Goal: Task Accomplishment & Management: Manage account settings

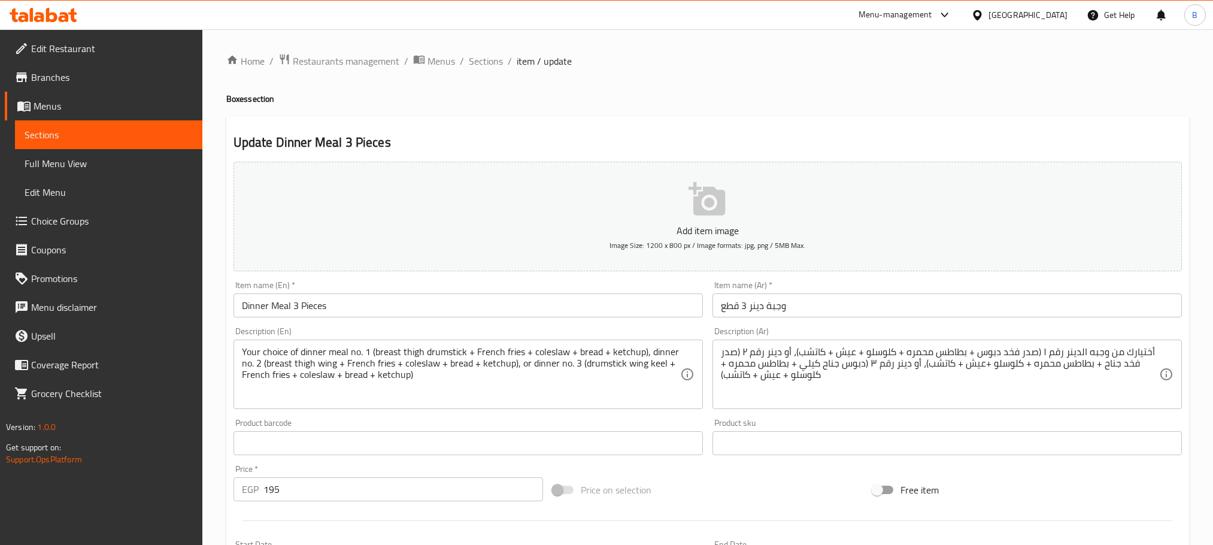
click at [442, 276] on div "Item name (En)   * Dinner Meal 3 Pieces Item name (En) *" at bounding box center [468, 299] width 479 height 46
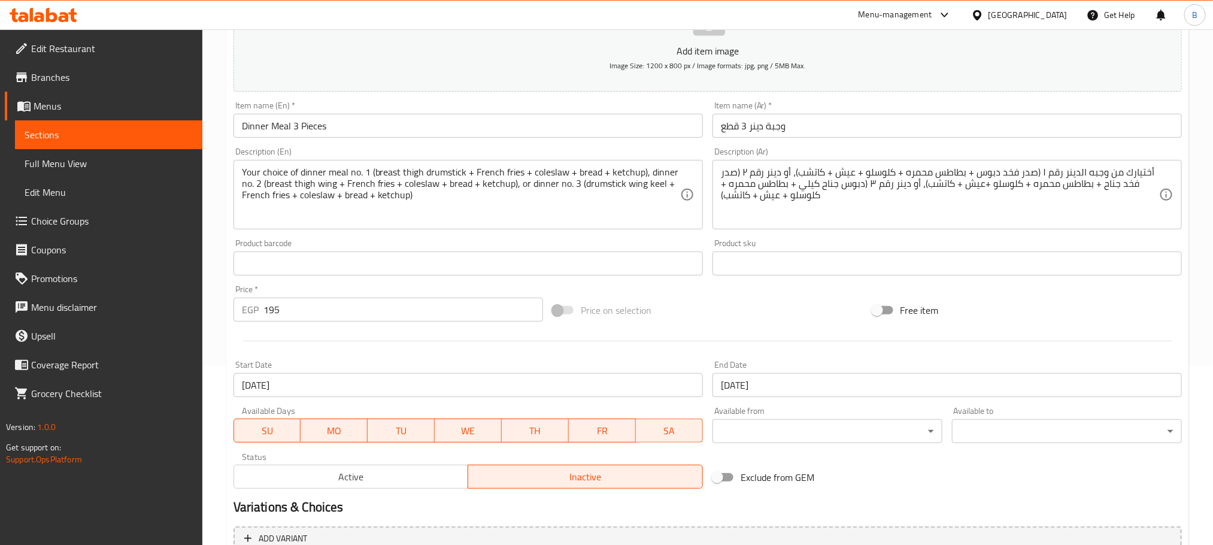
click at [470, 130] on input "Dinner Meal 3 Pieces" at bounding box center [467, 126] width 469 height 24
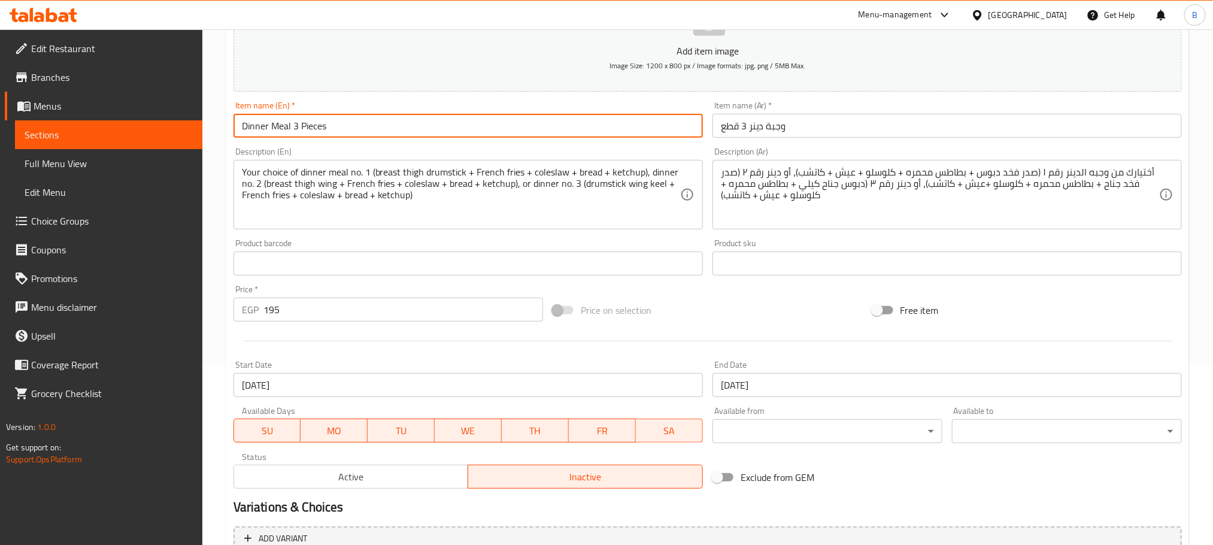
click at [470, 130] on input "Dinner Meal 3 Pieces" at bounding box center [467, 126] width 469 height 24
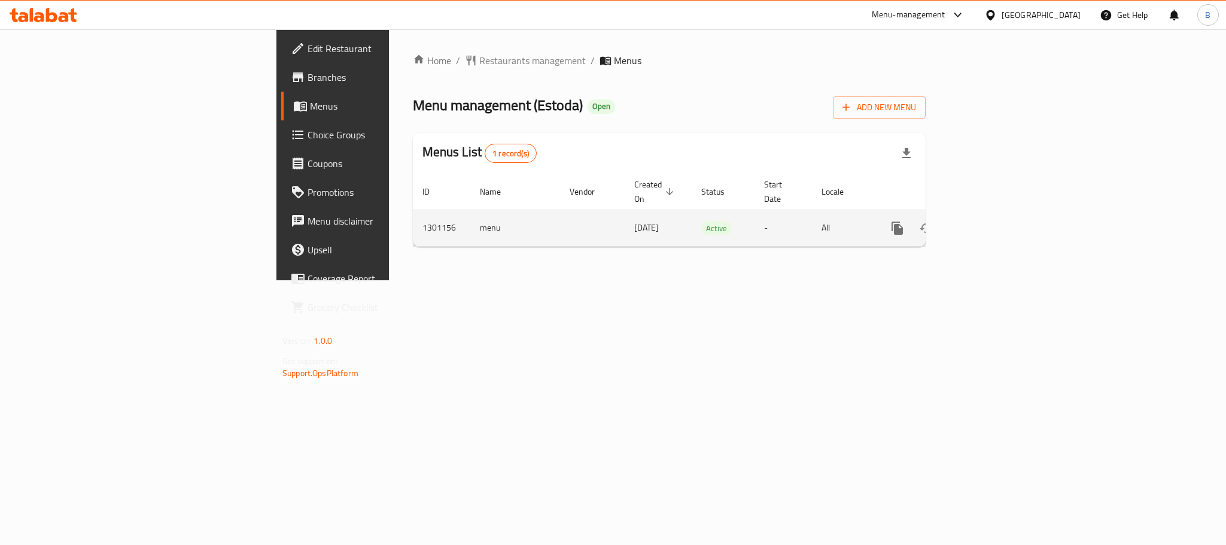
click at [991, 221] on icon "enhanced table" at bounding box center [984, 228] width 14 height 14
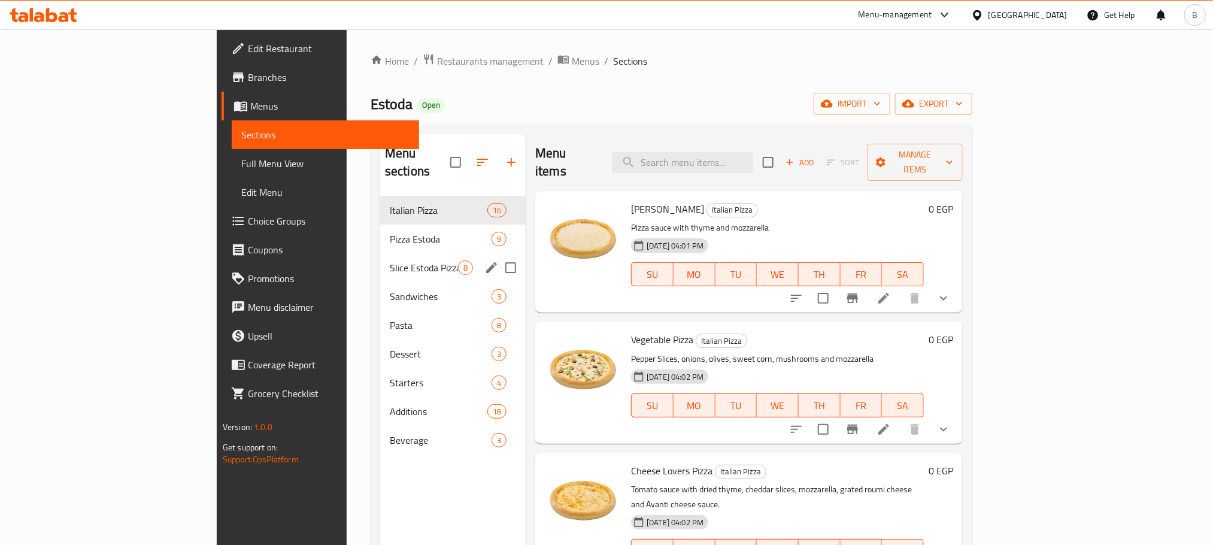
scroll to position [47, 0]
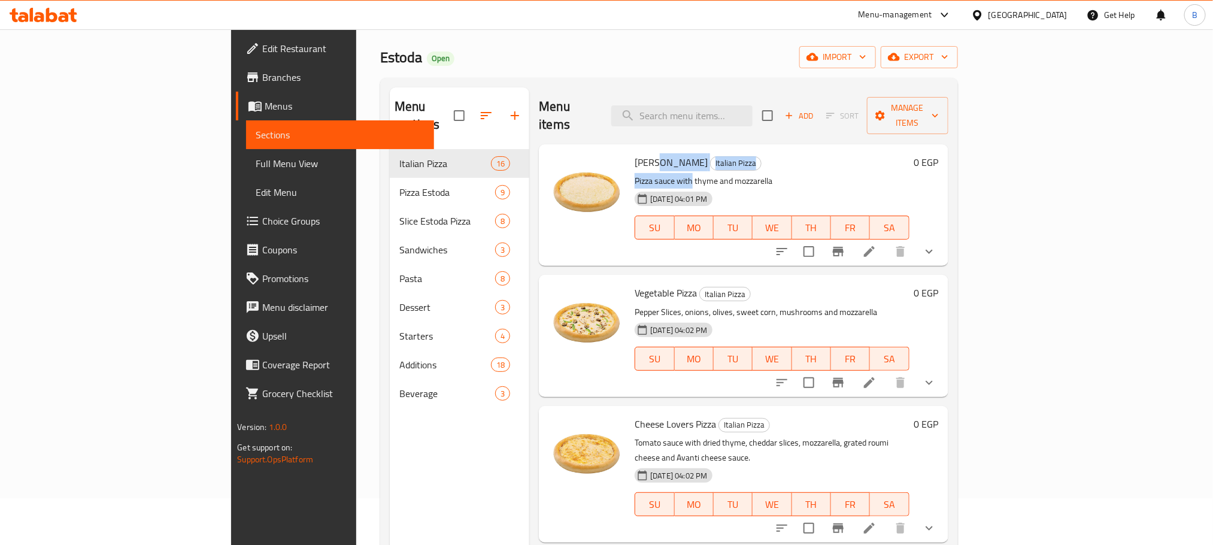
drag, startPoint x: 600, startPoint y: 146, endPoint x: 636, endPoint y: 154, distance: 36.3
click at [636, 154] on div "Margherita Pizza Italian Pizza Pizza sauce with thyme and mozzarella 22-07-2025…" at bounding box center [772, 205] width 284 height 112
click at [736, 174] on p "Pizza sauce with thyme and mozzarella" at bounding box center [771, 181] width 274 height 15
click at [943, 237] on button "show more" at bounding box center [929, 251] width 29 height 29
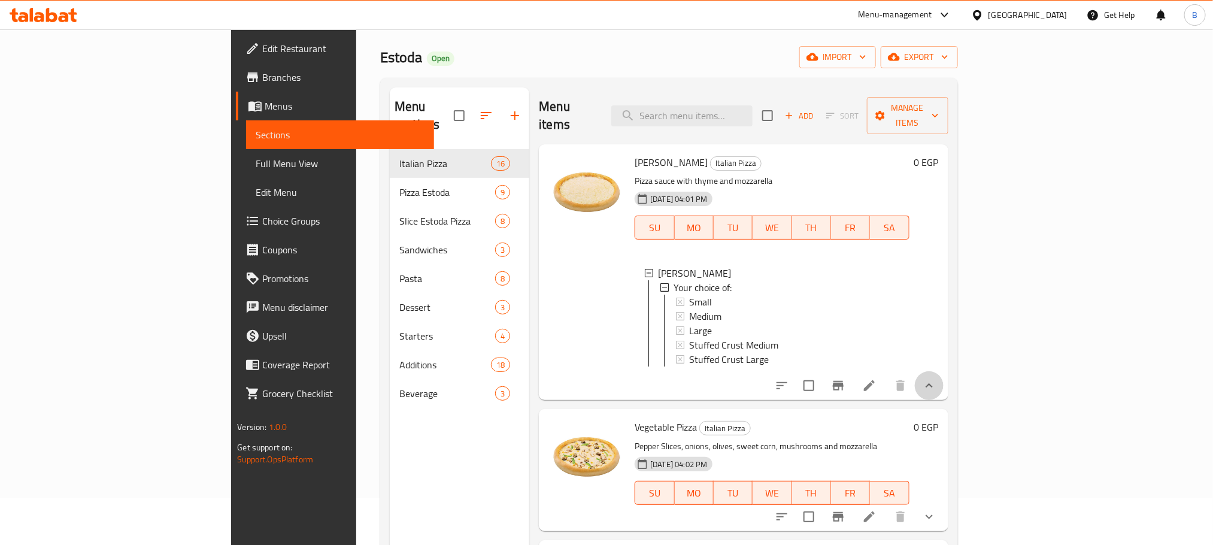
click at [943, 374] on button "show more" at bounding box center [929, 385] width 29 height 29
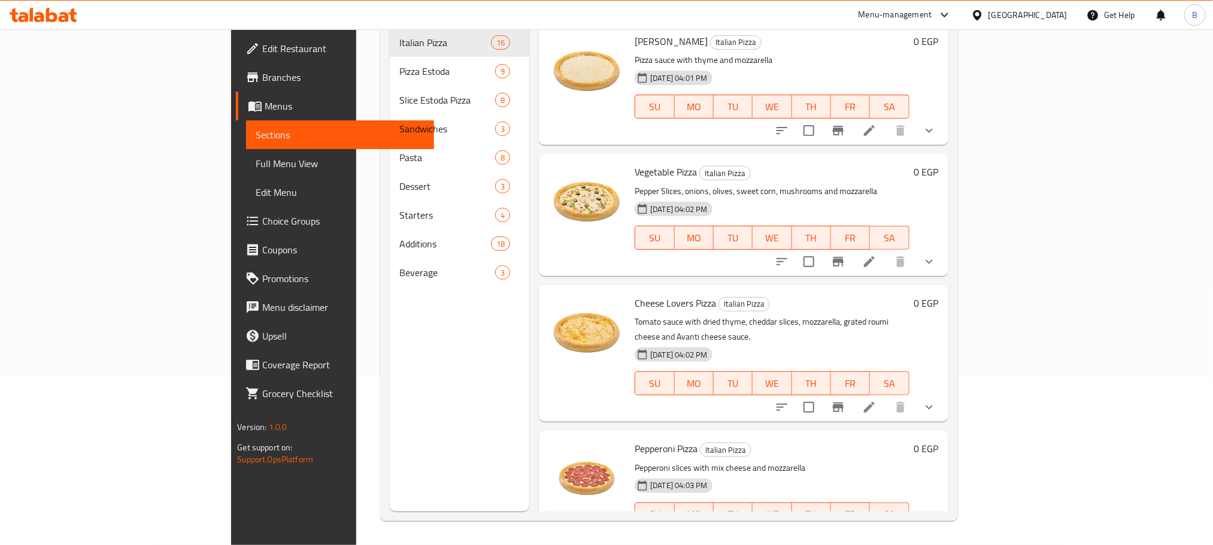
scroll to position [0, 0]
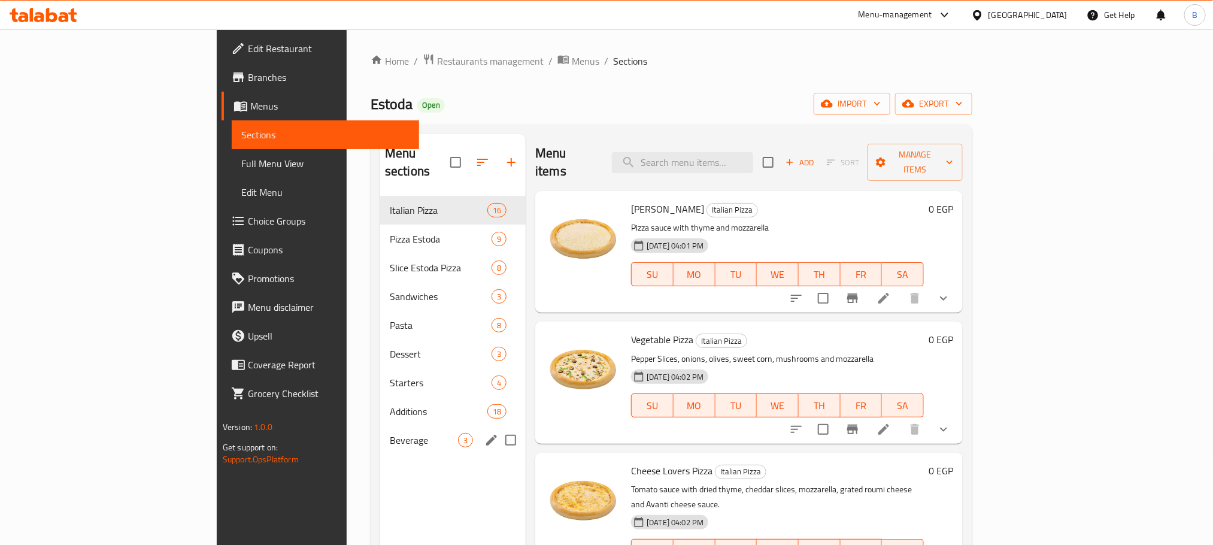
click at [390, 433] on span "Beverage" at bounding box center [424, 440] width 68 height 14
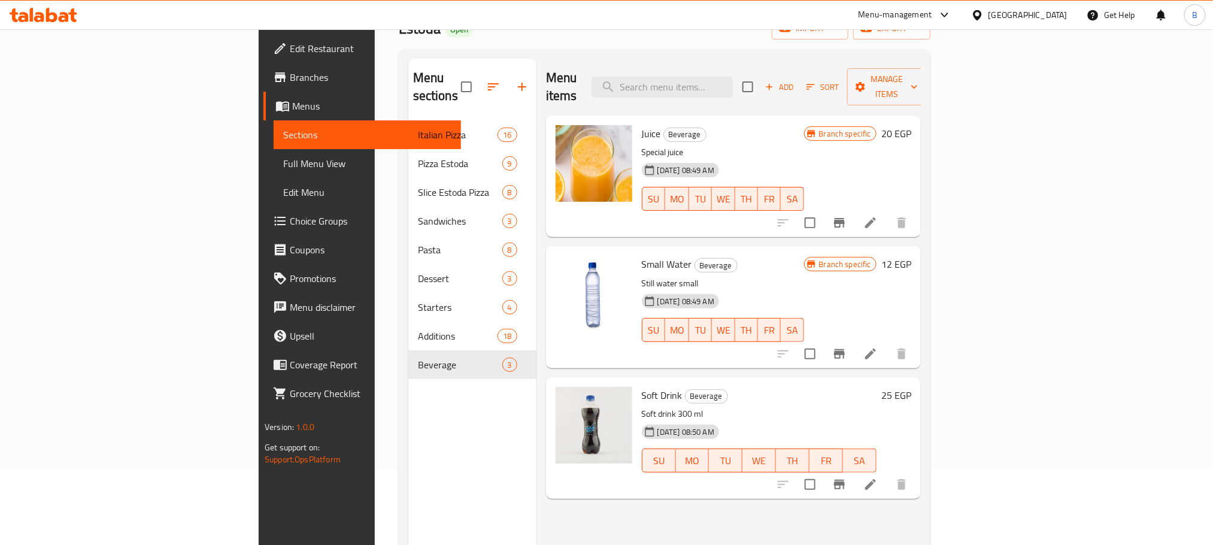
scroll to position [101, 0]
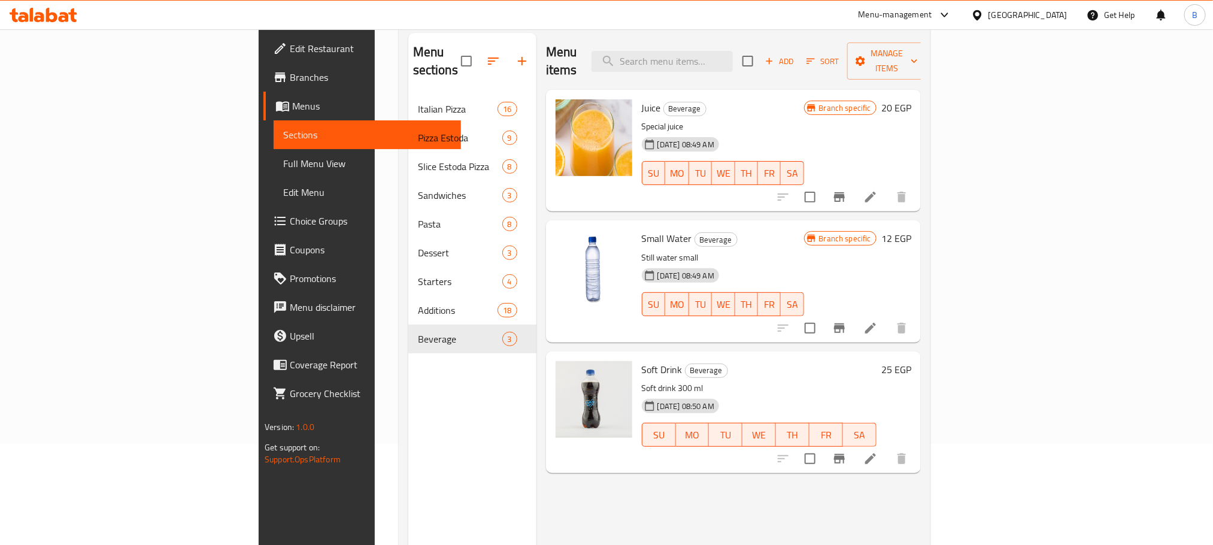
click at [642, 99] on span "Juice" at bounding box center [651, 108] width 19 height 18
click at [642, 119] on p "Special juice" at bounding box center [723, 126] width 162 height 15
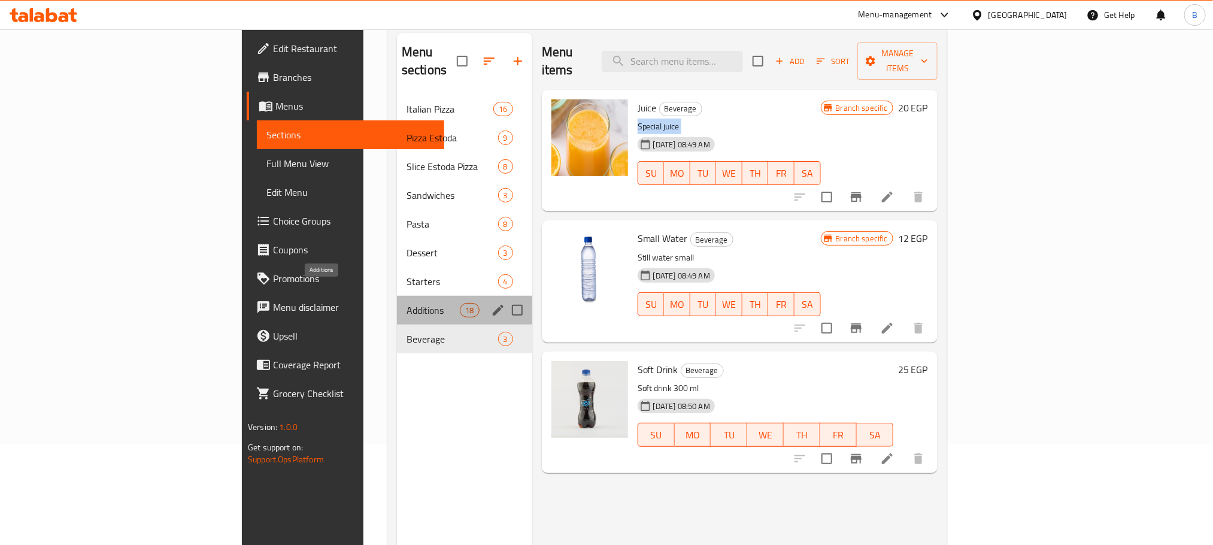
click at [406, 303] on span "Additions" at bounding box center [432, 310] width 53 height 14
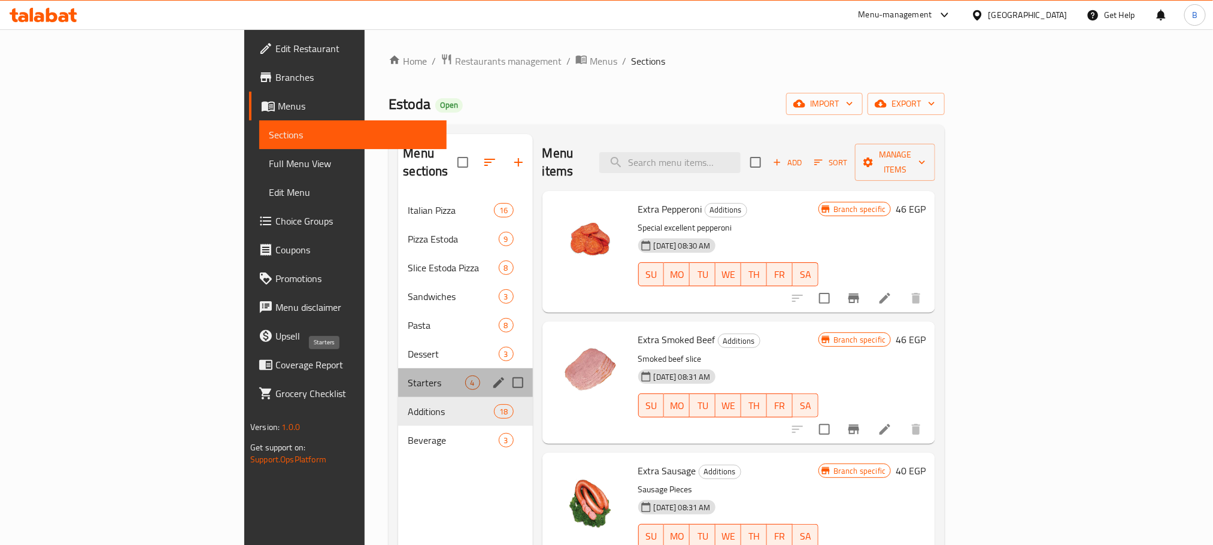
click at [408, 375] on span "Starters" at bounding box center [436, 382] width 57 height 14
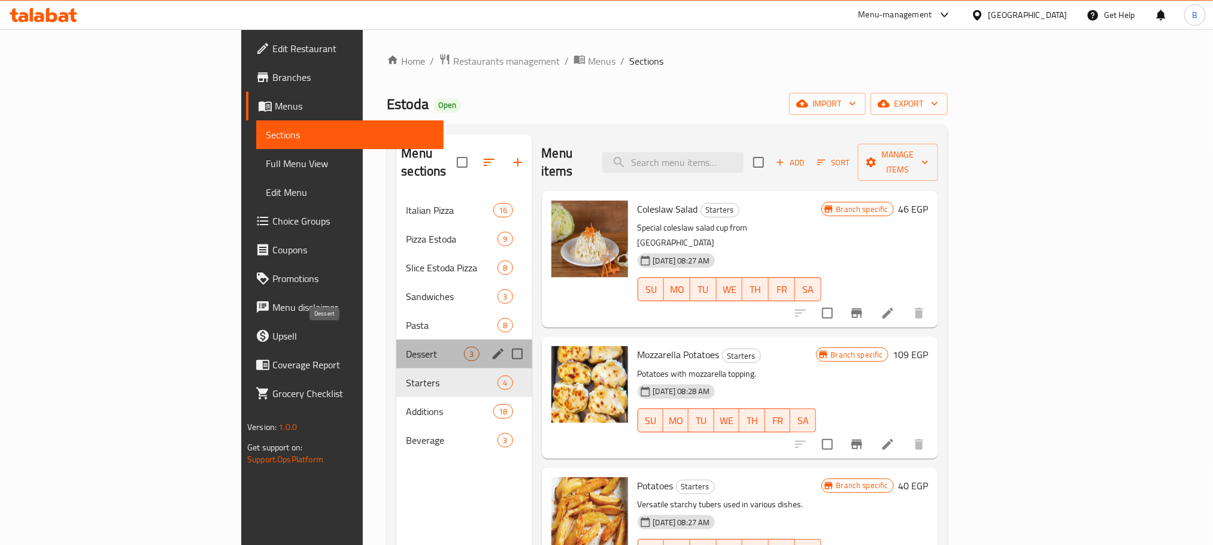
click at [406, 347] on span "Dessert" at bounding box center [435, 354] width 58 height 14
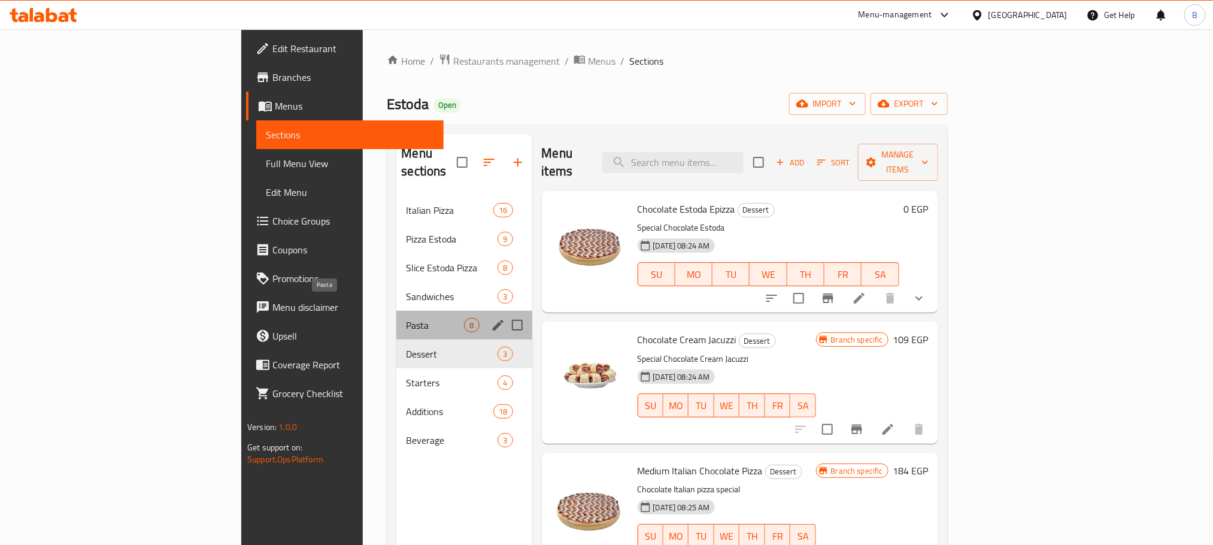
click at [406, 318] on span "Pasta" at bounding box center [435, 325] width 58 height 14
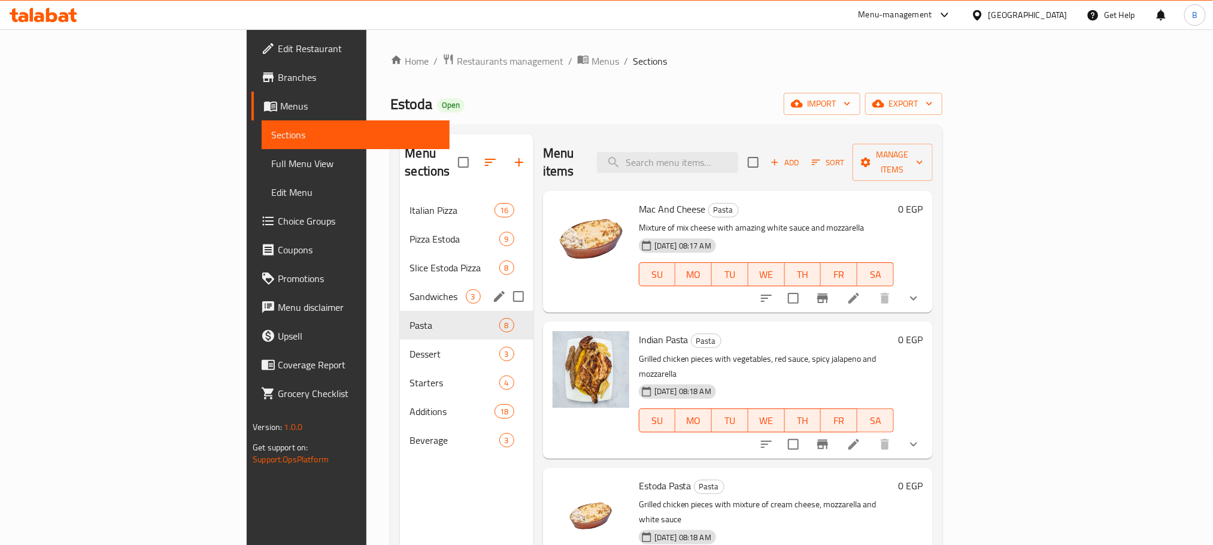
click at [400, 282] on div "Sandwiches 3" at bounding box center [466, 296] width 133 height 29
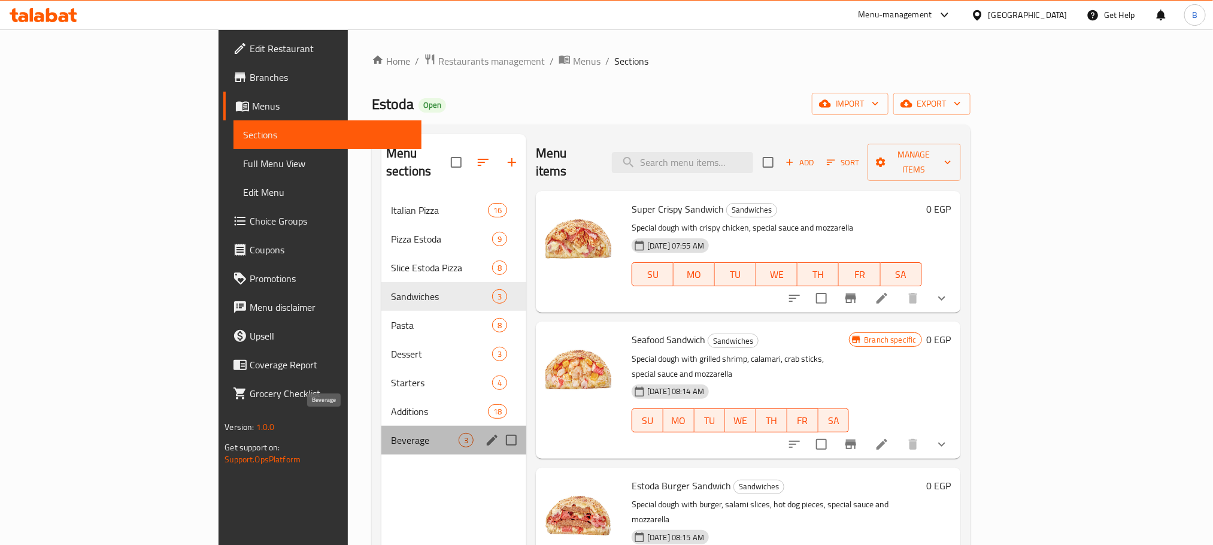
click at [391, 433] on span "Beverage" at bounding box center [425, 440] width 68 height 14
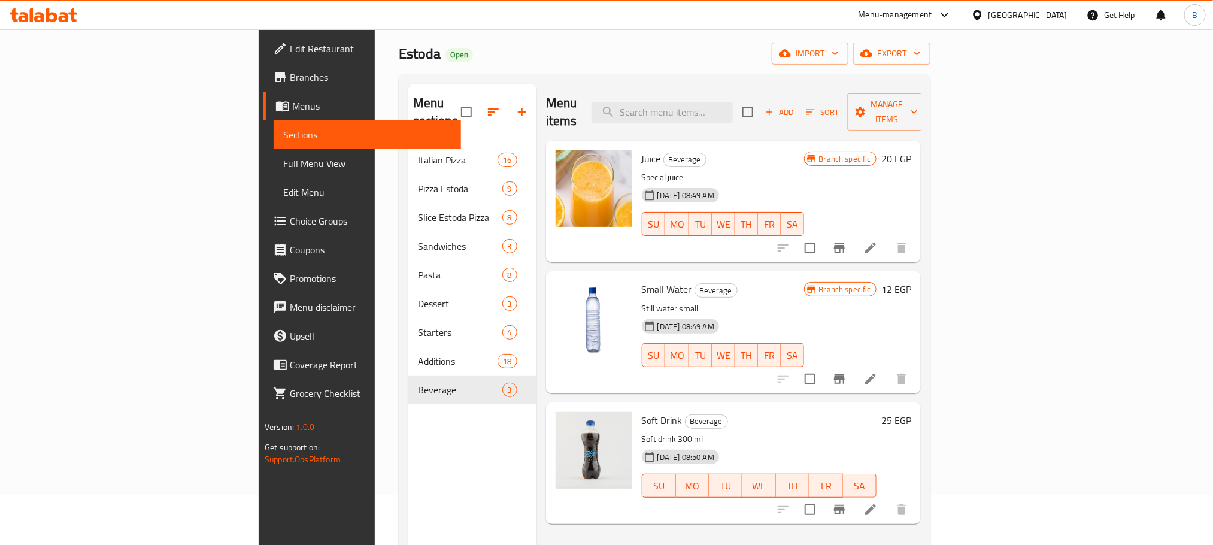
scroll to position [54, 0]
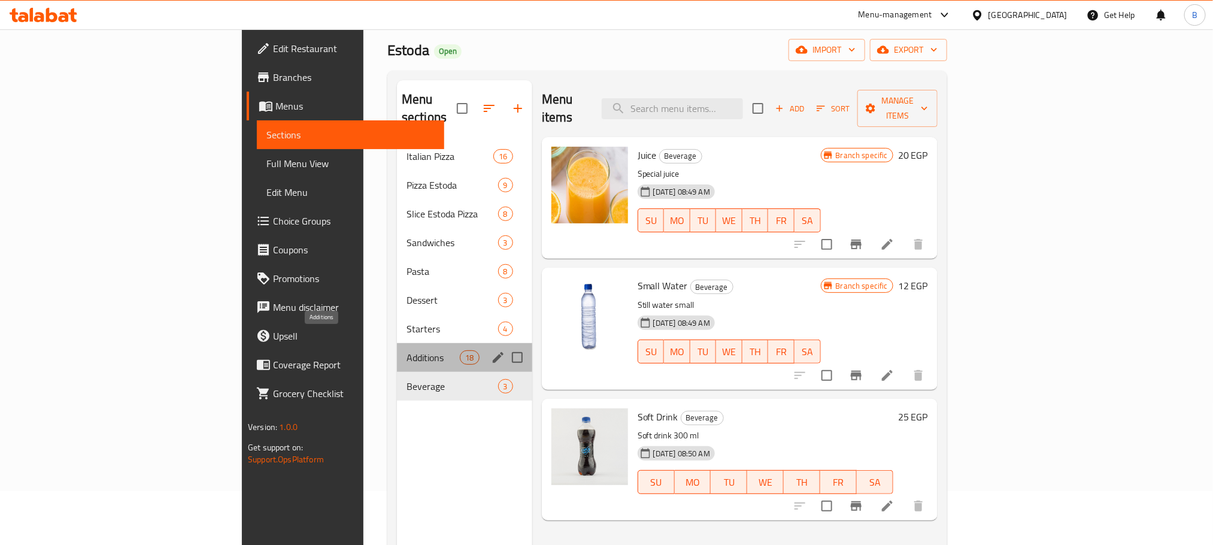
click at [406, 350] on span "Additions" at bounding box center [432, 357] width 53 height 14
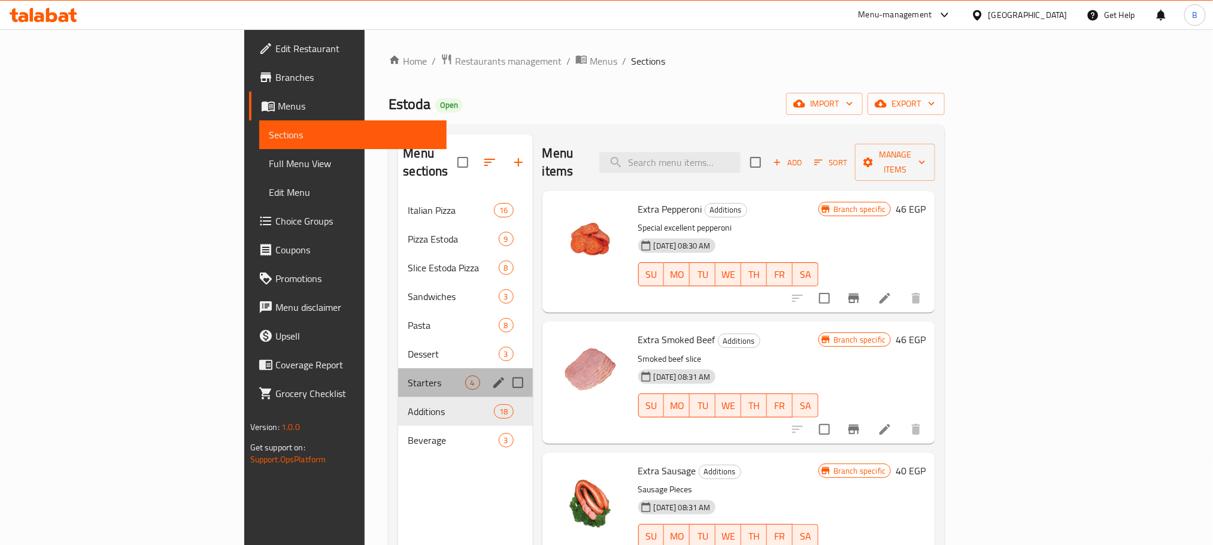
click at [398, 372] on div "Starters 4" at bounding box center [465, 382] width 134 height 29
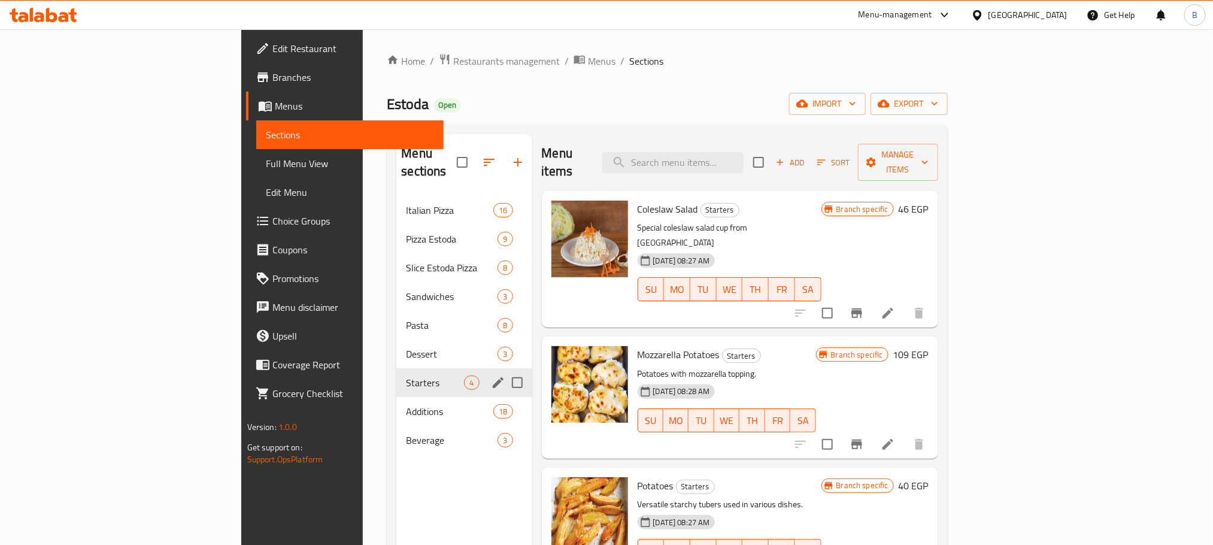
click at [396, 372] on div "Starters 4" at bounding box center [463, 382] width 135 height 29
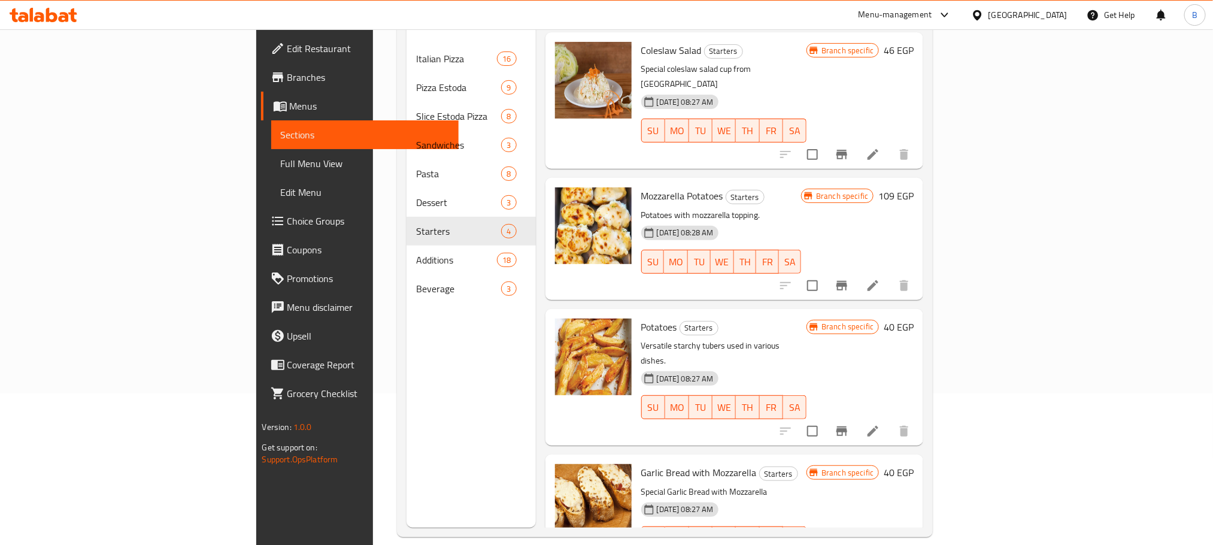
scroll to position [168, 0]
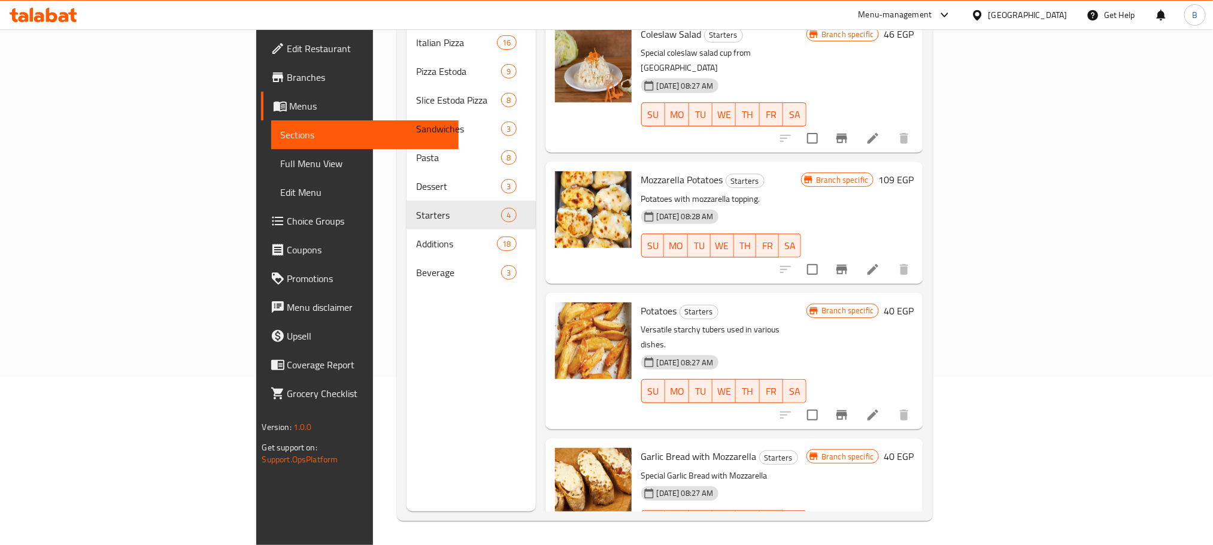
click at [641, 302] on span "Potatoes" at bounding box center [659, 311] width 36 height 18
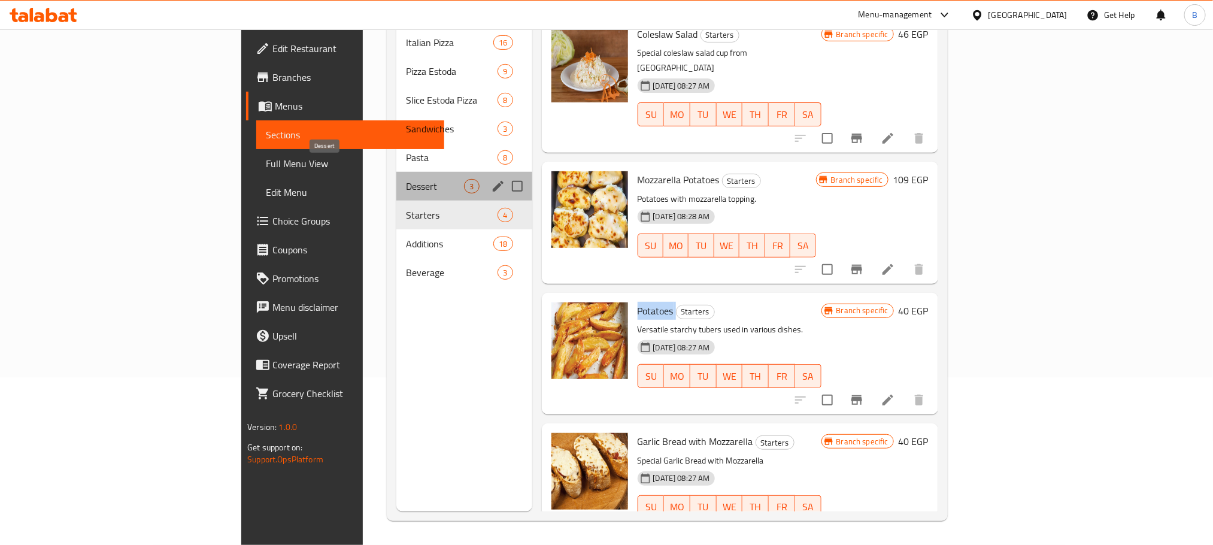
click at [406, 179] on span "Dessert" at bounding box center [435, 186] width 58 height 14
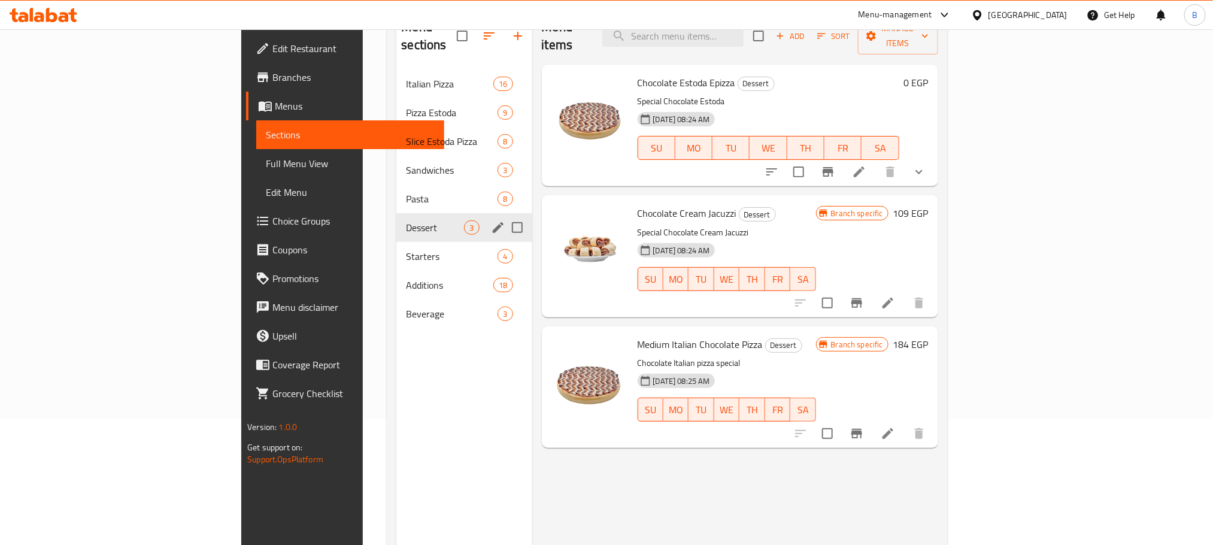
scroll to position [123, 0]
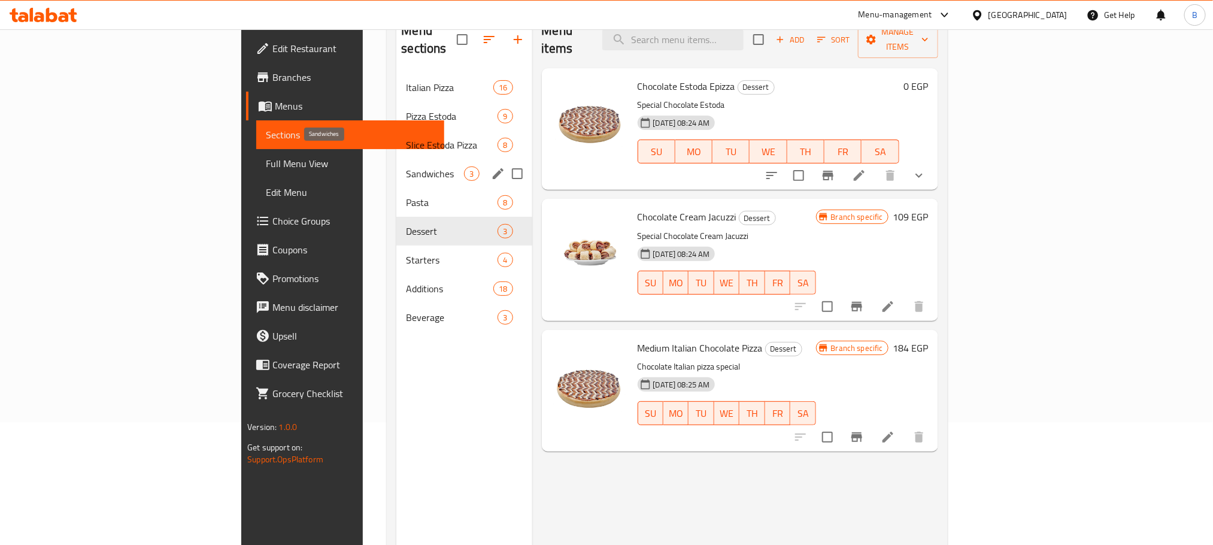
click at [406, 166] on span "Sandwiches" at bounding box center [435, 173] width 58 height 14
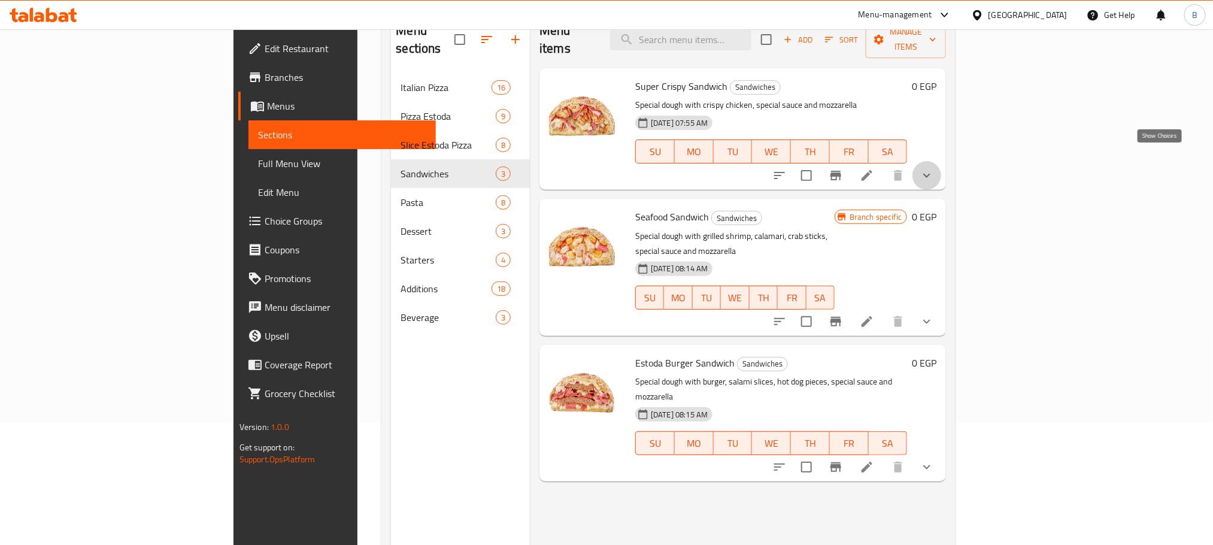
click at [930, 174] on icon "show more" at bounding box center [926, 176] width 7 height 4
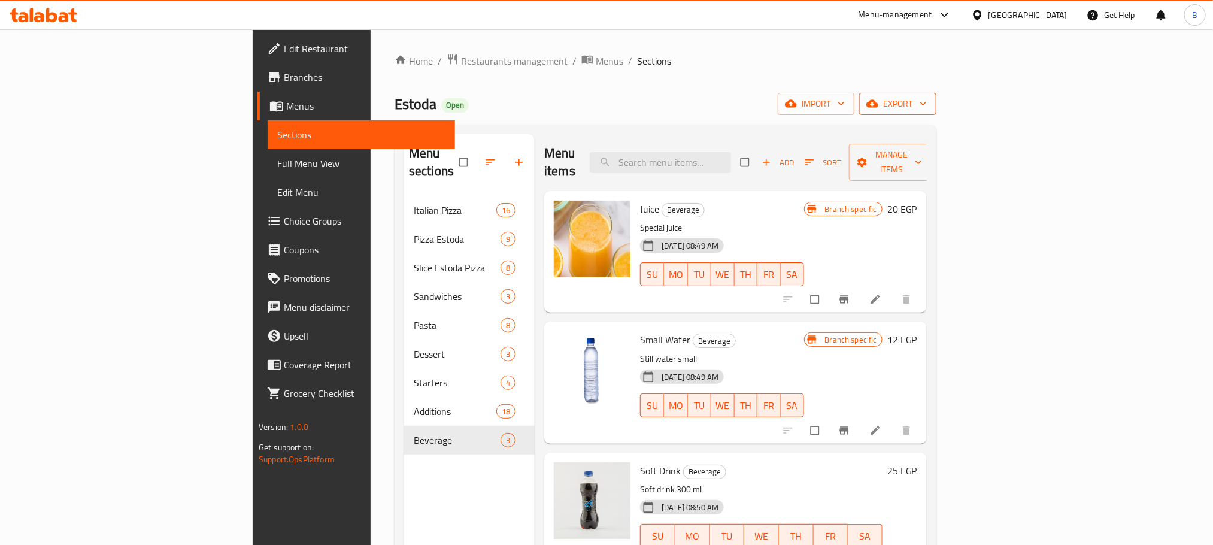
click at [926, 111] on span "export" at bounding box center [897, 103] width 58 height 15
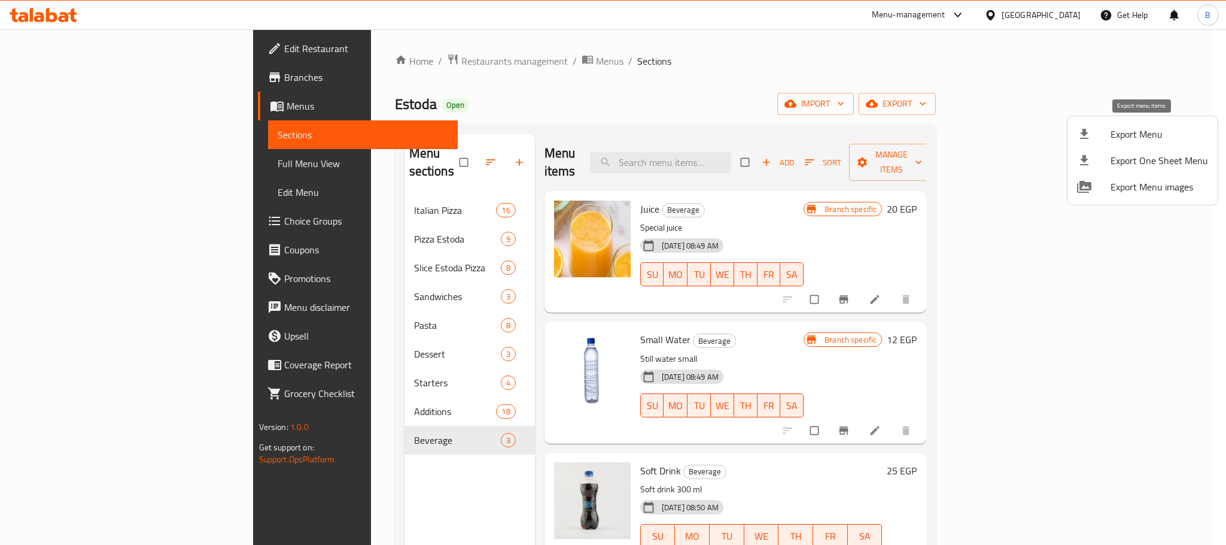
click at [1143, 140] on span "Export Menu" at bounding box center [1160, 134] width 98 height 14
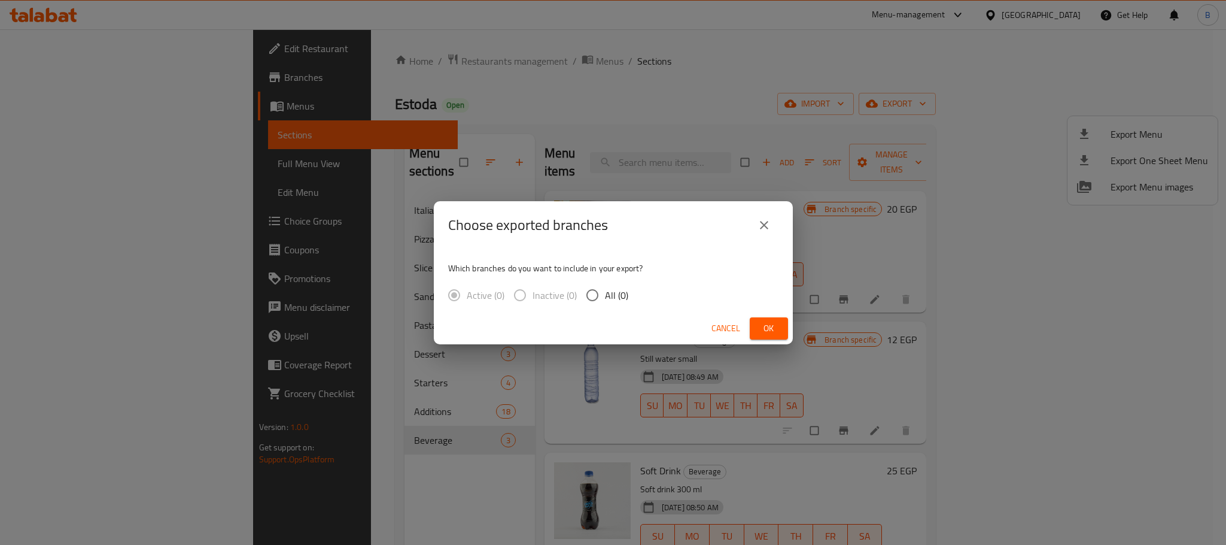
click at [601, 295] on input "All (0)" at bounding box center [592, 294] width 25 height 25
radio input "true"
click at [774, 228] on button "close" at bounding box center [764, 225] width 29 height 29
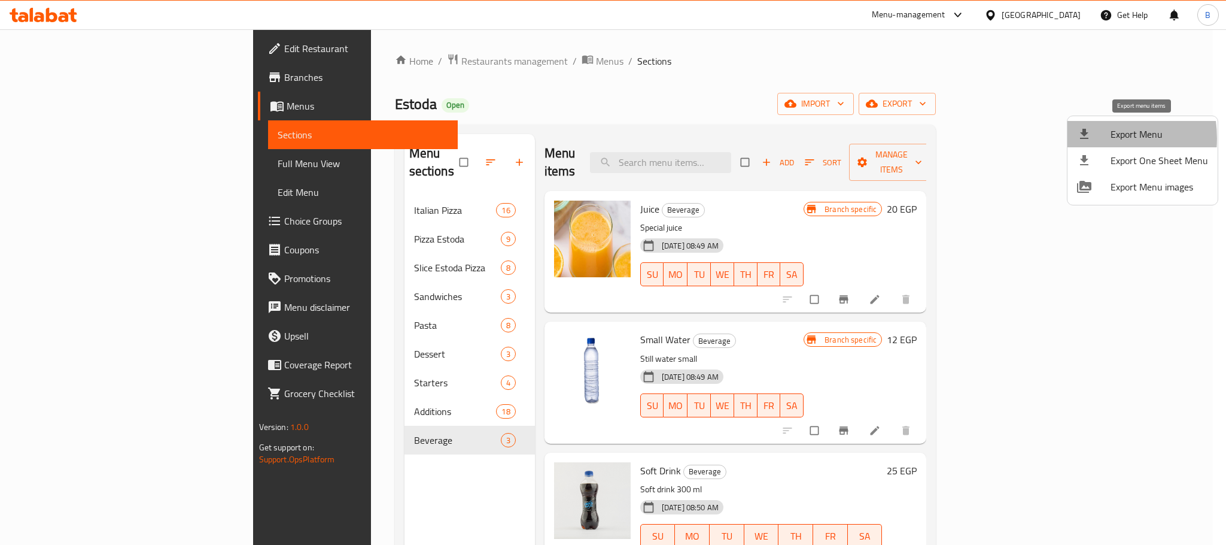
click at [1085, 138] on icon at bounding box center [1084, 134] width 8 height 10
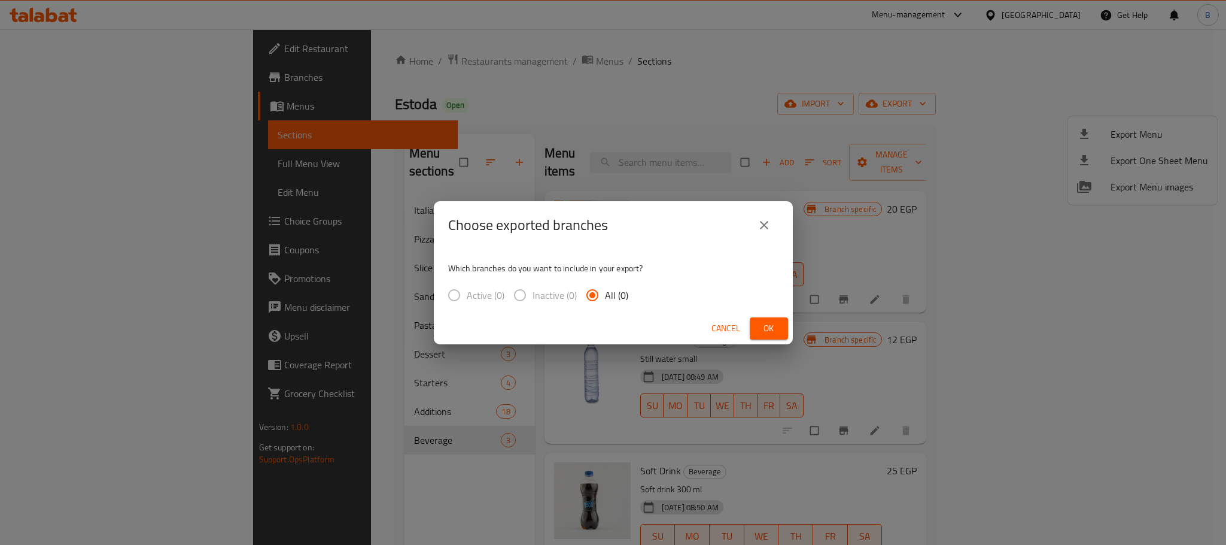
click at [769, 226] on icon "close" at bounding box center [764, 225] width 14 height 14
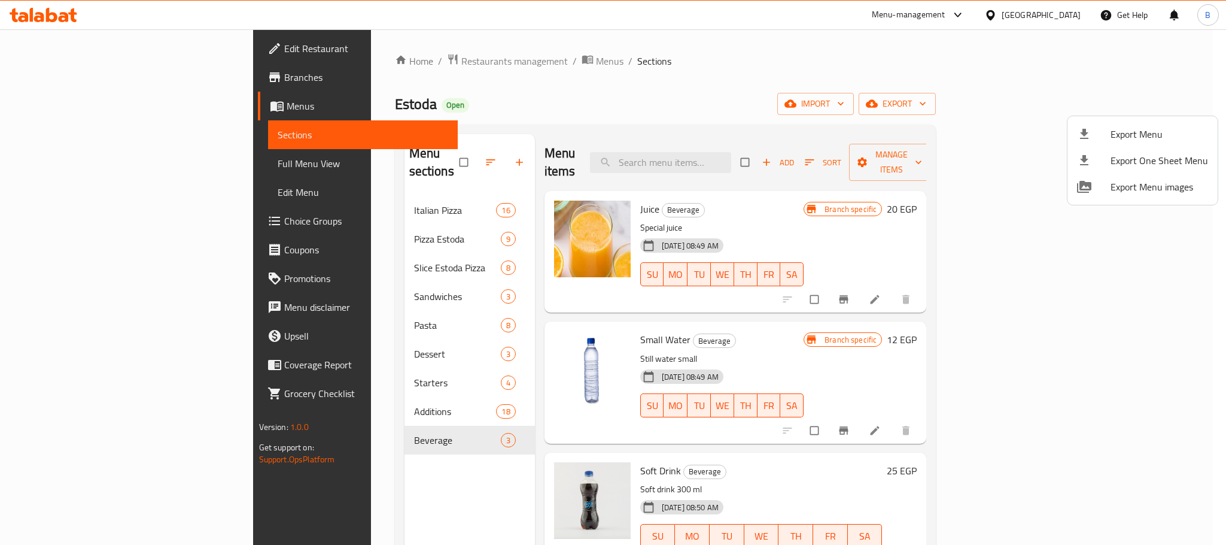
click at [1099, 137] on div at bounding box center [1094, 134] width 34 height 14
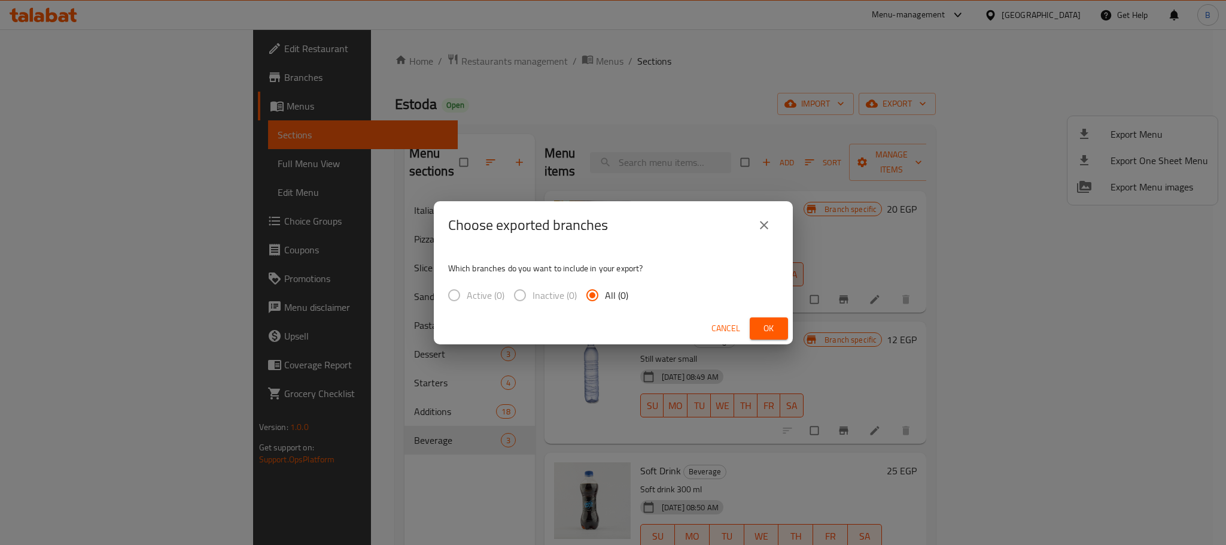
click at [455, 286] on label "Active (0)" at bounding box center [473, 294] width 63 height 25
click at [761, 221] on icon "close" at bounding box center [764, 225] width 14 height 14
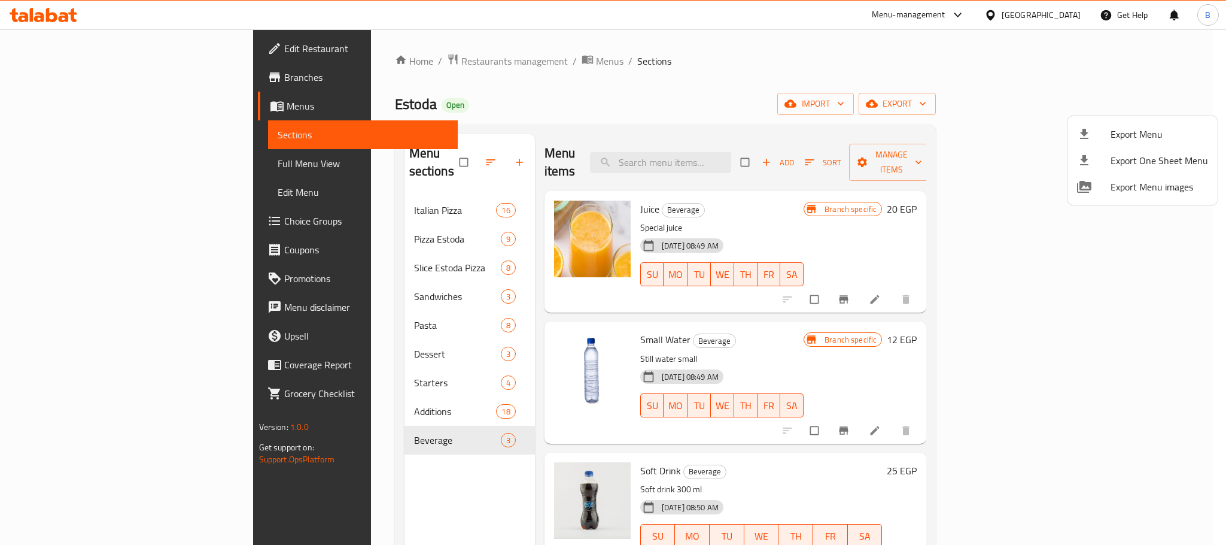
click at [387, 42] on div at bounding box center [613, 272] width 1226 height 545
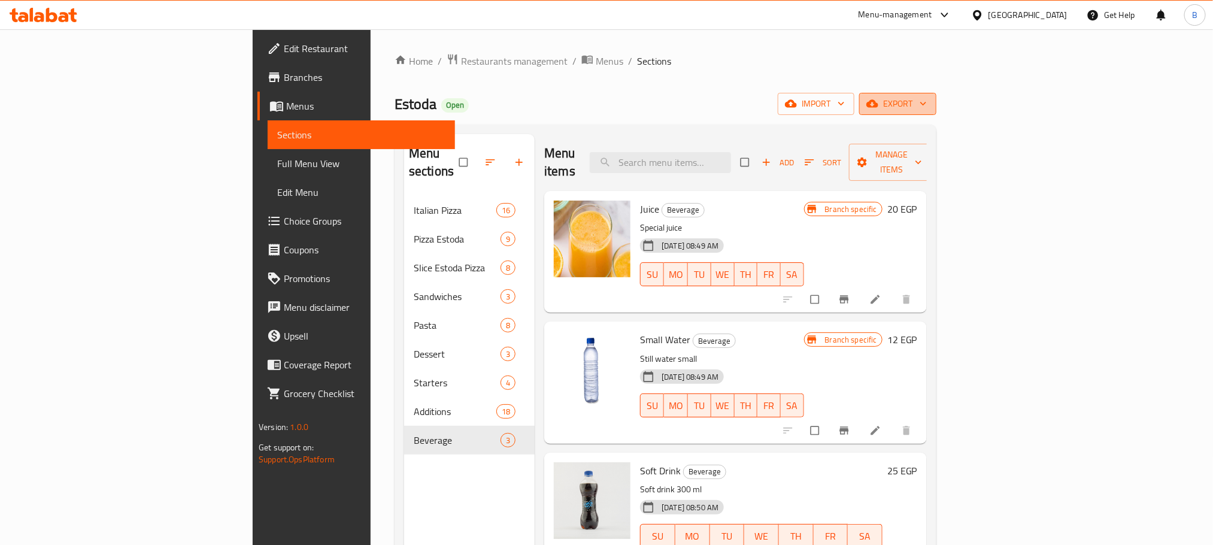
click at [878, 110] on icon "button" at bounding box center [872, 104] width 12 height 12
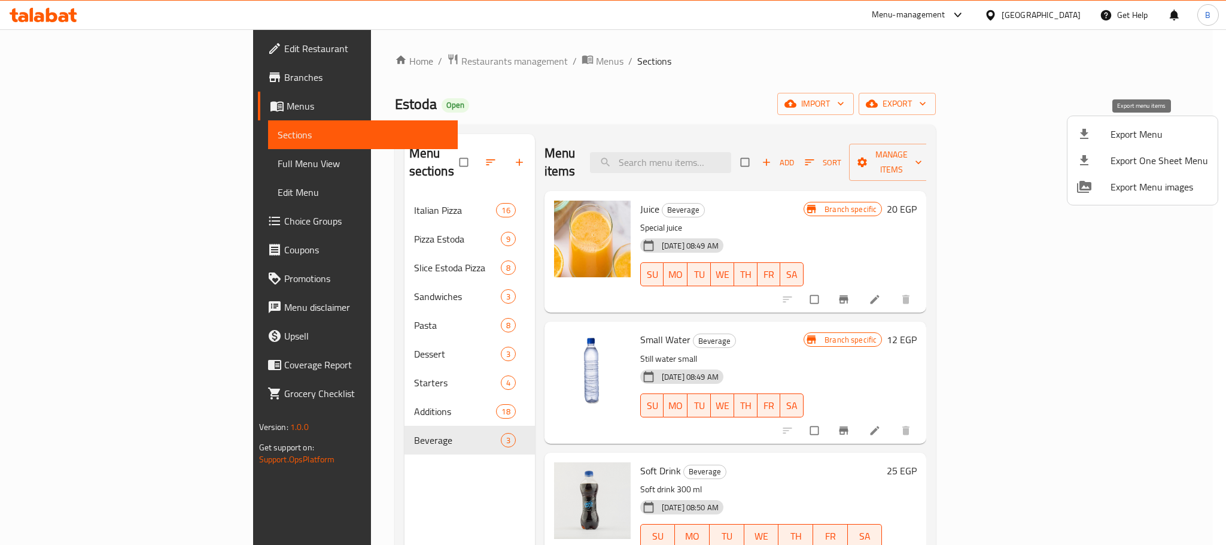
click at [1117, 127] on span "Export Menu" at bounding box center [1160, 134] width 98 height 14
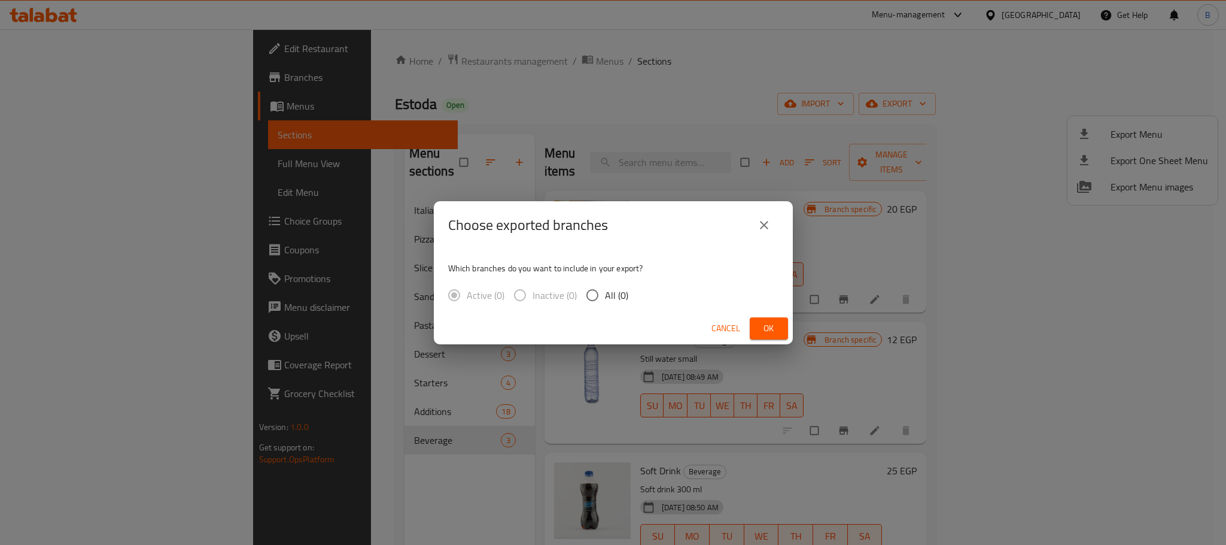
click at [601, 297] on input "All (0)" at bounding box center [592, 294] width 25 height 25
radio input "true"
click at [769, 218] on icon "close" at bounding box center [764, 225] width 14 height 14
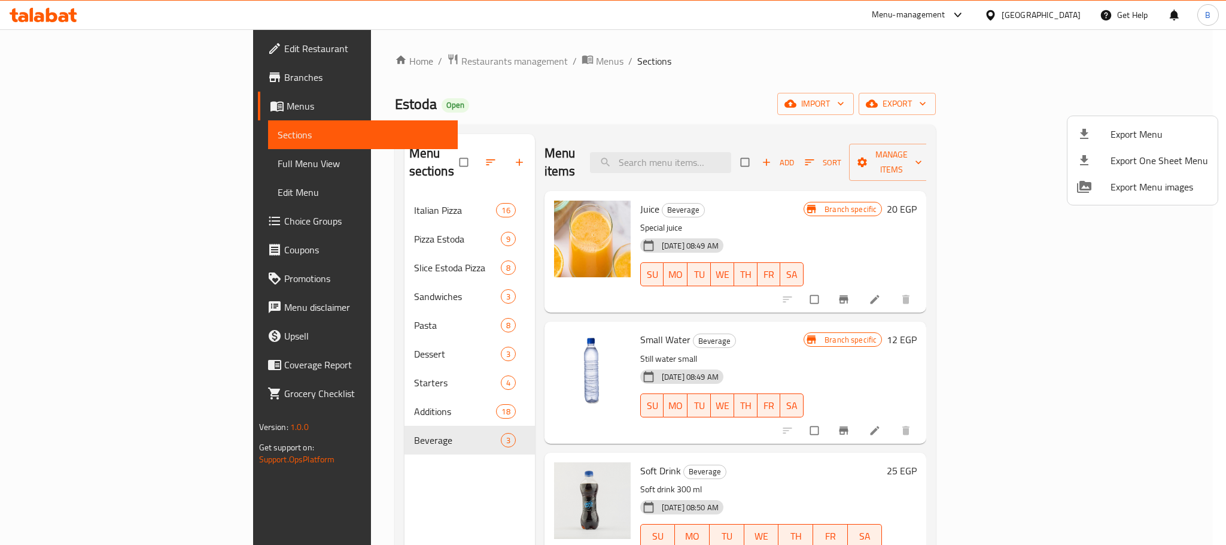
click at [424, 54] on div at bounding box center [613, 272] width 1226 height 545
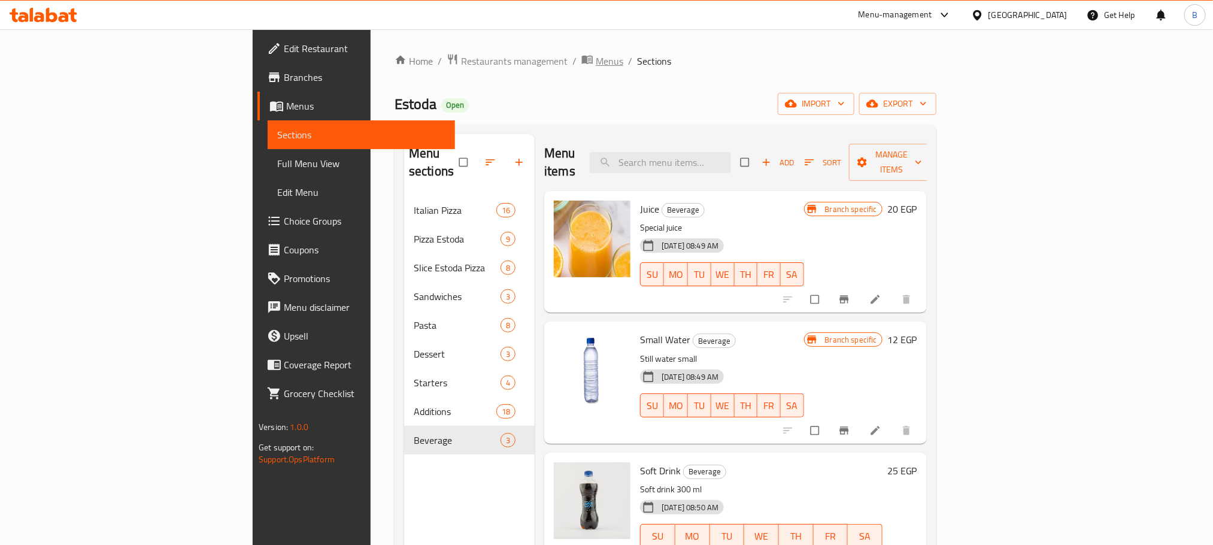
click at [596, 60] on span "Menus" at bounding box center [610, 61] width 28 height 14
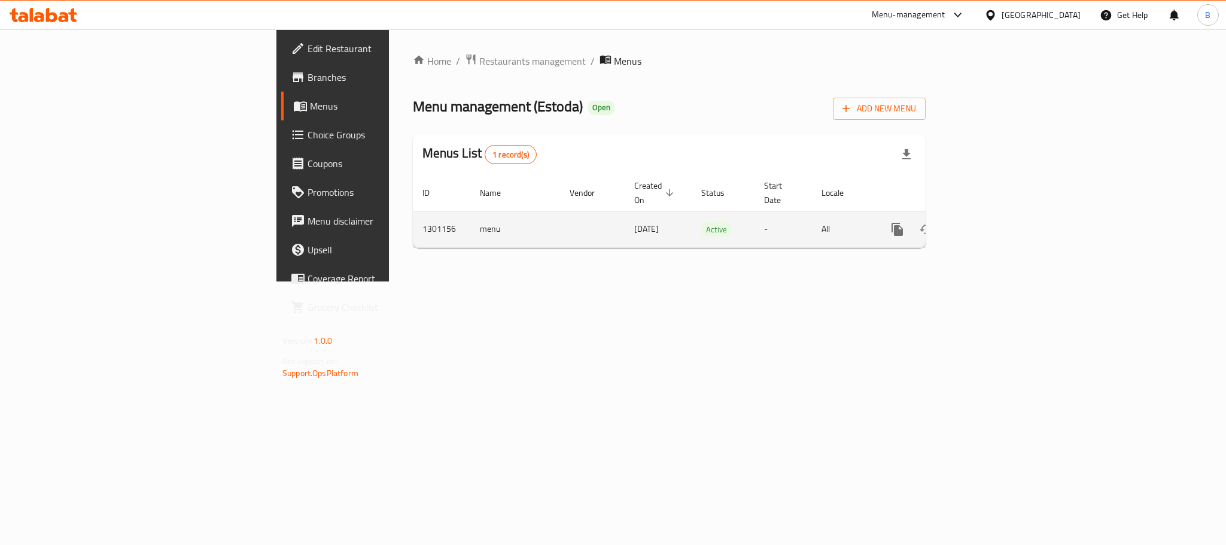
click at [998, 223] on link "enhanced table" at bounding box center [984, 229] width 29 height 29
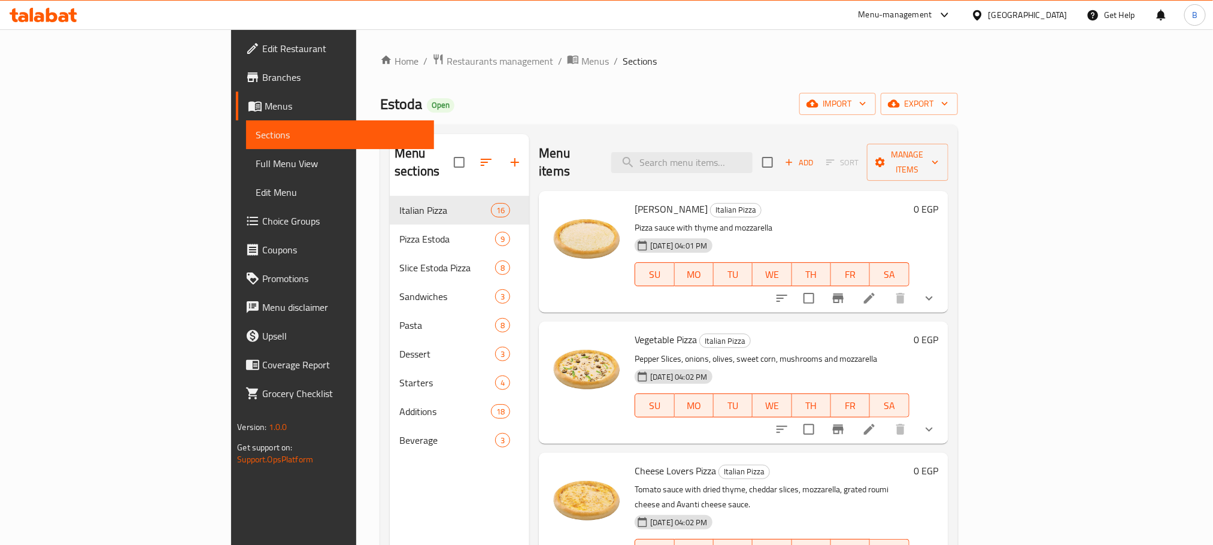
click at [957, 116] on div "Home / Restaurants management / Menus / Sections Estoda Open import export Menu…" at bounding box center [668, 370] width 577 height 635
click at [948, 108] on span "export" at bounding box center [919, 103] width 58 height 15
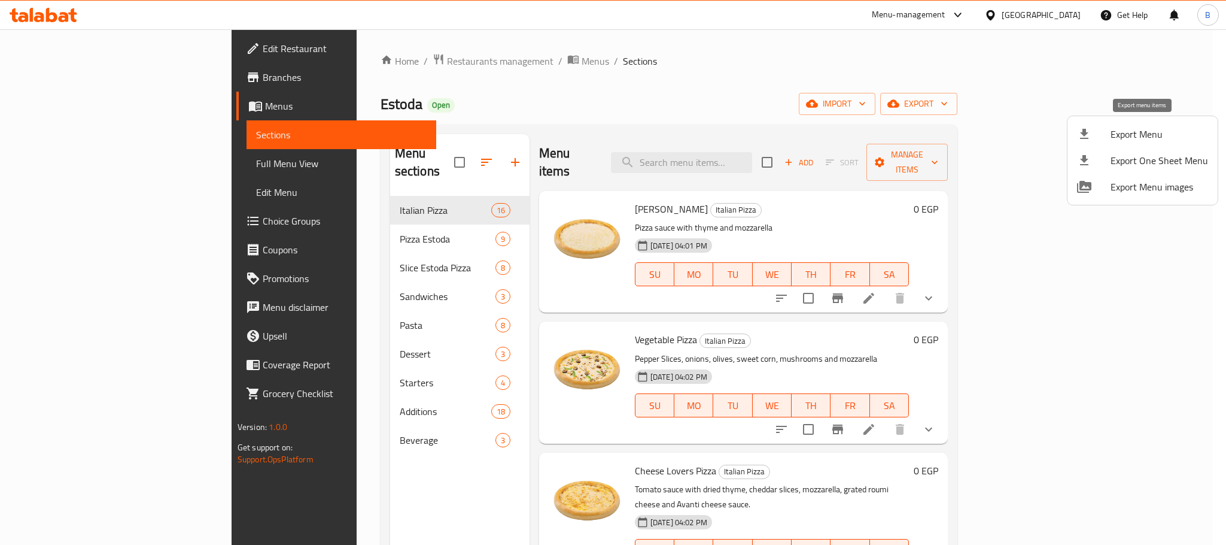
click at [1117, 139] on span "Export Menu" at bounding box center [1160, 134] width 98 height 14
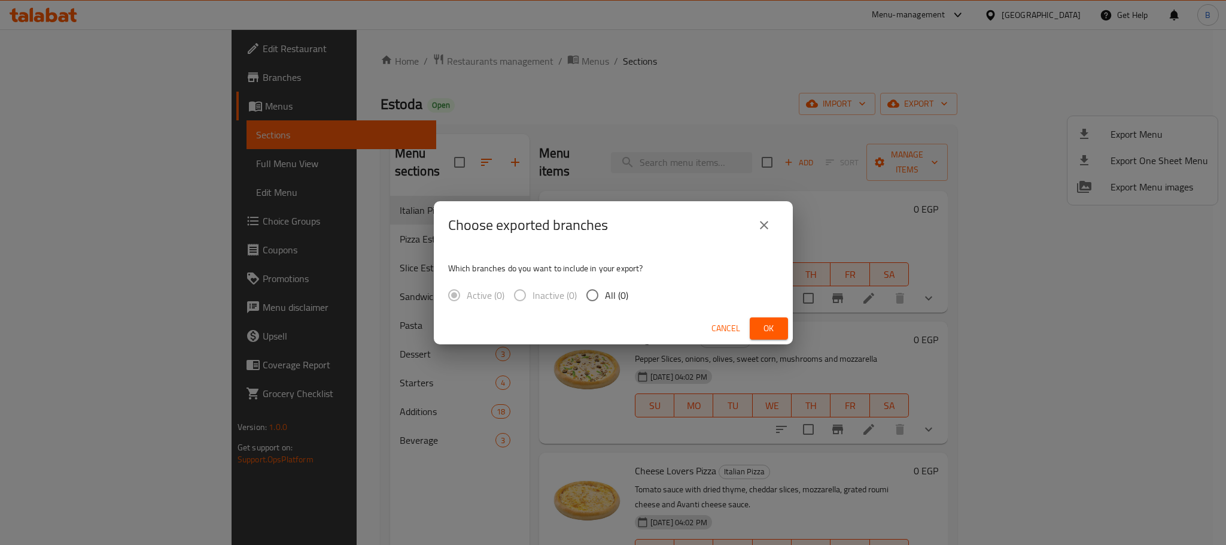
click at [598, 290] on input "All (0)" at bounding box center [592, 294] width 25 height 25
radio input "true"
click at [772, 327] on span "Ok" at bounding box center [768, 328] width 19 height 15
click at [760, 323] on span "Ok" at bounding box center [768, 328] width 19 height 15
click at [767, 221] on icon "close" at bounding box center [764, 225] width 8 height 8
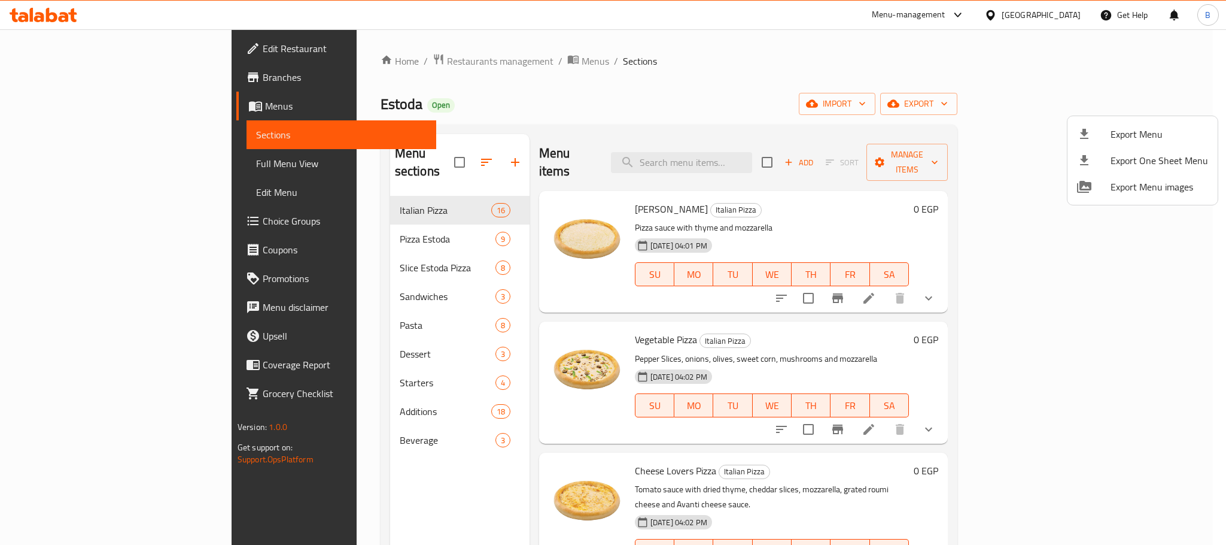
click at [889, 79] on div at bounding box center [613, 272] width 1226 height 545
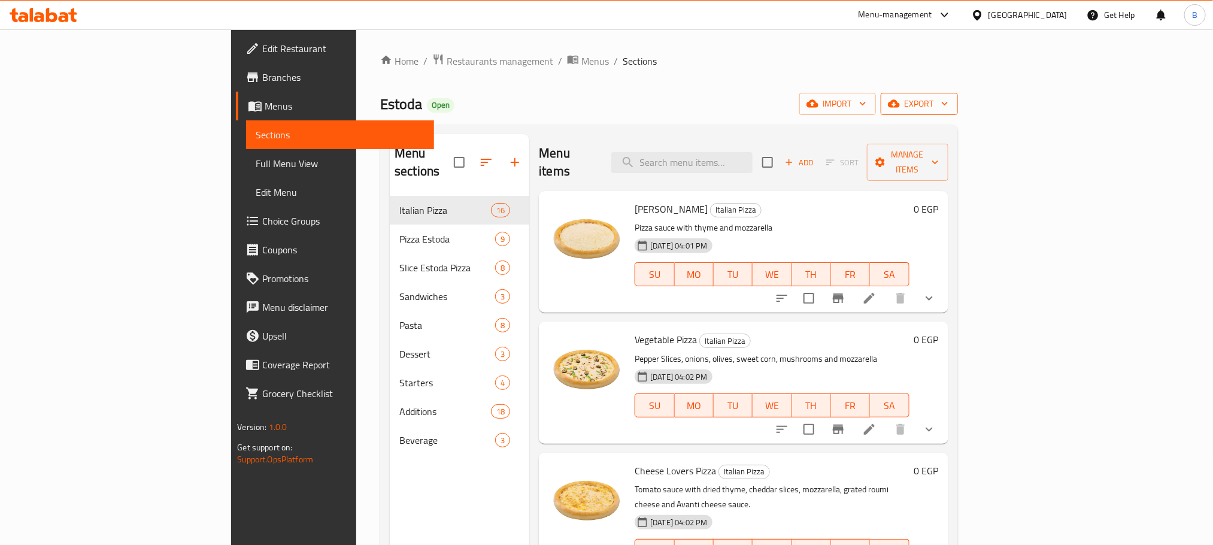
click at [948, 111] on span "export" at bounding box center [919, 103] width 58 height 15
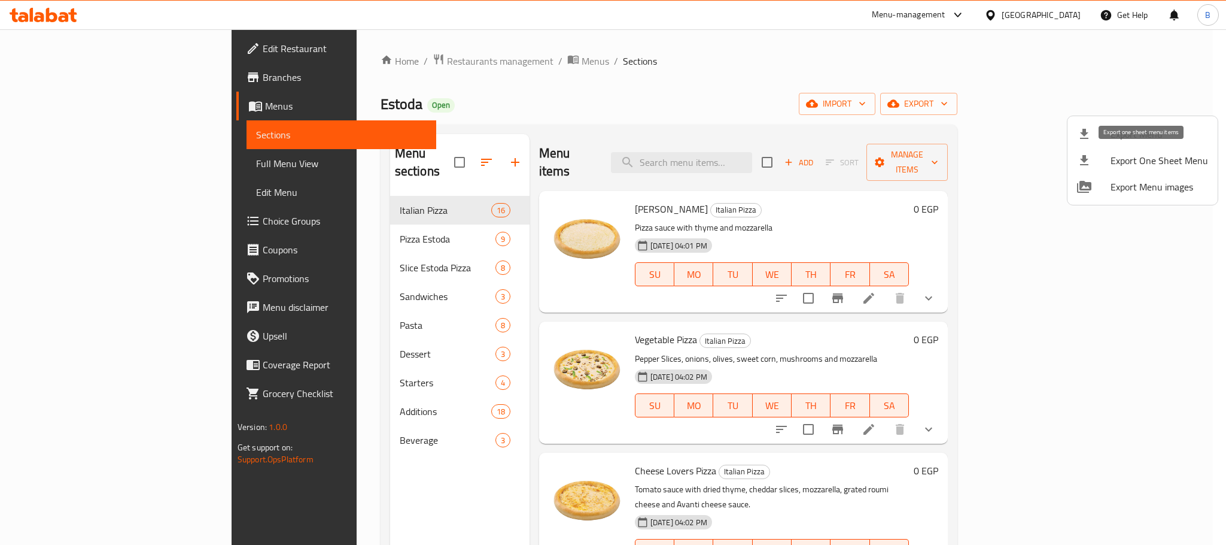
click at [1116, 127] on span "Export Menu" at bounding box center [1160, 134] width 98 height 14
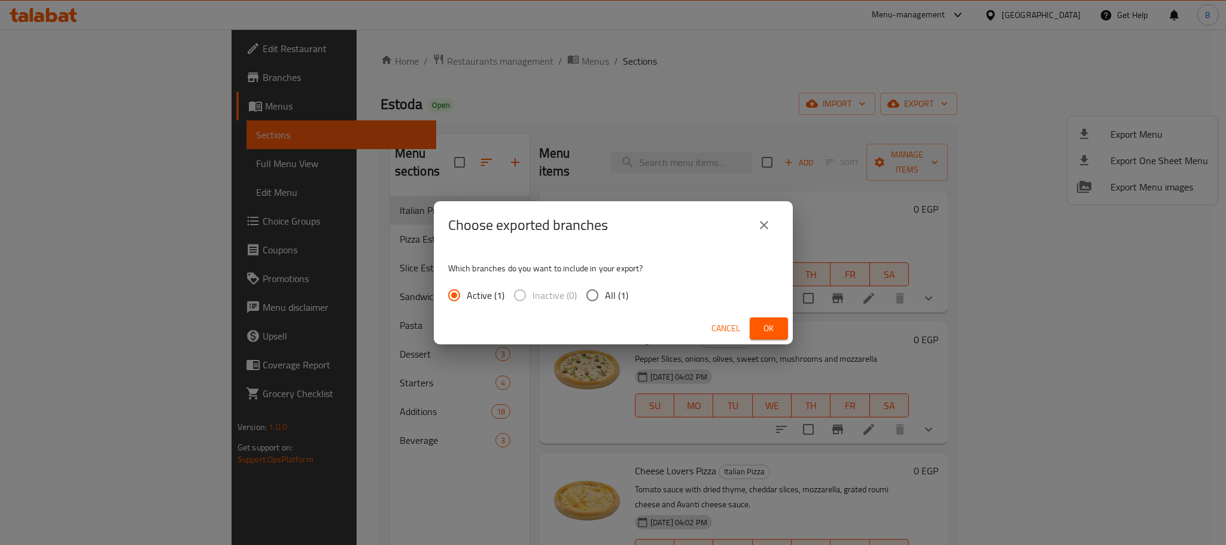
click at [576, 294] on div "Active (1) Inactive (0) All (1)" at bounding box center [543, 294] width 190 height 25
click at [589, 295] on input "All (1)" at bounding box center [592, 294] width 25 height 25
radio input "true"
click at [776, 325] on span "Ok" at bounding box center [768, 328] width 19 height 15
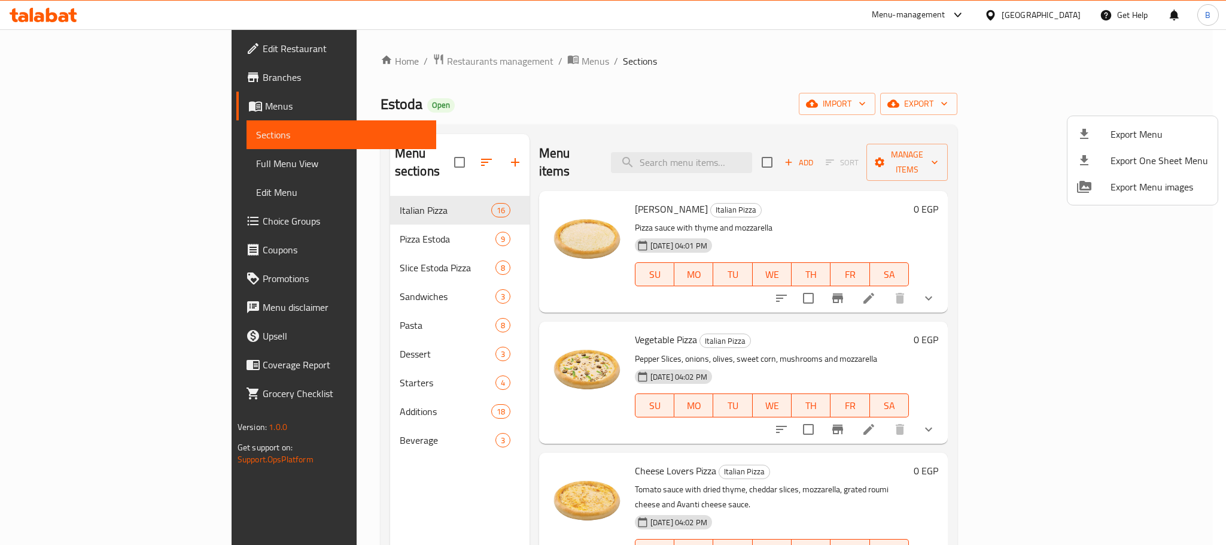
click at [645, 110] on div at bounding box center [613, 272] width 1226 height 545
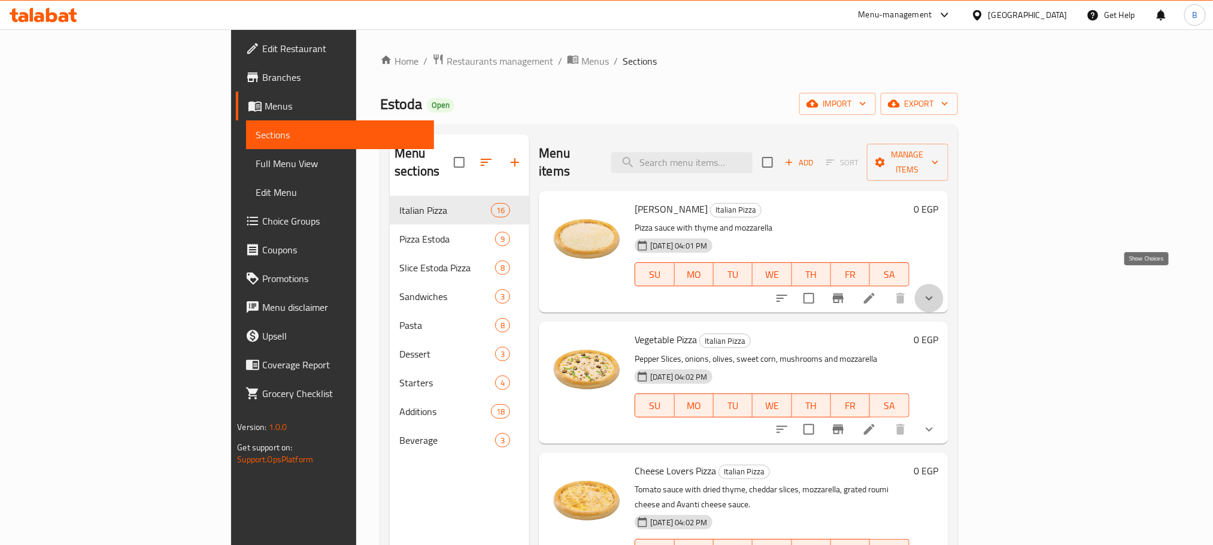
click at [936, 291] on icon "show more" at bounding box center [929, 298] width 14 height 14
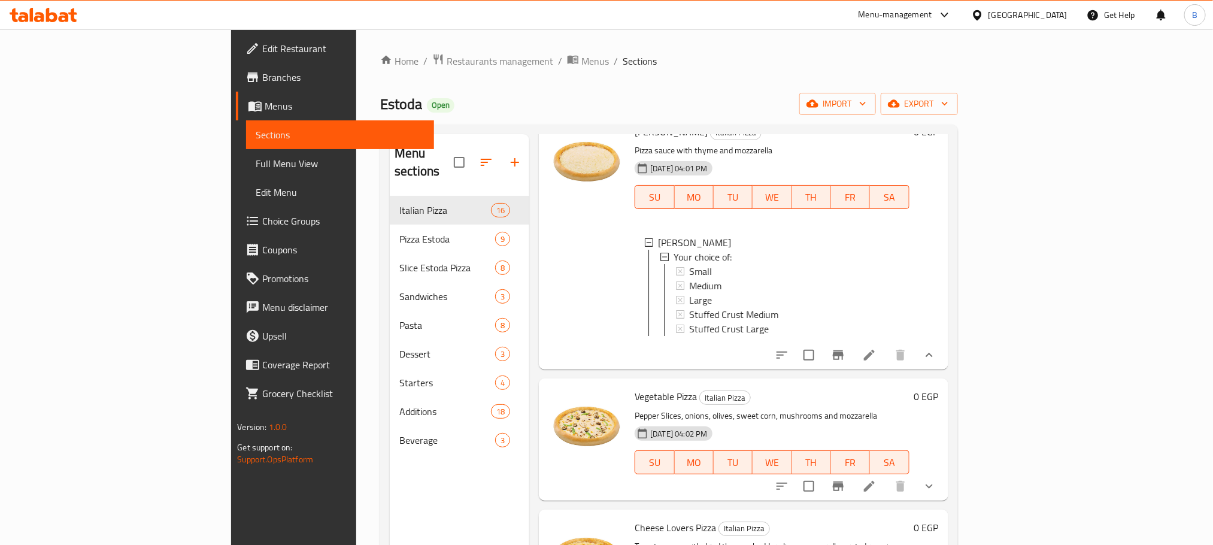
scroll to position [90, 0]
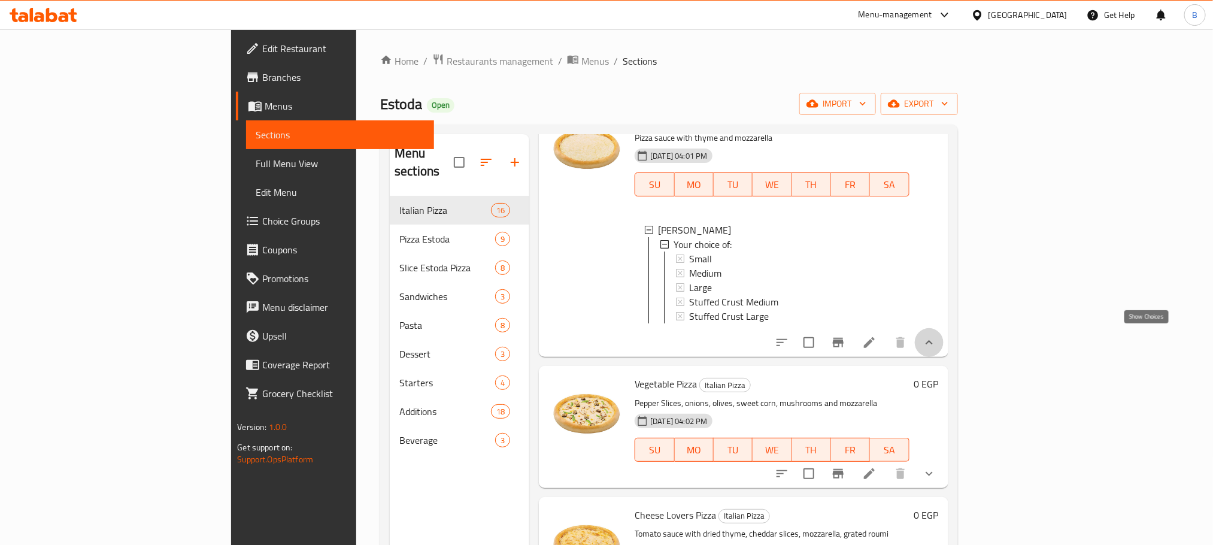
click at [936, 336] on icon "show more" at bounding box center [929, 342] width 14 height 14
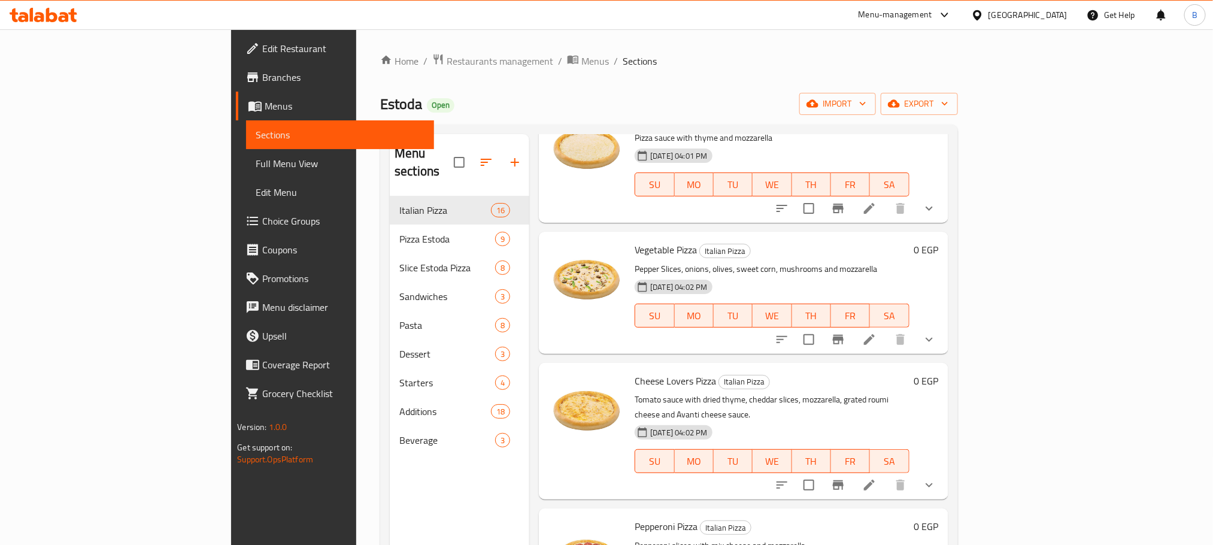
scroll to position [0, 0]
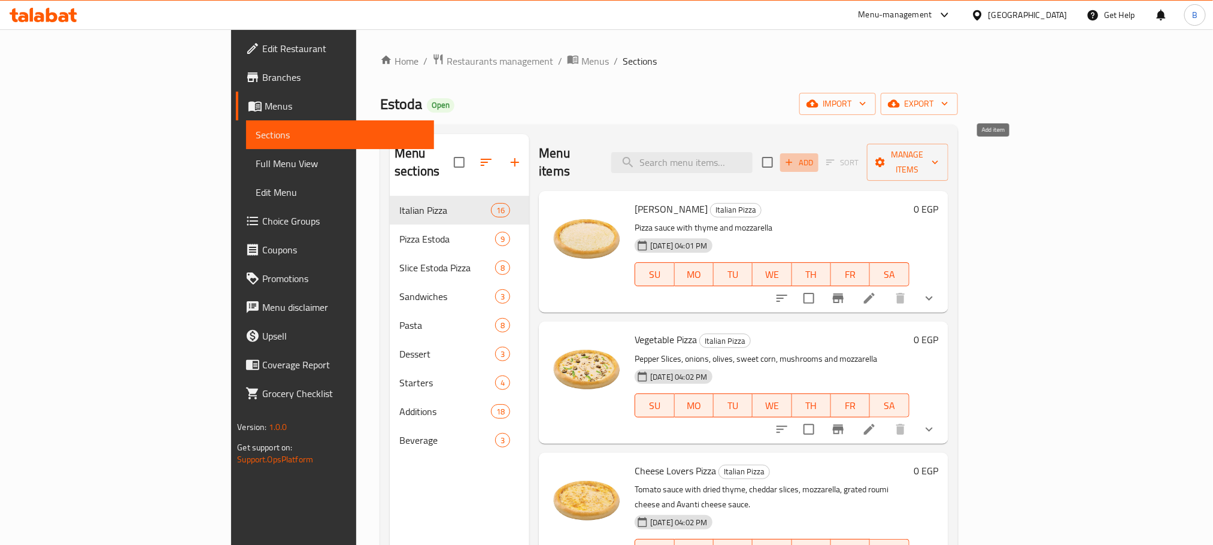
click at [792, 159] on icon "button" at bounding box center [788, 162] width 7 height 7
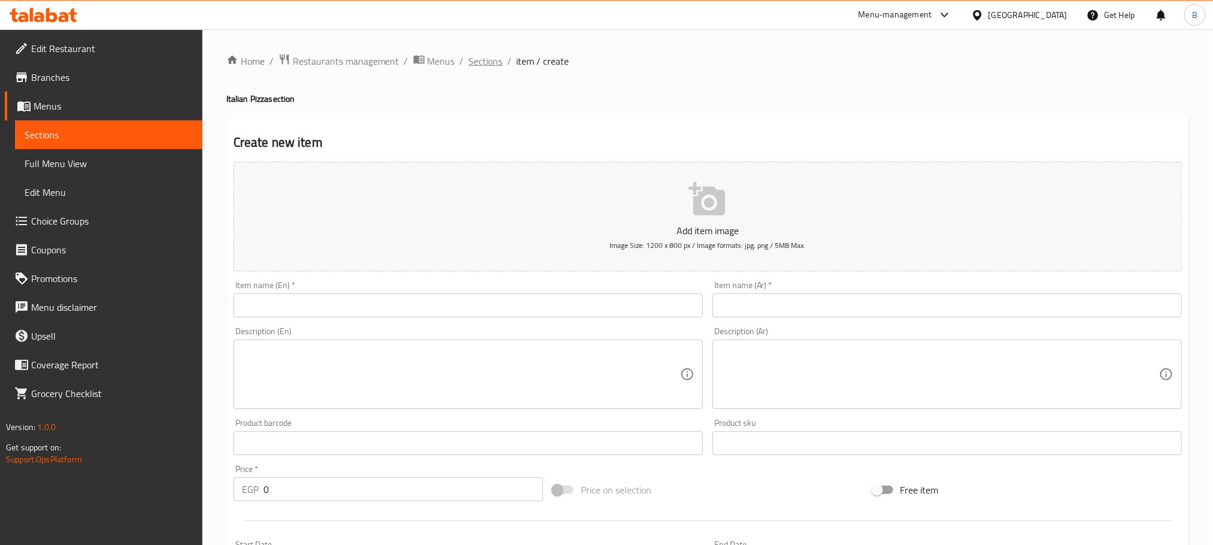
drag, startPoint x: 505, startPoint y: 63, endPoint x: 496, endPoint y: 57, distance: 11.0
click at [508, 63] on li "/" at bounding box center [510, 61] width 4 height 14
click at [494, 57] on span "Sections" at bounding box center [486, 61] width 34 height 14
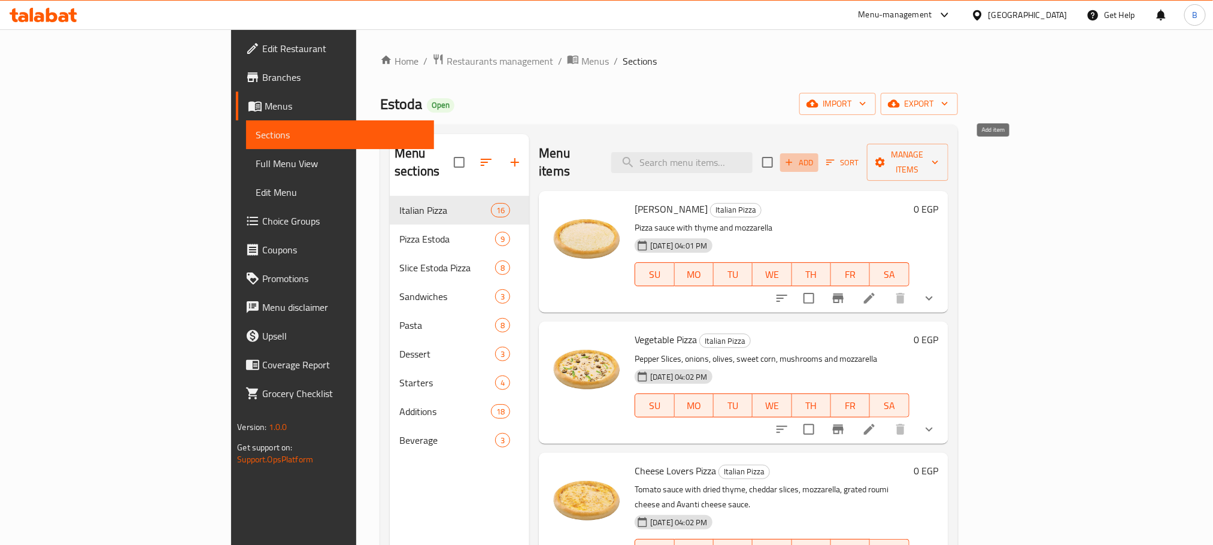
click at [815, 156] on span "Add" at bounding box center [799, 163] width 32 height 14
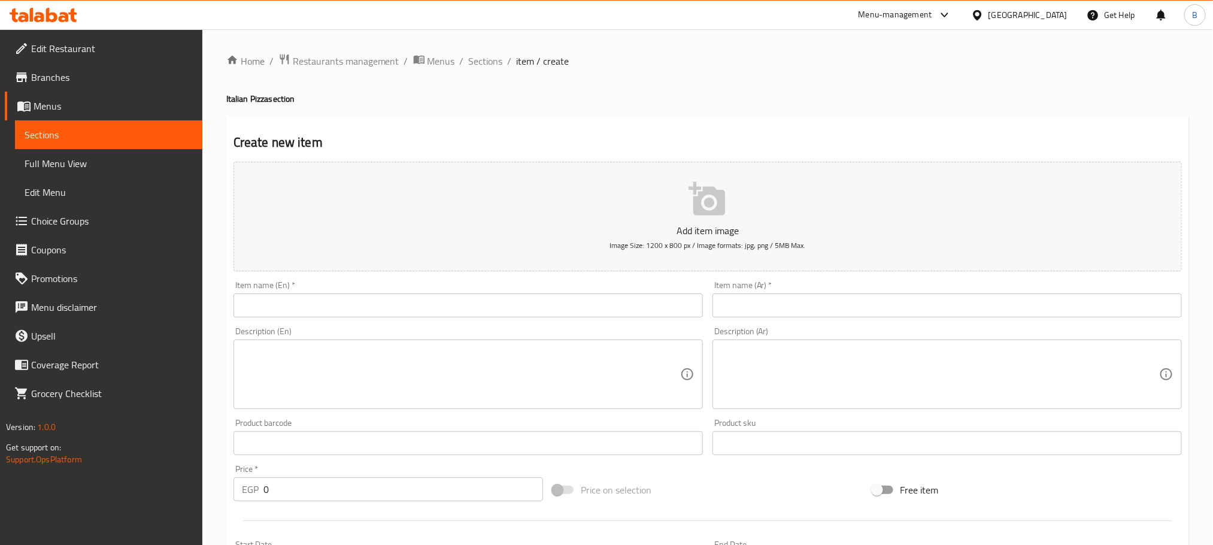
click at [830, 302] on input "text" at bounding box center [946, 305] width 469 height 24
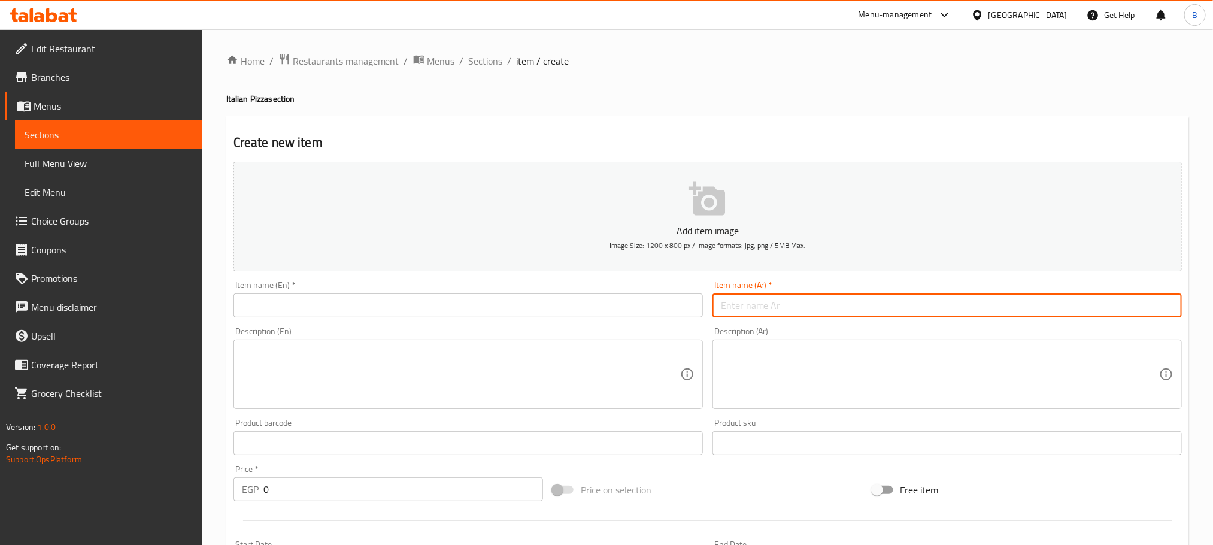
paste input "أي بيتزا ايطالي وسط من اختيارك(ما عدا جمبري و سي فود) + فرايز + عصير"
drag, startPoint x: 1163, startPoint y: 308, endPoint x: 1182, endPoint y: 305, distance: 18.7
click at [1182, 305] on div "Item name (Ar)   * أي بيتزا ايطالي وسط من اختيارك(ما عدا جمبري و سي فود) + فراي…" at bounding box center [946, 299] width 479 height 46
click at [1060, 308] on input "بيتزا ايطالي وسط من اختيارك(ما عدا جمبري و سي فود) + فرايز + عصير" at bounding box center [946, 305] width 469 height 24
drag, startPoint x: 1063, startPoint y: 306, endPoint x: 1016, endPoint y: 306, distance: 46.7
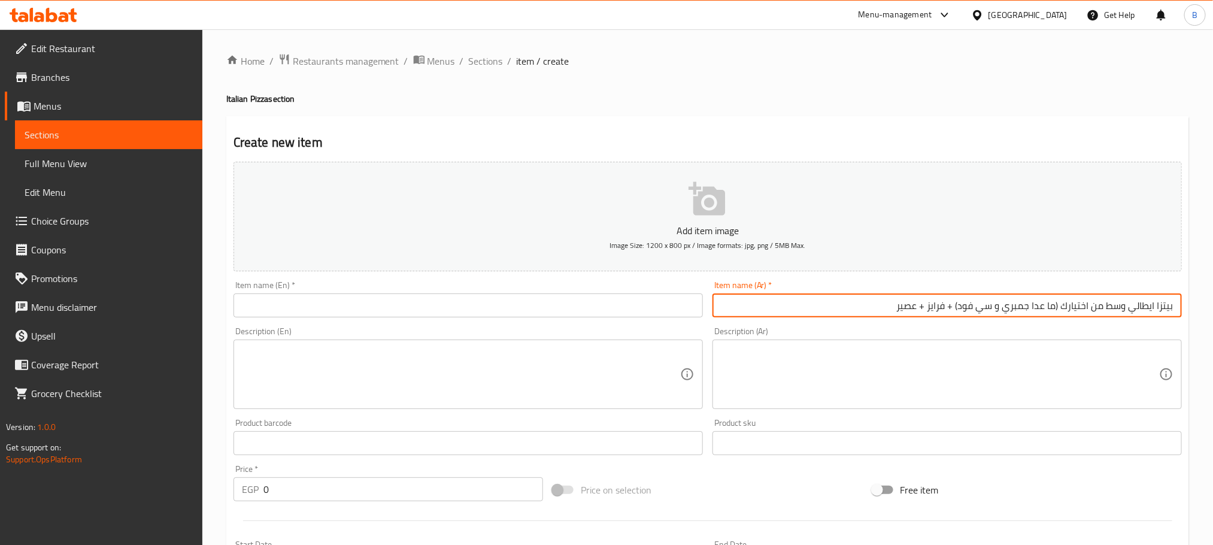
click at [1017, 306] on input "بيتزا ايطالي وسط من اختيارك (ما عدا جمبري و سي فود) + فرايز + عصير" at bounding box center [946, 305] width 469 height 24
click at [970, 306] on input "بيتزا ايطالي وسط من اختيارك (ما عدا جمبري و سي فود) + فرايز + عصير" at bounding box center [946, 305] width 469 height 24
click at [1171, 298] on input "بيتزا ايطالي وسط من اختيارك (ما عدا جمبري و سي فود) + فرايز + عصير" at bounding box center [946, 305] width 469 height 24
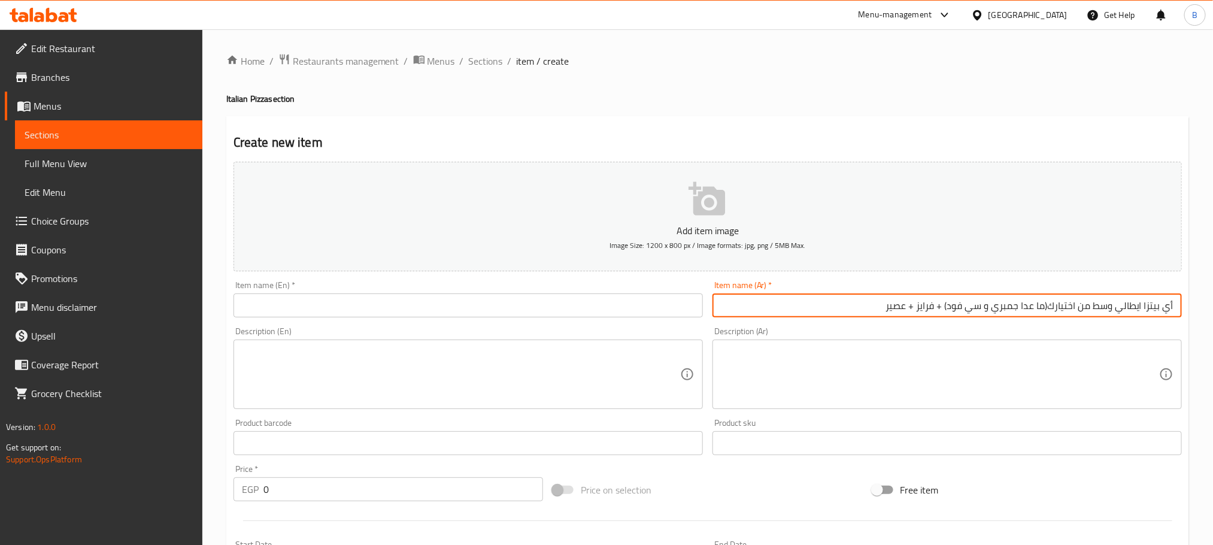
click at [1147, 303] on input "أي بيتزا ايطالي وسط من اختيارك(ما عدا جمبري و سي فود) + فرايز + عصير" at bounding box center [946, 305] width 469 height 24
click at [1081, 311] on input "أي بيتزا ايطالي وسط من اختيارك(ما عدا جمبري و سي فود) + فرايز + عصير" at bounding box center [946, 305] width 469 height 24
click at [1052, 302] on input "أي بيتزا ايطالي وسط من اختيارك(ما عدا جمبري و سي فود) + فرايز + عصير" at bounding box center [946, 305] width 469 height 24
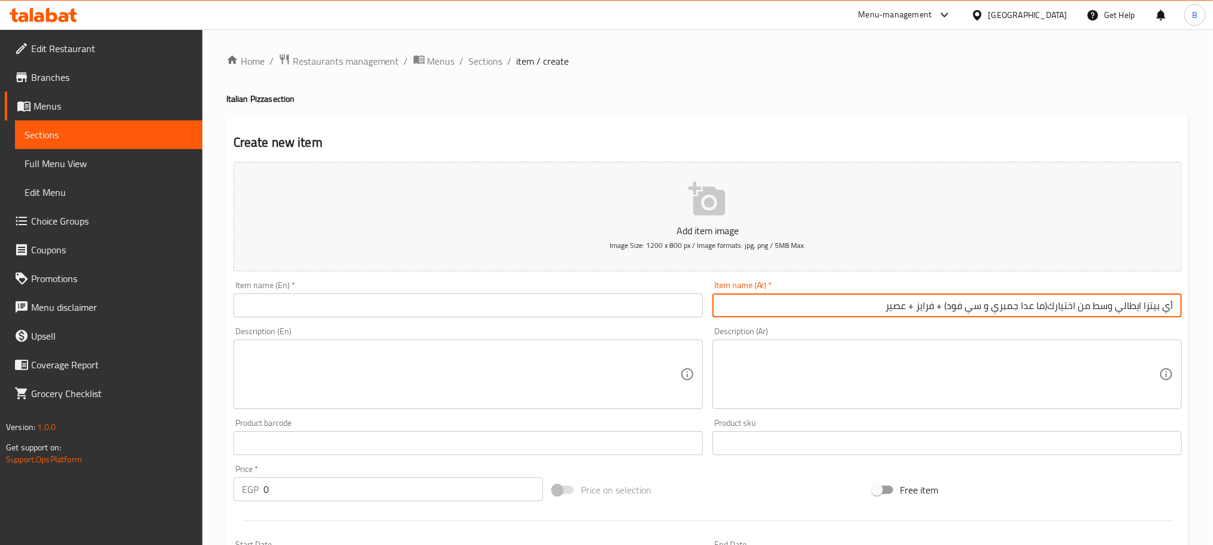
click at [1047, 302] on input "أي بيتزا ايطالي وسط من اختيارك(ما عدا جمبري و سي فود) + فرايز + عصير" at bounding box center [946, 305] width 469 height 24
click at [938, 306] on input "أي بيتزا ايطالي وسط من اختيارك (ما عدا جمبري و سي فود) + فرايز + عصير" at bounding box center [946, 305] width 469 height 24
click at [1045, 305] on input "أي بيتزا ايطالي وسط من اختيارك (ما عدا جمبري و سي فود) + فرايز + عصير" at bounding box center [946, 305] width 469 height 24
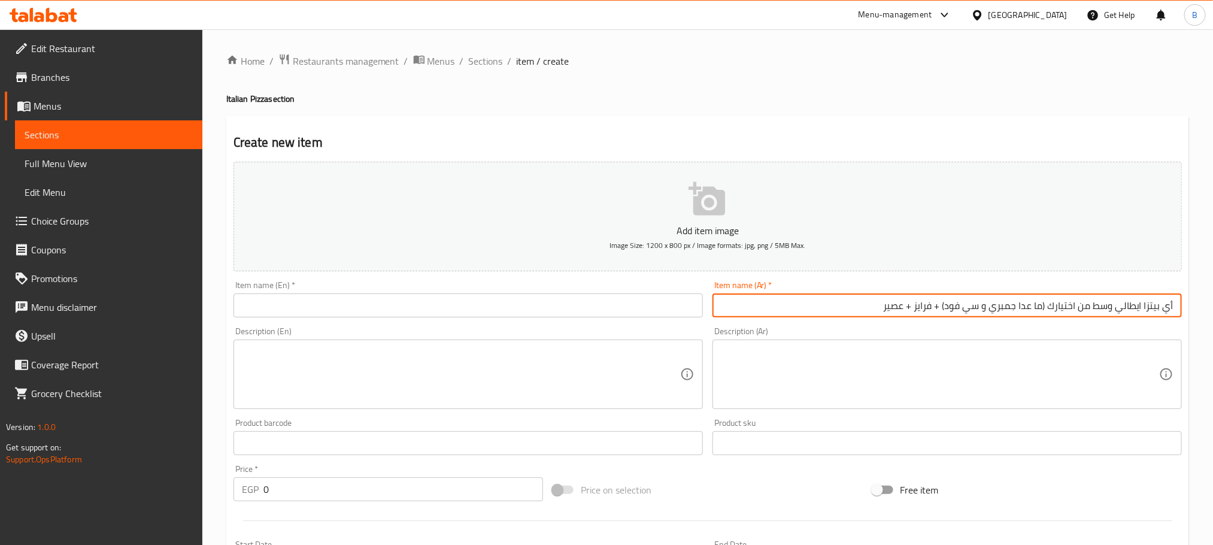
click at [1042, 305] on input "أي بيتزا ايطالي وسط من اختيارك (ما عدا جمبري و سي فود) + فرايز + عصير" at bounding box center [946, 305] width 469 height 24
click at [946, 305] on input "أي بيتزا ايطالي وسط من اختيارك ما عدا جمبري و سي فود) + فرايز + عصير" at bounding box center [946, 305] width 469 height 24
click at [931, 311] on input "أي بيتزا ايطالي وسط من اختيارك ما عدا جمبري و سي فود) + فرايز + عصير" at bounding box center [946, 305] width 469 height 24
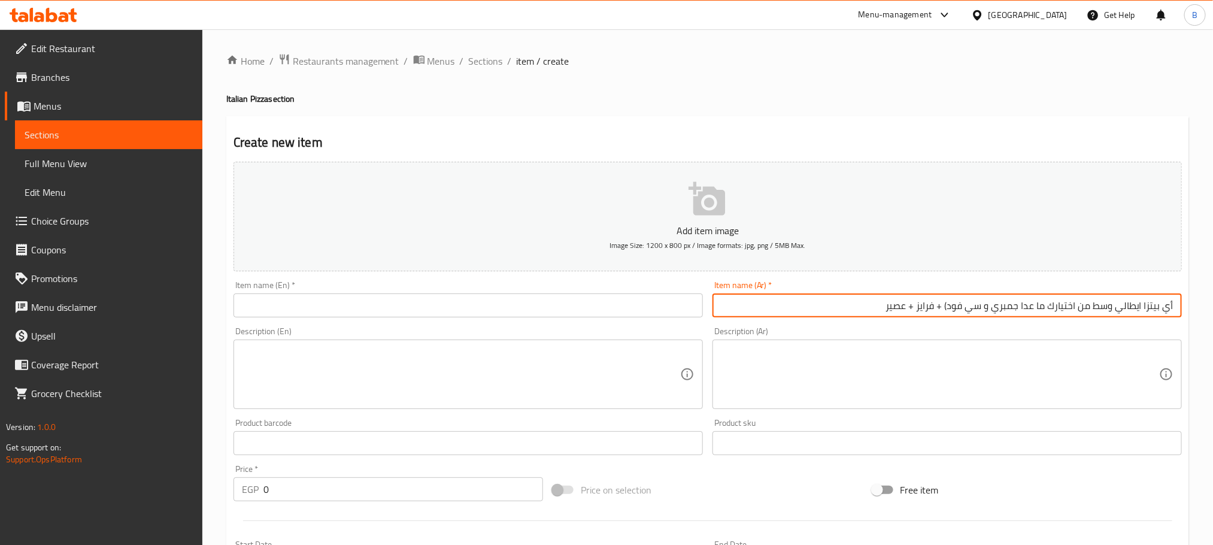
click at [949, 300] on input "أي بيتزا ايطالي وسط من اختيارك ما عدا جمبري و سي فود) + فرايز + عصير" at bounding box center [946, 305] width 469 height 24
click at [948, 308] on input "أي بيتزا ايطالي وسط من اختيارك ما عدا جمبري و سي فود) + فرايز + عصير" at bounding box center [946, 305] width 469 height 24
click at [1168, 309] on input "أي بيتزا ايطالي وسط من اختيارك ما عدا جمبري و سي فود + فرايز + عصير" at bounding box center [946, 305] width 469 height 24
click at [955, 308] on input "أي بيتزا ايطالي وسط من اختيارك ما عدا جمبري و سي فود + فرايز + عصير" at bounding box center [946, 305] width 469 height 24
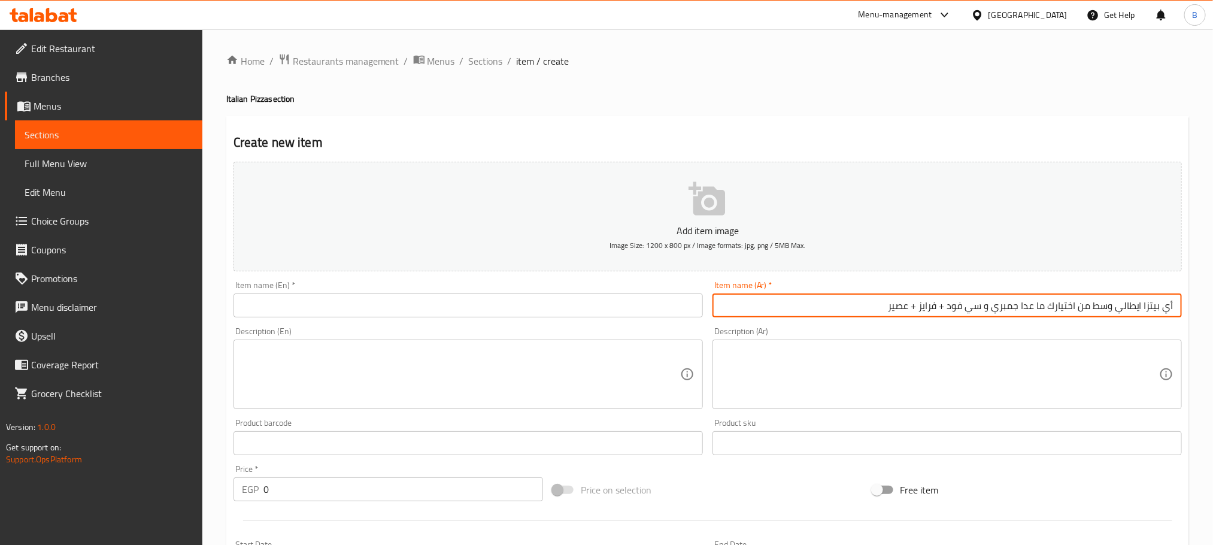
click at [955, 308] on input "أي بيتزا ايطالي وسط من اختيارك ما عدا جمبري و سي فود + فرايز + عصير" at bounding box center [946, 305] width 469 height 24
type input "أي بيتزا ايطالي وسط من اختيارك ما عدا جمبري و سي فود + فرايز + عصير"
click at [834, 309] on input "أي بيتزا ايطالي وسط من اختيارك ما عدا جمبري و سي فود + فرايز + عصير" at bounding box center [946, 305] width 469 height 24
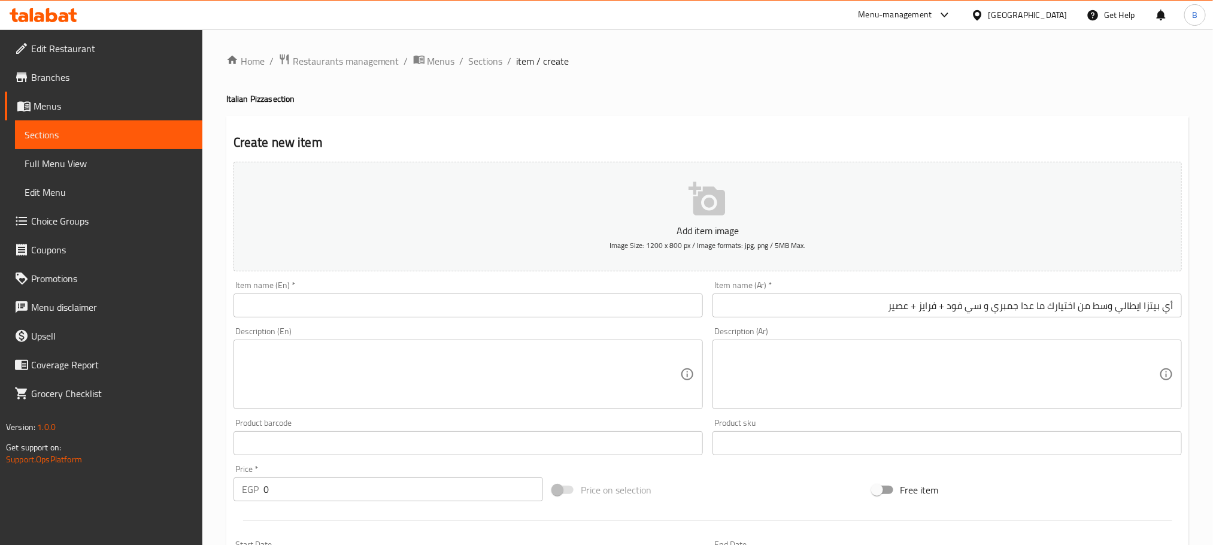
click at [460, 293] on div "Item name (En)   * Item name (En) *" at bounding box center [467, 299] width 469 height 37
drag, startPoint x: 460, startPoint y: 293, endPoint x: 422, endPoint y: 347, distance: 66.1
click at [454, 304] on div "Item name (En)   * Item name (En) *" at bounding box center [467, 299] width 469 height 37
click at [421, 307] on input "text" at bounding box center [467, 305] width 469 height 24
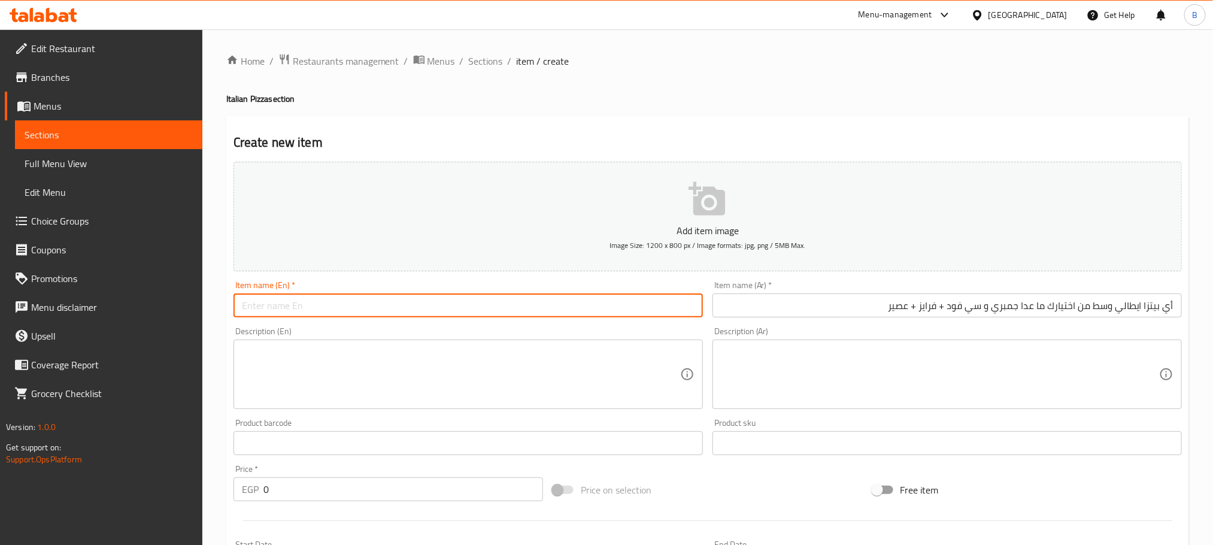
paste input "Any medium Italian pizza of your choice except shrimp and seafood + fries + jui…"
click at [277, 311] on input "Any medium Italian pizza of your choice except shrimp and seafood + fries + jui…" at bounding box center [467, 305] width 469 height 24
click at [273, 311] on input "Any medium Italian pizza of your choice except shrimp and seafood + fries + jui…" at bounding box center [467, 305] width 469 height 24
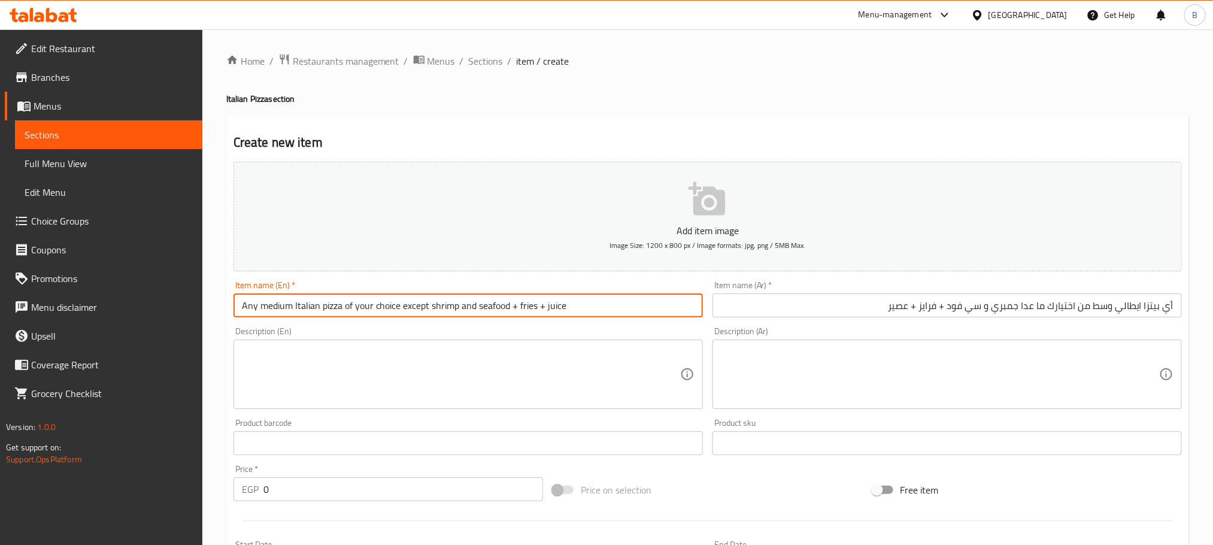
click at [273, 311] on input "Any medium Italian pizza of your choice except shrimp and seafood + fries + jui…" at bounding box center [467, 305] width 469 height 24
click at [356, 307] on input "Any Medium Italian Pizza of Your Choice Except Shrimp and Seafood + Fries + Jui…" at bounding box center [467, 305] width 469 height 24
click at [348, 307] on input "Any Medium Italian Pizza of Your Choice Except Shrimp and Seafood + Fries + Jui…" at bounding box center [467, 305] width 469 height 24
click at [417, 306] on input "Any Medium Italian Pizza Of Your Choice Except Shrimp and Seafood + Fries + Jui…" at bounding box center [467, 305] width 469 height 24
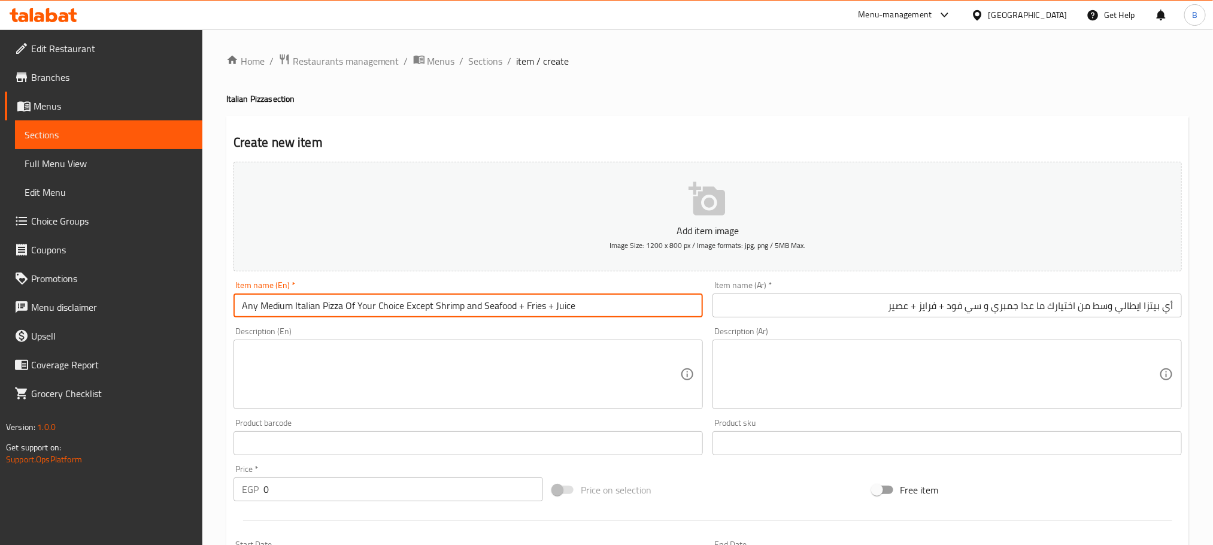
click at [417, 306] on input "Any Medium Italian Pizza Of Your Choice Except Shrimp and Seafood + Fries + Jui…" at bounding box center [467, 305] width 469 height 24
click at [515, 305] on input "Any Medium Italian Pizza Of Your Choice Except Shrimp and Seafood + Fries + Jui…" at bounding box center [467, 305] width 469 height 24
drag, startPoint x: 516, startPoint y: 305, endPoint x: 394, endPoint y: 317, distance: 122.6
click at [394, 317] on input "Any Medium Italian Pizza Of Your Choice Except Shrimp and Seafood + Fries + Jui…" at bounding box center [467, 305] width 469 height 24
click at [573, 312] on input "Any Medium Italian Pizza Of Your Choice Except Shrimp and Seafood + Fries + Jui…" at bounding box center [467, 305] width 469 height 24
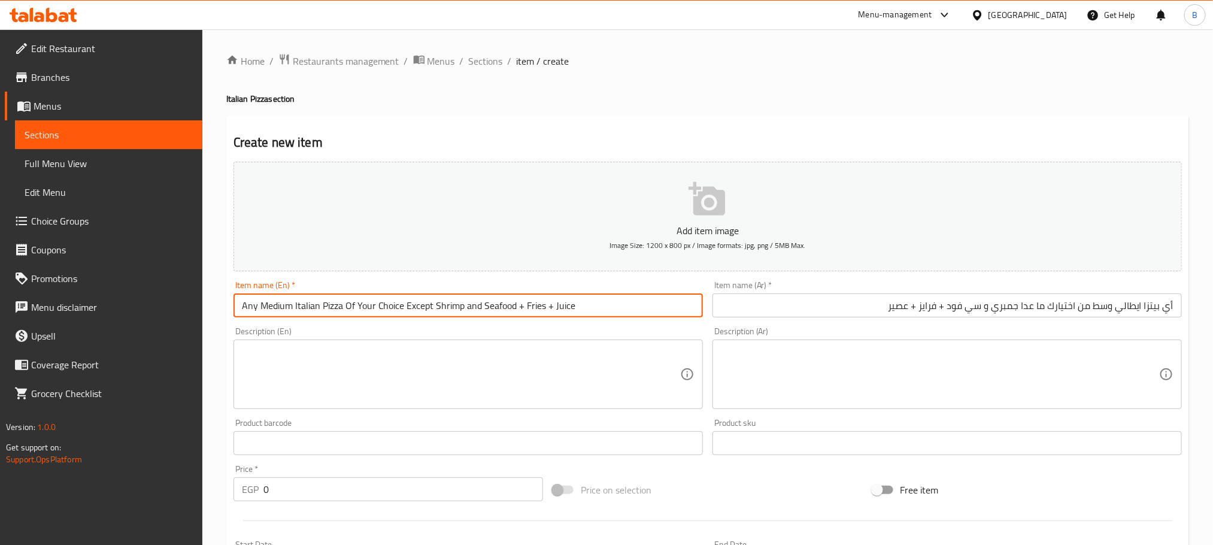
type input "Any Medium Italian Pizza Of Your Choice Except Shrimp and Seafood + Fries + Jui…"
click at [612, 336] on div "Description (En) Description (En)" at bounding box center [467, 368] width 469 height 82
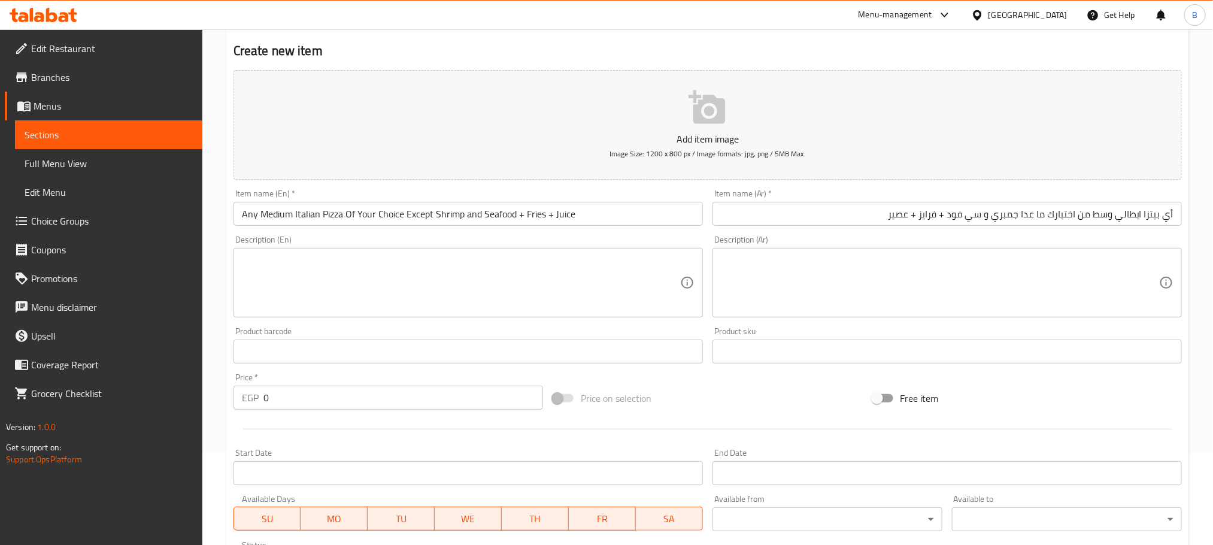
scroll to position [90, 0]
click at [290, 397] on input "0" at bounding box center [402, 399] width 279 height 24
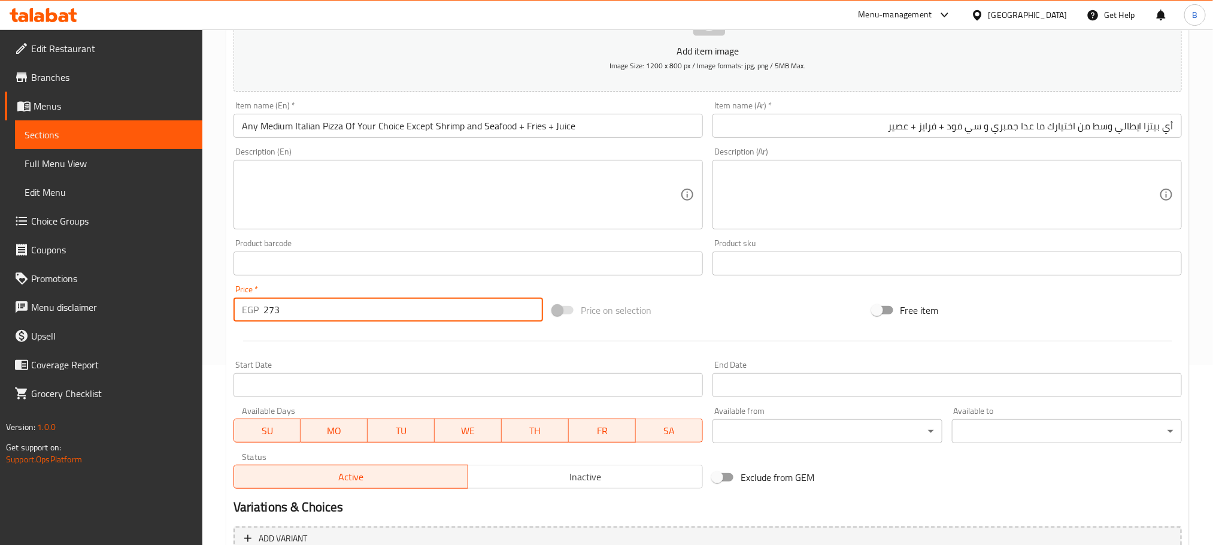
type input "273"
click at [318, 350] on div at bounding box center [708, 340] width 958 height 29
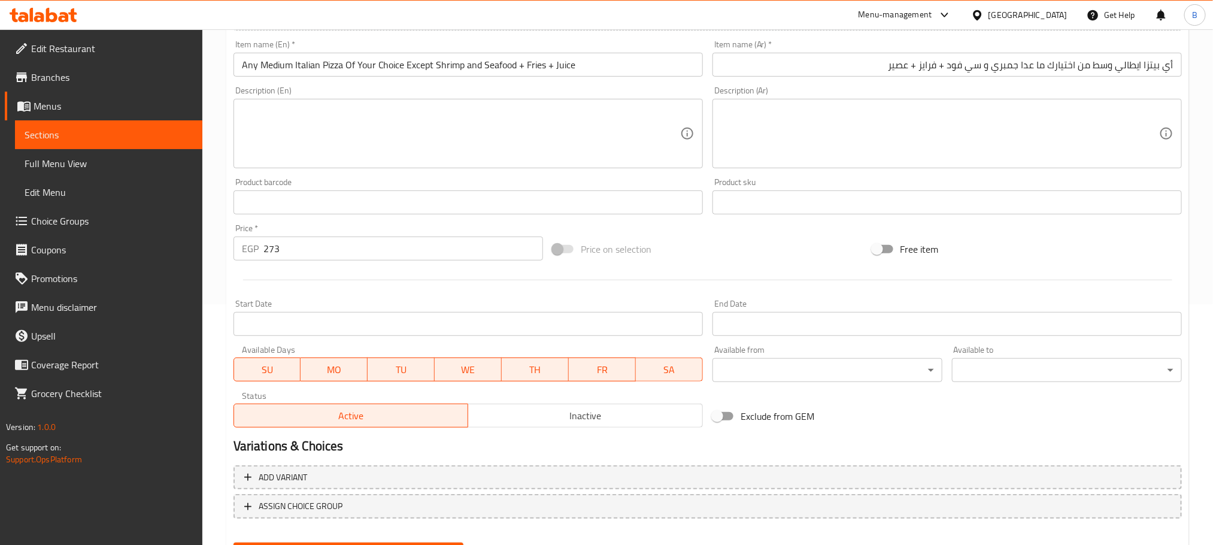
scroll to position [300, 0]
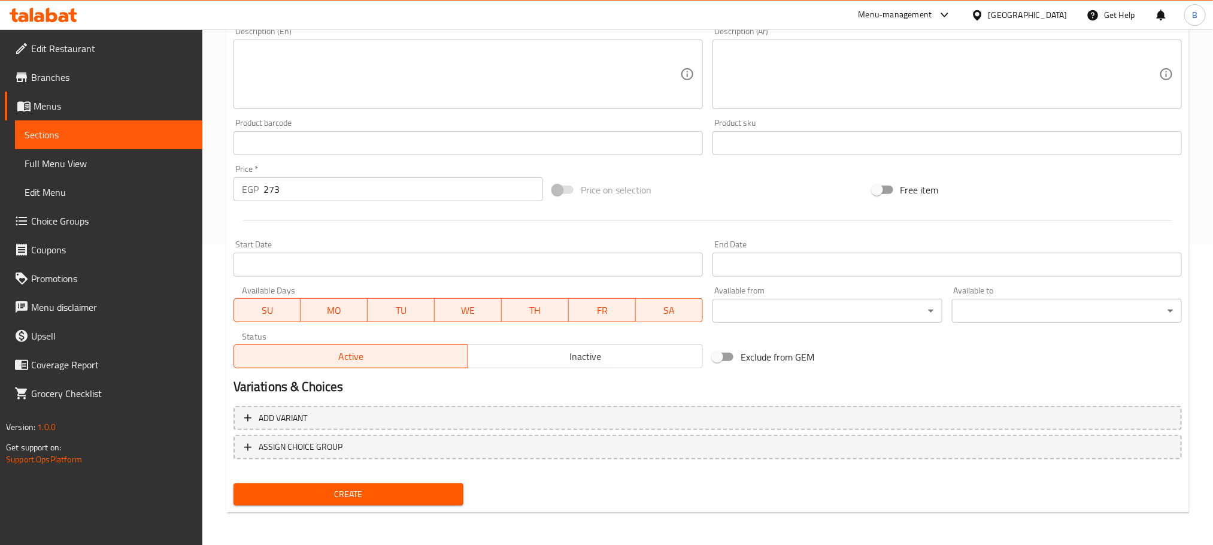
click at [539, 342] on div "Active Inactive" at bounding box center [467, 350] width 469 height 36
click at [544, 357] on span "Inactive" at bounding box center [585, 356] width 225 height 17
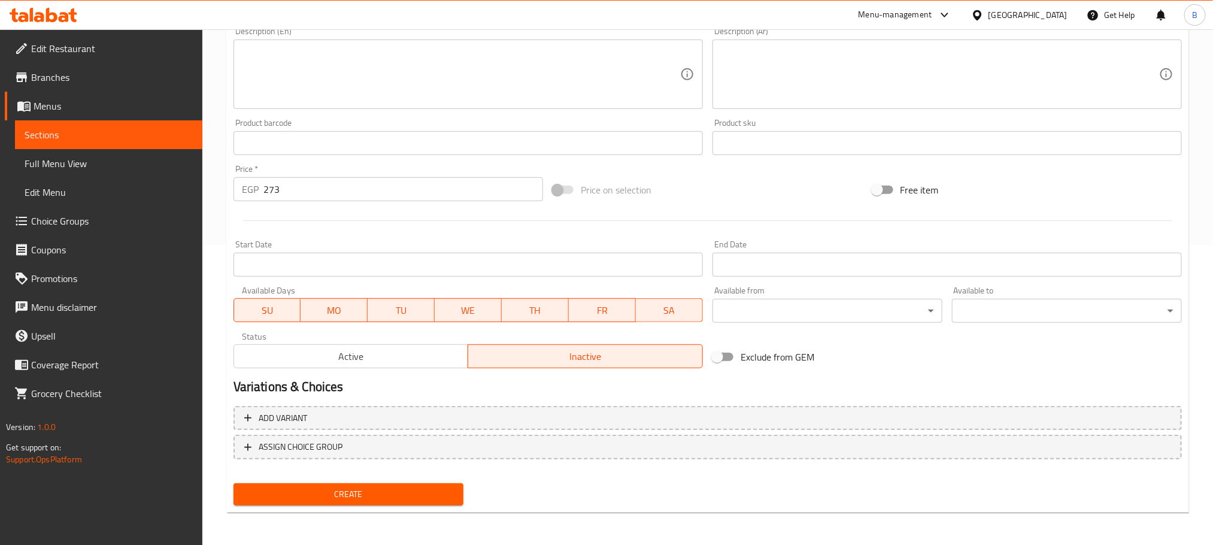
click at [859, 390] on h2 "Variations & Choices" at bounding box center [707, 387] width 948 height 18
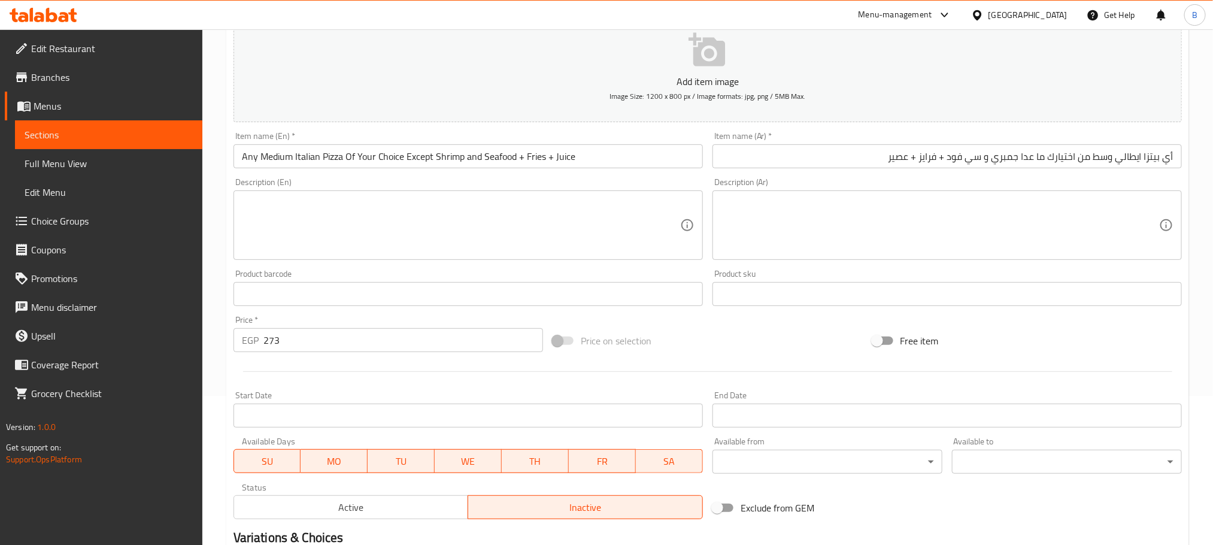
scroll to position [31, 0]
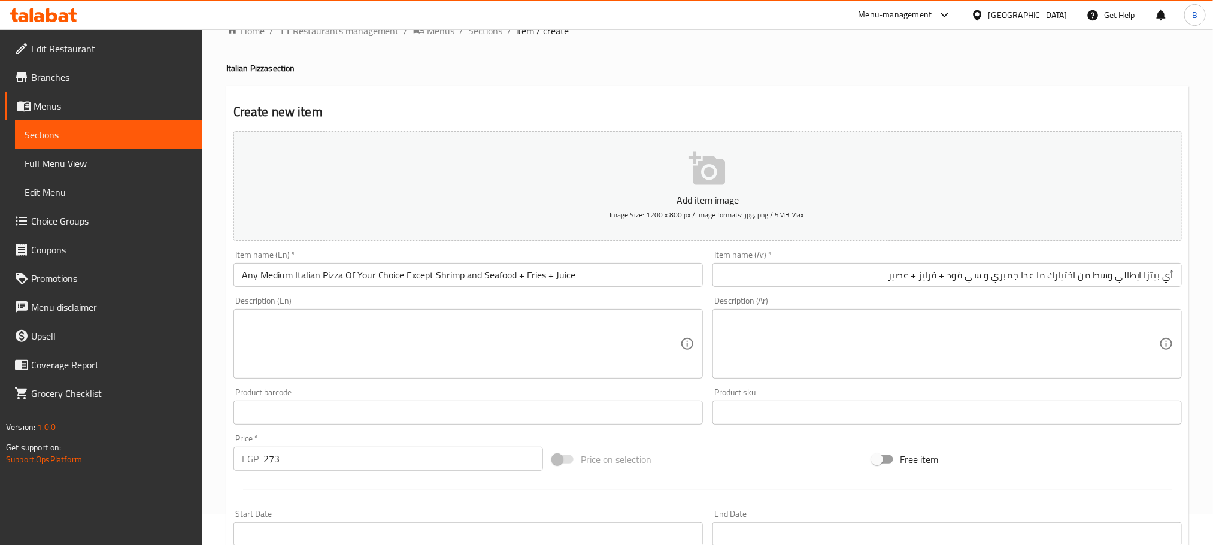
click at [517, 279] on input "Any Medium Italian Pizza Of Your Choice Except Shrimp and Seafood + Fries + Jui…" at bounding box center [467, 275] width 469 height 24
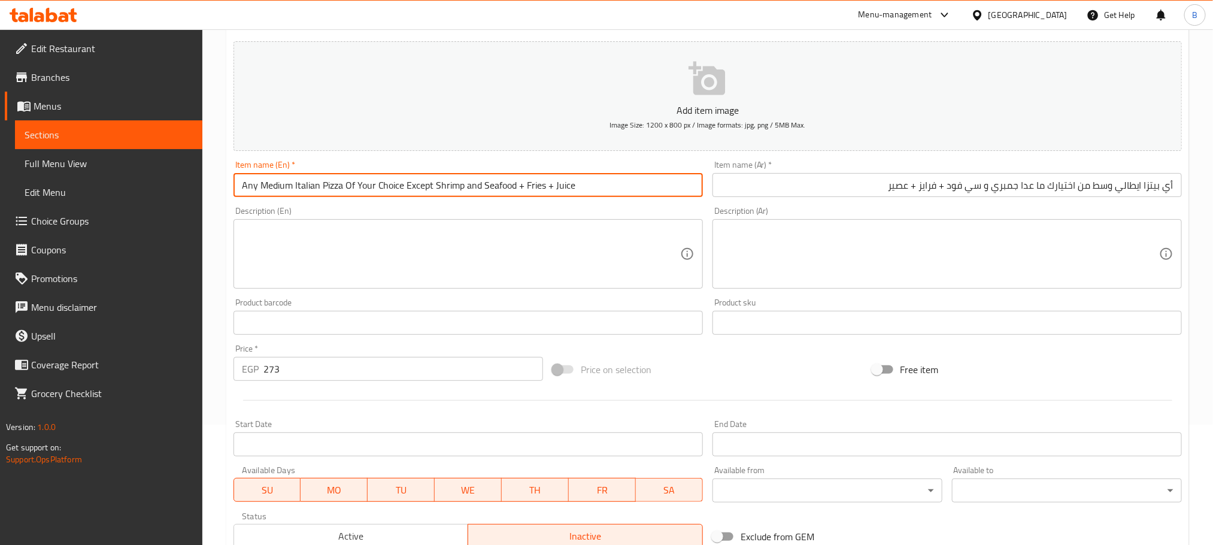
scroll to position [300, 0]
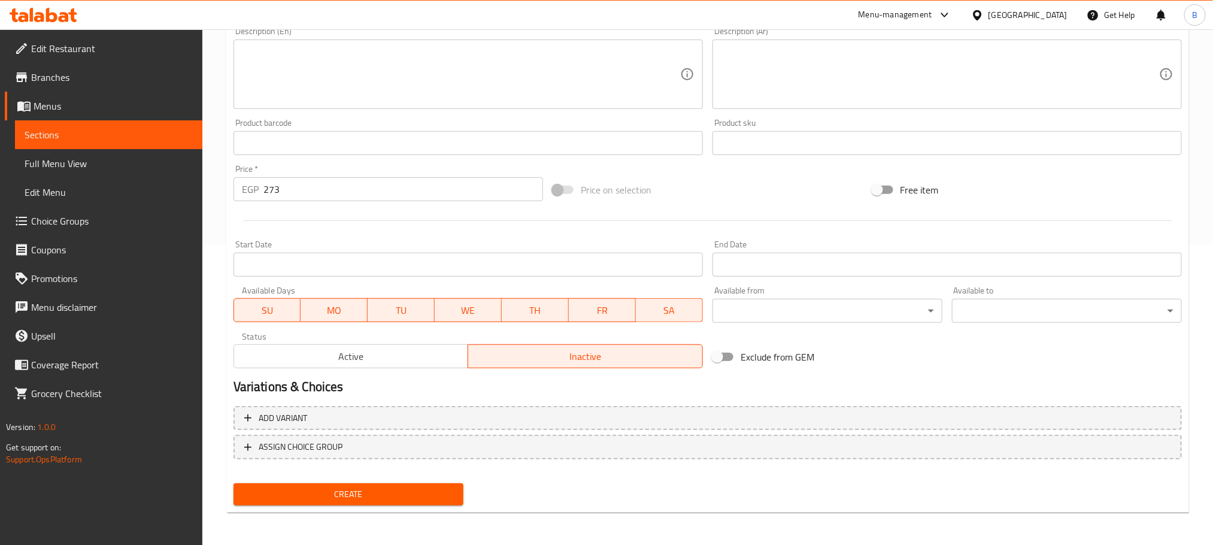
click at [353, 487] on span "Create" at bounding box center [348, 494] width 211 height 15
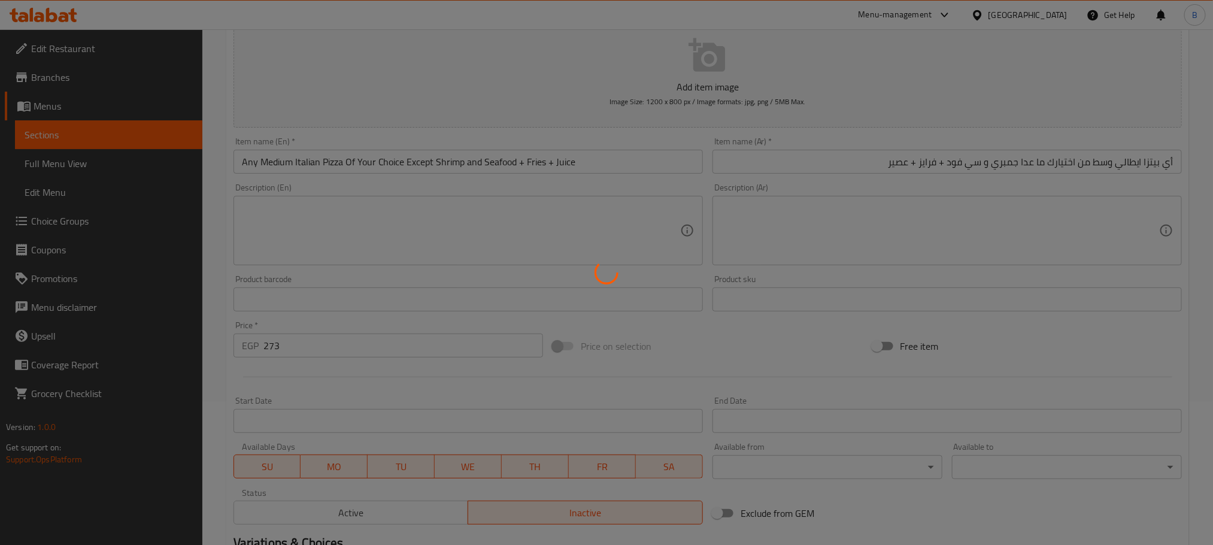
scroll to position [0, 0]
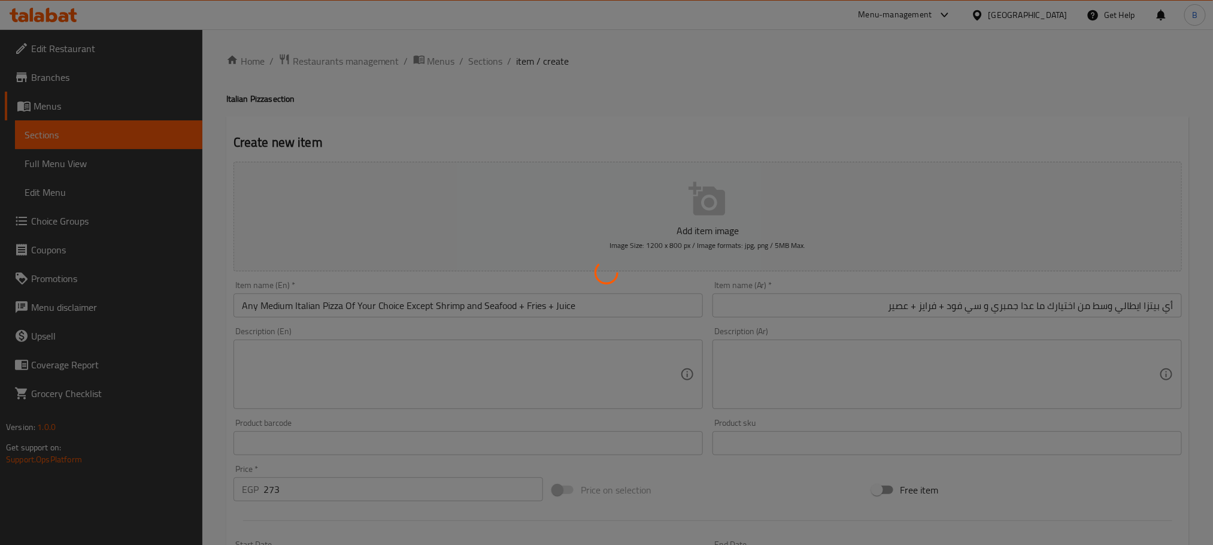
type input "0"
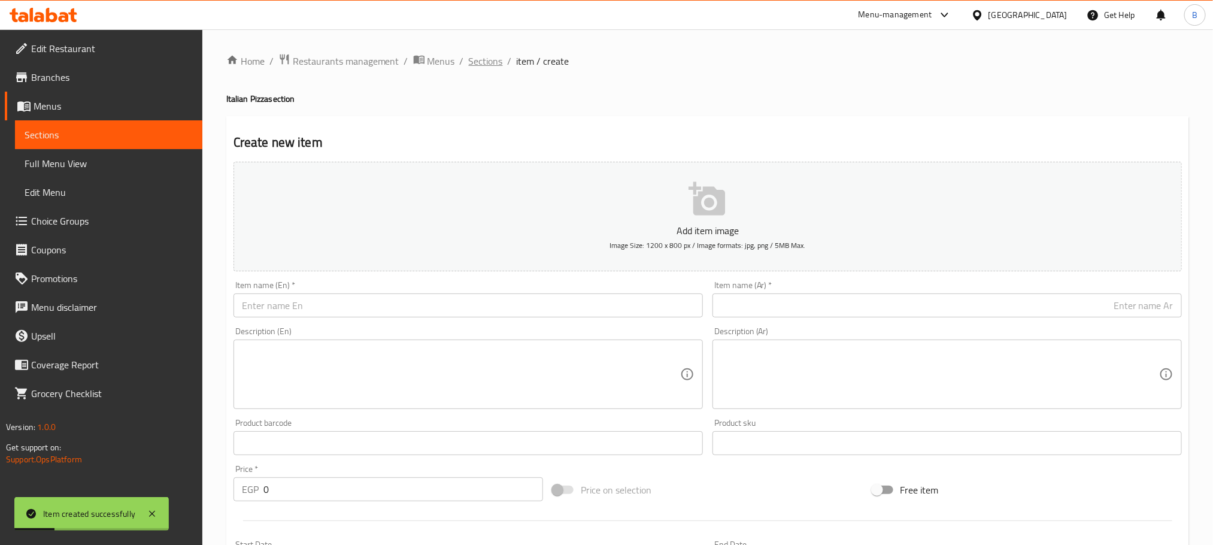
click at [476, 61] on span "Sections" at bounding box center [486, 61] width 34 height 14
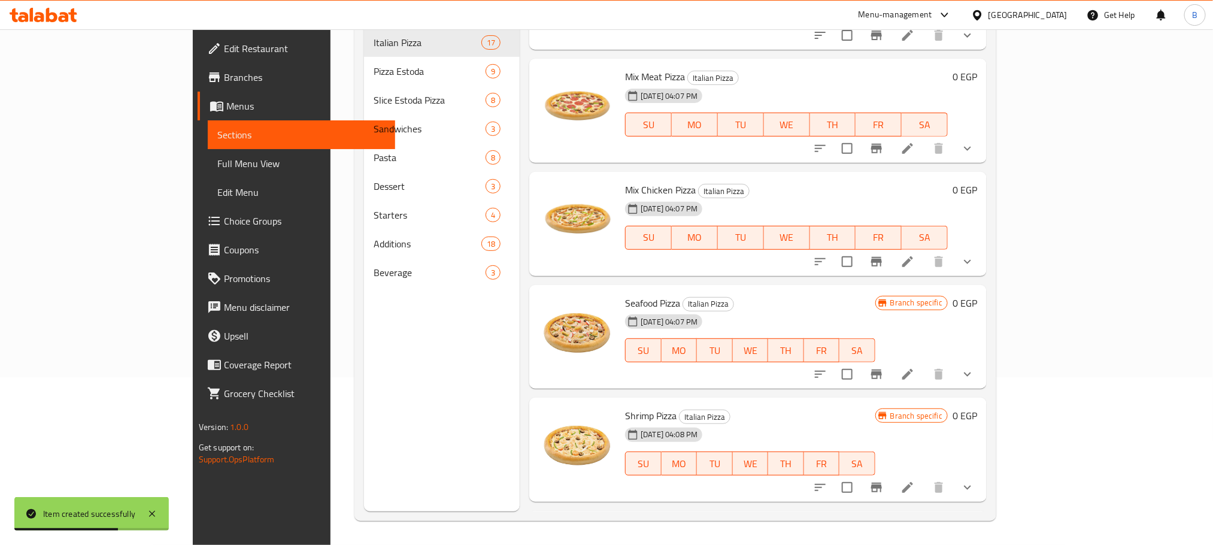
scroll to position [1617, 0]
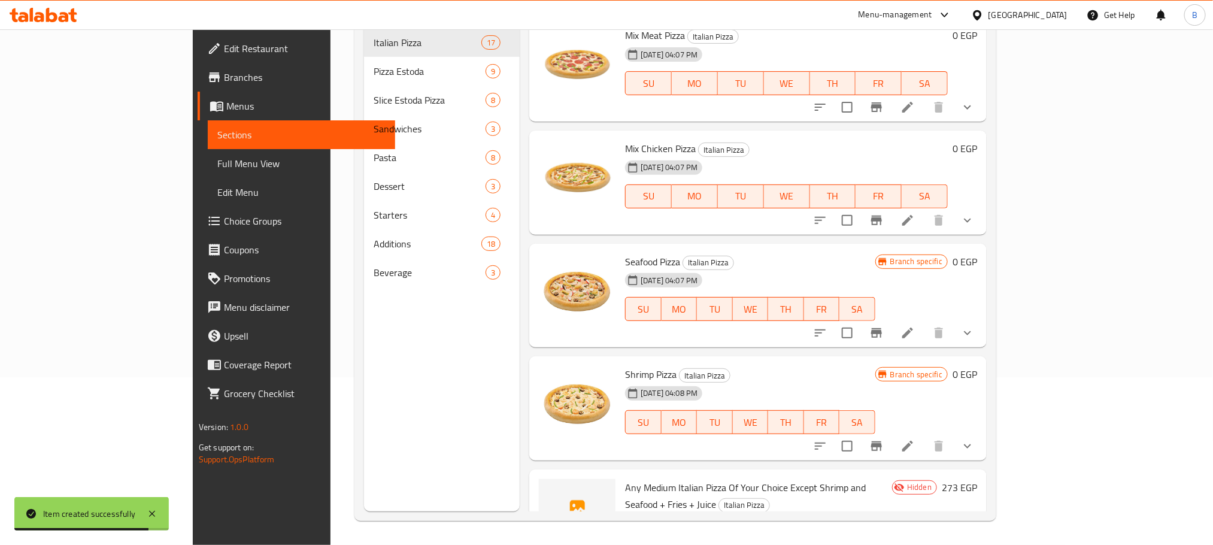
click at [620, 511] on div "13-08-2025 07:20 PM" at bounding box center [654, 523] width 68 height 24
click at [625, 478] on span "Any Medium Italian Pizza Of Your Choice Except Shrimp and Seafood + Fries + Jui…" at bounding box center [745, 495] width 241 height 35
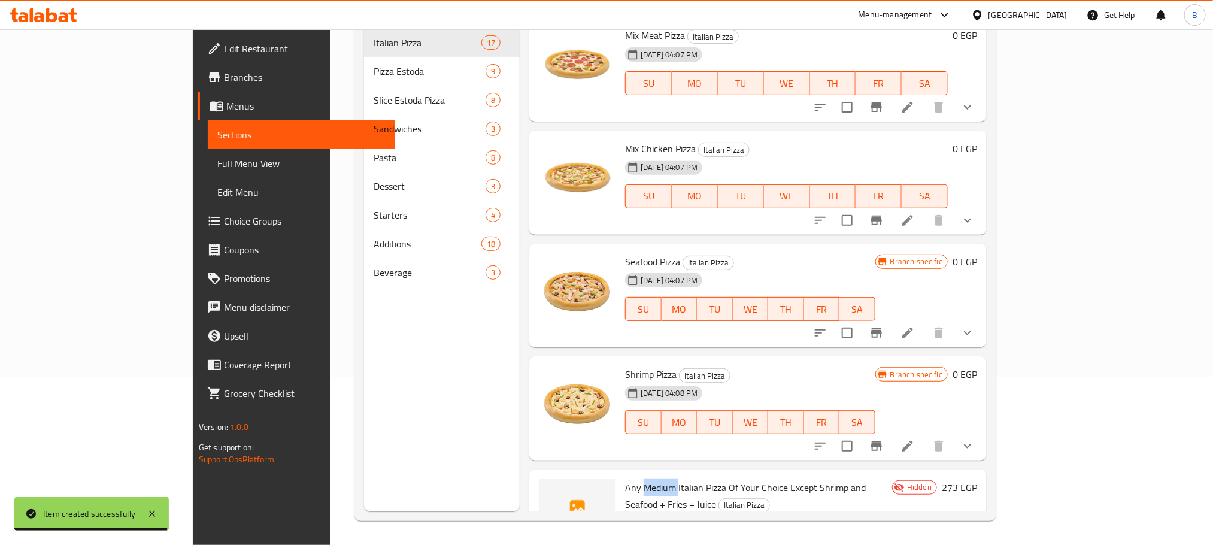
click at [625, 478] on span "Any Medium Italian Pizza Of Your Choice Except Shrimp and Seafood + Fries + Jui…" at bounding box center [745, 495] width 241 height 35
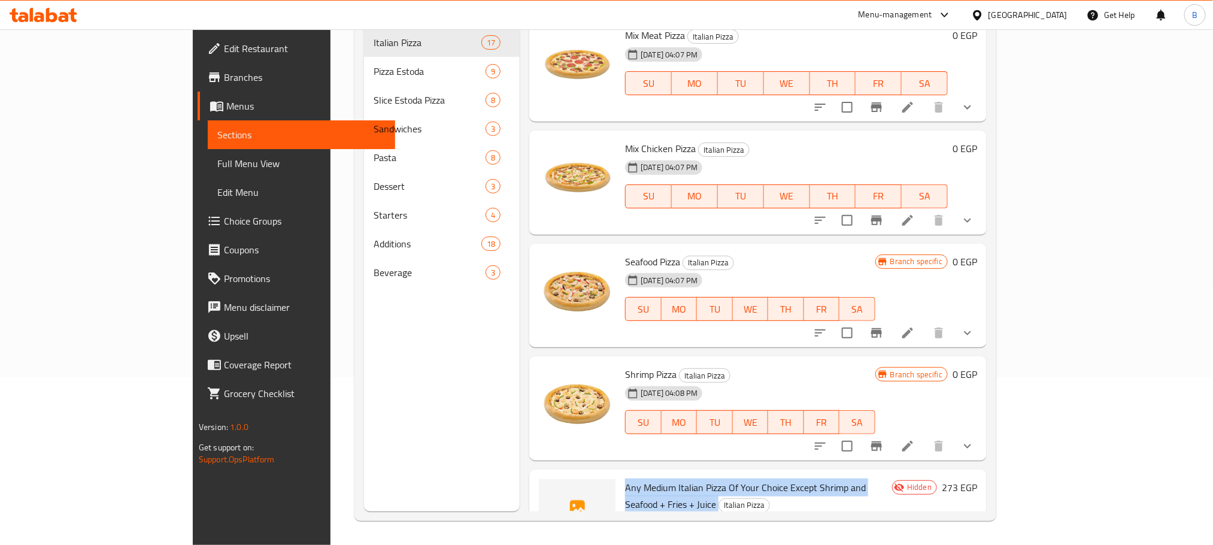
click at [799, 478] on span "Any Medium Italian Pizza Of Your Choice Except Shrimp and Seafood + Fries + Jui…" at bounding box center [745, 495] width 241 height 35
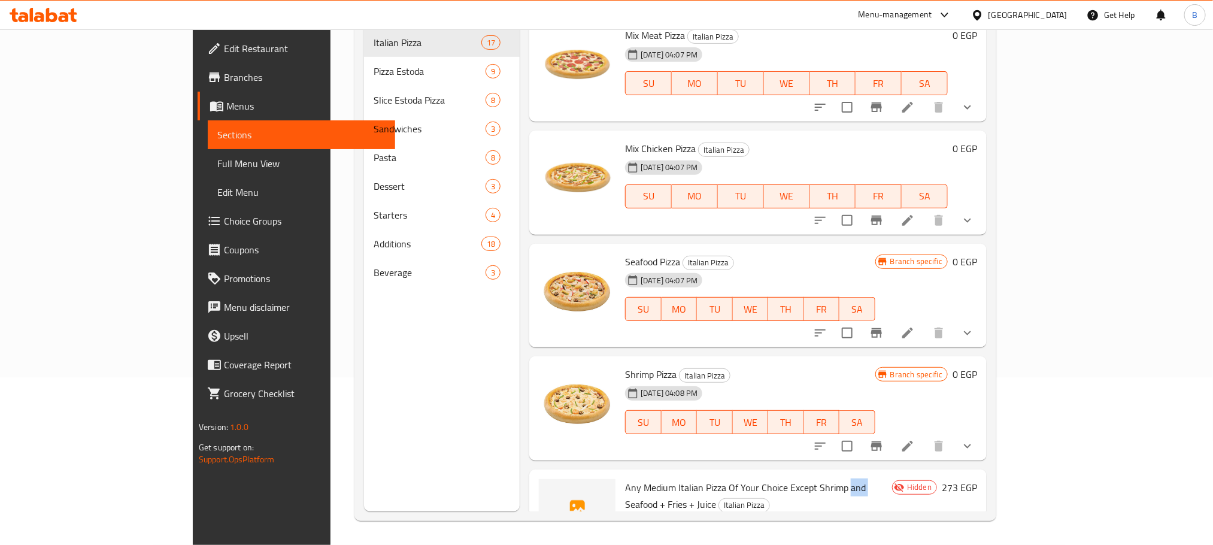
click at [799, 478] on span "Any Medium Italian Pizza Of Your Choice Except Shrimp and Seafood + Fries + Jui…" at bounding box center [745, 495] width 241 height 35
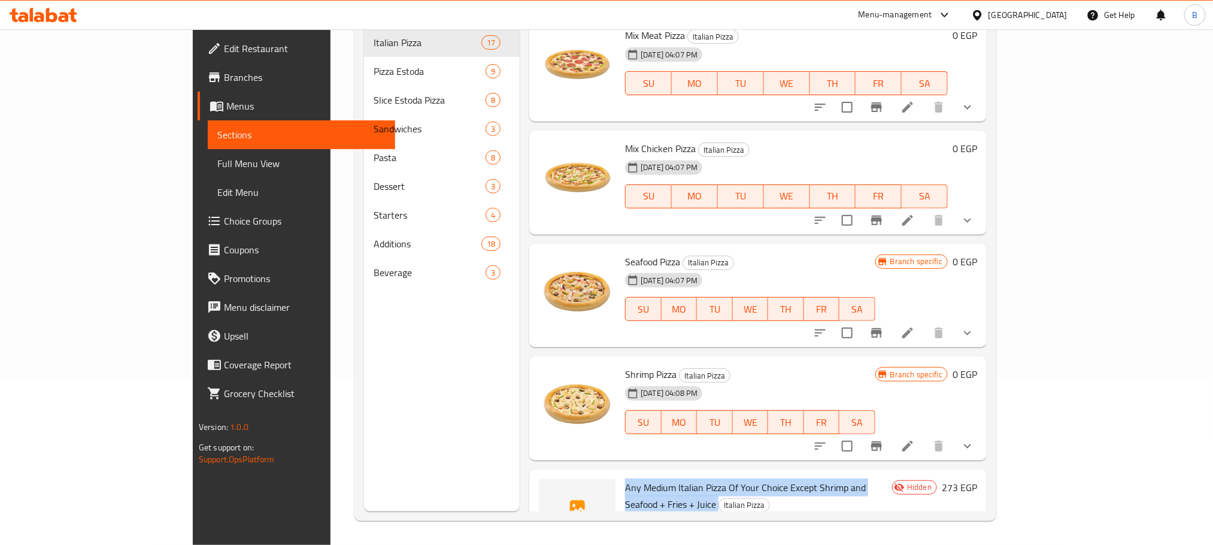
click at [799, 478] on span "Any Medium Italian Pizza Of Your Choice Except Shrimp and Seafood + Fries + Jui…" at bounding box center [745, 495] width 241 height 35
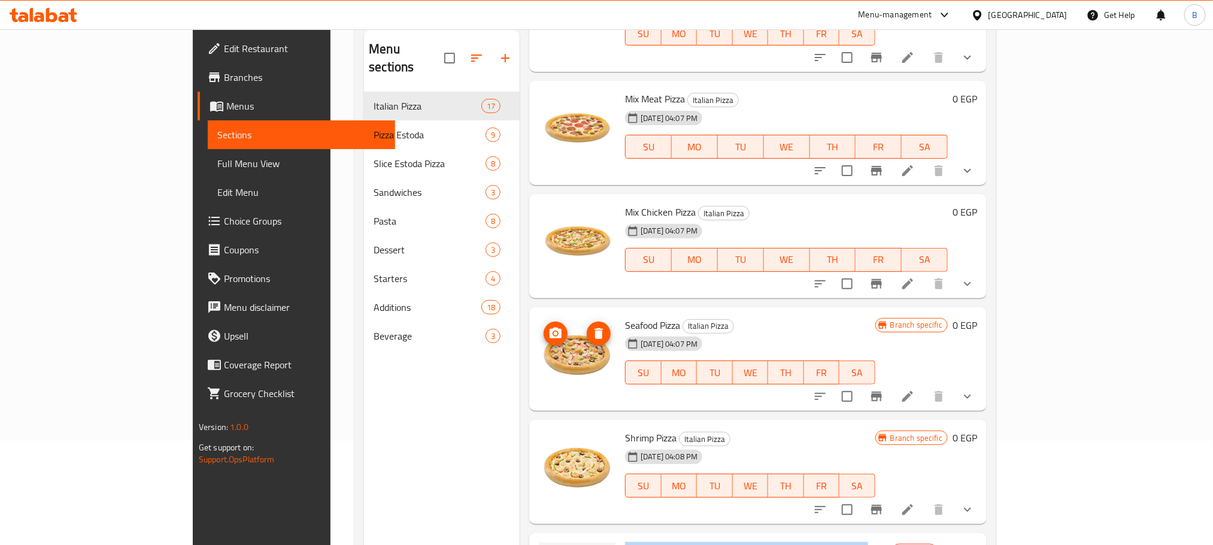
scroll to position [168, 0]
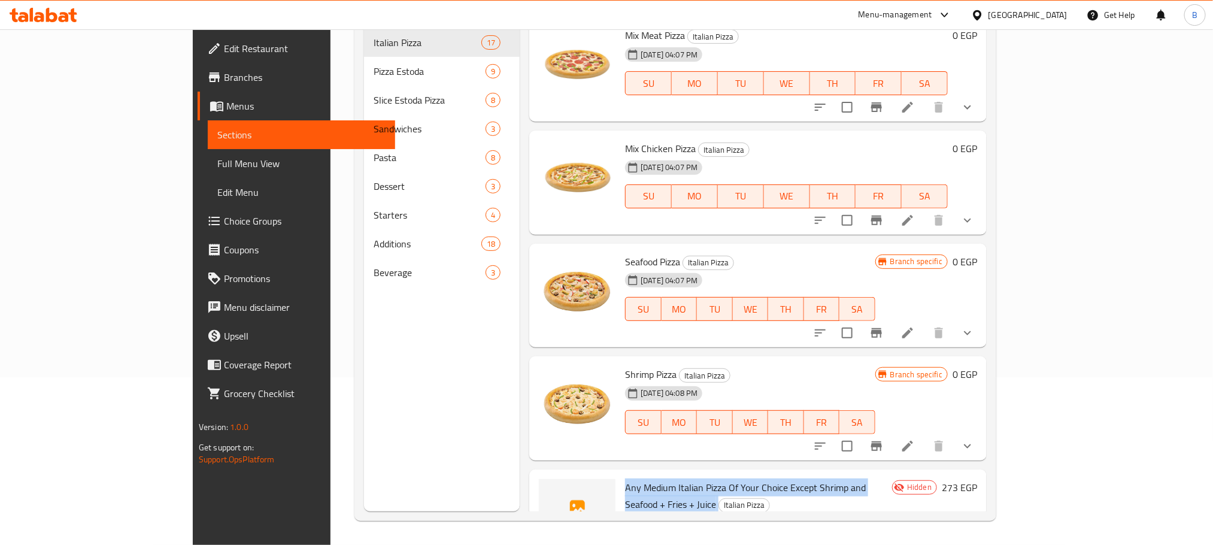
click at [625, 478] on span "Any Medium Italian Pizza Of Your Choice Except Shrimp and Seafood + Fries + Jui…" at bounding box center [745, 495] width 241 height 35
drag, startPoint x: 739, startPoint y: 426, endPoint x: 692, endPoint y: 421, distance: 47.0
click at [692, 478] on span "Any Medium Italian Pizza Of Your Choice Except Shrimp and Seafood + Fries + Jui…" at bounding box center [745, 495] width 241 height 35
copy span "Your Choice"
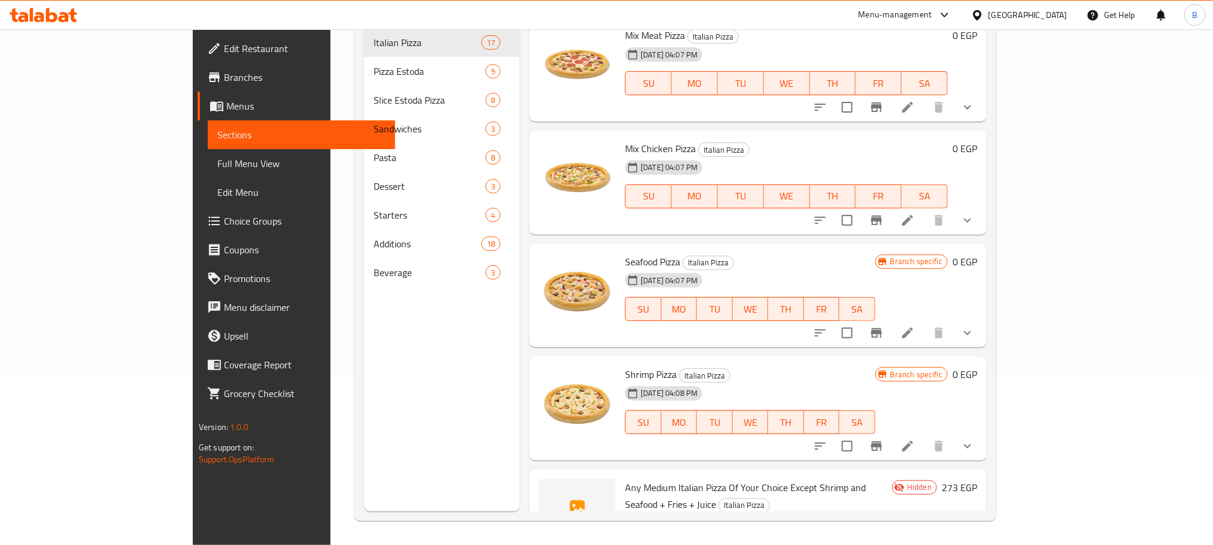
click at [625, 478] on span "Any Medium Italian Pizza Of Your Choice Except Shrimp and Seafood + Fries + Jui…" at bounding box center [745, 495] width 241 height 35
copy span "Medium"
drag, startPoint x: 680, startPoint y: 426, endPoint x: 595, endPoint y: 423, distance: 85.7
click at [625, 478] on span "Any Medium Italian Pizza Of Your Choice Except Shrimp and Seafood + Fries + Jui…" at bounding box center [745, 495] width 241 height 35
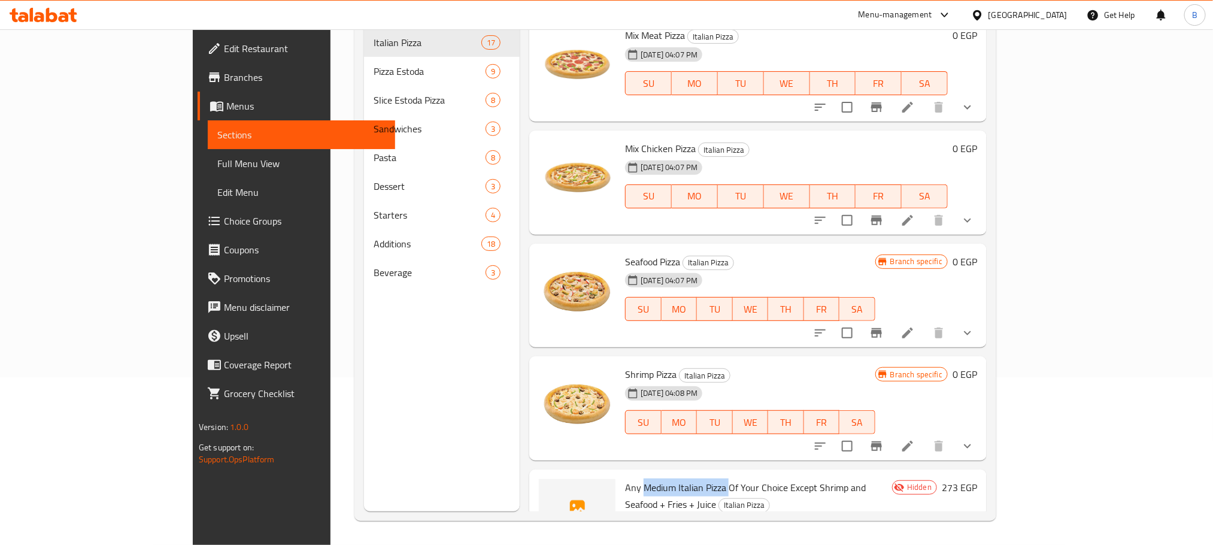
copy span "Medium Italian Pizza"
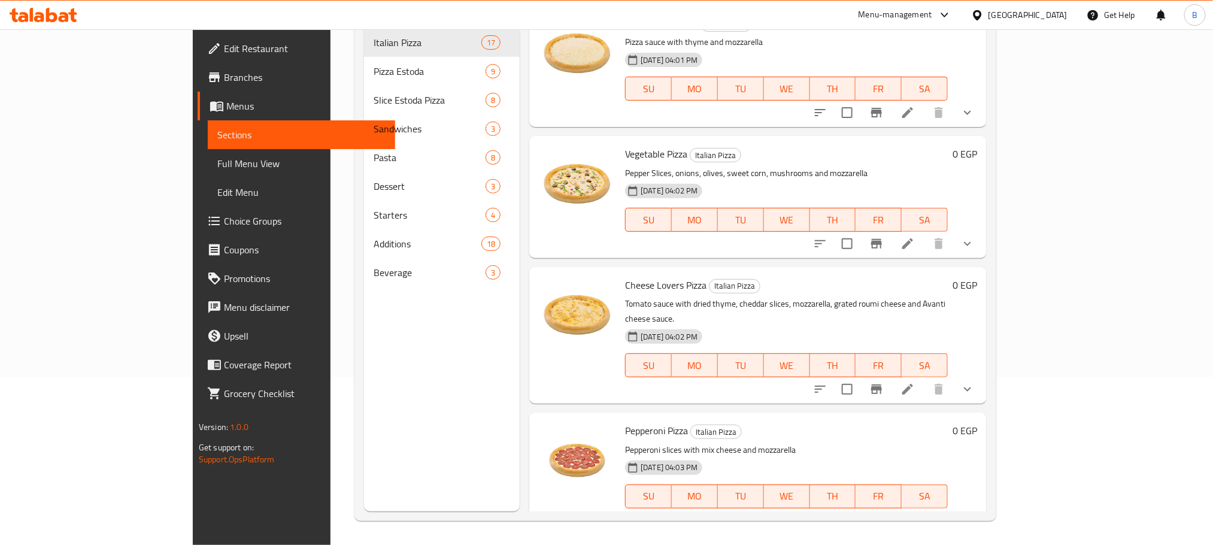
scroll to position [0, 0]
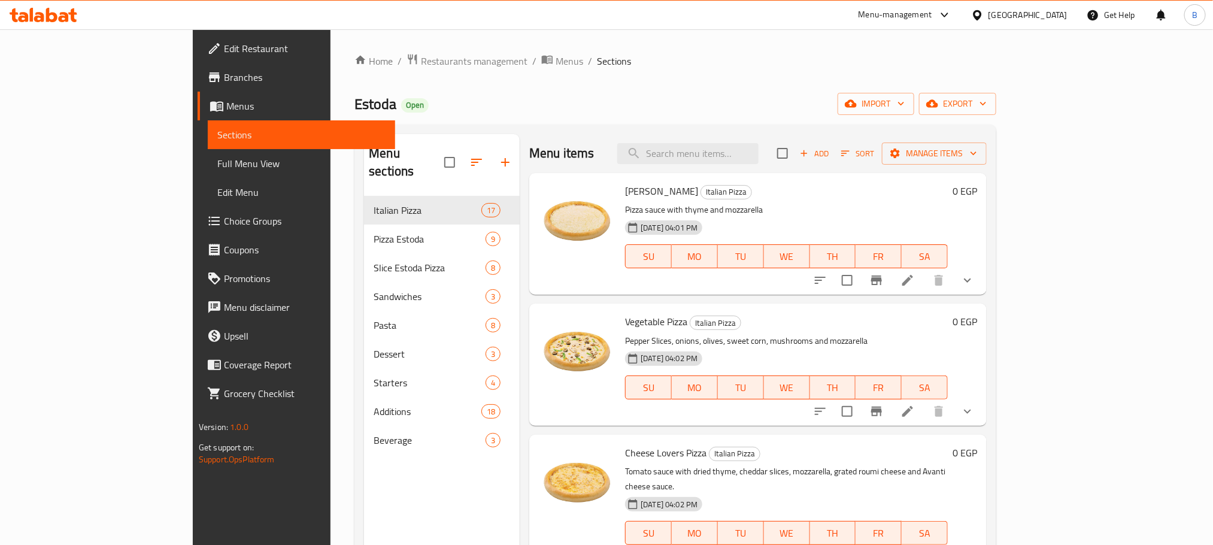
click at [735, 90] on div "Home / Restaurants management / Menus / Sections Estoda Open import export Menu…" at bounding box center [675, 370] width 642 height 635
click at [217, 156] on span "Full Menu View" at bounding box center [301, 163] width 168 height 14
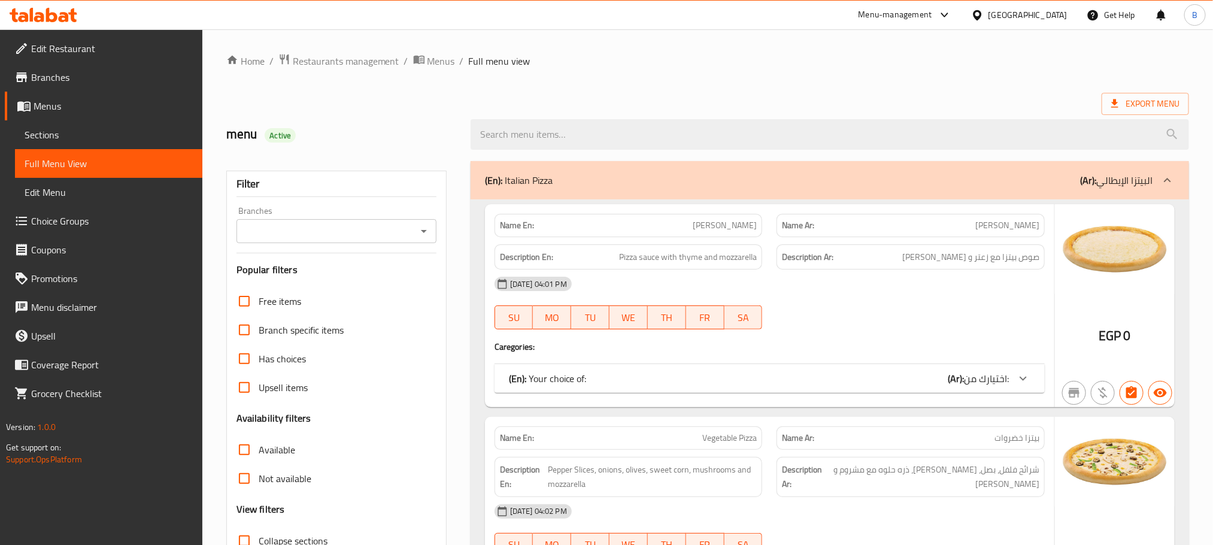
scroll to position [90, 0]
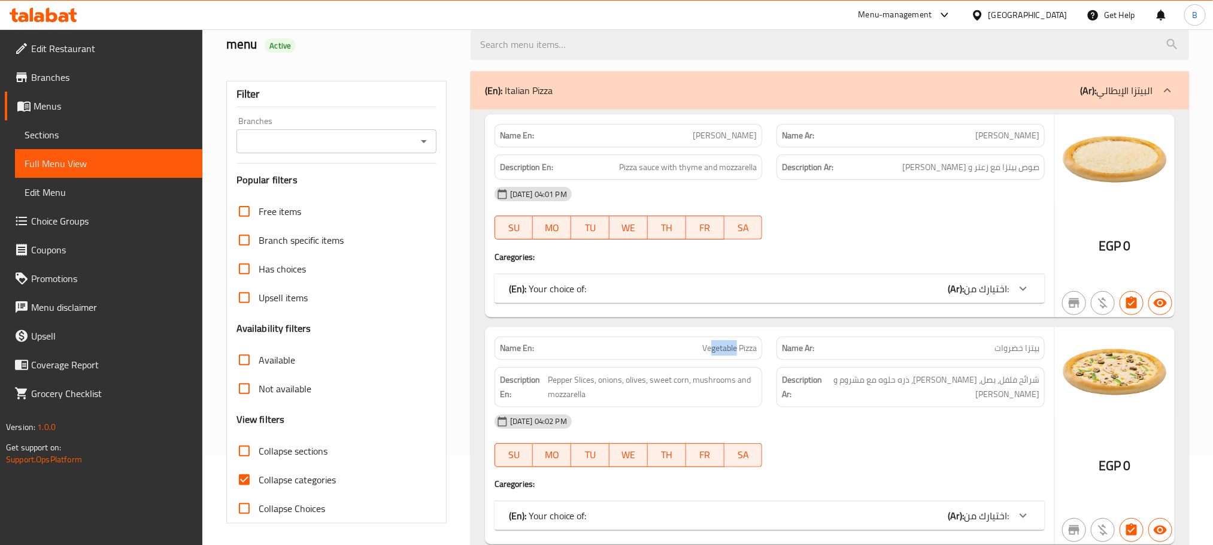
drag, startPoint x: 712, startPoint y: 353, endPoint x: 735, endPoint y: 356, distance: 23.5
click at [735, 354] on span "Vegetable Pizza" at bounding box center [729, 348] width 54 height 13
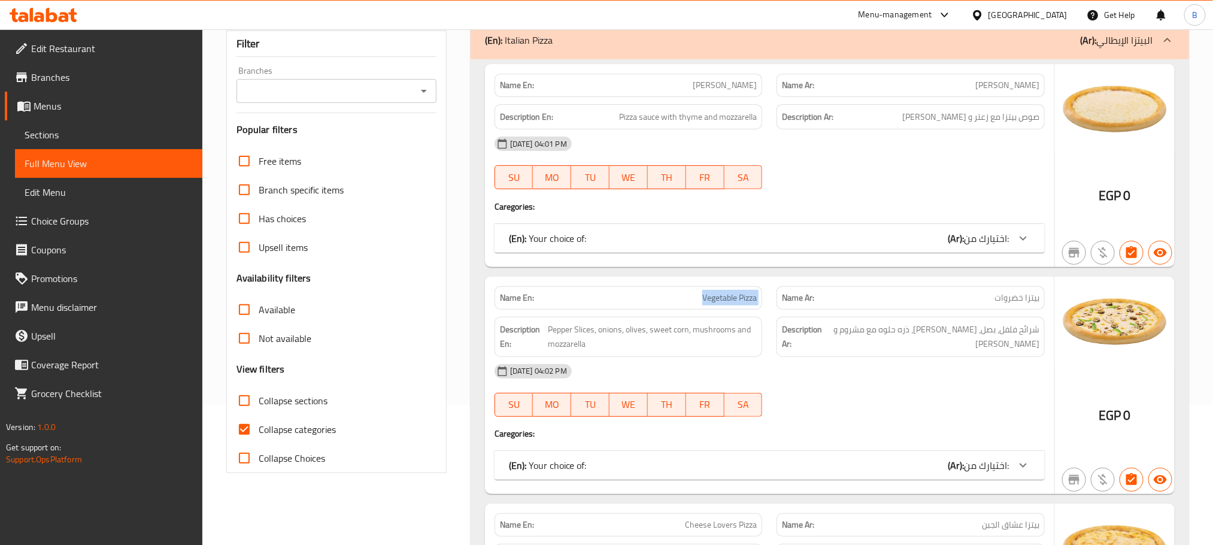
scroll to position [0, 0]
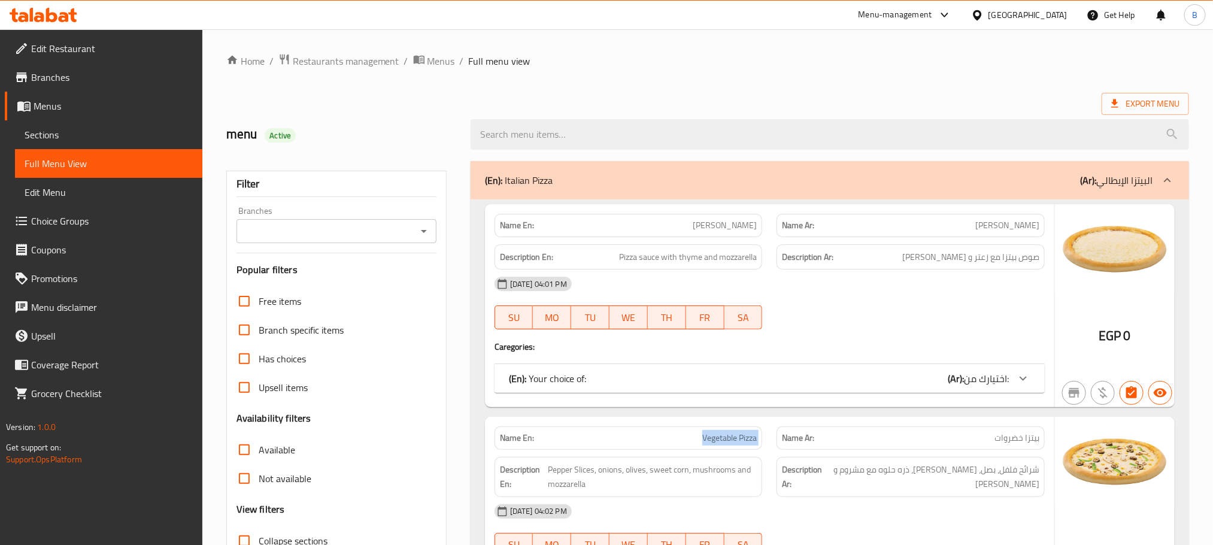
click at [713, 230] on span "[PERSON_NAME]" at bounding box center [724, 225] width 64 height 13
click at [898, 234] on div "Name Ar: بيتزا مارجريتا" at bounding box center [910, 225] width 268 height 23
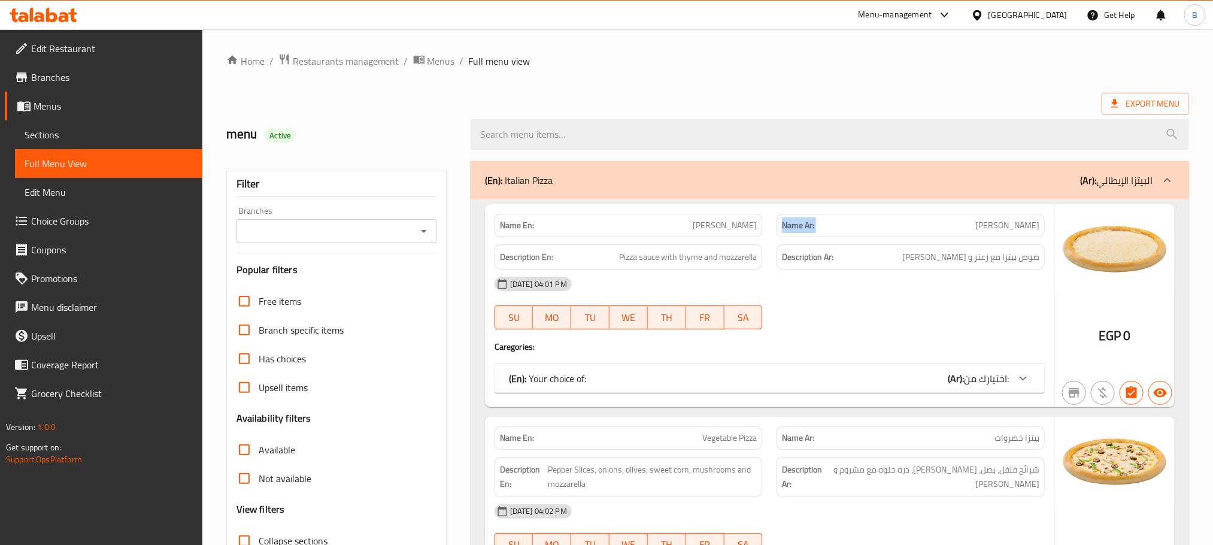
click at [898, 234] on div "Name Ar: بيتزا مارجريتا" at bounding box center [910, 225] width 268 height 23
click at [1016, 221] on span "[PERSON_NAME]" at bounding box center [1007, 225] width 64 height 13
copy span "[PERSON_NAME]"
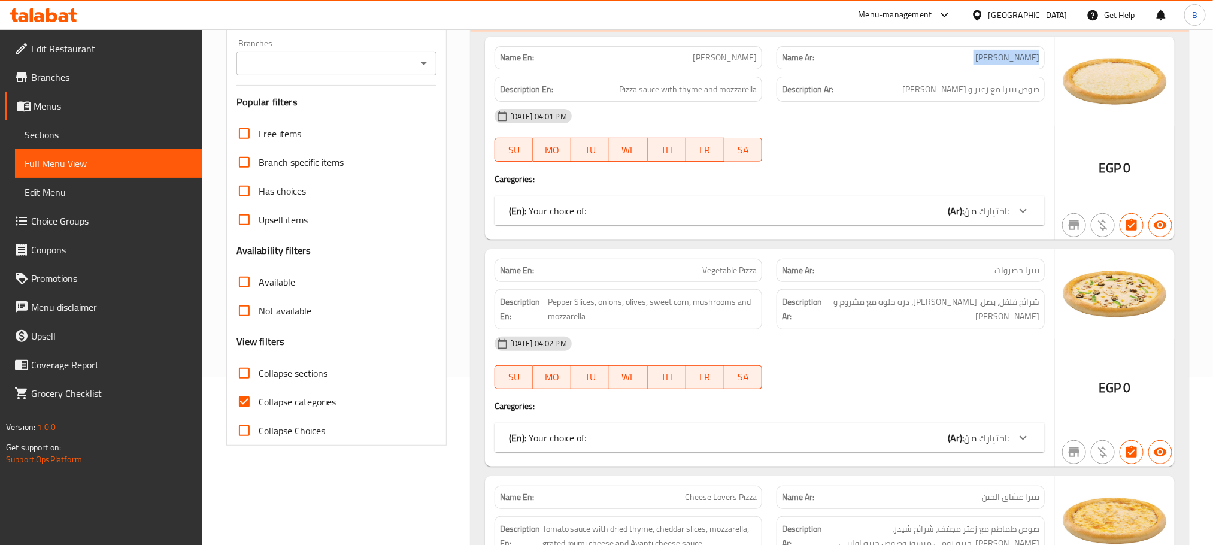
scroll to position [180, 0]
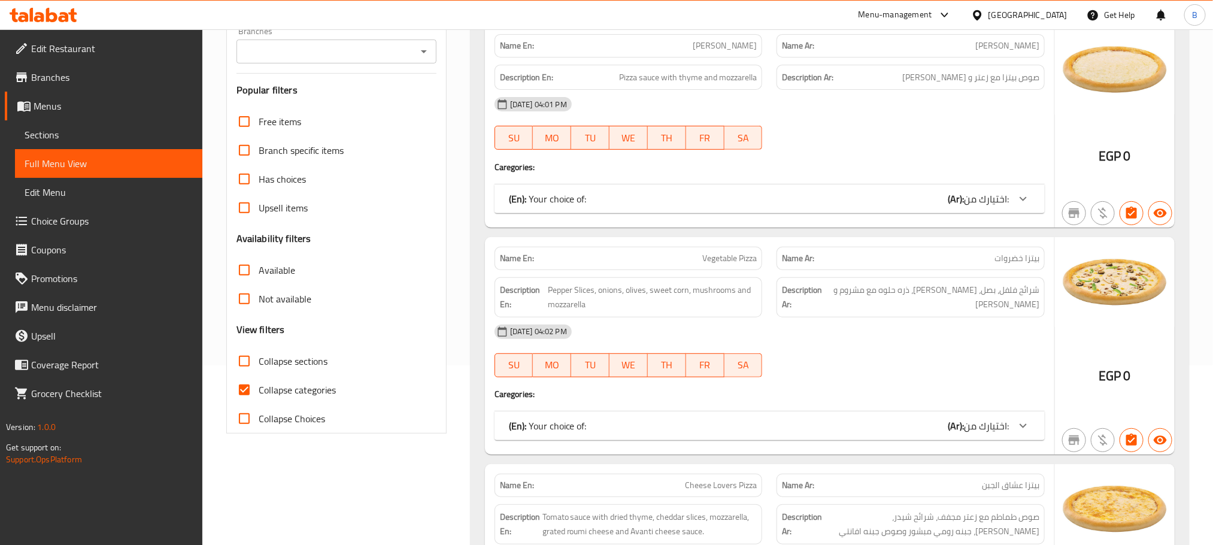
click at [713, 259] on span "Vegetable Pizza" at bounding box center [729, 258] width 54 height 13
copy span "Vegetable Pizza"
click at [1023, 254] on span "بيتزا خضروات" at bounding box center [1016, 258] width 45 height 13
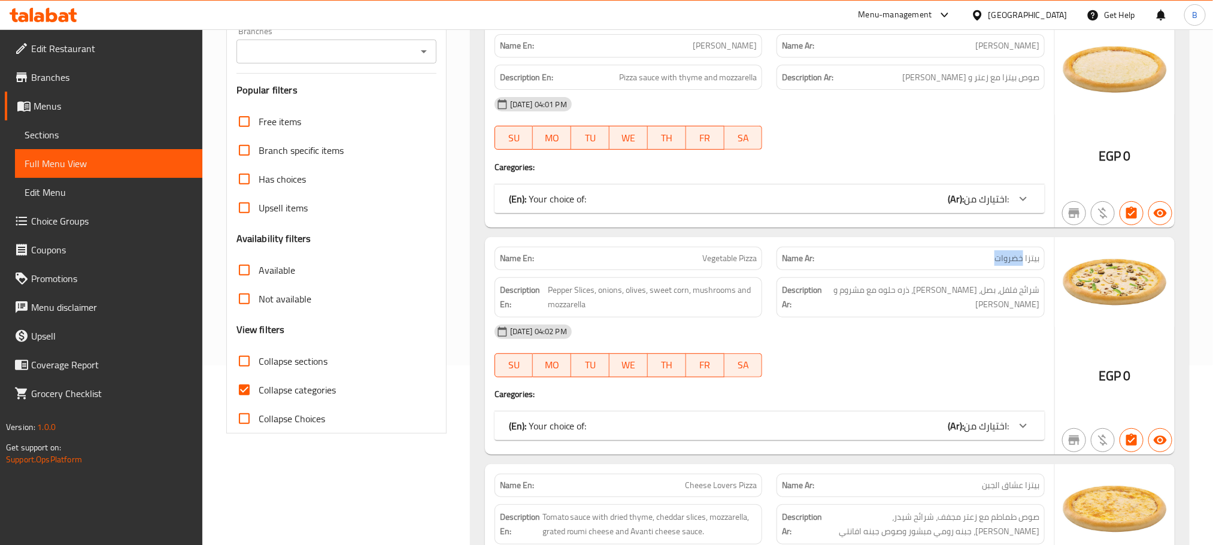
click at [1022, 254] on span "بيتزا خضروات" at bounding box center [1016, 258] width 45 height 13
copy span "بيتزا خضروات"
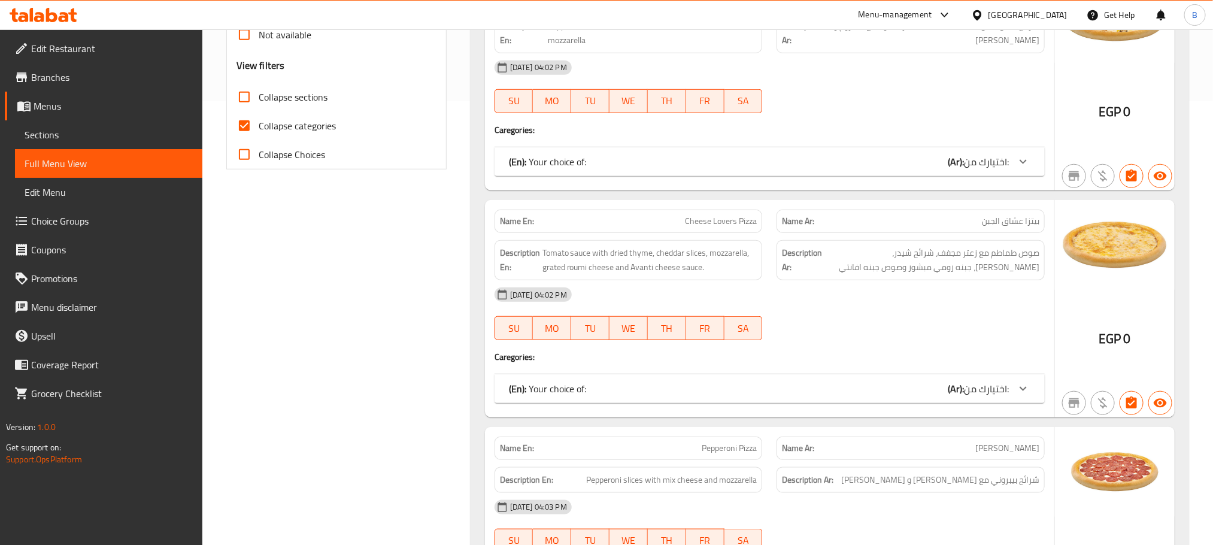
scroll to position [449, 0]
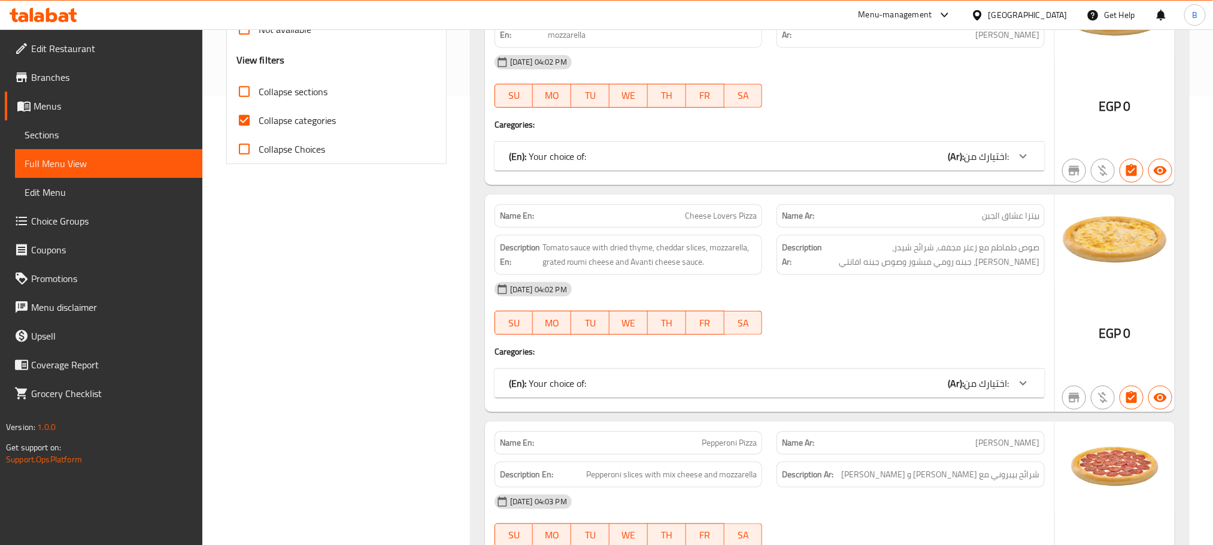
click at [726, 215] on span "Cheese Lovers Pizza" at bounding box center [721, 215] width 72 height 13
copy span "Cheese Lovers Pizza"
click at [991, 218] on span "بيتزا عشاق الجبن" at bounding box center [1010, 215] width 57 height 13
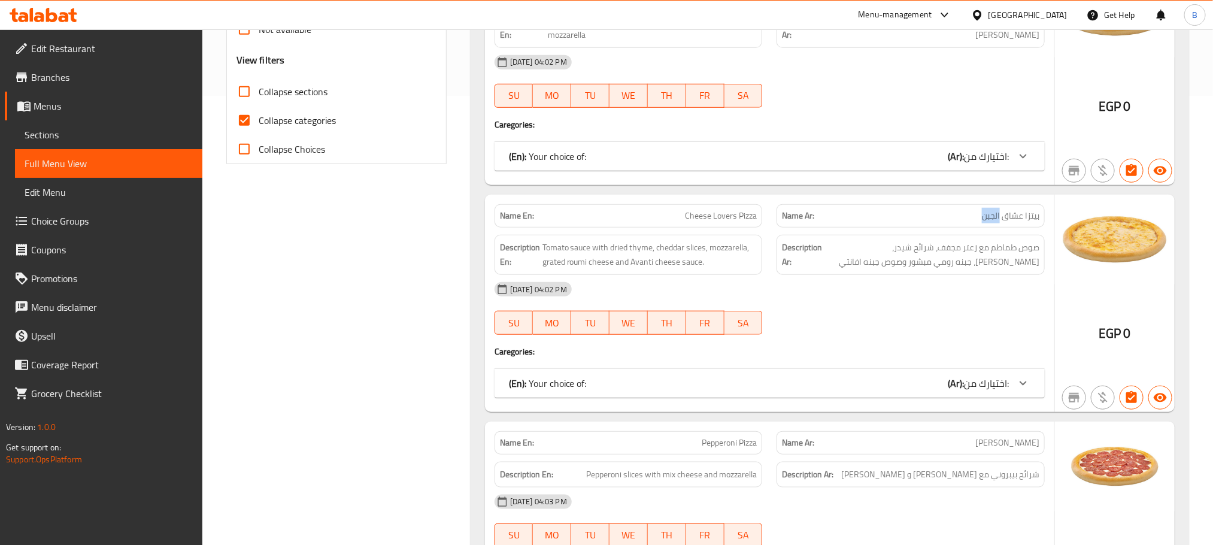
click at [991, 218] on span "بيتزا عشاق الجبن" at bounding box center [1010, 215] width 57 height 13
copy span "بيتزا عشاق الجبن"
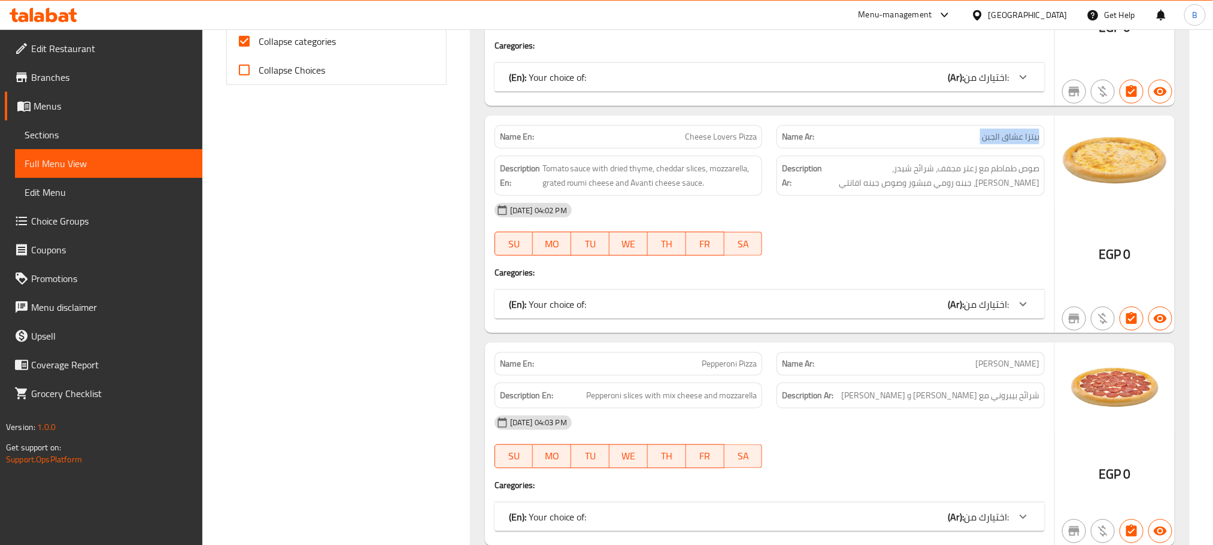
scroll to position [718, 0]
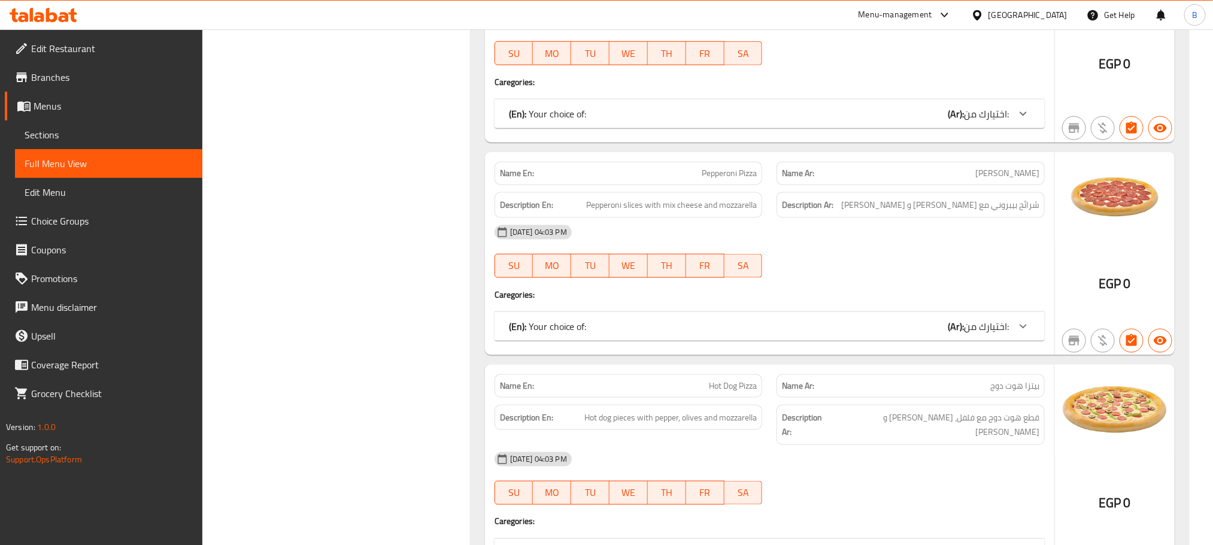
click at [713, 171] on span "Pepperoni Pizza" at bounding box center [728, 173] width 55 height 13
copy span "Pepperoni Pizza"
click at [1008, 178] on span "[PERSON_NAME]" at bounding box center [1007, 173] width 64 height 13
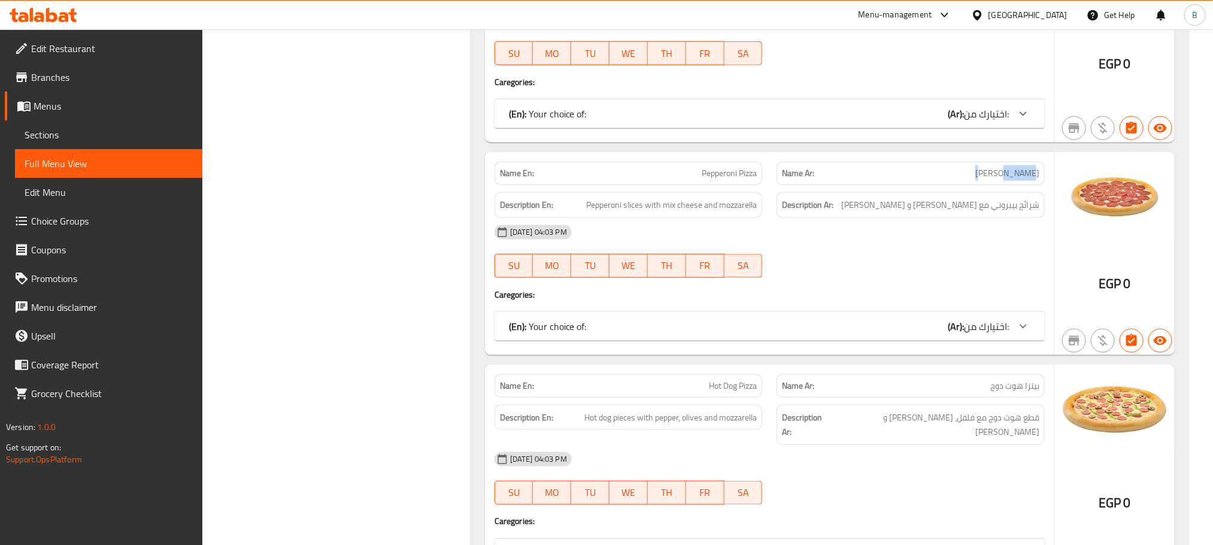
click at [1008, 178] on span "[PERSON_NAME]" at bounding box center [1007, 173] width 64 height 13
copy span "[PERSON_NAME]"
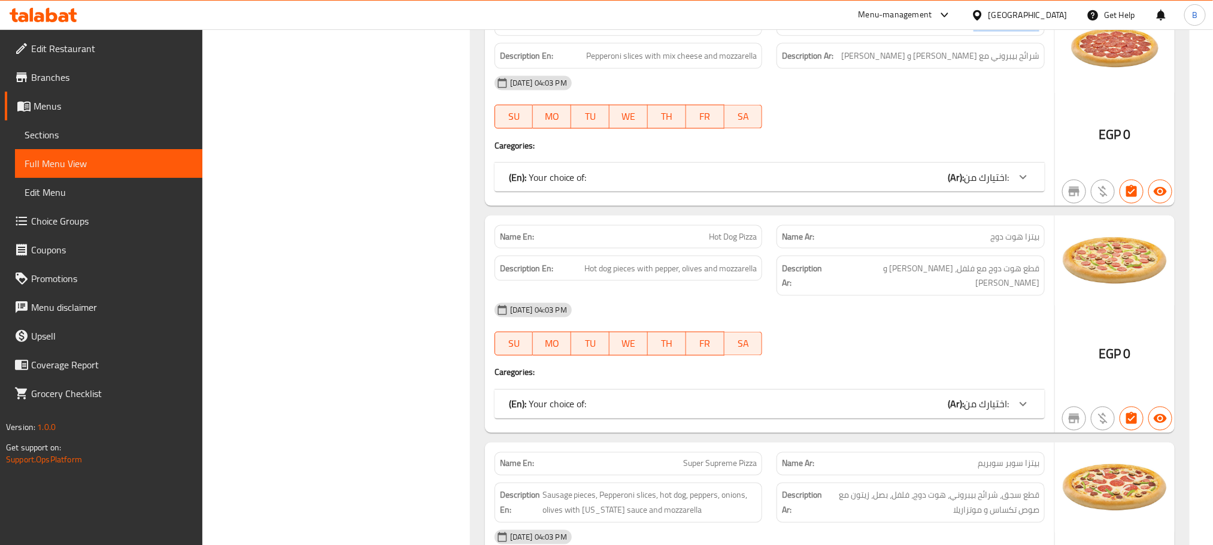
scroll to position [898, 0]
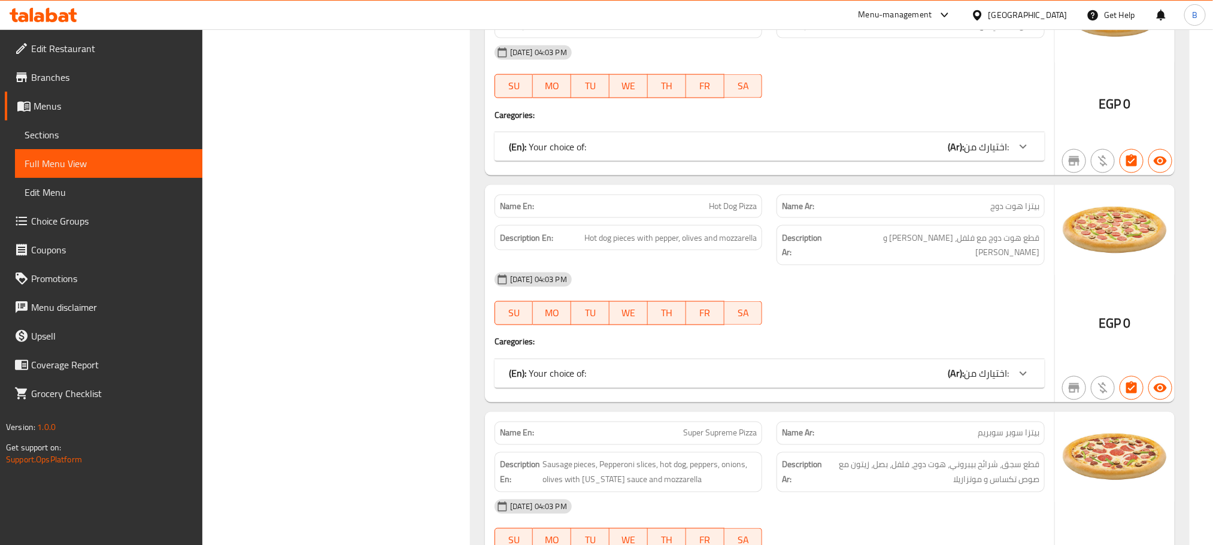
click at [715, 212] on span "Hot Dog Pizza" at bounding box center [733, 206] width 48 height 13
click at [997, 205] on span "بيتزا هوت دوج" at bounding box center [1014, 206] width 49 height 13
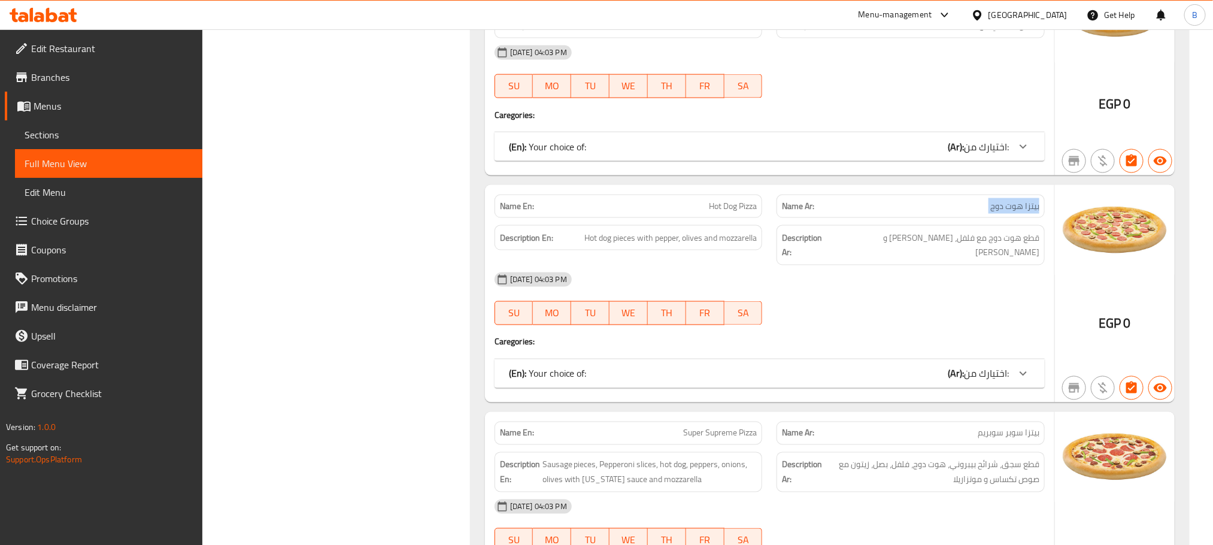
click at [997, 205] on span "بيتزا هوت دوج" at bounding box center [1014, 206] width 49 height 13
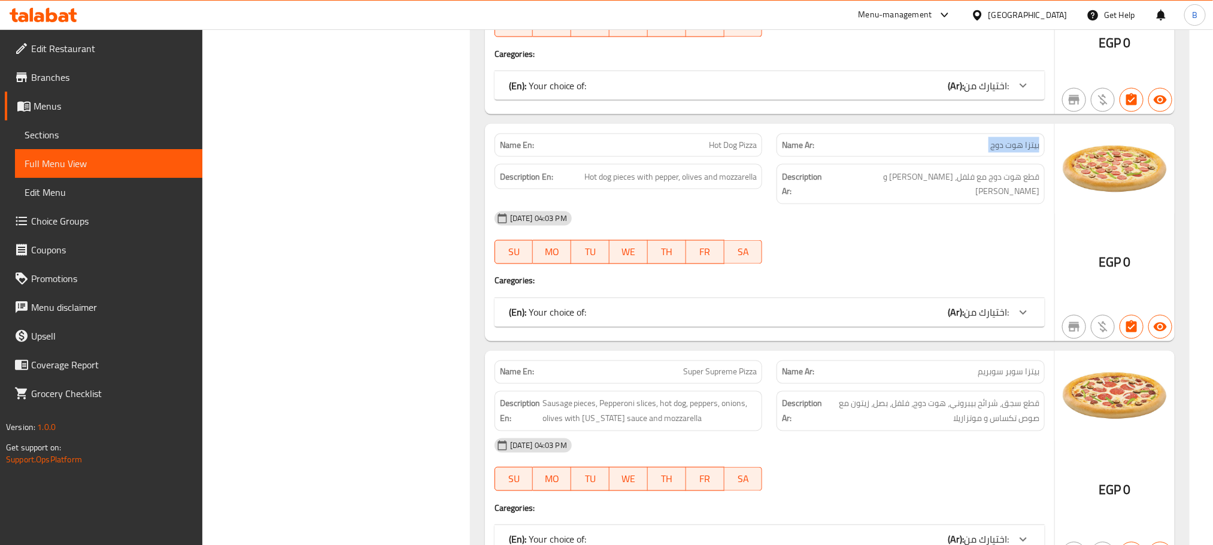
scroll to position [1077, 0]
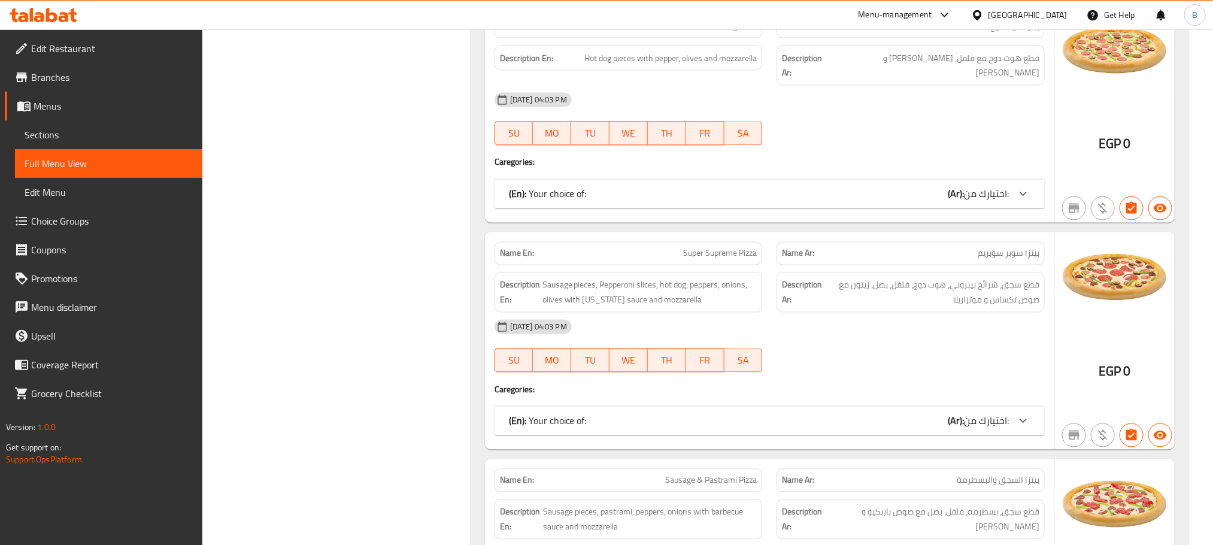
click at [740, 252] on div "Name En: Super Supreme Pizza" at bounding box center [628, 253] width 268 height 23
click at [740, 251] on span "Super Supreme Pizza" at bounding box center [720, 253] width 74 height 13
click at [1017, 247] on span "بيتزا سوبر سوبريم" at bounding box center [1008, 253] width 62 height 13
click at [1016, 247] on span "بيتزا سوبر سوبريم" at bounding box center [1008, 253] width 62 height 13
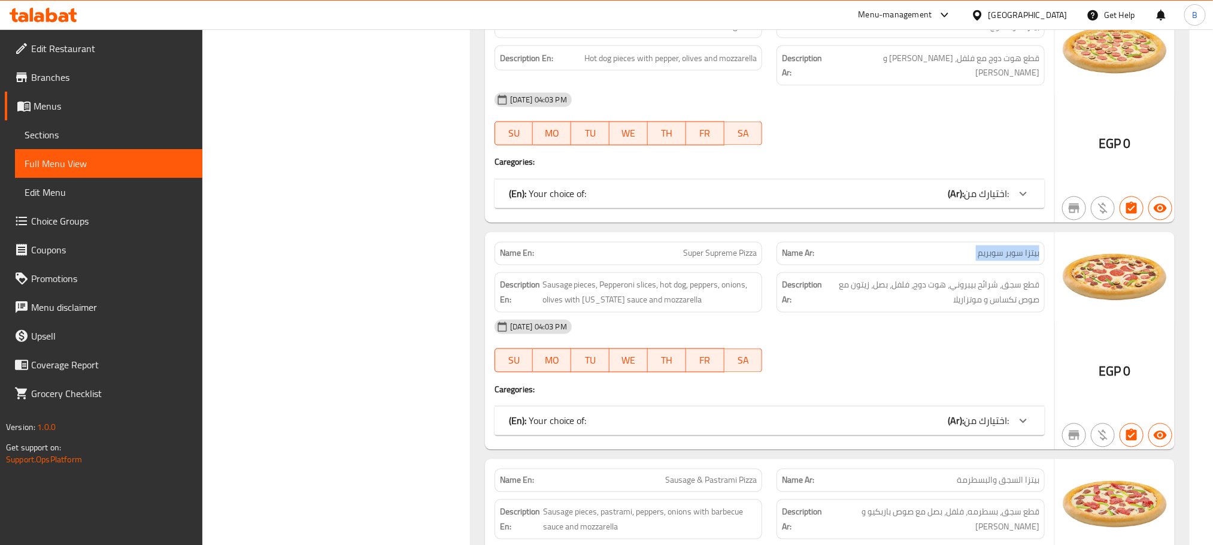
click at [1016, 247] on span "بيتزا سوبر سوبريم" at bounding box center [1008, 253] width 62 height 13
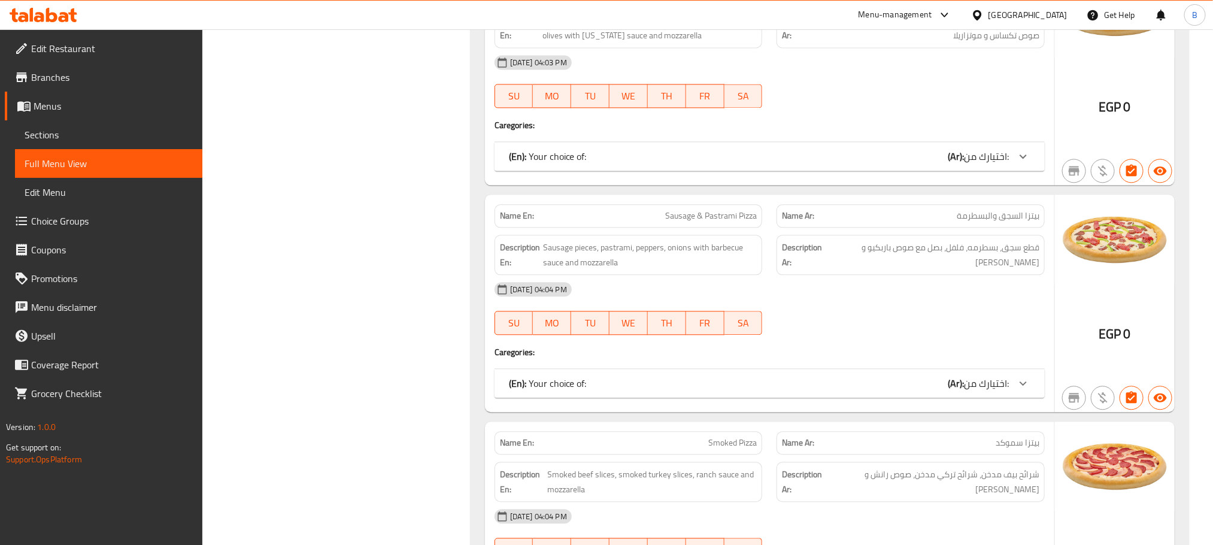
scroll to position [1347, 0]
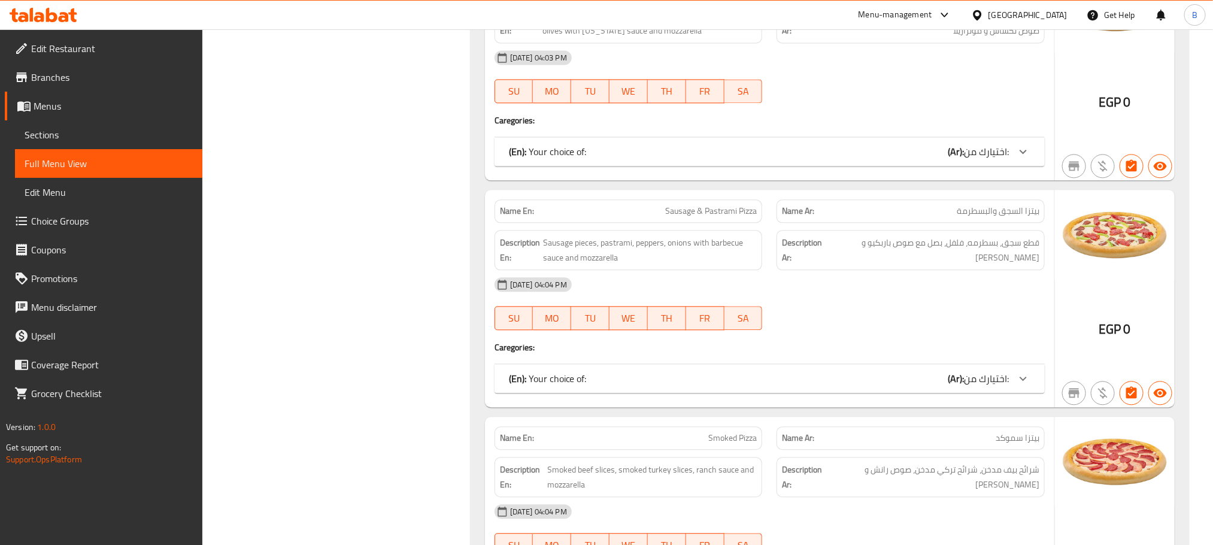
click at [751, 205] on span "Sausage & Pastrami Pizza" at bounding box center [711, 211] width 92 height 13
click at [993, 209] on span "بيتزا السجق والبسطرمة" at bounding box center [997, 211] width 83 height 13
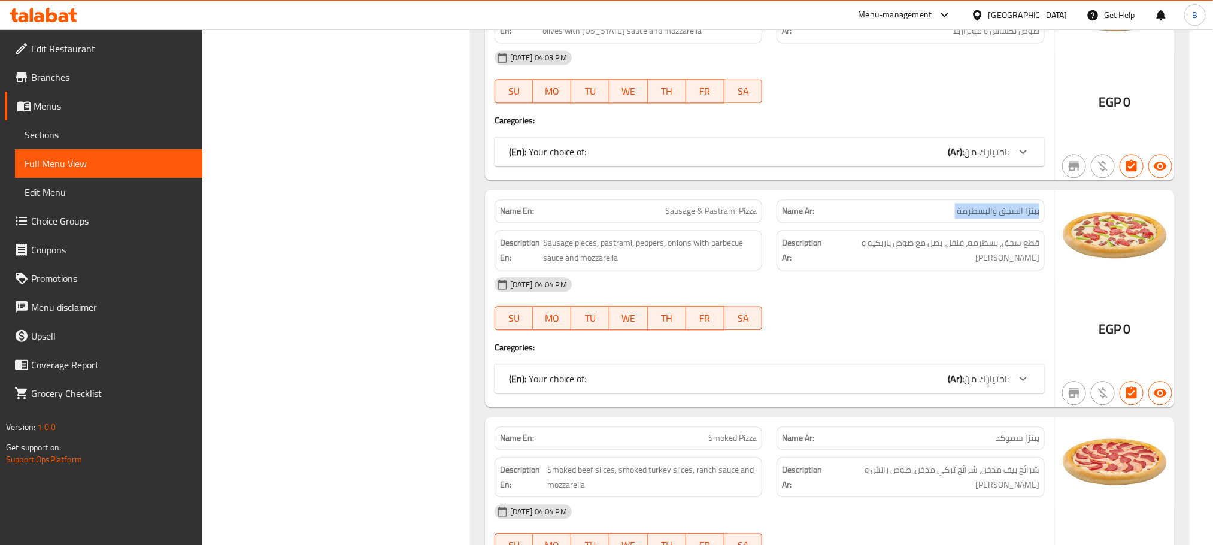
click at [993, 209] on span "بيتزا السجق والبسطرمة" at bounding box center [997, 211] width 83 height 13
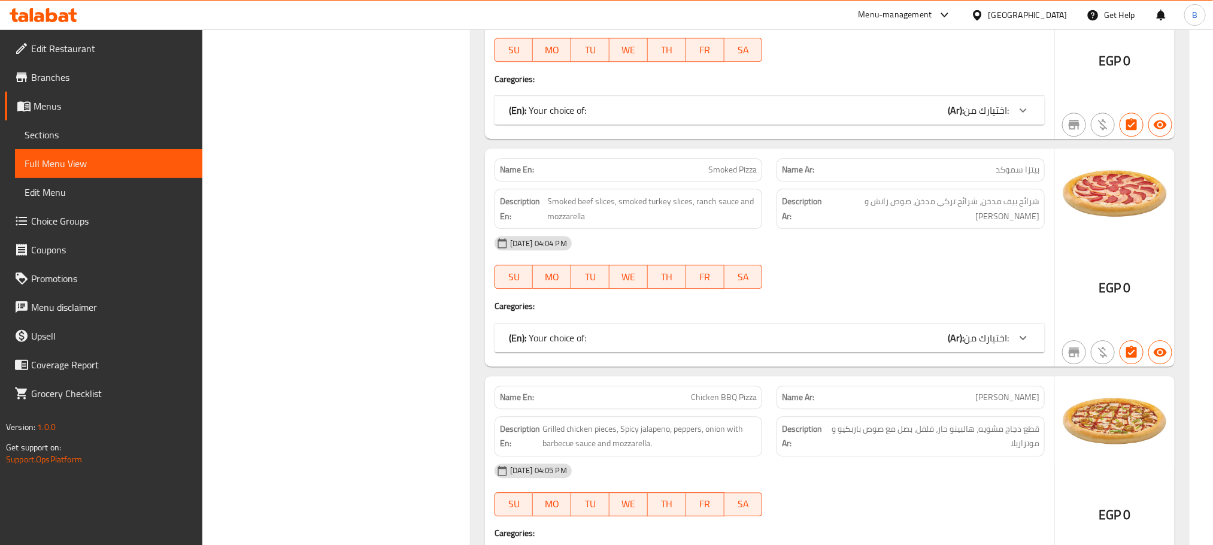
scroll to position [1616, 0]
click at [706, 163] on p "Name En: Smoked Pizza" at bounding box center [628, 168] width 257 height 13
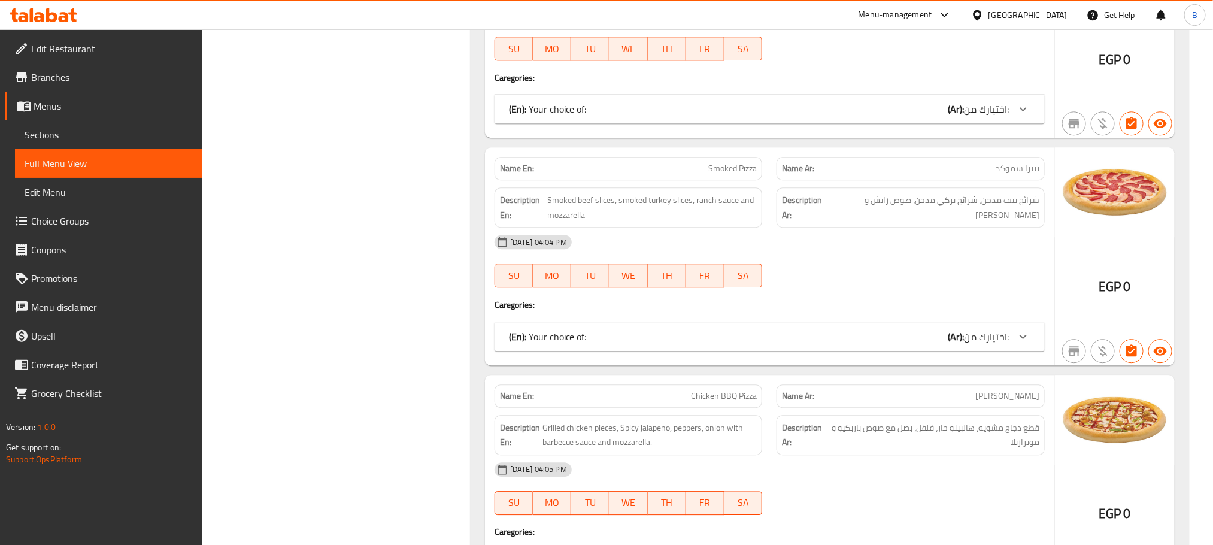
click at [1000, 157] on div "Name Ar: بيتزا سموكد" at bounding box center [910, 168] width 268 height 23
click at [999, 162] on span "بيتزا سموكد" at bounding box center [1017, 168] width 44 height 13
click at [701, 394] on span "Chicken BBQ Pizza" at bounding box center [724, 396] width 66 height 13
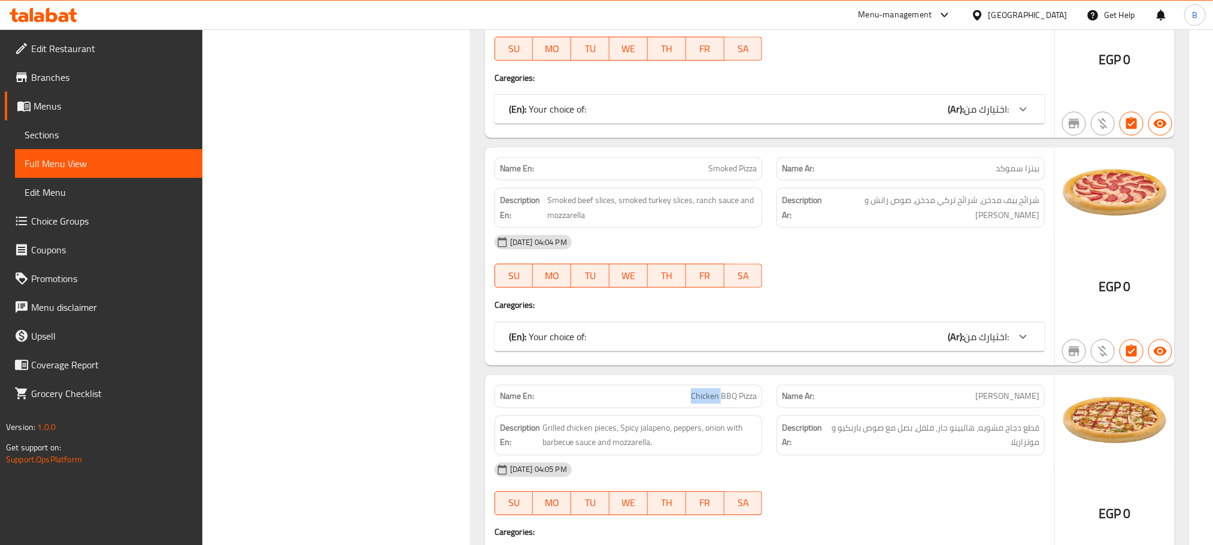
click at [701, 394] on span "Chicken BBQ Pizza" at bounding box center [724, 396] width 66 height 13
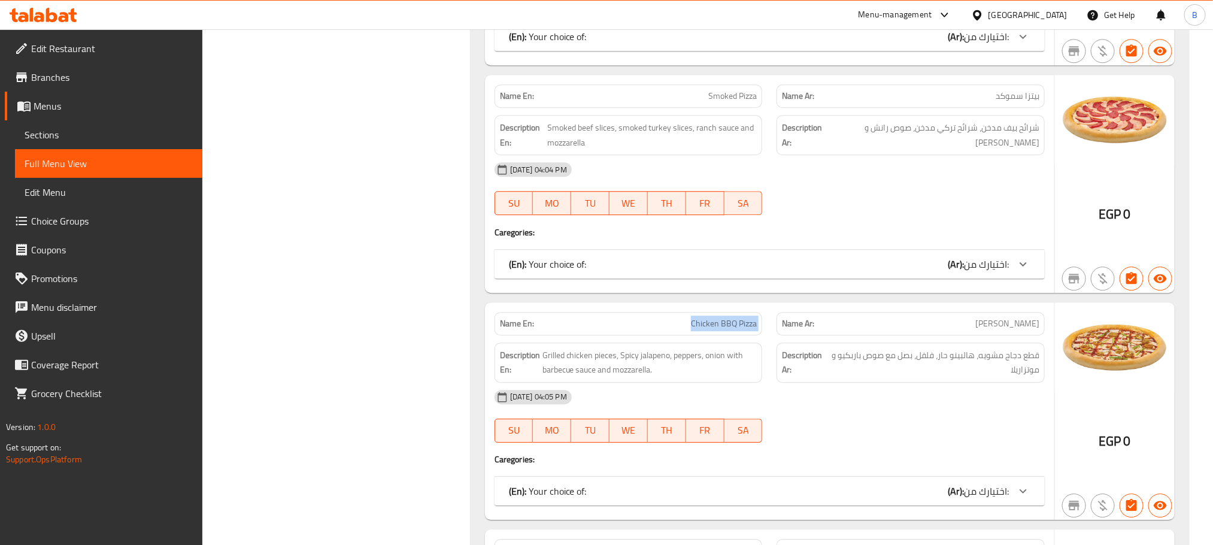
scroll to position [1706, 0]
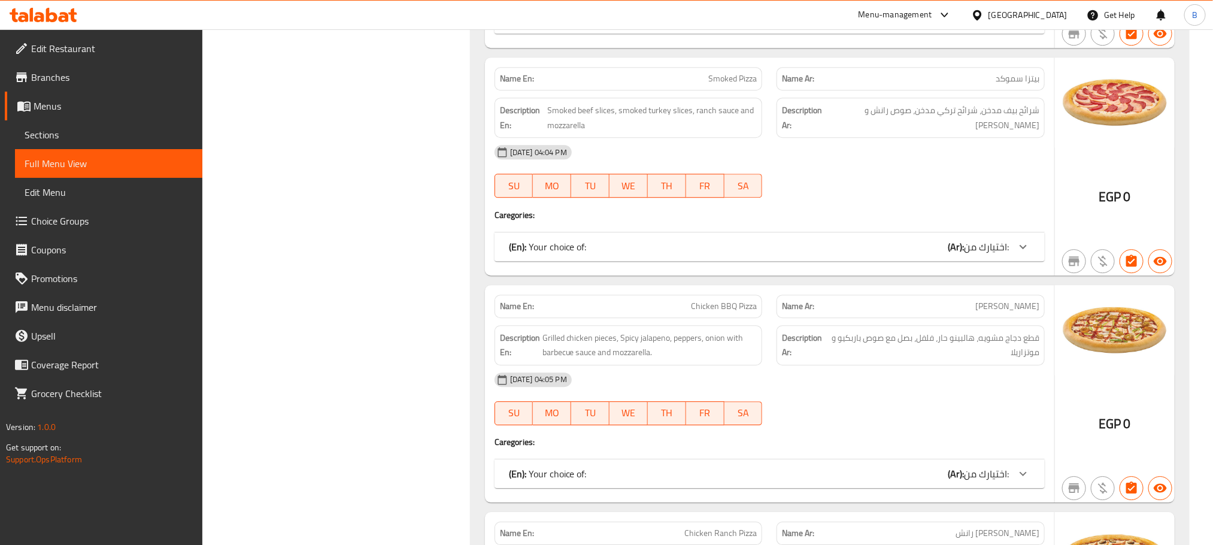
click at [997, 306] on span "[PERSON_NAME]" at bounding box center [1007, 306] width 64 height 13
click at [995, 306] on span "[PERSON_NAME]" at bounding box center [1007, 306] width 64 height 13
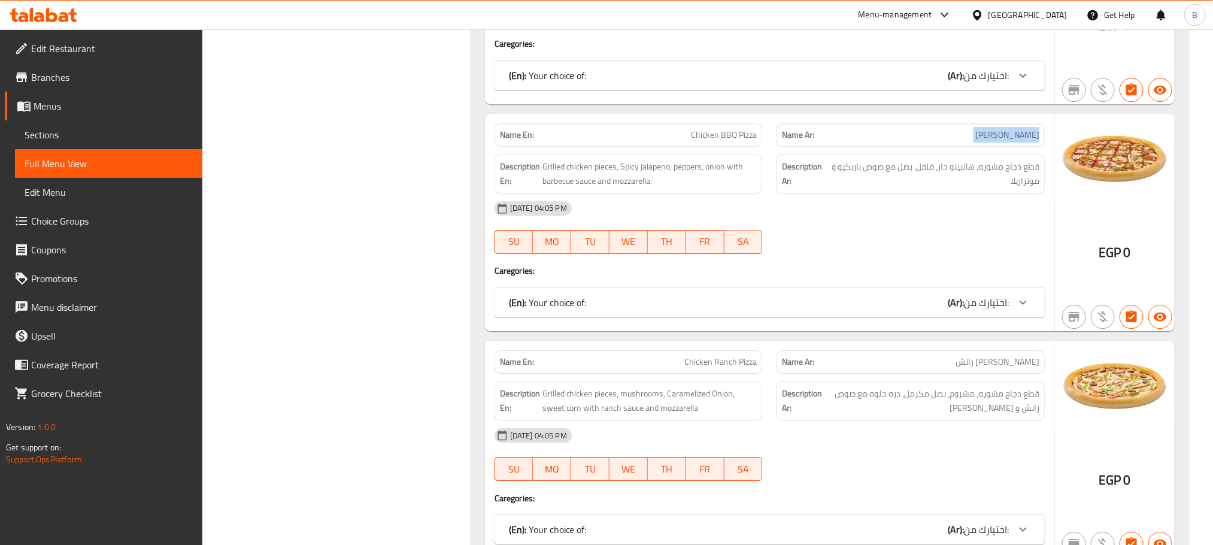
scroll to position [1975, 0]
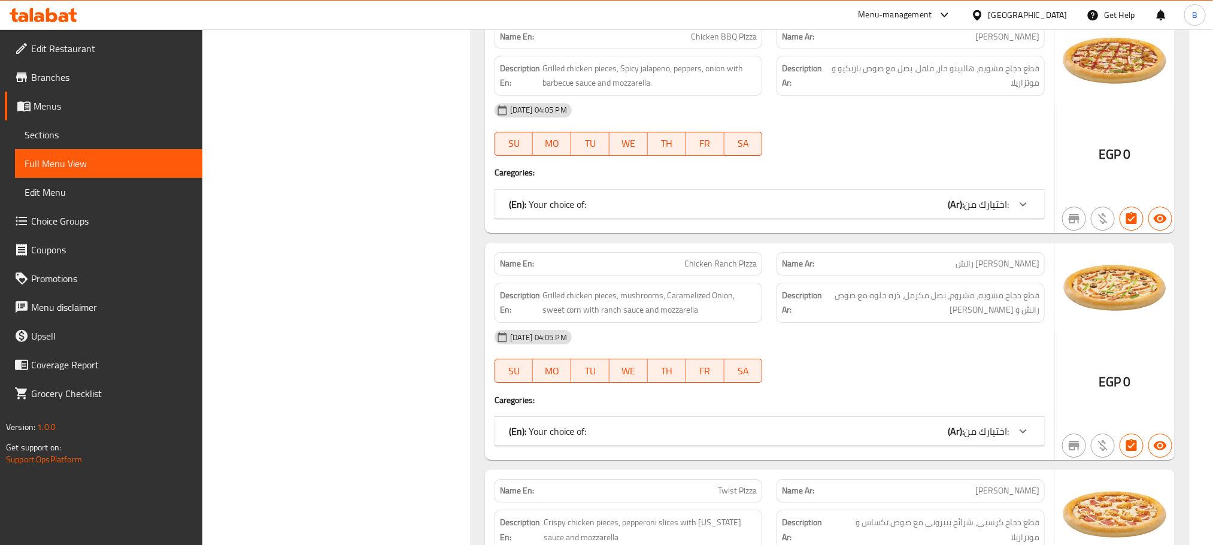
click at [751, 257] on span "Chicken Ranch Pizza" at bounding box center [720, 263] width 72 height 13
click at [1002, 266] on span "بيتزا تشيكن رانش" at bounding box center [997, 263] width 84 height 13
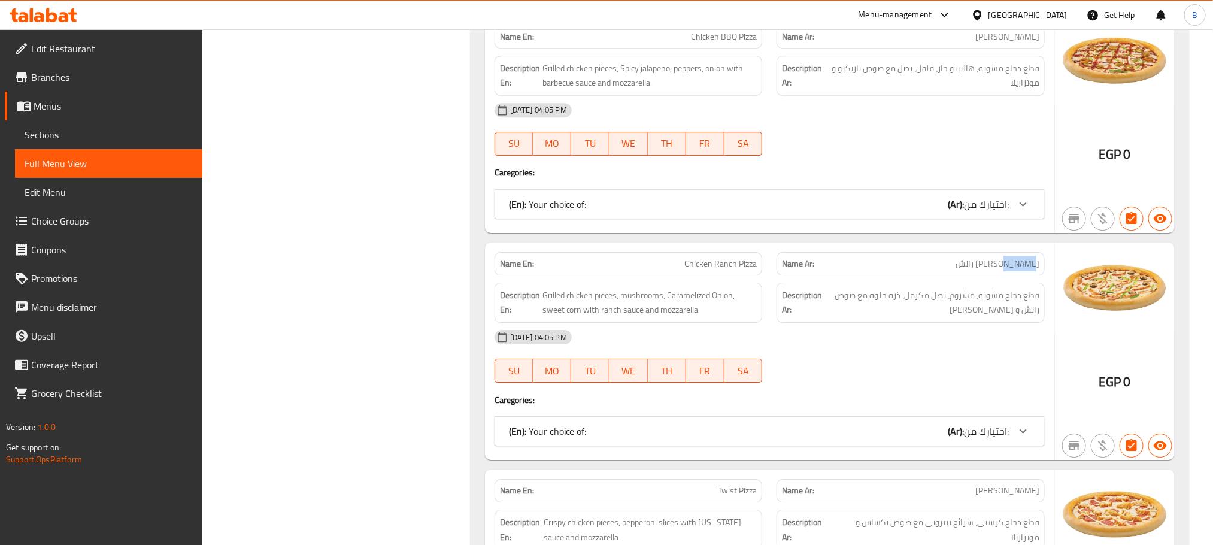
click at [1002, 266] on span "بيتزا تشيكن رانش" at bounding box center [997, 263] width 84 height 13
click at [1002, 266] on span "[PERSON_NAME] رانش" at bounding box center [997, 263] width 84 height 13
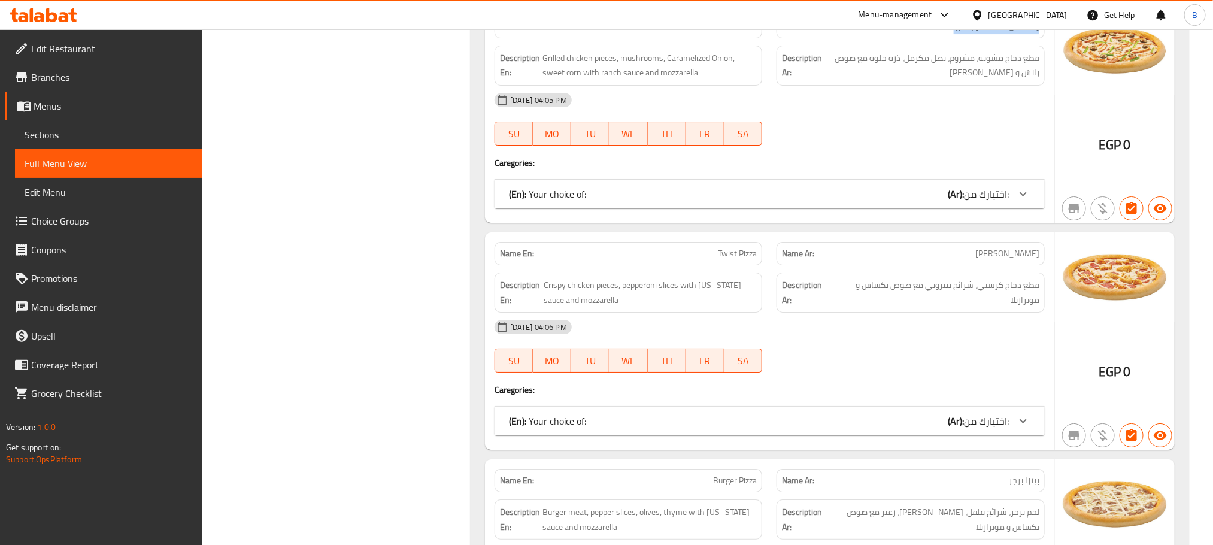
scroll to position [2244, 0]
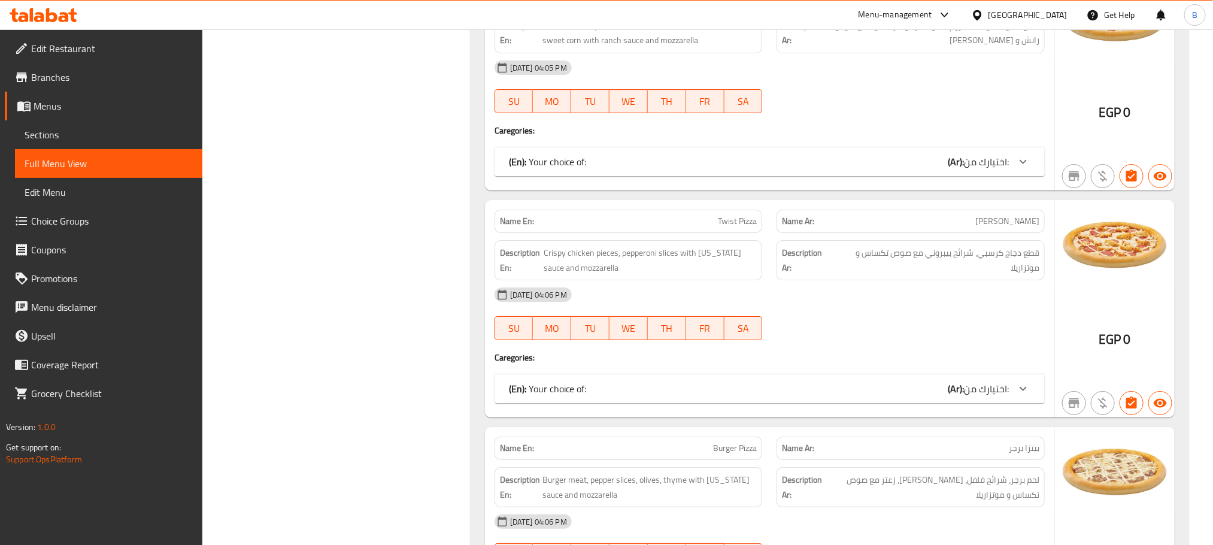
click at [752, 209] on div "Name En: Twist Pizza" at bounding box center [628, 220] width 268 height 23
click at [1022, 233] on div "Description Ar: قطع دجاج كرسبي، شرائح بيبروني مع صوص تكساس و موتزاريلا" at bounding box center [910, 260] width 282 height 54
click at [1022, 229] on div "Name Ar: بيتزا تويست" at bounding box center [910, 220] width 268 height 23
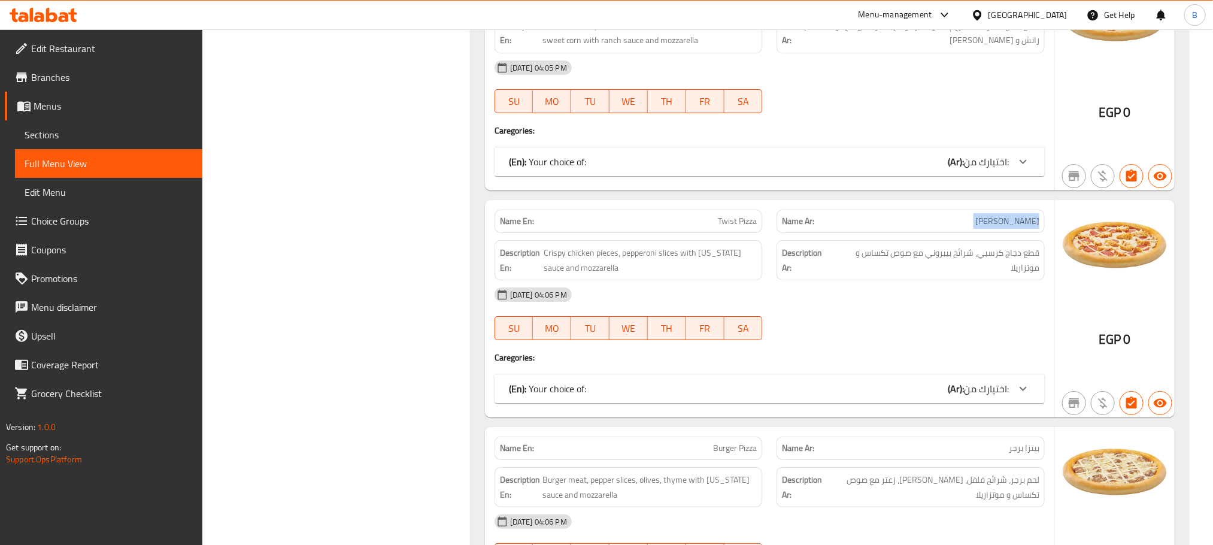
click at [1022, 229] on div "Name Ar: بيتزا تويست" at bounding box center [910, 220] width 268 height 23
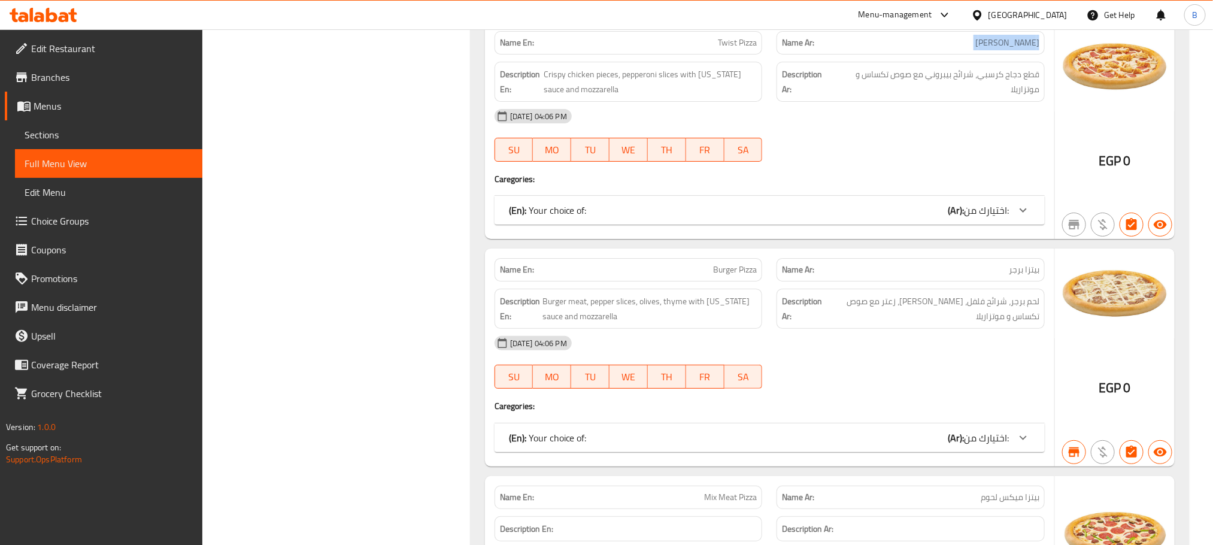
scroll to position [2424, 0]
click at [717, 275] on div "Name En: Burger Pizza" at bounding box center [628, 268] width 268 height 23
click at [1020, 275] on div "Name Ar: بيتزا برجر" at bounding box center [910, 268] width 268 height 23
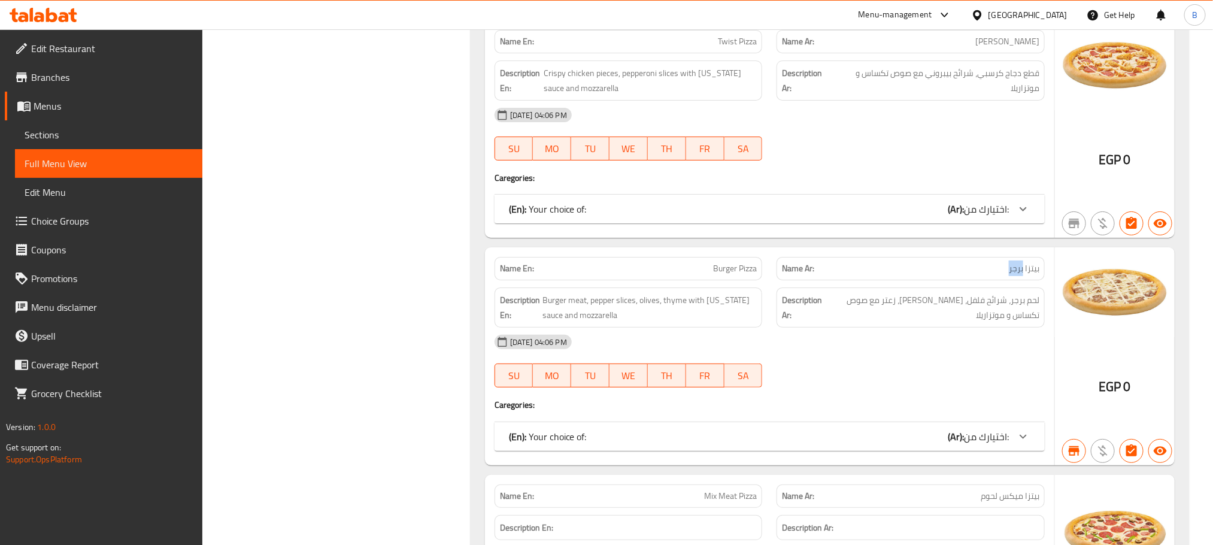
click at [1020, 275] on div "Name Ar: بيتزا برجر" at bounding box center [910, 268] width 268 height 23
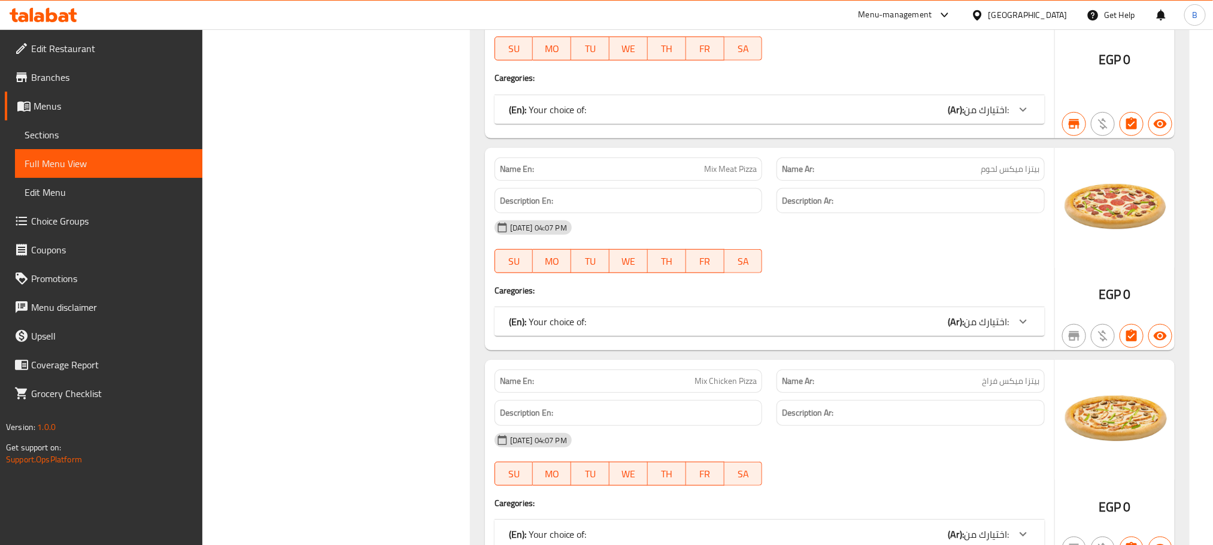
scroll to position [2783, 0]
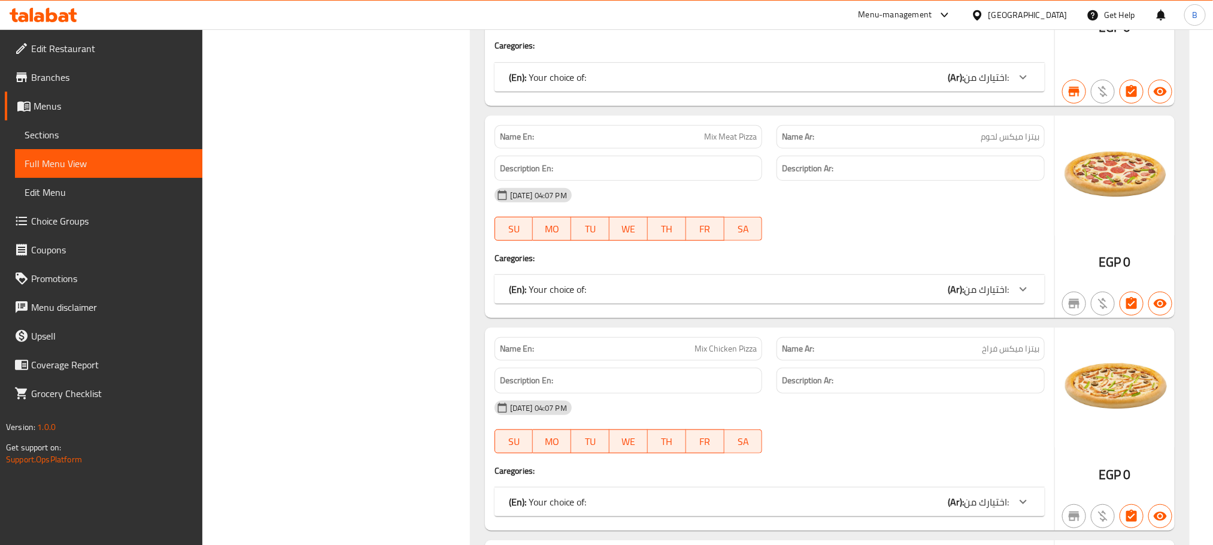
click at [754, 135] on span "Mix Meat Pizza" at bounding box center [730, 136] width 53 height 13
click at [1025, 135] on span "بيتزا ميكس لحوم" at bounding box center [1009, 136] width 59 height 13
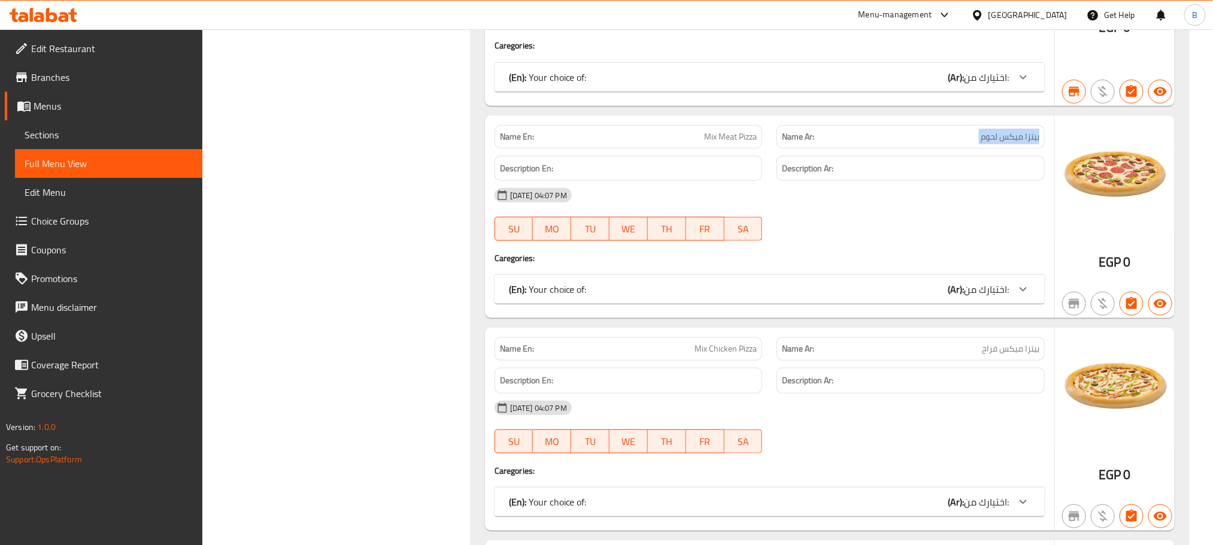
click at [1025, 135] on span "بيتزا ميكس لحوم" at bounding box center [1009, 136] width 59 height 13
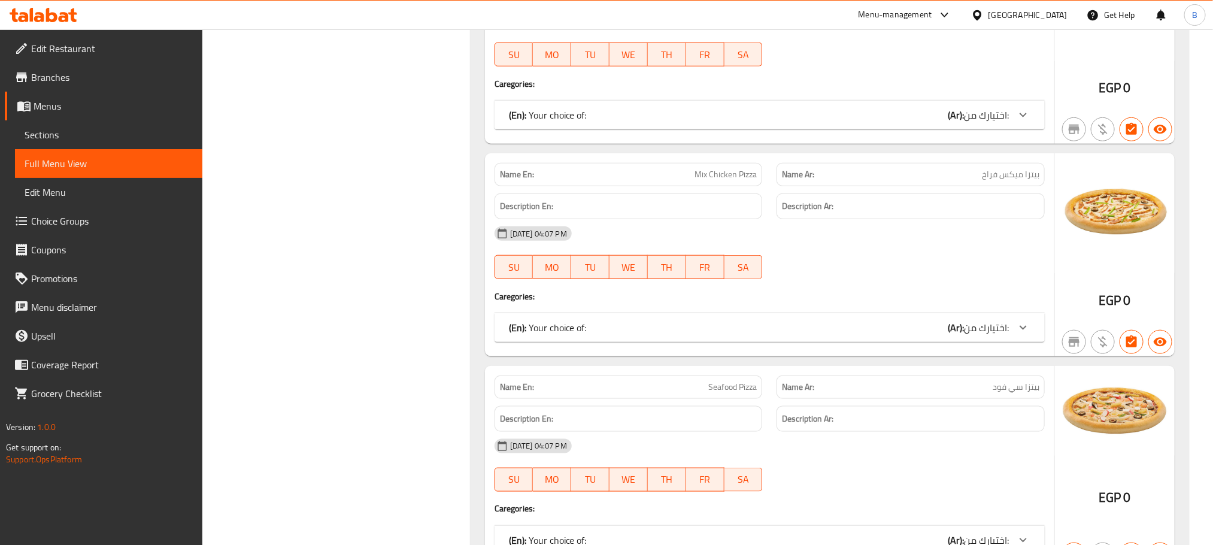
scroll to position [2963, 0]
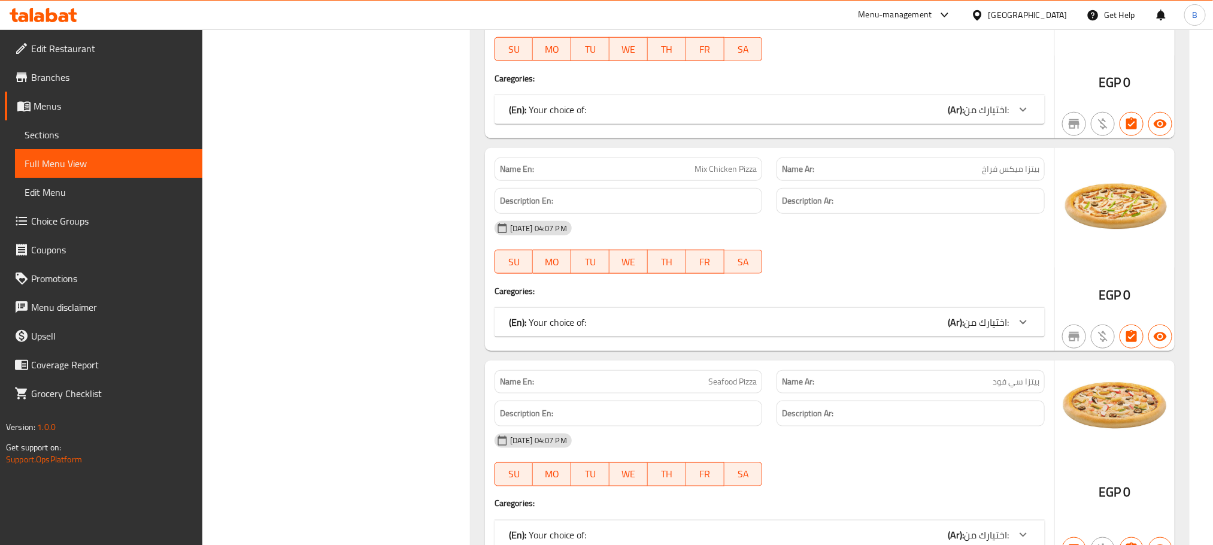
click at [749, 172] on span "Mix Chicken Pizza" at bounding box center [725, 169] width 62 height 13
click at [985, 175] on span "بيتزا ميكس فراخ" at bounding box center [1010, 169] width 57 height 13
click at [985, 177] on div "Name Ar: بيتزا ميكس فراخ" at bounding box center [910, 168] width 268 height 23
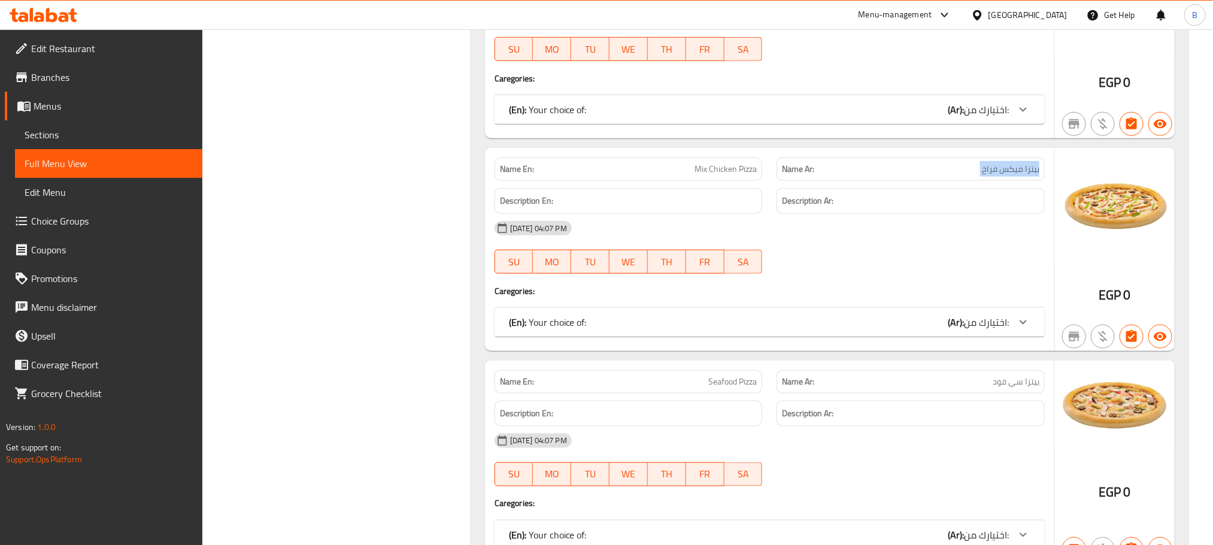
click at [985, 177] on div "Name Ar: بيتزا ميكس فراخ" at bounding box center [910, 168] width 268 height 23
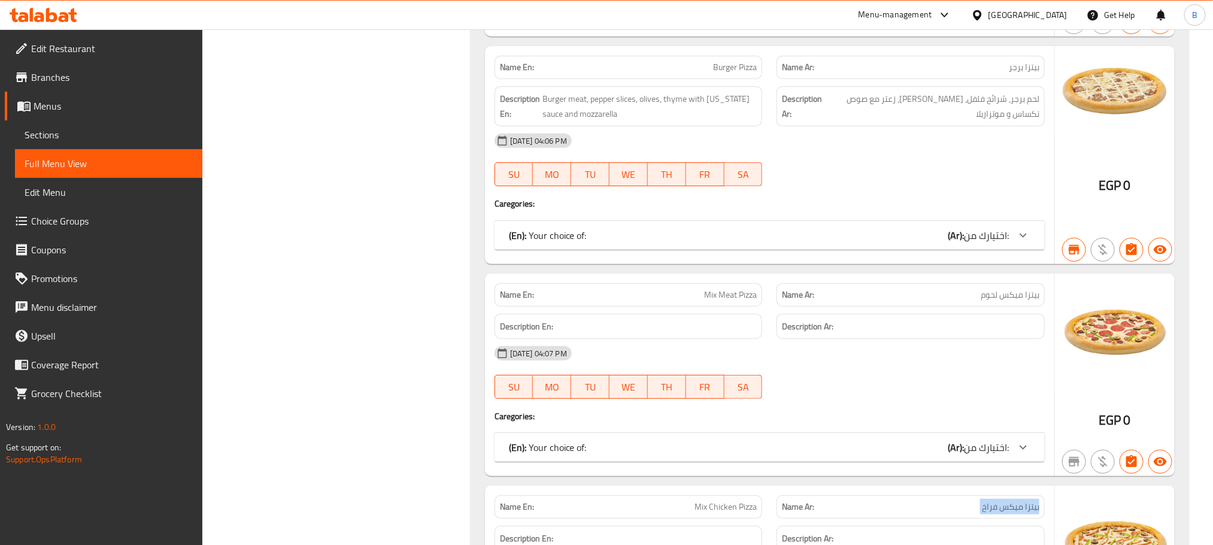
scroll to position [2334, 0]
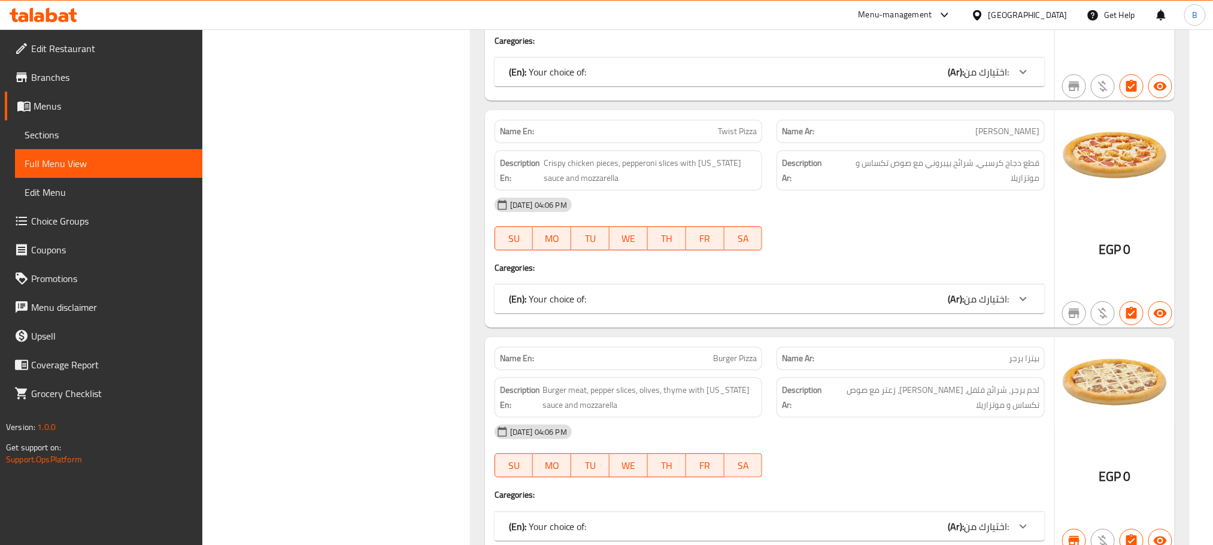
click at [84, 135] on span "Sections" at bounding box center [109, 134] width 168 height 14
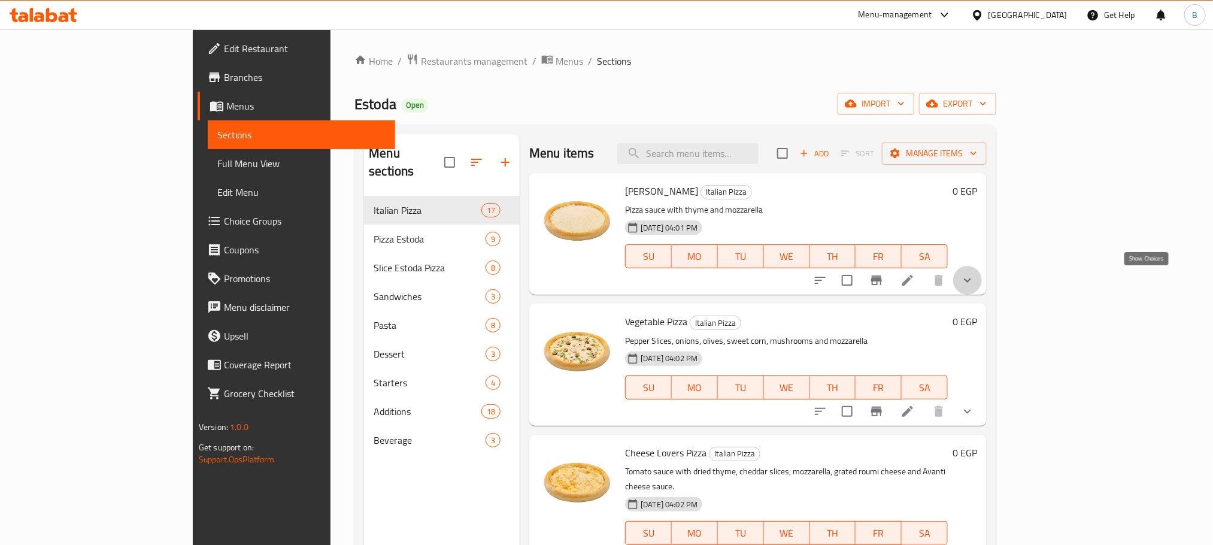
click at [974, 284] on icon "show more" at bounding box center [967, 280] width 14 height 14
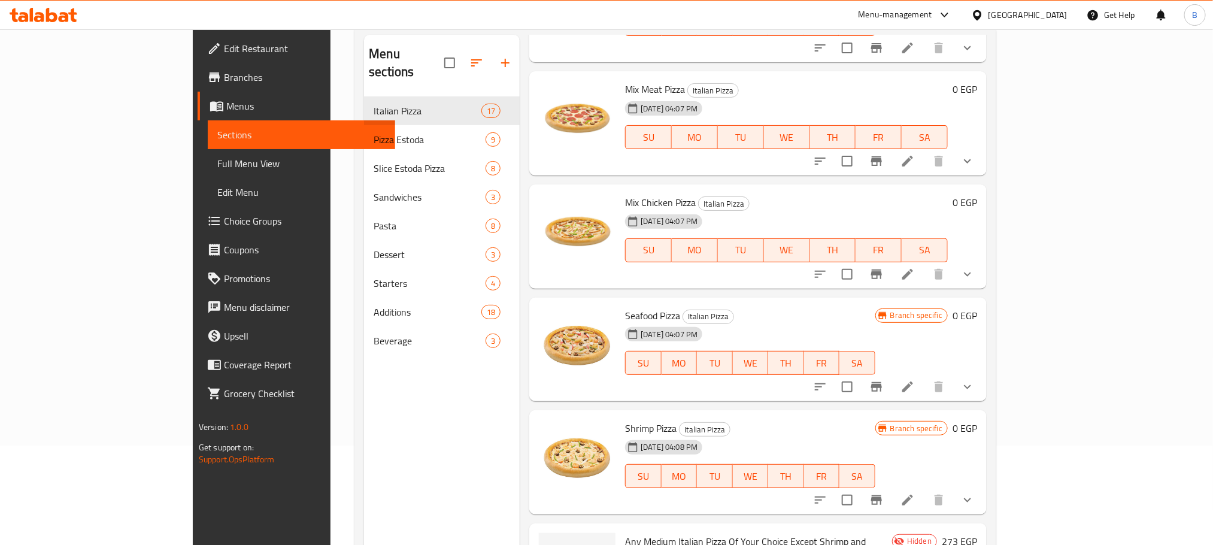
scroll to position [168, 0]
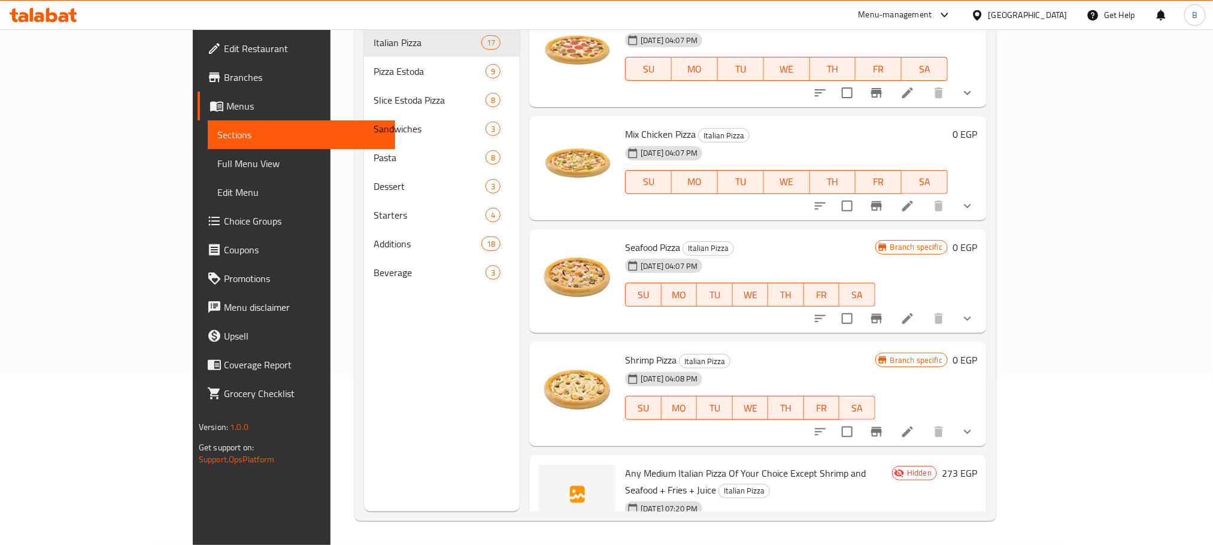
click at [674, 460] on div "Any Medium Italian Pizza Of Your Choice Except Shrimp and Seafood + Fries + Jui…" at bounding box center [756, 515] width 272 height 111
click at [681, 464] on span "Any Medium Italian Pizza Of Your Choice Except Shrimp and Seafood + Fries + Jui…" at bounding box center [745, 481] width 241 height 35
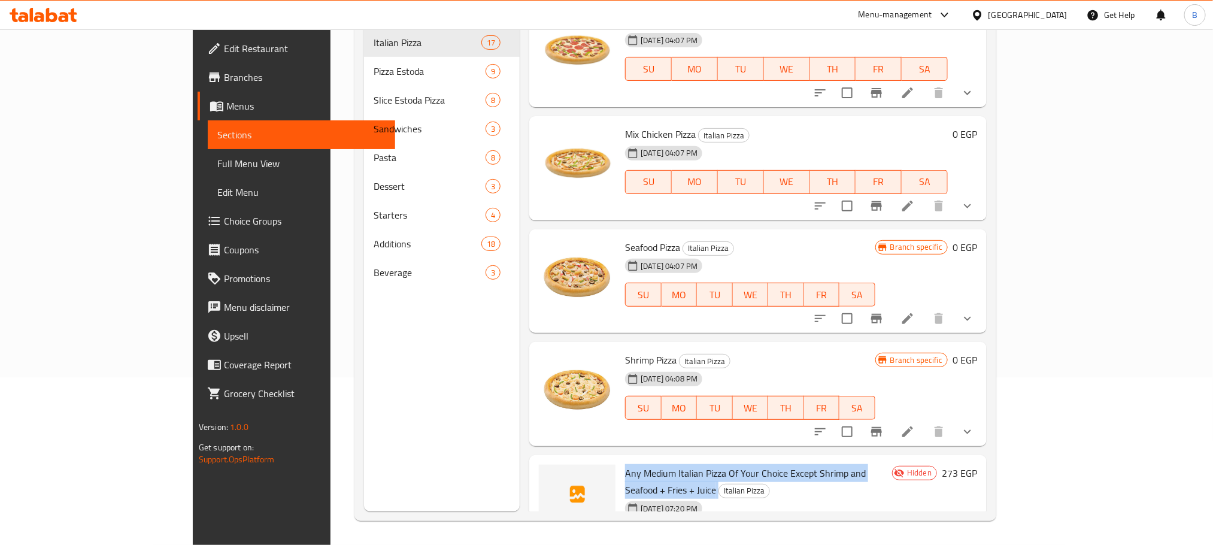
click at [681, 464] on span "Any Medium Italian Pizza Of Your Choice Except Shrimp and Seafood + Fries + Jui…" at bounding box center [745, 481] width 241 height 35
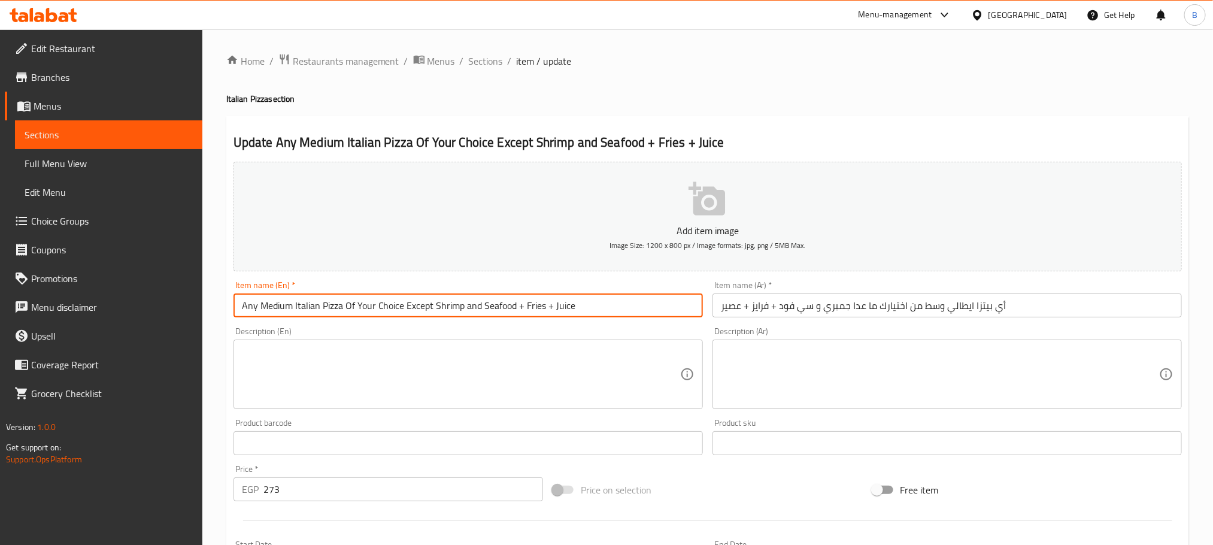
drag, startPoint x: 519, startPoint y: 307, endPoint x: 537, endPoint y: 312, distance: 18.7
click at [522, 309] on input "Any Medium Italian Pizza Of Your Choice Except Shrimp and Seafood + Fries + Jui…" at bounding box center [467, 305] width 469 height 24
click at [546, 312] on input "Any Medium Italian Pizza Of Your Choice Except Shrimp and Seafood, Fries + Juice" at bounding box center [467, 305] width 469 height 24
type input "Any Medium Italian Pizza Of Your Choice Except Shrimp and Seafood + Fries + Jui…"
click at [751, 92] on div "Home / Restaurants management / Menus / Sections / item / update Italian Pizza …" at bounding box center [707, 447] width 962 height 788
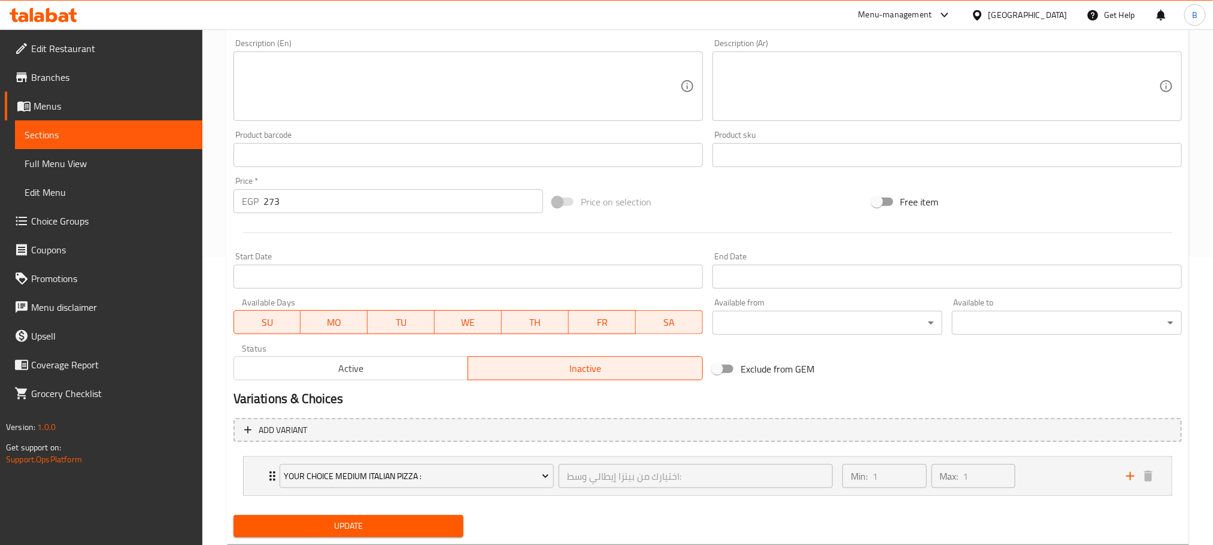
scroll to position [321, 0]
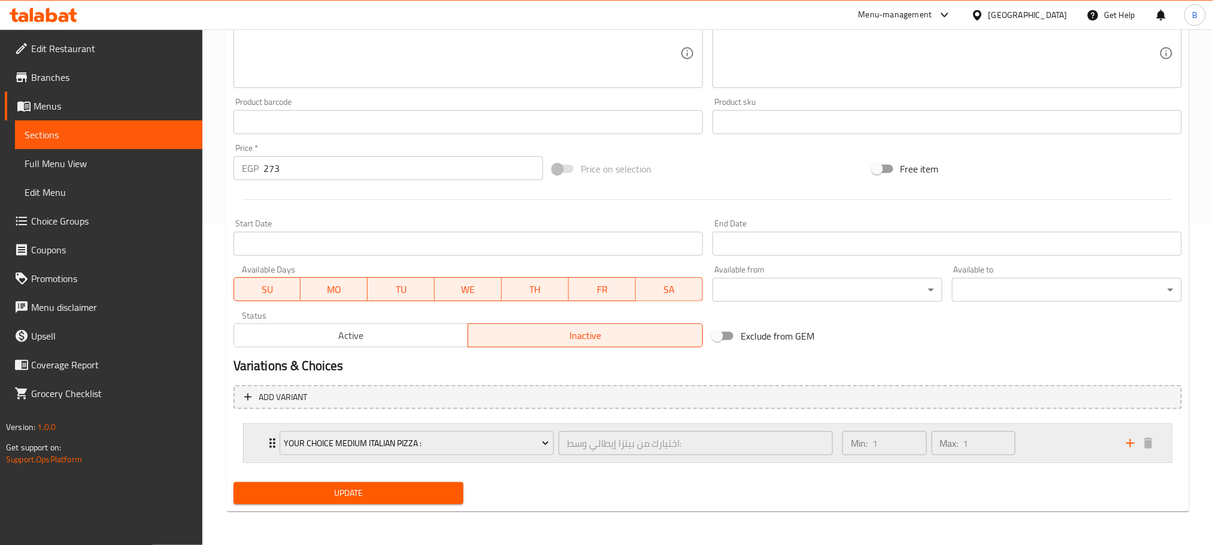
click at [251, 428] on div "Your Choice Medium Italian Pizza : اختيارك من بيتزا إيطالي وسط: ​ Min: 1 ​ Max:…" at bounding box center [708, 443] width 928 height 38
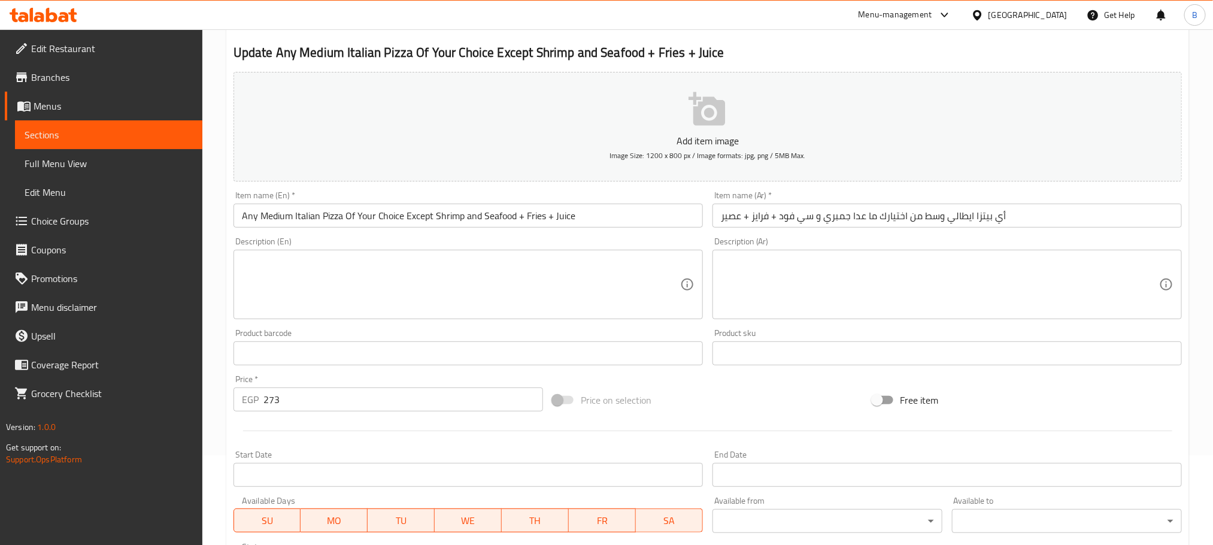
scroll to position [0, 0]
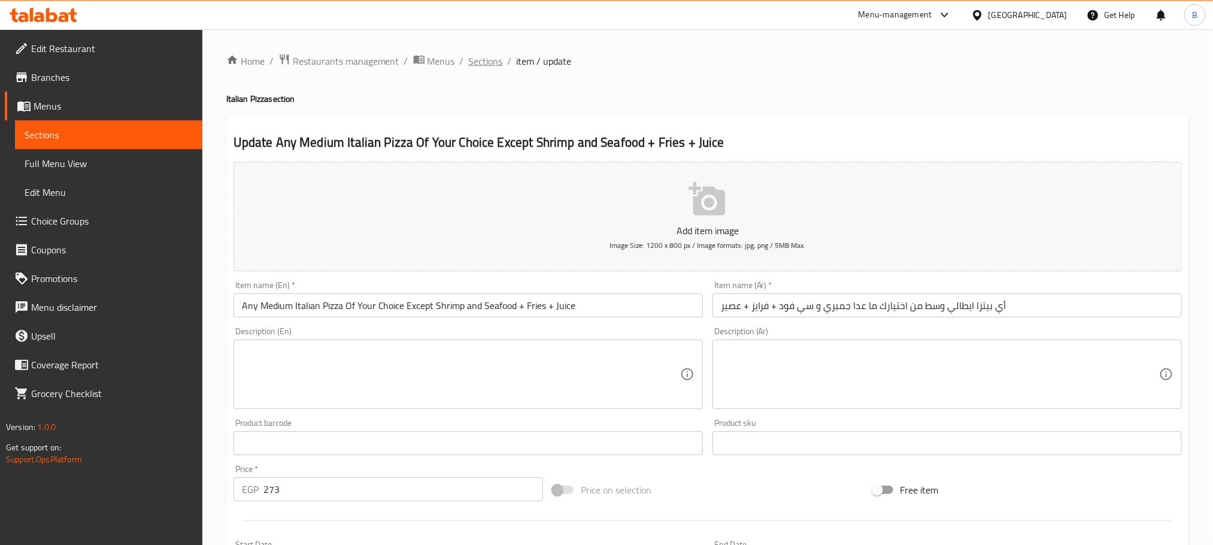
click at [478, 65] on span "Sections" at bounding box center [486, 61] width 34 height 14
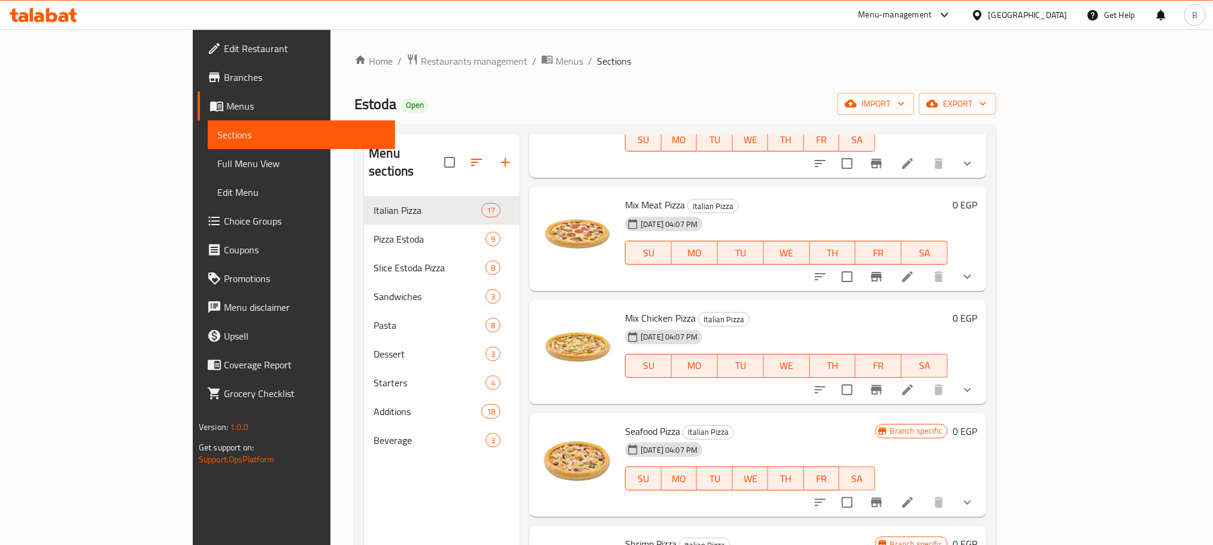
scroll to position [1617, 0]
click at [974, 381] on icon "show more" at bounding box center [967, 388] width 14 height 14
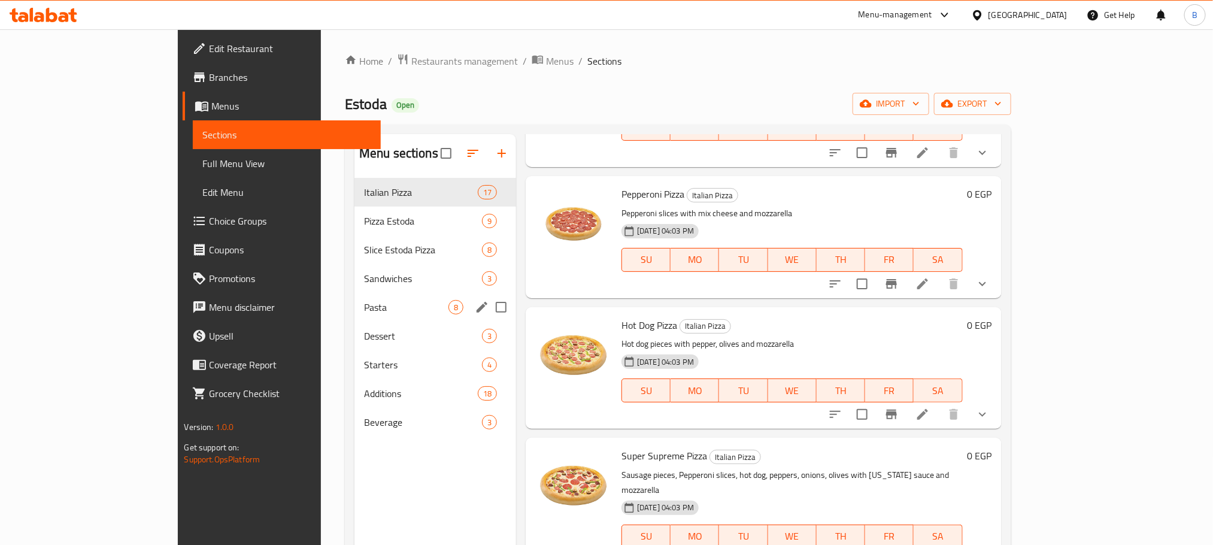
scroll to position [45, 0]
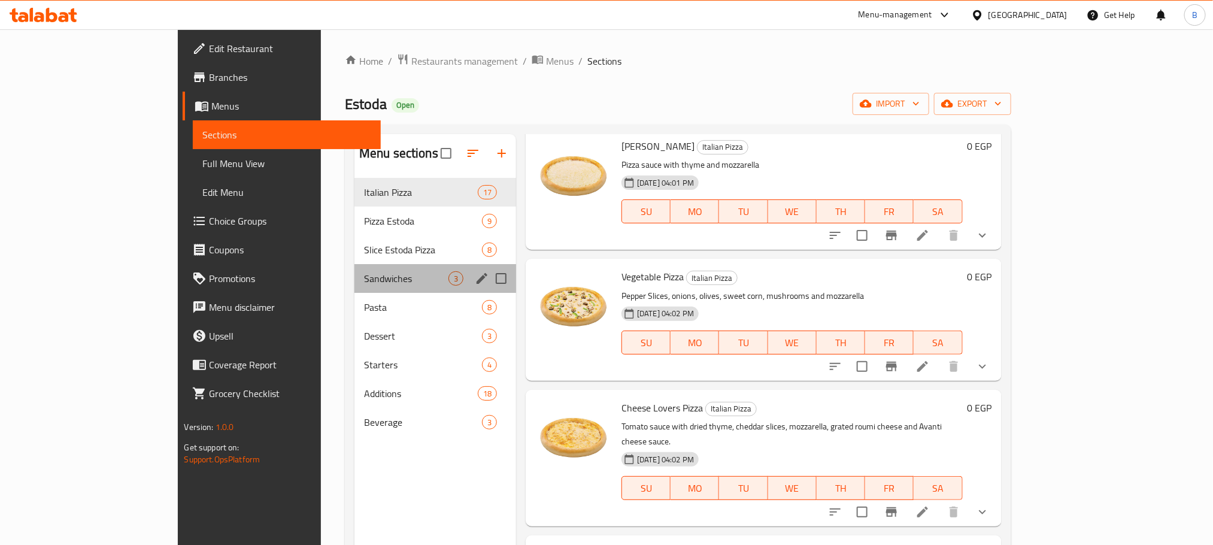
click at [354, 288] on div "Sandwiches 3" at bounding box center [435, 278] width 162 height 29
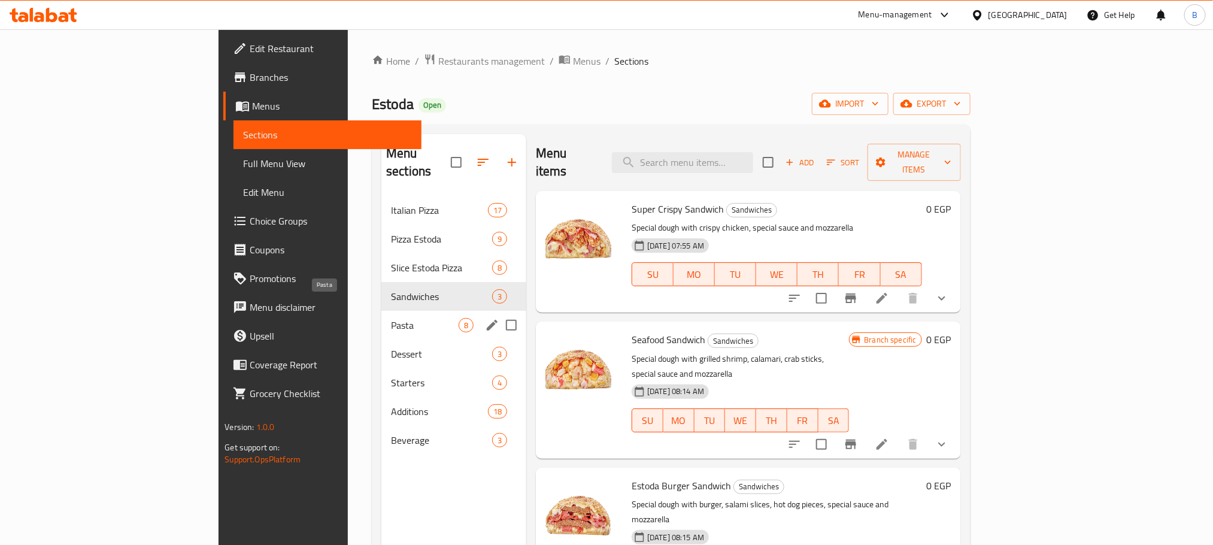
click at [391, 318] on span "Pasta" at bounding box center [425, 325] width 68 height 14
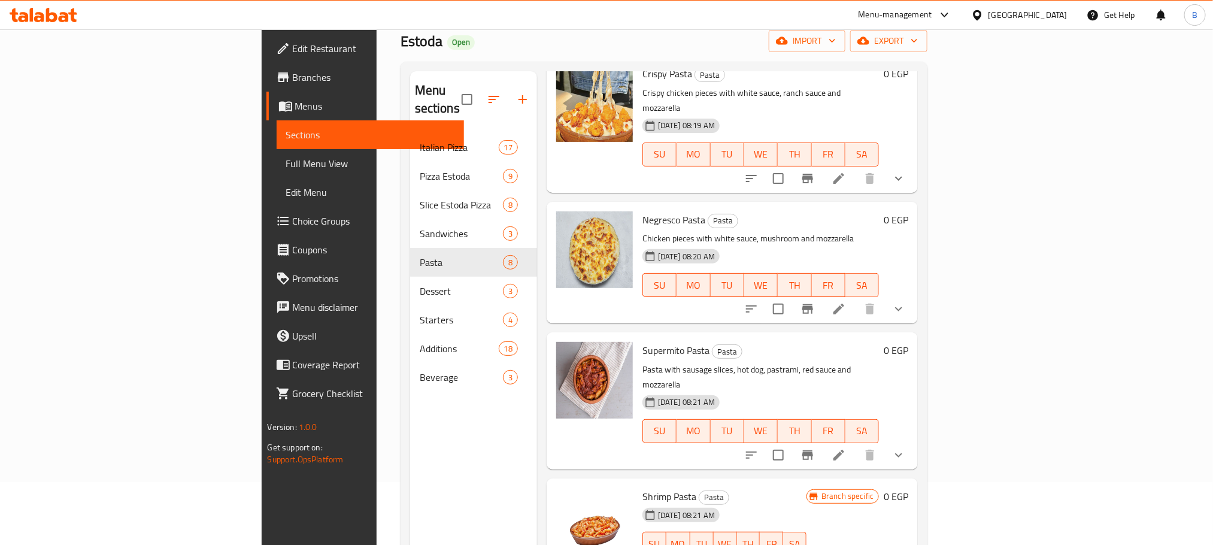
scroll to position [168, 0]
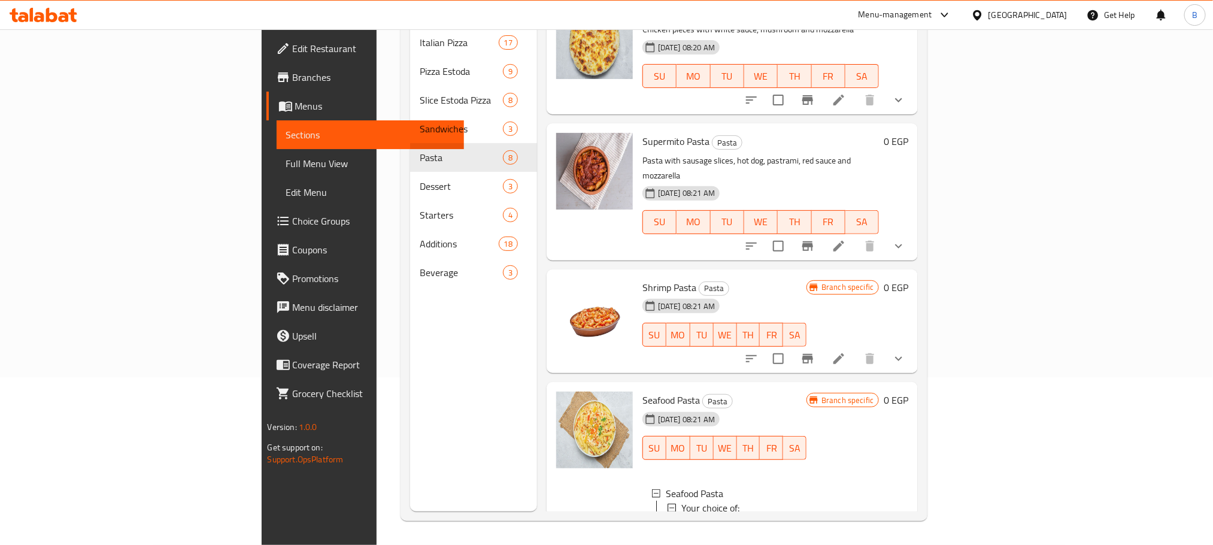
scroll to position [2, 0]
click at [906, 351] on icon "show more" at bounding box center [898, 358] width 14 height 14
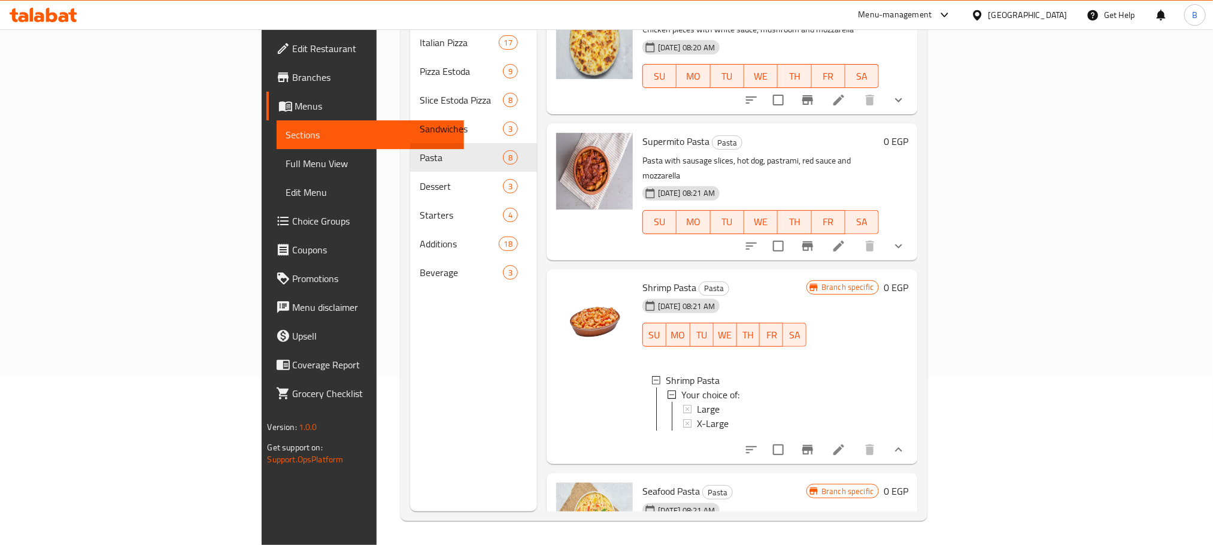
click at [908, 151] on div "0 EGP" at bounding box center [893, 191] width 29 height 117
click at [913, 232] on button "show more" at bounding box center [898, 246] width 29 height 29
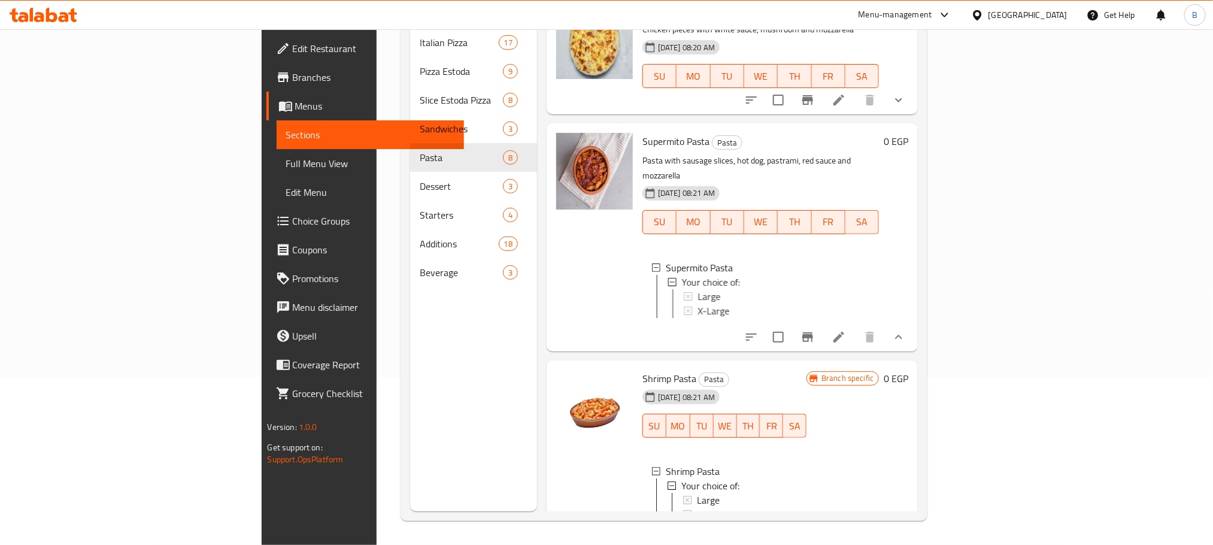
scroll to position [419, 0]
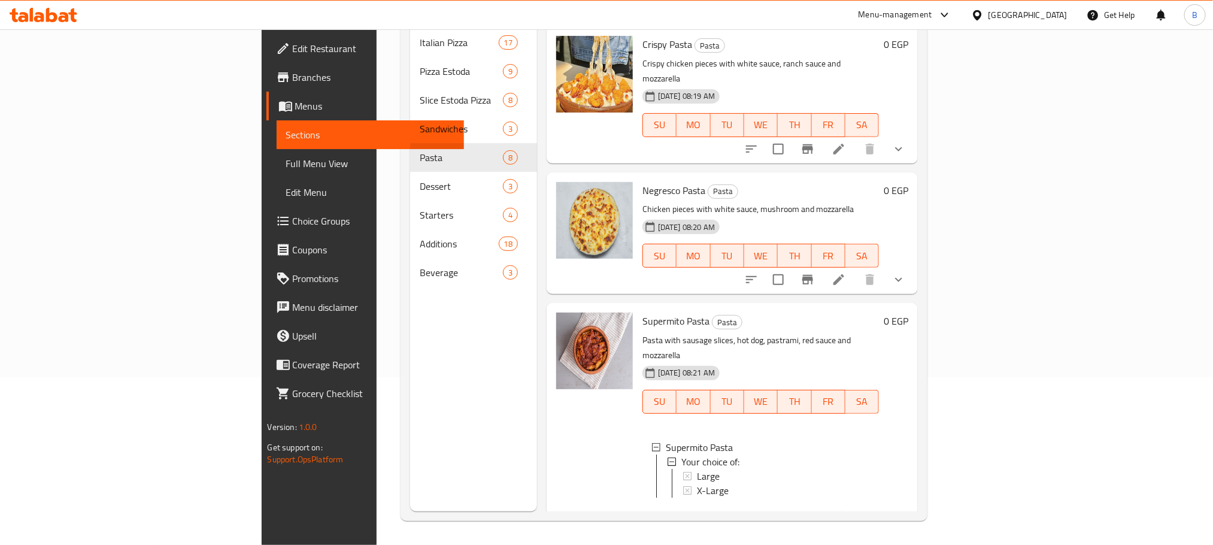
click at [913, 265] on button "show more" at bounding box center [898, 279] width 29 height 29
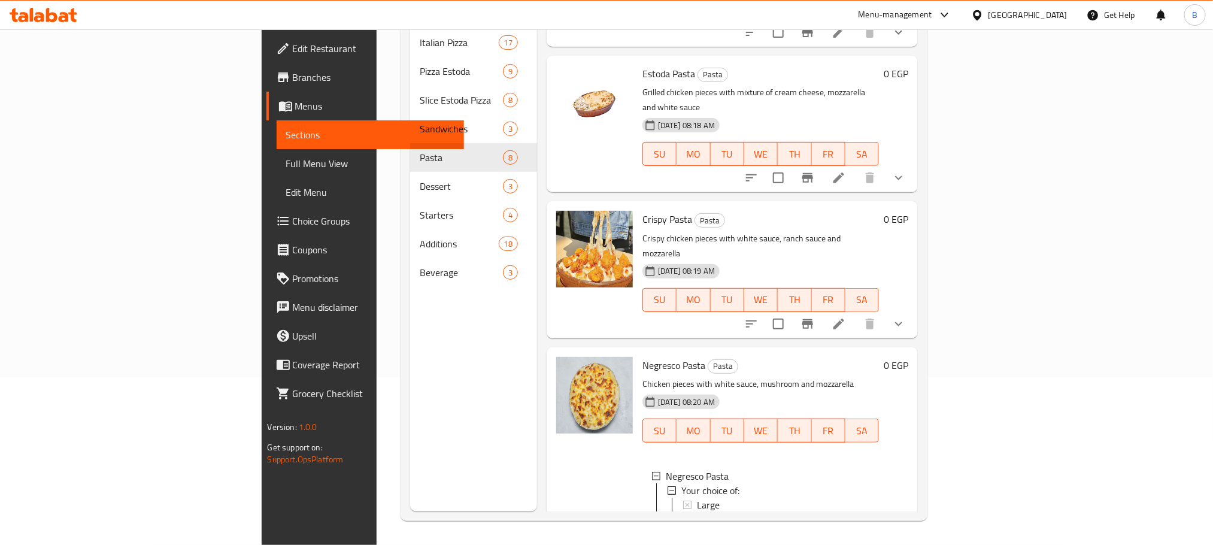
scroll to position [239, 0]
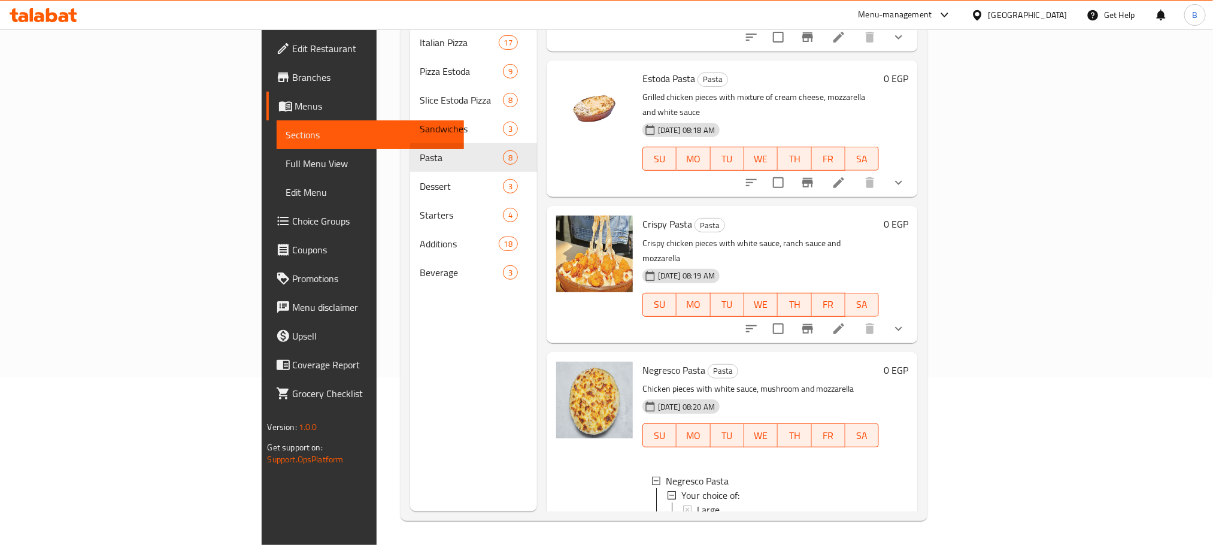
click at [906, 321] on icon "show more" at bounding box center [898, 328] width 14 height 14
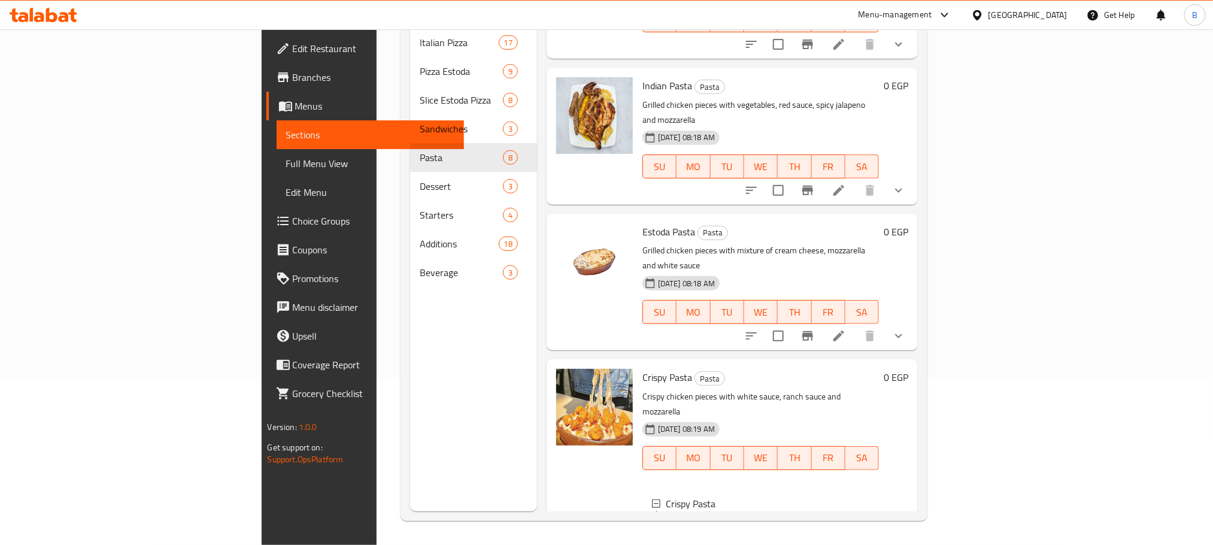
scroll to position [60, 0]
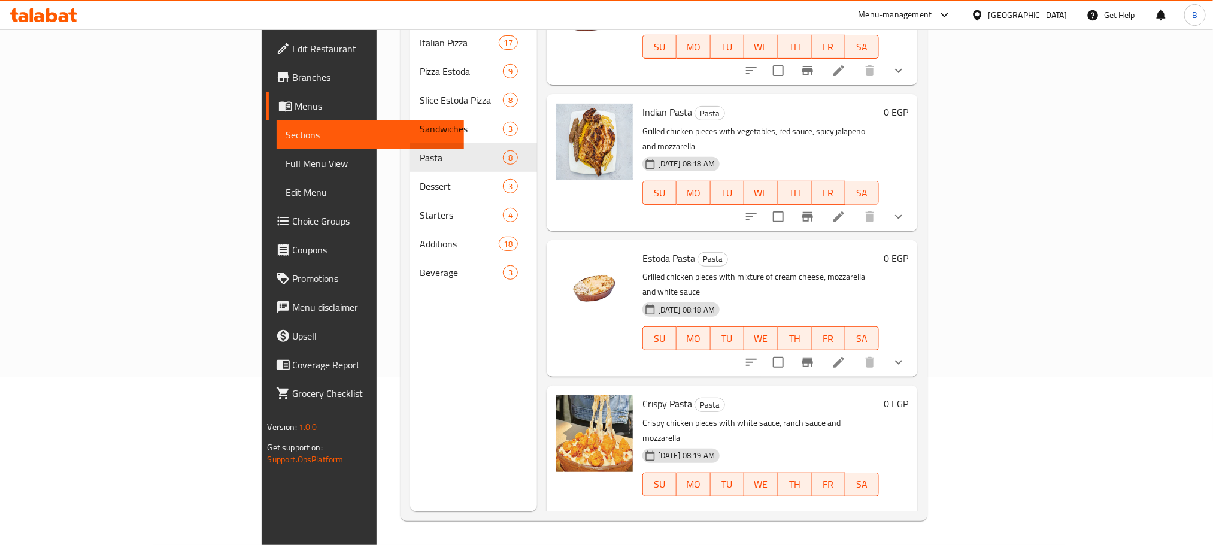
click at [913, 348] on button "show more" at bounding box center [898, 362] width 29 height 29
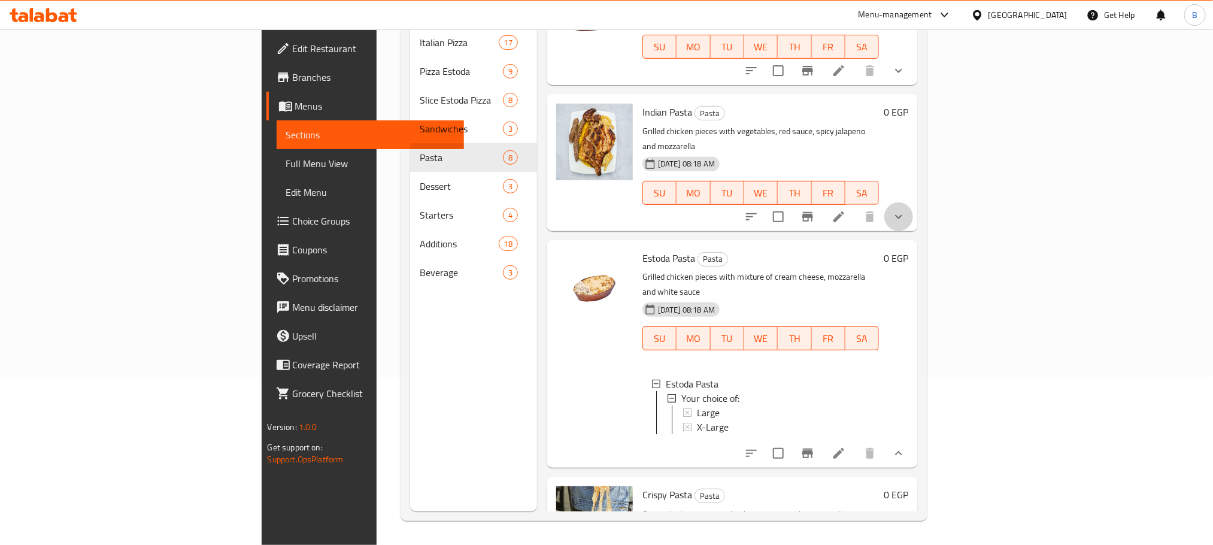
click at [902, 214] on icon "show more" at bounding box center [898, 216] width 7 height 4
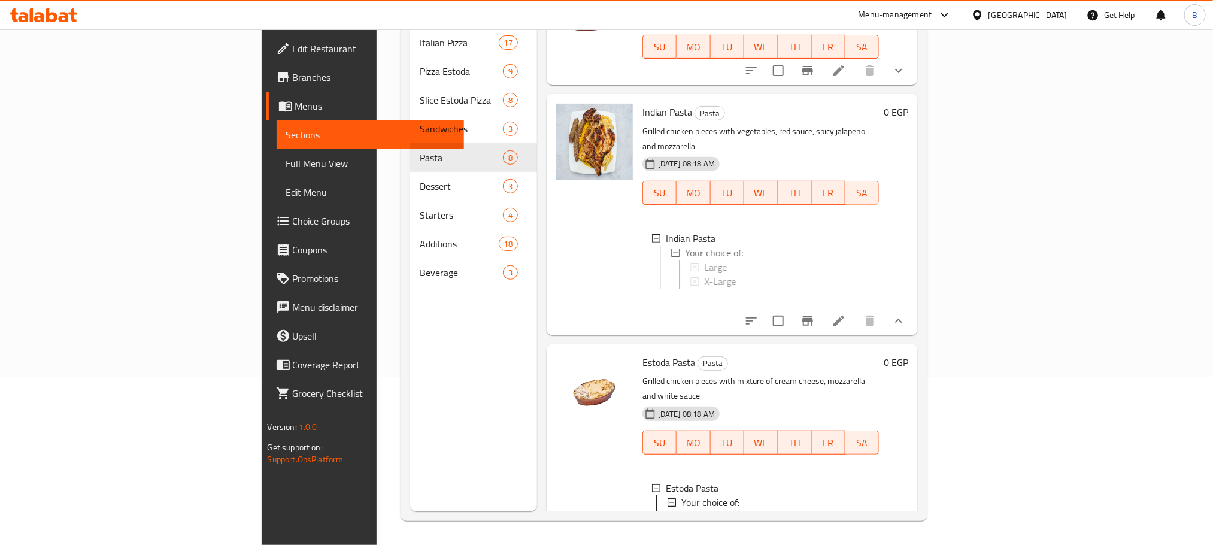
scroll to position [0, 0]
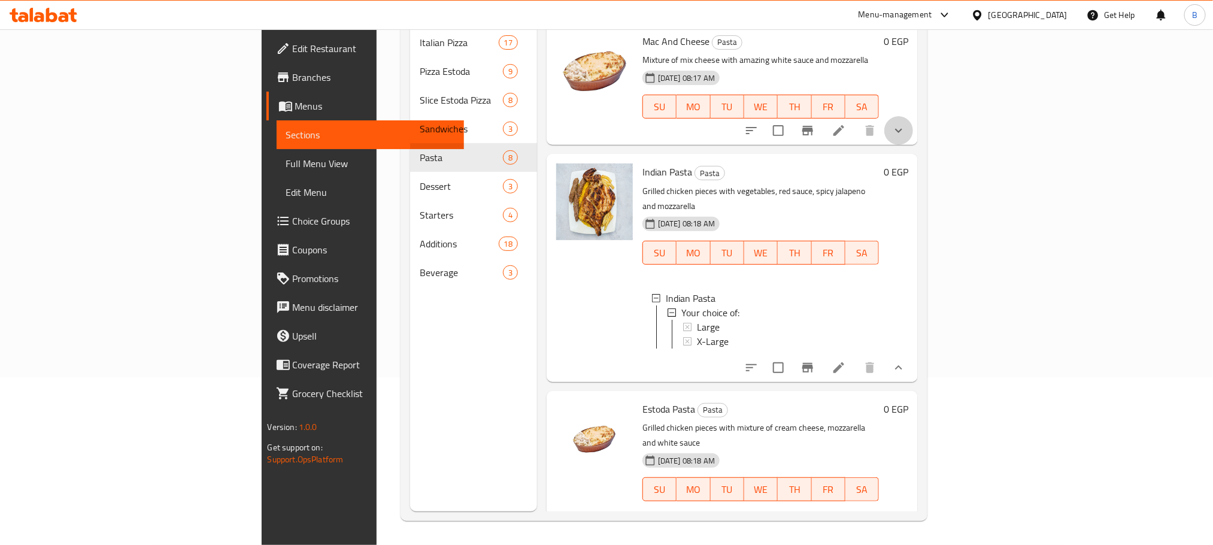
click at [913, 116] on button "show more" at bounding box center [898, 130] width 29 height 29
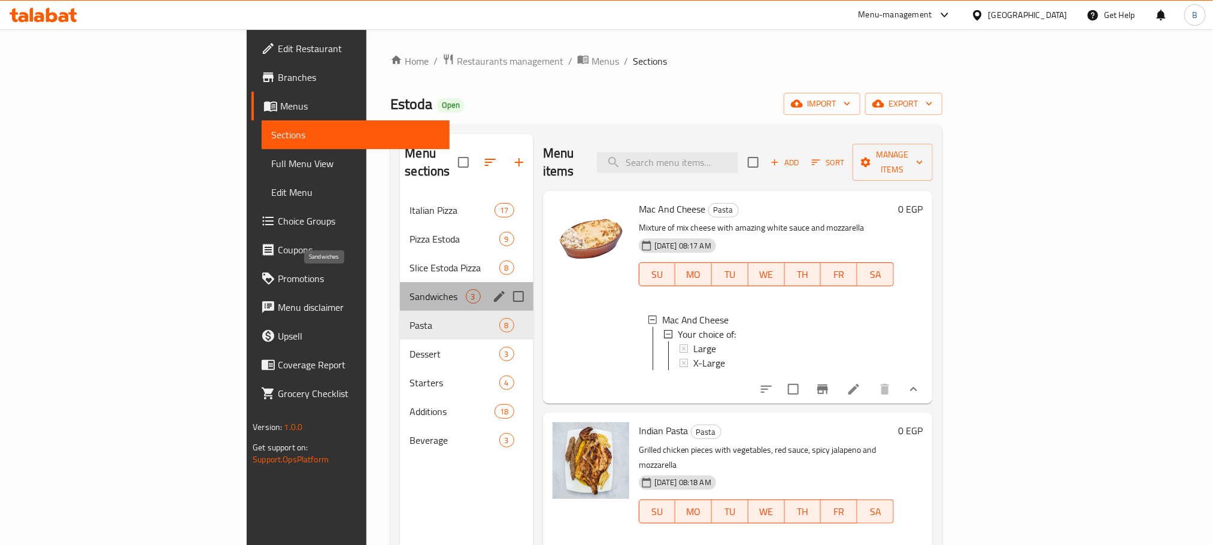
click at [409, 289] on span "Sandwiches" at bounding box center [437, 296] width 56 height 14
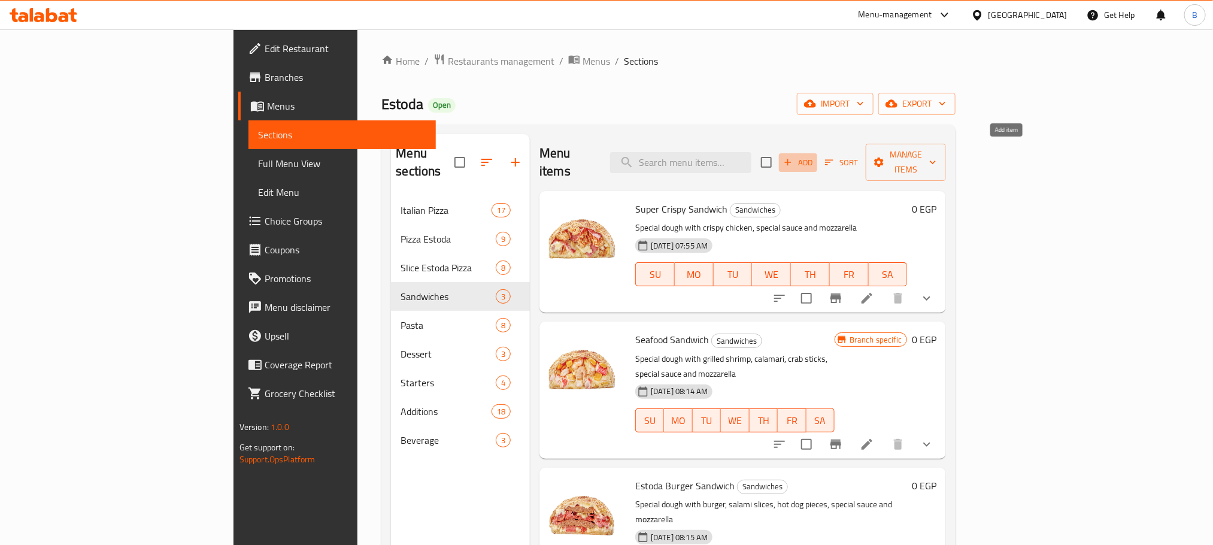
click at [814, 156] on span "Add" at bounding box center [798, 163] width 32 height 14
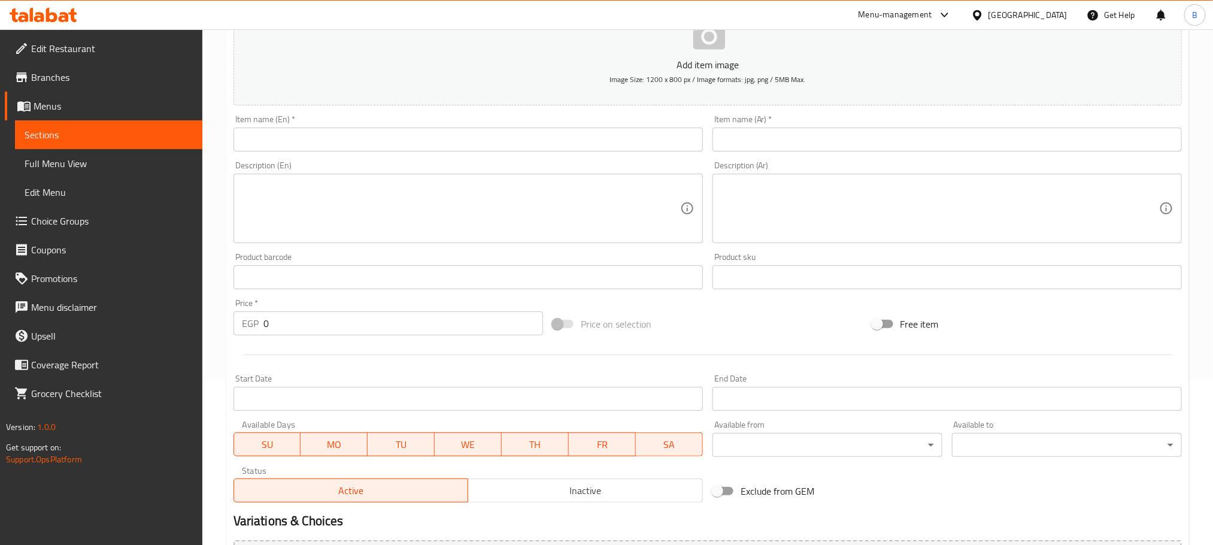
scroll to position [269, 0]
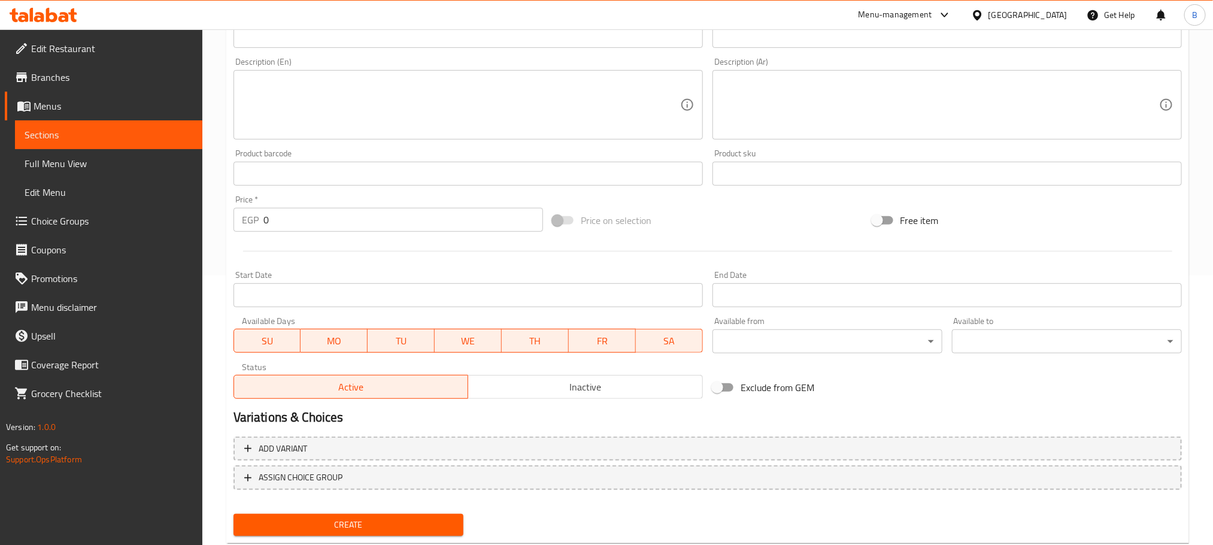
click at [293, 212] on input "0" at bounding box center [402, 220] width 279 height 24
type input "260"
click at [597, 391] on span "Inactive" at bounding box center [585, 386] width 225 height 17
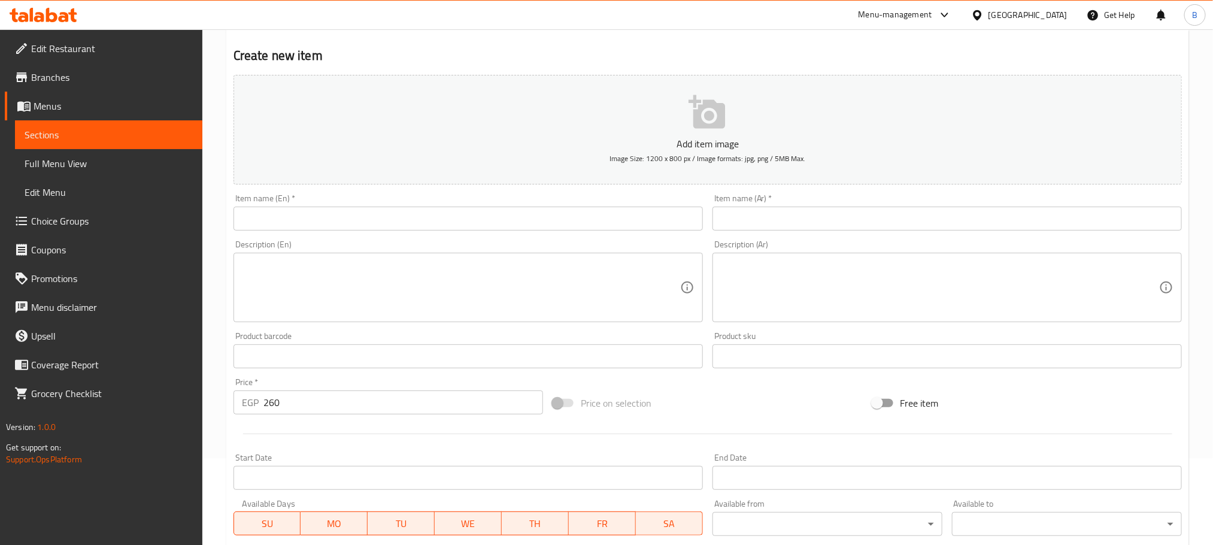
scroll to position [0, 0]
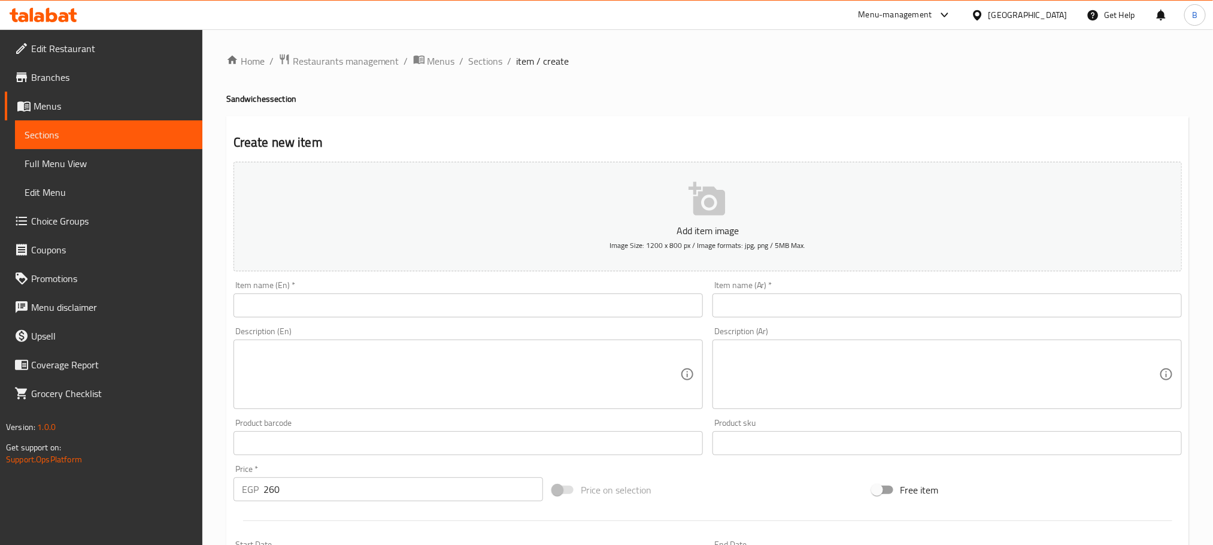
click at [930, 284] on div "Item name (Ar)   * Item name (Ar) *" at bounding box center [946, 299] width 469 height 37
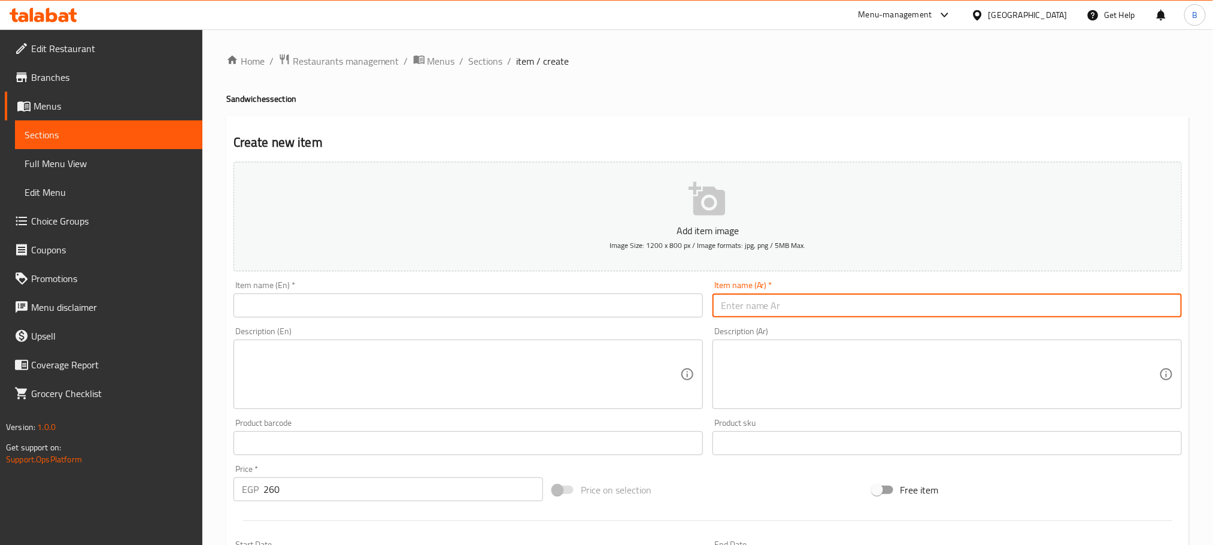
click at [923, 300] on input "text" at bounding box center [946, 305] width 469 height 24
paste input "ساندوتش لارج من اختيارك أو باستا لارج من اختيارك (ما عدا جمبري و سي فود) + فراي…"
click at [981, 309] on input "ساندوتش لارج من اختيارك أو باستا لارج من اختيارك (ما عدا جمبري و سي فود) + فراي…" at bounding box center [946, 305] width 469 height 24
click at [979, 308] on input "ساندوتش لارج من اختيارك أو باستا لارج من اختيارك (ما عدا جمبري و سي فود) + فراي…" at bounding box center [946, 305] width 469 height 24
click at [879, 308] on input "ساندوتش لارج من اختيارك أو باستا لارج من اختيارك ما عدا جمبري و سي فود) + فرايز…" at bounding box center [946, 305] width 469 height 24
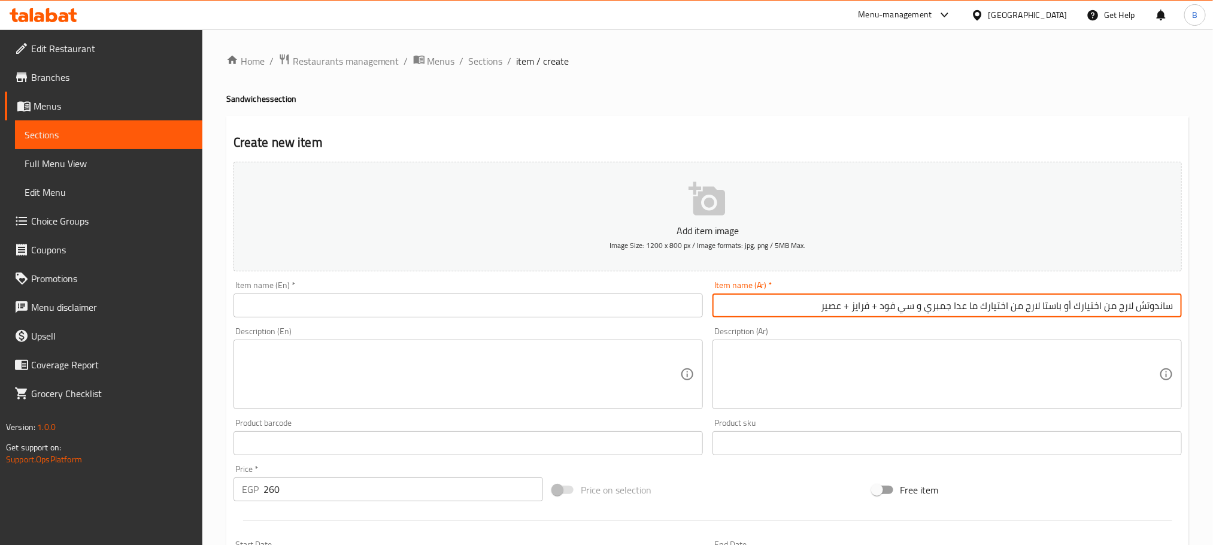
click at [781, 315] on input "ساندوتش لارج من اختيارك أو باستا لارج من اختيارك ما عدا جمبري و سي فود + فرايز …" at bounding box center [946, 305] width 469 height 24
click at [781, 316] on input "ساندوتش لارج من اختيارك أو باستا لارج من اختيارك ما عدا جمبري و سي فود + فرايز …" at bounding box center [946, 305] width 469 height 24
type input "ساندوتش لارج من اختيارك أو باستا لارج من اختيارك ما عدا جمبري و سي فود + فرايز …"
drag, startPoint x: 548, startPoint y: 113, endPoint x: 312, endPoint y: 1, distance: 260.7
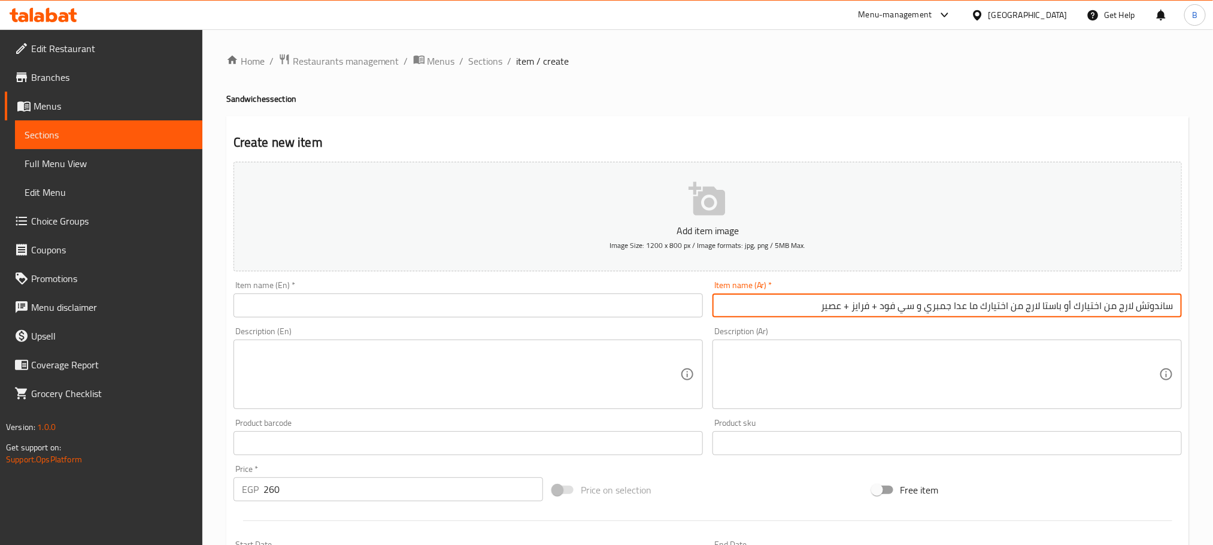
click at [546, 113] on div "Home / Restaurants management / Menus / Sections / item / create Sandwiches sec…" at bounding box center [707, 437] width 962 height 768
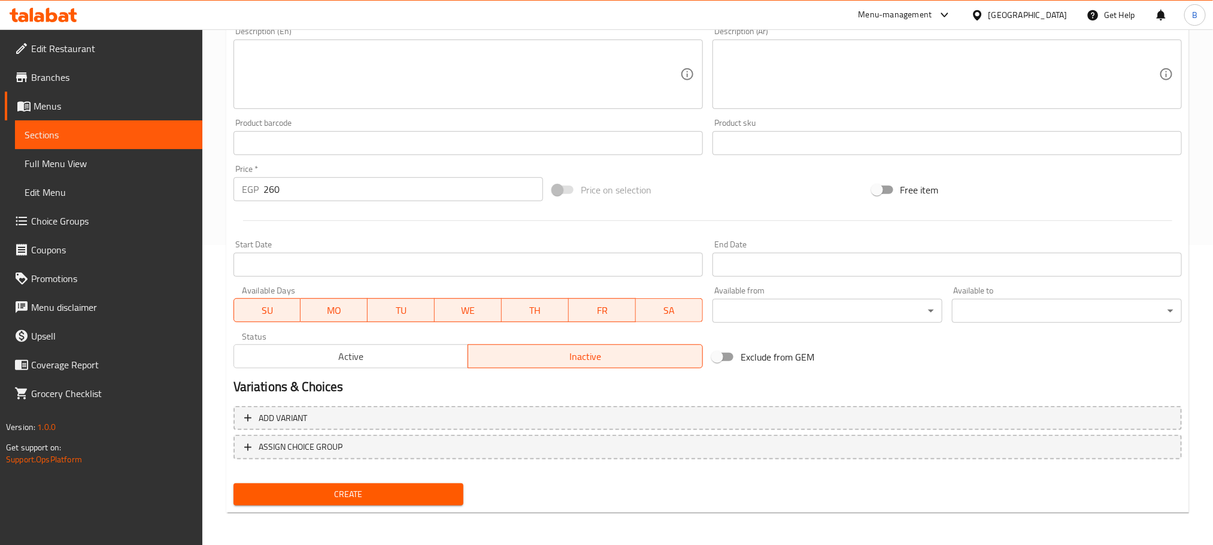
scroll to position [31, 0]
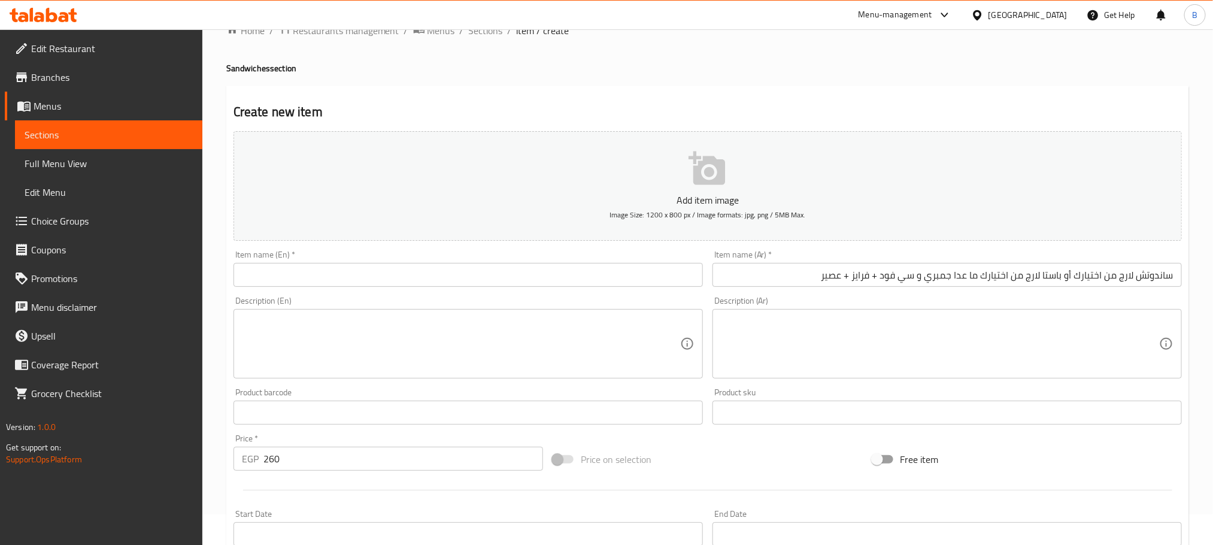
click at [879, 277] on input "ساندوتش لارج من اختيارك أو باستا لارج من اختيارك ما عدا جمبري و سي فود + فرايز …" at bounding box center [946, 275] width 469 height 24
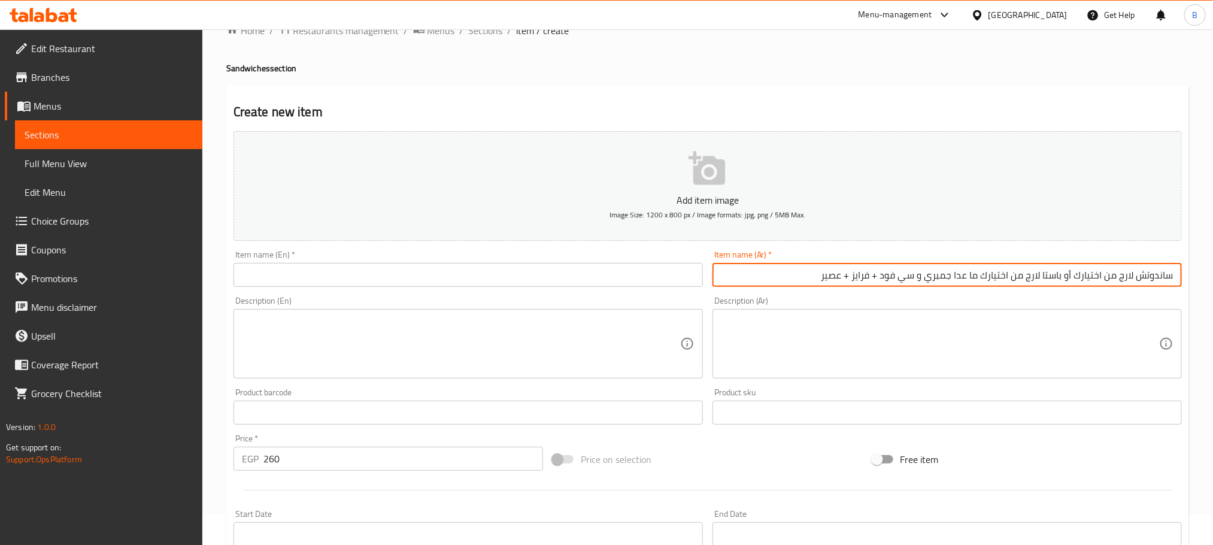
click at [879, 277] on input "ساندوتش لارج من اختيارك أو باستا لارج من اختيارك ما عدا جمبري و سي فود + فرايز …" at bounding box center [946, 275] width 469 height 24
drag, startPoint x: 419, startPoint y: 254, endPoint x: 415, endPoint y: 269, distance: 16.1
click at [419, 256] on div "Item name (En)   * Item name (En) *" at bounding box center [467, 268] width 469 height 37
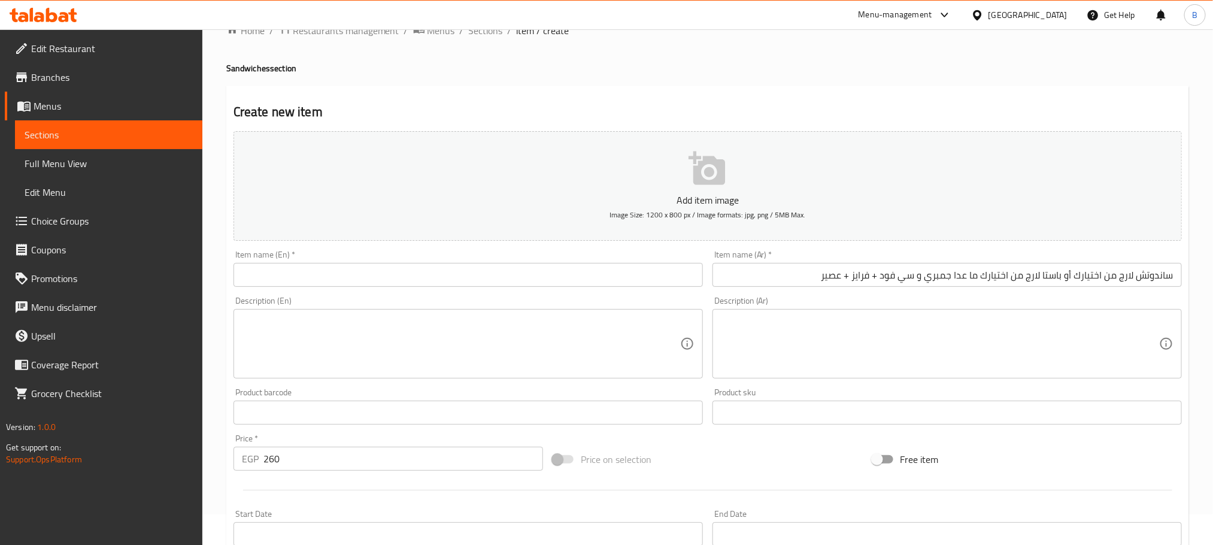
click at [415, 270] on input "text" at bounding box center [467, 275] width 469 height 24
paste input "Large sandwich of your choice or large pasta of your choice except shrimp and s…"
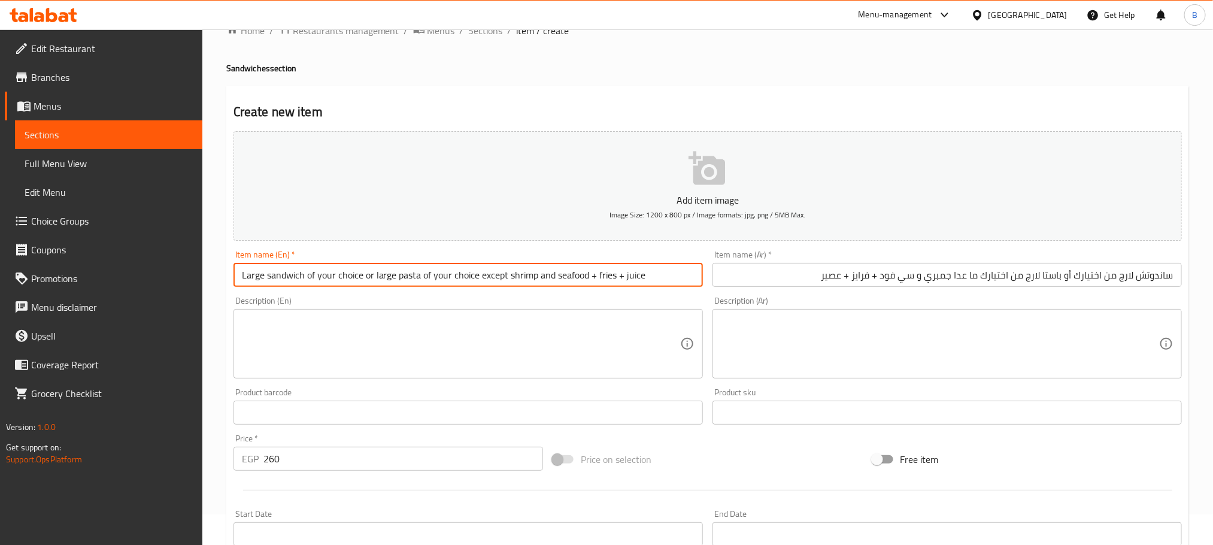
click at [313, 280] on input "Large sandwich of your choice or large pasta of your choice except shrimp and s…" at bounding box center [467, 275] width 469 height 24
click at [485, 278] on input "Large Sandwich of Your Choice or Large Pasta of Your Choice Except Shrimp and S…" at bounding box center [467, 275] width 469 height 24
drag, startPoint x: 500, startPoint y: 274, endPoint x: 637, endPoint y: 280, distance: 137.8
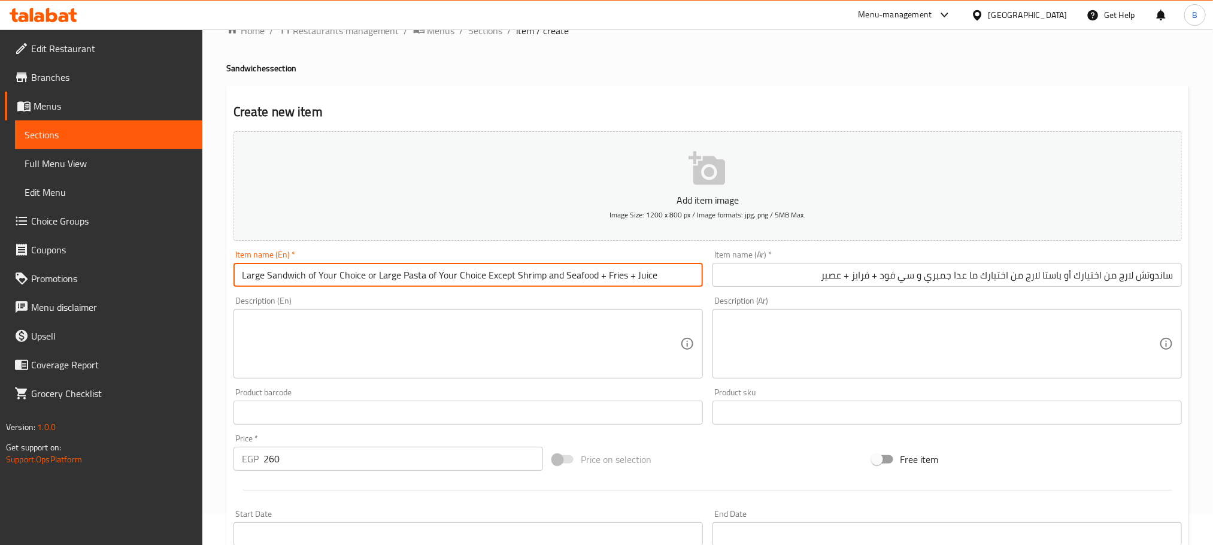
click at [629, 280] on input "Large Sandwich of Your Choice or Large Pasta of Your Choice Except Shrimp and S…" at bounding box center [467, 275] width 469 height 24
click at [648, 279] on input "Large Sandwich of Your Choice or Large Pasta of Your Choice Except Shrimp and S…" at bounding box center [467, 275] width 469 height 24
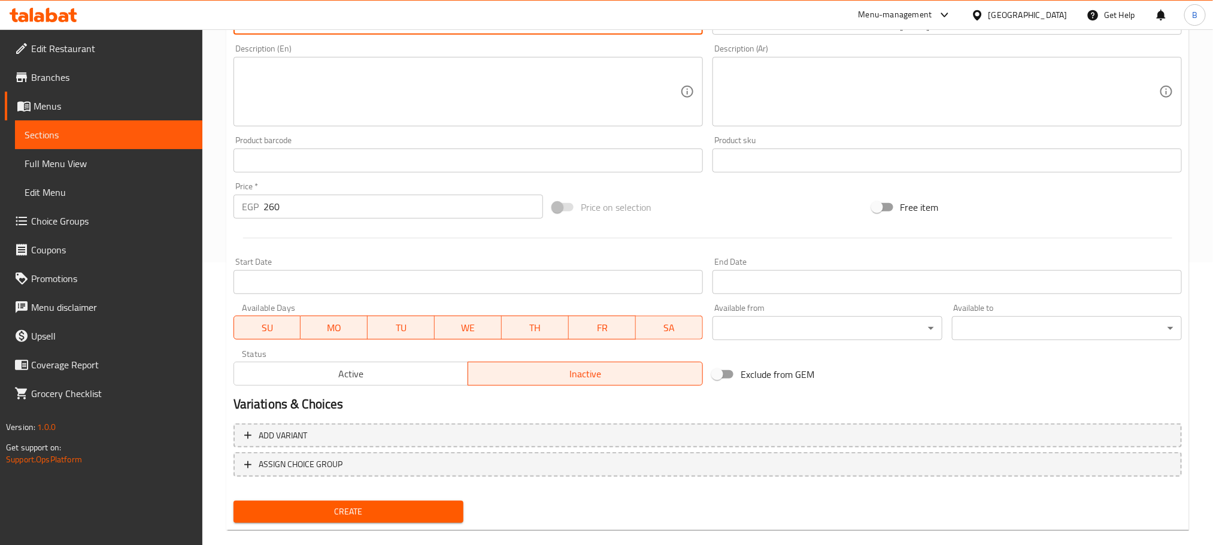
scroll to position [300, 0]
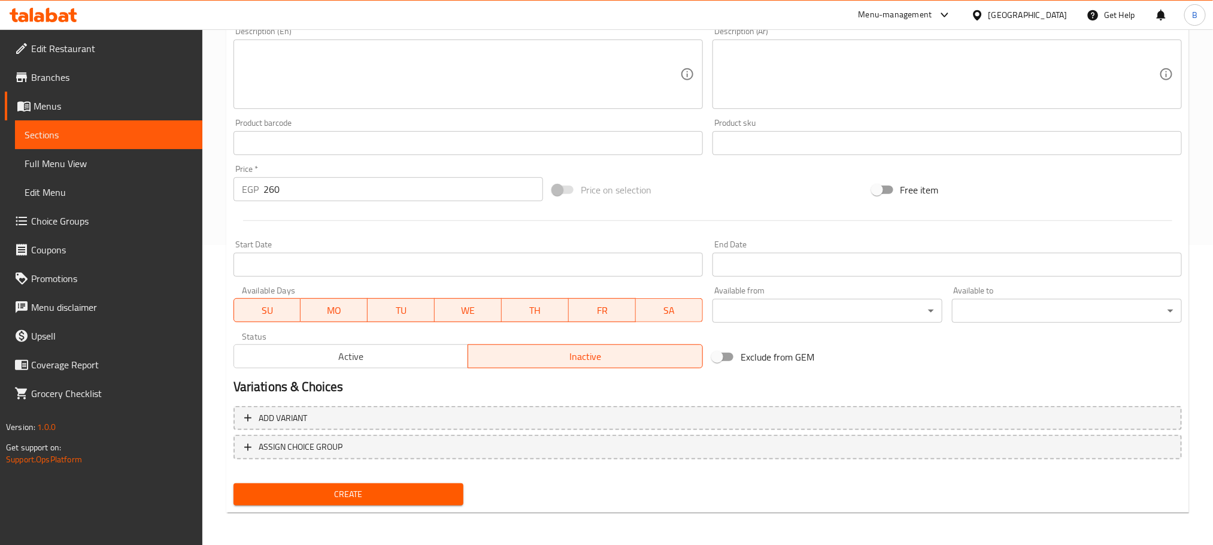
type input "Large Sandwich of Your Choice or Large Pasta of Your Choice Except Shrimp and S…"
click at [372, 502] on button "Create" at bounding box center [348, 494] width 230 height 22
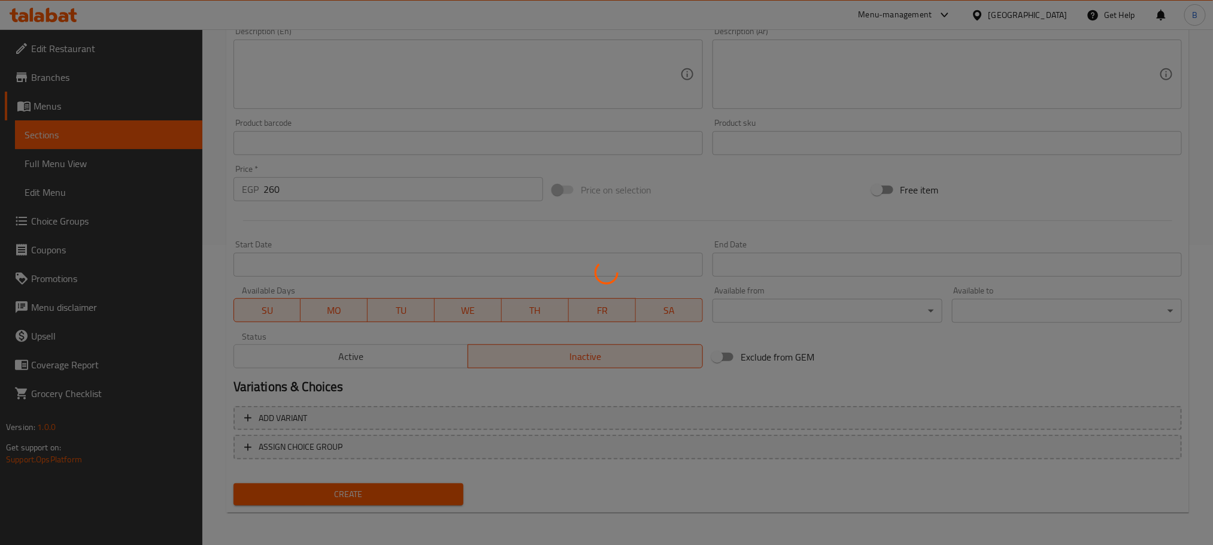
scroll to position [24, 0]
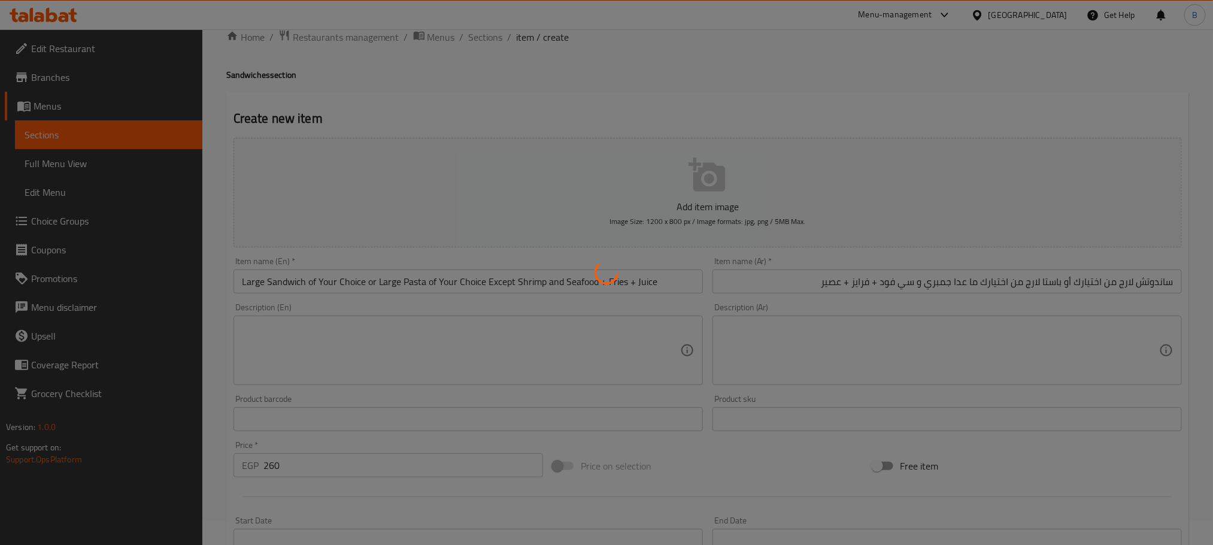
type input "0"
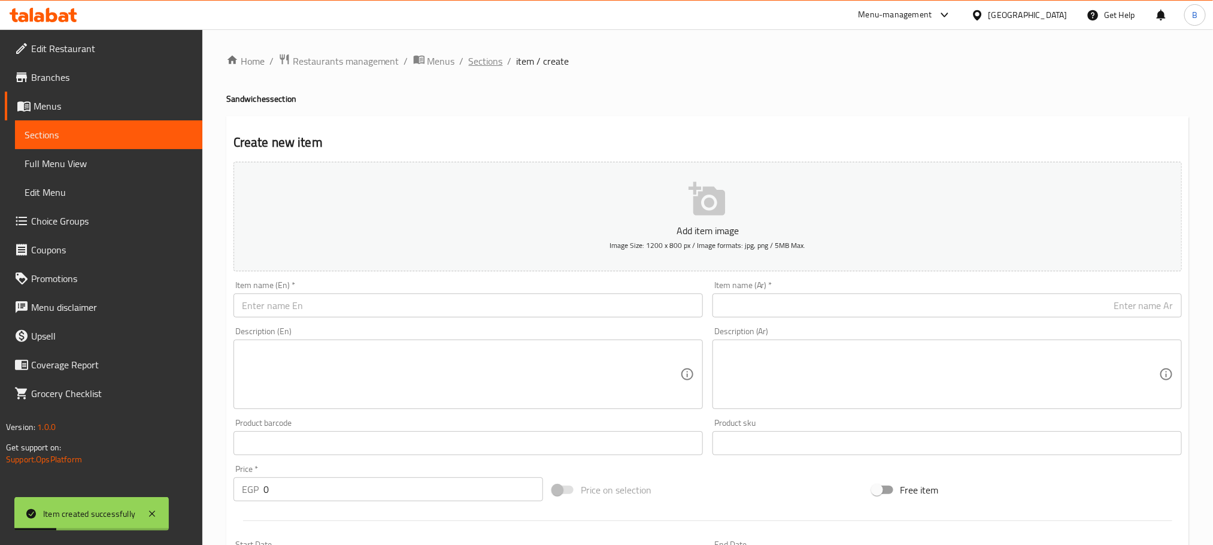
click at [490, 63] on span "Sections" at bounding box center [486, 61] width 34 height 14
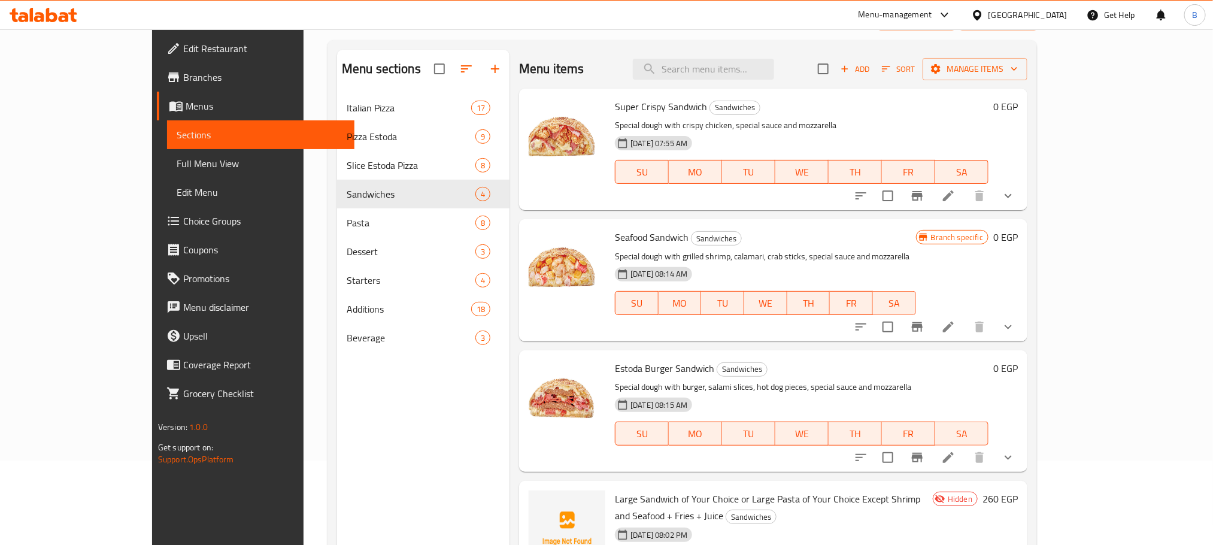
scroll to position [168, 0]
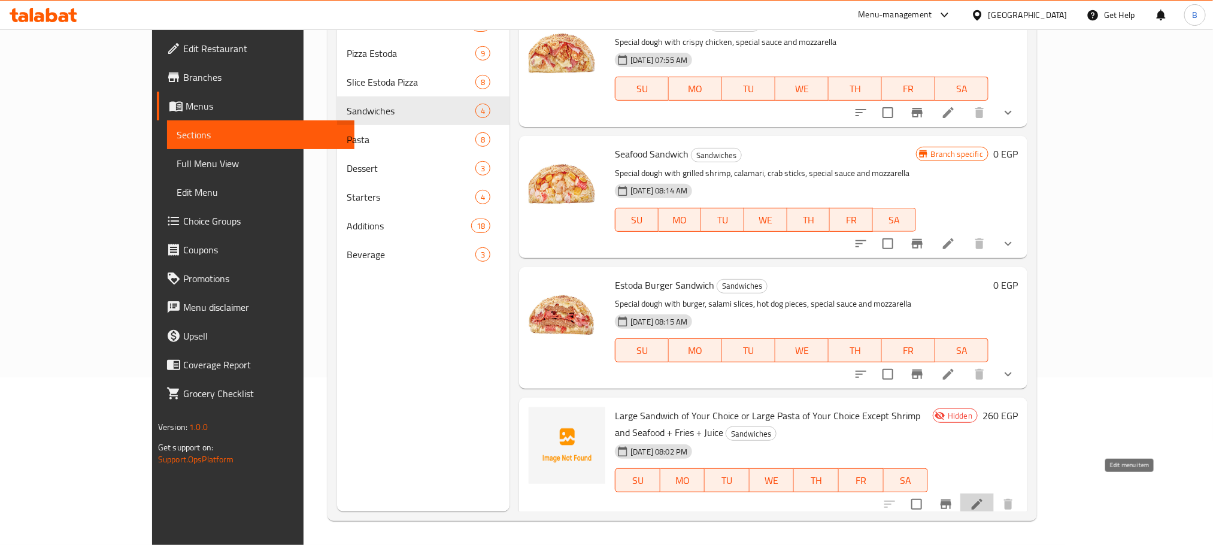
click at [982, 499] on icon at bounding box center [976, 504] width 11 height 11
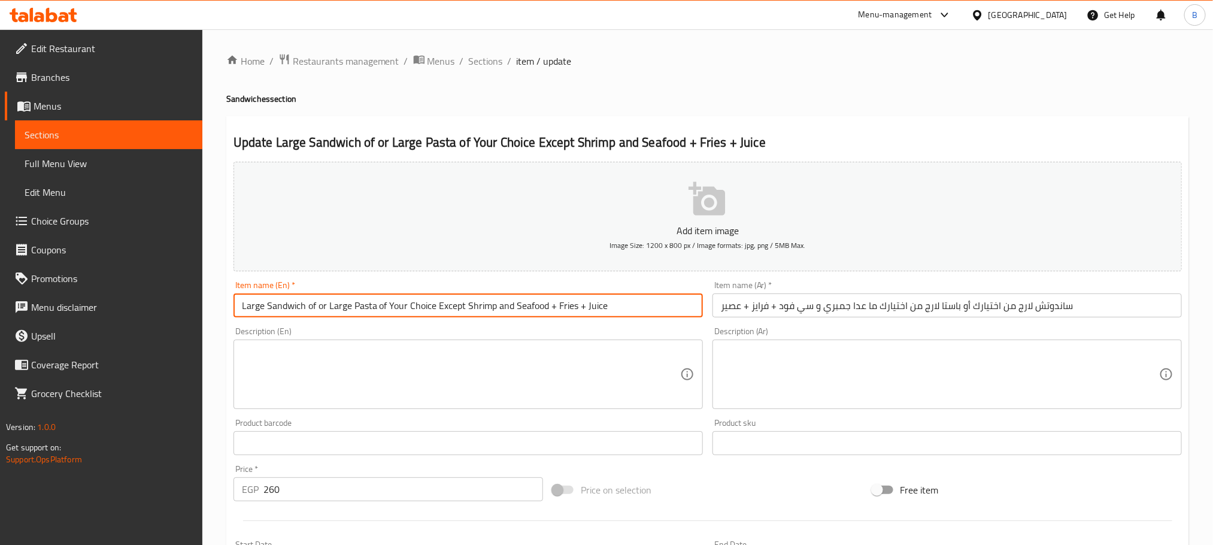
drag, startPoint x: 364, startPoint y: 309, endPoint x: 315, endPoint y: 307, distance: 49.7
click at [315, 307] on input "Large Sandwich of or Large Pasta of Your Choice Except Shrimp and Seafood + Fri…" at bounding box center [467, 305] width 469 height 24
click at [234, 311] on input "Large Sandwich of or Large Pasta of Your Choice Except Shrimp and Seafood + Fri…" at bounding box center [467, 305] width 469 height 24
paste input "Your Choice"
click at [375, 311] on input "Your Choice Of Large Sandwich of or Large Pasta of Your Choice Except Shrimp an…" at bounding box center [467, 305] width 469 height 24
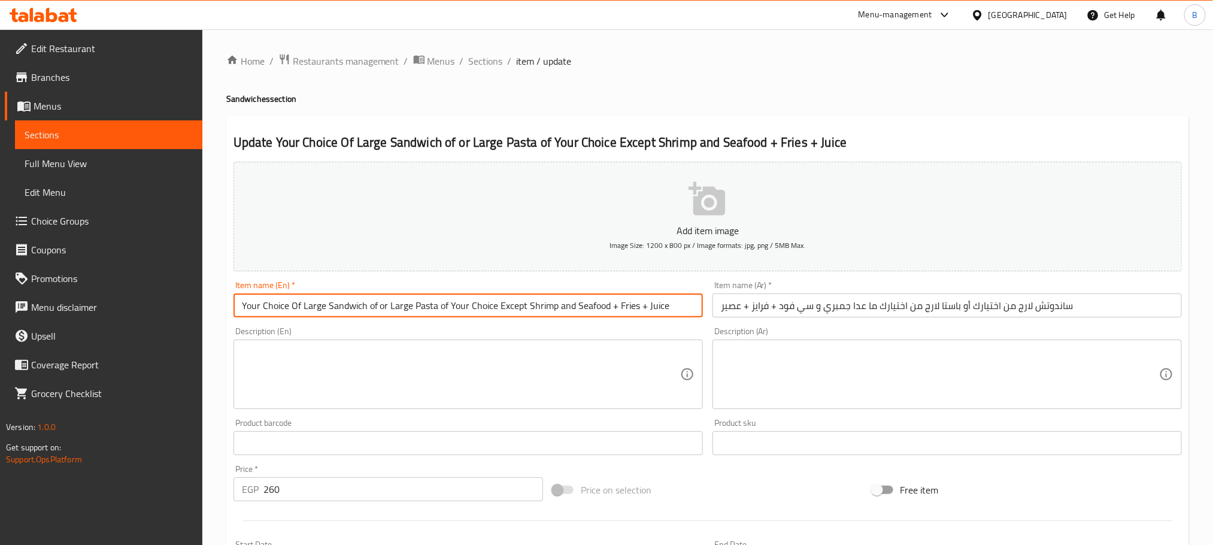
click at [375, 311] on input "Your Choice Of Large Sandwich of or Large Pasta of Your Choice Except Shrimp an…" at bounding box center [467, 305] width 469 height 24
drag, startPoint x: 485, startPoint y: 311, endPoint x: 430, endPoint y: 311, distance: 55.1
click at [430, 311] on input "Your Choice Of Large Sandwich or Large Pasta of Your Choice Except Shrimp and S…" at bounding box center [467, 305] width 469 height 24
type input "Your Choice Of Large Sandwich or Large Pasta Except Shrimp and Seafood + Fries …"
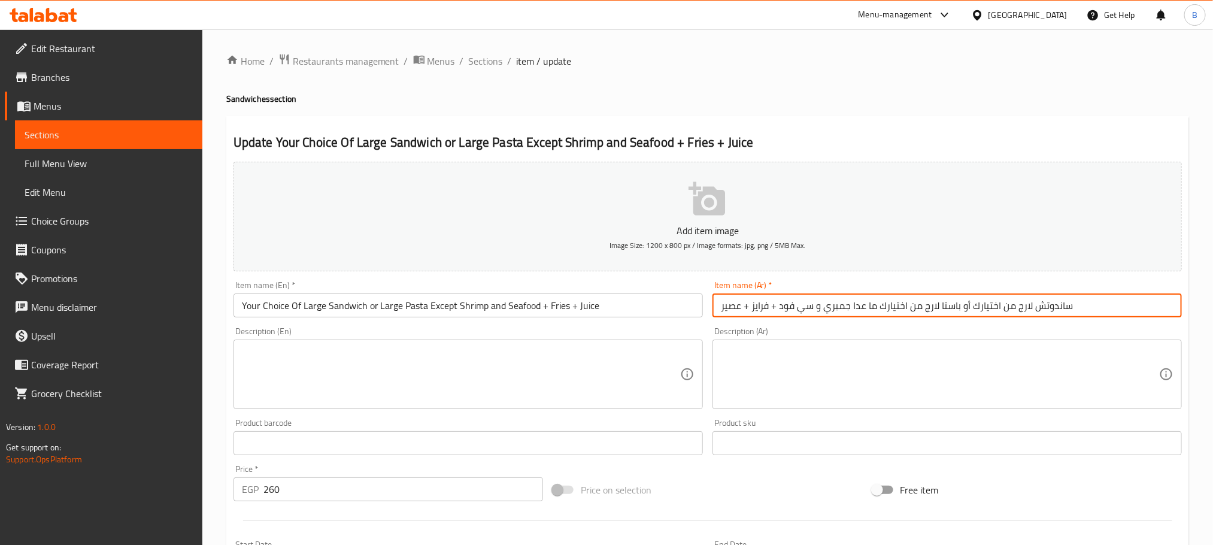
click at [1108, 313] on input "ساندوتش لارج من اختيارك أو باستا لارج من اختيارك ما عدا جمبري و سي فود + فرايز …" at bounding box center [946, 305] width 469 height 24
click at [1079, 307] on input "ساندوتش لارج من اختيارك أو باستا لارج من اختيارك ما عدا جمبري و سي فود + فرايز …" at bounding box center [946, 305] width 469 height 24
click at [1173, 311] on input "ساندوتش لارج من أو باستا لارج من اختيارك ما عدا جمبري و سي فود + فرايز + عصير" at bounding box center [946, 305] width 469 height 24
paste input "اختيارك"
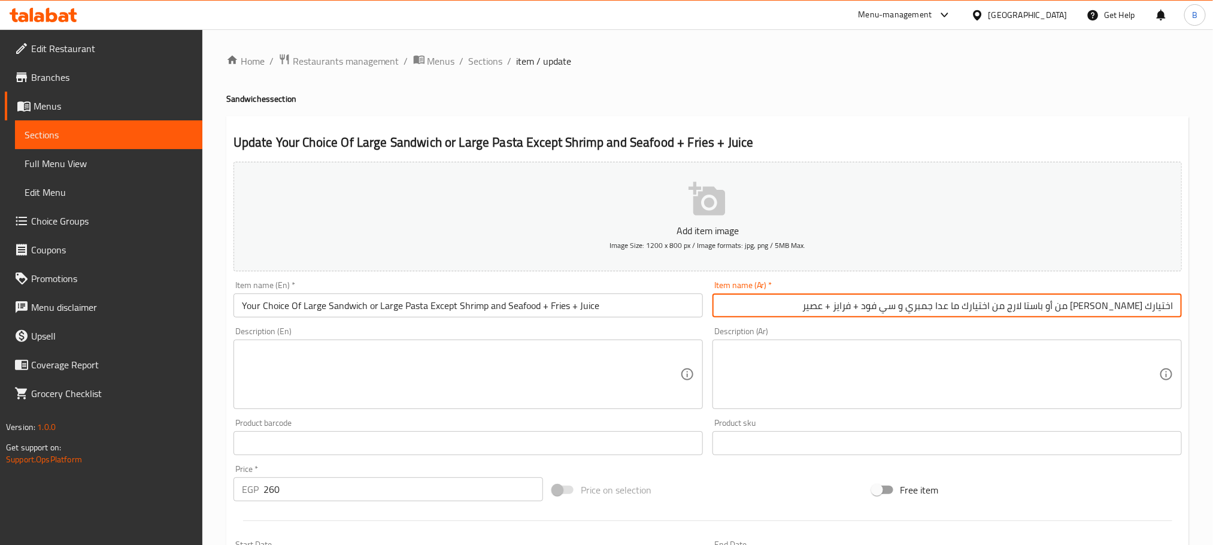
click at [1080, 303] on input "اختيارك ساندوتش لارج من أو باستا لارج من اختيارك ما عدا جمبري و سي فود + فرايز …" at bounding box center [946, 305] width 469 height 24
click at [1144, 309] on input "اختيارك ساندوتش لارج أو باستا لارج من اختيارك ما عدا جمبري و سي فود + فرايز + ع…" at bounding box center [946, 305] width 469 height 24
paste input "من"
drag, startPoint x: 1026, startPoint y: 305, endPoint x: 986, endPoint y: 308, distance: 40.2
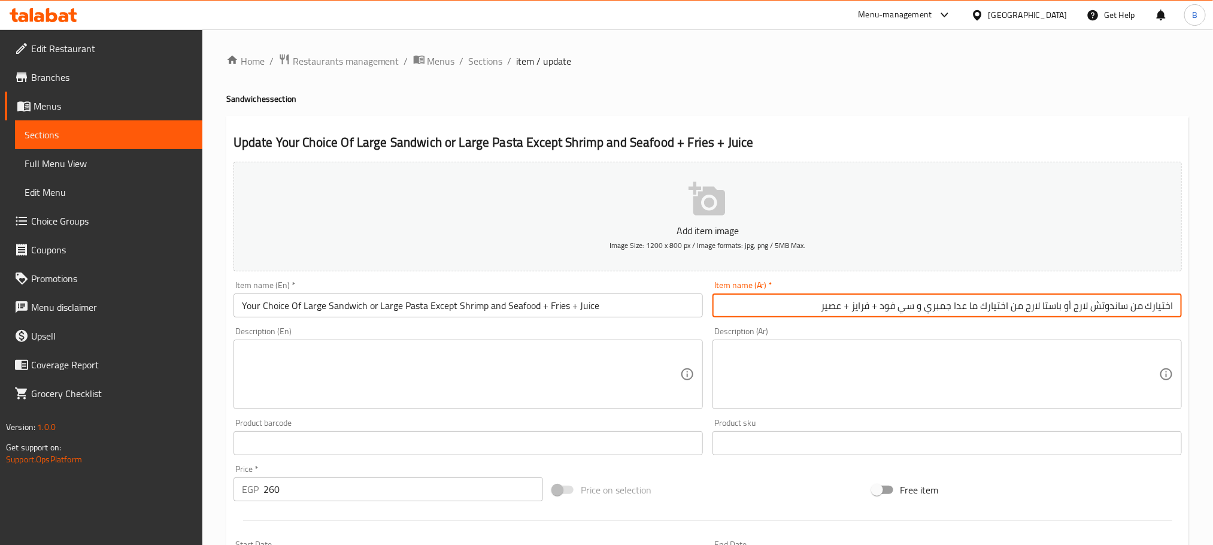
click at [986, 308] on input "اختيارك من ساندوتش لارج أو باستا لارج من اختيارك ما عدا جمبري و سي فود + فرايز …" at bounding box center [946, 305] width 469 height 24
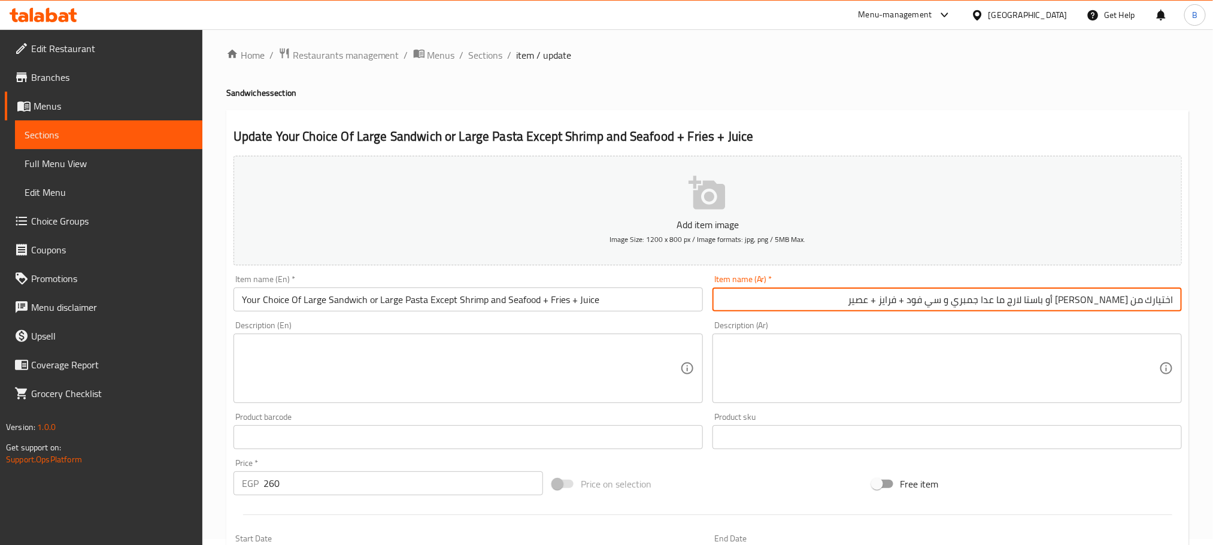
scroll to position [300, 0]
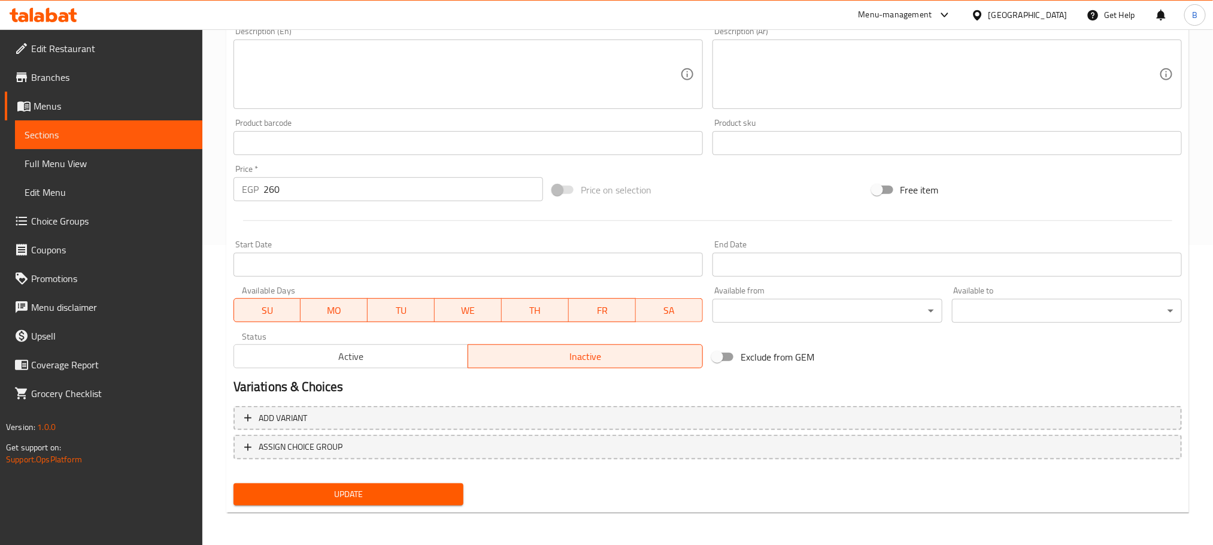
type input "اختيارك من ساندوتش لارج أو باستا لارج ما عدا جمبري و سي فود + فرايز + عصير"
click at [330, 496] on span "Update" at bounding box center [348, 494] width 211 height 15
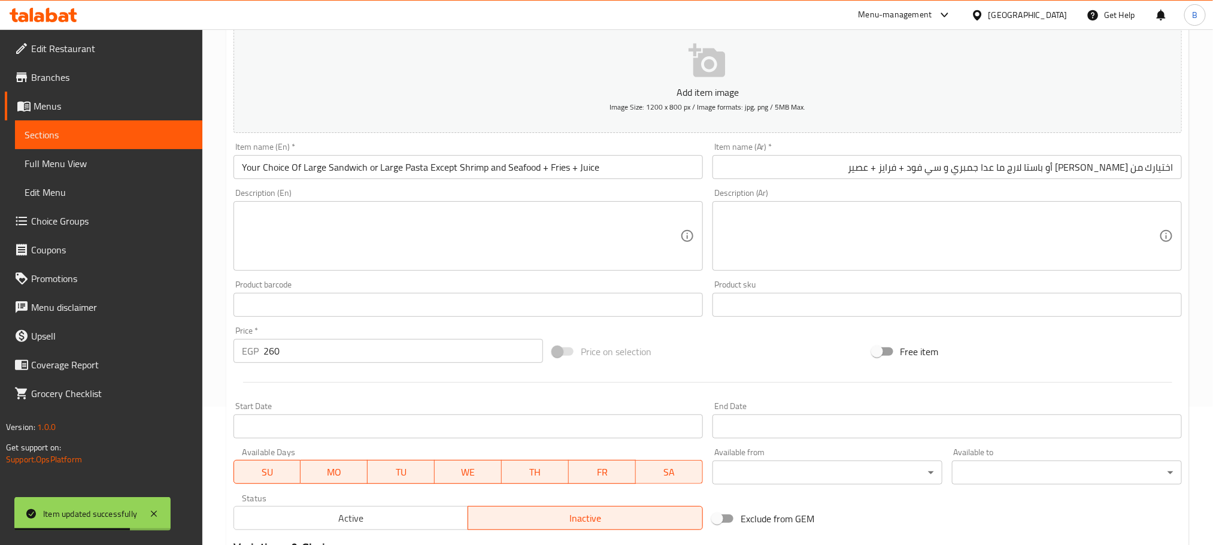
scroll to position [0, 0]
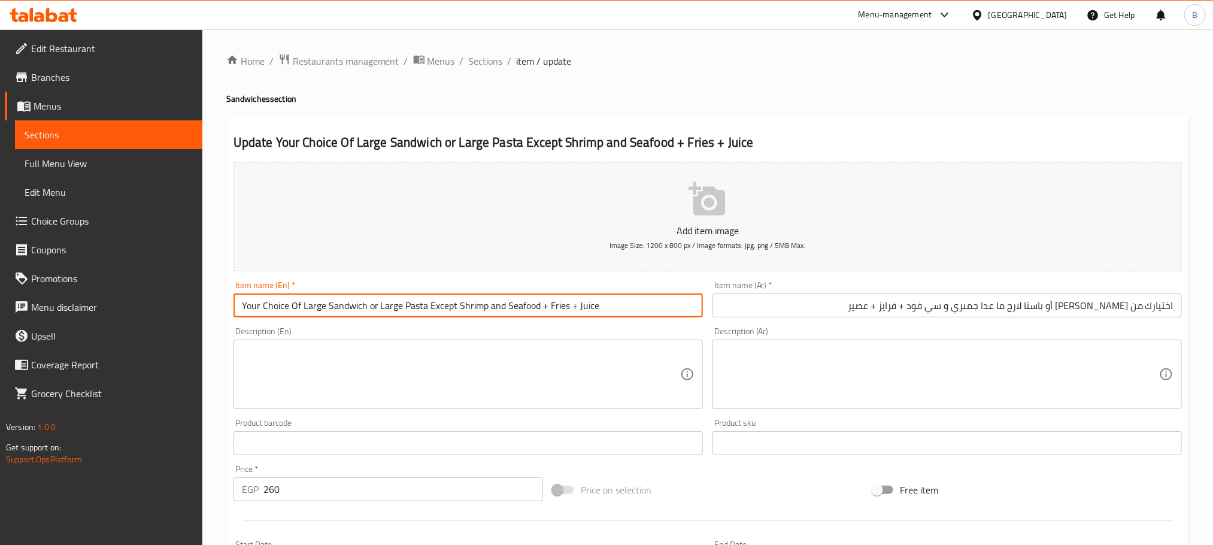
drag, startPoint x: 426, startPoint y: 305, endPoint x: 246, endPoint y: 309, distance: 180.2
click at [246, 309] on input "Your Choice Of Large Sandwich or Large Pasta Except Shrimp and Seafood + Fries …" at bounding box center [467, 305] width 469 height 24
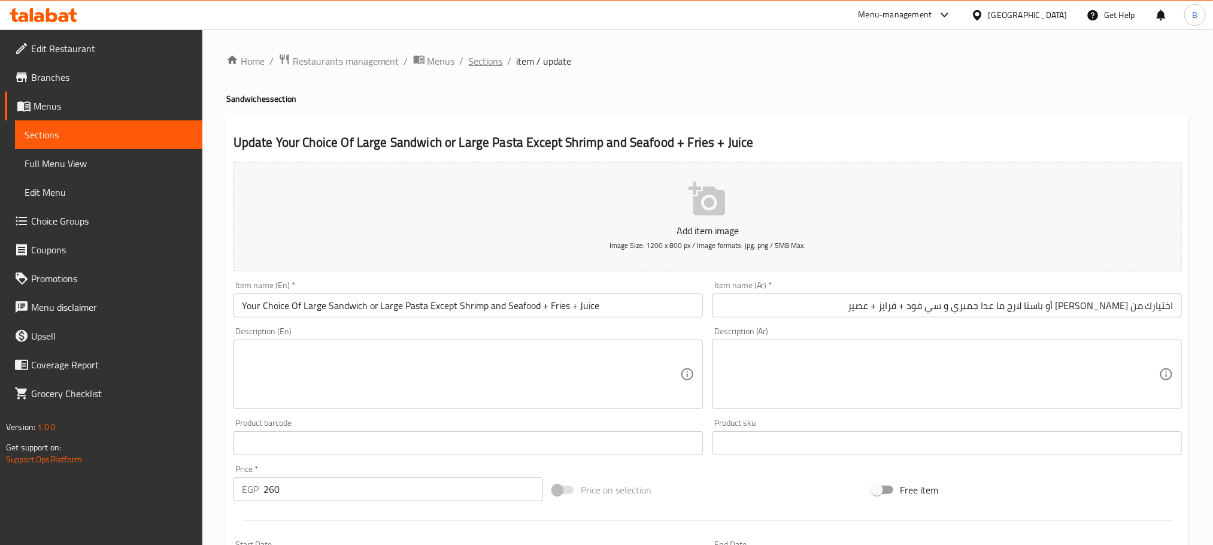
click at [485, 62] on span "Sections" at bounding box center [486, 61] width 34 height 14
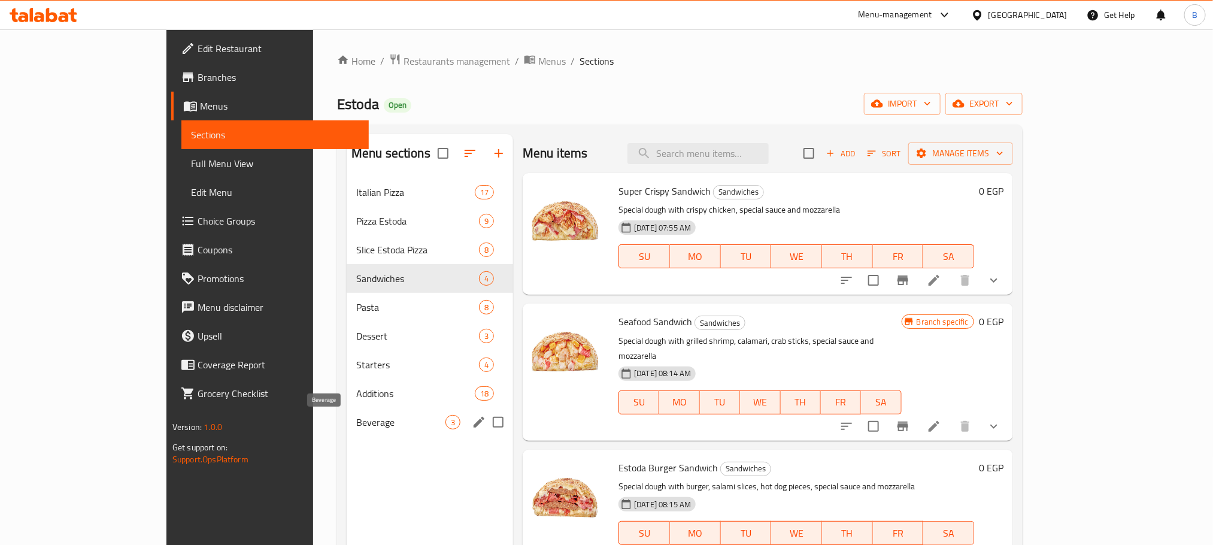
click at [356, 424] on span "Beverage" at bounding box center [400, 422] width 89 height 14
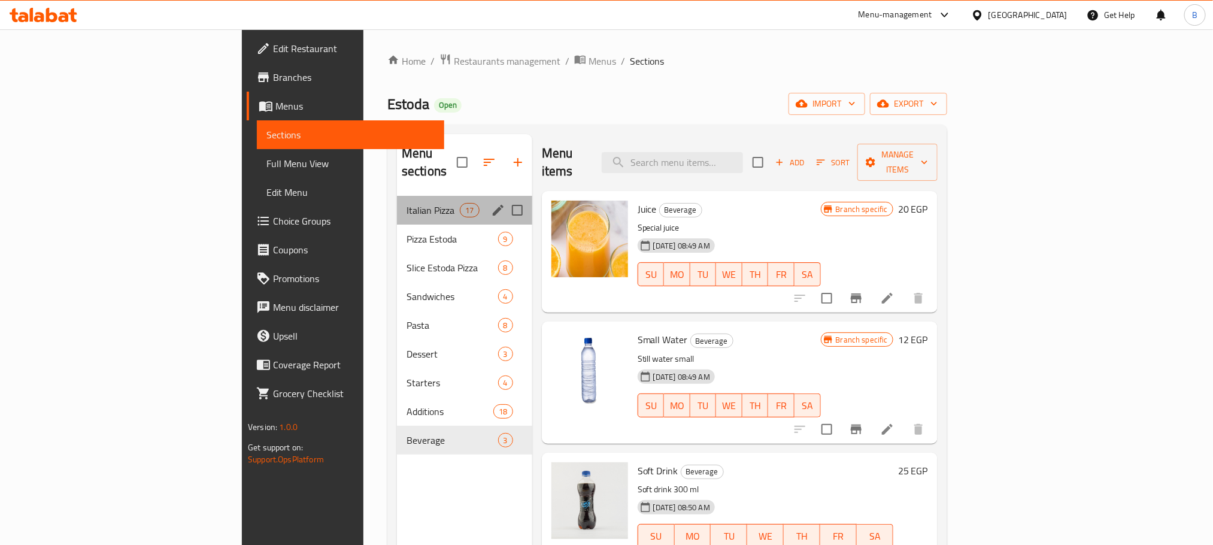
click at [397, 202] on div "Italian Pizza 17" at bounding box center [464, 210] width 135 height 29
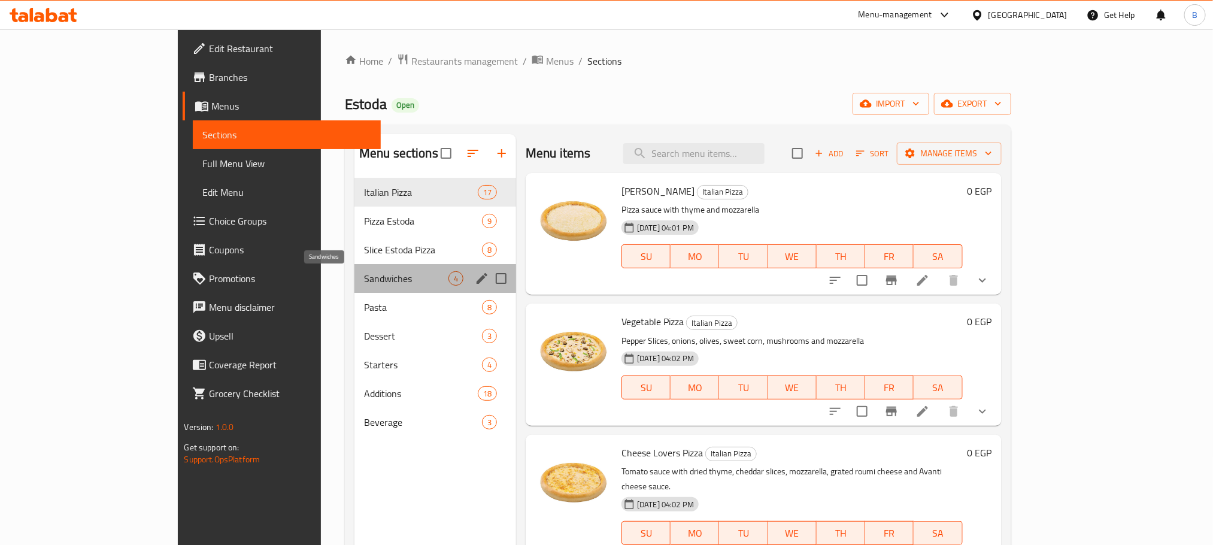
click at [364, 285] on span "Sandwiches" at bounding box center [406, 278] width 84 height 14
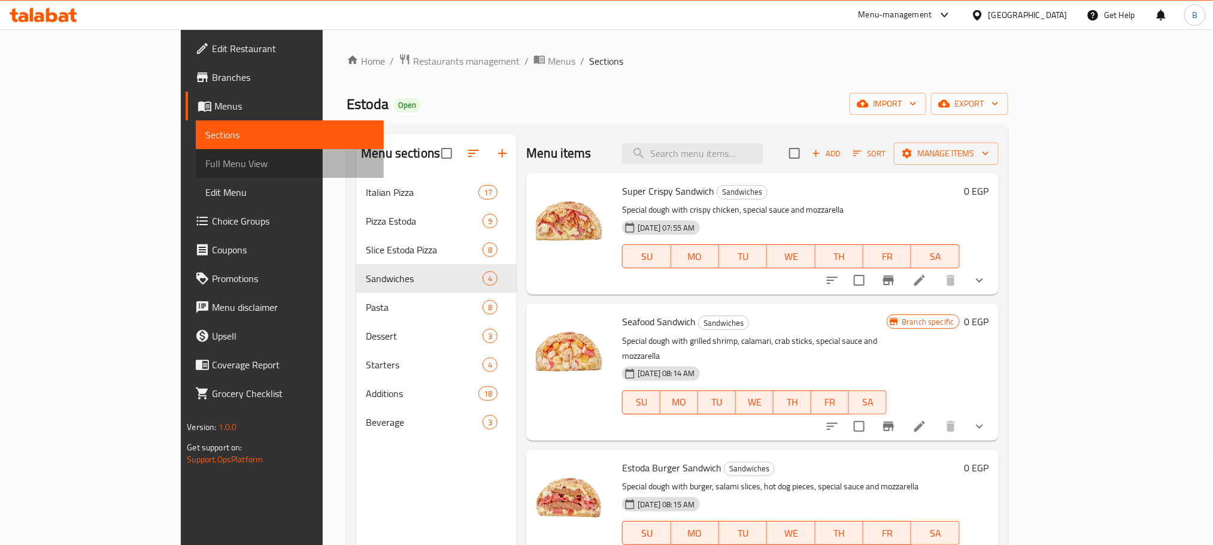
click at [196, 172] on link "Full Menu View" at bounding box center [289, 163] width 187 height 29
click at [205, 171] on span "Full Menu View" at bounding box center [289, 163] width 168 height 14
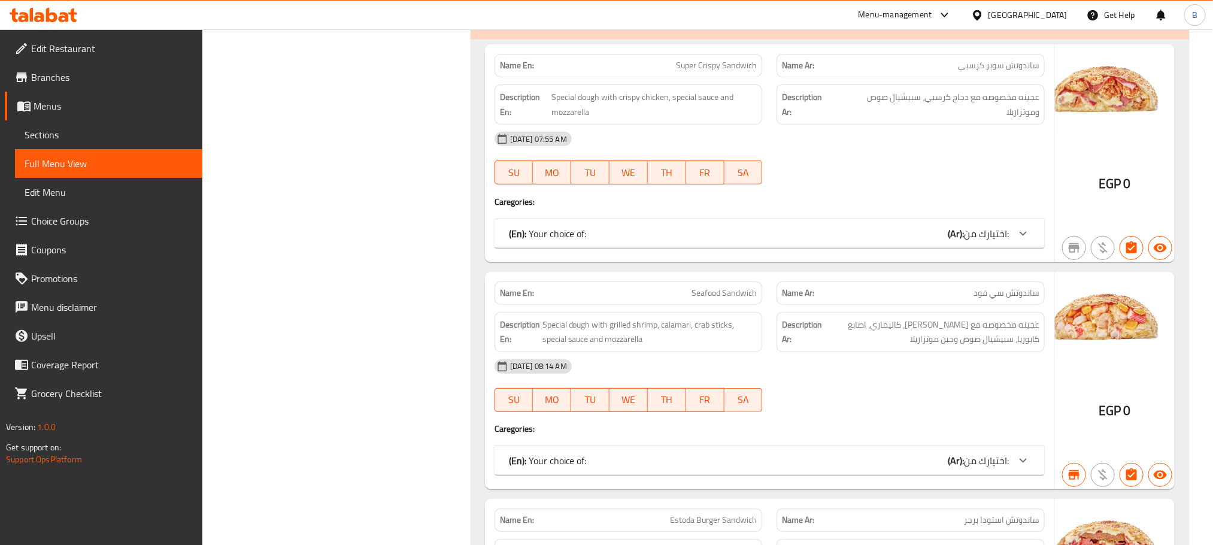
scroll to position [7451, 0]
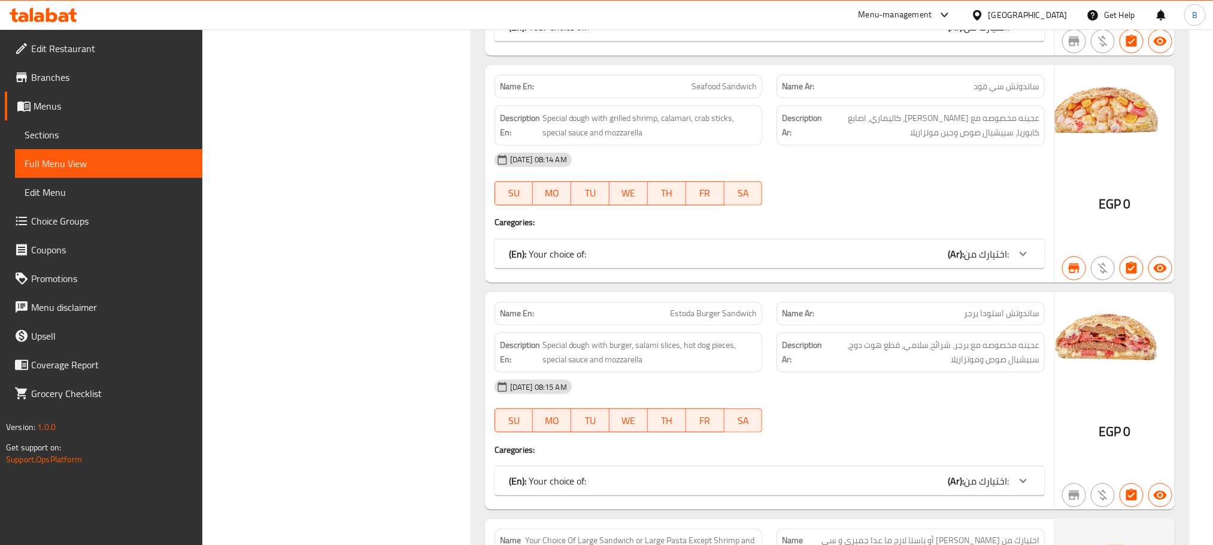
scroll to position [7721, 0]
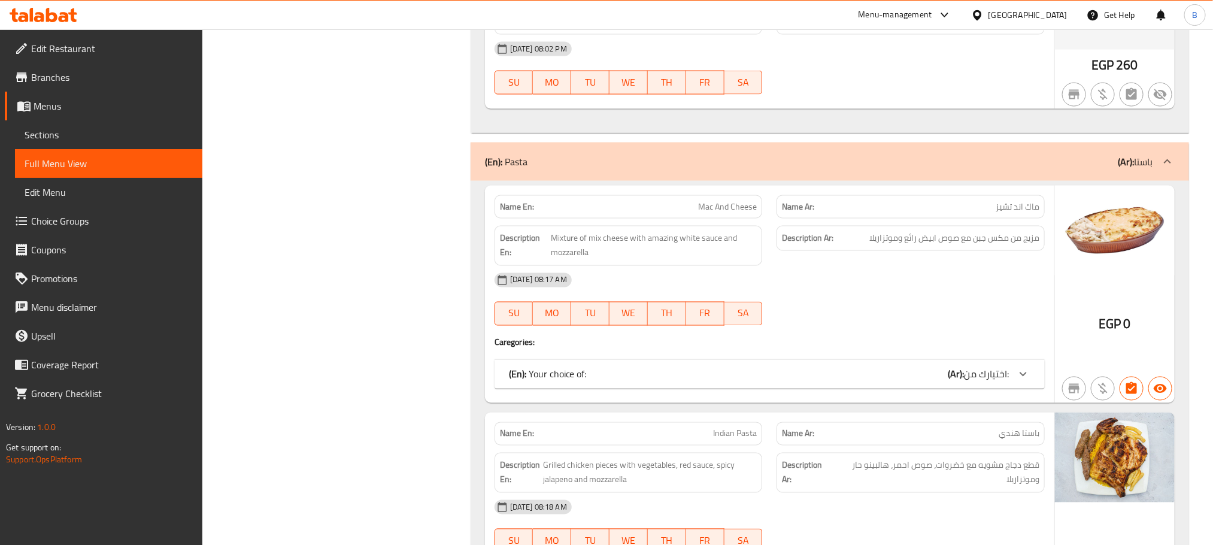
scroll to position [8259, 0]
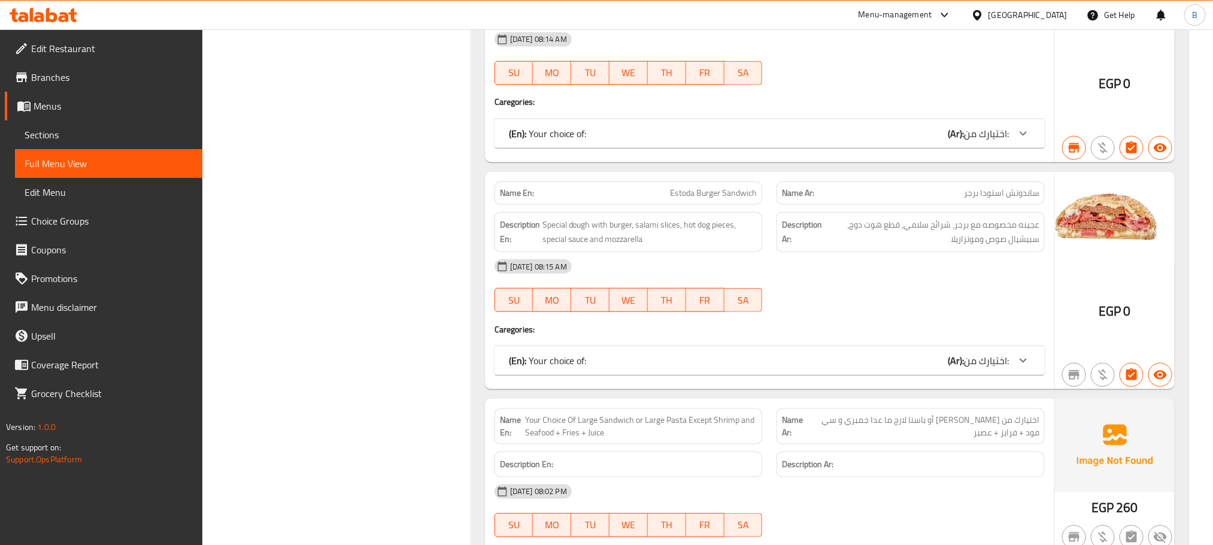
scroll to position [7721, 0]
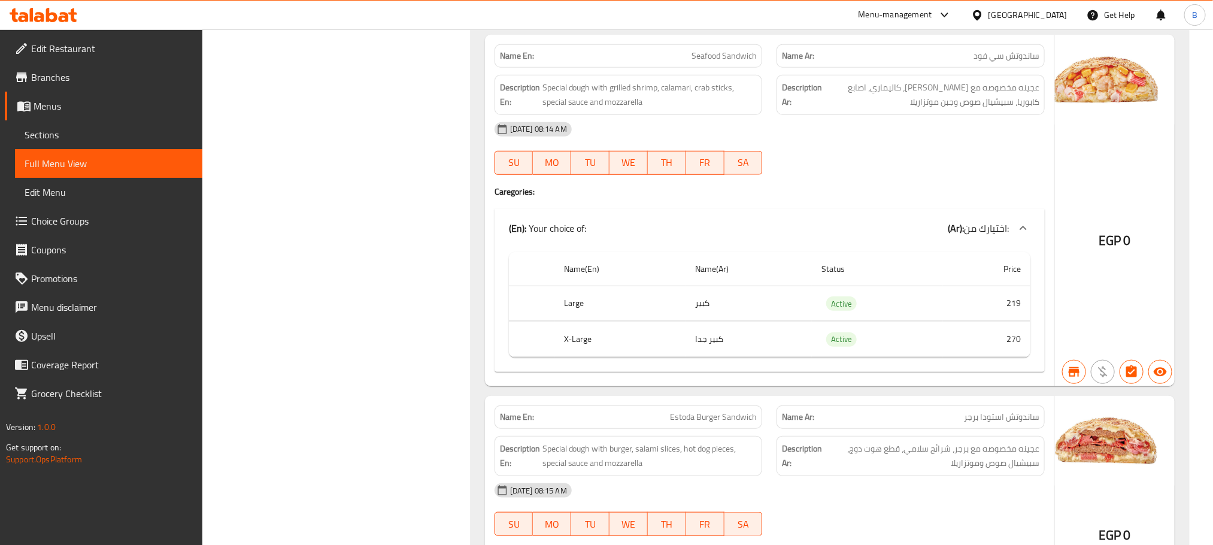
click at [1022, 235] on icon at bounding box center [1023, 228] width 14 height 14
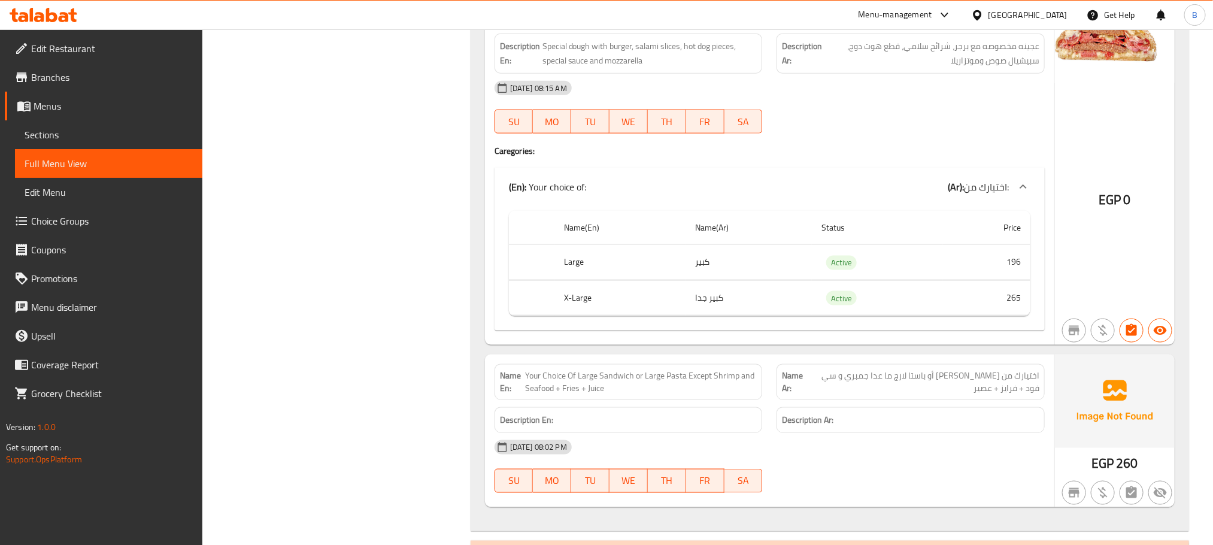
scroll to position [7990, 0]
click at [1022, 193] on icon at bounding box center [1023, 185] width 14 height 14
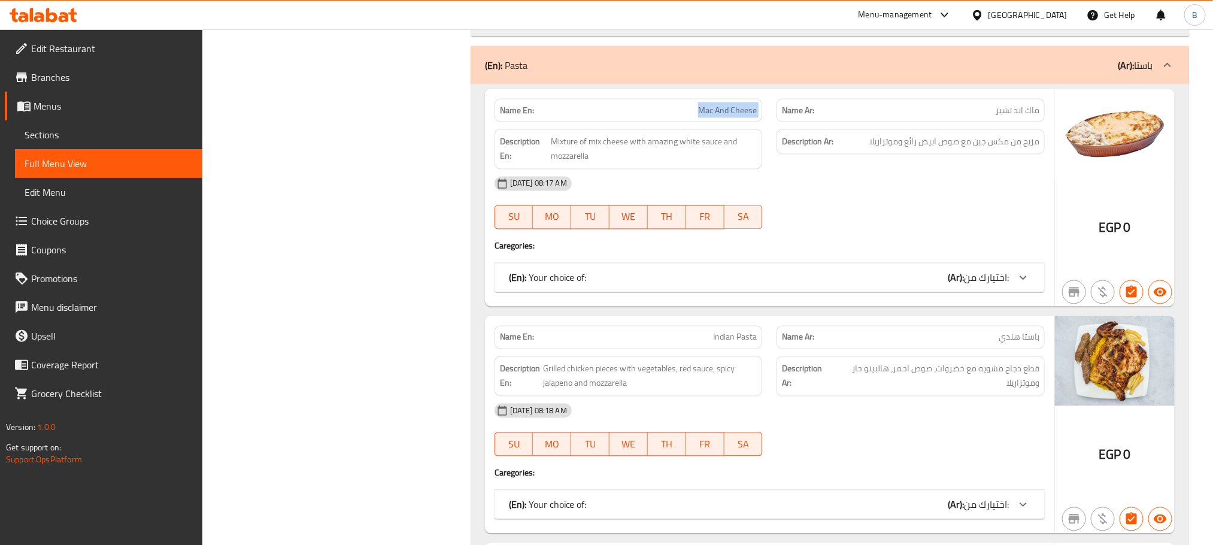
scroll to position [8439, 0]
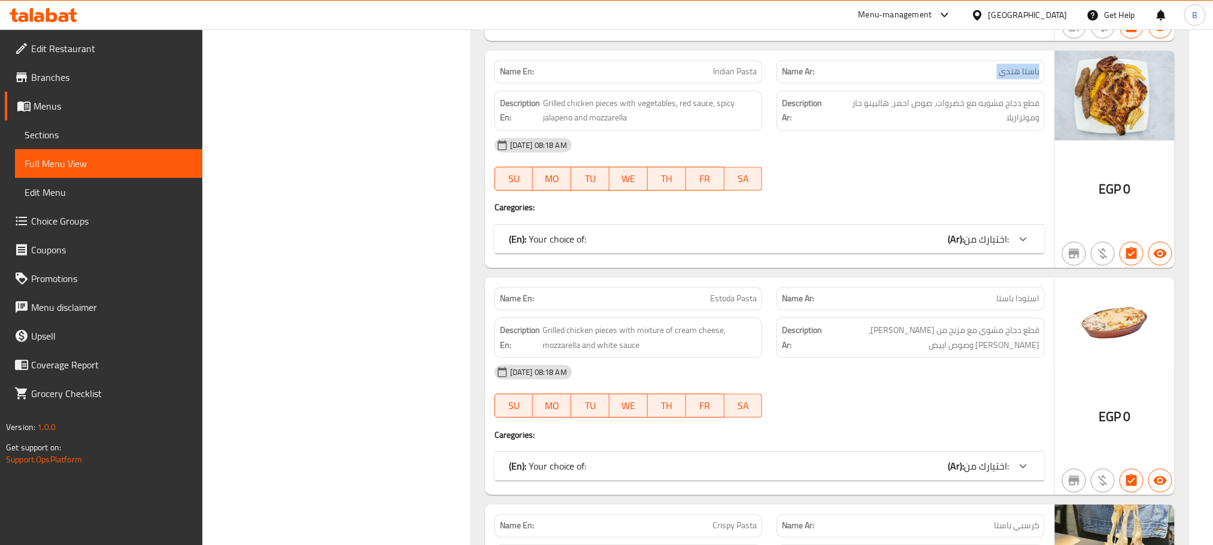
scroll to position [8618, 0]
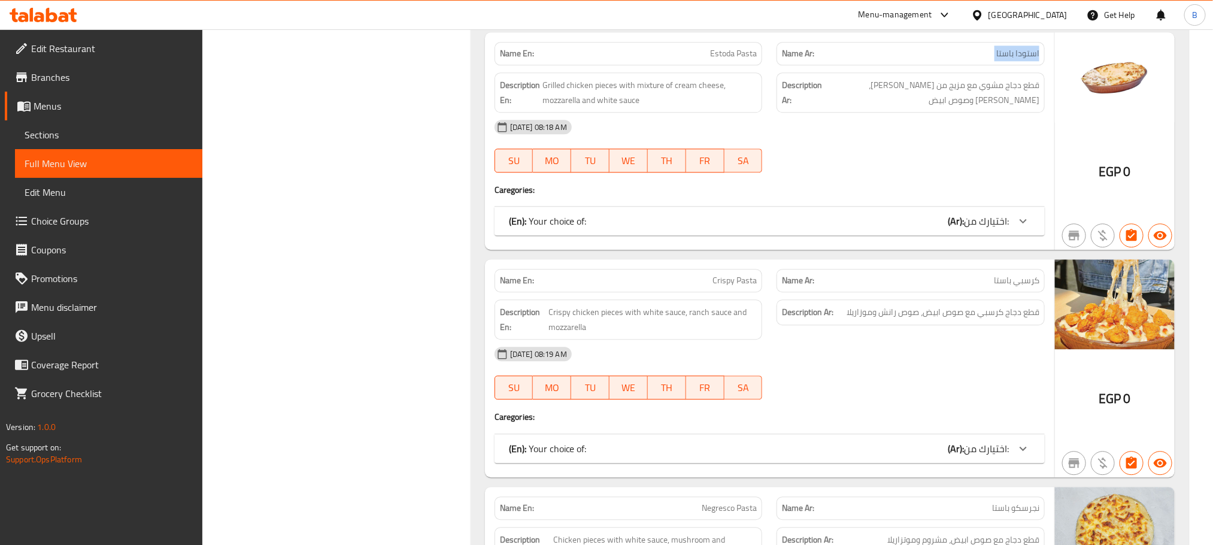
scroll to position [8888, 0]
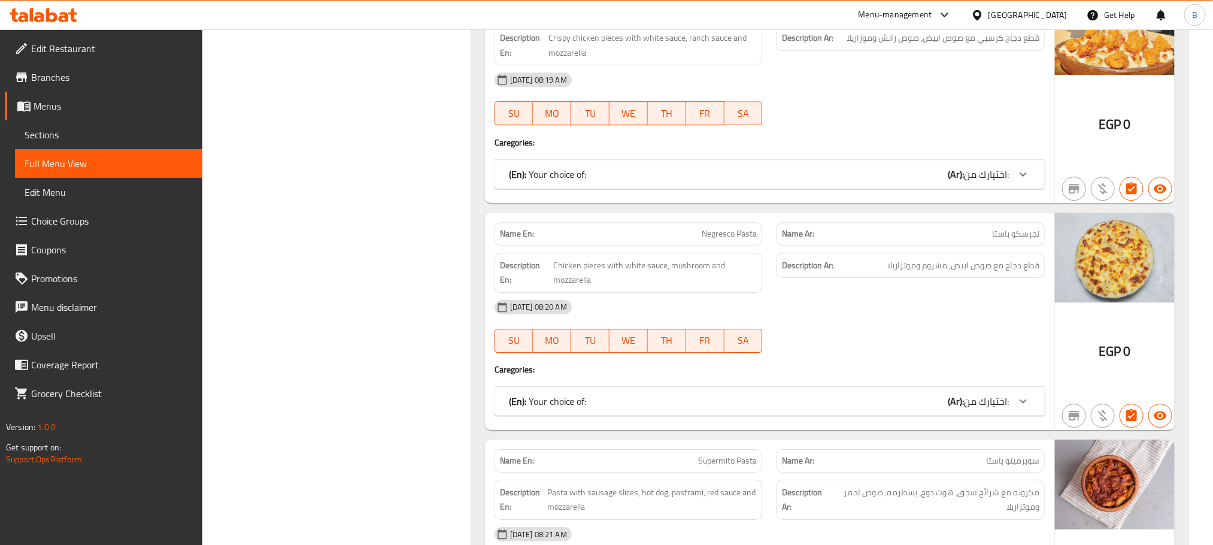
scroll to position [9157, 0]
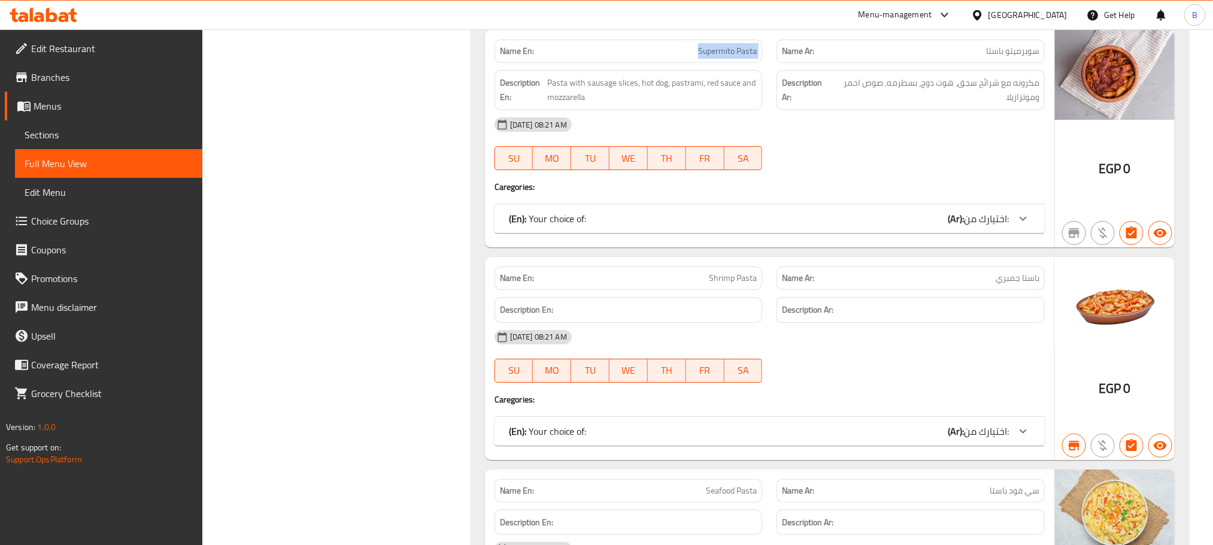
scroll to position [9516, 0]
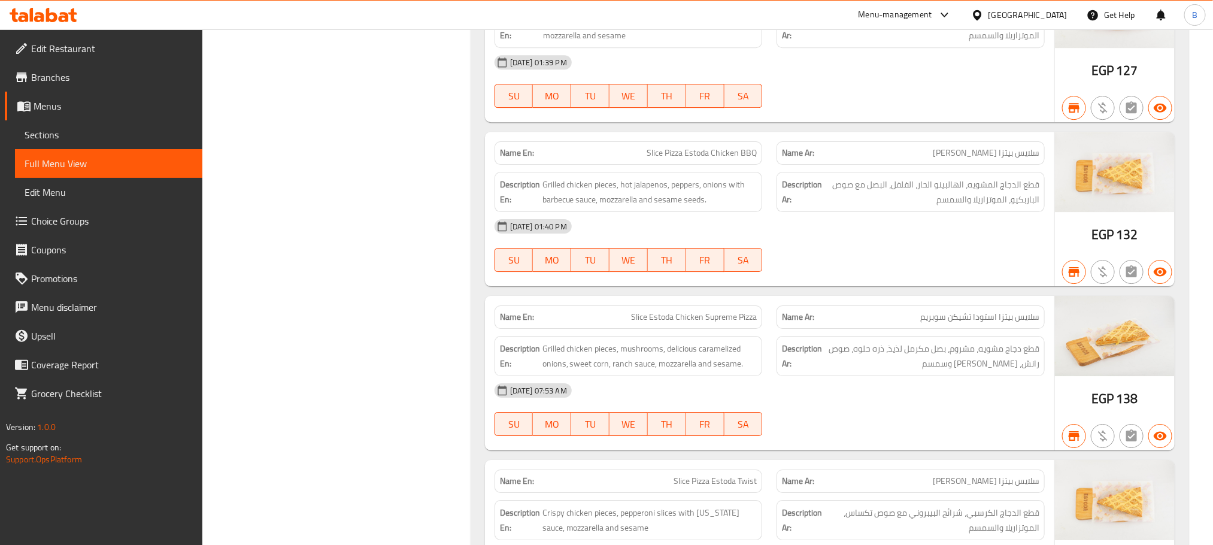
scroll to position [6733, 0]
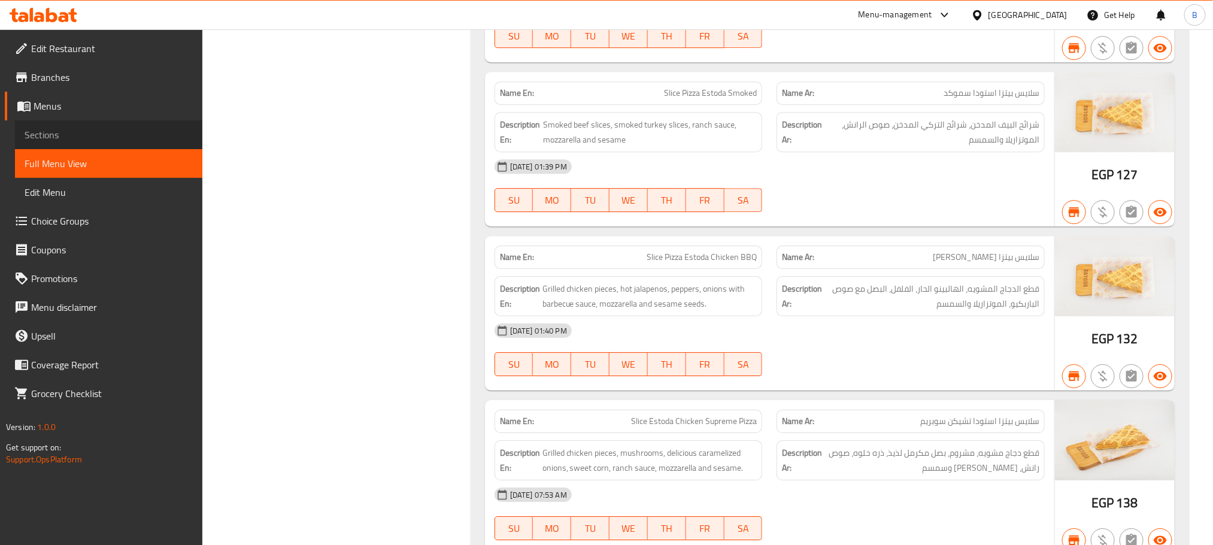
click at [96, 133] on span "Sections" at bounding box center [109, 134] width 168 height 14
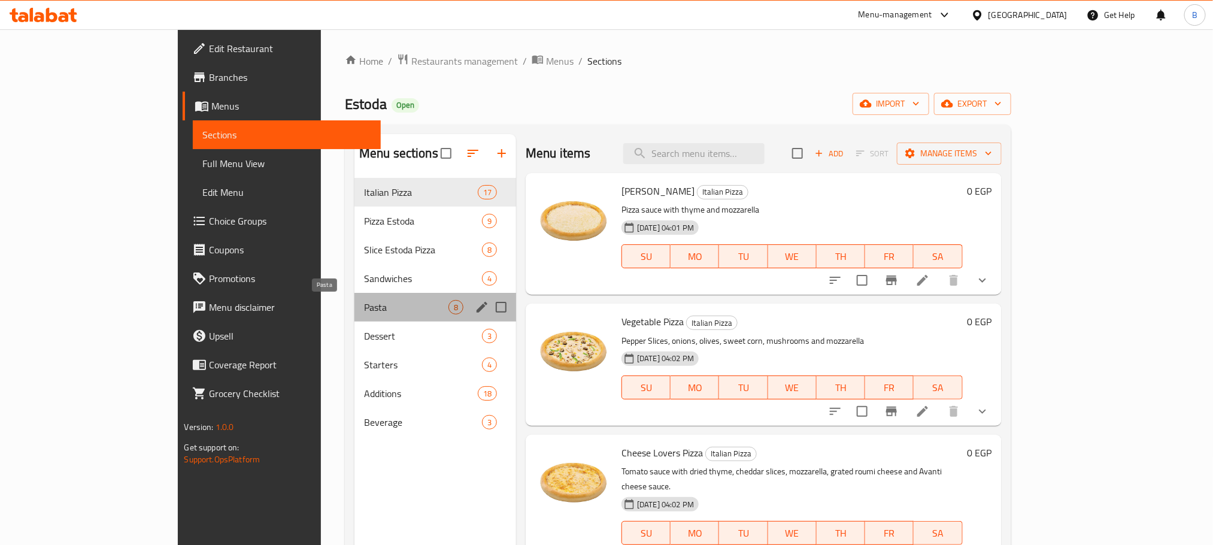
click at [364, 307] on span "Pasta" at bounding box center [406, 307] width 84 height 14
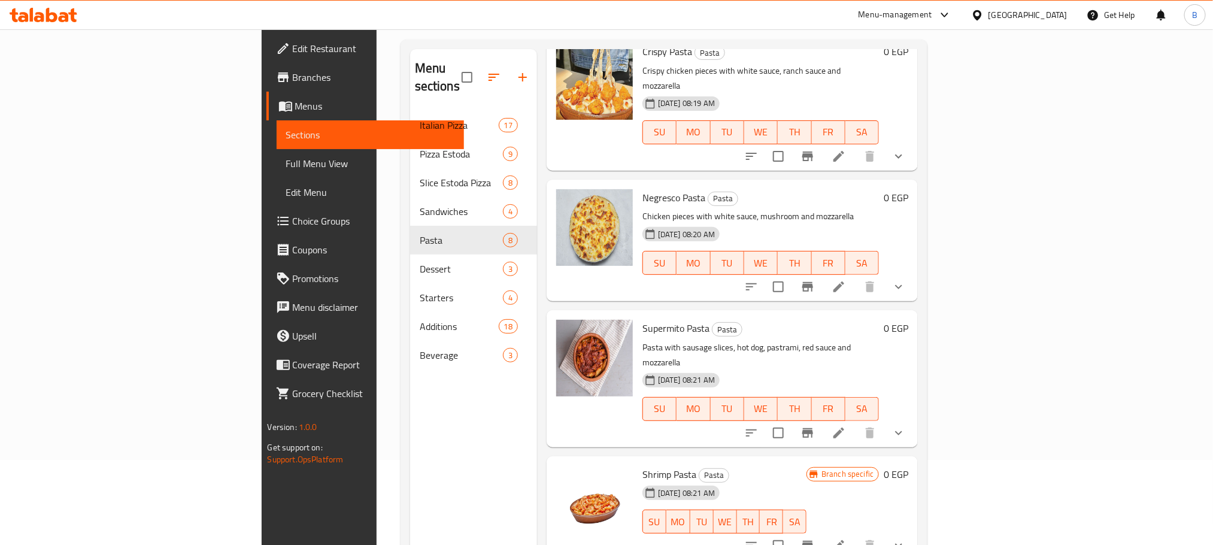
scroll to position [168, 0]
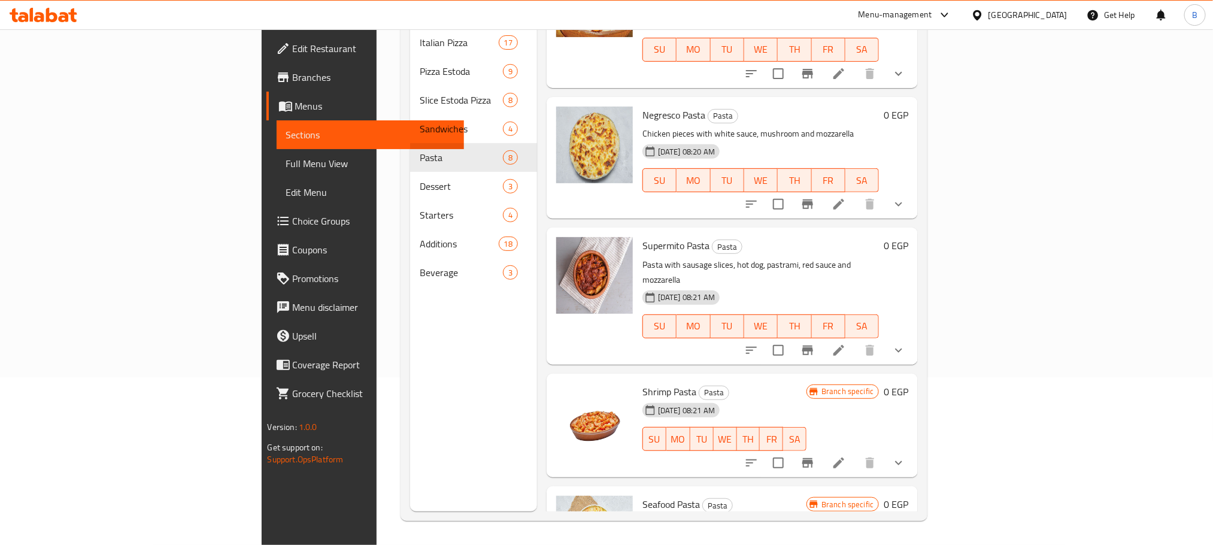
click at [908, 496] on div "Branch specific 0 EGP" at bounding box center [857, 538] width 102 height 85
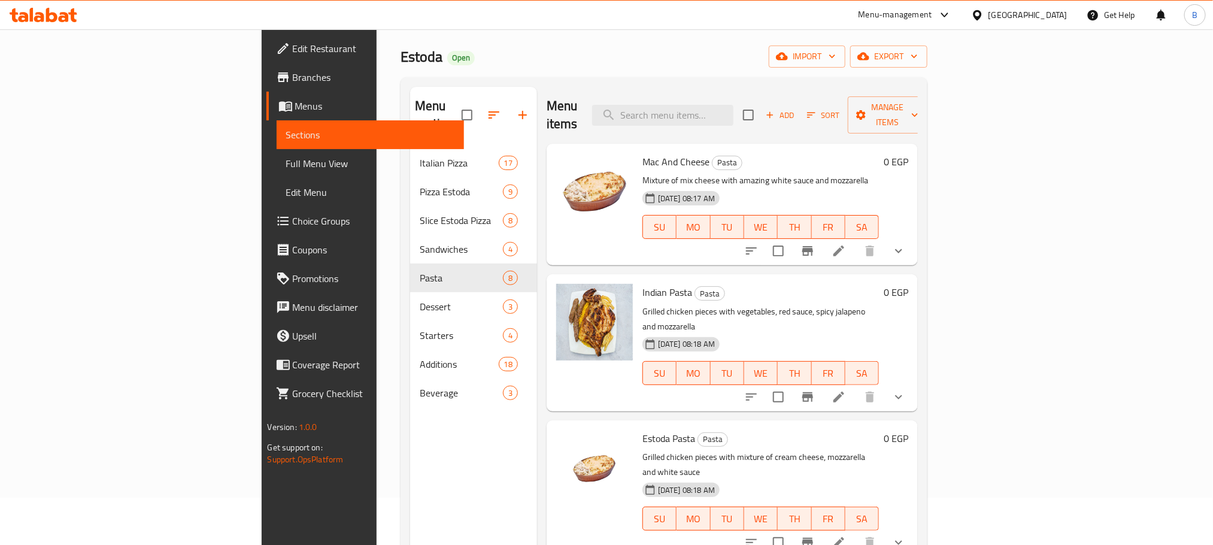
scroll to position [0, 0]
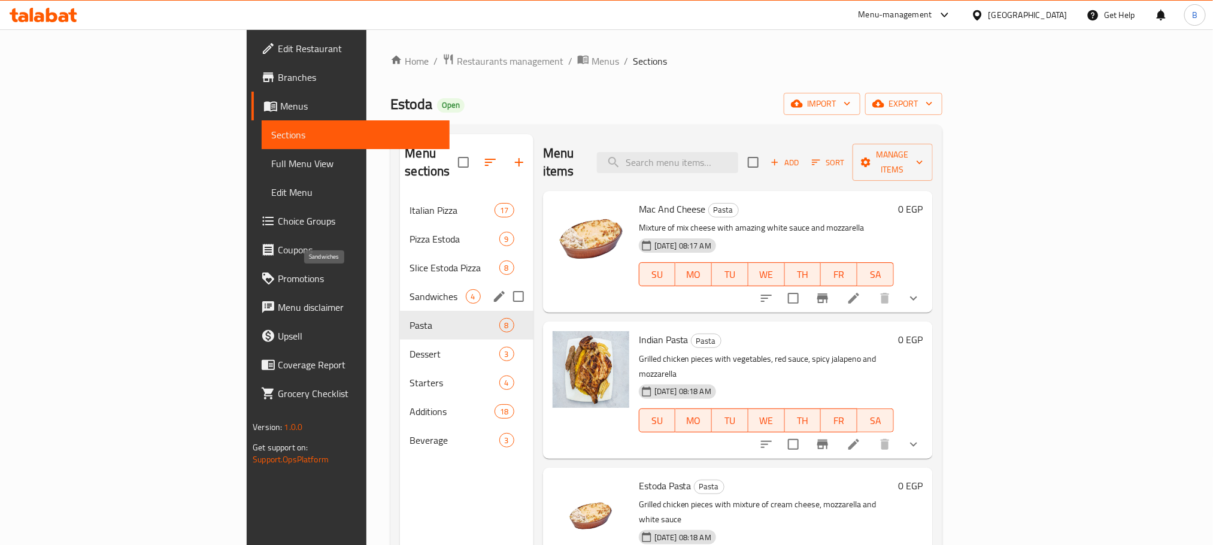
click at [409, 289] on span "Sandwiches" at bounding box center [437, 296] width 56 height 14
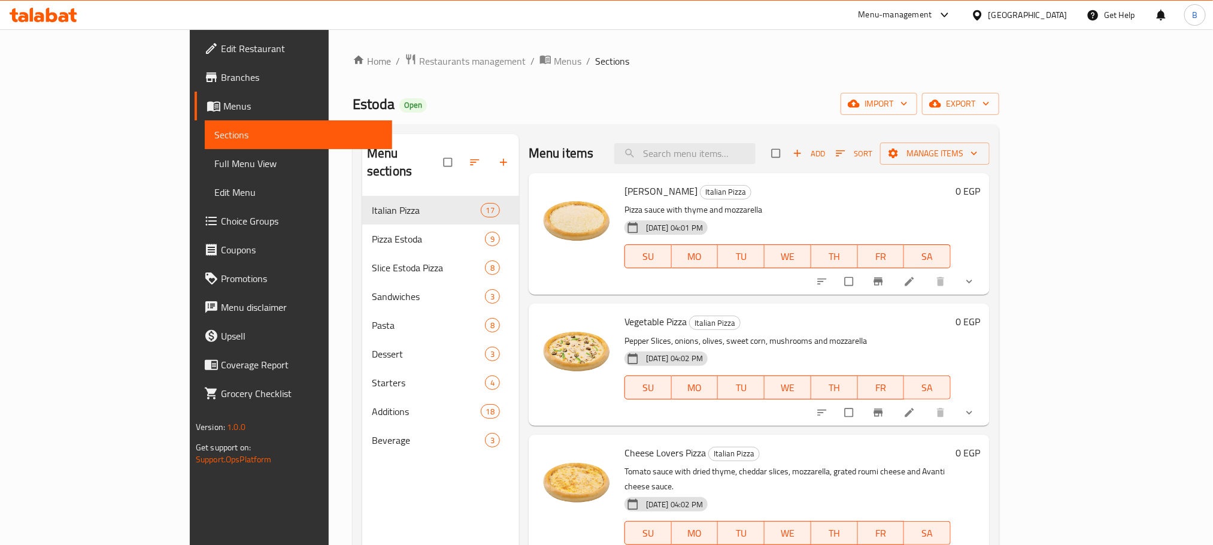
click at [195, 230] on link "Choice Groups" at bounding box center [294, 220] width 198 height 29
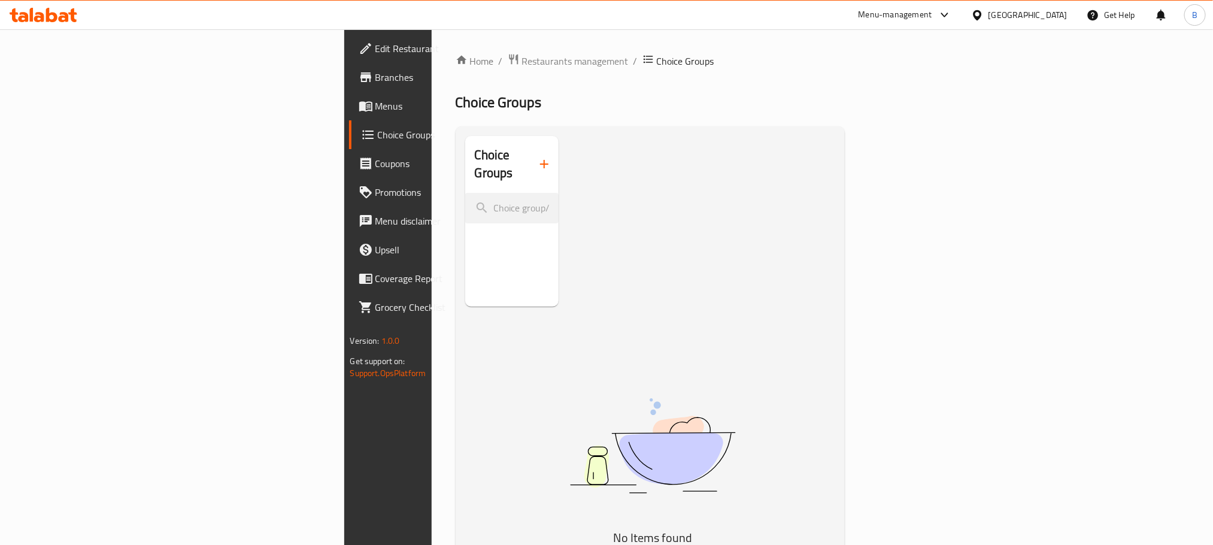
click at [465, 255] on div "Choice Groups" at bounding box center [512, 221] width 94 height 171
click at [537, 157] on icon "button" at bounding box center [544, 164] width 14 height 14
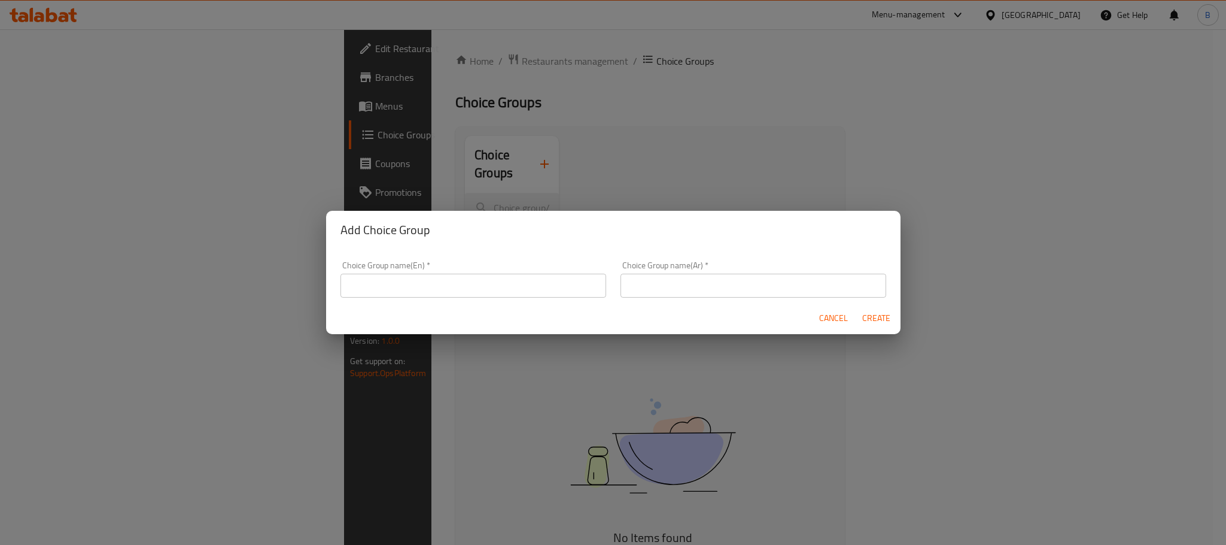
click at [426, 298] on div "Choice Group name(En)   * Choice Group name(En) *" at bounding box center [473, 279] width 280 height 51
click at [424, 294] on input "text" at bounding box center [474, 286] width 266 height 24
drag, startPoint x: 424, startPoint y: 286, endPoint x: 452, endPoint y: 266, distance: 34.7
click at [424, 286] on input "text" at bounding box center [474, 286] width 266 height 24
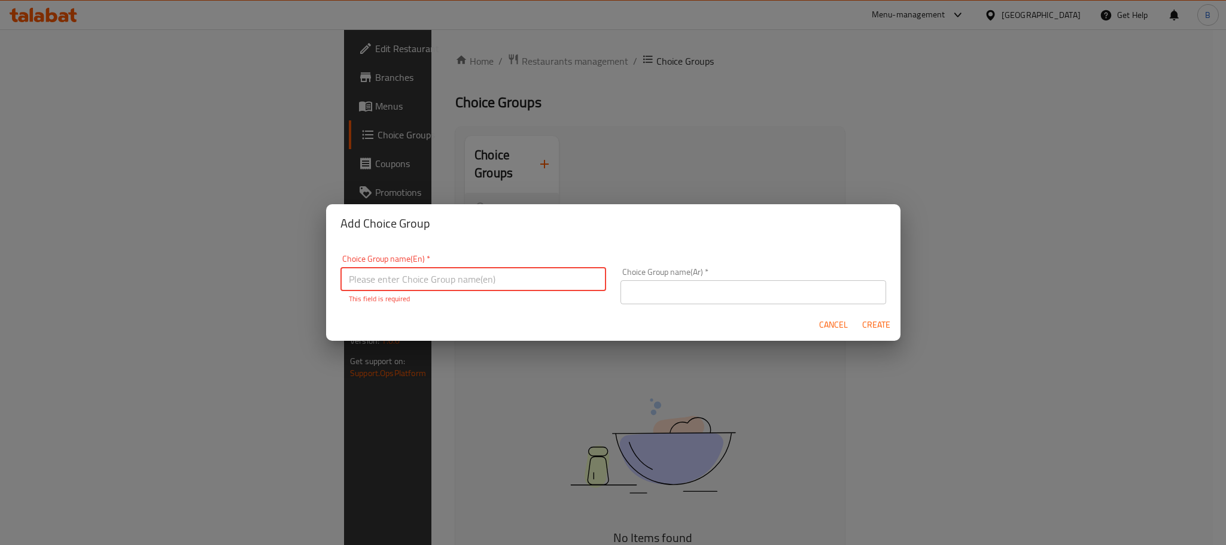
paste input "Your Choice"
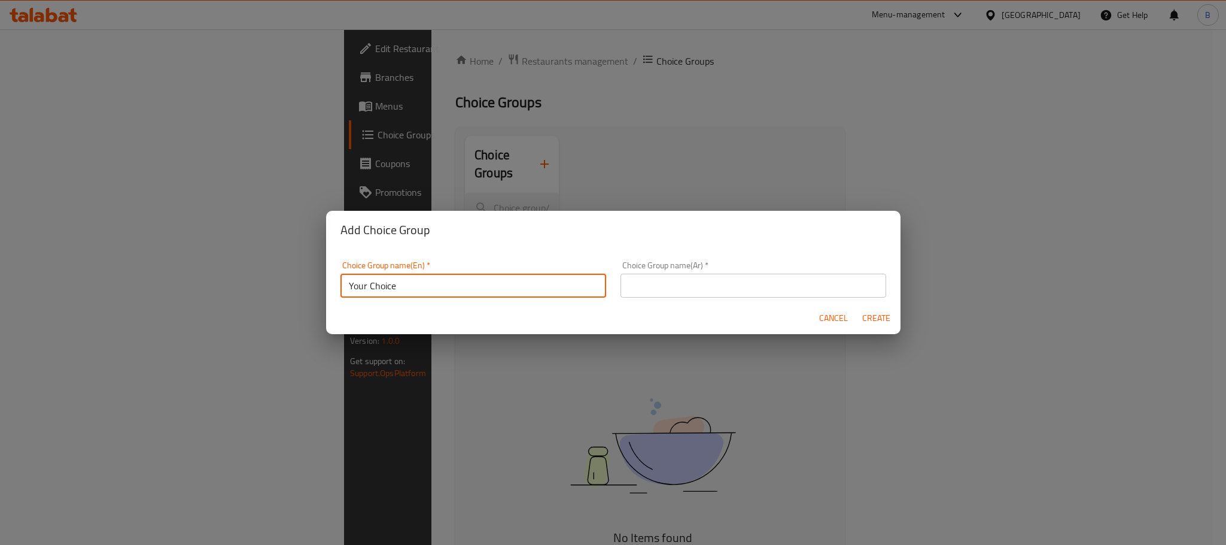
paste input "Medium Italian Pizza"
type input "Your Choice Medium Italian Pizza :"
click at [796, 300] on div "Choice Group name(Ar)   * Choice Group name(Ar) *" at bounding box center [753, 279] width 280 height 51
click at [791, 284] on input "text" at bounding box center [754, 286] width 266 height 24
paste input "اختيارك من البيتزا الإيطالية المتوسطة:"
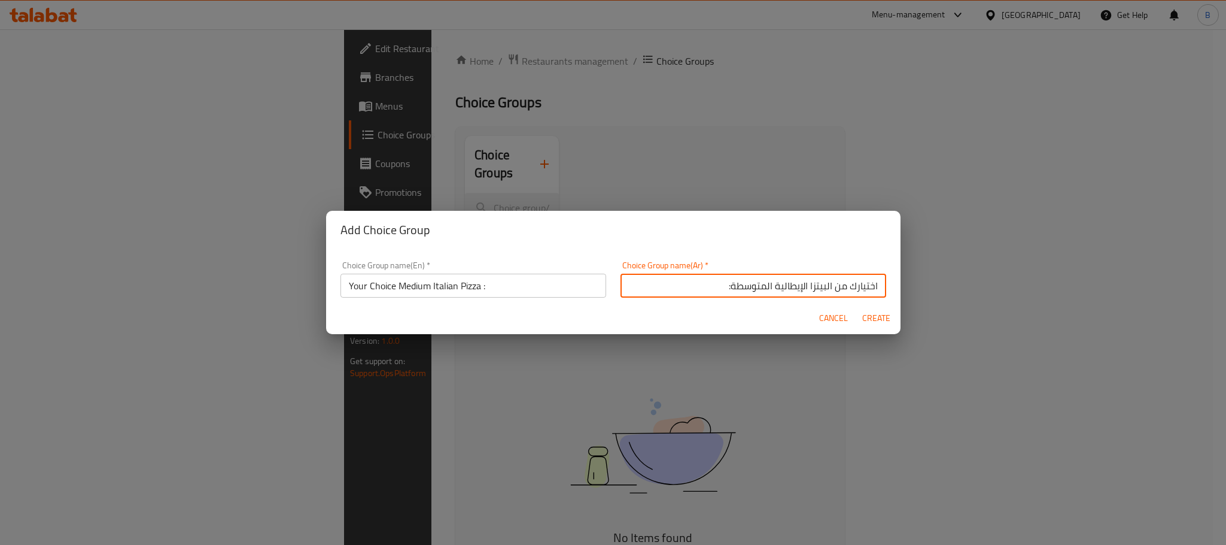
click at [749, 291] on input "اختيارك من البيتزا الإيطالية المتوسطة:" at bounding box center [754, 286] width 266 height 24
click at [792, 285] on input "اختيارك من البيتزا الإيطالية وسط:" at bounding box center [754, 286] width 266 height 24
click at [814, 282] on input "اختيارك من البيتزا إيطالية وسط:" at bounding box center [754, 286] width 266 height 24
click at [773, 287] on input "اختيارك من بيتزا إيطالية وسط:" at bounding box center [754, 286] width 266 height 24
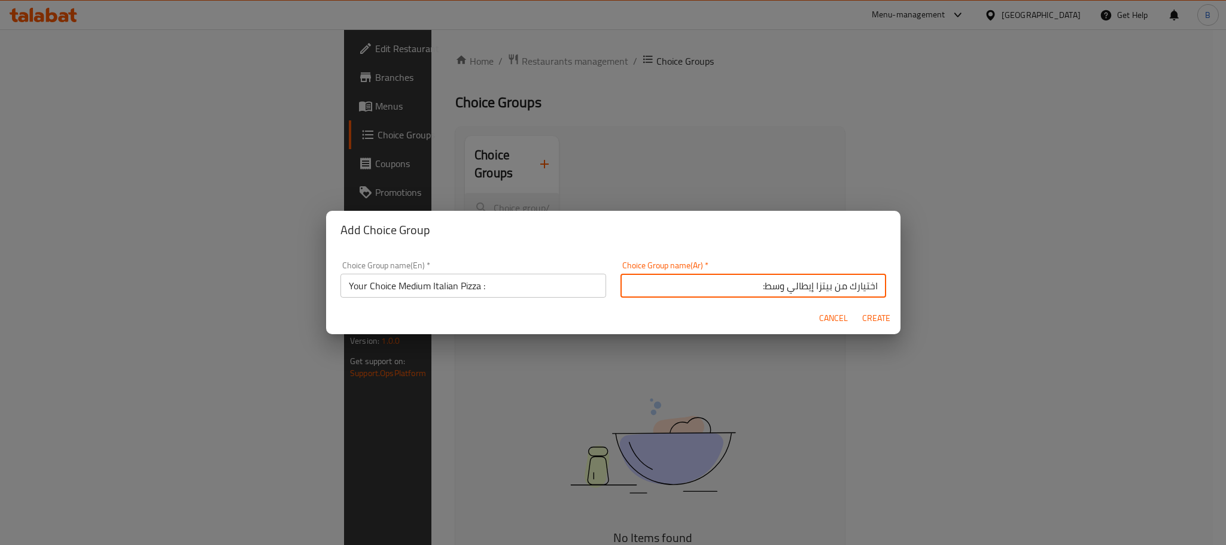
type input "اختيارك من بيتزا إيطالي وسط:"
click at [891, 316] on button "Create" at bounding box center [877, 318] width 38 height 22
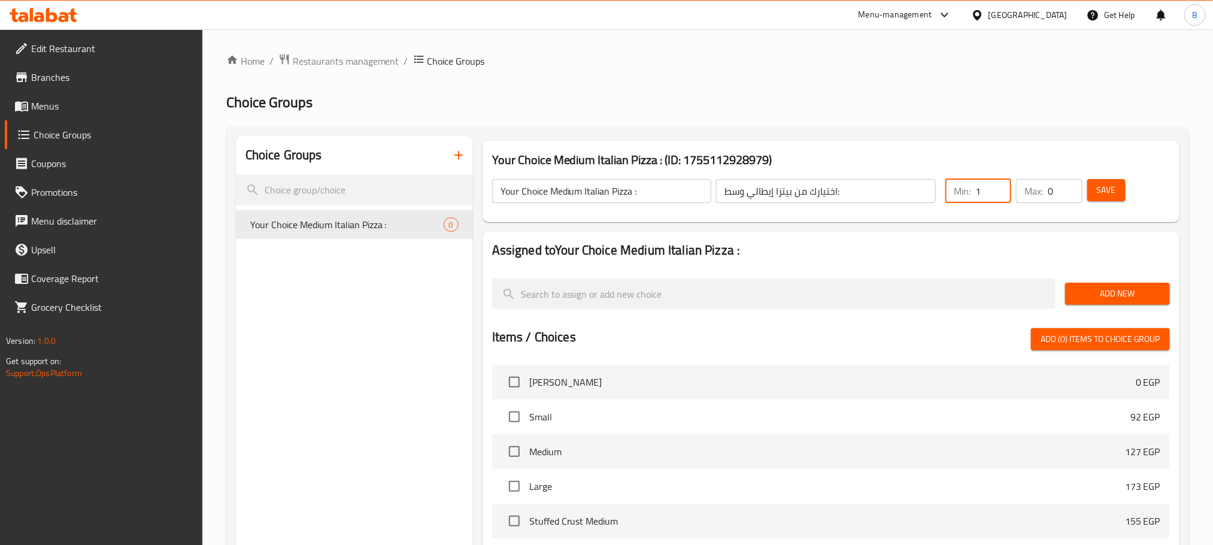
type input "1"
click at [997, 185] on input "1" at bounding box center [993, 191] width 36 height 24
click at [1070, 178] on div "Max: 0 ​" at bounding box center [1048, 191] width 71 height 29
type input "1"
click at [1071, 186] on input "1" at bounding box center [1064, 191] width 34 height 24
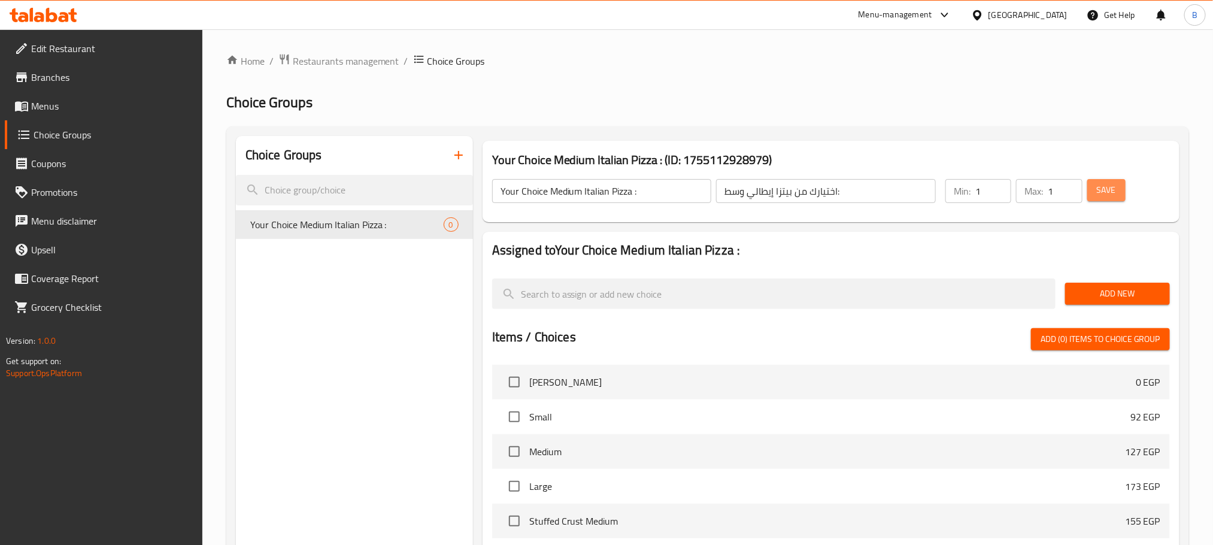
click at [1096, 192] on span "Save" at bounding box center [1105, 190] width 19 height 15
click at [1117, 290] on span "Add New" at bounding box center [1117, 293] width 86 height 15
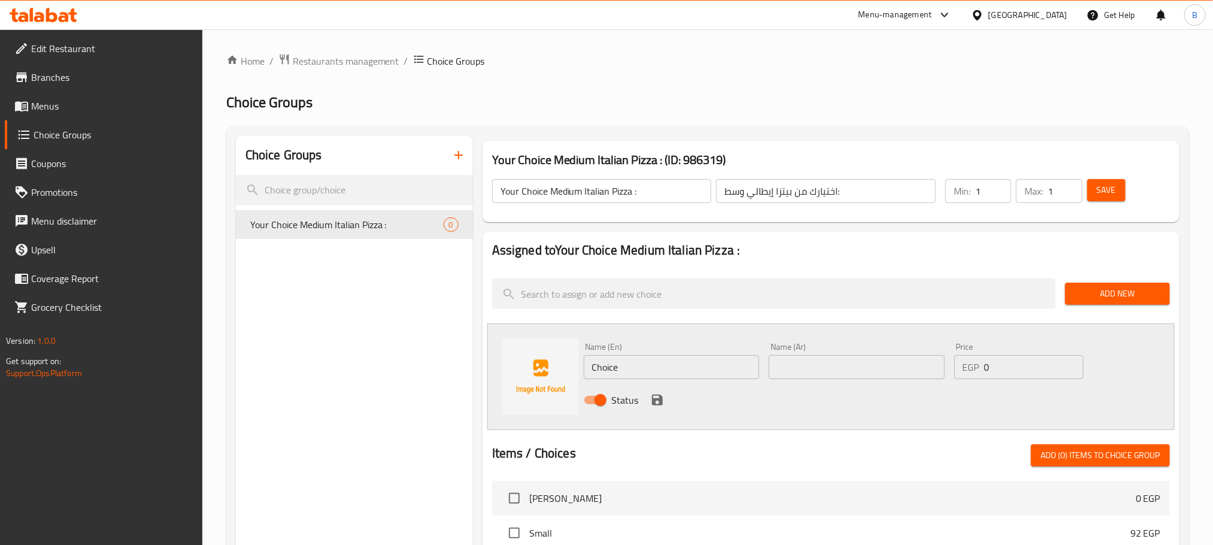
click at [636, 373] on input "Choice" at bounding box center [672, 367] width 176 height 24
click at [636, 372] on input "Choice" at bounding box center [672, 367] width 176 height 24
paste input "[PERSON_NAME]"
type input "[PERSON_NAME]"
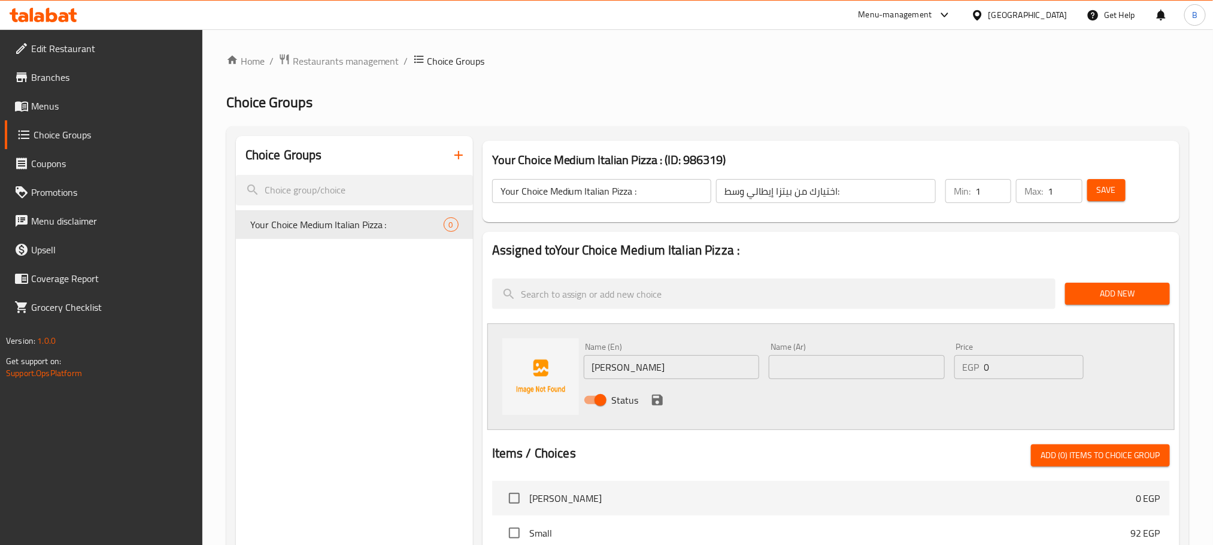
click at [837, 384] on div "Status" at bounding box center [857, 400] width 556 height 32
click at [825, 372] on input "text" at bounding box center [856, 367] width 176 height 24
paste input "[PERSON_NAME]"
type input "[PERSON_NAME]"
click at [663, 402] on icon "save" at bounding box center [657, 400] width 14 height 14
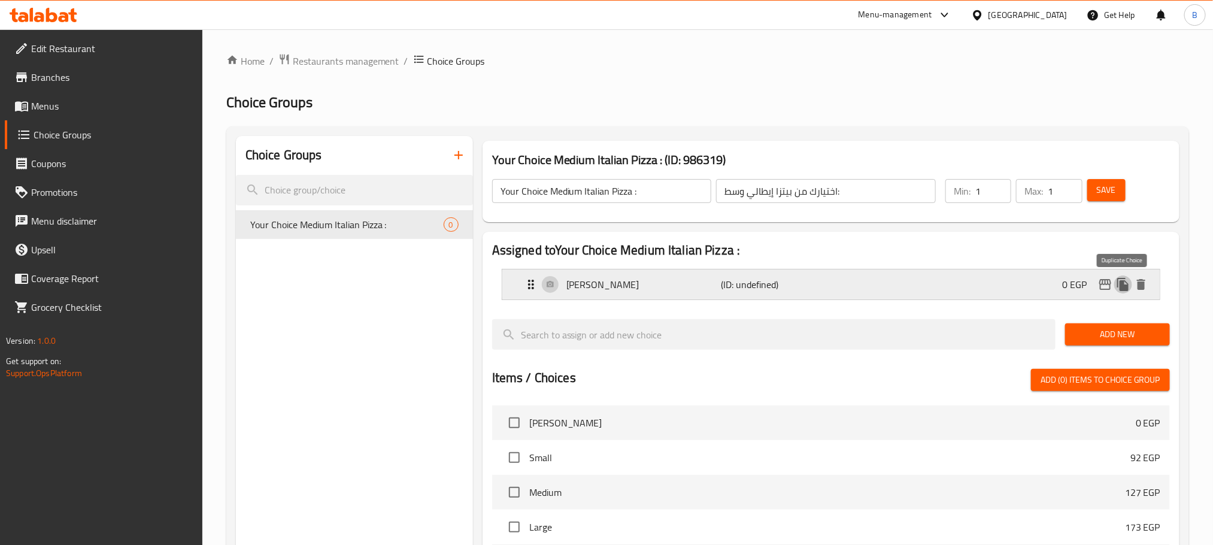
click at [1122, 286] on icon "duplicate" at bounding box center [1122, 284] width 11 height 13
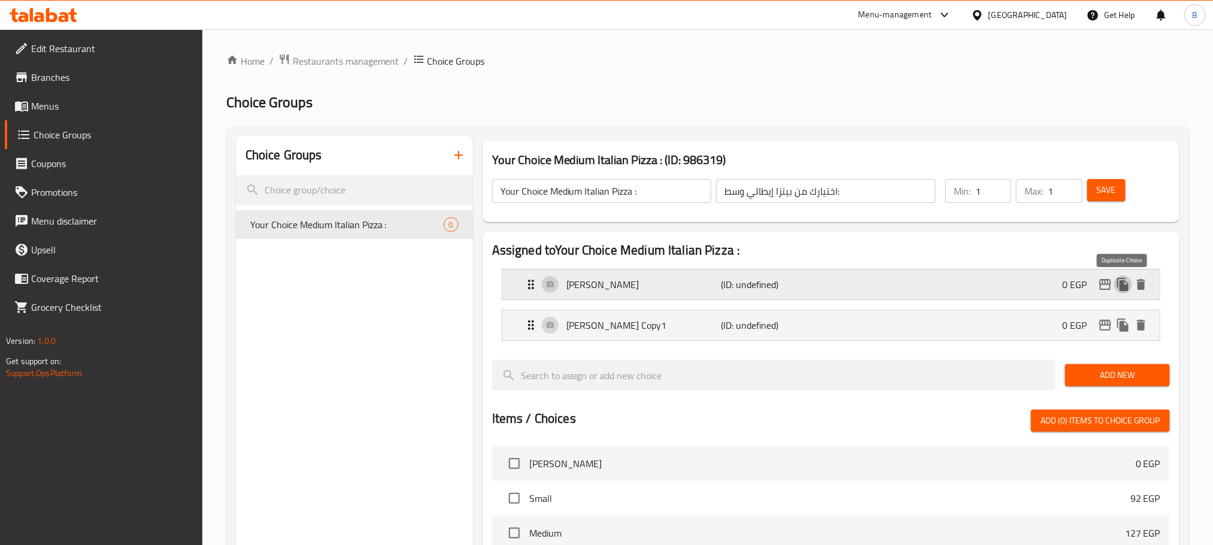
click at [1122, 286] on icon "duplicate" at bounding box center [1122, 284] width 11 height 13
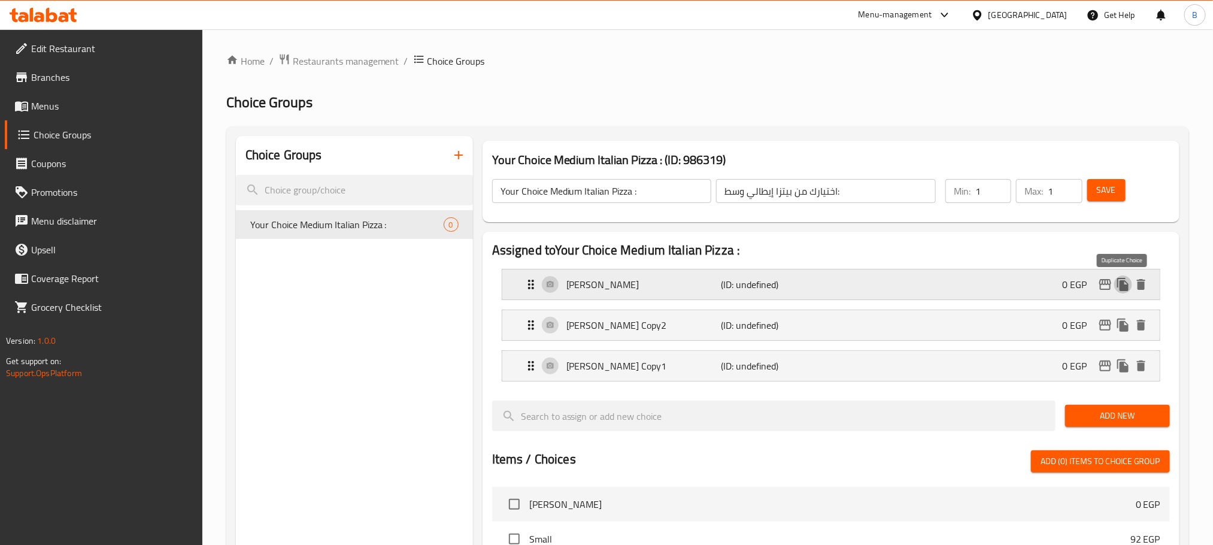
click at [1122, 286] on icon "duplicate" at bounding box center [1122, 284] width 11 height 13
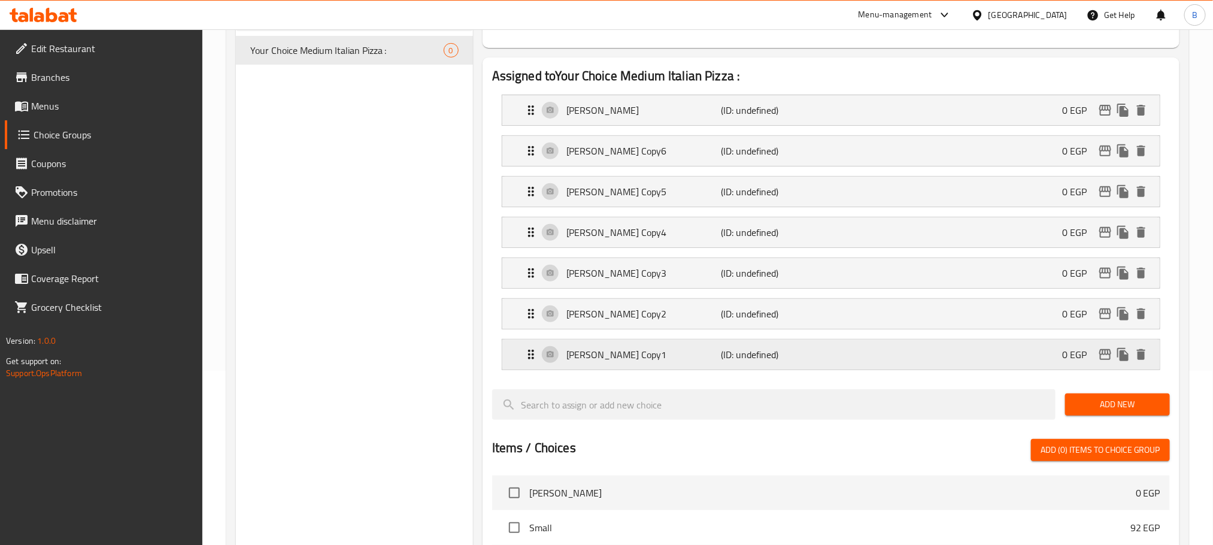
scroll to position [180, 0]
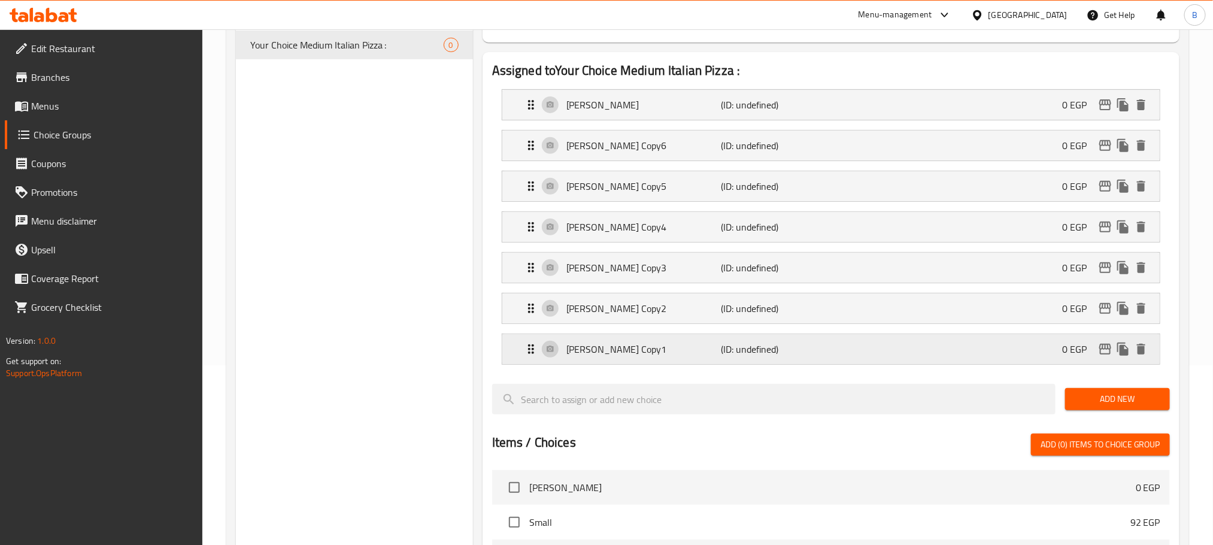
click at [797, 364] on div "Margherita Pizza Copy1 (ID: undefined) 0 EGP" at bounding box center [834, 349] width 621 height 30
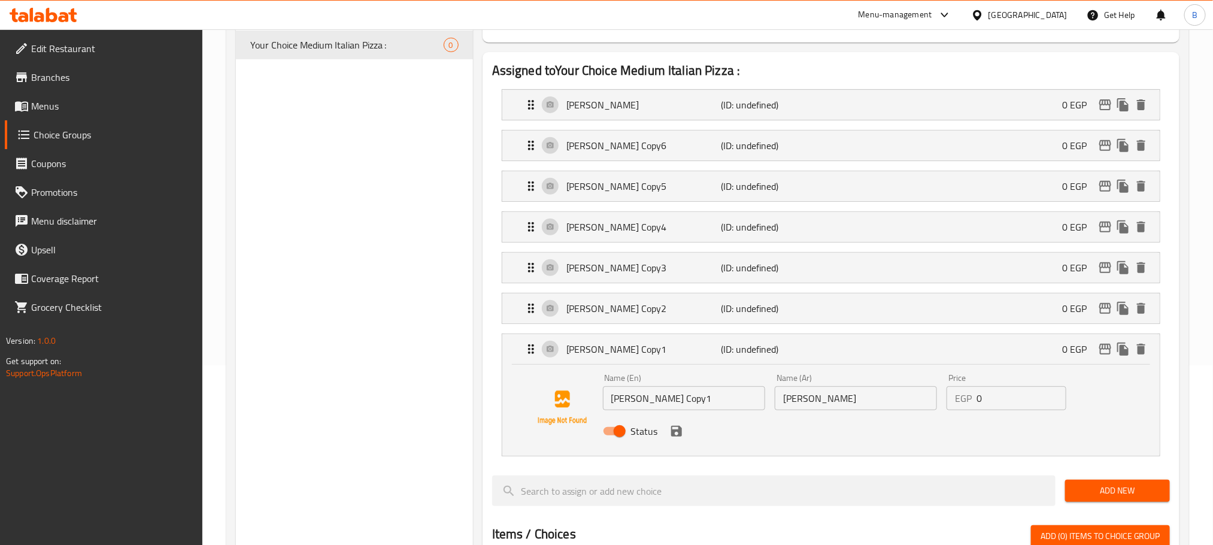
click at [697, 409] on input "Margherita Pizza Copy1" at bounding box center [684, 398] width 162 height 24
click at [840, 405] on input "[PERSON_NAME]" at bounding box center [855, 398] width 162 height 24
click at [839, 405] on input "[PERSON_NAME]" at bounding box center [855, 398] width 162 height 24
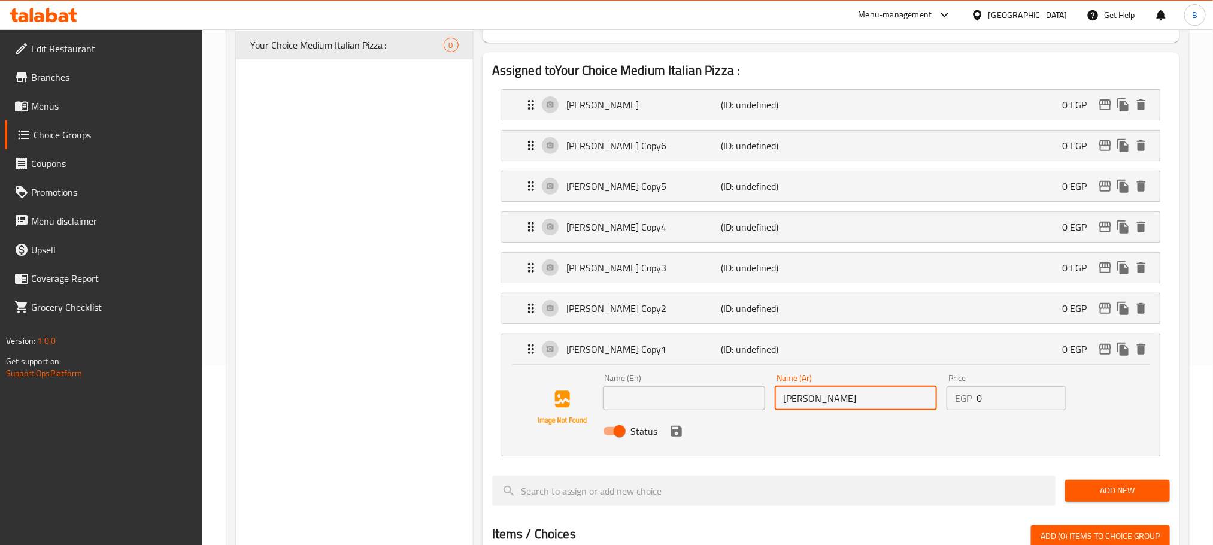
click at [839, 405] on input "[PERSON_NAME]" at bounding box center [855, 398] width 162 height 24
click at [792, 323] on div "Margherita Pizza Copy2 (ID: undefined) 0 EGP" at bounding box center [834, 308] width 621 height 30
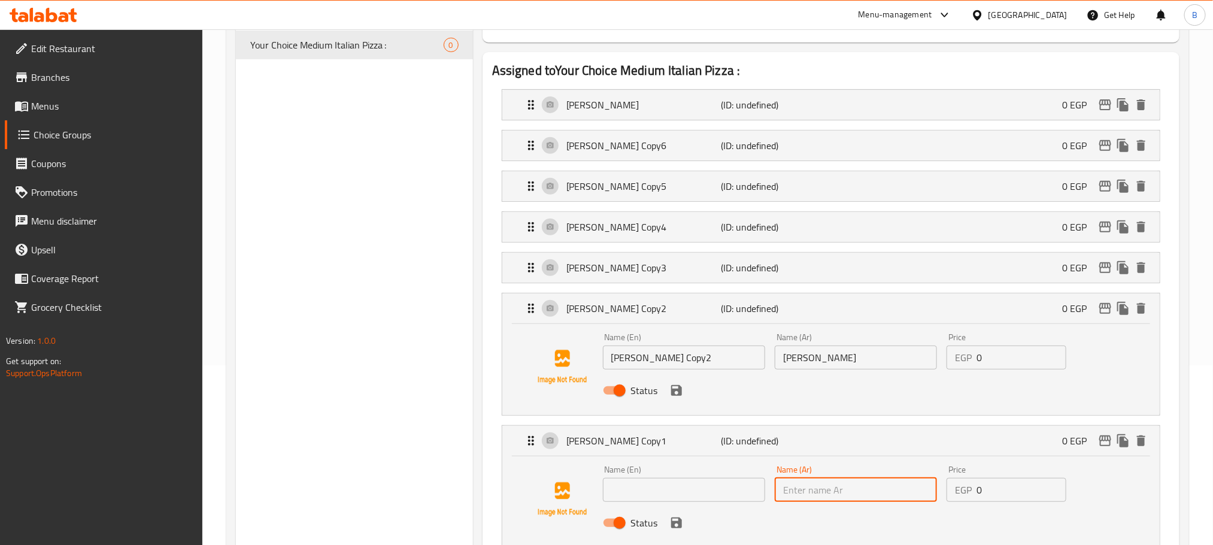
click at [722, 369] on input "Margherita Pizza Copy2" at bounding box center [684, 357] width 162 height 24
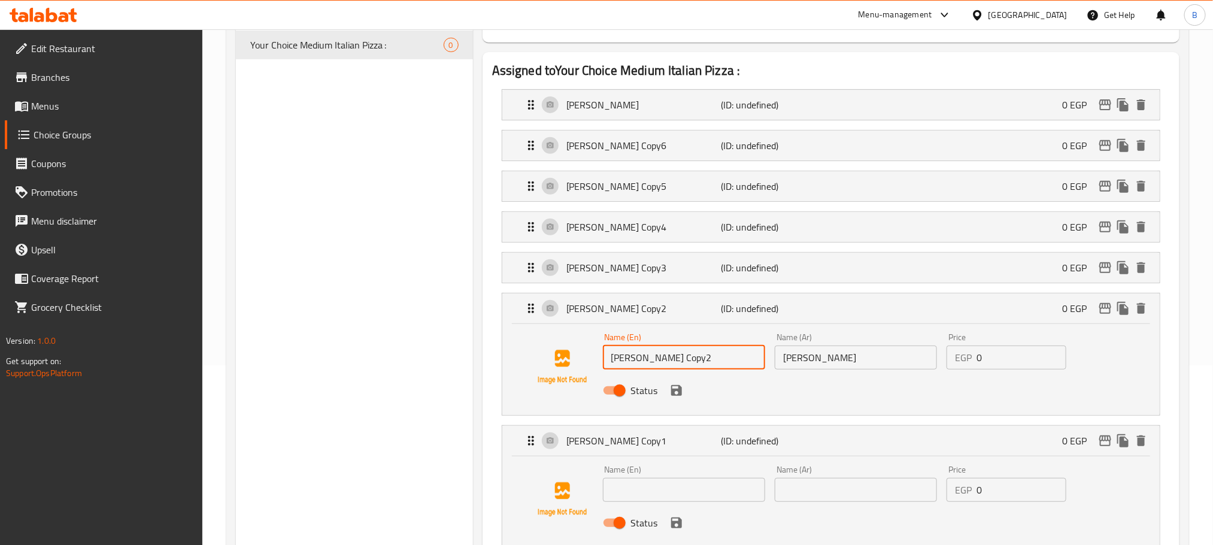
click at [722, 369] on input "Margherita Pizza Copy2" at bounding box center [684, 357] width 162 height 24
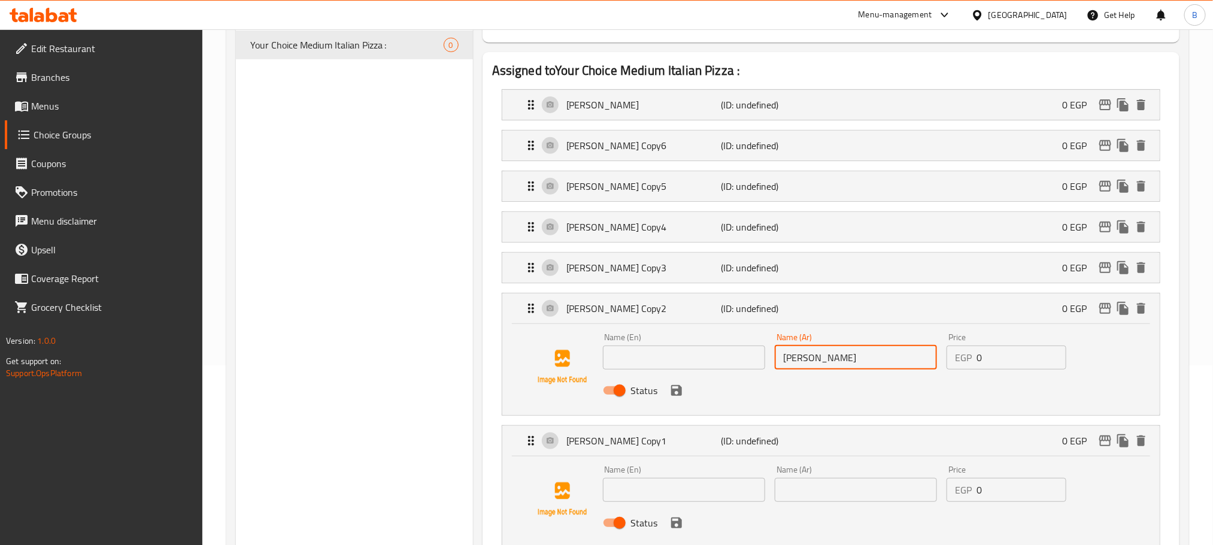
click at [808, 356] on input "[PERSON_NAME]" at bounding box center [855, 357] width 162 height 24
click at [809, 361] on input "[PERSON_NAME]" at bounding box center [855, 357] width 162 height 24
click at [767, 275] on p "(ID: undefined)" at bounding box center [772, 267] width 103 height 14
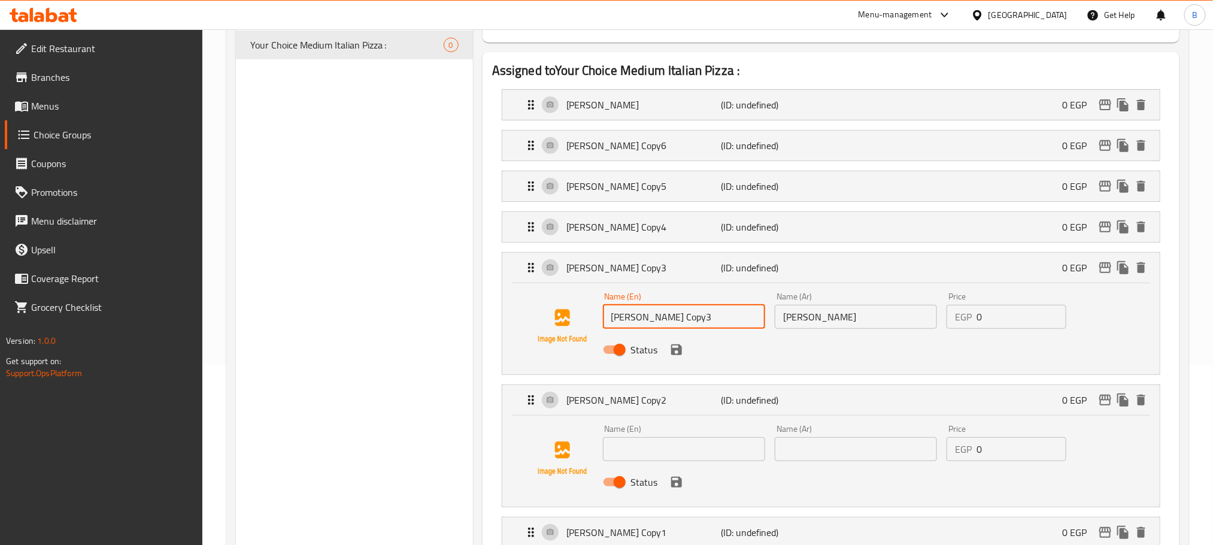
click at [645, 324] on input "Margherita Pizza Copy3" at bounding box center [684, 317] width 162 height 24
click at [823, 317] on input "[PERSON_NAME]" at bounding box center [855, 317] width 162 height 24
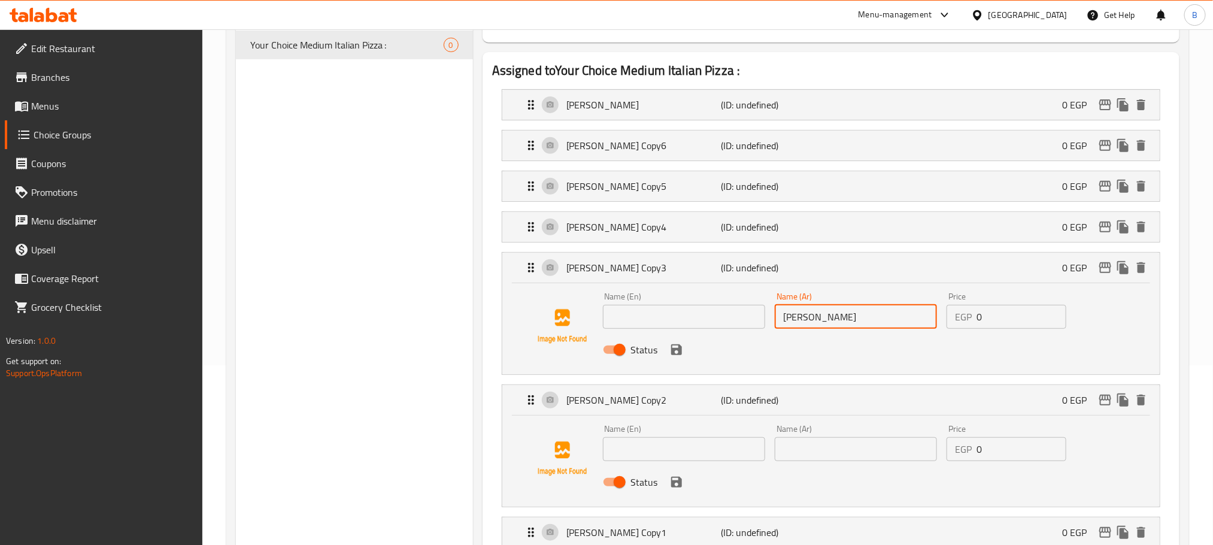
click at [823, 317] on input "[PERSON_NAME]" at bounding box center [855, 317] width 162 height 24
click at [773, 230] on p "(ID: undefined)" at bounding box center [772, 227] width 103 height 14
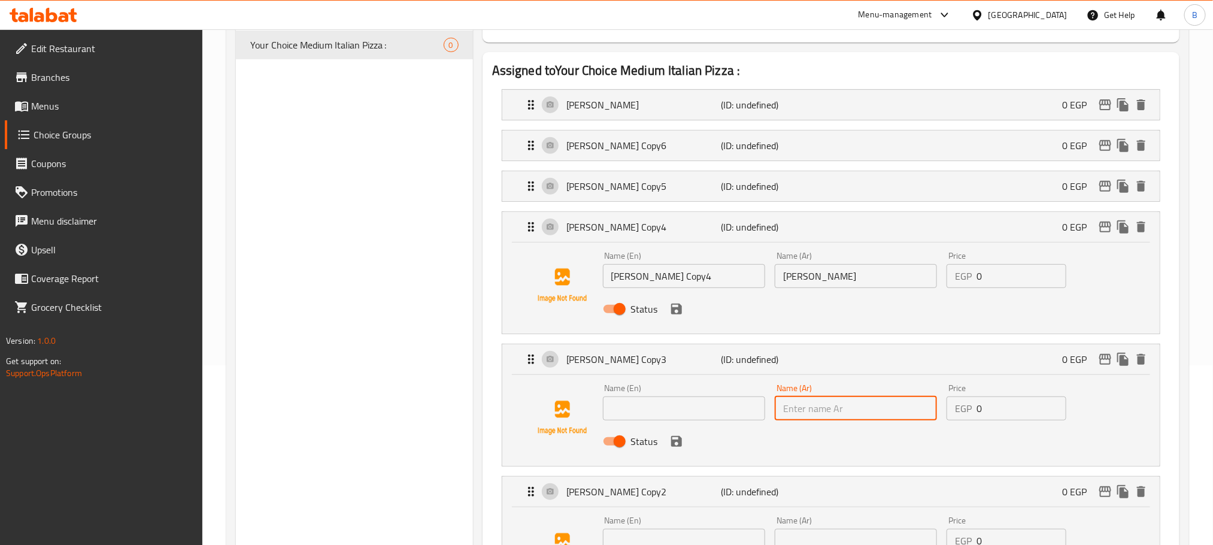
click at [685, 281] on input "Margherita Pizza Copy4" at bounding box center [684, 276] width 162 height 24
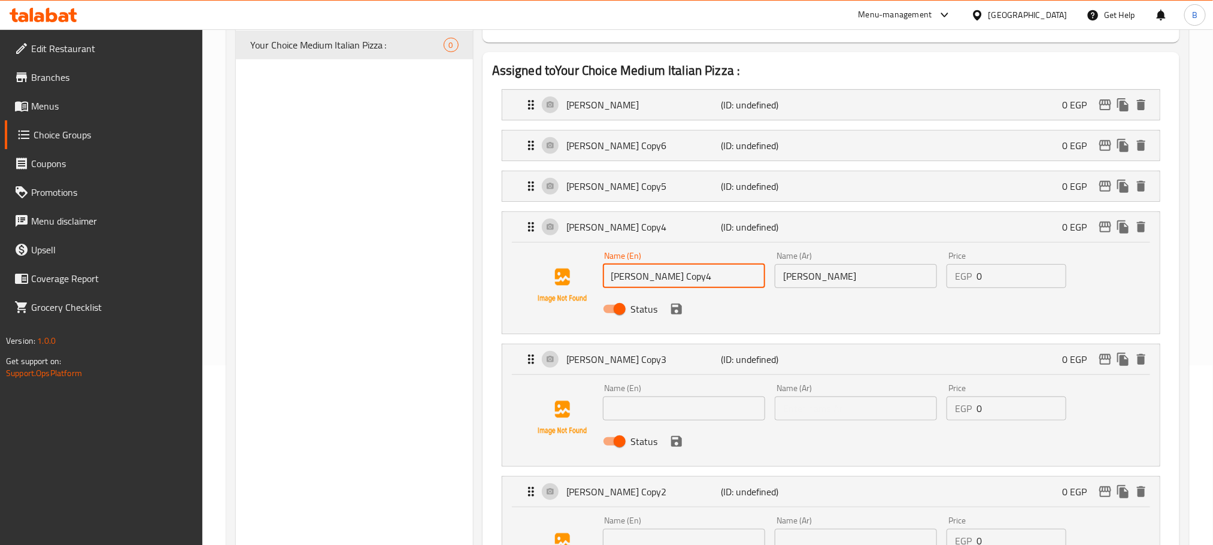
click at [685, 281] on input "Margherita Pizza Copy4" at bounding box center [684, 276] width 162 height 24
click at [806, 282] on input "[PERSON_NAME]" at bounding box center [855, 276] width 162 height 24
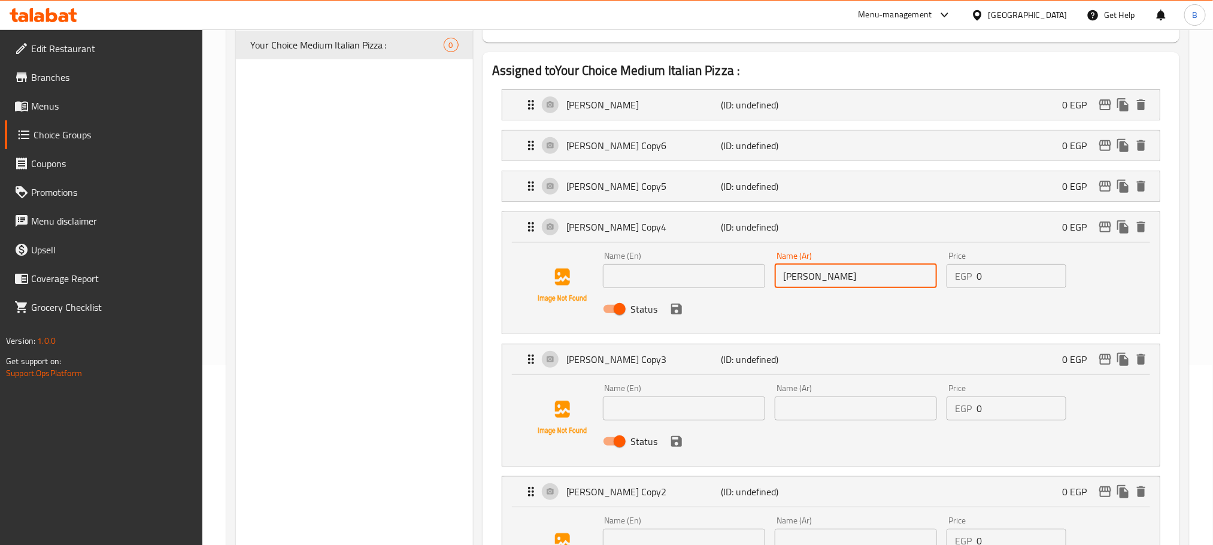
click at [806, 282] on input "[PERSON_NAME]" at bounding box center [855, 276] width 162 height 24
click at [736, 183] on p "(ID: undefined)" at bounding box center [772, 186] width 103 height 14
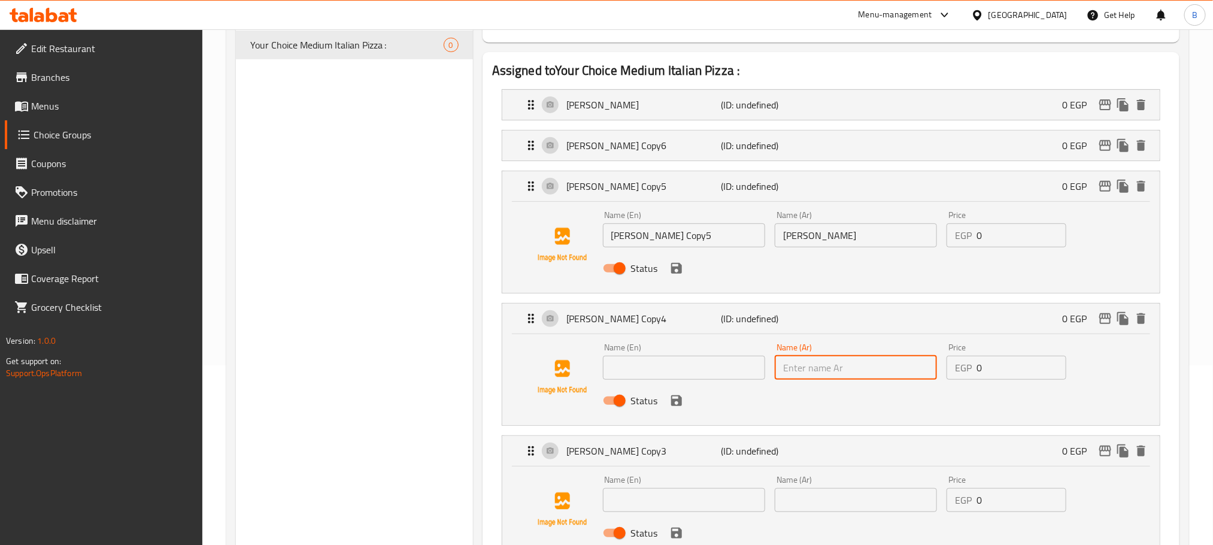
click at [686, 250] on div "Name (En) Margherita Pizza Copy5 Name (En)" at bounding box center [684, 229] width 172 height 46
click at [681, 247] on input "Margherita Pizza Copy5" at bounding box center [684, 235] width 162 height 24
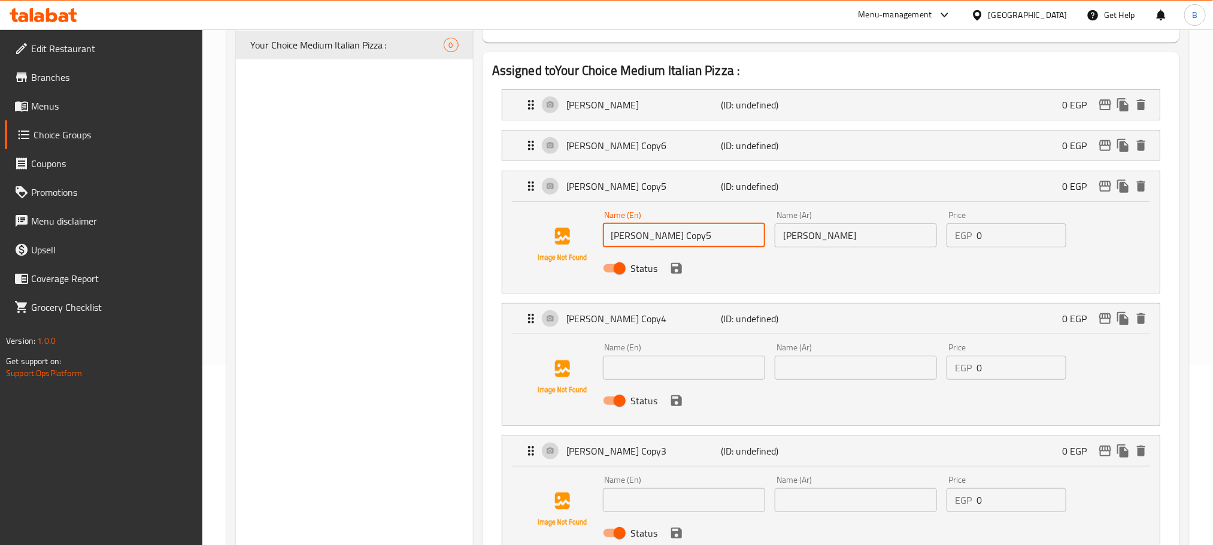
click at [680, 247] on input "Margherita Pizza Copy5" at bounding box center [684, 235] width 162 height 24
click at [808, 245] on input "[PERSON_NAME]" at bounding box center [855, 235] width 162 height 24
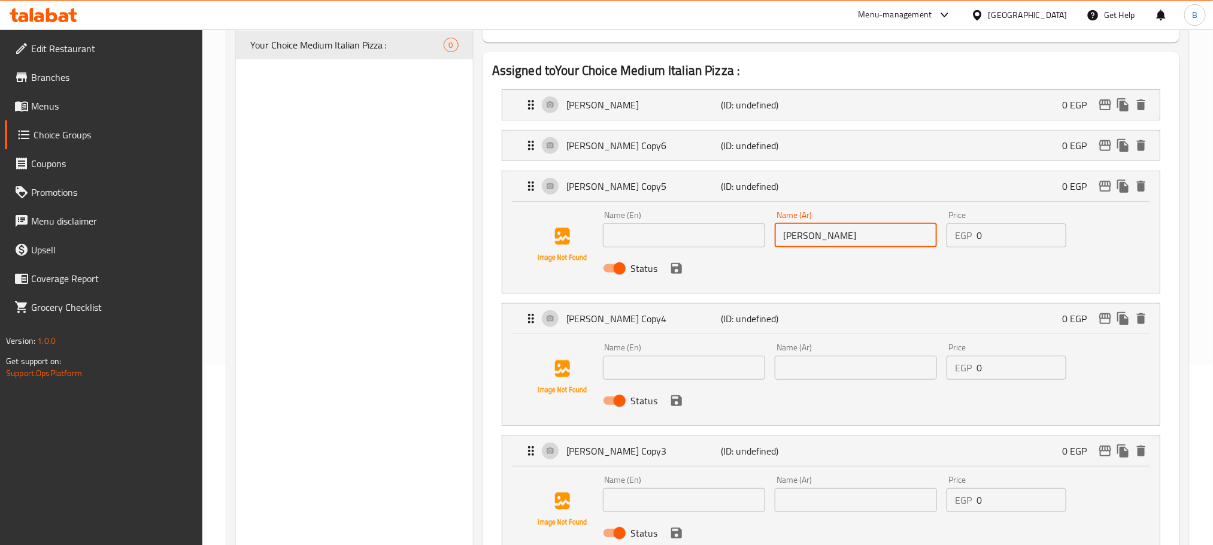
click at [808, 245] on input "[PERSON_NAME]" at bounding box center [855, 235] width 162 height 24
click at [742, 156] on div "Margherita Pizza Copy6 (ID: undefined) 0 EGP" at bounding box center [834, 145] width 621 height 30
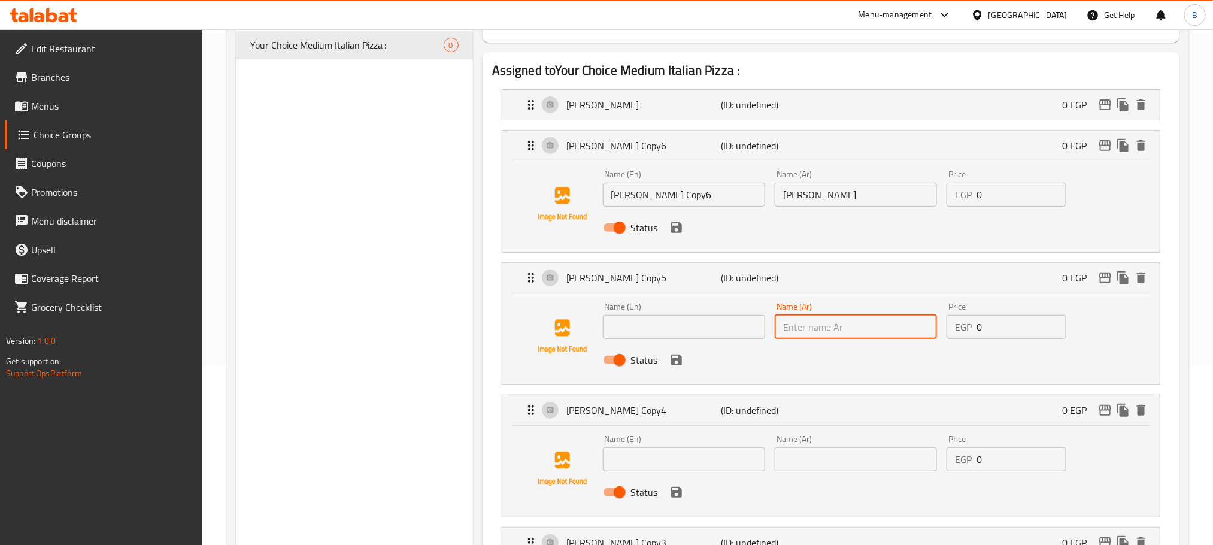
click at [661, 205] on input "Margherita Pizza Copy6" at bounding box center [684, 195] width 162 height 24
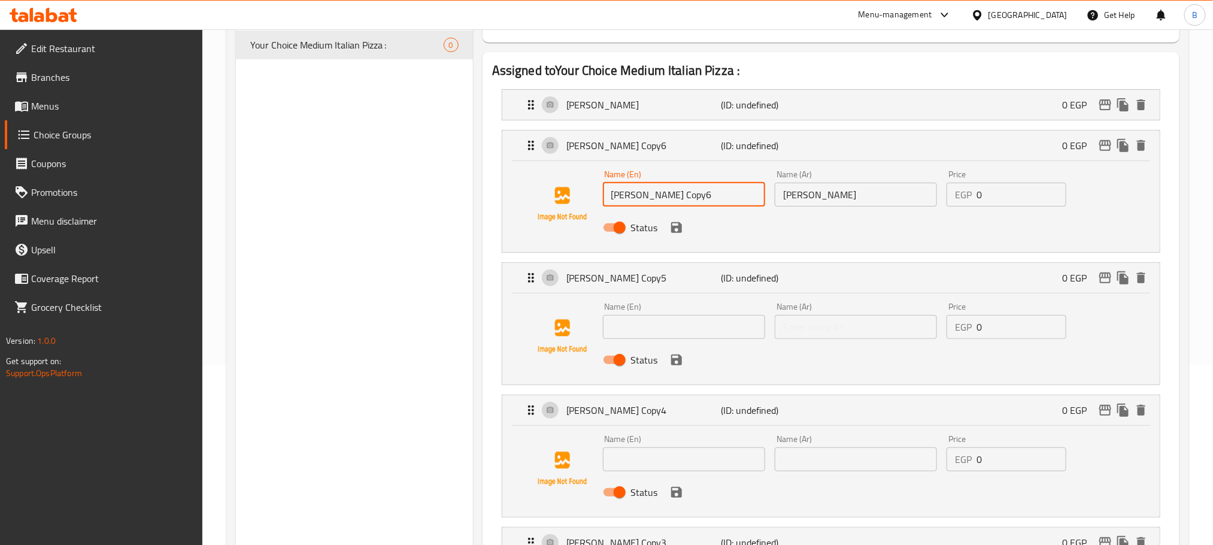
click at [661, 205] on input "Margherita Pizza Copy6" at bounding box center [684, 195] width 162 height 24
click at [839, 190] on input "[PERSON_NAME]" at bounding box center [855, 195] width 162 height 24
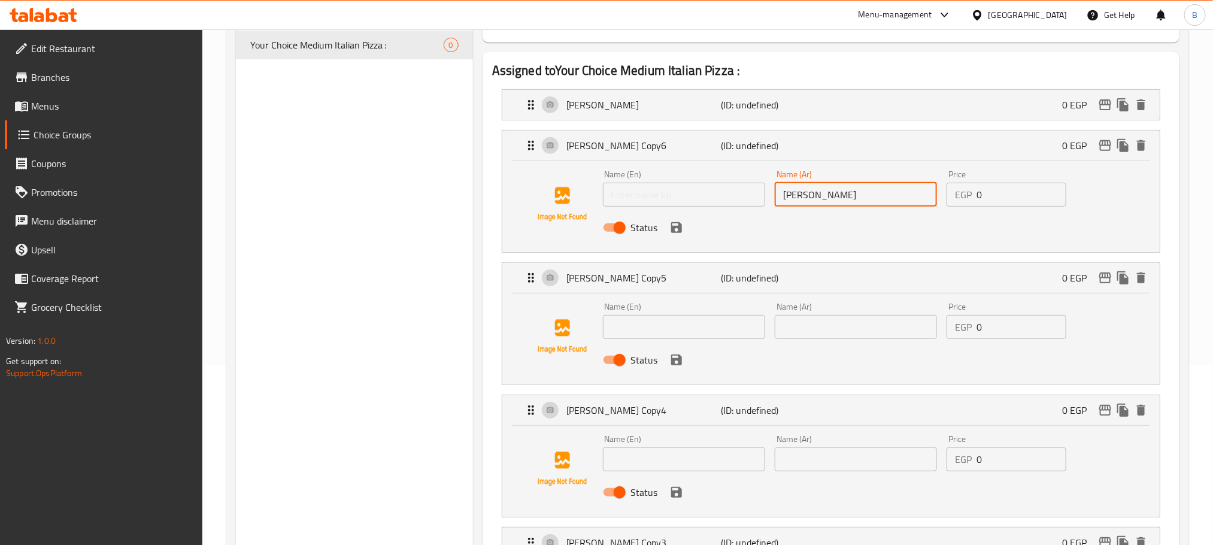
click at [839, 190] on input "[PERSON_NAME]" at bounding box center [855, 195] width 162 height 24
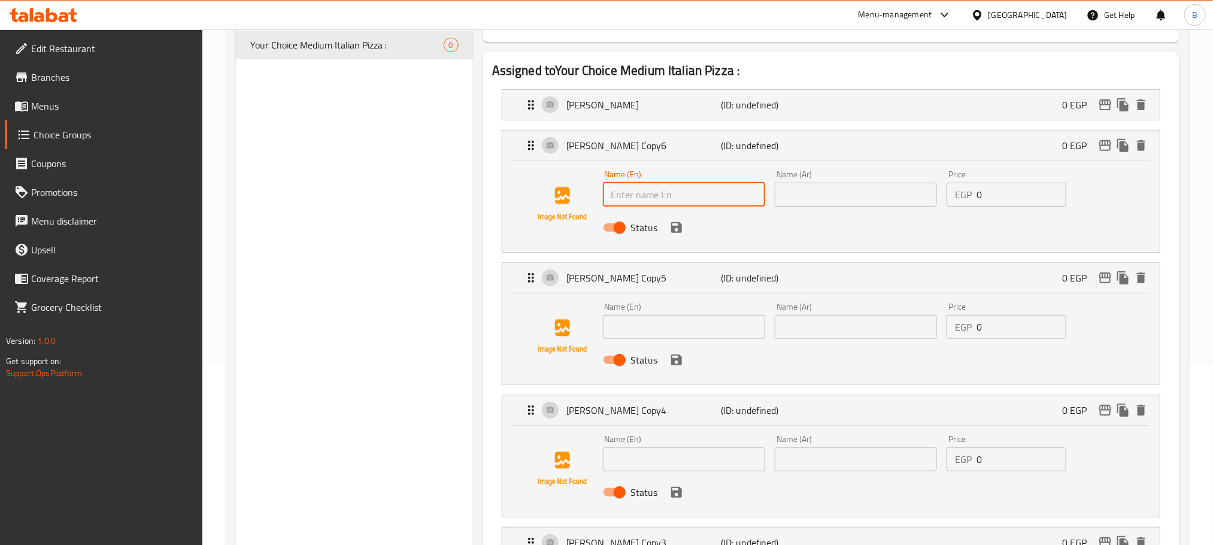
click at [686, 189] on input "text" at bounding box center [684, 195] width 162 height 24
paste input "Vegetable Pizza"
type input "Vegetable Pizza"
click at [844, 194] on input "text" at bounding box center [855, 195] width 162 height 24
paste input "بيتزا خضروات"
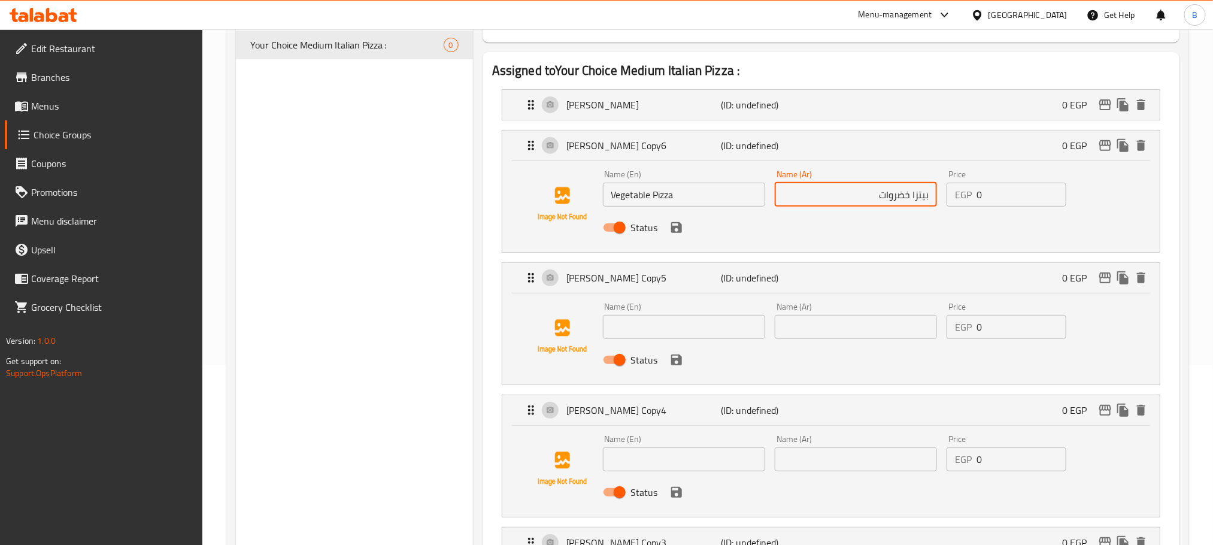
type input "بيتزا خضروات"
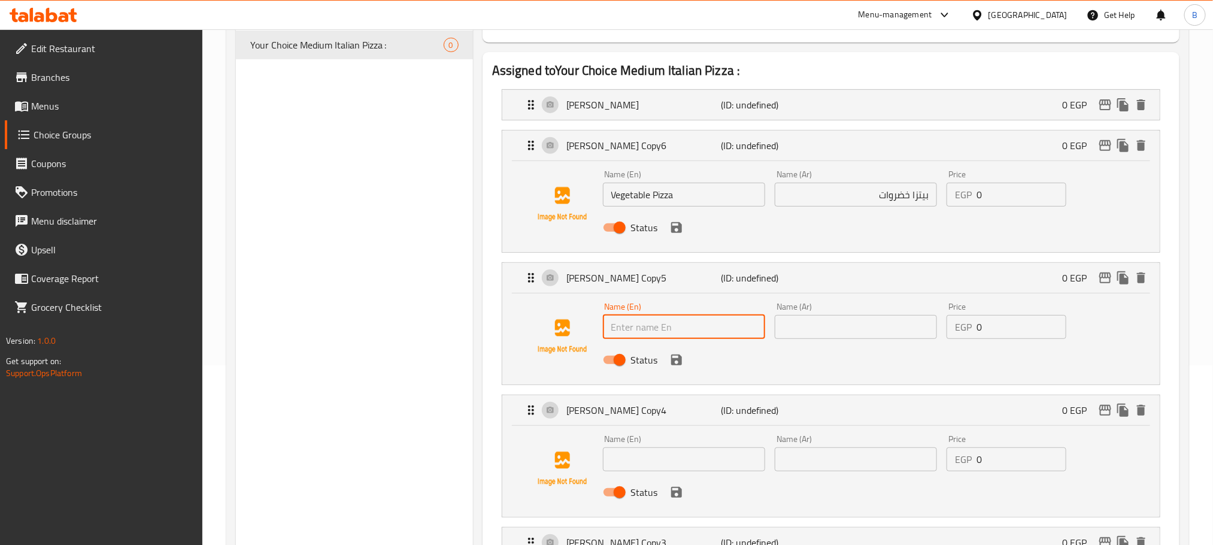
click at [663, 327] on input "text" at bounding box center [684, 327] width 162 height 24
paste input "Cheese Lovers Pizza"
type input "Cheese Lovers Pizza"
click at [862, 325] on input "text" at bounding box center [855, 327] width 162 height 24
paste input "بيتزا عشاق الجبن"
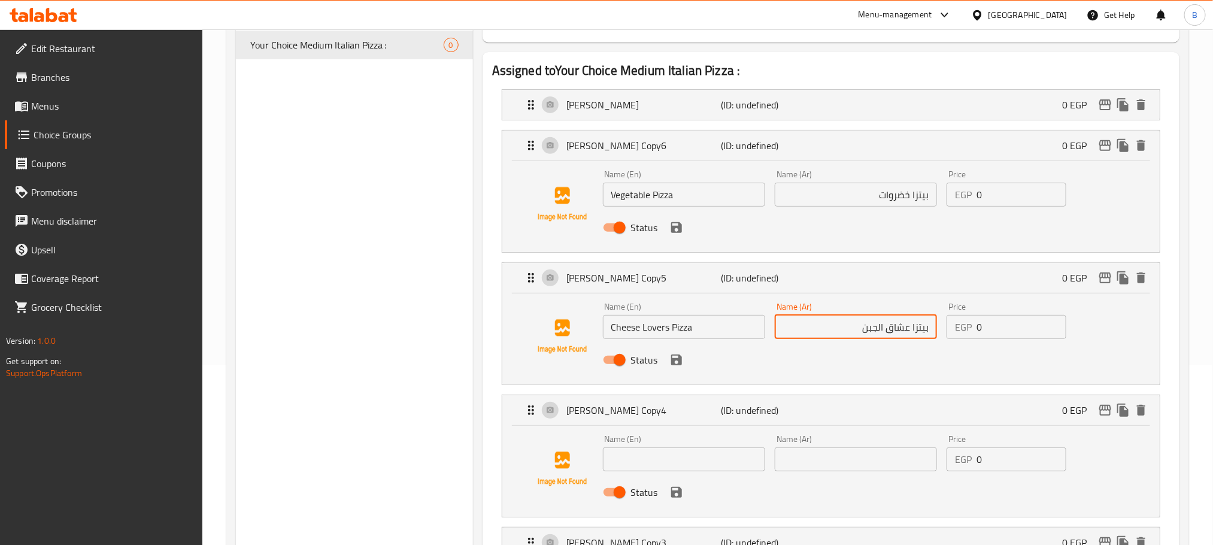
click at [875, 327] on input "بيتزا عشاق الجبن" at bounding box center [855, 327] width 162 height 24
type input "بيتزا عشاق جبن"
click at [669, 455] on input "text" at bounding box center [684, 459] width 162 height 24
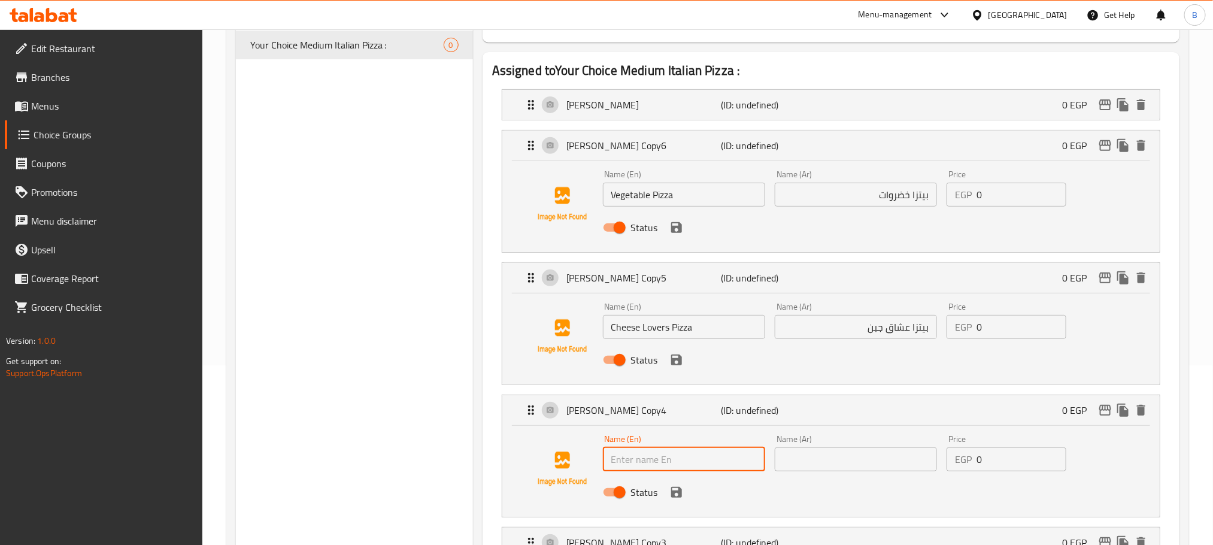
paste input "Pepperoni Pizza"
type input "Pepperoni Pizza"
click at [887, 455] on input "text" at bounding box center [855, 459] width 162 height 24
paste input "[PERSON_NAME]"
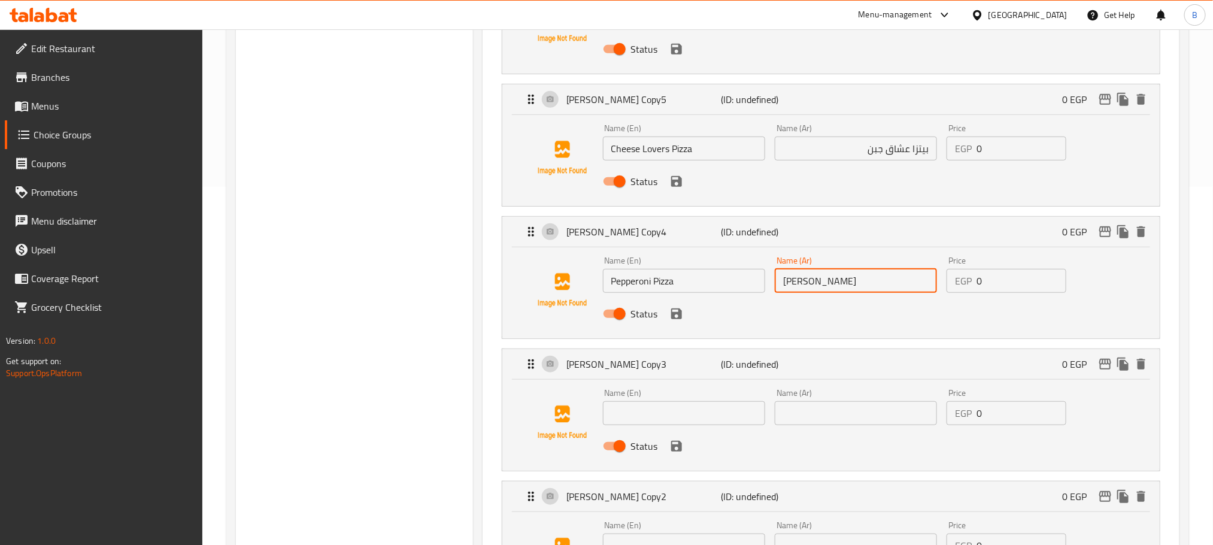
scroll to position [359, 0]
click at [677, 318] on icon "save" at bounding box center [676, 312] width 11 height 11
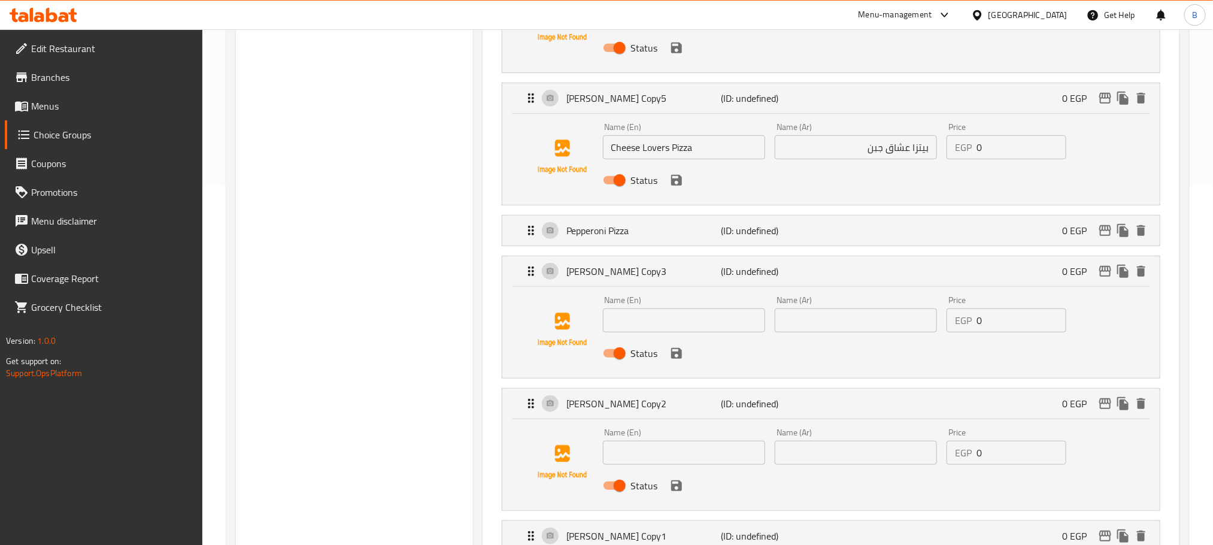
type input "[PERSON_NAME]"
click at [680, 181] on icon "save" at bounding box center [676, 180] width 11 height 11
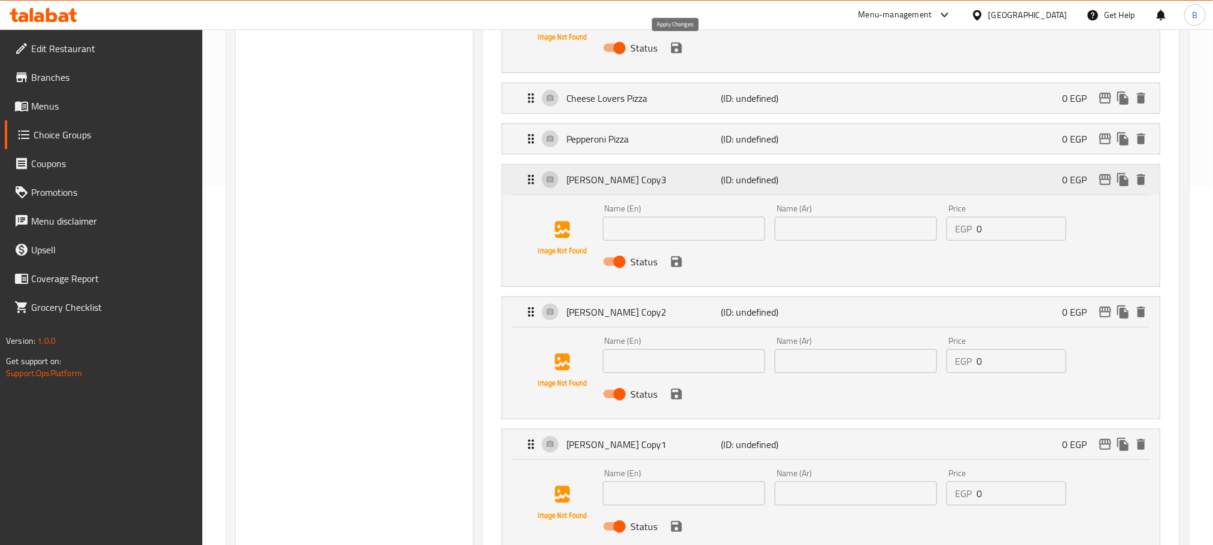
click at [680, 53] on icon "save" at bounding box center [676, 47] width 11 height 11
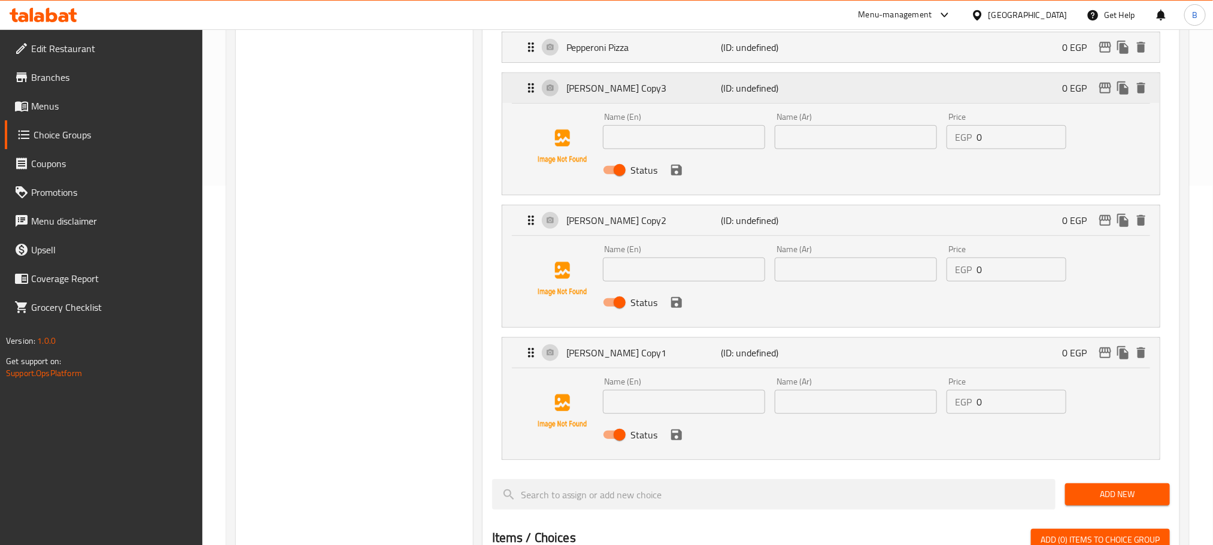
scroll to position [90, 0]
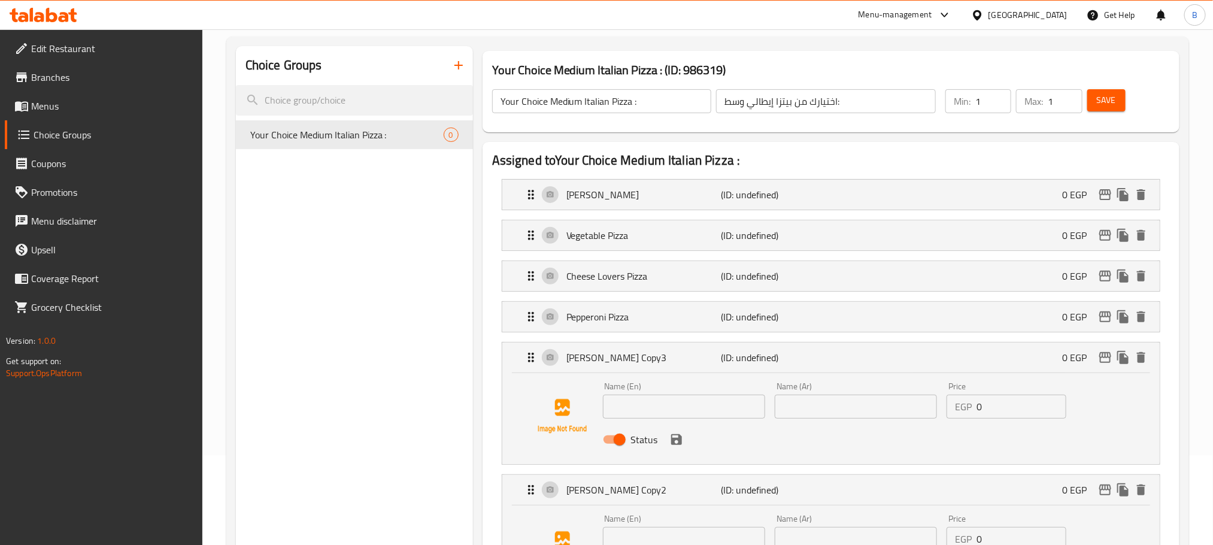
click at [639, 406] on input "text" at bounding box center [684, 406] width 162 height 24
paste input "Hot Dog Pizza"
type input "Hot Dog Pizza"
click at [807, 406] on input "text" at bounding box center [855, 406] width 162 height 24
paste input "بيتزا هوت دوج"
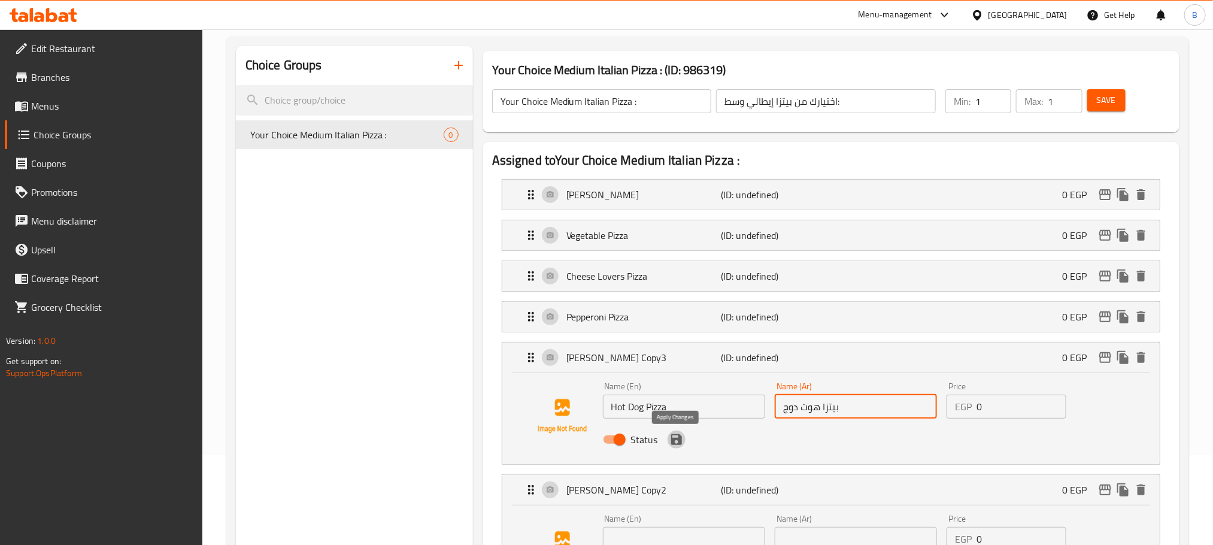
click at [673, 442] on icon "save" at bounding box center [676, 439] width 11 height 11
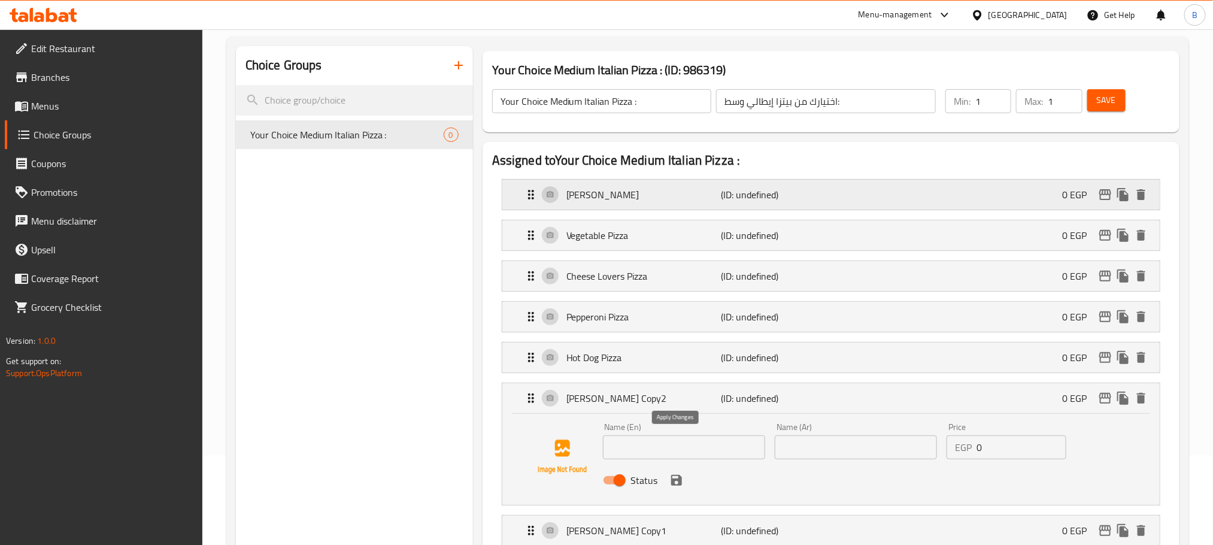
type input "بيتزا هوت دوج"
click at [667, 459] on input "text" at bounding box center [684, 447] width 162 height 24
paste input "Super Supreme Pizza"
type input "Super Supreme Pizza"
click at [862, 458] on input "text" at bounding box center [855, 447] width 162 height 24
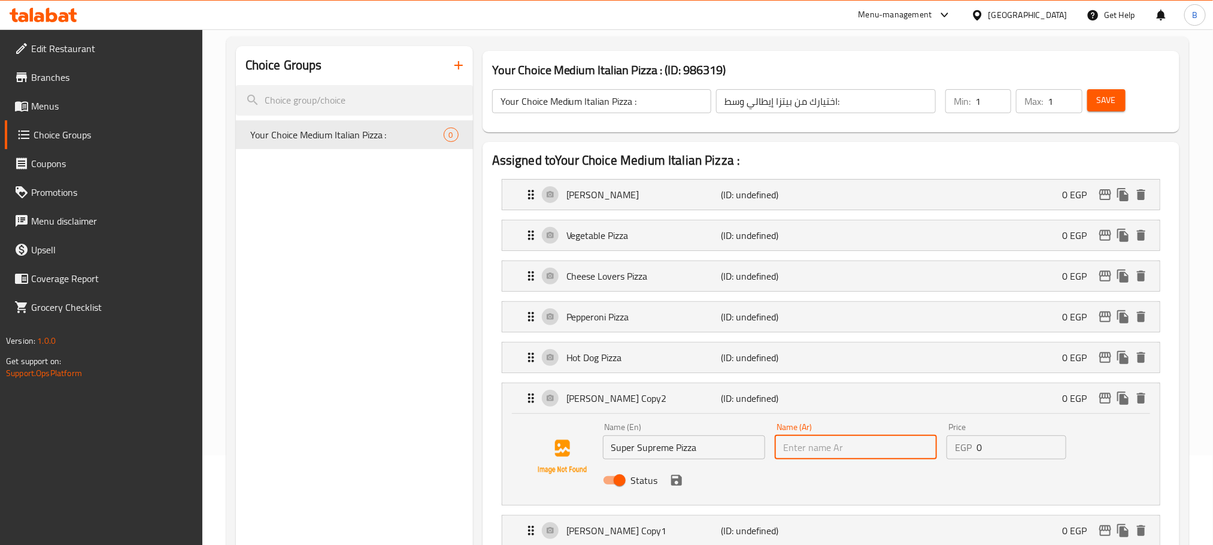
paste input "بيتزا سوبر سوبريم"
click at [676, 487] on icon "save" at bounding box center [676, 480] width 14 height 14
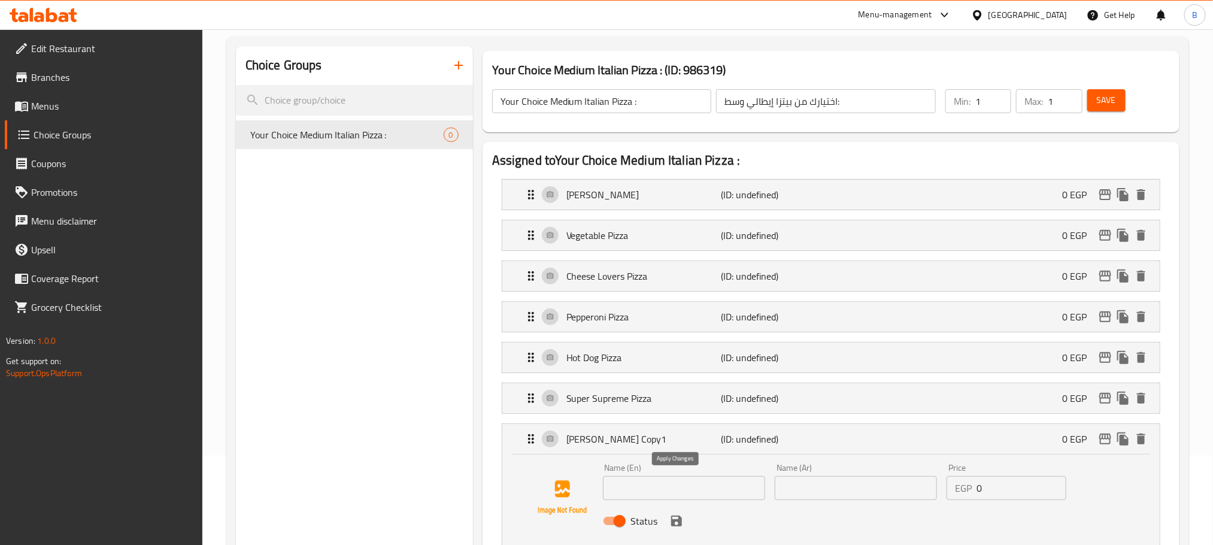
type input "بيتزا سوبر سوبريم"
click at [663, 492] on input "text" at bounding box center [684, 488] width 162 height 24
paste input "Sausage & Pastrami Pizza"
type input "Sausage & Pastrami Pizza"
click at [855, 476] on div "Name (Ar) Name (Ar)" at bounding box center [855, 481] width 162 height 37
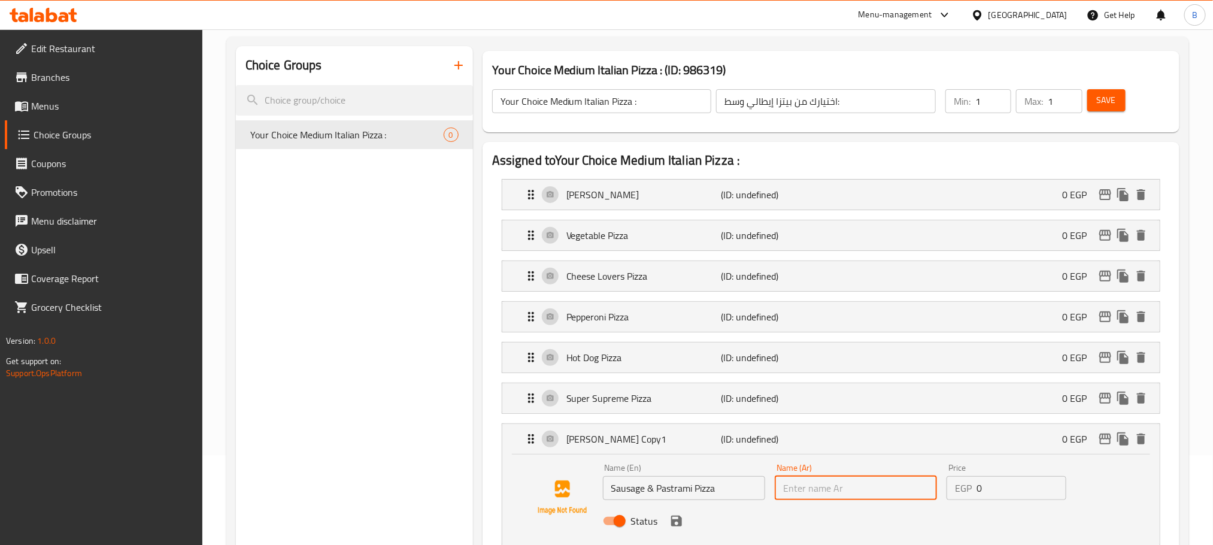
click at [855, 490] on input "text" at bounding box center [855, 488] width 162 height 24
paste input "بيتزا السجق والبسطرمة"
click at [852, 494] on input "بيتزا السجق والبسطرمة" at bounding box center [855, 488] width 162 height 24
click at [821, 494] on input "بيتزا سجق والبسطرمة" at bounding box center [855, 488] width 162 height 24
type input "بيتزا سجق وبسطرمة"
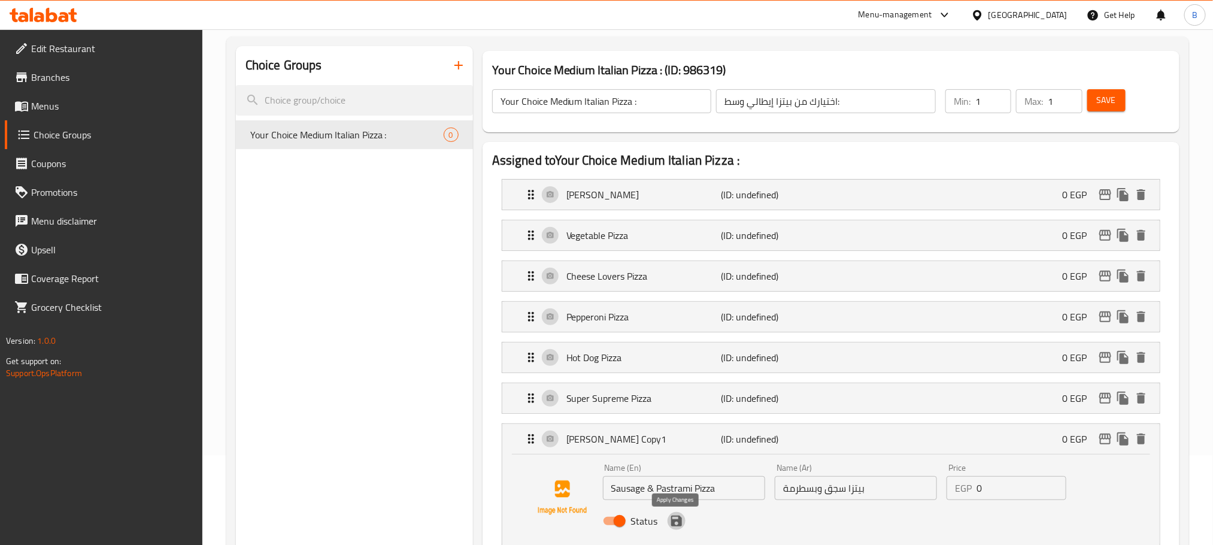
click at [683, 528] on button "save" at bounding box center [676, 521] width 18 height 18
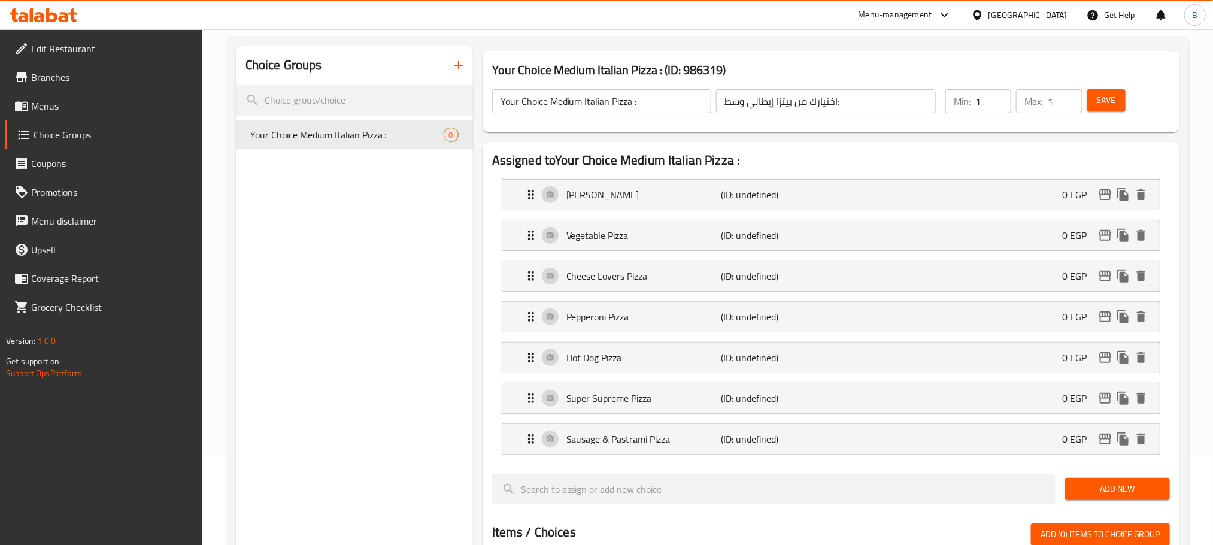
click at [1112, 111] on div "Save" at bounding box center [1120, 101] width 73 height 29
click at [1099, 101] on span "Save" at bounding box center [1105, 100] width 19 height 15
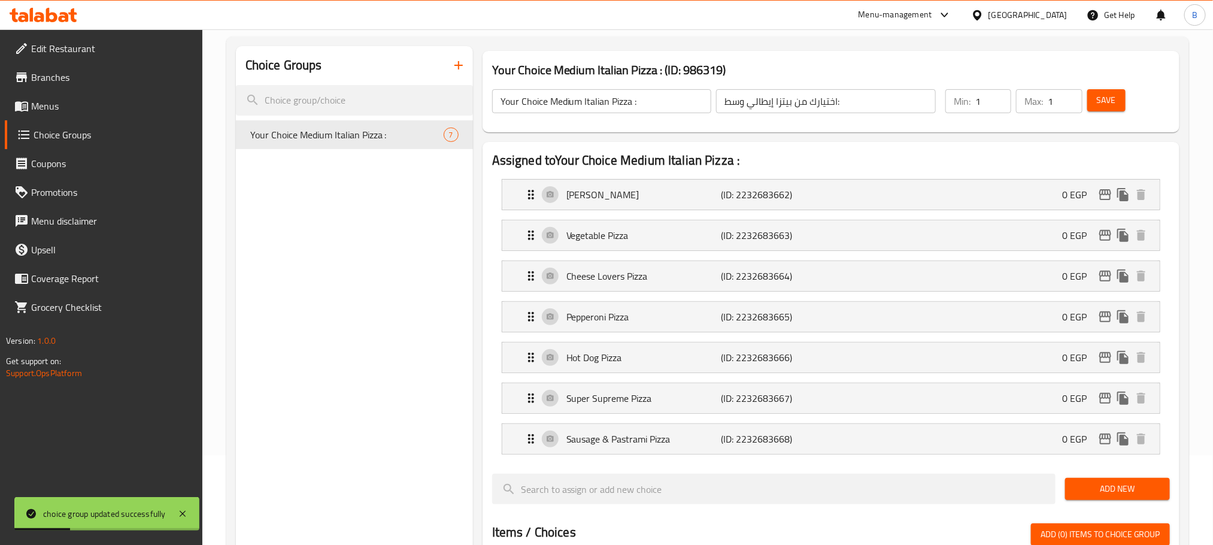
scroll to position [180, 0]
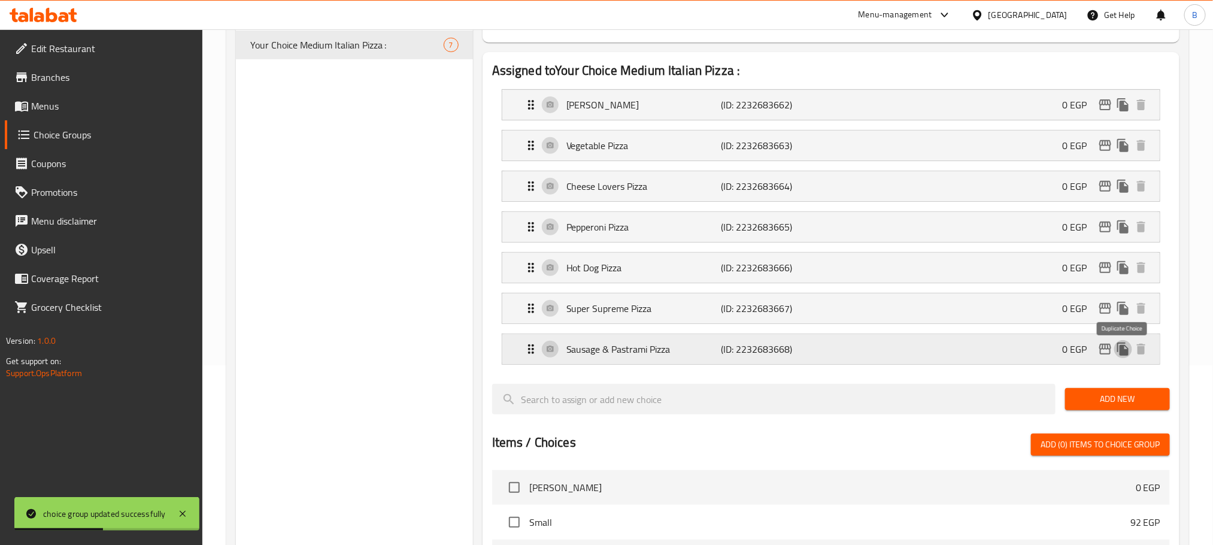
click at [1123, 351] on icon "duplicate" at bounding box center [1122, 348] width 11 height 13
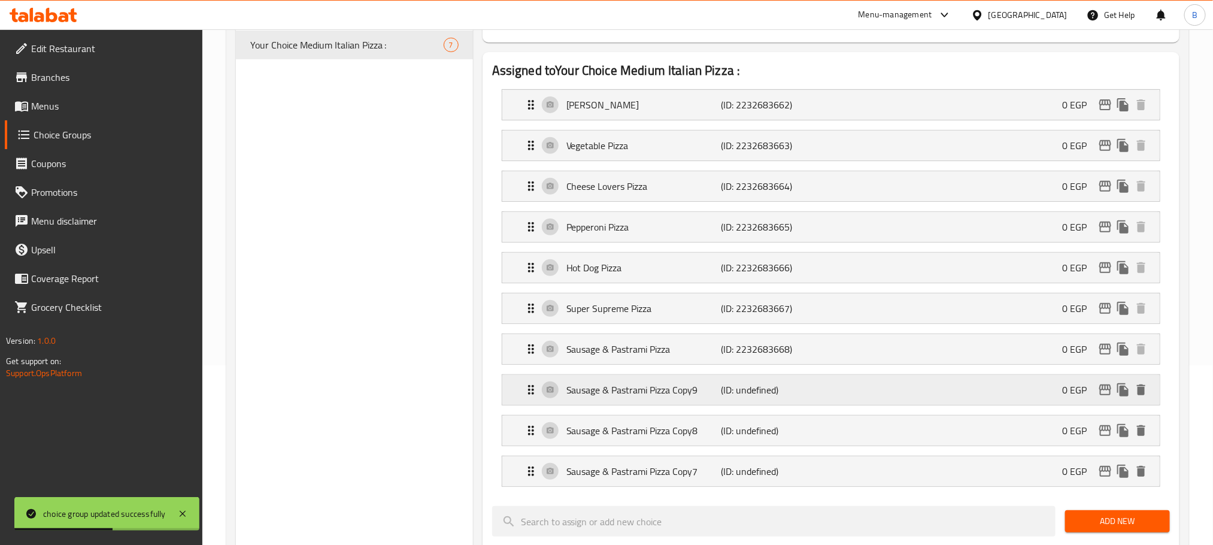
click at [707, 395] on p "Sausage & Pastrami Pizza Copy9" at bounding box center [643, 389] width 154 height 14
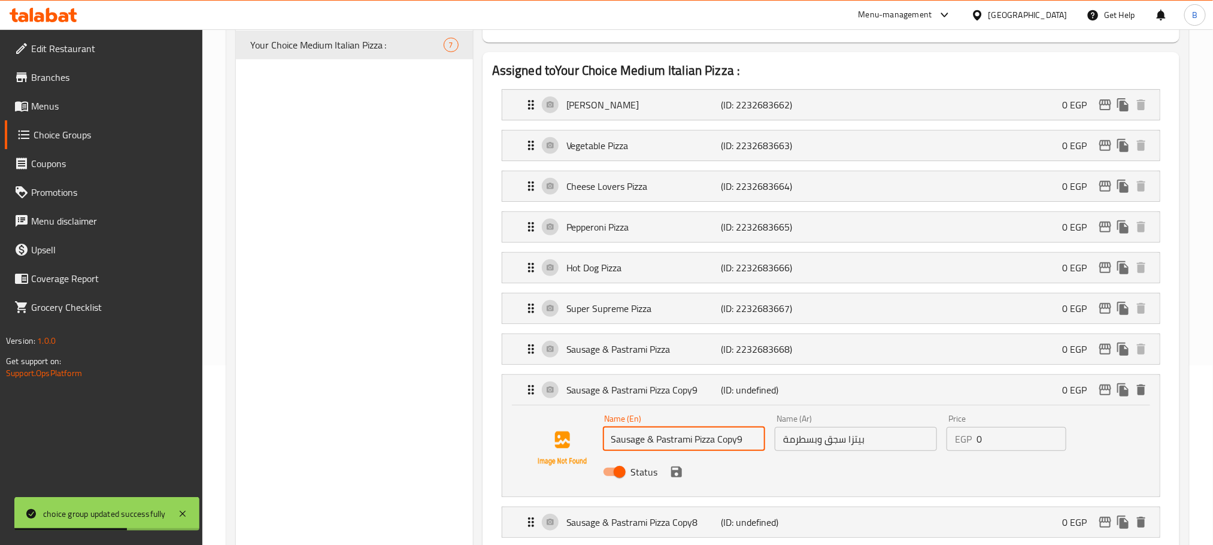
click at [666, 448] on input "Sausage & Pastrami Pizza Copy9" at bounding box center [684, 439] width 162 height 24
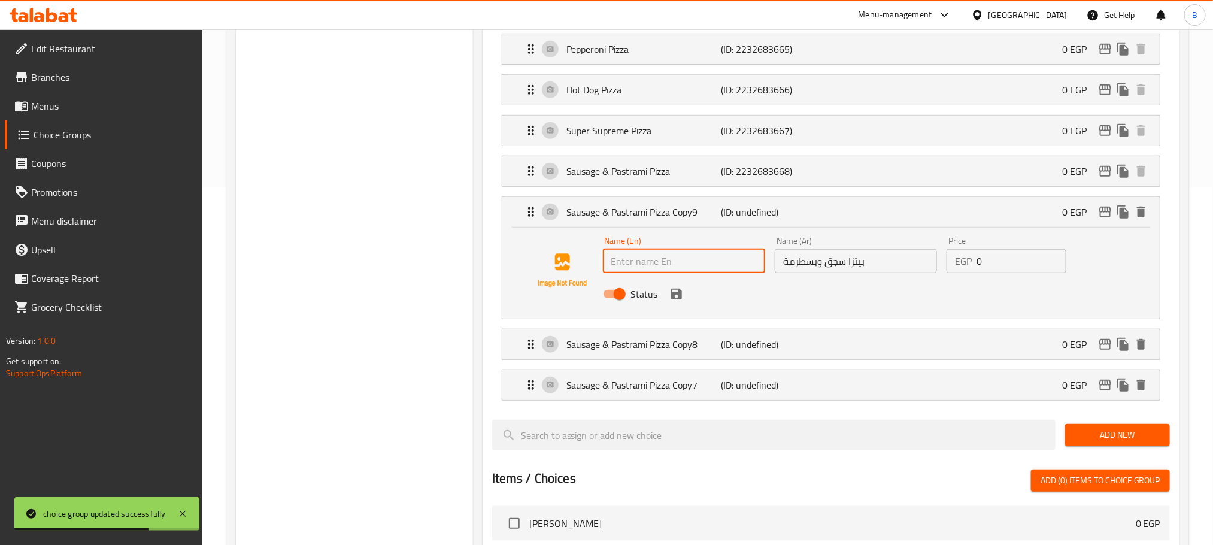
scroll to position [359, 0]
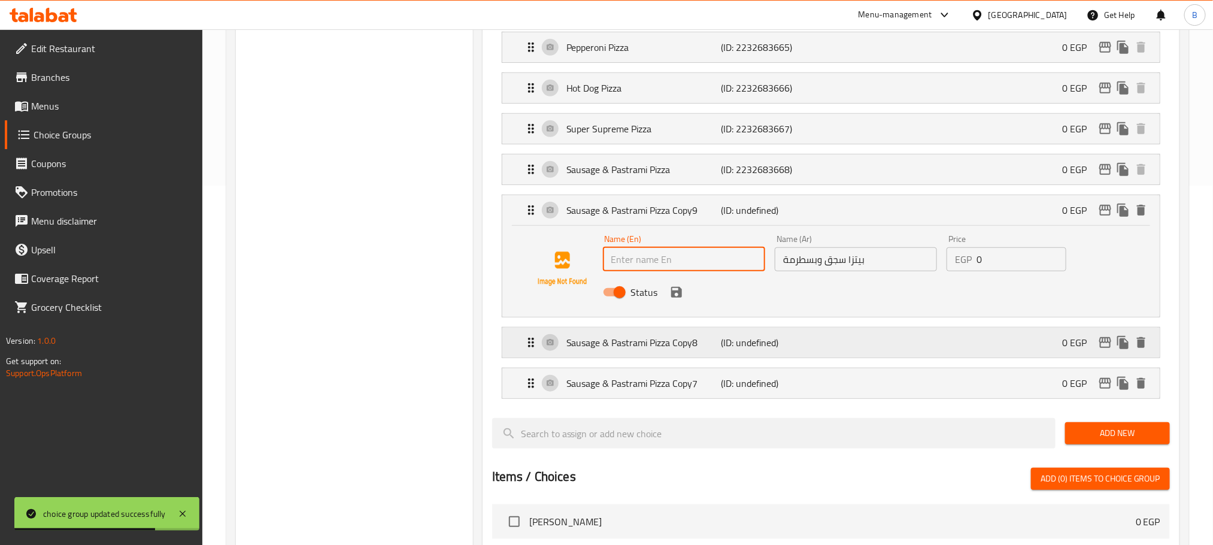
click at [688, 341] on p "Sausage & Pastrami Pizza Copy8" at bounding box center [643, 342] width 154 height 14
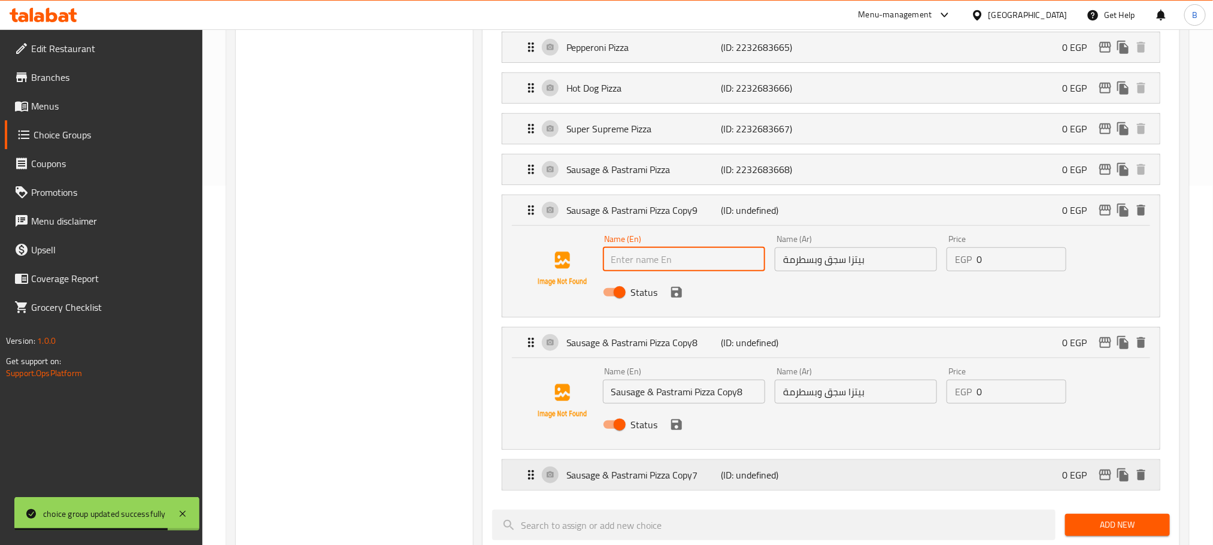
click at [655, 482] on p "Sausage & Pastrami Pizza Copy7" at bounding box center [643, 474] width 154 height 14
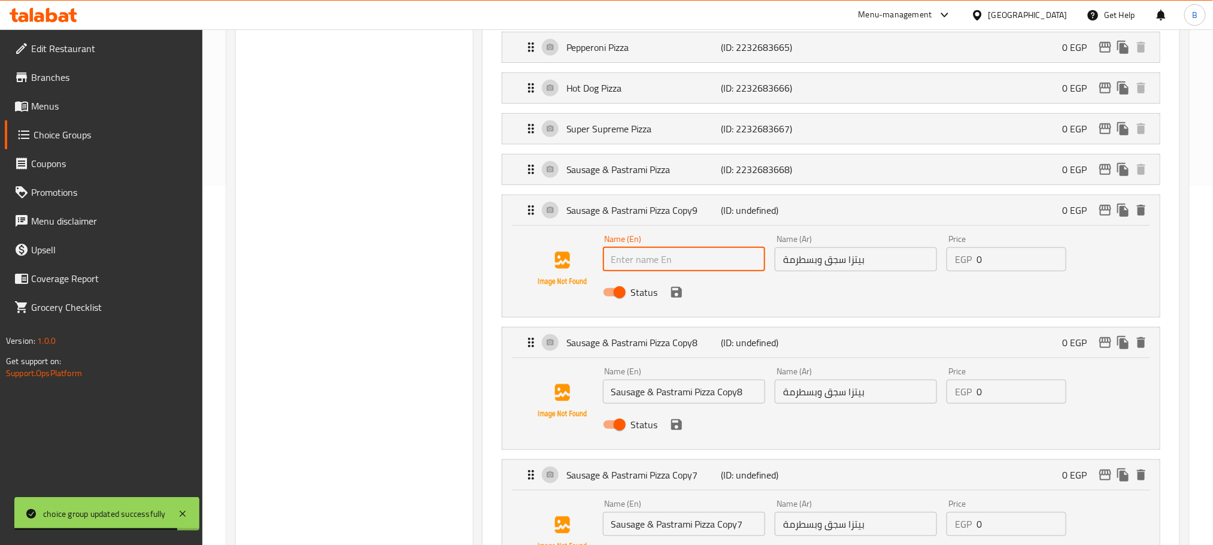
click at [718, 392] on input "Sausage & Pastrami Pizza Copy8" at bounding box center [684, 391] width 162 height 24
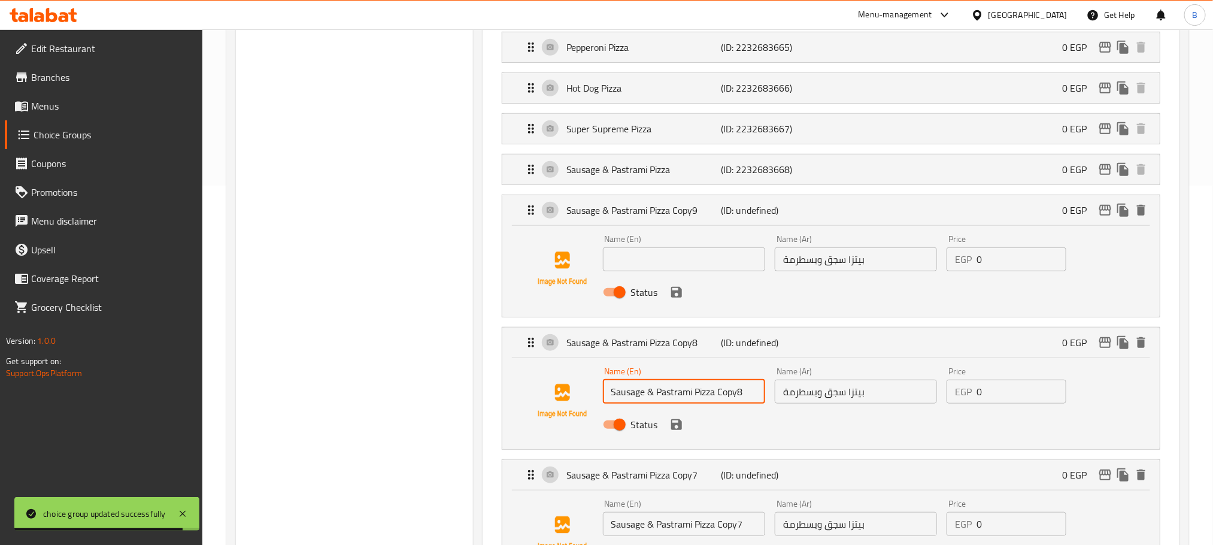
click at [718, 392] on input "Sausage & Pastrami Pizza Copy8" at bounding box center [684, 391] width 162 height 24
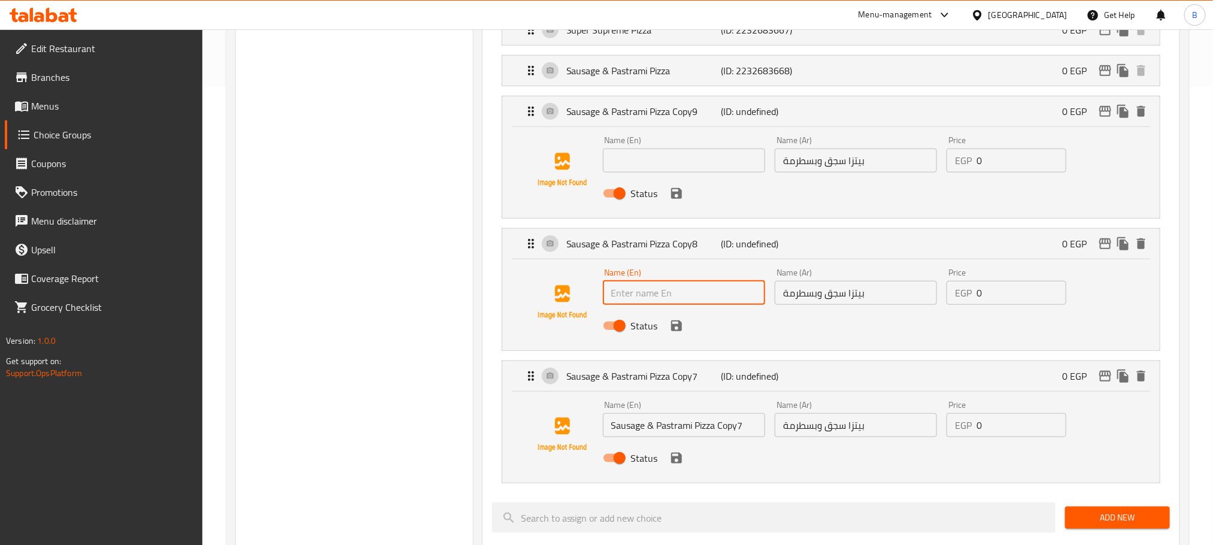
scroll to position [539, 0]
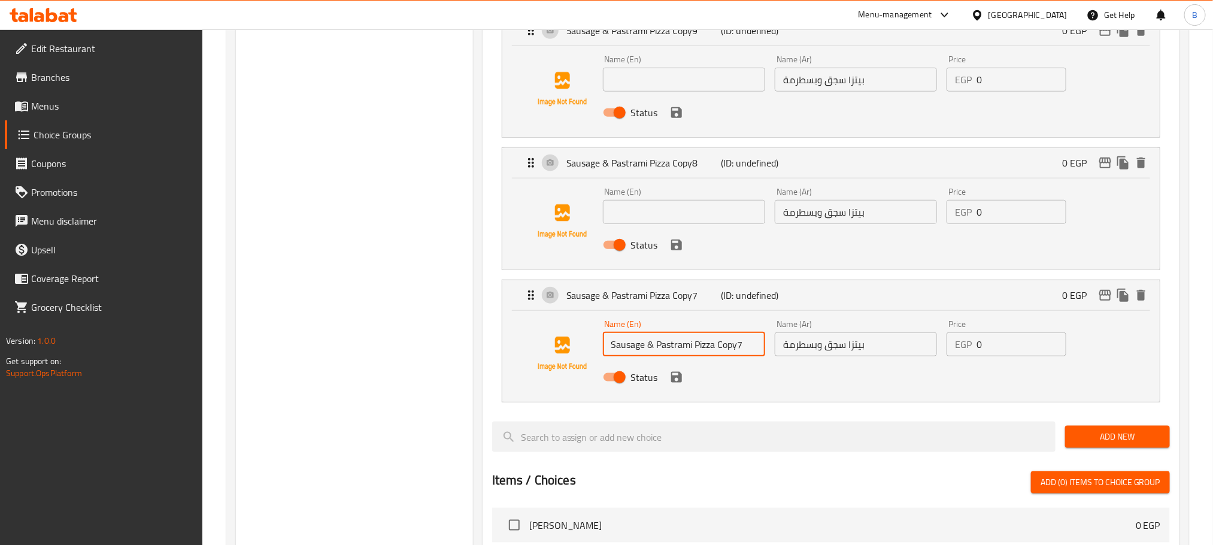
click at [748, 356] on input "Sausage & Pastrami Pizza Copy7" at bounding box center [684, 344] width 162 height 24
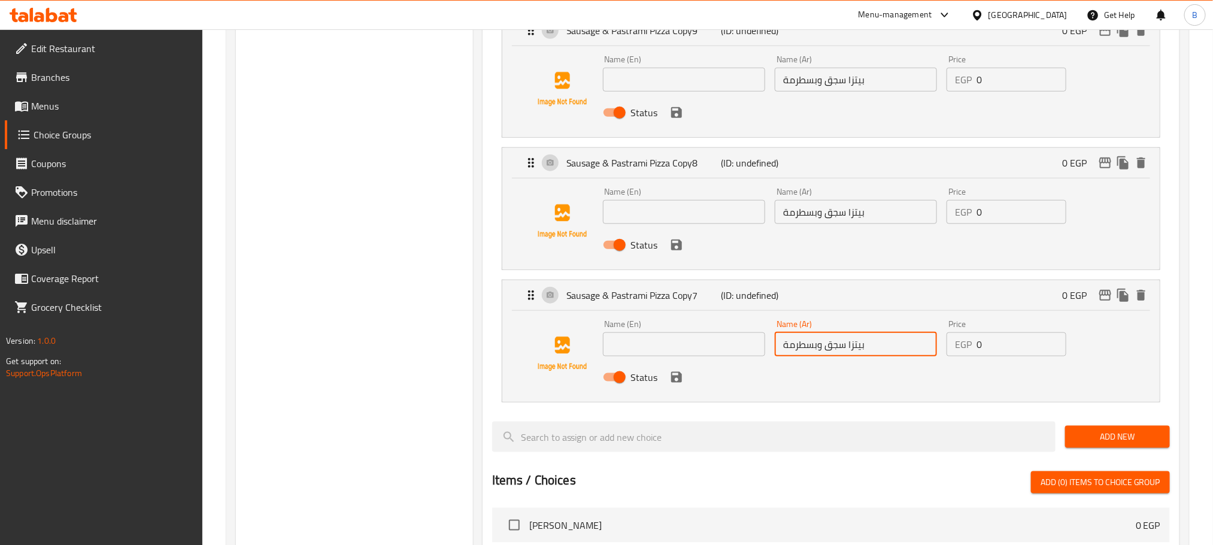
click at [837, 354] on input "بيتزا سجق وبسطرمة" at bounding box center [855, 344] width 162 height 24
click at [837, 354] on input "text" at bounding box center [855, 344] width 162 height 24
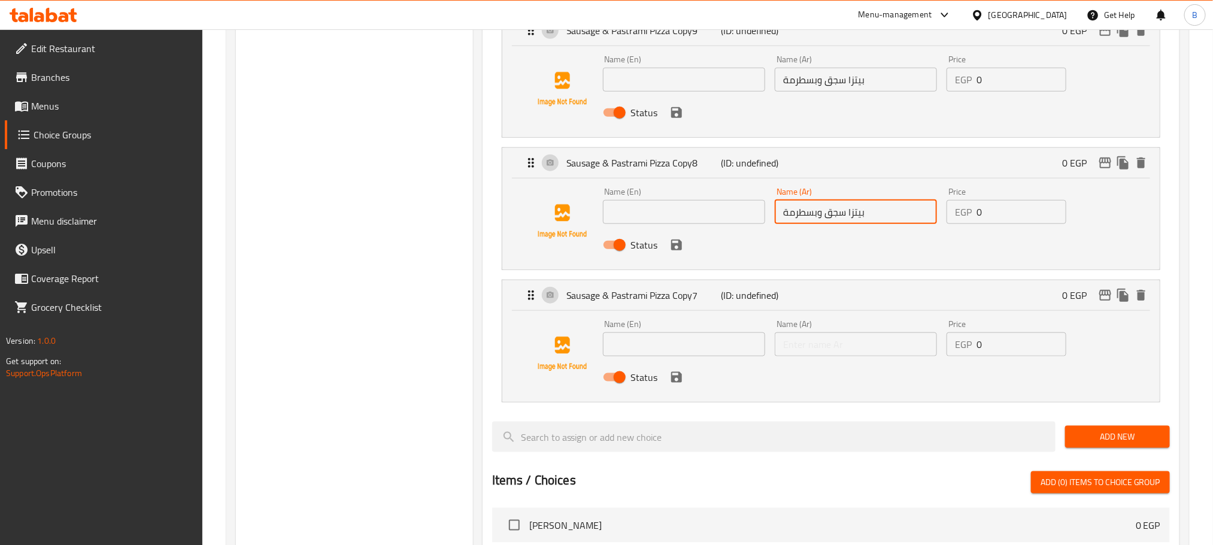
click at [859, 224] on input "بيتزا سجق وبسطرمة" at bounding box center [855, 212] width 162 height 24
click at [858, 224] on input "بيتزا سجق وبسطرمة" at bounding box center [855, 212] width 162 height 24
click at [839, 90] on input "بيتزا سجق وبسطرمة" at bounding box center [855, 80] width 162 height 24
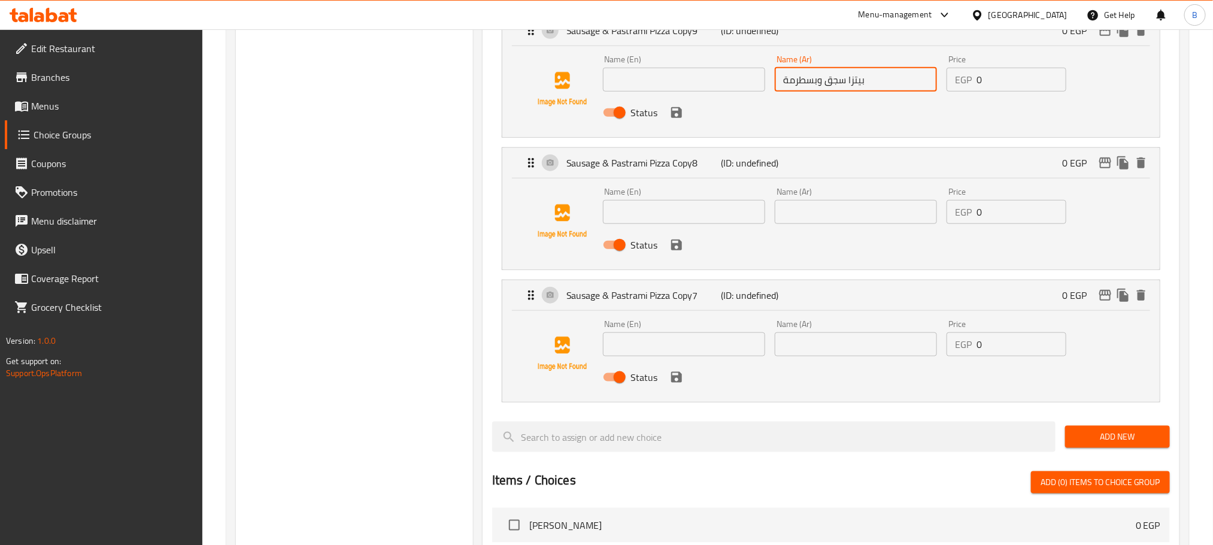
click at [839, 90] on input "بيتزا سجق وبسطرمة" at bounding box center [855, 80] width 162 height 24
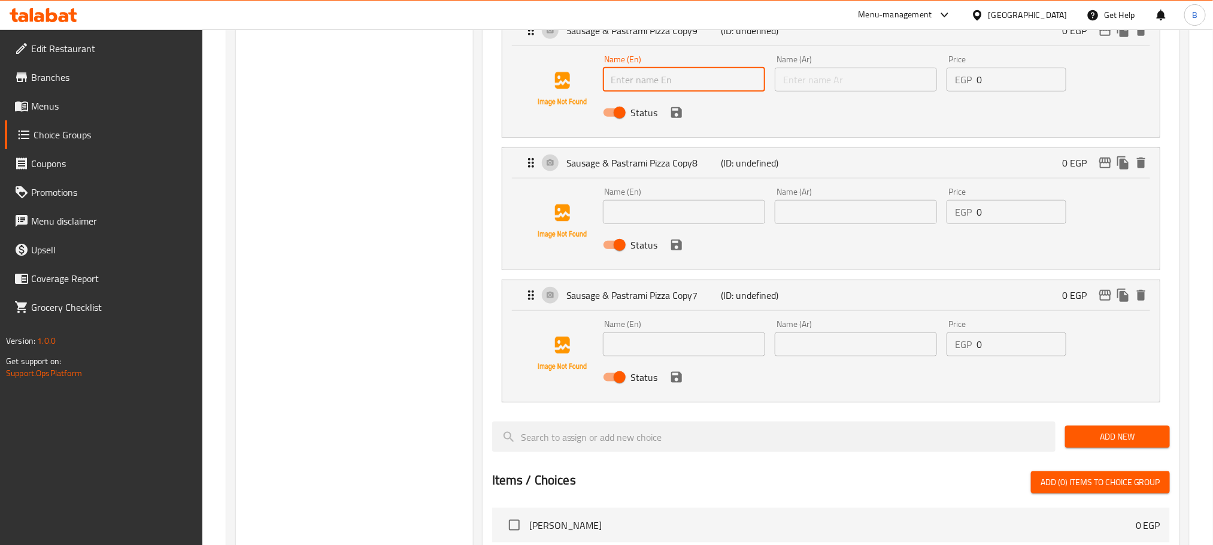
click at [679, 88] on input "text" at bounding box center [684, 80] width 162 height 24
paste input "Smoked Pizza"
type input "Smoked Pizza"
click at [891, 92] on input "text" at bounding box center [855, 80] width 162 height 24
paste input "بيتزا سموكد"
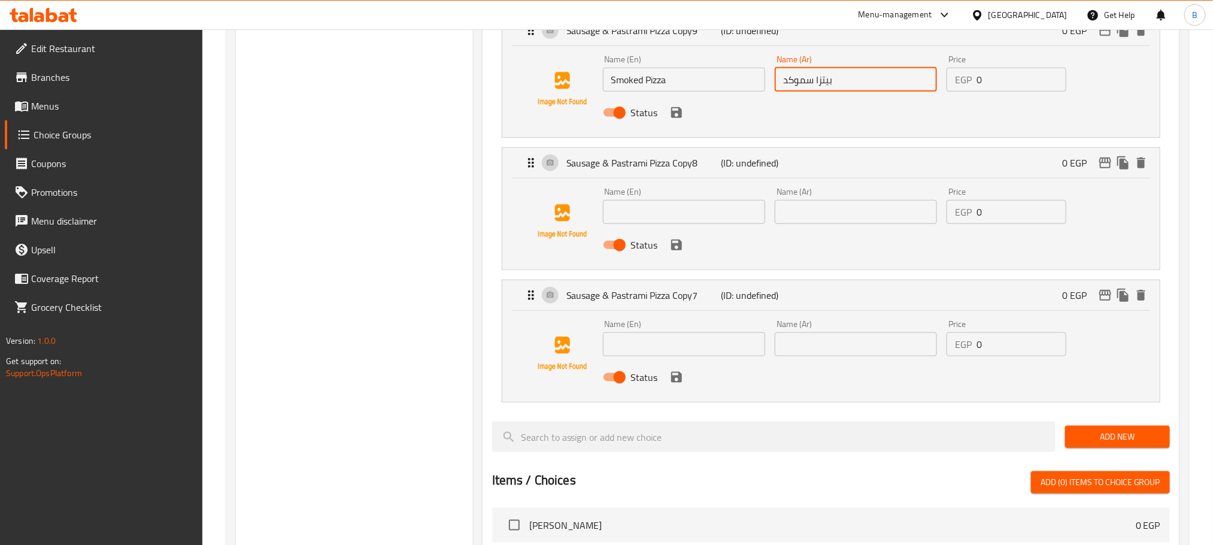
type input "بيتزا سموكد"
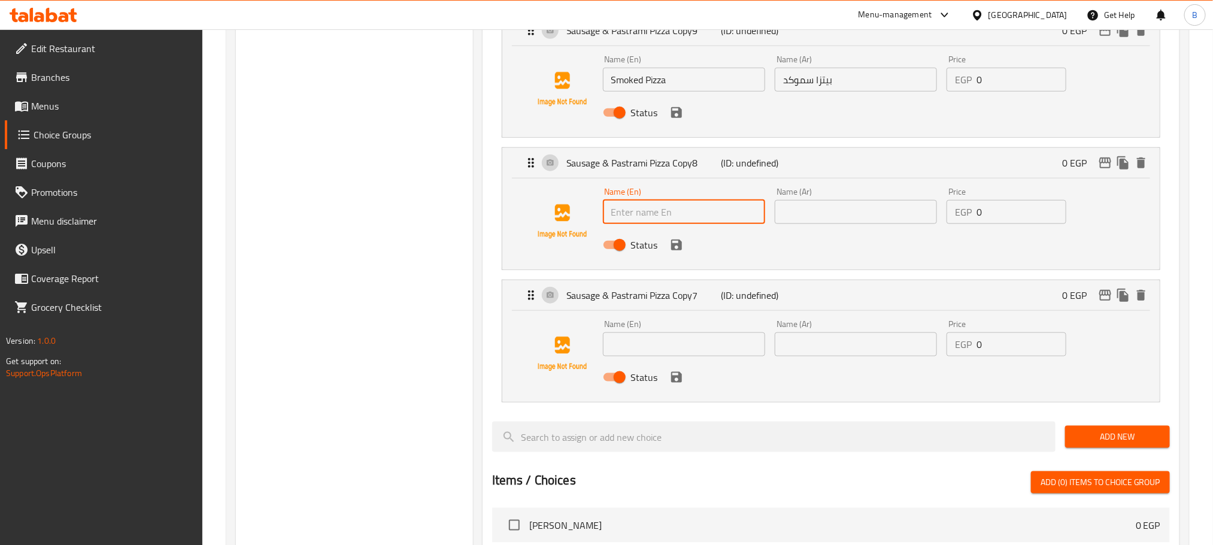
click at [686, 207] on input "text" at bounding box center [684, 212] width 162 height 24
paste input "Chicken BBQ Pizza"
type input "Chicken BBQ Pizza"
click at [828, 229] on div "Name (Ar) Name (Ar)" at bounding box center [856, 206] width 172 height 46
paste input "[PERSON_NAME]"
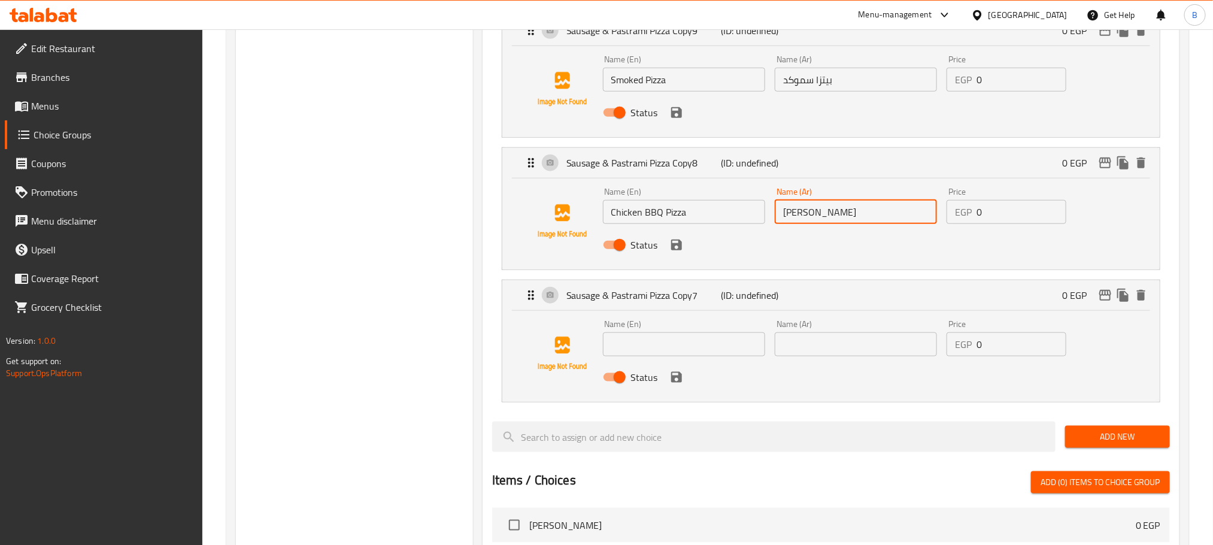
click at [825, 224] on input "[PERSON_NAME]" at bounding box center [855, 212] width 162 height 24
type input "[PERSON_NAME]"
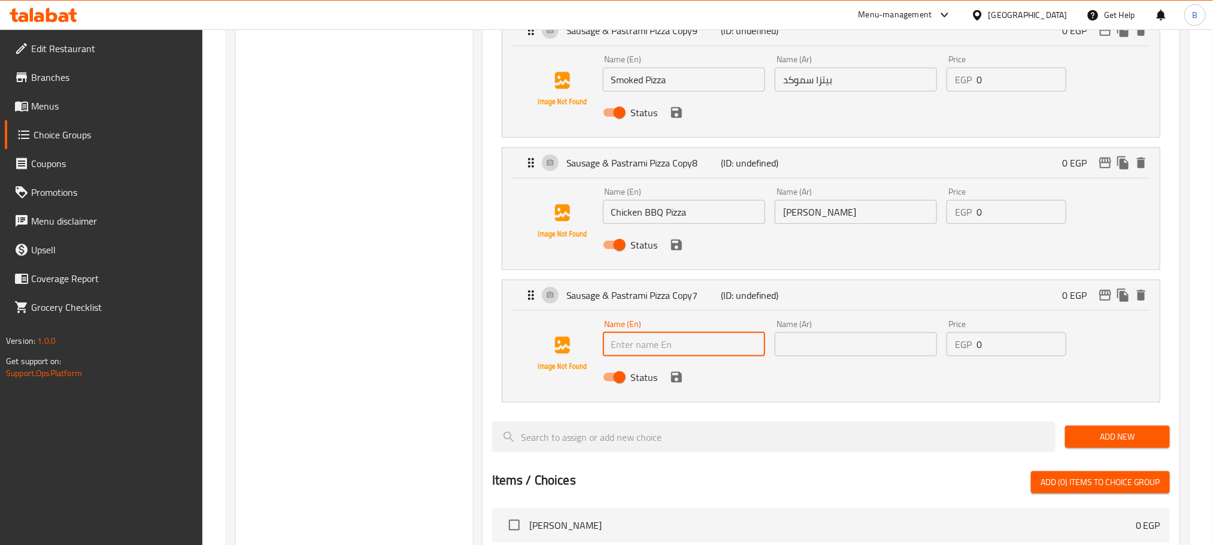
click at [722, 338] on input "text" at bounding box center [684, 344] width 162 height 24
paste input "Chicken Ranch Pizza"
type input "Chicken Ranch Pizza"
click at [828, 350] on input "text" at bounding box center [855, 344] width 162 height 24
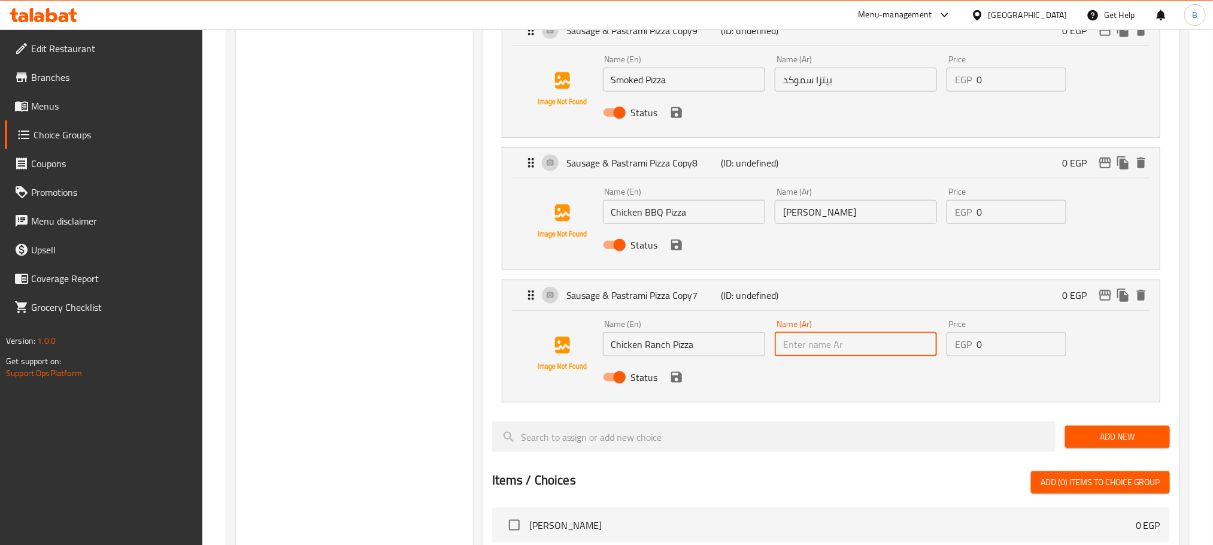
paste input "[PERSON_NAME] رانش"
click at [679, 250] on icon "save" at bounding box center [676, 244] width 11 height 11
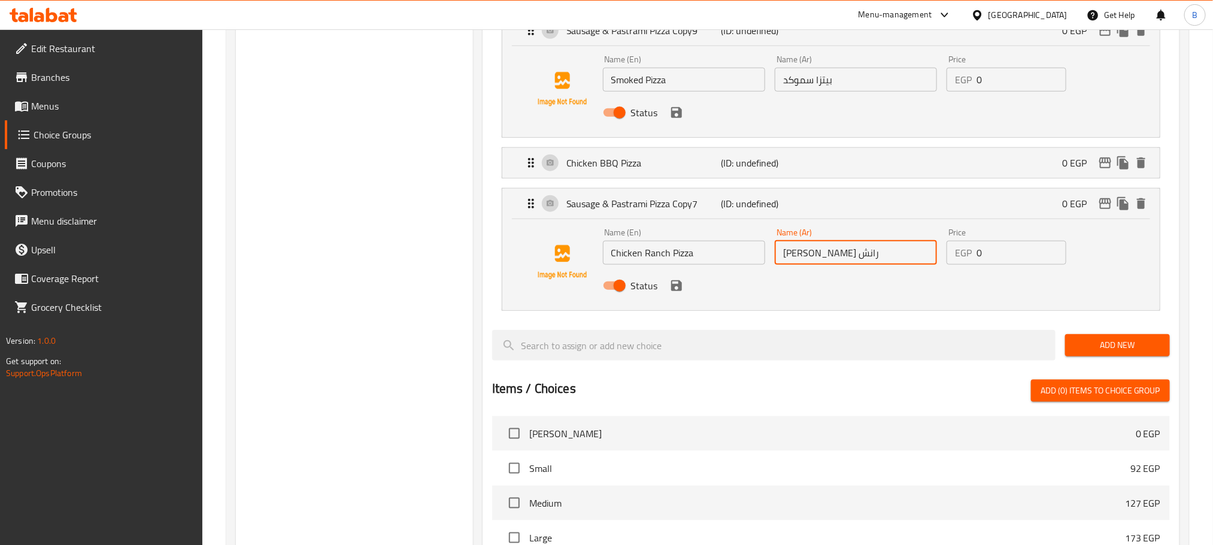
scroll to position [359, 0]
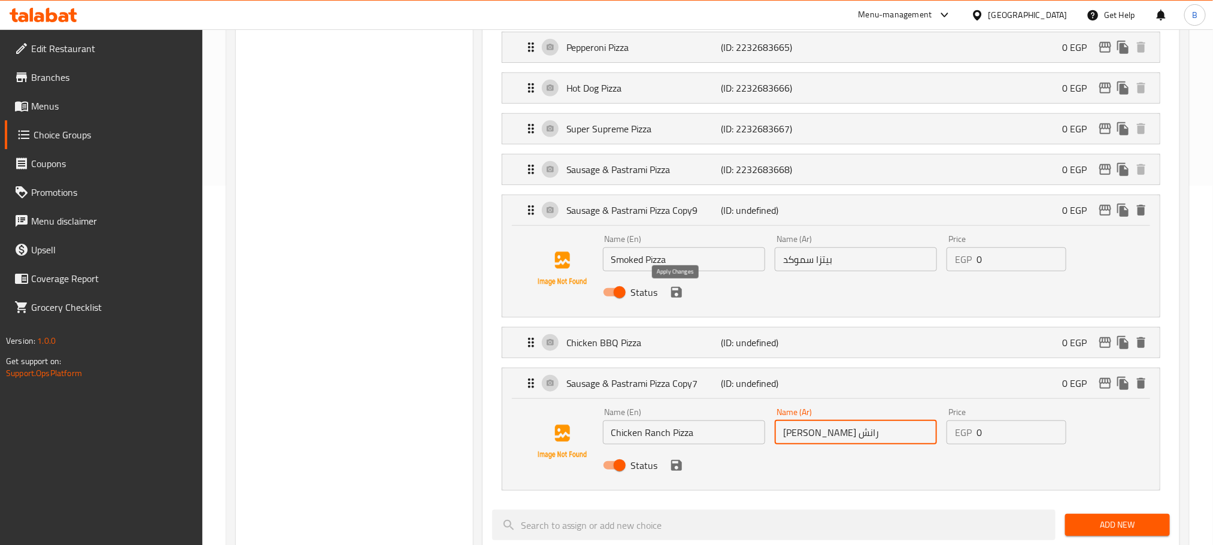
click at [679, 297] on icon "save" at bounding box center [676, 292] width 11 height 11
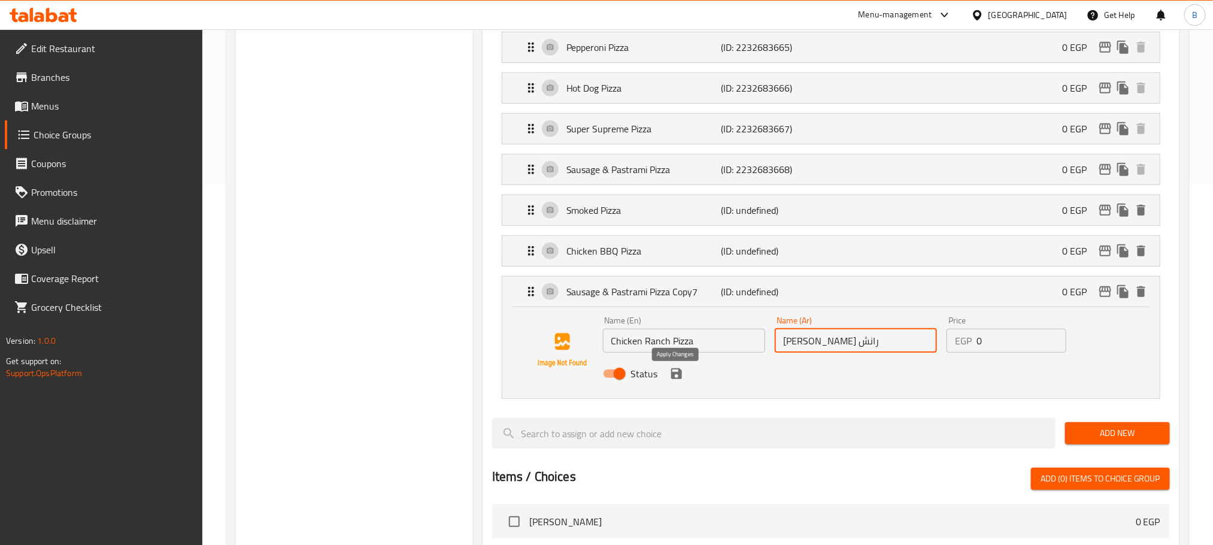
type input "[PERSON_NAME] رانش"
click at [679, 382] on button "save" at bounding box center [676, 373] width 18 height 18
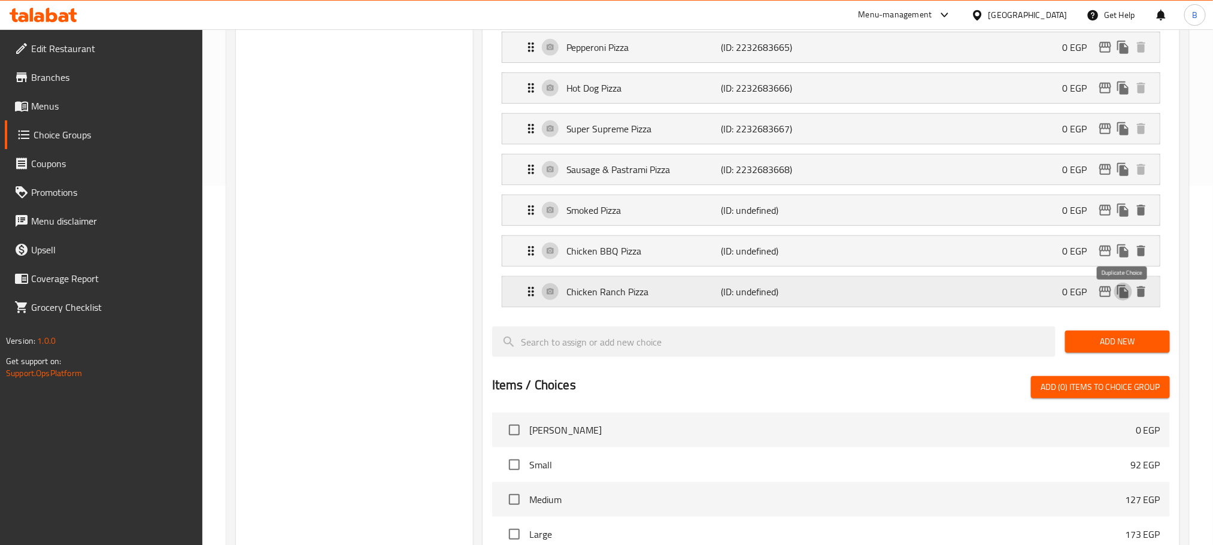
click at [1125, 300] on button "duplicate" at bounding box center [1123, 291] width 18 height 18
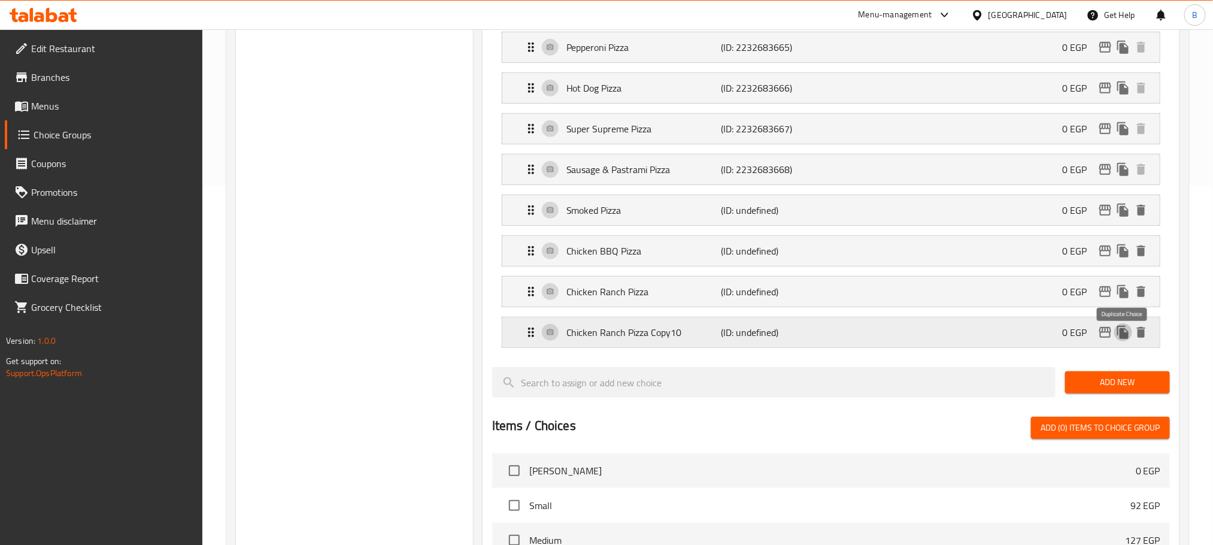
click at [1120, 338] on icon "duplicate" at bounding box center [1122, 332] width 11 height 13
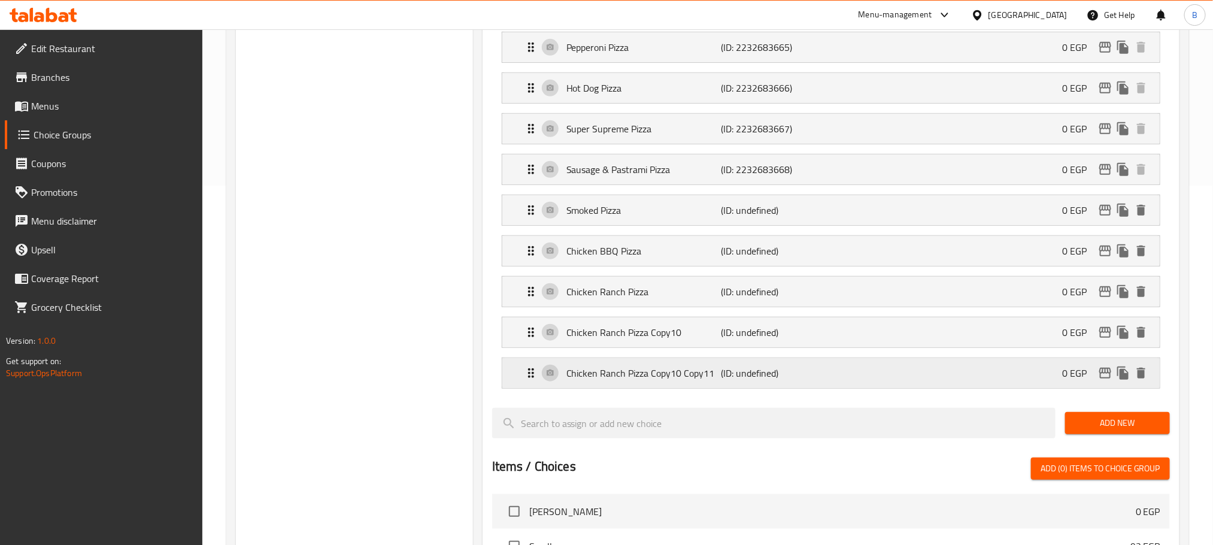
click at [815, 380] on p "(ID: undefined)" at bounding box center [772, 373] width 103 height 14
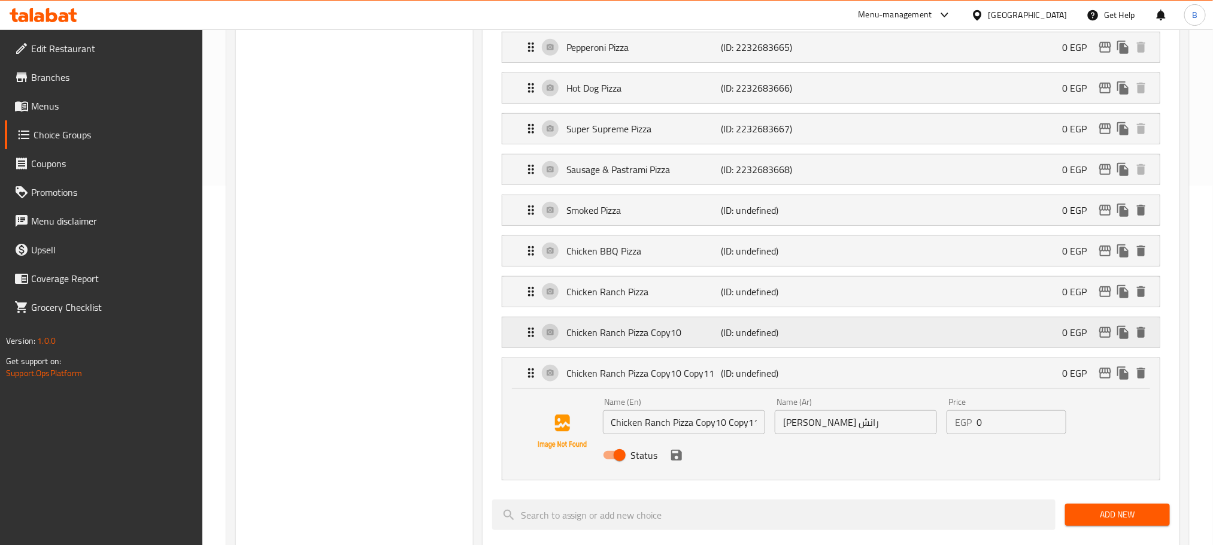
click at [798, 339] on p "(ID: undefined)" at bounding box center [772, 332] width 103 height 14
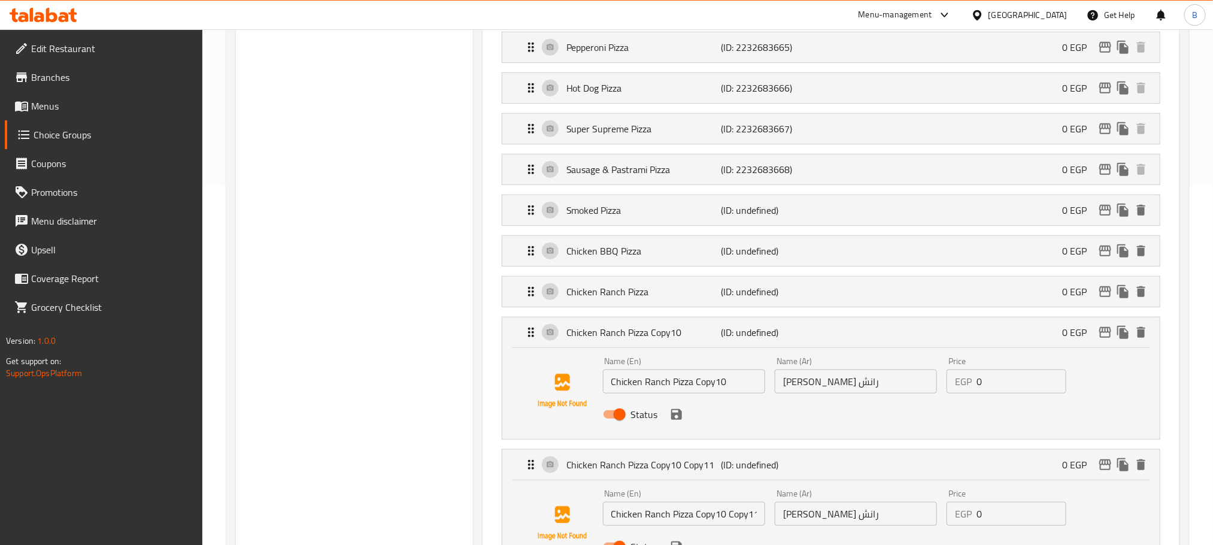
click at [734, 398] on div "Name (En) Chicken Ranch Pizza Copy10 Name (En)" at bounding box center [684, 375] width 172 height 46
click at [722, 388] on input "Chicken Ranch Pizza Copy10" at bounding box center [684, 381] width 162 height 24
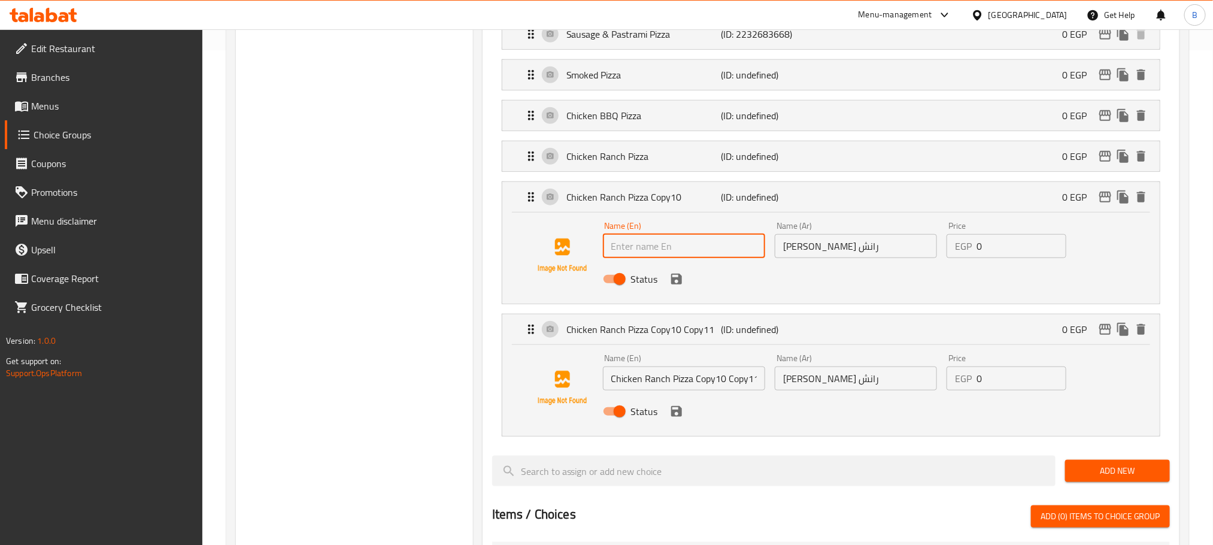
scroll to position [539, 0]
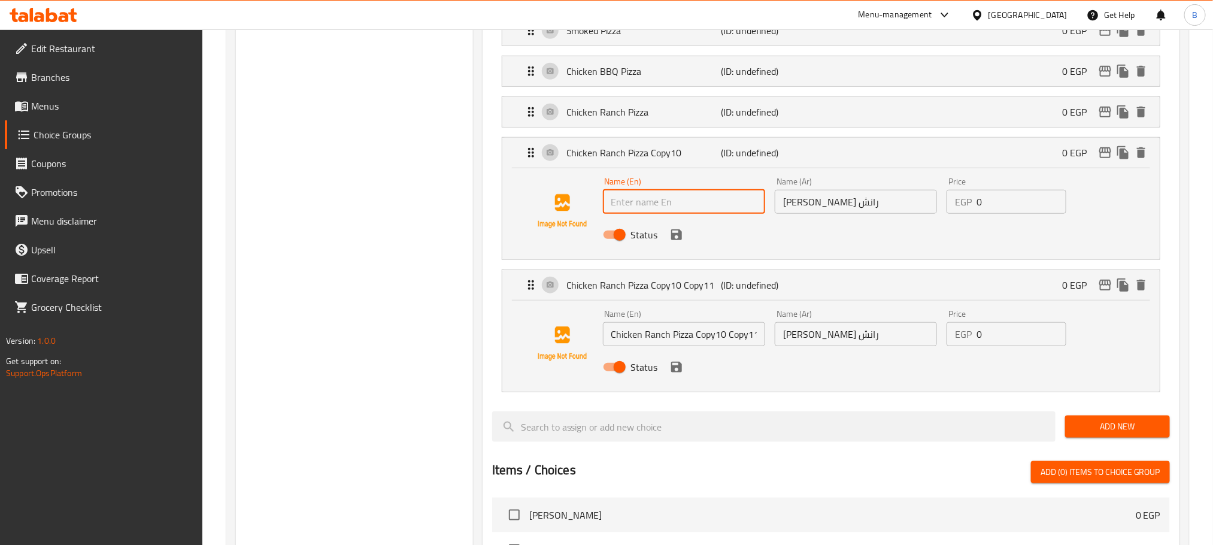
click at [722, 332] on input "Chicken Ranch Pizza Copy10 Copy11" at bounding box center [684, 334] width 162 height 24
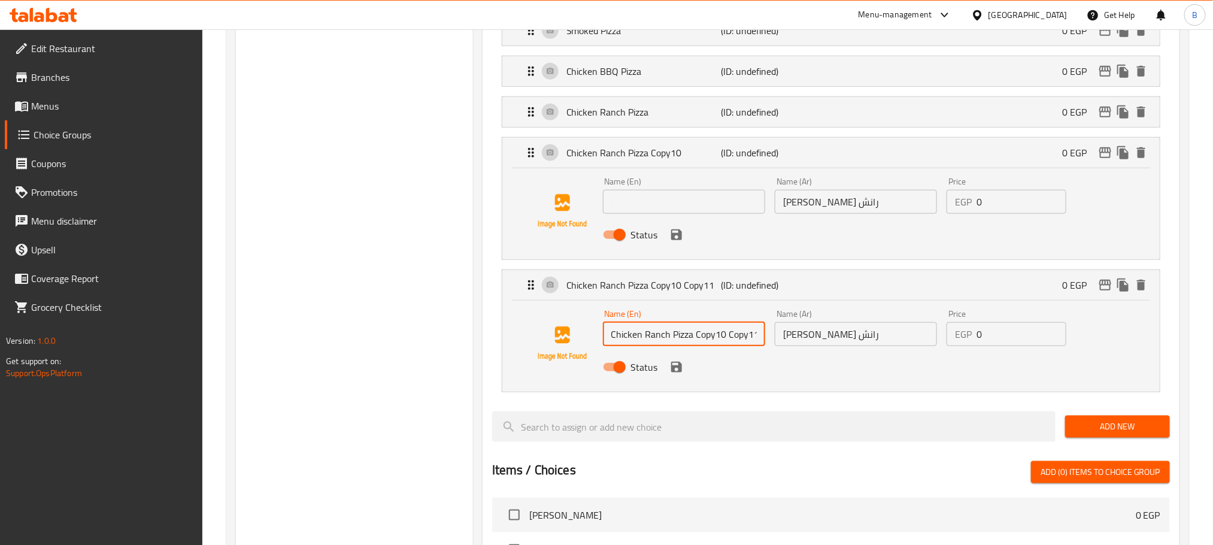
click at [722, 332] on input "Chicken Ranch Pizza Copy10 Copy11" at bounding box center [684, 334] width 162 height 24
click at [821, 345] on input "[PERSON_NAME] رانش" at bounding box center [855, 334] width 162 height 24
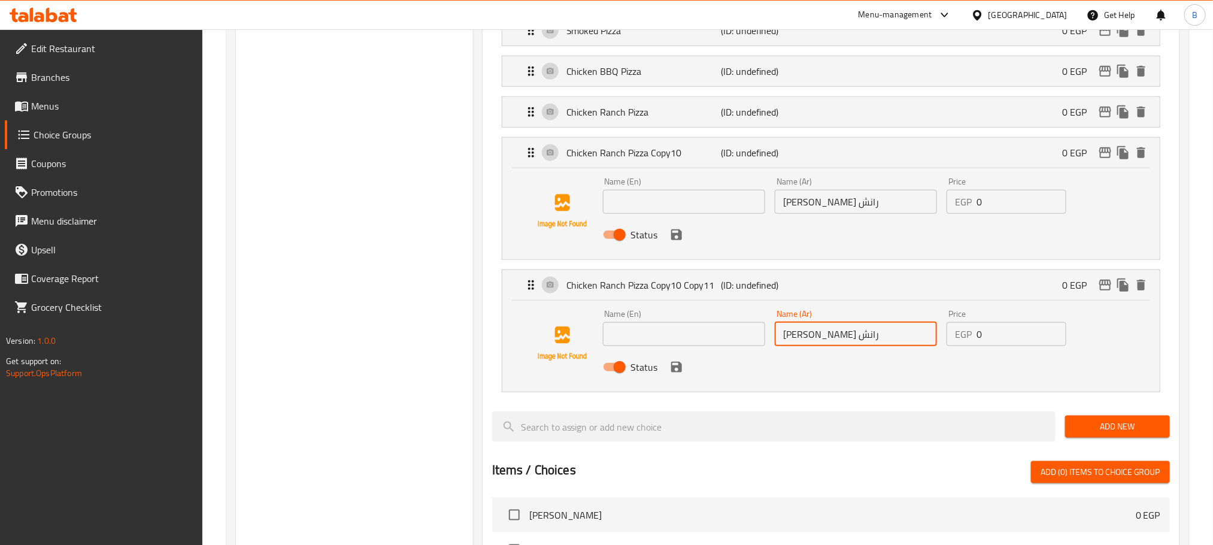
click at [821, 345] on input "[PERSON_NAME] رانش" at bounding box center [855, 334] width 162 height 24
click at [841, 189] on div "Name (Ar) بيتزا تشيكن رانش Name (Ar)" at bounding box center [855, 195] width 162 height 37
click at [842, 203] on input "[PERSON_NAME] رانش" at bounding box center [855, 202] width 162 height 24
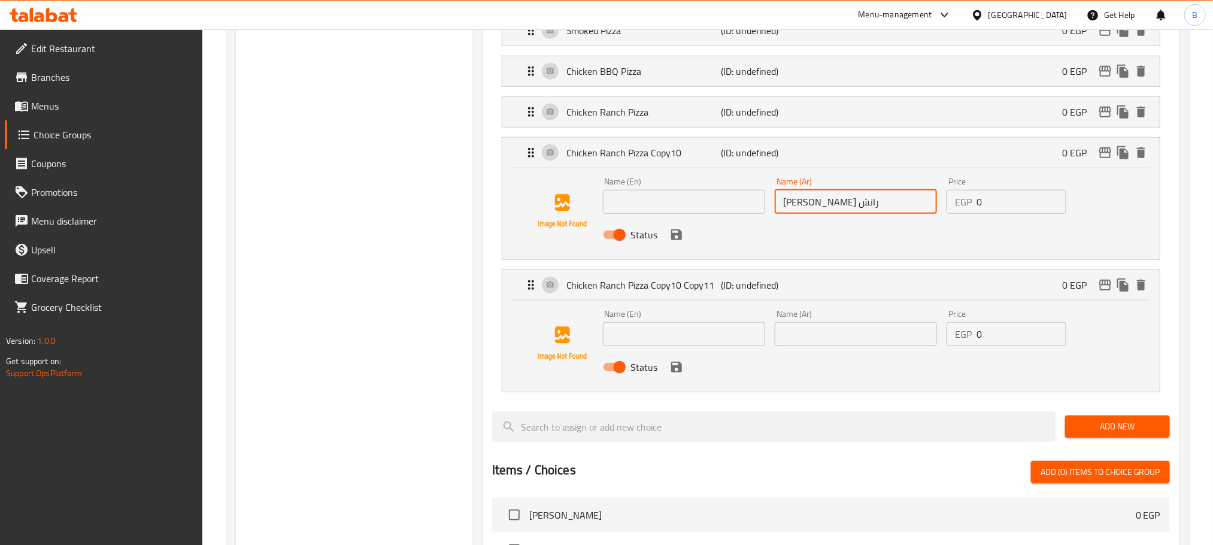
click at [842, 203] on input "[PERSON_NAME] رانش" at bounding box center [855, 202] width 162 height 24
click at [641, 203] on input "text" at bounding box center [684, 202] width 162 height 24
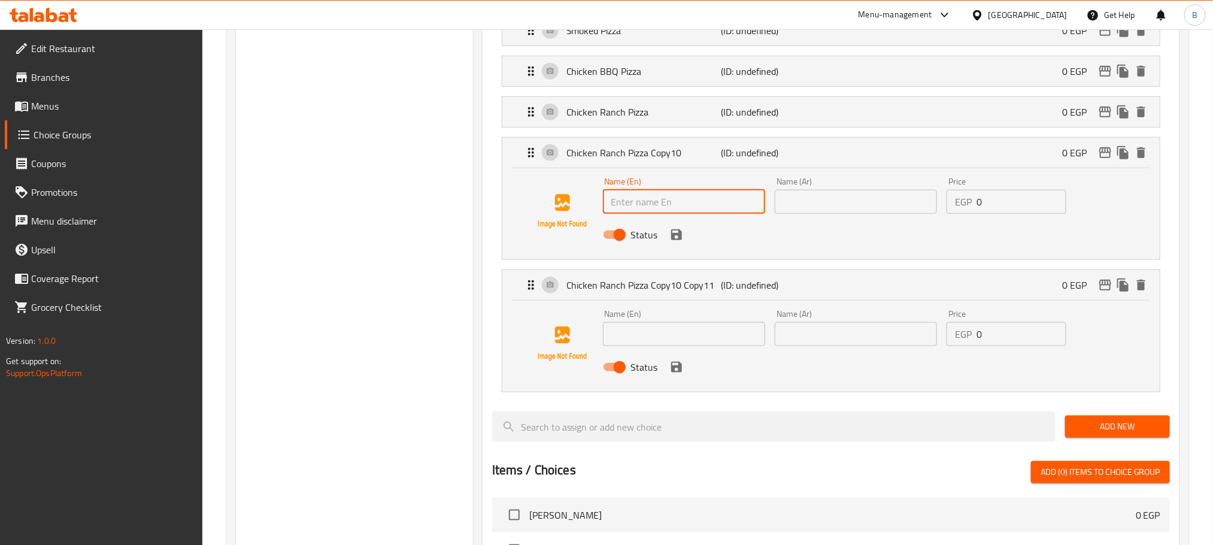
paste input "Twist Pizza"
type input "Twist Pizza"
click at [837, 212] on input "text" at bounding box center [855, 202] width 162 height 24
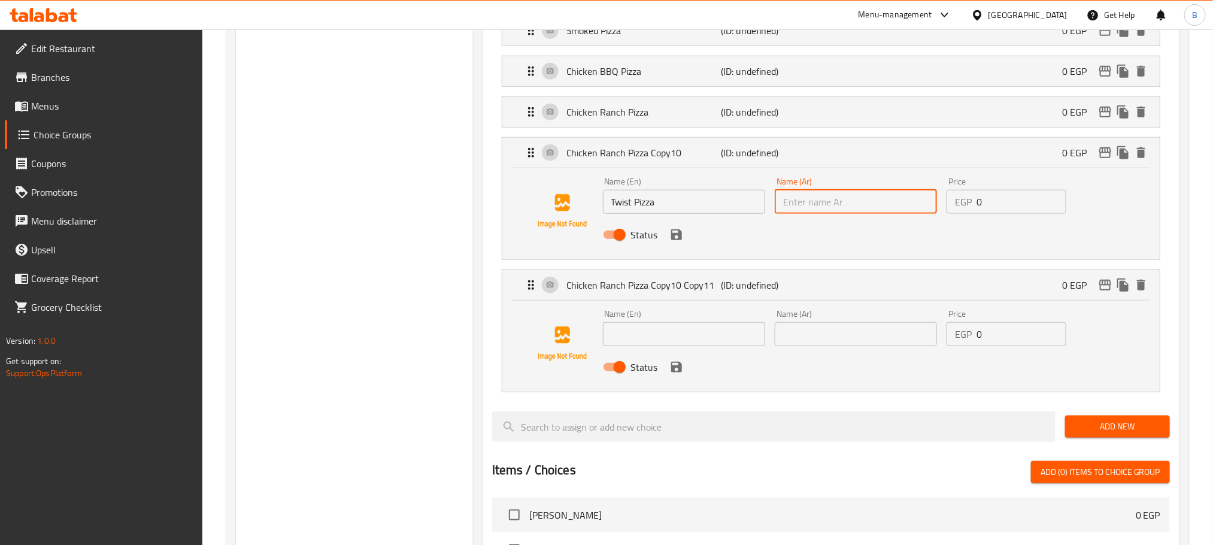
paste input "[PERSON_NAME]"
type input "[PERSON_NAME]"
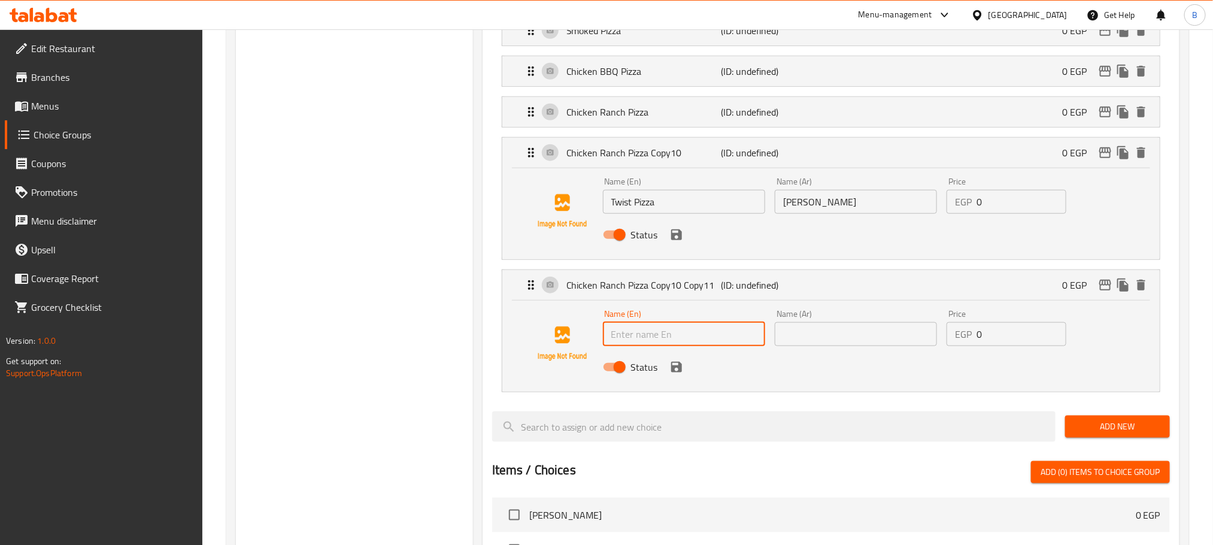
click at [630, 343] on input "text" at bounding box center [684, 334] width 162 height 24
paste input "Burger Pizza"
type input "Burger Pizza"
click at [882, 334] on input "text" at bounding box center [855, 334] width 162 height 24
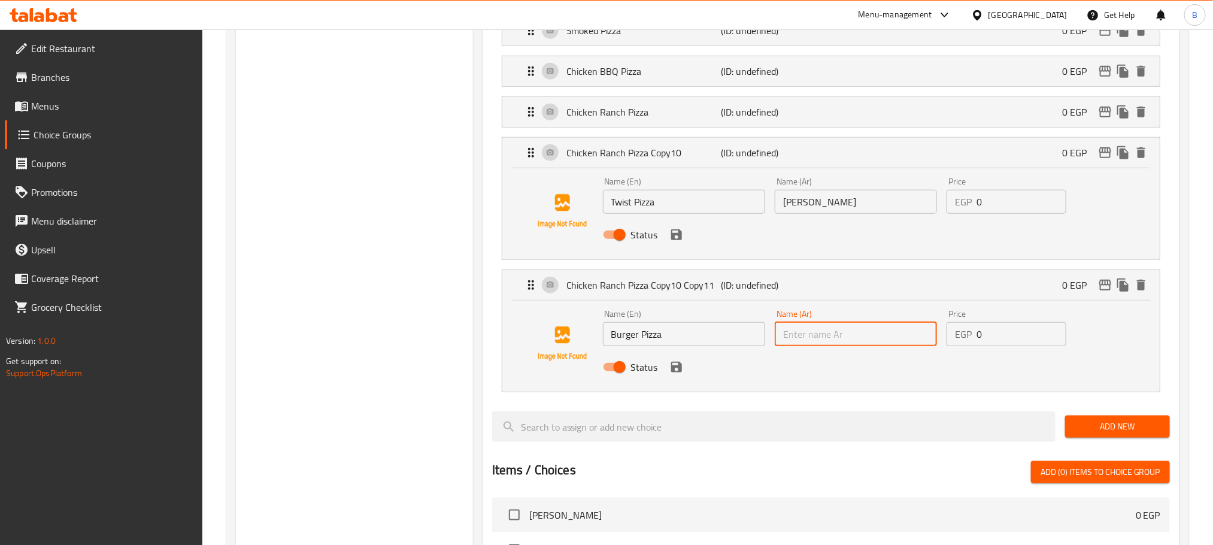
paste input "بيتزا برجر"
click at [672, 368] on icon "save" at bounding box center [676, 366] width 11 height 11
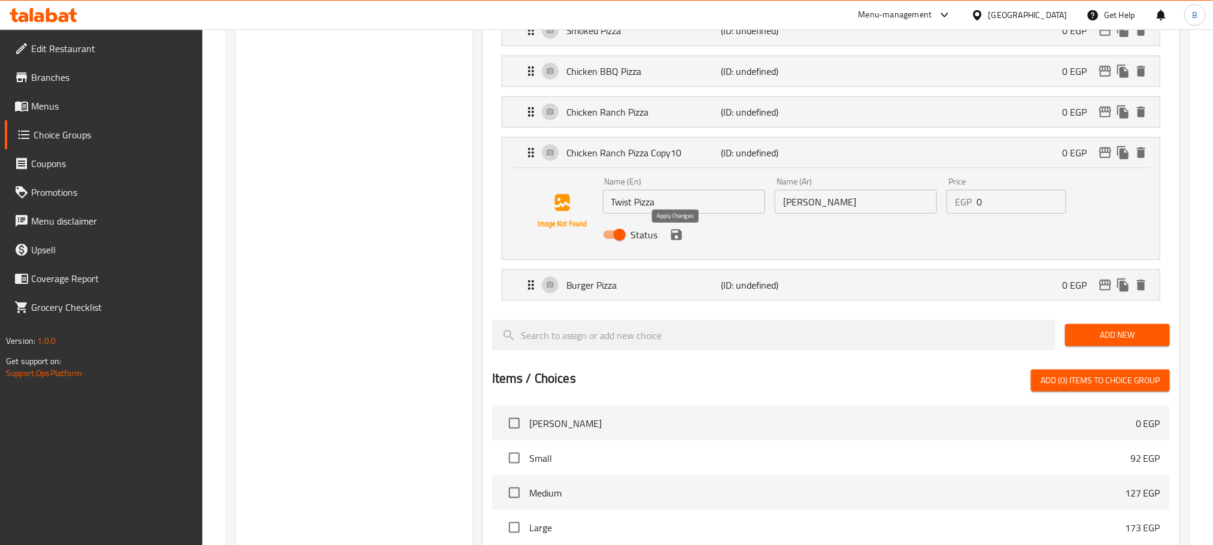
type input "بيتزا برجر"
click at [673, 238] on icon "save" at bounding box center [676, 234] width 14 height 14
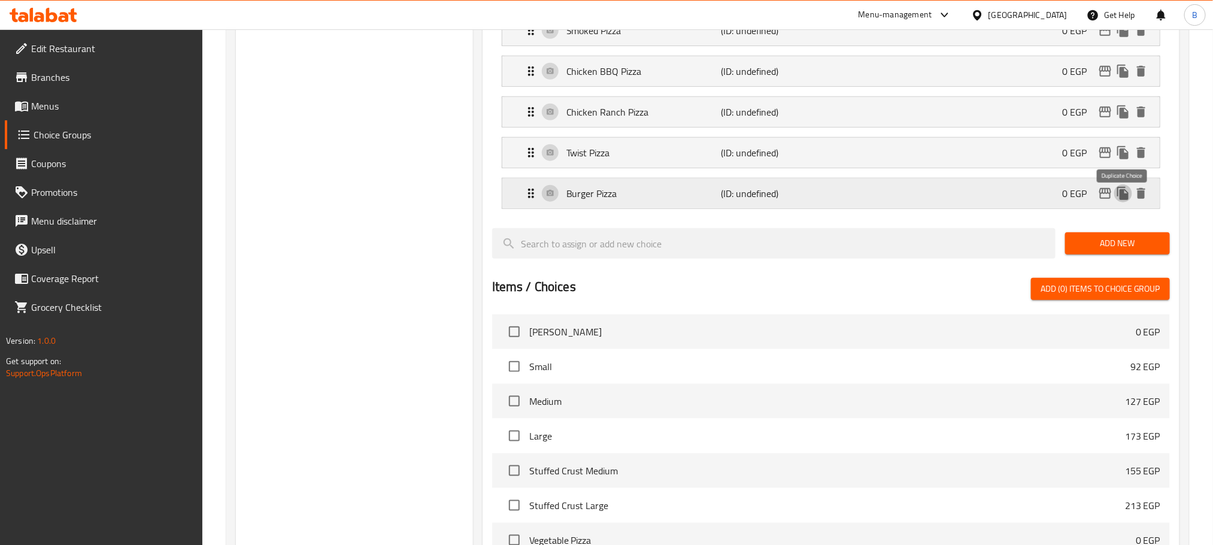
click at [1117, 200] on icon "duplicate" at bounding box center [1123, 193] width 14 height 14
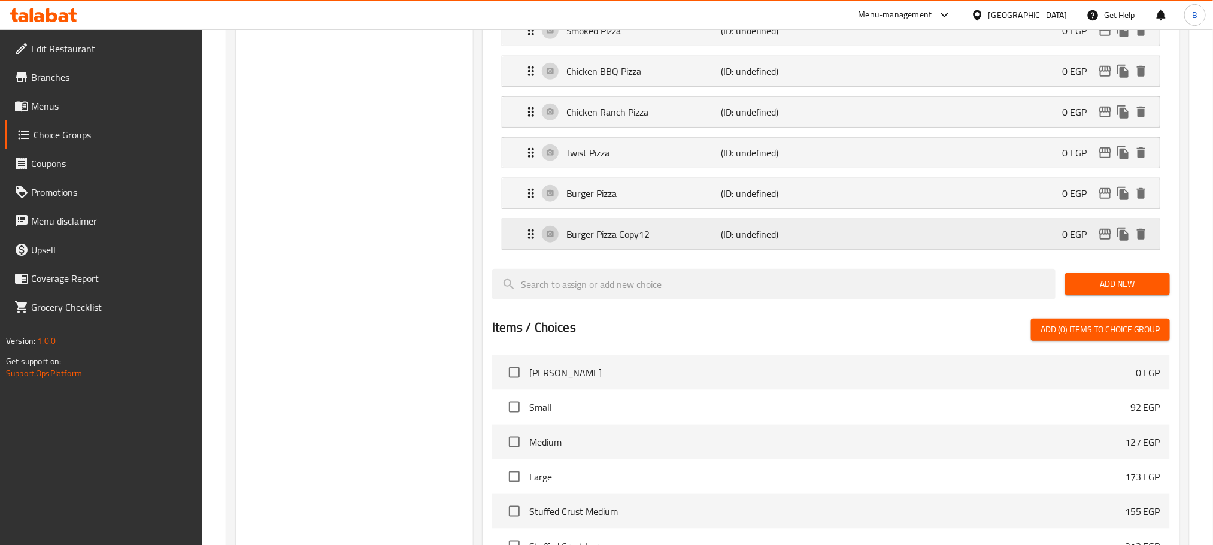
drag, startPoint x: 697, startPoint y: 235, endPoint x: 668, endPoint y: 254, distance: 34.7
click at [697, 235] on p "Burger Pizza Copy12" at bounding box center [643, 234] width 154 height 14
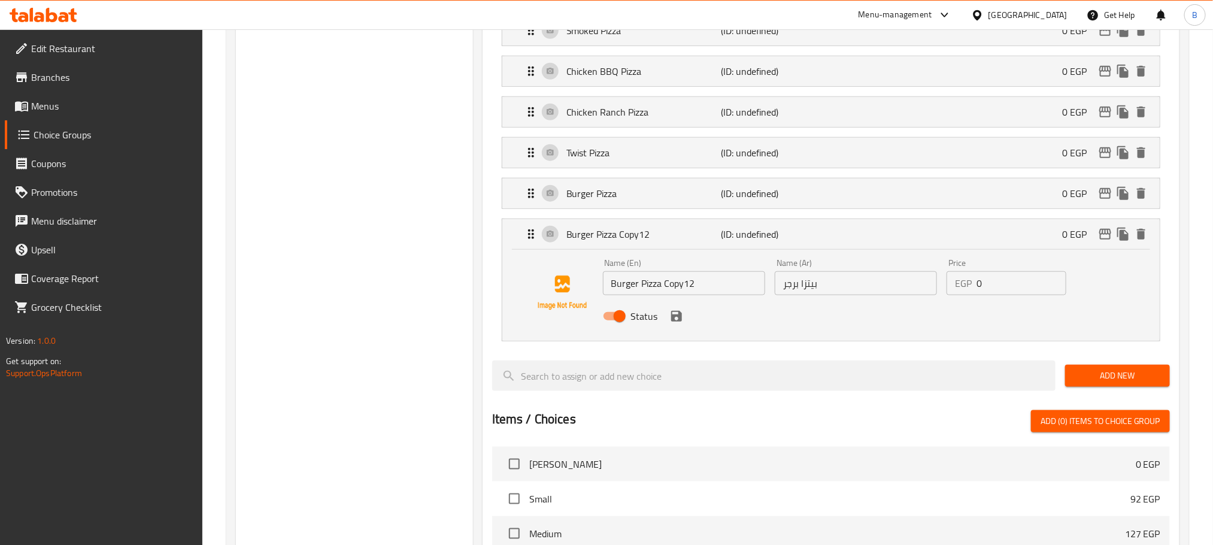
click at [655, 286] on input "Burger Pizza Copy12" at bounding box center [684, 283] width 162 height 24
paste input "Mix Meat Pizza"
type input "Mix Meat Pizza"
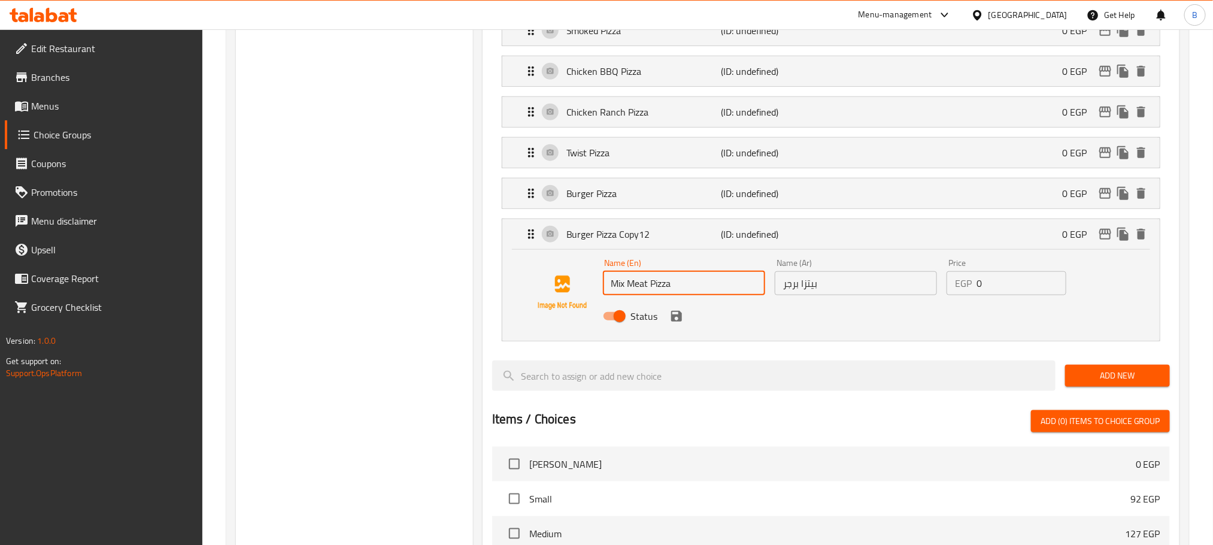
click at [844, 289] on input "بيتزا برجر" at bounding box center [855, 283] width 162 height 24
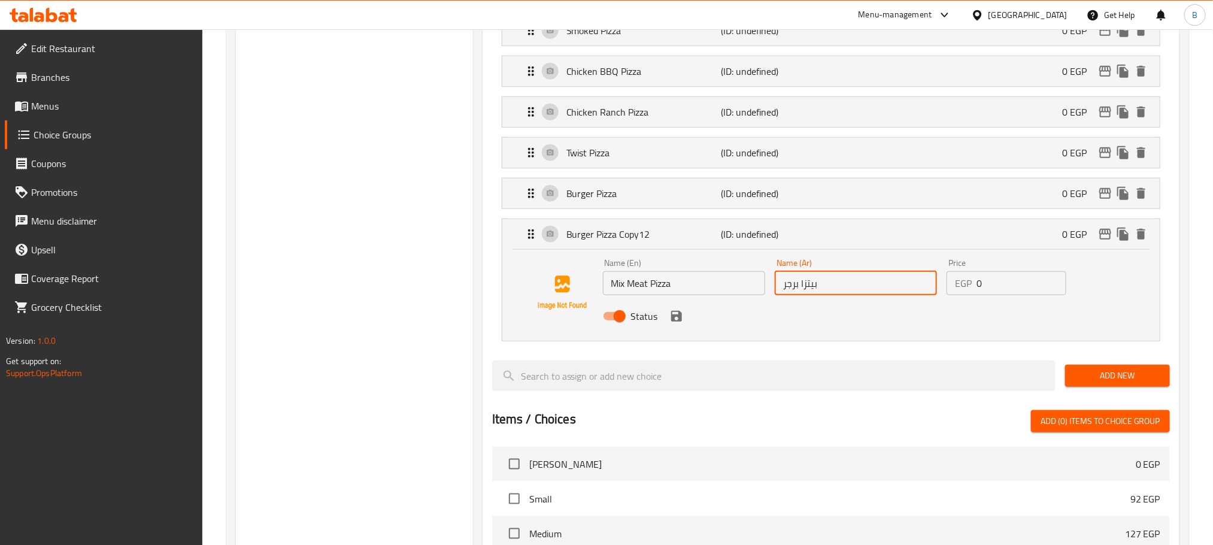
click at [844, 289] on input "بيتزا برجر" at bounding box center [855, 283] width 162 height 24
paste input "ميكس لحوم"
click at [679, 321] on icon "save" at bounding box center [676, 316] width 11 height 11
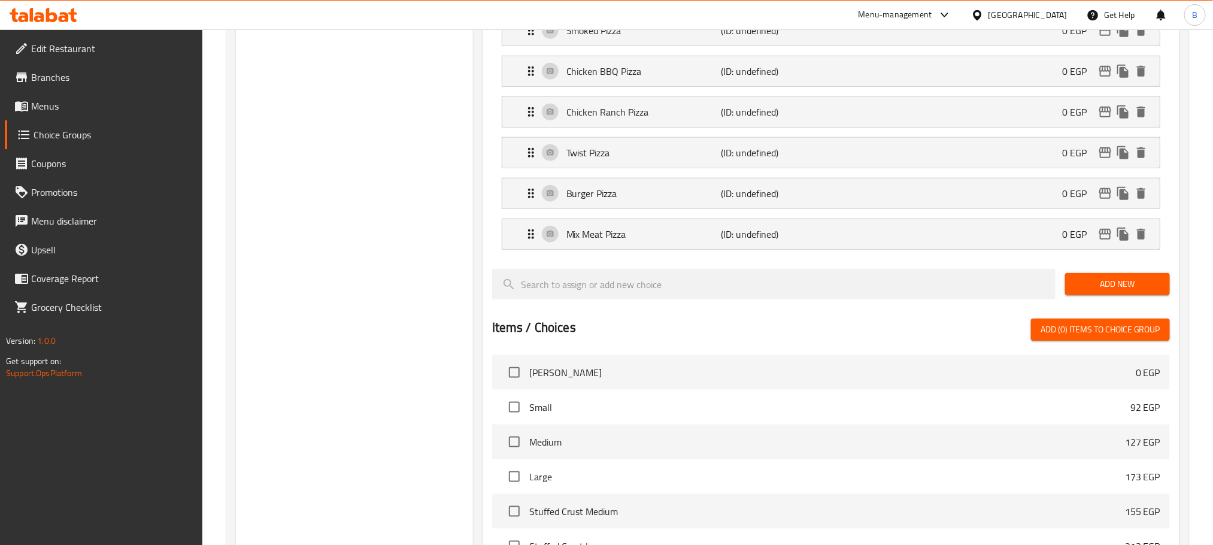
type input "بيتزا ميكس لحوم"
click at [1123, 241] on icon "duplicate" at bounding box center [1123, 234] width 14 height 14
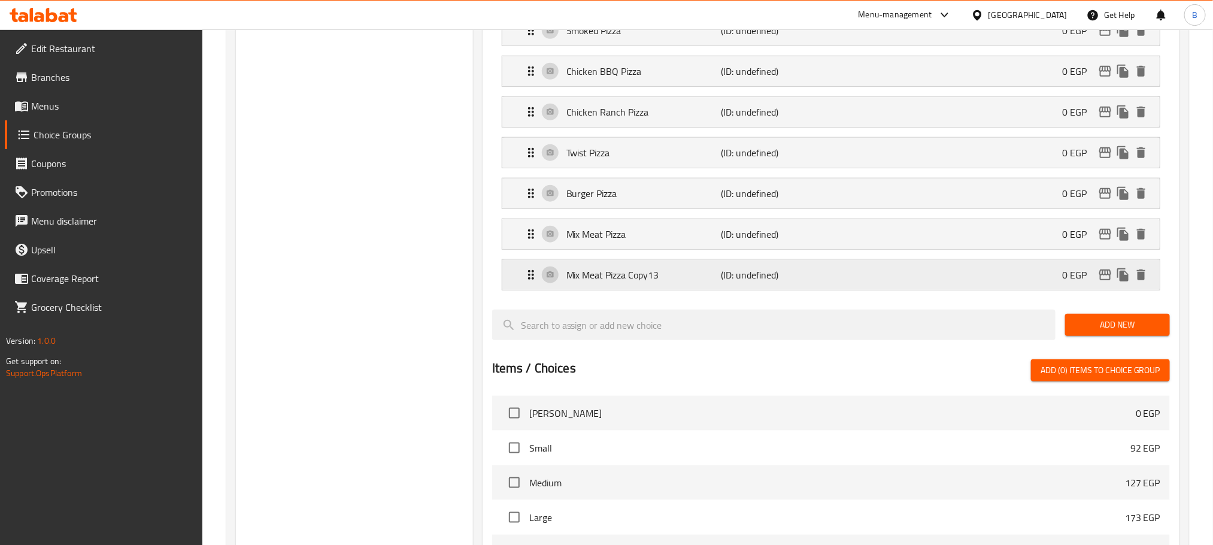
click at [678, 282] on p "Mix Meat Pizza Copy13" at bounding box center [643, 275] width 154 height 14
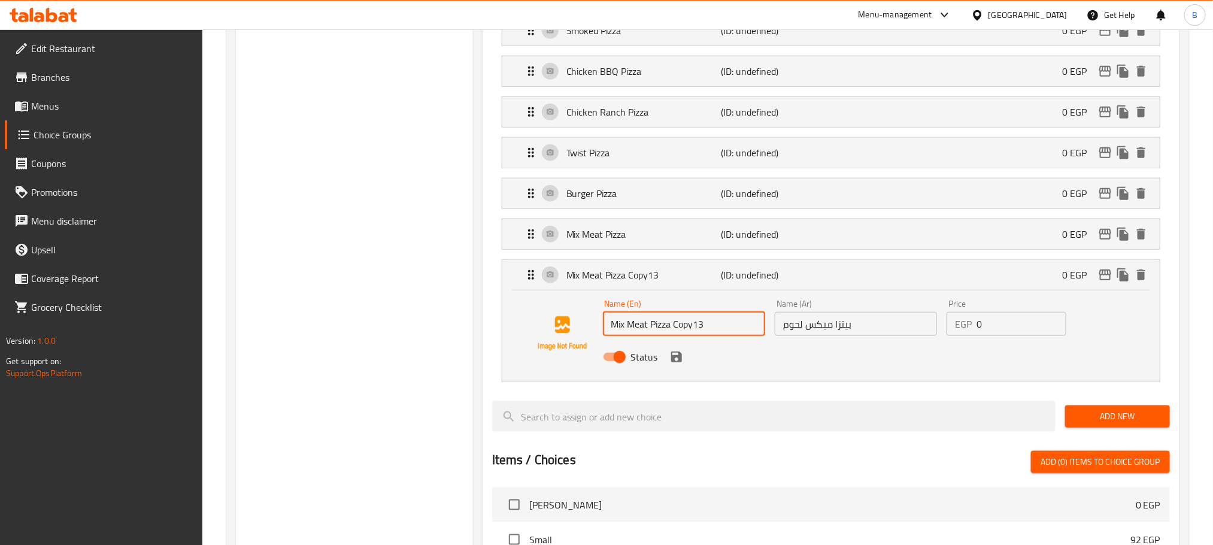
click at [629, 326] on input "Mix Meat Pizza Copy13" at bounding box center [684, 324] width 162 height 24
paste input "Chicken Pizza"
type input "Mix Chicken Pizza"
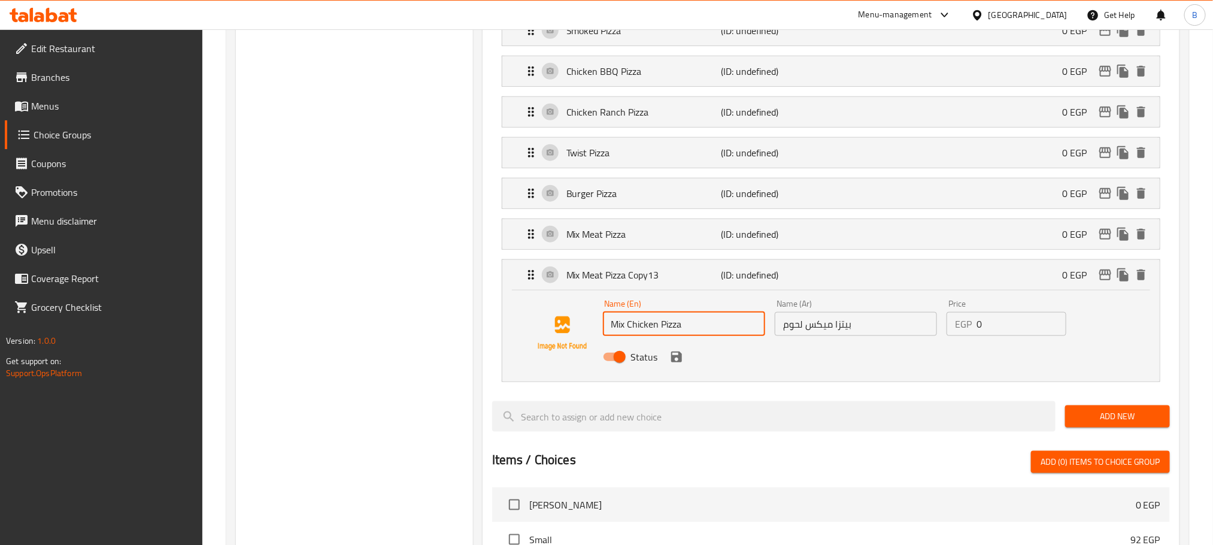
click at [856, 336] on input "بيتزا ميكس لحوم" at bounding box center [855, 324] width 162 height 24
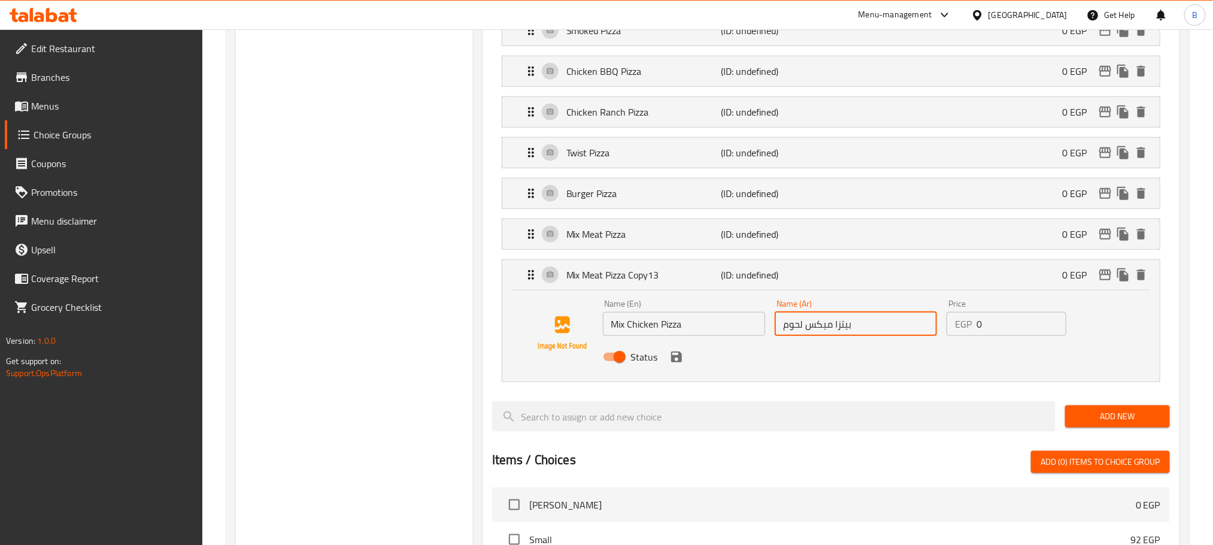
click at [856, 336] on input "بيتزا ميكس لحوم" at bounding box center [855, 324] width 162 height 24
paste input "راخ"
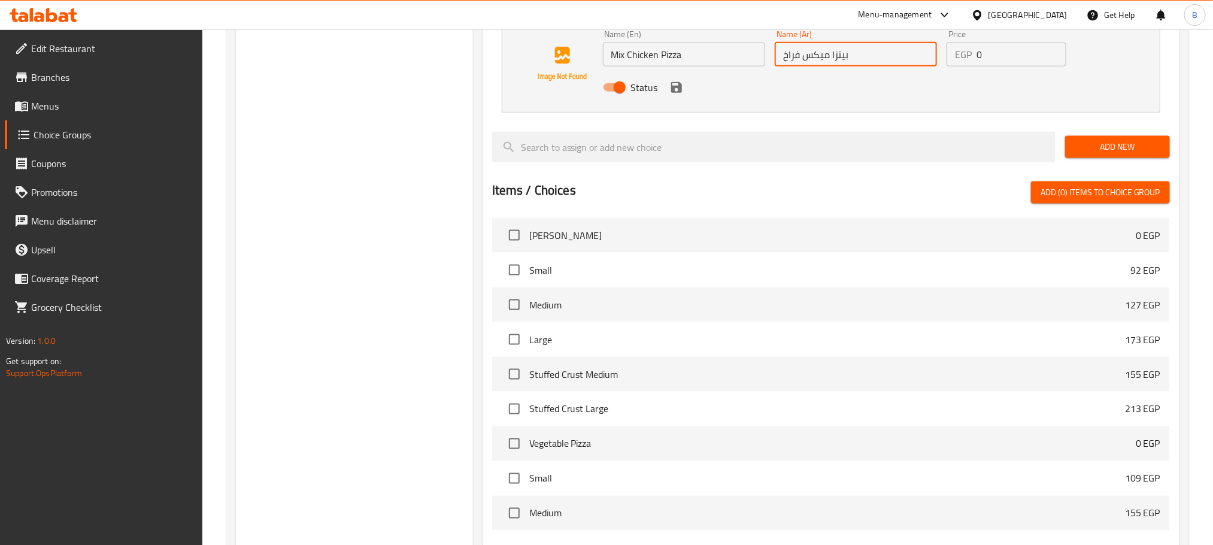
type input "بيتزا ميكس فراخ"
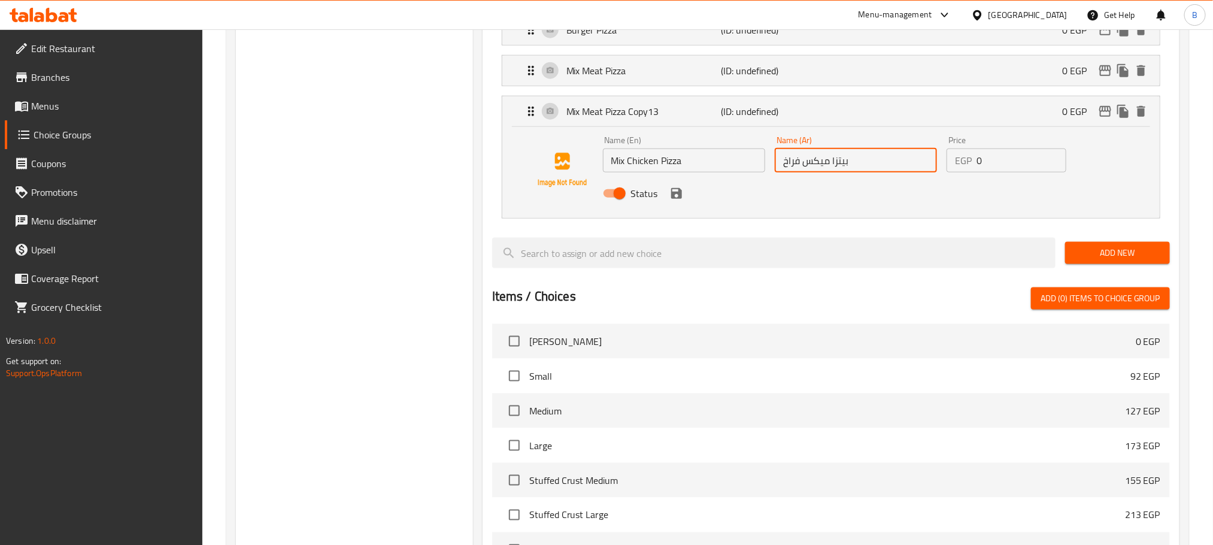
scroll to position [628, 0]
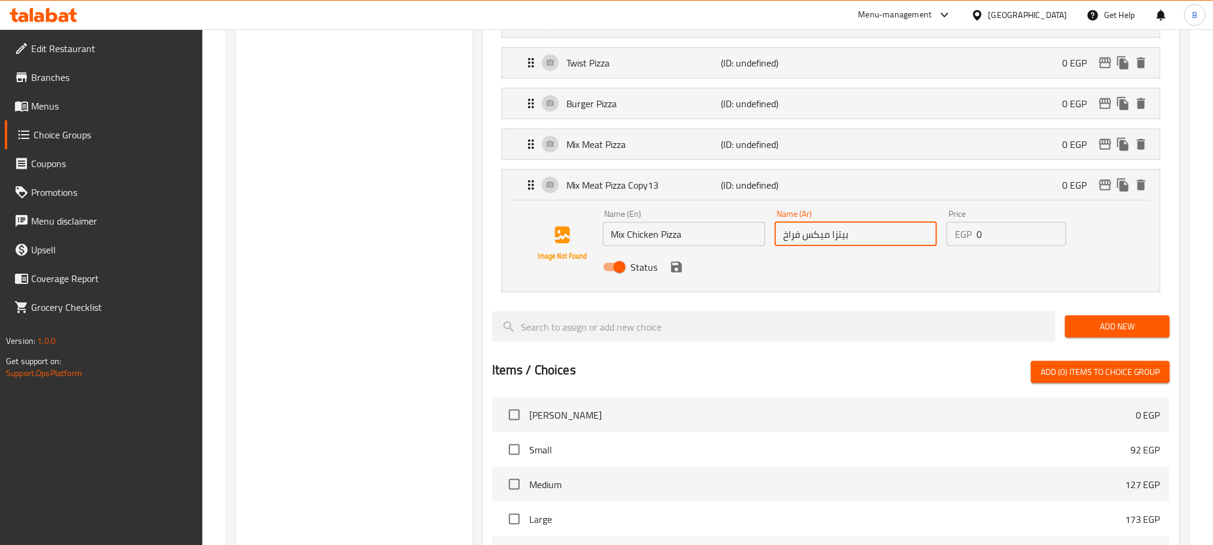
click at [679, 272] on icon "save" at bounding box center [676, 267] width 11 height 11
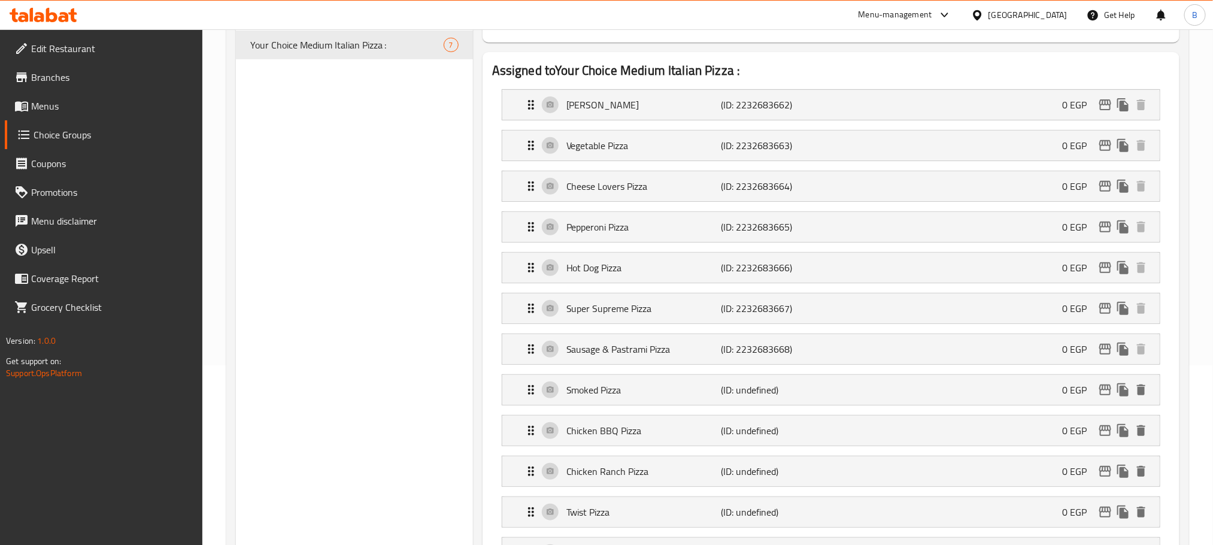
scroll to position [0, 0]
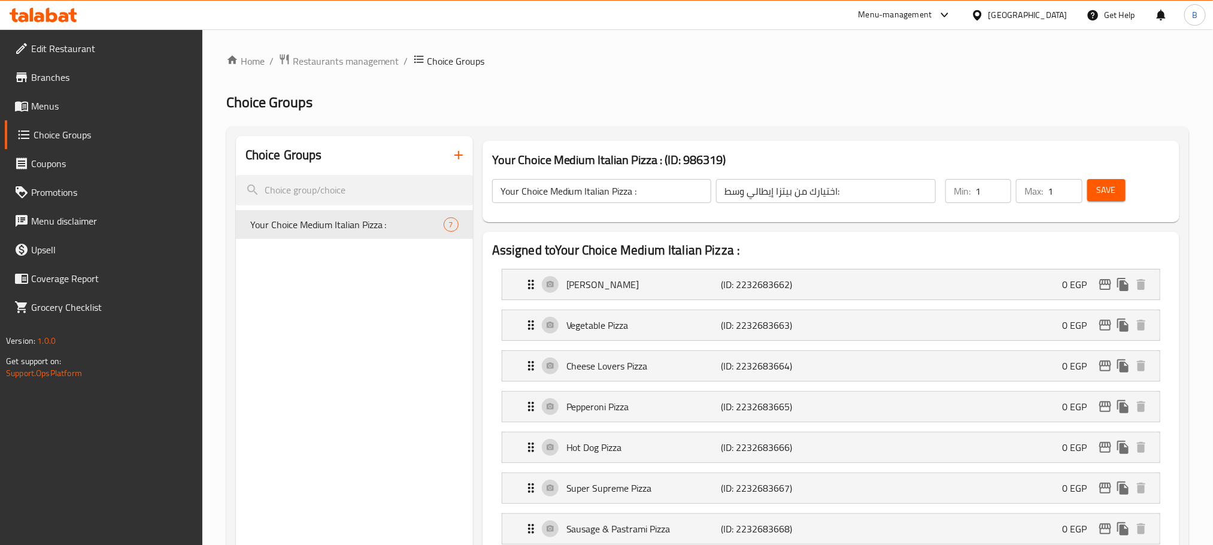
click at [1110, 184] on span "Save" at bounding box center [1105, 190] width 19 height 15
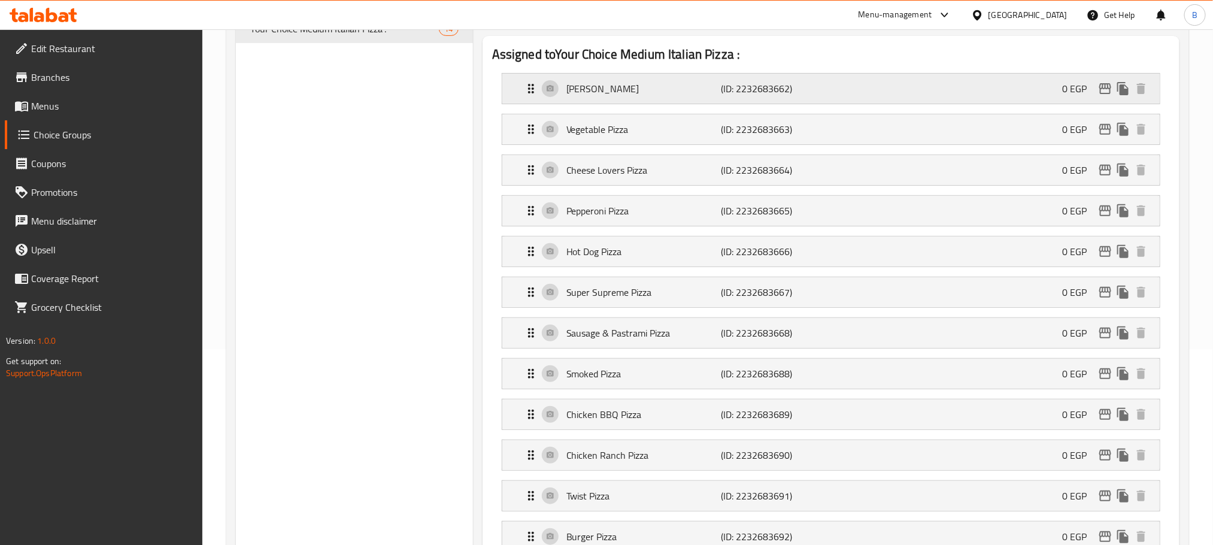
scroll to position [180, 0]
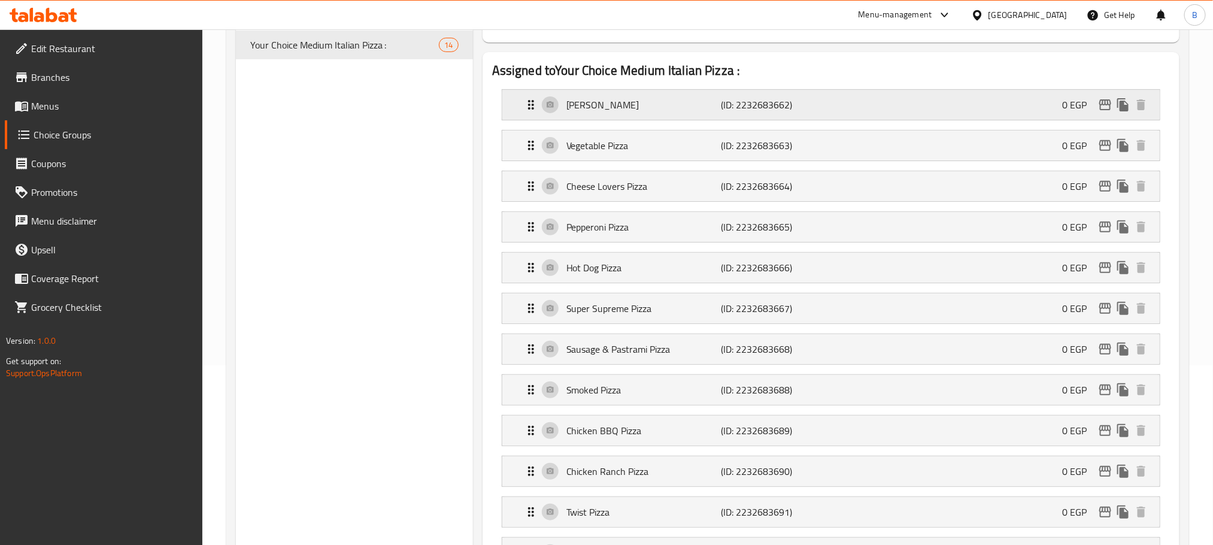
click at [652, 105] on p "[PERSON_NAME]" at bounding box center [643, 105] width 154 height 14
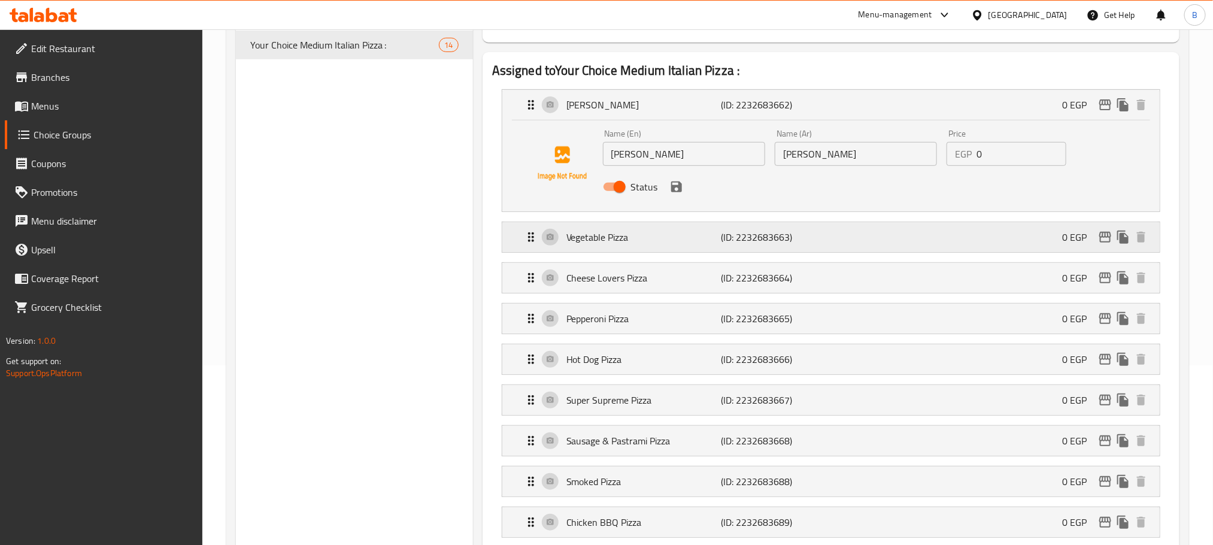
click at [622, 232] on p "Vegetable Pizza" at bounding box center [643, 237] width 154 height 14
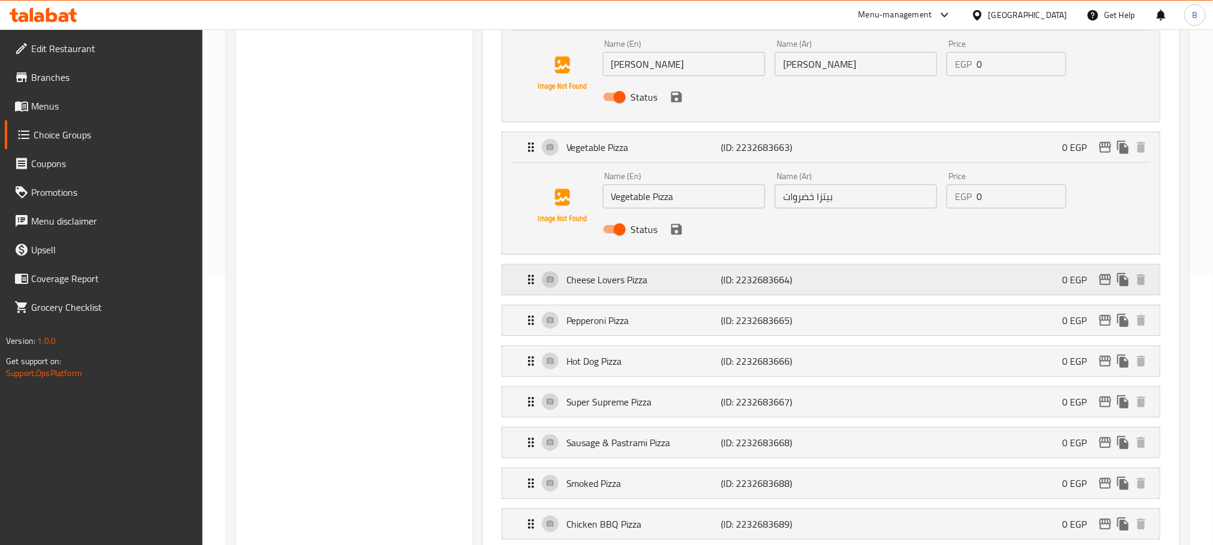
click at [605, 277] on p "Cheese Lovers Pizza" at bounding box center [643, 279] width 154 height 14
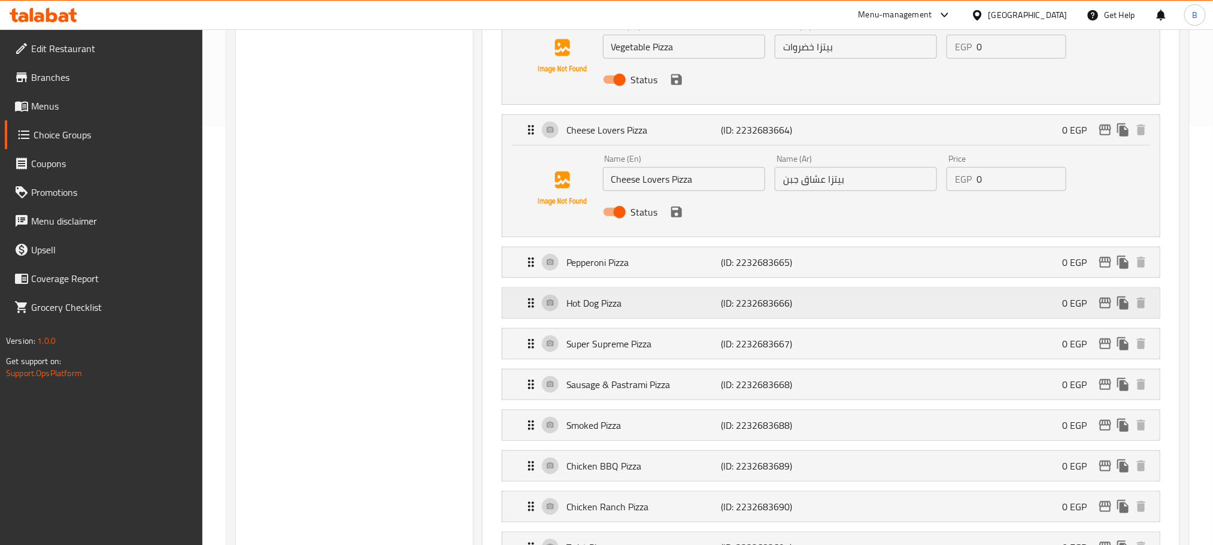
scroll to position [449, 0]
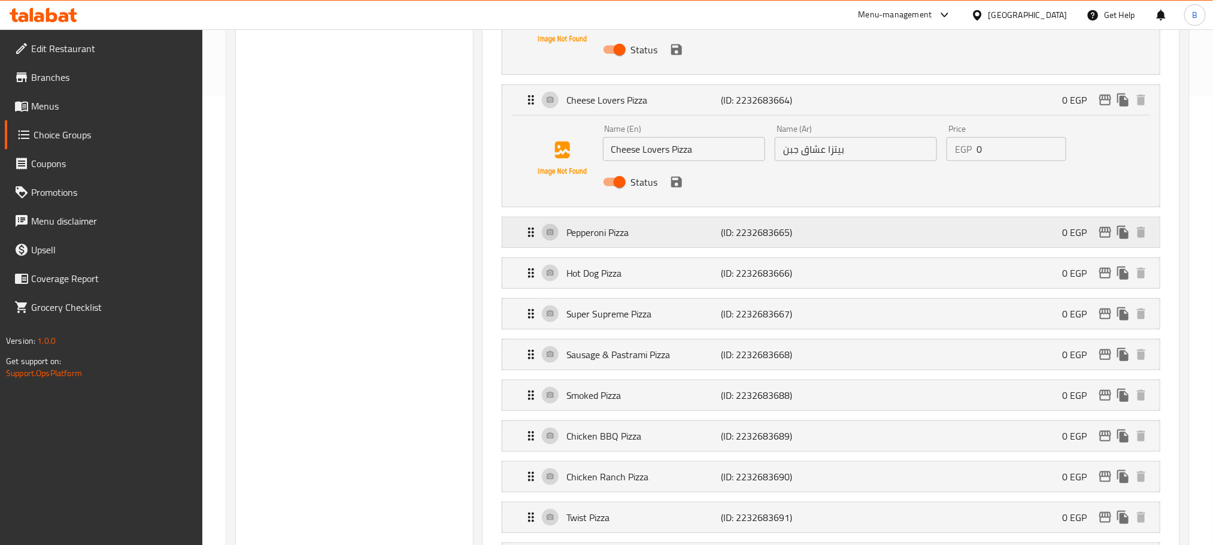
click at [678, 235] on p "Pepperoni Pizza" at bounding box center [643, 232] width 154 height 14
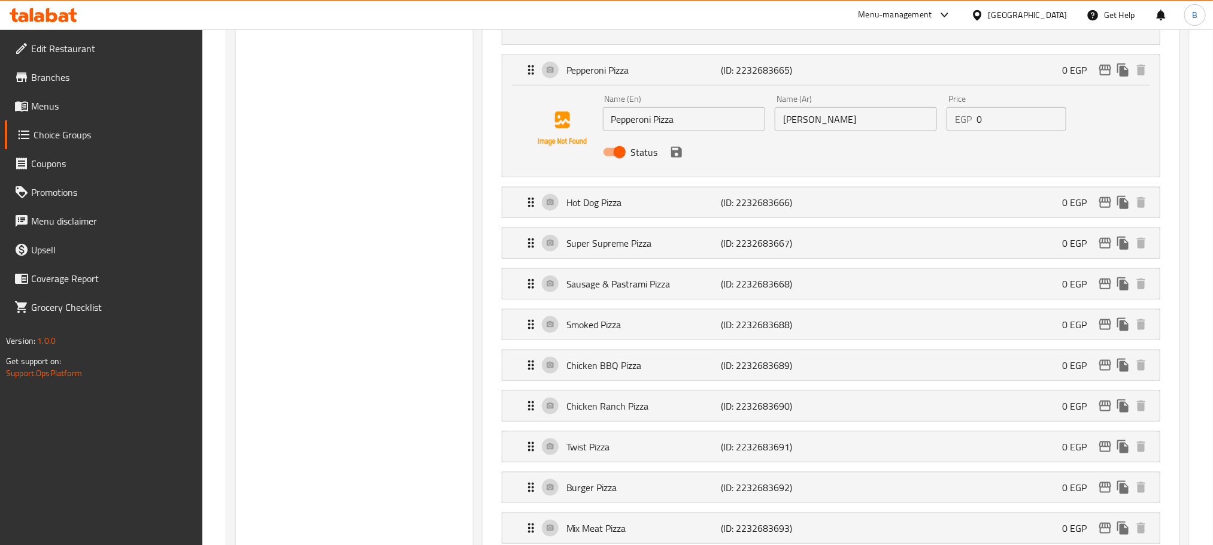
scroll to position [628, 0]
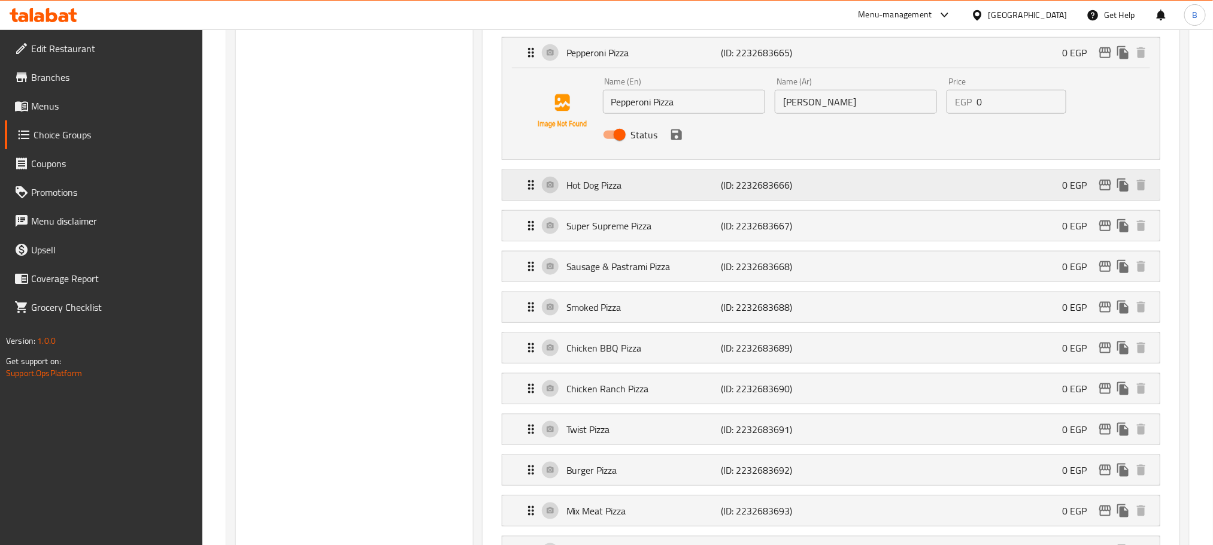
click at [704, 178] on div "Hot Dog Pizza (ID: 2232683666) 0 EGP" at bounding box center [834, 185] width 621 height 30
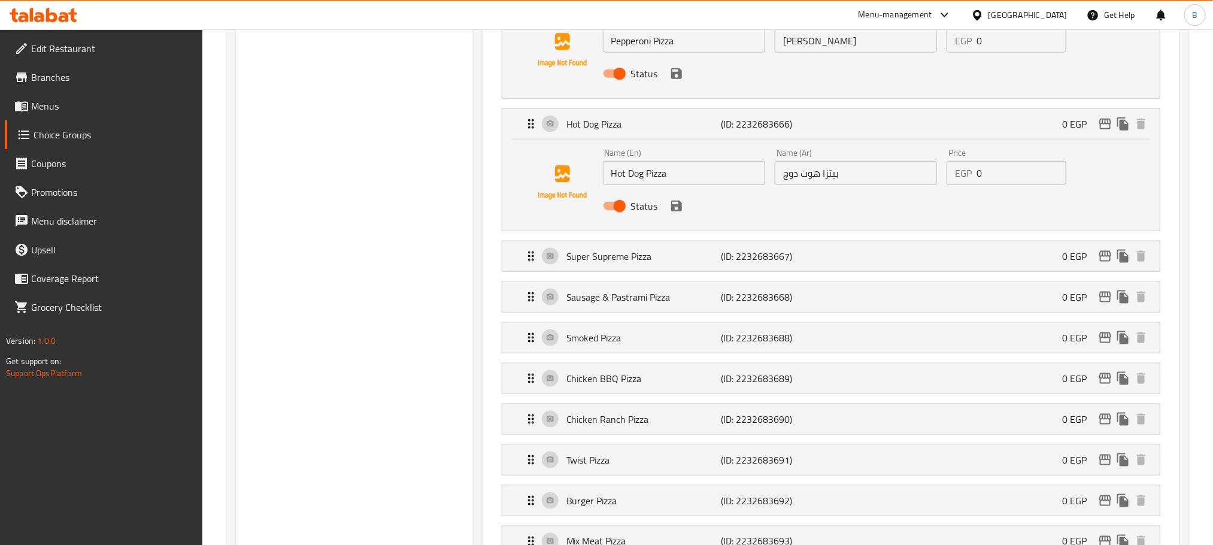
scroll to position [718, 0]
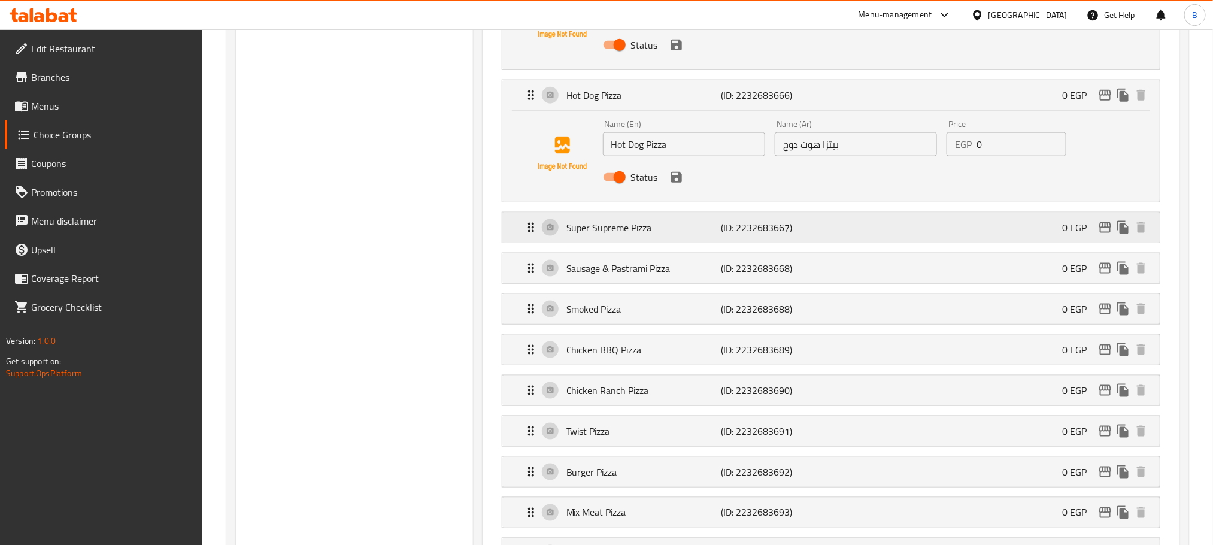
click at [632, 225] on p "Super Supreme Pizza" at bounding box center [643, 227] width 154 height 14
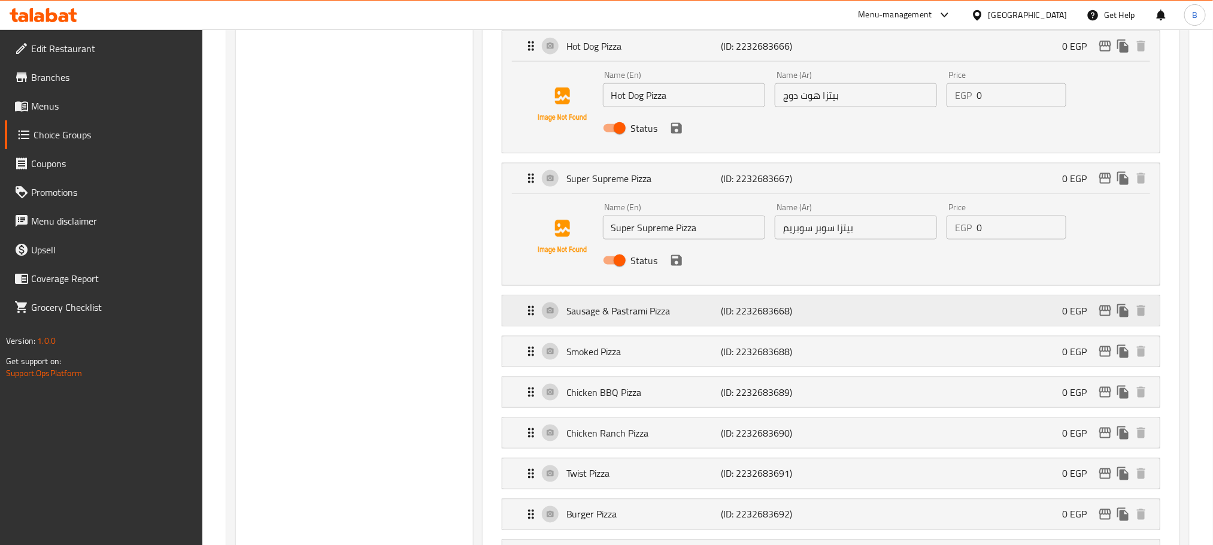
scroll to position [808, 0]
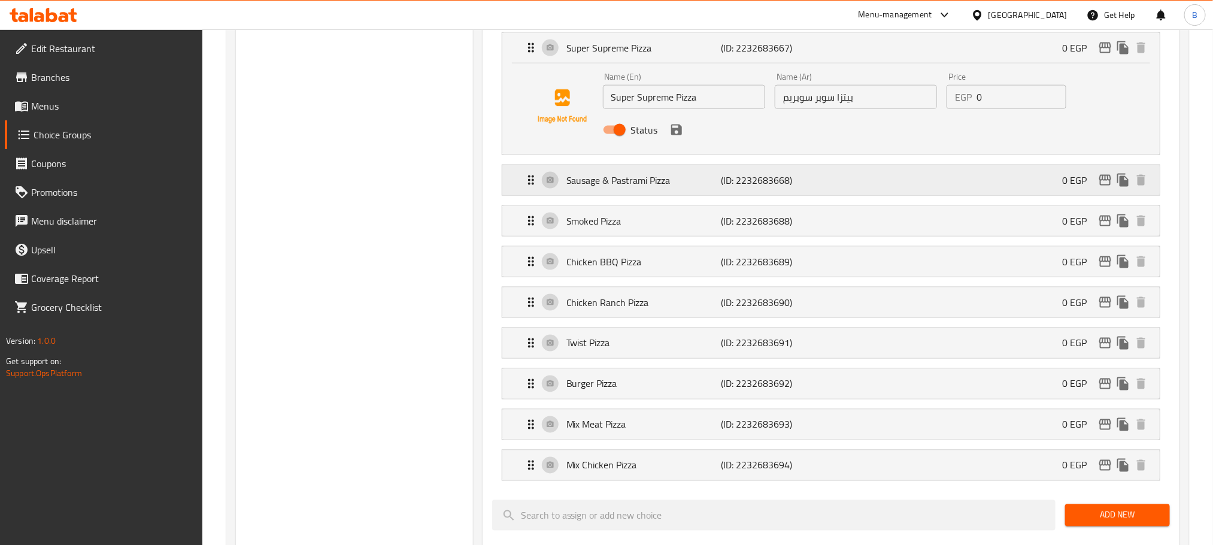
click at [652, 192] on div "Sausage & Pastrami Pizza (ID: 2232683668) 0 EGP" at bounding box center [834, 180] width 621 height 30
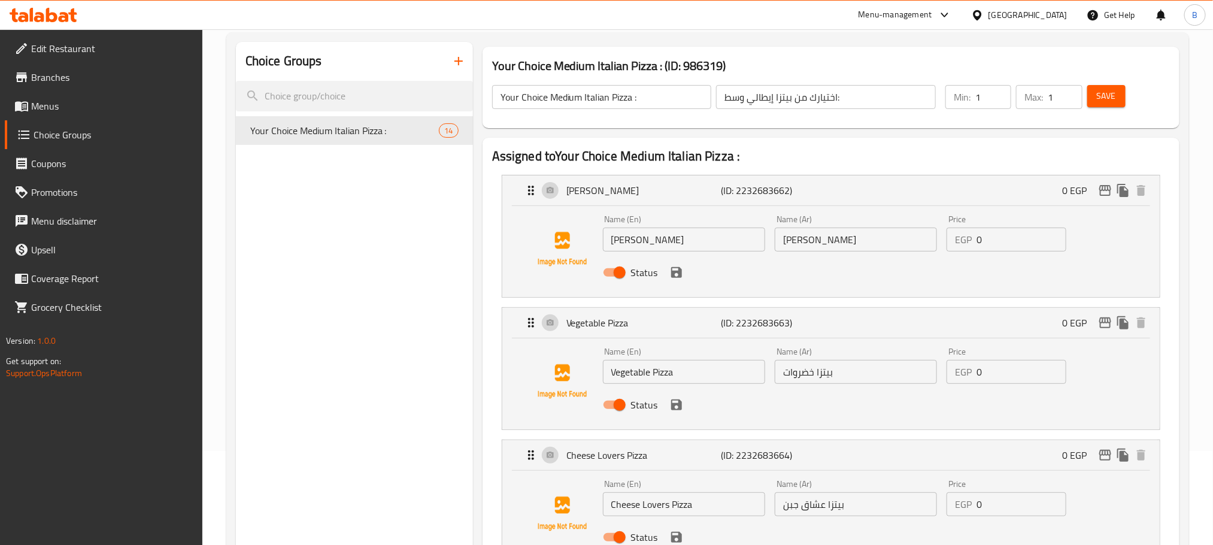
scroll to position [0, 0]
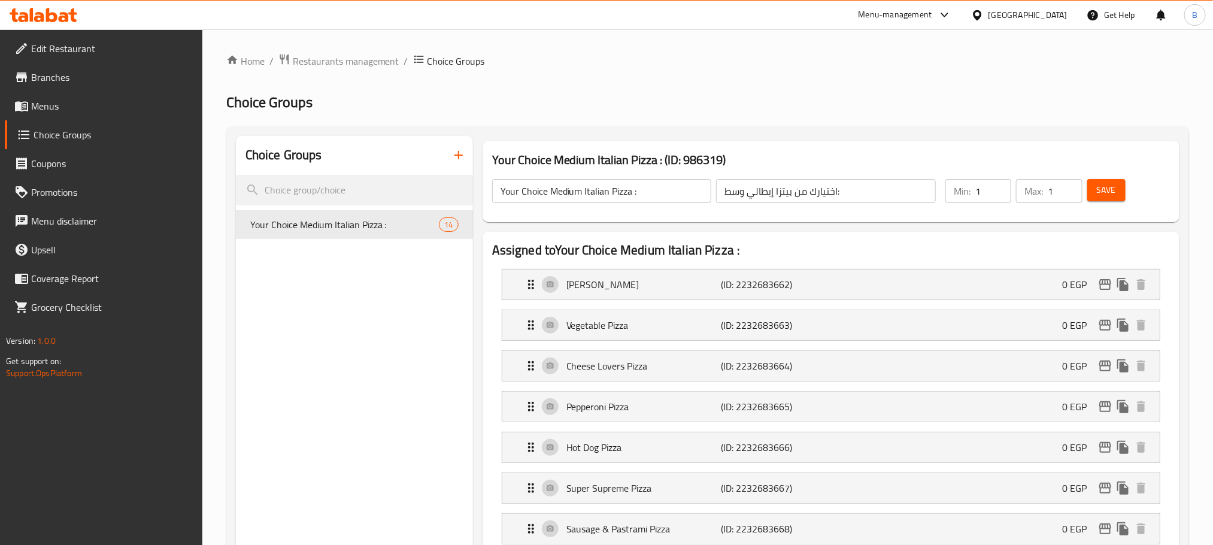
click at [755, 96] on h2 "Choice Groups" at bounding box center [707, 102] width 962 height 19
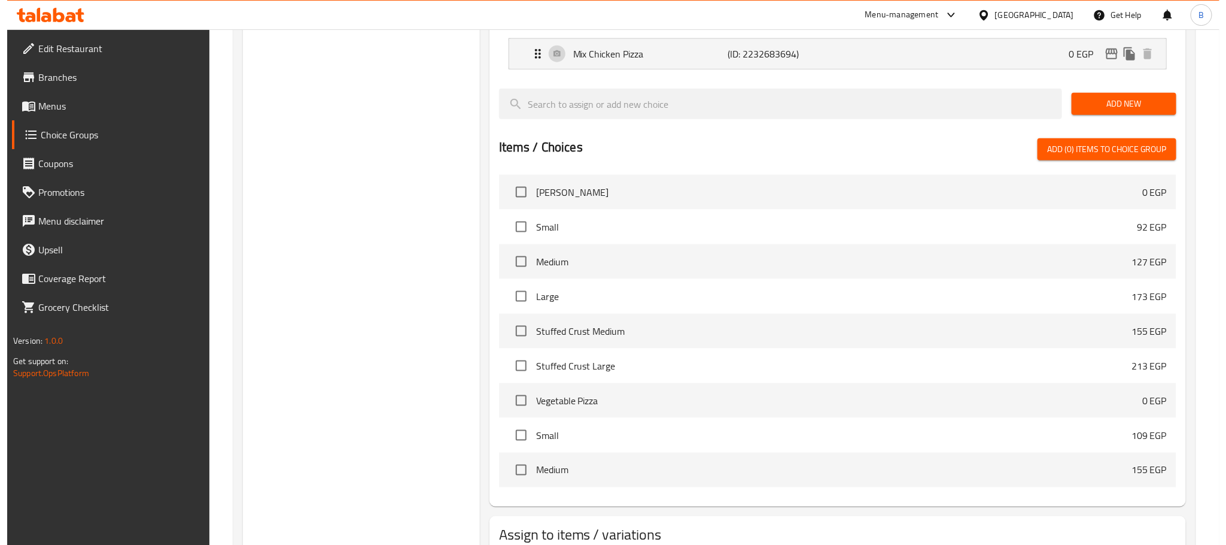
scroll to position [851, 0]
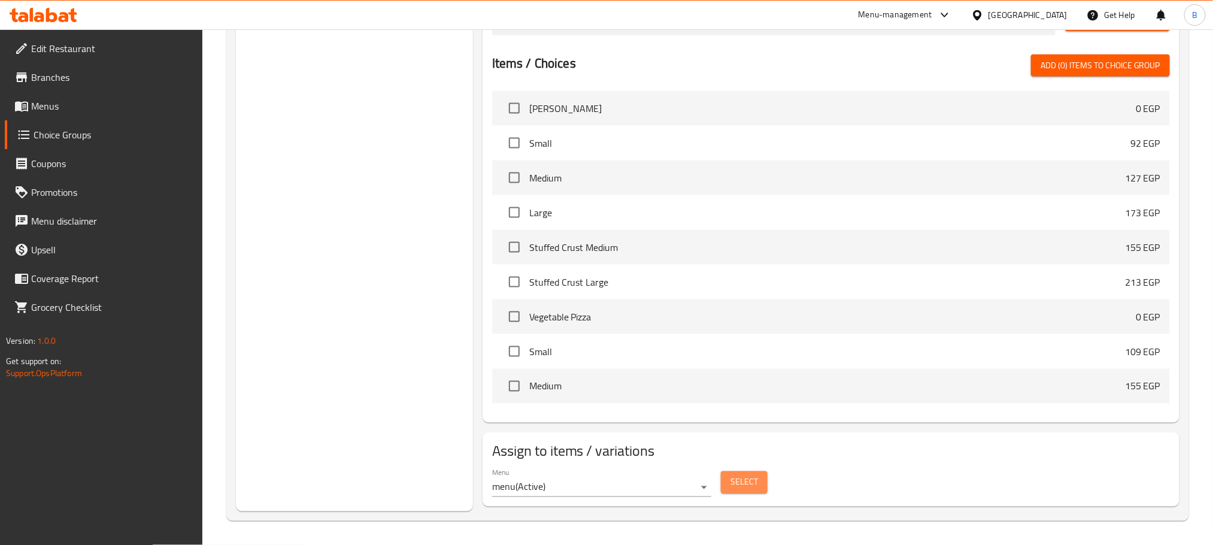
click at [744, 485] on span "Select" at bounding box center [744, 482] width 28 height 15
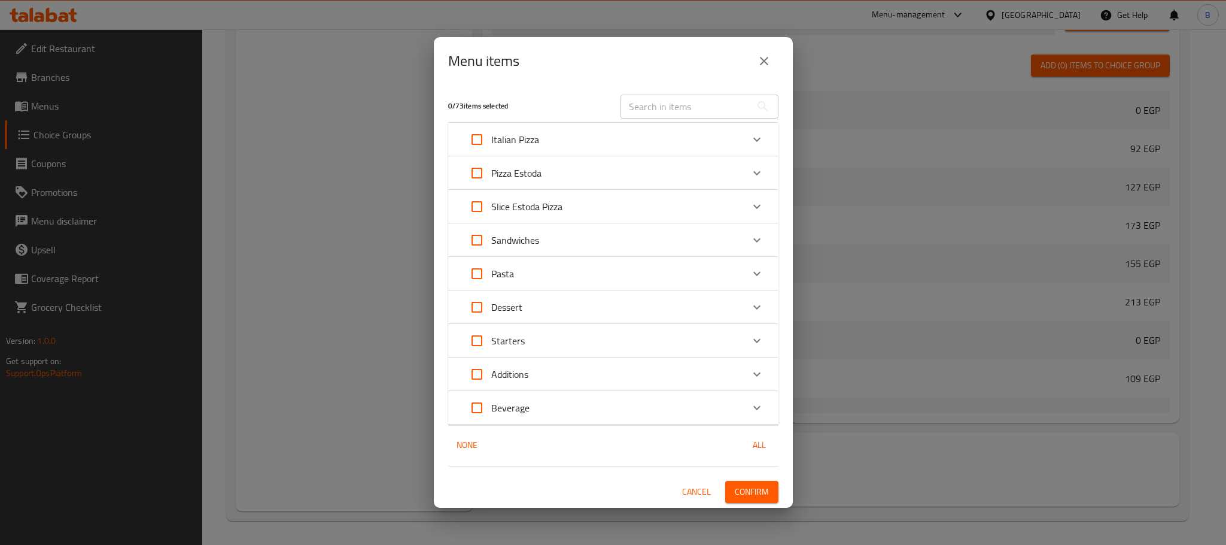
click at [759, 139] on icon "Expand" at bounding box center [757, 140] width 7 height 4
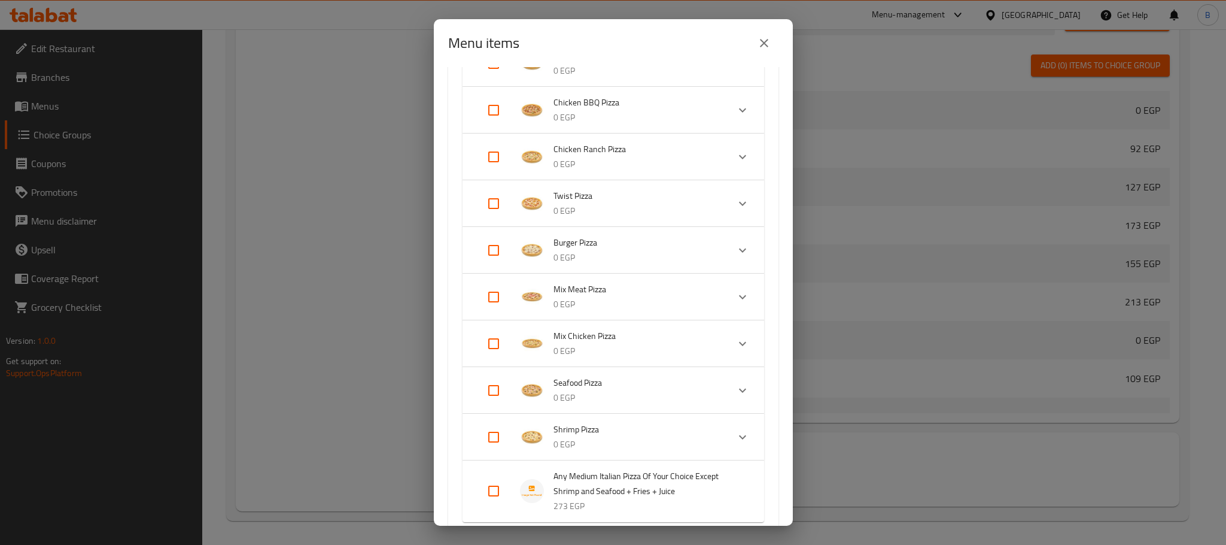
scroll to position [718, 0]
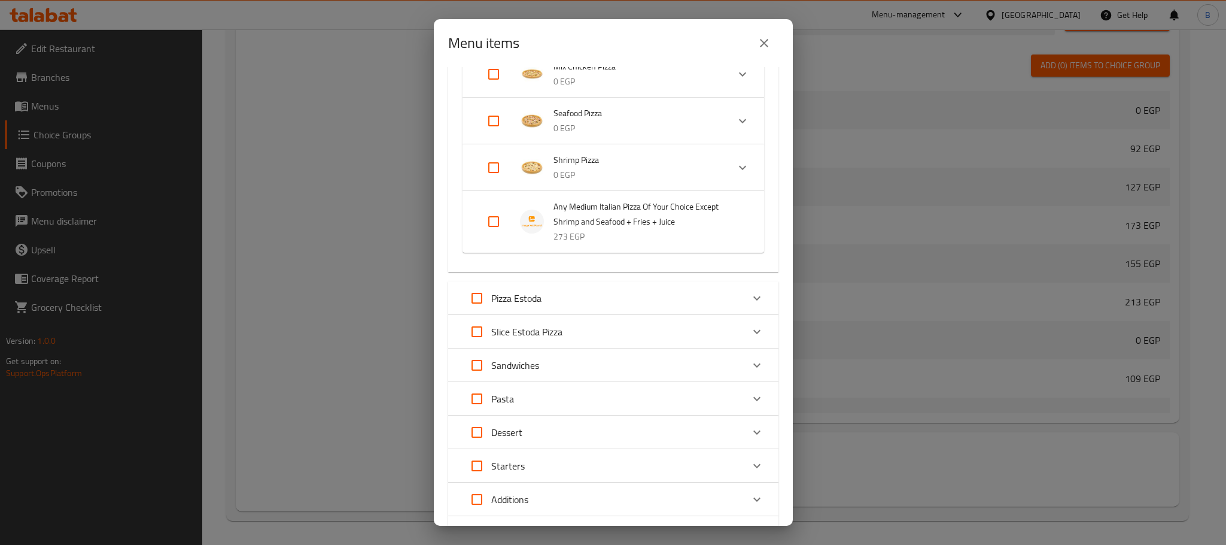
click at [494, 214] on input "Expand" at bounding box center [493, 221] width 29 height 29
checkbox input "true"
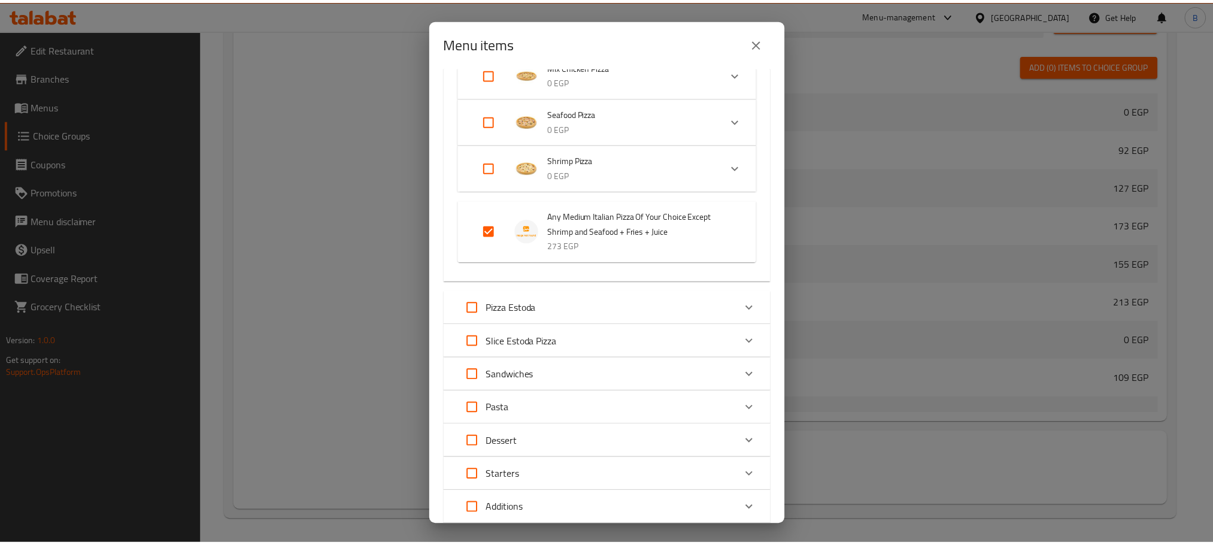
scroll to position [833, 0]
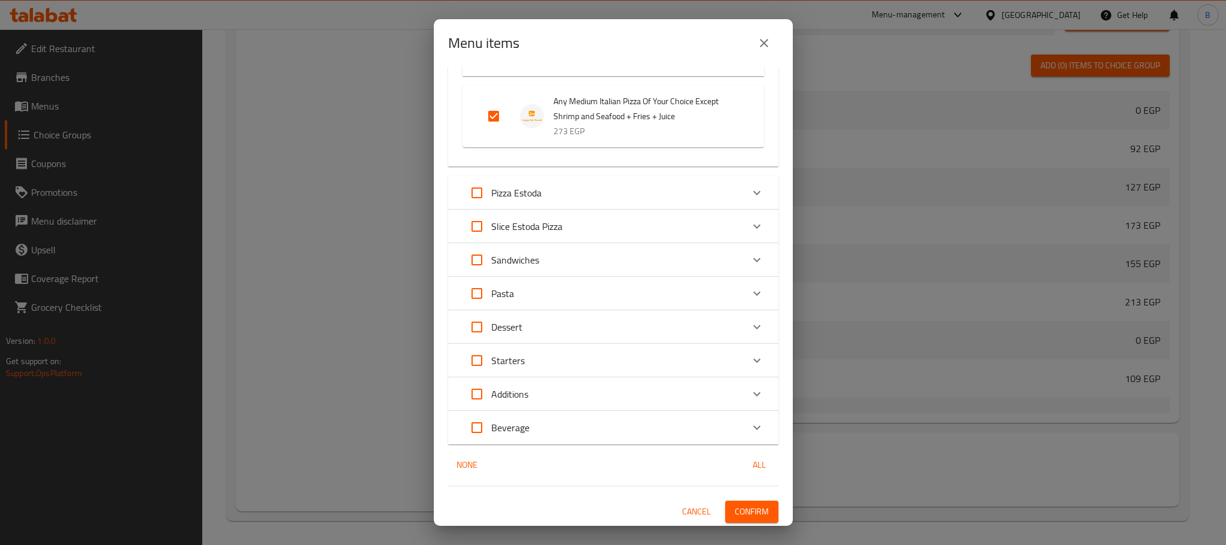
click at [743, 506] on span "Confirm" at bounding box center [752, 511] width 34 height 15
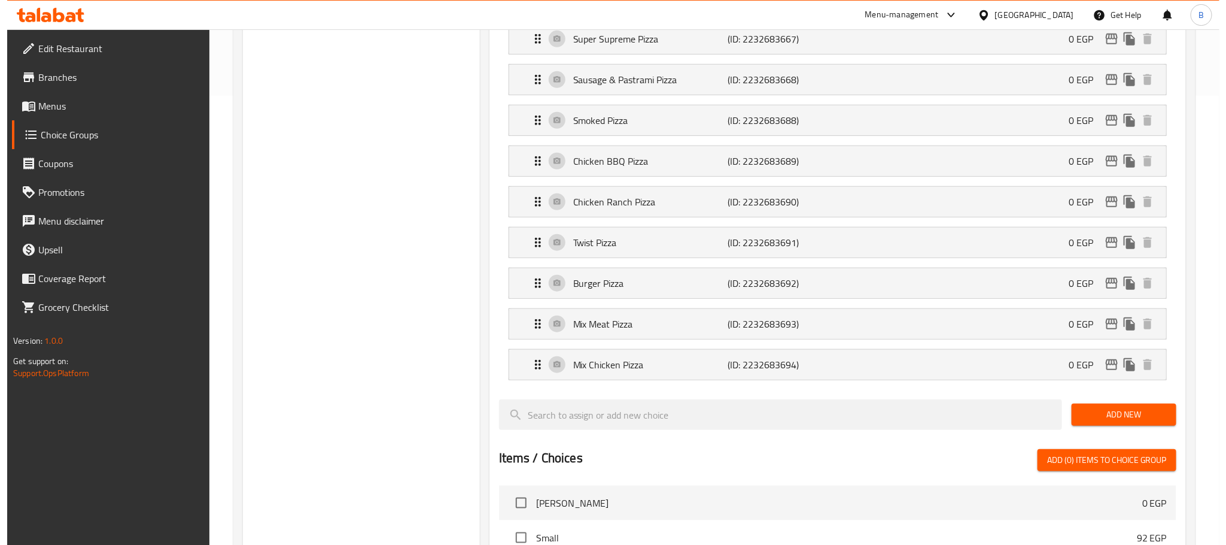
scroll to position [0, 0]
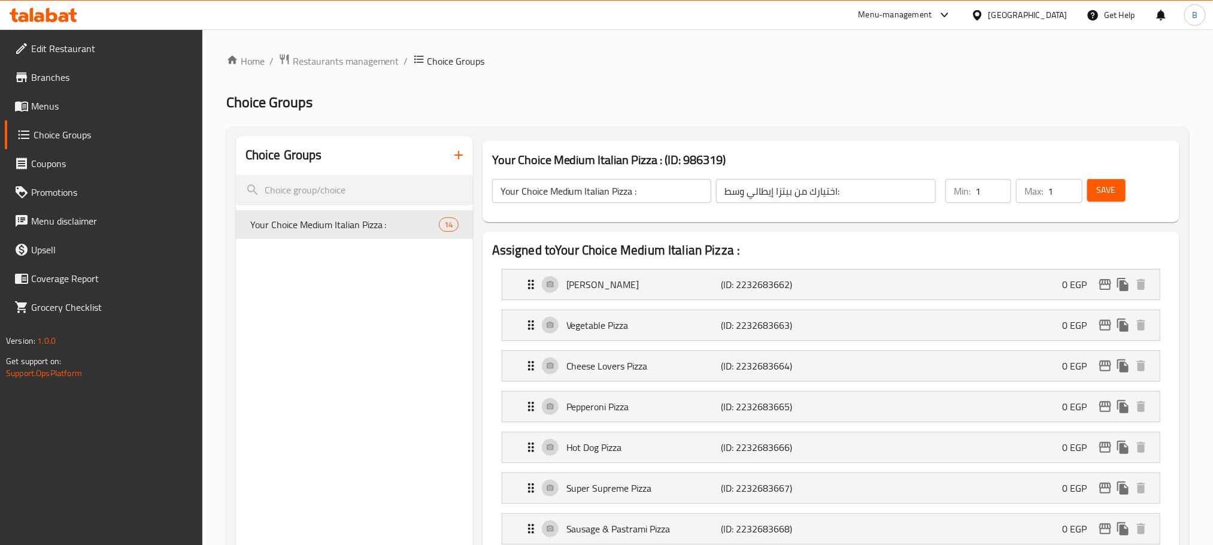
click at [461, 154] on icon "button" at bounding box center [458, 155] width 14 height 14
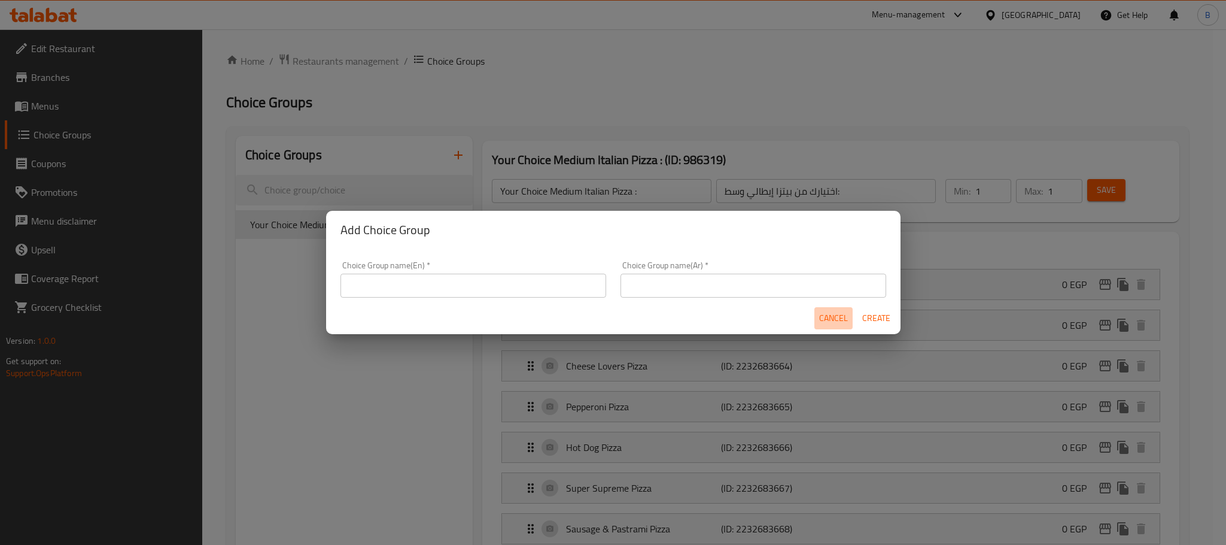
click at [822, 311] on span "Cancel" at bounding box center [833, 318] width 29 height 15
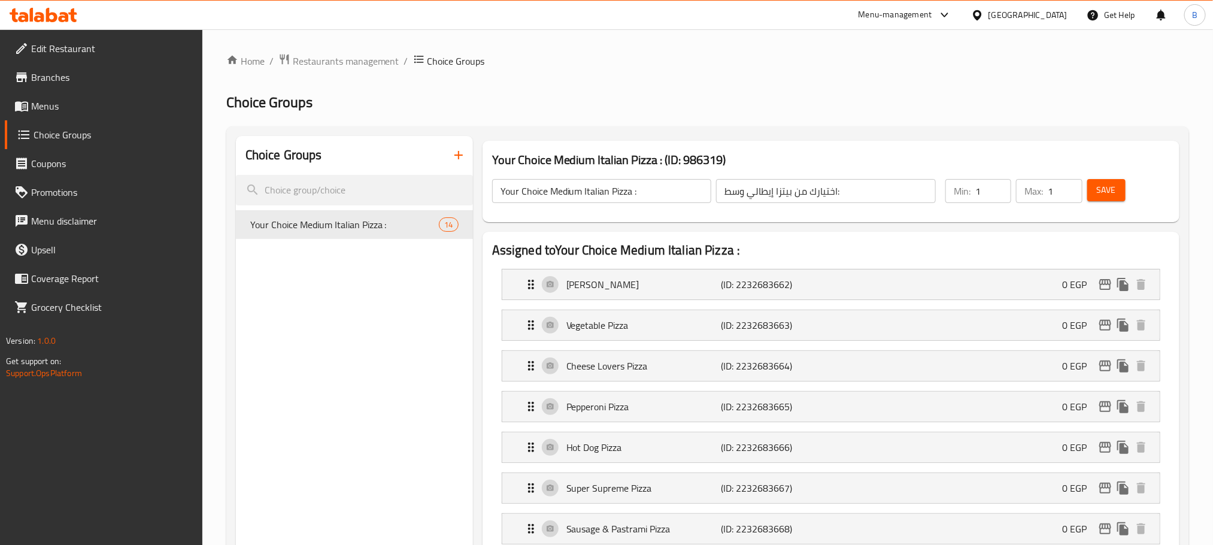
click at [819, 193] on input "اختيارك من بيتزا إيطالي وسط:" at bounding box center [826, 191] width 220 height 24
click at [612, 189] on input "Your Choice Medium Italian Pizza :" at bounding box center [602, 191] width 220 height 24
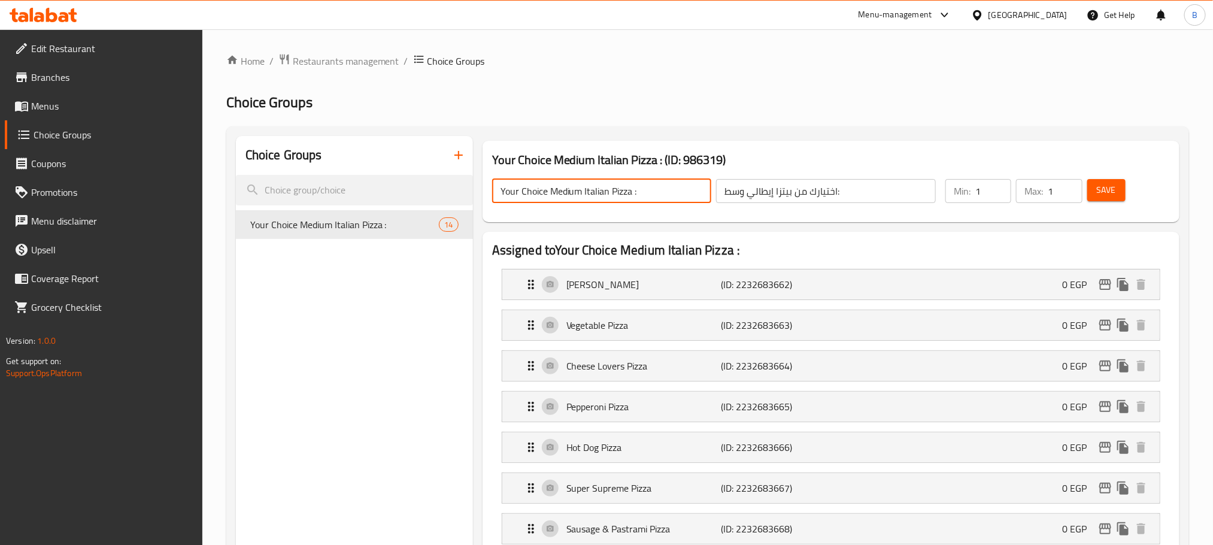
click at [612, 189] on input "Your Choice Medium Italian Pizza :" at bounding box center [602, 191] width 220 height 24
click at [460, 158] on icon "button" at bounding box center [458, 155] width 14 height 14
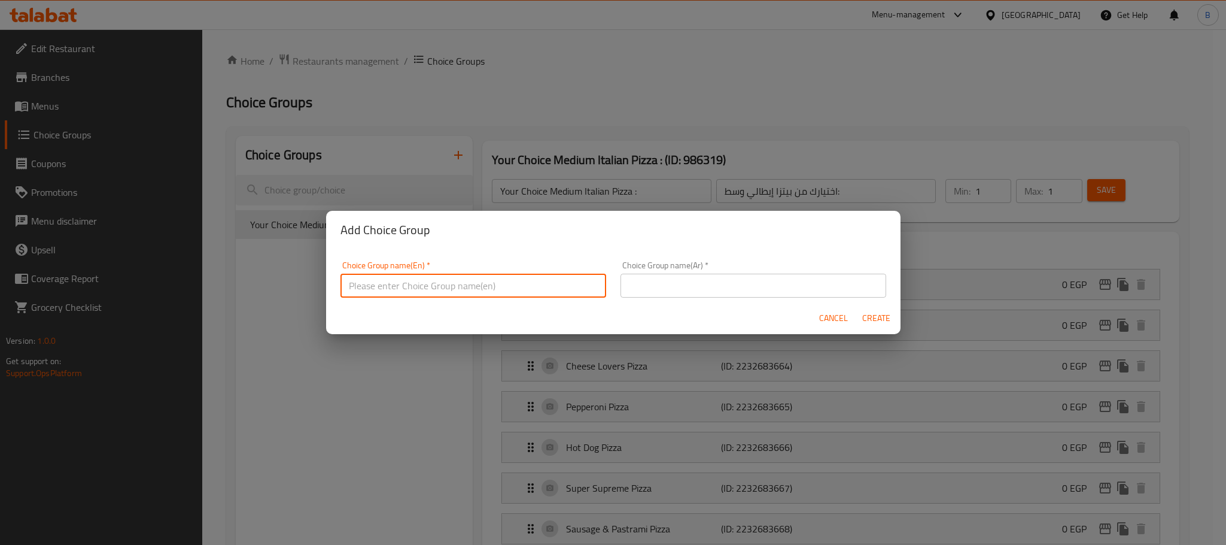
click at [485, 293] on input "text" at bounding box center [474, 286] width 266 height 24
paste input "Your Choice Medium Italian Pizza :"
type input "Your Choice Medium Italian Pizza :"
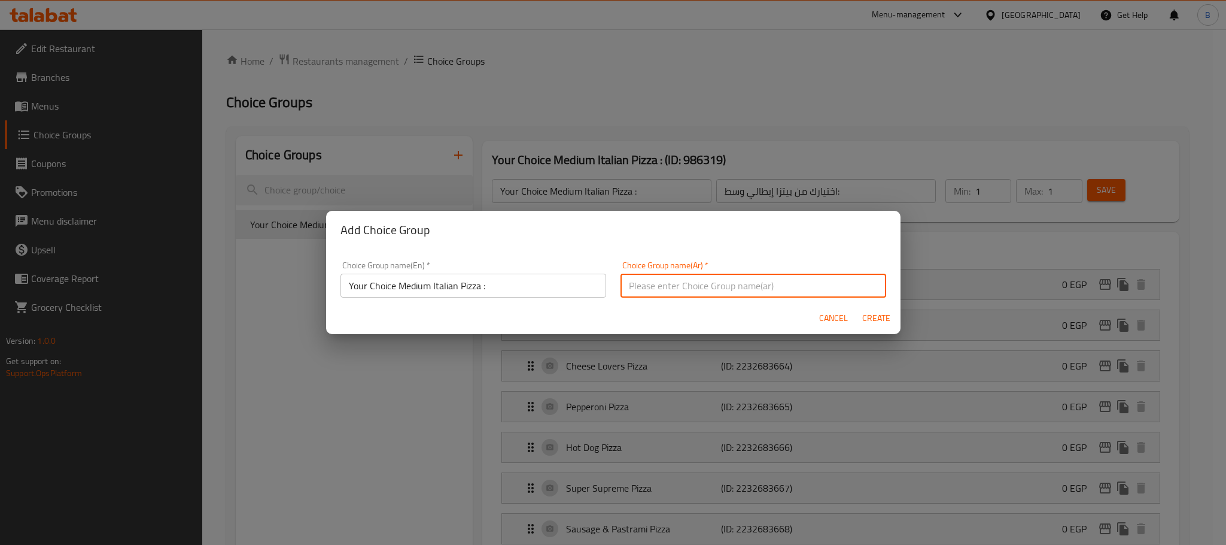
click at [634, 284] on input "text" at bounding box center [754, 286] width 266 height 24
paste input "اختيارك من بيتزا إيطالي وسط:"
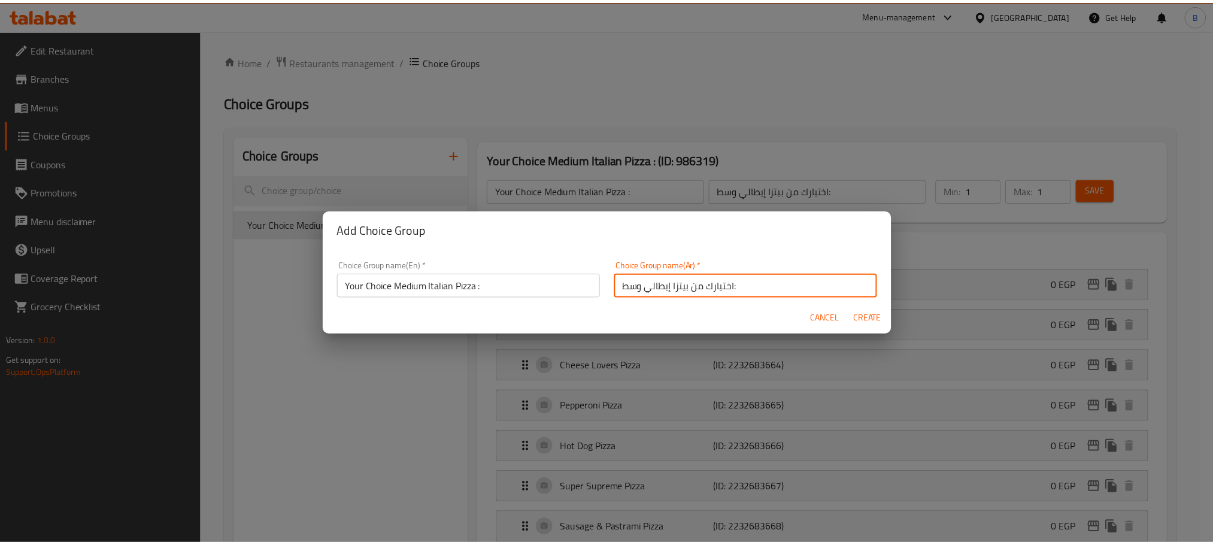
scroll to position [2, 0]
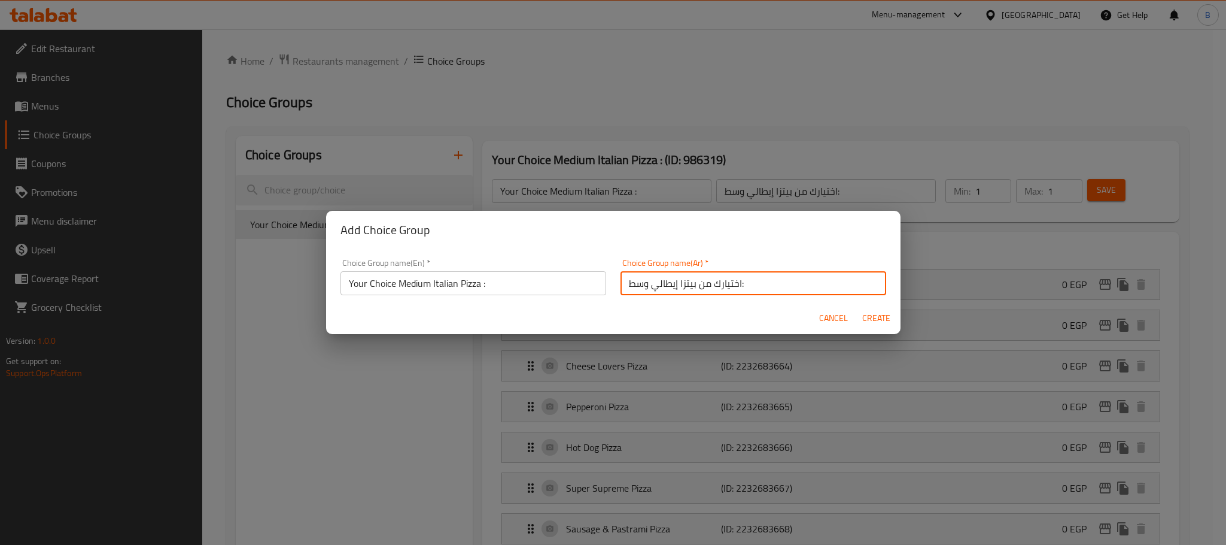
drag, startPoint x: 688, startPoint y: 289, endPoint x: 643, endPoint y: 286, distance: 44.4
click at [643, 286] on input "اختيارك من بيتزا إيطالي وسط:" at bounding box center [754, 283] width 266 height 24
click at [818, 285] on input "اختيارك من بيتزا إيطالي وسط:" at bounding box center [754, 283] width 266 height 24
drag, startPoint x: 821, startPoint y: 285, endPoint x: 754, endPoint y: 282, distance: 66.5
click at [754, 282] on input "اختيارك من بيتزا إيطالي وسط:" at bounding box center [754, 283] width 266 height 24
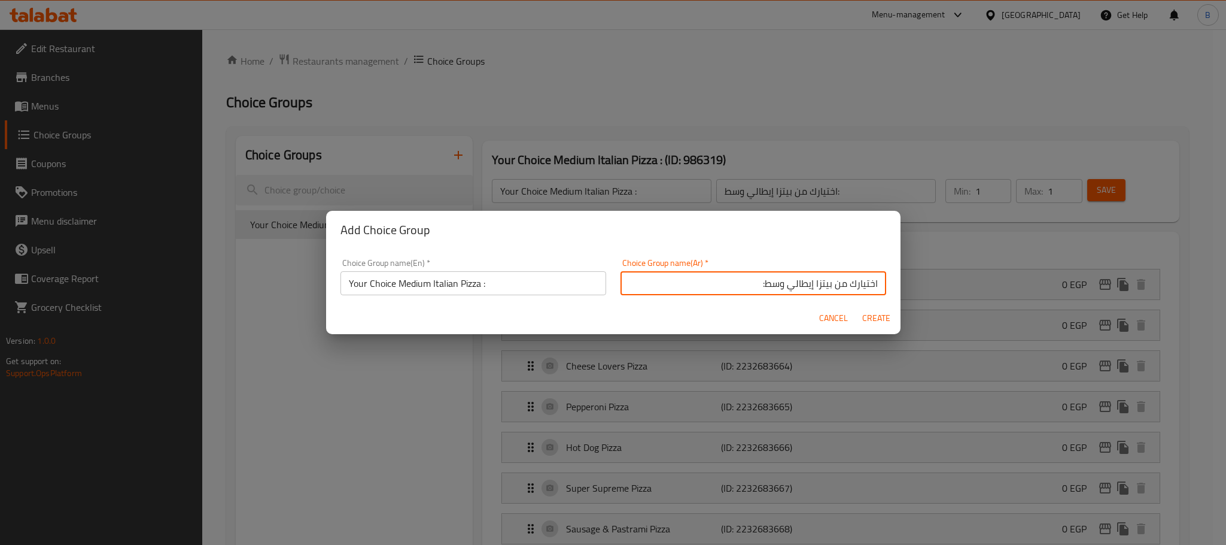
paste input "اندوتش"
click at [765, 285] on input "اختيارك من ساندوتش أو بيتزا:" at bounding box center [754, 283] width 266 height 24
type input "اختيارك من ساندوتش أو باستا:"
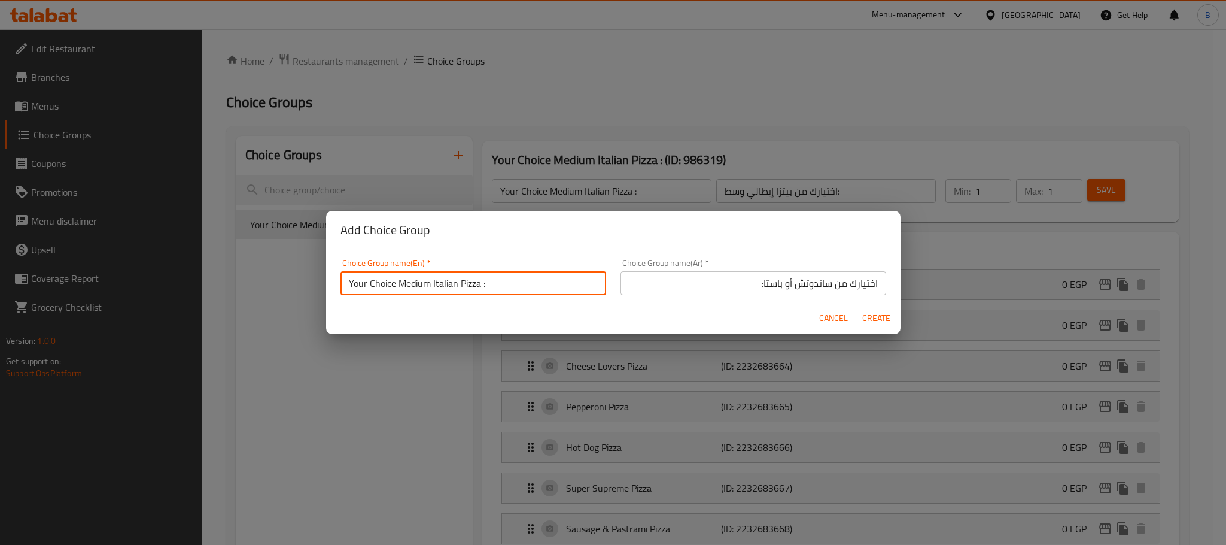
click at [442, 285] on input "Your Choice Medium Italian Pizza :" at bounding box center [474, 283] width 266 height 24
click at [706, 280] on input "اختيارك من ساندوتش أو باستا:" at bounding box center [754, 283] width 266 height 24
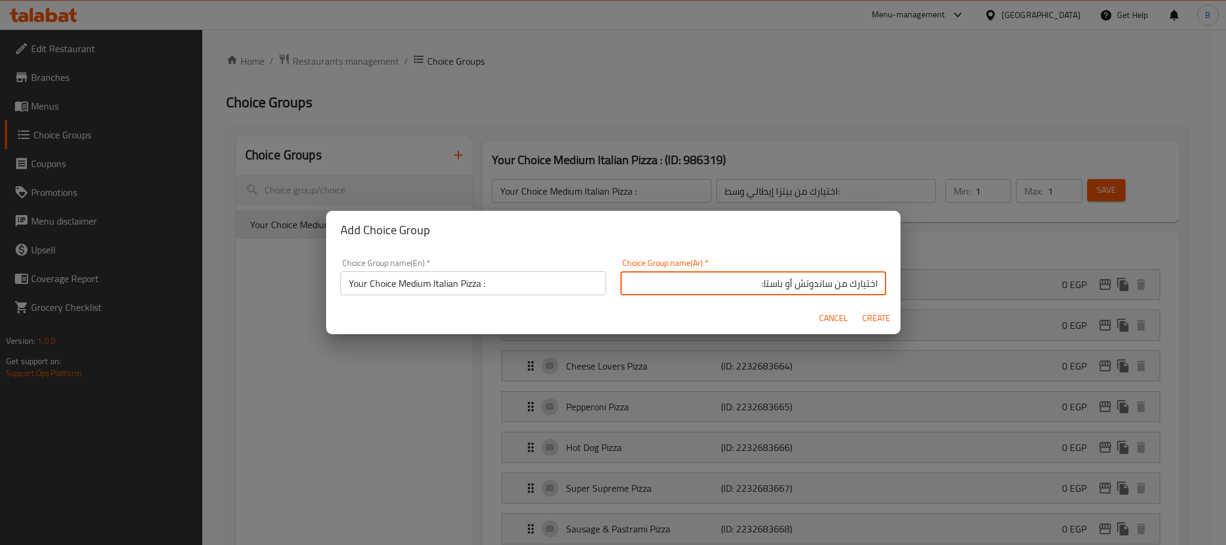
click at [706, 280] on input "اختيارك من ساندوتش أو باستا:" at bounding box center [754, 283] width 266 height 24
drag, startPoint x: 506, startPoint y: 303, endPoint x: 499, endPoint y: 296, distance: 10.2
click at [505, 303] on div "Cancel Create" at bounding box center [613, 318] width 575 height 32
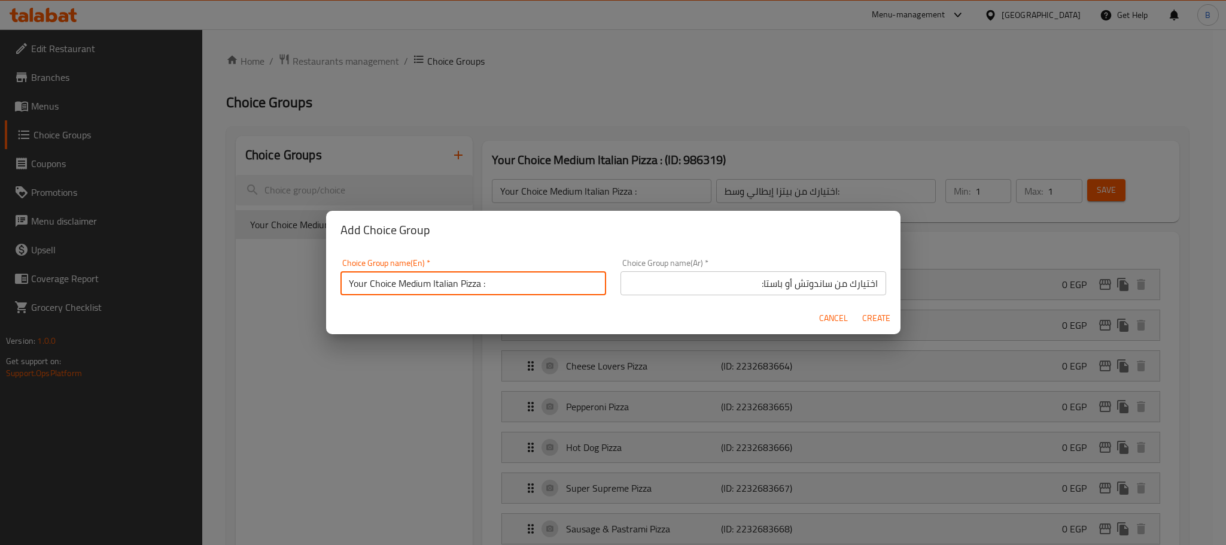
click at [488, 285] on input "Your Choice Medium Italian Pizza :" at bounding box center [474, 283] width 266 height 24
click at [488, 284] on input "Your Choice Medium Italian Pizza :" at bounding box center [474, 283] width 266 height 24
paste input "choice of sandwich or pasta"
click at [481, 284] on input "Your choice of sandwich or pasta:" at bounding box center [474, 283] width 266 height 24
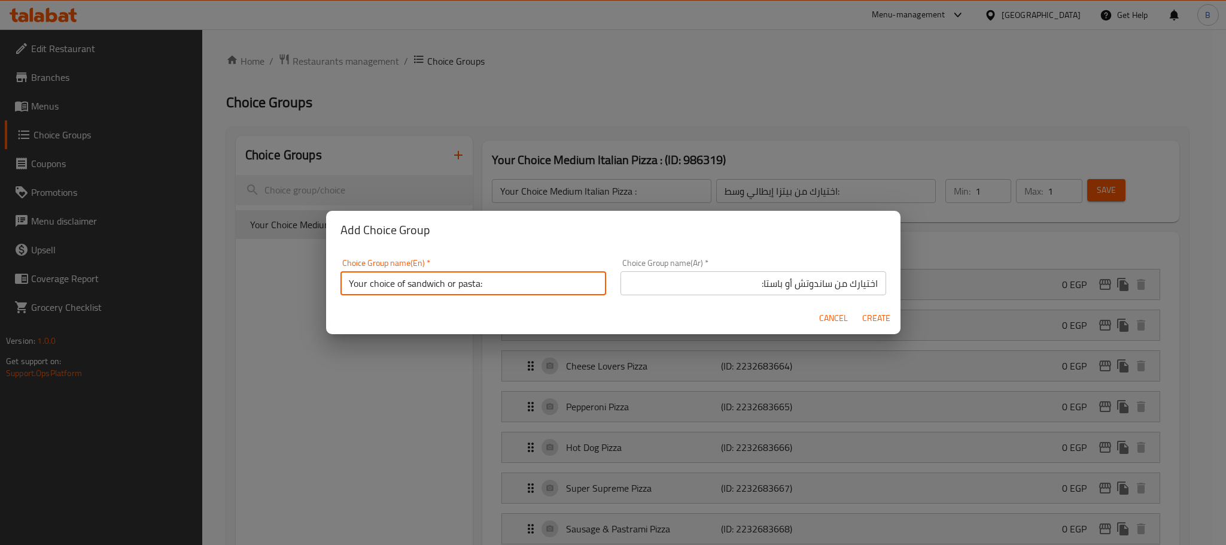
click at [481, 284] on input "Your choice of sandwich or pasta:" at bounding box center [474, 283] width 266 height 24
click at [452, 286] on input "Your Choice of Sandwich or Pasta:" at bounding box center [474, 283] width 266 height 24
click at [516, 284] on input "Your Choice of Sandwich Or Pasta:" at bounding box center [474, 283] width 266 height 24
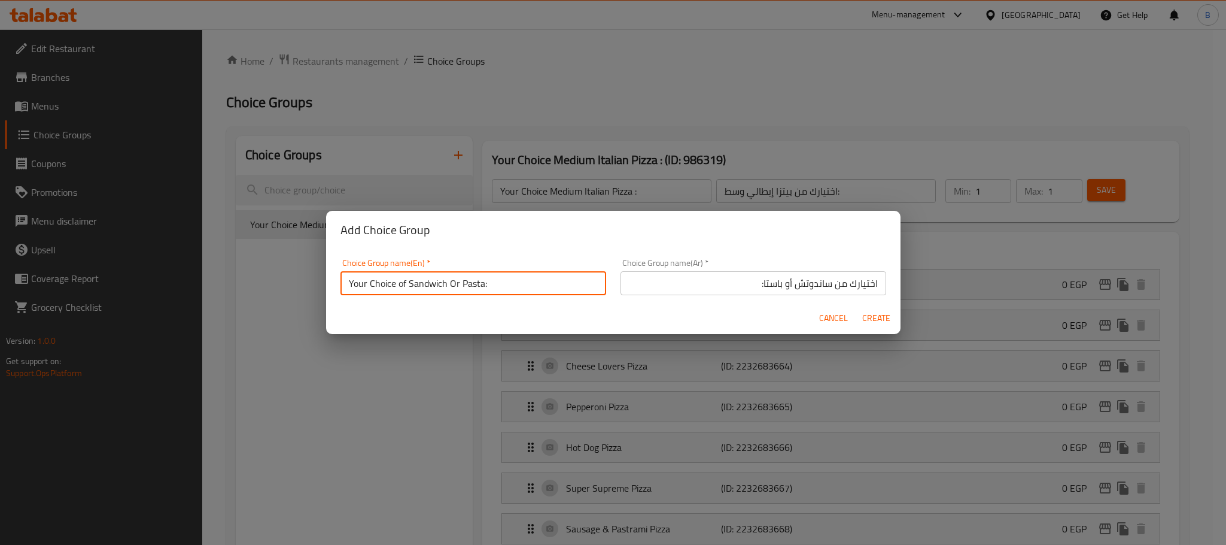
click at [406, 282] on input "Your Choice of Sandwich Or Pasta:" at bounding box center [474, 283] width 266 height 24
type input "Your Choice of Sandwich Or Pasta:"
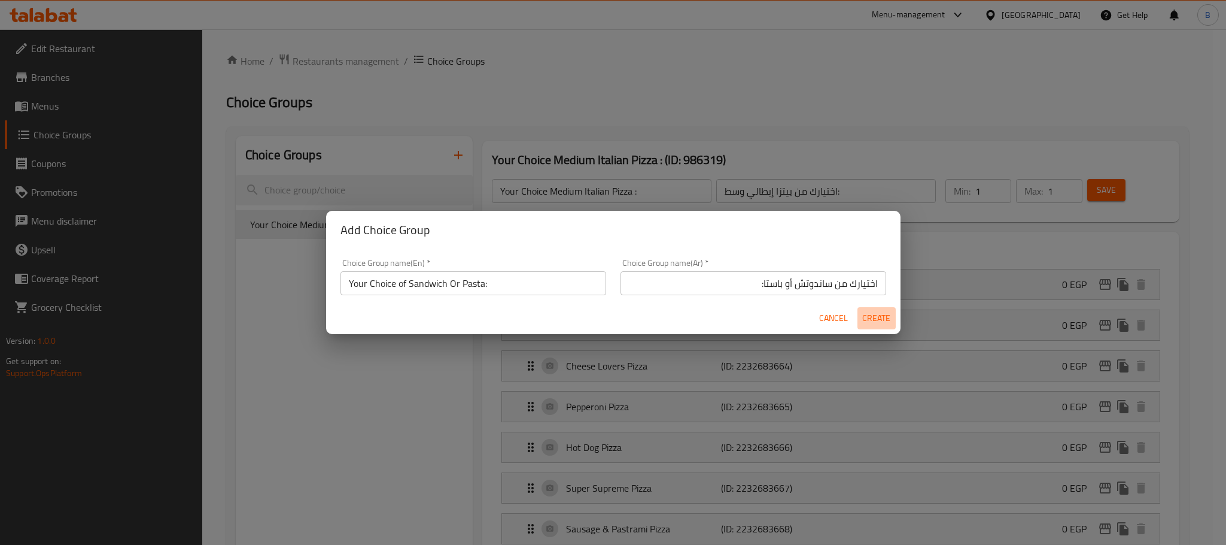
click at [871, 314] on span "Create" at bounding box center [876, 318] width 29 height 15
type input "Your Choice of Sandwich Or Pasta:"
type input "اختيارك من ساندوتش أو باستا:"
type input "0"
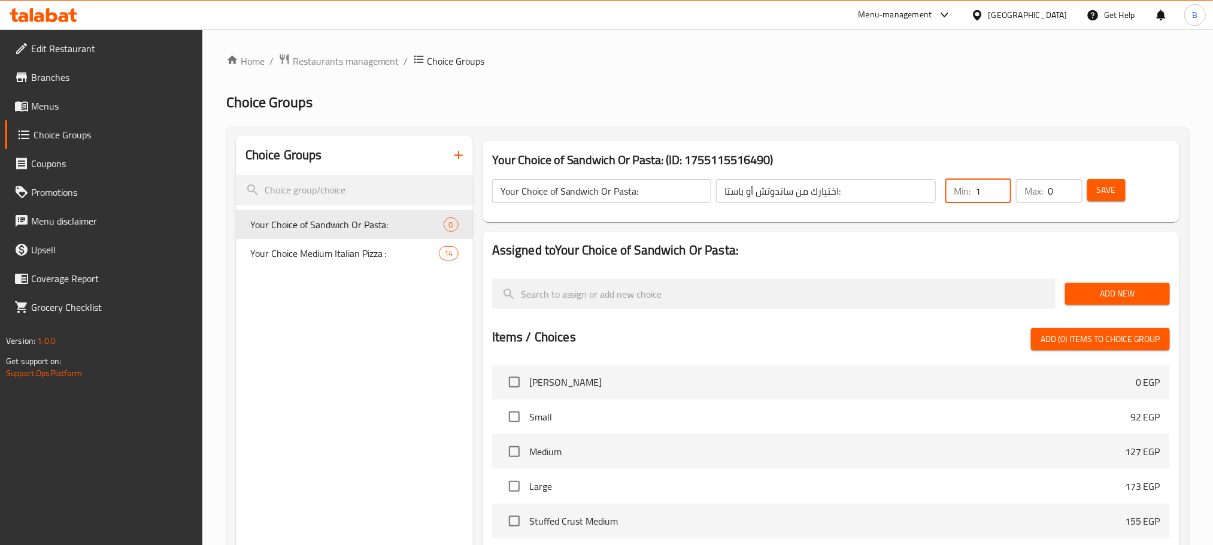
type input "1"
click at [997, 185] on input "1" at bounding box center [993, 191] width 36 height 24
type input "1"
click at [1068, 187] on input "1" at bounding box center [1064, 191] width 34 height 24
click at [1087, 189] on button "Save" at bounding box center [1106, 190] width 38 height 22
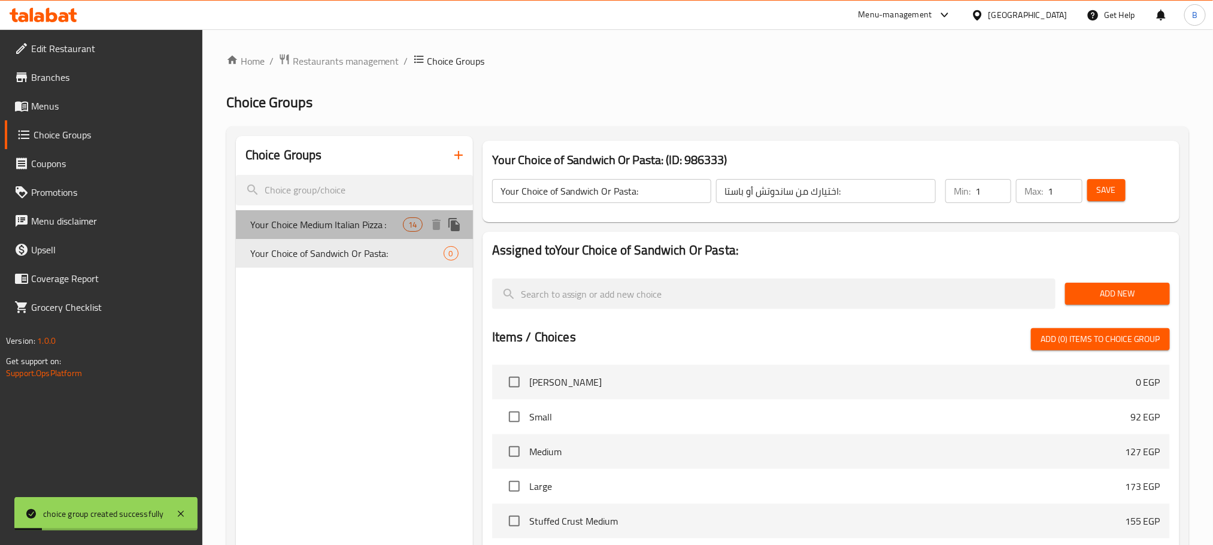
click at [365, 227] on span "Your Choice Medium Italian Pizza :" at bounding box center [326, 224] width 153 height 14
type input "Your Choice Medium Italian Pizza :"
type input "اختيارك من بيتزا إيطالي وسط:"
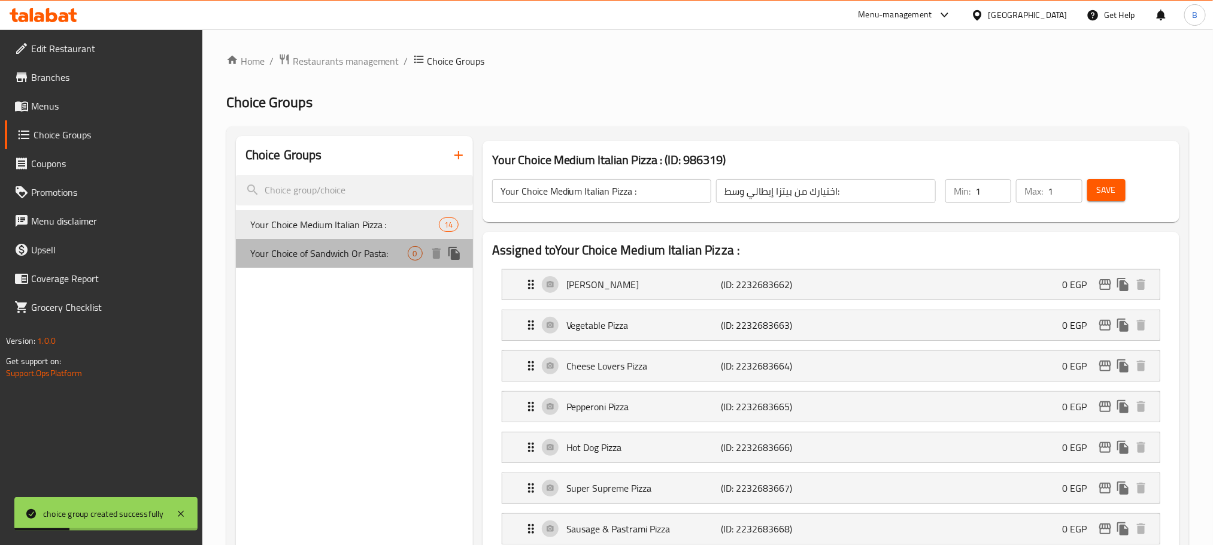
click at [370, 243] on div "Your Choice of Sandwich Or Pasta: 0" at bounding box center [354, 253] width 237 height 29
type input "Your Choice of Sandwich Or Pasta:"
type input "اختيارك من ساندوتش أو باستا:"
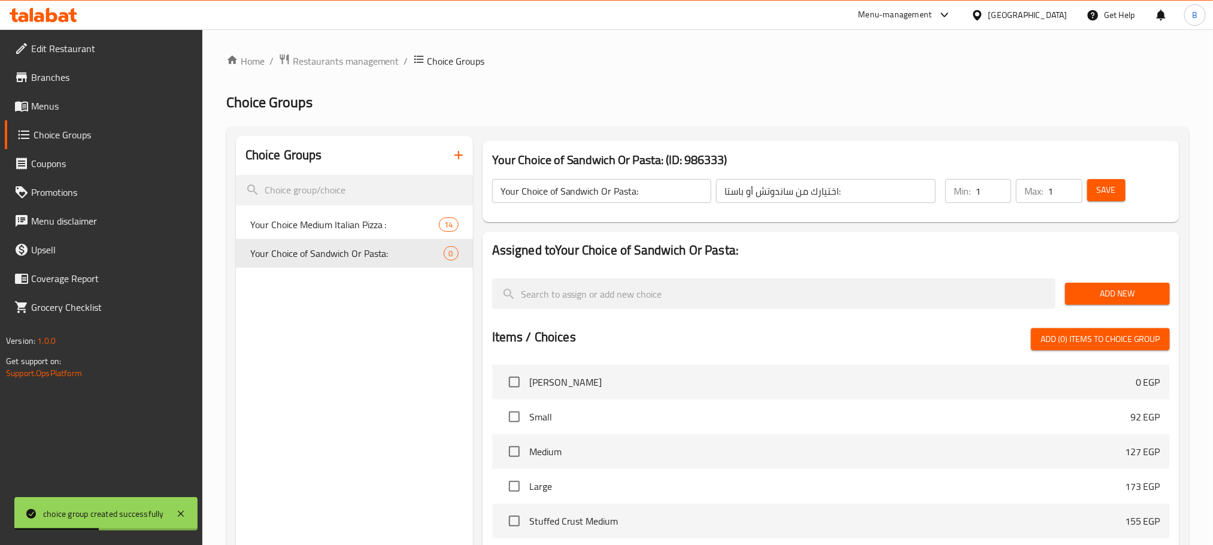
click at [1122, 305] on div "Add New" at bounding box center [1117, 294] width 114 height 40
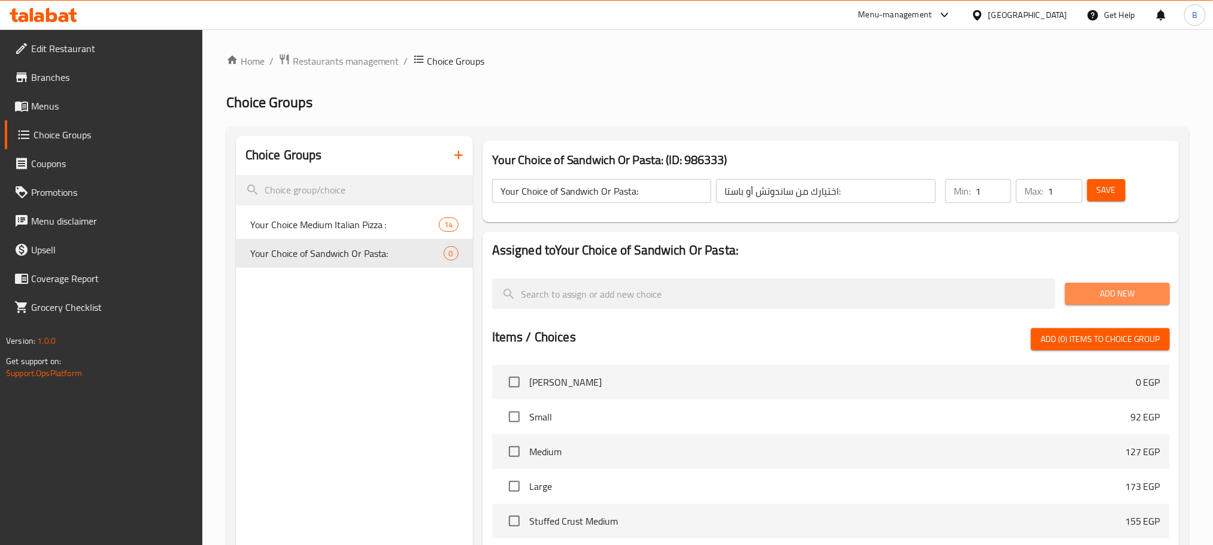
click at [1126, 302] on button "Add New" at bounding box center [1117, 293] width 105 height 22
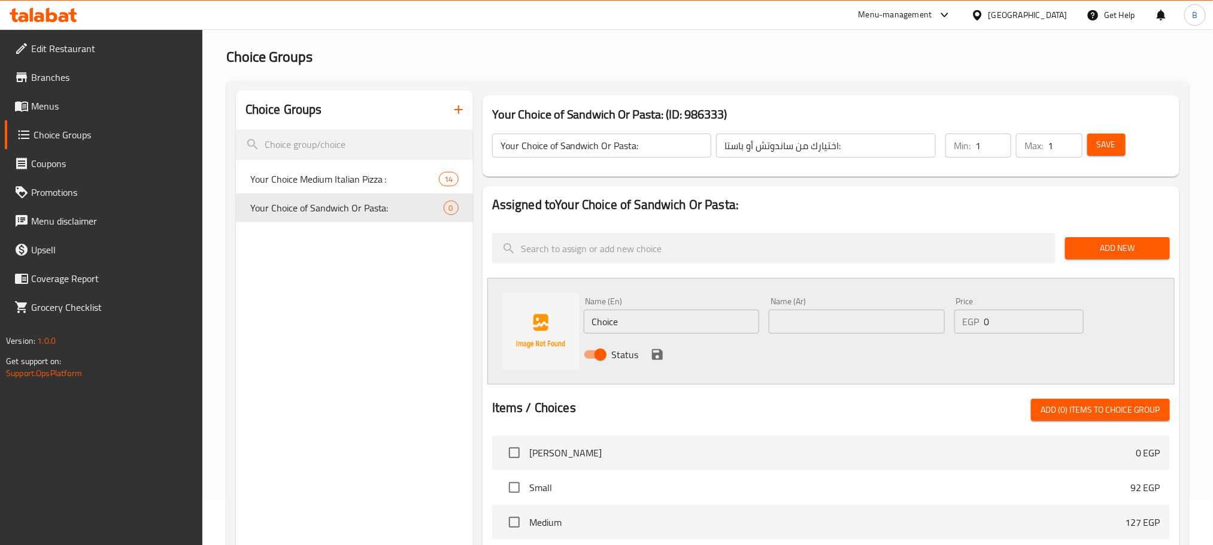
scroll to position [90, 0]
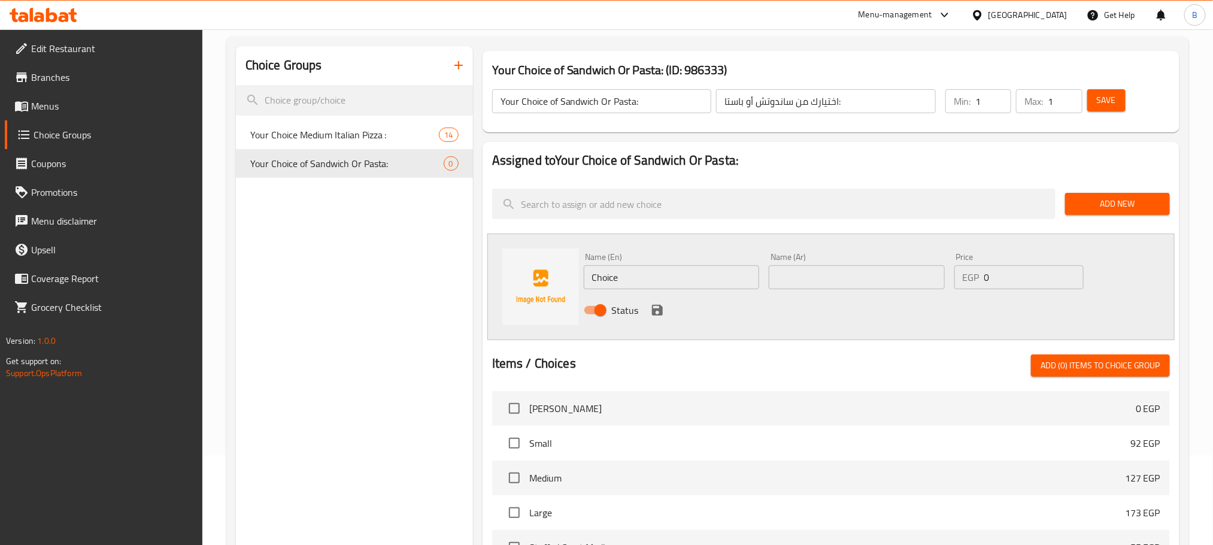
click at [688, 286] on input "Choice" at bounding box center [672, 277] width 176 height 24
paste input "Super Crispy Sandwich"
type input "Super Crispy Sandwich"
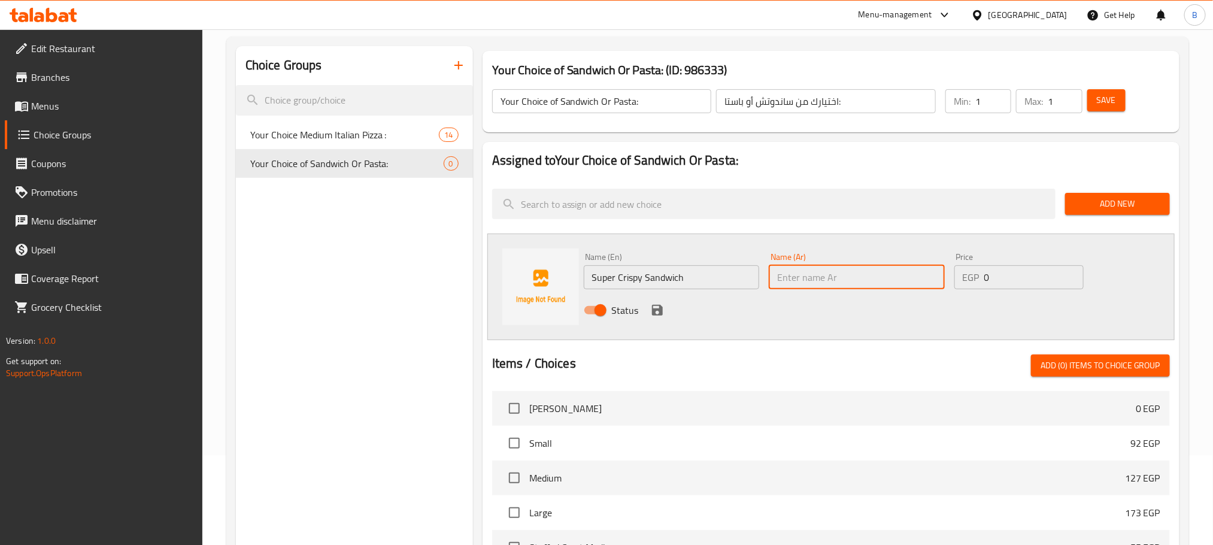
click at [839, 286] on input "text" at bounding box center [856, 277] width 176 height 24
paste input "ساندوتش سوبر كرسبي"
type input "ساندوتش سوبر كرسبي"
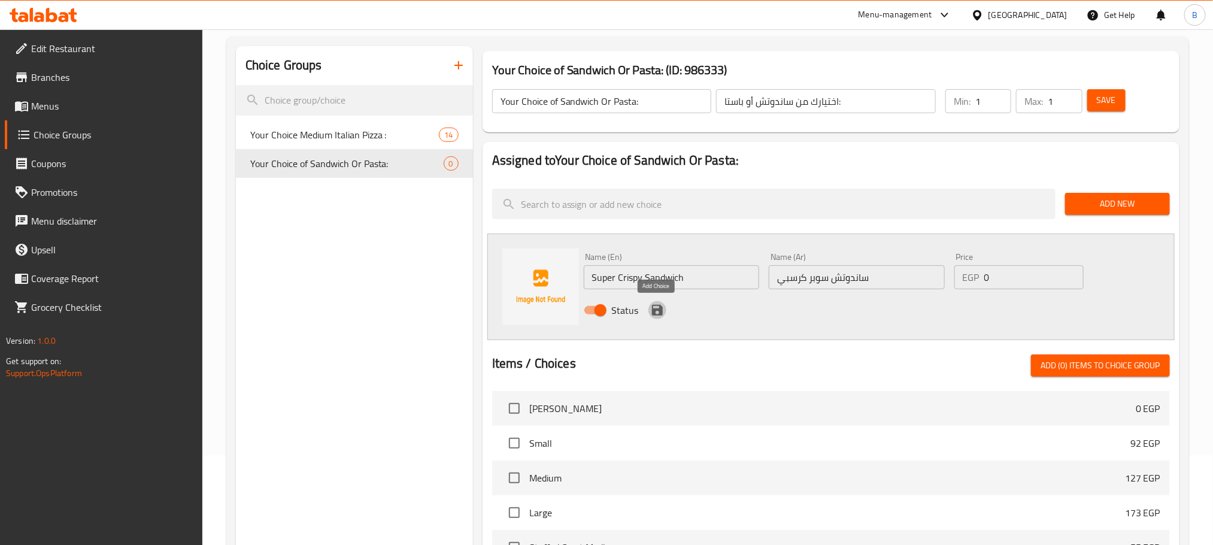
click at [661, 303] on icon "save" at bounding box center [657, 310] width 14 height 14
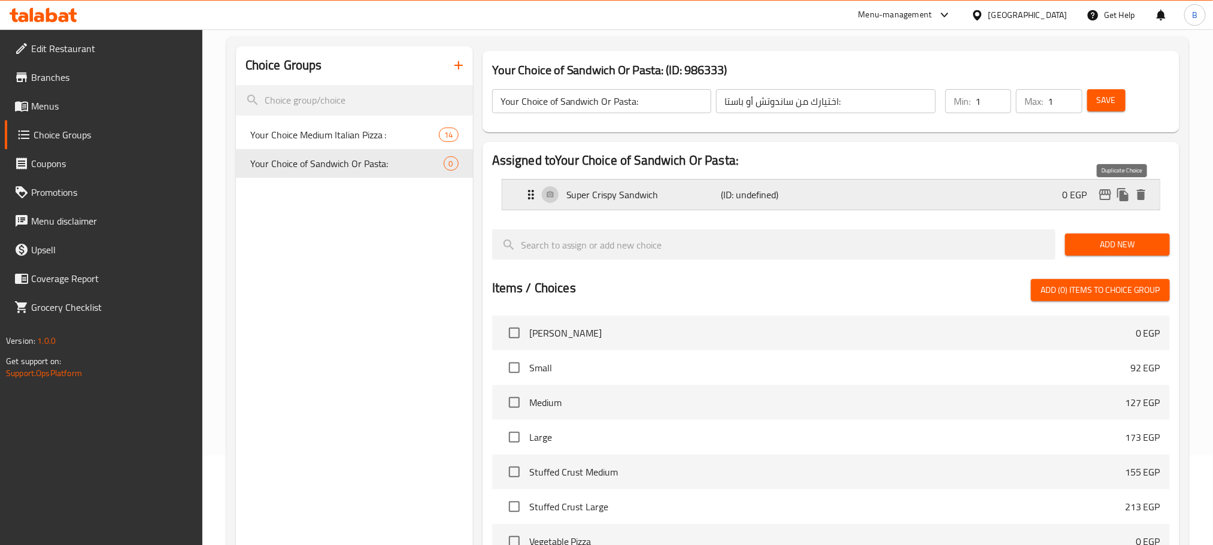
click at [1123, 194] on icon "duplicate" at bounding box center [1122, 194] width 11 height 13
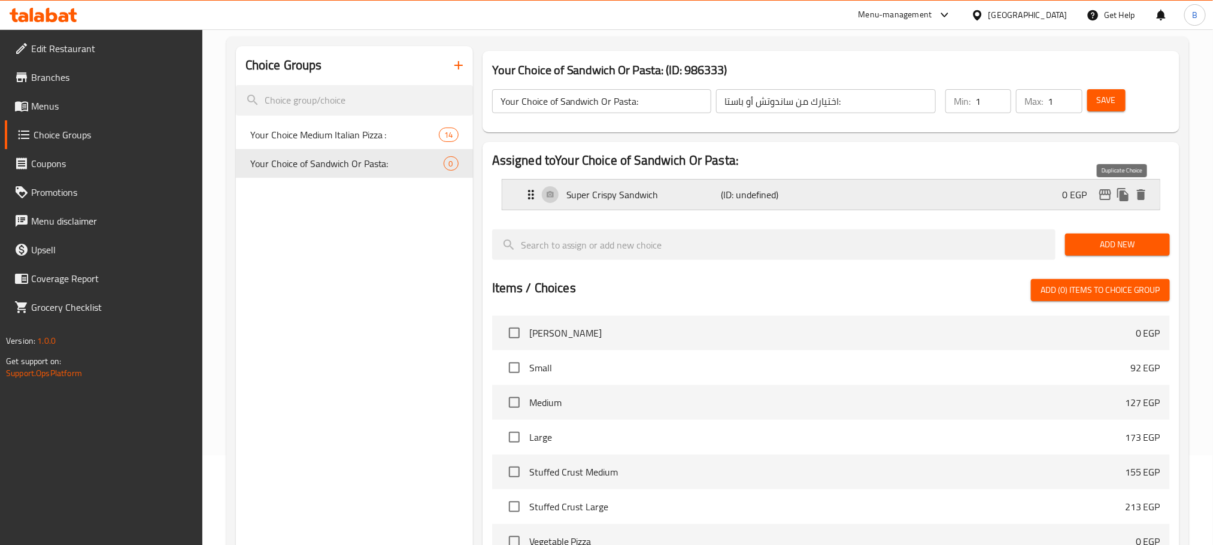
click at [1123, 194] on icon "duplicate" at bounding box center [1122, 194] width 11 height 13
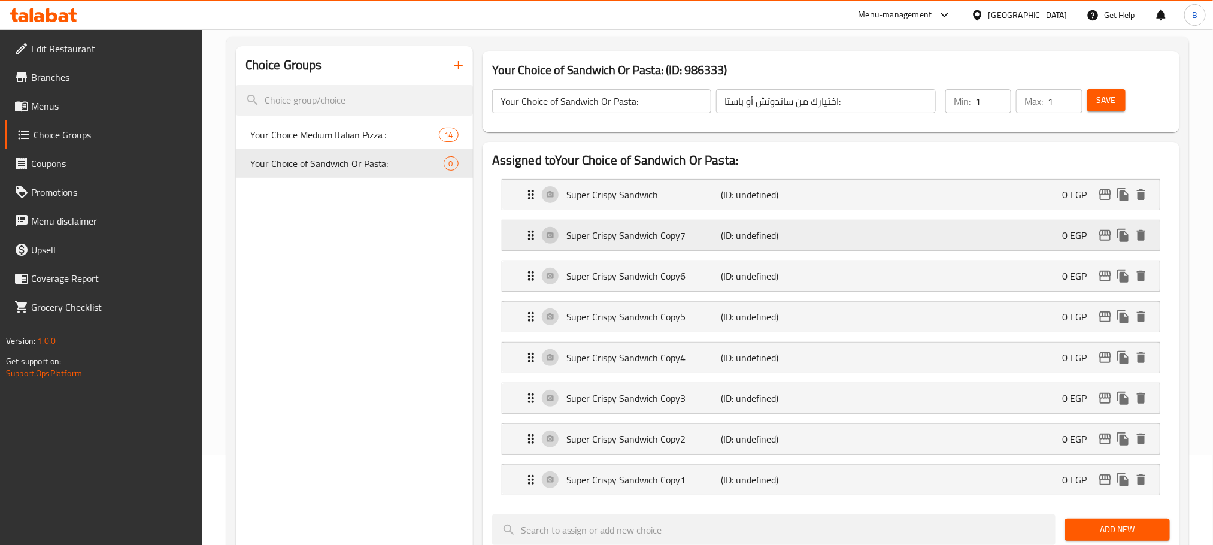
click at [777, 230] on p "(ID: undefined)" at bounding box center [772, 235] width 103 height 14
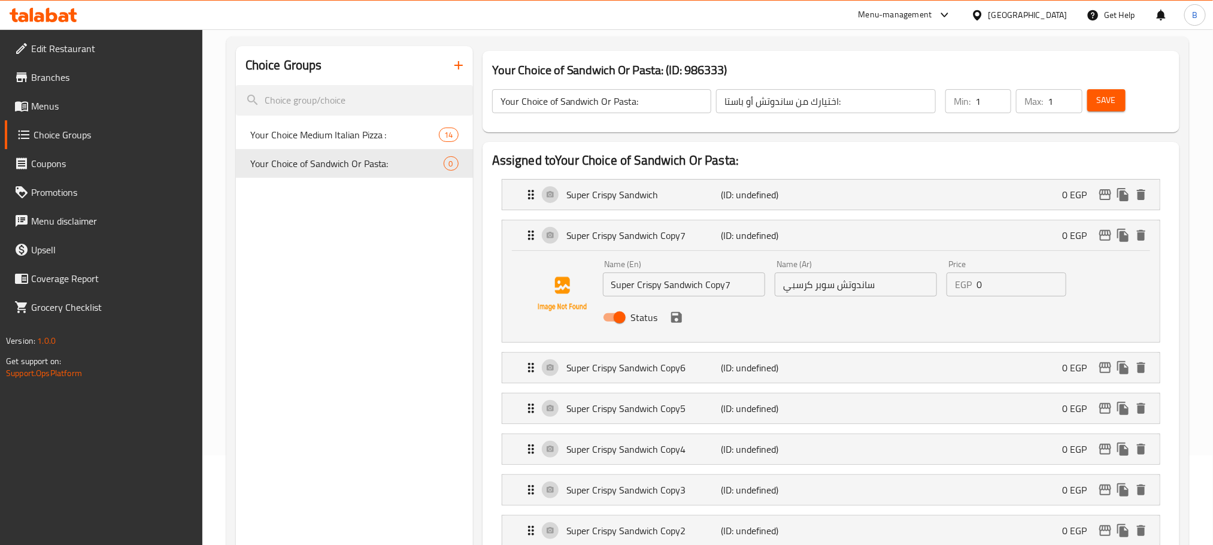
click at [695, 294] on input "Super Crispy Sandwich Copy7" at bounding box center [684, 284] width 162 height 24
click at [738, 378] on div "Super Crispy Sandwich Copy6 (ID: undefined) 0 EGP" at bounding box center [834, 368] width 621 height 30
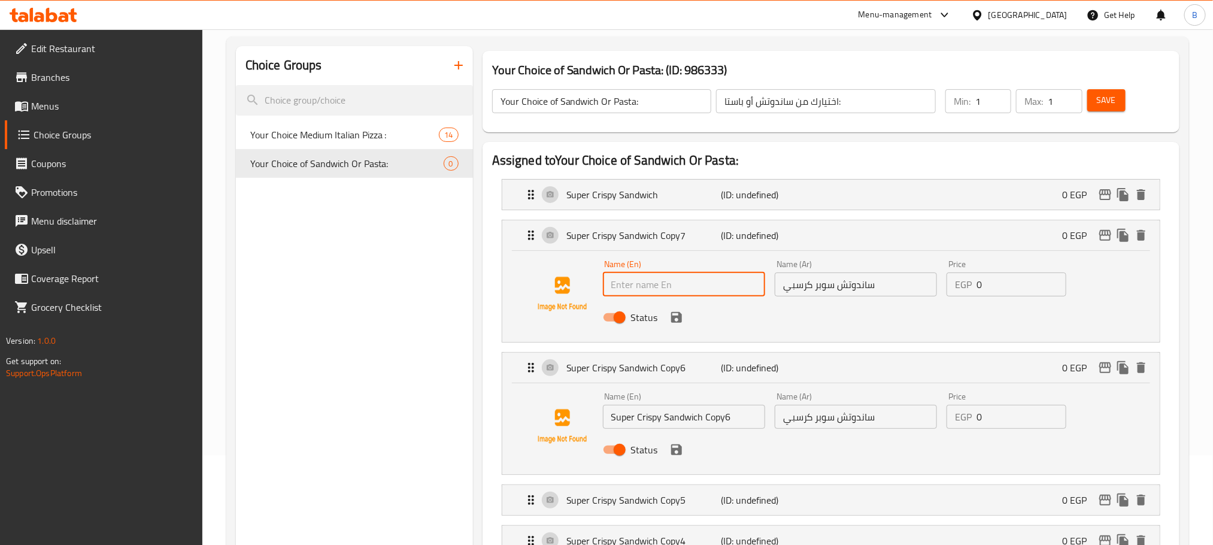
click at [706, 415] on input "Super Crispy Sandwich Copy6" at bounding box center [684, 417] width 162 height 24
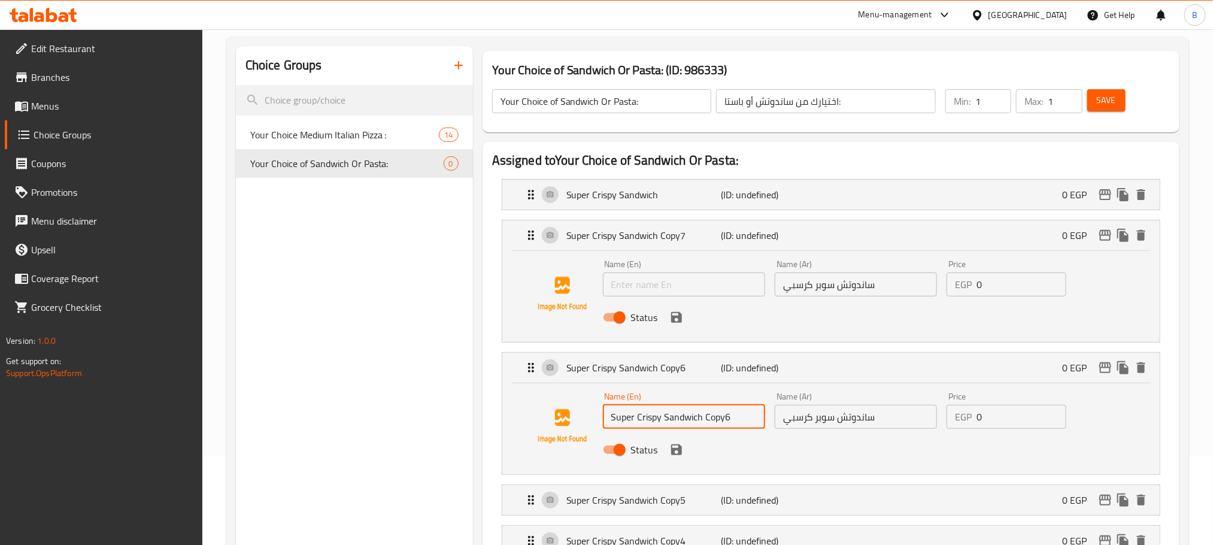
click at [706, 415] on input "Super Crispy Sandwich Copy6" at bounding box center [684, 417] width 162 height 24
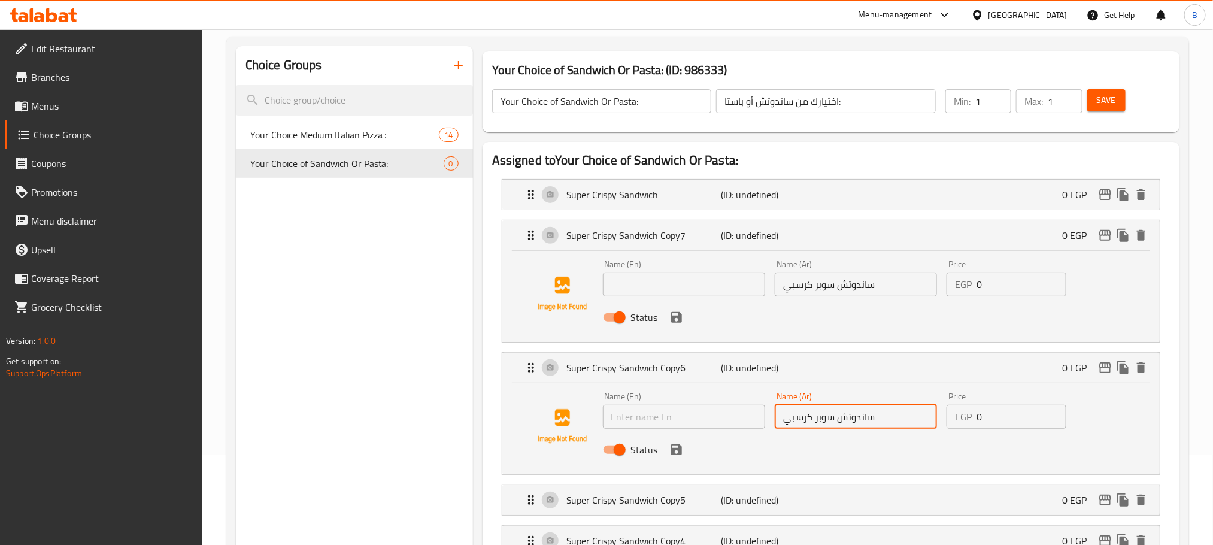
click at [848, 418] on input "ساندوتش سوبر كرسبي" at bounding box center [855, 417] width 162 height 24
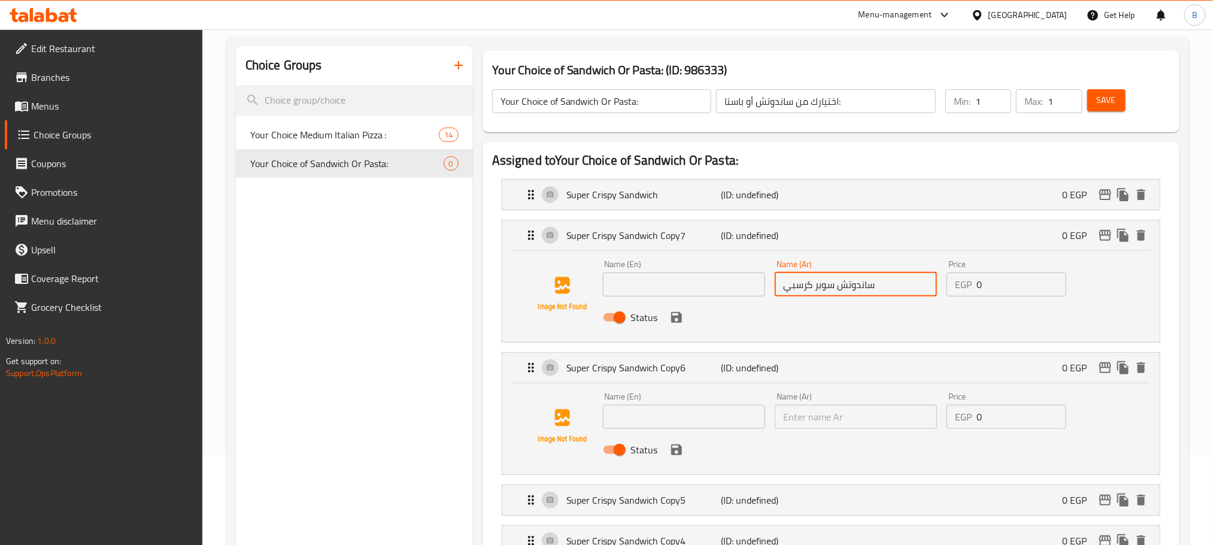
click at [837, 279] on input "ساندوتش سوبر كرسبي" at bounding box center [855, 284] width 162 height 24
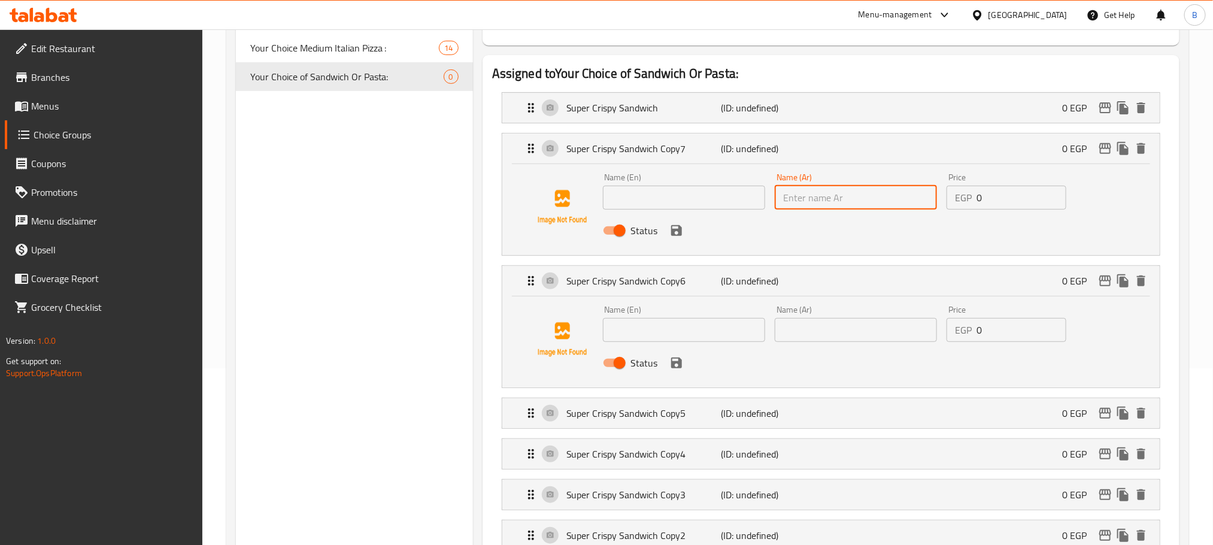
scroll to position [269, 0]
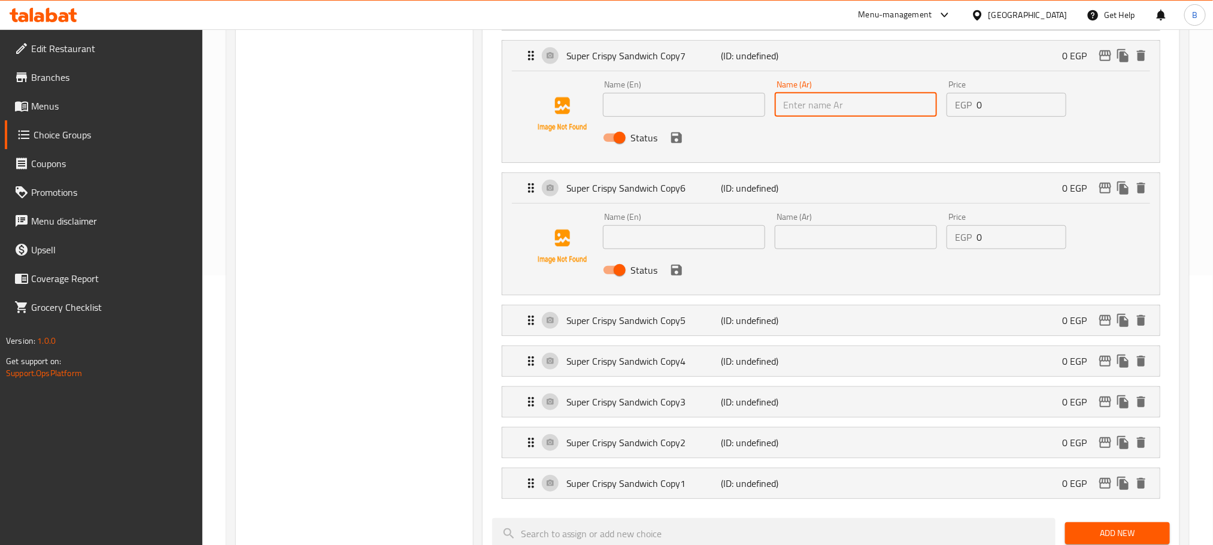
click at [756, 345] on li "Super Crispy Sandwich Copy4 (ID: undefined) 0 EGP Name (En) Super Crispy Sandwi…" at bounding box center [831, 361] width 678 height 41
click at [748, 333] on div "Super Crispy Sandwich Copy5 (ID: undefined) 0 EGP" at bounding box center [834, 320] width 621 height 30
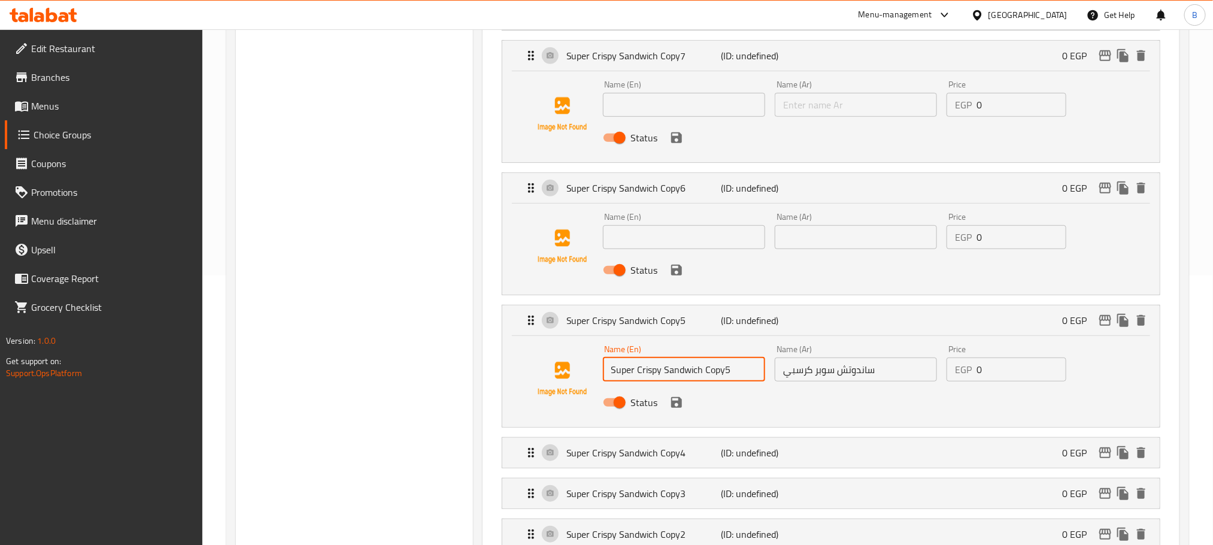
click at [681, 367] on input "Super Crispy Sandwich Copy5" at bounding box center [684, 369] width 162 height 24
click at [806, 381] on input "ساندوتش سوبر كرسبي" at bounding box center [855, 369] width 162 height 24
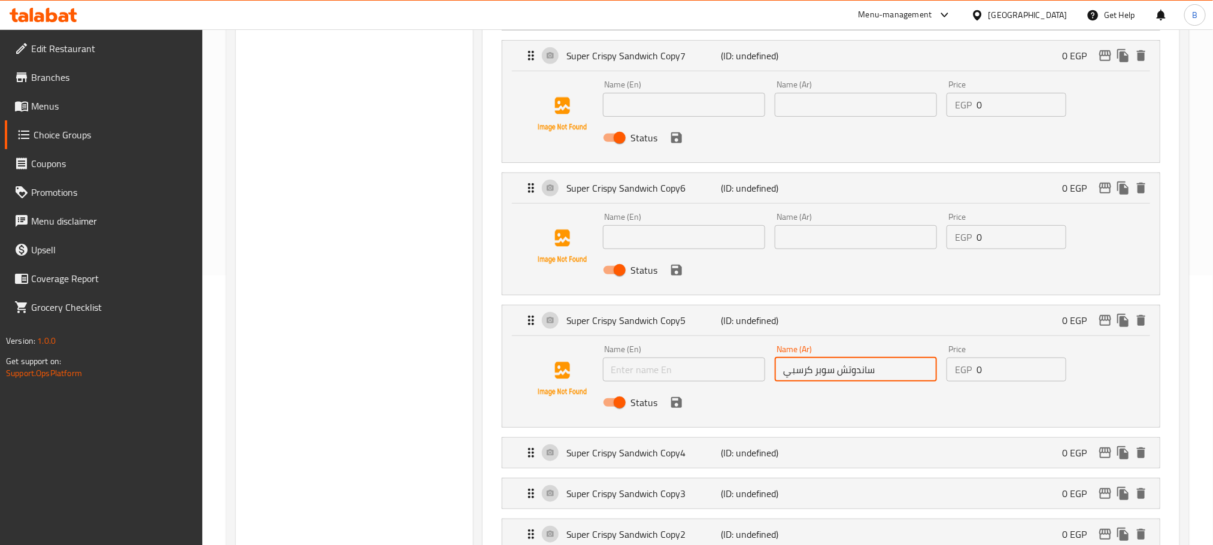
click at [806, 381] on input "ساندوتش سوبر كرسبي" at bounding box center [855, 369] width 162 height 24
click at [735, 460] on p "(ID: undefined)" at bounding box center [772, 452] width 103 height 14
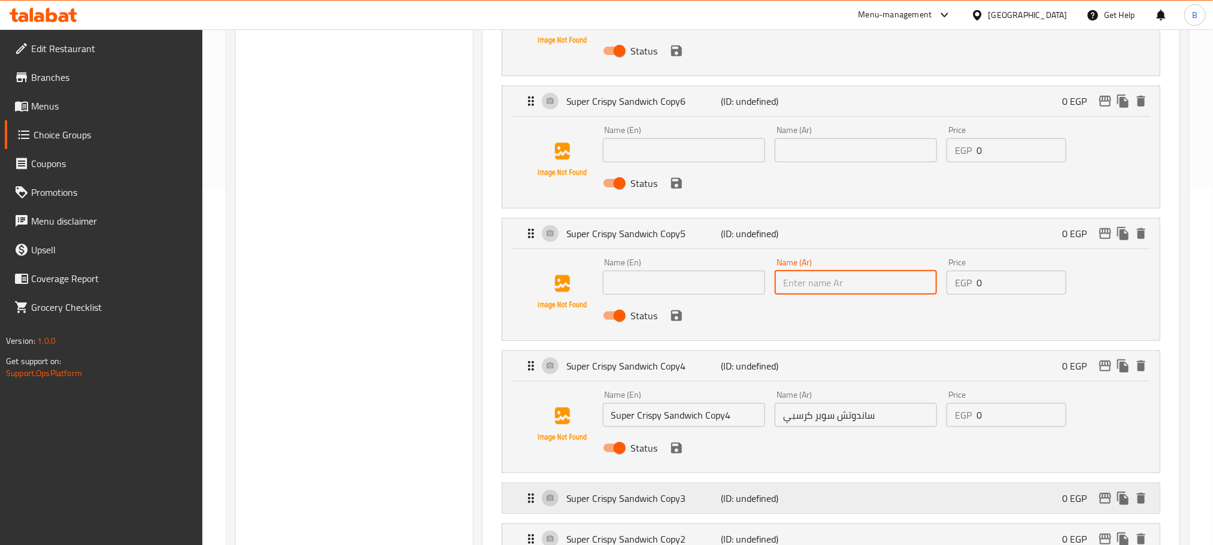
scroll to position [449, 0]
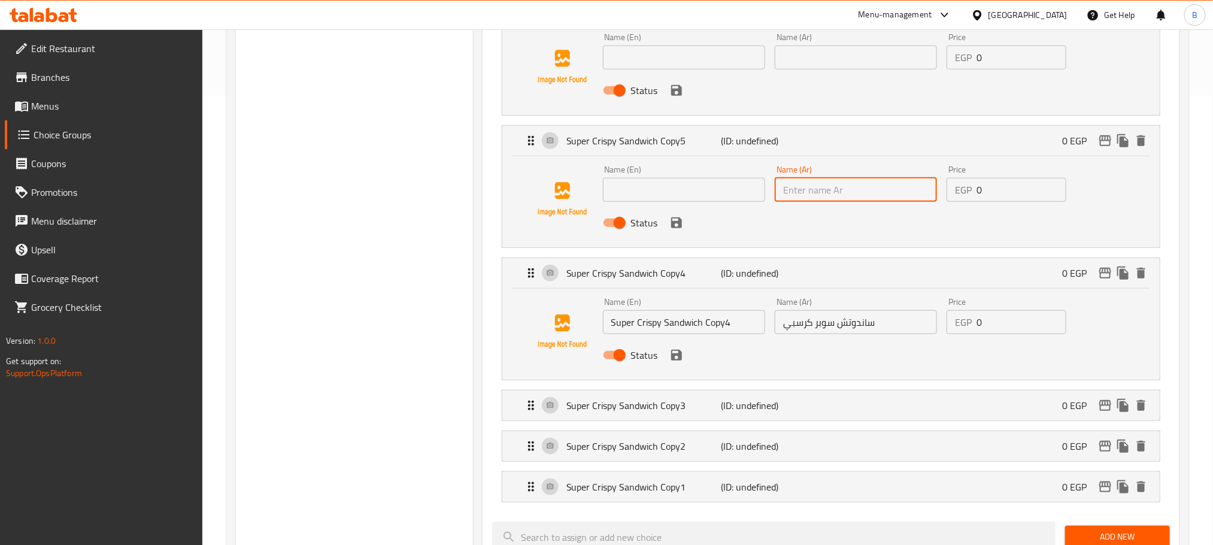
click at [712, 326] on input "Super Crispy Sandwich Copy4" at bounding box center [684, 322] width 162 height 24
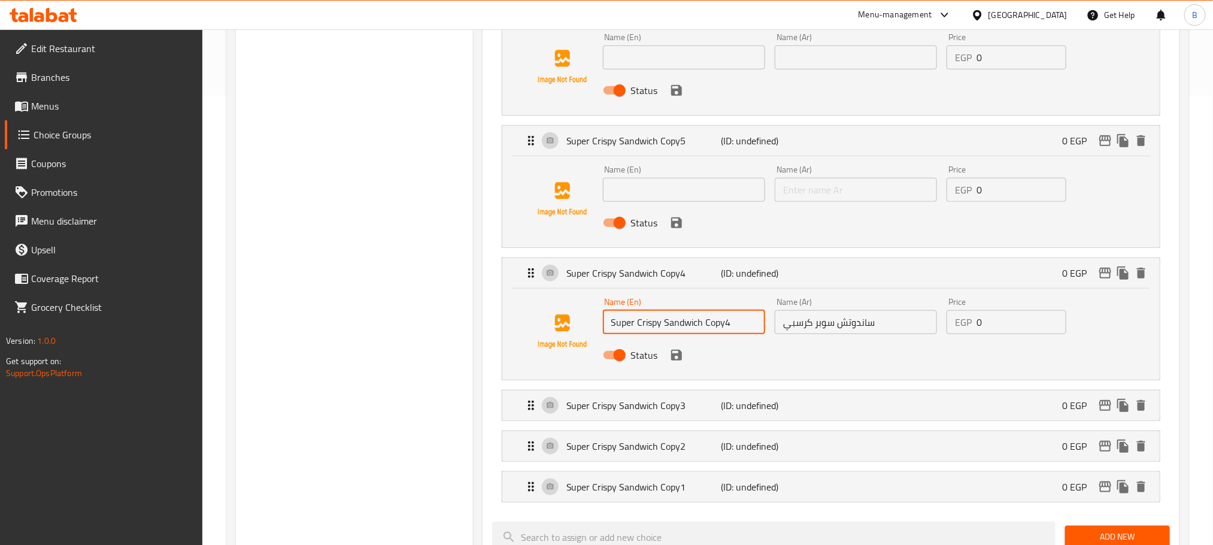
click at [712, 326] on input "Super Crispy Sandwich Copy4" at bounding box center [684, 322] width 162 height 24
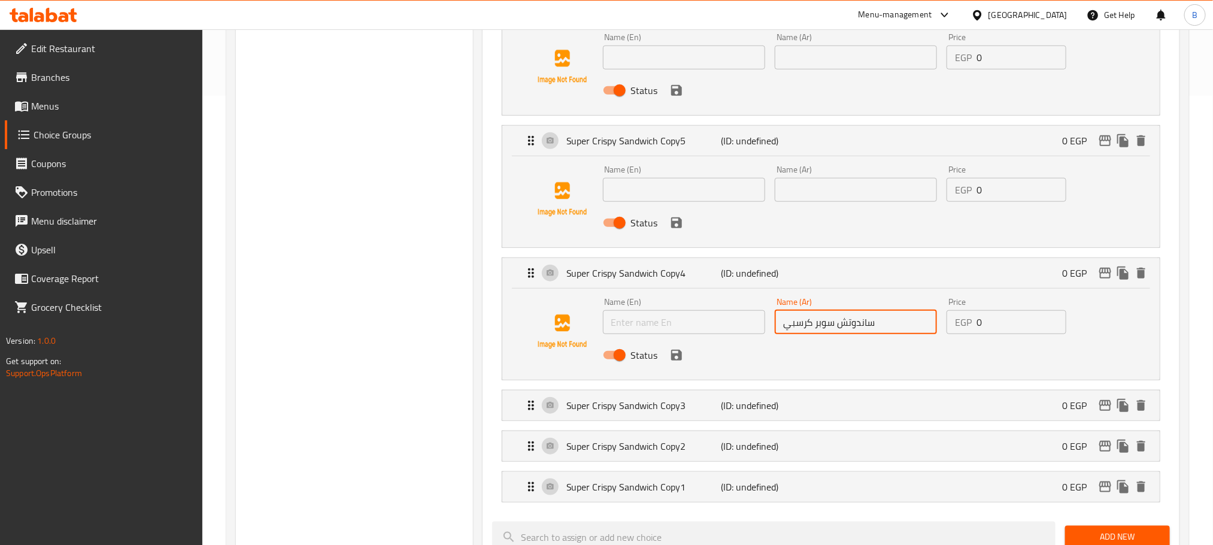
click at [830, 334] on input "ساندوتش سوبر كرسبي" at bounding box center [855, 322] width 162 height 24
click at [776, 420] on div "Super Crispy Sandwich Copy3 (ID: undefined) 0 EGP" at bounding box center [834, 405] width 621 height 30
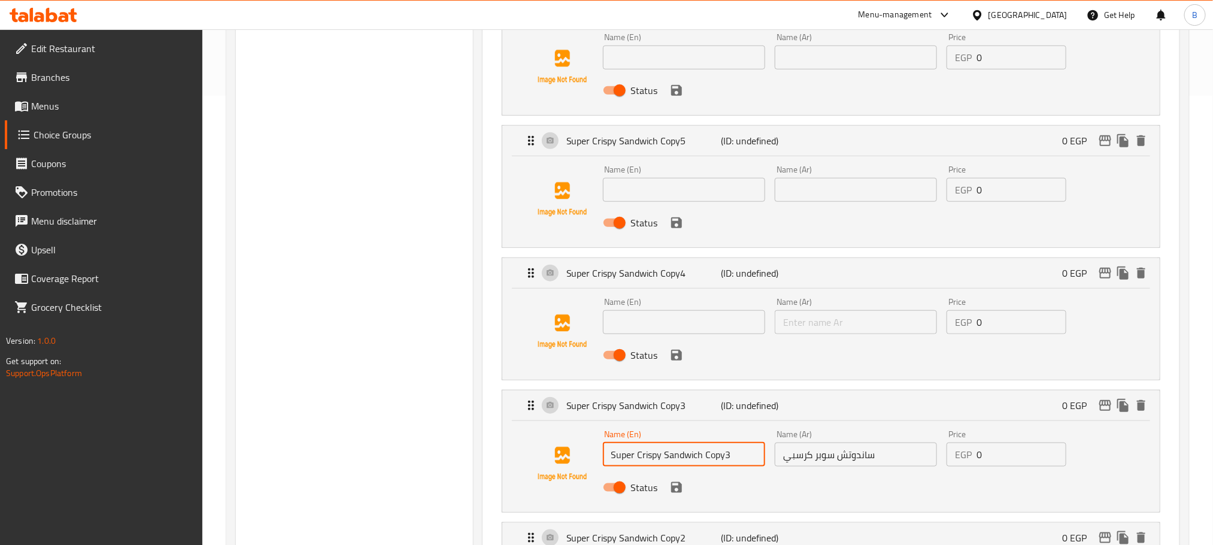
click at [663, 464] on input "Super Crispy Sandwich Copy3" at bounding box center [684, 454] width 162 height 24
click at [804, 458] on input "ساندوتش سوبر كرسبي" at bounding box center [855, 454] width 162 height 24
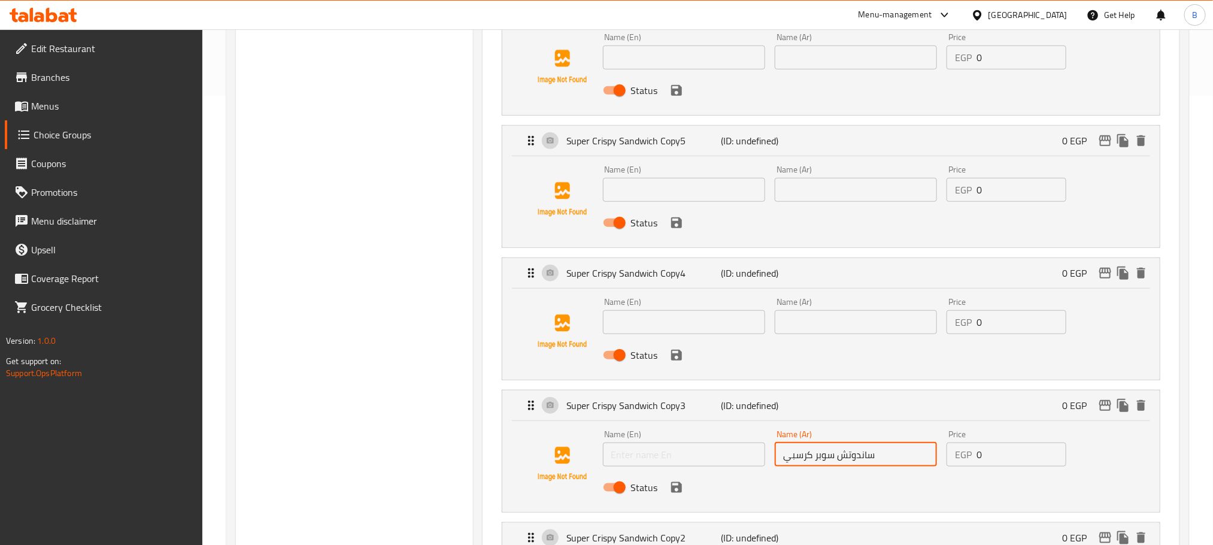
click at [804, 458] on input "ساندوتش سوبر كرسبي" at bounding box center [855, 454] width 162 height 24
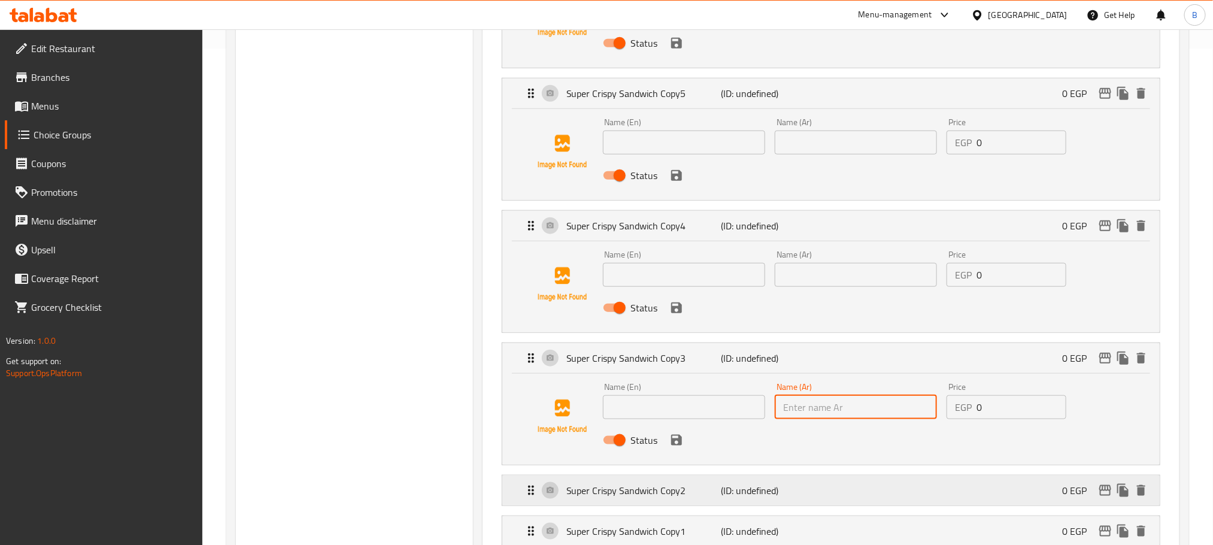
scroll to position [539, 0]
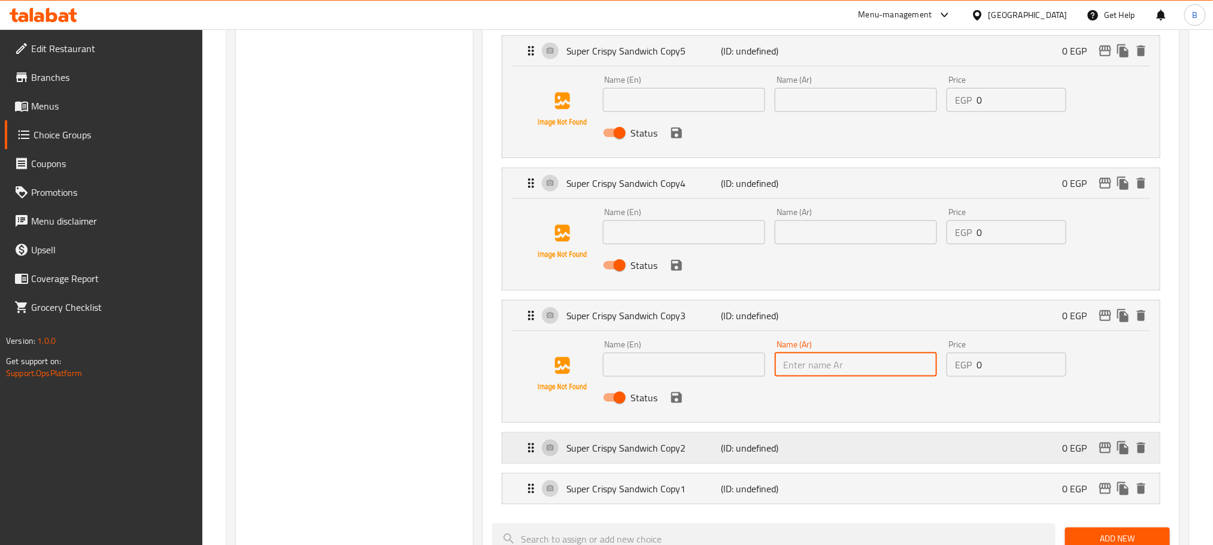
click at [788, 442] on div "Super Crispy Sandwich Copy2 (ID: undefined) 0 EGP" at bounding box center [834, 448] width 621 height 30
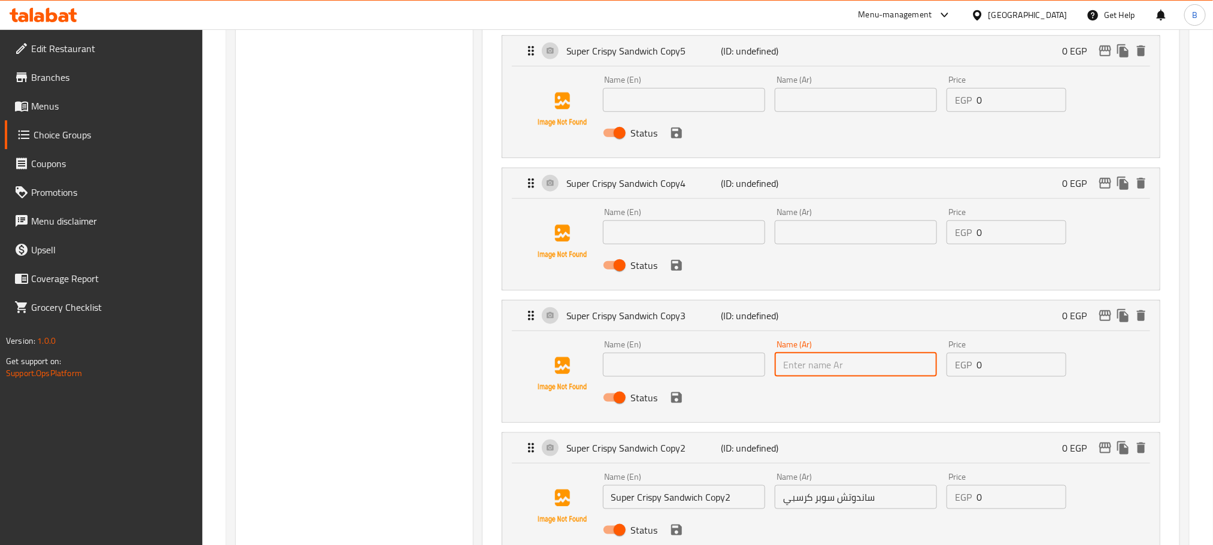
click at [677, 485] on div "Name (En) Super Crispy Sandwich Copy2 Name (En)" at bounding box center [684, 490] width 162 height 37
click at [673, 519] on div "Status" at bounding box center [856, 530] width 516 height 32
click at [674, 507] on input "Super Crispy Sandwich Copy2" at bounding box center [684, 497] width 162 height 24
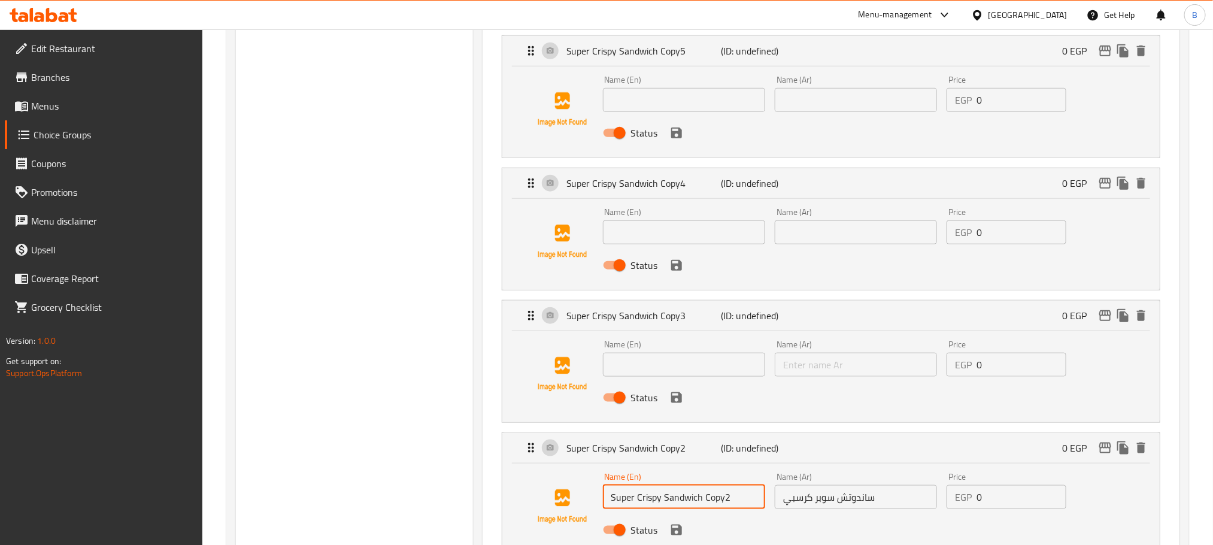
click at [674, 507] on input "Super Crispy Sandwich Copy2" at bounding box center [684, 497] width 162 height 24
click at [815, 494] on input "ساندوتش سوبر كرسبي" at bounding box center [855, 497] width 162 height 24
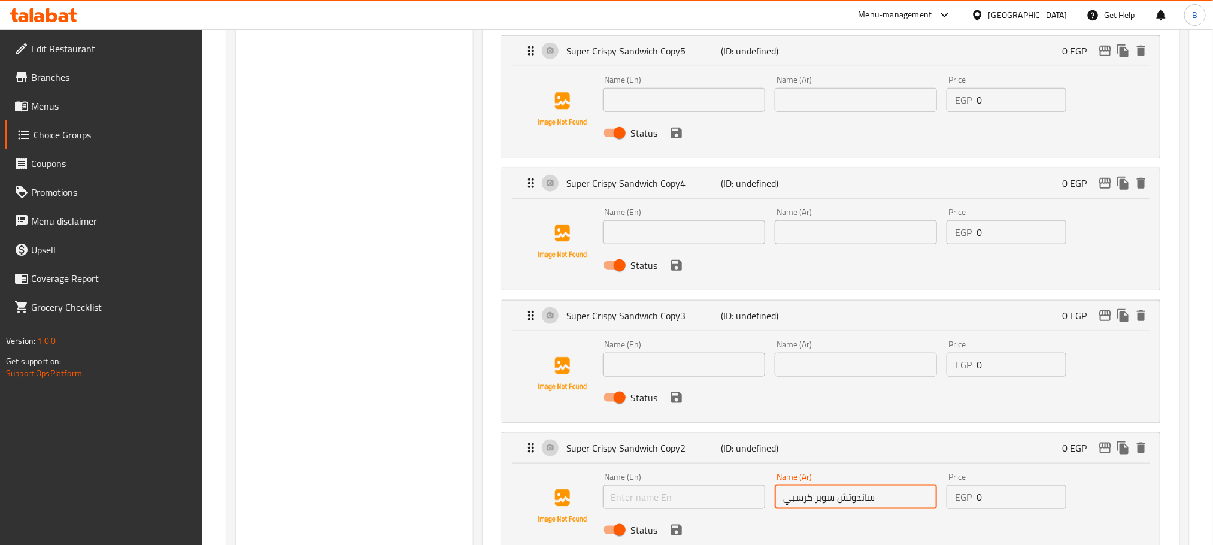
click at [815, 494] on input "ساندوتش سوبر كرسبي" at bounding box center [855, 497] width 162 height 24
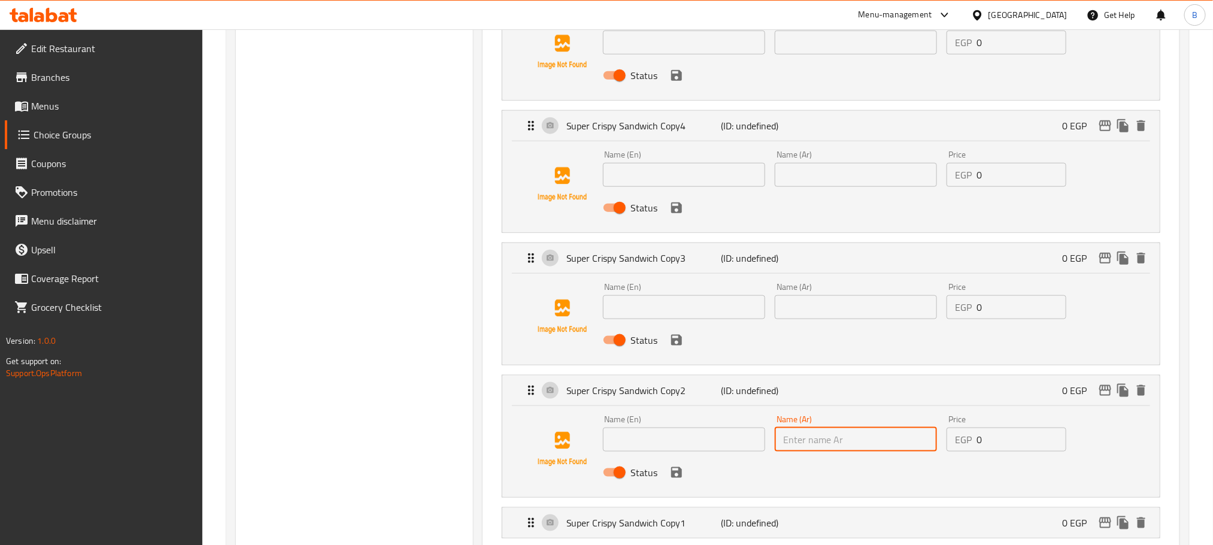
scroll to position [718, 0]
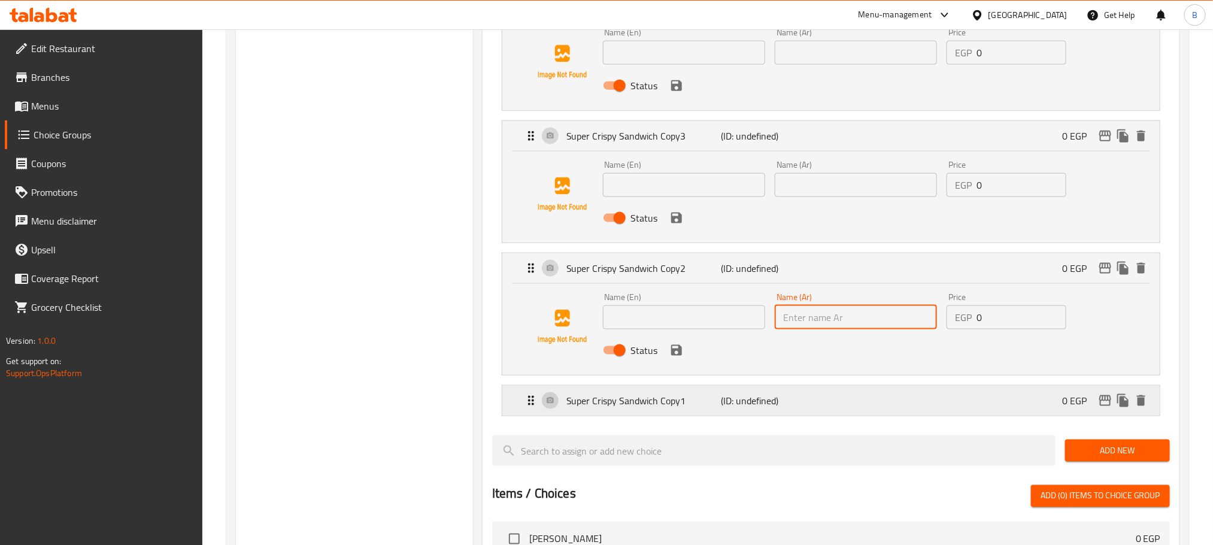
click at [753, 408] on p "(ID: undefined)" at bounding box center [772, 400] width 103 height 14
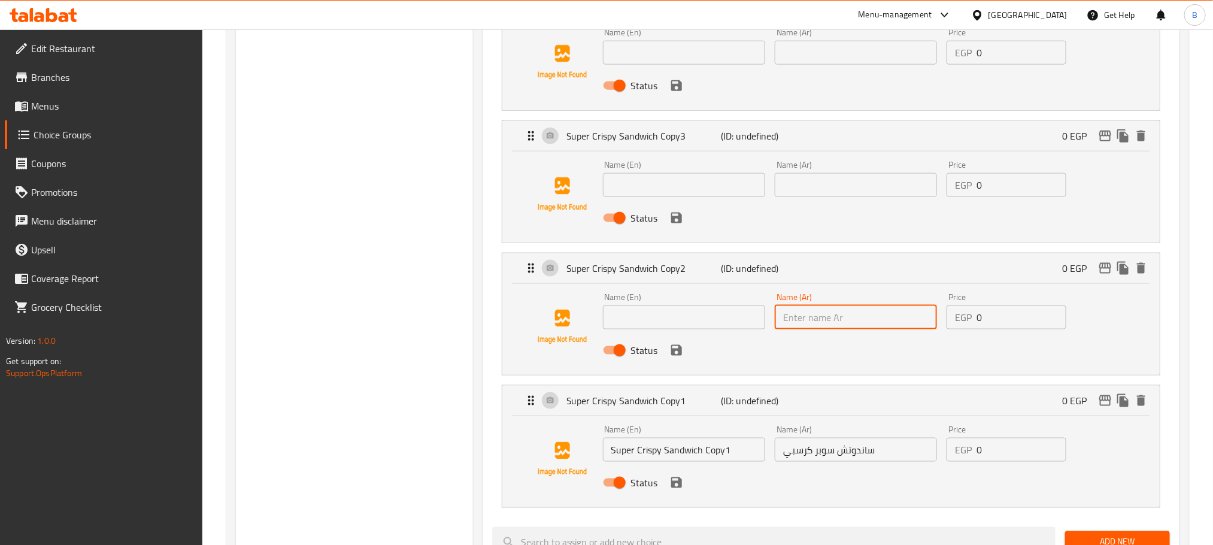
click at [676, 457] on input "Super Crispy Sandwich Copy1" at bounding box center [684, 450] width 162 height 24
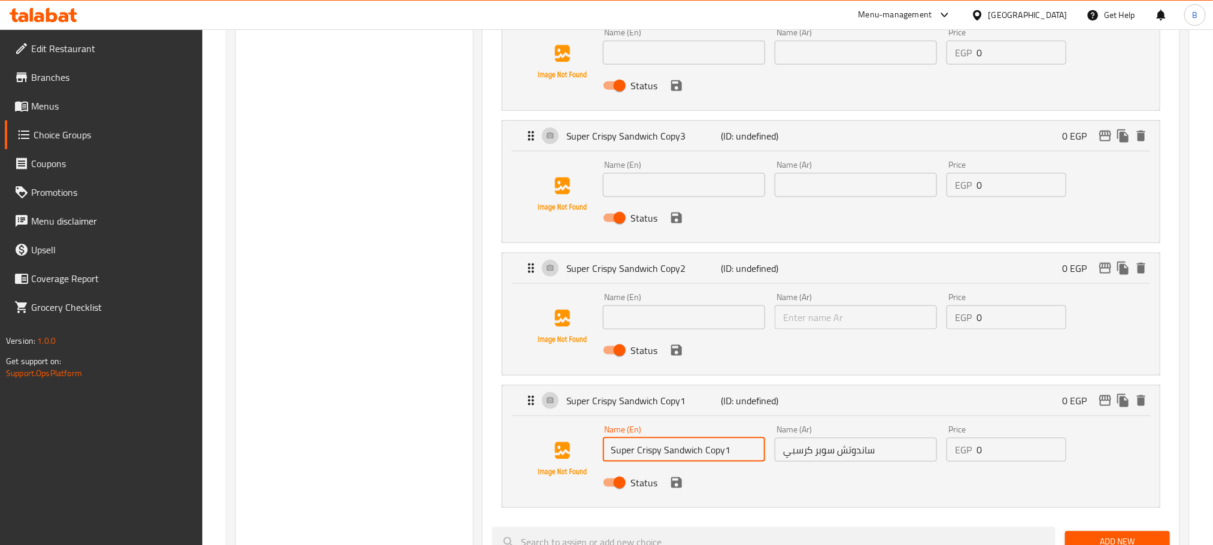
click at [676, 457] on input "Super Crispy Sandwich Copy1" at bounding box center [684, 450] width 162 height 24
click at [800, 461] on input "ساندوتش سوبر كرسبي" at bounding box center [855, 450] width 162 height 24
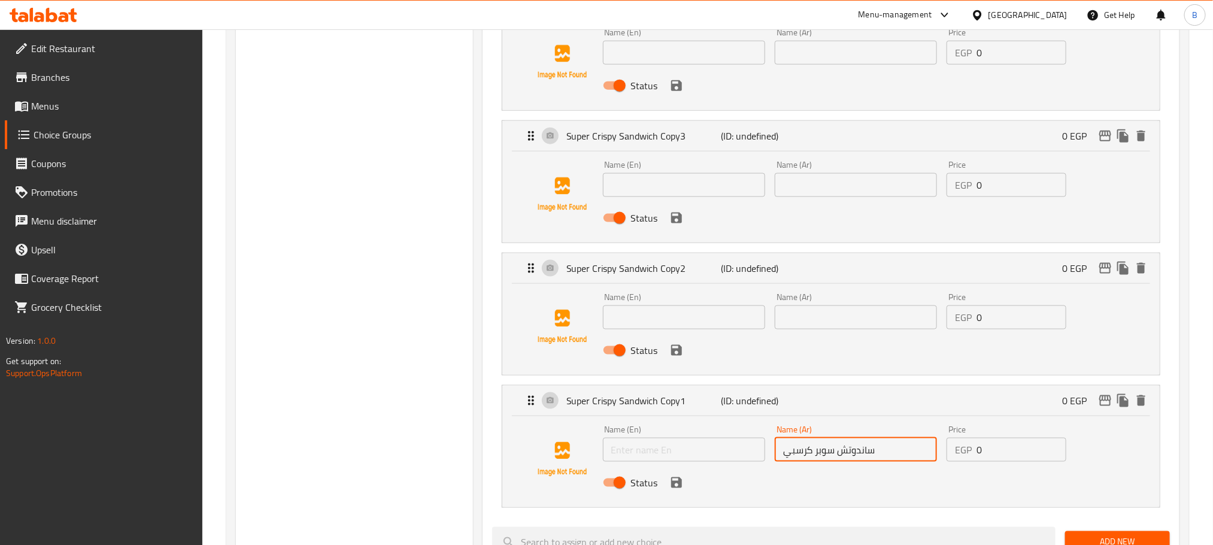
click at [800, 461] on input "ساندوتش سوبر كرسبي" at bounding box center [855, 450] width 162 height 24
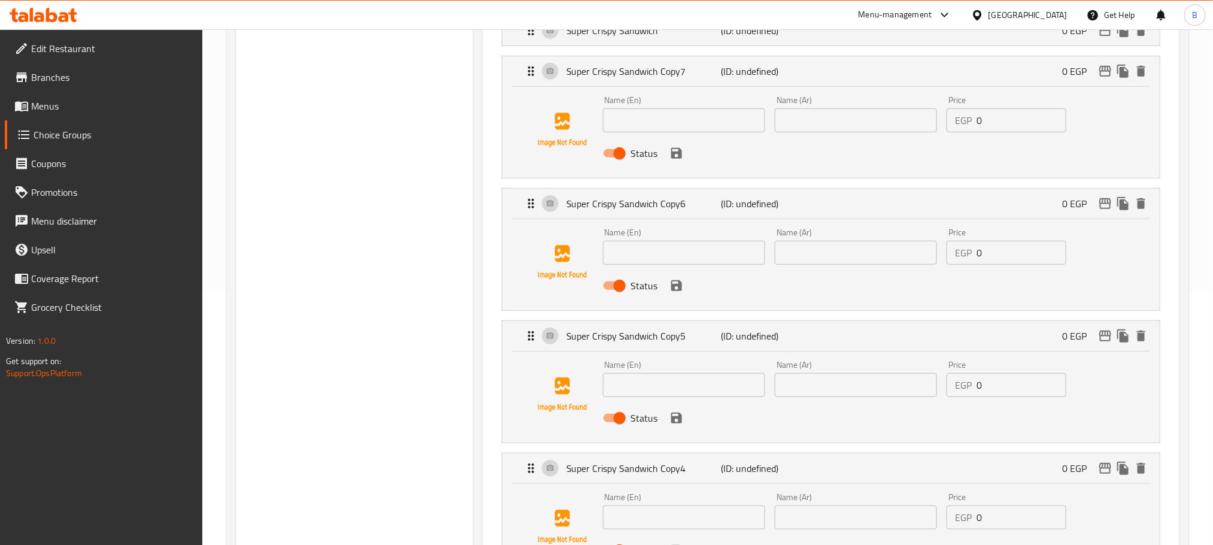
scroll to position [180, 0]
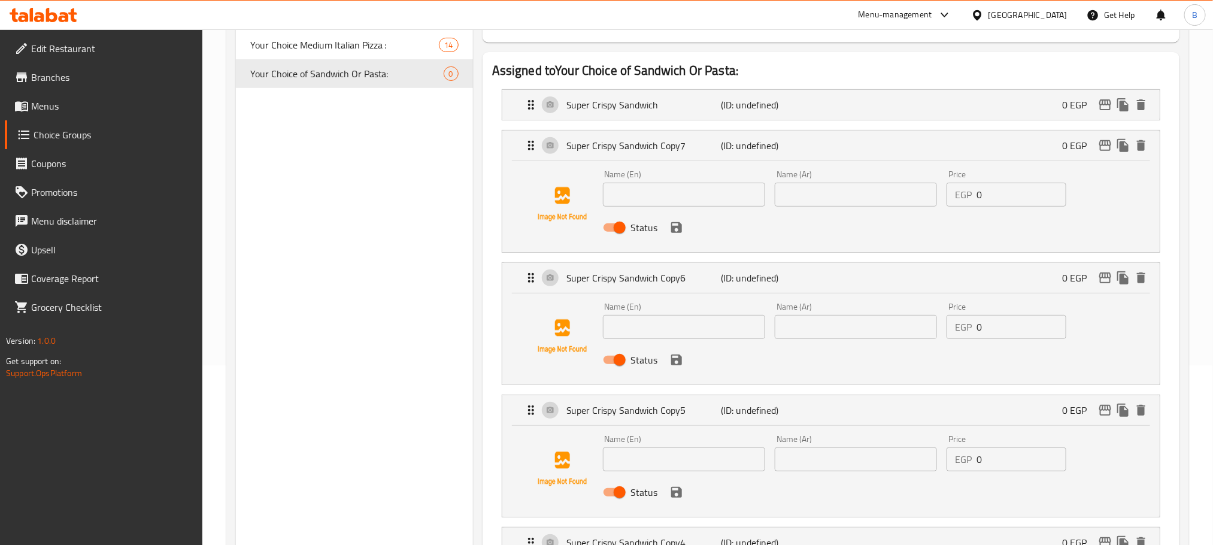
click at [693, 203] on input "text" at bounding box center [684, 195] width 162 height 24
paste input "Estoda Burger Sandwich"
type input "Estoda Burger Sandwich"
click at [860, 219] on div "Status" at bounding box center [856, 227] width 516 height 32
click at [848, 203] on input "text" at bounding box center [855, 195] width 162 height 24
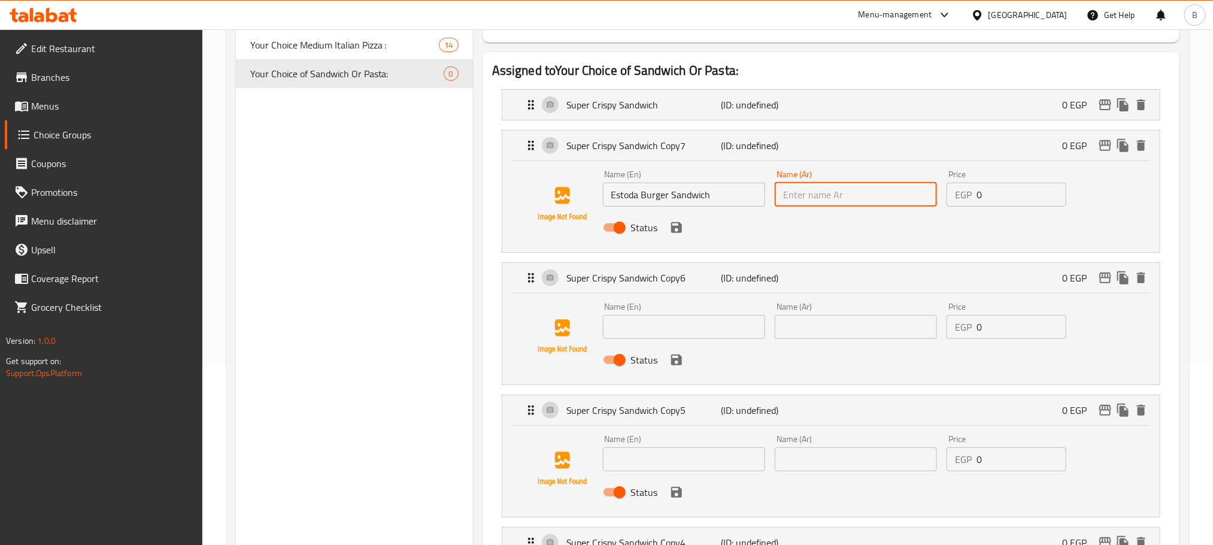
paste input "ساندوتش استودا برجر"
type input "ساندوتش استودا برجر"
click at [856, 338] on input "text" at bounding box center [855, 327] width 162 height 24
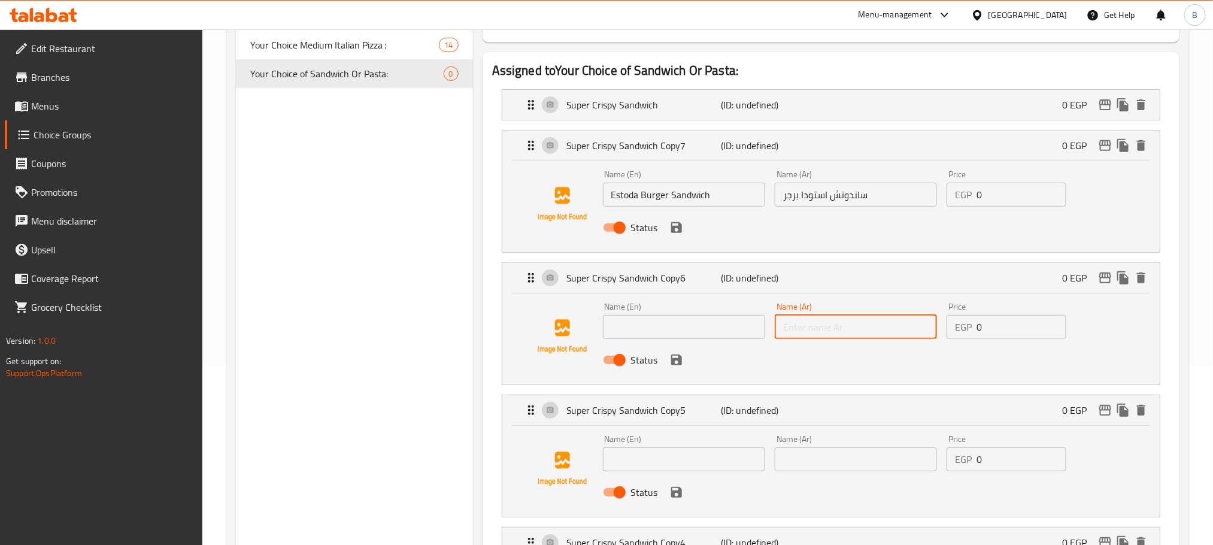
paste input "ماك اند تشيز"
type input "ماك اند تشيز"
click at [679, 320] on input "text" at bounding box center [684, 327] width 162 height 24
paste input "Mac And Cheese"
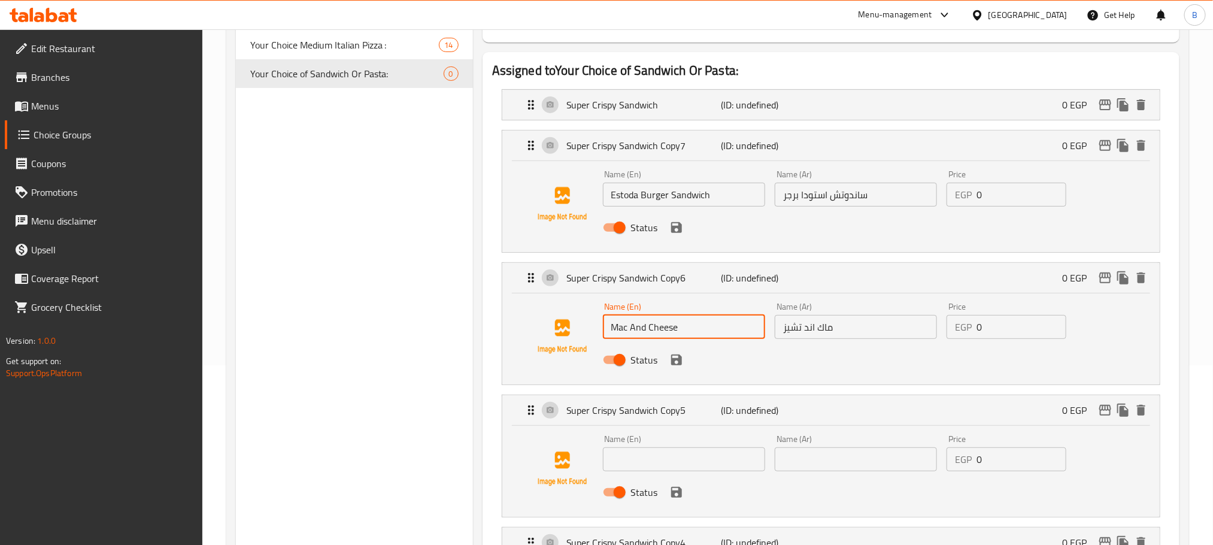
type input "Mac And Cheese"
click at [657, 456] on input "text" at bounding box center [684, 459] width 162 height 24
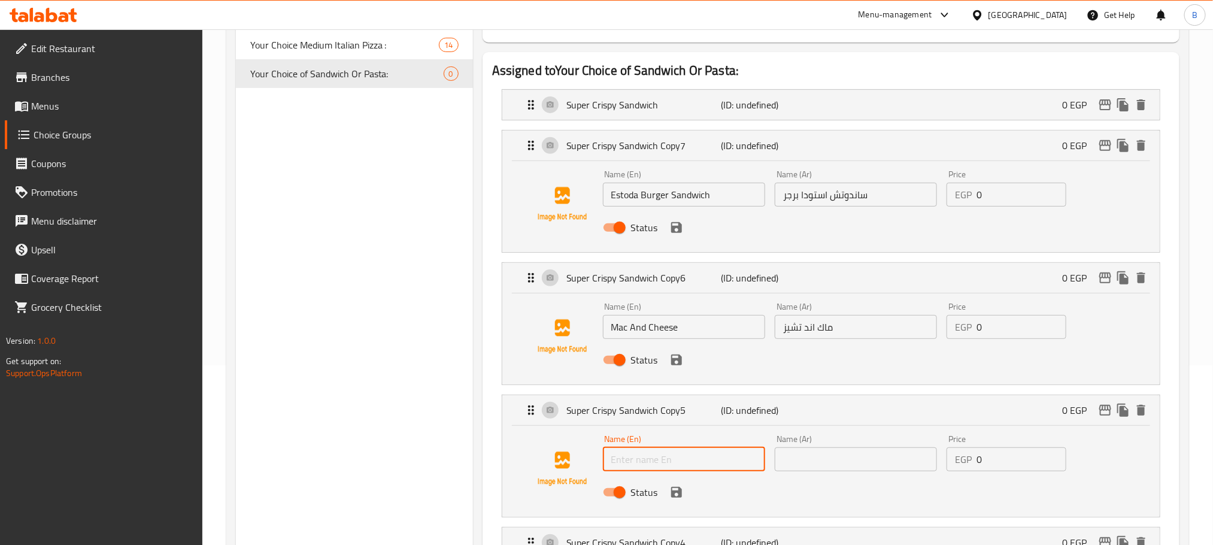
click at [657, 456] on input "text" at bounding box center [684, 459] width 162 height 24
paste input "Indian Pasta"
type input "Indian Pasta"
click at [836, 474] on div "Name (Ar) Name (Ar)" at bounding box center [856, 453] width 172 height 46
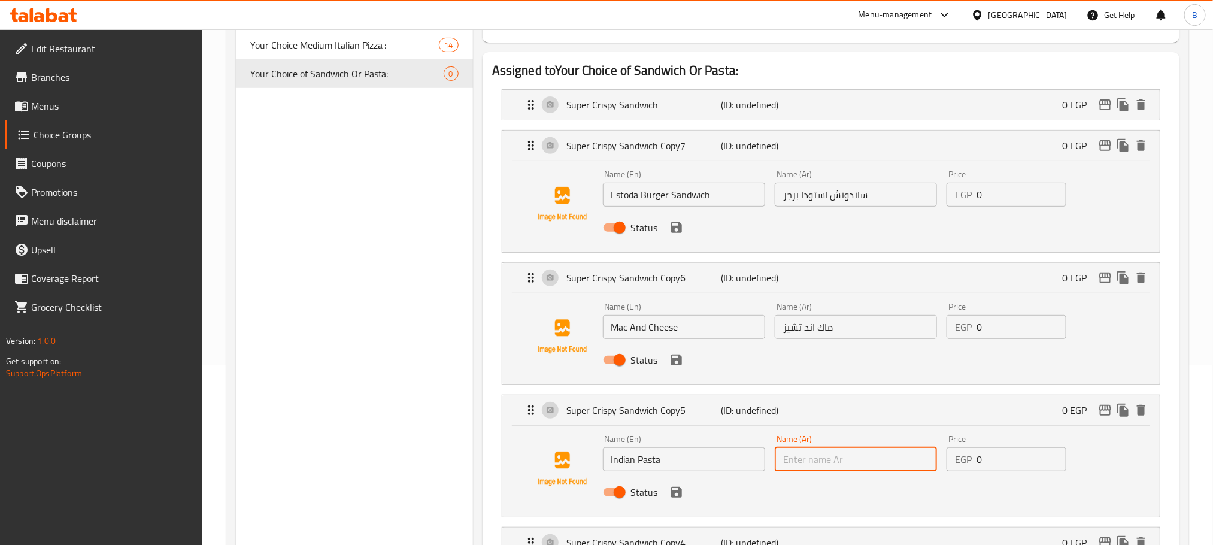
click at [826, 467] on input "text" at bounding box center [855, 459] width 162 height 24
paste input "باستا هندي"
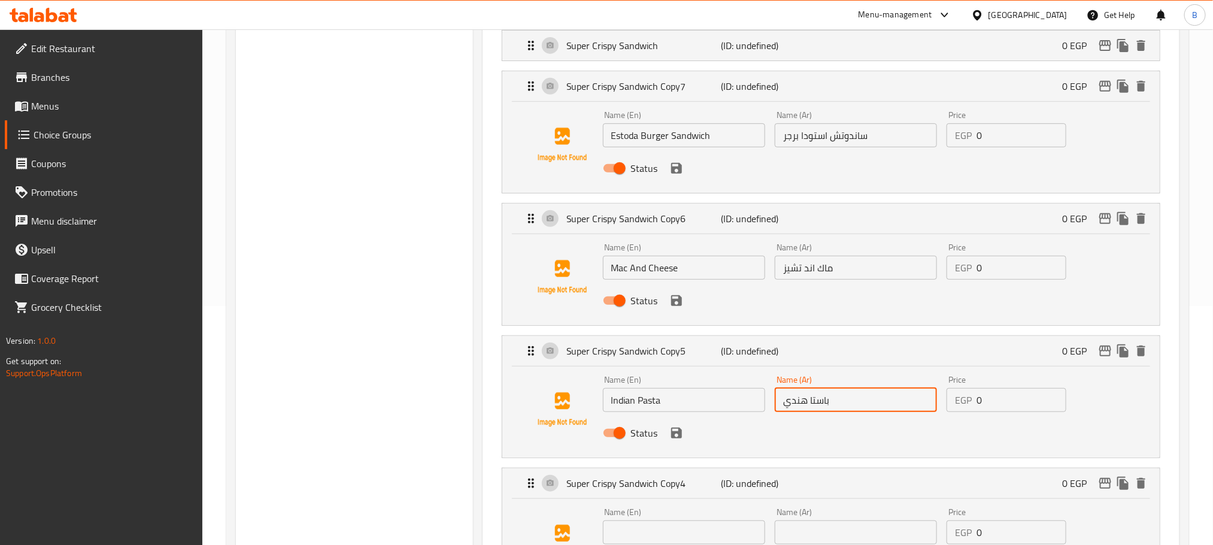
scroll to position [269, 0]
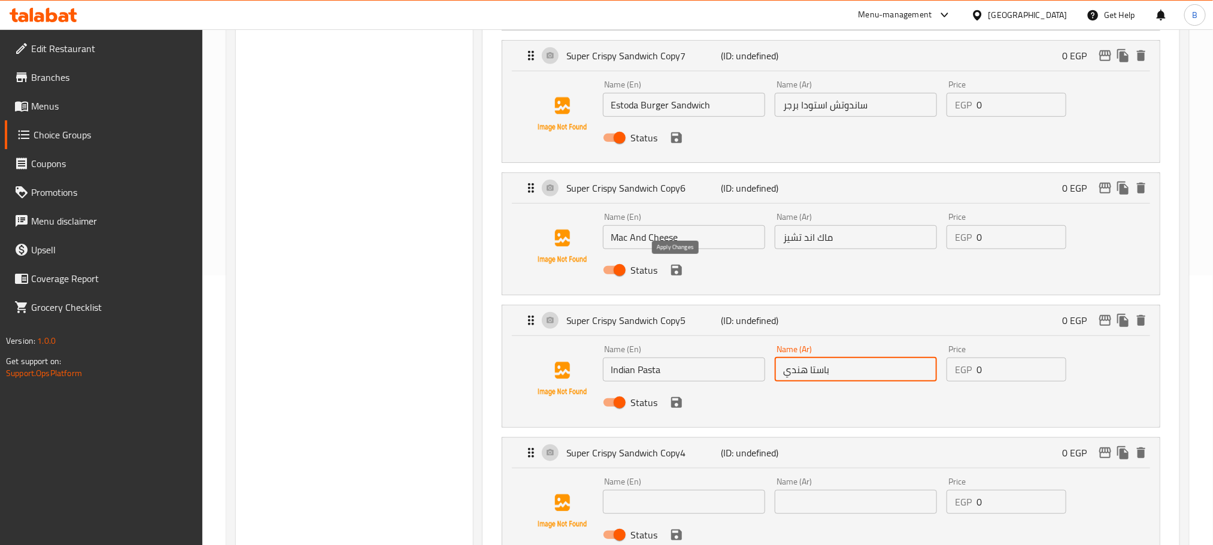
drag, startPoint x: 679, startPoint y: 273, endPoint x: 681, endPoint y: 129, distance: 143.7
click at [678, 273] on icon "save" at bounding box center [676, 270] width 11 height 11
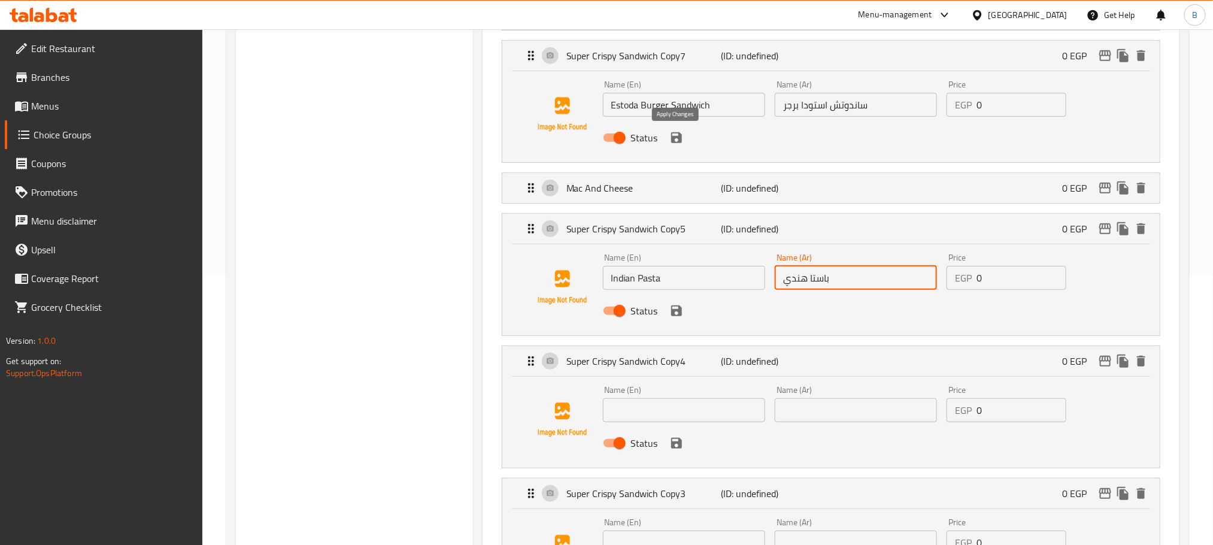
click at [677, 141] on icon "save" at bounding box center [676, 137] width 14 height 14
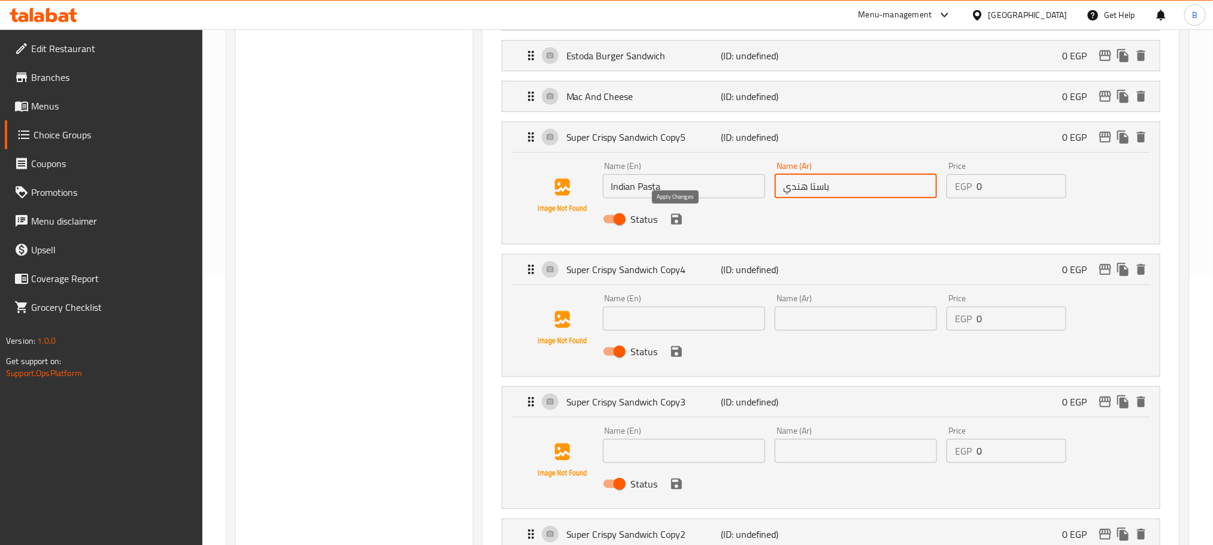
click at [671, 221] on icon "save" at bounding box center [676, 219] width 11 height 11
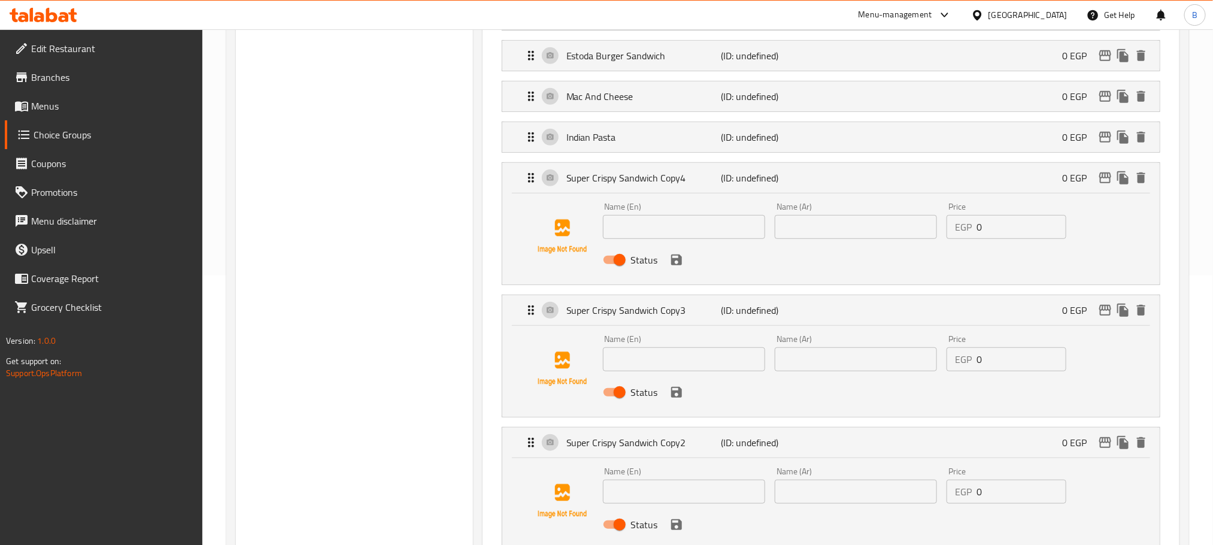
type input "باستا هندي"
click at [666, 232] on input "text" at bounding box center [684, 227] width 162 height 24
paste input "Estoda Pasta"
type input "Estoda Pasta"
click at [828, 232] on input "text" at bounding box center [855, 227] width 162 height 24
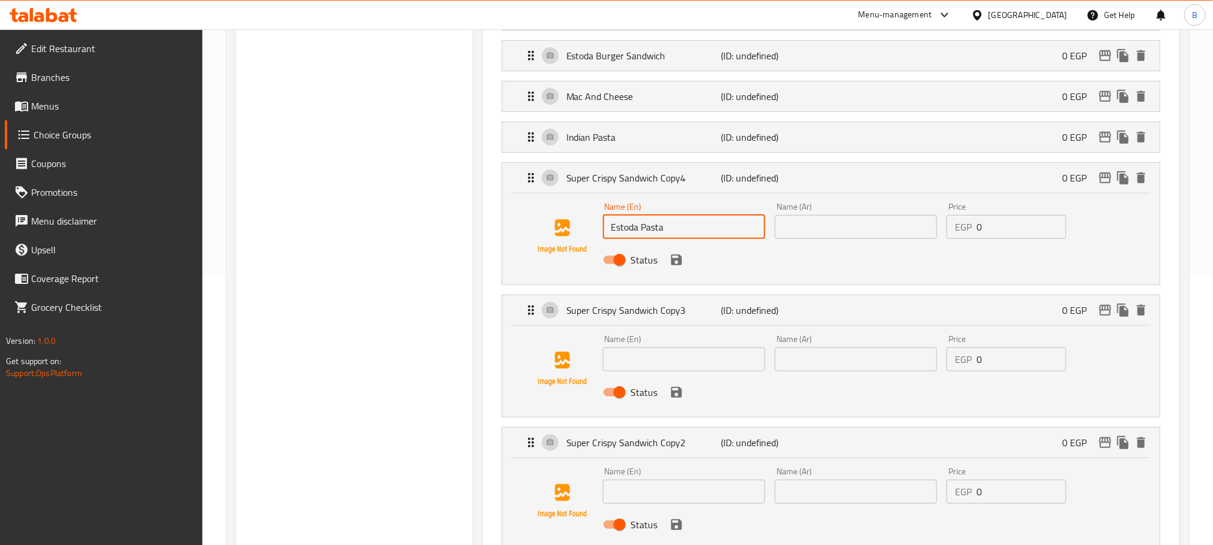
paste input "استودا باستا"
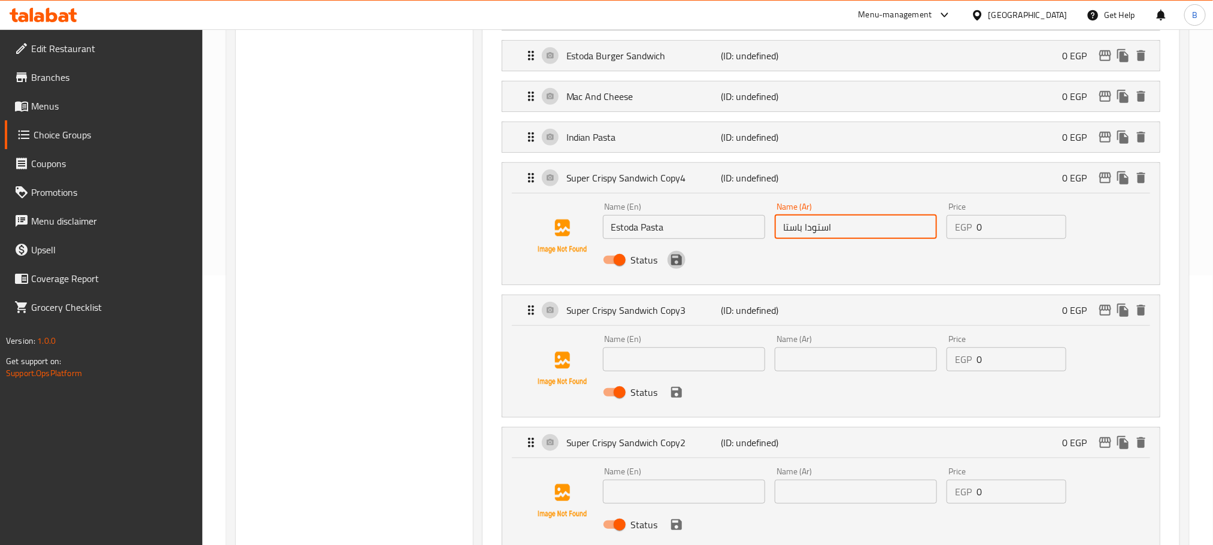
click at [681, 264] on icon "save" at bounding box center [676, 260] width 14 height 14
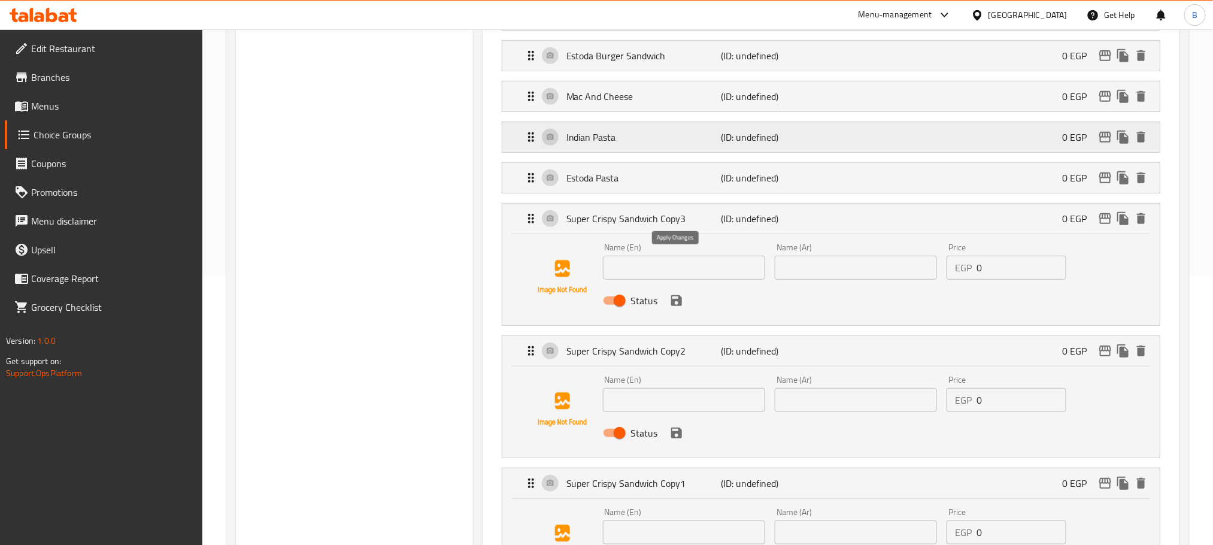
type input "استودا باستا"
click at [866, 273] on input "text" at bounding box center [855, 268] width 162 height 24
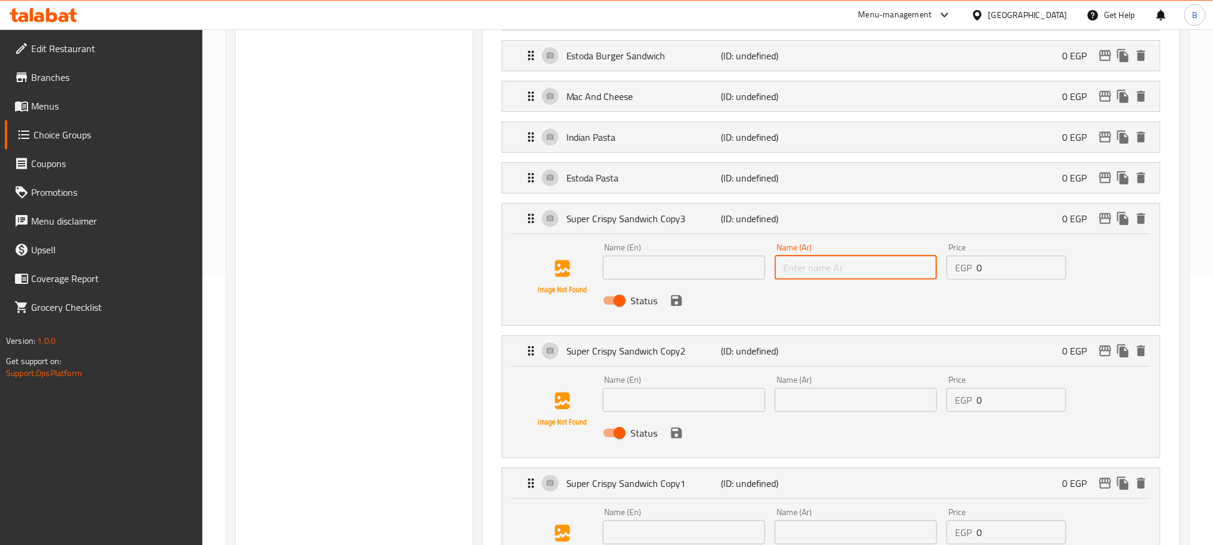
paste input "كرسبي باستا"
type input "كرسبي باستا"
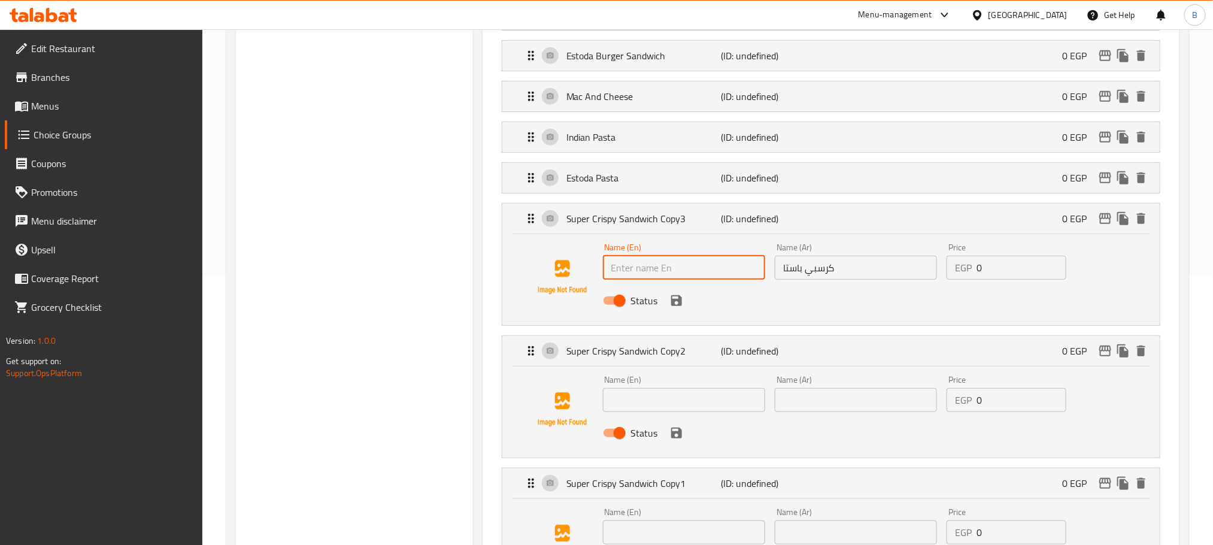
click at [655, 272] on input "text" at bounding box center [684, 268] width 162 height 24
paste input "Crispy Pasta"
click at [673, 303] on icon "save" at bounding box center [676, 300] width 11 height 11
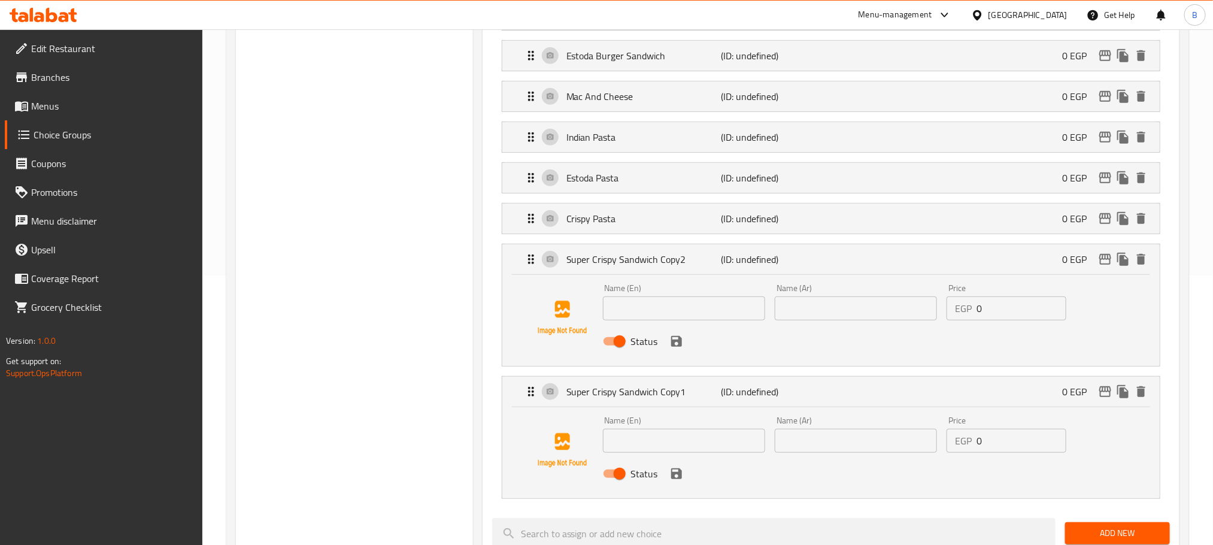
type input "Crispy Pasta"
click at [869, 311] on input "text" at bounding box center [855, 308] width 162 height 24
paste input "نجرسكو باستا"
type input "نجرسكو باستا"
click at [689, 315] on input "text" at bounding box center [684, 308] width 162 height 24
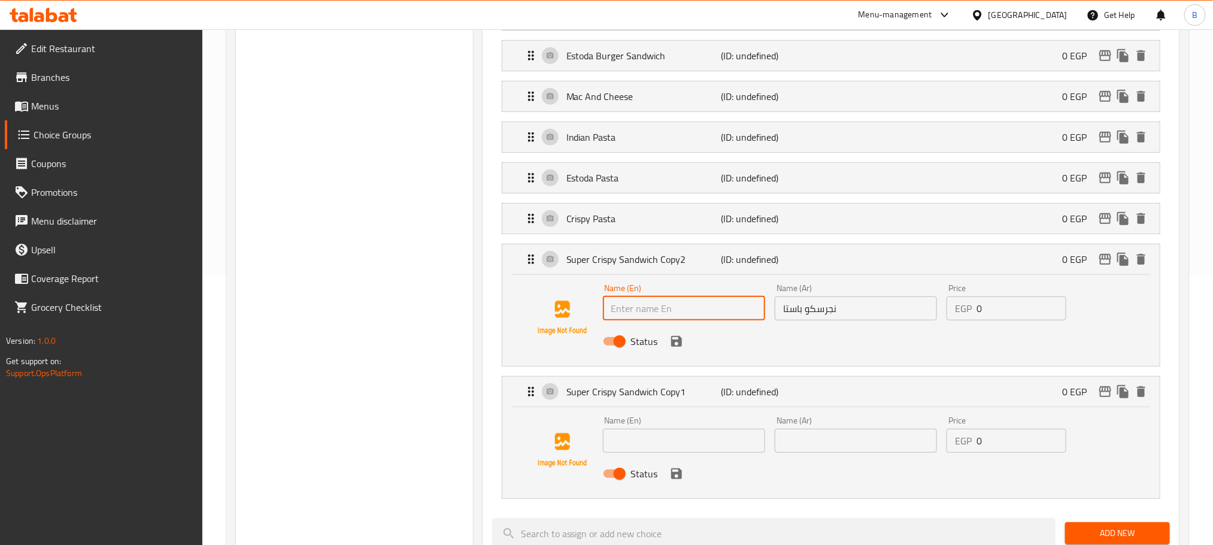
paste input "Negresco Pasta"
click at [674, 340] on icon "save" at bounding box center [676, 341] width 14 height 14
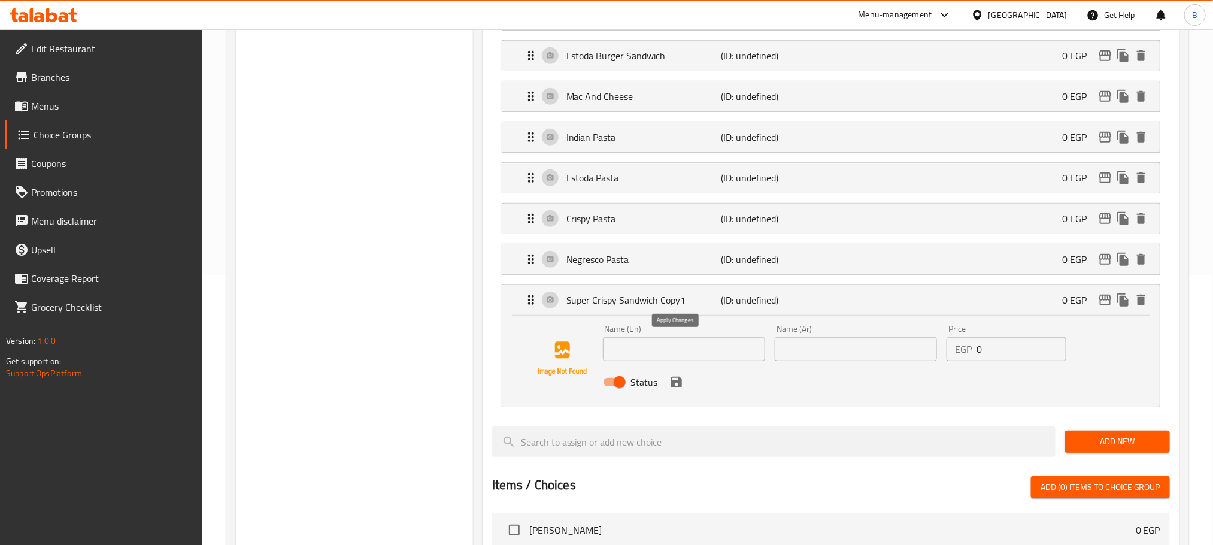
type input "Negresco Pasta"
click at [699, 356] on input "text" at bounding box center [684, 349] width 162 height 24
paste input "Supermito Pasta"
type input "Supermito Pasta"
click at [871, 361] on input "text" at bounding box center [855, 349] width 162 height 24
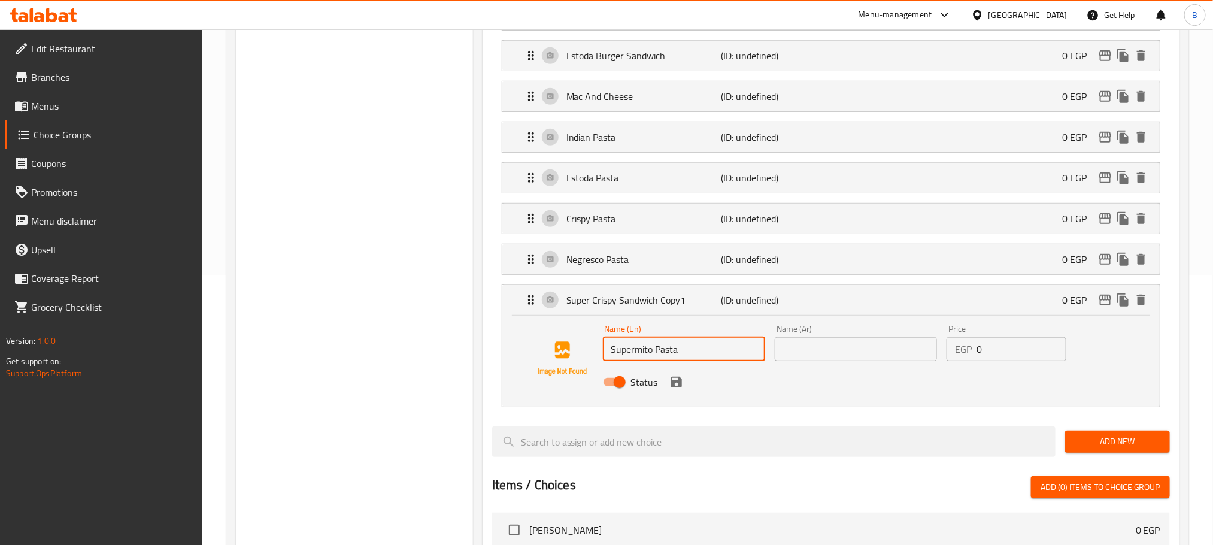
paste input "سوبرميتو باستا"
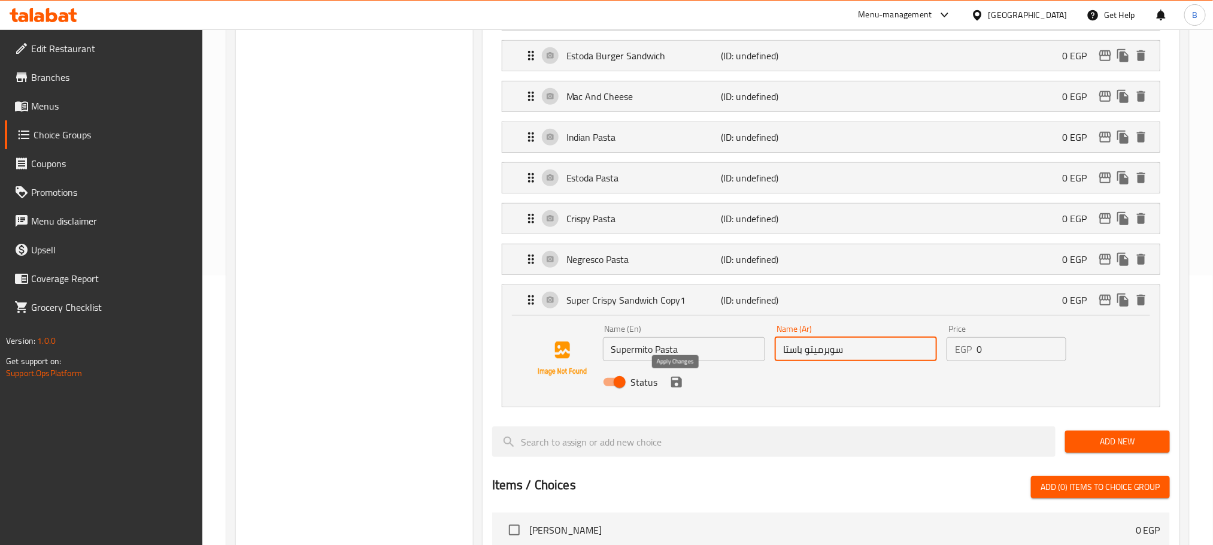
click at [677, 387] on icon "save" at bounding box center [676, 381] width 11 height 11
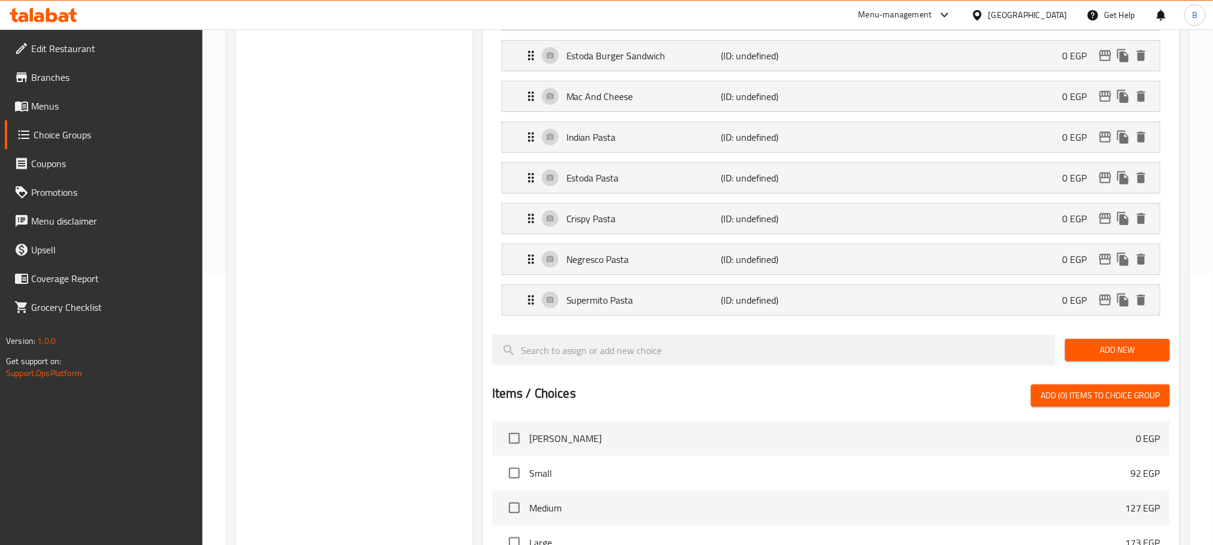
type input "سوبرميتو باستا"
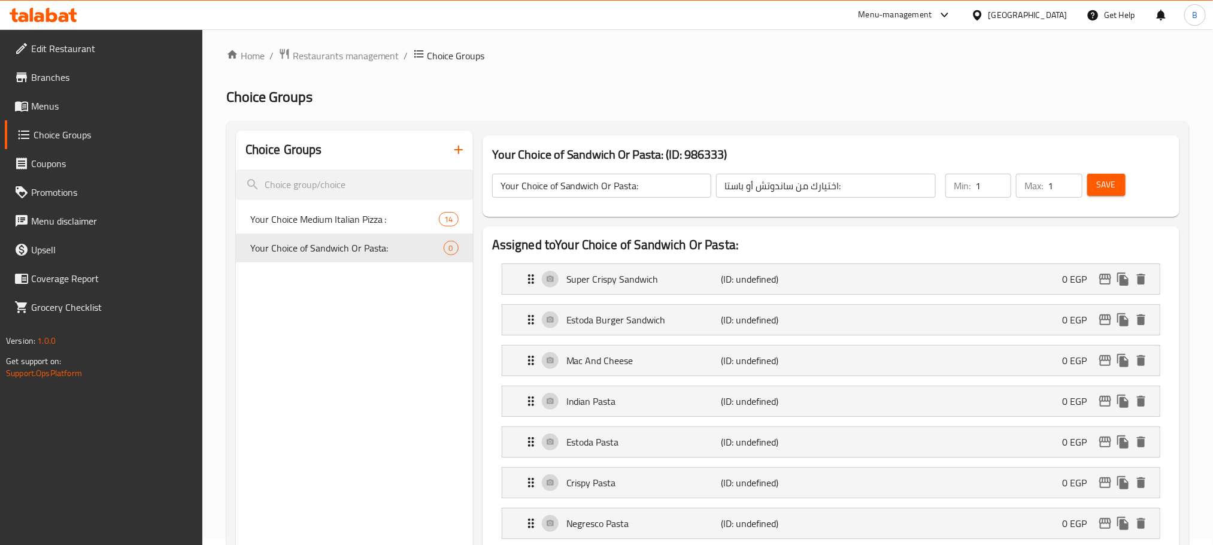
scroll to position [0, 0]
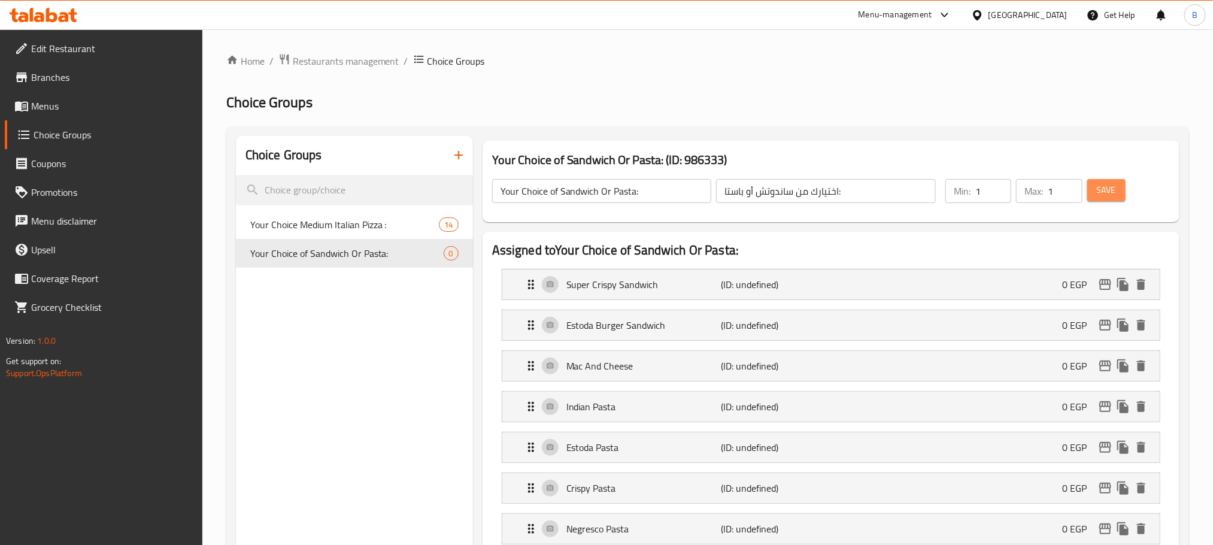
click at [1106, 187] on span "Save" at bounding box center [1105, 190] width 19 height 15
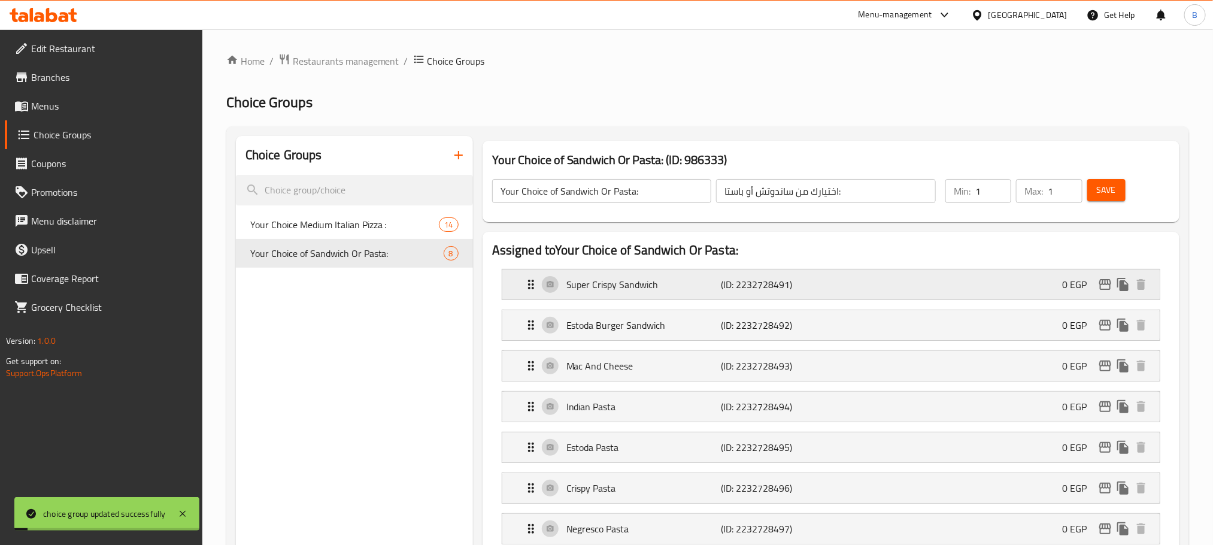
click at [625, 287] on p "Super Crispy Sandwich" at bounding box center [643, 284] width 154 height 14
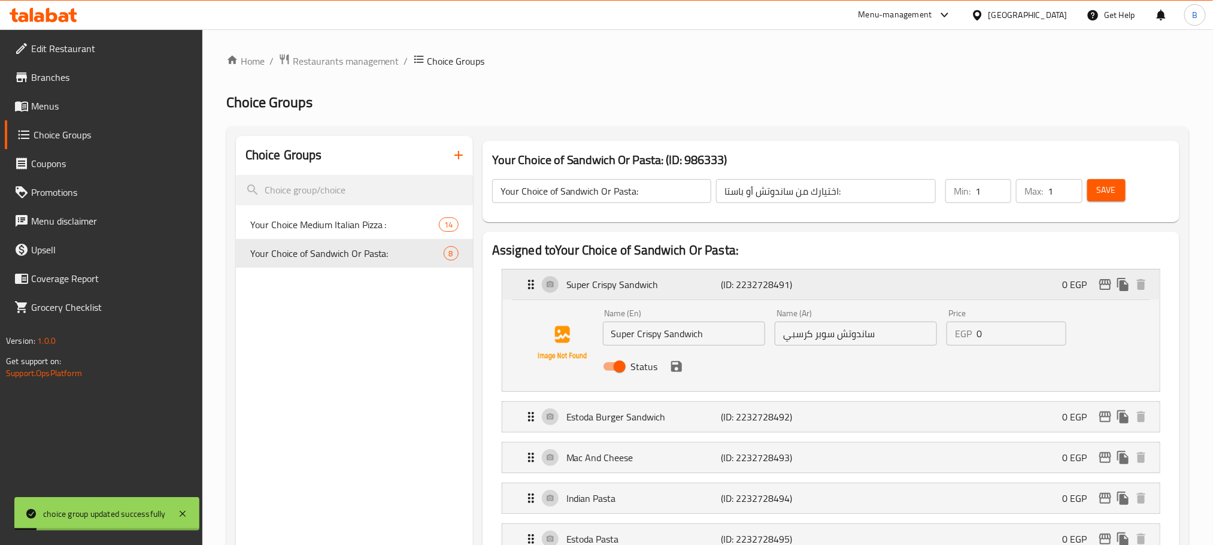
click at [625, 287] on p "Super Crispy Sandwich" at bounding box center [643, 284] width 154 height 14
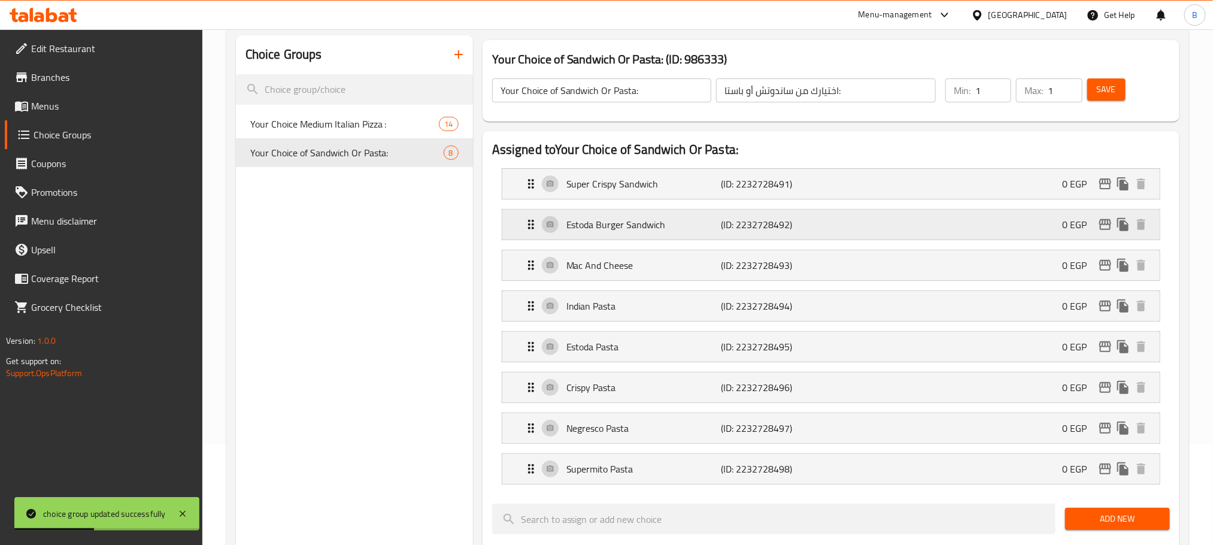
scroll to position [180, 0]
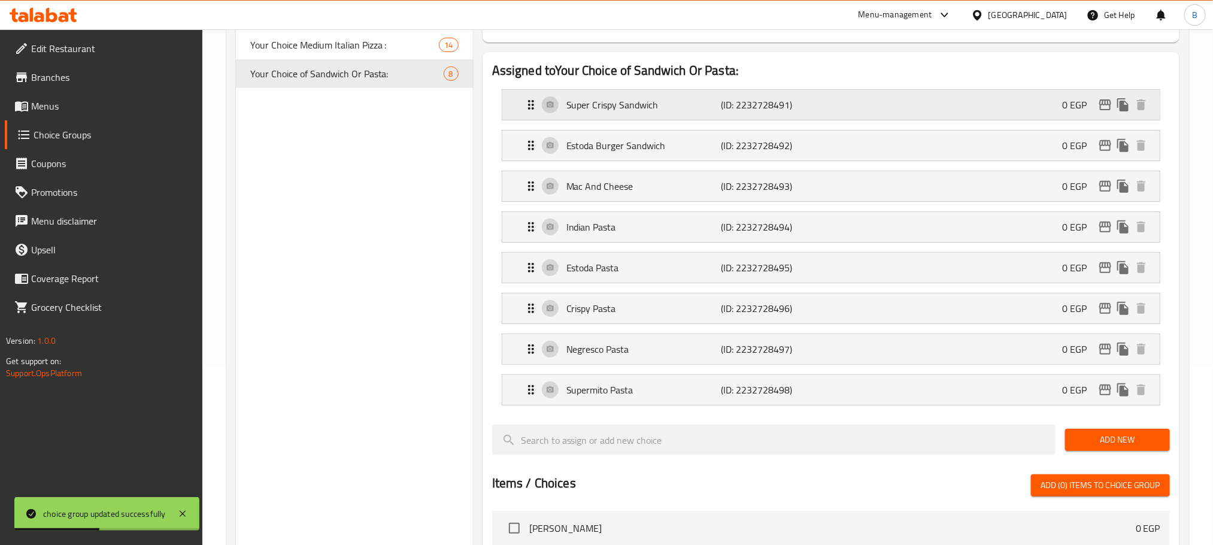
click at [837, 97] on div "Super Crispy Sandwich (ID: 2232728491) 0 EGP" at bounding box center [834, 105] width 621 height 30
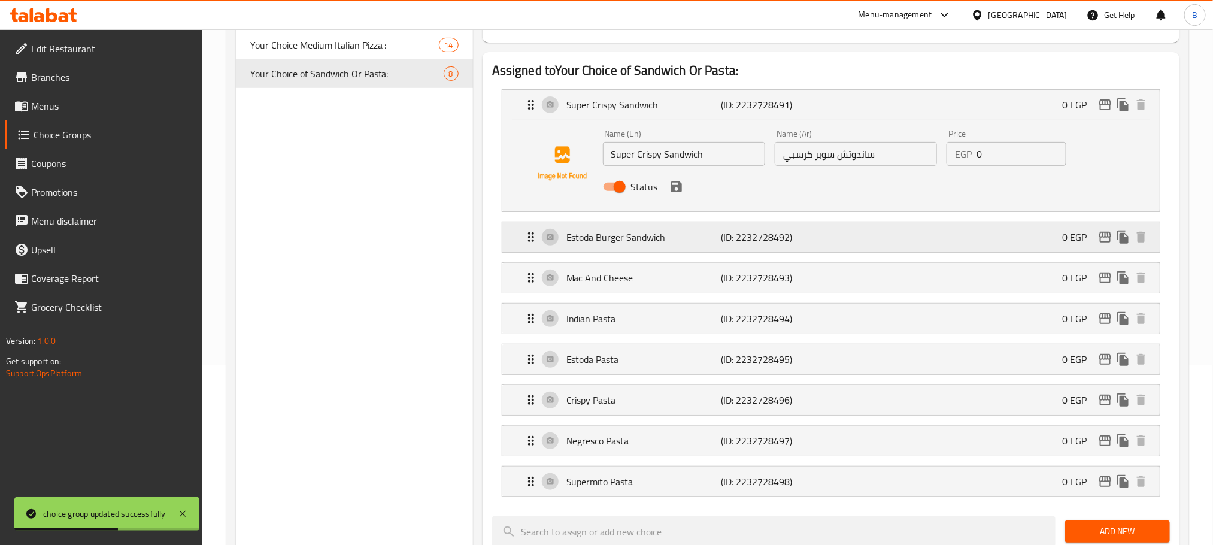
click at [773, 247] on div "Estoda Burger Sandwich (ID: 2232728492) 0 EGP" at bounding box center [834, 237] width 621 height 30
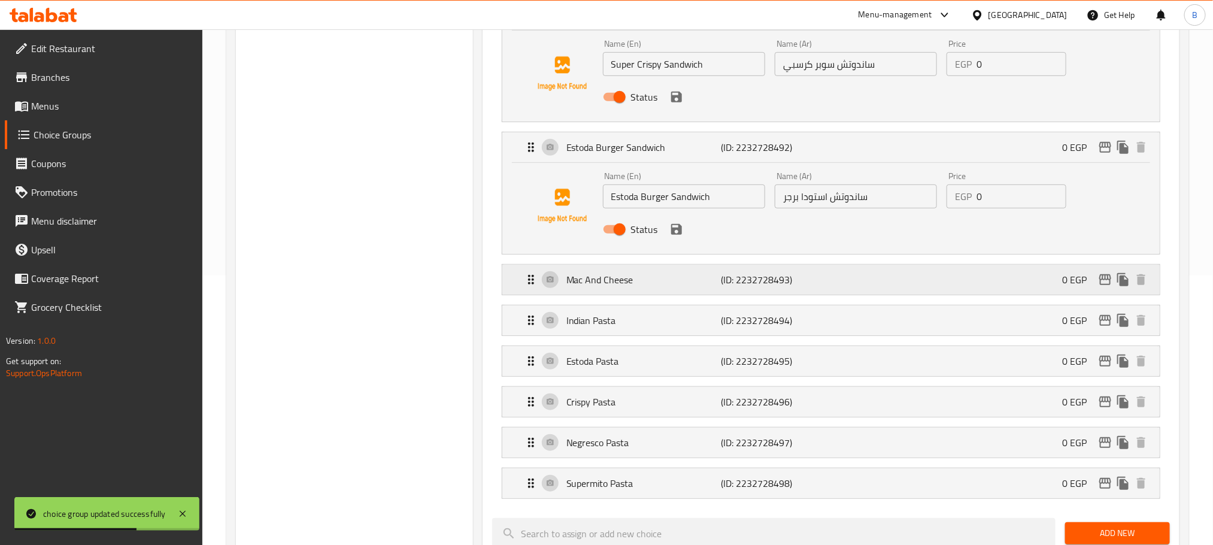
click at [742, 270] on div "Mac And Cheese (ID: 2232728493) 0 EGP" at bounding box center [834, 280] width 621 height 30
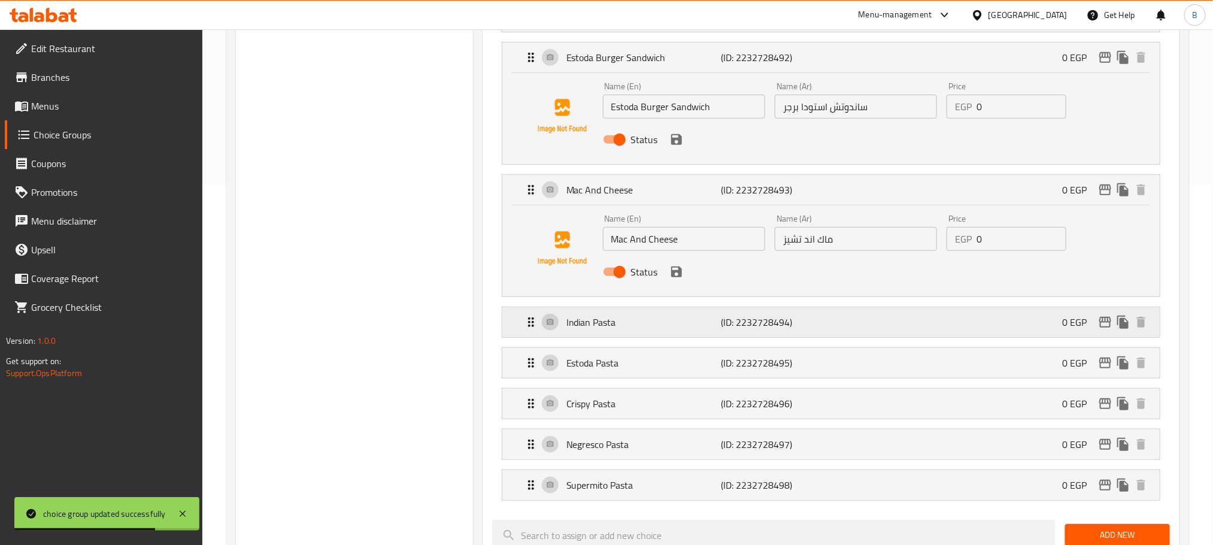
click at [728, 311] on div "Indian Pasta (ID: 2232728494) 0 EGP" at bounding box center [834, 322] width 621 height 30
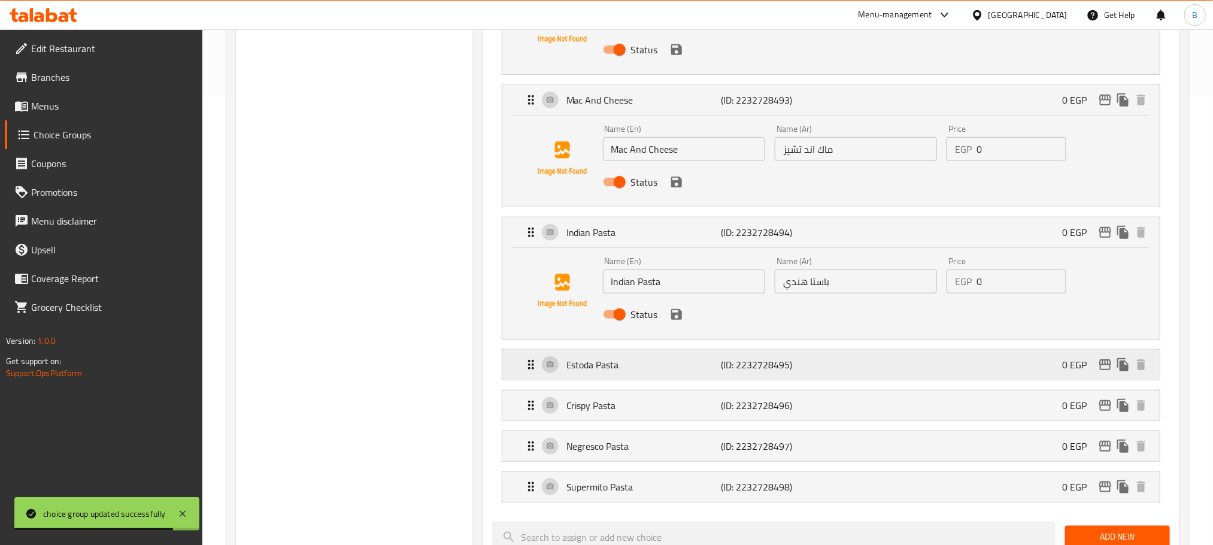
click at [703, 378] on div "Estoda Pasta (ID: 2232728495) 0 EGP" at bounding box center [834, 365] width 621 height 30
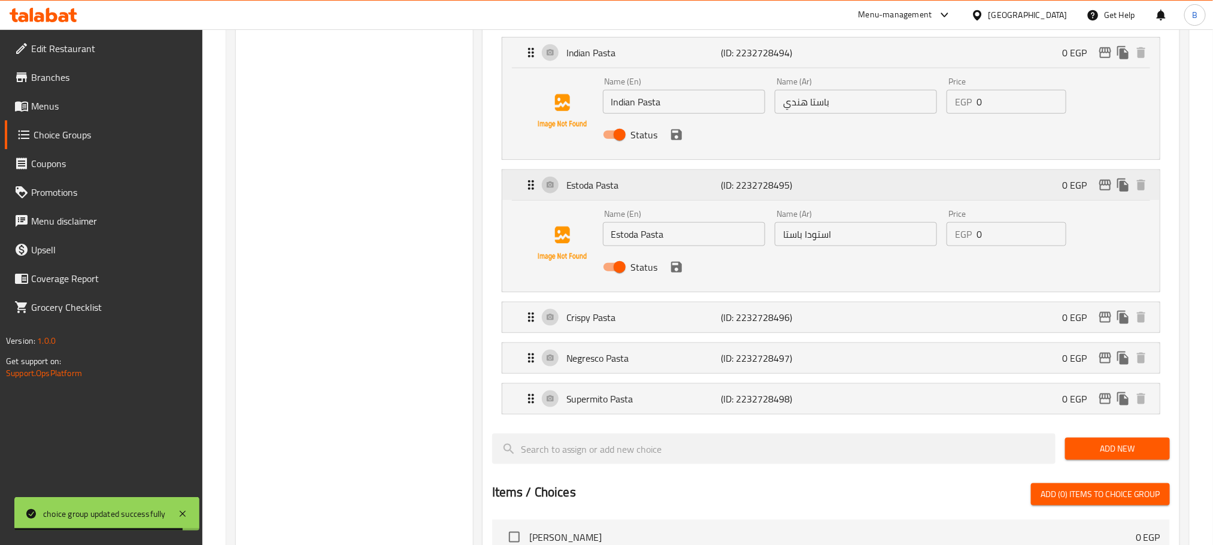
scroll to position [718, 0]
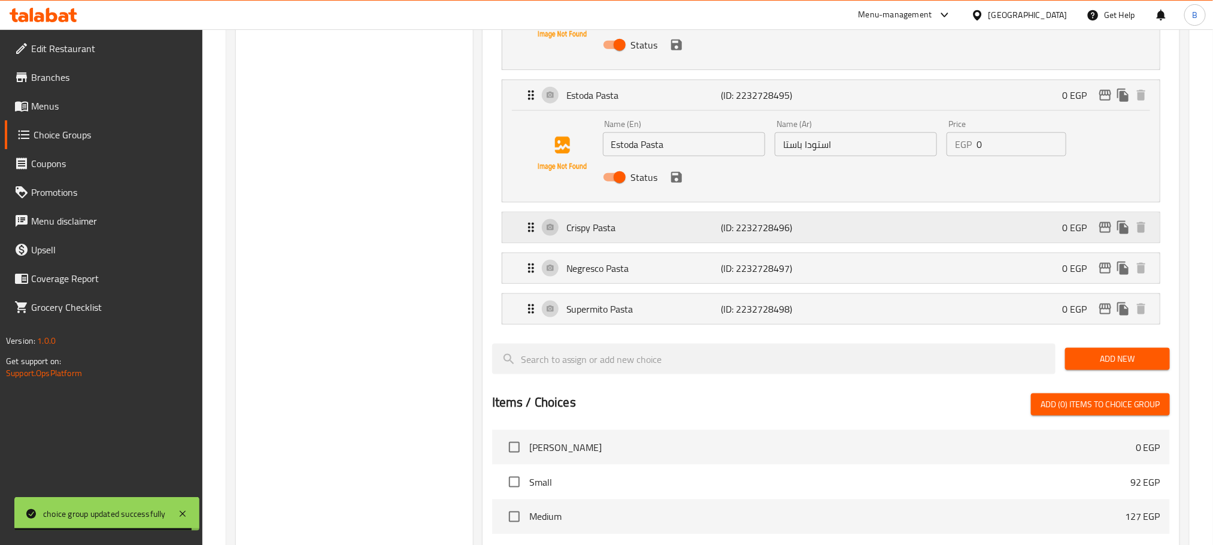
click at [830, 215] on div "Crispy Pasta (ID: 2232728496) 0 EGP" at bounding box center [834, 227] width 621 height 30
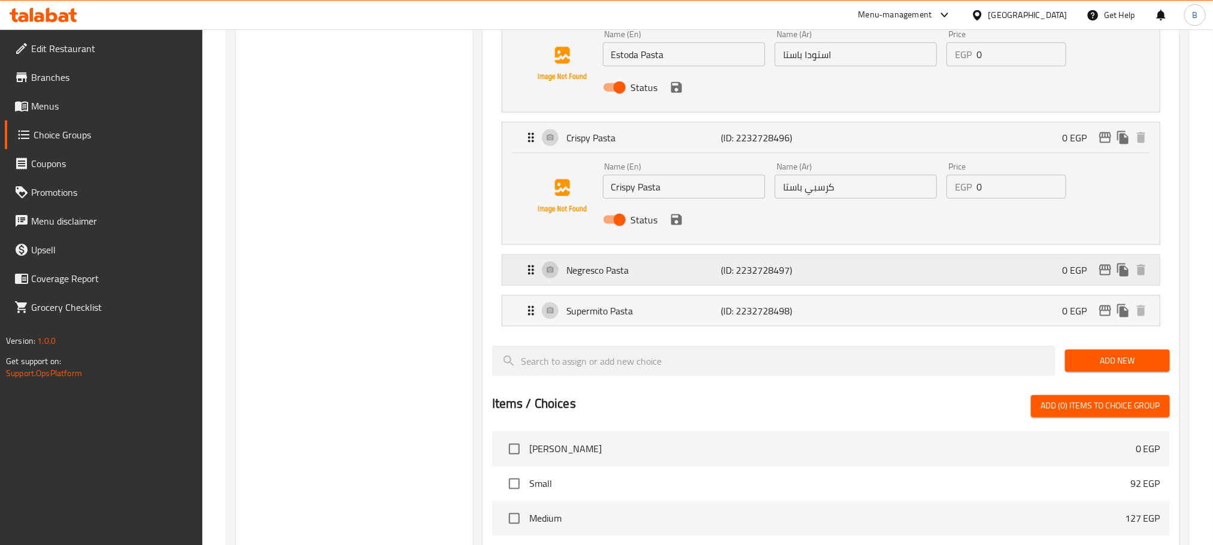
click at [771, 282] on div "Negresco Pasta (ID: 2232728497) 0 EGP" at bounding box center [834, 270] width 621 height 30
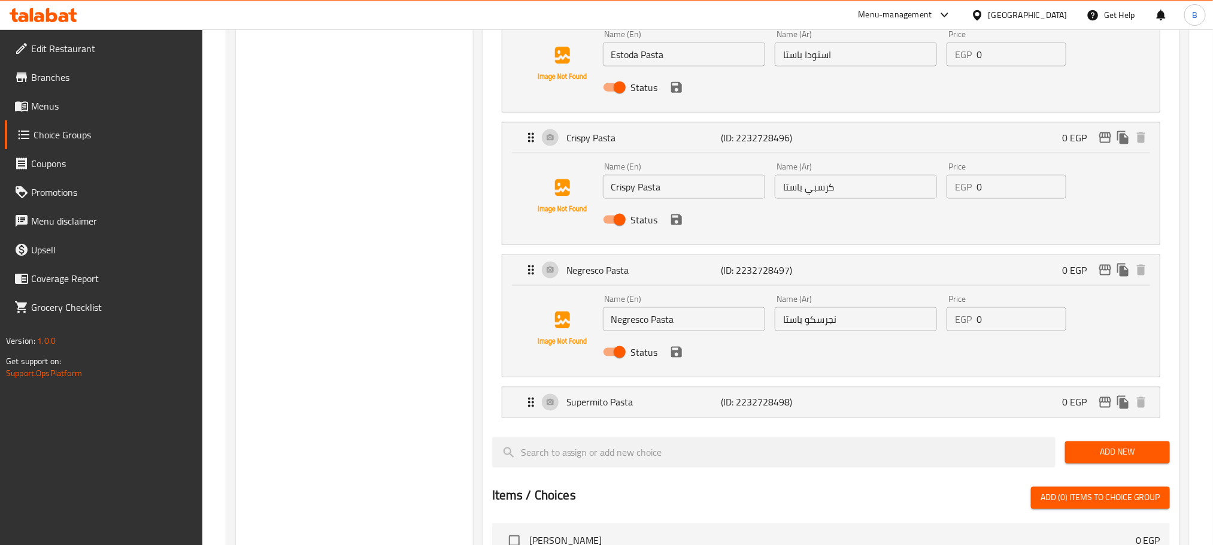
scroll to position [898, 0]
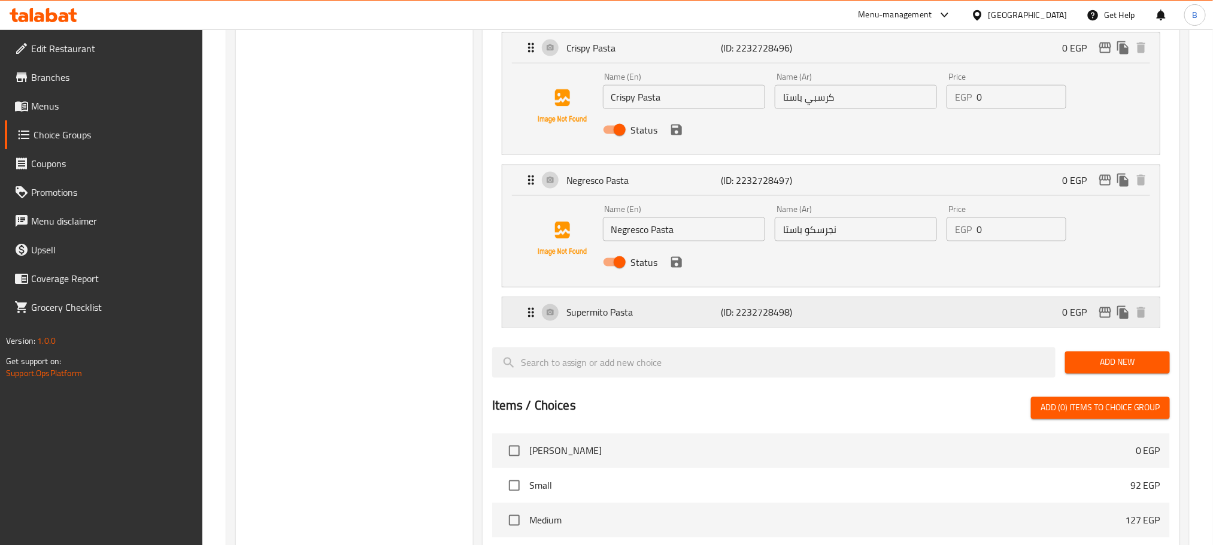
click at [719, 324] on div "Supermito Pasta (ID: 2232728498) 0 EGP" at bounding box center [834, 312] width 621 height 30
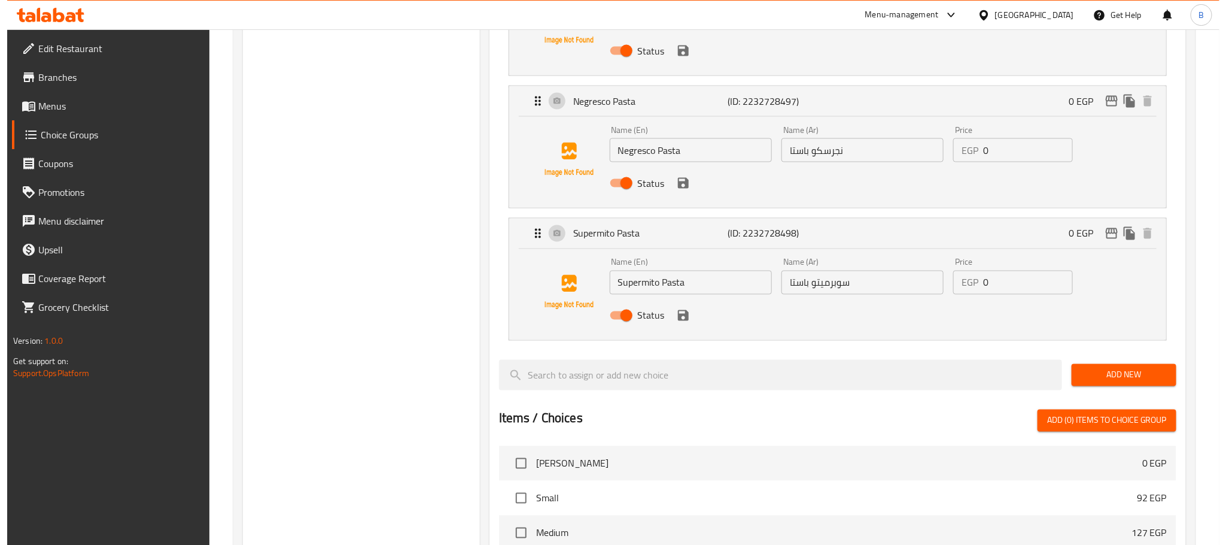
scroll to position [1336, 0]
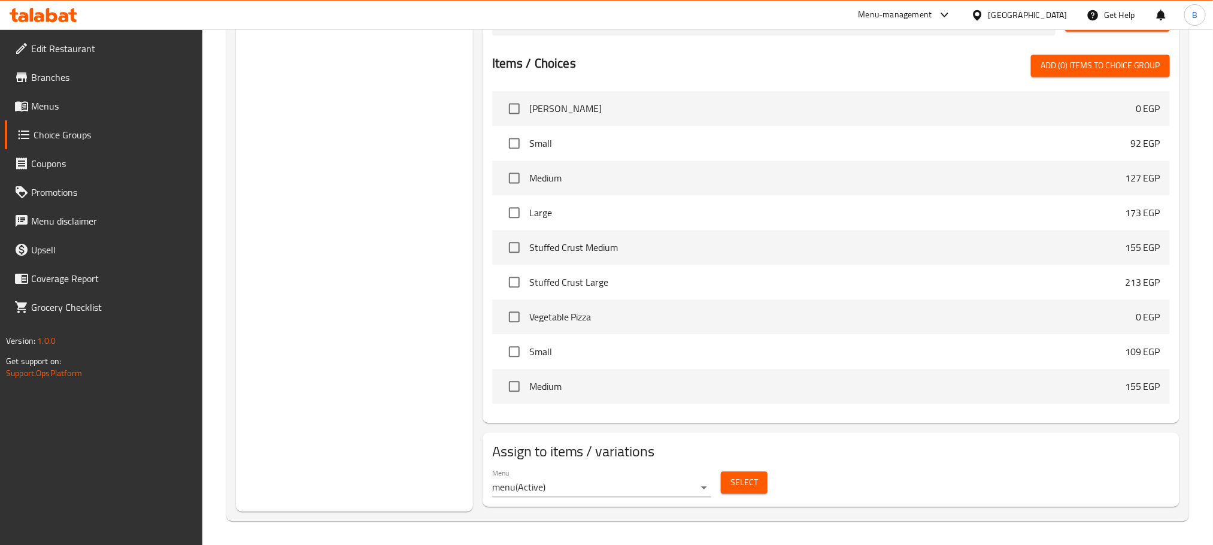
click at [725, 476] on button "Select" at bounding box center [744, 482] width 47 height 22
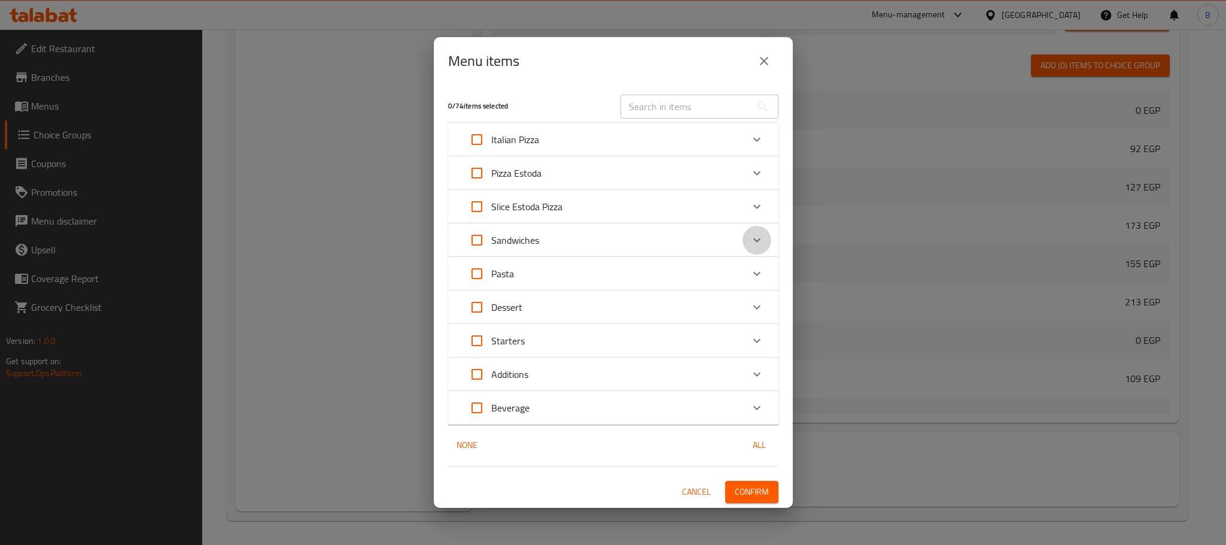
click at [756, 242] on icon "Expand" at bounding box center [757, 240] width 14 height 14
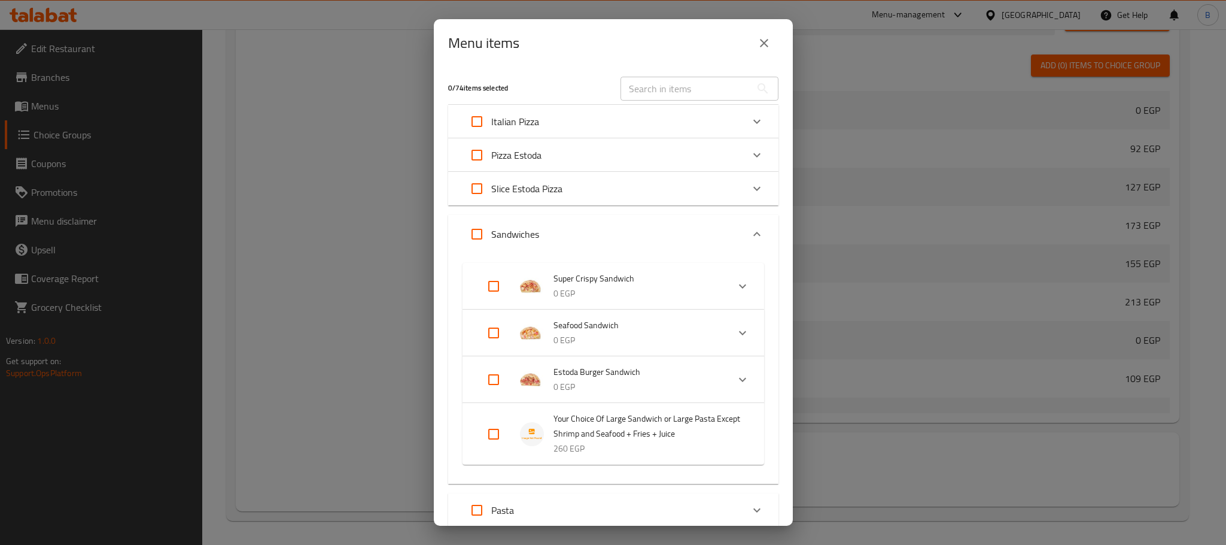
click at [494, 433] on input "Expand" at bounding box center [493, 434] width 29 height 29
checkbox input "true"
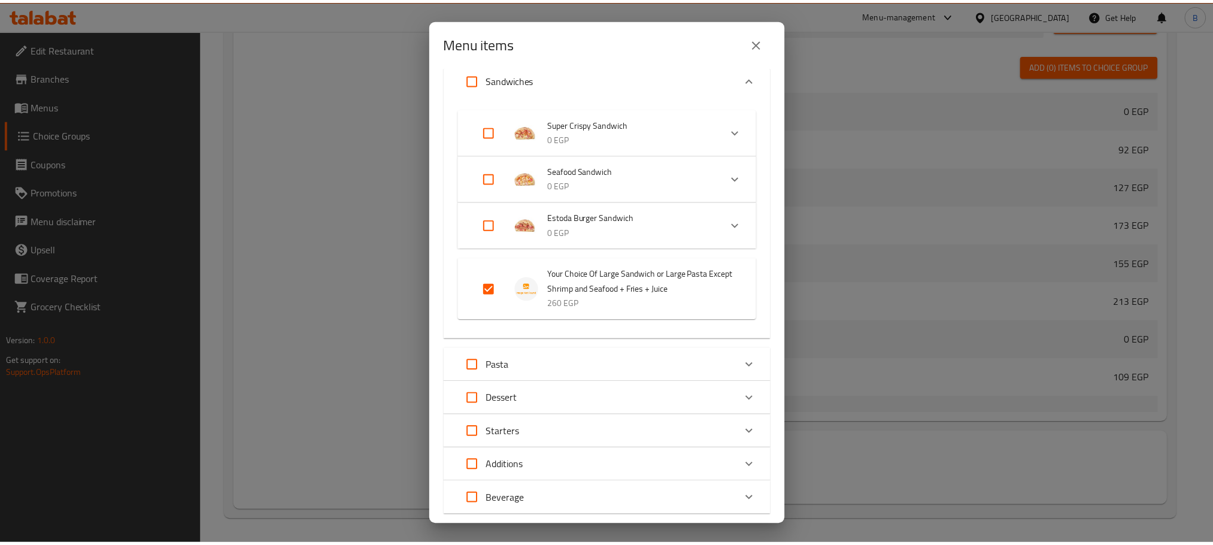
scroll to position [227, 0]
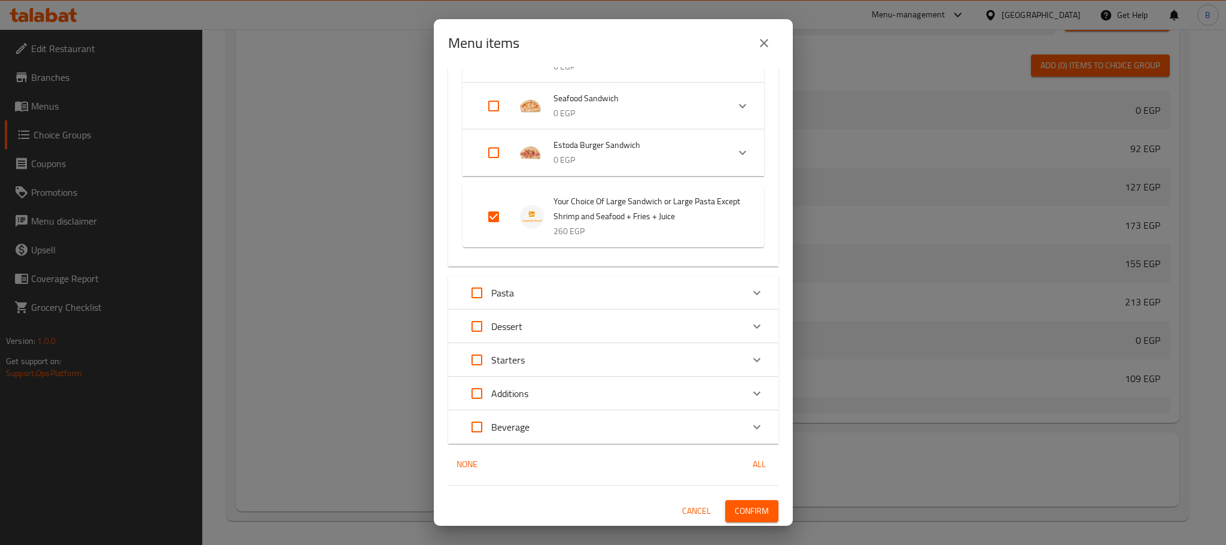
click at [725, 500] on button "Confirm" at bounding box center [751, 511] width 53 height 22
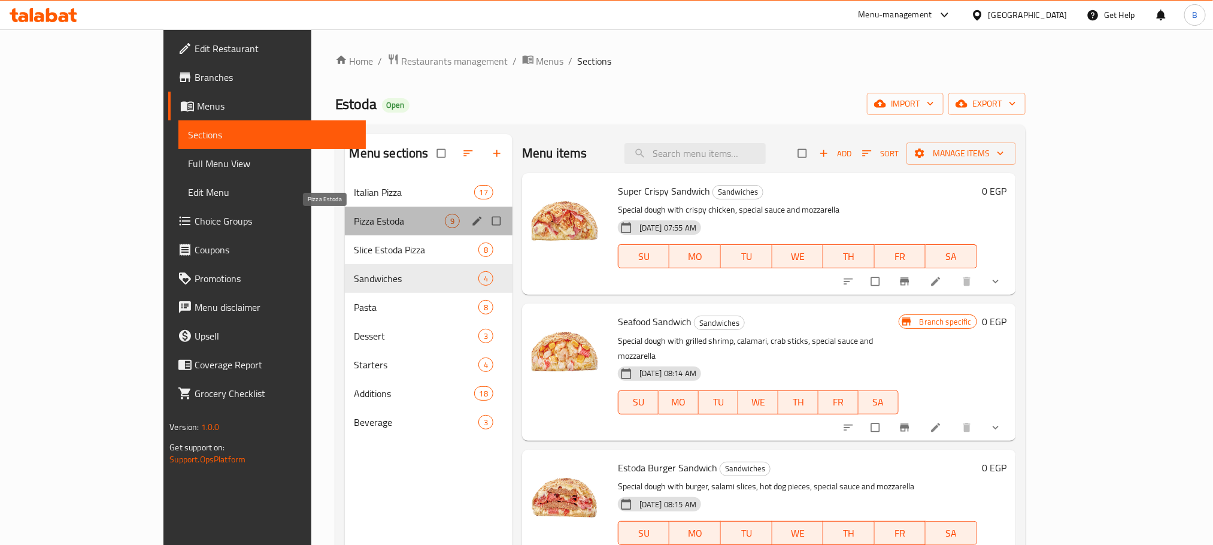
click at [354, 217] on span "Pizza Estoda" at bounding box center [399, 221] width 90 height 14
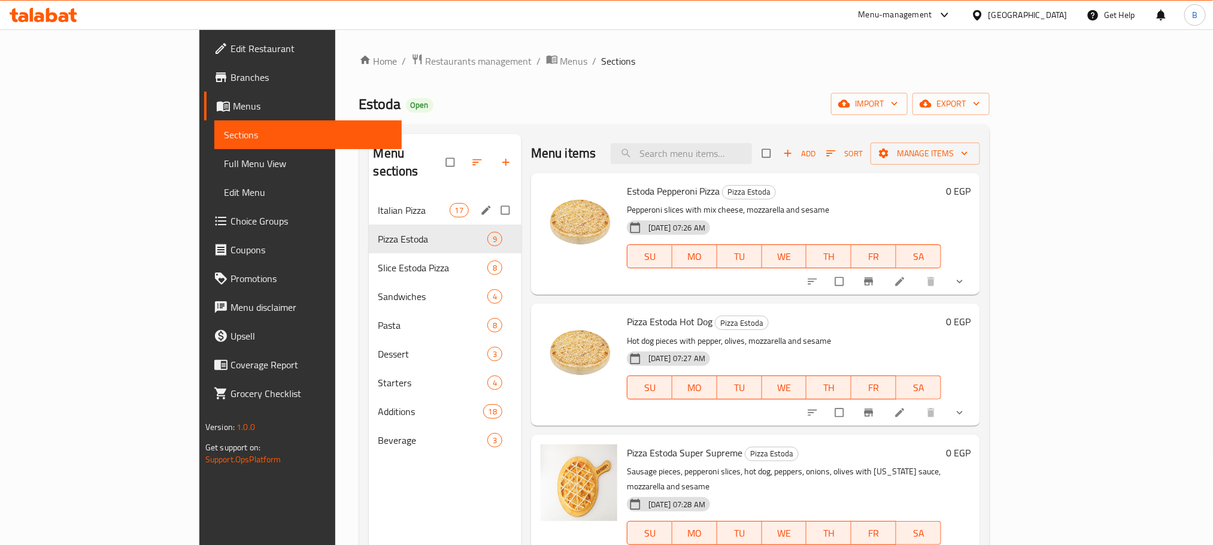
click at [369, 200] on div "Italian Pizza 17" at bounding box center [445, 210] width 153 height 29
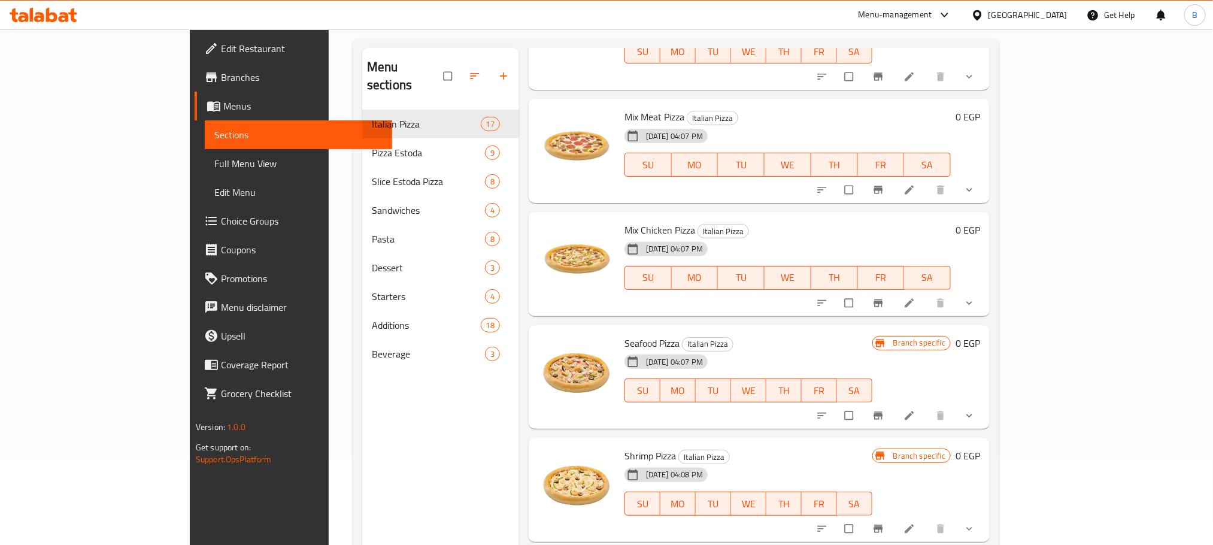
scroll to position [168, 0]
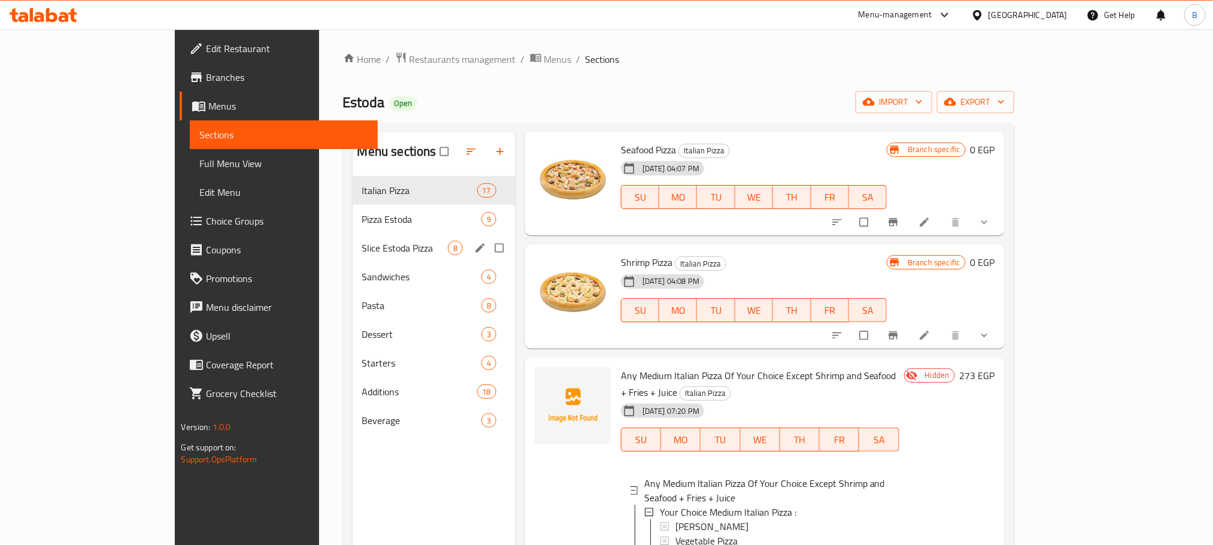
scroll to position [0, 0]
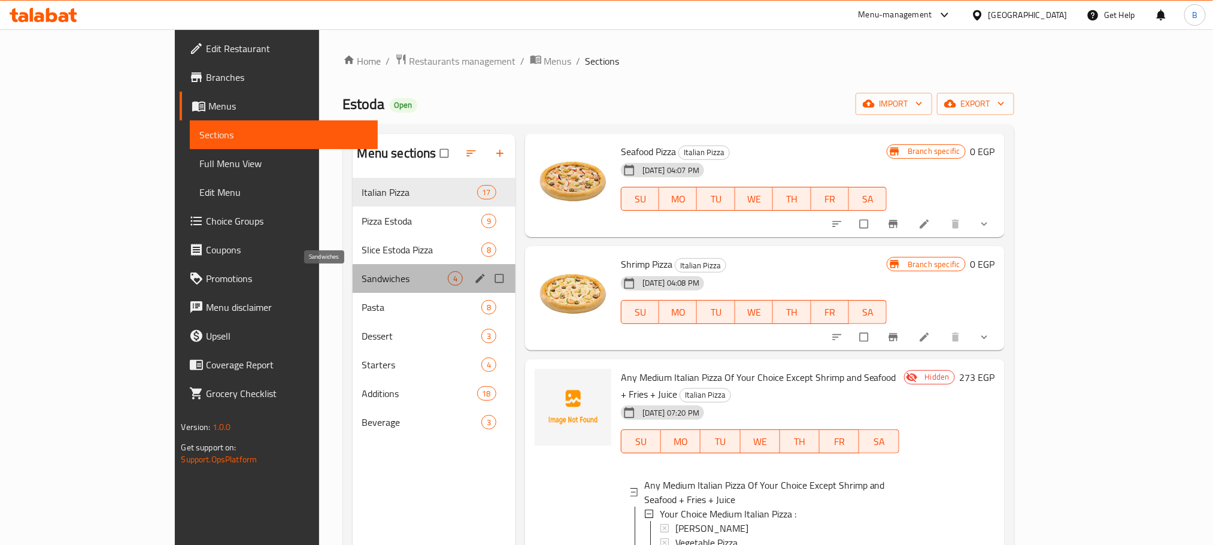
click at [362, 279] on span "Sandwiches" at bounding box center [405, 278] width 86 height 14
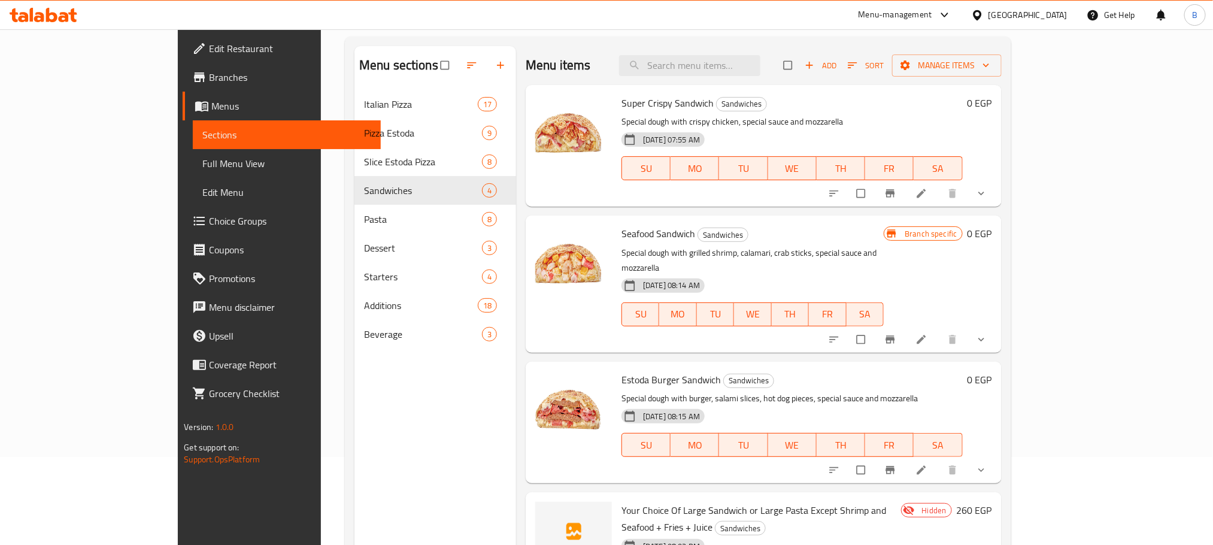
scroll to position [168, 0]
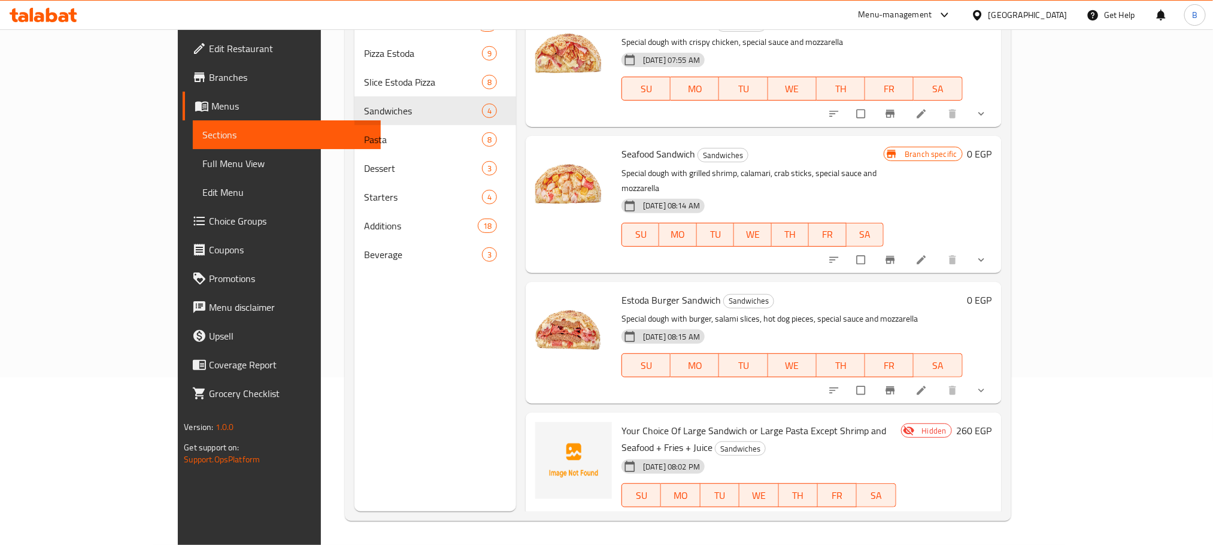
click at [886, 403] on span "Your Choice Of Large Sandwich or Large Pasta Except Shrimp and Seafood + Fries …" at bounding box center [753, 438] width 265 height 35
copy h6 "Your Choice Of Large Sandwich or Large Pasta Except Shrimp and Seafood + Fries …"
click at [627, 158] on span "Seafood Sandwich" at bounding box center [658, 154] width 74 height 18
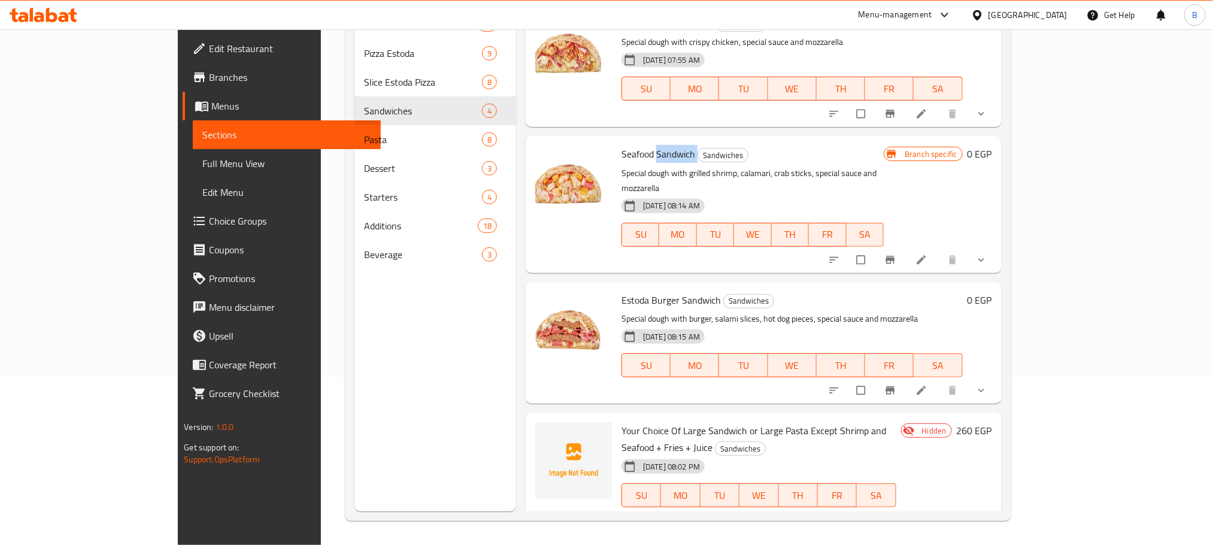
click at [627, 158] on span "Seafood Sandwich" at bounding box center [658, 154] width 74 height 18
copy h6 "Seafood Sandwich"
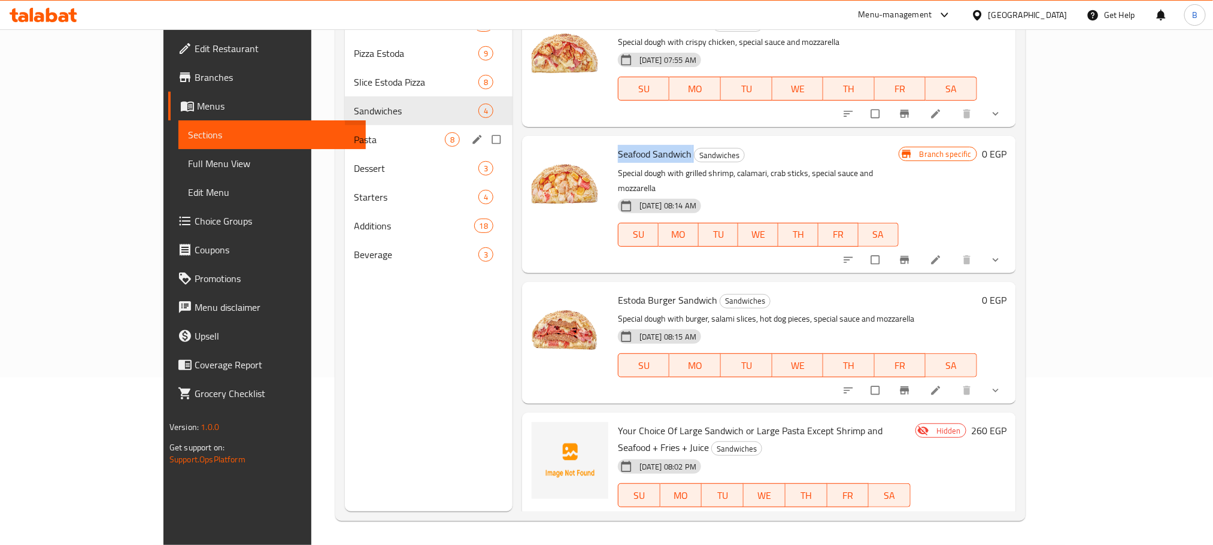
click at [345, 148] on div "Pasta 8" at bounding box center [429, 139] width 168 height 29
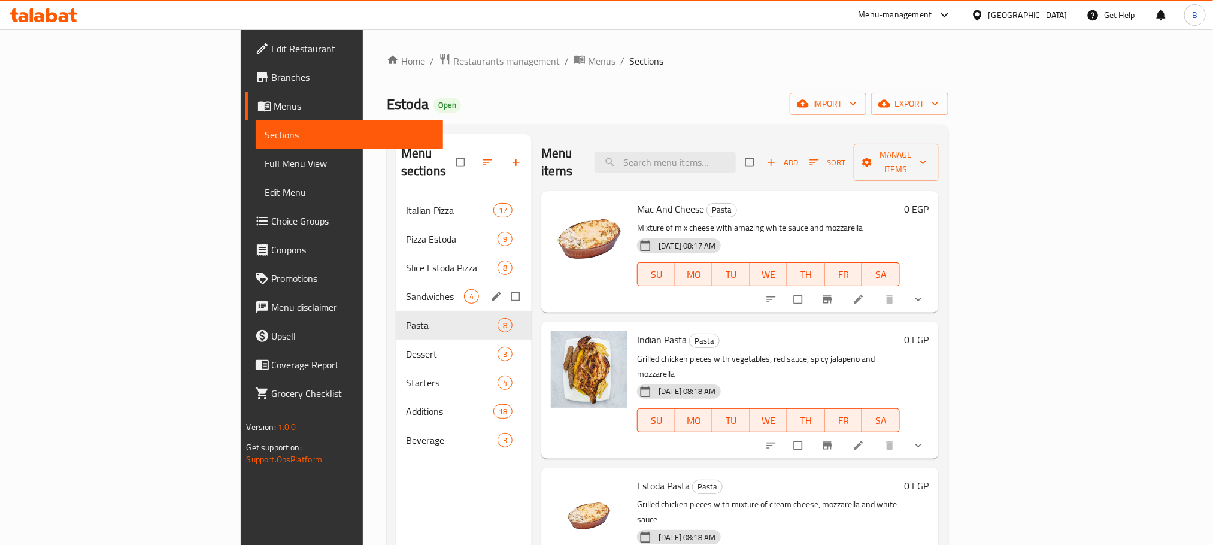
click at [406, 289] on span "Sandwiches" at bounding box center [435, 296] width 58 height 14
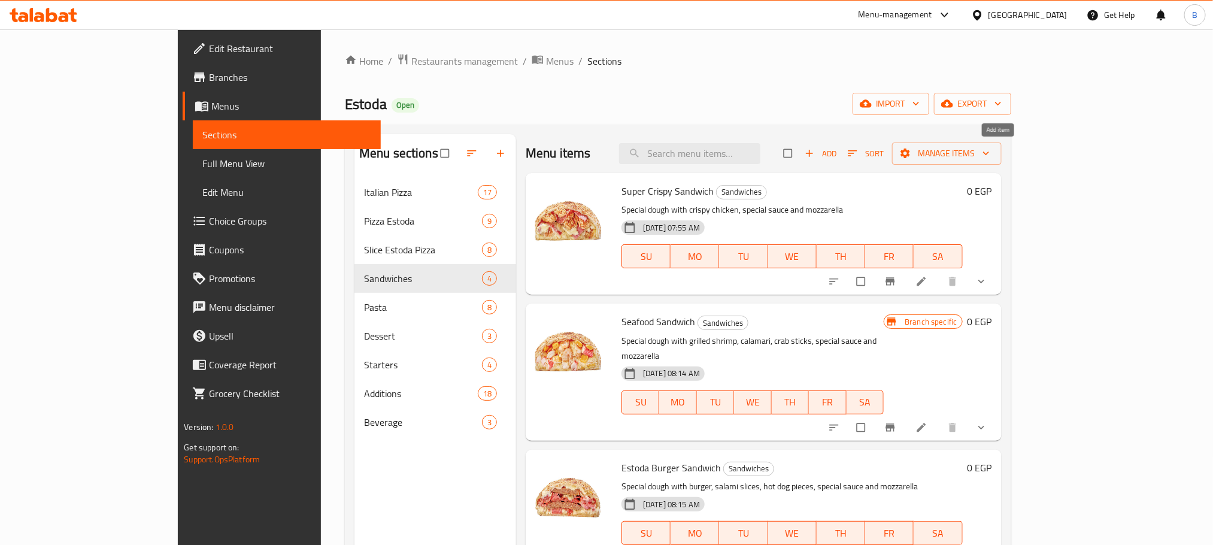
click at [837, 147] on span "Add" at bounding box center [820, 154] width 32 height 14
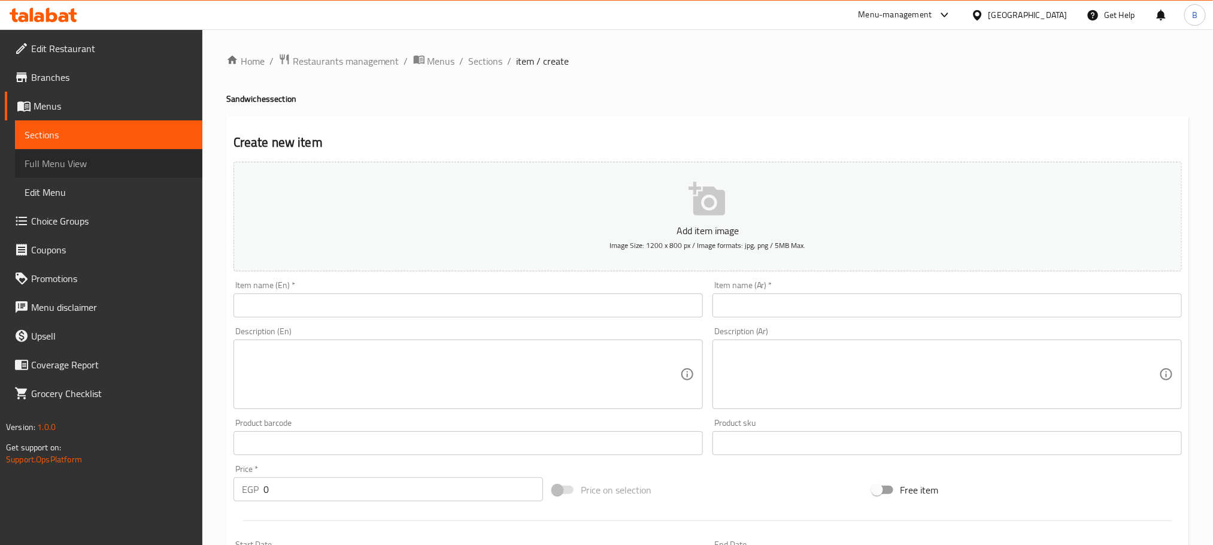
click at [94, 165] on span "Full Menu View" at bounding box center [109, 163] width 168 height 14
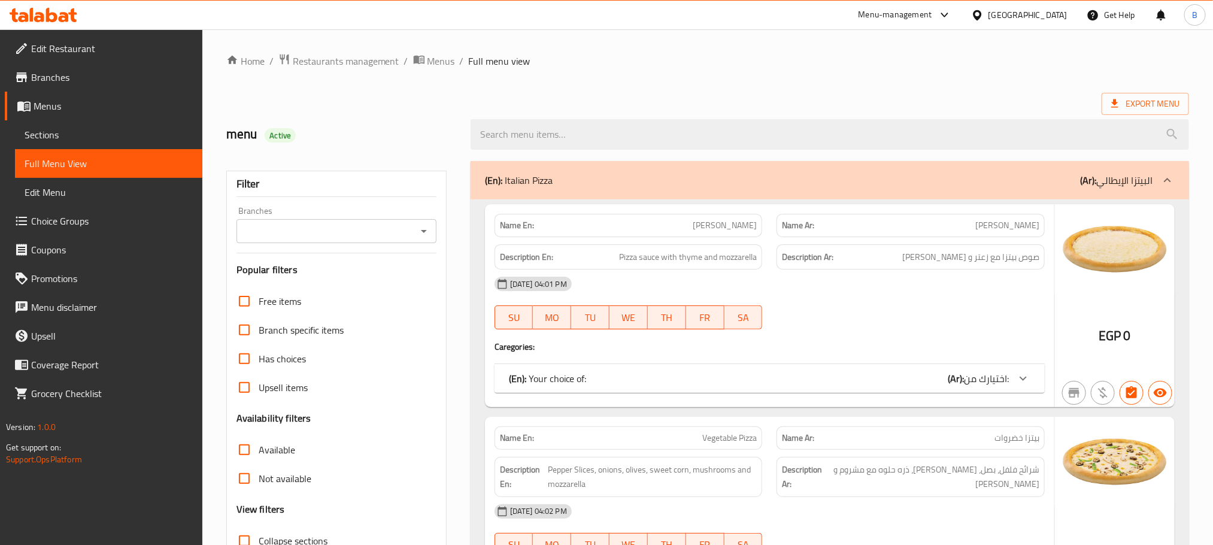
click at [898, 96] on div "Export Menu" at bounding box center [707, 104] width 962 height 22
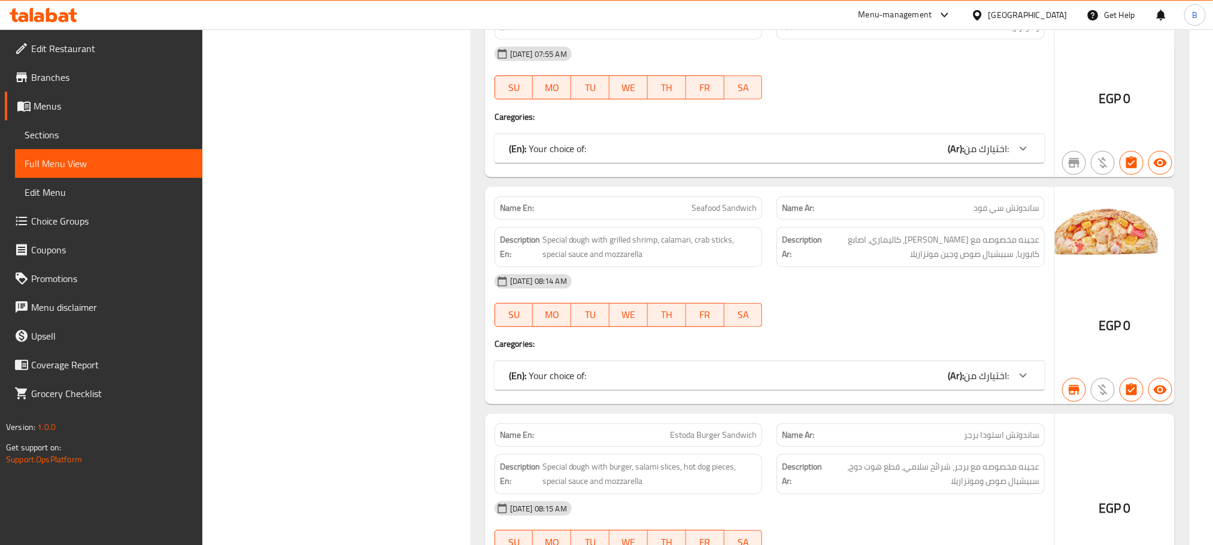
scroll to position [7614, 0]
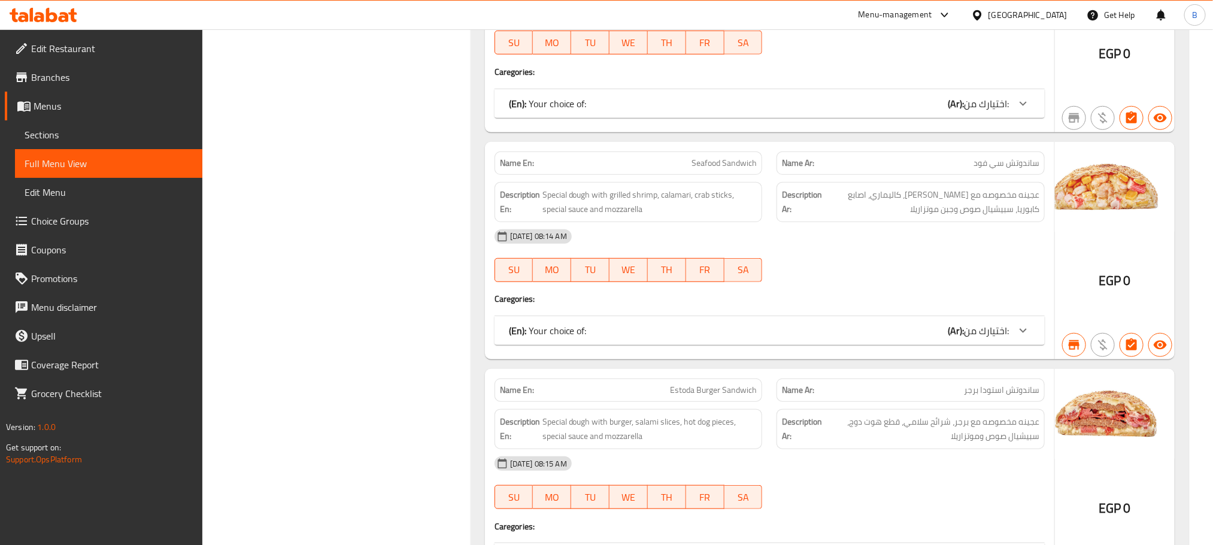
copy span "ساندوتش سي فود"
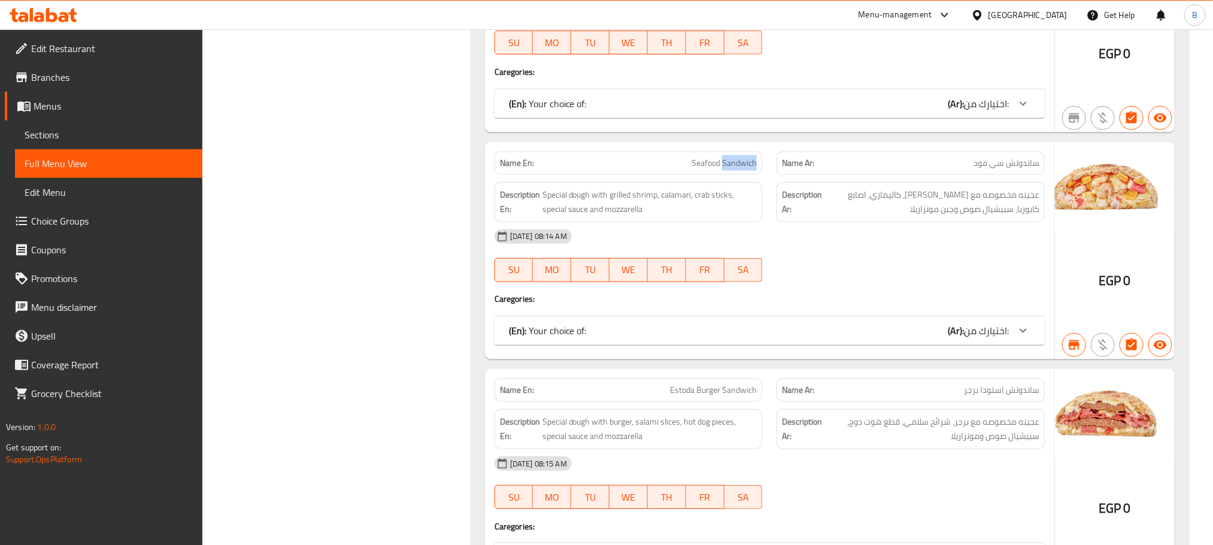
copy span "Seafood Sandwich"
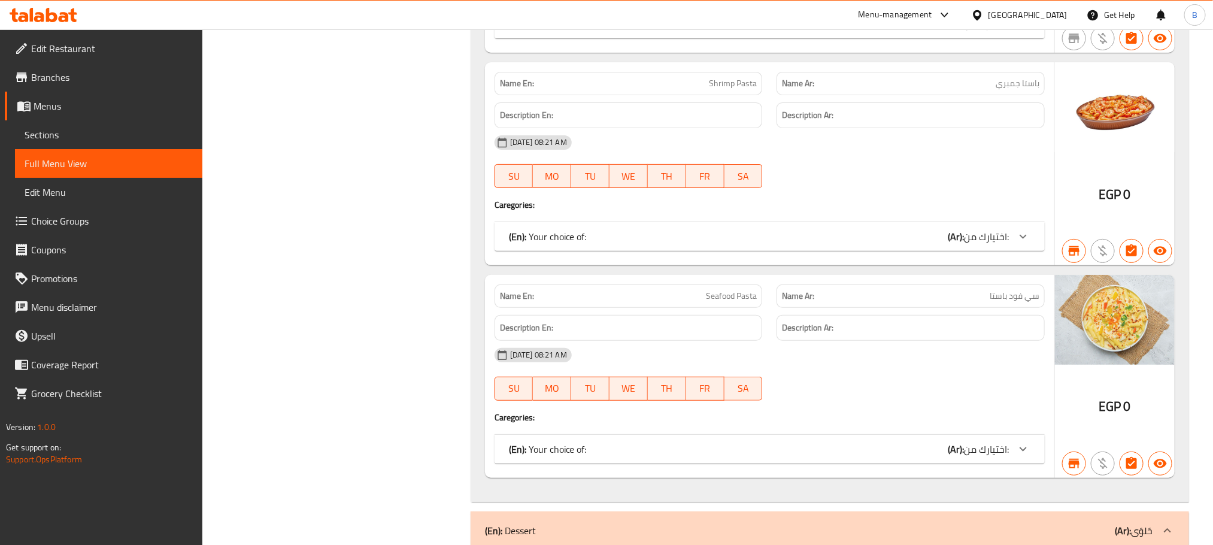
scroll to position [9768, 0]
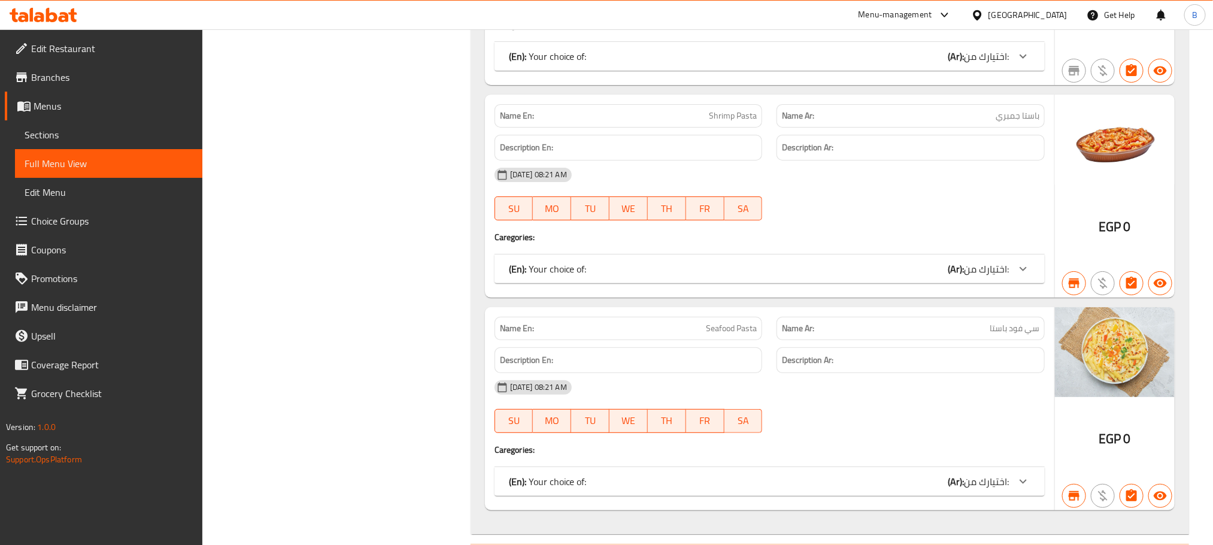
copy span "باستا جمبري"
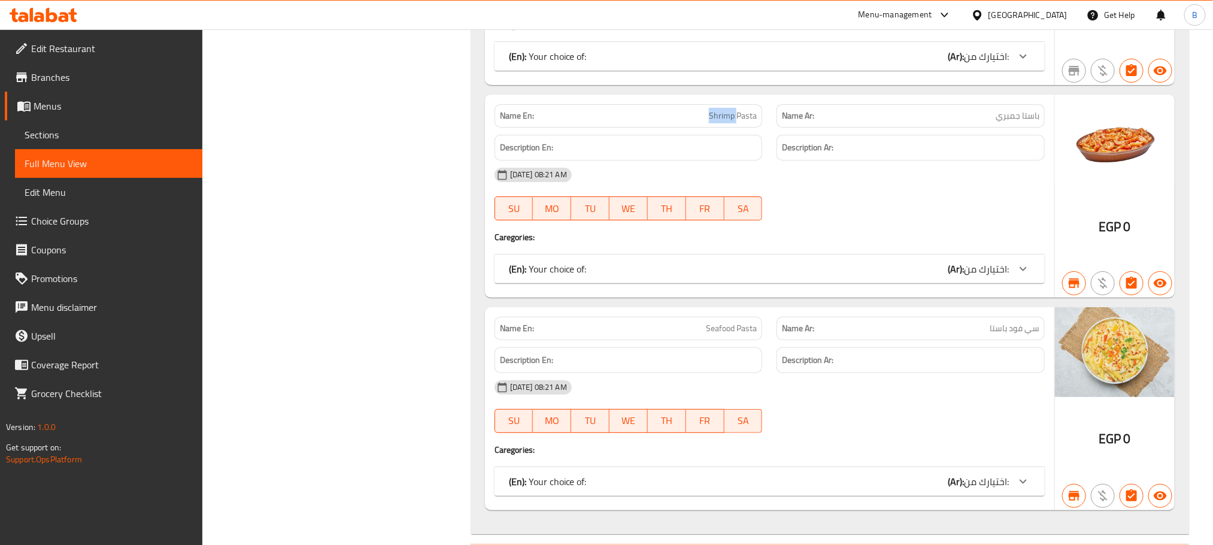
copy span "Shrimp Pasta"
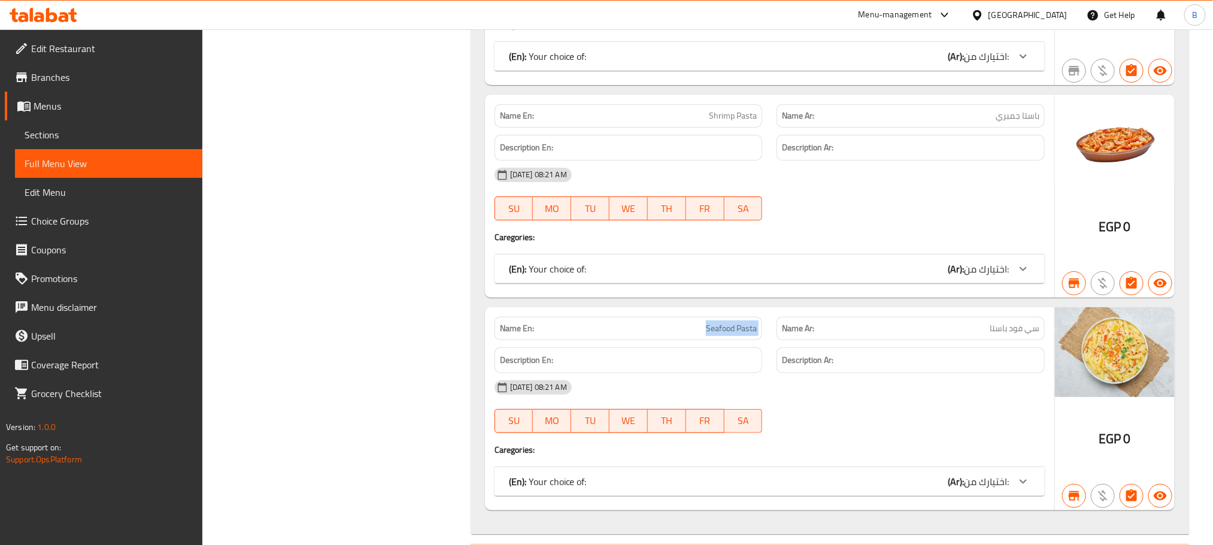
copy span "Seafood Pasta"
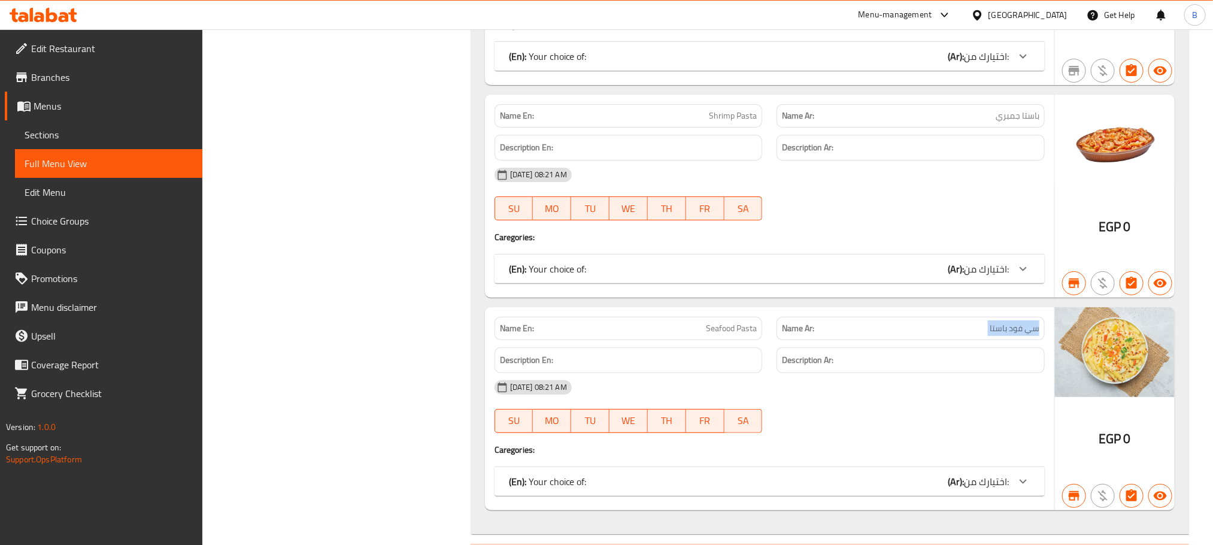
copy span "سي فود باستا"
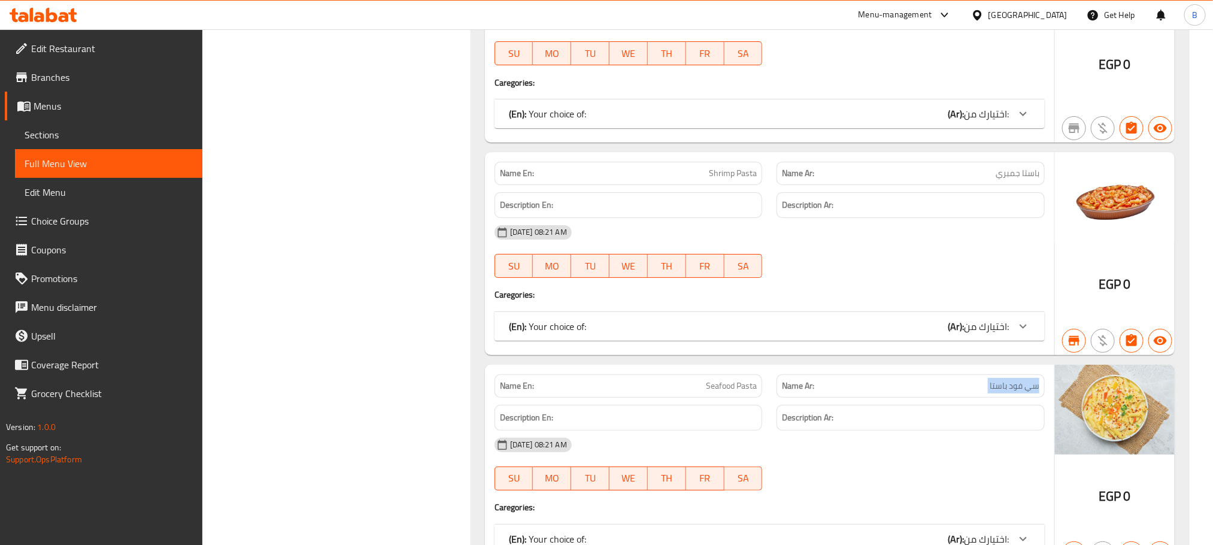
scroll to position [9678, 0]
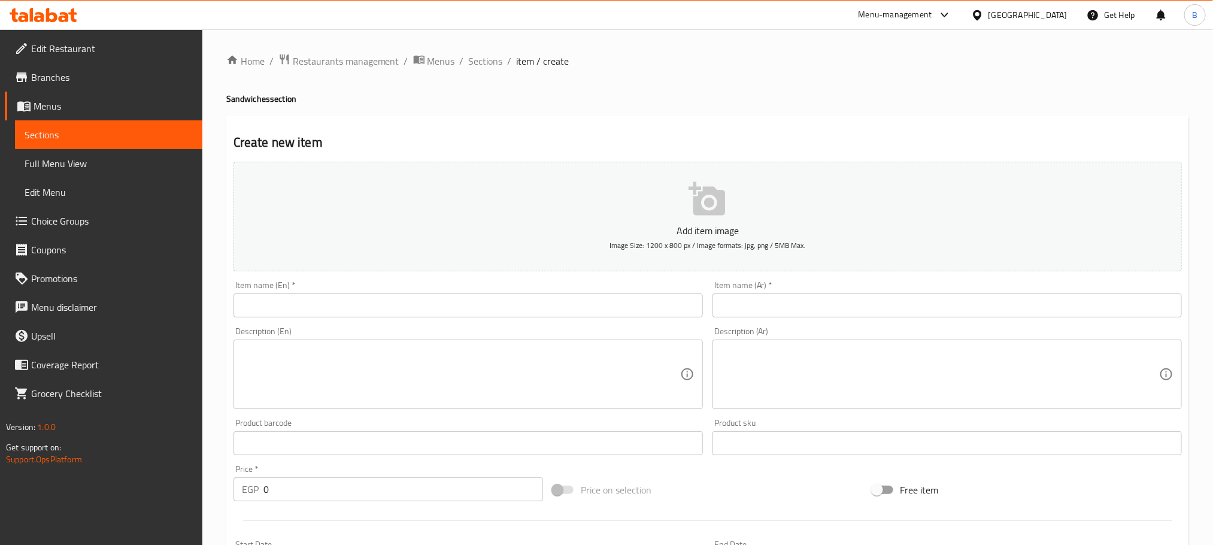
paste input "أي ساندوتش لارج من اختيارك + أي باستا لارج + فرايز + كلوسلو"
click at [783, 305] on input "text" at bounding box center [946, 305] width 469 height 24
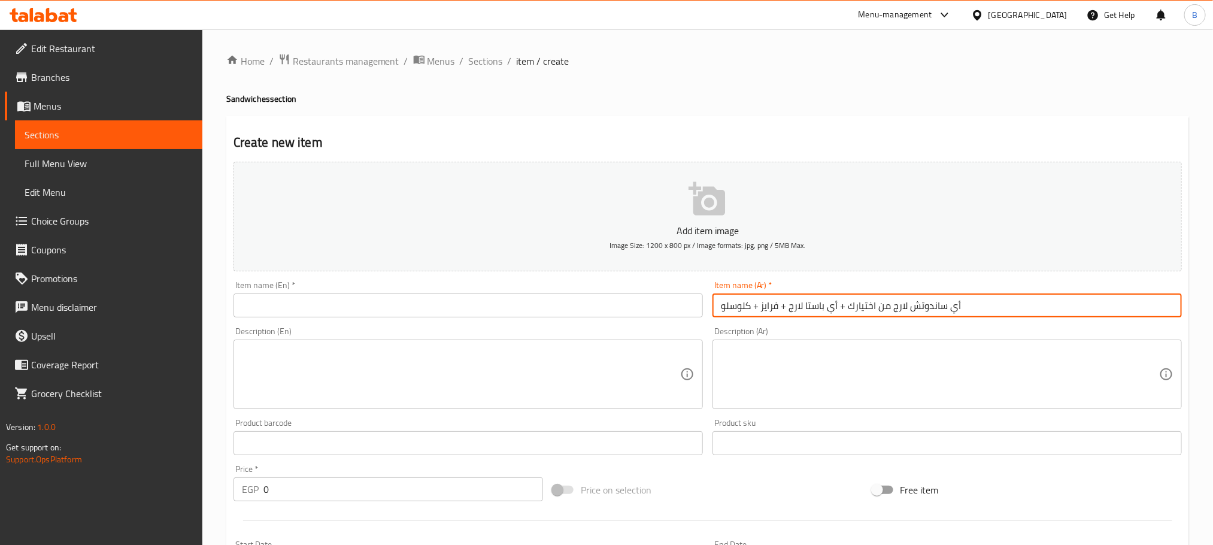
type input "أي ساندوتش لارج من اختيارك + أي باستا لارج + فرايز + كلوسلو"
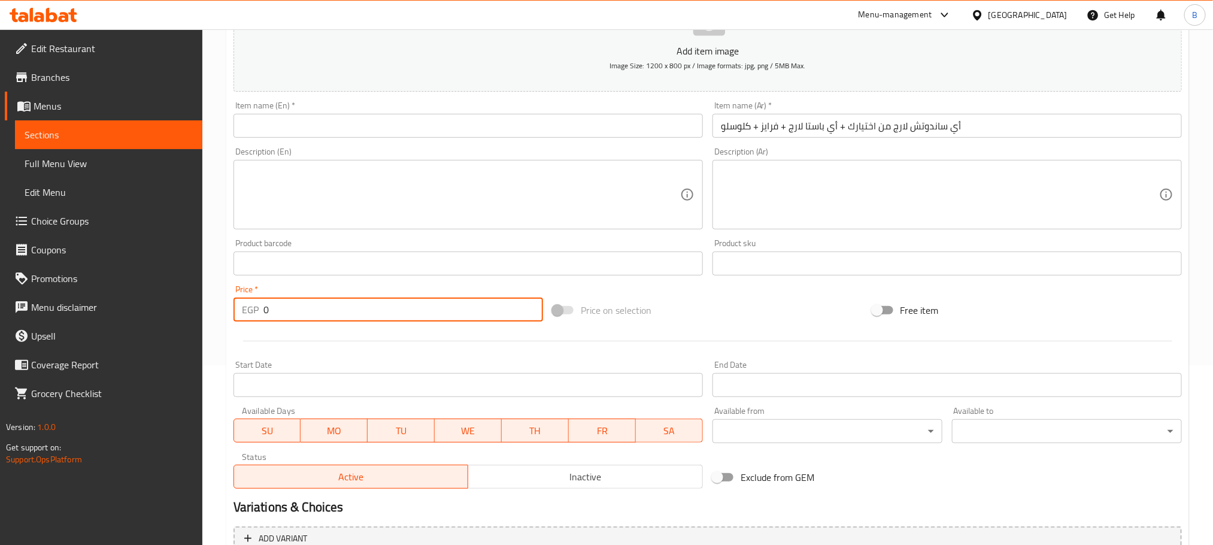
click at [327, 300] on input "0" at bounding box center [402, 309] width 279 height 24
click at [325, 300] on input "0" at bounding box center [402, 309] width 279 height 24
type input "464"
click at [840, 176] on textarea at bounding box center [940, 194] width 438 height 57
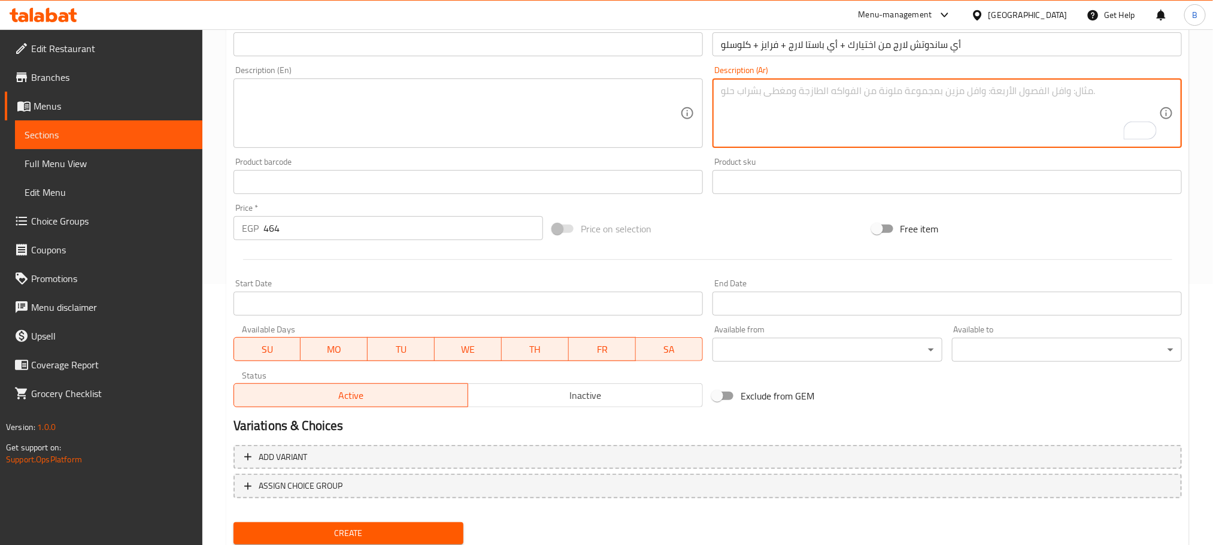
scroll to position [300, 0]
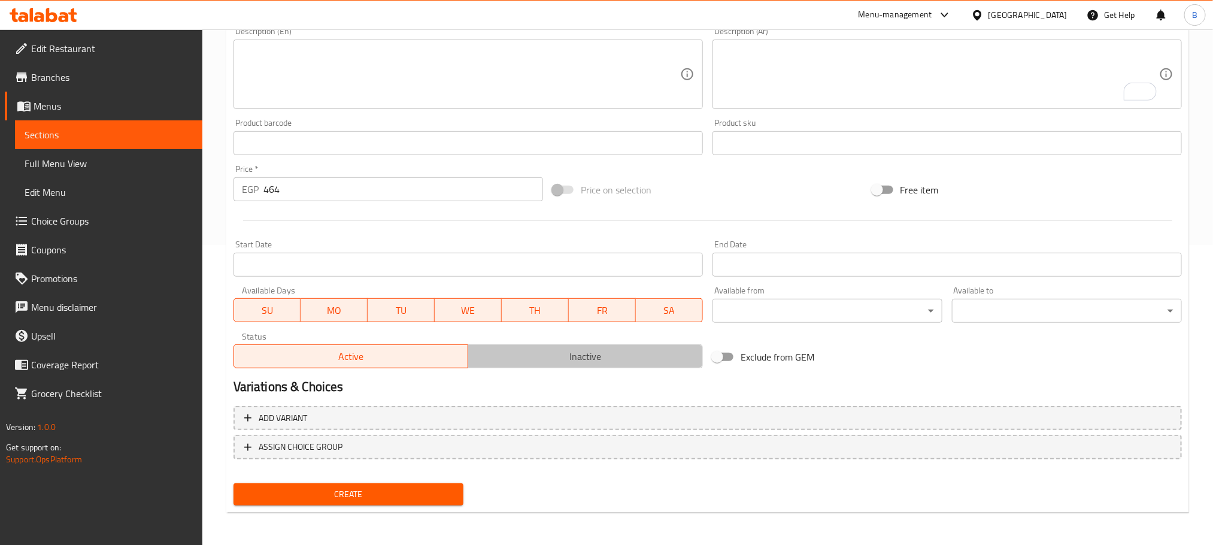
click at [559, 354] on span "Inactive" at bounding box center [585, 356] width 225 height 17
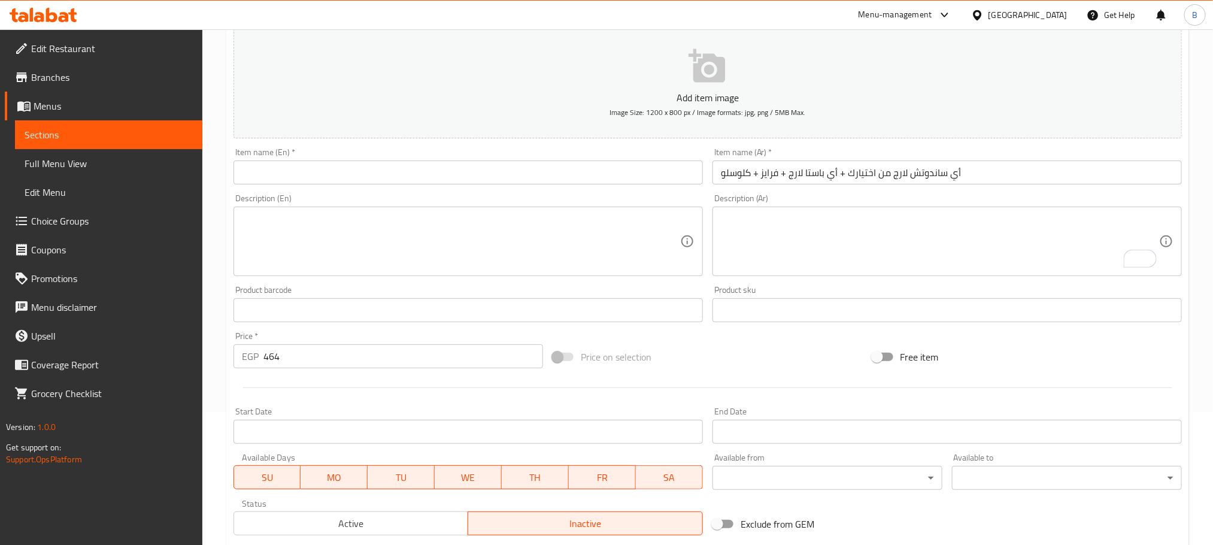
scroll to position [0, 0]
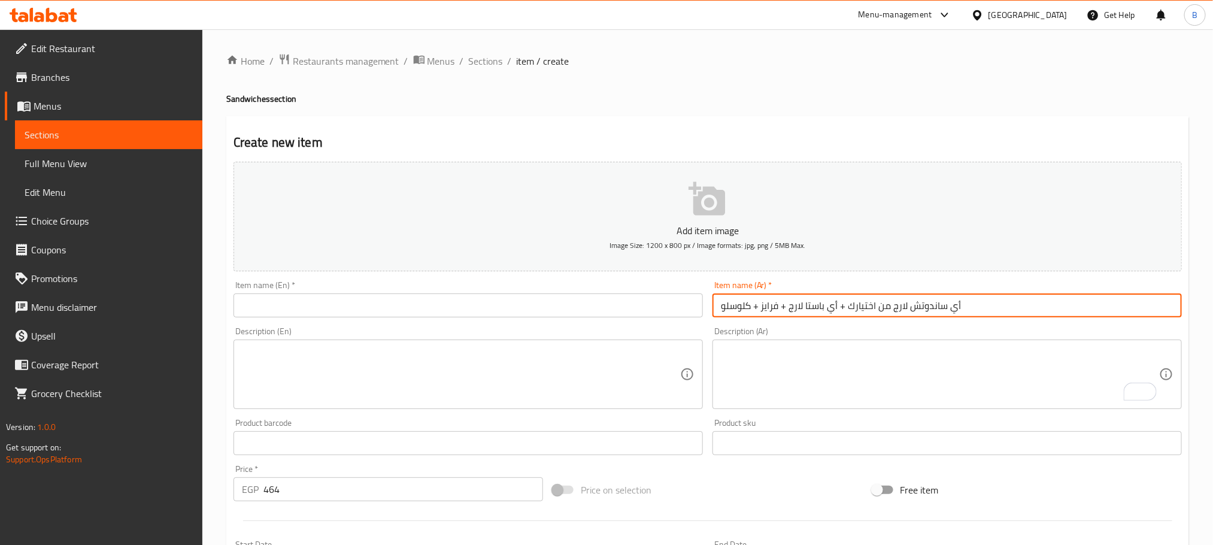
click at [855, 308] on input "أي ساندوتش لارج من اختيارك + أي باستا لارج + فرايز + كلوسلو" at bounding box center [946, 305] width 469 height 24
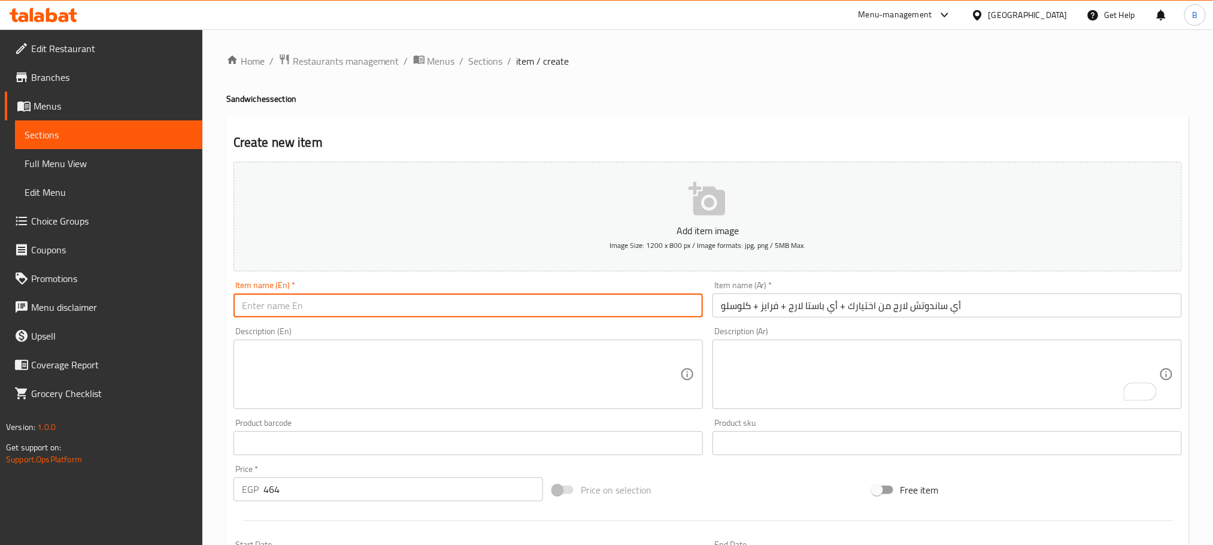
click at [383, 299] on input "text" at bounding box center [467, 305] width 469 height 24
paste input "Any large sandwich of your choice + any large pasta + fries + coleslaw"
click at [305, 299] on input "Any large sandwich of your choice + any large pasta + fries + coleslaw" at bounding box center [467, 305] width 469 height 24
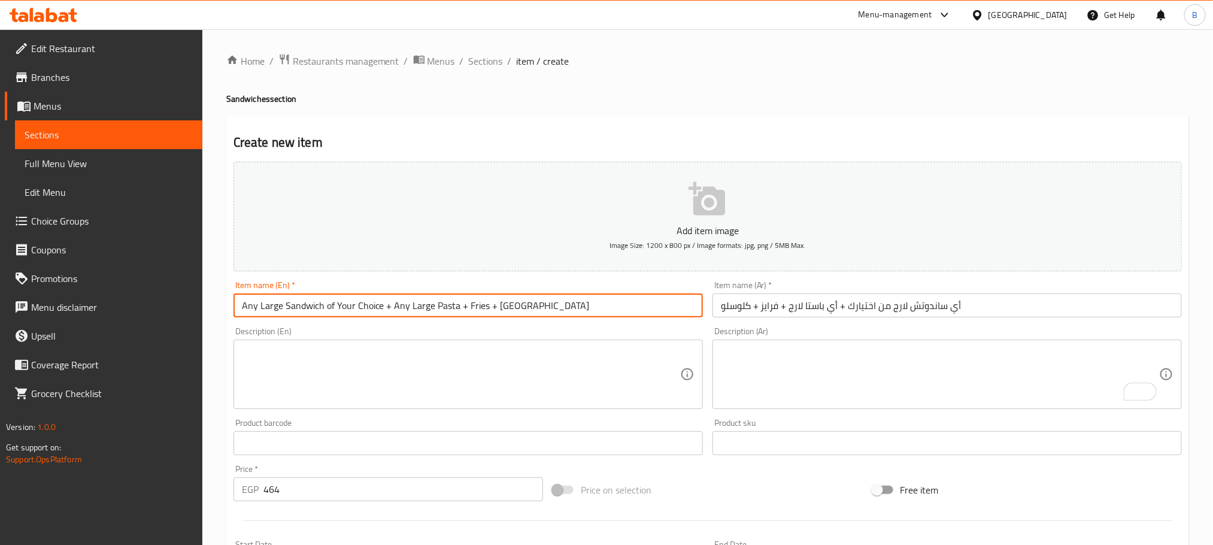
click at [497, 302] on input "Any Large Sandwich of Your Choice + Any Large Pasta + Fries + [GEOGRAPHIC_DATA]" at bounding box center [467, 305] width 469 height 24
drag, startPoint x: 382, startPoint y: 304, endPoint x: 327, endPoint y: 302, distance: 55.7
click at [327, 302] on input "Any Large Sandwich of Your Choice + Any Large Pasta + Fries + [GEOGRAPHIC_DATA]" at bounding box center [467, 305] width 469 height 24
click at [241, 306] on input "Any Large Sandwich + Any Large Pasta + Fries + [GEOGRAPHIC_DATA]" at bounding box center [467, 305] width 469 height 24
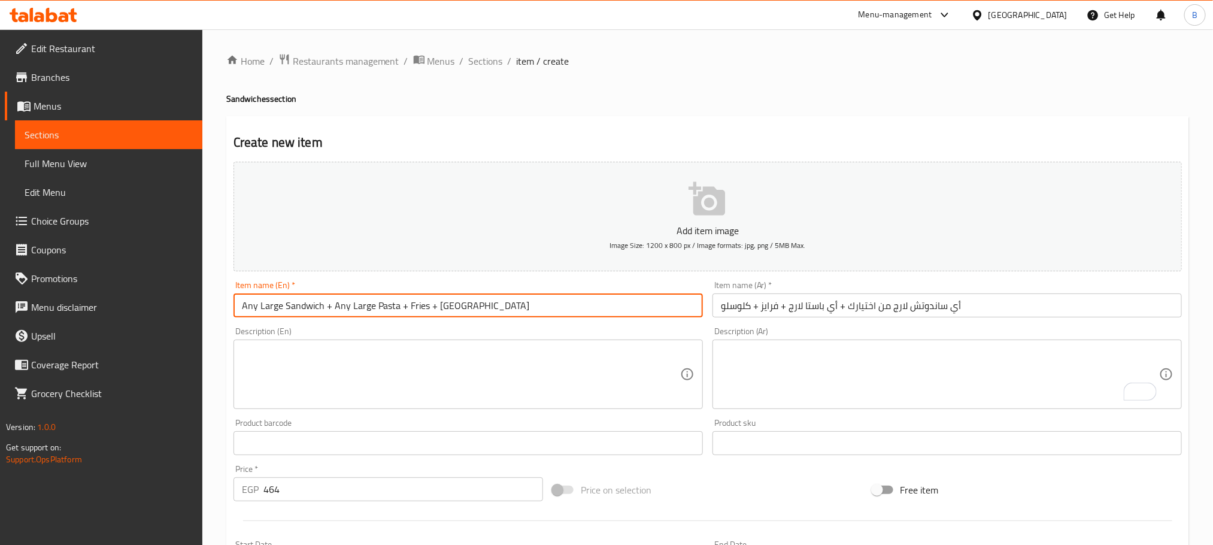
paste input "of Your Choice"
click at [248, 305] on input "of Your Choice Any Large Sandwich + Any Large Pasta + Fries + [GEOGRAPHIC_DATA]" at bounding box center [467, 305] width 469 height 24
click at [246, 305] on input "of Your Choice Any Large Sandwich + Any Large Pasta + Fries + [GEOGRAPHIC_DATA]" at bounding box center [467, 305] width 469 height 24
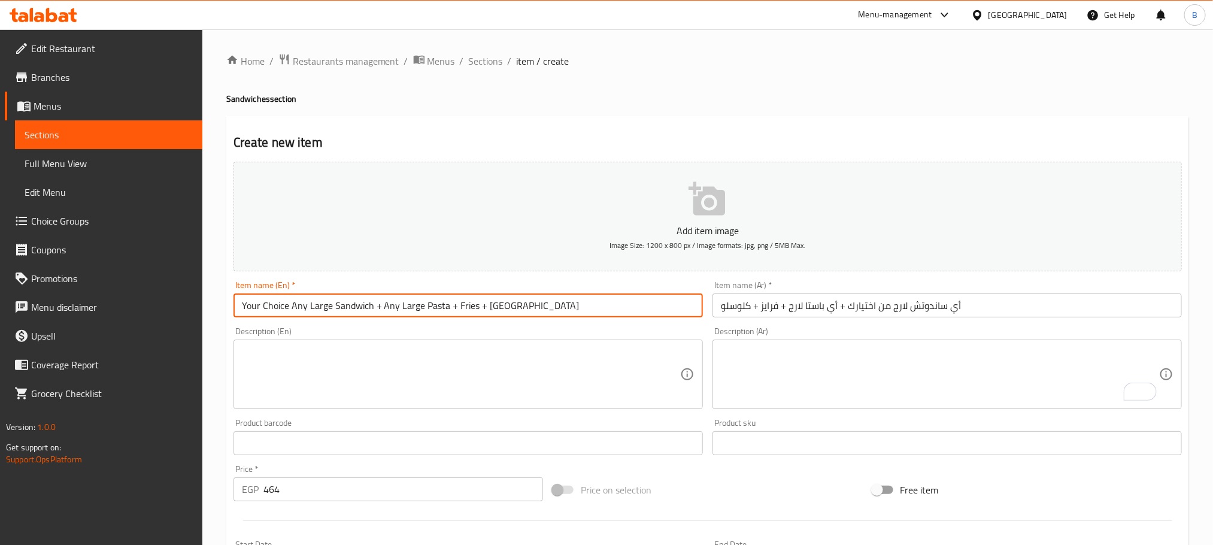
click at [289, 308] on input "Your Choice Any Large Sandwich + Any Large Pasta + Fries + [GEOGRAPHIC_DATA]" at bounding box center [467, 305] width 469 height 24
paste input "of"
click at [293, 306] on input "Your Choice of Any Large Sandwich + Any Large Pasta + Fries + [GEOGRAPHIC_DATA]" at bounding box center [467, 305] width 469 height 24
click at [304, 309] on input "Your Choice of Any Large Sandwich + Any Large Pasta + Fries + [GEOGRAPHIC_DATA]" at bounding box center [467, 305] width 469 height 24
click at [296, 308] on input "Your Choice of Any Large Sandwich + Any Large Pasta + Fries + [GEOGRAPHIC_DATA]" at bounding box center [467, 305] width 469 height 24
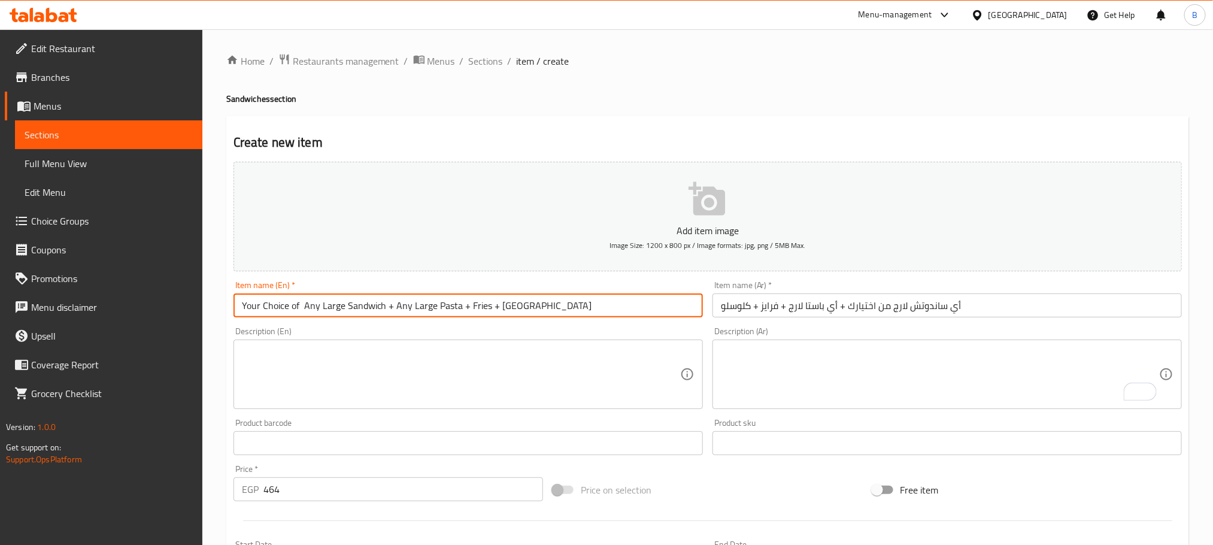
click at [296, 308] on input "Your Choice of Any Large Sandwich + Any Large Pasta + Fries + [GEOGRAPHIC_DATA]" at bounding box center [467, 305] width 469 height 24
click at [372, 309] on input "Your Choice Of Any Large Sandwich + Any Large Pasta + Fries + [GEOGRAPHIC_DATA]" at bounding box center [467, 305] width 469 height 24
click at [304, 306] on input "Your Choice Of Any Large Sandwich + Any Large Pasta + Fries + [GEOGRAPHIC_DATA]" at bounding box center [467, 305] width 469 height 24
type input "Your Choice Of Any Large Sandwich + Any Large Pasta + Fries + [GEOGRAPHIC_DATA]"
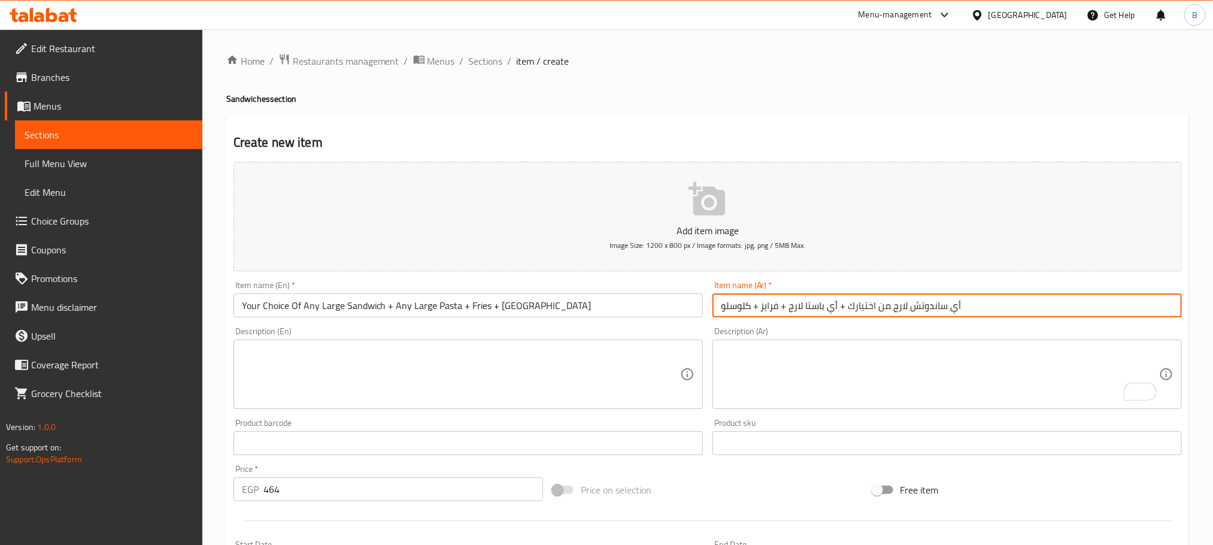
click at [1035, 309] on input "أي ساندوتش لارج من اختيارك + أي باستا لارج + فرايز + كلوسلو" at bounding box center [946, 305] width 469 height 24
click at [1083, 306] on input "أي ساندوتش لارج من اختيارك + أي باستا لارج + فرايز + كلوسلو" at bounding box center [946, 305] width 469 height 24
click at [1177, 309] on input "أي ساندوتش لارج من + أي باستا لارج + فرايز + كلوسلو" at bounding box center [946, 305] width 469 height 24
paste input "اختيارك"
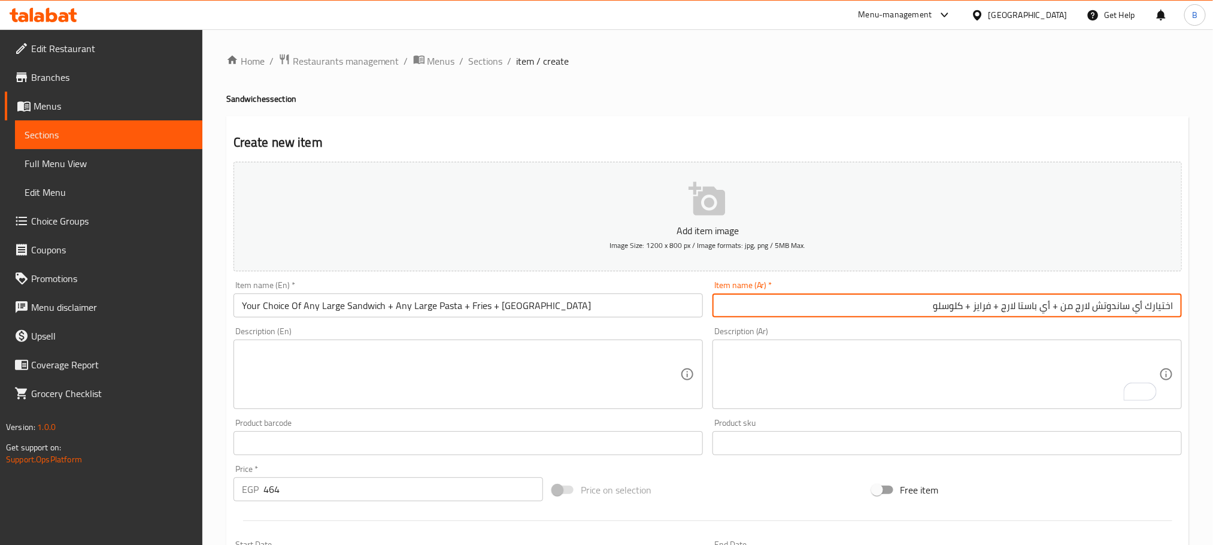
click at [1068, 309] on input "اختيارك أي ساندوتش لارج من + أي باستا لارج + فرايز + كلوسلو" at bounding box center [946, 305] width 469 height 24
click at [1146, 306] on input "اختيارك أي ساندوتش لارج + أي باستا لارج + فرايز + كلوسلو" at bounding box center [946, 305] width 469 height 24
paste input "من"
click at [1111, 309] on input "اختيارك من أي [PERSON_NAME] + أي باستا لارج + فرايز + كلوسلو" at bounding box center [946, 305] width 469 height 24
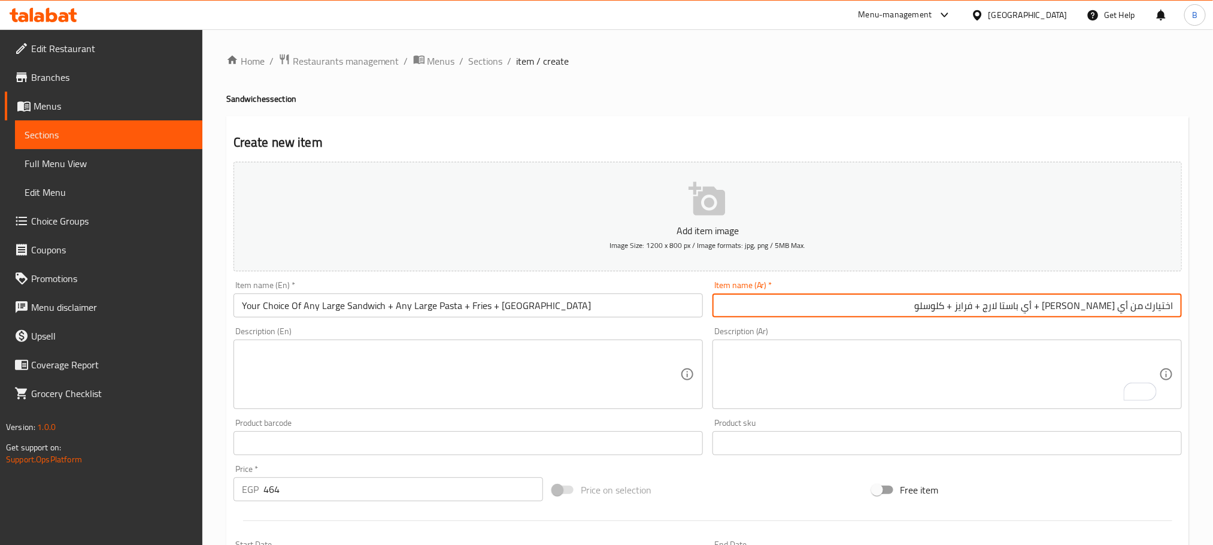
click at [1111, 309] on input "اختيارك من أي [PERSON_NAME] + أي باستا لارج + فرايز + كلوسلو" at bounding box center [946, 305] width 469 height 24
click at [1090, 295] on input "اختيارك من أي [PERSON_NAME] + أي باستا لارج + فرايز + كلوسلو" at bounding box center [946, 305] width 469 height 24
click at [1089, 295] on input "اختيارك من أي [PERSON_NAME] + أي باستا لارج + فرايز + كلوسلو" at bounding box center [946, 305] width 469 height 24
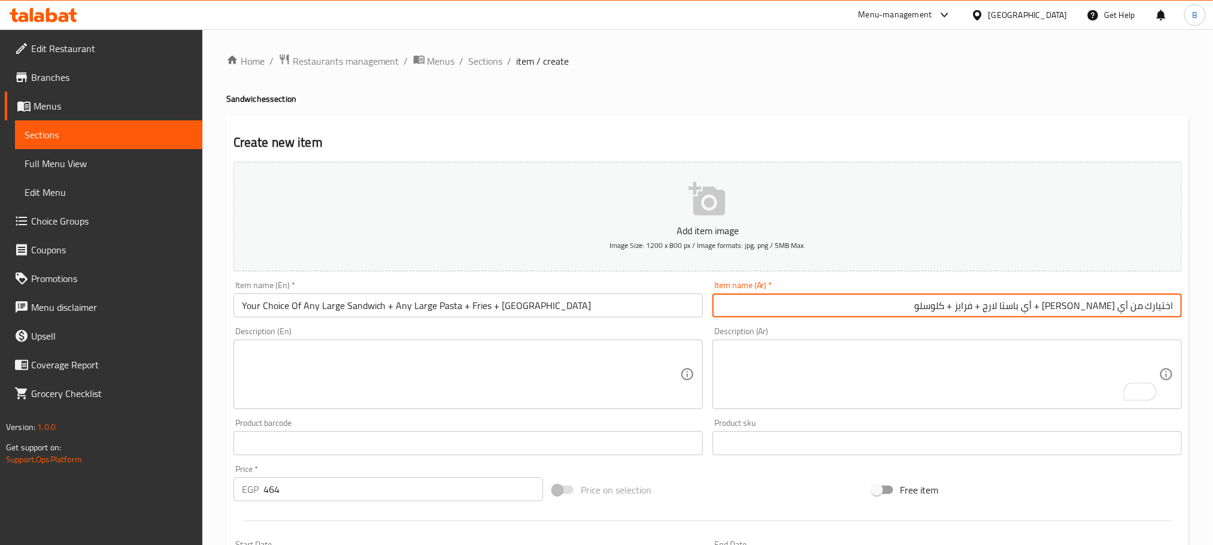
click at [1069, 305] on input "اختيارك من أي [PERSON_NAME] + أي باستا لارج + فرايز + كلوسلو" at bounding box center [946, 305] width 469 height 24
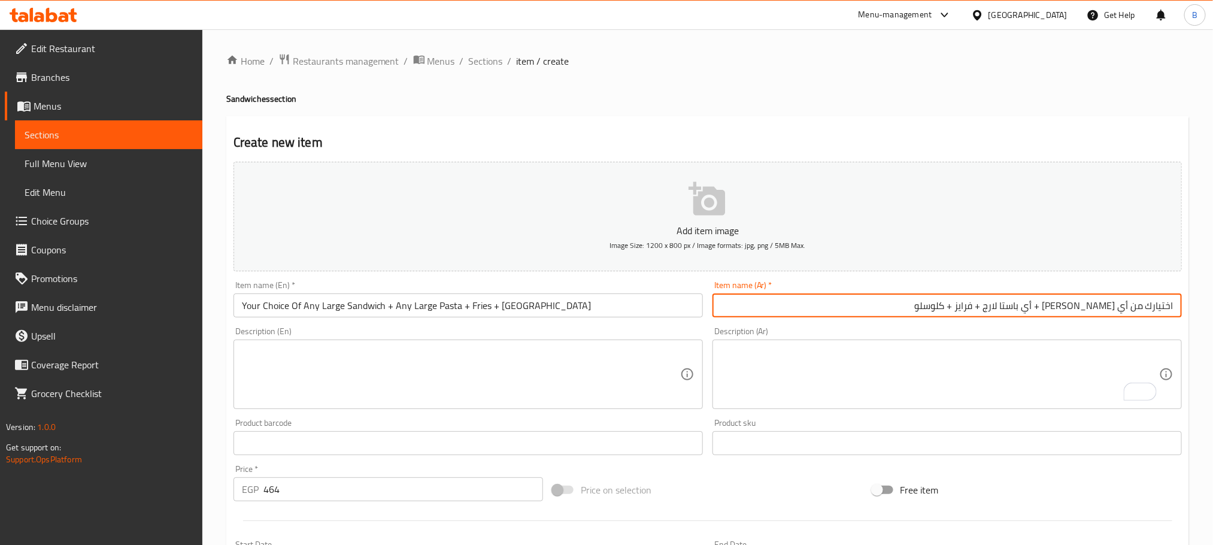
click at [1069, 305] on input "اختيارك من أي [PERSON_NAME] + أي باستا لارج + فرايز + كلوسلو" at bounding box center [946, 305] width 469 height 24
click at [1049, 311] on input "اختيارك من أي [PERSON_NAME] + أي باستا لارج + فرايز + كلوسلو" at bounding box center [946, 305] width 469 height 24
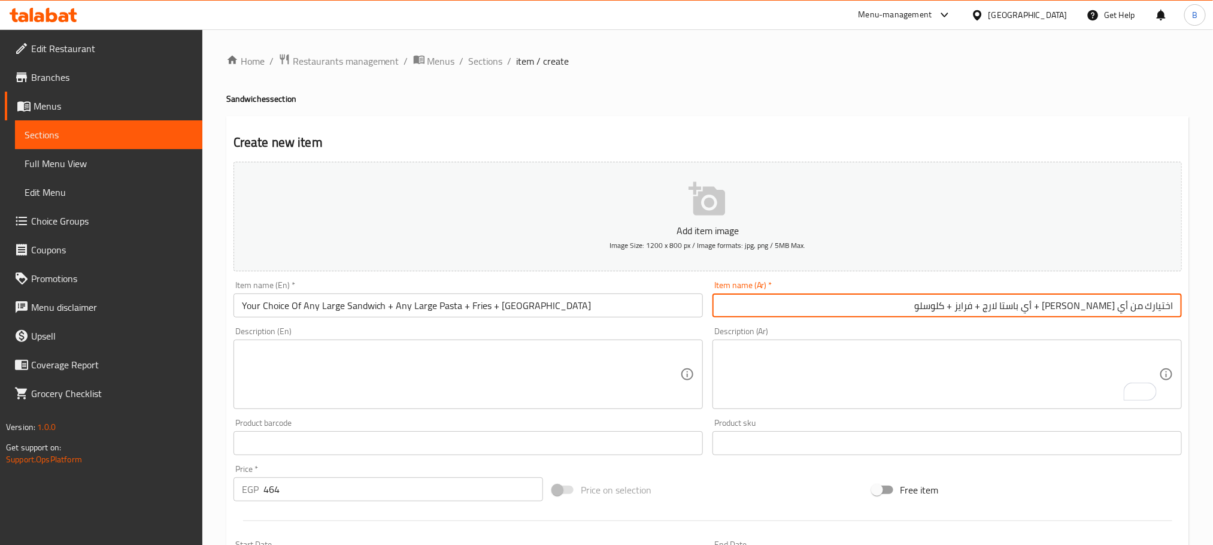
click at [950, 309] on input "اختيارك من أي [PERSON_NAME] + أي باستا لارج + فرايز + كلوسلو" at bounding box center [946, 305] width 469 height 24
type input "اختيارك من أي [PERSON_NAME] + أي باستا لارج + فرايز + كلوسلو"
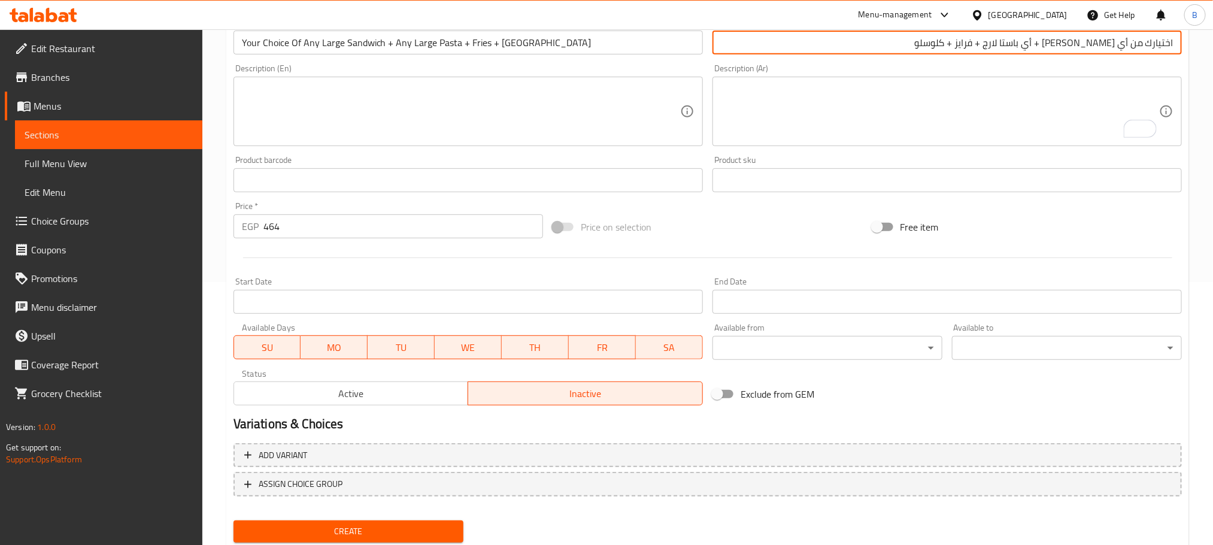
scroll to position [300, 0]
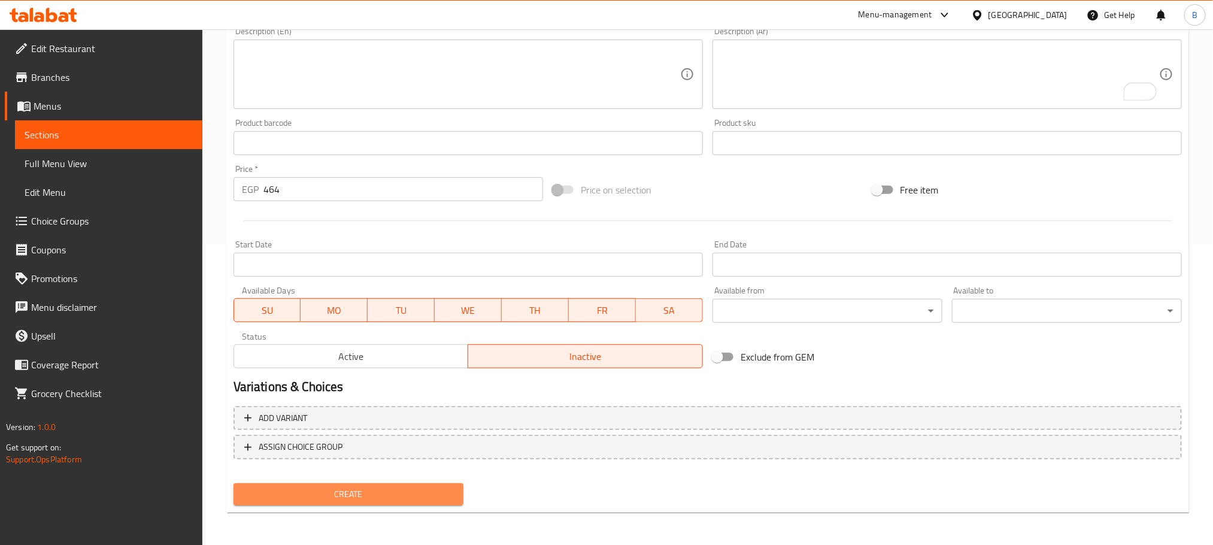
click at [412, 494] on span "Create" at bounding box center [348, 494] width 211 height 15
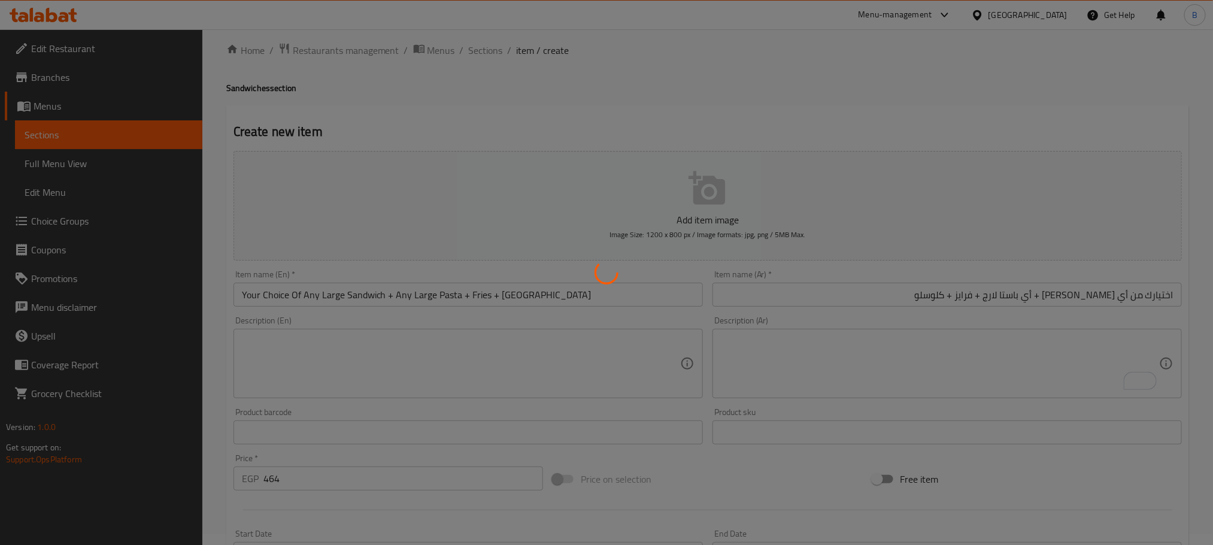
scroll to position [0, 0]
type input "0"
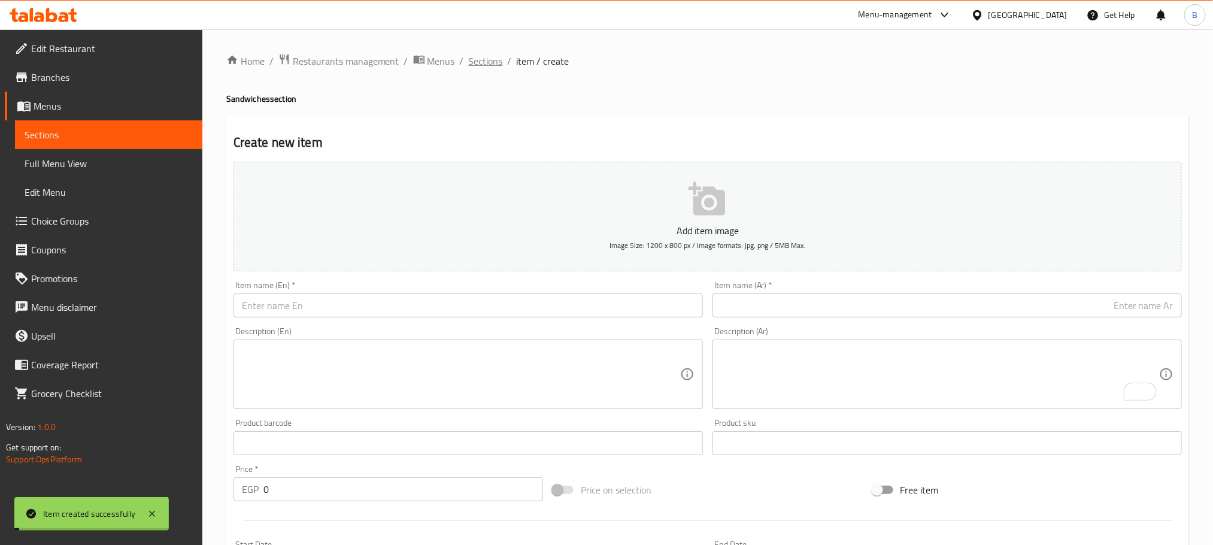
click at [483, 63] on span "Sections" at bounding box center [486, 61] width 34 height 14
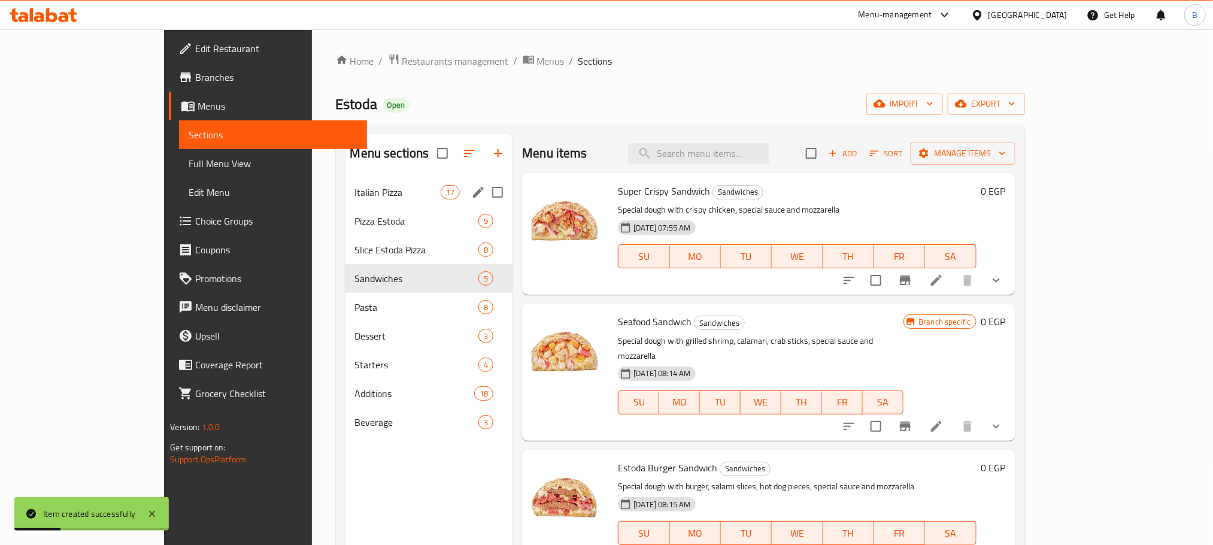
click at [345, 205] on div "Italian Pizza 17" at bounding box center [429, 192] width 168 height 29
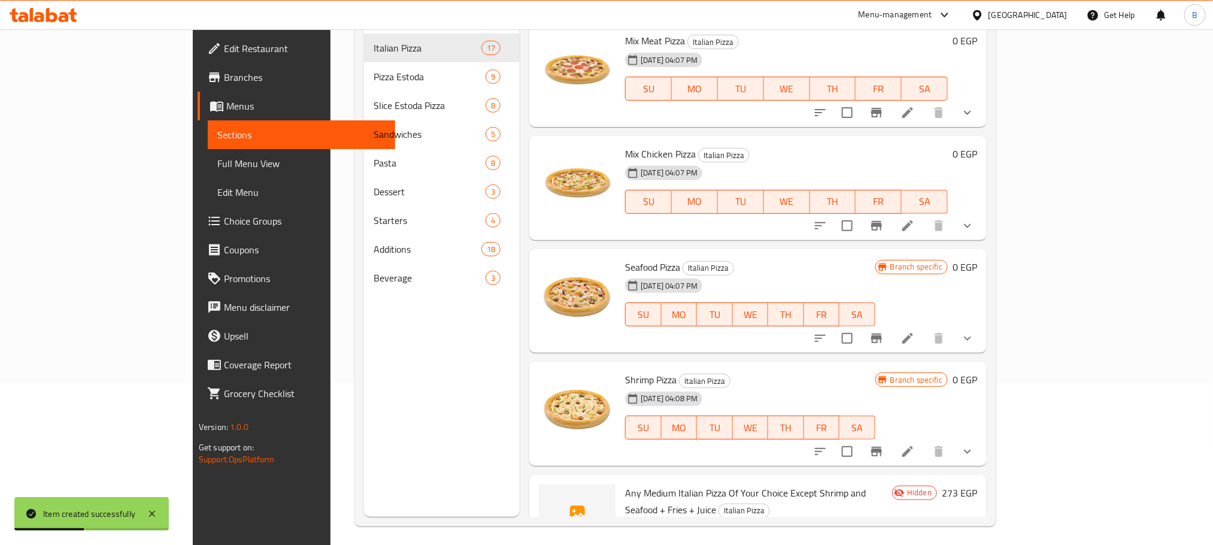
scroll to position [168, 0]
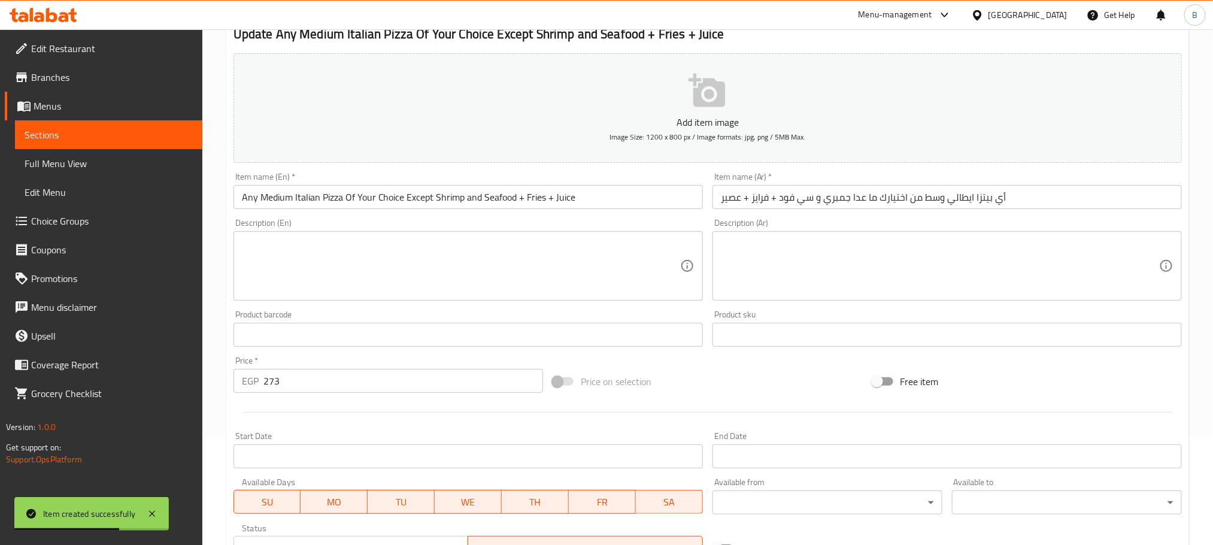
scroll to position [321, 0]
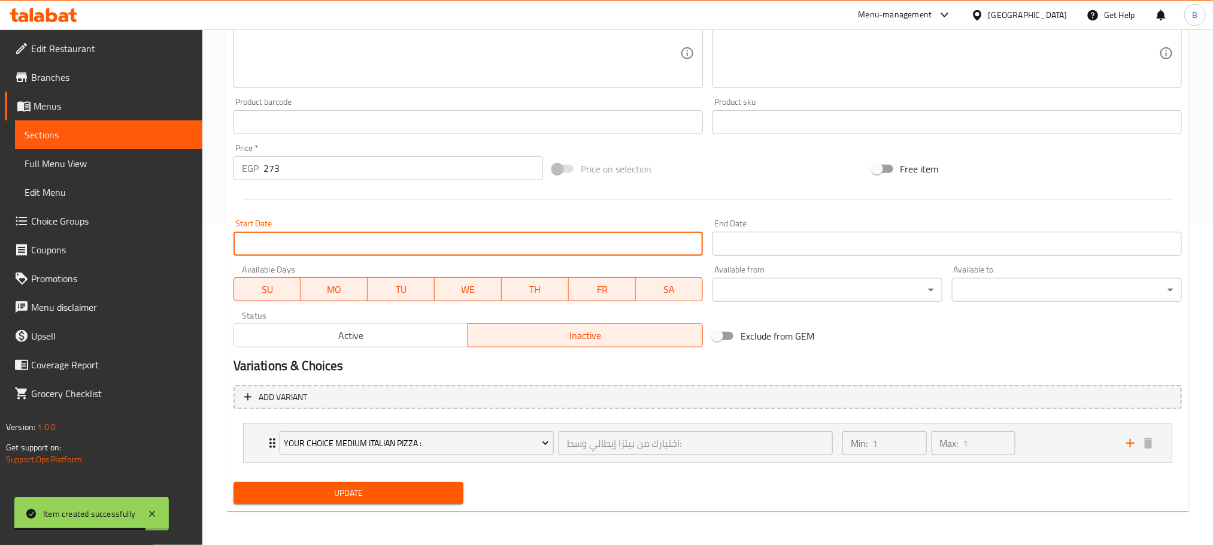
click at [383, 238] on input "Start Date" at bounding box center [467, 244] width 469 height 24
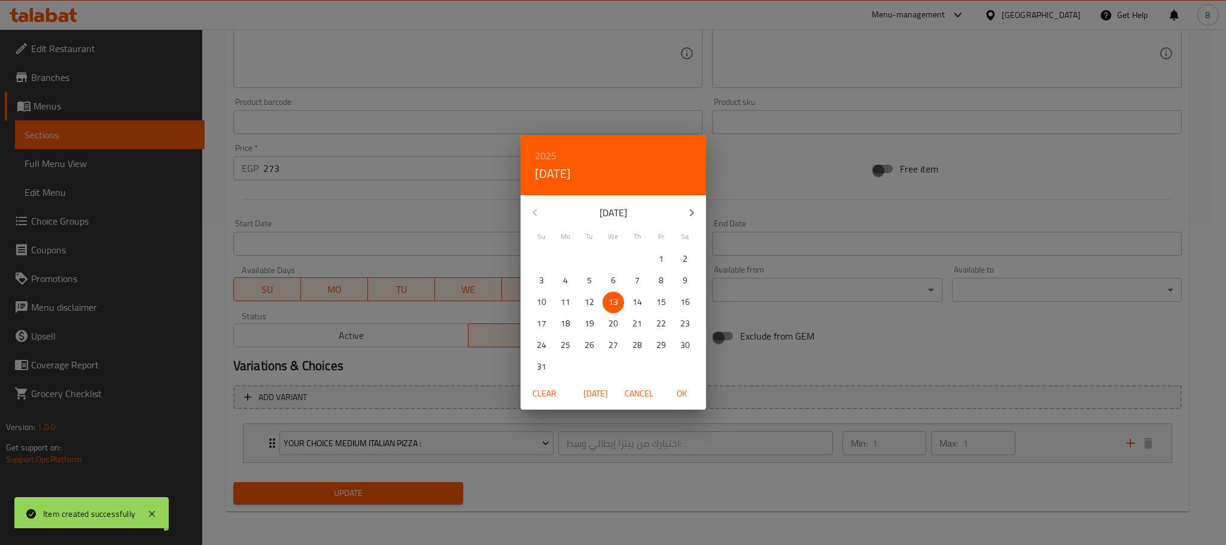
click at [616, 298] on p "13" at bounding box center [614, 301] width 10 height 15
click at [684, 391] on span "OK" at bounding box center [682, 393] width 29 height 15
type input "[DATE]"
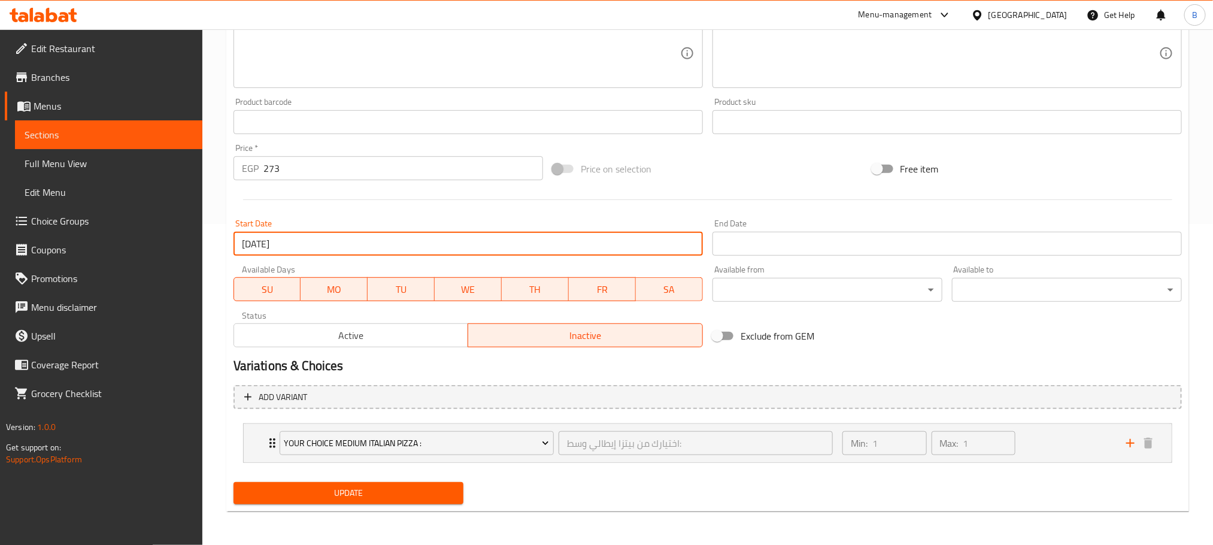
click at [770, 239] on input "Start Date" at bounding box center [946, 244] width 469 height 24
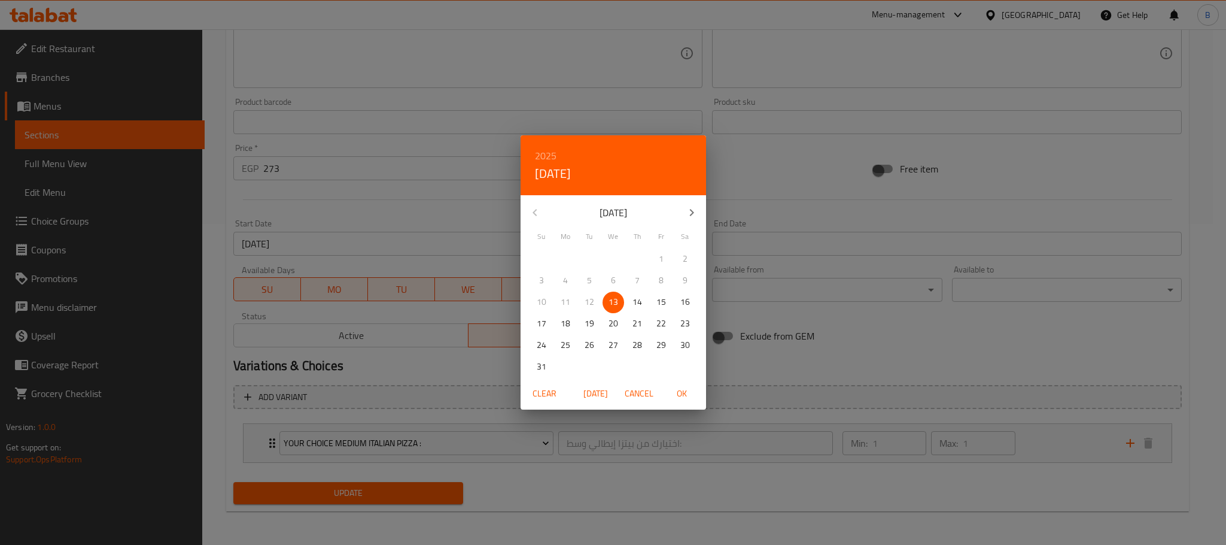
click at [686, 216] on icon "button" at bounding box center [692, 212] width 14 height 14
click at [532, 205] on icon "button" at bounding box center [535, 212] width 14 height 14
click at [657, 347] on p "31" at bounding box center [662, 345] width 10 height 15
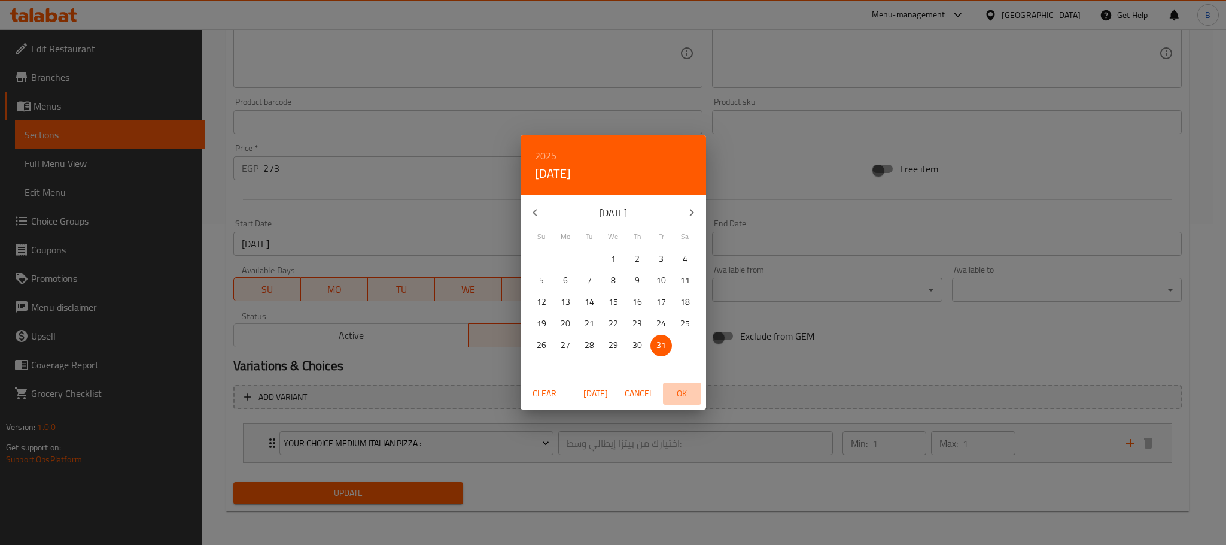
click at [685, 395] on span "OK" at bounding box center [682, 393] width 29 height 15
type input "[DATE]"
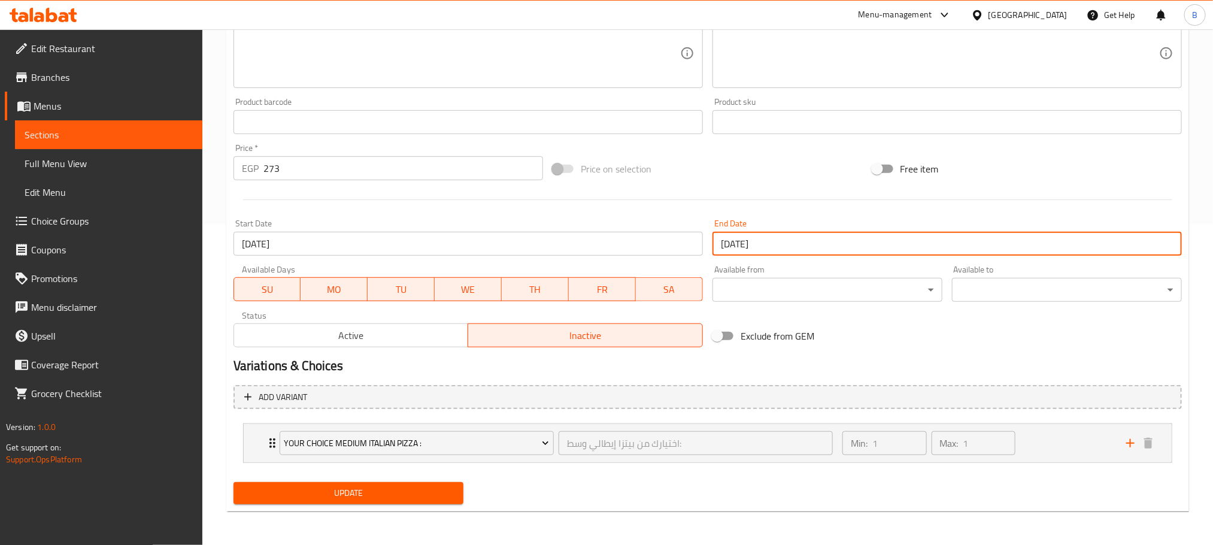
click at [368, 503] on button "Update" at bounding box center [348, 493] width 230 height 22
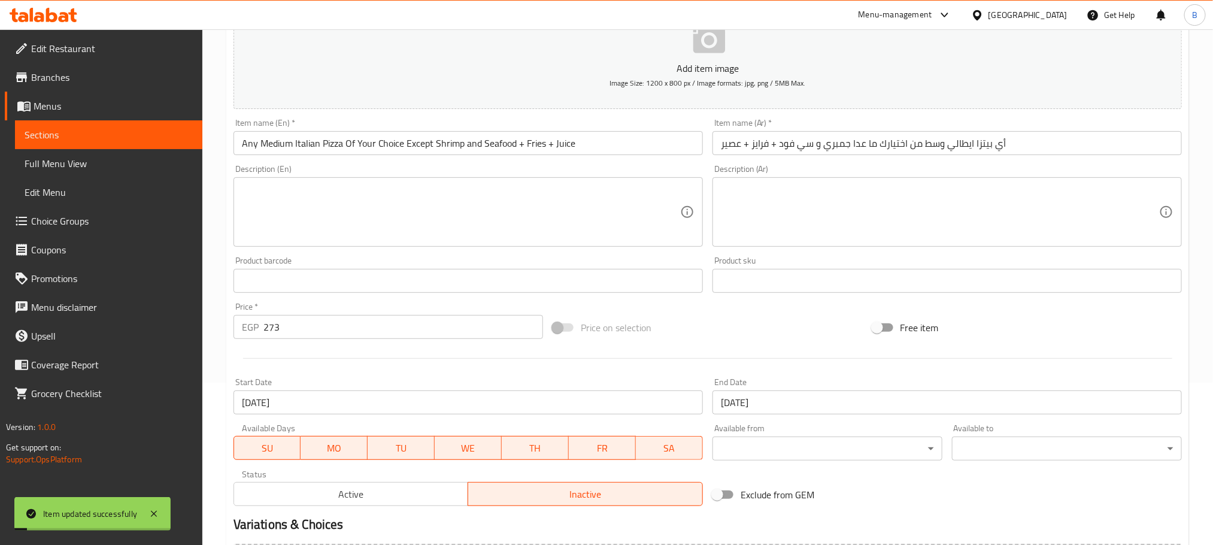
scroll to position [0, 0]
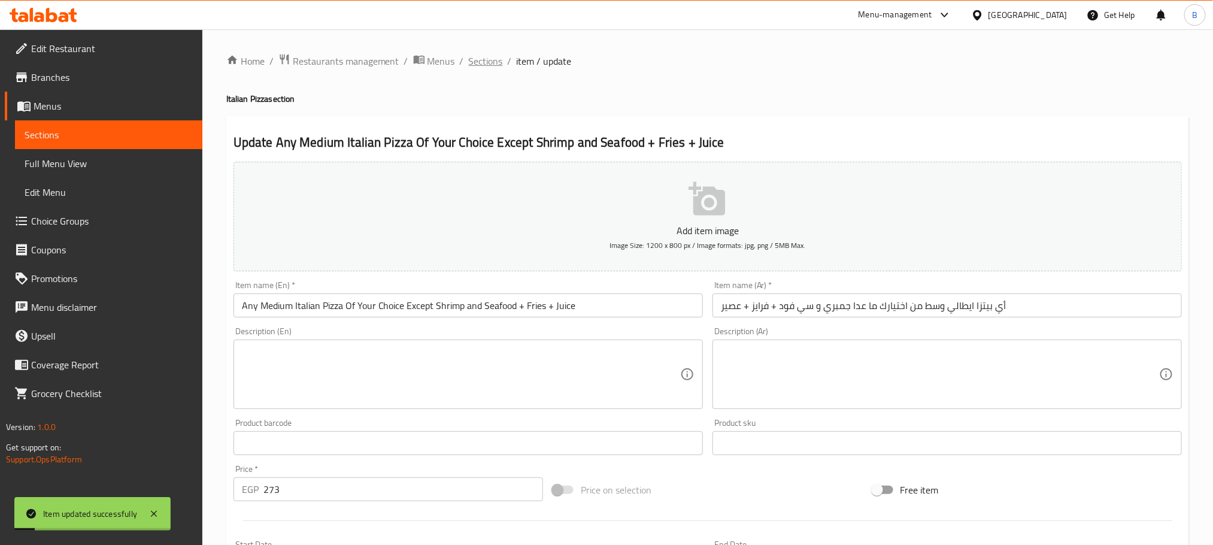
click at [475, 54] on span "Sections" at bounding box center [486, 61] width 34 height 14
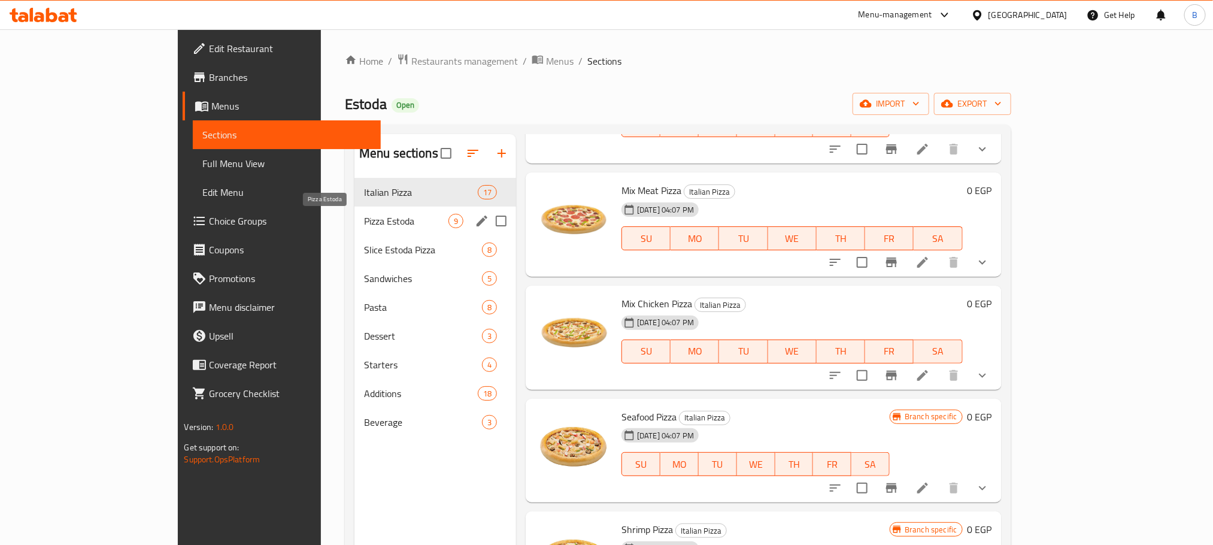
click at [364, 214] on span "Pizza Estoda" at bounding box center [406, 221] width 84 height 14
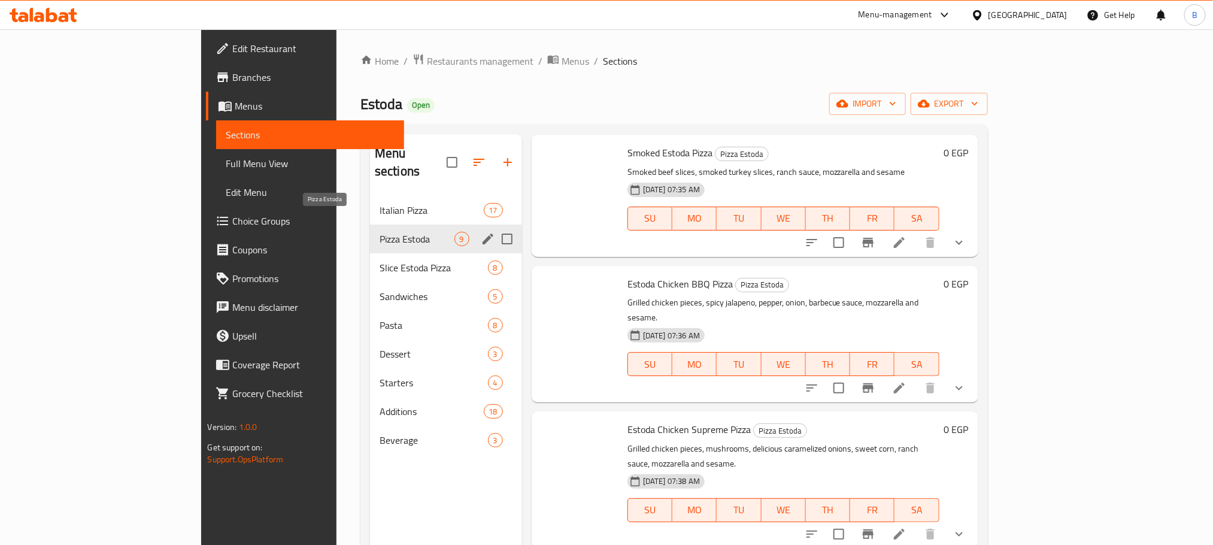
scroll to position [661, 0]
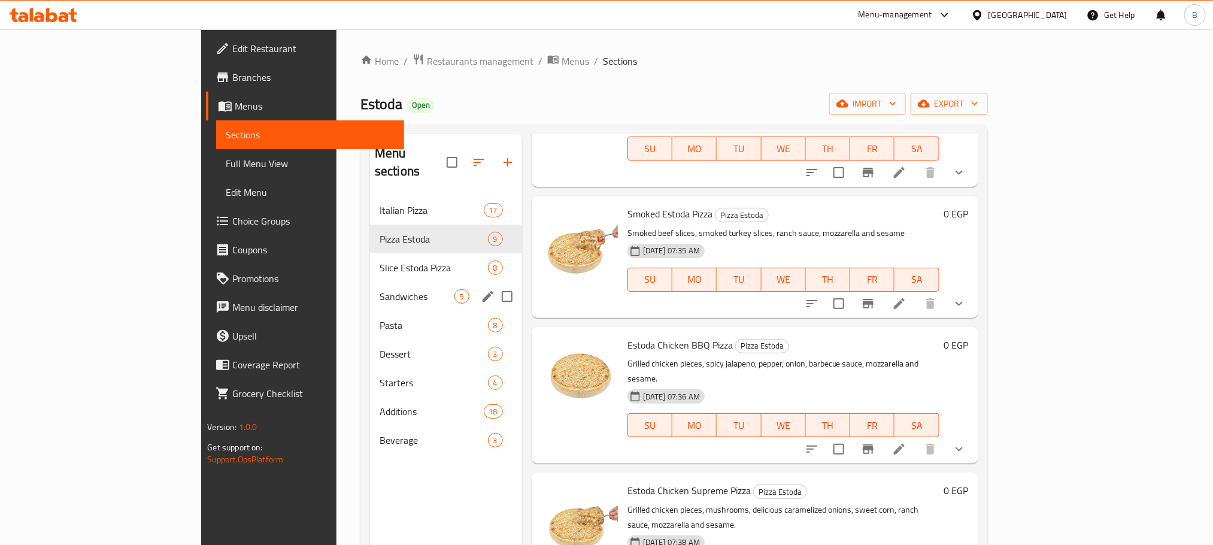
click at [370, 282] on div "Sandwiches 5" at bounding box center [446, 296] width 152 height 29
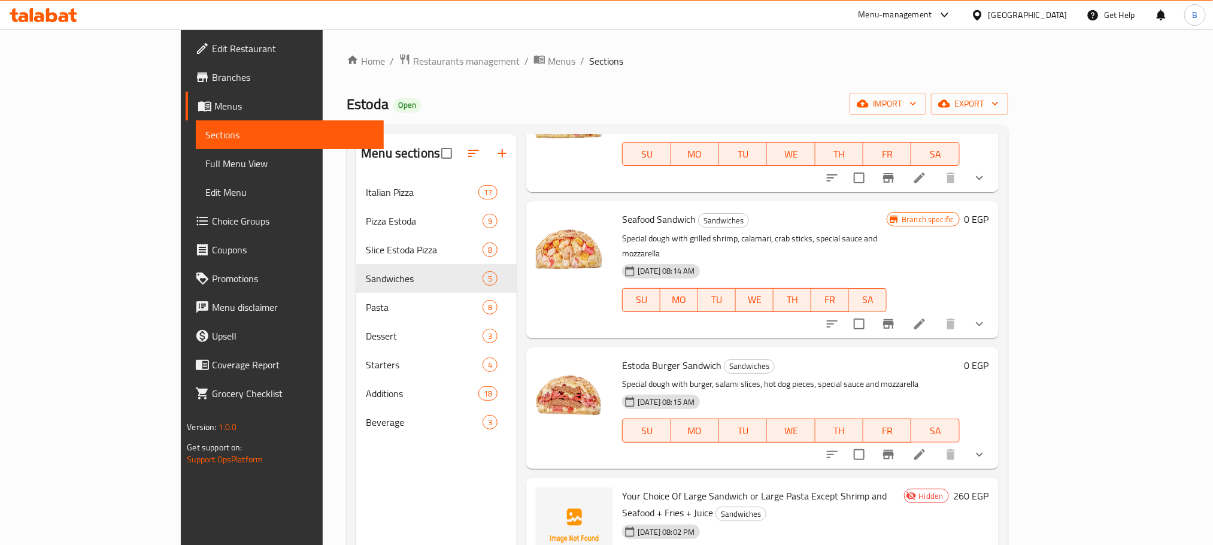
scroll to position [168, 0]
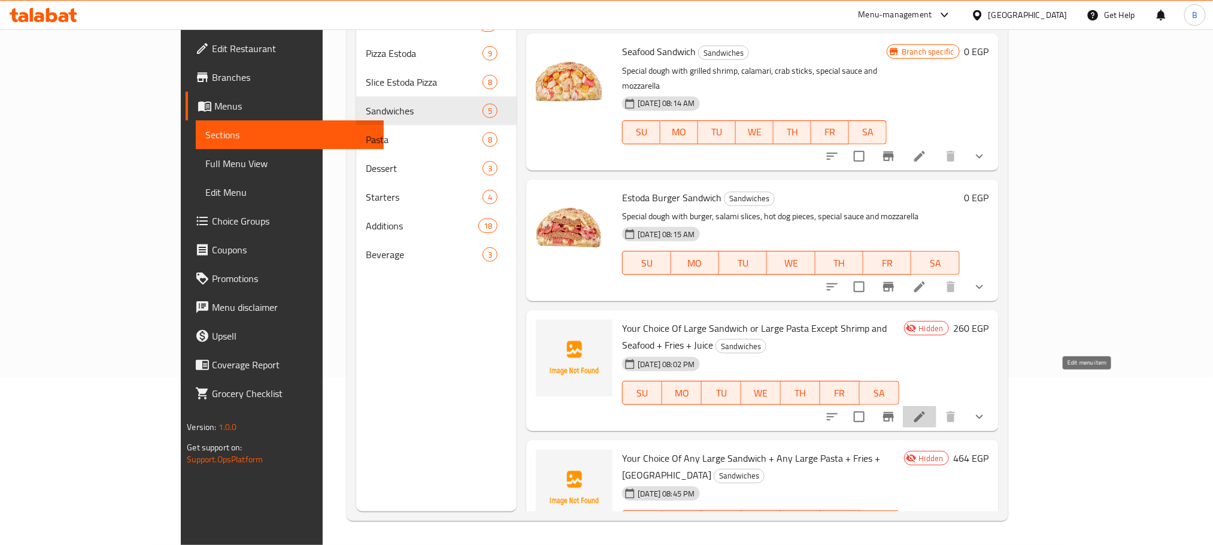
click at [926, 409] on icon at bounding box center [919, 416] width 14 height 14
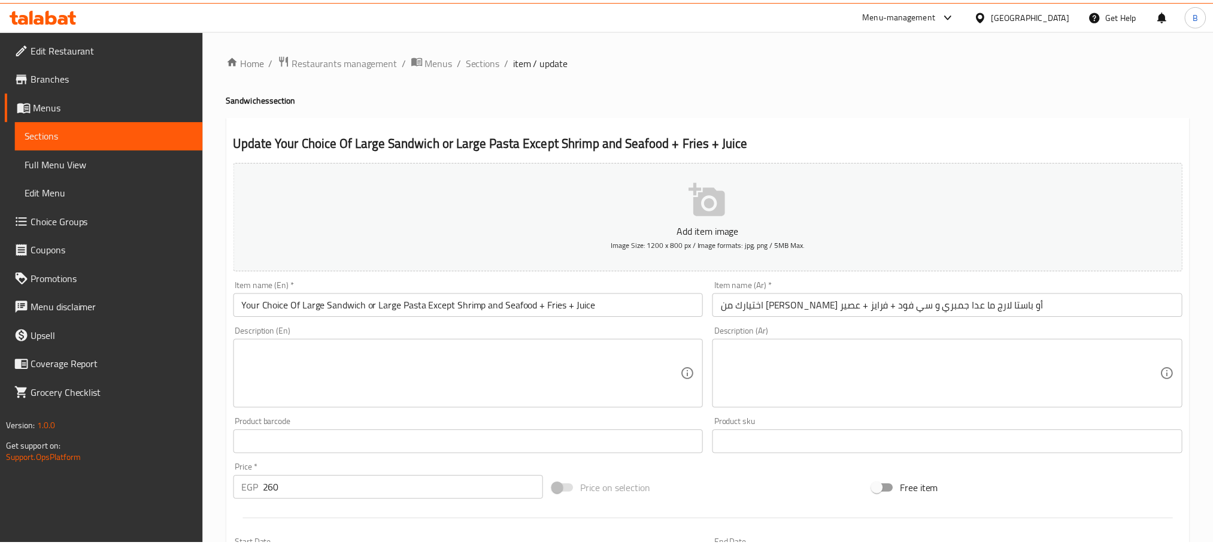
scroll to position [321, 0]
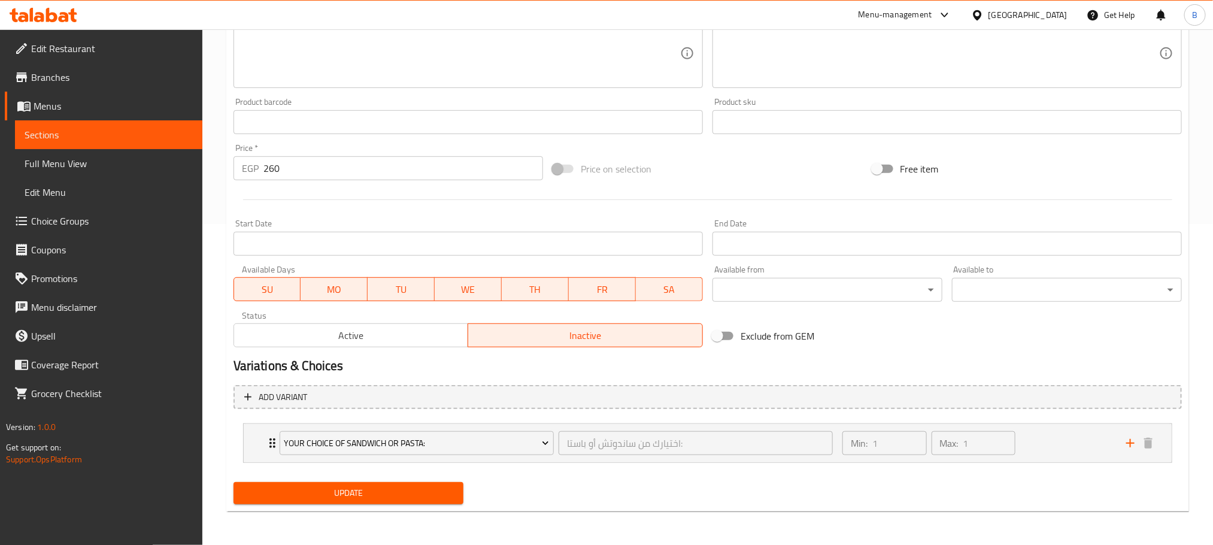
click at [826, 244] on input "Start Date" at bounding box center [946, 244] width 469 height 24
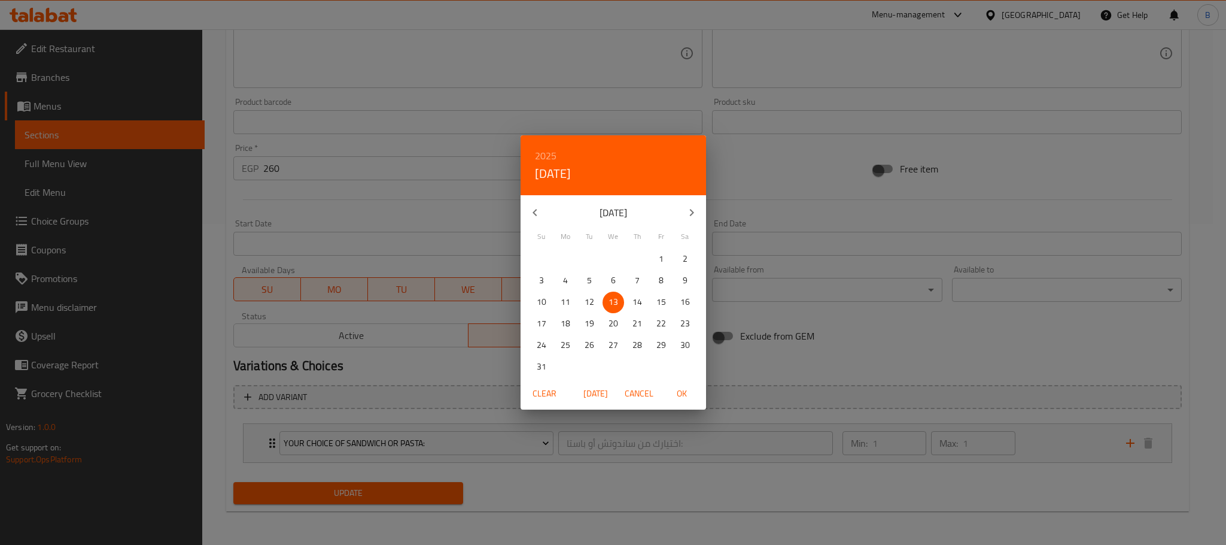
click at [691, 214] on icon "button" at bounding box center [691, 212] width 4 height 7
click at [663, 347] on p "31" at bounding box center [662, 345] width 10 height 15
click at [682, 388] on span "OK" at bounding box center [682, 393] width 29 height 15
type input "[DATE]"
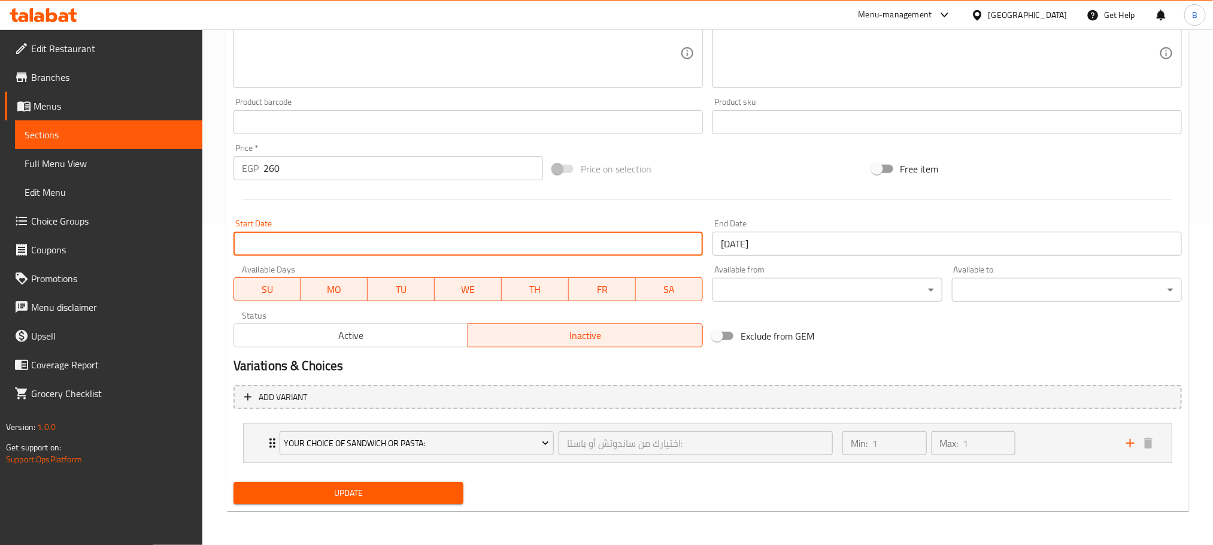
click at [474, 252] on input "Start Date" at bounding box center [467, 244] width 469 height 24
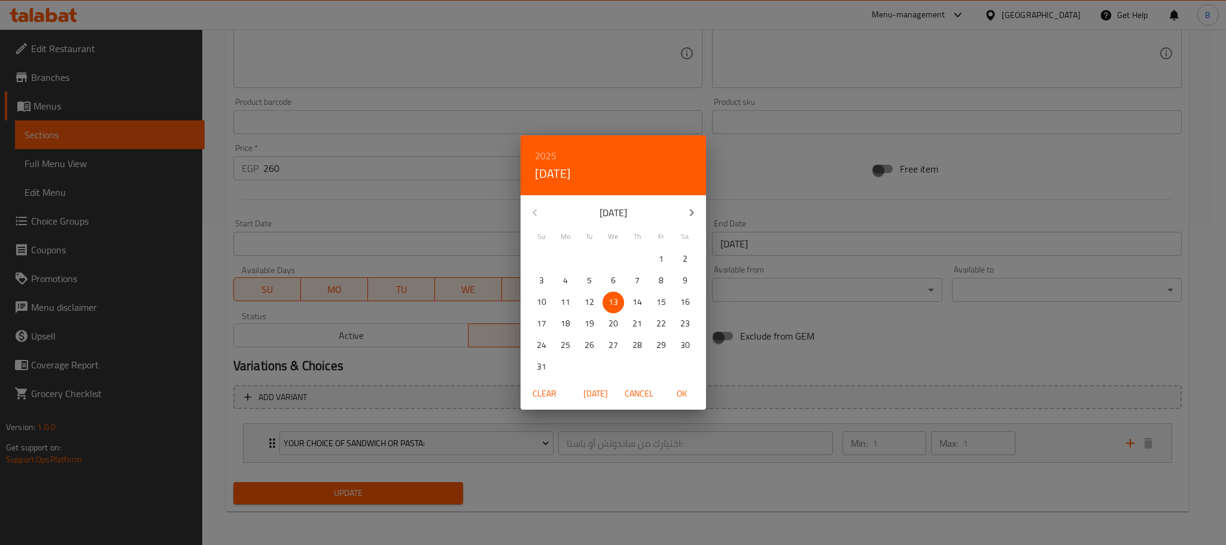
click at [688, 381] on div "Clear [DATE] Cancel OK" at bounding box center [614, 394] width 186 height 32
click at [686, 387] on span "OK" at bounding box center [682, 393] width 29 height 15
type input "[DATE]"
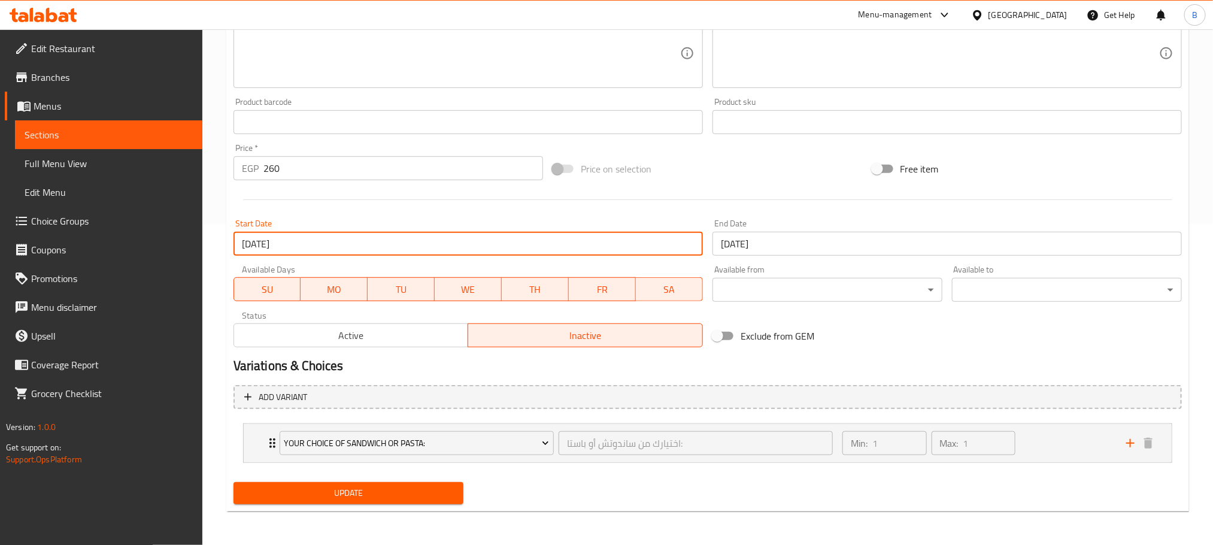
click at [394, 481] on div "Update" at bounding box center [348, 493] width 239 height 32
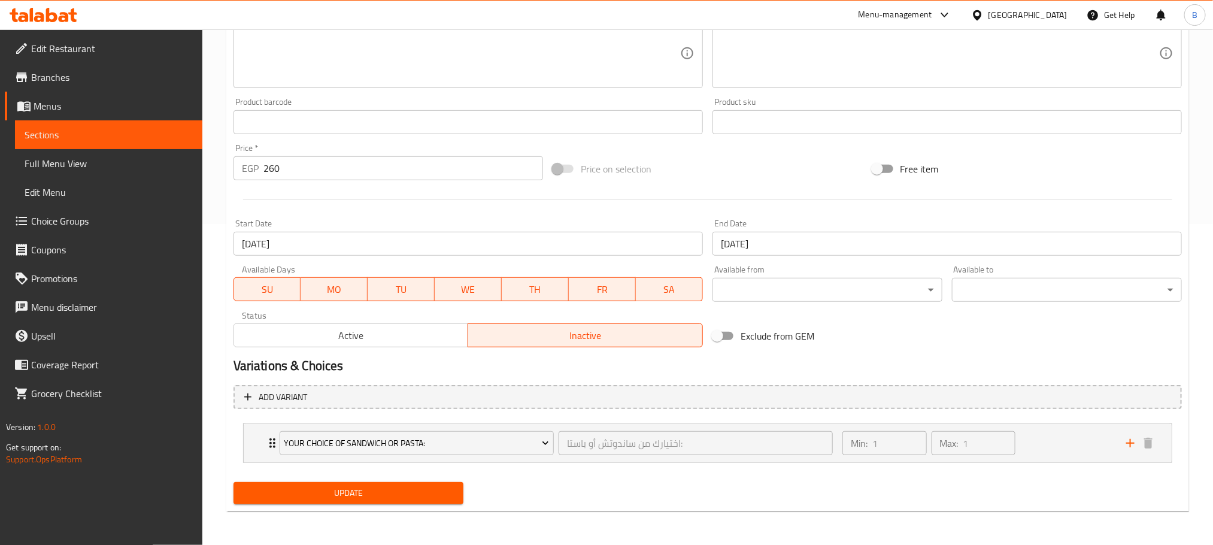
click at [391, 494] on span "Update" at bounding box center [348, 492] width 211 height 15
click at [388, 503] on button "Update" at bounding box center [348, 493] width 230 height 22
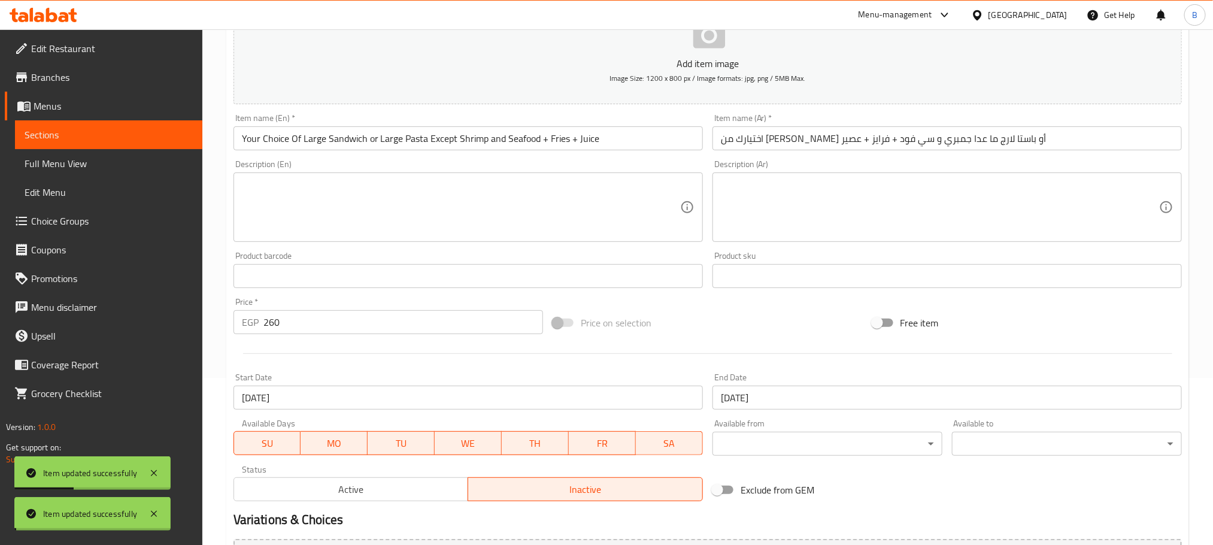
scroll to position [0, 0]
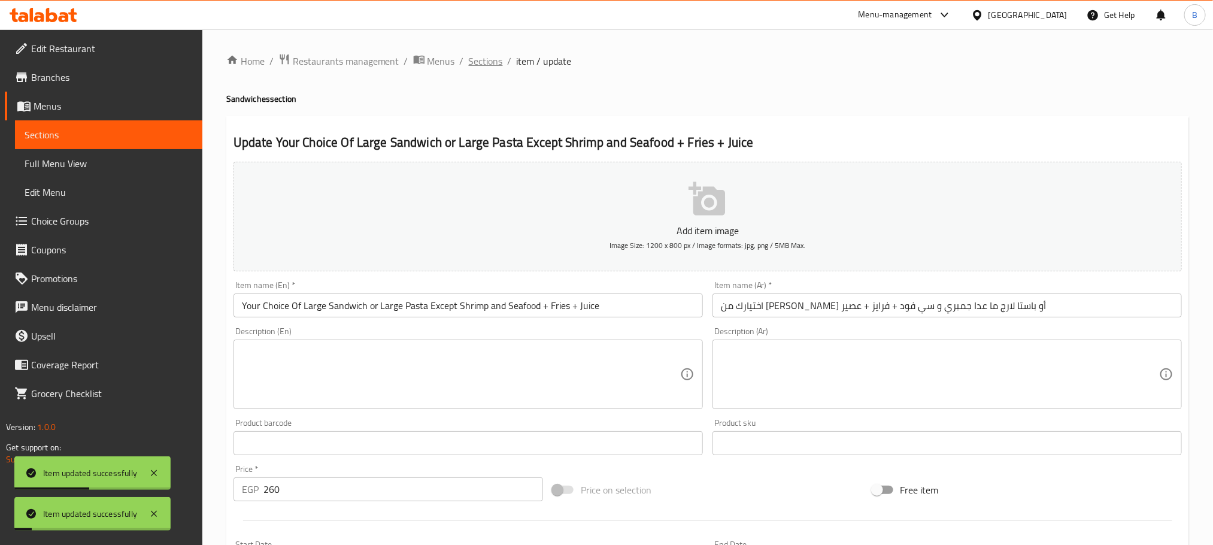
click at [489, 63] on span "Sections" at bounding box center [486, 61] width 34 height 14
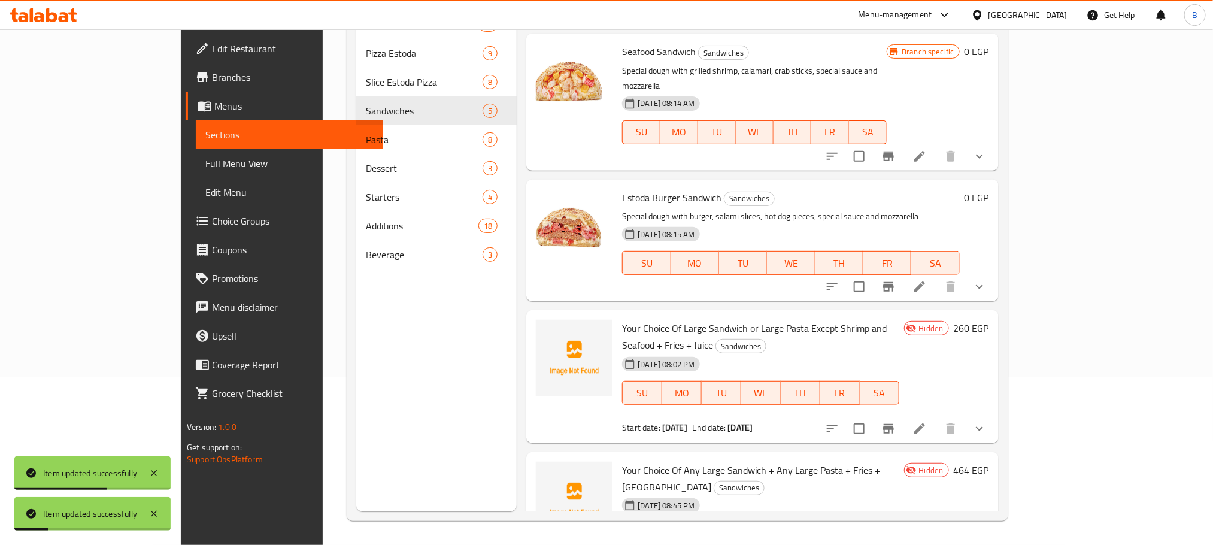
scroll to position [115, 0]
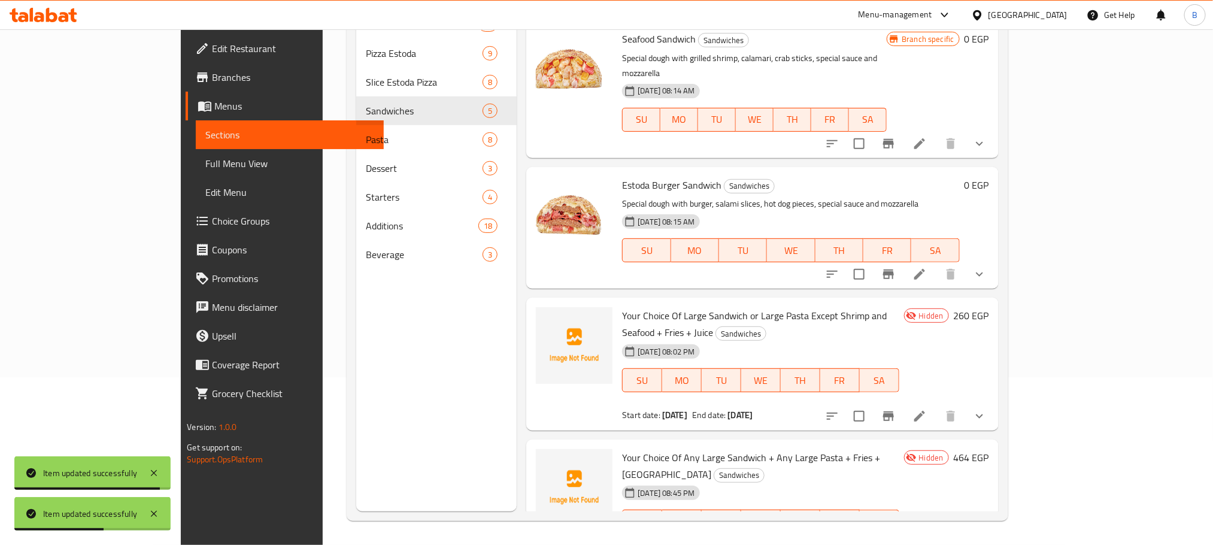
click at [965, 534] on li at bounding box center [948, 545] width 34 height 22
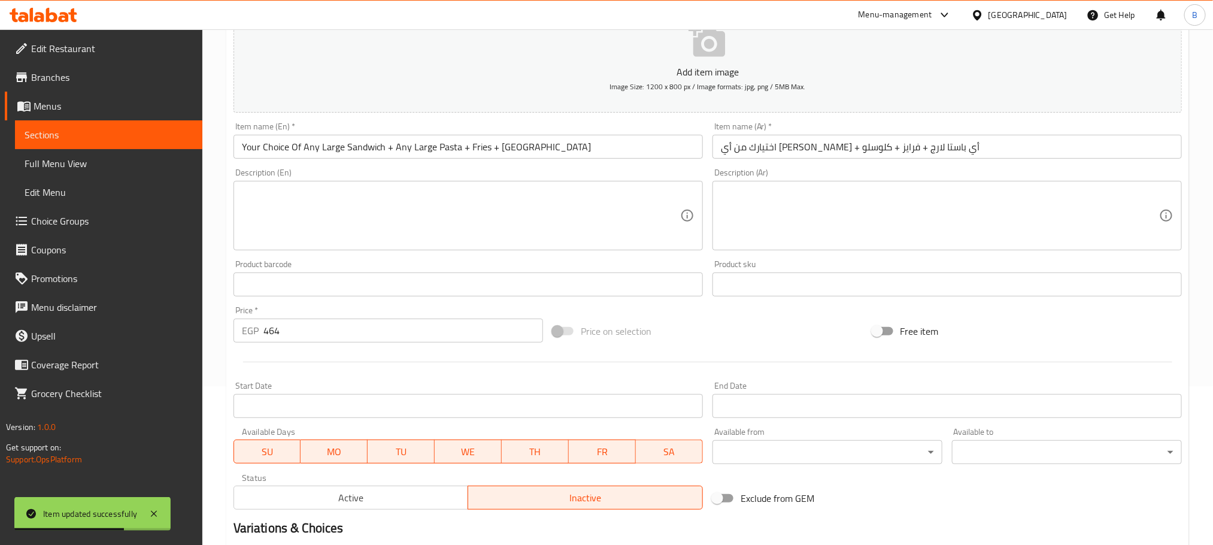
scroll to position [300, 0]
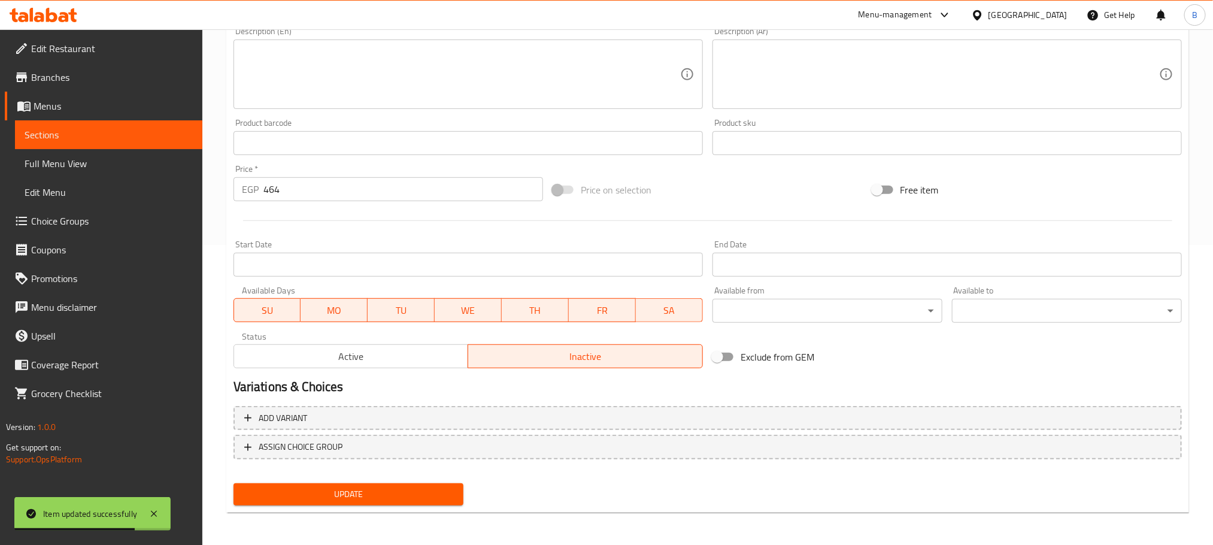
click at [485, 264] on input "Start Date" at bounding box center [467, 265] width 469 height 24
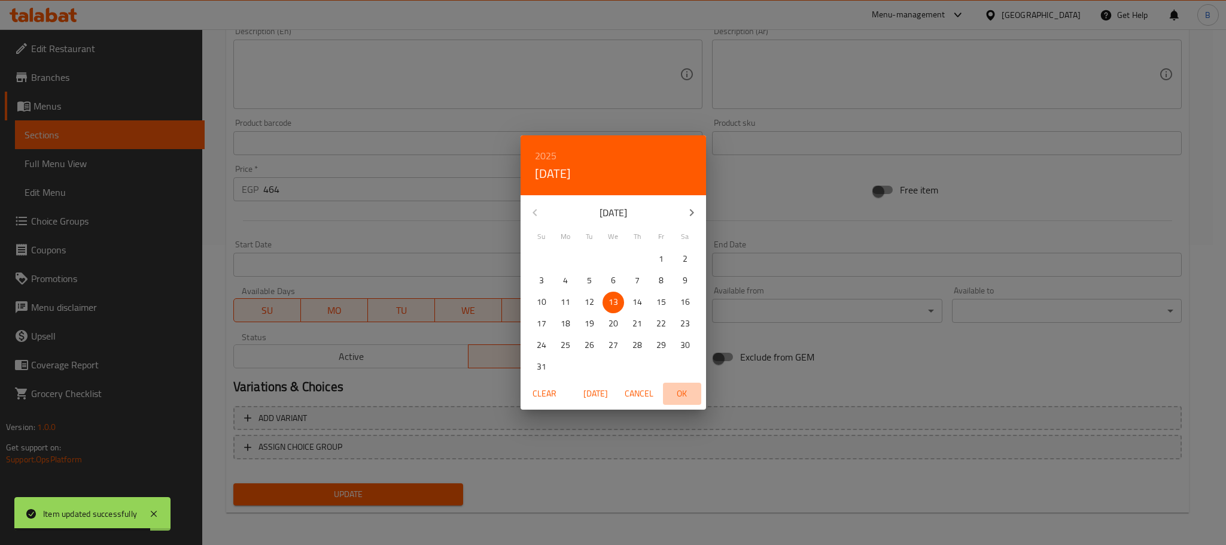
click at [692, 390] on span "OK" at bounding box center [682, 393] width 29 height 15
type input "[DATE]"
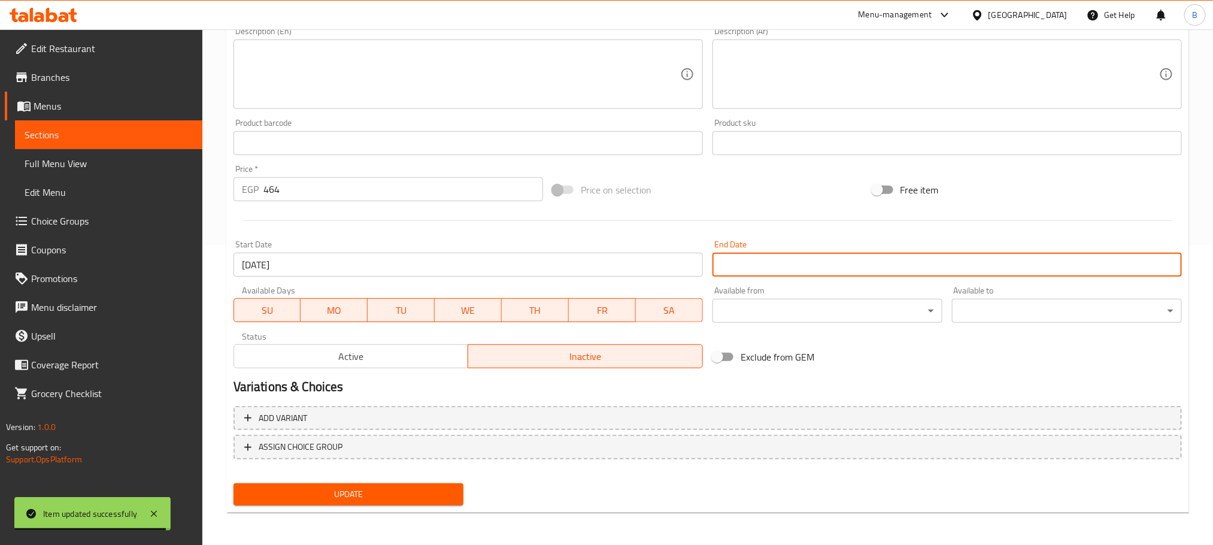
click at [774, 268] on input "Start Date" at bounding box center [946, 265] width 469 height 24
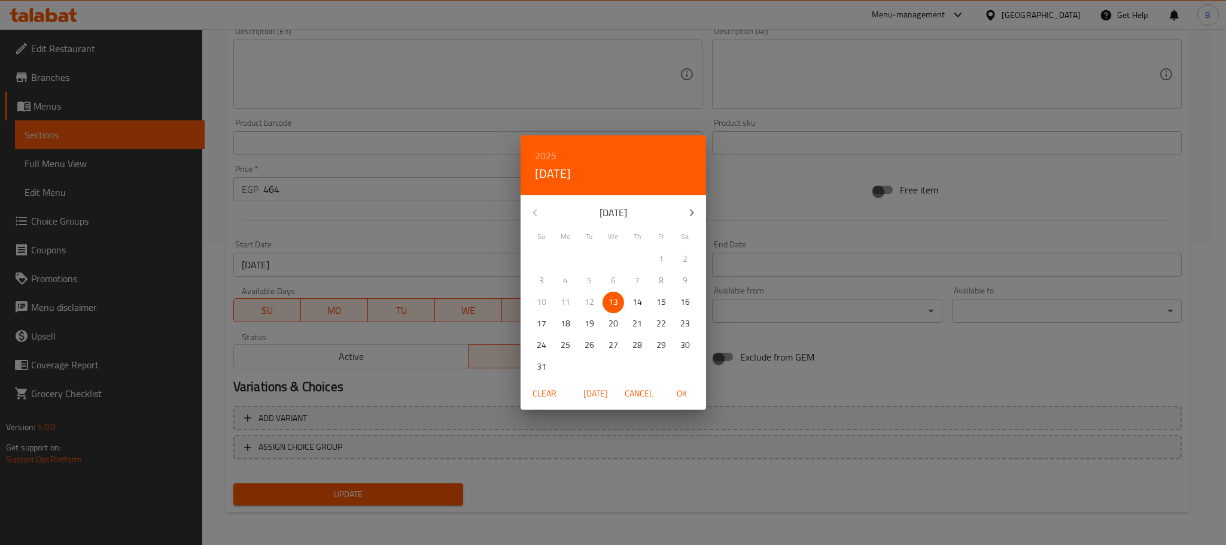
click at [686, 219] on button "button" at bounding box center [692, 212] width 29 height 29
click at [686, 219] on icon "button" at bounding box center [692, 212] width 14 height 14
click at [659, 345] on p "31" at bounding box center [662, 345] width 10 height 15
click at [683, 396] on span "OK" at bounding box center [682, 393] width 29 height 15
type input "[DATE]"
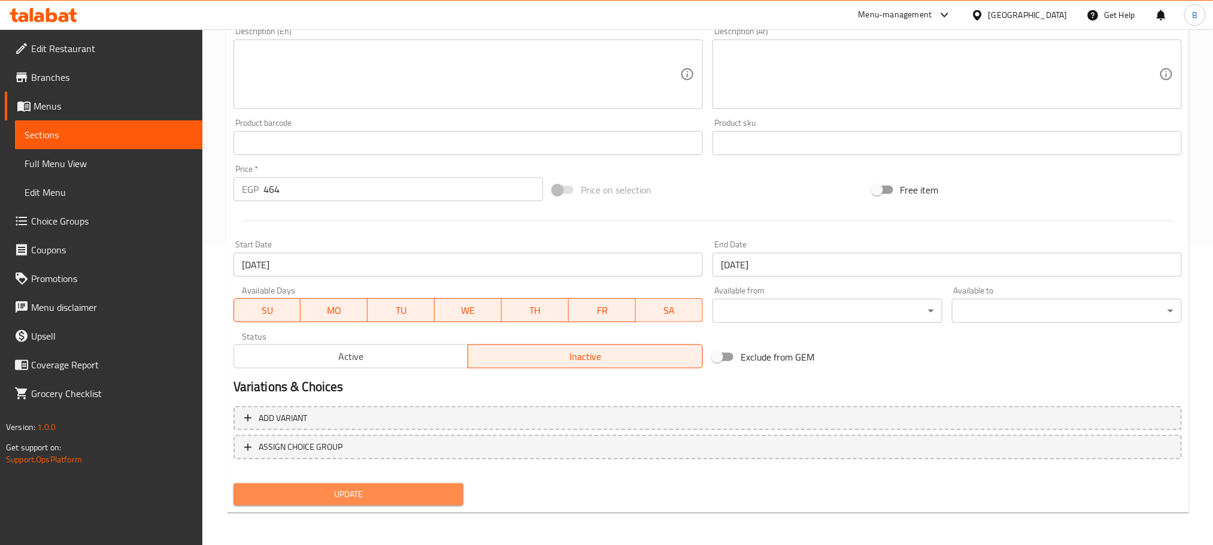
click at [388, 500] on span "Update" at bounding box center [348, 494] width 211 height 15
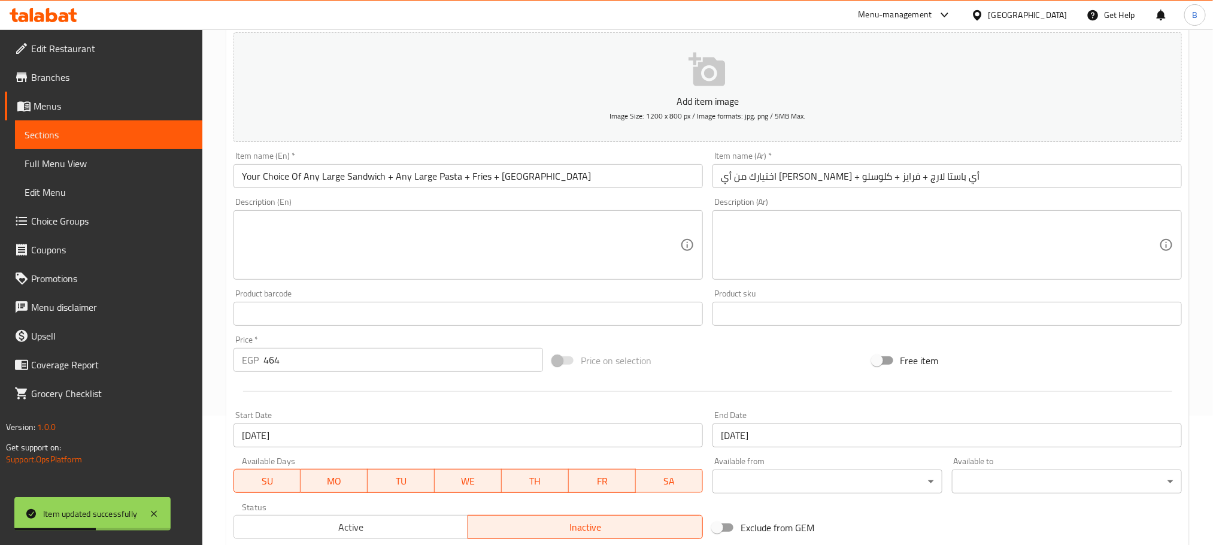
scroll to position [0, 0]
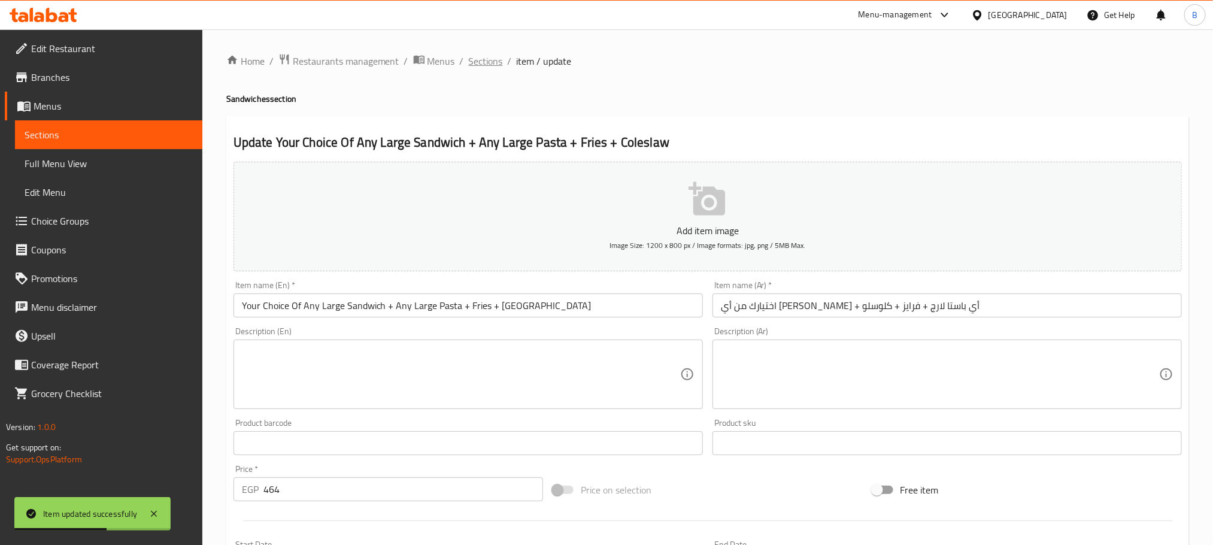
click at [496, 68] on span "Sections" at bounding box center [486, 61] width 34 height 14
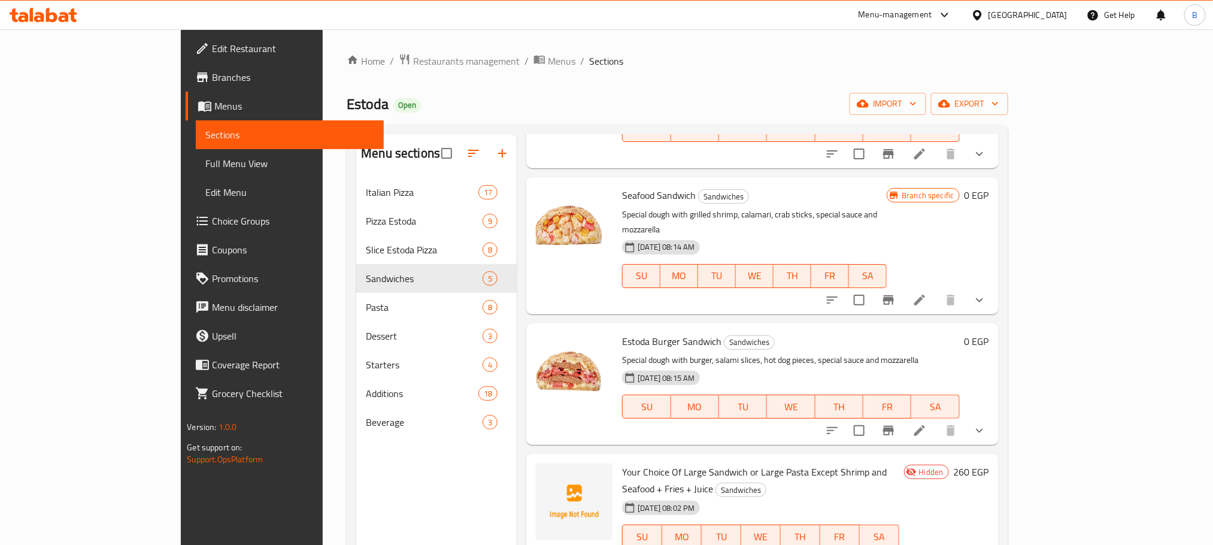
scroll to position [168, 0]
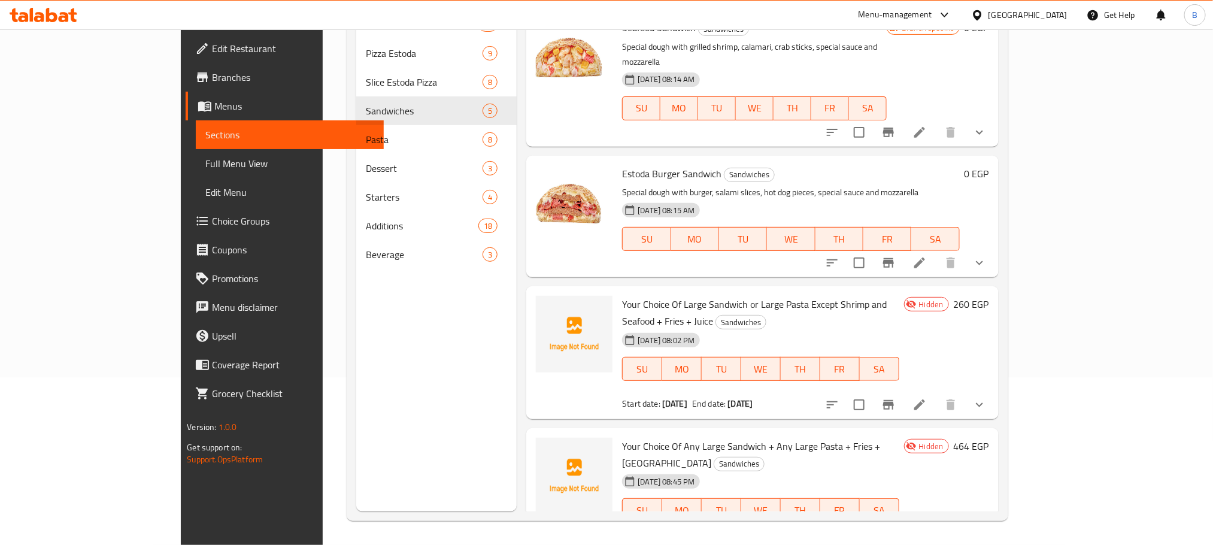
click at [700, 469] on div "[DATE] 08:45 PM SU MO TU WE TH FR SA" at bounding box center [760, 501] width 286 height 65
click at [712, 437] on span "Your Choice Of Any Large Sandwich + Any Large Pasta + Fries + [GEOGRAPHIC_DATA]" at bounding box center [751, 454] width 258 height 35
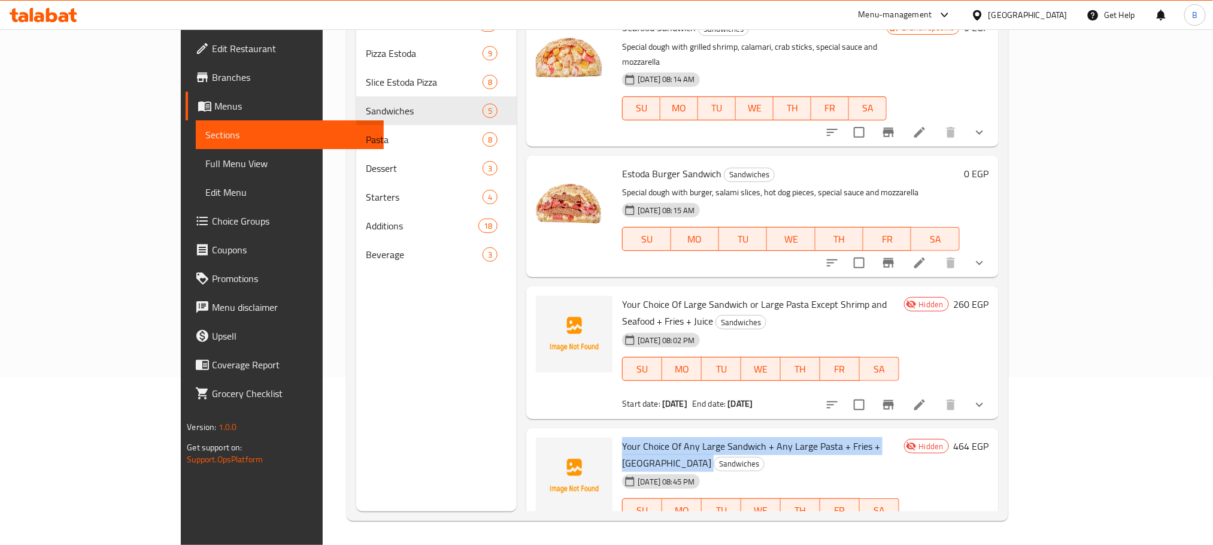
click at [712, 437] on span "Your Choice Of Any Large Sandwich + Any Large Pasta + Fries + [GEOGRAPHIC_DATA]" at bounding box center [751, 454] width 258 height 35
click at [670, 437] on span "Your Choice Of Any Large Sandwich + Any Large Pasta + Fries + [GEOGRAPHIC_DATA]" at bounding box center [751, 454] width 258 height 35
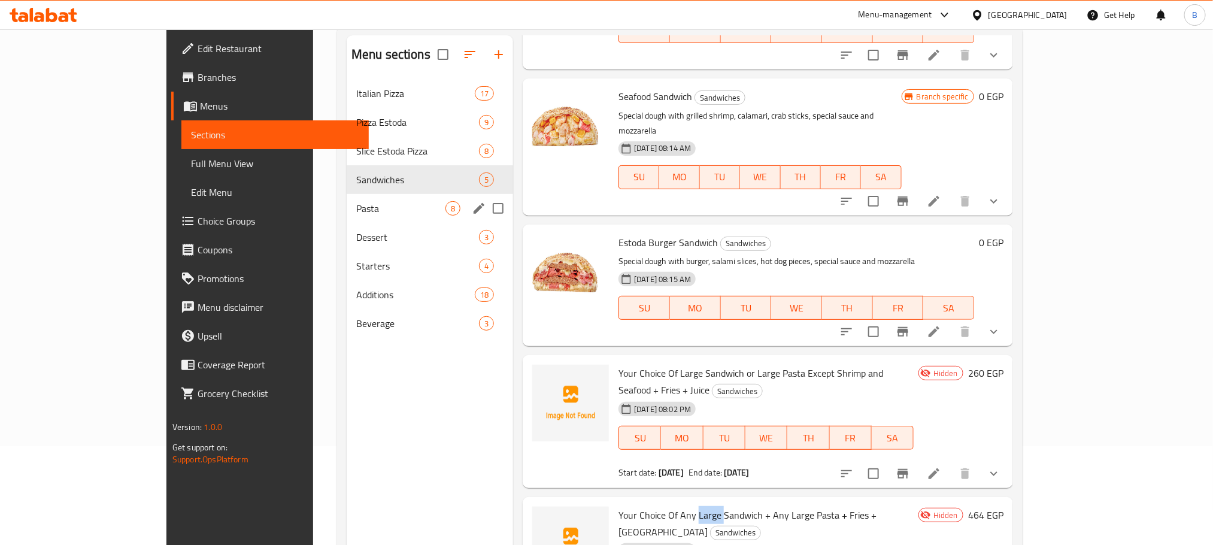
scroll to position [78, 0]
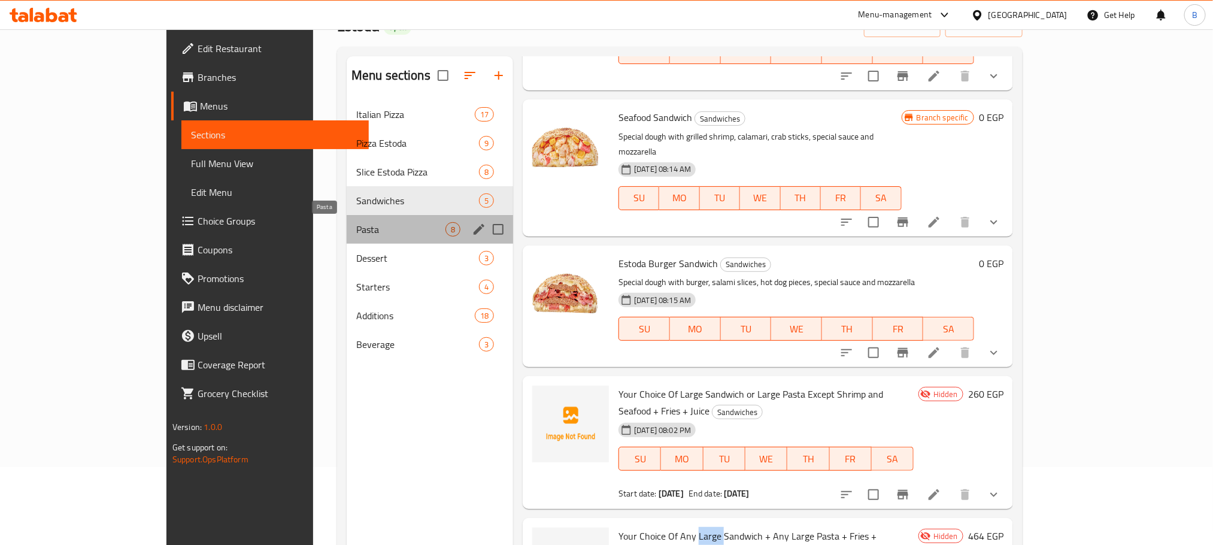
click at [369, 228] on span "Pasta" at bounding box center [400, 229] width 89 height 14
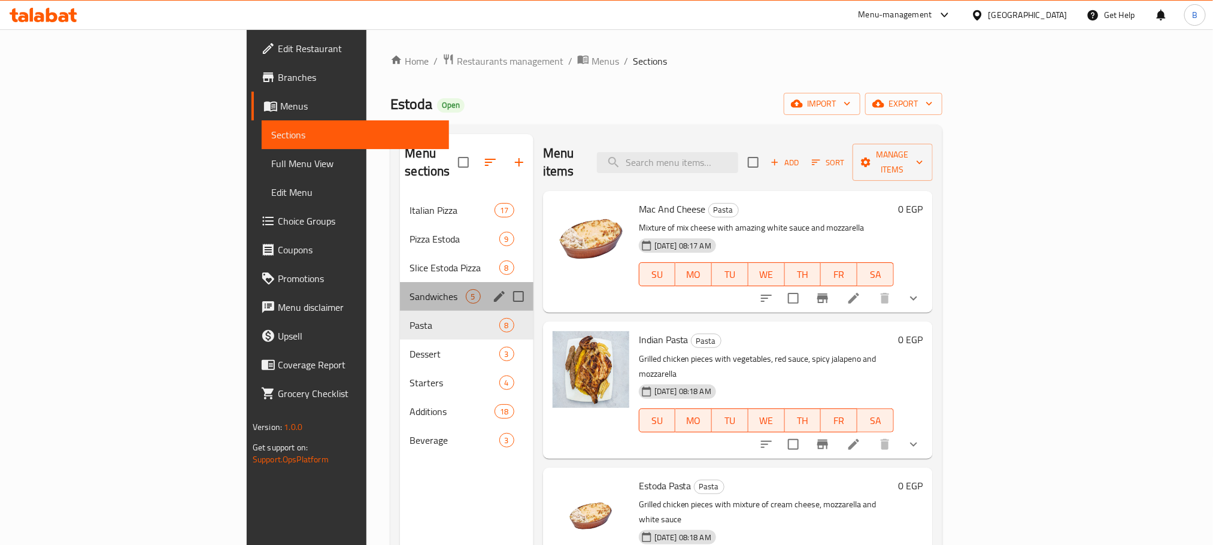
click at [400, 290] on div "Sandwiches 5" at bounding box center [466, 296] width 133 height 29
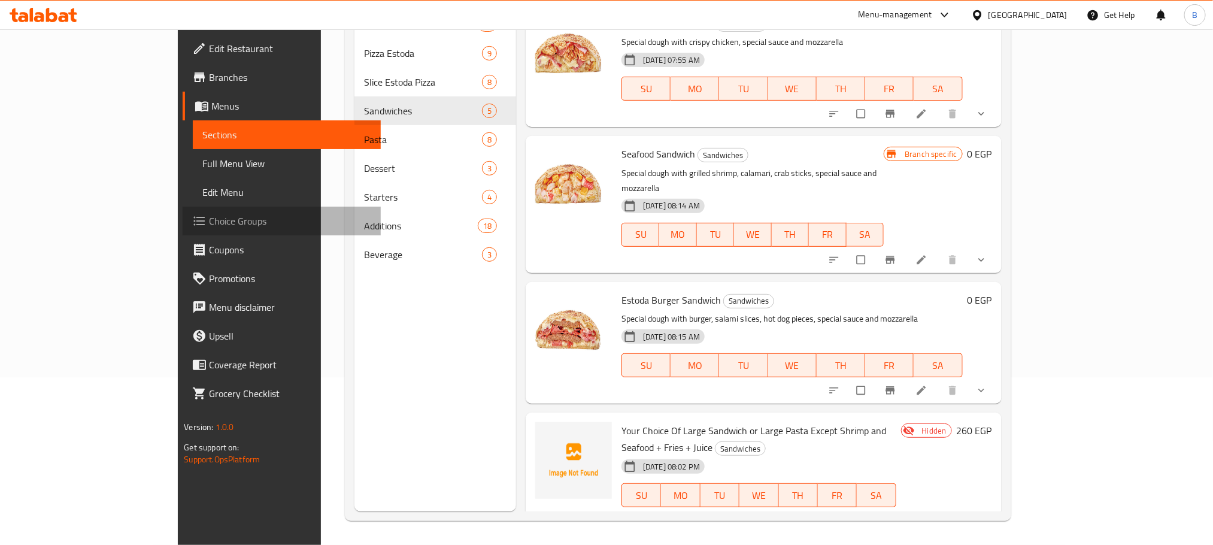
click at [209, 219] on span "Choice Groups" at bounding box center [290, 221] width 162 height 14
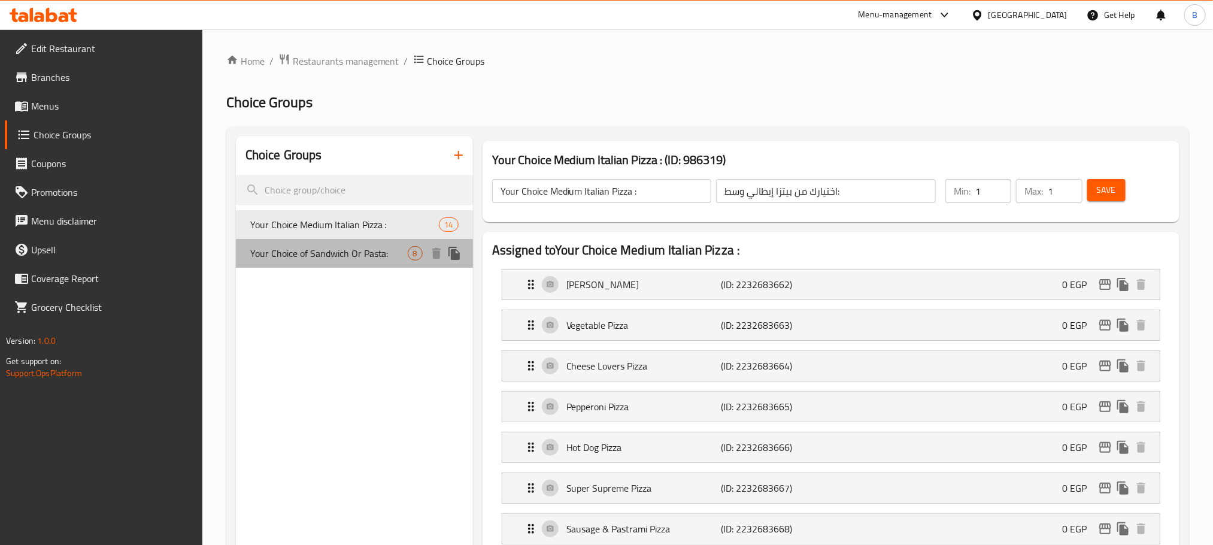
click at [339, 257] on span "Your Choice of Sandwich Or Pasta:" at bounding box center [328, 253] width 157 height 14
type input "Your Choice of Sandwich Or Pasta:"
type input "اختيارك من ساندوتش أو باستا:"
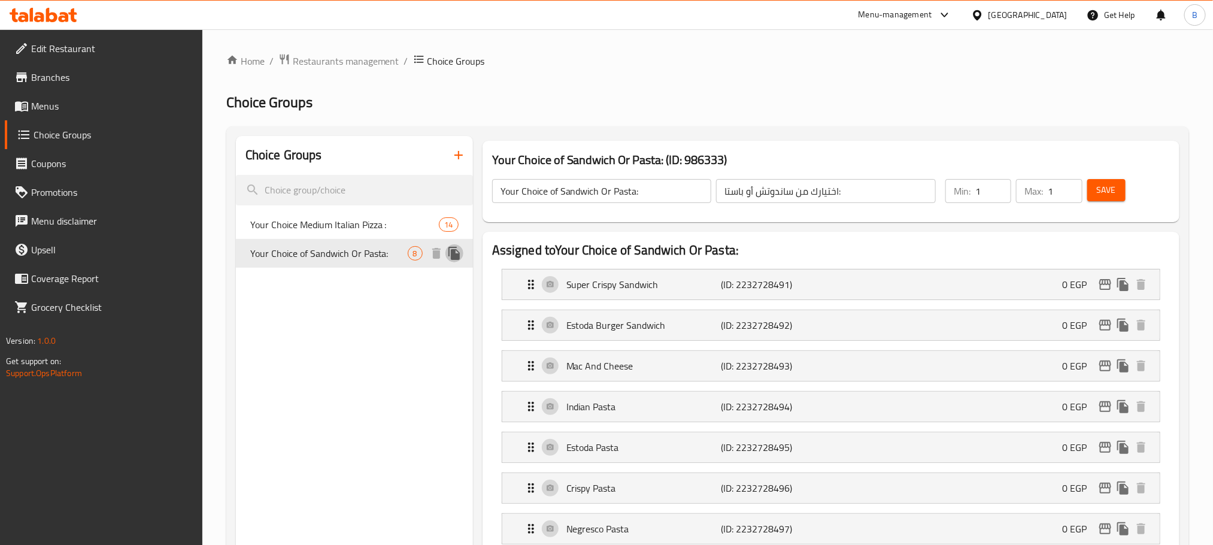
click at [455, 256] on icon "duplicate" at bounding box center [453, 253] width 11 height 13
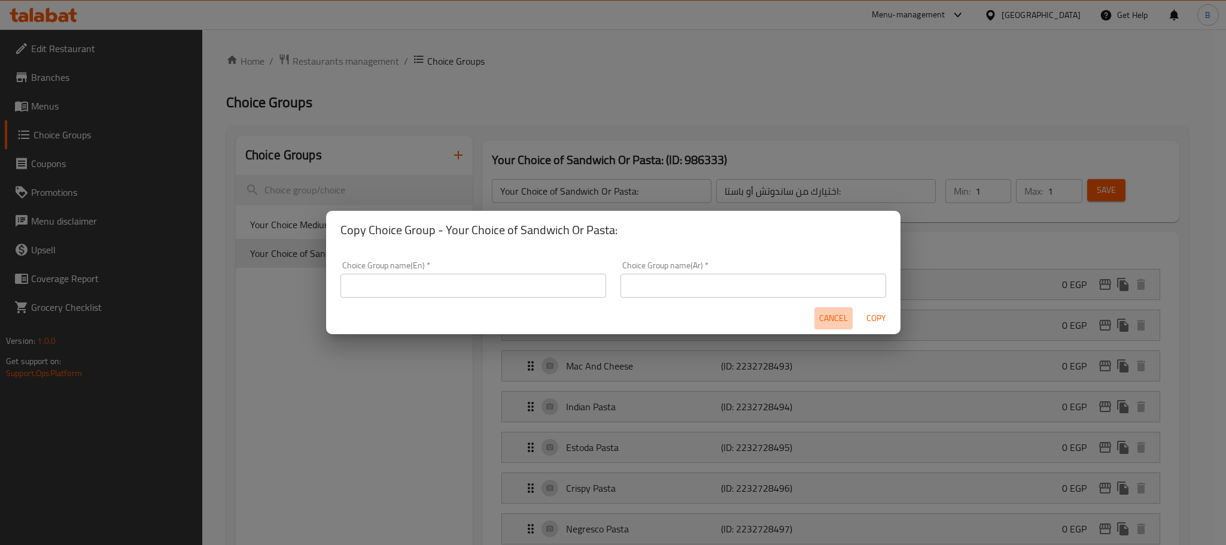
click at [838, 318] on span "Cancel" at bounding box center [833, 318] width 29 height 15
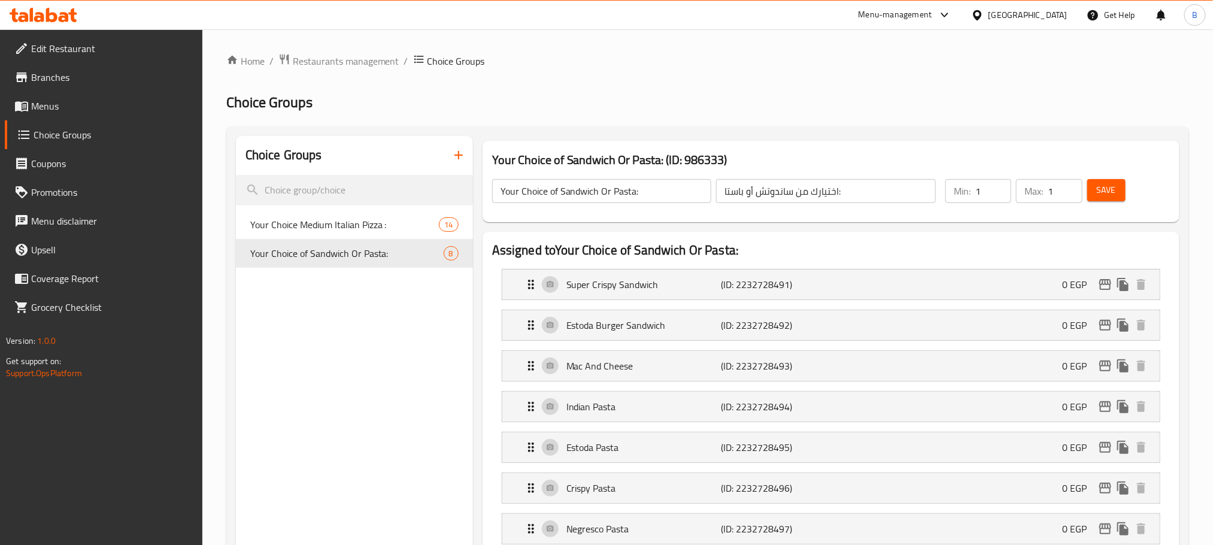
click at [834, 189] on input "اختيارك من ساندوتش أو باستا:" at bounding box center [826, 191] width 220 height 24
click at [602, 198] on input "Your Choice of Sandwich Or Pasta:" at bounding box center [602, 191] width 220 height 24
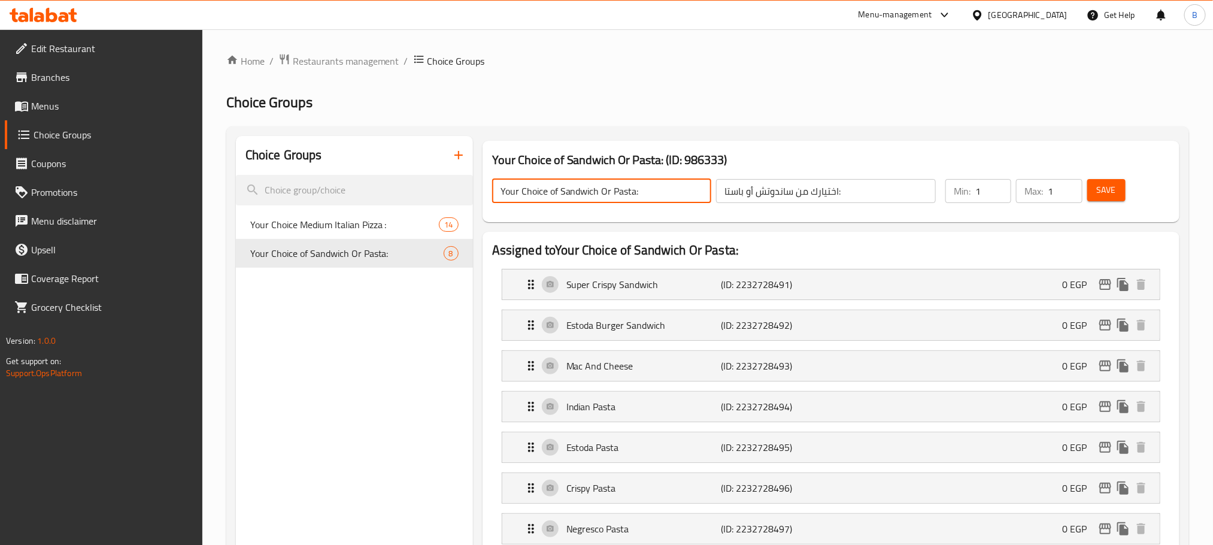
click at [602, 198] on input "Your Choice of Sandwich Or Pasta:" at bounding box center [602, 191] width 220 height 24
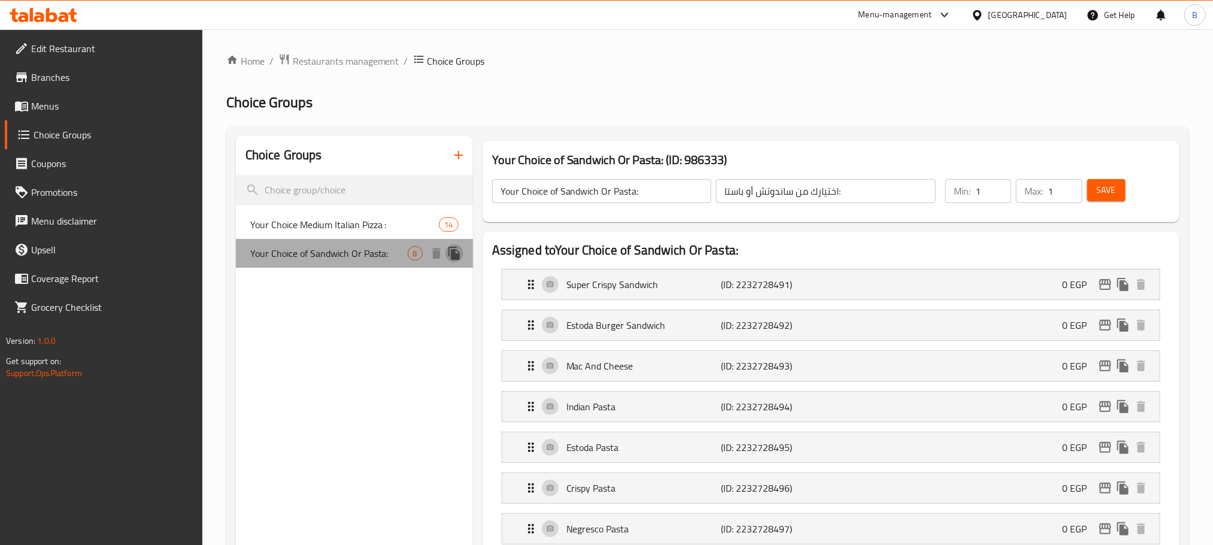
click at [455, 254] on icon "duplicate" at bounding box center [453, 253] width 11 height 13
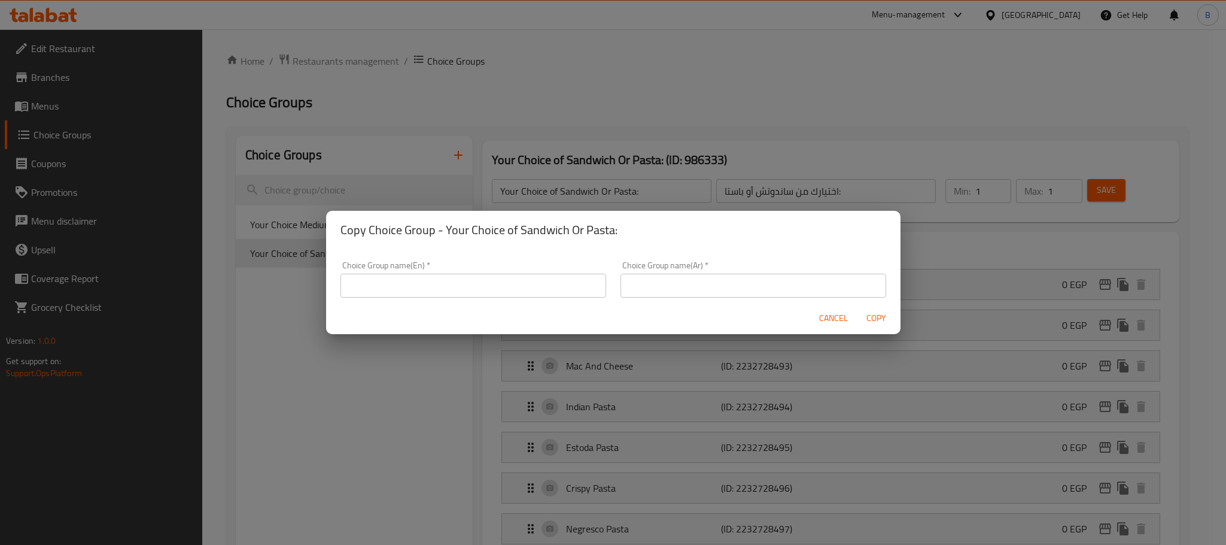
click at [544, 281] on input "text" at bounding box center [474, 286] width 266 height 24
click at [691, 287] on input "text" at bounding box center [754, 286] width 266 height 24
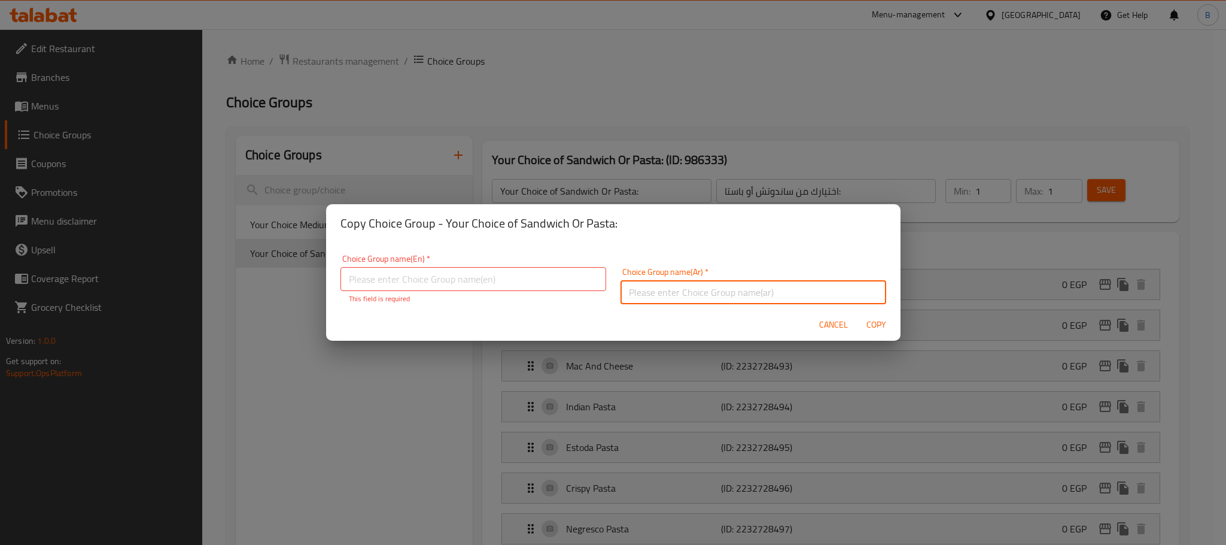
paste input "Your Choice of Sandwich Or Pasta:"
type input "Your Choice of Sandwich Or Pasta:"
click at [502, 279] on input "text" at bounding box center [474, 279] width 266 height 24
paste input "Your Choice of Sandwich Or Pasta:"
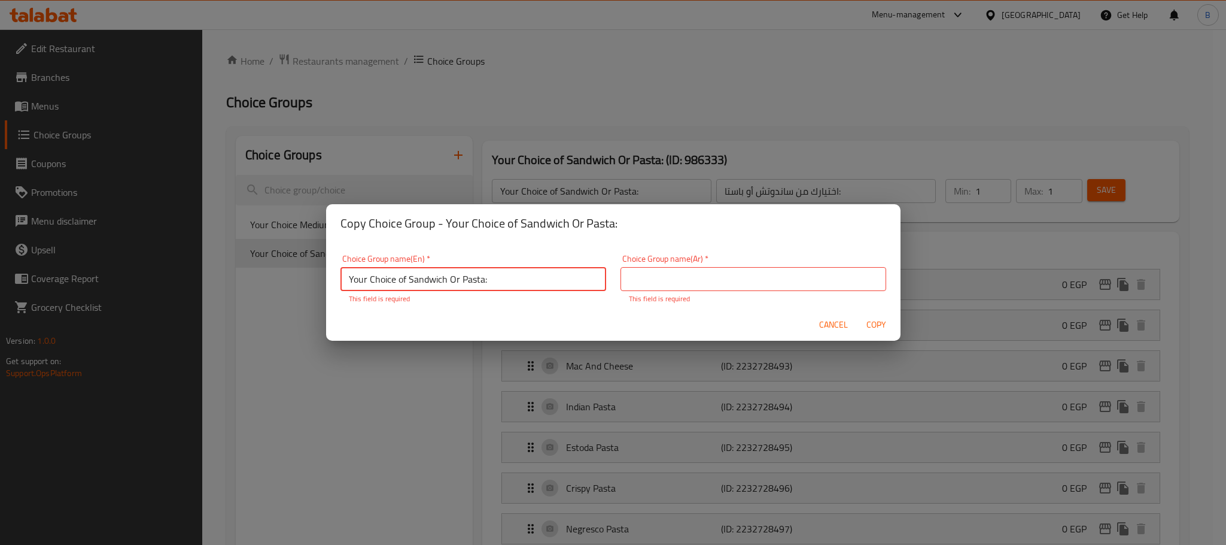
type input "Your Choice of Sandwich Or Pasta:"
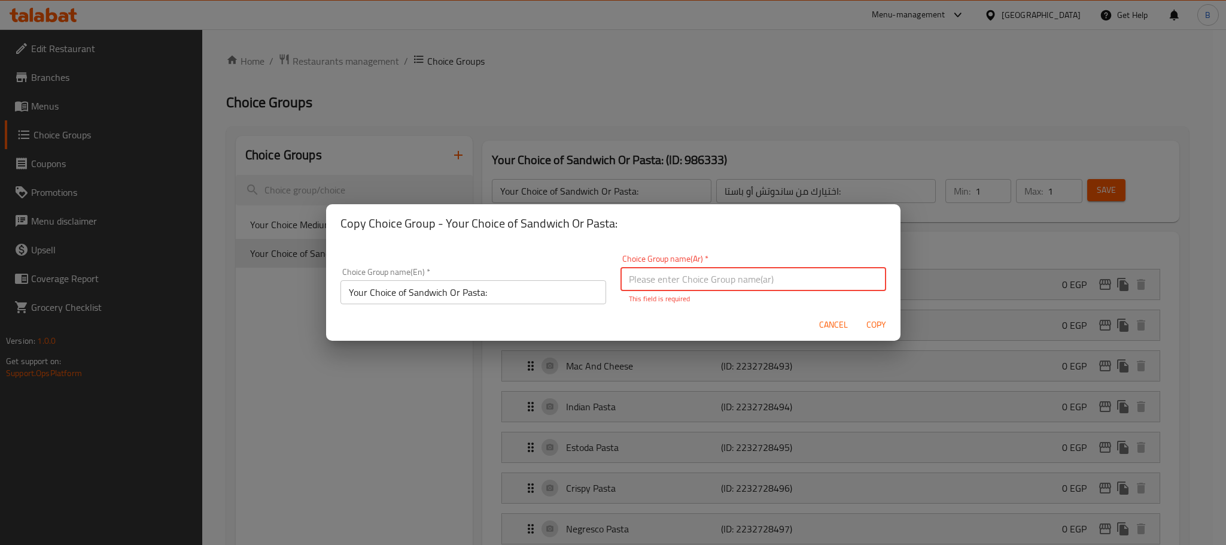
click at [702, 279] on input "text" at bounding box center [754, 279] width 266 height 24
paste input "اختيارك من ساندوتش أو باستا:"
type input "اختيارك من ساندوتش أو باستا:"
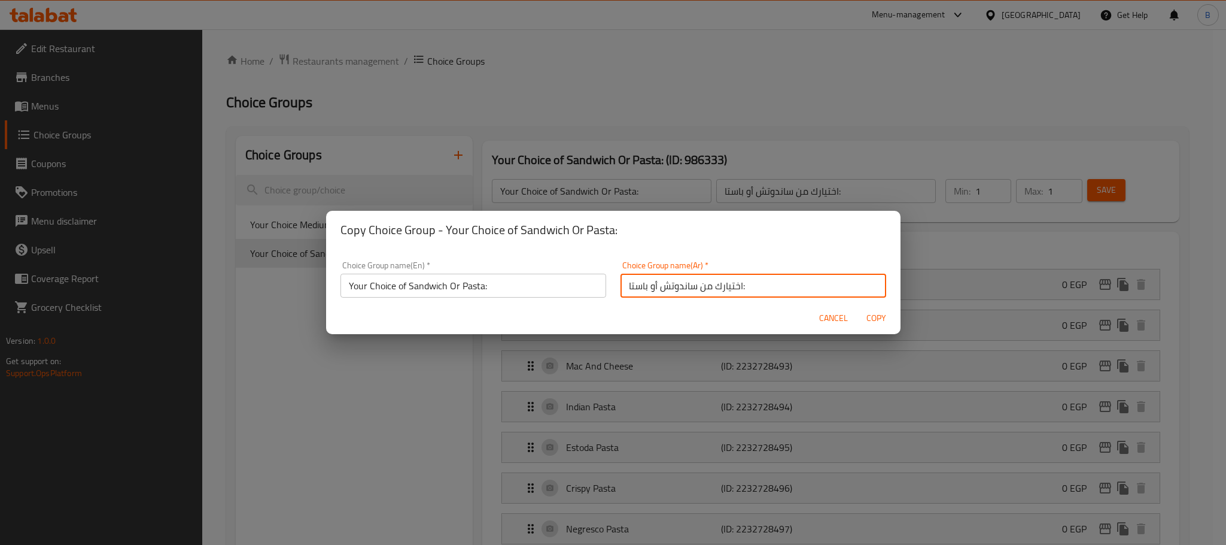
click at [406, 286] on input "Your Choice of Sandwich Or Pasta:" at bounding box center [474, 286] width 266 height 24
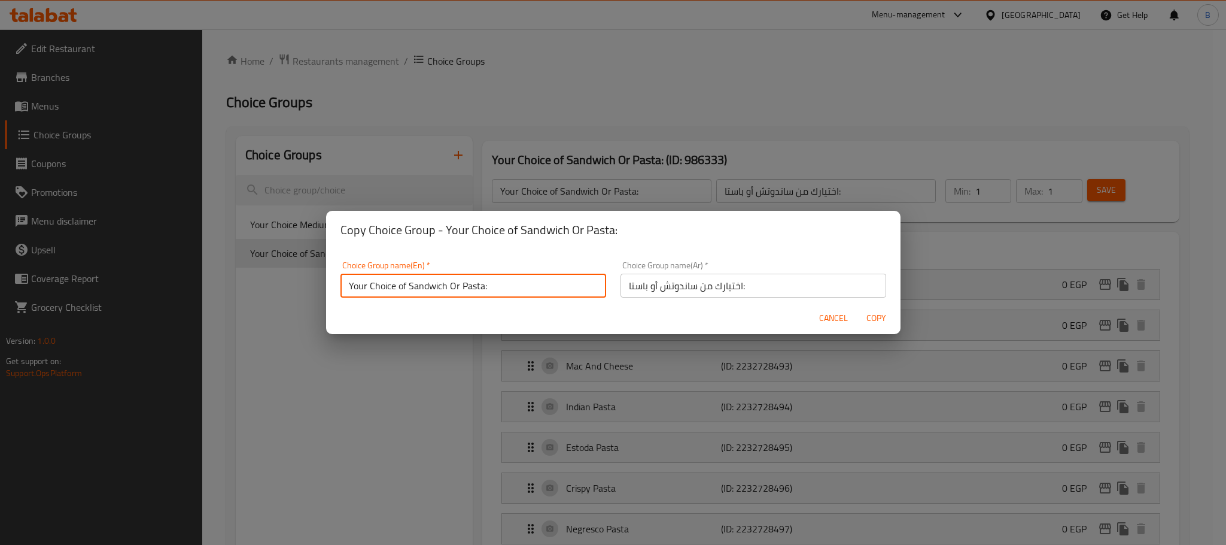
paste input "Large"
click at [483, 287] on input "Your Choice of Large Sandwich Or Pasta:" at bounding box center [474, 286] width 266 height 24
paste input "Large"
type input "Your Choice of Large Sandwich Or Large Pasta:"
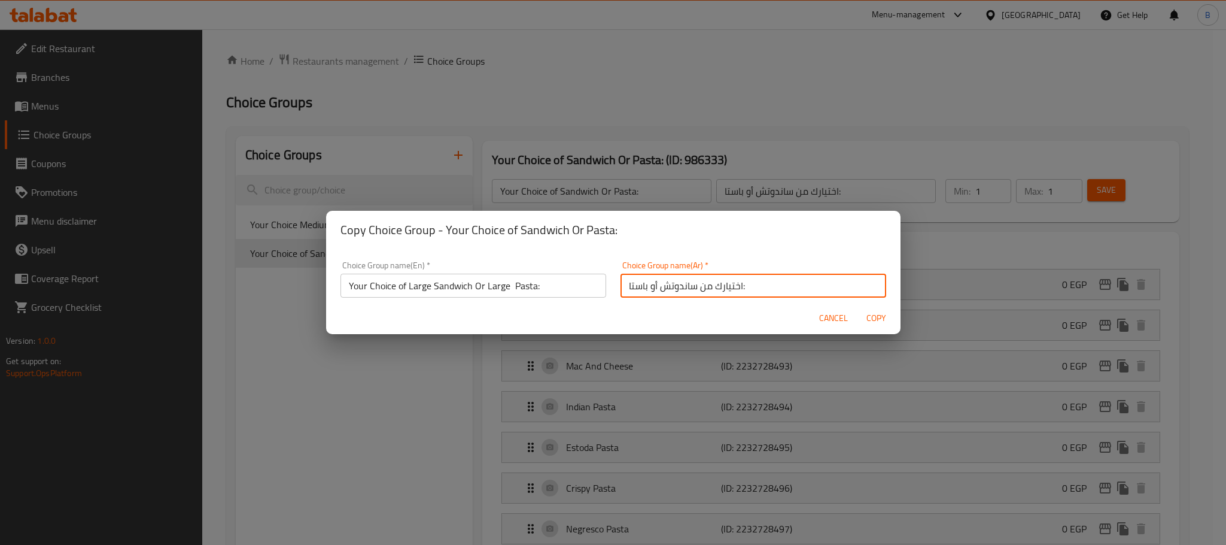
click at [764, 284] on input "اختيارك من ساندوتش أو باستا:" at bounding box center [754, 286] width 266 height 24
click at [783, 282] on input "اختيارك من ساندوتش أو باستا:" at bounding box center [754, 286] width 266 height 24
click at [734, 285] on input "اختيارك من ساندوتش كبير أو باستا:" at bounding box center [754, 286] width 266 height 24
type input "اختيارك من ساندوتش كبير أو باستا كبير:"
click at [873, 318] on span "Copy" at bounding box center [876, 318] width 29 height 15
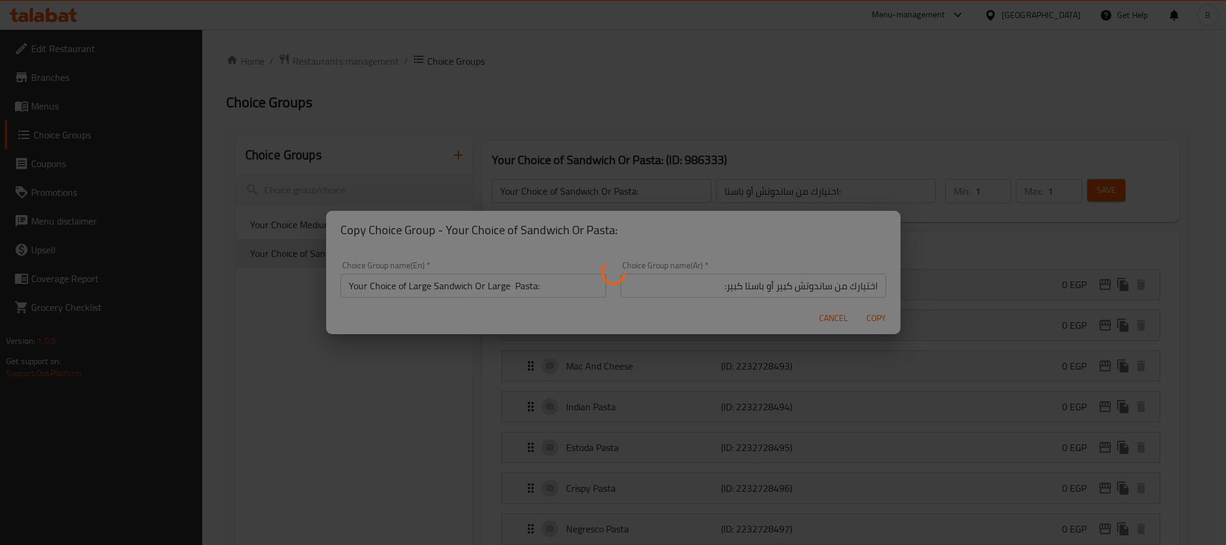
type input "Your Choice of Large Sandwich Or Large Pasta:"
type input "اختيارك من ساندوتش كبير أو باستا كبير:"
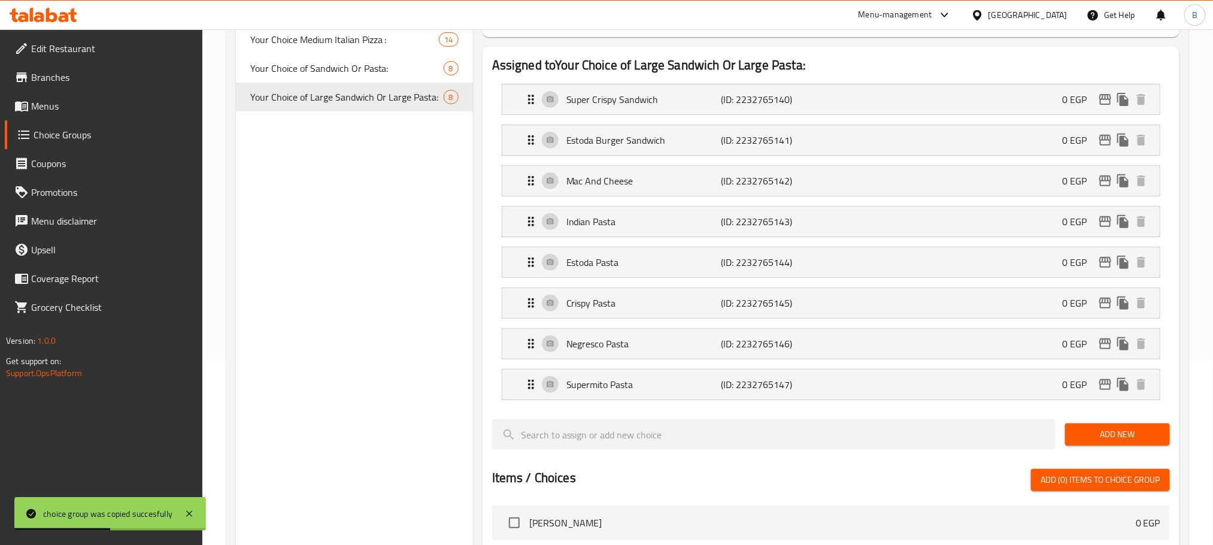
scroll to position [269, 0]
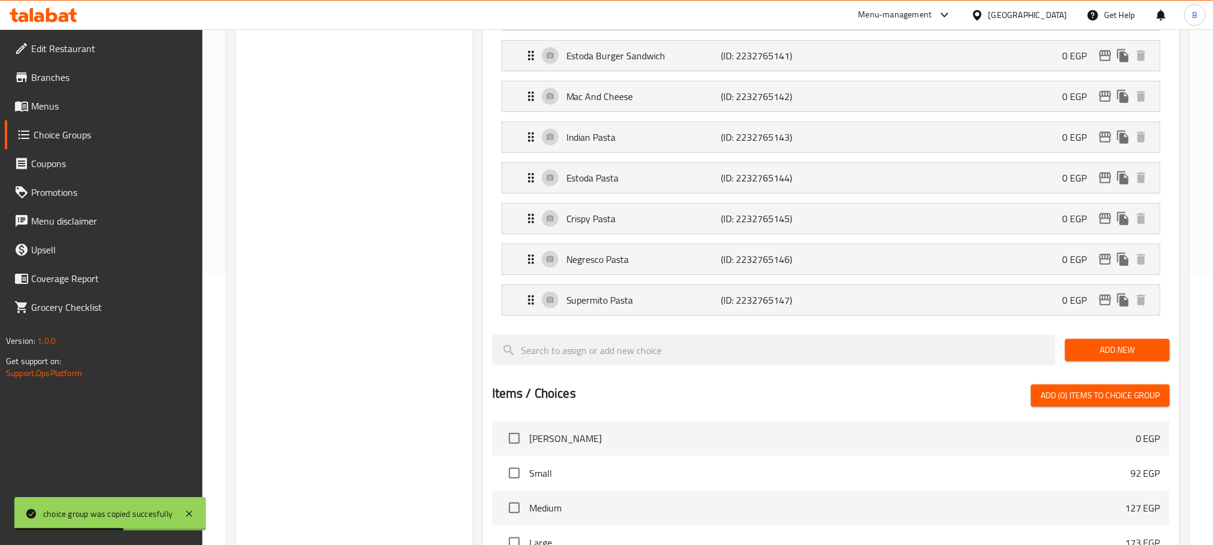
click at [1120, 349] on span "Add New" at bounding box center [1117, 349] width 86 height 15
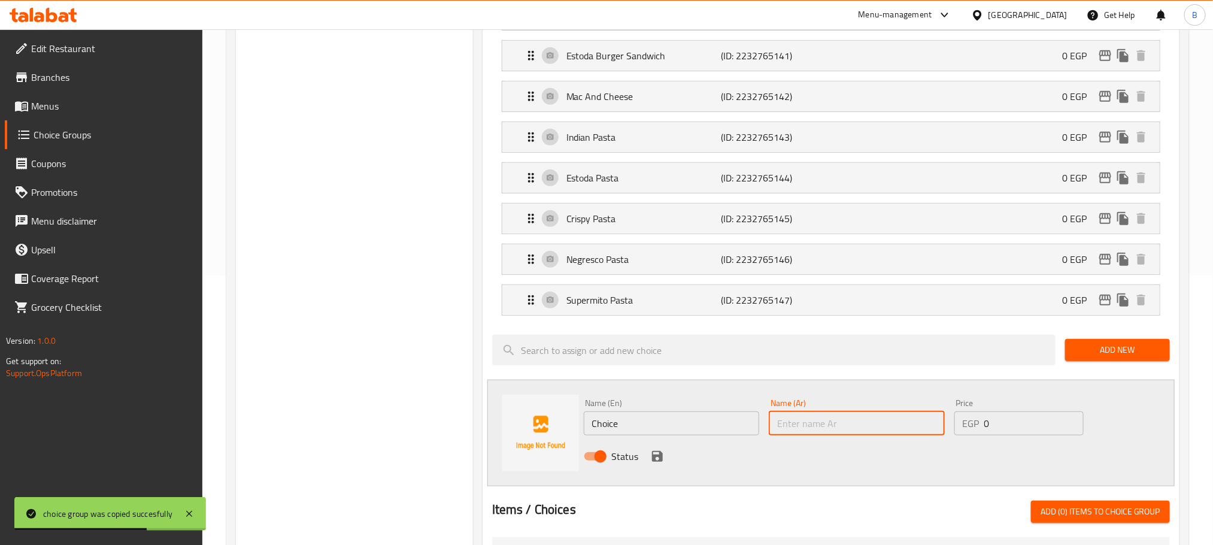
click at [819, 415] on input "text" at bounding box center [856, 423] width 176 height 24
paste input "ساندوتش سي فود"
type input "ساندوتش سي فود"
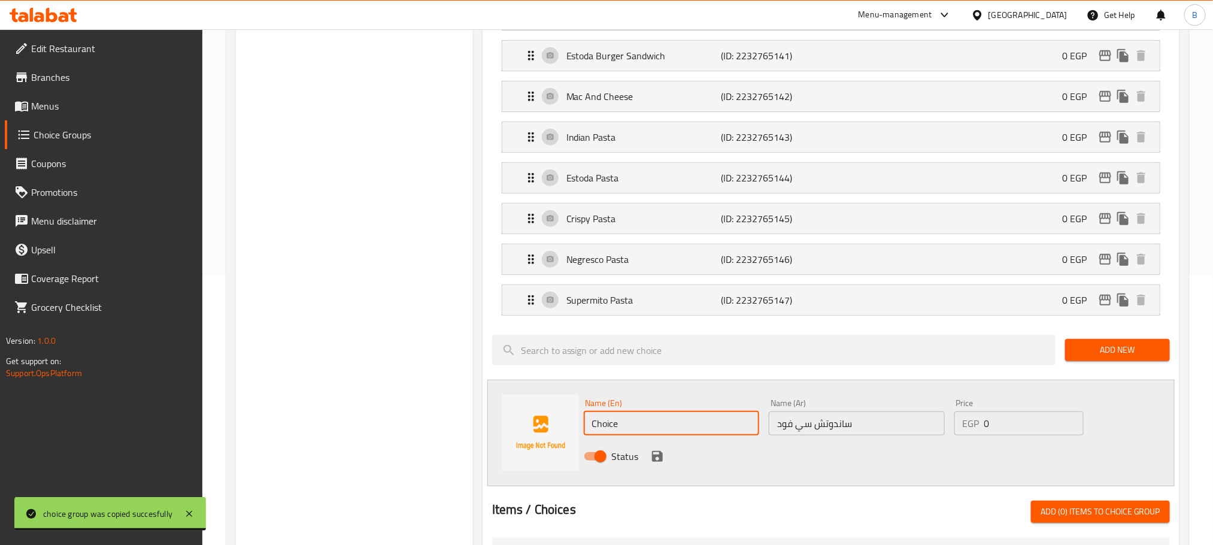
click at [639, 435] on input "Choice" at bounding box center [672, 423] width 176 height 24
paste input "Seafood Sandwich"
type input "Seafood Sandwich"
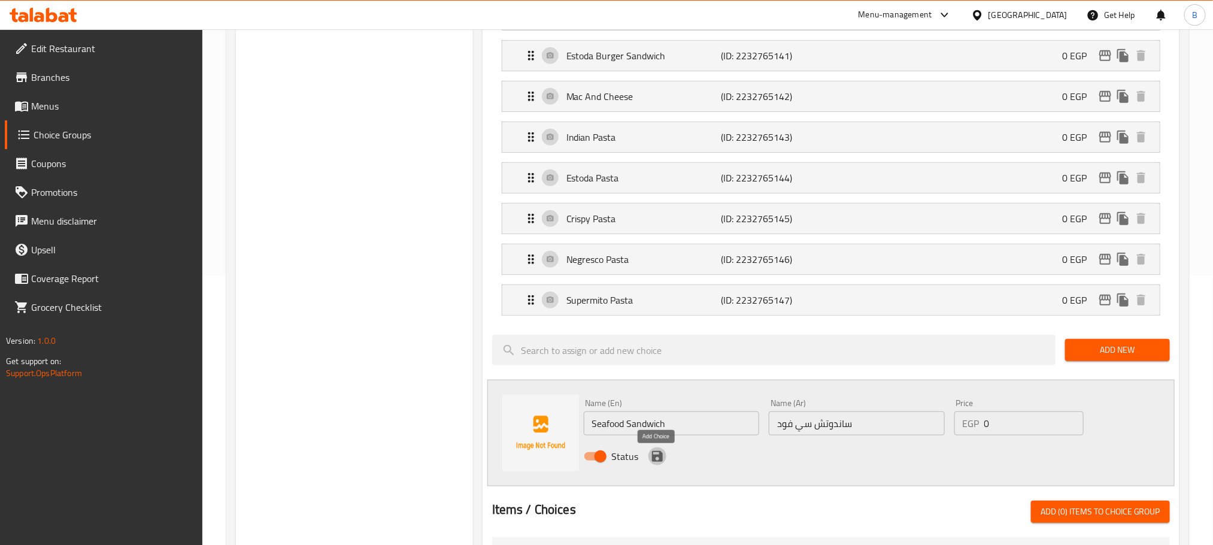
click at [655, 462] on icon "save" at bounding box center [657, 456] width 14 height 14
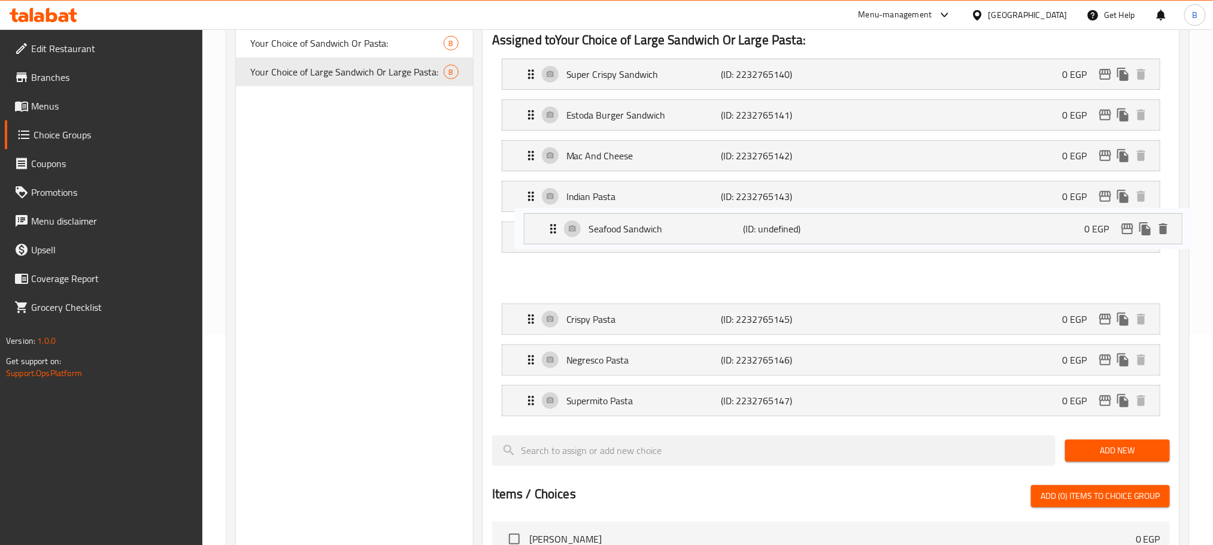
scroll to position [180, 0]
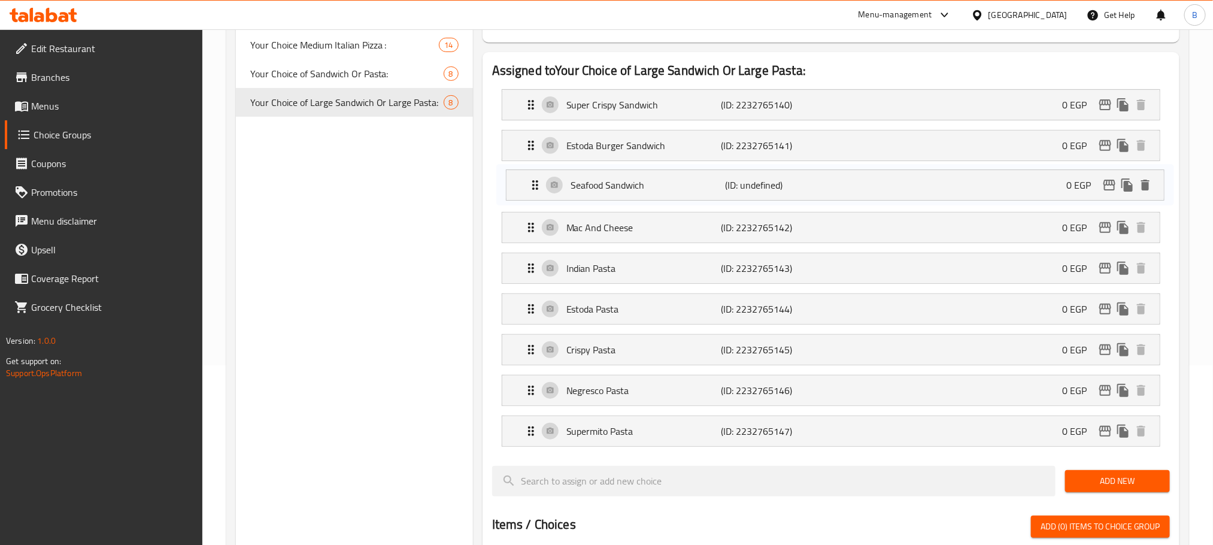
drag, startPoint x: 523, startPoint y: 336, endPoint x: 530, endPoint y: 174, distance: 162.4
click at [530, 174] on nav "Super Crispy Sandwich (ID: 2232765140) 0 EGP Name (En) Super Crispy Sandwich Na…" at bounding box center [831, 268] width 678 height 376
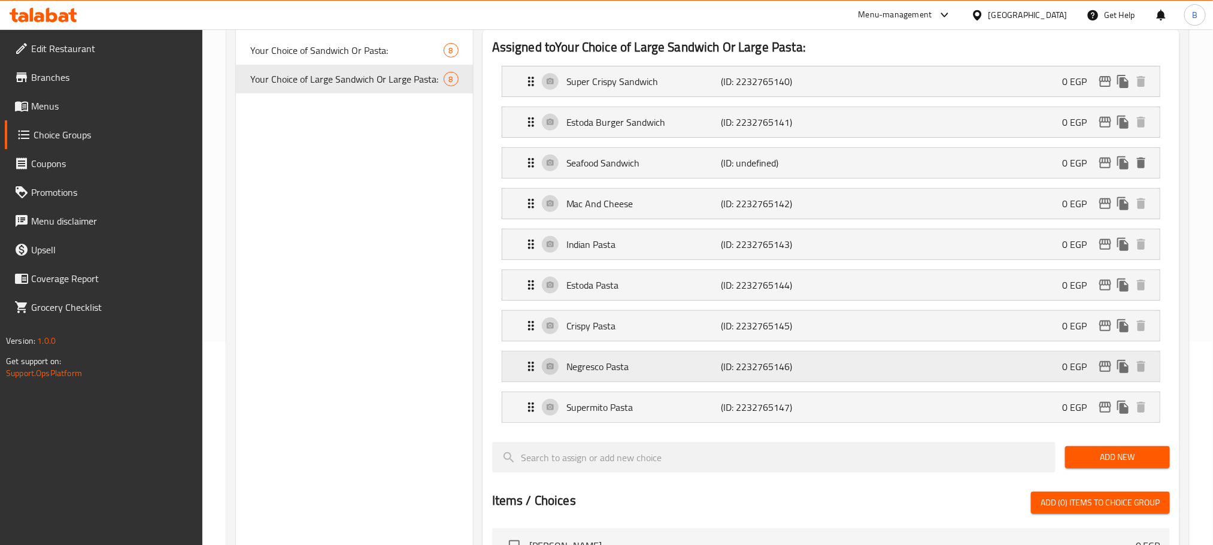
scroll to position [269, 0]
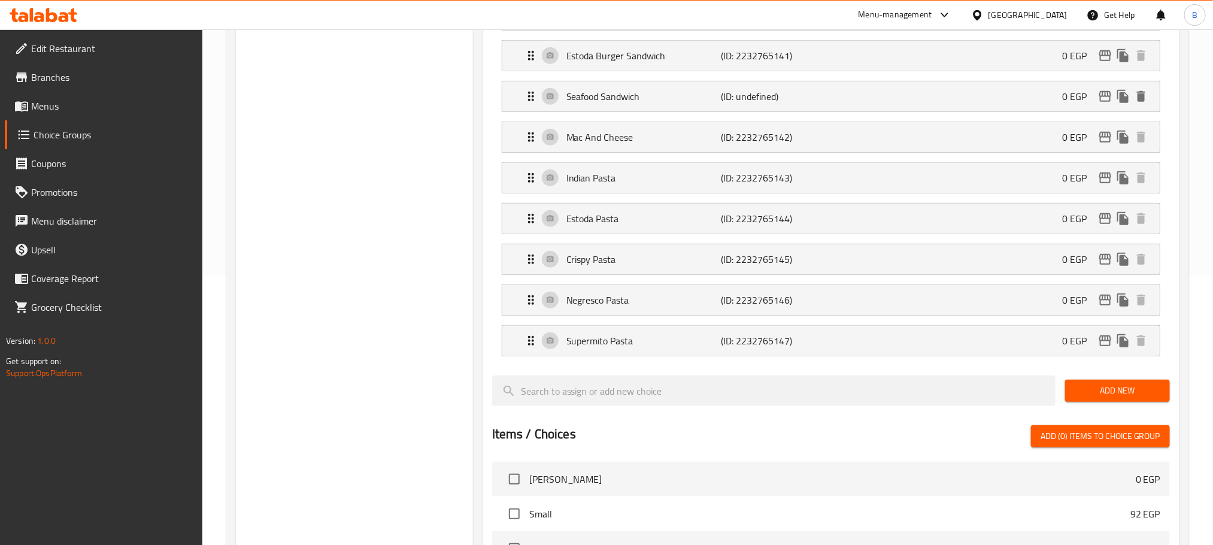
click at [1125, 397] on span "Add New" at bounding box center [1117, 390] width 86 height 15
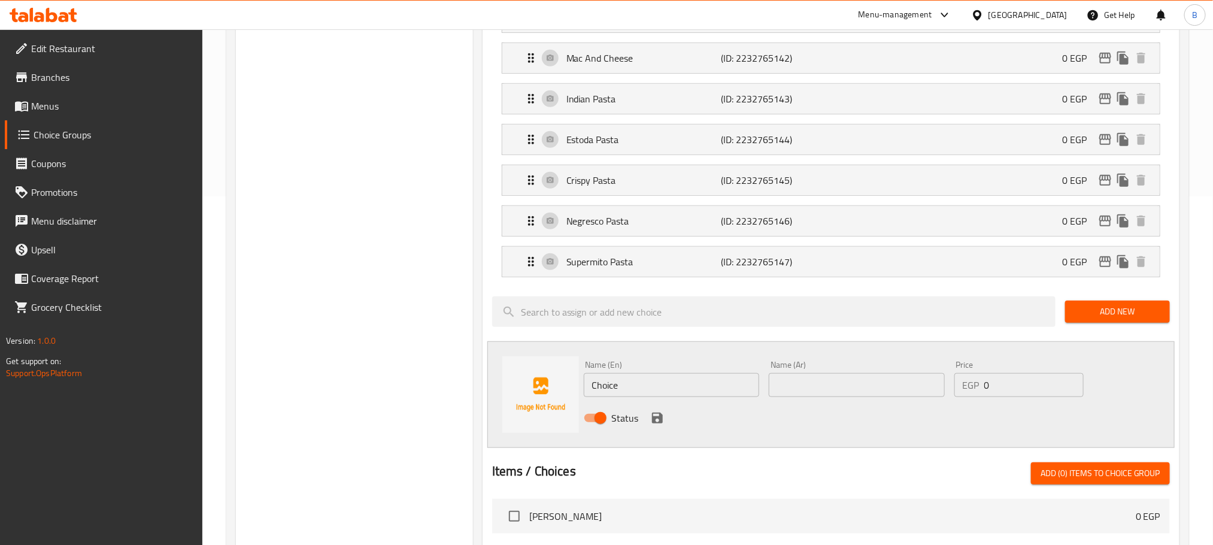
scroll to position [449, 0]
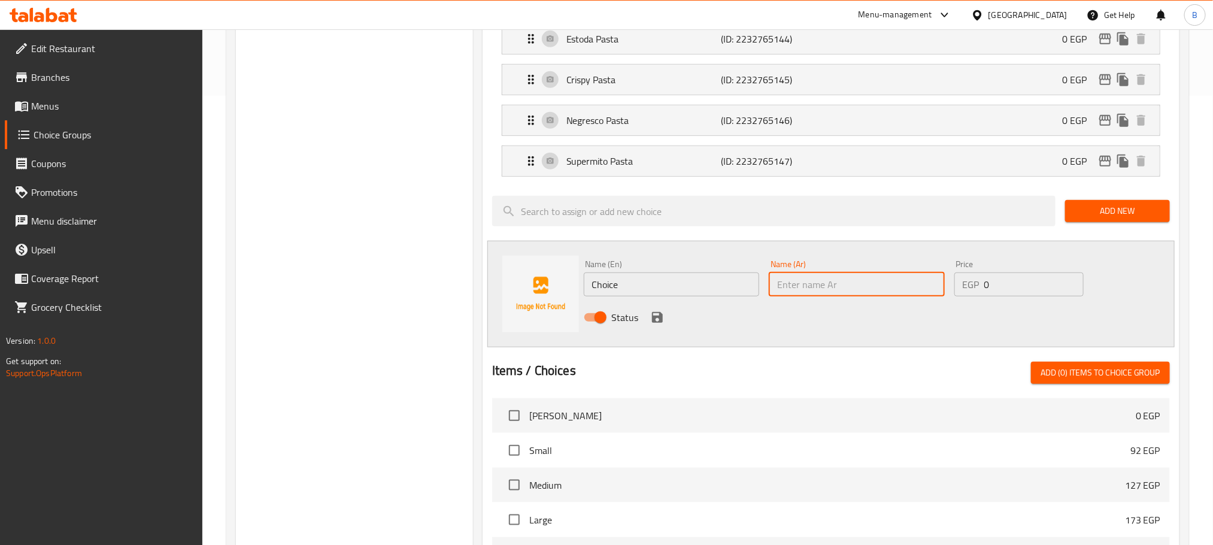
click at [844, 291] on input "text" at bounding box center [856, 284] width 176 height 24
paste input "باستا جمبري"
type input "باستا جمبري"
click at [622, 282] on input "Choice" at bounding box center [672, 284] width 176 height 24
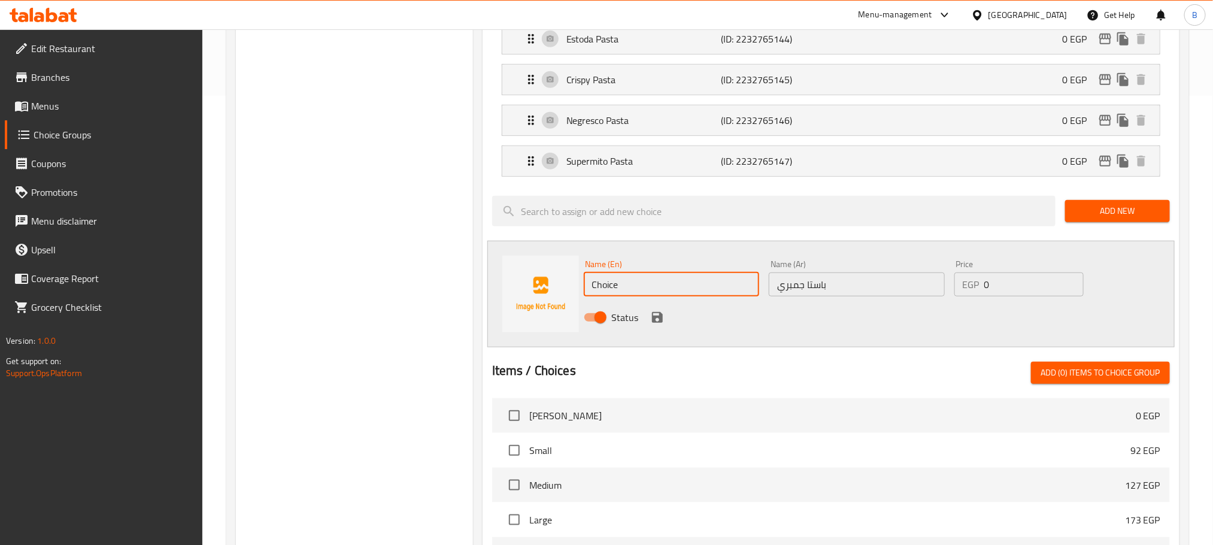
click at [622, 282] on input "Choice" at bounding box center [672, 284] width 176 height 24
paste input "Shrimp Pasta"
click at [622, 282] on input "Shrimp Pasta" at bounding box center [672, 284] width 176 height 24
type input "Shrimp Pasta"
click at [647, 340] on div "Name (En) Shrimp Pasta Name (En) Name (Ar) باستا جمبري Name (Ar) Price EGP 0 Pr…" at bounding box center [830, 294] width 687 height 107
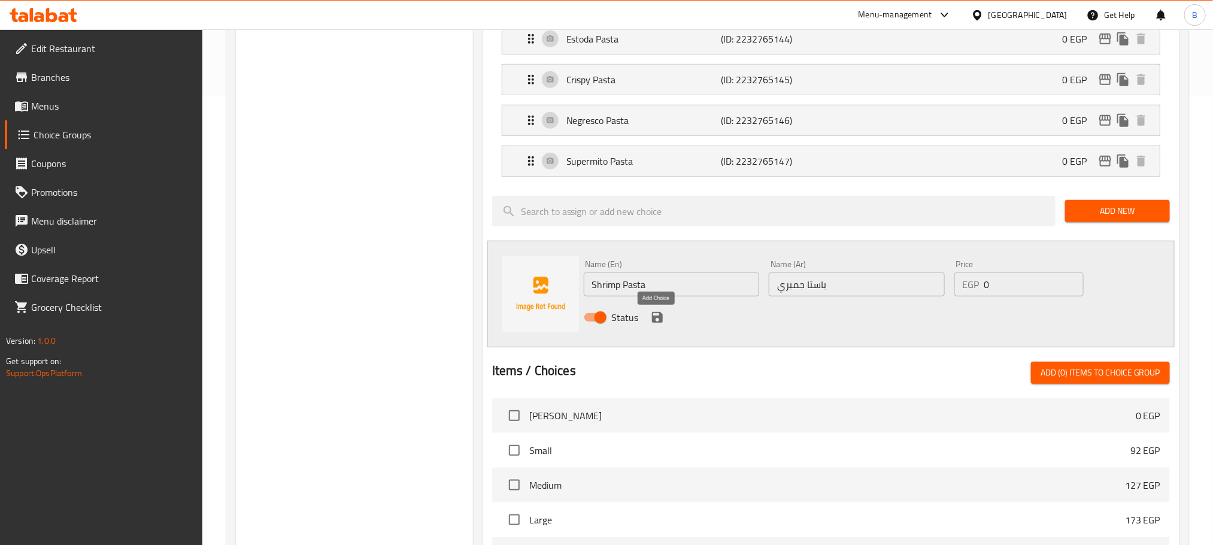
click at [654, 316] on icon "save" at bounding box center [657, 317] width 14 height 14
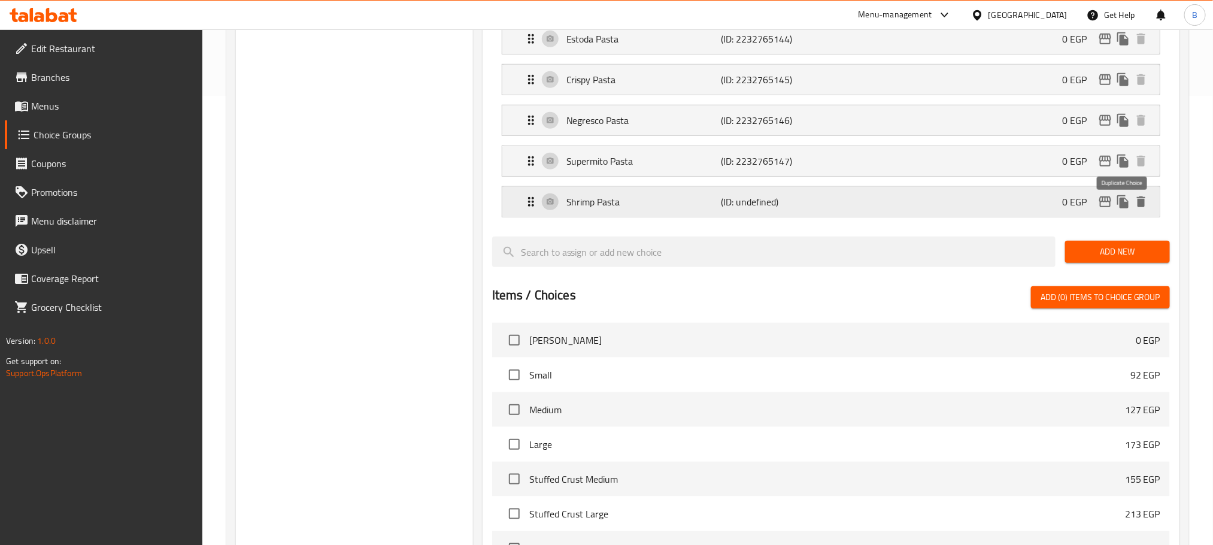
click at [1128, 209] on icon "duplicate" at bounding box center [1123, 202] width 14 height 14
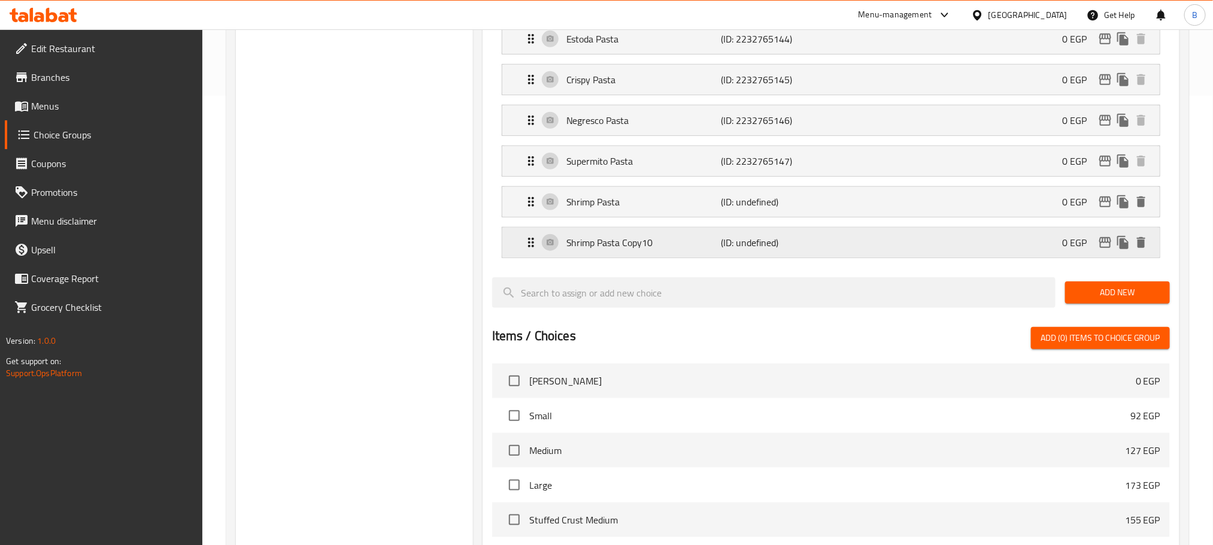
click at [640, 250] on p "Shrimp Pasta Copy10" at bounding box center [643, 242] width 154 height 14
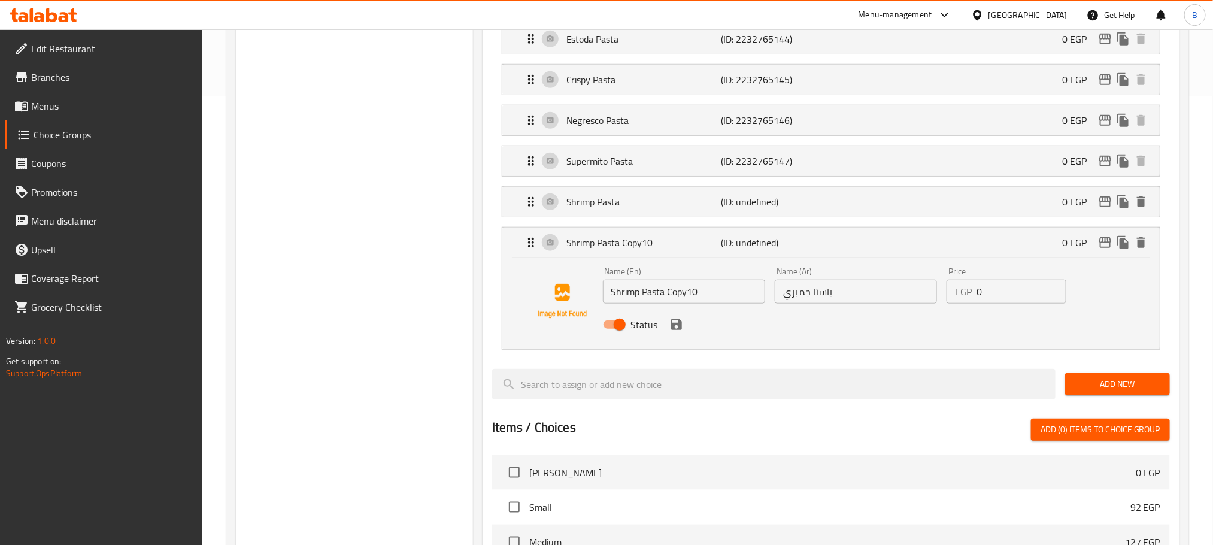
click at [634, 303] on input "Shrimp Pasta Copy10" at bounding box center [684, 291] width 162 height 24
paste input "eafood Pasta"
type input "Seafood Pasta"
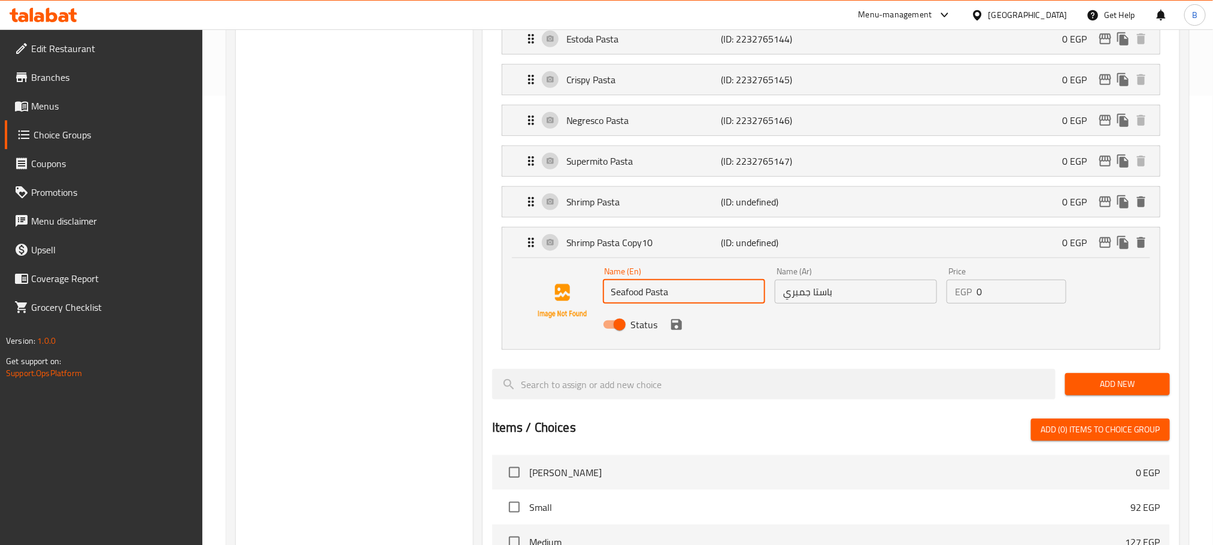
click at [893, 303] on input "باستا جمبري" at bounding box center [855, 291] width 162 height 24
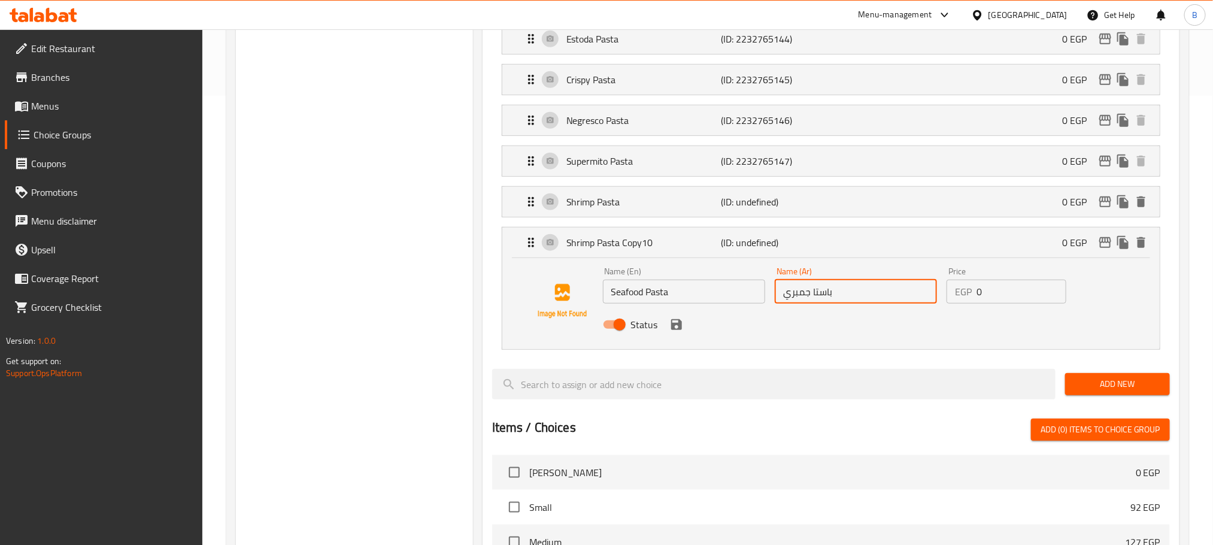
click at [893, 303] on input "باستا جمبري" at bounding box center [855, 291] width 162 height 24
paste input "ي فود باستا"
click at [680, 329] on icon "save" at bounding box center [676, 324] width 14 height 14
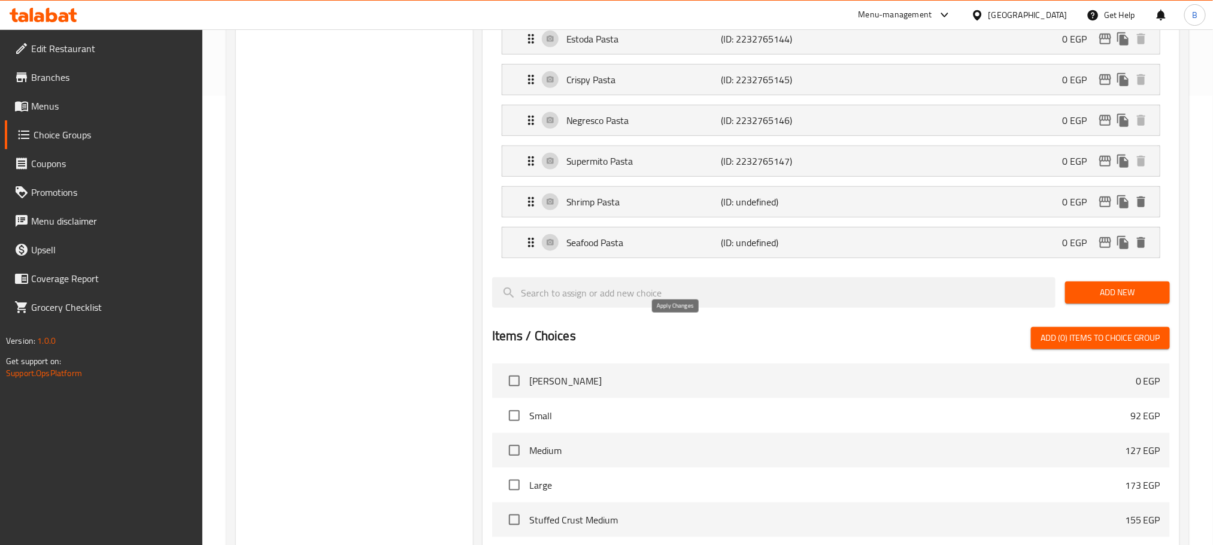
type input "سي فود باستا"
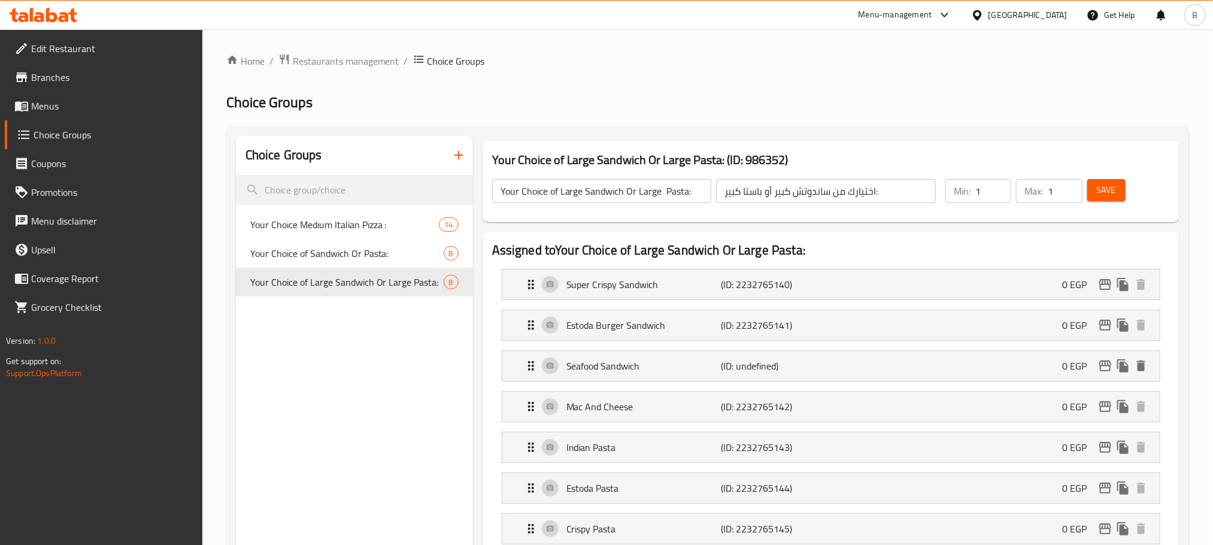
click at [1101, 183] on span "Save" at bounding box center [1105, 190] width 19 height 15
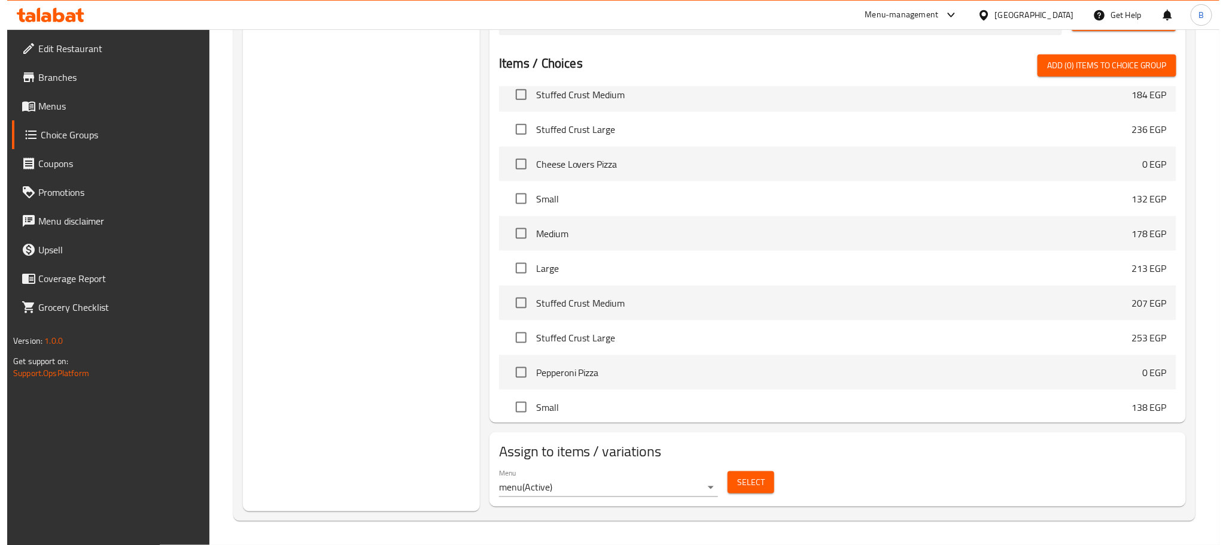
scroll to position [449, 0]
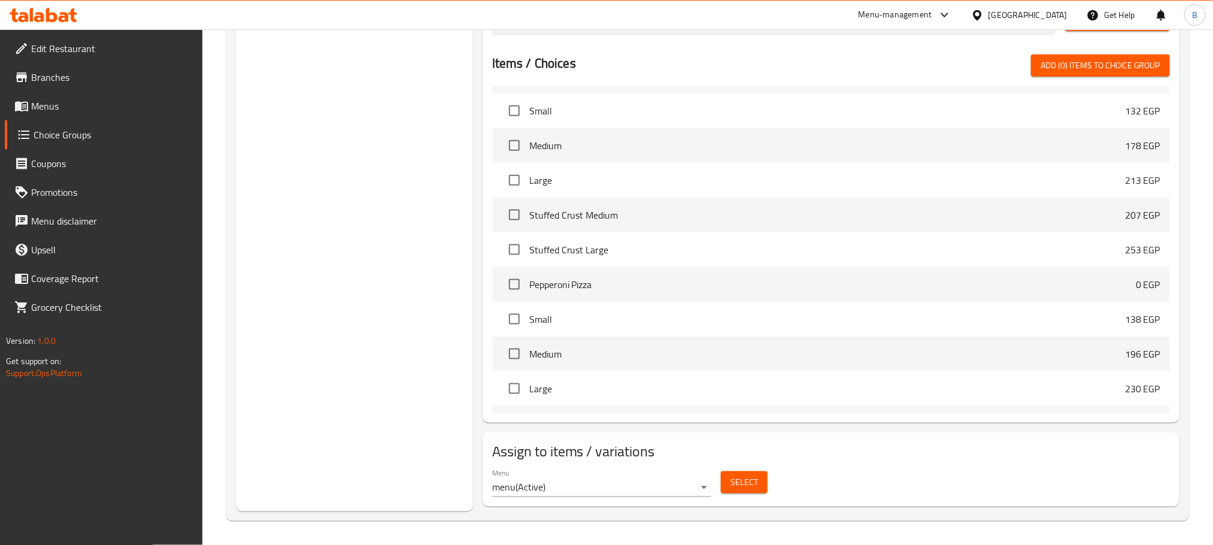
click at [724, 481] on button "Select" at bounding box center [744, 482] width 47 height 22
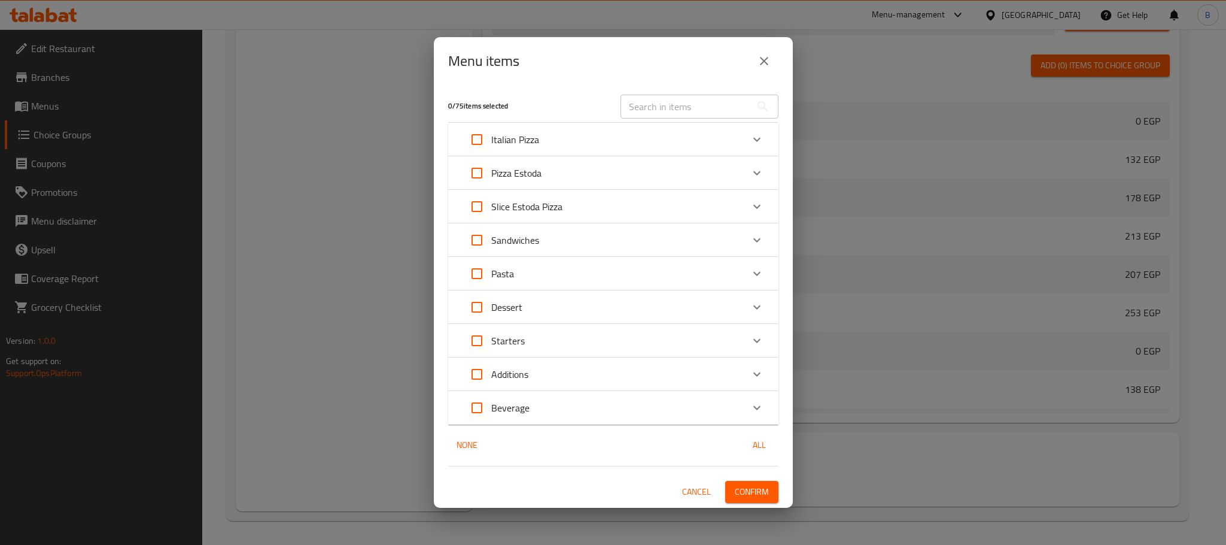
click at [758, 242] on icon "Expand" at bounding box center [757, 240] width 14 height 14
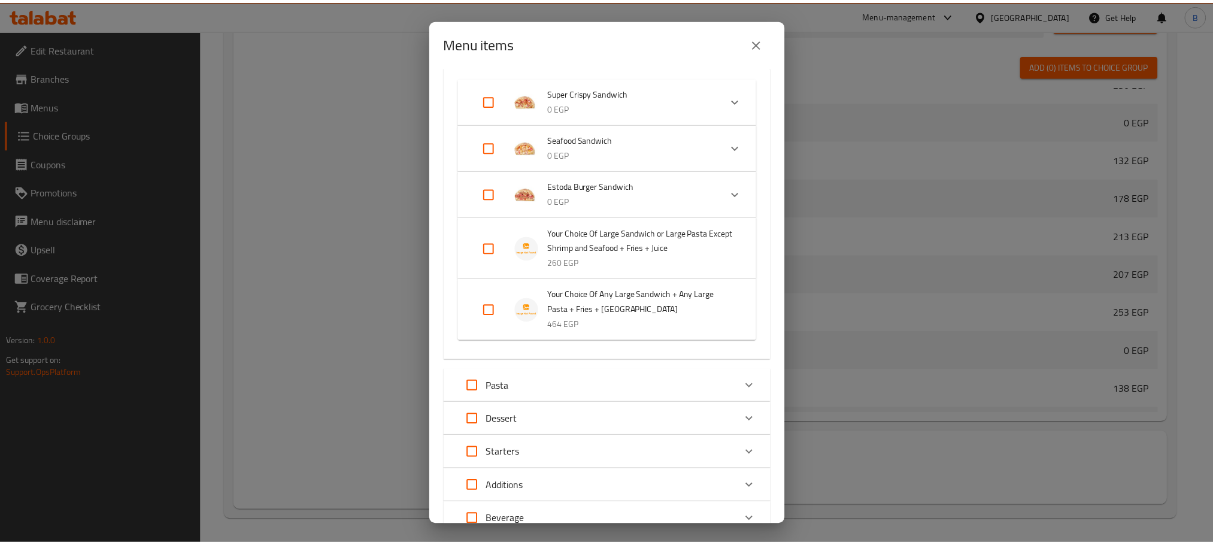
scroll to position [279, 0]
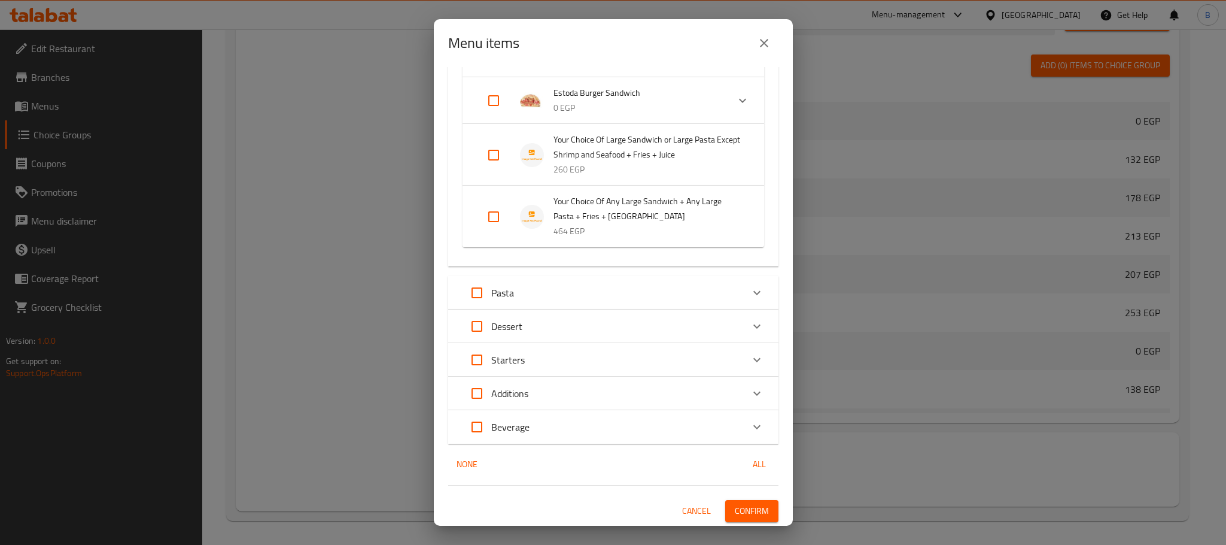
click at [488, 220] on input "Expand" at bounding box center [493, 216] width 29 height 29
checkbox input "true"
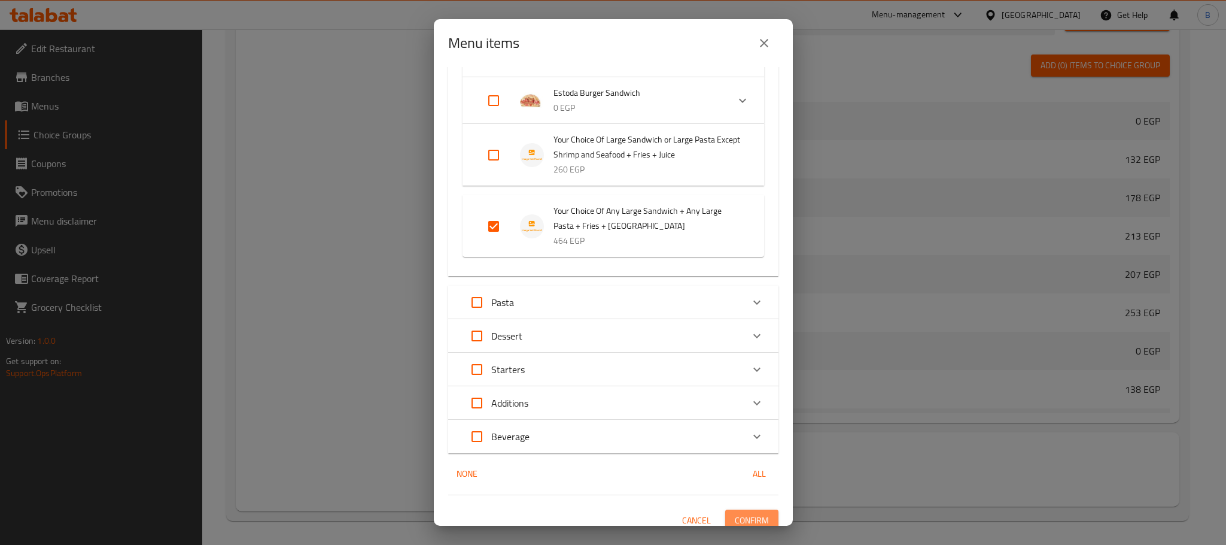
click at [752, 517] on span "Confirm" at bounding box center [752, 520] width 34 height 15
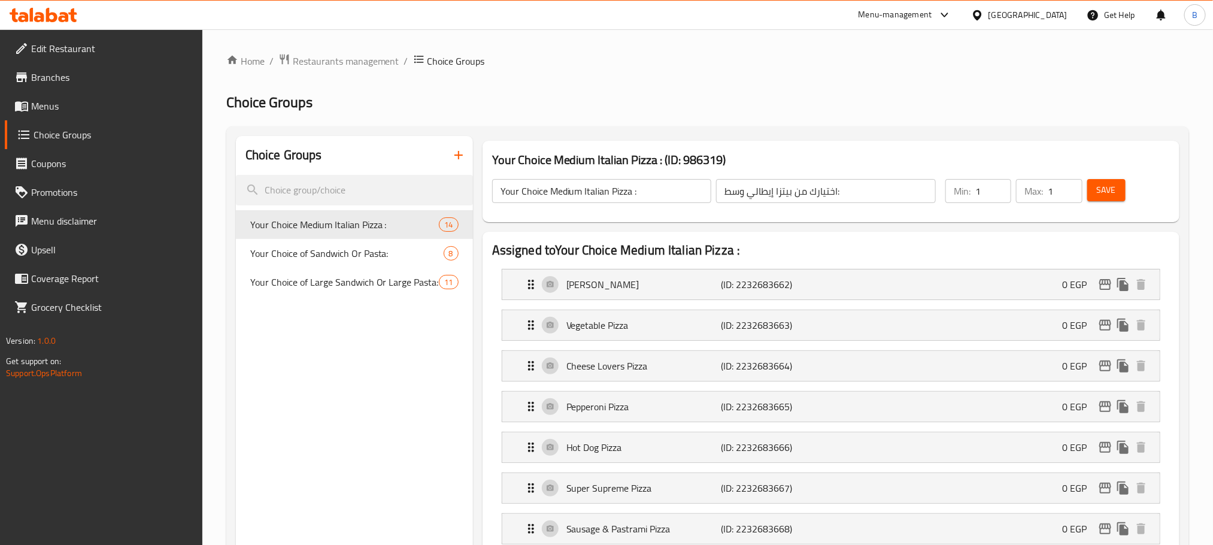
click at [452, 160] on icon "button" at bounding box center [458, 155] width 14 height 14
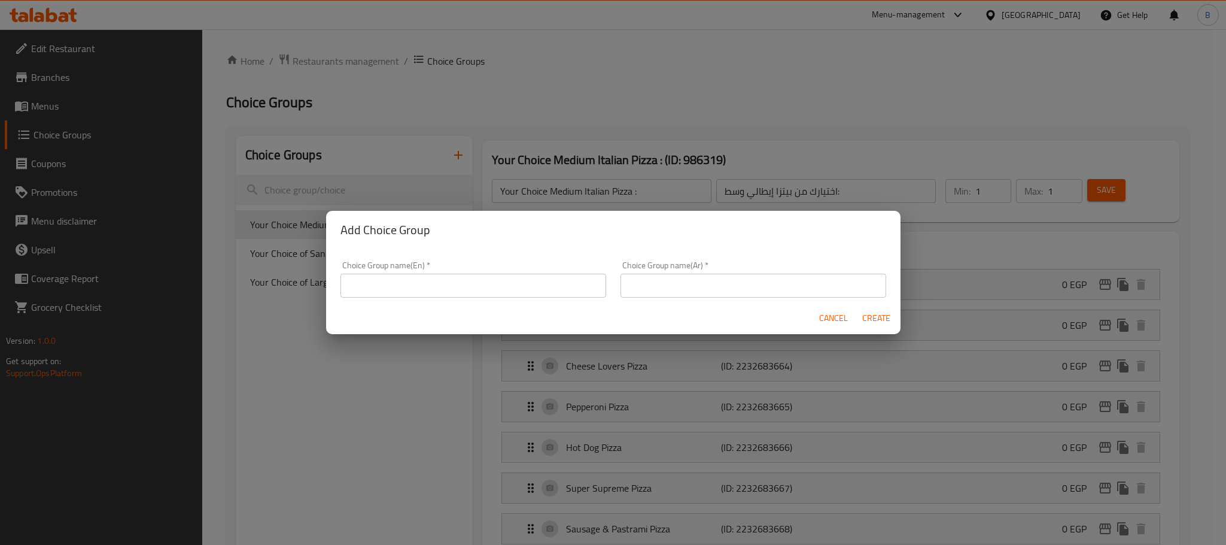
click at [808, 320] on div "Cancel Create" at bounding box center [613, 318] width 575 height 32
click at [821, 320] on span "Cancel" at bounding box center [833, 318] width 29 height 15
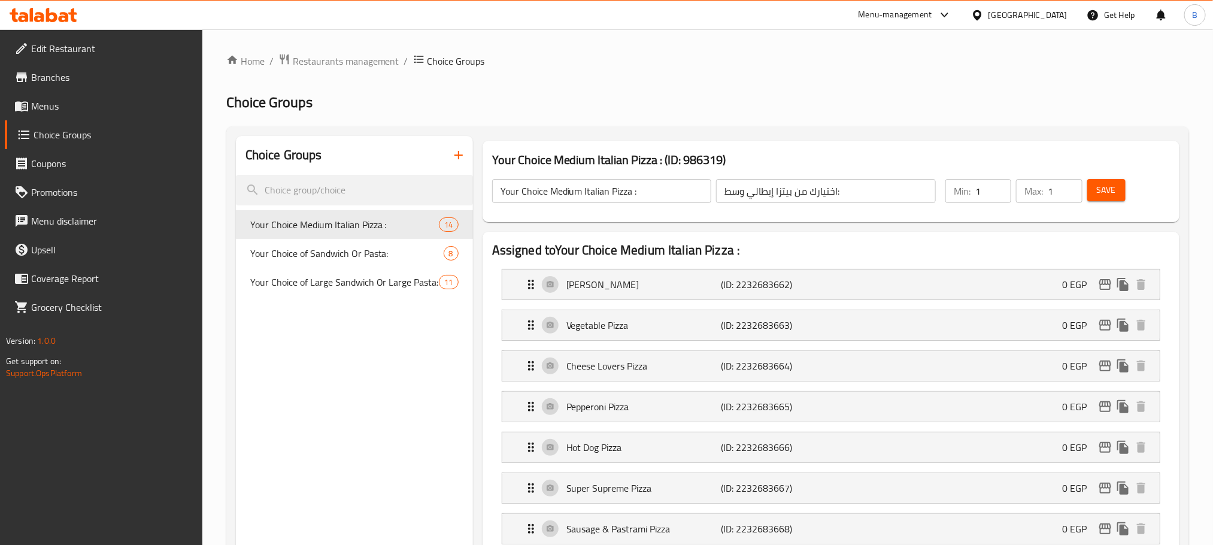
click at [460, 160] on icon "button" at bounding box center [458, 155] width 14 height 14
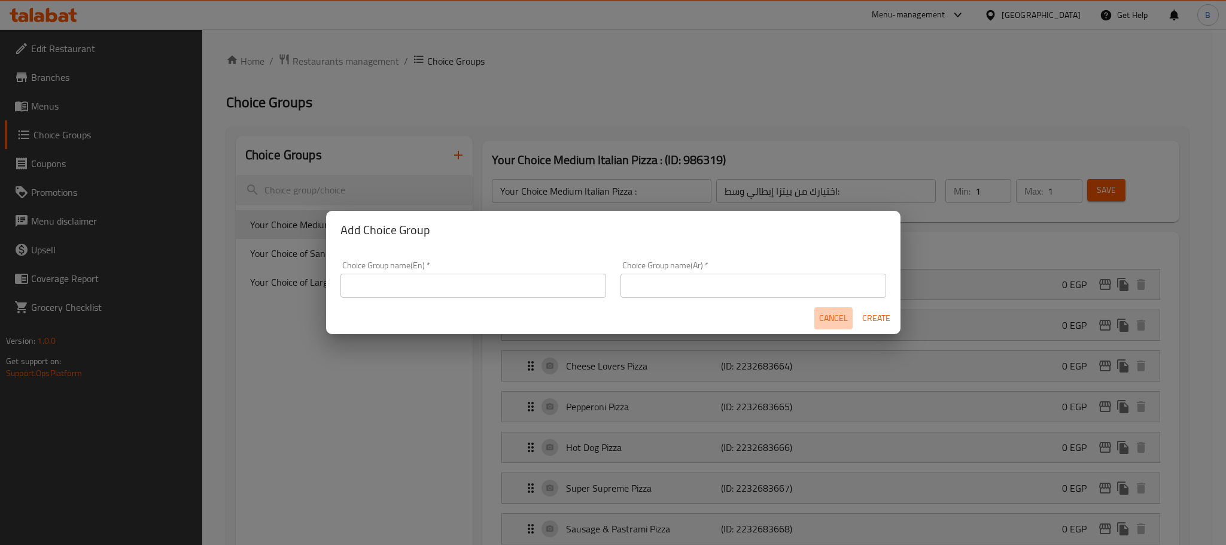
click at [821, 321] on span "Cancel" at bounding box center [833, 318] width 29 height 15
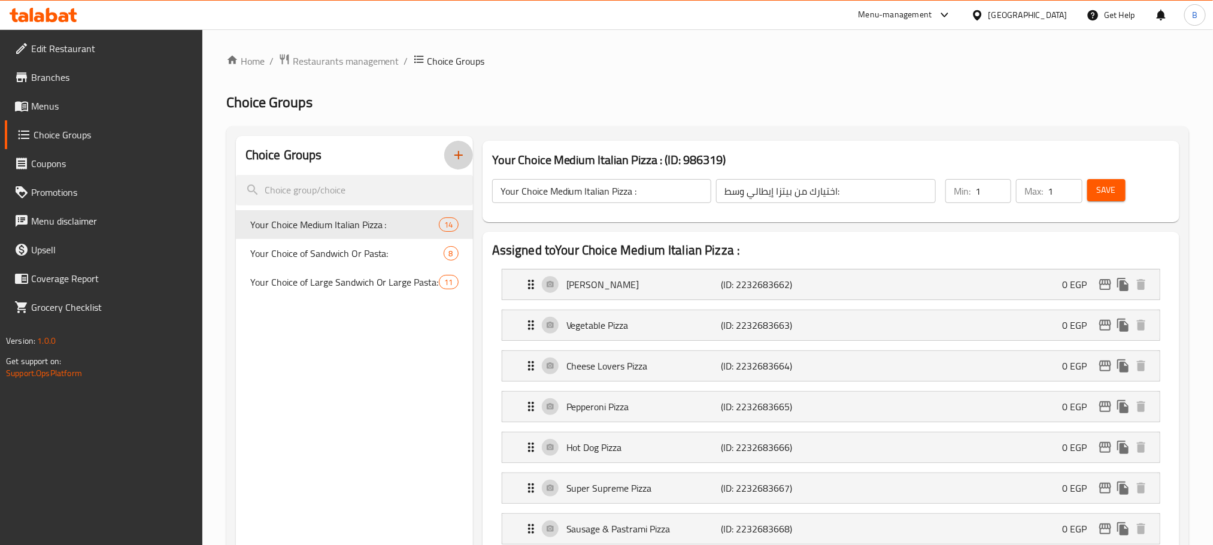
click at [454, 157] on icon "button" at bounding box center [458, 155] width 14 height 14
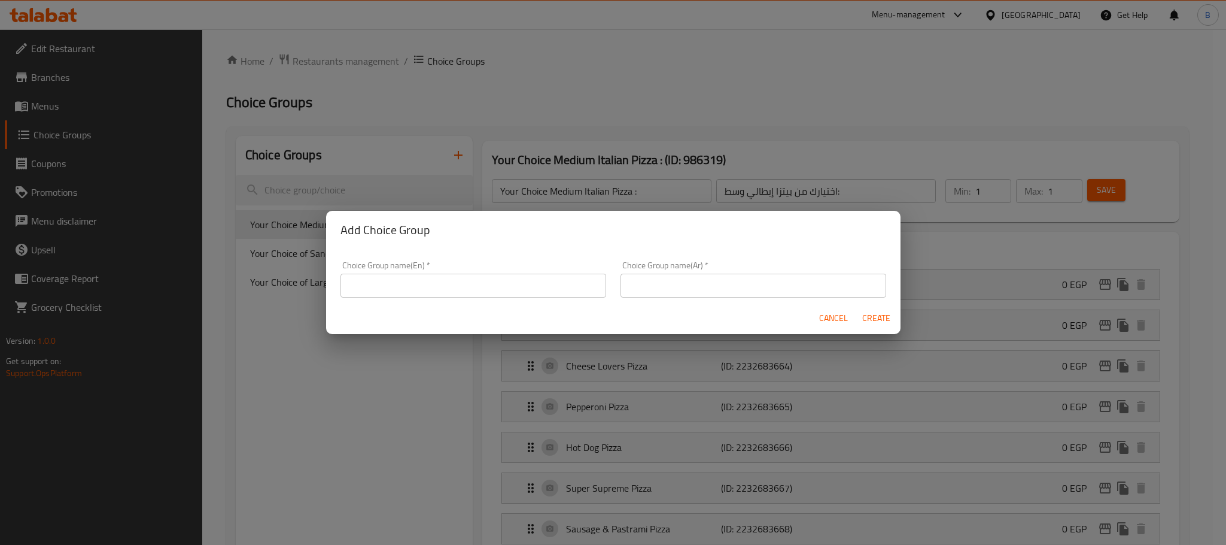
click at [828, 304] on div "Cancel Create" at bounding box center [613, 318] width 575 height 32
click at [832, 311] on span "Cancel" at bounding box center [833, 318] width 29 height 15
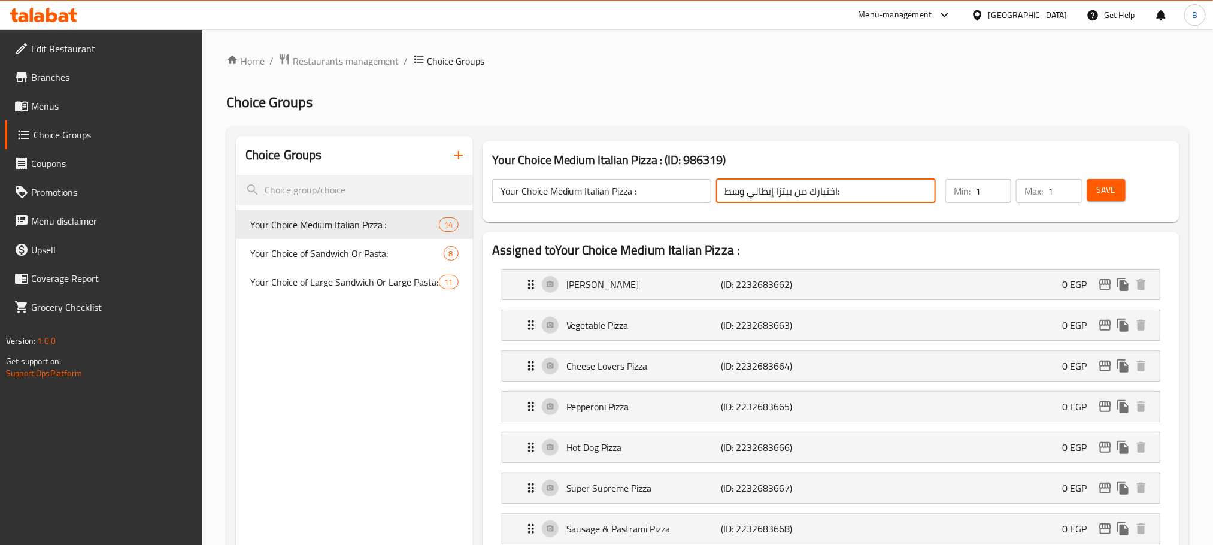
drag, startPoint x: 794, startPoint y: 190, endPoint x: 803, endPoint y: 196, distance: 10.5
click at [803, 196] on input "اختيارك من بيتزا إيطالي وسط:" at bounding box center [826, 191] width 220 height 24
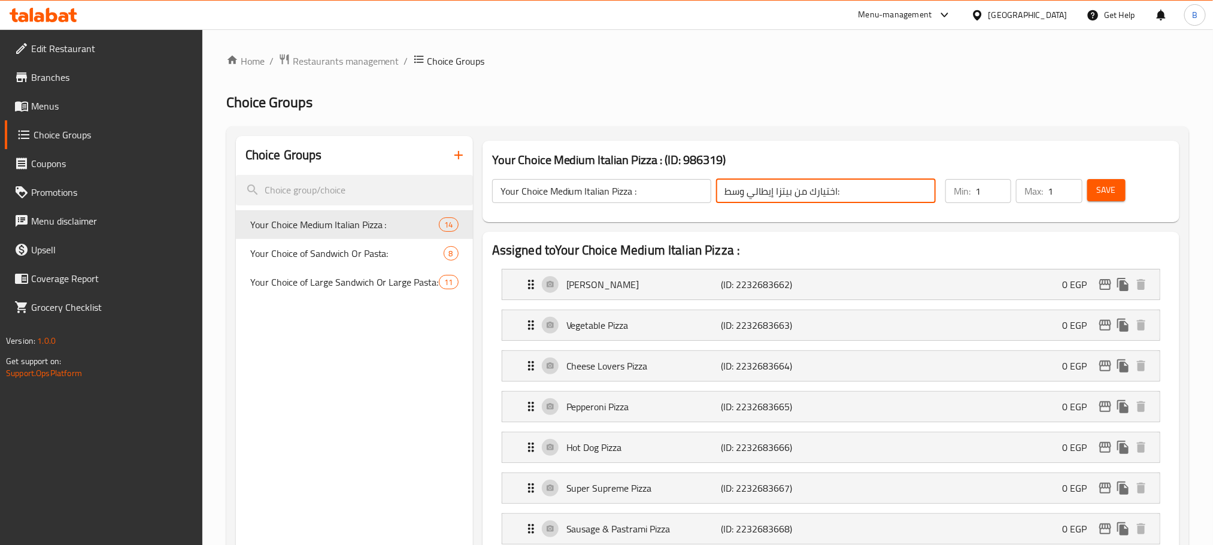
click at [624, 195] on input "Your Choice Medium Italian Pizza :" at bounding box center [602, 191] width 220 height 24
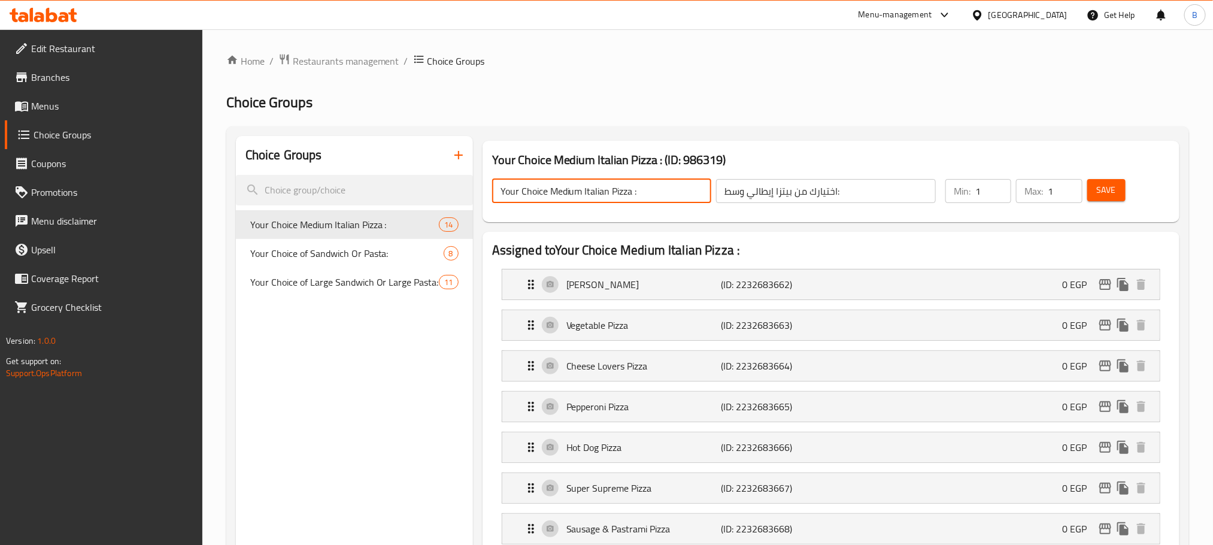
click at [624, 195] on input "Your Choice Medium Italian Pizza :" at bounding box center [602, 191] width 220 height 24
click at [458, 160] on icon "button" at bounding box center [458, 155] width 14 height 14
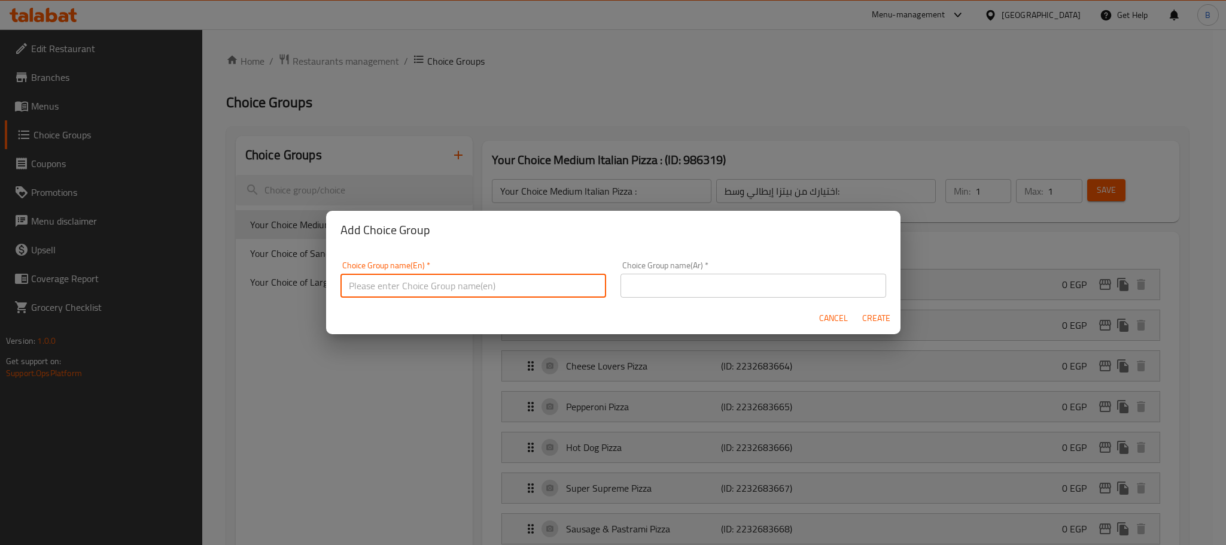
click at [518, 296] on input "text" at bounding box center [474, 286] width 266 height 24
paste input "Your Choice Medium Italian Pizza :"
type input "Your Choice Medium Italian Pizza :"
click at [683, 289] on input "text" at bounding box center [754, 286] width 266 height 24
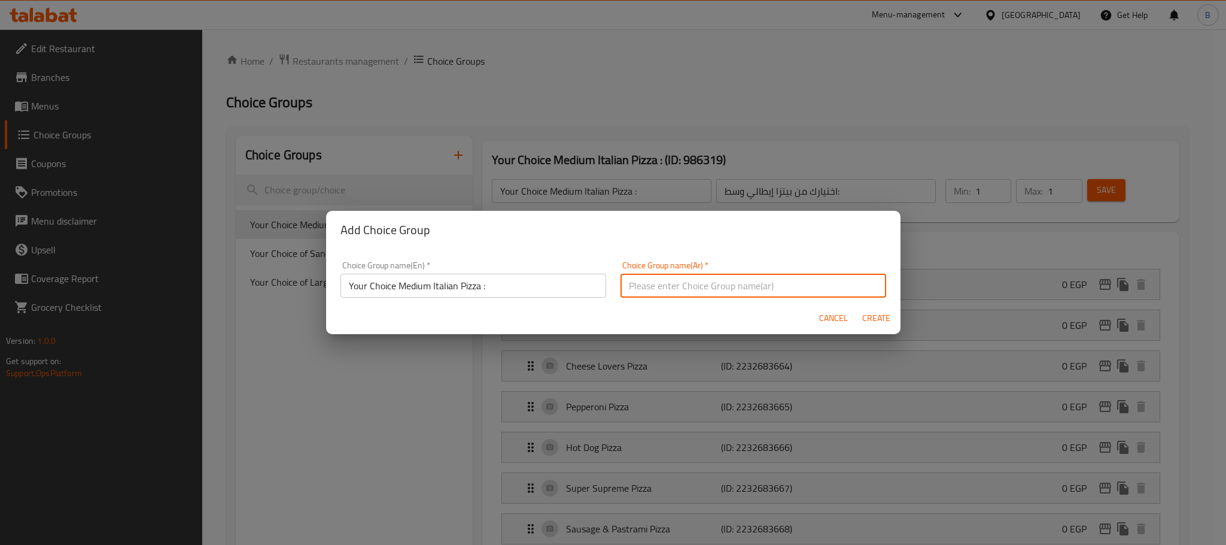
paste input "اختيارك من بيتزا إيطالي وسط:"
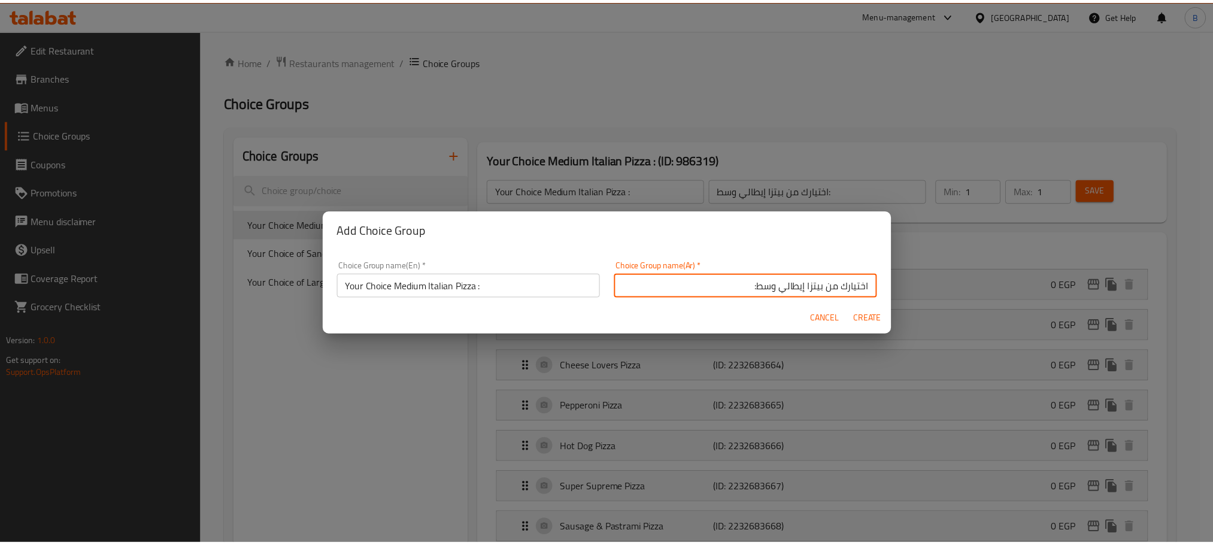
scroll to position [2, 0]
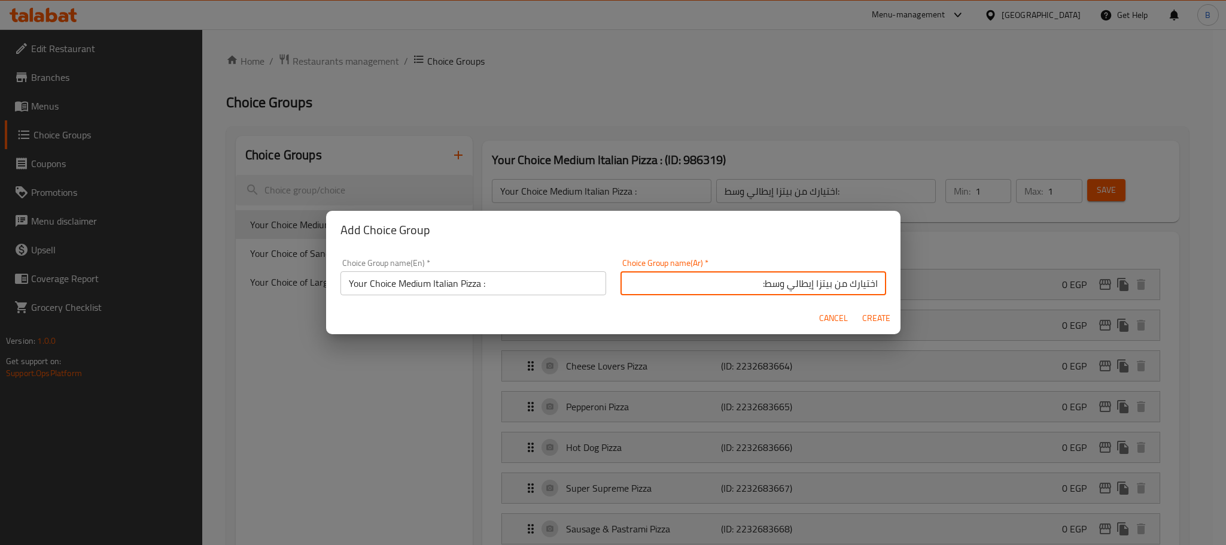
drag, startPoint x: 800, startPoint y: 287, endPoint x: 749, endPoint y: 280, distance: 50.8
click at [749, 280] on input "اختيارك من بيتزا إيطالي وسط:" at bounding box center [754, 283] width 266 height 24
type input "اختيارك من بيتزا إستودا:"
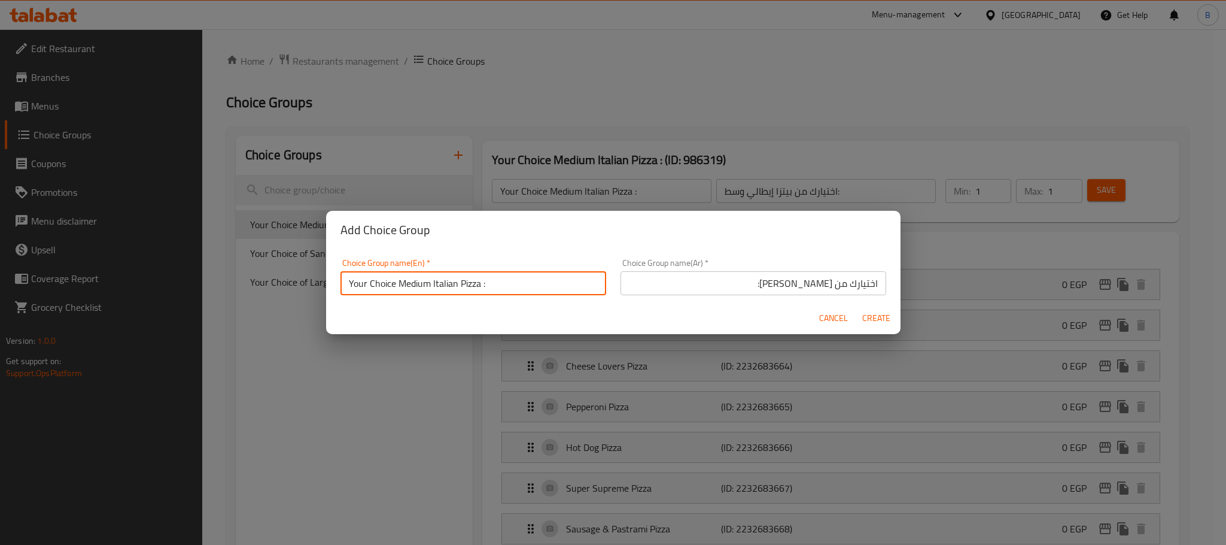
drag, startPoint x: 496, startPoint y: 288, endPoint x: 397, endPoint y: 293, distance: 99.5
click at [397, 293] on input "Your Choice Medium Italian Pizza :" at bounding box center [474, 283] width 266 height 24
paste input "Estoda"
type input "Your Choice Of Estoda Pizza:"
click at [866, 320] on span "Create" at bounding box center [876, 318] width 29 height 15
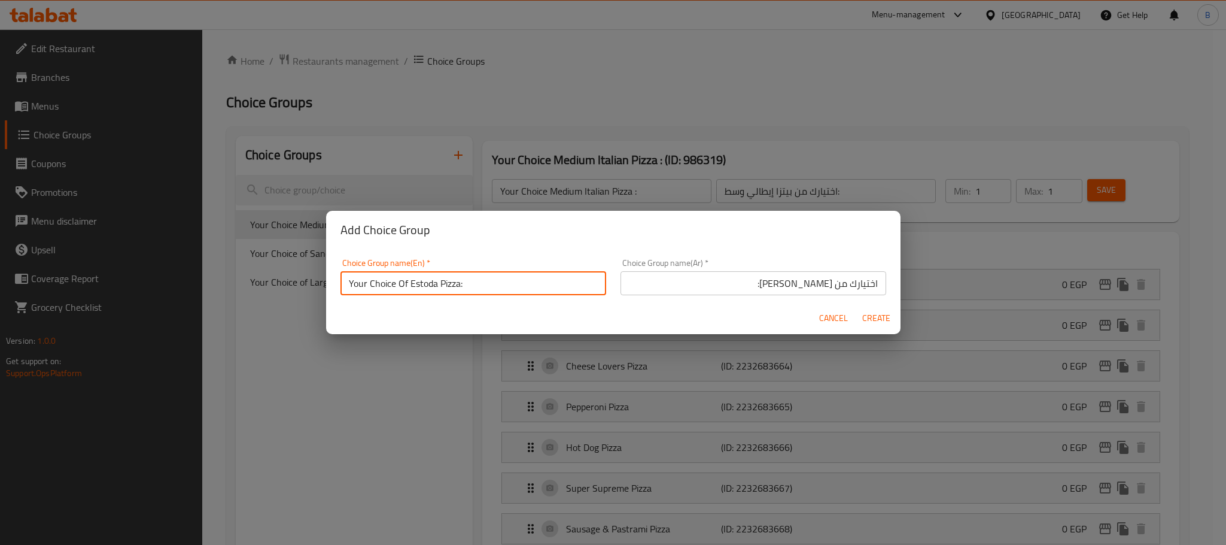
type input "Your Choice Of Estoda Pizza:"
type input "اختيارك من بيتزا إستودا:"
type input "0"
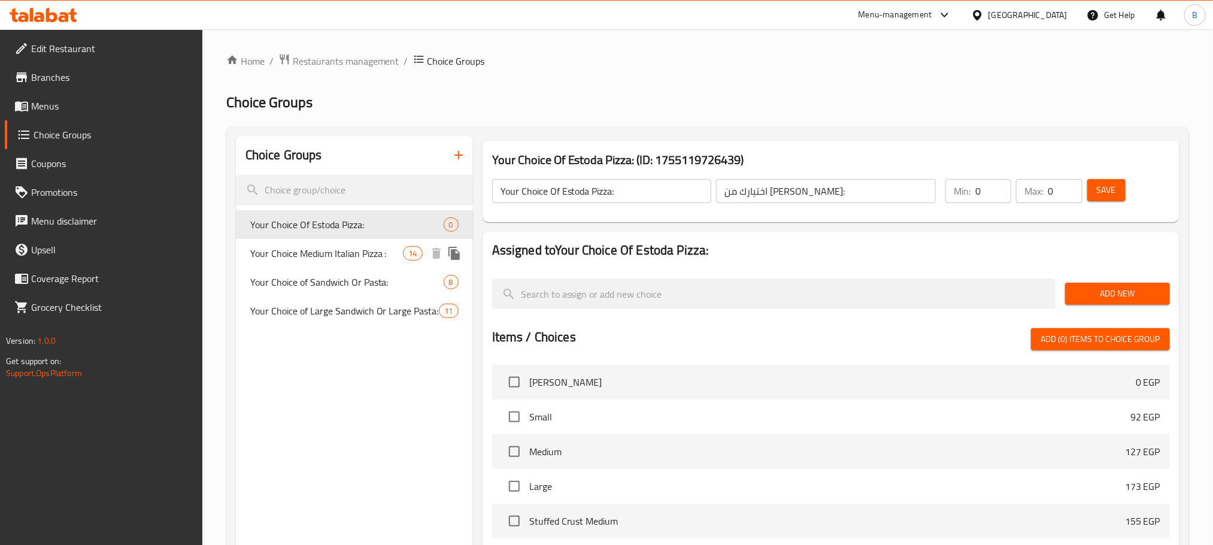
click at [341, 259] on span "Your Choice Medium Italian Pizza :" at bounding box center [326, 253] width 153 height 14
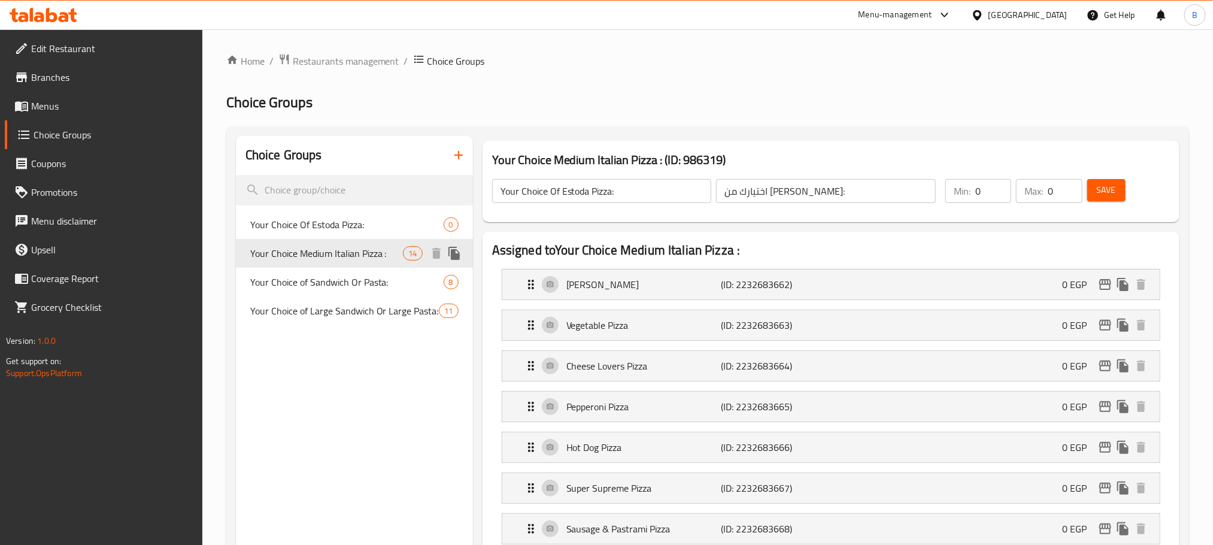
type input "Your Choice Medium Italian Pizza :"
type input "اختيارك من بيتزا إيطالي وسط:"
type input "1"
click at [544, 193] on input "Your Choice Medium Italian Pizza :" at bounding box center [602, 191] width 220 height 24
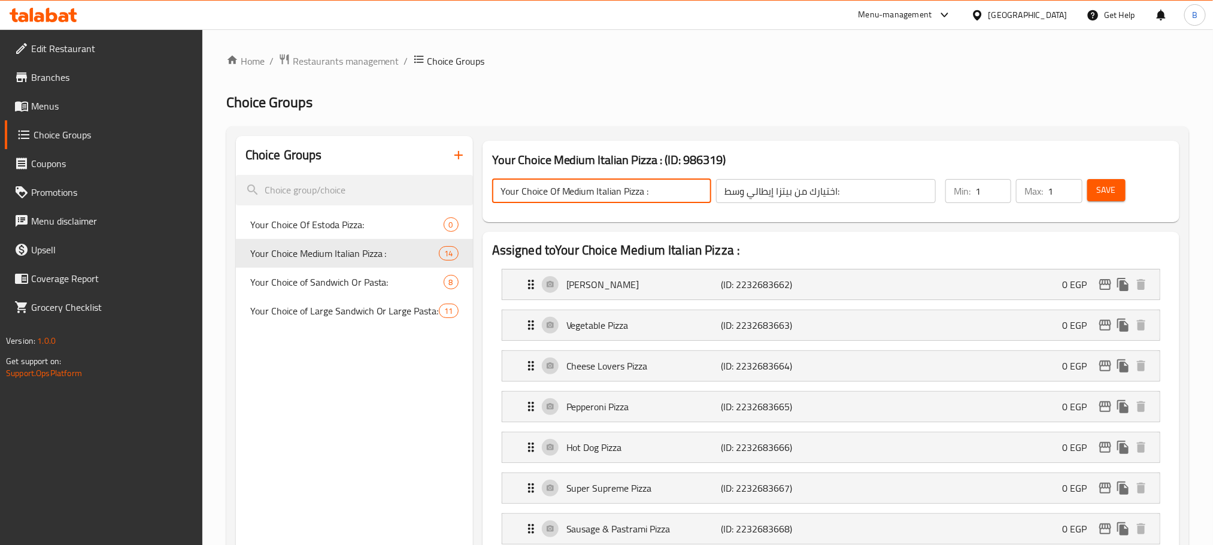
click at [1101, 190] on span "Save" at bounding box center [1105, 190] width 19 height 15
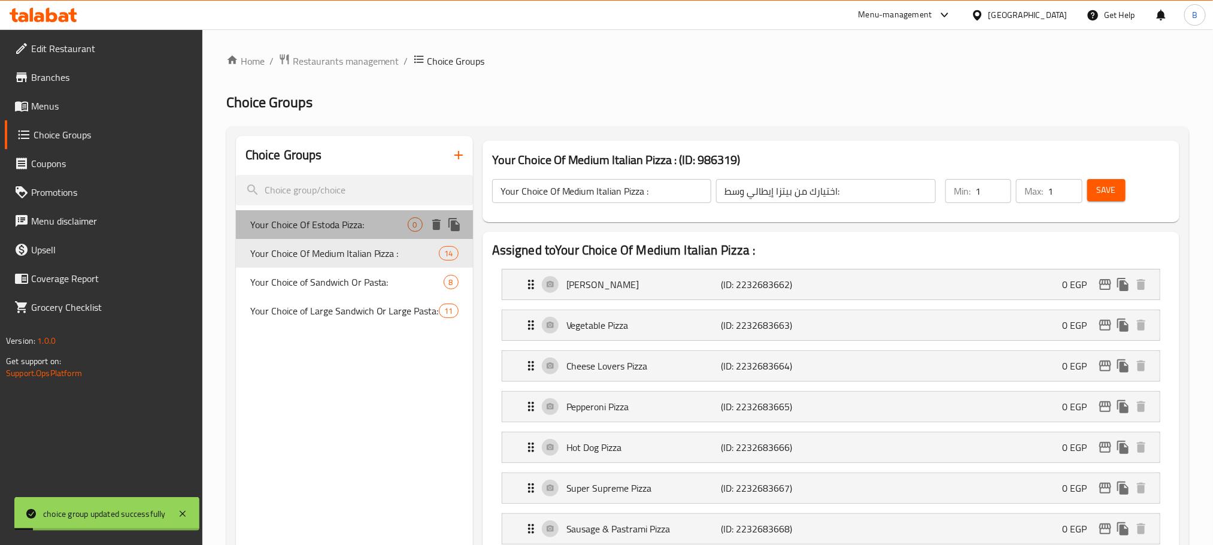
click at [325, 228] on span "Your Choice Of Estoda Pizza:" at bounding box center [328, 224] width 157 height 14
type input "Your Choice Of Estoda Pizza:"
type input "اختيارك من بيتزا إستودا:"
type input "0"
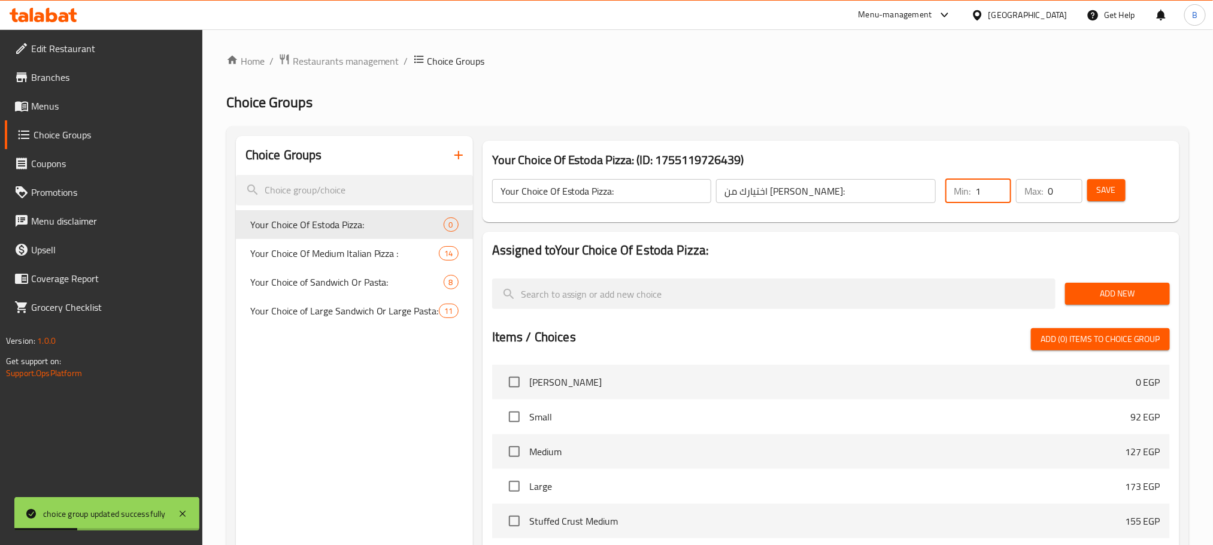
type input "1"
click at [999, 187] on input "1" at bounding box center [993, 191] width 36 height 24
type input "1"
click at [1065, 187] on input "1" at bounding box center [1064, 191] width 34 height 24
click at [1097, 195] on span "Save" at bounding box center [1105, 190] width 19 height 15
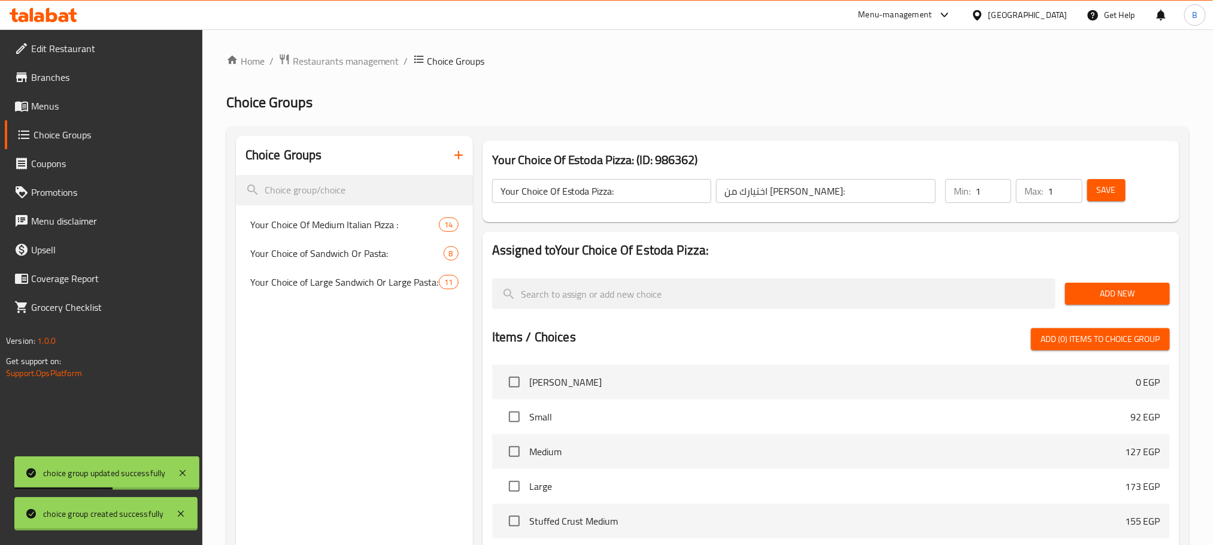
click at [309, 314] on div at bounding box center [606, 272] width 1213 height 545
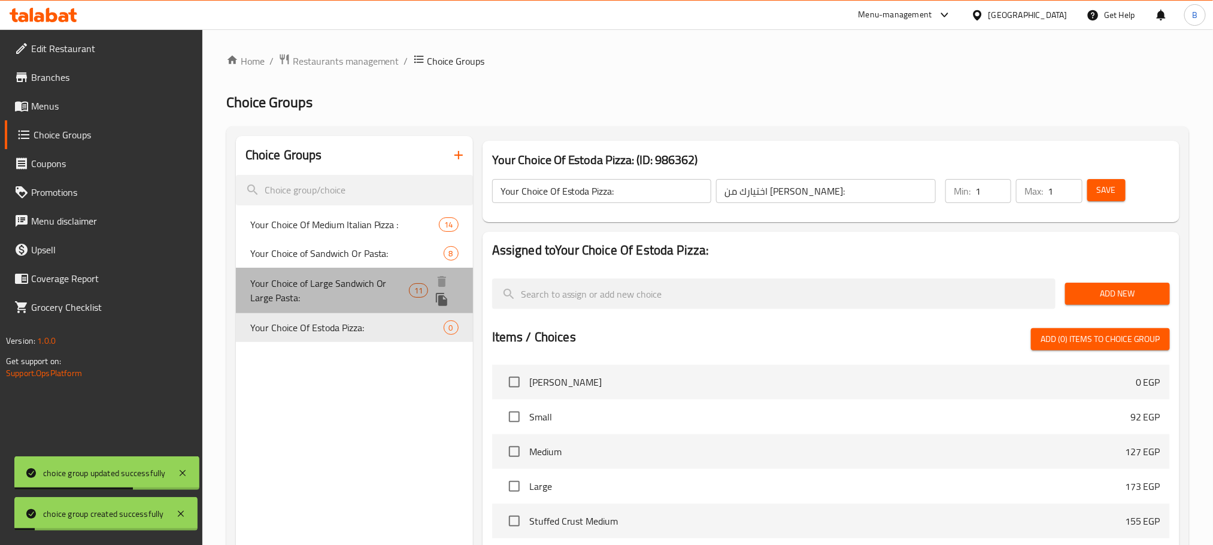
click at [368, 279] on span "Your Choice of Large Sandwich Or Large Pasta:" at bounding box center [329, 290] width 159 height 29
type input "Your Choice of Large Sandwich Or Large Pasta:"
type input "اختيارك من ساندوتش كبير أو باستا كبير:"
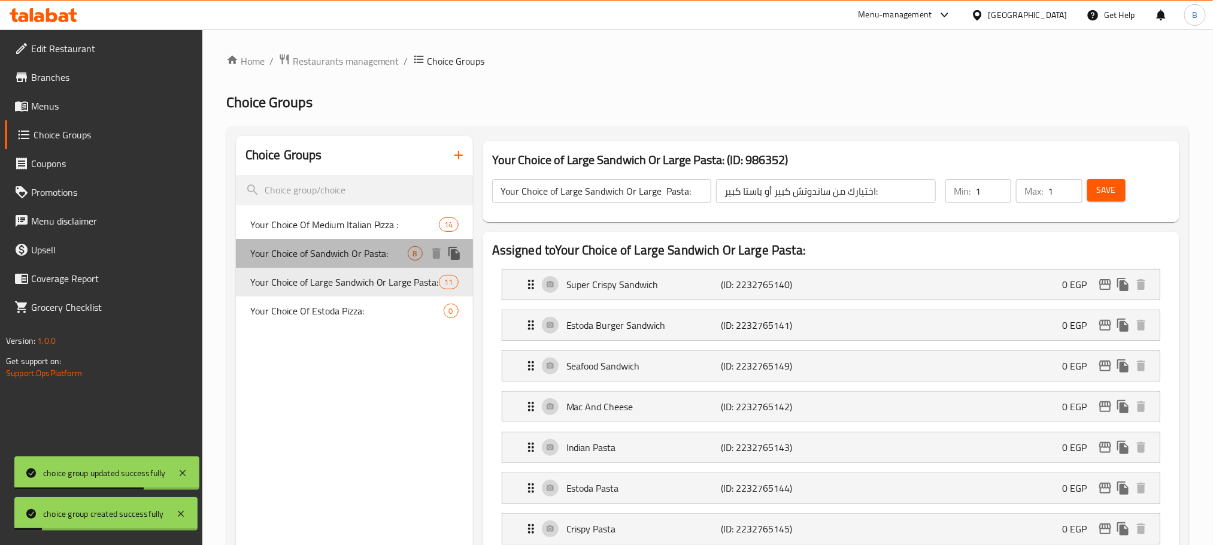
click at [360, 246] on span "Your Choice of Sandwich Or Pasta:" at bounding box center [328, 253] width 157 height 14
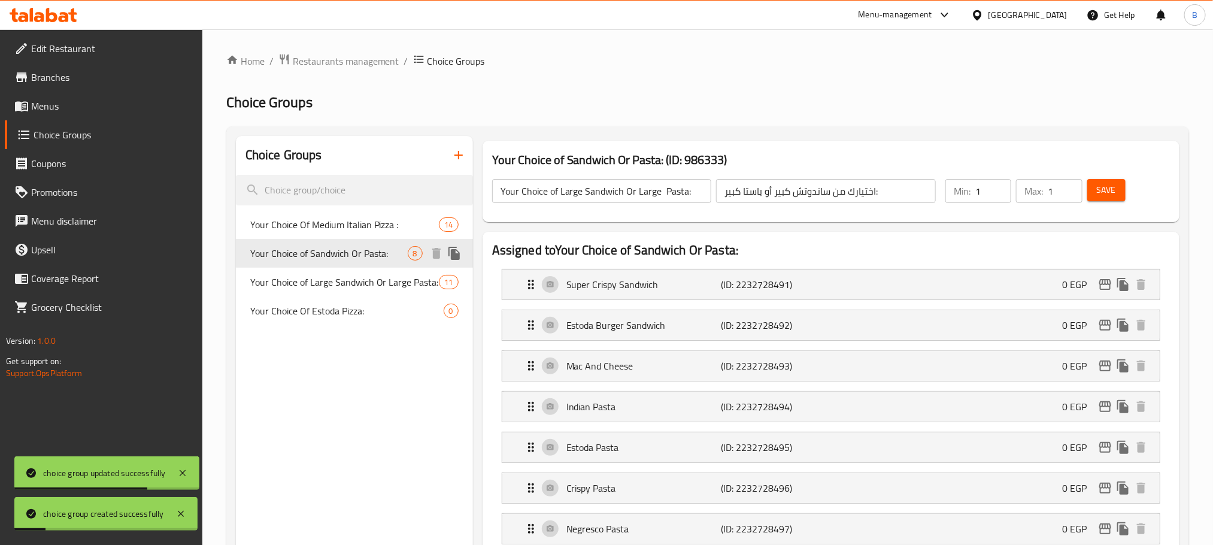
type input "Your Choice of Sandwich Or Pasta:"
type input "اختيارك من ساندوتش أو باستا:"
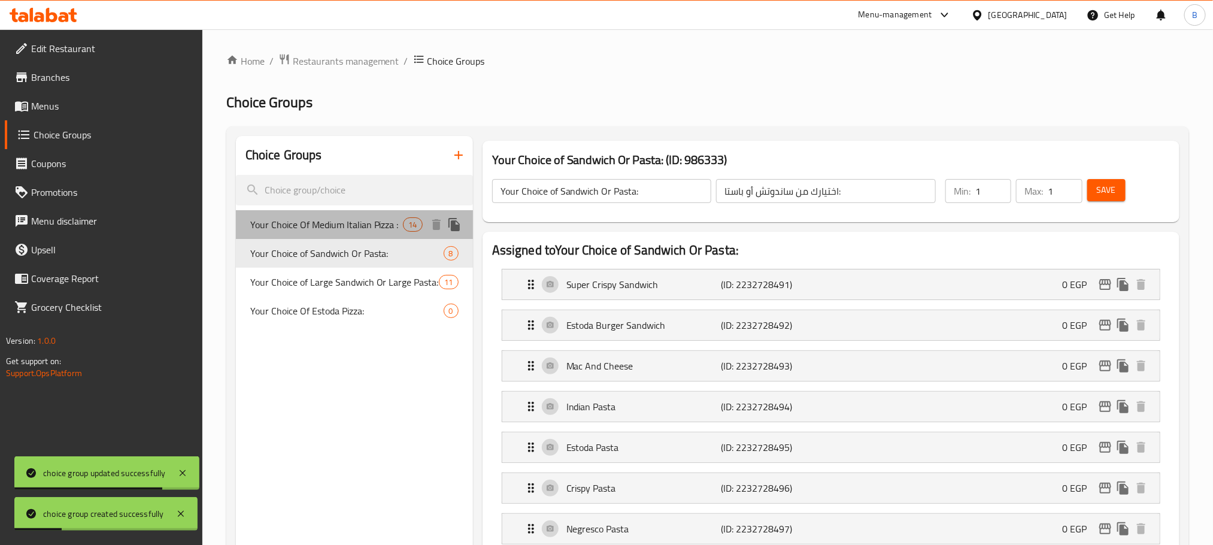
click at [350, 230] on span "Your Choice Of Medium Italian Pizza :" at bounding box center [326, 224] width 153 height 14
type input "Your Choice Of Medium Italian Pizza :"
type input "اختيارك من بيتزا إيطالي وسط:"
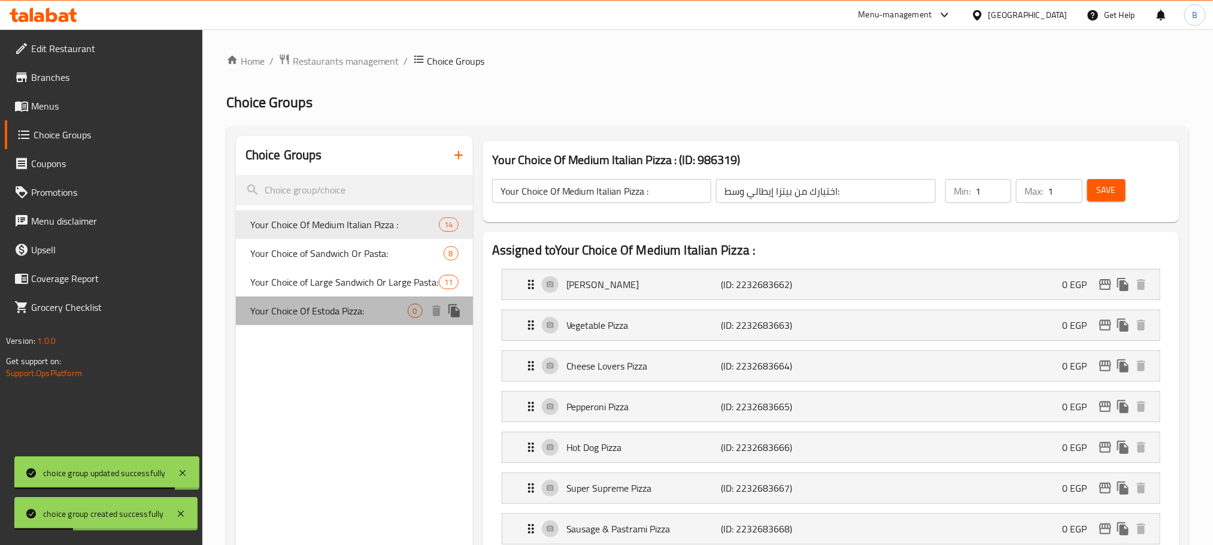
click at [331, 317] on span "Your Choice Of Estoda Pizza:" at bounding box center [328, 310] width 157 height 14
type input "Your Choice Of Estoda Pizza:"
type input "اختيارك من بيتزا إستودا:"
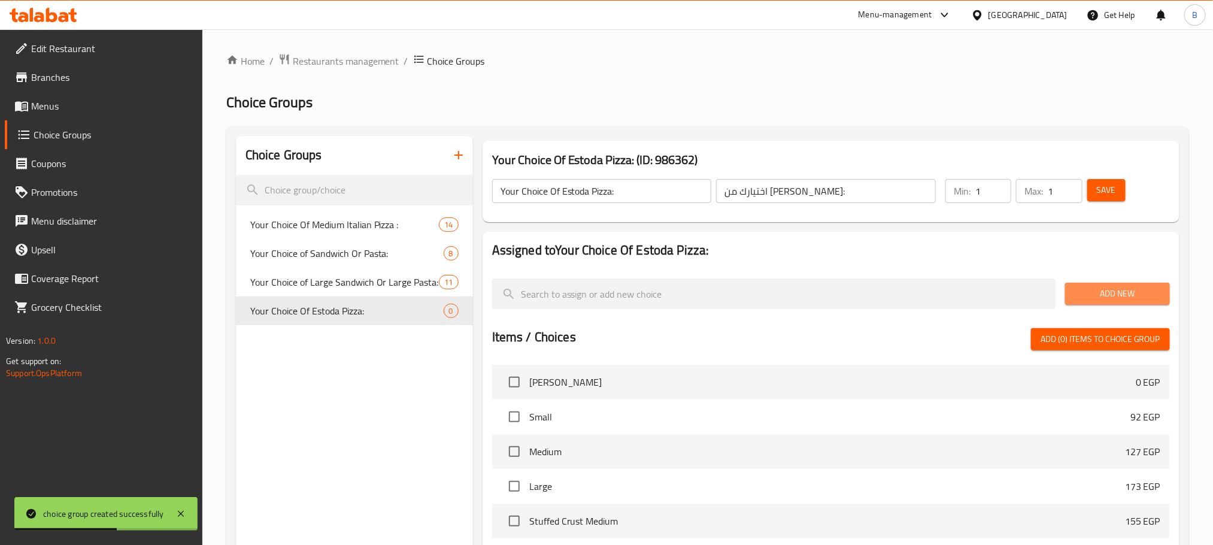
click at [1083, 284] on button "Add New" at bounding box center [1117, 293] width 105 height 22
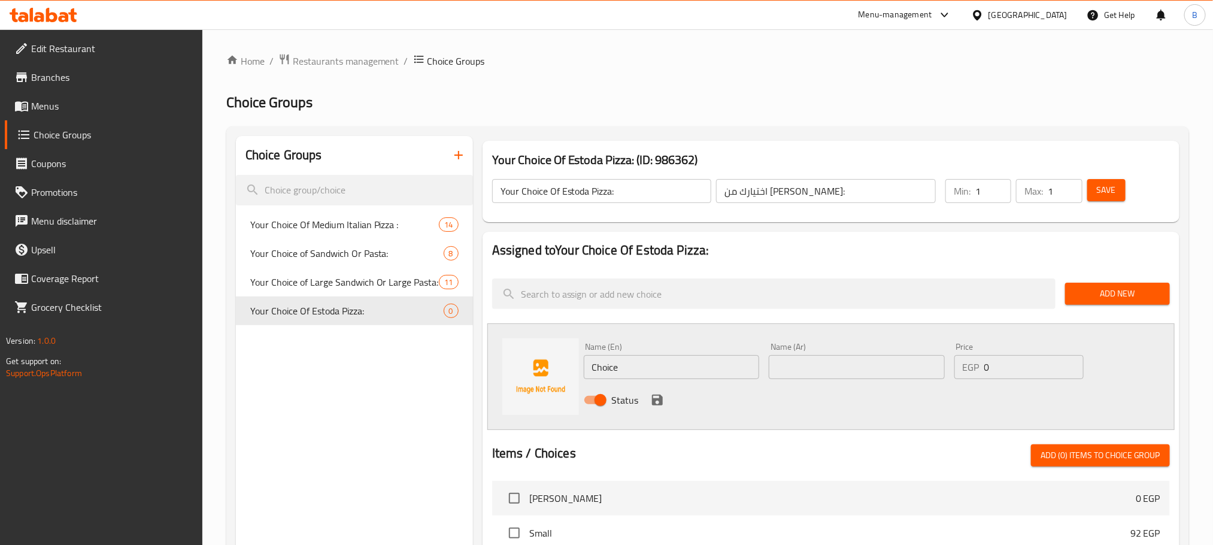
click at [613, 361] on input "Choice" at bounding box center [672, 367] width 176 height 24
paste input "Estoda Pepperoni Pizza"
type input "Estoda Pepperoni Pizza"
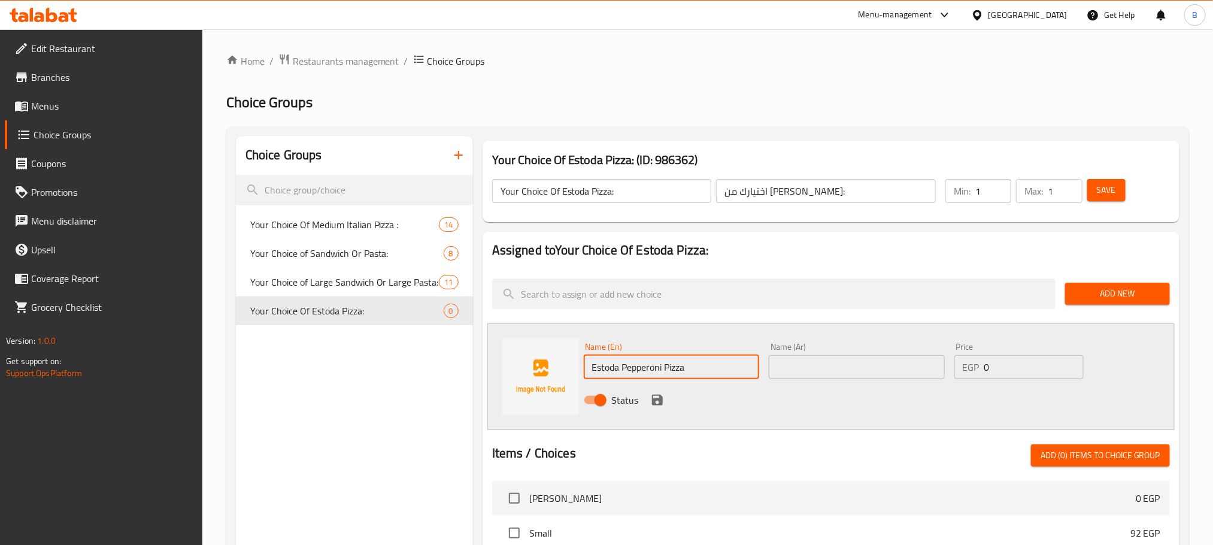
click at [824, 370] on input "text" at bounding box center [856, 367] width 176 height 24
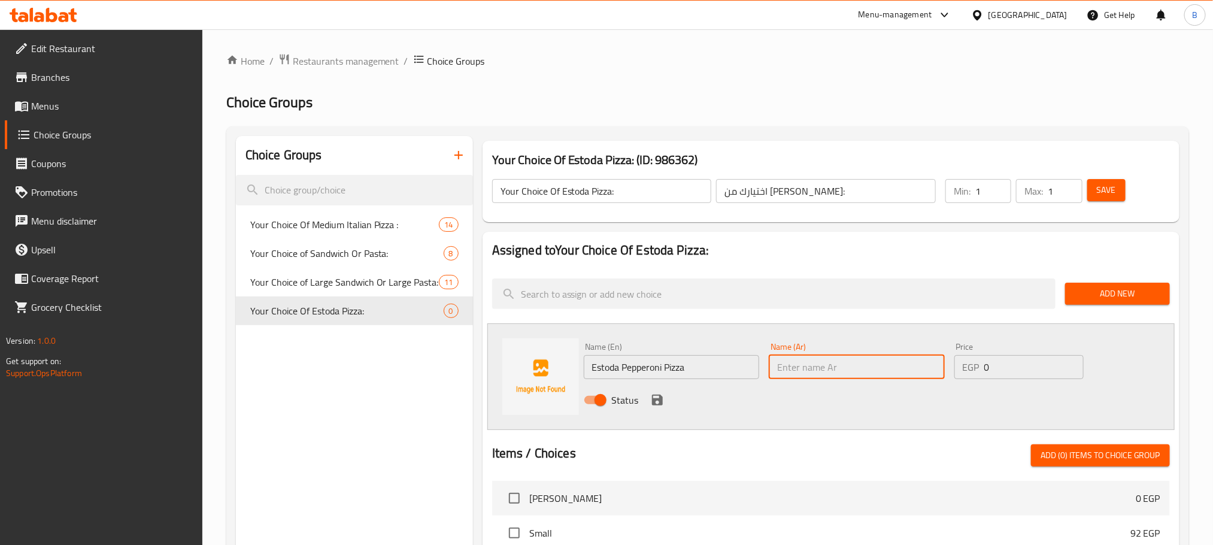
click at [824, 370] on input "text" at bounding box center [856, 367] width 176 height 24
paste input "بيتز استودا بيبروني"
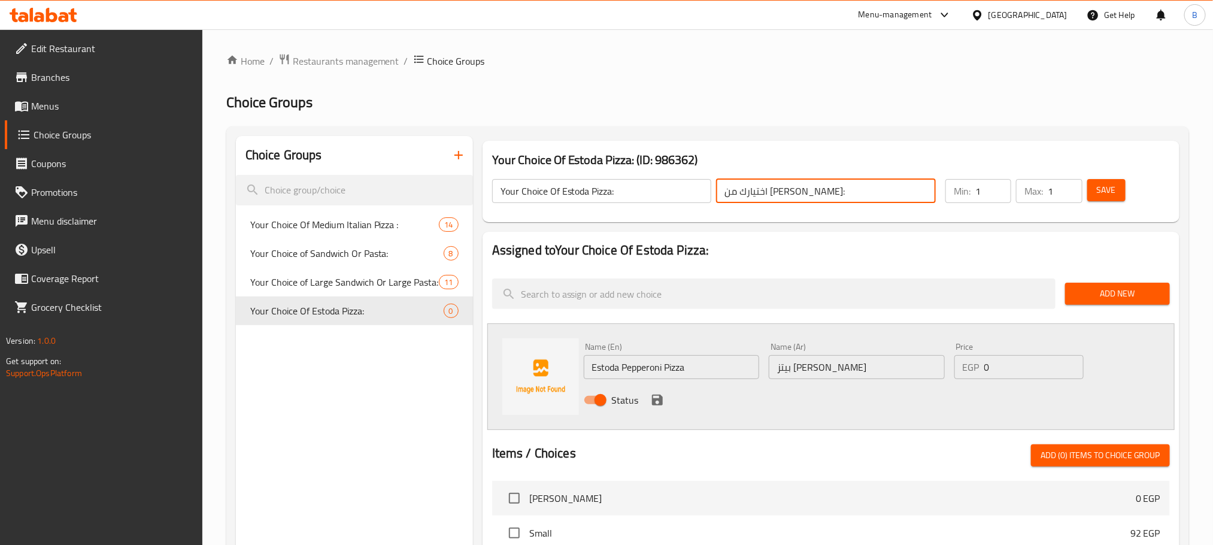
click at [740, 186] on input "اختيارك من بيتزا إستودا:" at bounding box center [826, 191] width 220 height 24
click at [825, 369] on input "بيتز استودا بيبروني" at bounding box center [856, 367] width 176 height 24
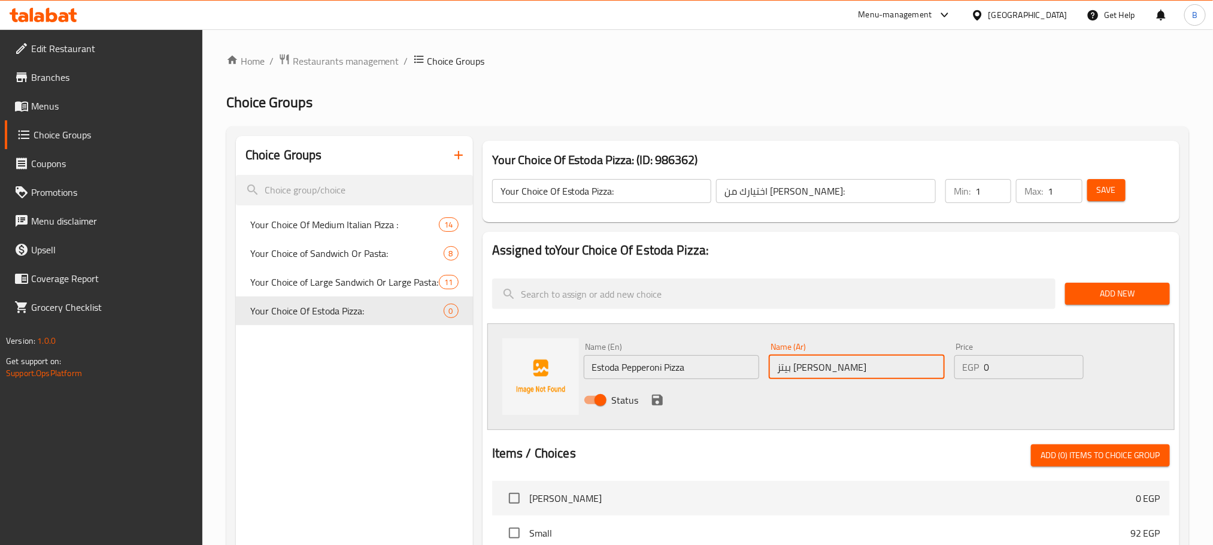
click at [825, 369] on input "بيتز استودا بيبروني" at bounding box center [856, 367] width 176 height 24
paste input "ستودا"
type input "بيتز إستودا بيبروني"
click at [652, 397] on icon "save" at bounding box center [657, 399] width 11 height 11
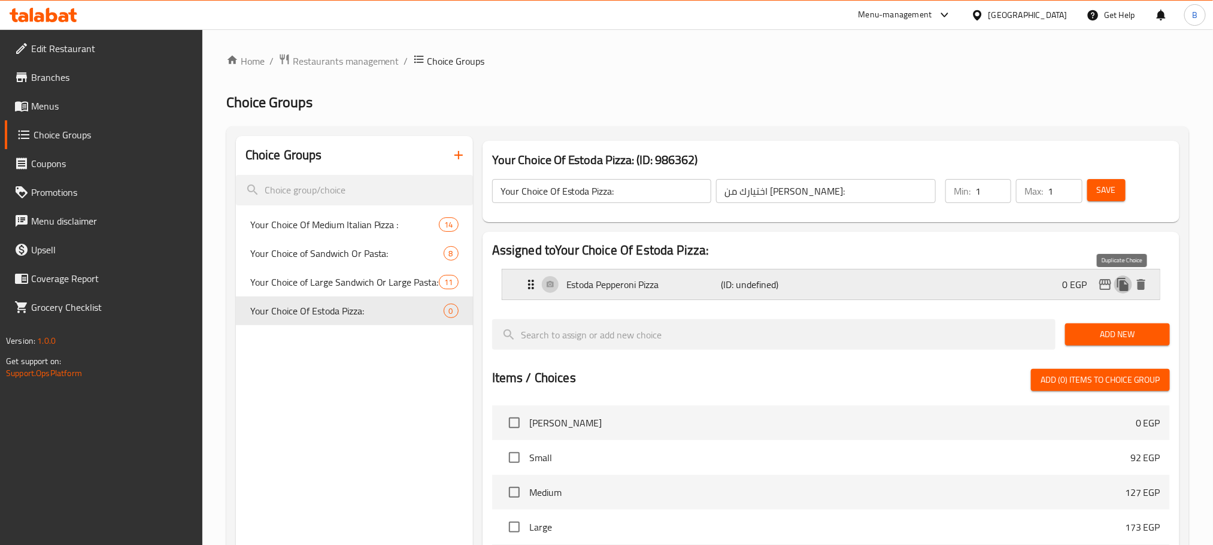
click at [1116, 284] on icon "duplicate" at bounding box center [1123, 284] width 14 height 14
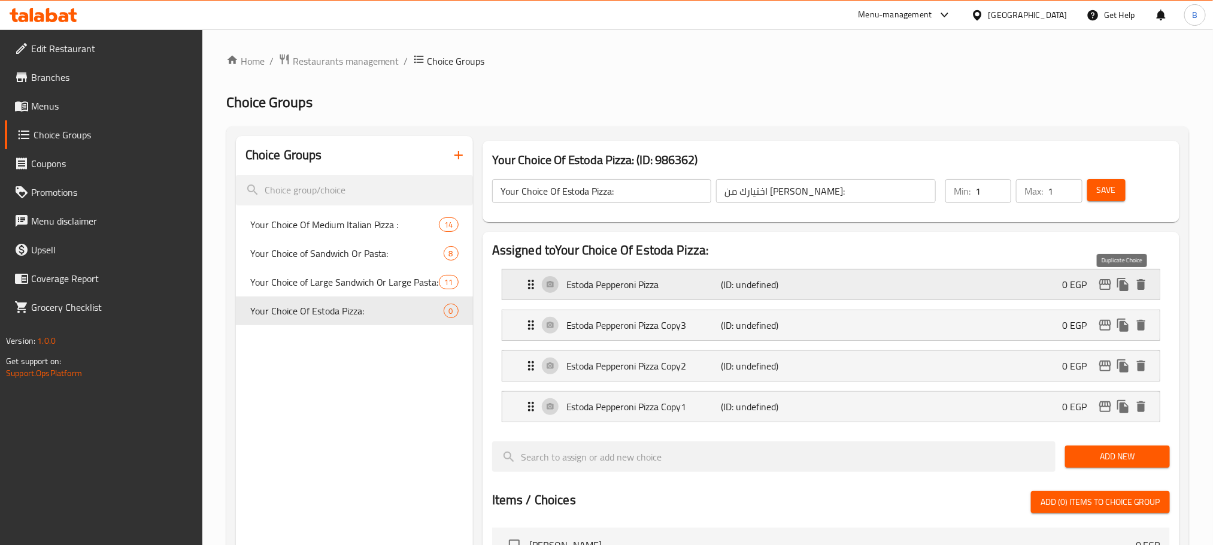
click at [1117, 282] on icon "duplicate" at bounding box center [1123, 284] width 14 height 14
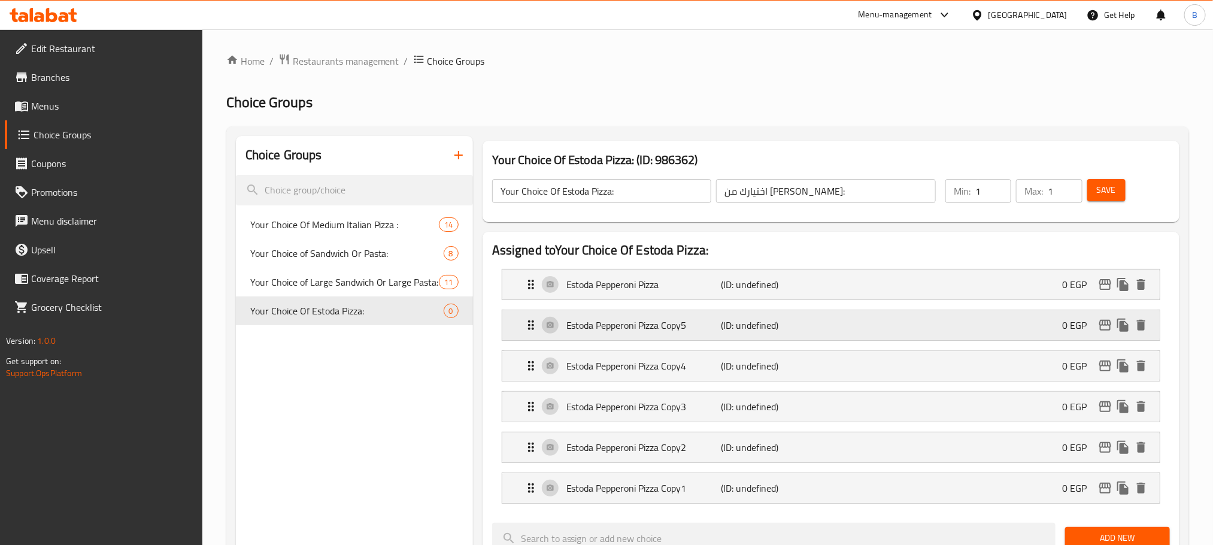
click at [767, 338] on div "Estoda Pepperoni Pizza Copy5 (ID: undefined) 0 EGP" at bounding box center [834, 325] width 621 height 30
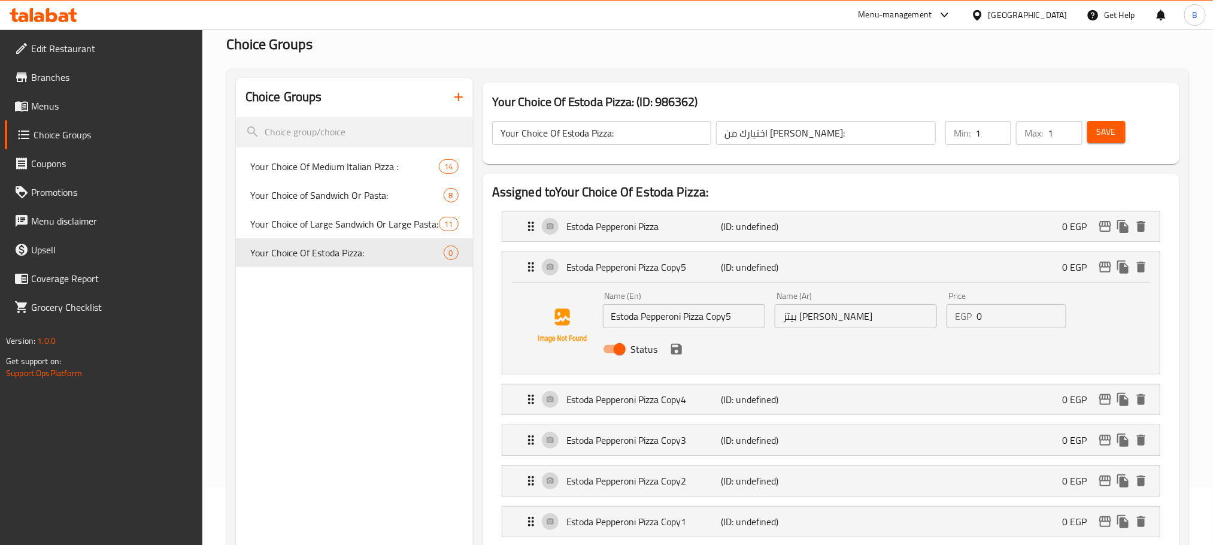
scroll to position [90, 0]
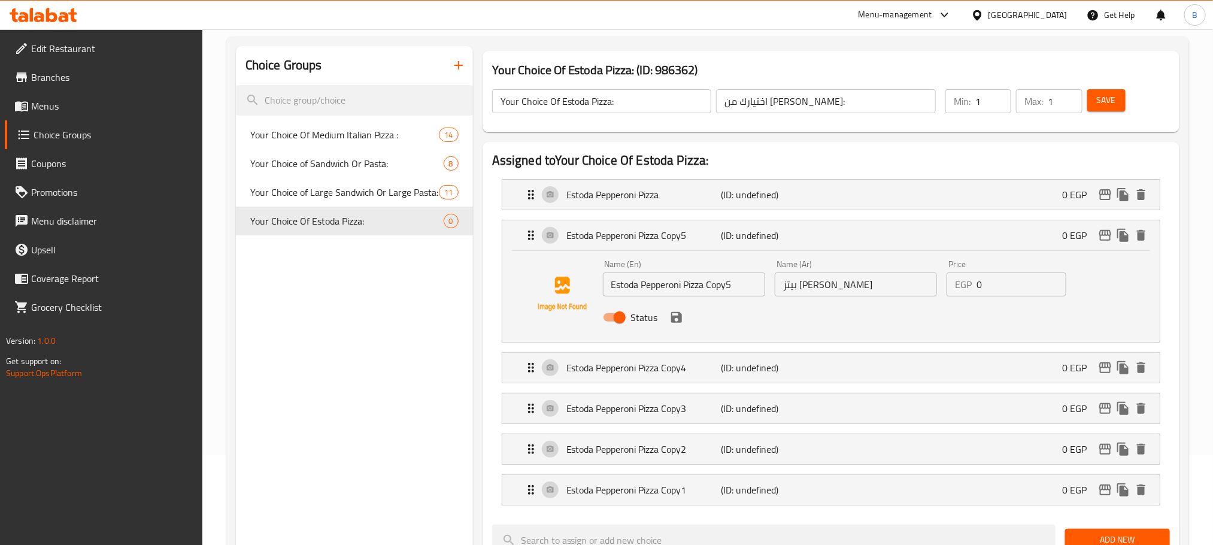
click at [753, 282] on input "Estoda Pepperoni Pizza Copy5" at bounding box center [684, 284] width 162 height 24
click at [846, 288] on input "بيتز إستودا بيبروني" at bounding box center [855, 284] width 162 height 24
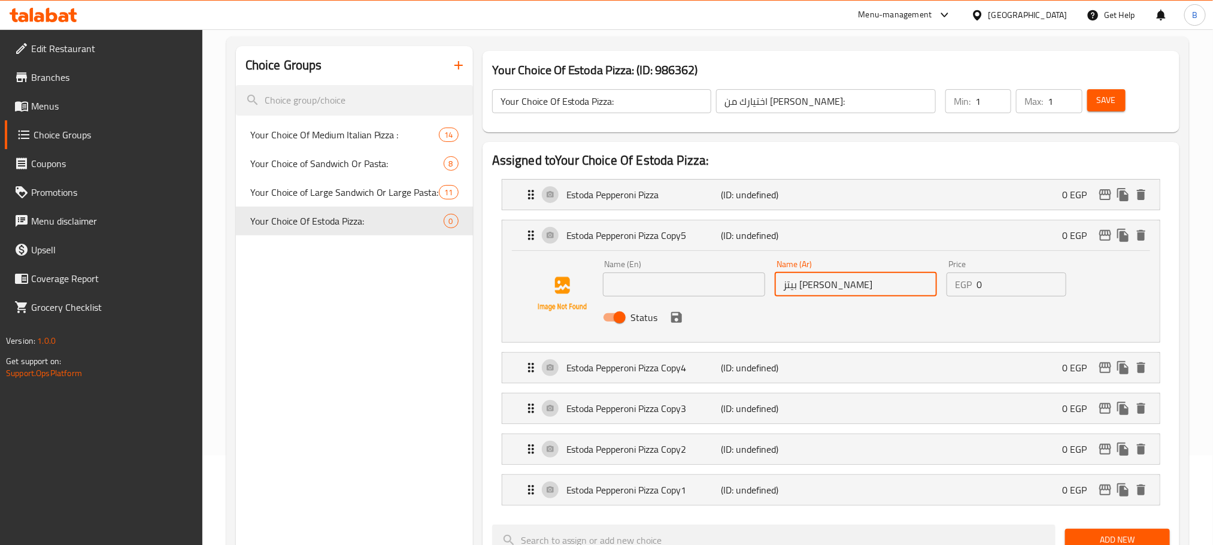
click at [846, 288] on input "بيتز إستودا بيبروني" at bounding box center [855, 284] width 162 height 24
click at [785, 370] on p "(ID: undefined)" at bounding box center [772, 367] width 103 height 14
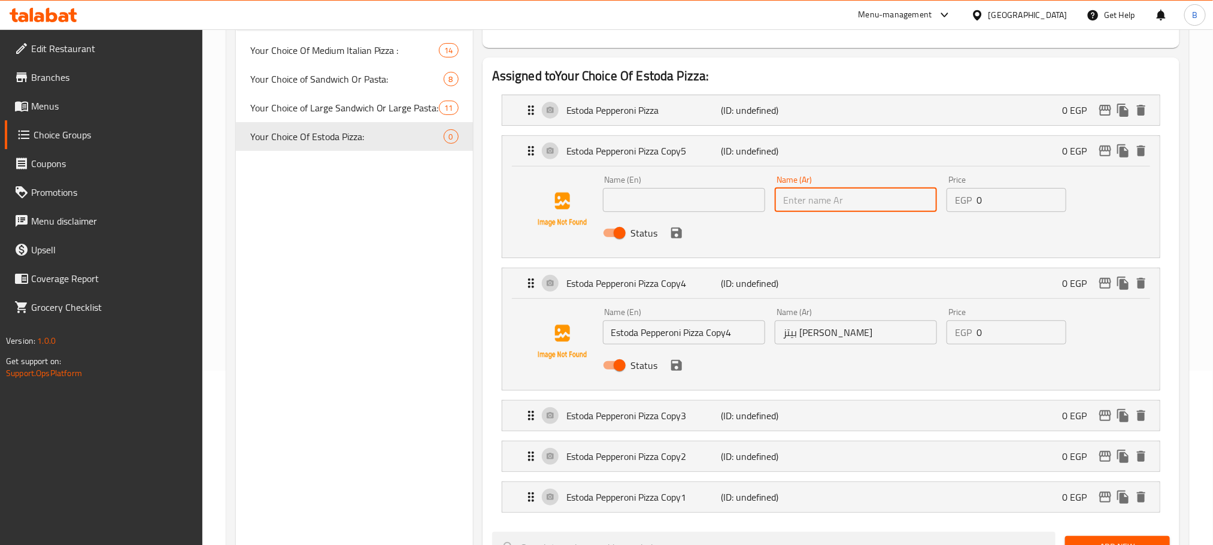
scroll to position [269, 0]
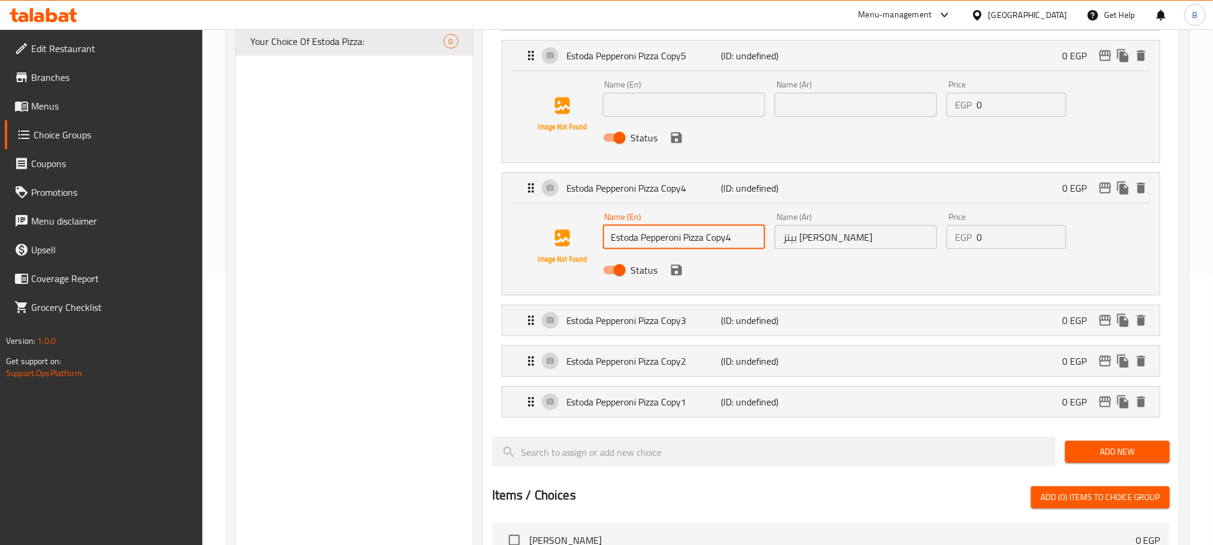
click at [745, 239] on input "Estoda Pepperoni Pizza Copy4" at bounding box center [684, 237] width 162 height 24
click at [839, 255] on div "Status" at bounding box center [856, 270] width 516 height 32
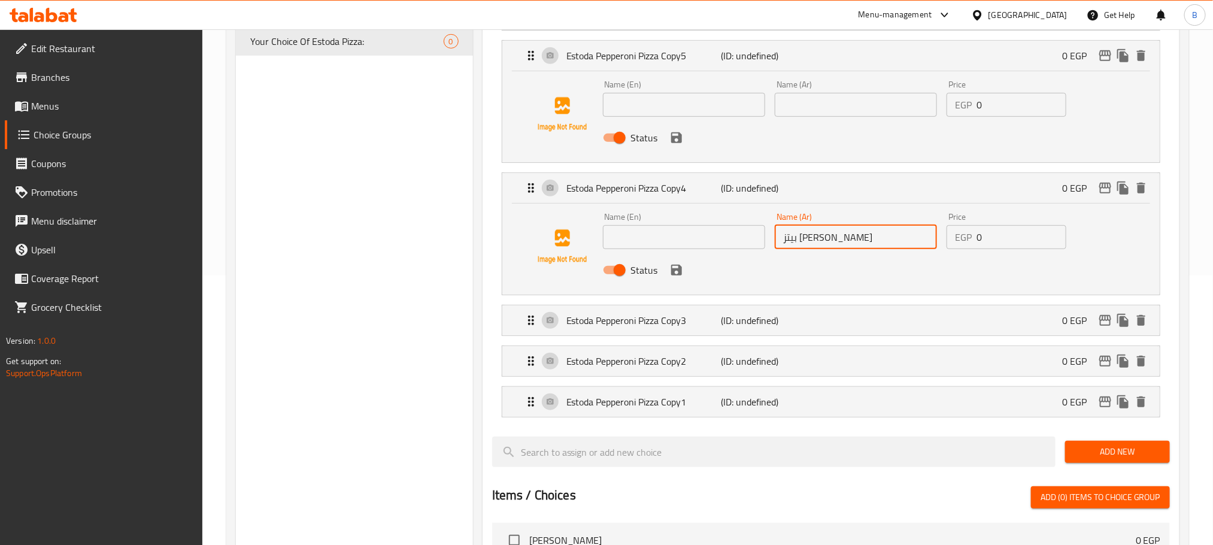
click at [843, 246] on input "بيتز إستودا بيبروني" at bounding box center [855, 237] width 162 height 24
click at [843, 246] on input "text" at bounding box center [855, 237] width 162 height 24
click at [810, 321] on p "(ID: undefined)" at bounding box center [772, 320] width 103 height 14
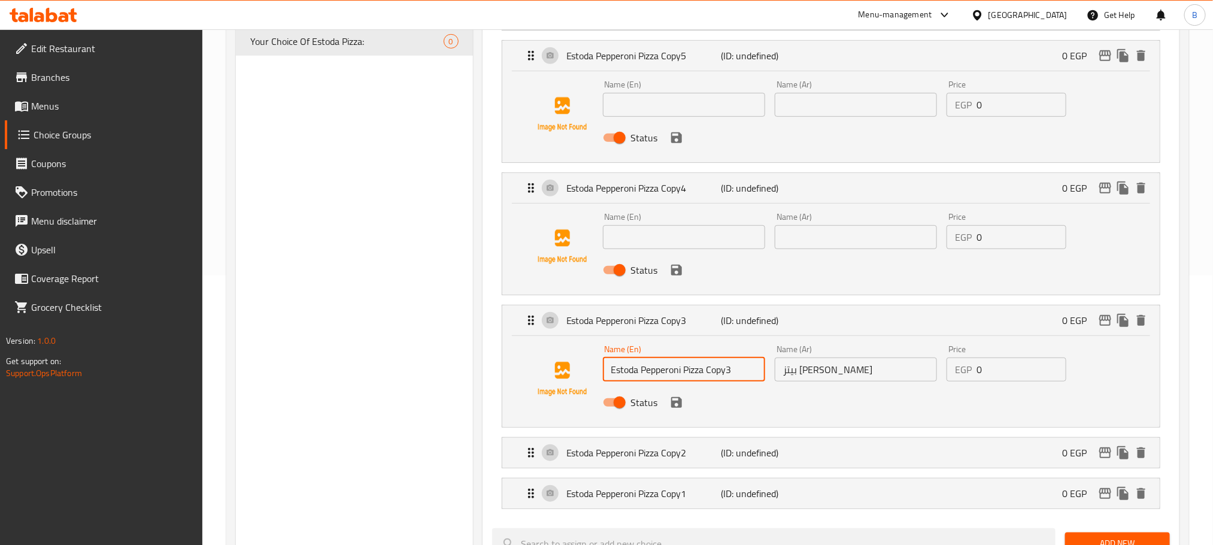
click at [685, 379] on input "Estoda Pepperoni Pizza Copy3" at bounding box center [684, 369] width 162 height 24
click at [824, 379] on input "بيتز إستودا بيبروني" at bounding box center [855, 369] width 162 height 24
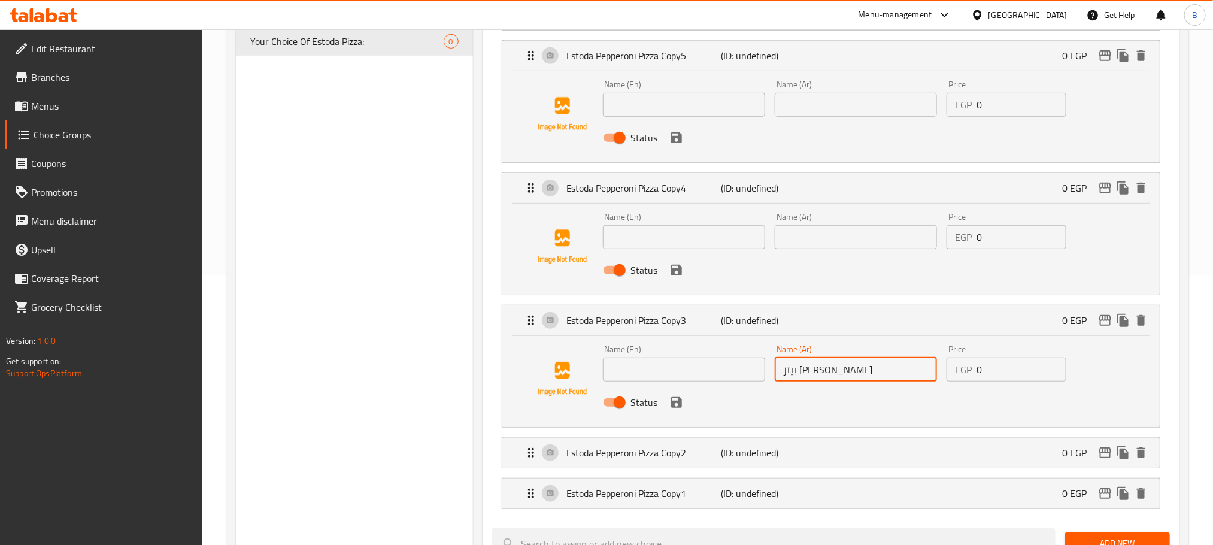
click at [825, 379] on input "بيتز إستودا بيبروني" at bounding box center [855, 369] width 162 height 24
click at [761, 442] on div "Estoda Pepperoni Pizza Copy2 (ID: undefined) 0 EGP" at bounding box center [834, 453] width 621 height 30
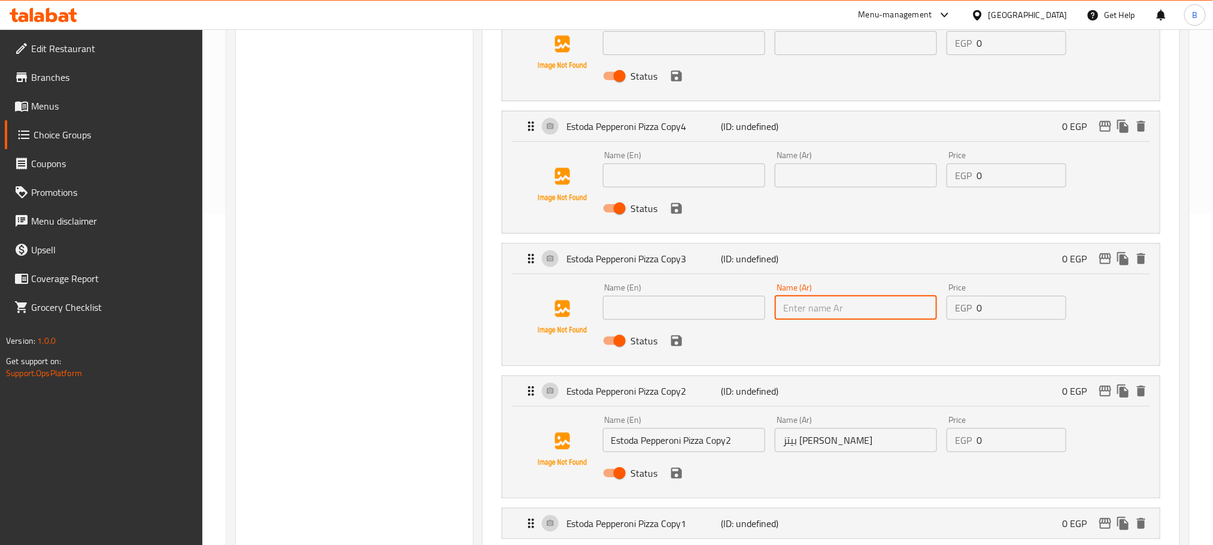
scroll to position [359, 0]
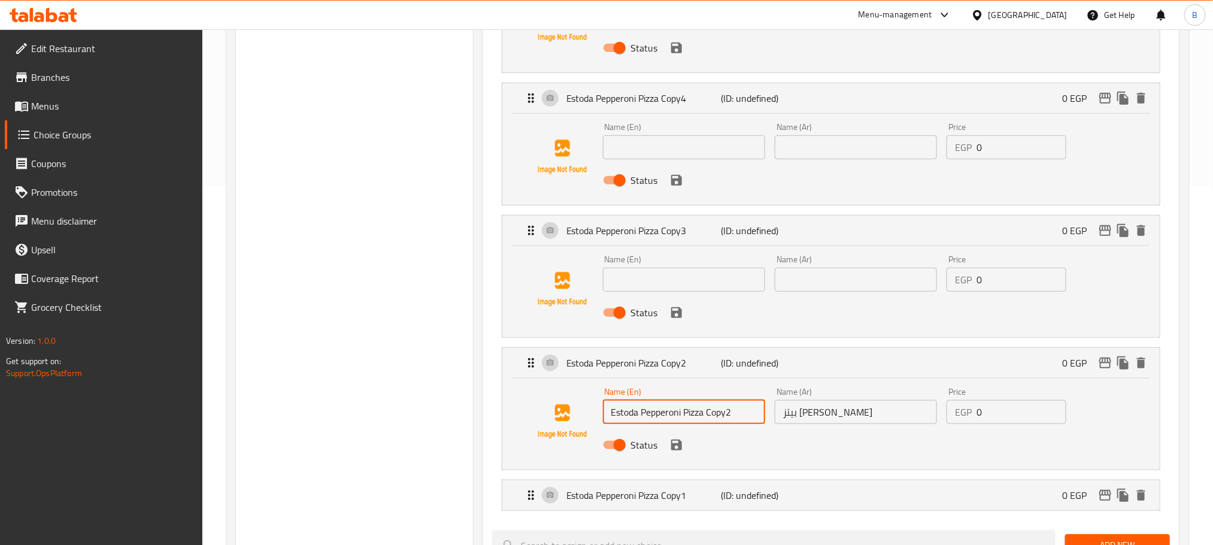
click at [708, 414] on input "Estoda Pepperoni Pizza Copy2" at bounding box center [684, 412] width 162 height 24
click at [791, 421] on input "بيتز إستودا بيبروني" at bounding box center [855, 412] width 162 height 24
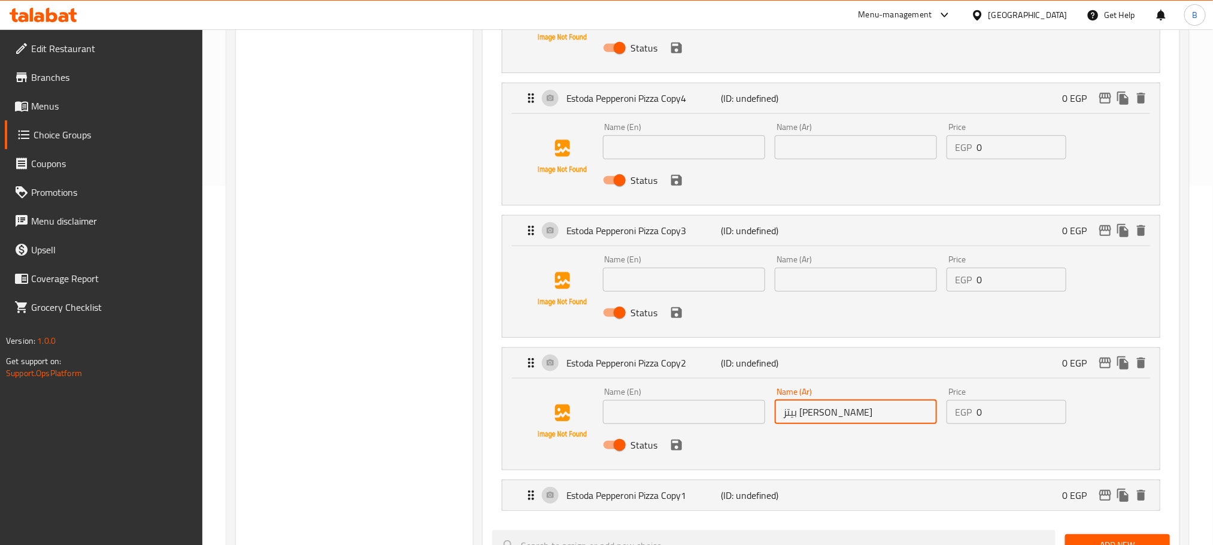
click at [791, 421] on input "بيتز إستودا بيبروني" at bounding box center [855, 412] width 162 height 24
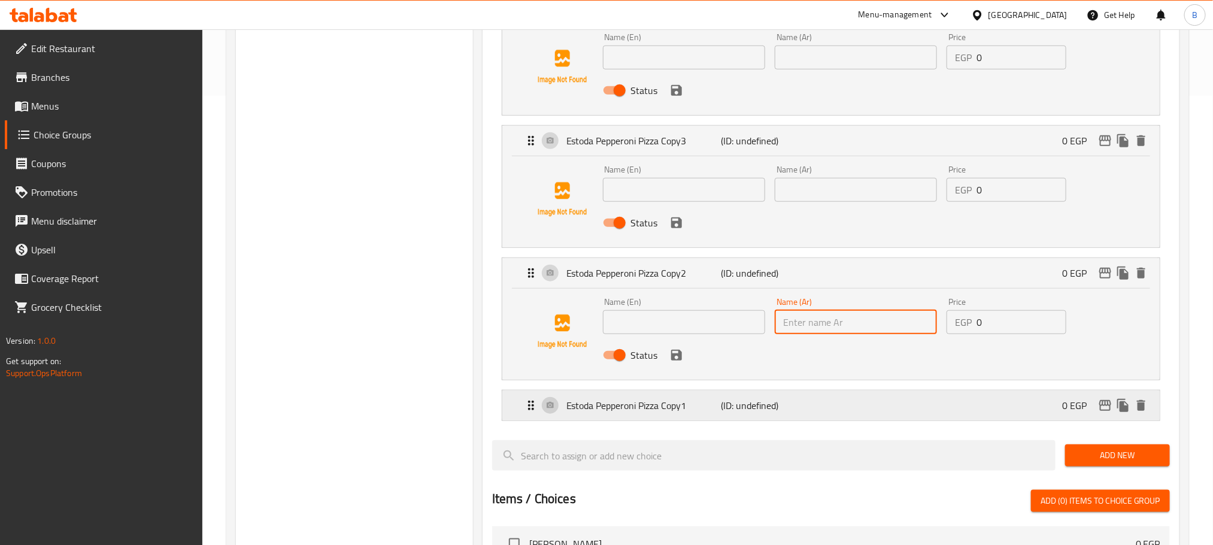
click at [681, 412] on p "Estoda Pepperoni Pizza Copy1" at bounding box center [643, 405] width 154 height 14
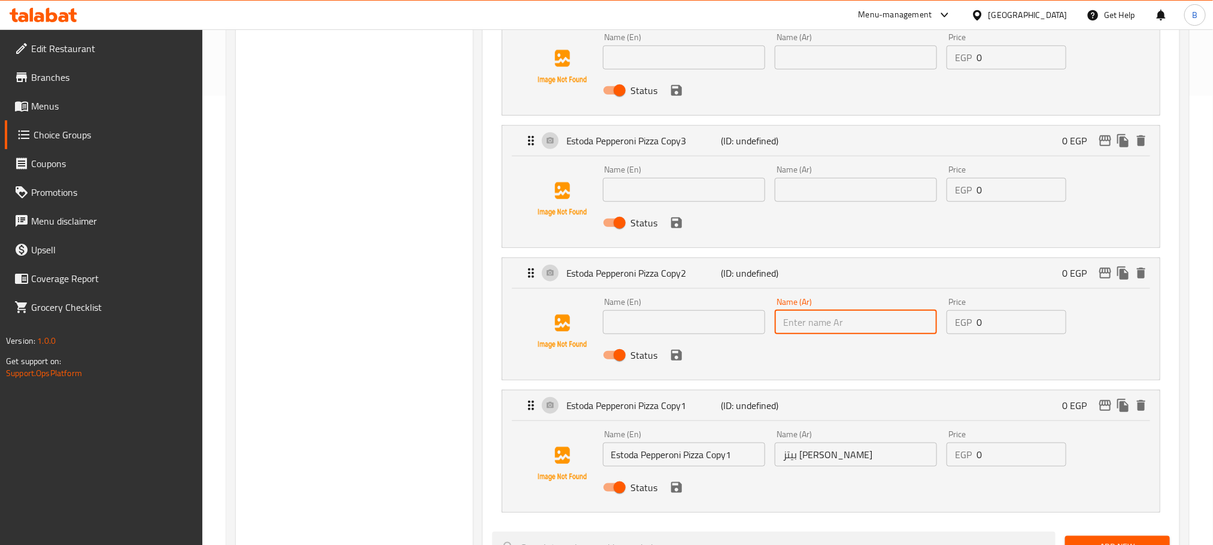
click at [648, 446] on nav "Estoda Pepperoni Pizza (ID: undefined) 0 EGP Name (En) Estoda Pepperoni Pizza N…" at bounding box center [831, 166] width 678 height 712
click at [648, 457] on input "Estoda Pepperoni Pizza Copy1" at bounding box center [684, 454] width 162 height 24
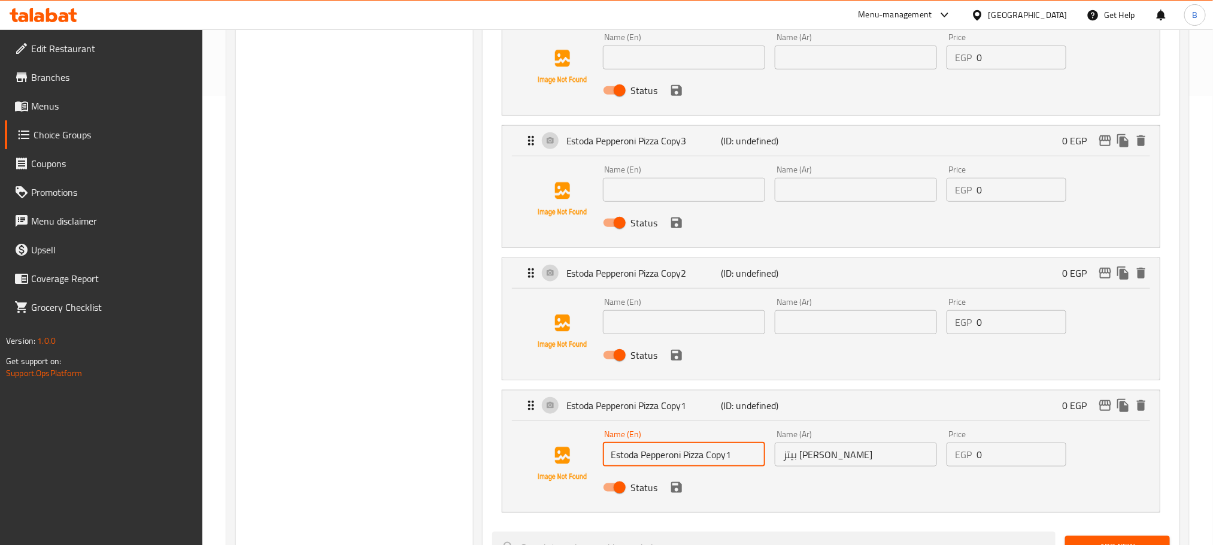
click at [648, 457] on input "Estoda Pepperoni Pizza Copy1" at bounding box center [684, 454] width 162 height 24
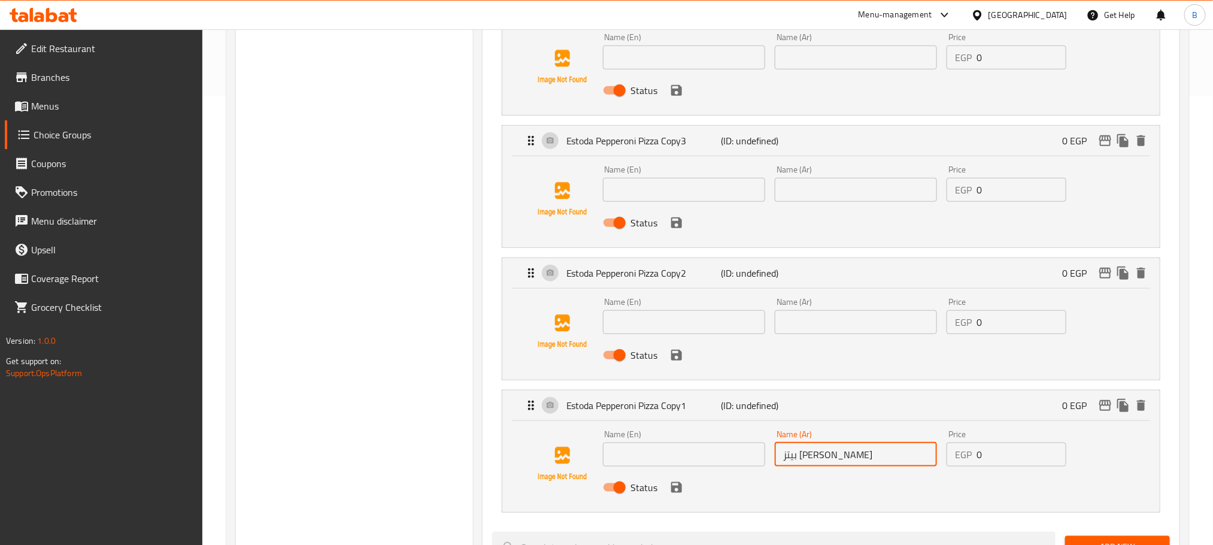
click at [785, 457] on input "بيتز إستودا بيبروني" at bounding box center [855, 454] width 162 height 24
click at [785, 457] on input "text" at bounding box center [855, 454] width 162 height 24
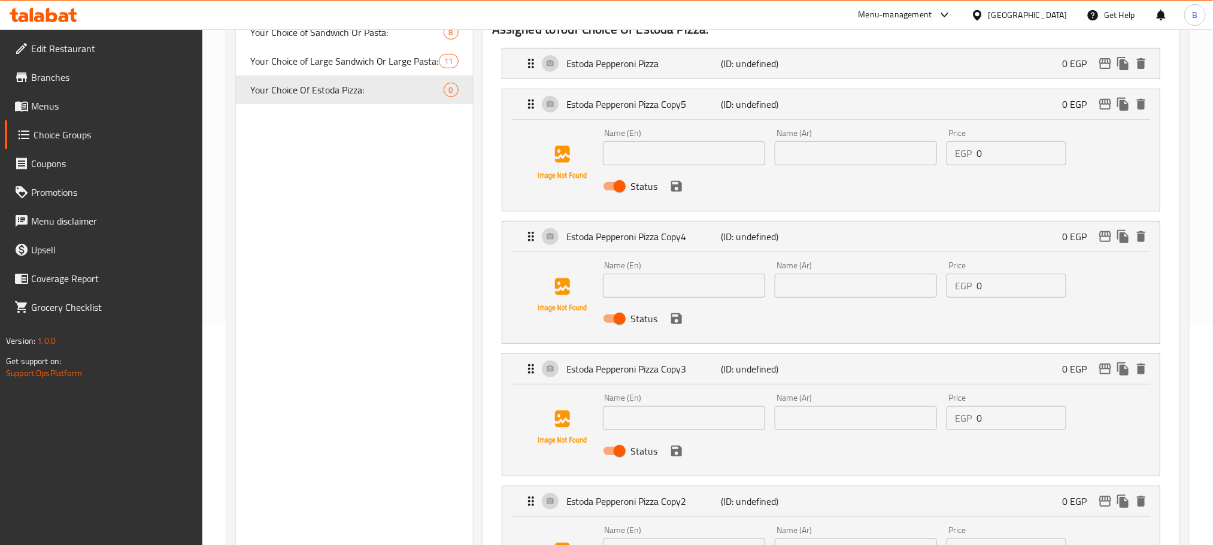
scroll to position [180, 0]
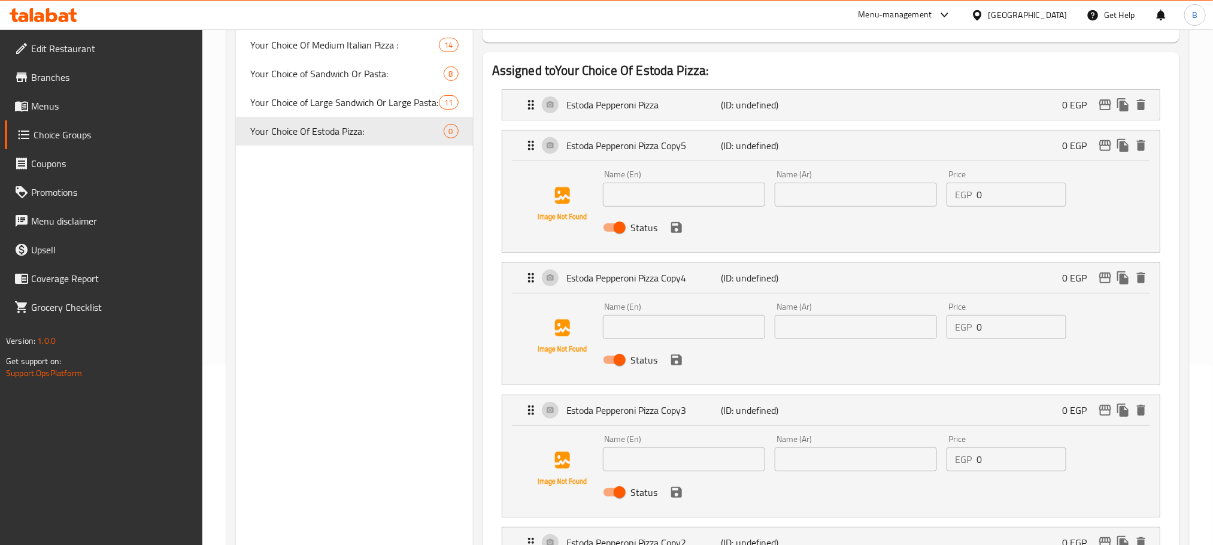
click at [694, 199] on input "text" at bounding box center [684, 195] width 162 height 24
click at [682, 203] on input "b" at bounding box center [684, 195] width 162 height 24
paste input "Pizza Estoda Hot Dog"
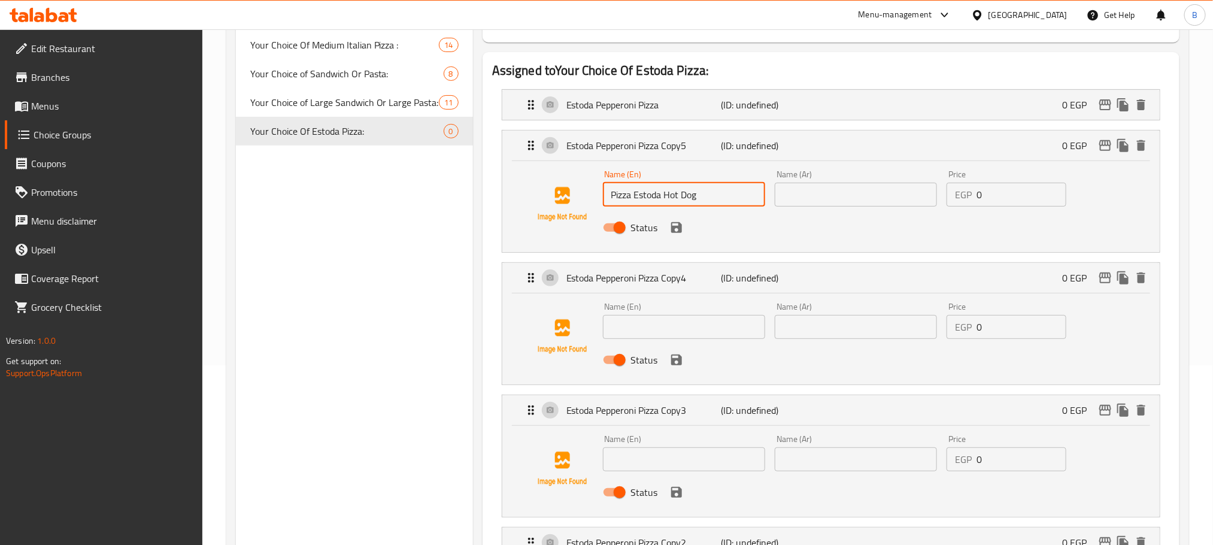
type input "Pizza Estoda Hot Dog"
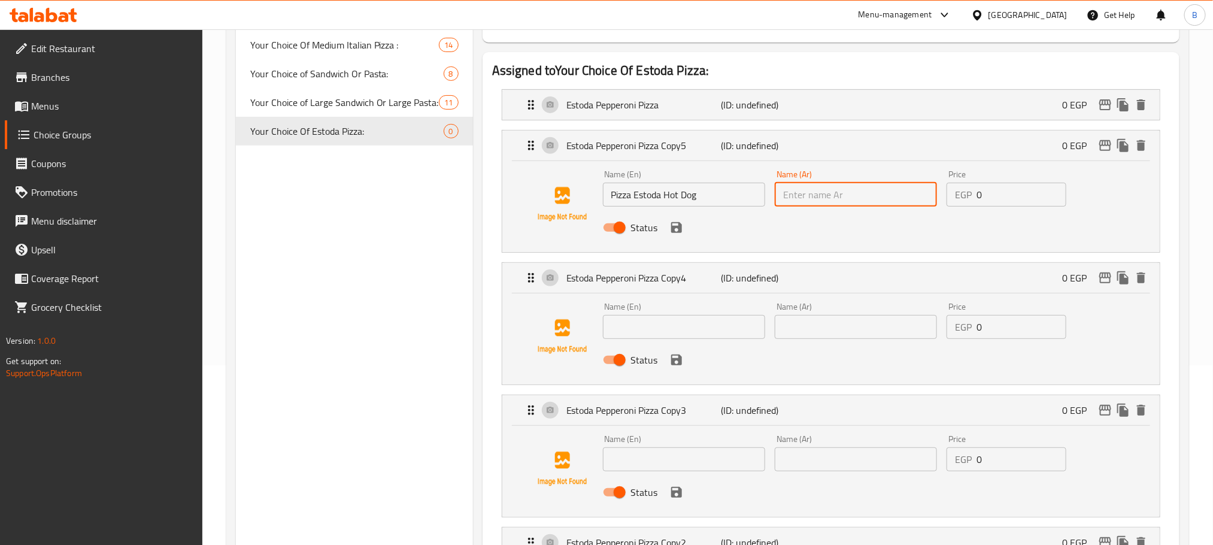
click at [830, 191] on input "text" at bounding box center [855, 195] width 162 height 24
paste input "بيتزا استودا هوت دوج"
click at [834, 198] on input "بيتزا استودا هوت دوج" at bounding box center [855, 195] width 162 height 24
paste input "ستودا"
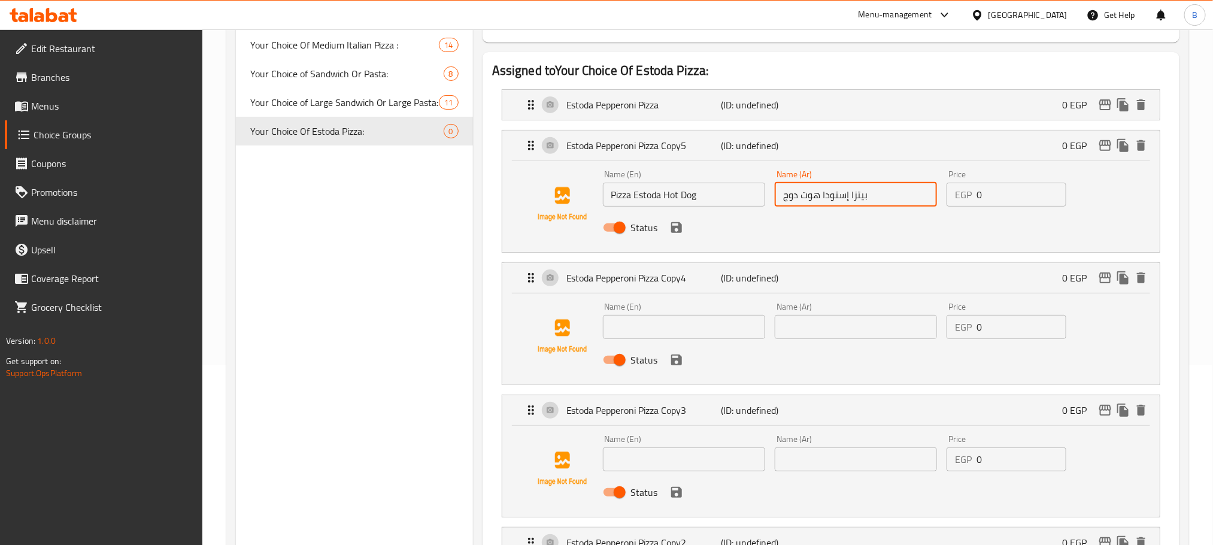
click at [840, 198] on input "بيتزا إستودا هوت دوج" at bounding box center [855, 195] width 162 height 24
click at [889, 196] on input "بيتزا هوت دوج" at bounding box center [855, 195] width 162 height 24
paste input "إستودا"
click at [803, 121] on li "Estoda Pepperoni Pizza (ID: undefined) 0 EGP Name (En) Estoda Pepperoni Pizza N…" at bounding box center [831, 104] width 678 height 41
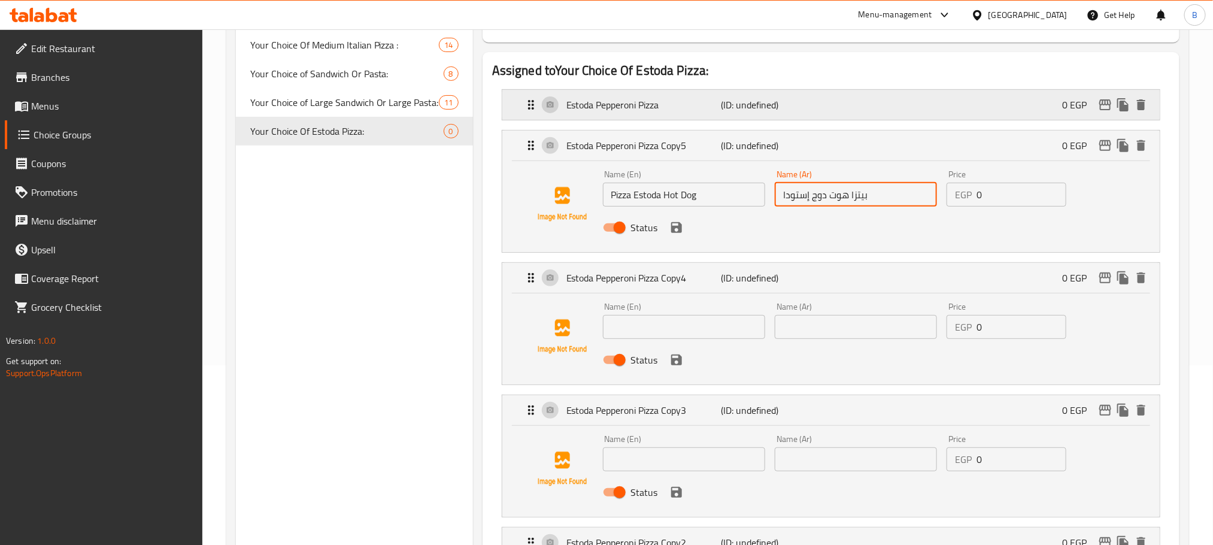
click at [804, 110] on p "(ID: undefined)" at bounding box center [772, 105] width 103 height 14
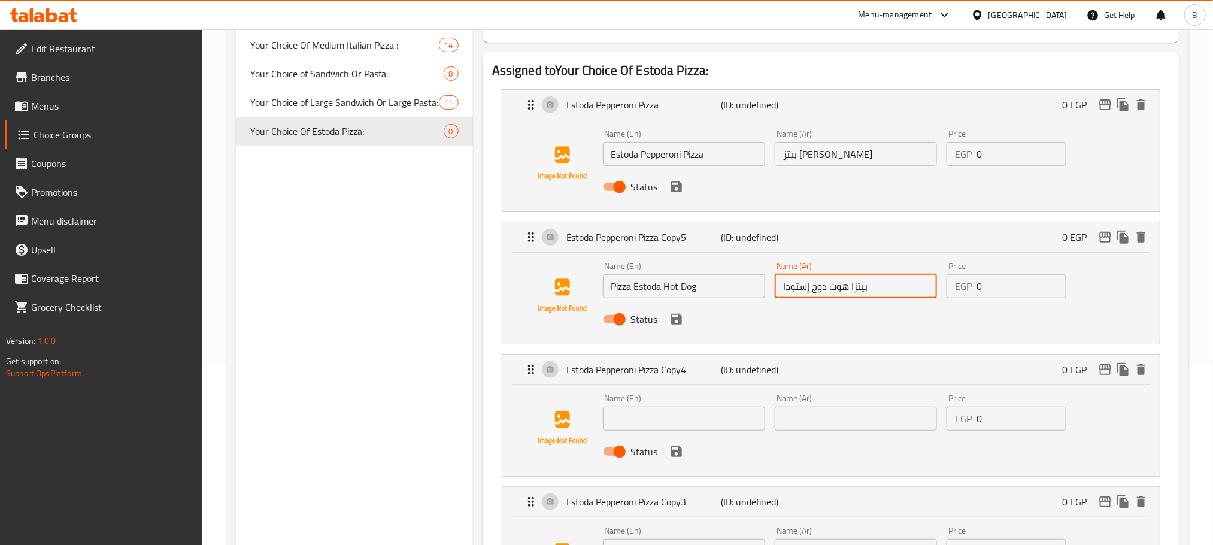
type input "بيتزا هوت دوج إستودا"
click at [830, 157] on input "بيتز إستودا بيبروني" at bounding box center [855, 154] width 162 height 24
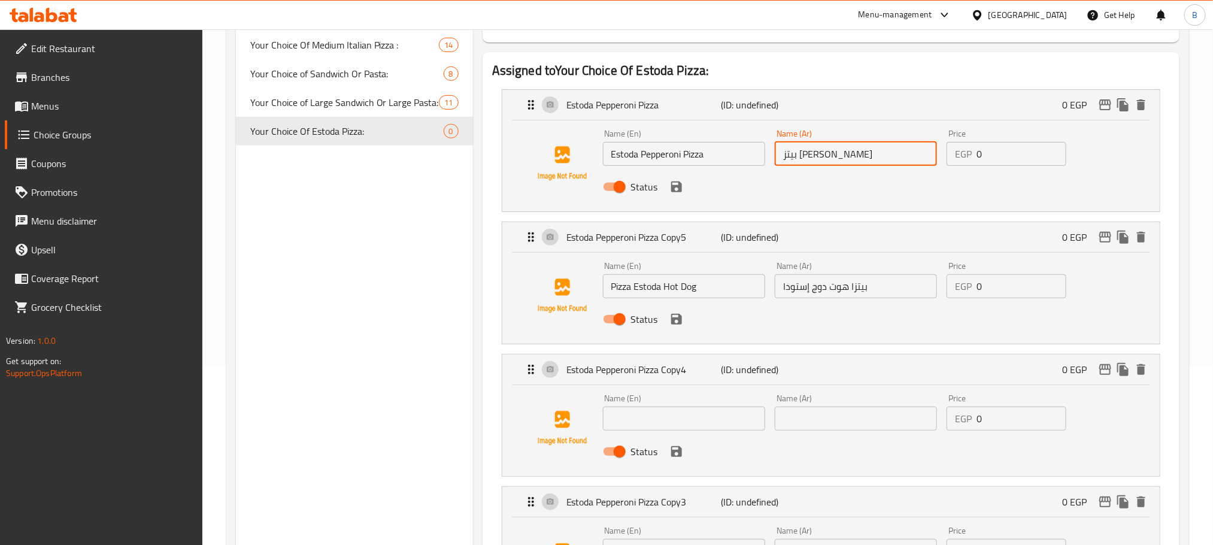
click at [830, 157] on input "بيتز إستودا بيبروني" at bounding box center [855, 154] width 162 height 24
click at [665, 406] on input "text" at bounding box center [684, 418] width 162 height 24
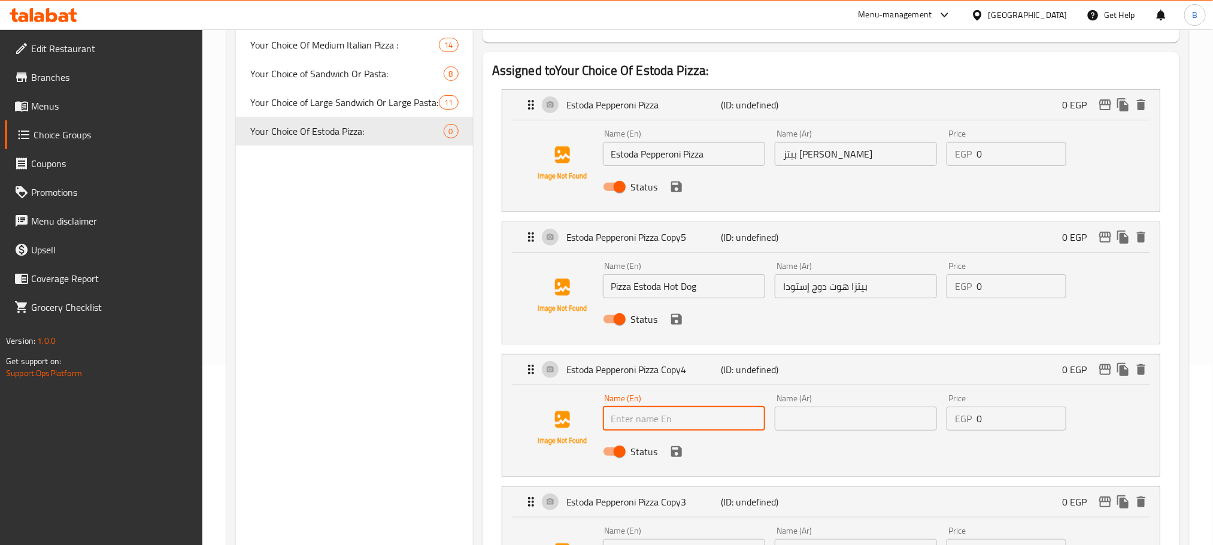
paste input "Pizza Estoda Super Supreme"
click at [679, 196] on div "Status" at bounding box center [856, 187] width 516 height 32
click at [679, 186] on icon "save" at bounding box center [676, 186] width 11 height 11
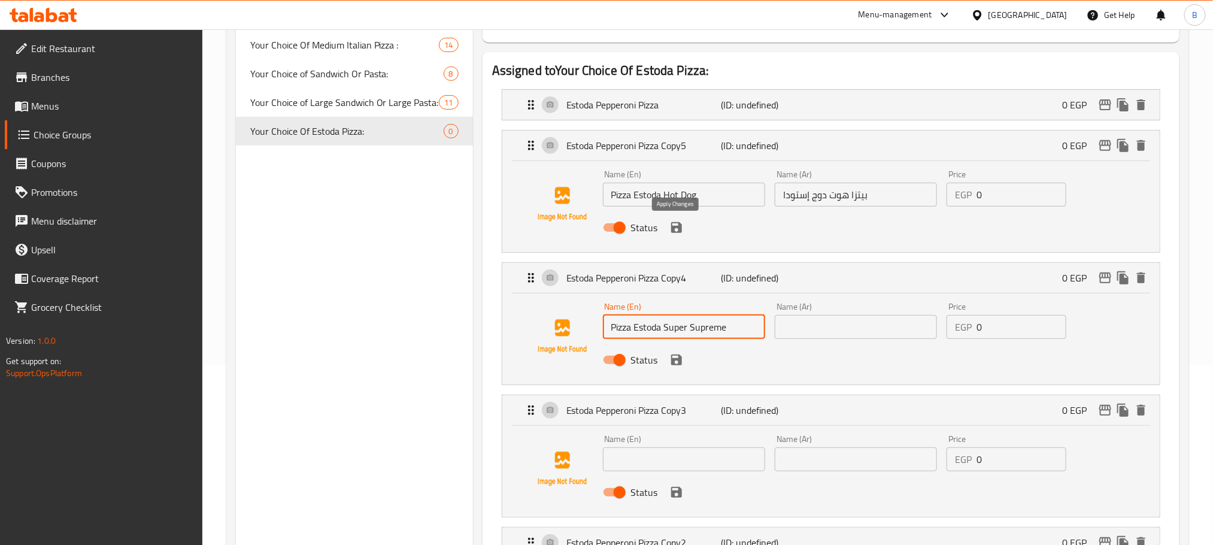
click at [679, 232] on icon "save" at bounding box center [676, 227] width 11 height 11
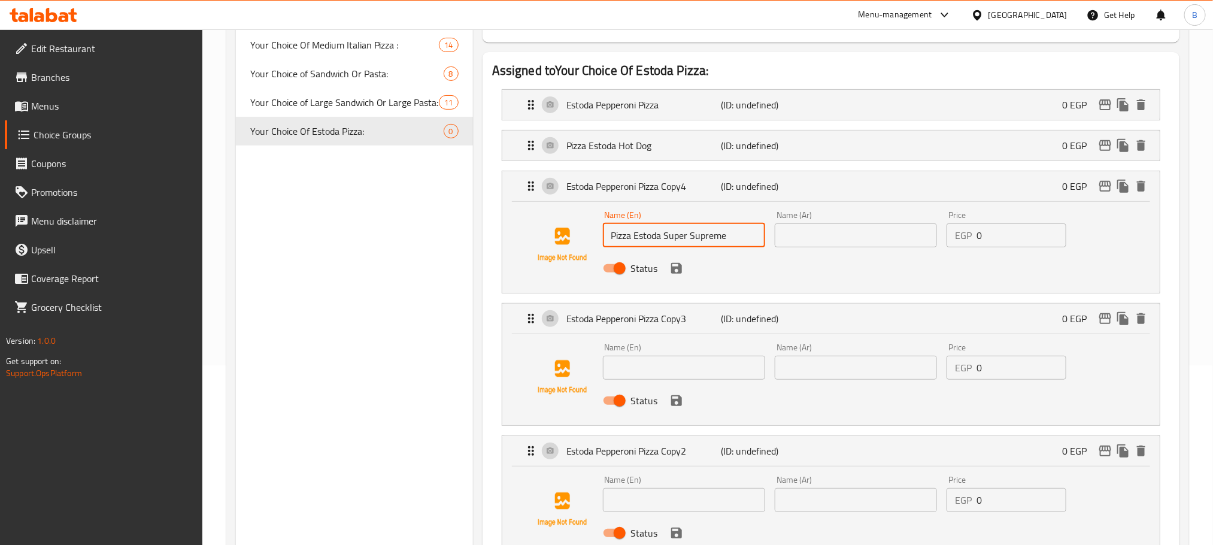
type input "Pizza Estoda Super Supreme"
click at [799, 224] on input "text" at bounding box center [855, 235] width 162 height 24
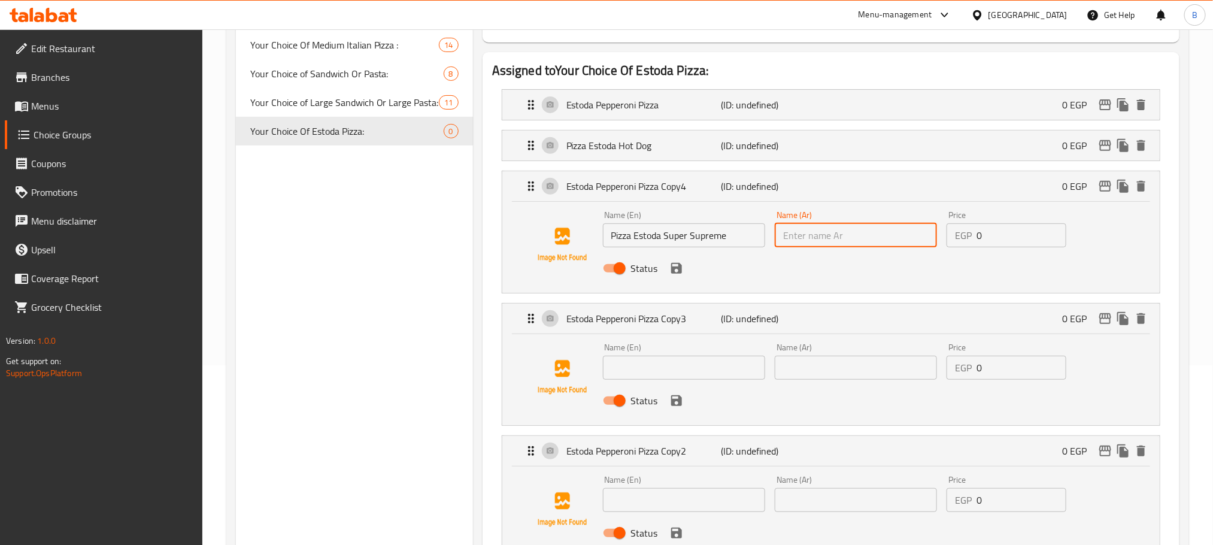
paste input "بيتزا استودا سوبر سوبريم"
click at [852, 236] on input "بيتزا استودا سوبر سوبريم" at bounding box center [855, 235] width 162 height 24
paste input "text"
click at [849, 239] on input "بيتزا إستودا سوبر سوبريم" at bounding box center [855, 235] width 162 height 24
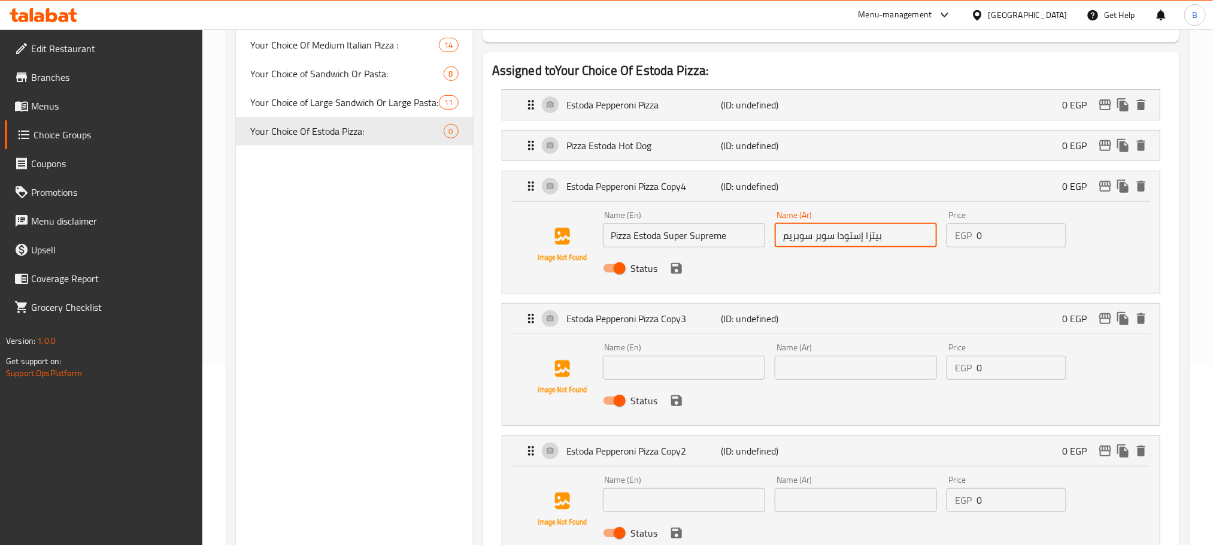
click at [849, 239] on input "بيتزا إستودا سوبر سوبريم" at bounding box center [855, 235] width 162 height 24
click at [674, 269] on icon "save" at bounding box center [676, 268] width 11 height 11
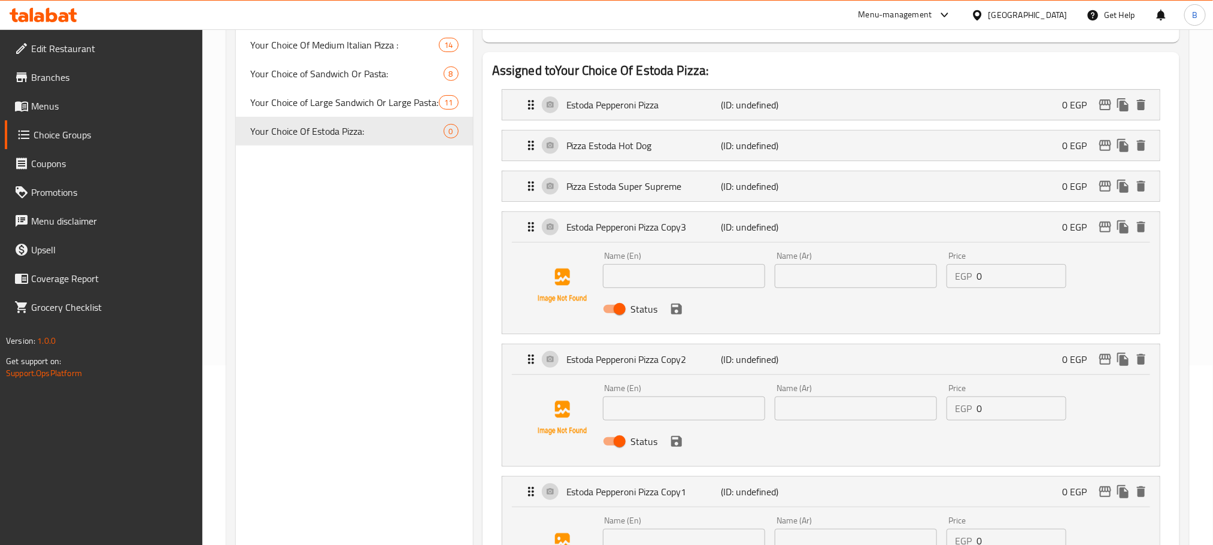
click at [837, 171] on li "Pizza Estoda Super Supreme (ID: undefined) 0 EGP Name (En) Pizza Estoda Super S…" at bounding box center [831, 186] width 678 height 41
click at [836, 172] on div "Pizza Estoda Super Supreme (ID: undefined) 0 EGP" at bounding box center [834, 186] width 621 height 30
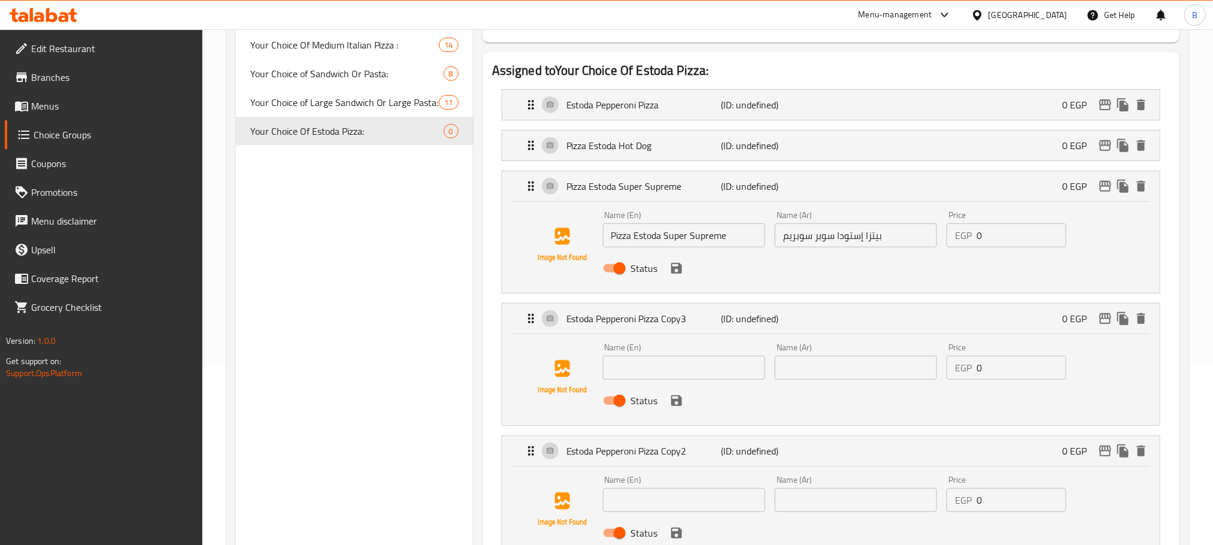
click at [846, 237] on input "بيتزا إستودا سوبر سوبريم" at bounding box center [855, 235] width 162 height 24
click at [873, 242] on input "بيتزا سوبر سوبريم" at bounding box center [855, 235] width 162 height 24
paste input "إستودا"
type input "بيتزا سوبر سوبريم إستودا"
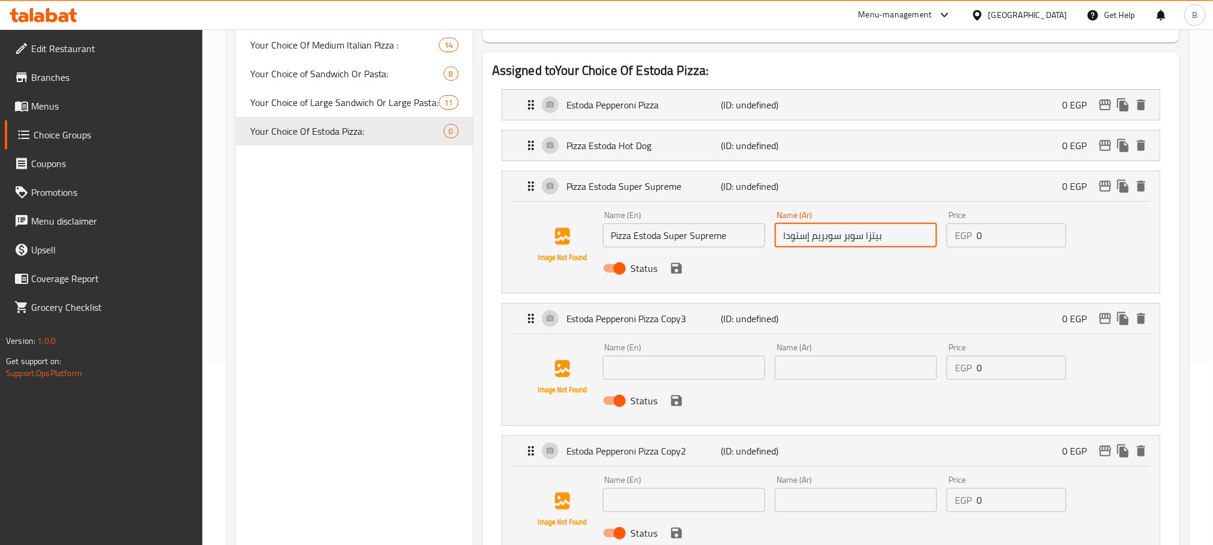
click at [678, 366] on input "text" at bounding box center [684, 368] width 162 height 24
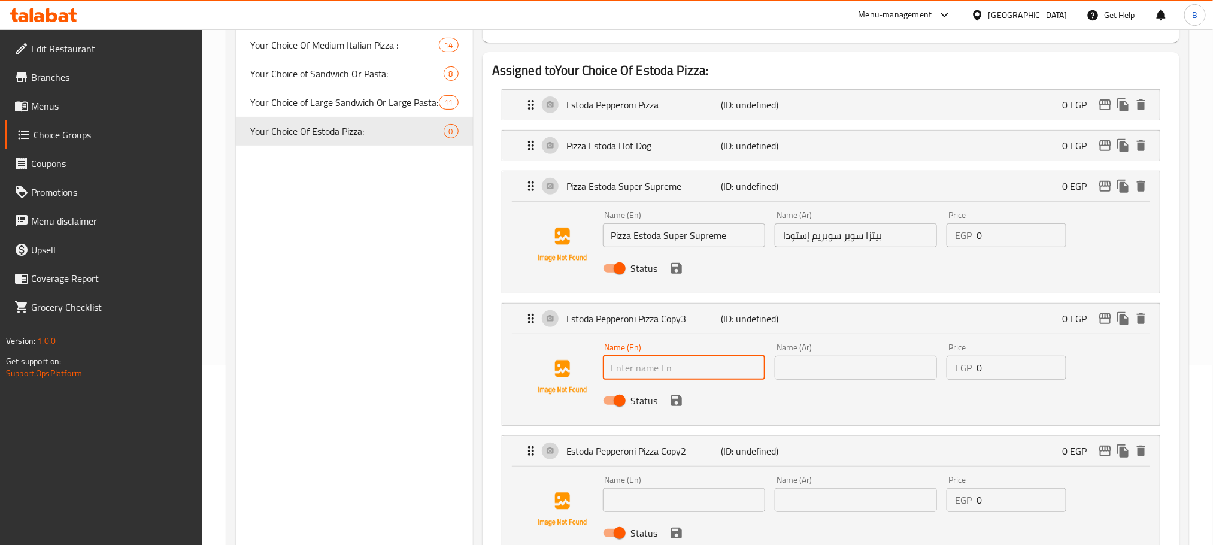
click at [822, 377] on input "text" at bounding box center [855, 368] width 162 height 24
paste input "بيتز استودا بولو"
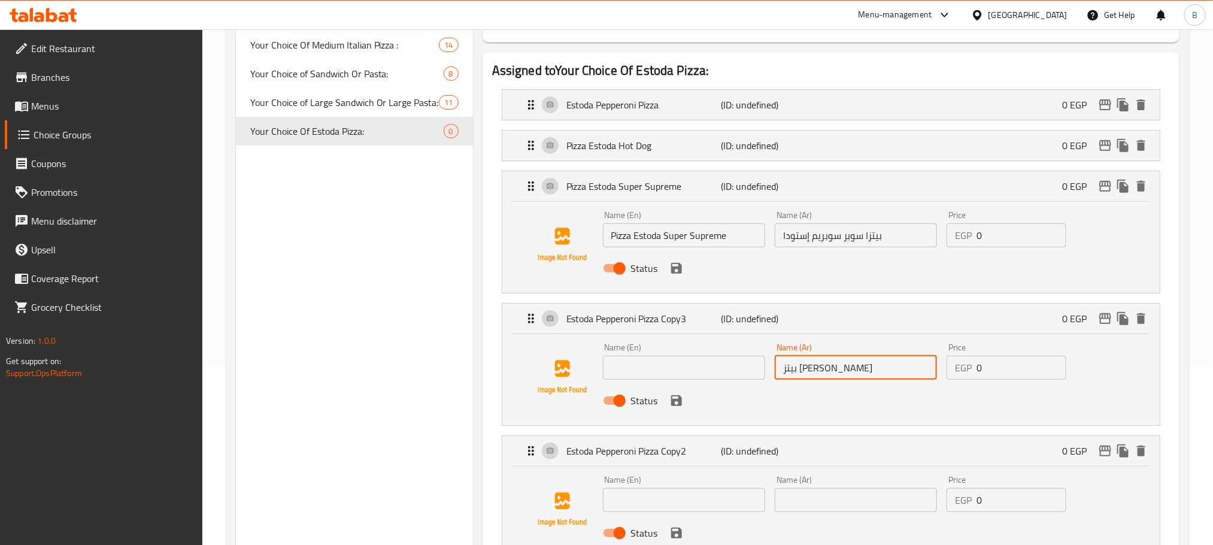
click at [819, 370] on input "بيتز استودا بولو" at bounding box center [855, 368] width 162 height 24
paste input "text"
type input "بيتز إستودا بولو"
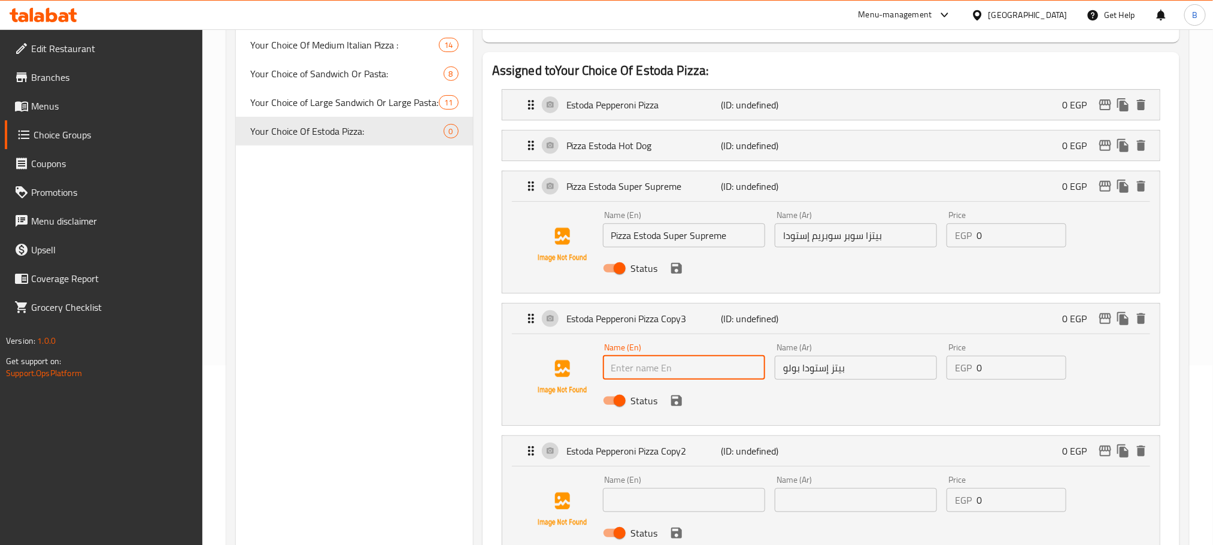
click at [646, 368] on input "text" at bounding box center [684, 368] width 162 height 24
paste input "Estoda Polo Pizza"
click at [678, 397] on icon "save" at bounding box center [676, 400] width 11 height 11
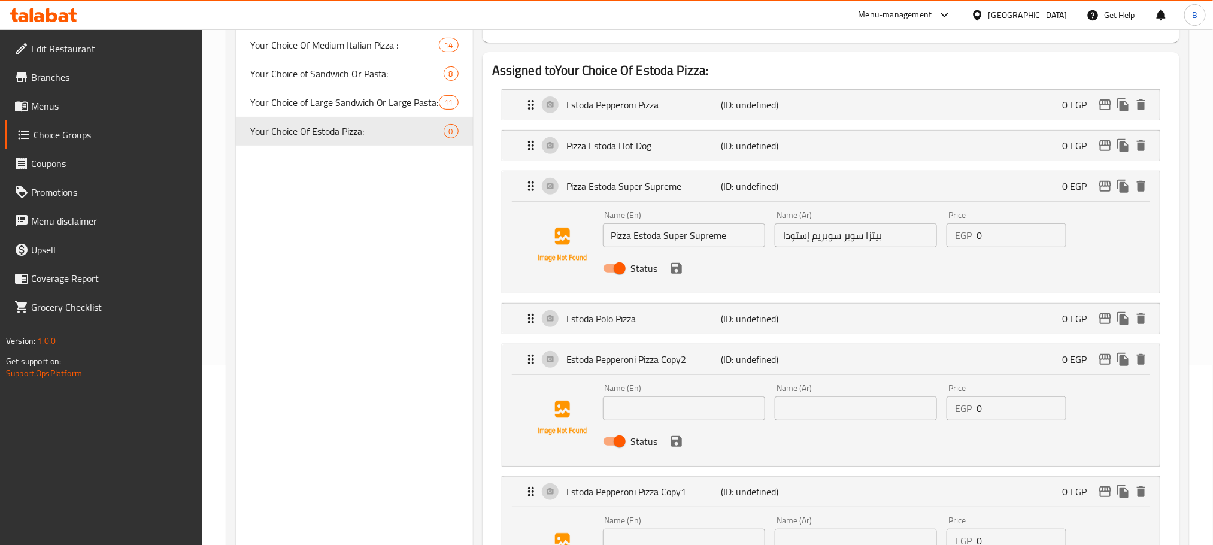
type input "Estoda Polo Pizza"
click at [674, 273] on icon "save" at bounding box center [676, 268] width 11 height 11
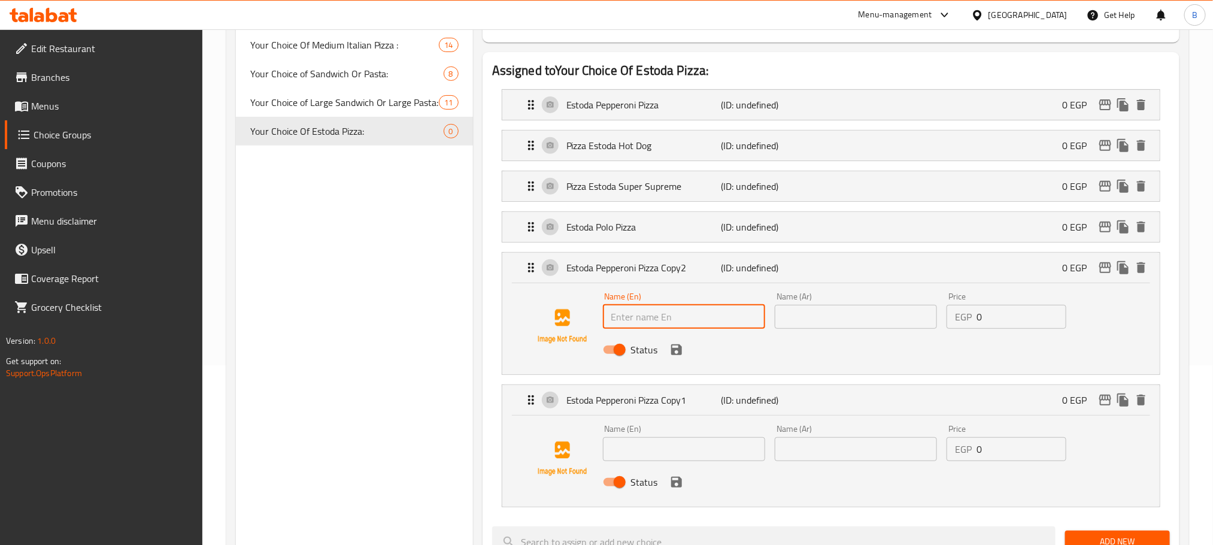
click at [679, 313] on input "text" at bounding box center [684, 317] width 162 height 24
paste input "Pizza Estoda Sausage and Pastrami"
type input "Pizza Estoda Sausage and Pastrami"
paste input "بيتزا استودا سجق وبسطرمه"
click at [807, 316] on input "بيتزا استودا سجق وبسطرمه" at bounding box center [855, 317] width 162 height 24
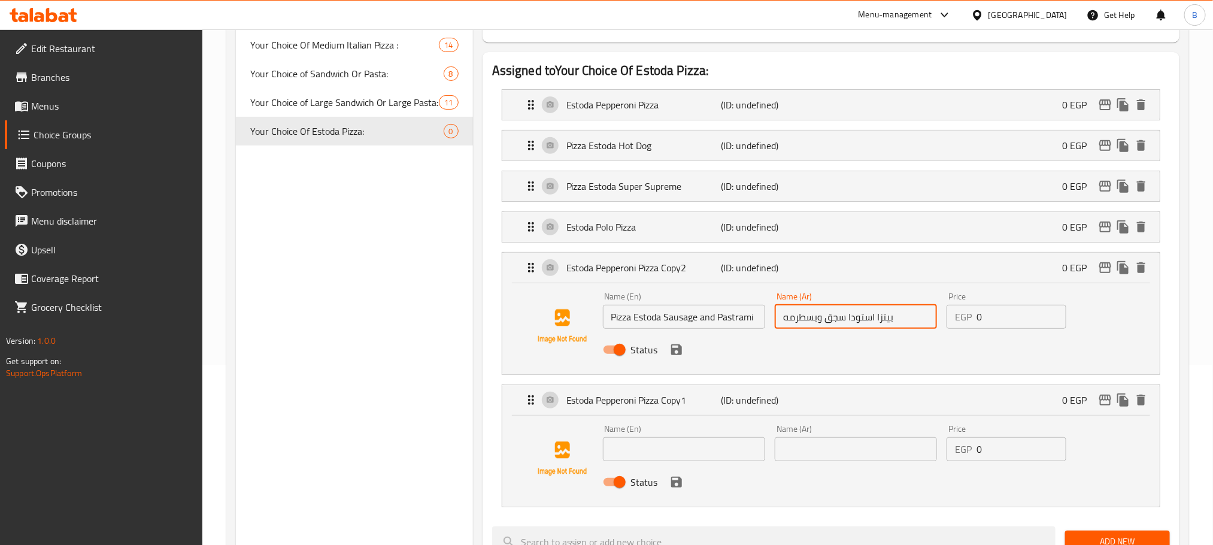
click at [869, 320] on input "بيتزا استودا سجق وبسطرمه" at bounding box center [855, 317] width 162 height 24
paste input "ستودا"
click at [686, 357] on div "Status" at bounding box center [856, 349] width 516 height 32
click at [674, 351] on icon "save" at bounding box center [676, 349] width 11 height 11
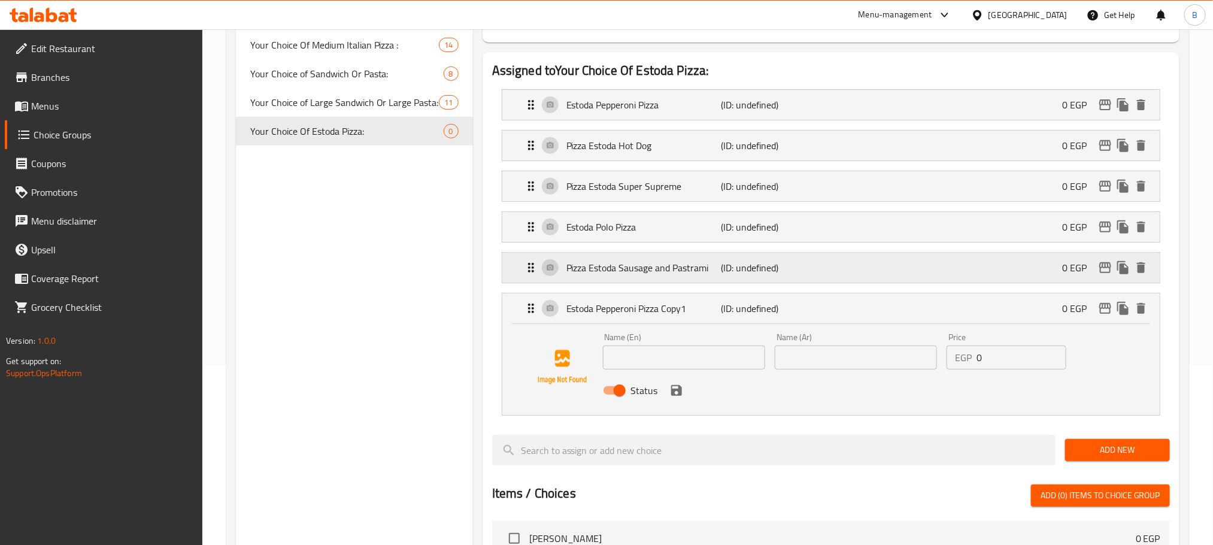
click at [659, 266] on p "Pizza Estoda Sausage and Pastrami" at bounding box center [643, 267] width 154 height 14
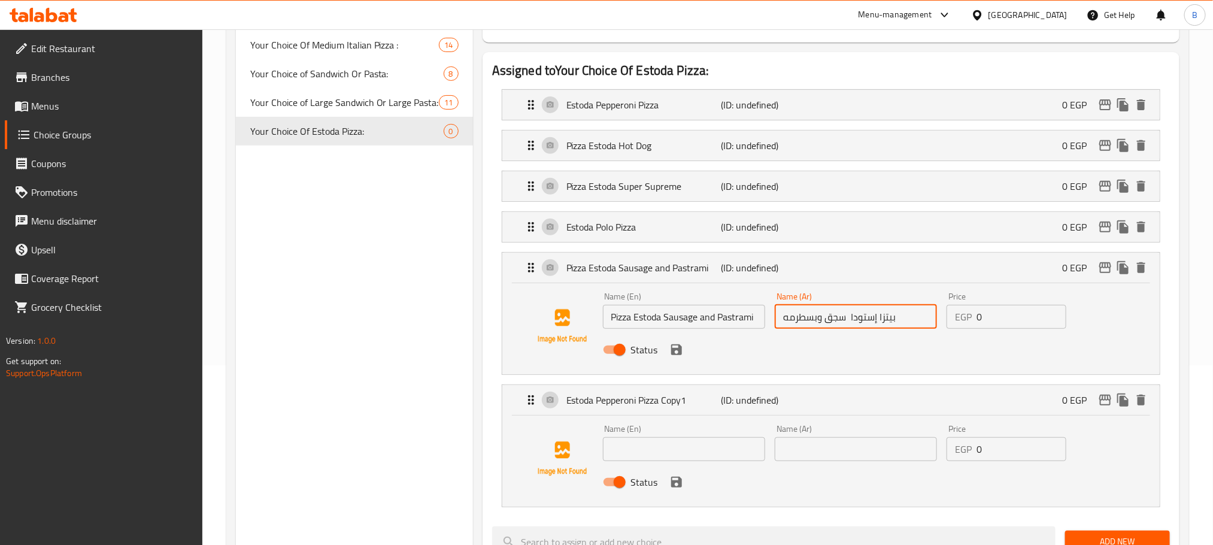
click at [929, 326] on input "بيتزا إستودا سجق وبسطرمه" at bounding box center [855, 317] width 162 height 24
click at [679, 348] on icon "save" at bounding box center [676, 349] width 11 height 11
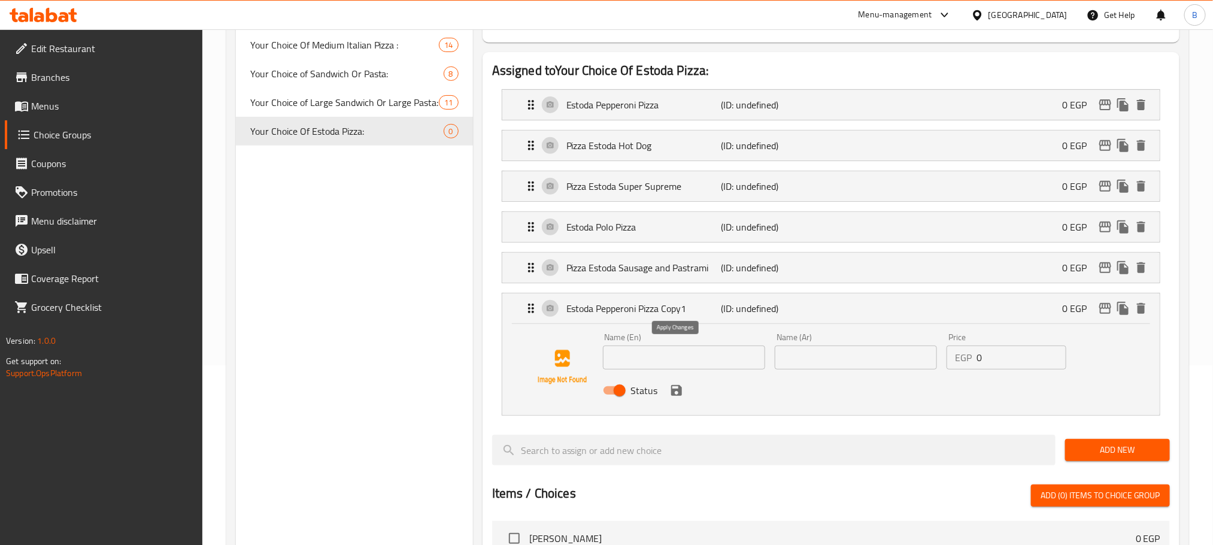
type input "بيتزا إستودا سجق وبسطرمة"
click at [1117, 314] on icon "duplicate" at bounding box center [1123, 308] width 14 height 14
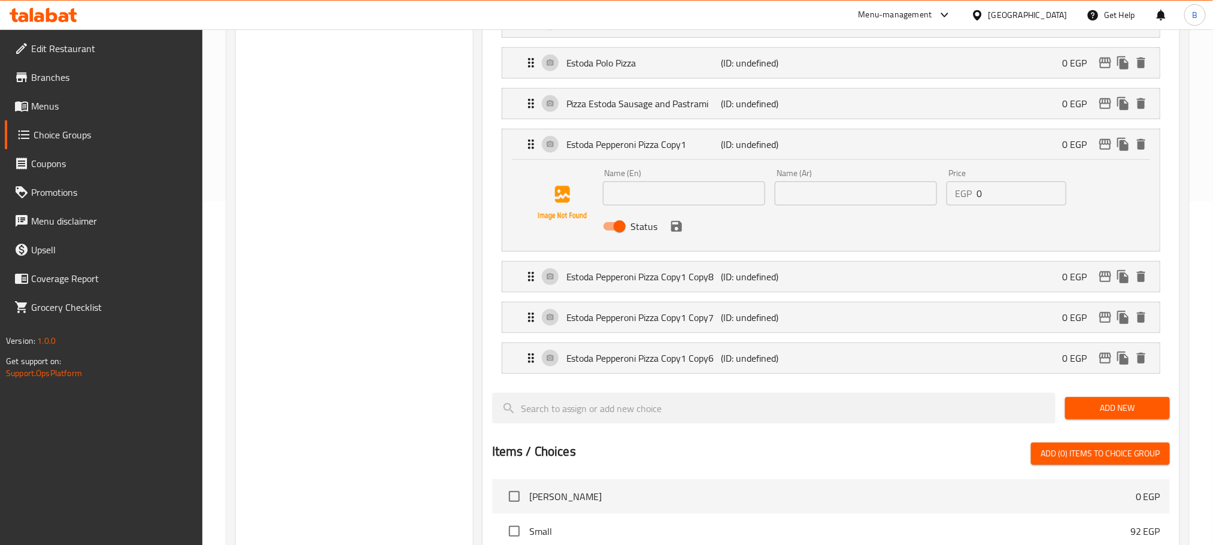
scroll to position [359, 0]
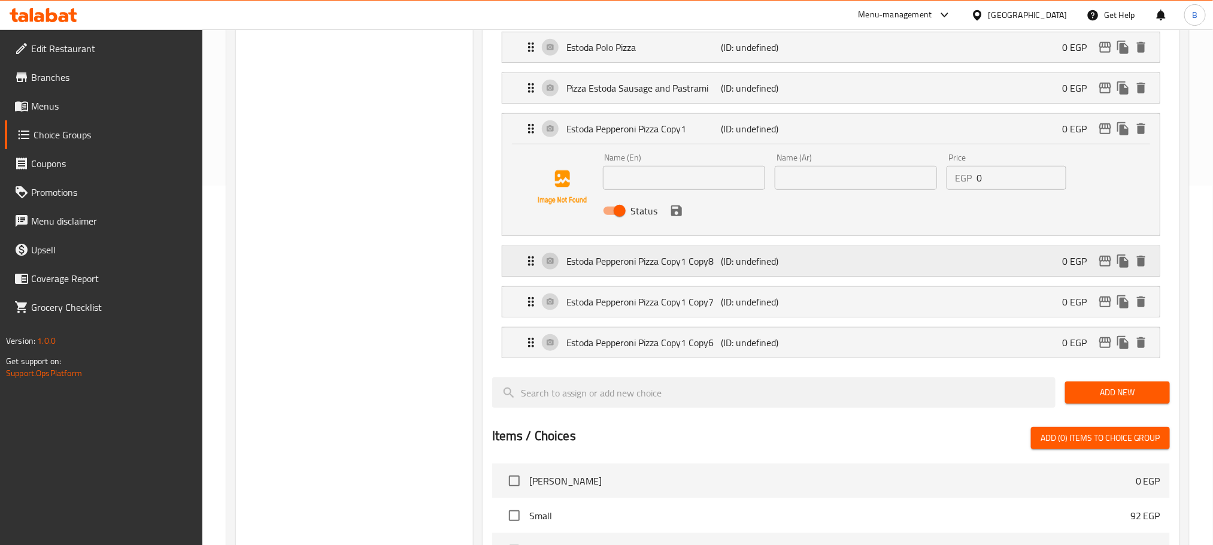
click at [837, 257] on div "Estoda Pepperoni Pizza Copy1 Copy8 (ID: undefined) 0 EGP" at bounding box center [834, 261] width 621 height 30
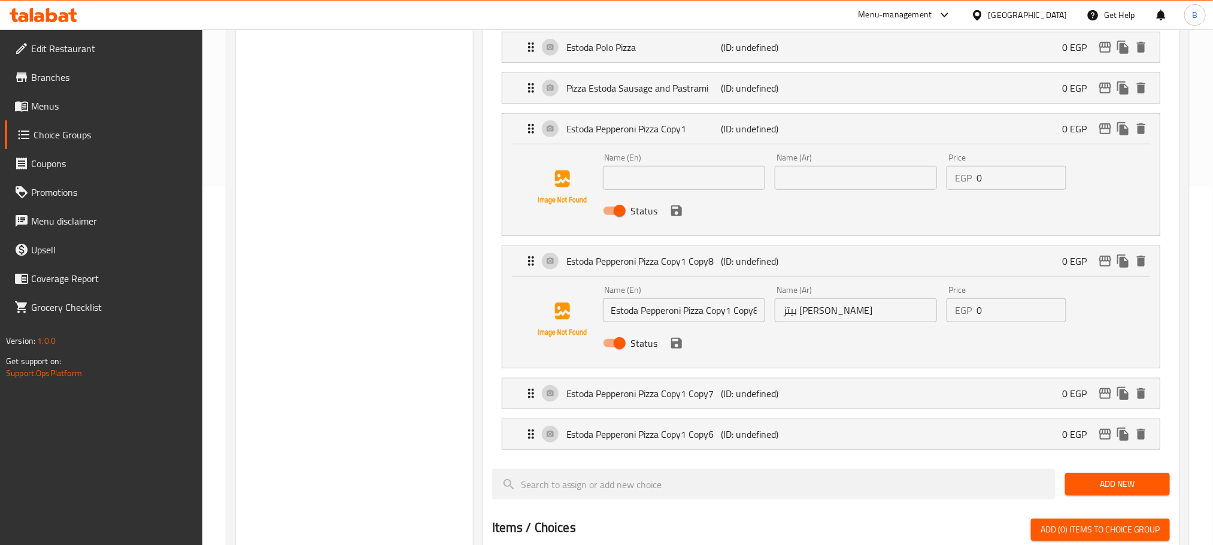
click at [742, 309] on input "Estoda Pepperoni Pizza Copy1 Copy8" at bounding box center [684, 310] width 162 height 24
click at [821, 327] on div "Name (Ar) بيتز إستودا بيبروني Name (Ar)" at bounding box center [856, 304] width 172 height 46
click at [833, 320] on input "بيتز إستودا بيبروني" at bounding box center [855, 310] width 162 height 24
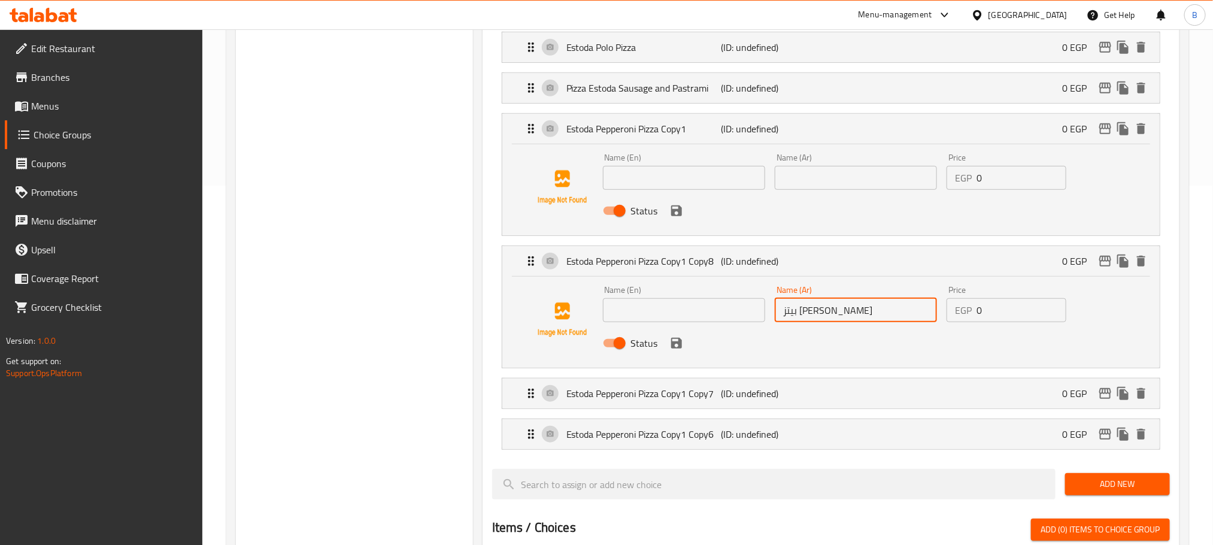
click at [833, 320] on input "بيتز إستودا بيبروني" at bounding box center [855, 310] width 162 height 24
click at [783, 395] on p "(ID: undefined)" at bounding box center [772, 393] width 103 height 14
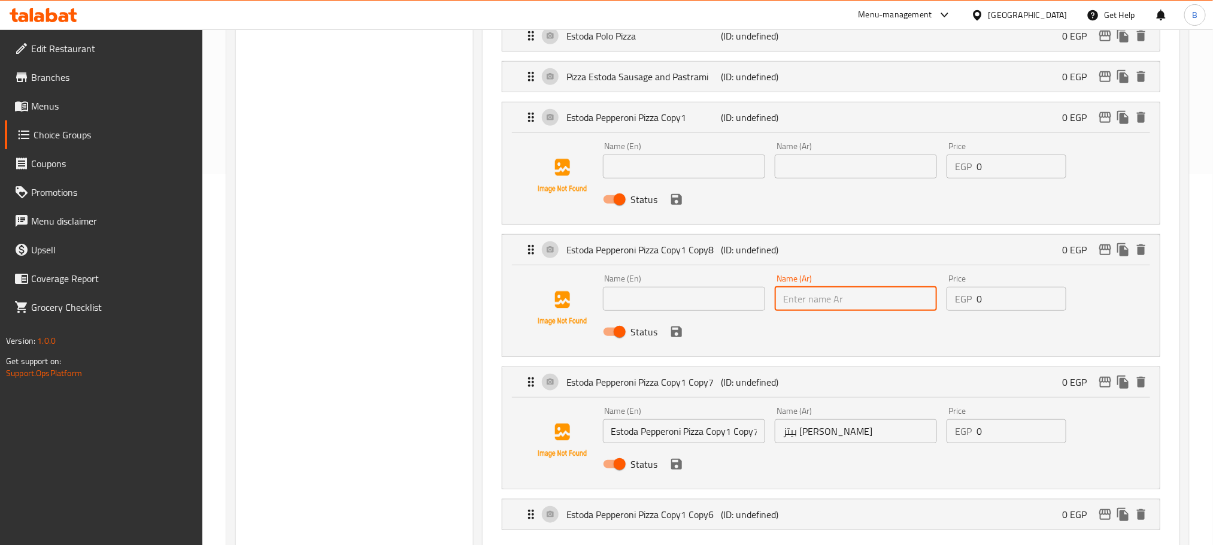
scroll to position [449, 0]
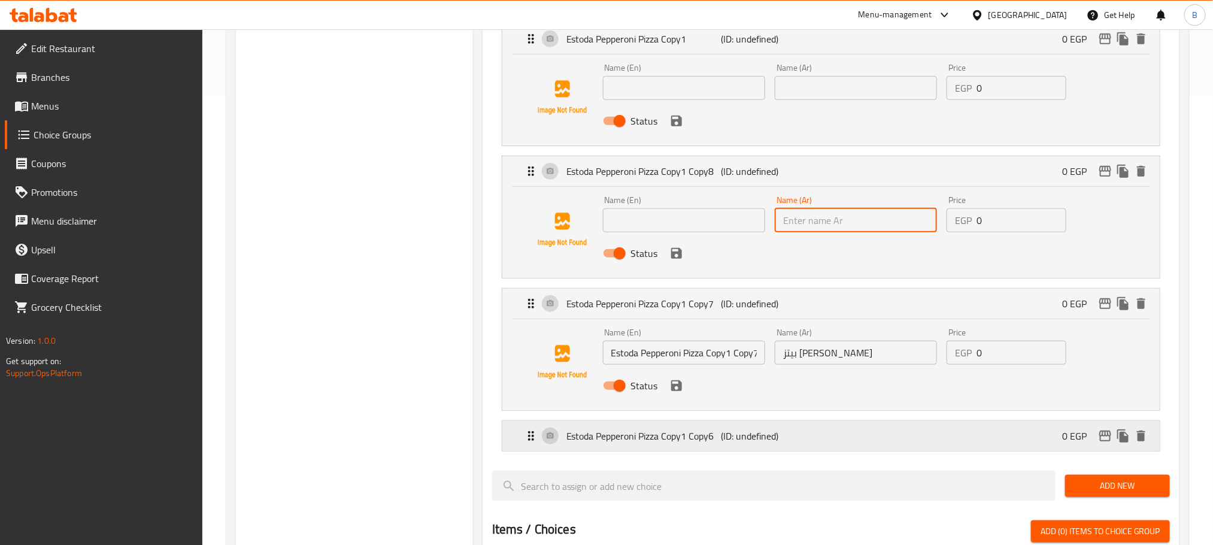
click at [721, 435] on p "(ID: undefined)" at bounding box center [772, 436] width 103 height 14
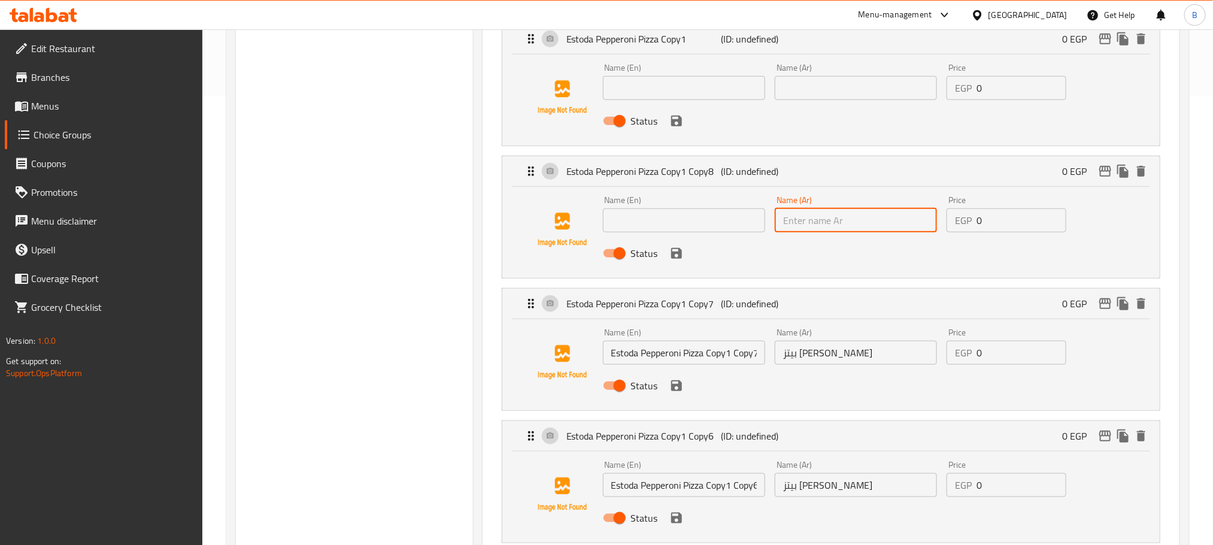
click at [724, 364] on input "Estoda Pepperoni Pizza Copy1 Copy7" at bounding box center [684, 353] width 162 height 24
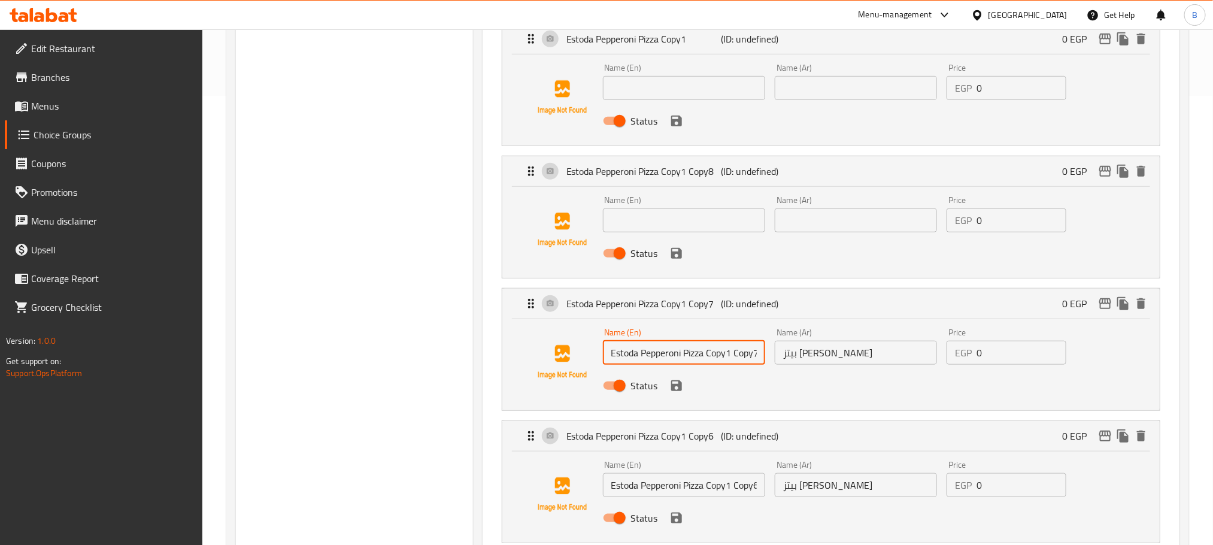
click at [724, 364] on input "Estoda Pepperoni Pizza Copy1 Copy7" at bounding box center [684, 353] width 162 height 24
click at [794, 359] on input "بيتز إستودا بيبروني" at bounding box center [855, 353] width 162 height 24
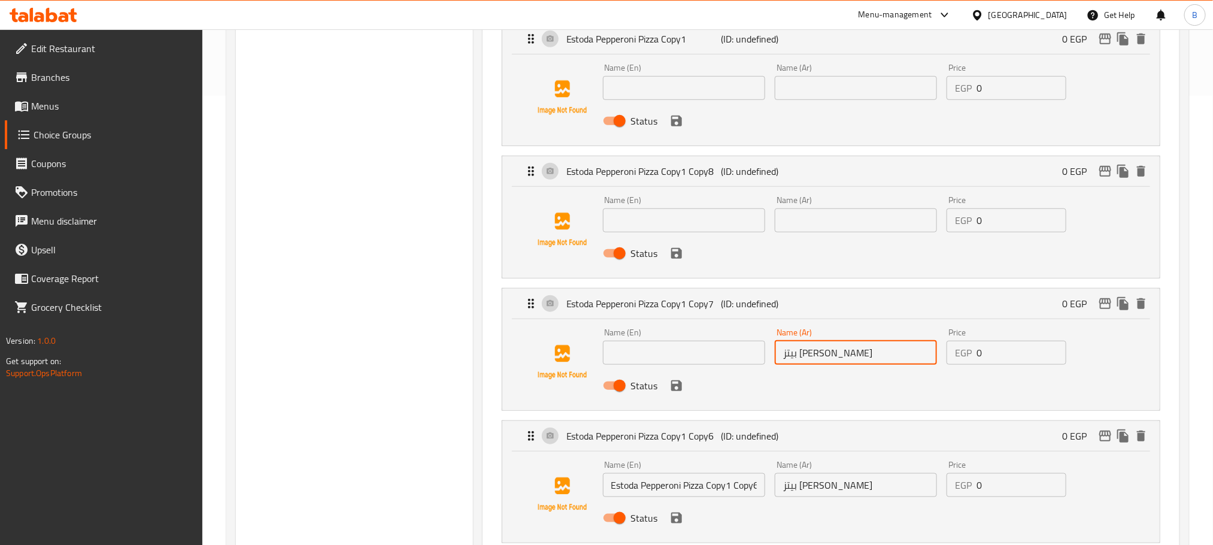
click at [794, 359] on input "بيتز إستودا بيبروني" at bounding box center [855, 353] width 162 height 24
click at [794, 359] on input "text" at bounding box center [855, 353] width 162 height 24
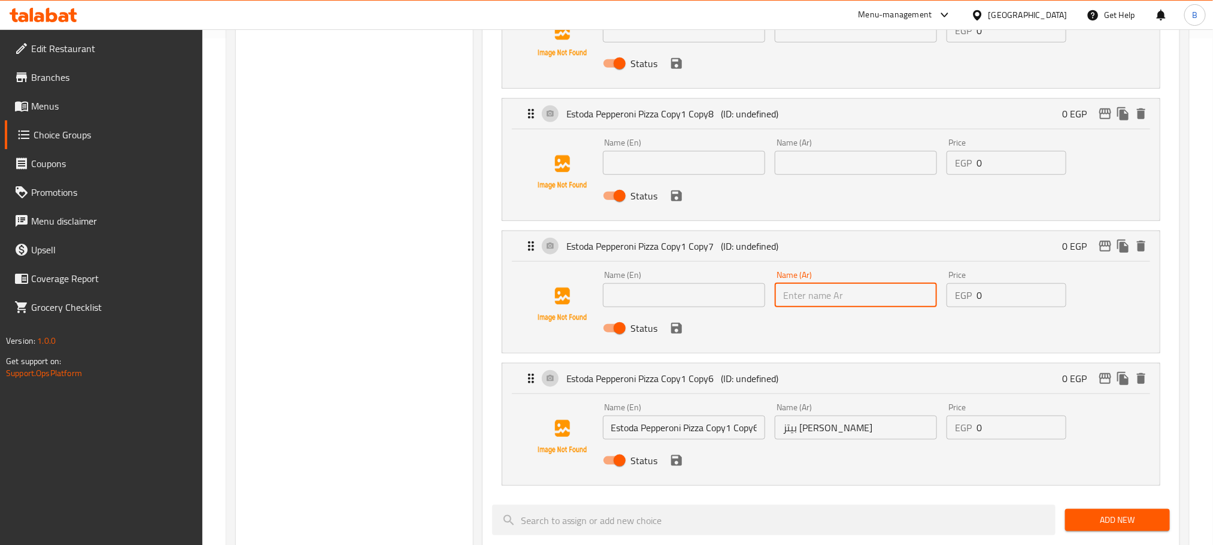
scroll to position [539, 0]
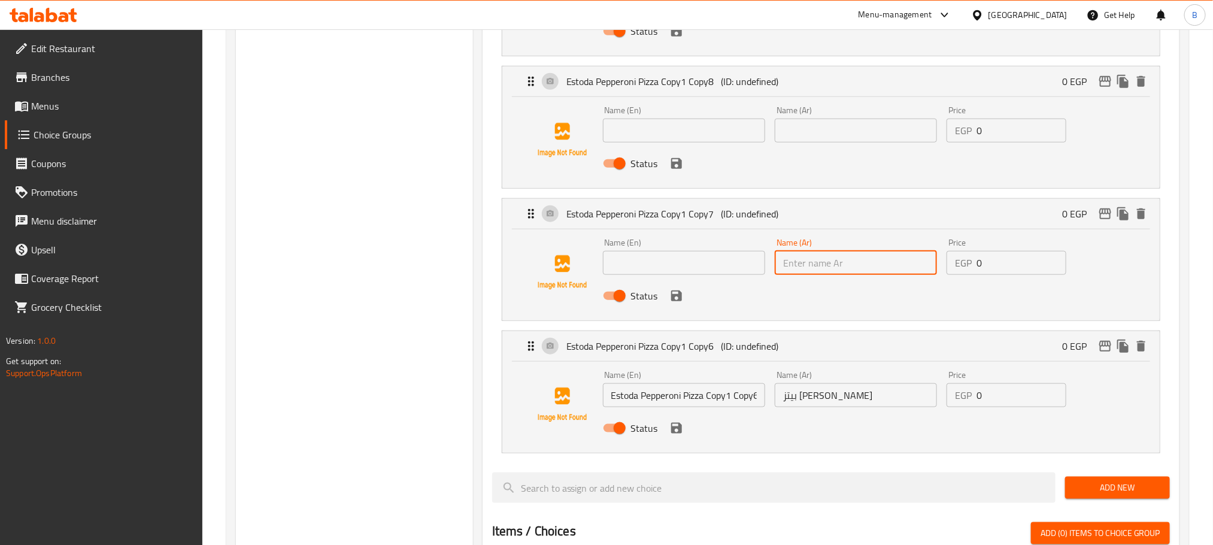
click at [825, 399] on input "بيتز إستودا بيبروني" at bounding box center [855, 395] width 162 height 24
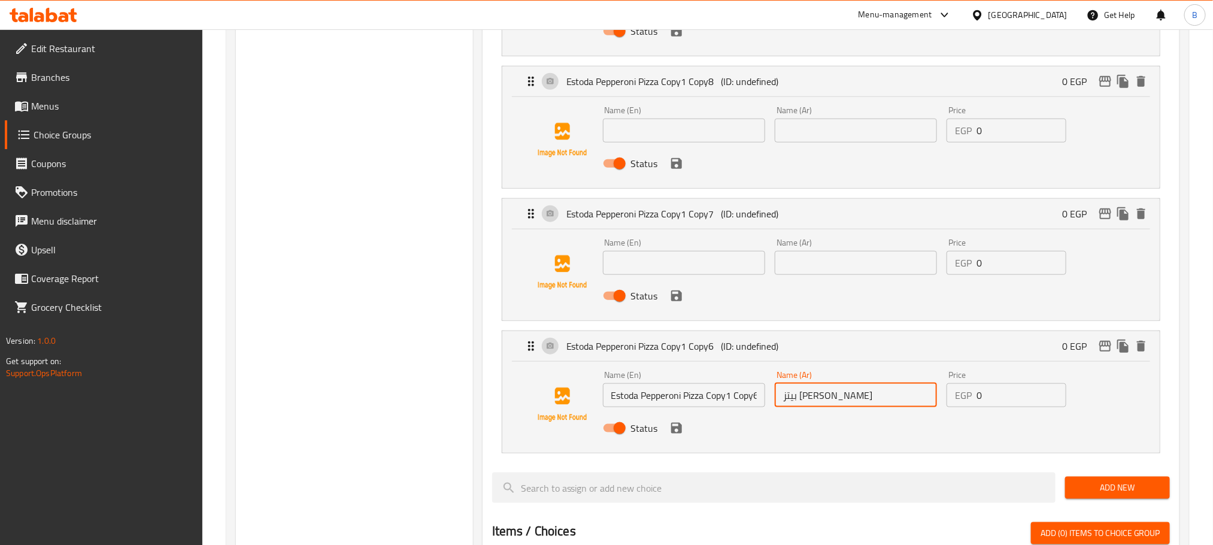
click at [825, 399] on input "بيتز إستودا بيبروني" at bounding box center [855, 395] width 162 height 24
click at [825, 399] on input "text" at bounding box center [855, 395] width 162 height 24
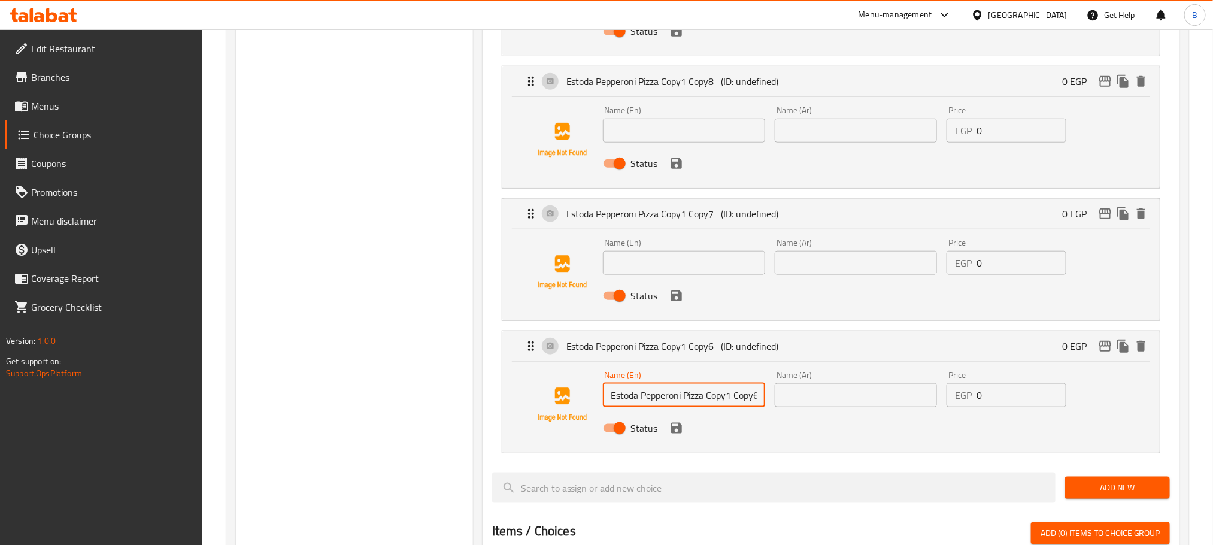
click at [733, 406] on input "Estoda Pepperoni Pizza Copy1 Copy6" at bounding box center [684, 395] width 162 height 24
click at [733, 406] on input "text" at bounding box center [684, 395] width 162 height 24
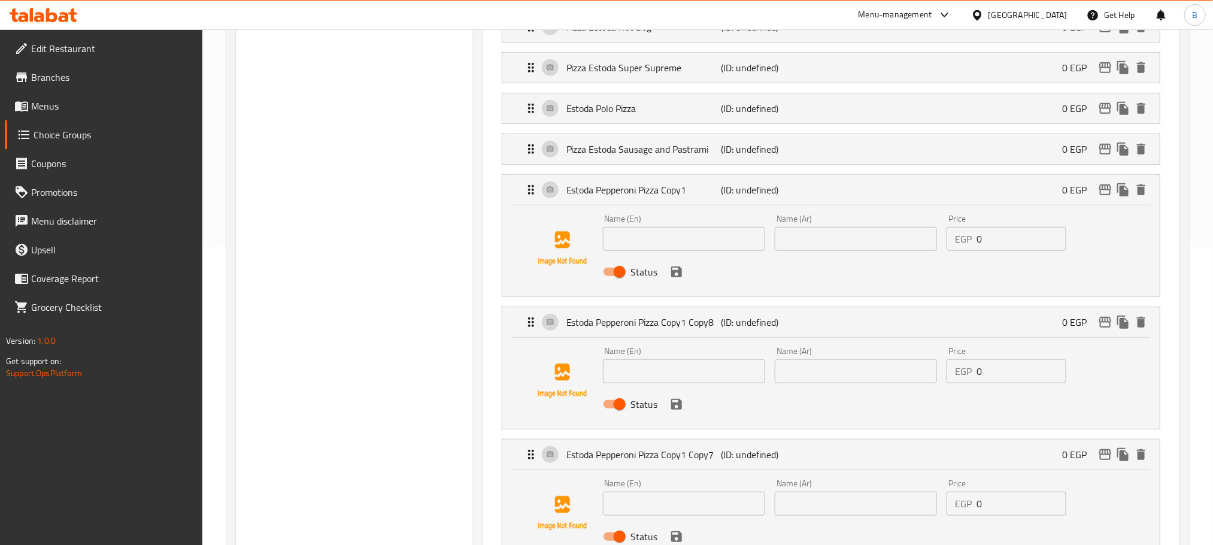
scroll to position [269, 0]
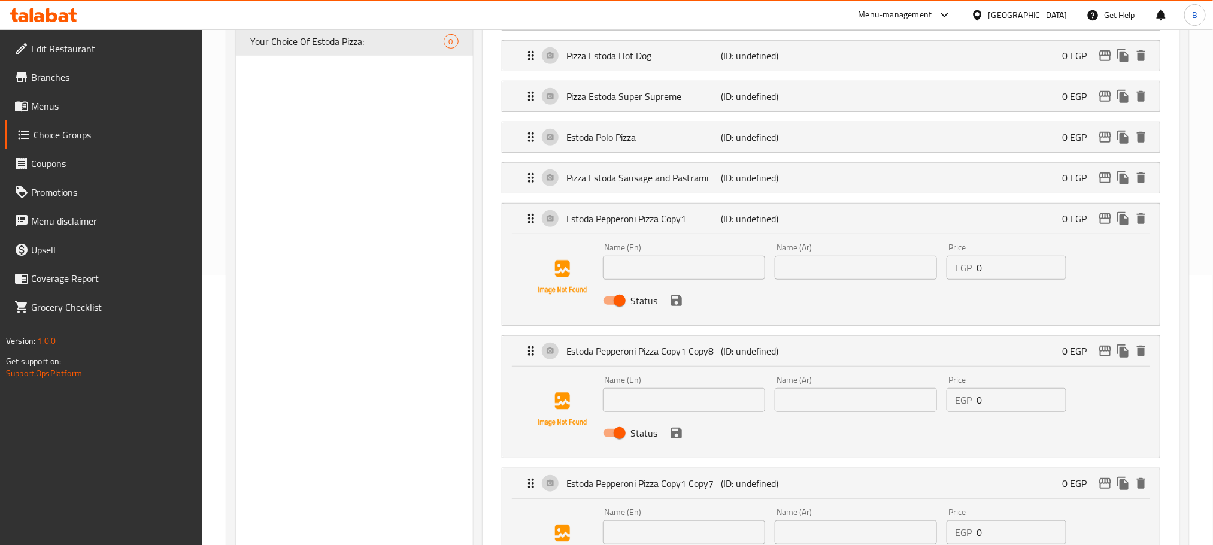
click at [710, 277] on input "text" at bounding box center [684, 268] width 162 height 24
paste input "Smoked Estoda Pizza"
click at [837, 284] on div "Name (Ar) Name (Ar)" at bounding box center [856, 261] width 172 height 46
paste input "بيتزا استودا سموكد"
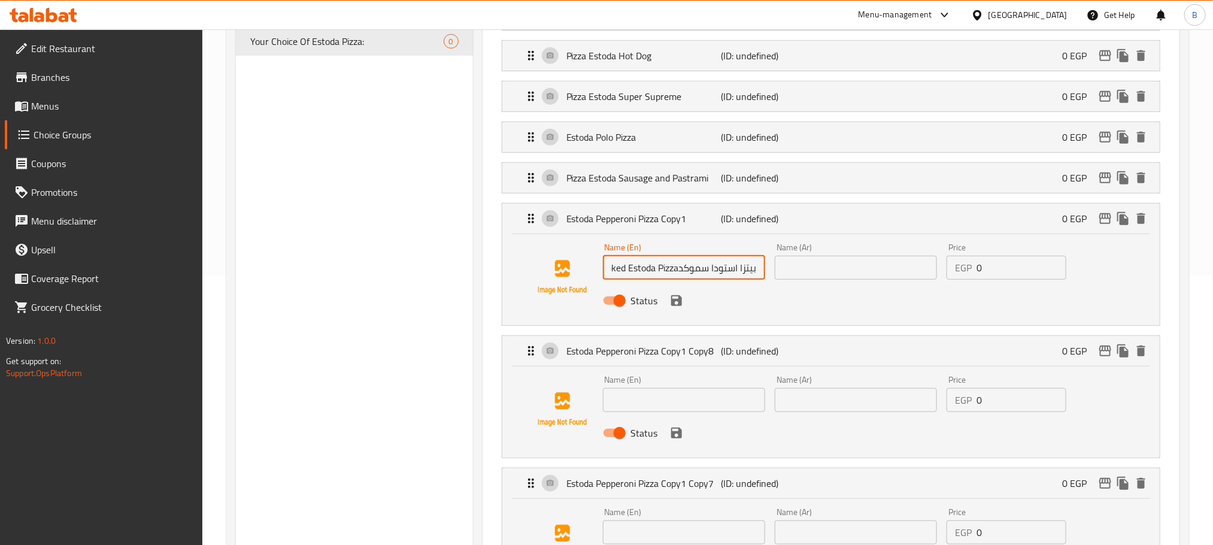
type input "Smoked Estoda Pizza"
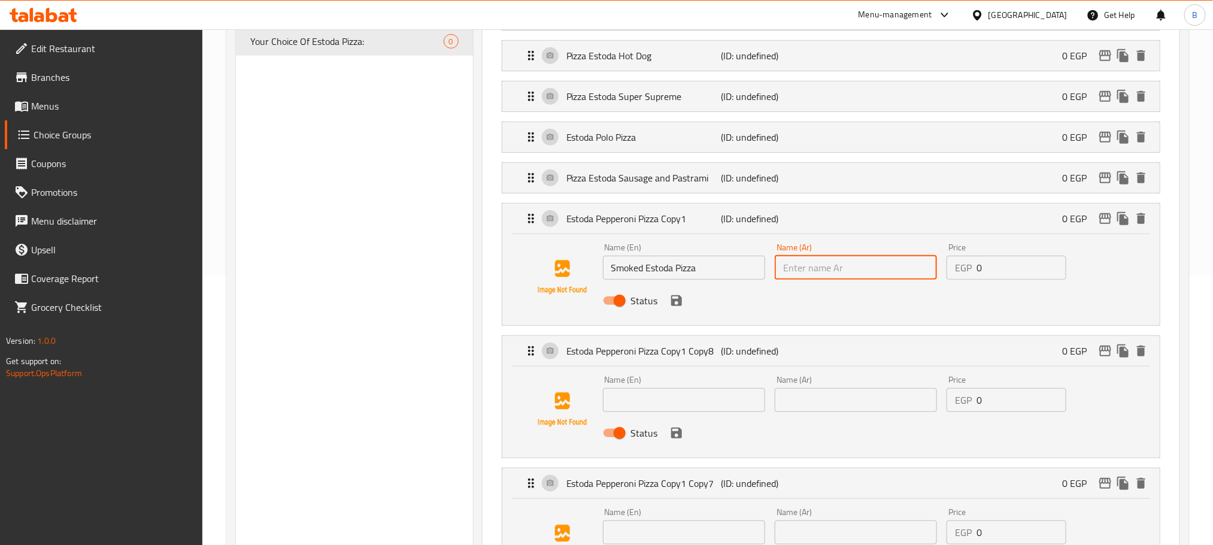
click at [828, 277] on input "text" at bounding box center [855, 268] width 162 height 24
paste input "بيتزا استودا سموكد"
click at [830, 273] on input "بيتزا استودا سموكد" at bounding box center [855, 268] width 162 height 24
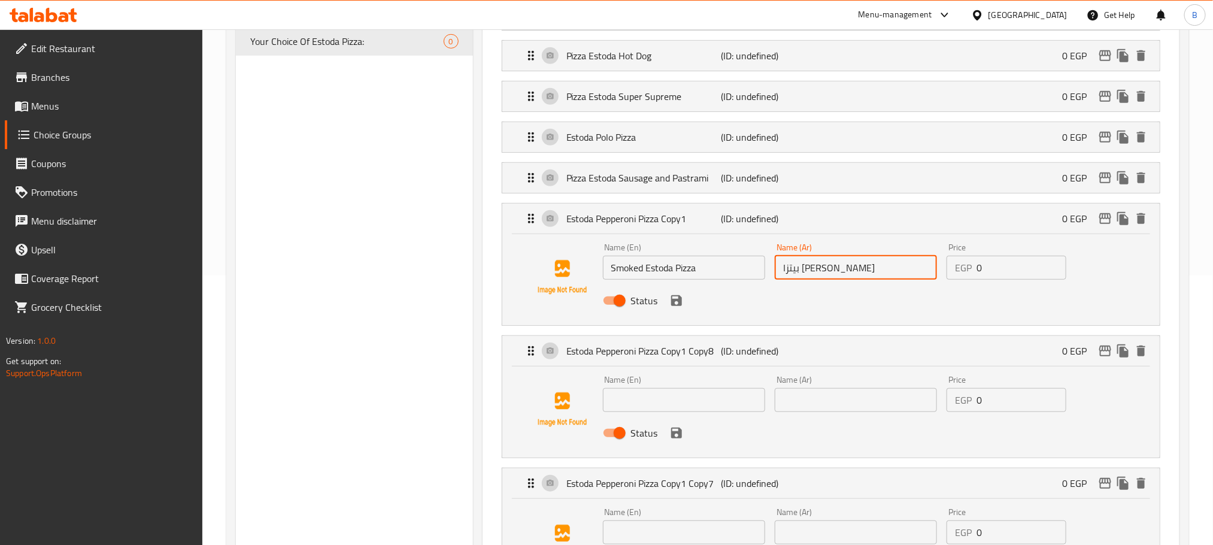
click at [830, 273] on input "بيتزا استودا سموكد" at bounding box center [855, 268] width 162 height 24
click at [852, 271] on input "بيتزا سموكد" at bounding box center [855, 268] width 162 height 24
paste input "إستودا"
click at [678, 302] on icon "save" at bounding box center [676, 300] width 11 height 11
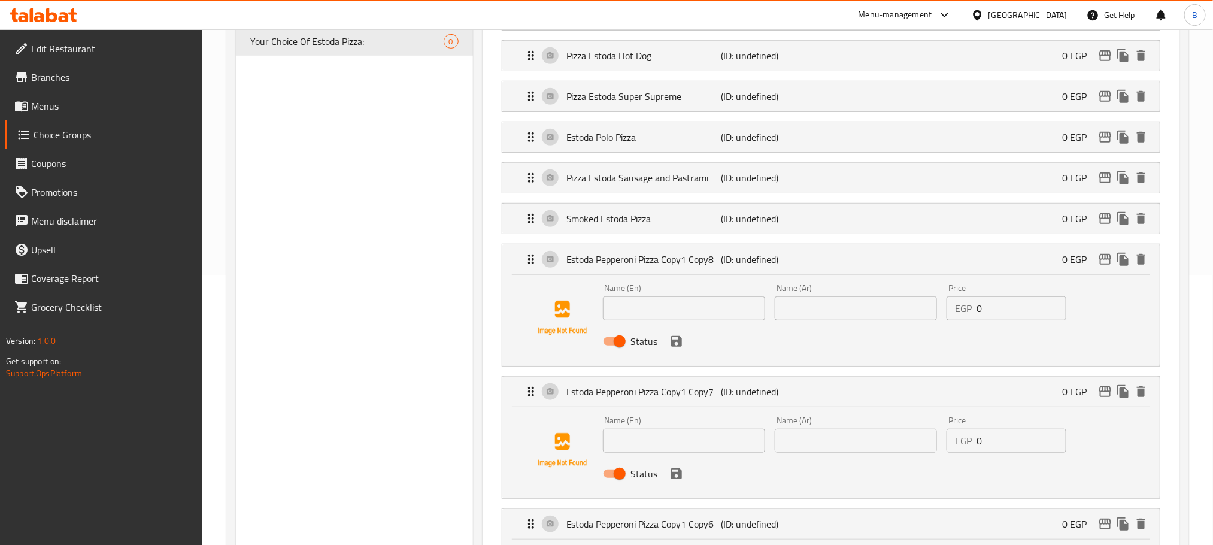
type input "بيتزا سموكد إستودا"
click at [625, 295] on div "Name (En) Name (En)" at bounding box center [684, 302] width 162 height 37
click at [627, 311] on input "text" at bounding box center [684, 308] width 162 height 24
paste input "Estoda Chicken BBQ Pizza"
type input "Estoda Chicken BBQ Pizza"
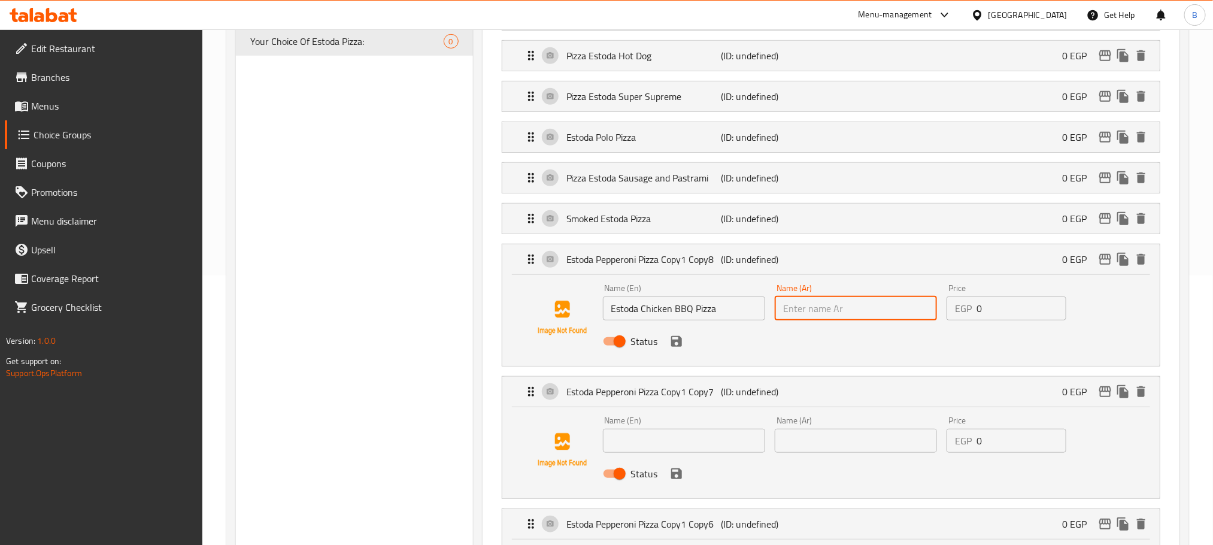
click at [874, 320] on input "text" at bounding box center [855, 308] width 162 height 24
paste input "بيتزا استودا تشيكن باربكيو"
click at [869, 313] on input "بيتزا استودا تشيكن باربكيو" at bounding box center [855, 308] width 162 height 24
click at [862, 313] on input "بيتزا استودا تشيكن باربكيو" at bounding box center [855, 308] width 162 height 24
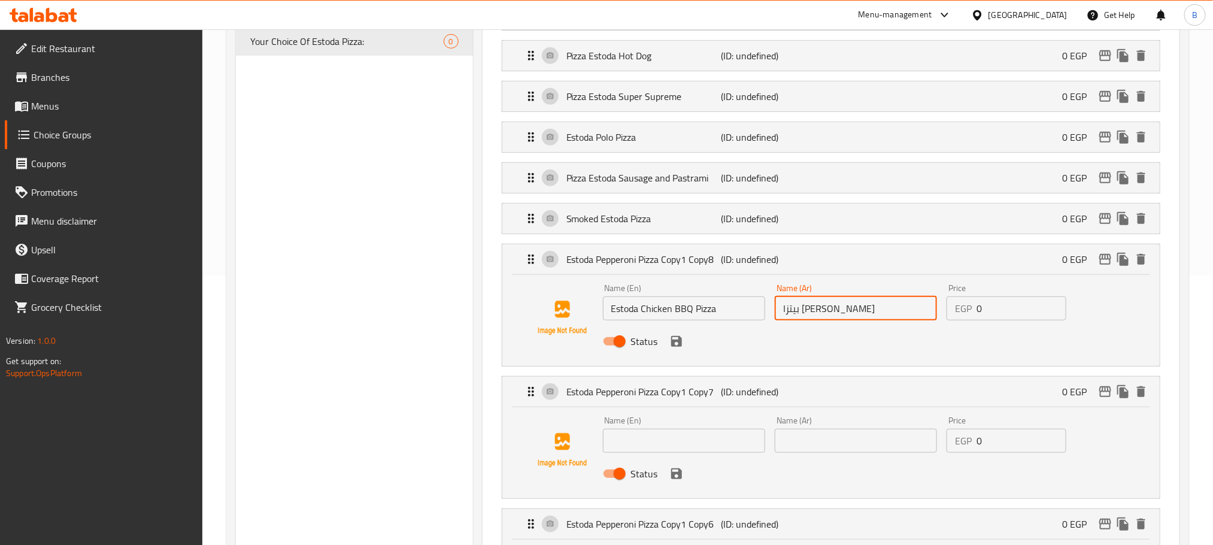
click at [862, 313] on input "بيتزا استودا تشيكن باربكيو" at bounding box center [855, 308] width 162 height 24
click at [855, 313] on input "بيتزا استودا تشيكن باربكيو" at bounding box center [855, 308] width 162 height 24
paste input "text"
click at [858, 315] on input "بيتزا إستودا تشيكن باربكيو" at bounding box center [855, 308] width 162 height 24
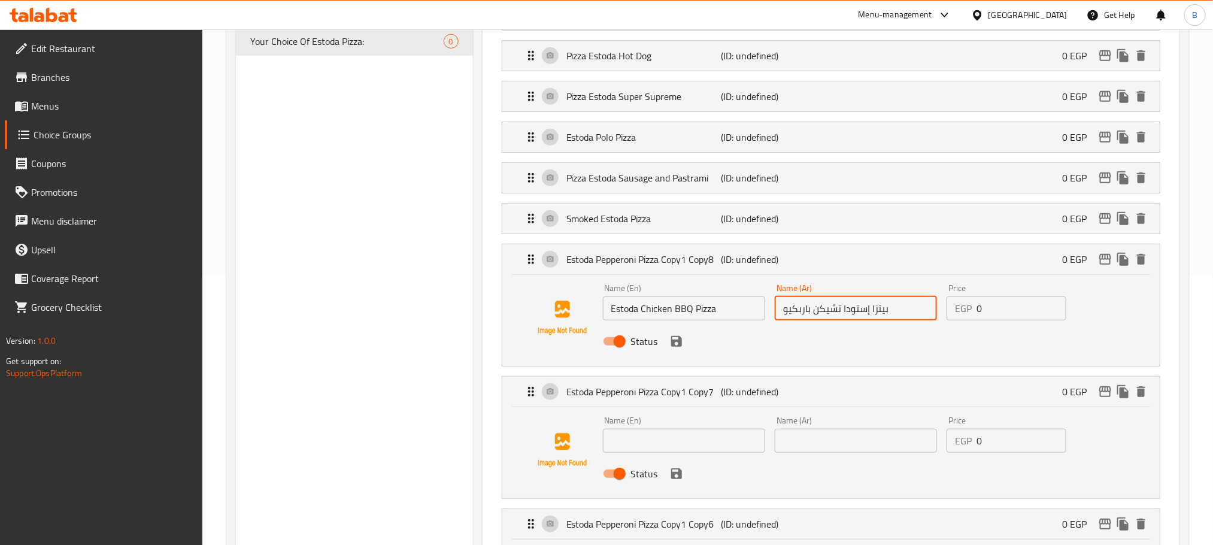
click at [858, 315] on input "بيتزا إستودا تشيكن باربكيو" at bounding box center [855, 308] width 162 height 24
click at [679, 341] on icon "save" at bounding box center [676, 341] width 11 height 11
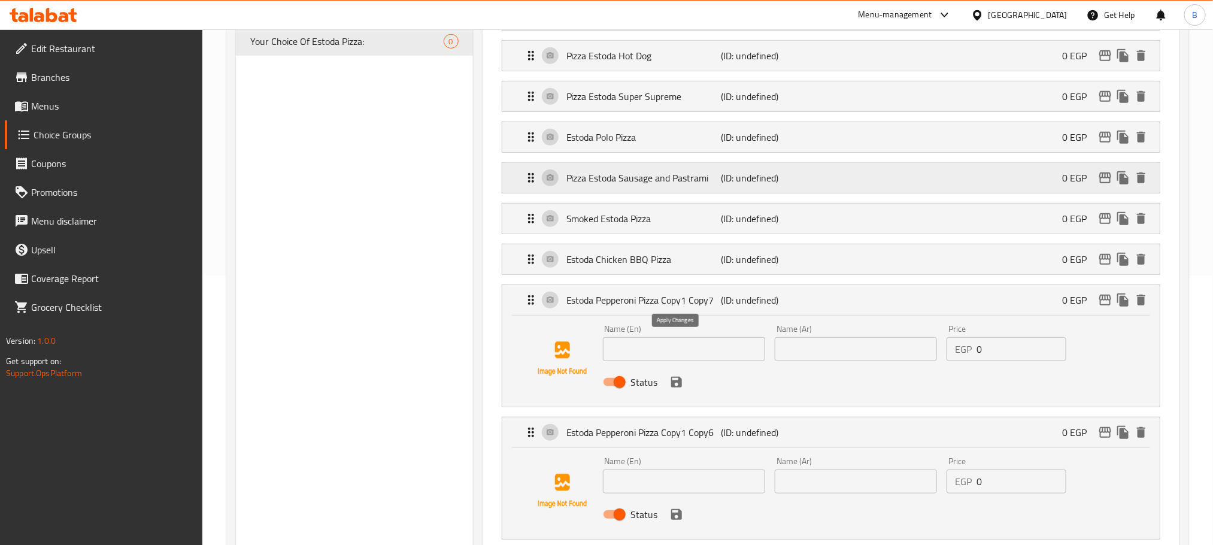
type input "بيتزا إستودا تشيكن باربكيو"
click at [672, 352] on input "text" at bounding box center [684, 349] width 162 height 24
paste input "Estoda Chicken Supreme Pizza"
type input "Estoda Chicken Supreme Pizza"
click at [807, 361] on input "text" at bounding box center [855, 349] width 162 height 24
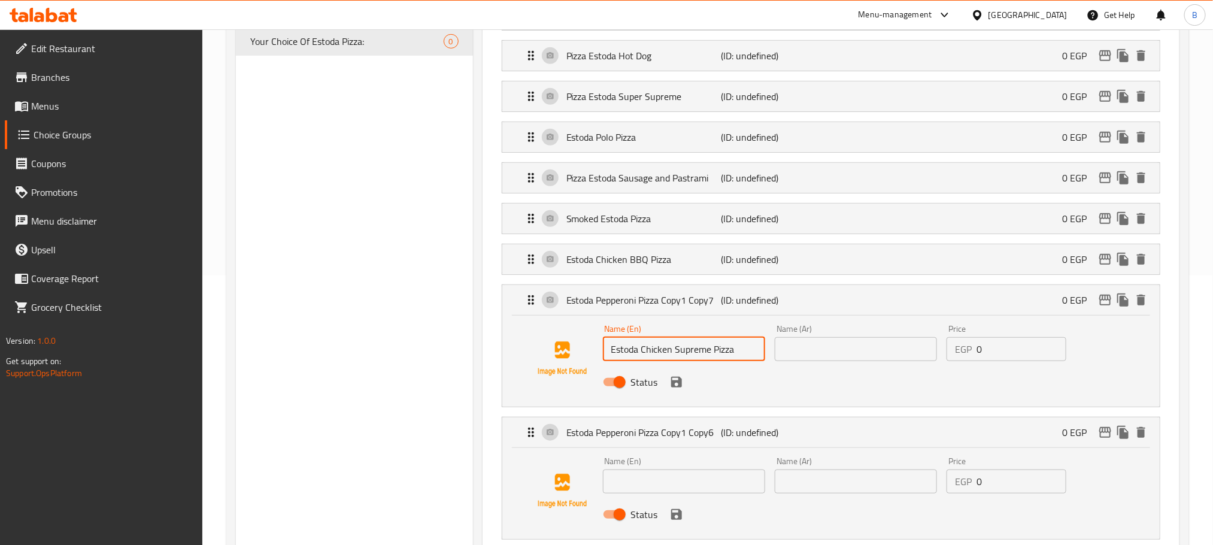
paste input "بيتزا استودا تشيكن سوبريم"
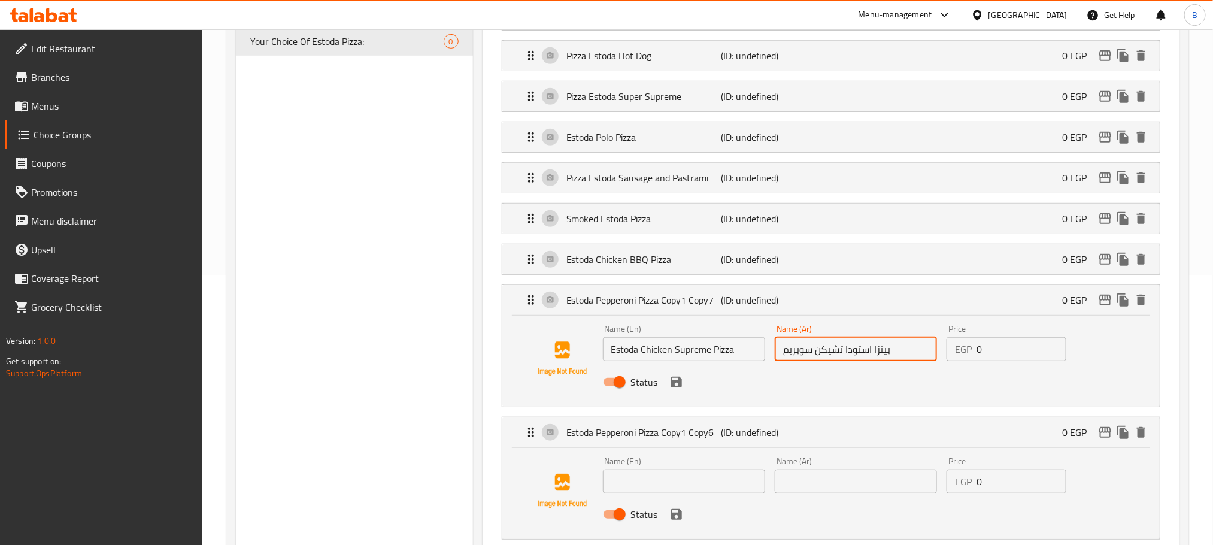
click at [680, 387] on icon "save" at bounding box center [676, 381] width 11 height 11
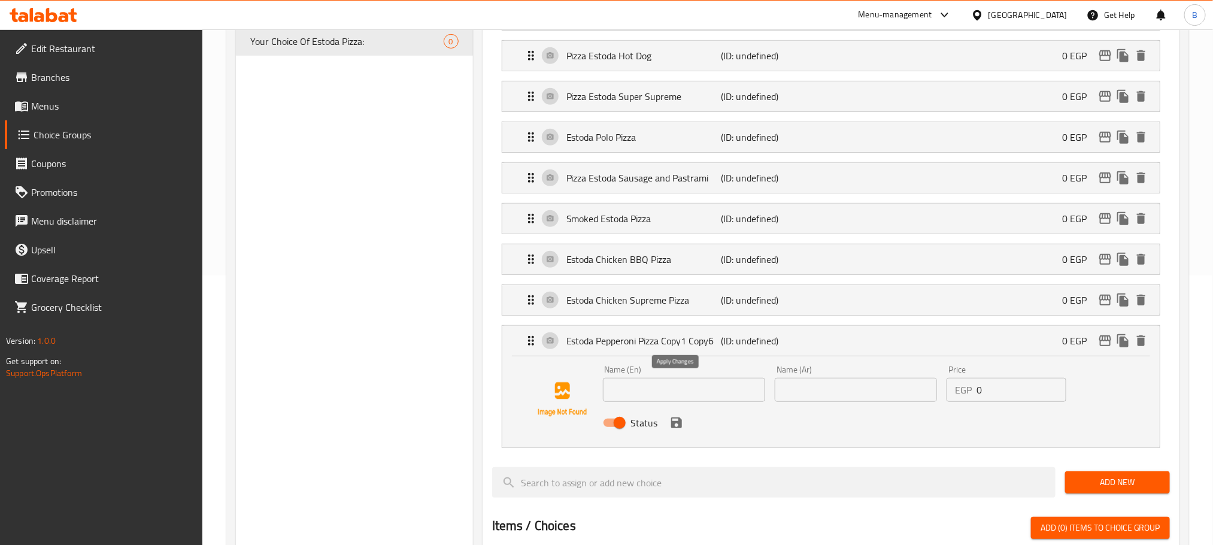
type input "بيتزا استودا تشيكن سوبريم"
click at [814, 402] on input "text" at bounding box center [855, 390] width 162 height 24
paste input "بيتزا استودا تويست"
click at [813, 299] on p "(ID: undefined)" at bounding box center [772, 300] width 103 height 14
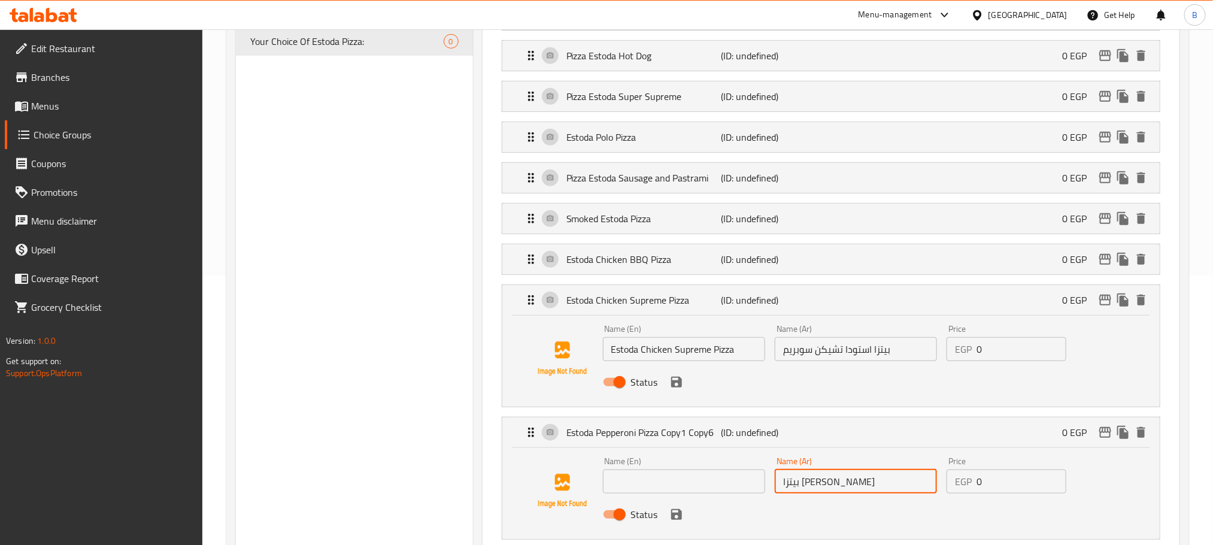
type input "بيتزا استودا تويست"
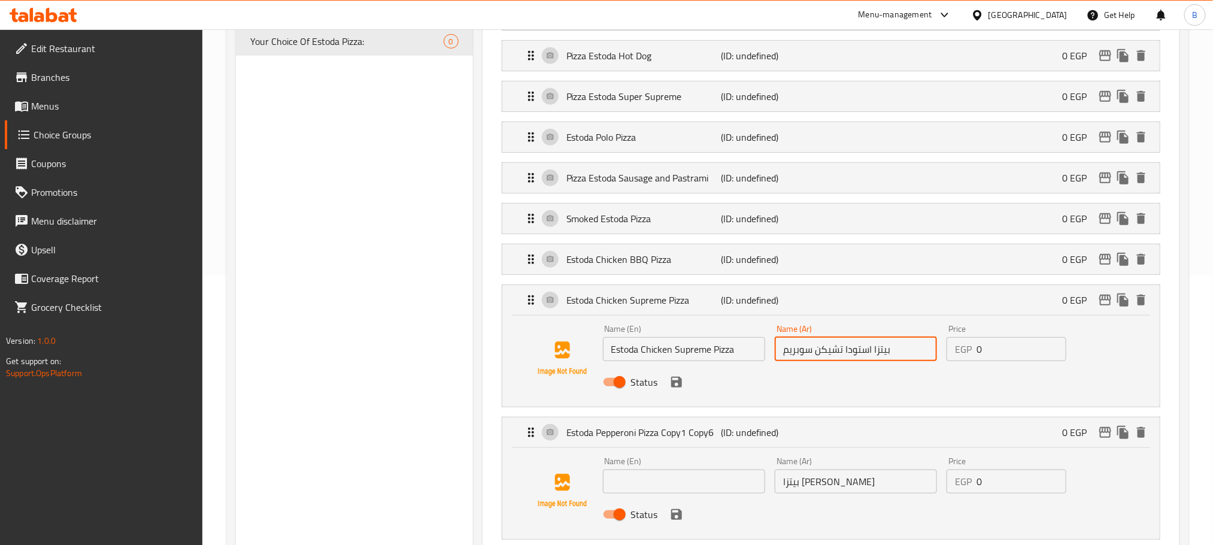
click at [861, 356] on input "بيتزا استودا تشيكن سوبريم" at bounding box center [855, 349] width 162 height 24
click at [643, 490] on input "text" at bounding box center [684, 481] width 162 height 24
paste input "Pizza Estoda Twist"
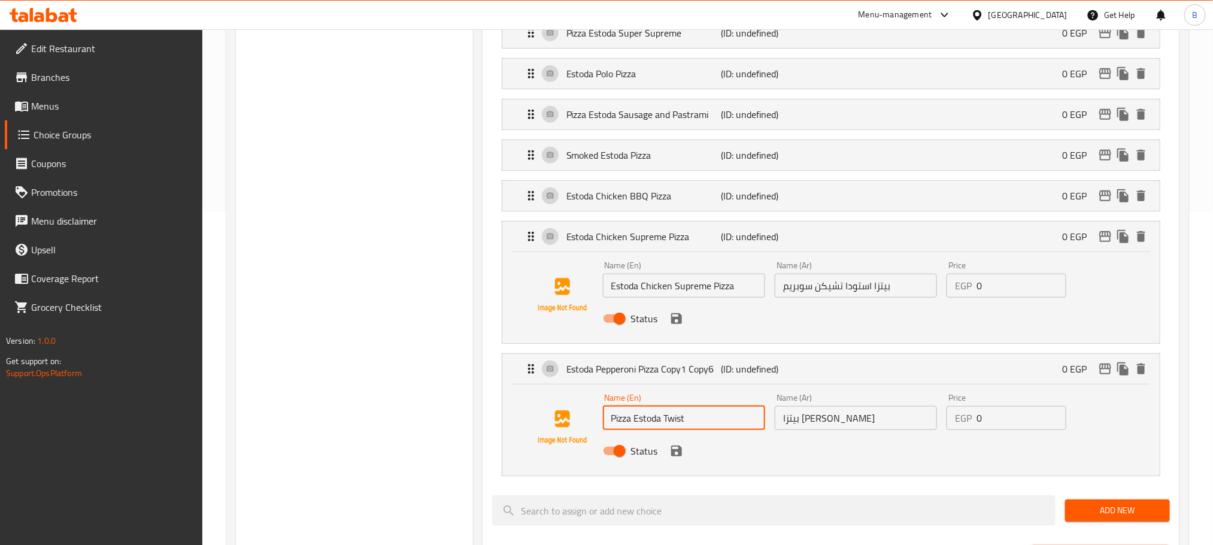
scroll to position [449, 0]
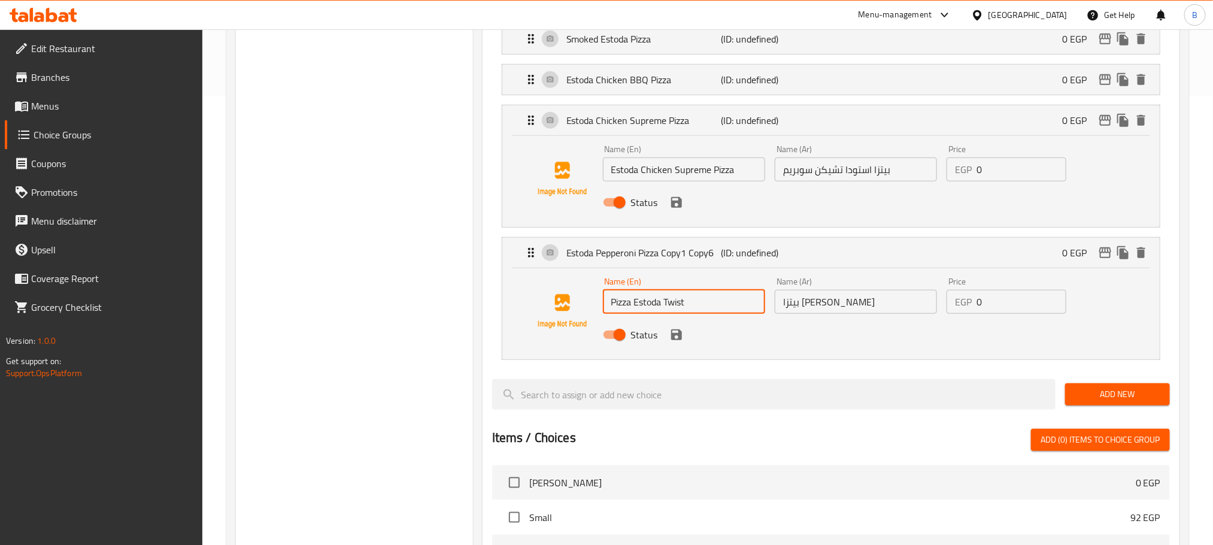
click at [678, 340] on icon "save" at bounding box center [676, 334] width 11 height 11
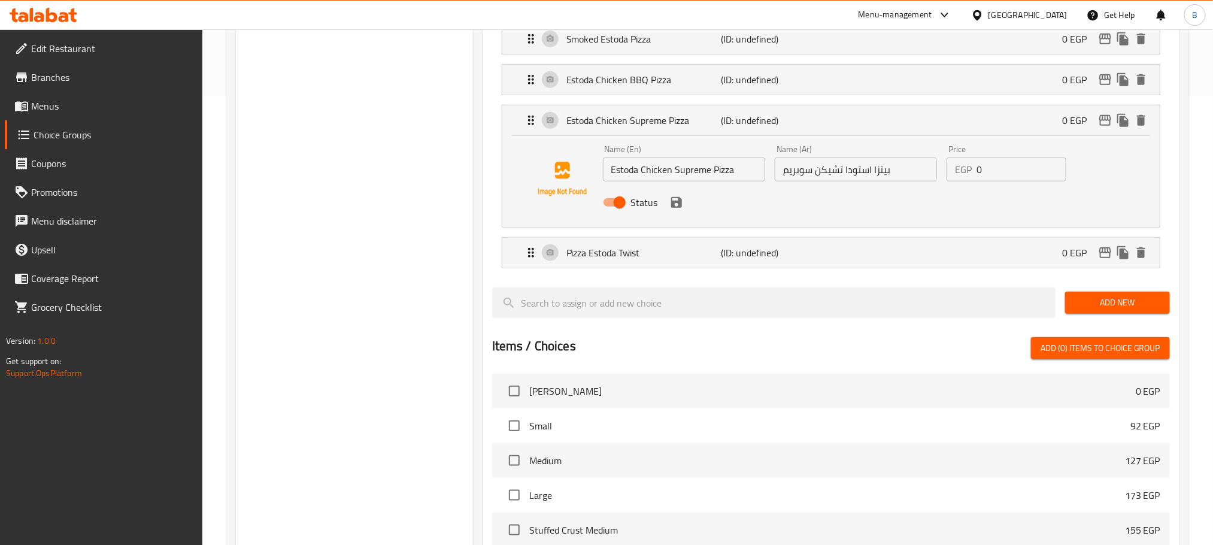
type input "Pizza Estoda Twist"
click at [681, 211] on button "save" at bounding box center [676, 202] width 18 height 18
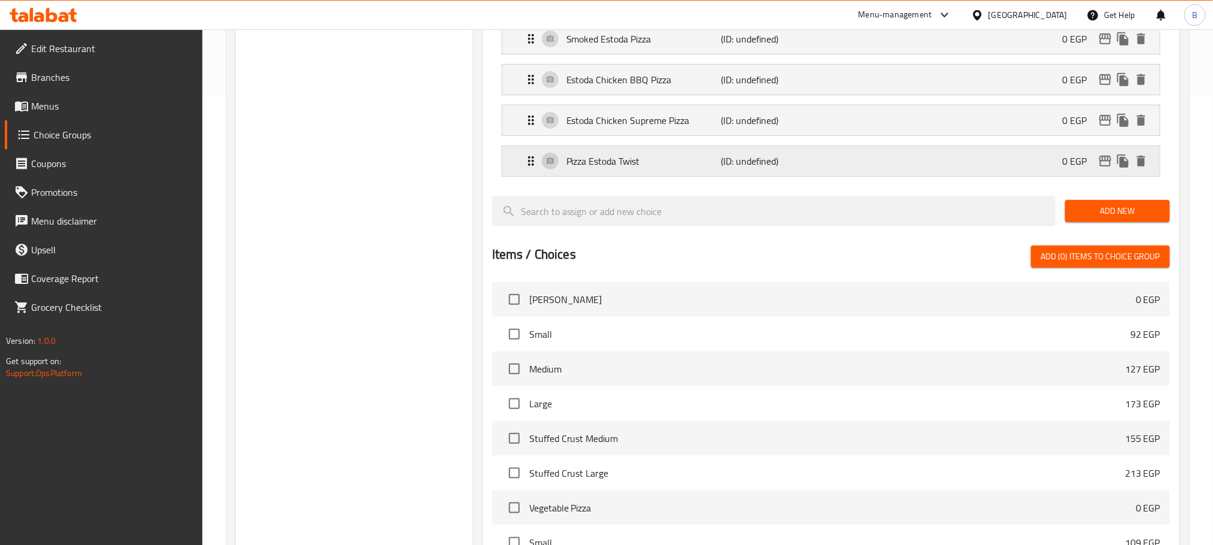
click at [783, 165] on p "(ID: undefined)" at bounding box center [772, 161] width 103 height 14
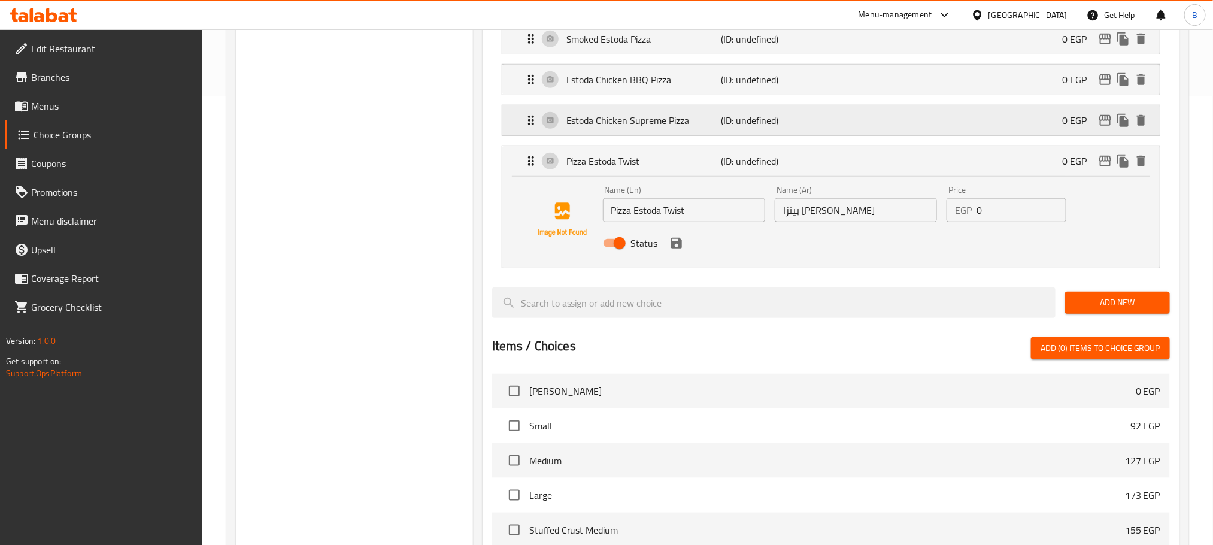
click at [825, 123] on div "Estoda Chicken Supreme Pizza (ID: undefined) 0 EGP" at bounding box center [834, 120] width 621 height 30
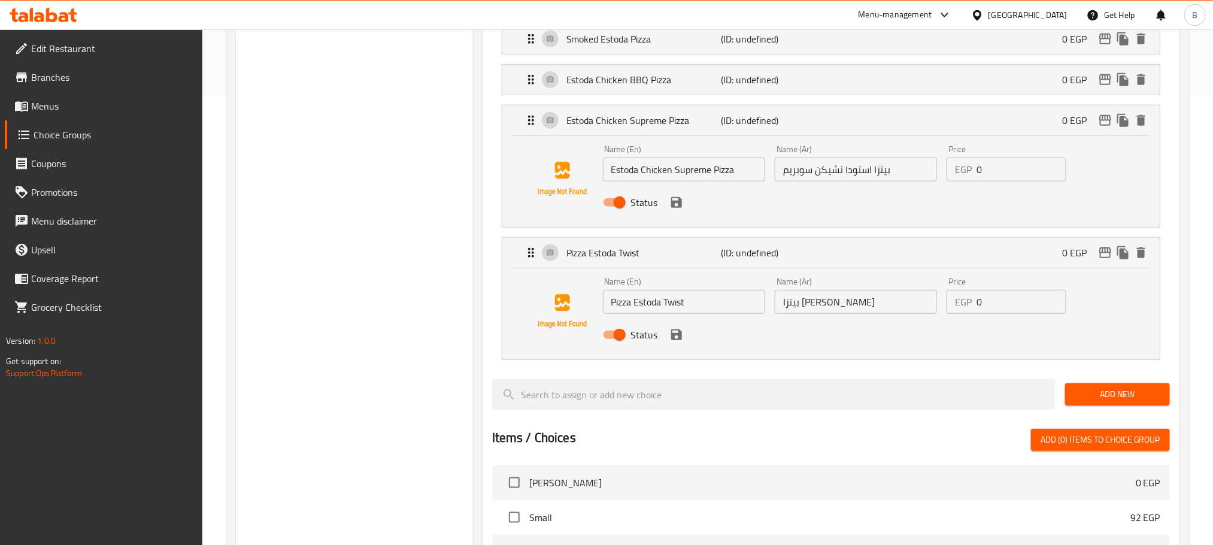
click at [855, 171] on input "بيتزا استودا تشيكن سوبريم" at bounding box center [855, 169] width 162 height 24
paste input "text"
type input "بيتزا إستودا تشيكن سوبريم"
click at [826, 312] on input "بيتزا استودا تويست" at bounding box center [855, 302] width 162 height 24
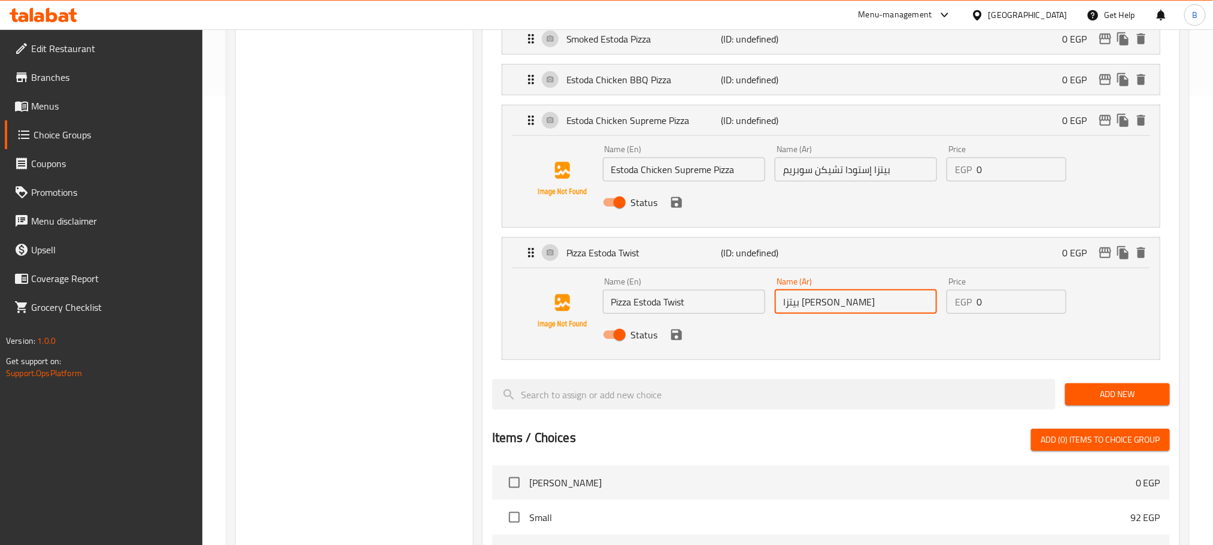
click at [826, 312] on input "بيتزا استودا تويست" at bounding box center [855, 302] width 162 height 24
paste input "text"
click at [676, 350] on div "Status" at bounding box center [856, 334] width 516 height 32
click at [672, 342] on icon "save" at bounding box center [676, 334] width 14 height 14
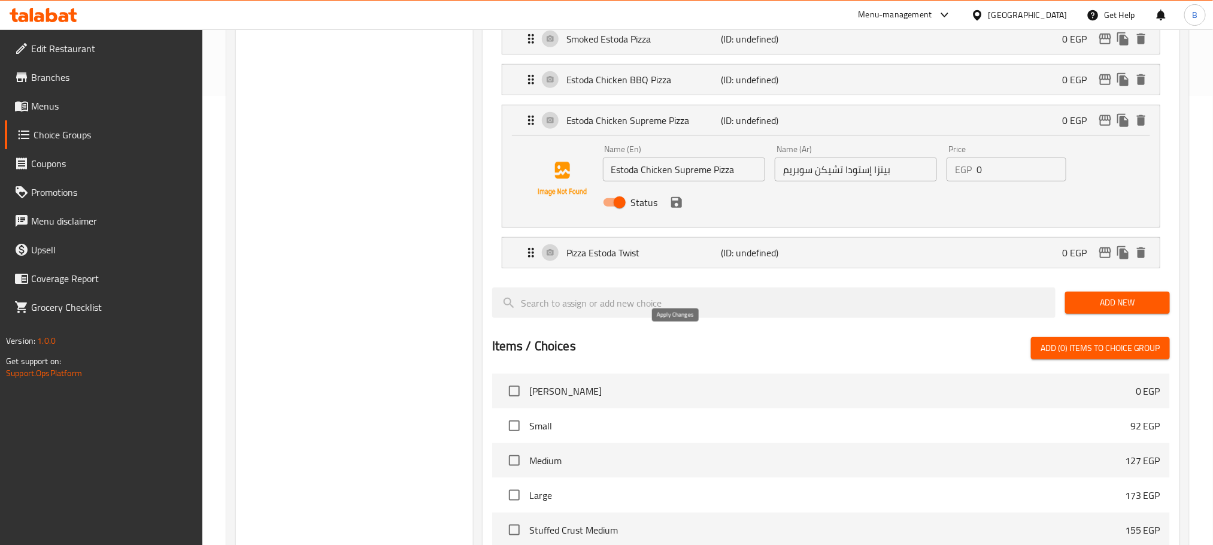
type input "بيتزا إستودا تويست"
click at [673, 209] on icon "save" at bounding box center [676, 202] width 14 height 14
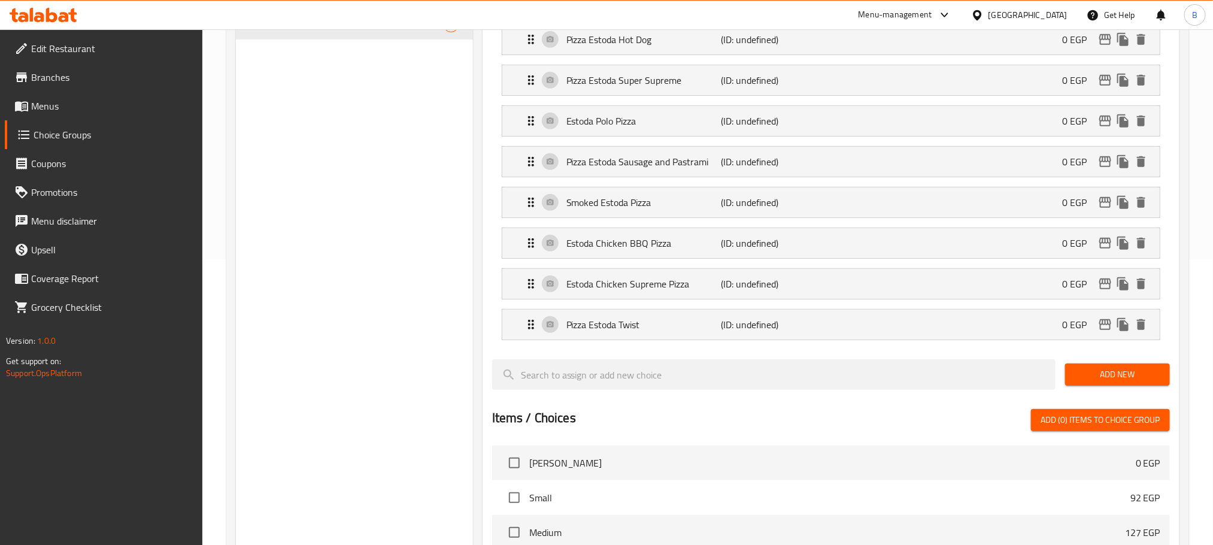
scroll to position [0, 0]
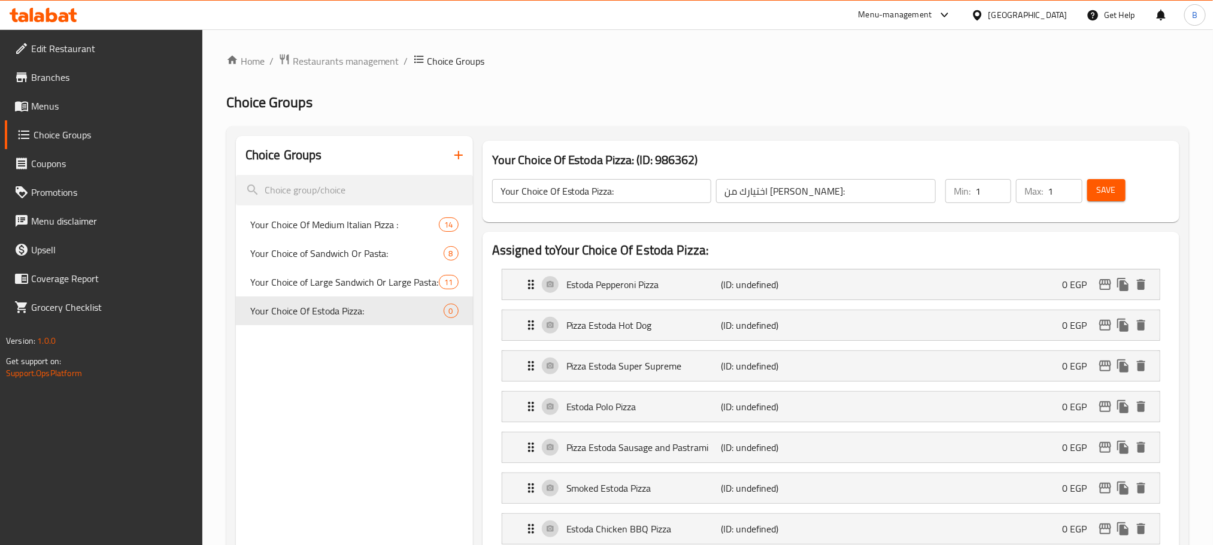
click at [1126, 194] on div "Save" at bounding box center [1120, 191] width 73 height 29
click at [1110, 198] on button "Save" at bounding box center [1106, 190] width 38 height 22
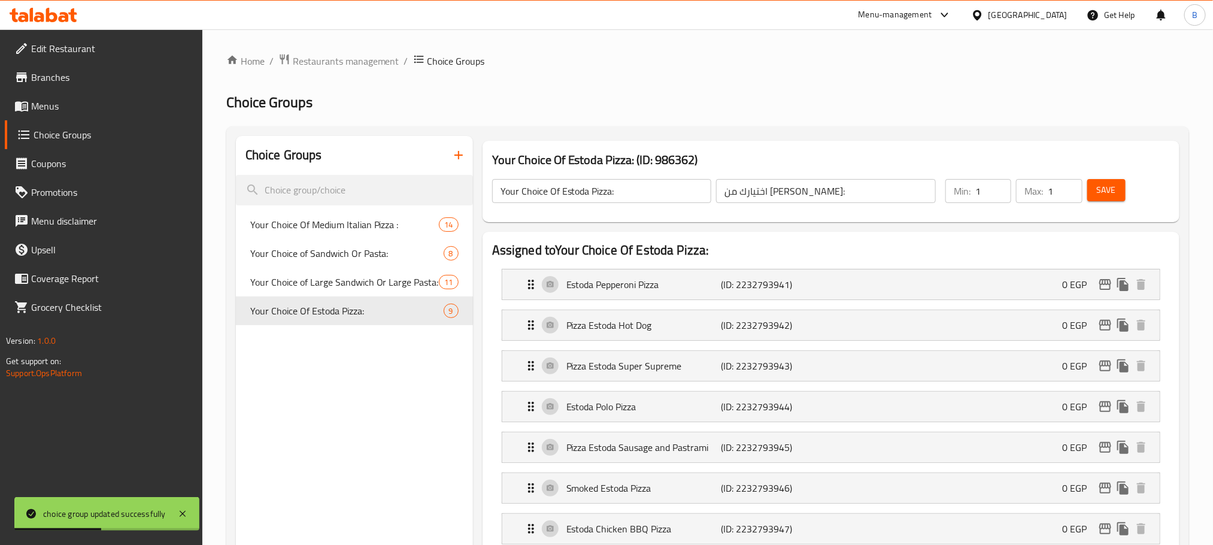
click at [684, 269] on div "Estoda Pepperoni Pizza (ID: 2232793941) 0 EGP Name (En) Estoda Pepperoni Pizza …" at bounding box center [831, 284] width 658 height 31
click at [1108, 186] on span "Save" at bounding box center [1105, 190] width 19 height 15
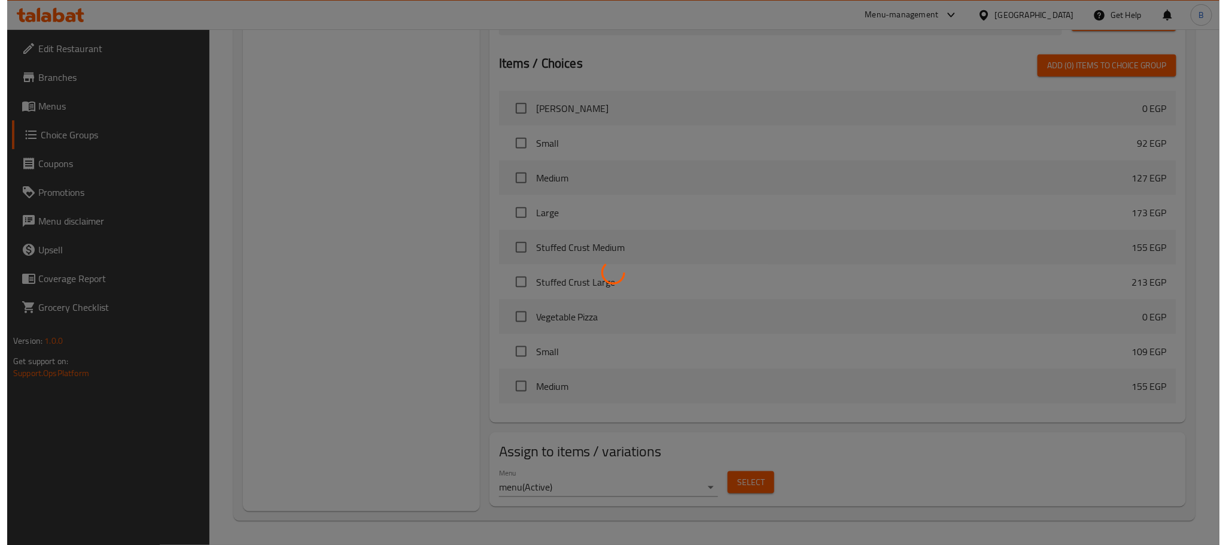
scroll to position [645, 0]
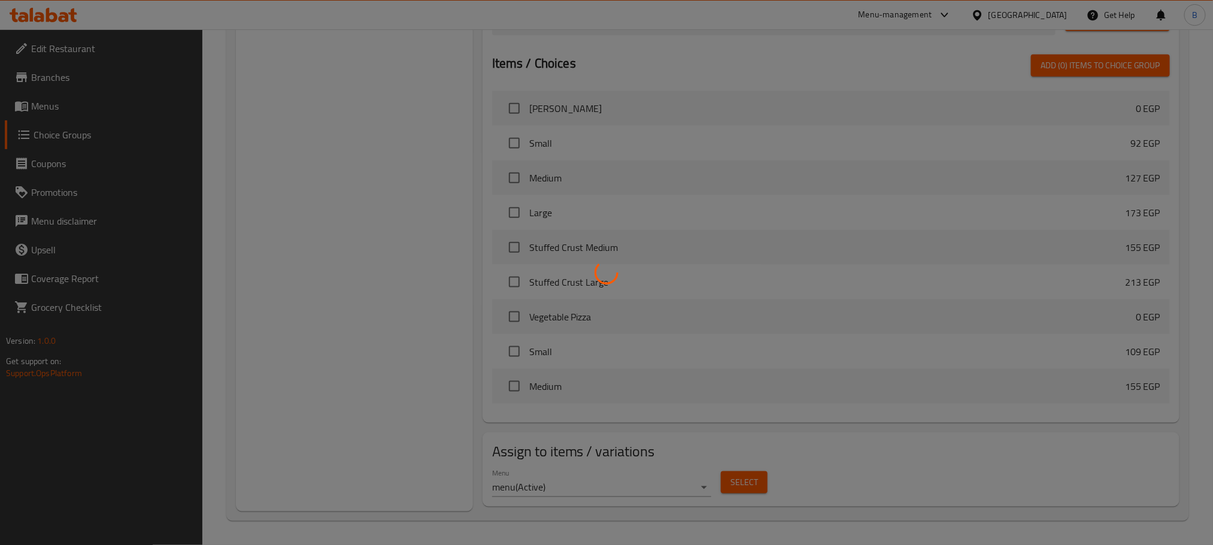
click at [740, 487] on div at bounding box center [606, 272] width 1213 height 545
click at [734, 478] on div at bounding box center [606, 272] width 1213 height 545
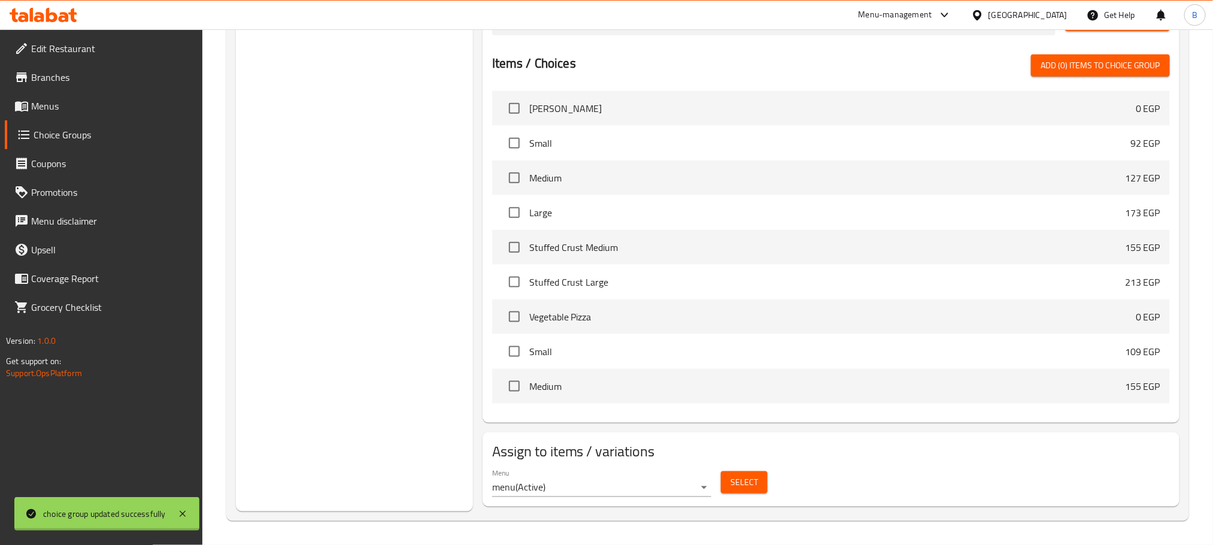
click at [734, 478] on div at bounding box center [606, 272] width 1213 height 545
click at [734, 478] on span "Select" at bounding box center [744, 482] width 28 height 15
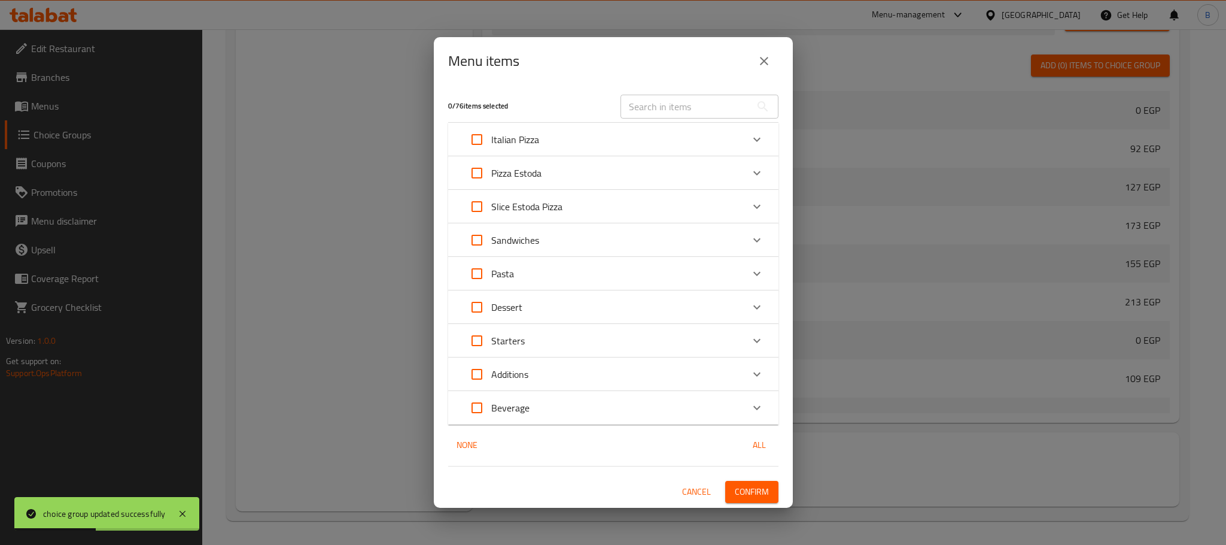
click at [758, 169] on icon "Expand" at bounding box center [757, 173] width 14 height 14
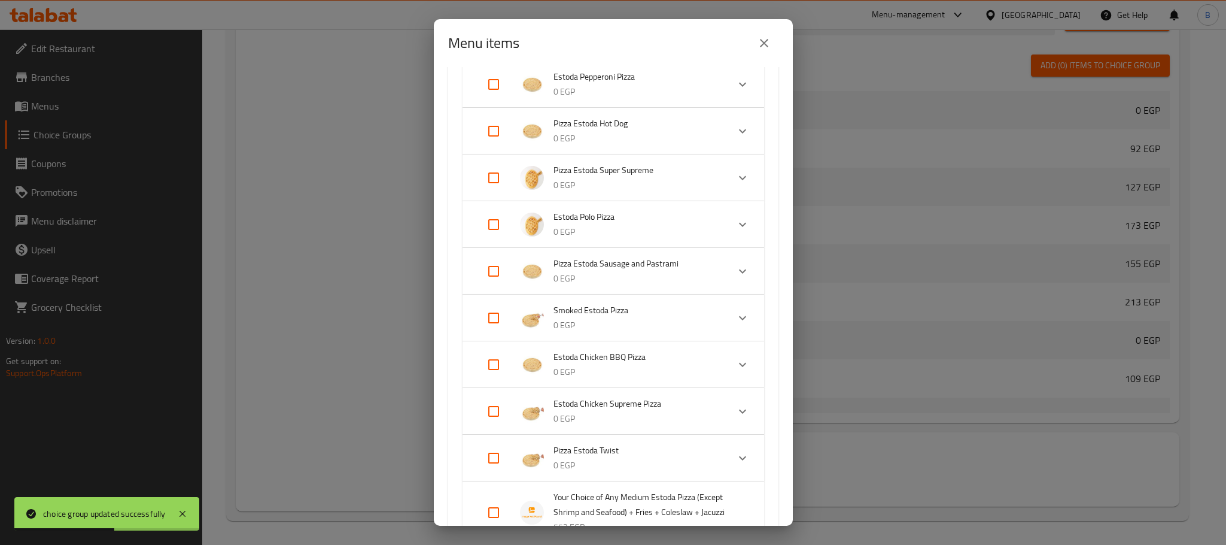
scroll to position [269, 0]
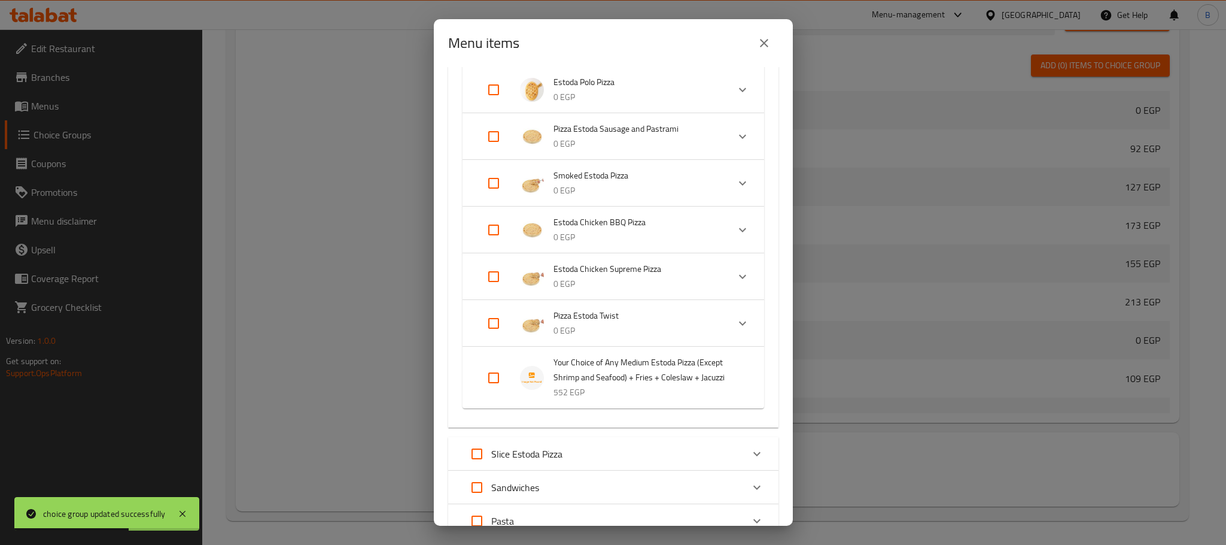
click at [496, 374] on input "Expand" at bounding box center [493, 377] width 29 height 29
checkbox input "true"
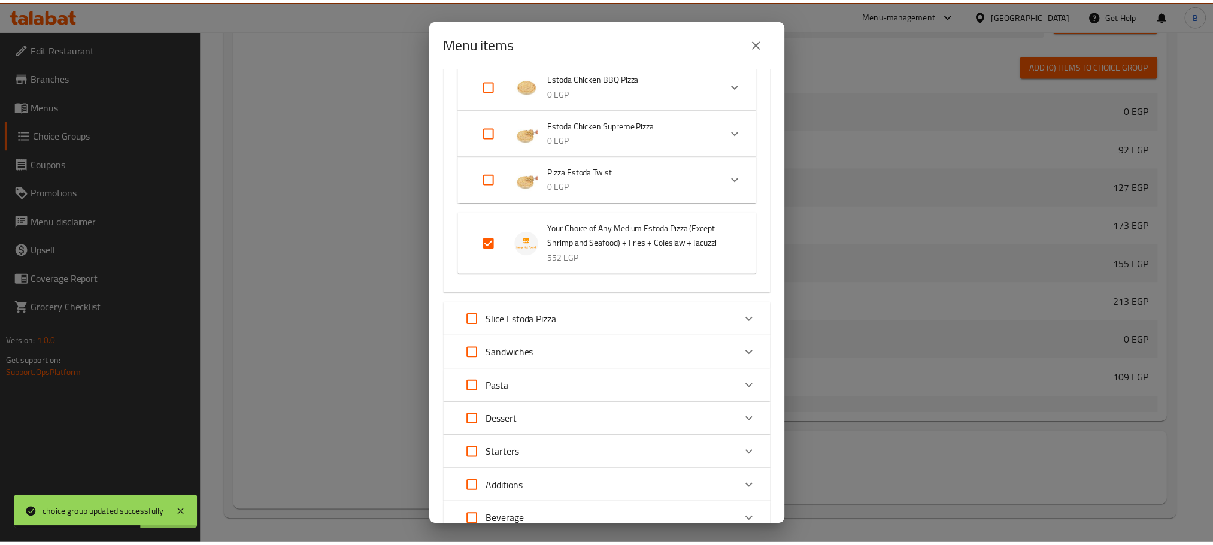
scroll to position [506, 0]
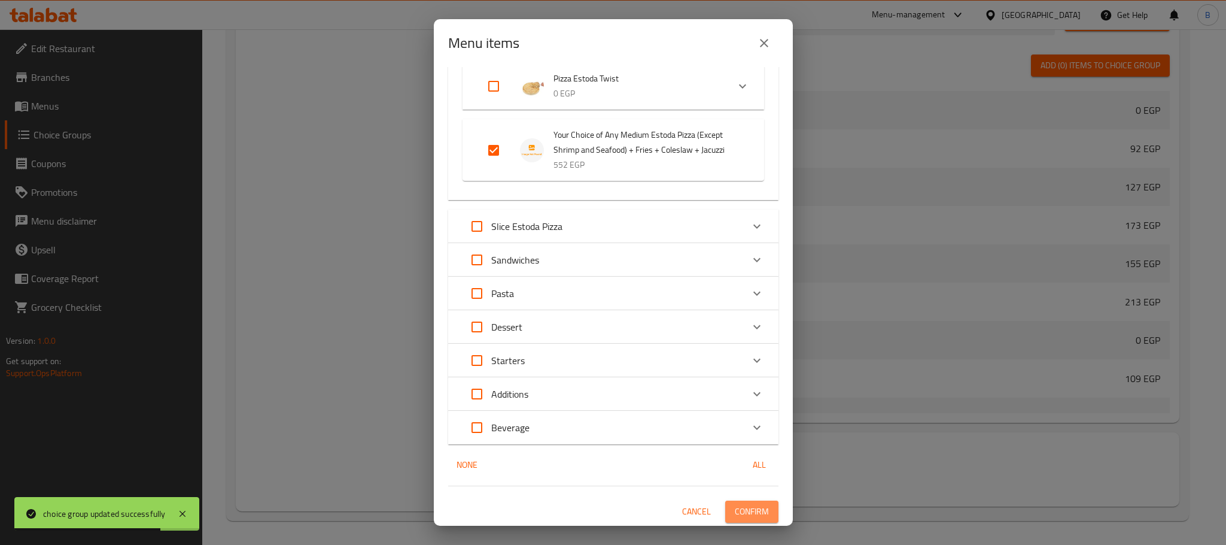
click at [735, 504] on span "Confirm" at bounding box center [752, 511] width 34 height 15
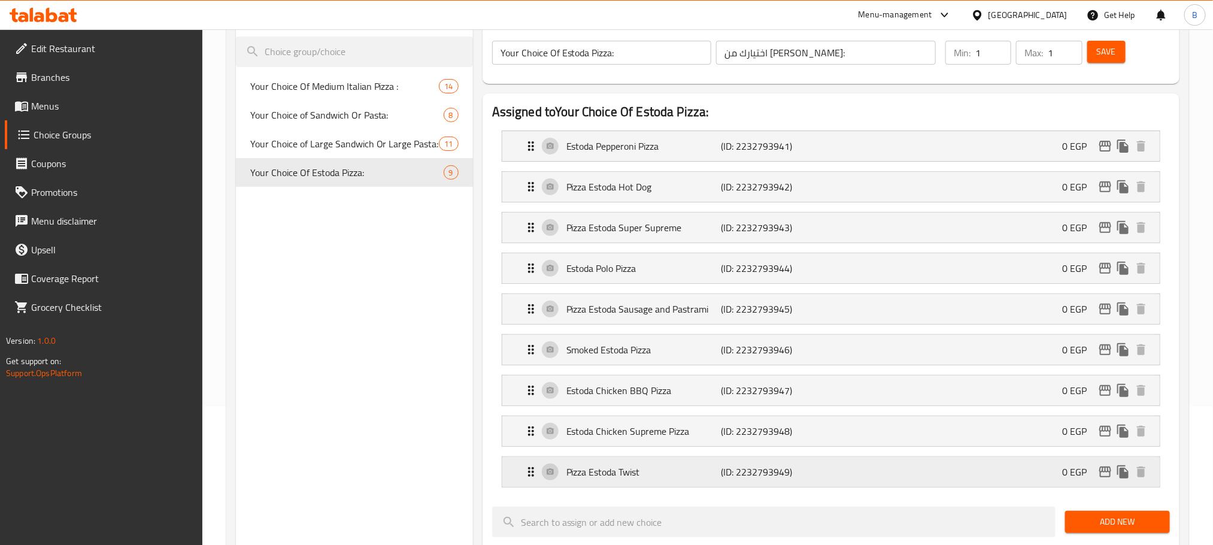
scroll to position [0, 0]
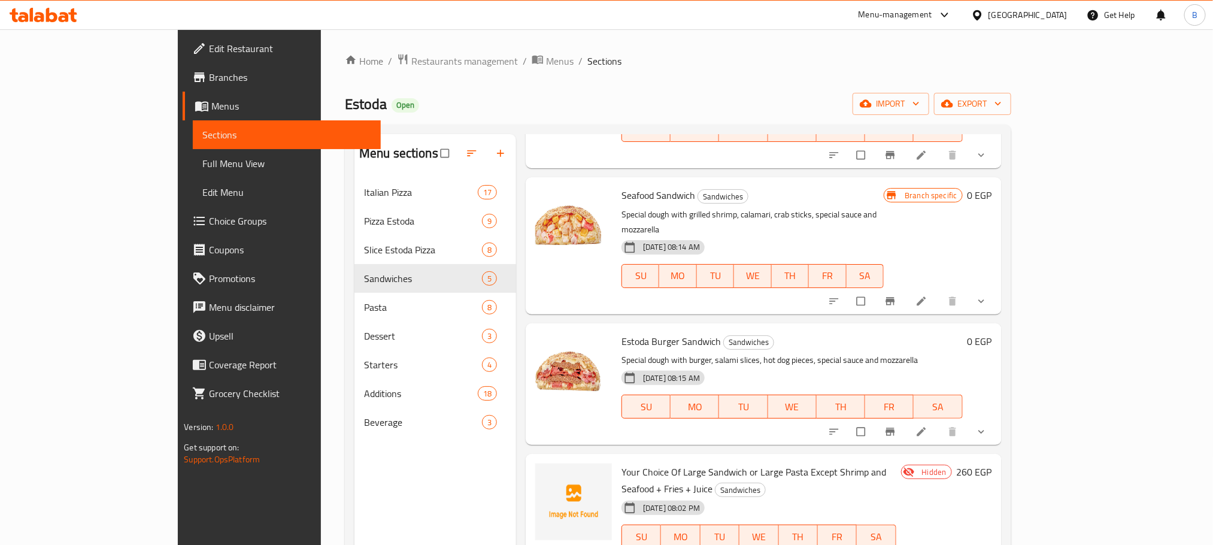
scroll to position [168, 0]
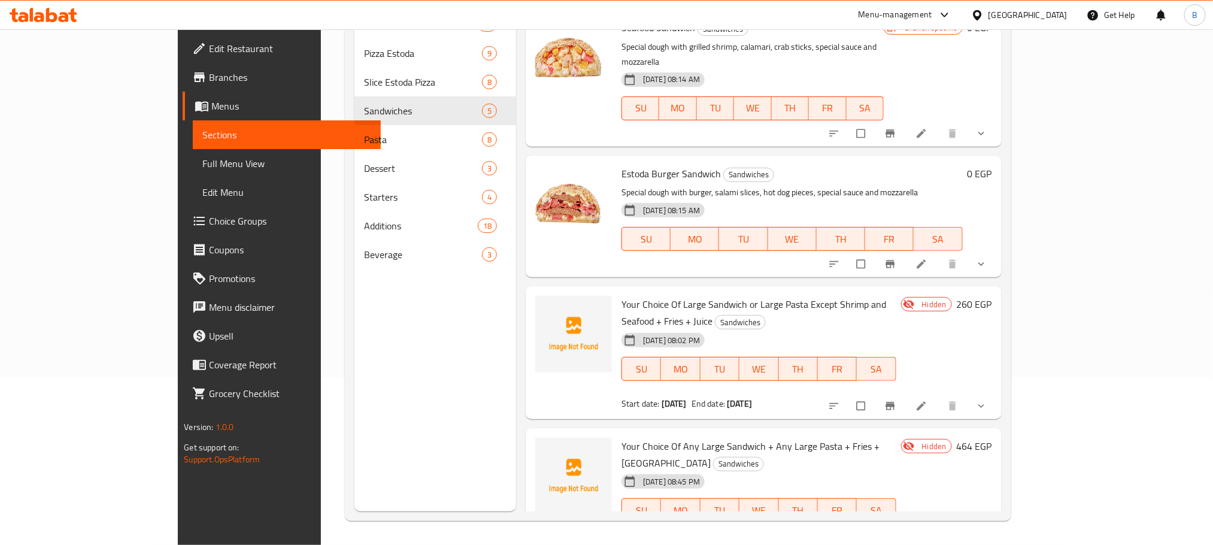
click at [997, 534] on button "show more" at bounding box center [982, 547] width 29 height 26
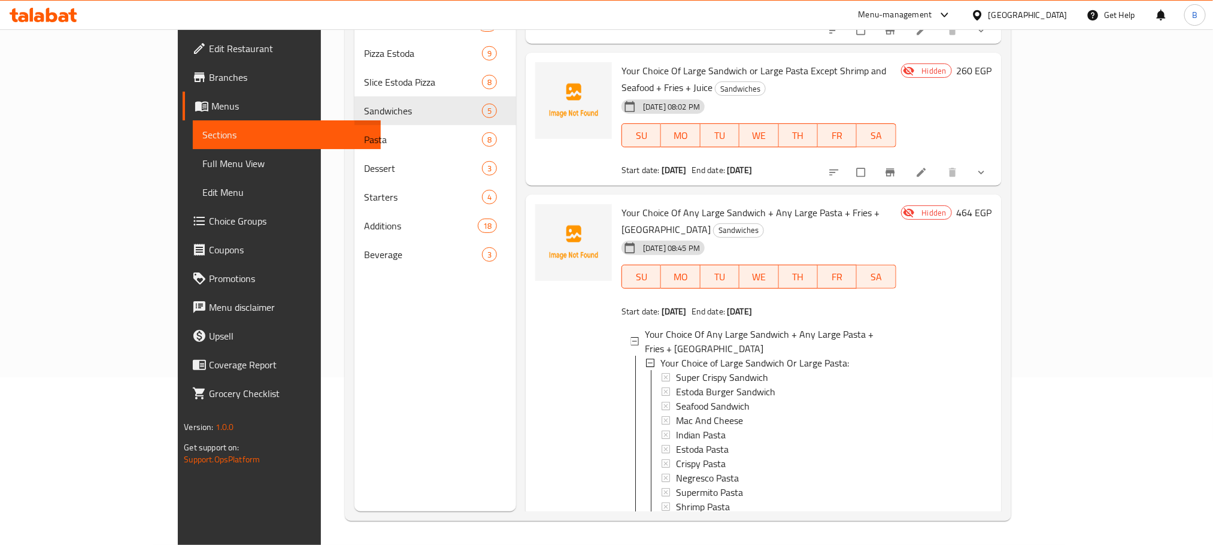
scroll to position [2, 0]
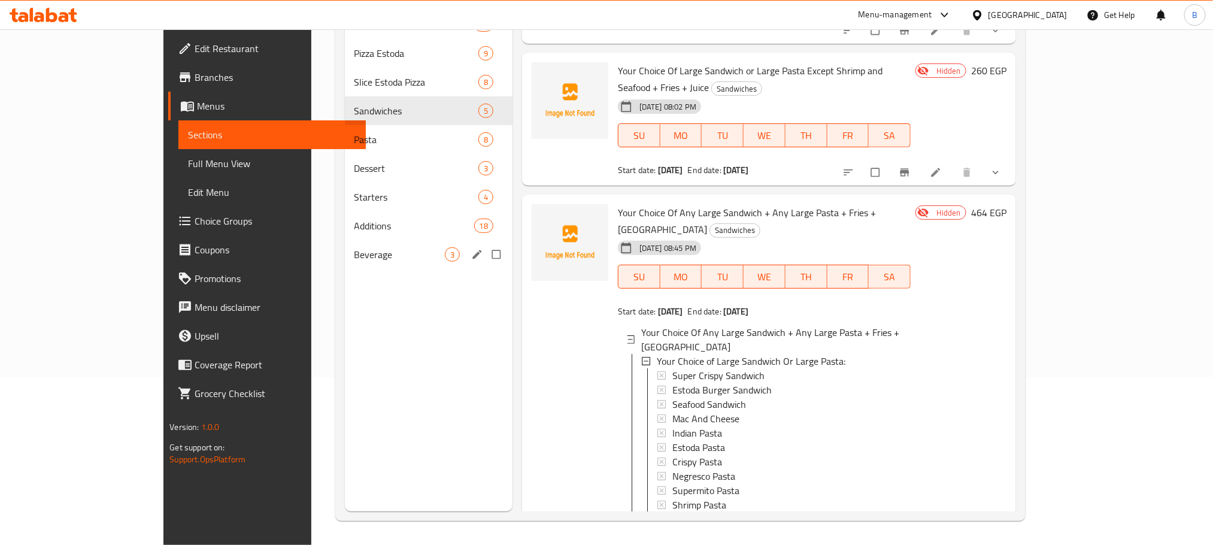
click at [345, 246] on div "Beverage 3" at bounding box center [429, 254] width 168 height 29
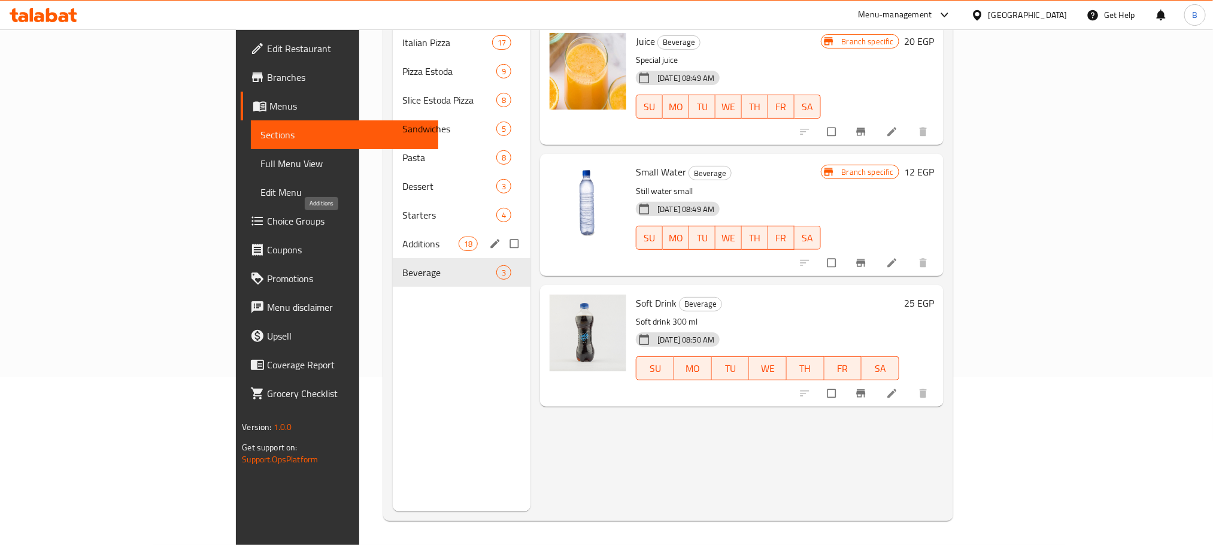
click at [402, 236] on span "Additions" at bounding box center [430, 243] width 56 height 14
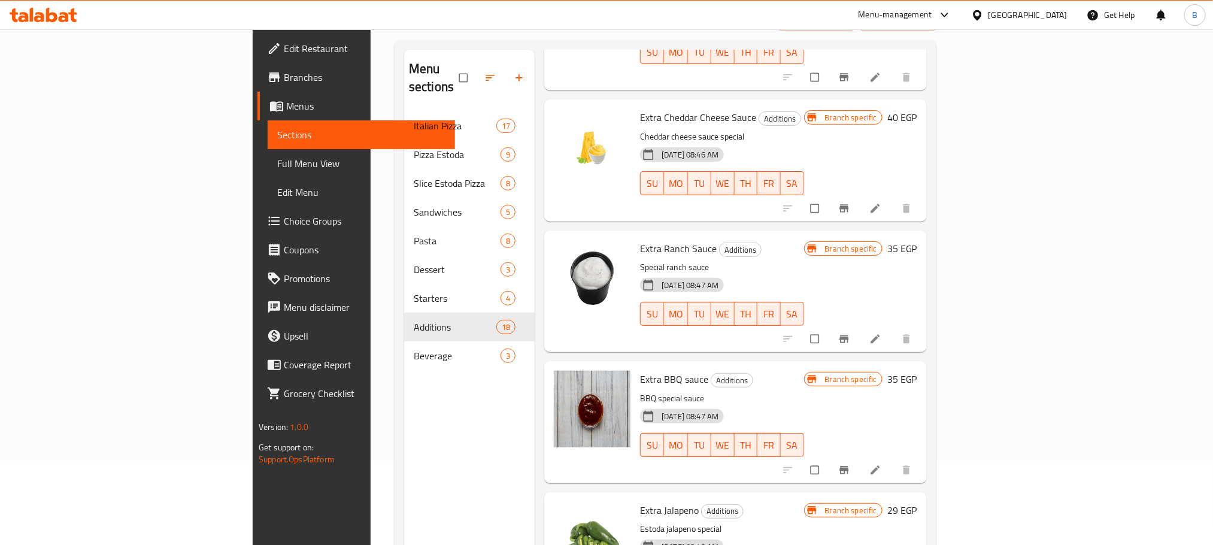
scroll to position [168, 0]
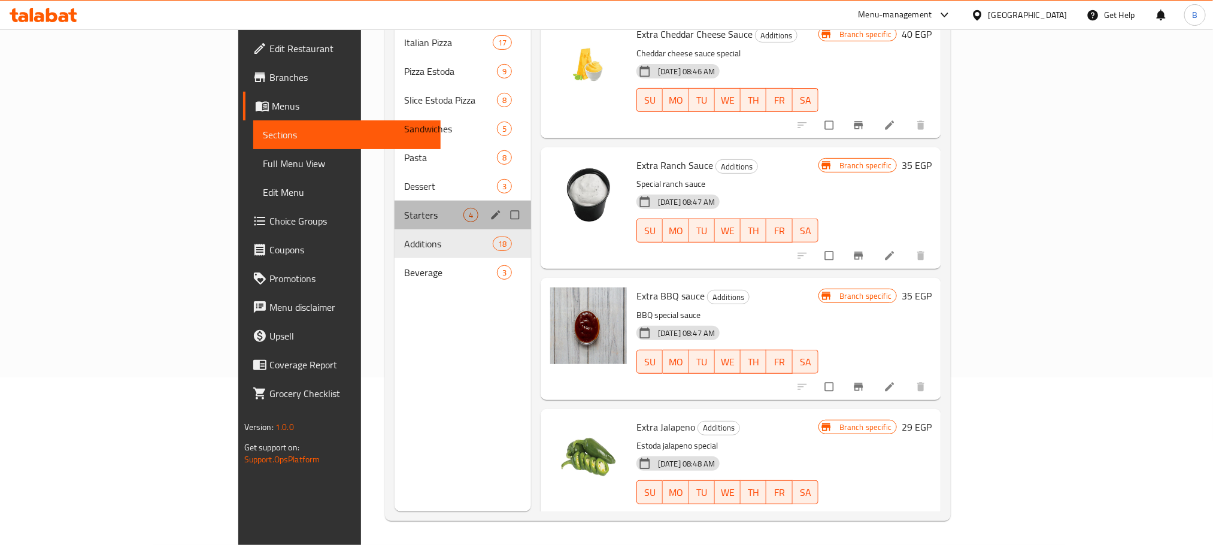
click at [394, 200] on div "Starters 4" at bounding box center [462, 214] width 136 height 29
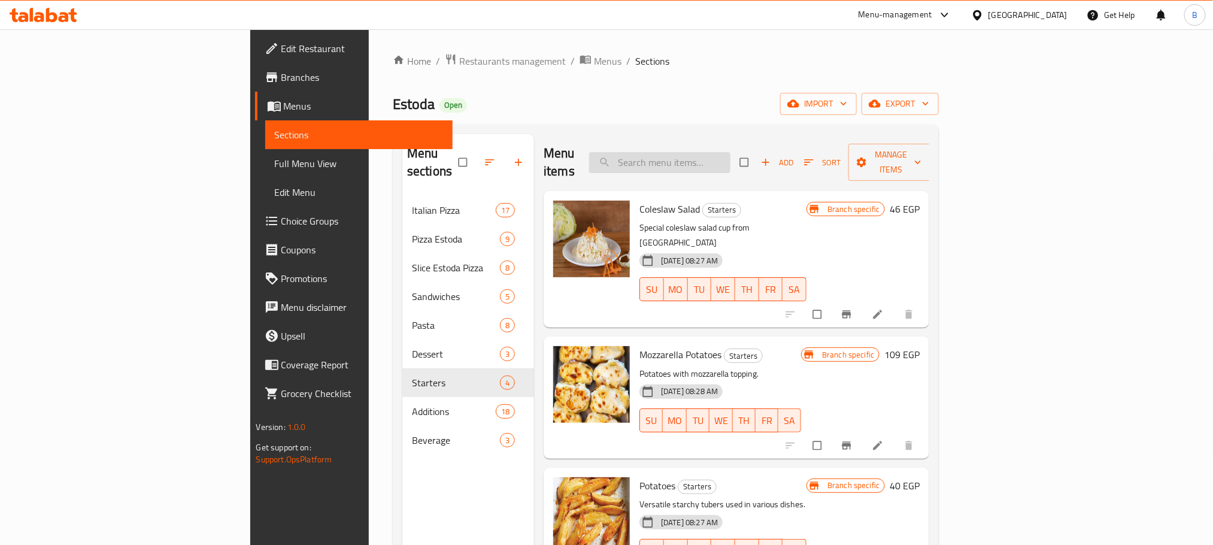
paste input "جاكوزي"
click at [730, 152] on input "جاكوزي" at bounding box center [659, 162] width 141 height 21
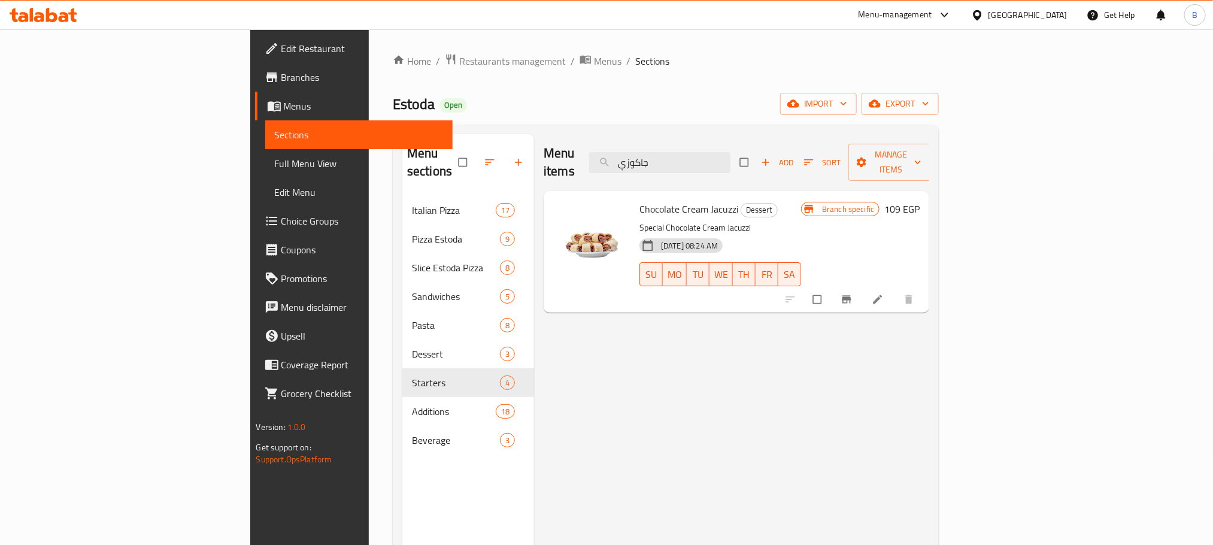
type input "جاكوزي"
click at [661, 200] on span "Chocolate Cream Jacuzzi" at bounding box center [688, 209] width 99 height 18
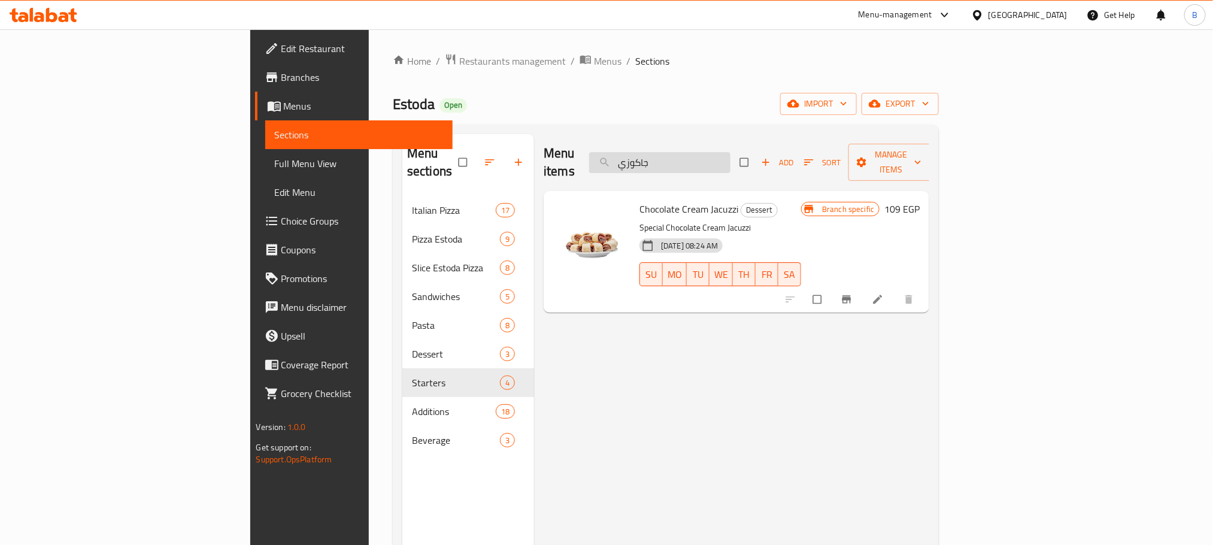
click at [730, 152] on input "جاكوزي" at bounding box center [659, 162] width 141 height 21
click at [640, 200] on span "Chocolate Cream Jacuzzi" at bounding box center [688, 209] width 99 height 18
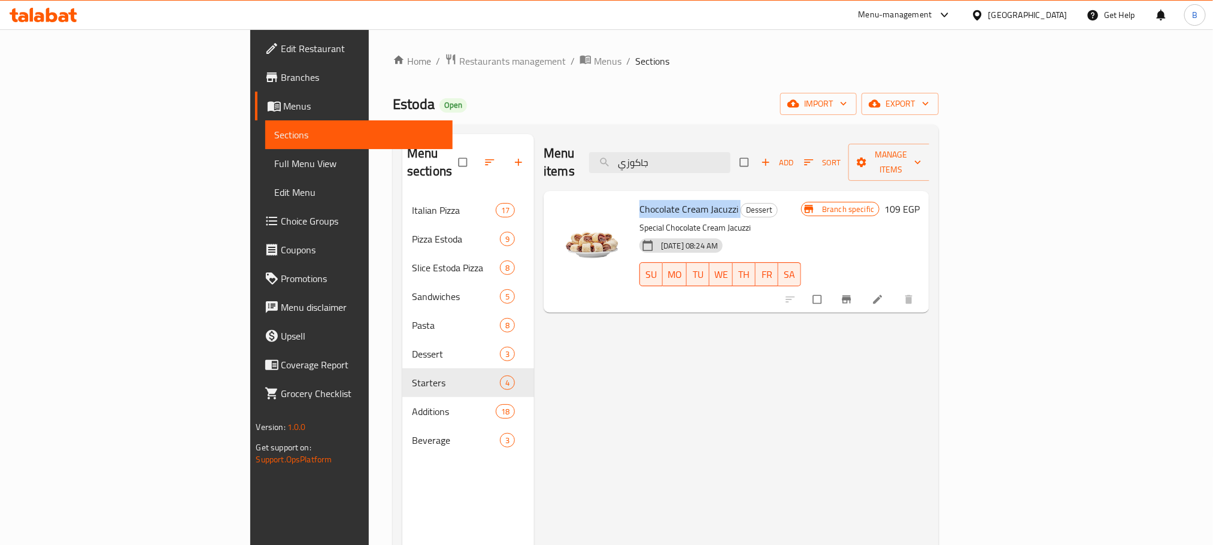
click at [640, 200] on span "Chocolate Cream Jacuzzi" at bounding box center [688, 209] width 99 height 18
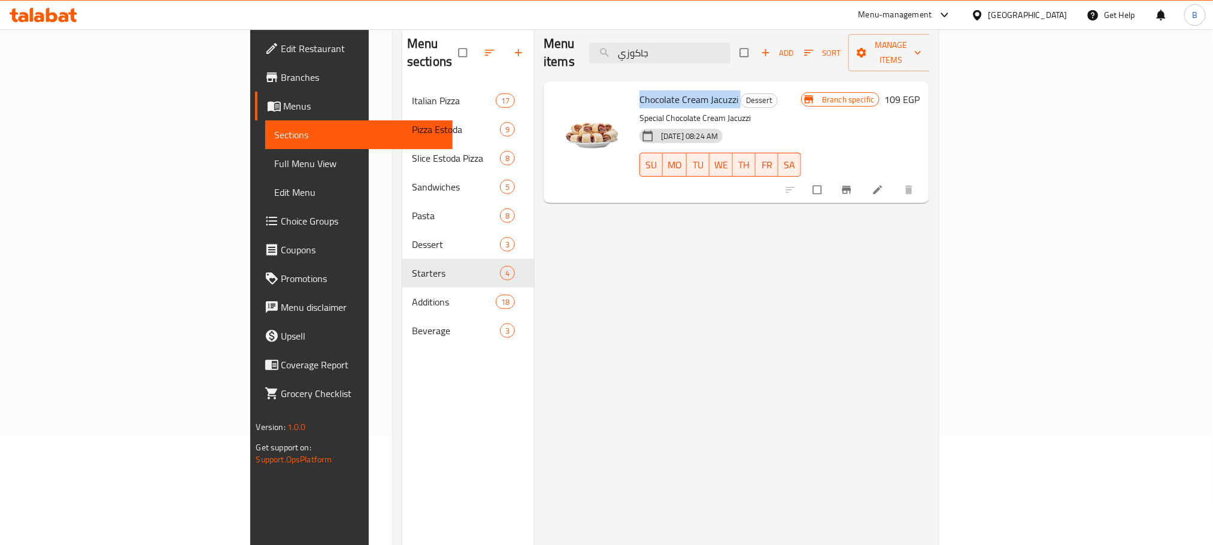
scroll to position [78, 0]
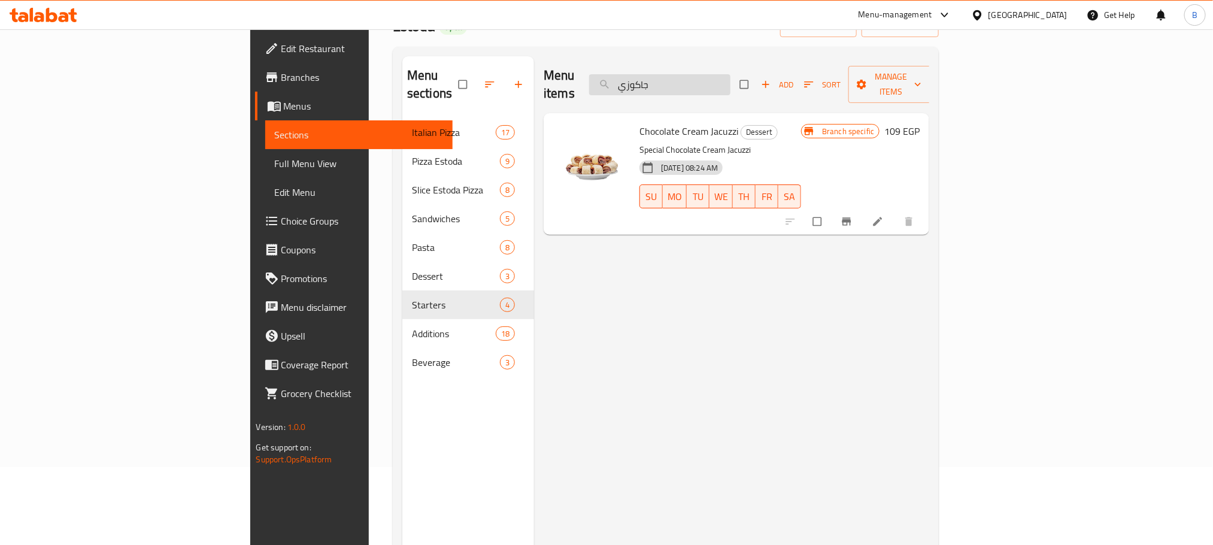
click at [730, 86] on input "جاكوزي" at bounding box center [659, 84] width 141 height 21
click at [640, 122] on span "Chocolate Cream Jacuzzi" at bounding box center [688, 131] width 99 height 18
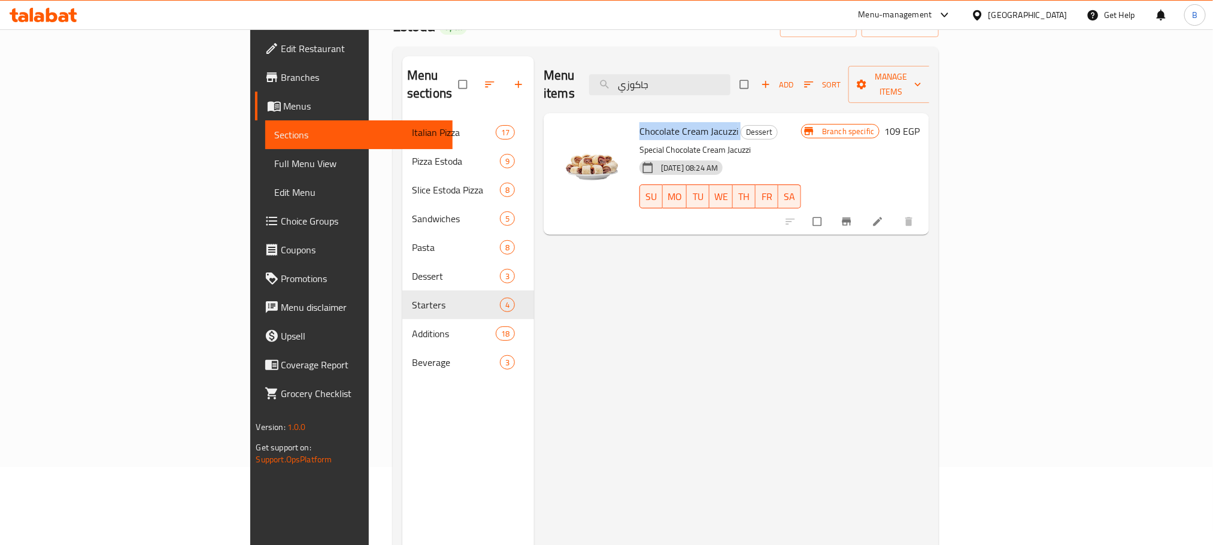
click at [640, 122] on span "Chocolate Cream Jacuzzi" at bounding box center [688, 131] width 99 height 18
copy h6 "Chocolate Cream Jacuzzi"
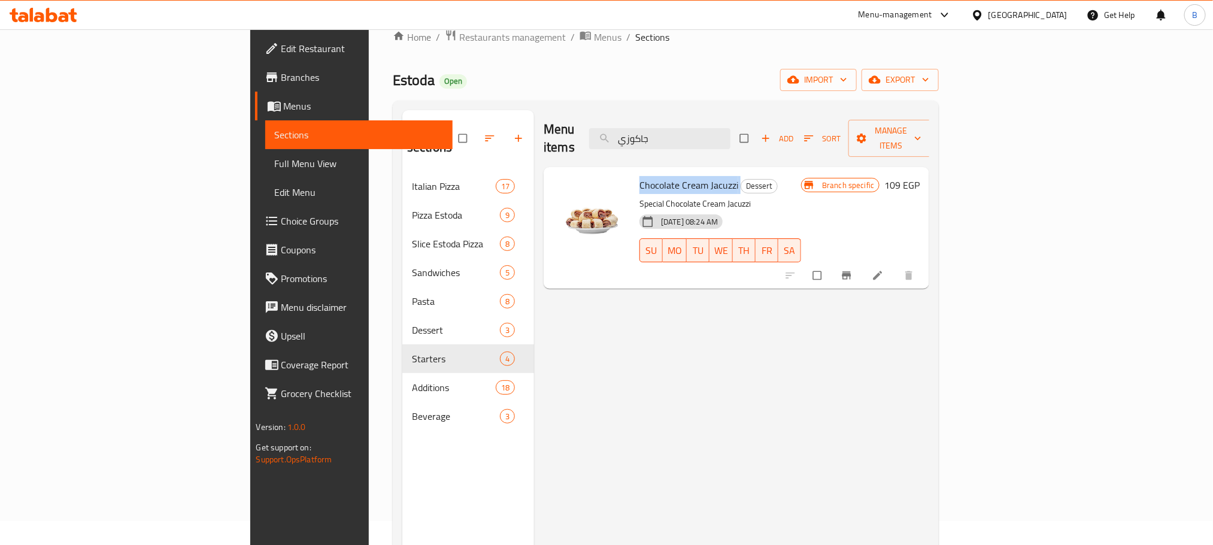
scroll to position [0, 0]
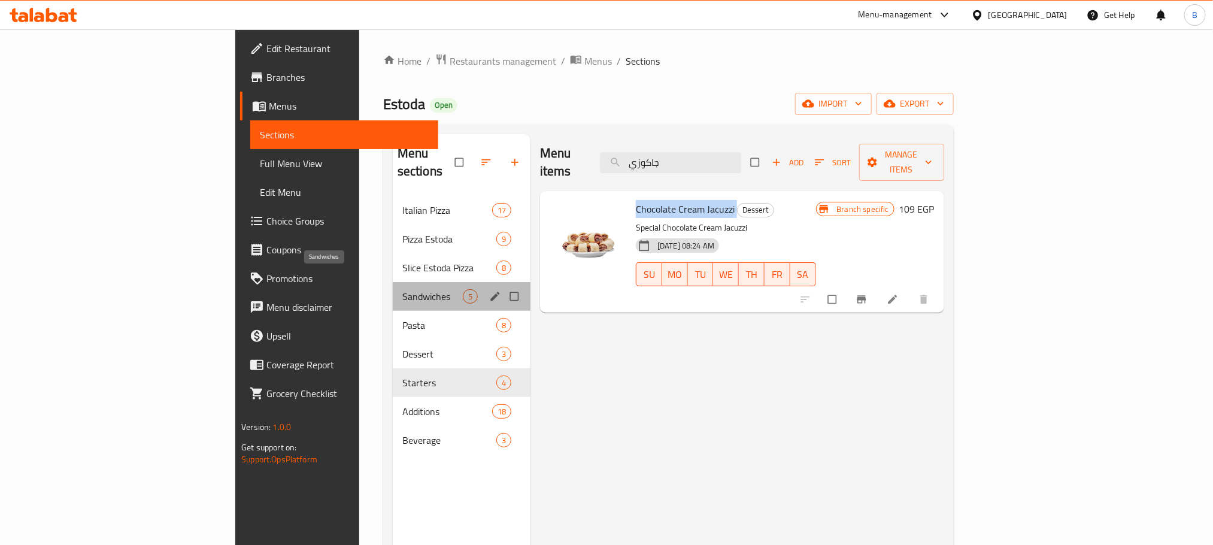
click at [402, 289] on span "Sandwiches" at bounding box center [432, 296] width 60 height 14
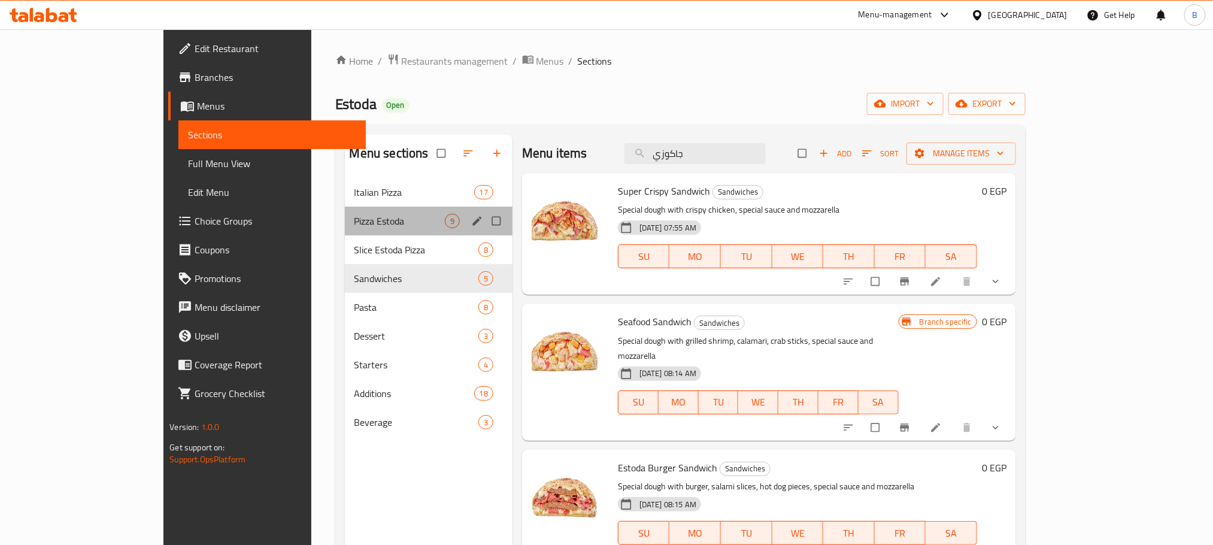
click at [345, 230] on div "Pizza Estoda 9" at bounding box center [429, 220] width 168 height 29
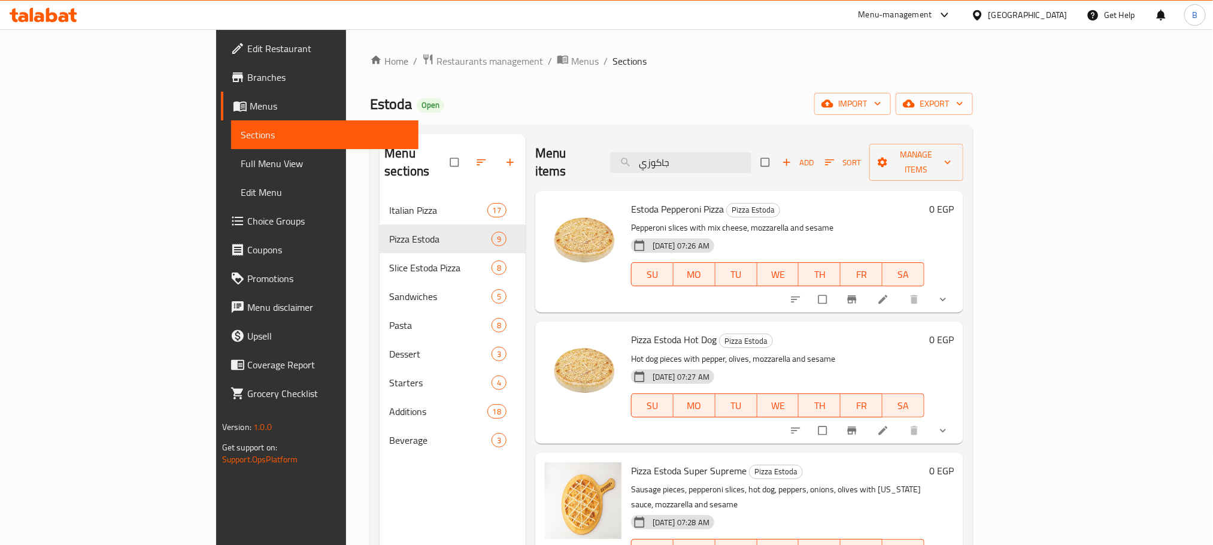
click at [958, 286] on button "show more" at bounding box center [943, 299] width 29 height 26
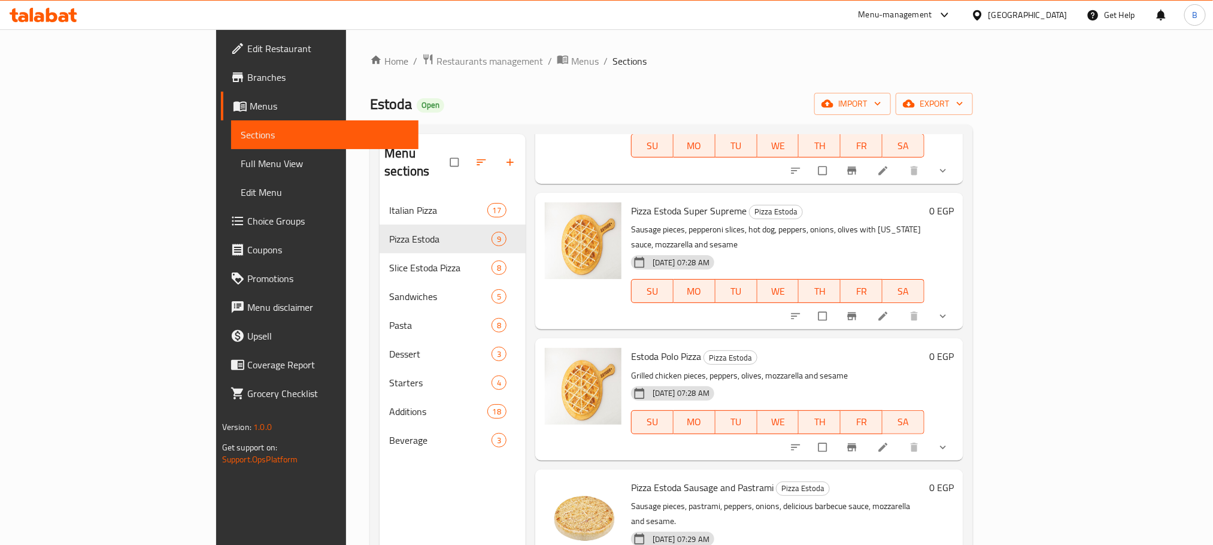
scroll to position [359, 0]
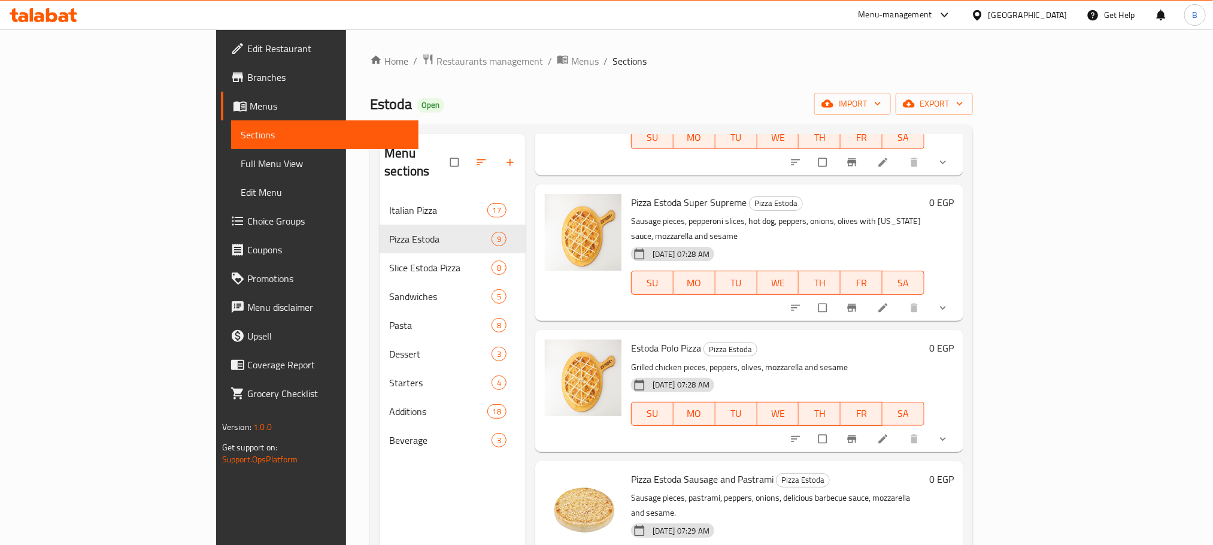
click at [949, 302] on icon "show more" at bounding box center [943, 308] width 12 height 12
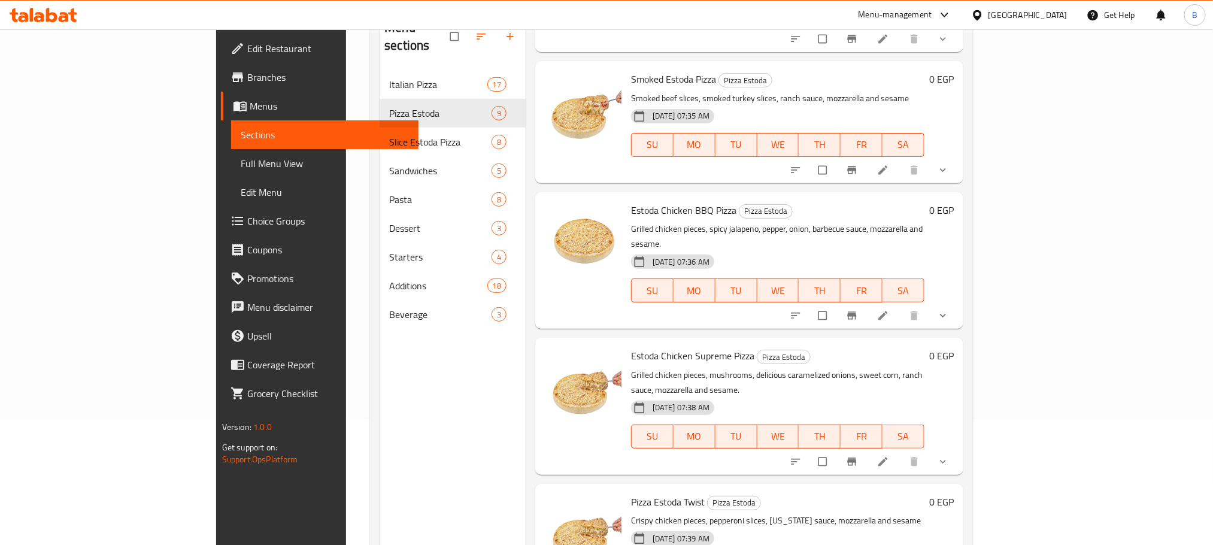
scroll to position [168, 0]
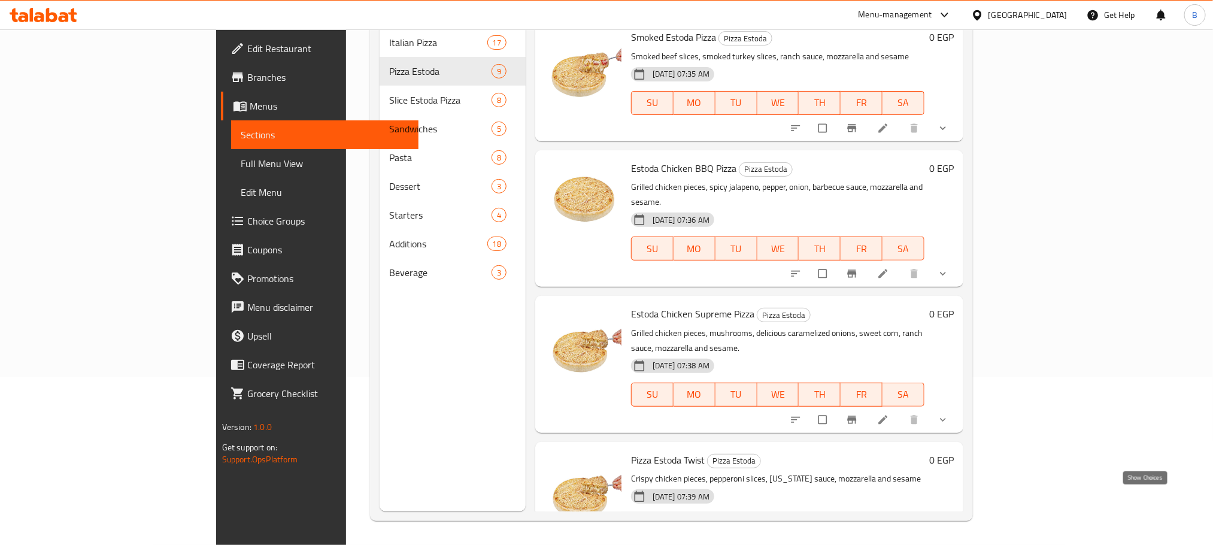
click at [949, 544] on icon "show more" at bounding box center [943, 550] width 12 height 12
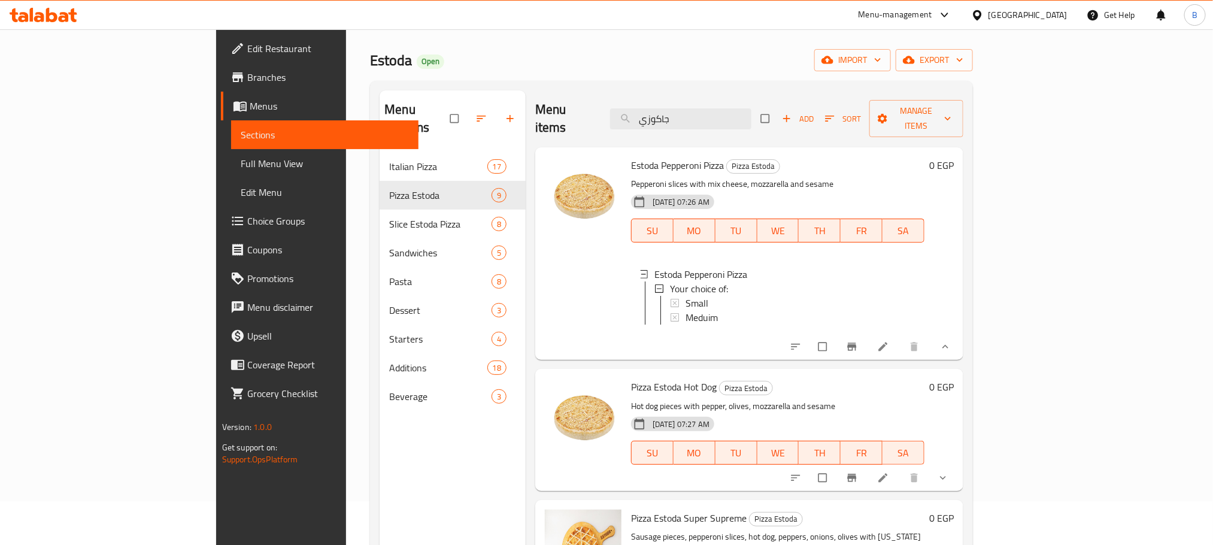
scroll to position [0, 0]
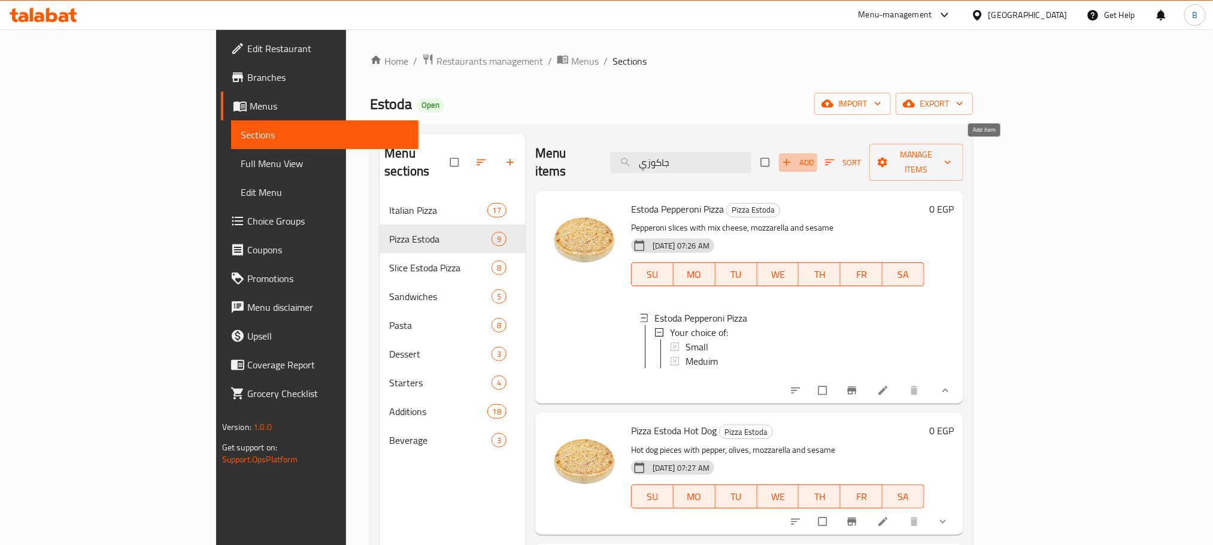
click at [817, 154] on button "Add" at bounding box center [798, 162] width 38 height 19
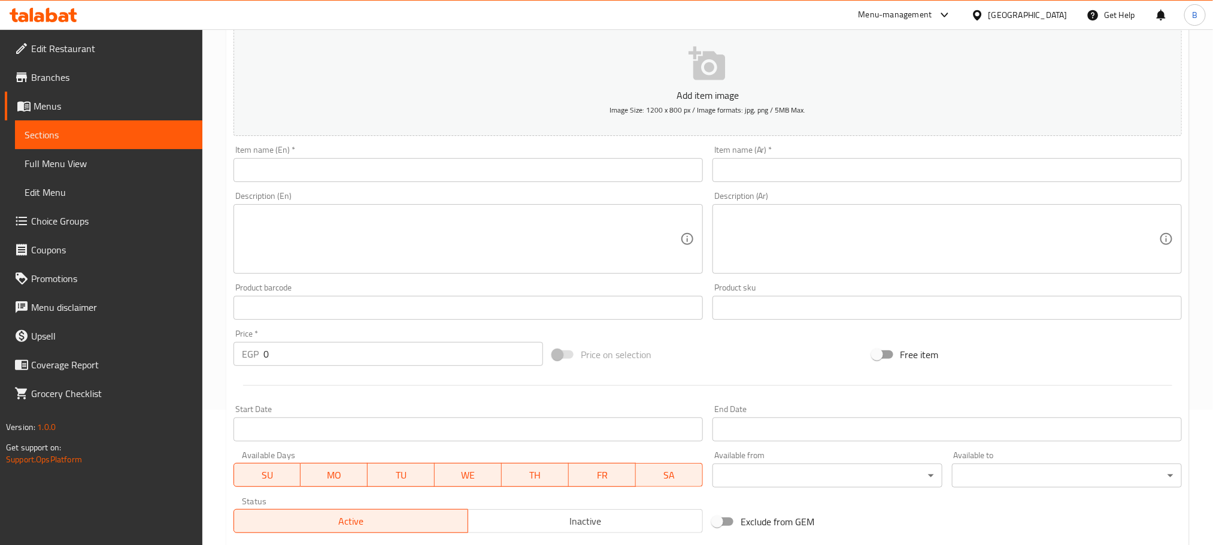
scroll to position [300, 0]
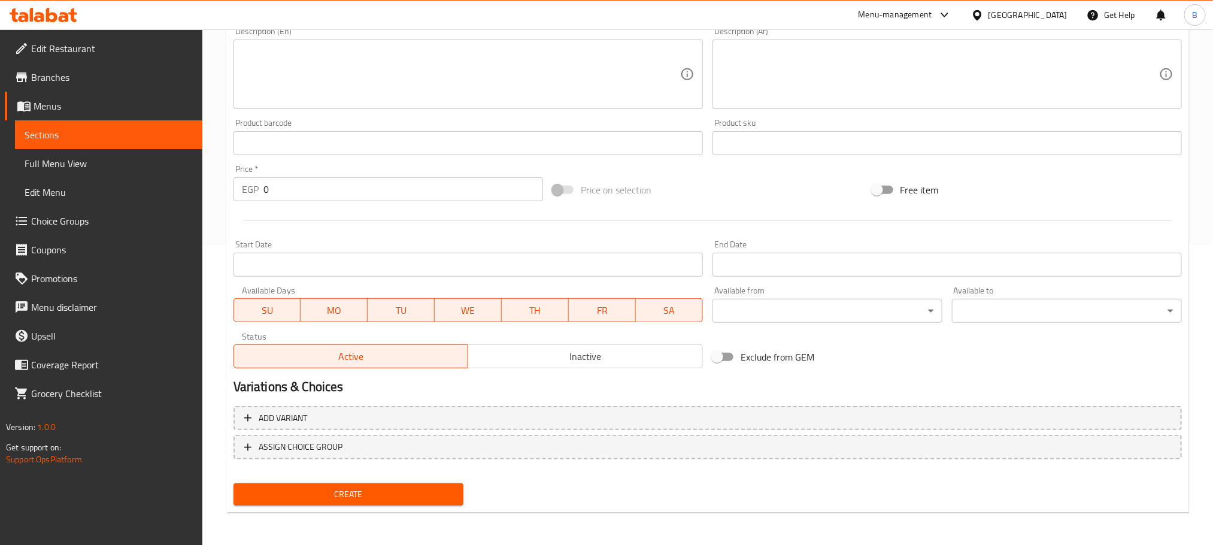
click at [284, 198] on input "0" at bounding box center [402, 189] width 279 height 24
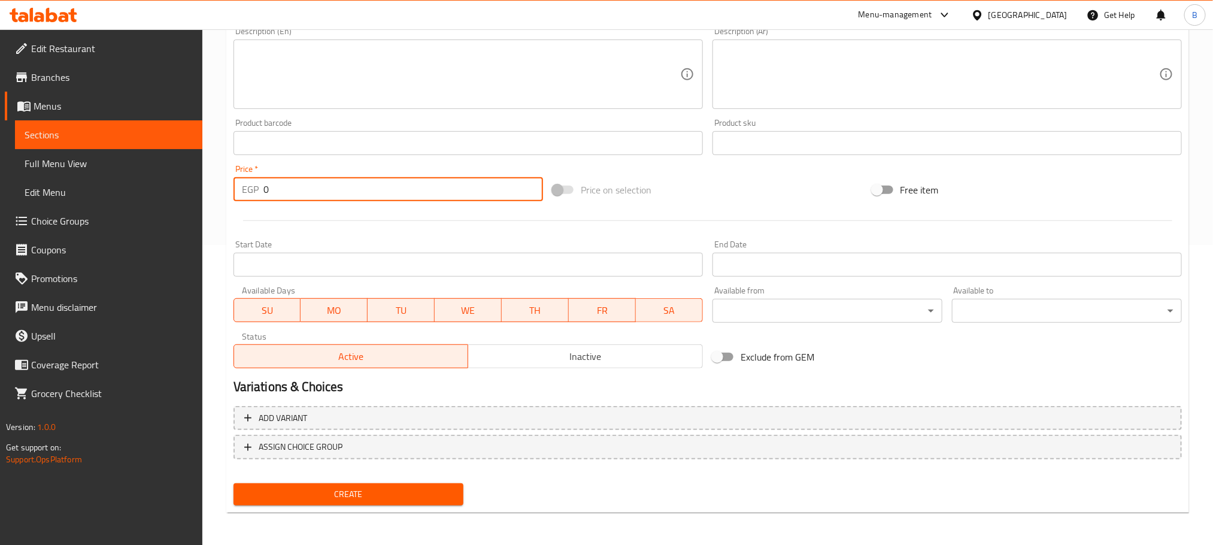
click at [284, 198] on input "0" at bounding box center [402, 189] width 279 height 24
type input "552"
click at [659, 369] on div "Status Active Inactive" at bounding box center [468, 349] width 479 height 45
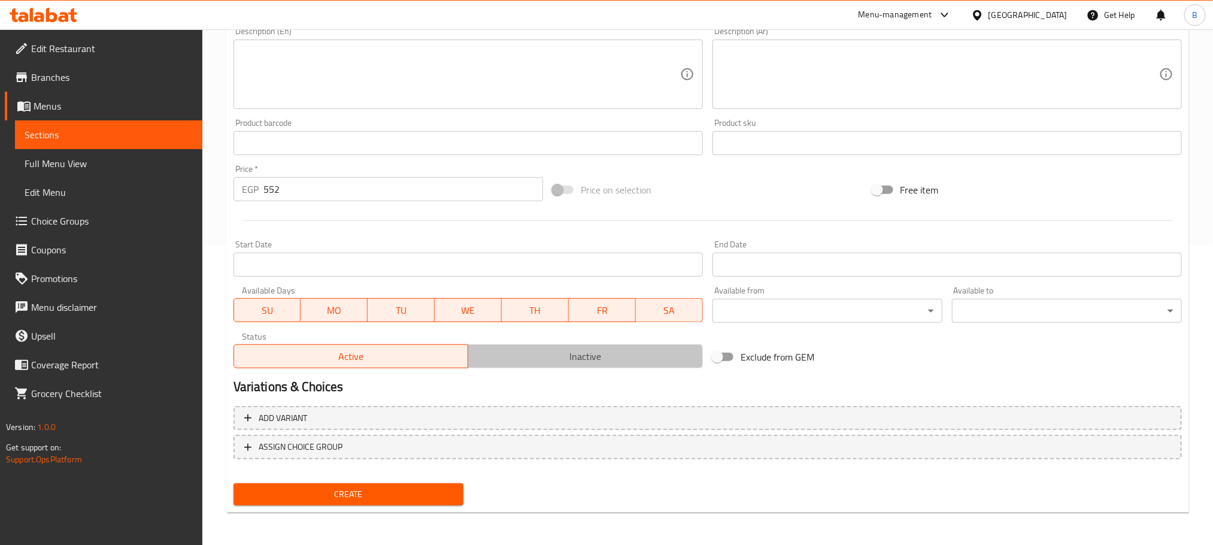
click at [654, 361] on span "Inactive" at bounding box center [585, 356] width 225 height 17
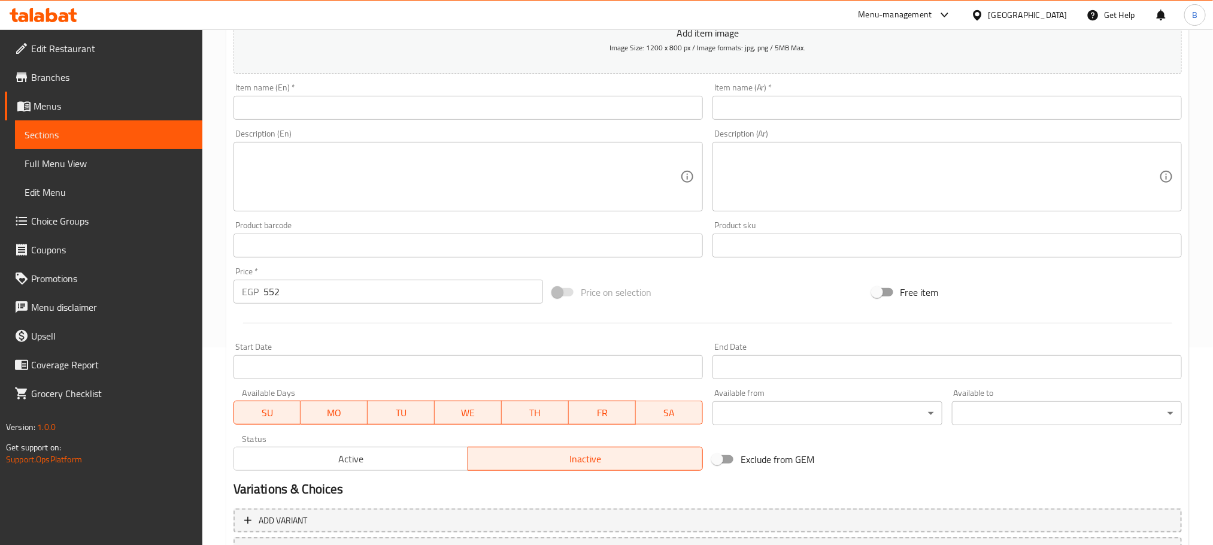
scroll to position [31, 0]
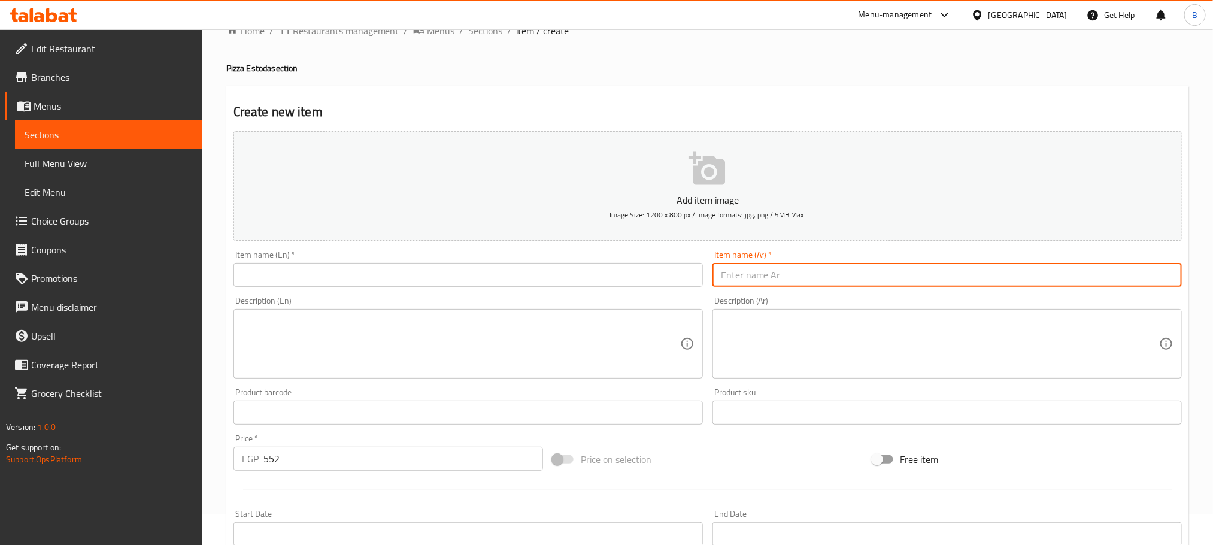
click at [791, 269] on input "text" at bounding box center [946, 275] width 469 height 24
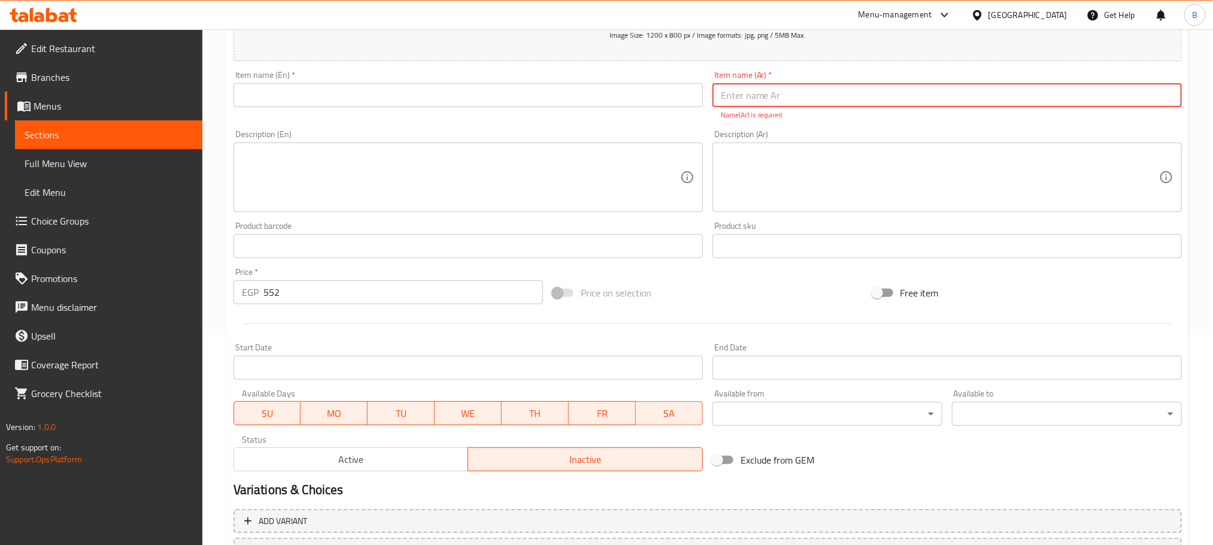
click at [333, 364] on input "Start Date" at bounding box center [467, 368] width 469 height 24
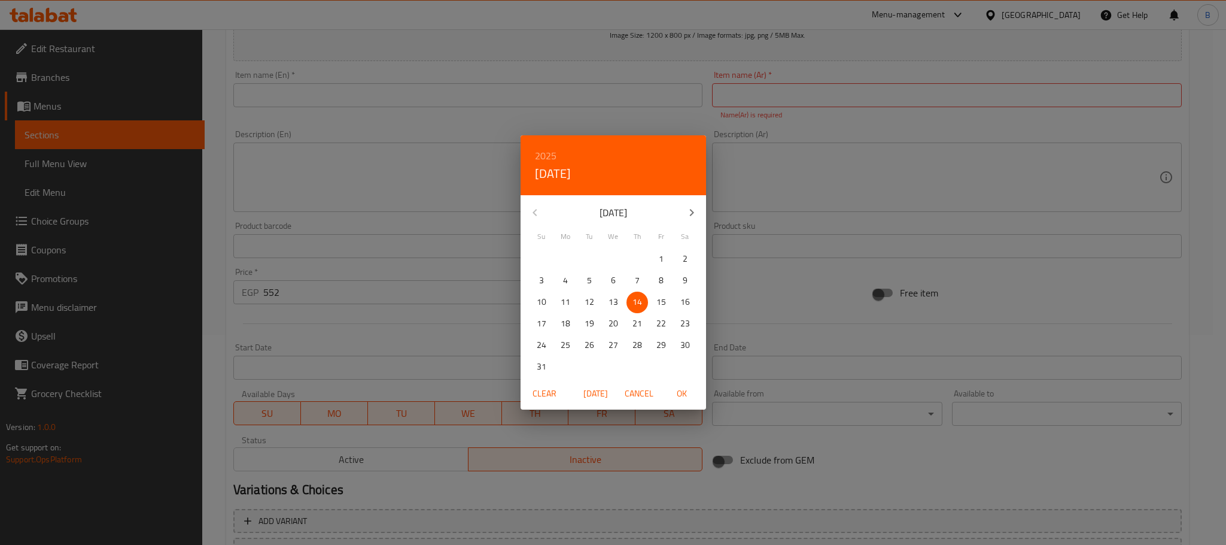
click at [613, 300] on p "13" at bounding box center [614, 301] width 10 height 15
click at [680, 393] on span "OK" at bounding box center [682, 393] width 29 height 15
type input "13-08-2025"
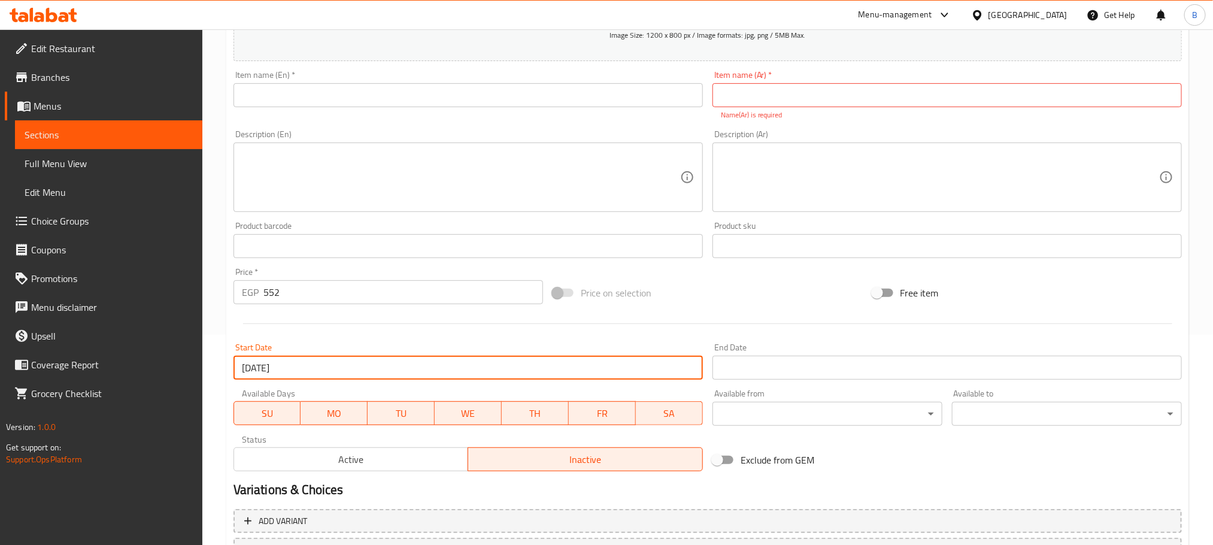
click at [774, 360] on input "Start Date" at bounding box center [946, 368] width 469 height 24
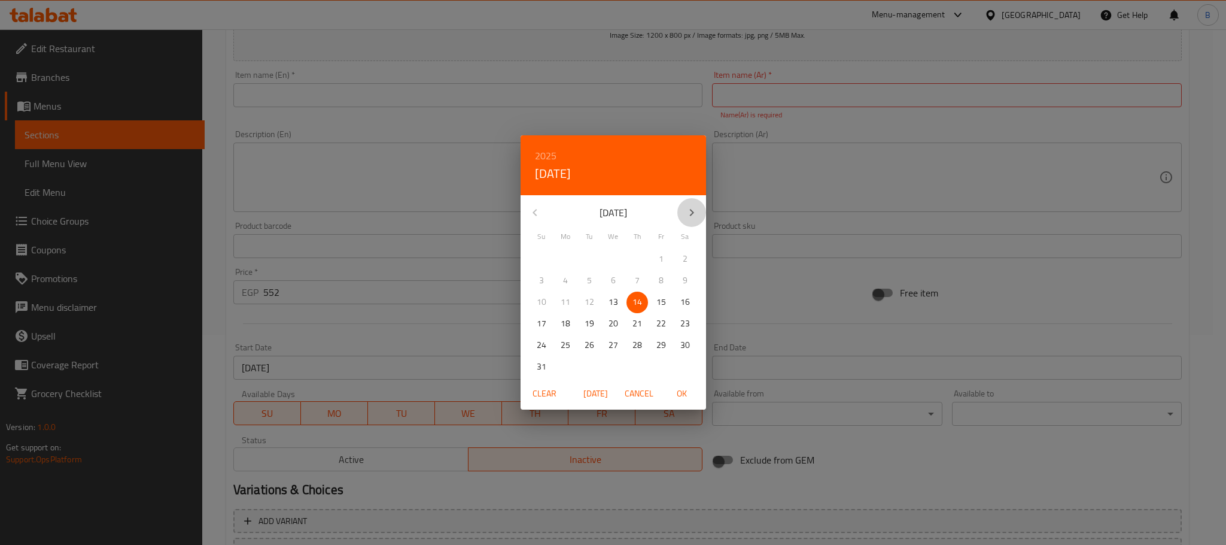
click at [688, 214] on icon "button" at bounding box center [692, 212] width 14 height 14
click at [686, 214] on icon "button" at bounding box center [692, 212] width 14 height 14
click at [657, 347] on p "31" at bounding box center [662, 345] width 10 height 15
click at [682, 390] on span "OK" at bounding box center [682, 393] width 29 height 15
type input "31-10-2025"
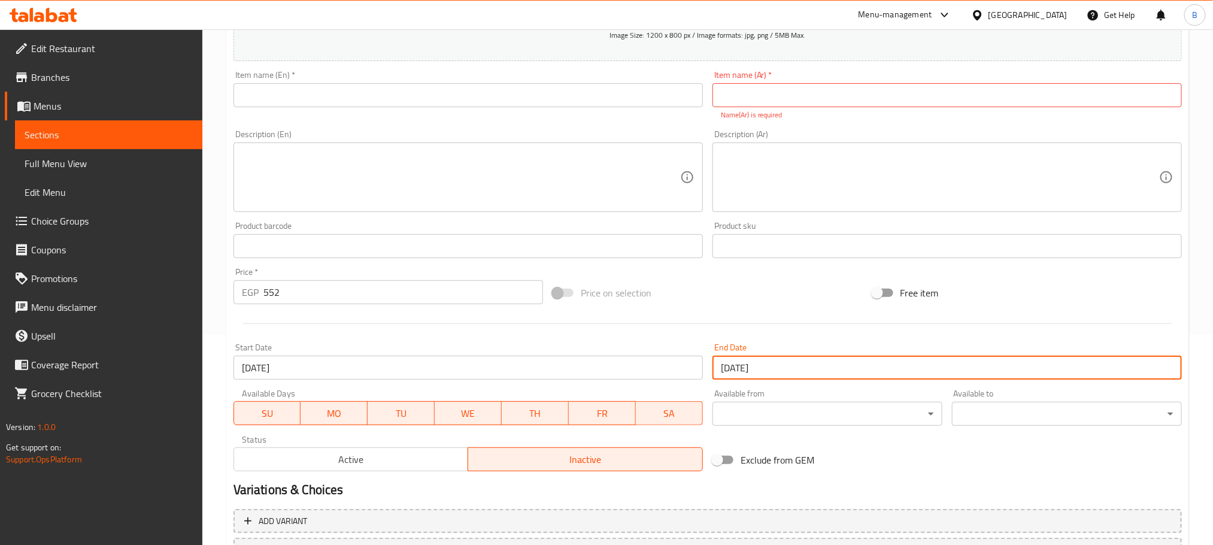
scroll to position [126, 0]
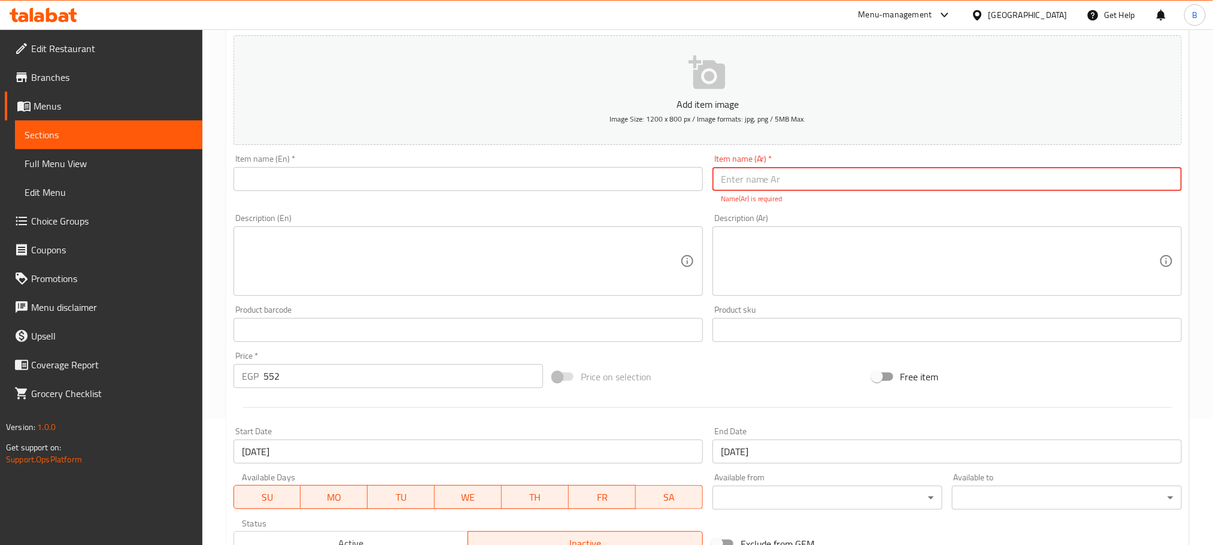
click at [859, 186] on input "text" at bounding box center [946, 179] width 469 height 24
paste input "أي بيتزا وسط استودا من اختيارك (ما عدا جمبري و سي فود) + فرايز + كلوسلو + جاكوزي"
click at [1073, 180] on input "أي بيتزا وسط استودا من اختيارك (ما عدا جمبري و سي فود) + فرايز + كلوسلو + جاكوزي" at bounding box center [946, 179] width 469 height 24
click at [1173, 177] on input "أي بيتزا وسط استودا من (ما عدا جمبري و سي فود) + فرايز + كلوسلو + جاكوزي" at bounding box center [946, 179] width 469 height 24
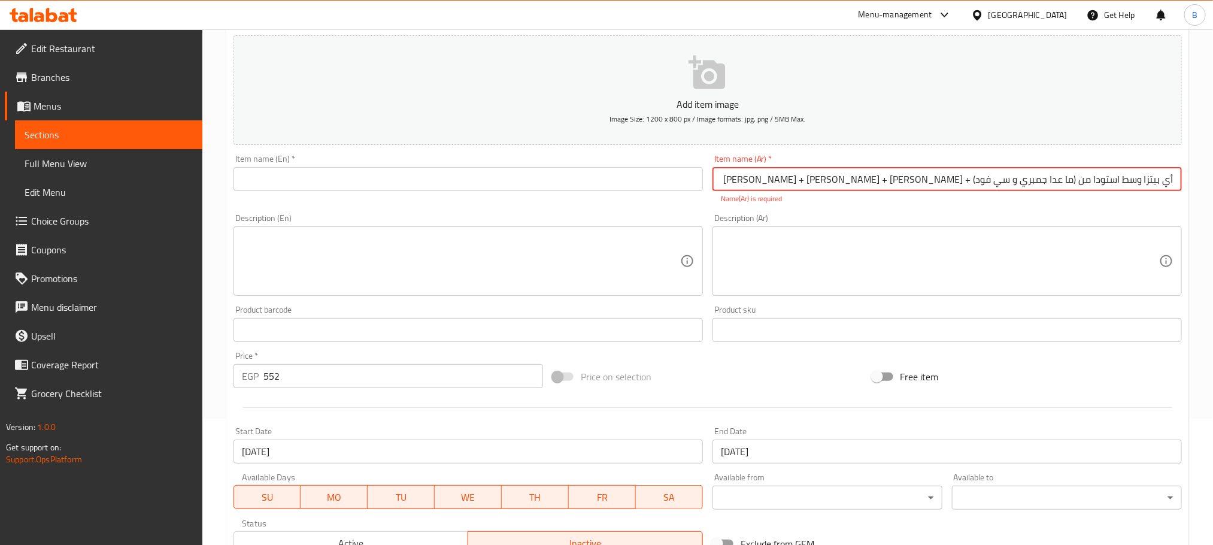
paste input "اختيارك"
click at [1055, 175] on input "اختيارك أي بيتزا وسط استودا من (ما عدا جمبري و سي فود) + فرايز + كلوسلو + جاكوزي" at bounding box center [946, 179] width 469 height 24
click at [1144, 175] on input "اختيارك أي بيتزا وسط استودا (ما عدا جمبري و سي فود) + فرايز + كلوسلو + جاكوزي" at bounding box center [946, 179] width 469 height 24
paste input "من"
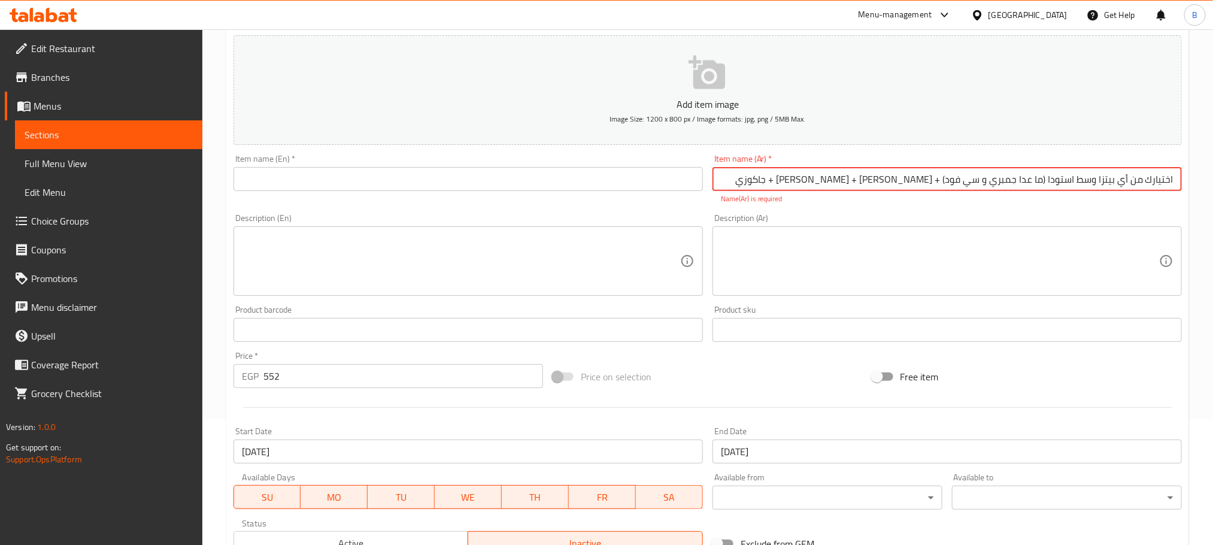
click at [1049, 182] on input "اختيارك من أي بيتزا وسط استودا (ما عدا جمبري و سي فود) + فرايز + كلوسلو + جاكوزي" at bounding box center [946, 179] width 469 height 24
click at [999, 187] on input "اختيارك من أي بيتزا وسط استودا (ما عدا جمبري و سي فود) + فرايز + كلوسلو + جاكوزي" at bounding box center [946, 179] width 469 height 24
click at [999, 186] on input "اختيارك من أي بيتزا وسط استودا (ما عدا جمبري و سي فود) + فرايز + كلوسلو + جاكوزي" at bounding box center [946, 179] width 469 height 24
click at [999, 186] on input "اختيارك من أي بيتزا وسط استودا (ما عدا جمبري و سي فود) + [PERSON_NAME] + [PERSO…" at bounding box center [946, 179] width 469 height 24
click at [961, 181] on input "اختيارك من أي بيتزا وسط استودا (ما عدا جمبري و سي فود) + [PERSON_NAME] + [PERSO…" at bounding box center [946, 179] width 469 height 24
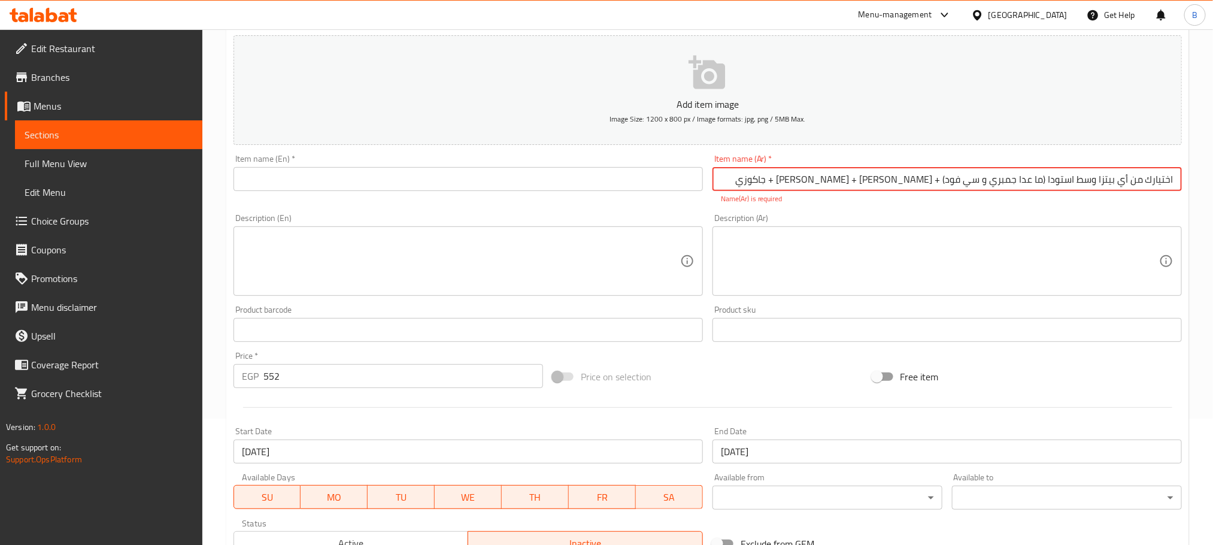
click at [961, 181] on input "اختيارك من أي بيتزا وسط استودا (ما عدا جمبري و سي فود) + [PERSON_NAME] + [PERSO…" at bounding box center [946, 179] width 469 height 24
click at [826, 181] on input "اختيارك من أي بيتزا وسط استودا (ما عدا جمبري و سي فود) + [PERSON_NAME] + [PERSO…" at bounding box center [946, 179] width 469 height 24
type input "اختيارك من أي بيتزا وسط استودا (ما عدا جمبري و سي فود) + [PERSON_NAME] + [PERSO…"
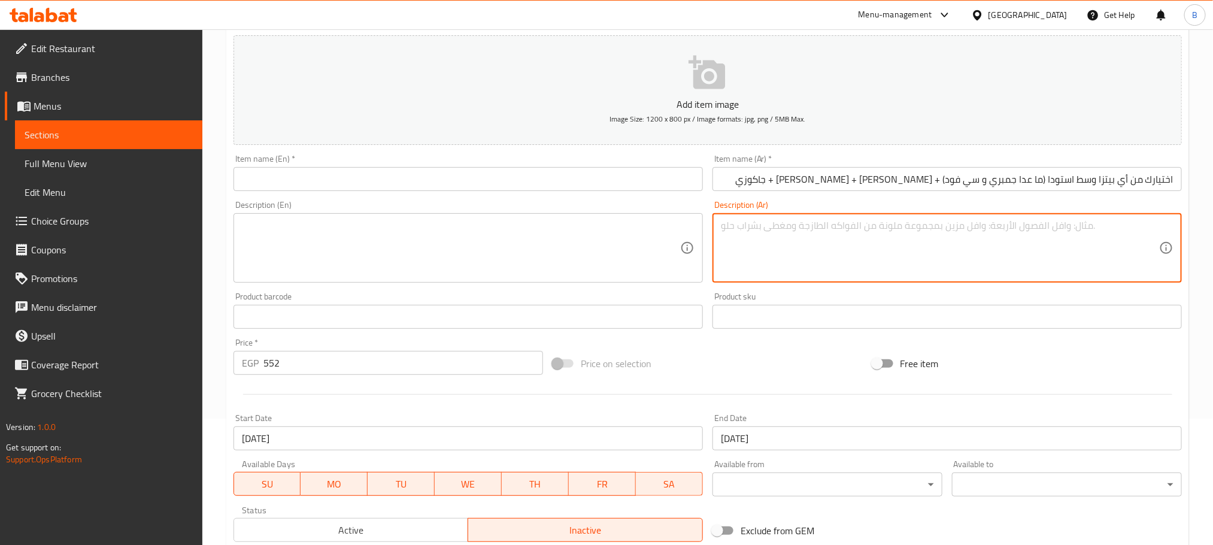
click at [805, 241] on textarea at bounding box center [940, 248] width 438 height 57
click at [819, 182] on input "اختيارك من أي بيتزا وسط استودا (ما عدا جمبري و سي فود) + [PERSON_NAME] + [PERSO…" at bounding box center [946, 179] width 469 height 24
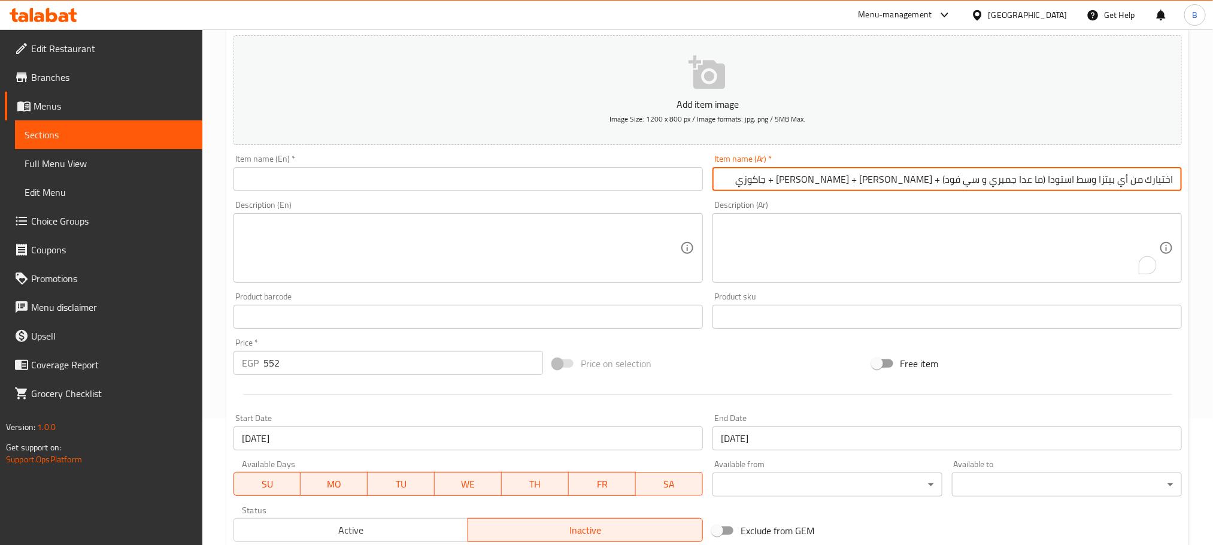
click at [819, 182] on input "اختيارك من أي بيتزا وسط استودا (ما عدا جمبري و سي فود) + [PERSON_NAME] + [PERSO…" at bounding box center [946, 179] width 469 height 24
click at [499, 185] on input "text" at bounding box center [467, 179] width 469 height 24
paste input "Your choice of any medium Estoda pizza (except shrimp and seafood) + fries + co…"
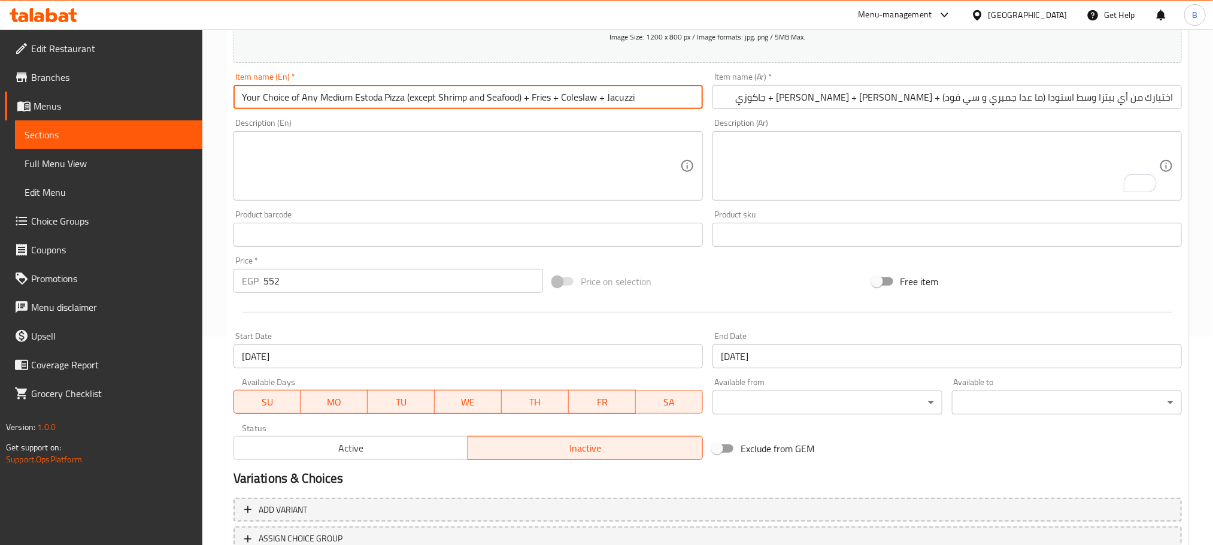
scroll to position [120, 0]
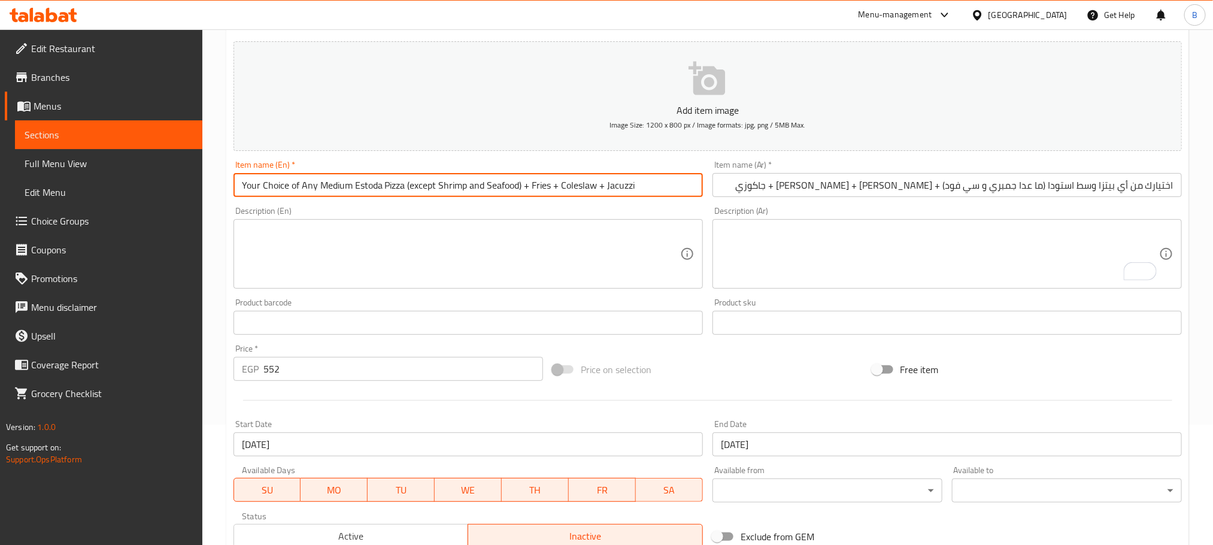
click at [423, 187] on input "Your Choice of Any Medium Estoda Pizza (except Shrimp and Seafood) + Fries + Co…" at bounding box center [467, 185] width 469 height 24
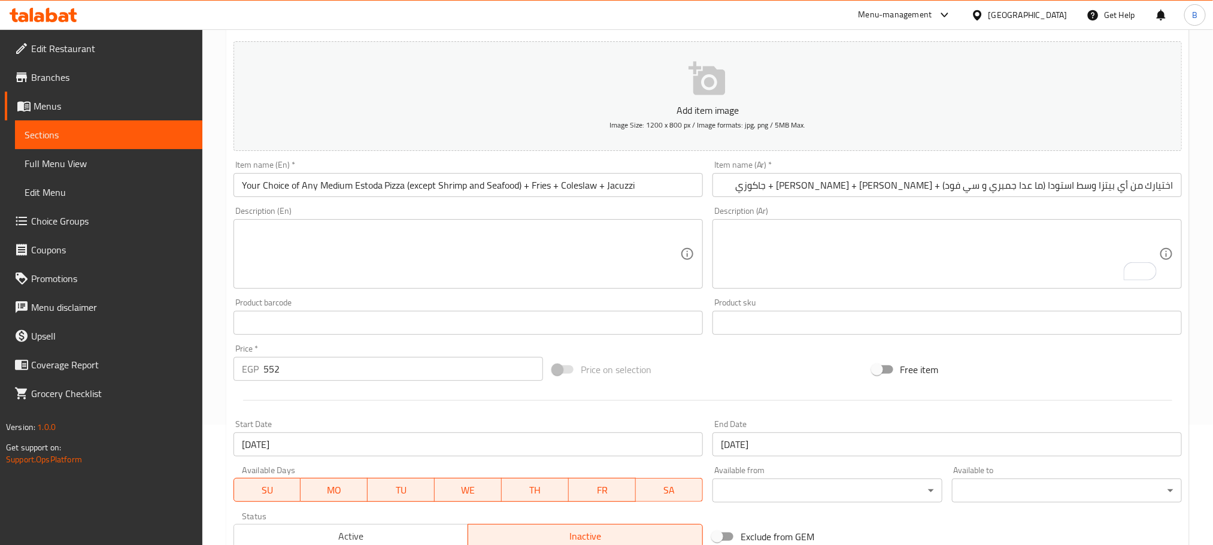
click at [471, 186] on input "Your Choice of Any Medium Estoda Pizza (except Shrimp and Seafood) + Fries + Co…" at bounding box center [467, 185] width 469 height 24
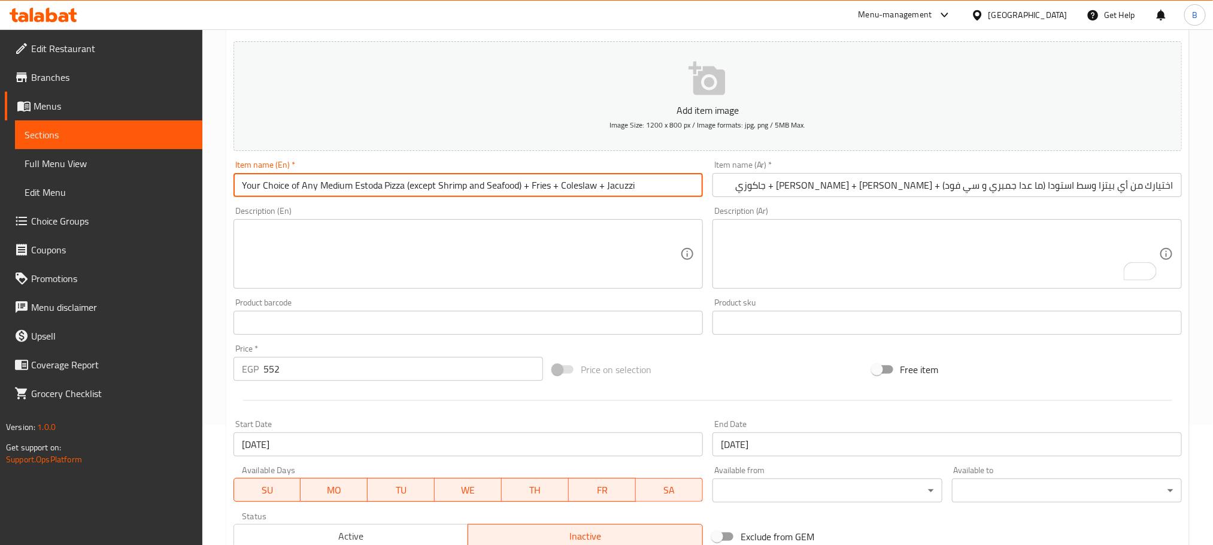
click at [424, 195] on input "Your Choice of Any Medium Estoda Pizza (except Shrimp and Seafood) + Fries + Co…" at bounding box center [467, 185] width 469 height 24
click at [424, 189] on input "Your Choice of Any Medium Estoda Pizza (except Shrimp and Seafood) + Fries + Co…" at bounding box center [467, 185] width 469 height 24
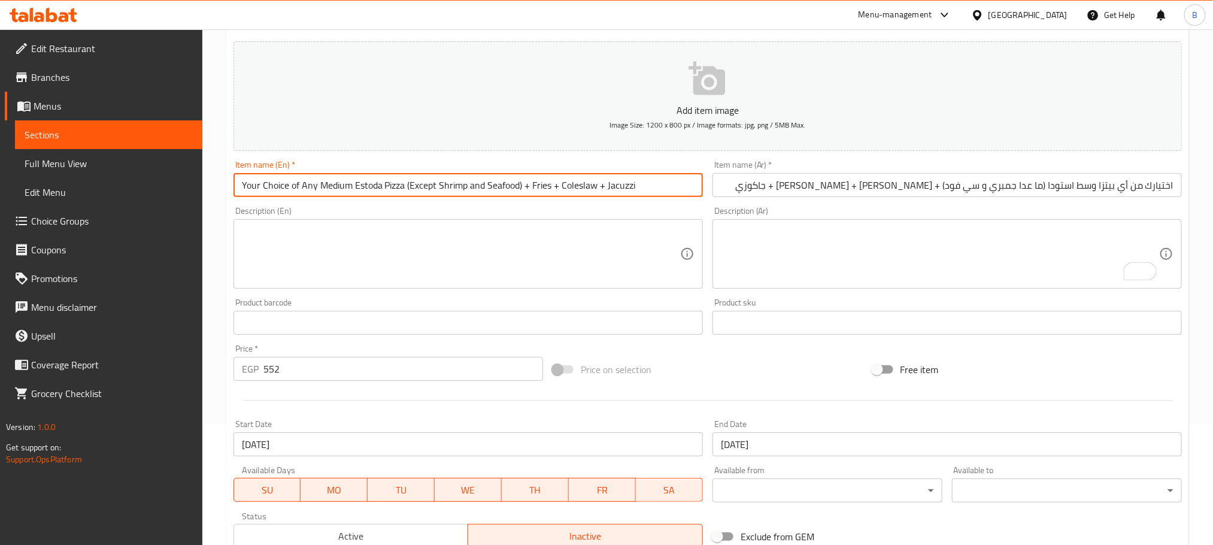
click at [467, 189] on input "Your Choice of Any Medium Estoda Pizza (Except Shrimp and Seafood) + Fries + Co…" at bounding box center [467, 185] width 469 height 24
click at [480, 189] on input "Your Choice of Any Medium Estoda Pizza (Except Shrimp and Seafood) + Fries + Co…" at bounding box center [467, 185] width 469 height 24
click at [490, 236] on textarea at bounding box center [461, 254] width 438 height 57
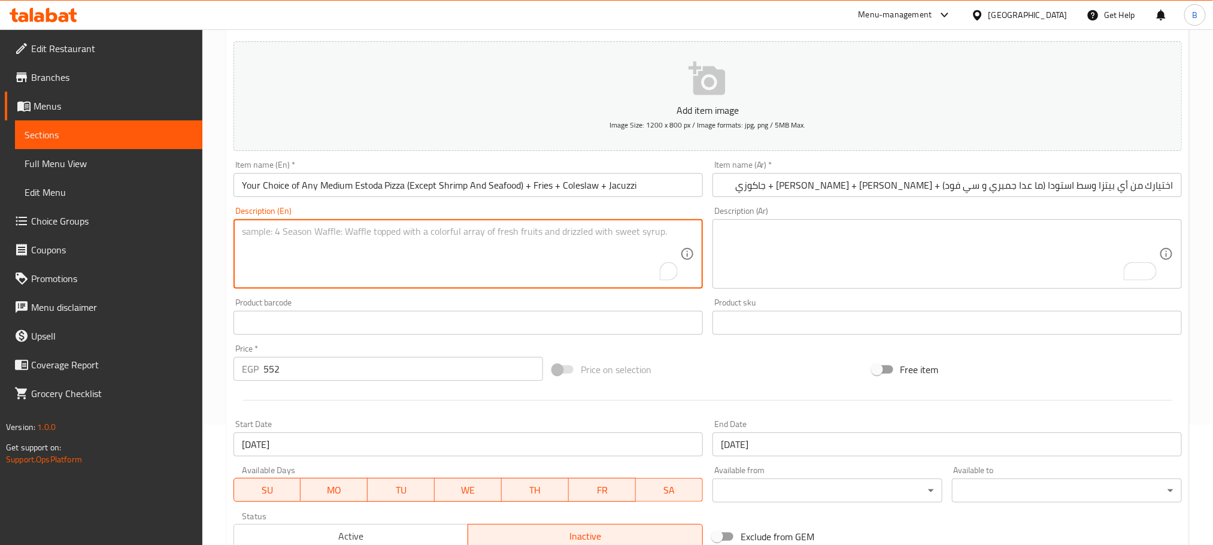
click at [474, 186] on input "Your Choice of Any Medium Estoda Pizza (Except Shrimp And Seafood) + Fries + Co…" at bounding box center [467, 185] width 469 height 24
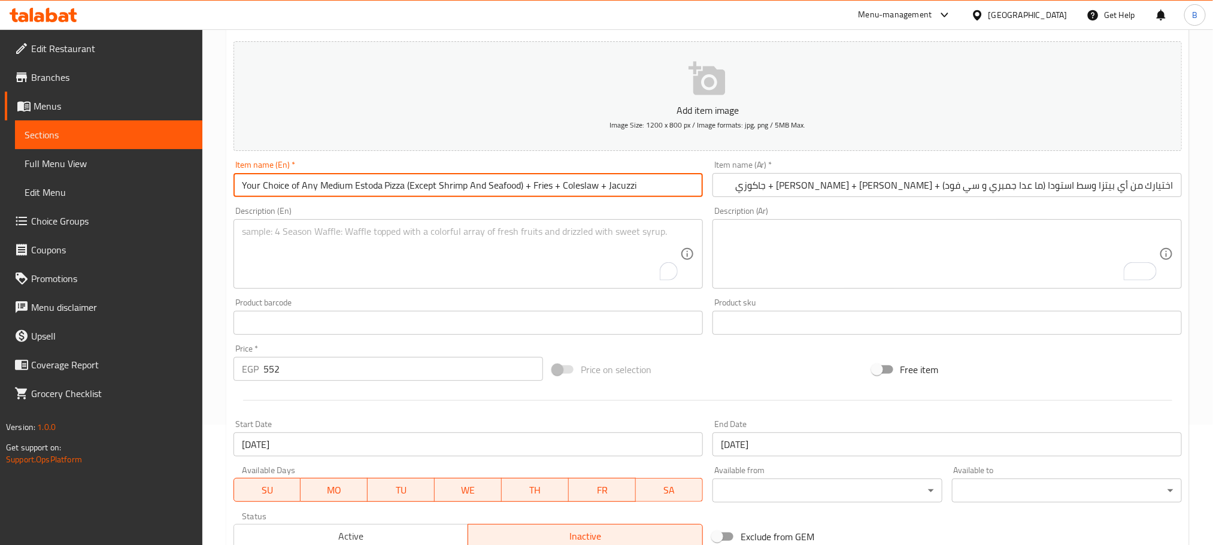
click at [474, 186] on input "Your Choice of Any Medium Estoda Pizza (Except Shrimp And Seafood) + Fries + Co…" at bounding box center [467, 185] width 469 height 24
type input "Your Choice of Any Medium Estoda Pizza (Except Shrimp and Seafood) + Fries + Co…"
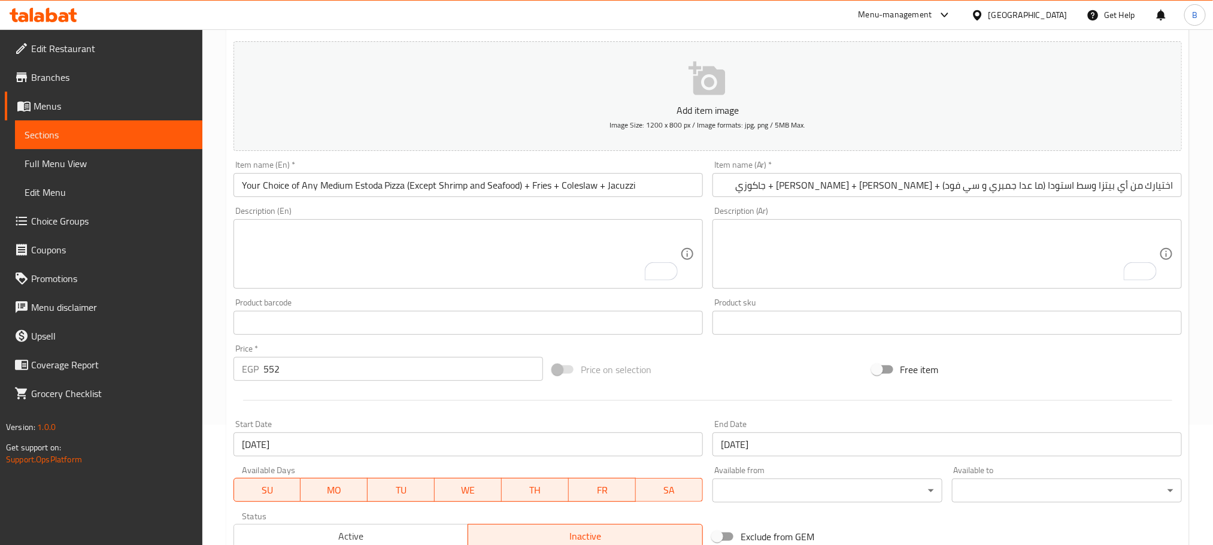
click at [586, 216] on div "Description (En) Description (En)" at bounding box center [467, 247] width 469 height 82
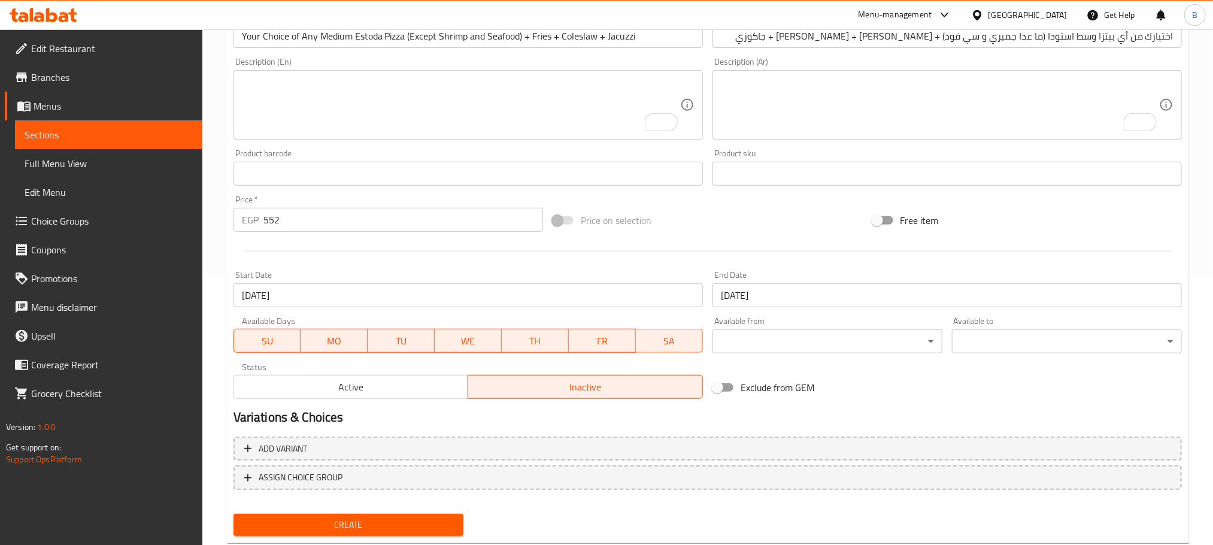
scroll to position [300, 0]
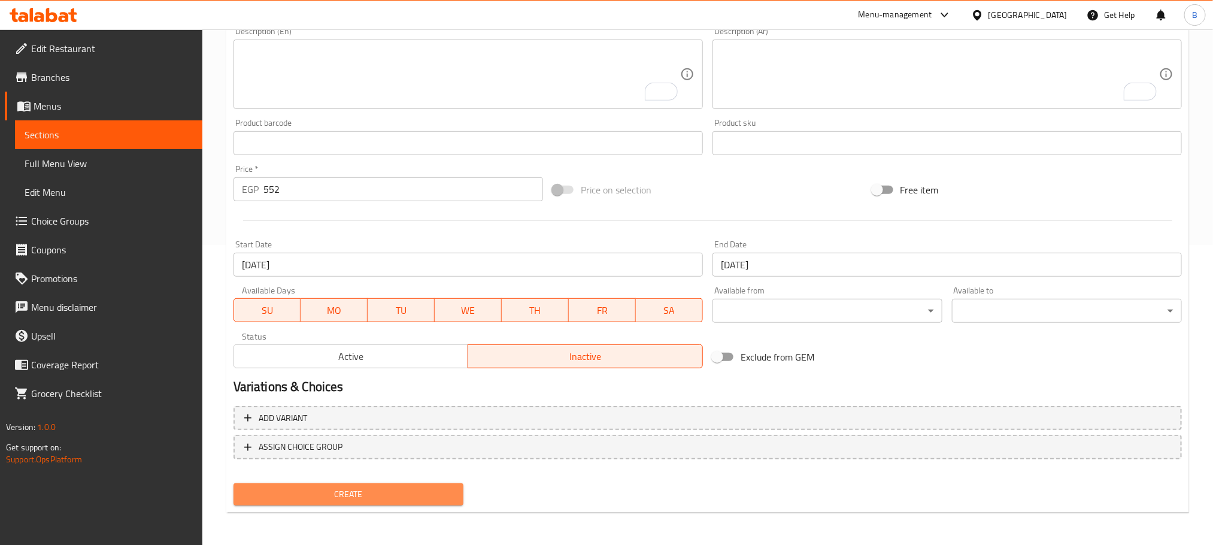
click at [378, 484] on button "Create" at bounding box center [348, 494] width 230 height 22
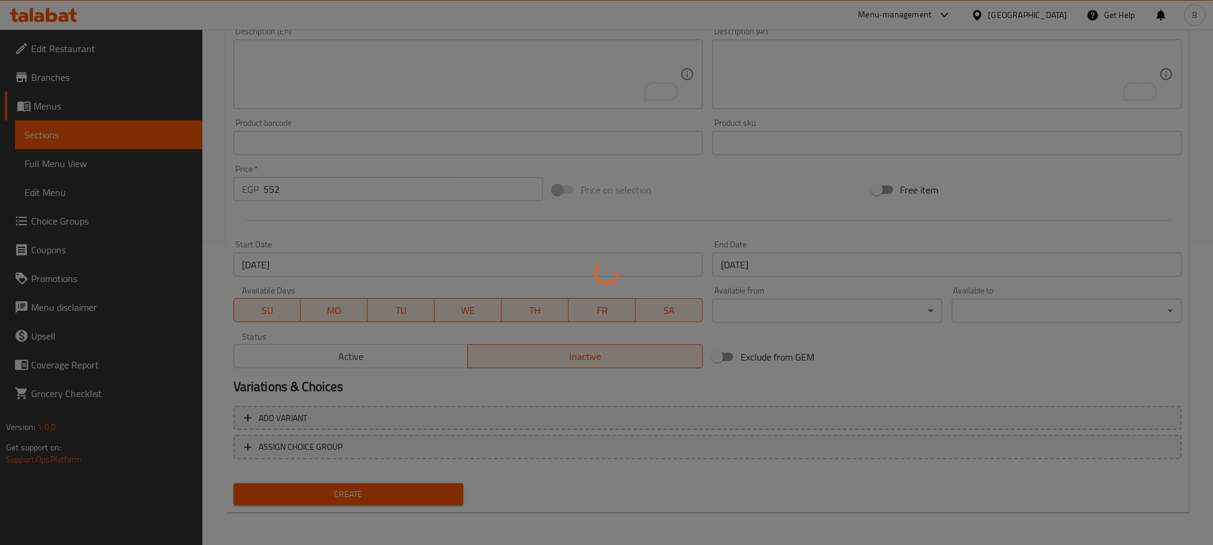
type input "0"
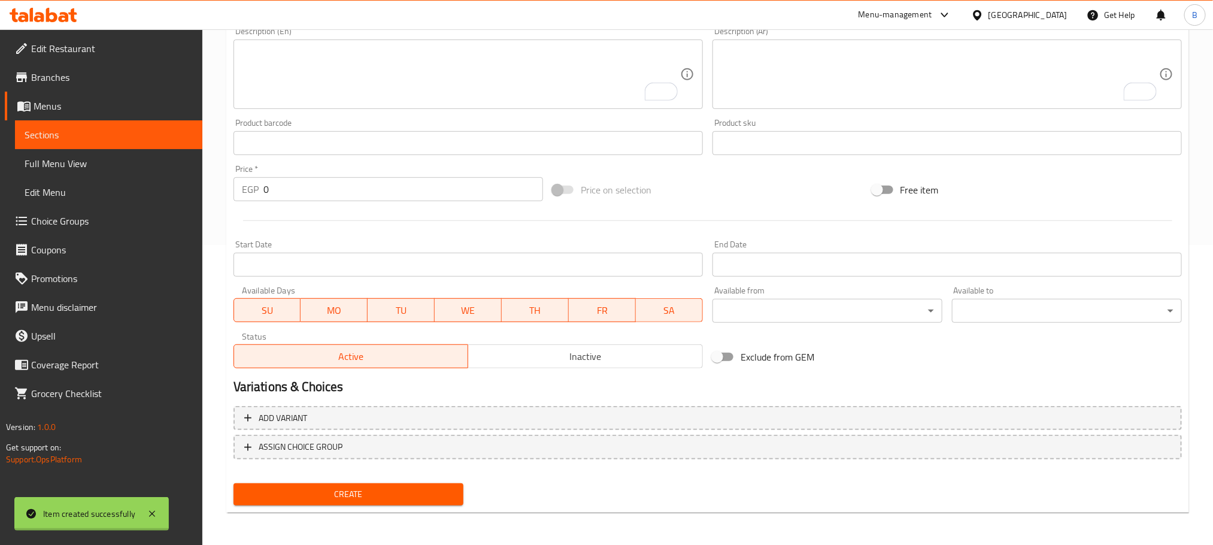
scroll to position [0, 0]
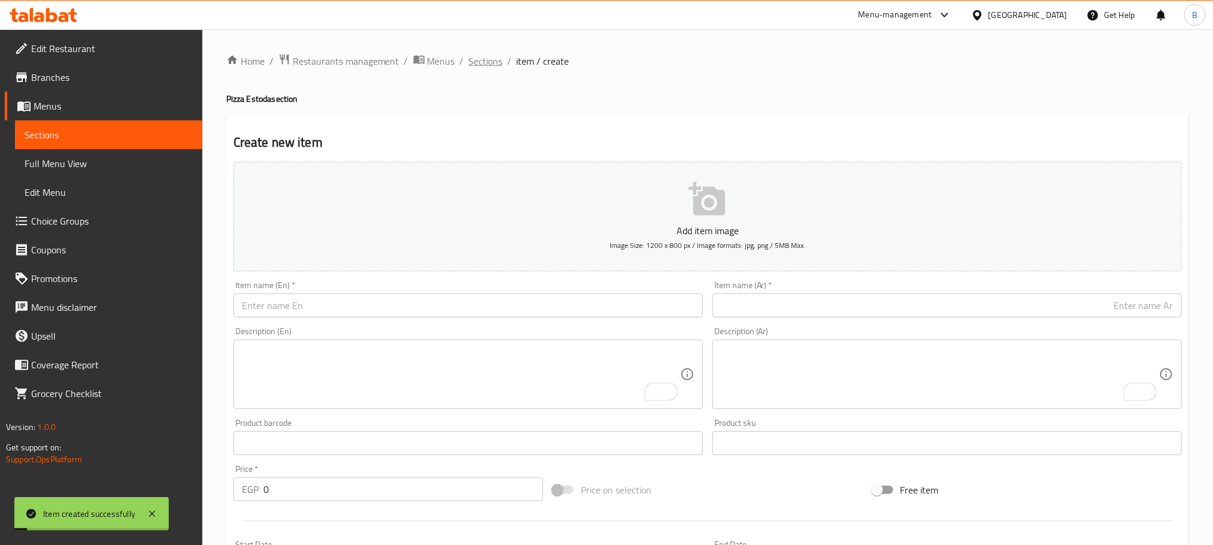
click at [497, 63] on span "Sections" at bounding box center [486, 61] width 34 height 14
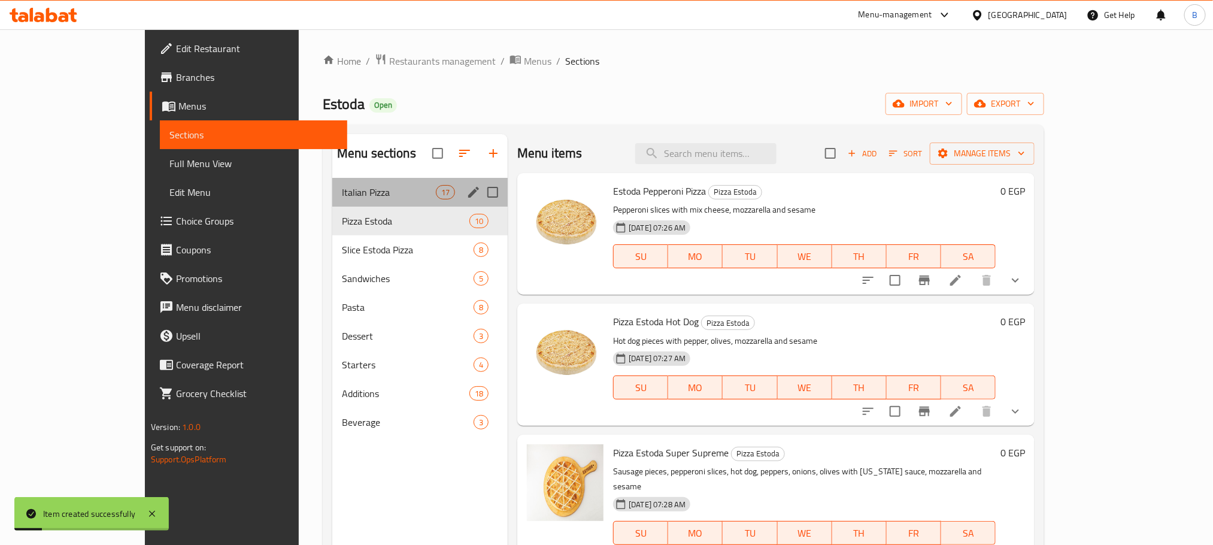
click at [363, 200] on div "Italian Pizza 17" at bounding box center [419, 192] width 175 height 29
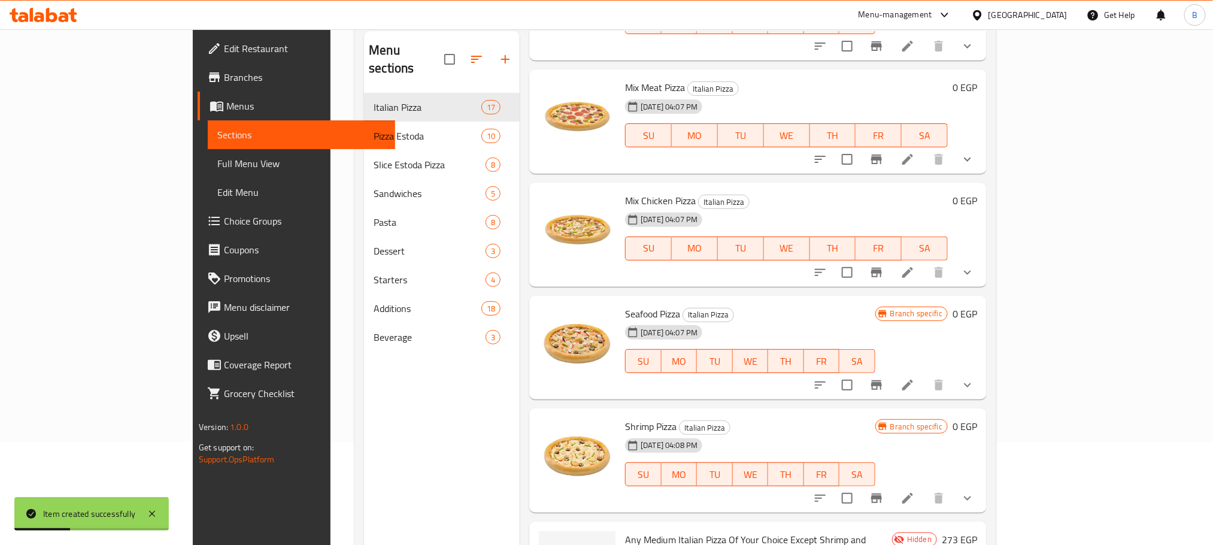
scroll to position [168, 0]
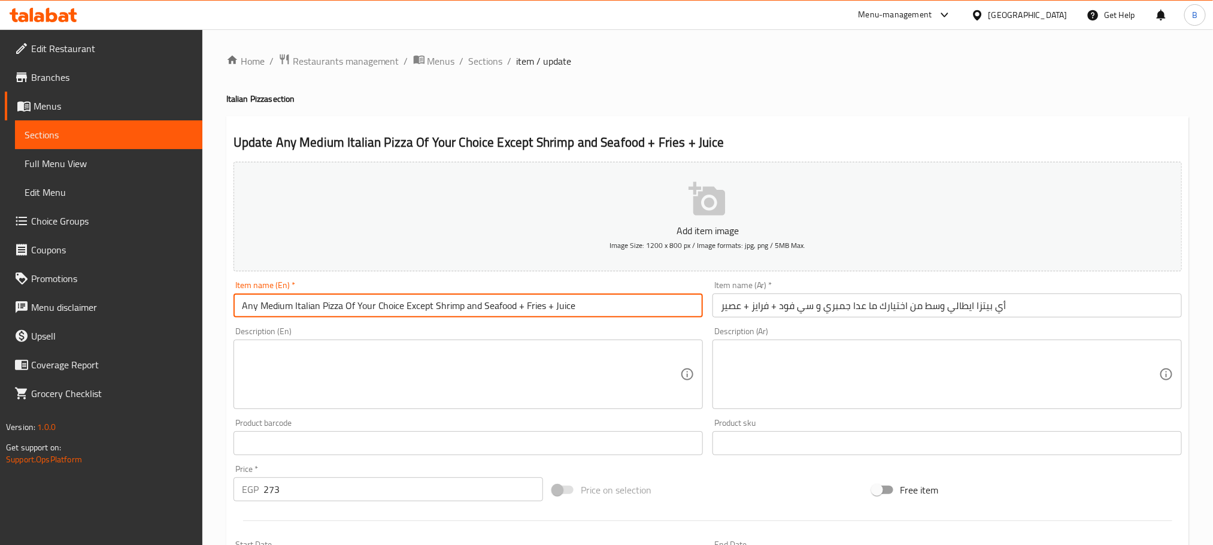
drag, startPoint x: 403, startPoint y: 307, endPoint x: 345, endPoint y: 302, distance: 58.3
click at [345, 302] on input "Any Medium Italian Pizza Of Your Choice Except Shrimp and Seafood + Fries + Jui…" at bounding box center [467, 305] width 469 height 24
click at [239, 311] on input "Any Medium Italian Pizza Except Shrimp and Seafood + Fries + Juice" at bounding box center [467, 305] width 469 height 24
paste input "Of Your Choice"
click at [242, 300] on input "Of Your Choice Any Medium Italian Pizza Except Shrimp and Seafood + Fries + Jui…" at bounding box center [467, 305] width 469 height 24
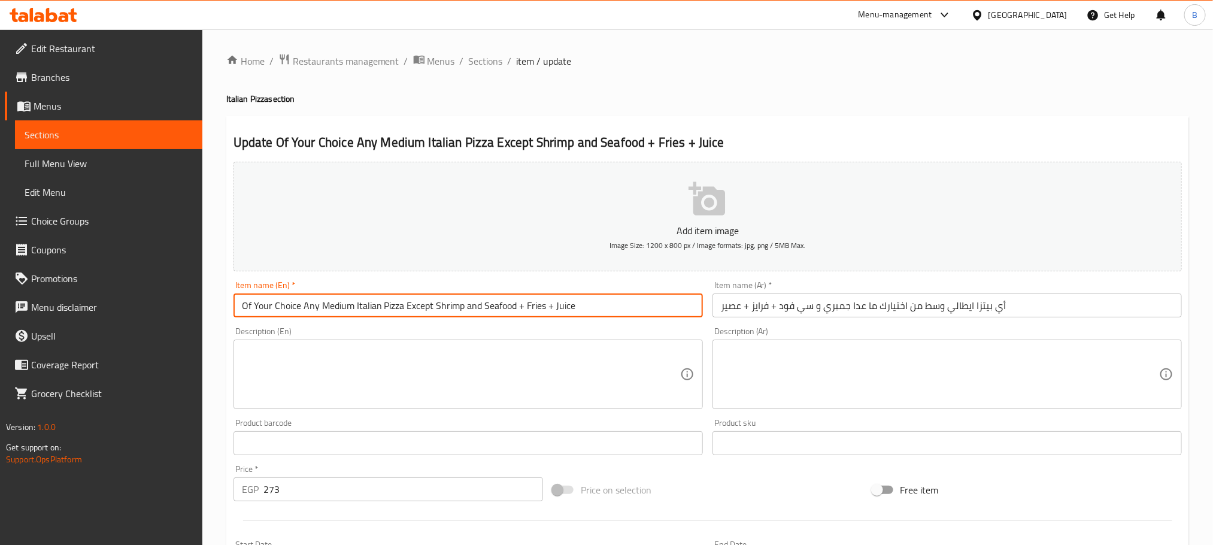
click at [242, 300] on input "Of Your Choice Any Medium Italian Pizza Except Shrimp and Seafood + Fries + Jui…" at bounding box center [467, 305] width 469 height 24
click at [289, 309] on input "Your Choice Any Medium Italian Pizza Except Shrimp and Seafood + Fries + Juice" at bounding box center [467, 305] width 469 height 24
paste input "Of"
click at [241, 307] on input "Your Choice Of Any Medium Italian Pizza Except Shrimp and Seafood + Fries + Jui…" at bounding box center [467, 305] width 469 height 24
type input "Your Choice Of Any Medium Italian Pizza Except Shrimp and Seafood + Fries + Jui…"
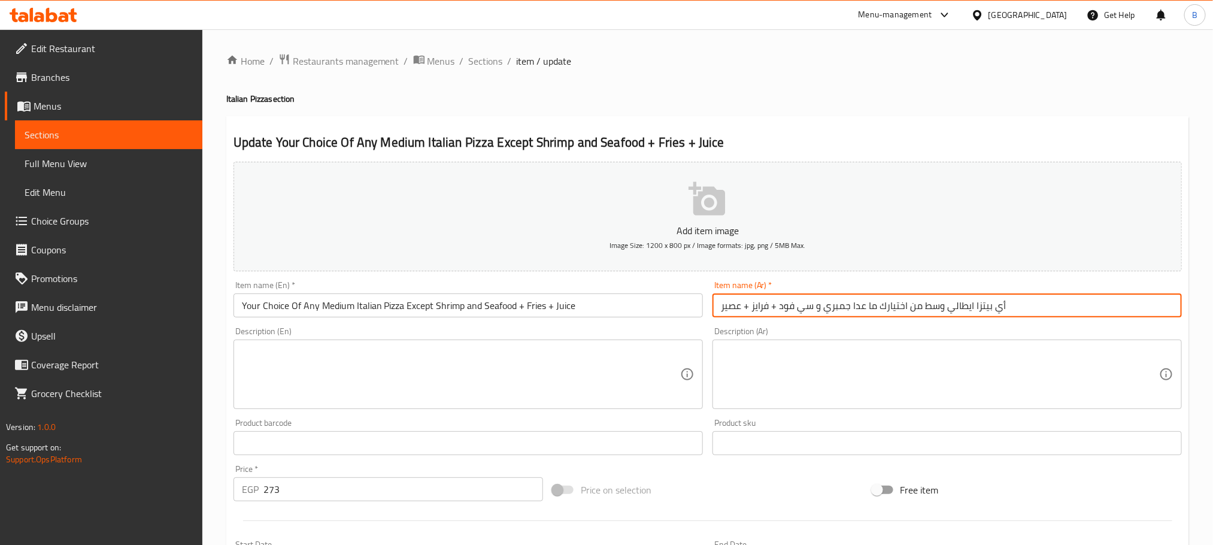
click at [991, 300] on input "أي بيتزا ايطالي وسط من اختيارك ما عدا جمبري و سي فود + فرايز + عصير" at bounding box center [946, 305] width 469 height 24
click at [1069, 307] on input "أي بيتزا ايطالي وسط من اختيارك ما عدا جمبري و سي فود + فرايز + عصير" at bounding box center [946, 305] width 469 height 24
click at [1172, 309] on input "أي بيتزا ايطالي وسط من ما عدا جمبري و سي فود + فرايز + عصير" at bounding box center [946, 305] width 469 height 24
paste input "اختيارك"
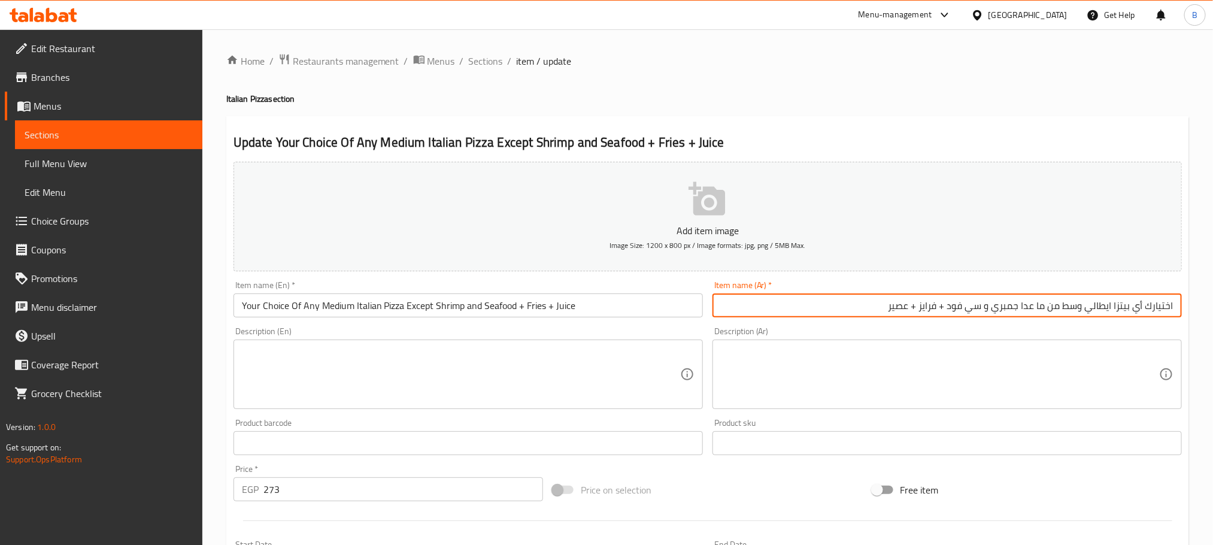
click at [1055, 302] on input "اختيارك أي بيتزا ايطالي وسط من ما عدا جمبري و سي فود + فرايز + عصير" at bounding box center [946, 305] width 469 height 24
click at [1144, 306] on input "اختيارك أي بيتزا ايطالي وسط من ما عدا جمبري و سي فود + فرايز + عصير" at bounding box center [946, 305] width 469 height 24
paste input "من"
click at [1053, 305] on input "اختيارك من أي بيتزا ايطالي وسط من ما عدا جمبري و سي فود + فرايز + عصير" at bounding box center [946, 305] width 469 height 24
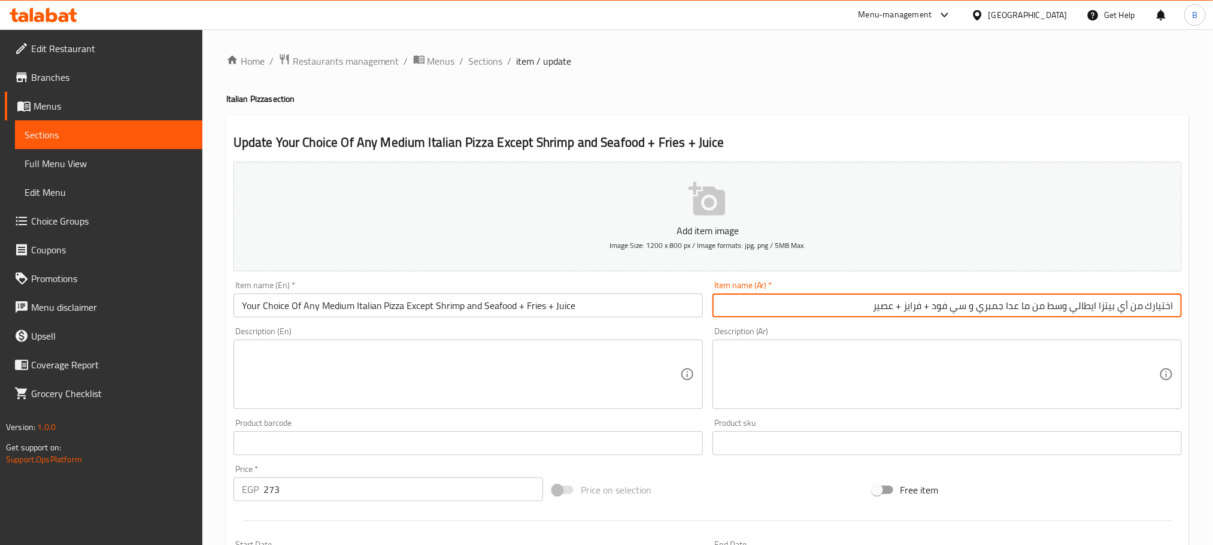
click at [1053, 305] on input "اختيارك من أي بيتزا ايطالي وسط من ما عدا جمبري و سي فود + فرايز + عصير" at bounding box center [946, 305] width 469 height 24
click at [1020, 304] on input "اختيارك من أي بيتزا ايطالي وسط من ما عدا جمبري و سي فود + فرايز + عصير" at bounding box center [946, 305] width 469 height 24
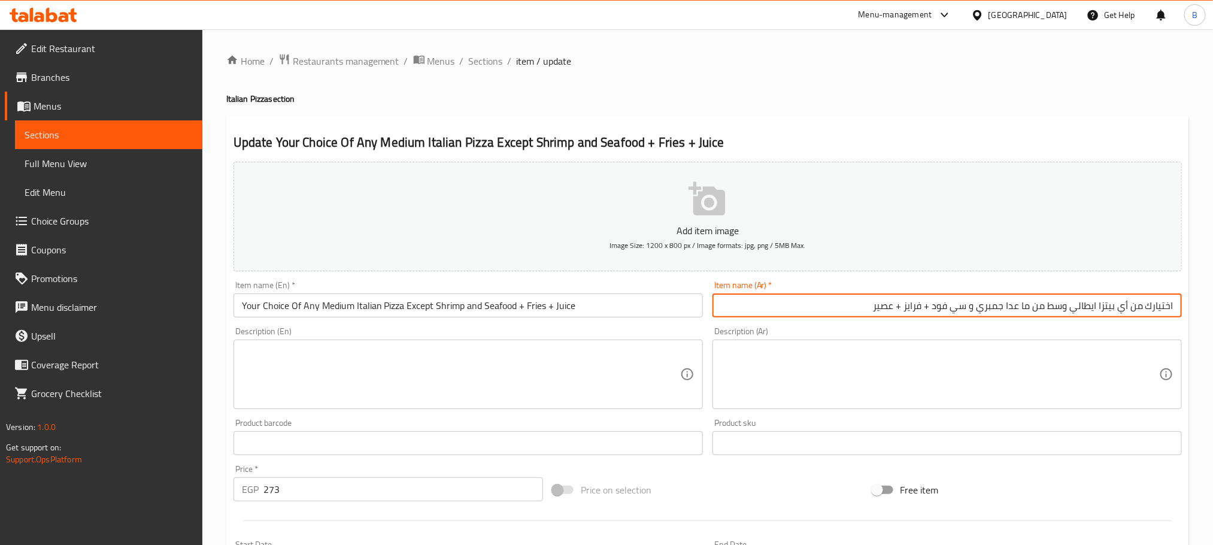
click at [833, 300] on input "اختيارك من أي بيتزا ايطالي وسط من ما عدا جمبري و سي فود + فرايز + عصير" at bounding box center [946, 305] width 469 height 24
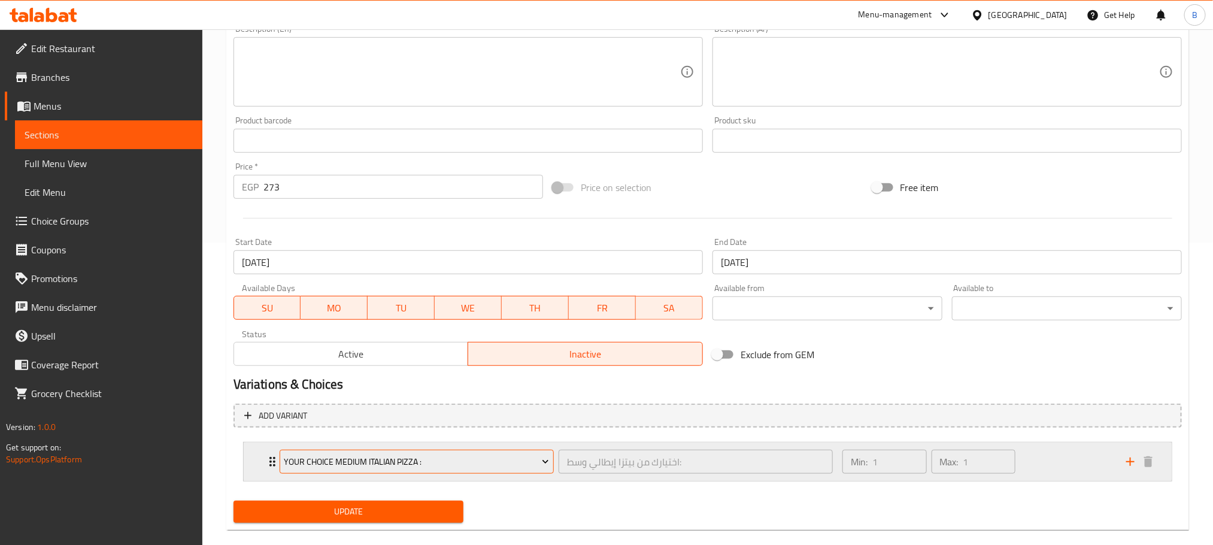
scroll to position [321, 0]
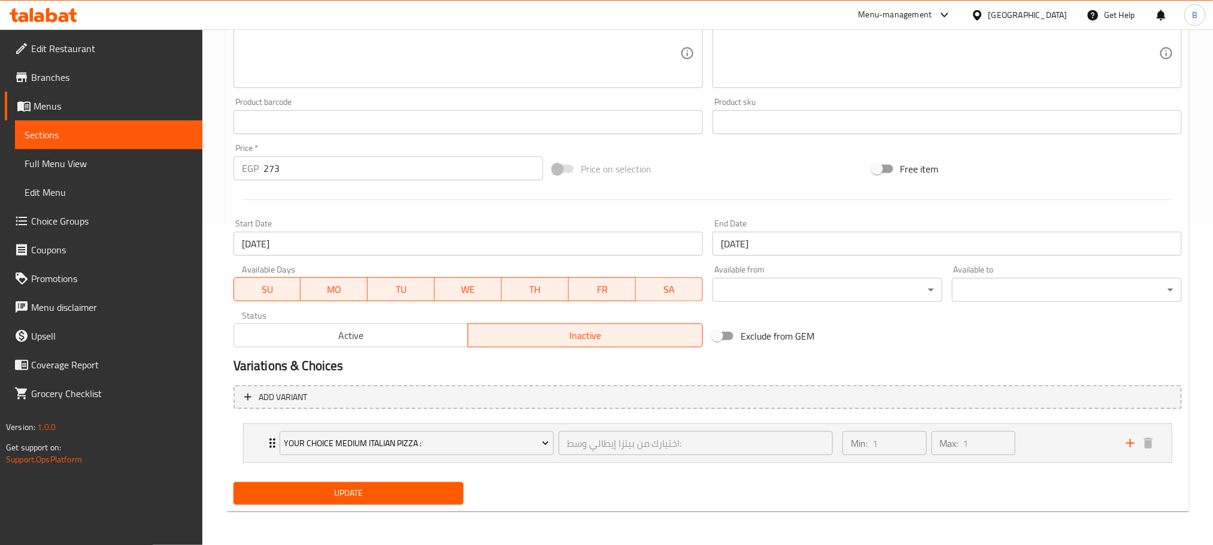
type input "اختيارك من أي بيتزا ايطالي وسط من ما عدا جمبري و سي فود + فرايز + عصير"
click at [381, 490] on span "Update" at bounding box center [348, 492] width 211 height 15
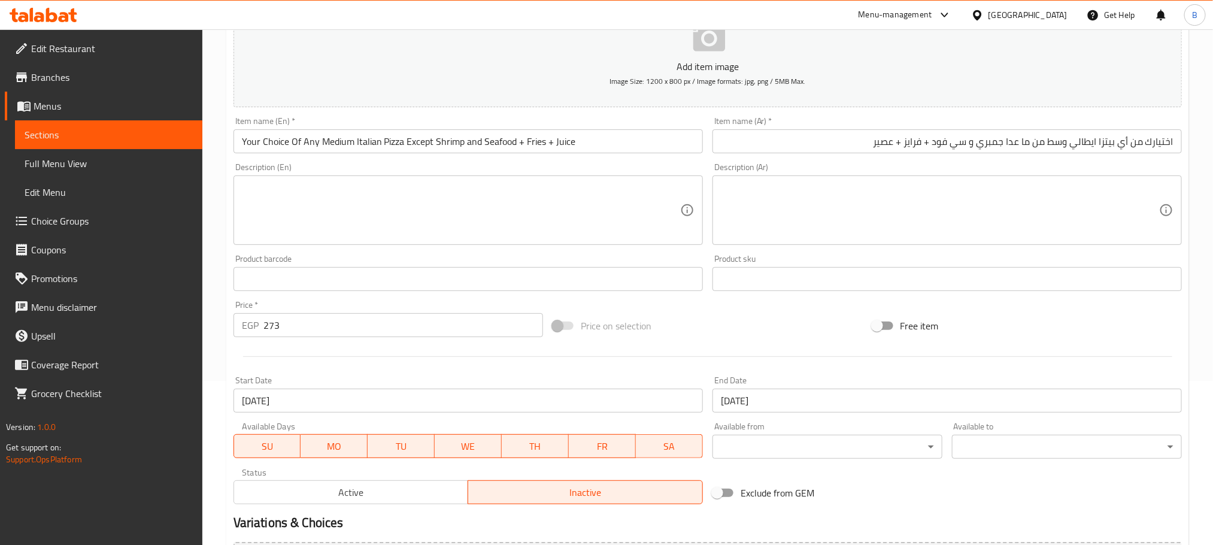
scroll to position [0, 0]
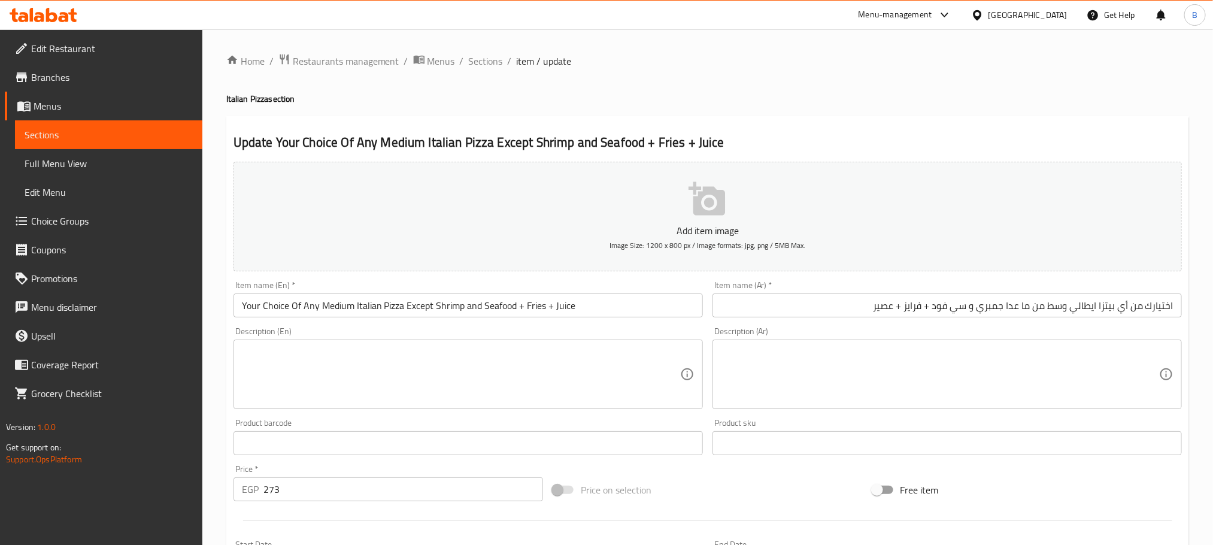
click at [115, 56] on link "Edit Restaurant" at bounding box center [104, 48] width 198 height 29
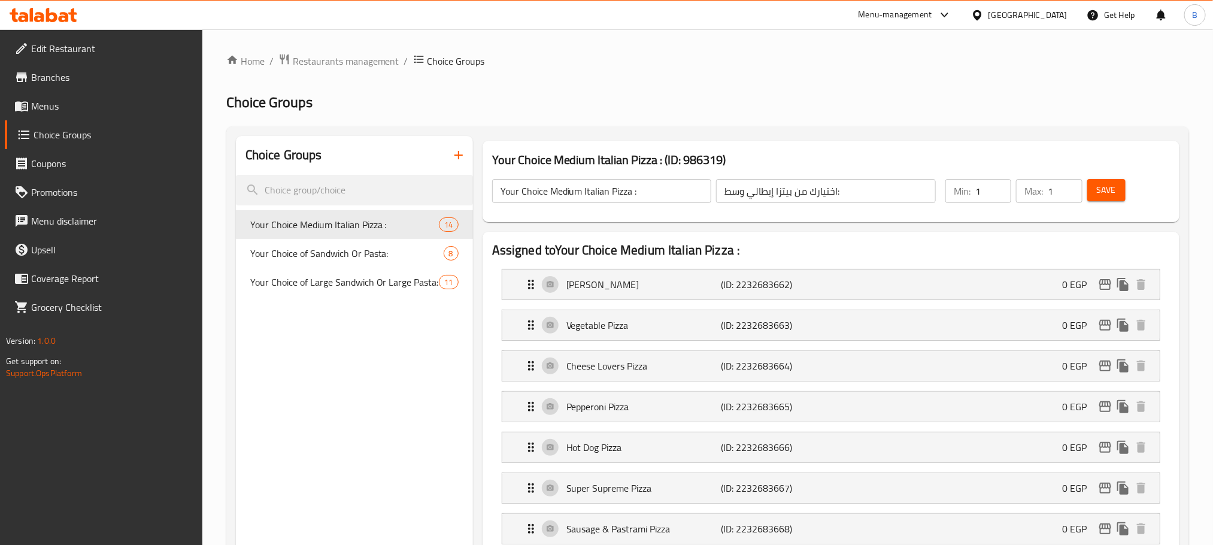
click at [44, 96] on link "Menus" at bounding box center [104, 106] width 198 height 29
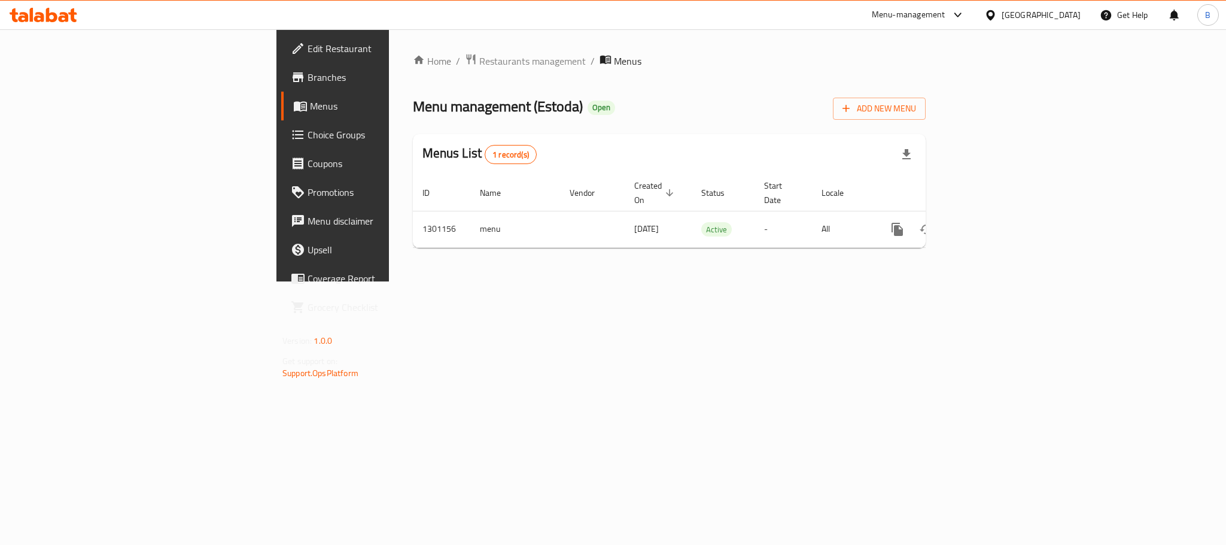
click at [308, 140] on span "Choice Groups" at bounding box center [390, 134] width 164 height 14
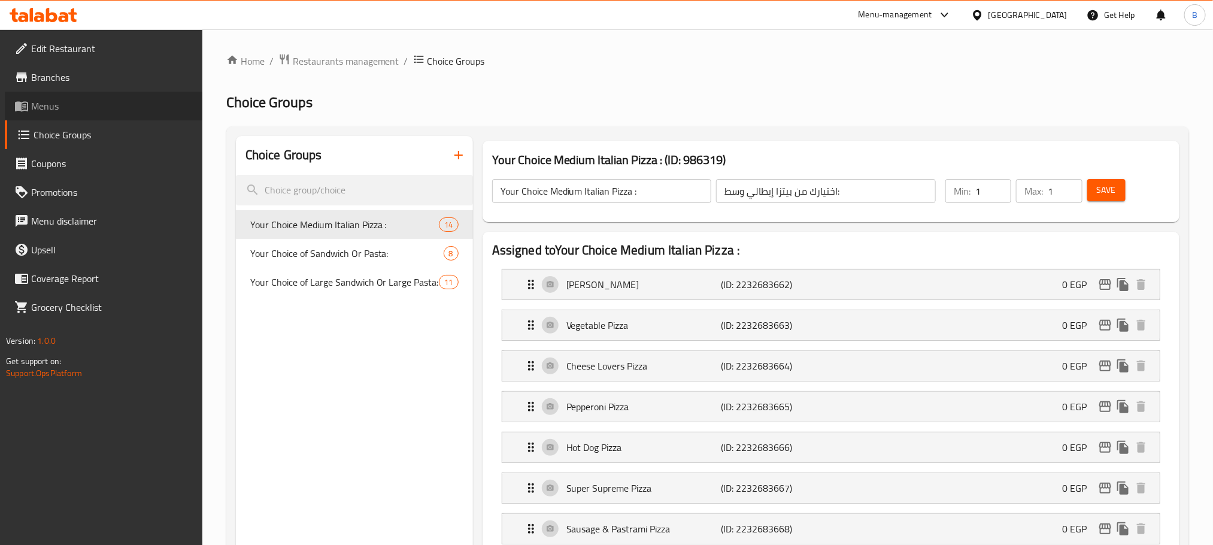
click at [47, 106] on span "Menus" at bounding box center [112, 106] width 162 height 14
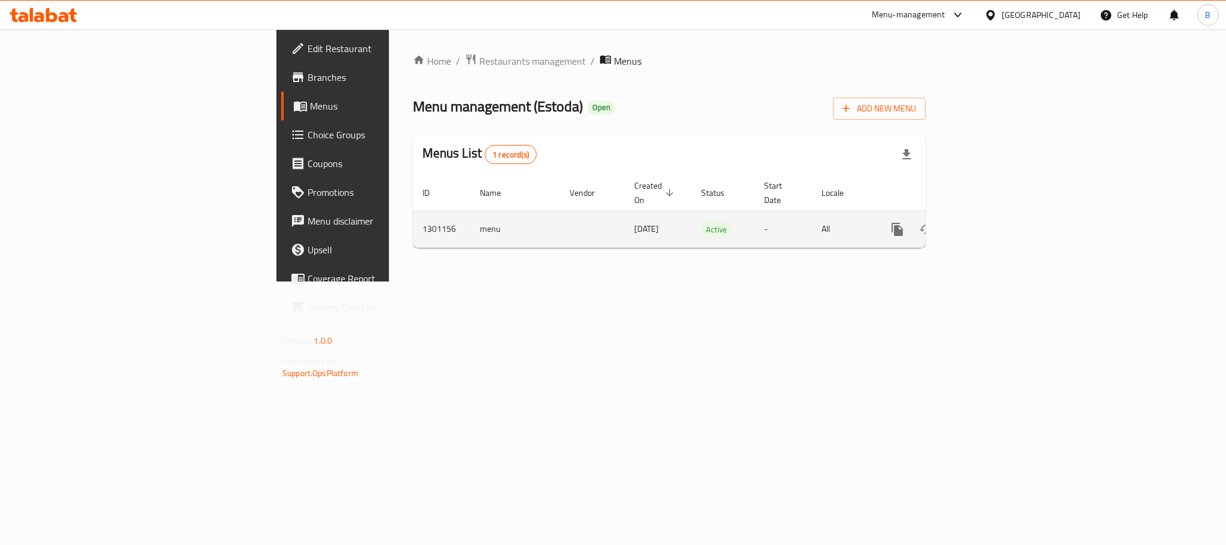
click at [998, 215] on link "enhanced table" at bounding box center [984, 229] width 29 height 29
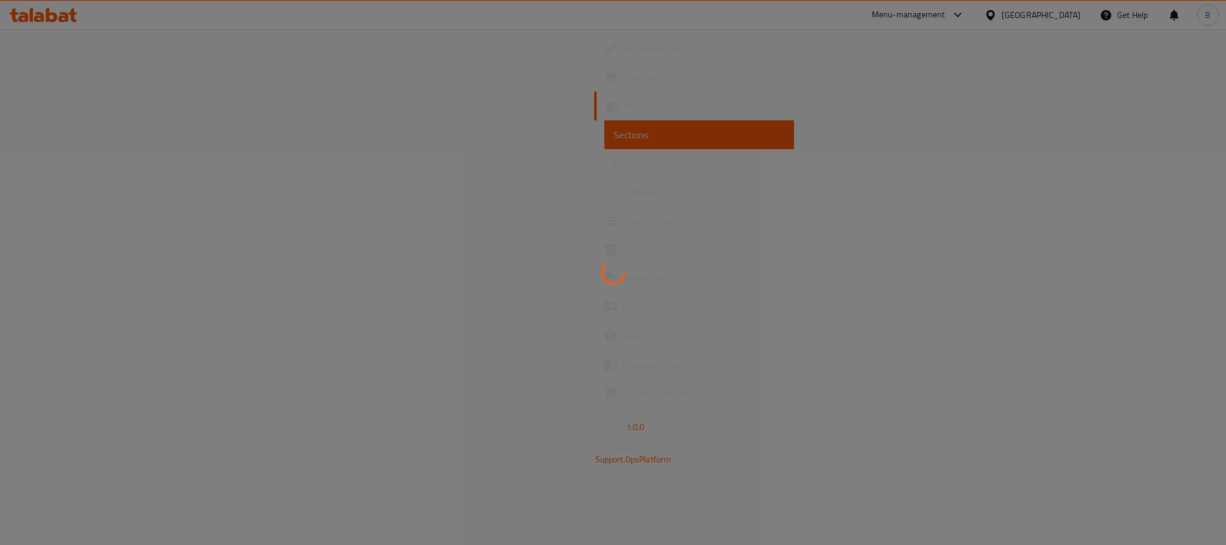
click at [604, 173] on link "Full Menu View" at bounding box center [699, 163] width 190 height 29
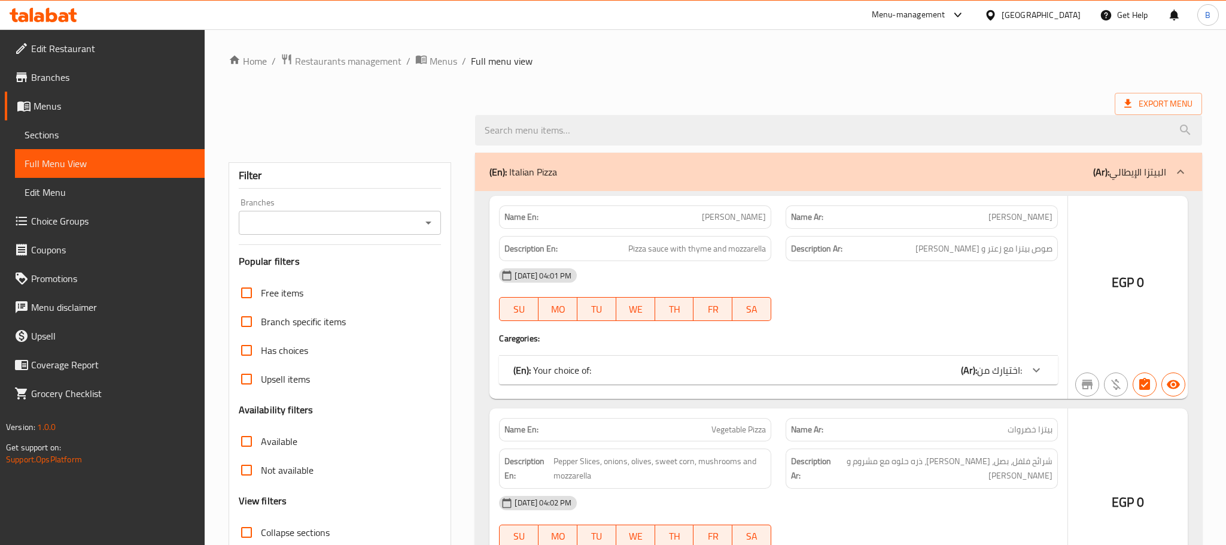
click at [54, 163] on span "Full Menu View" at bounding box center [110, 163] width 171 height 14
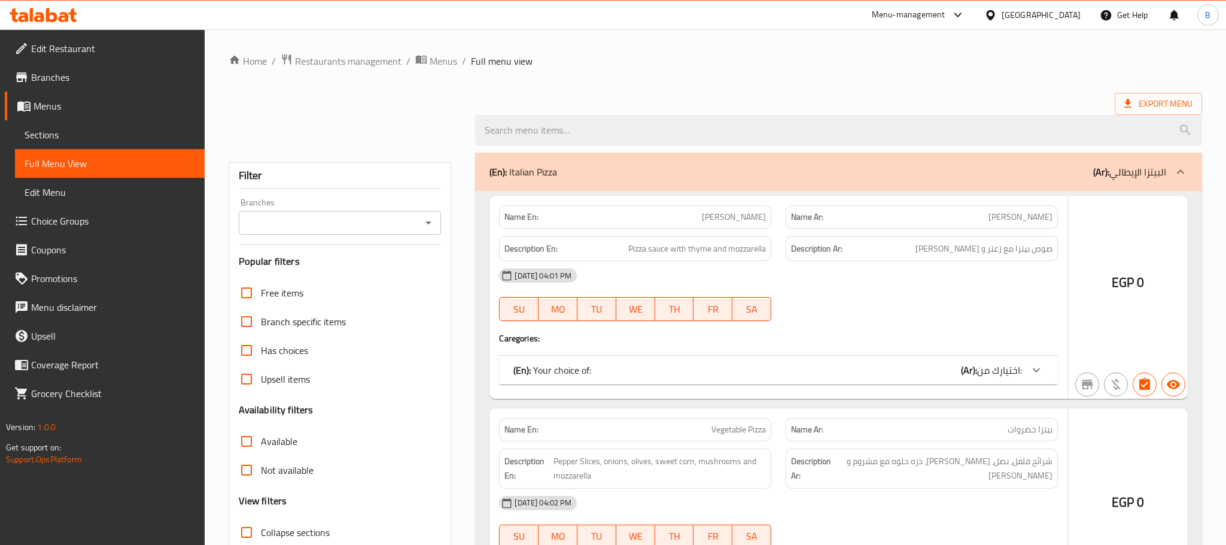
click at [60, 169] on span "Full Menu View" at bounding box center [110, 163] width 171 height 14
click at [45, 165] on span "Full Menu View" at bounding box center [110, 163] width 171 height 14
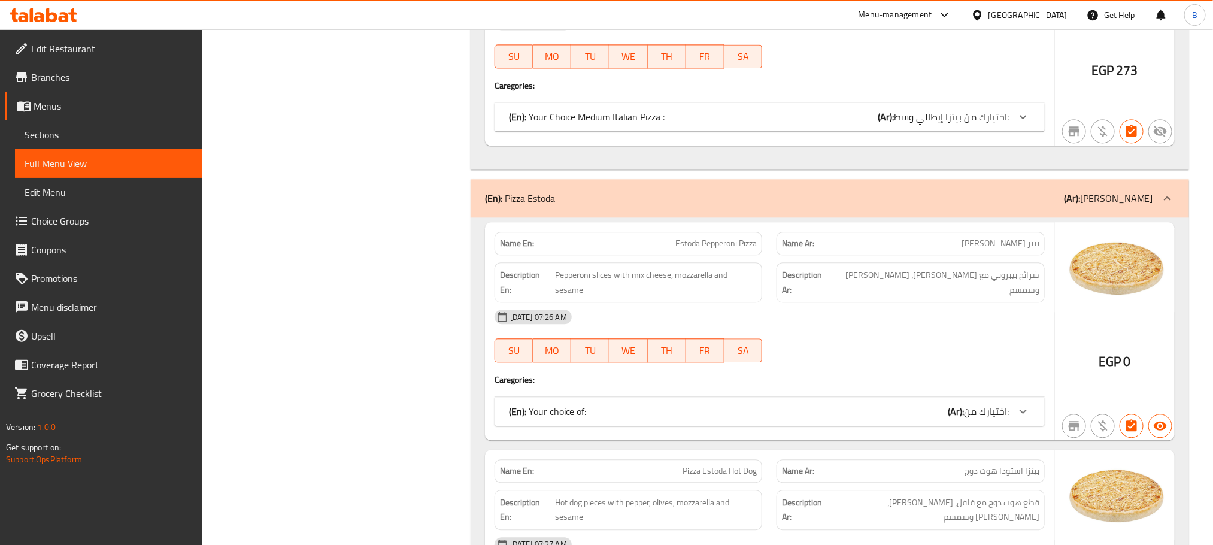
scroll to position [3860, 0]
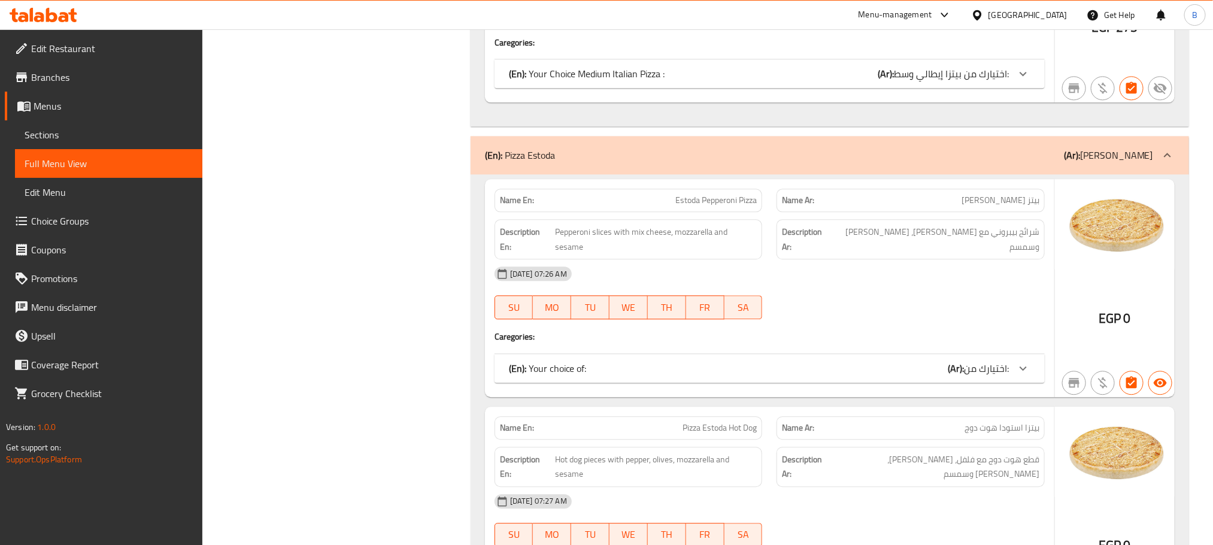
drag, startPoint x: 1105, startPoint y: 155, endPoint x: 1037, endPoint y: 193, distance: 78.0
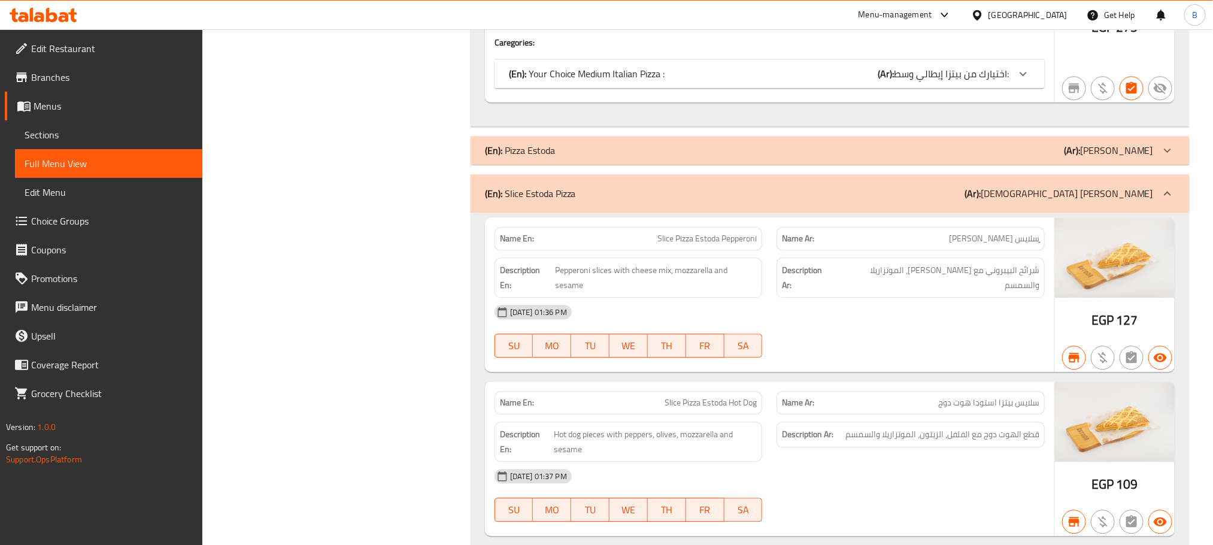
drag, startPoint x: 1077, startPoint y: 205, endPoint x: 1065, endPoint y: 203, distance: 12.8
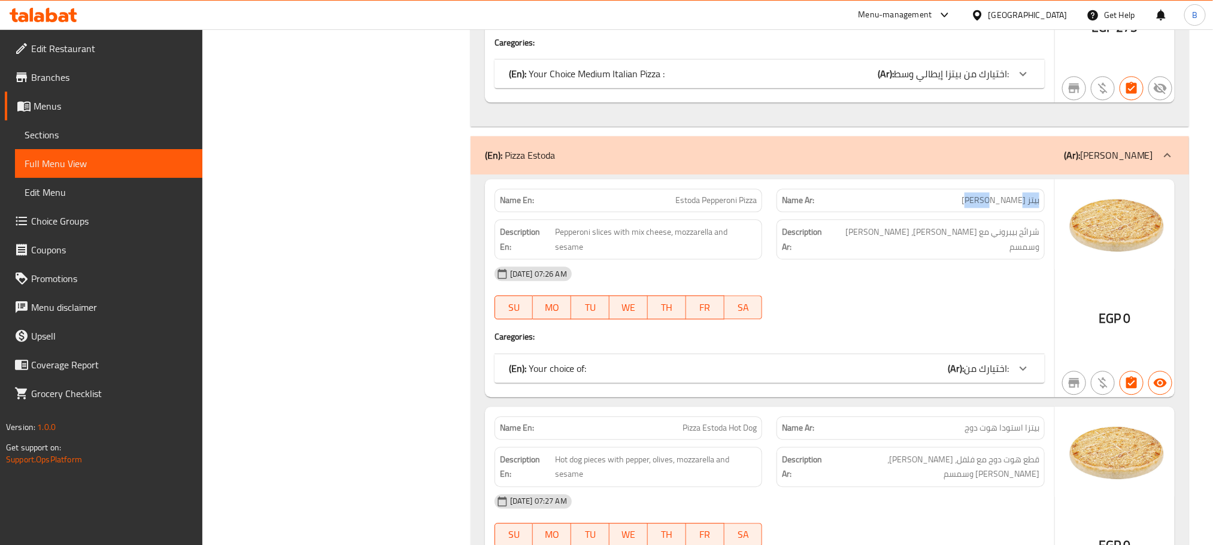
drag, startPoint x: 1002, startPoint y: 203, endPoint x: 1050, endPoint y: 206, distance: 48.6
copy span "بيتز استودا"
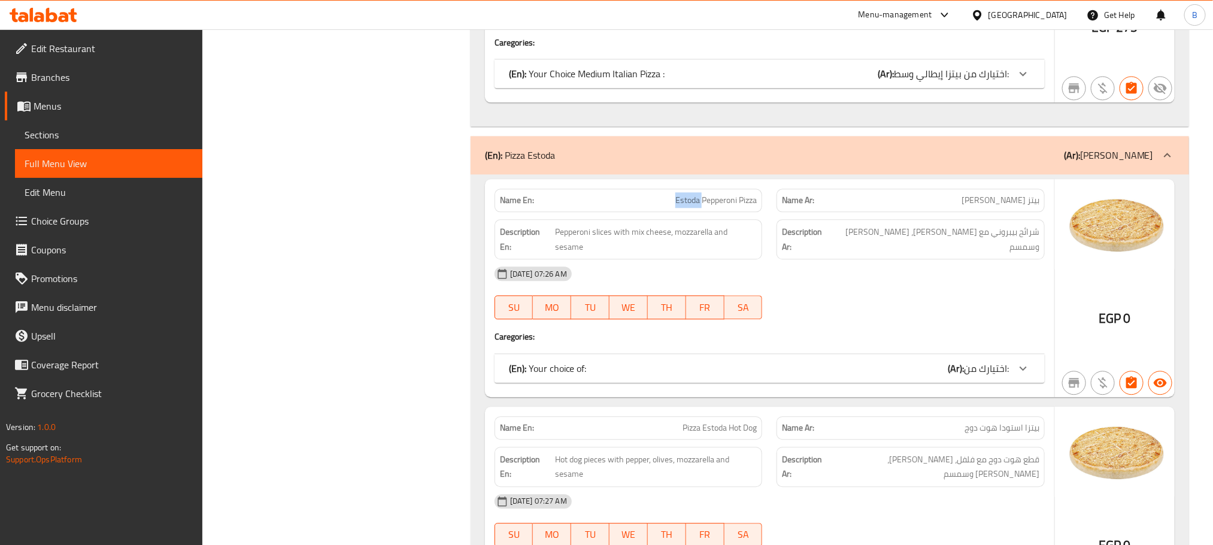
copy span "Estoda"
copy span "Estoda Pepperoni Pizza"
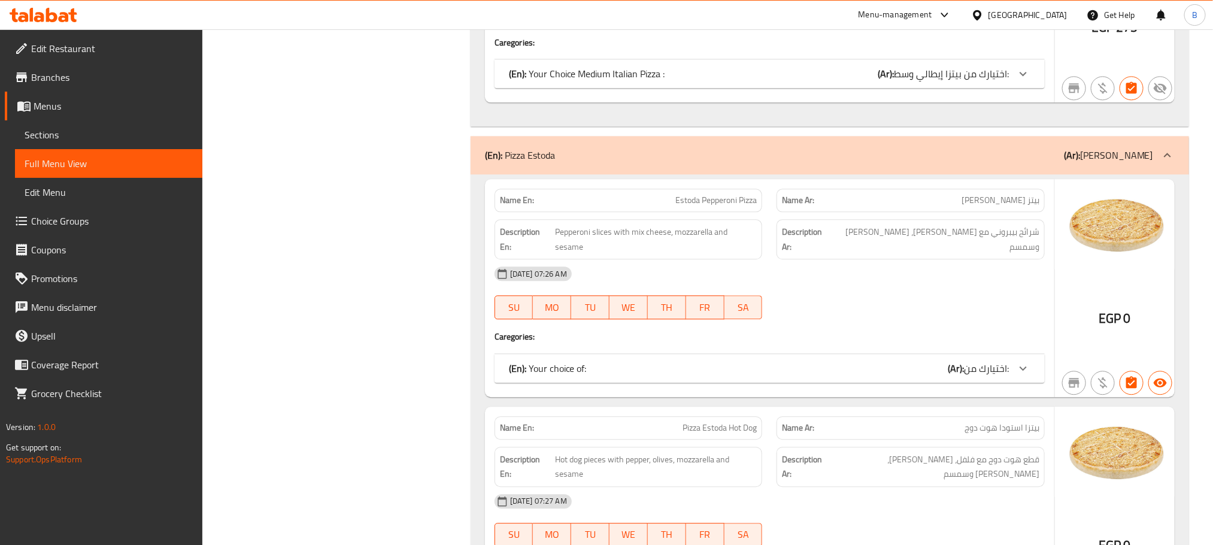
copy span "بيتز استودا بيبروني"
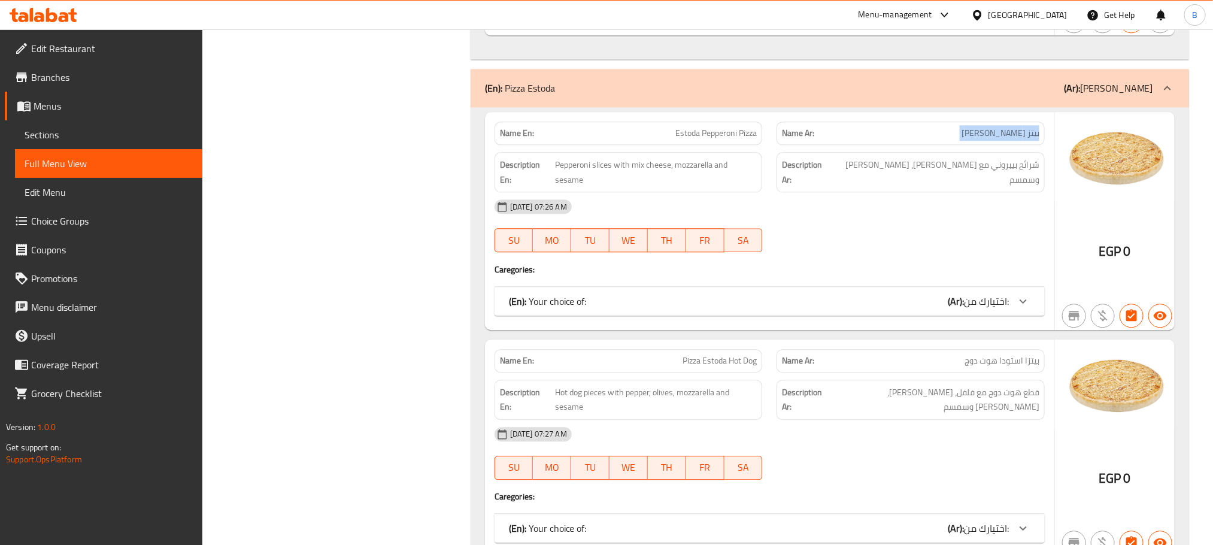
scroll to position [4040, 0]
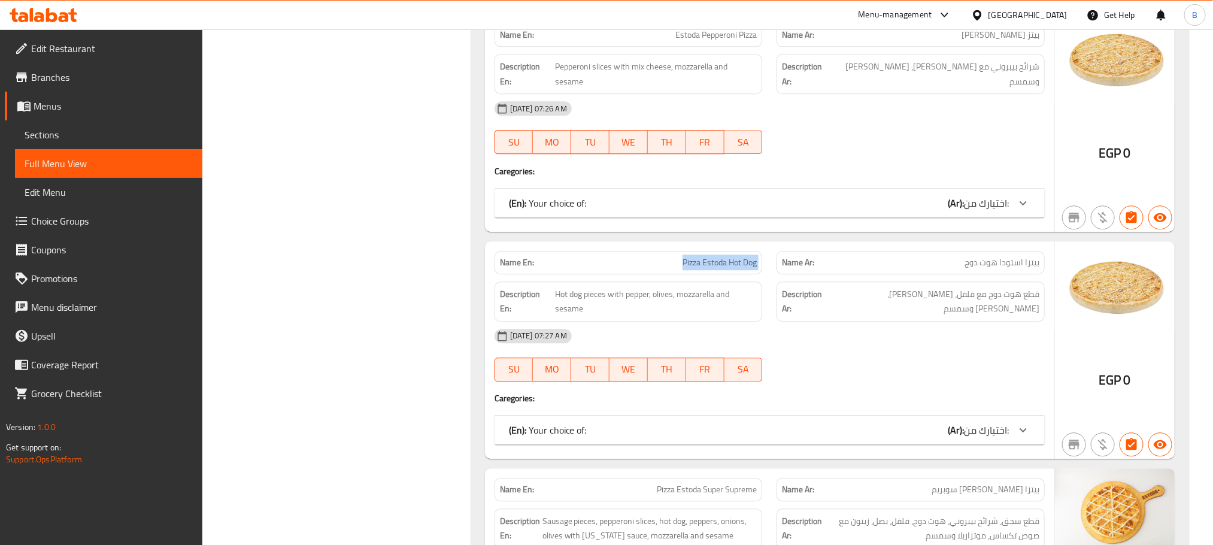
scroll to position [4130, 0]
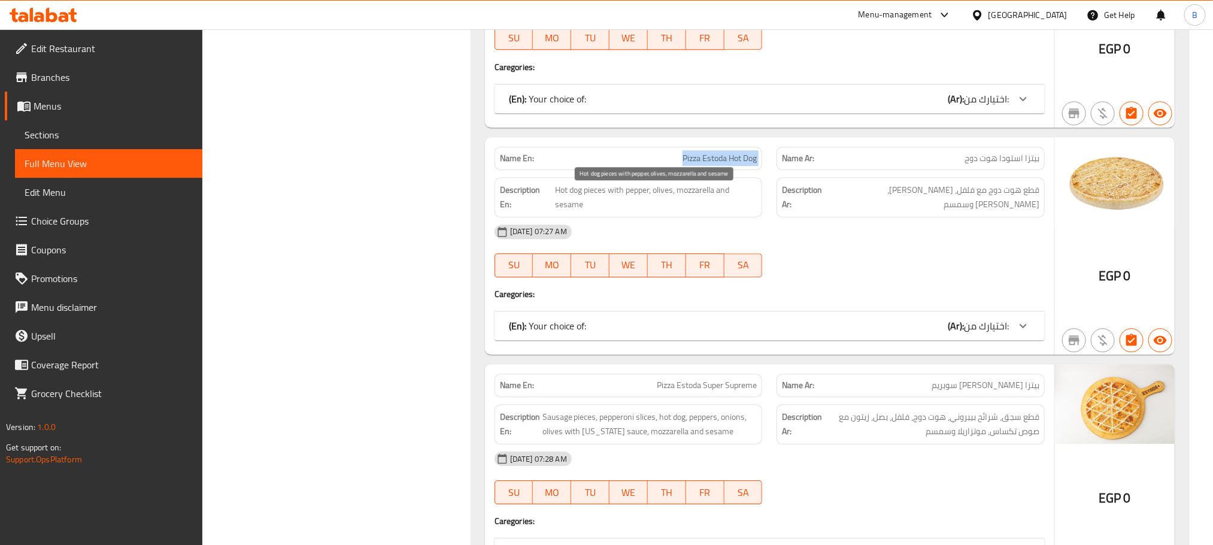
copy span "Pizza Estoda Hot Dog"
copy span "بيتزا استودا هوت دوج"
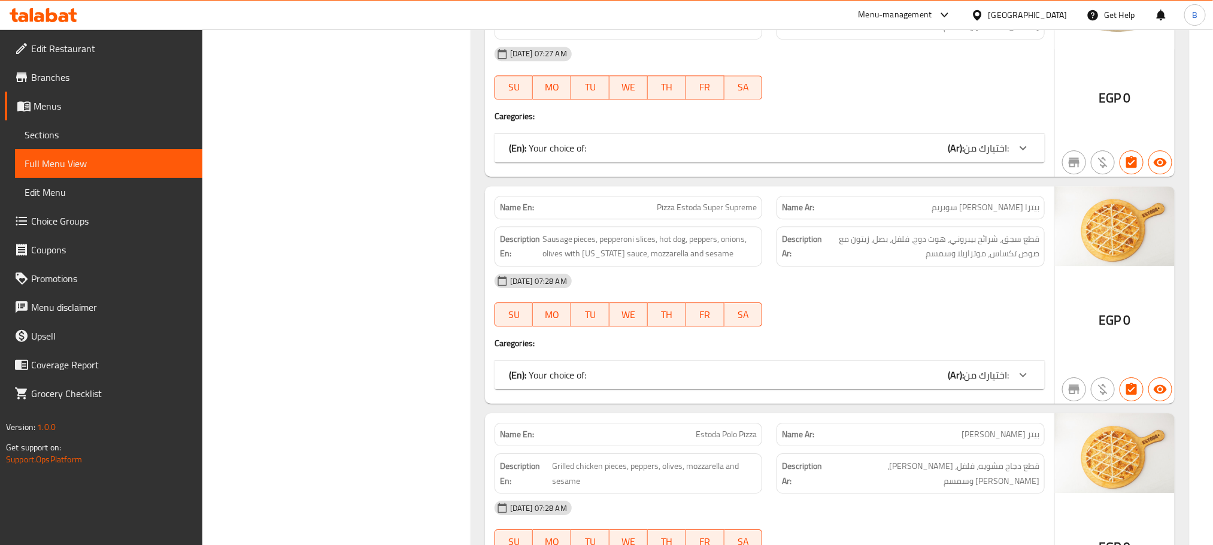
scroll to position [4399, 0]
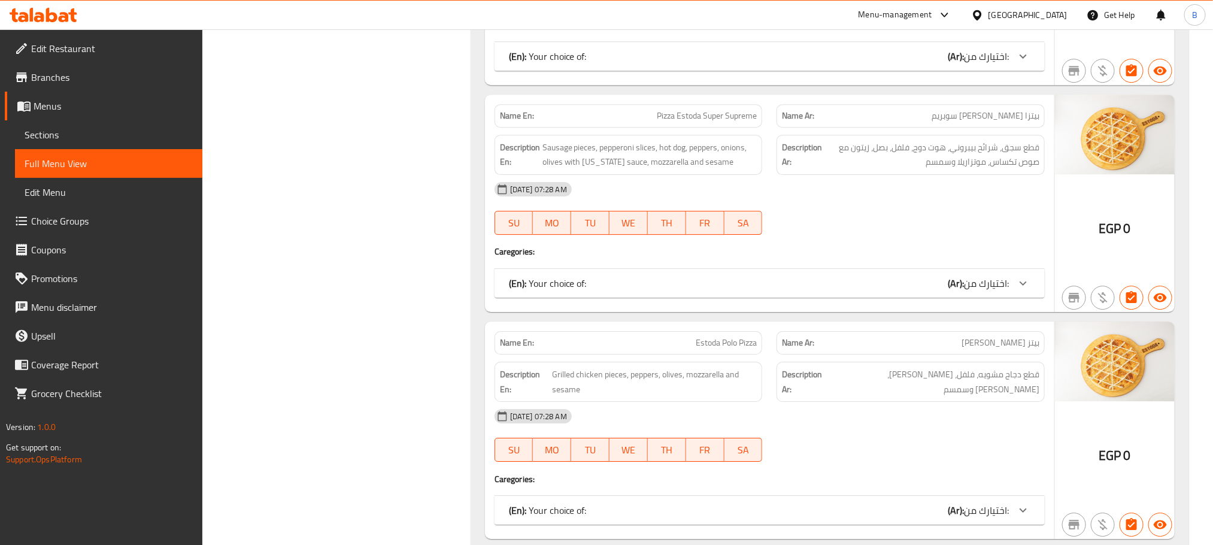
copy span "Pizza Estoda Super Supreme"
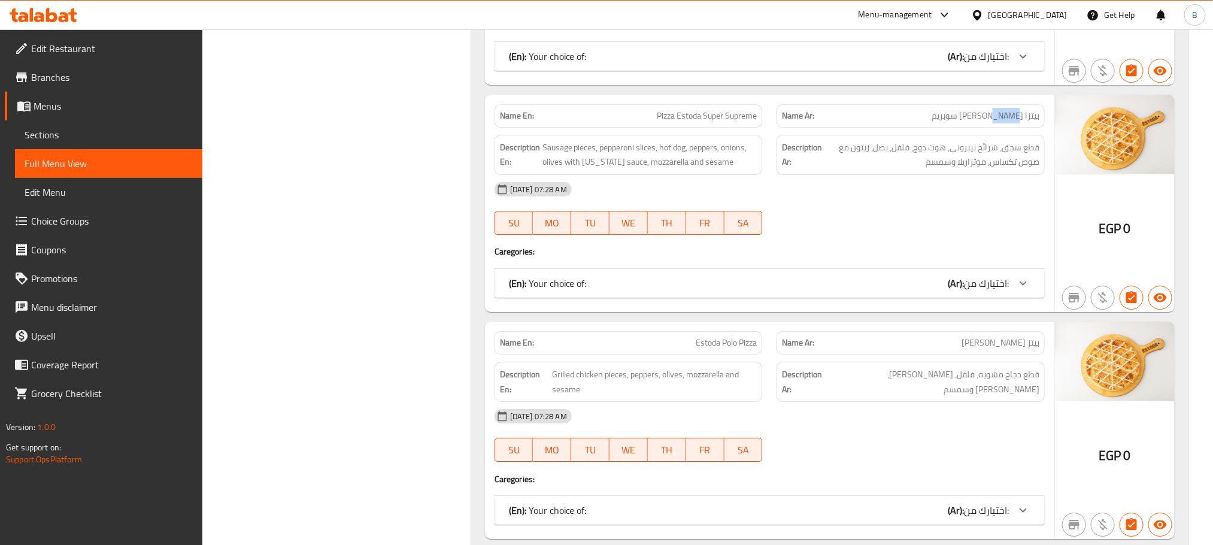
copy span "بيتزا استودا سوبر سوبريم"
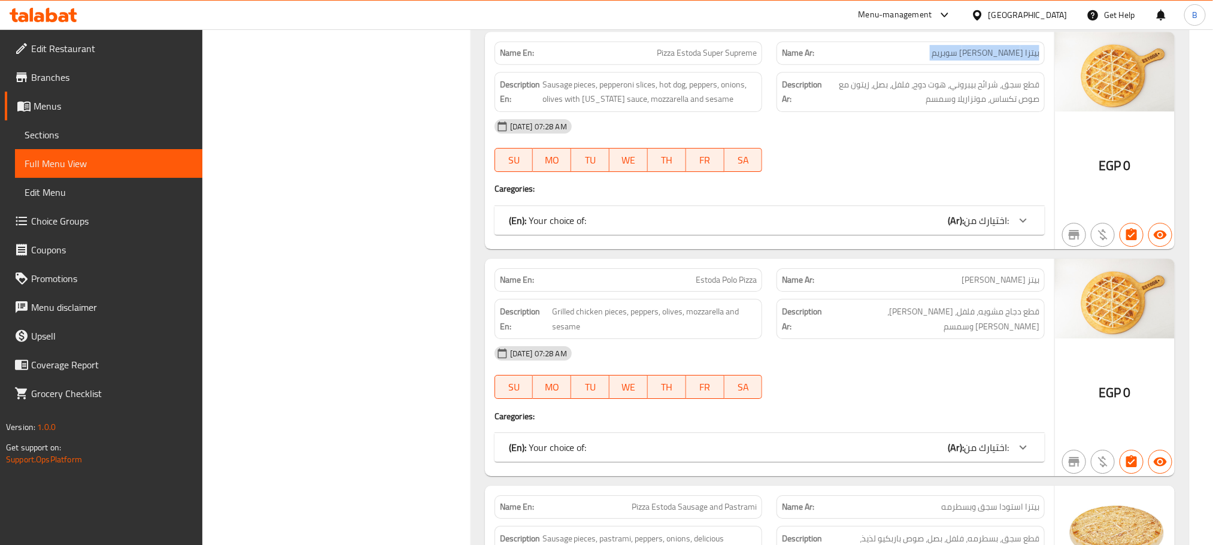
scroll to position [4489, 0]
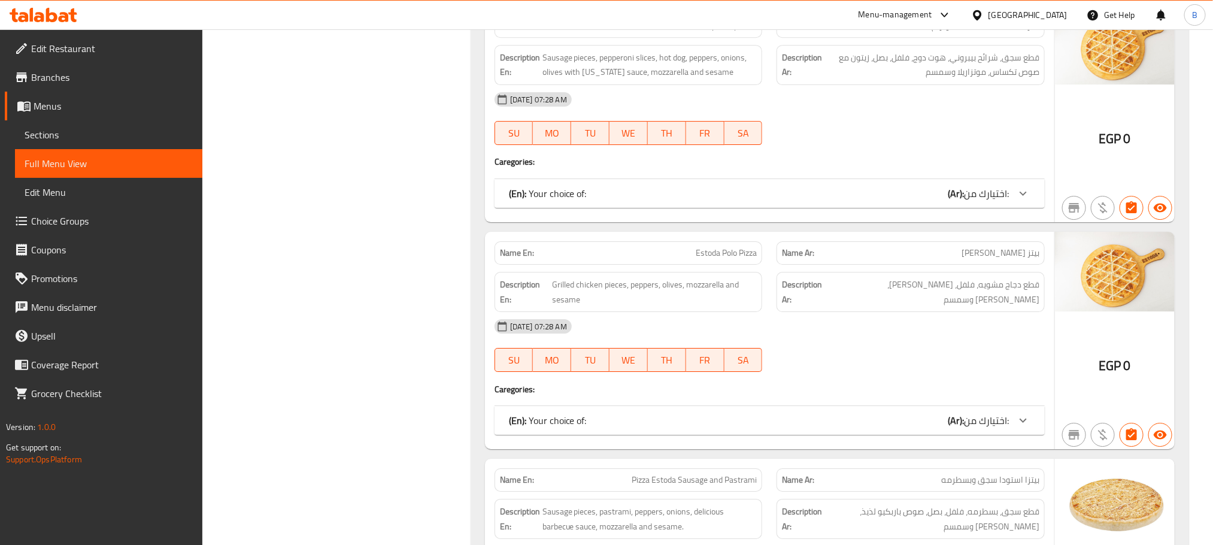
copy span "بيتز استودا بولو"
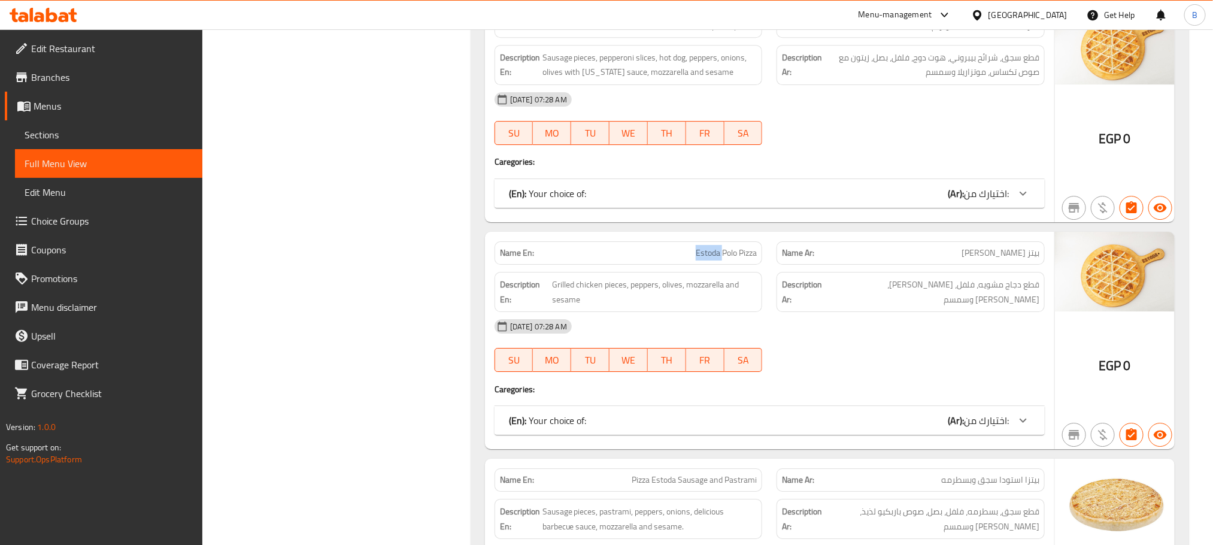
copy span "Estoda Polo Pizza"
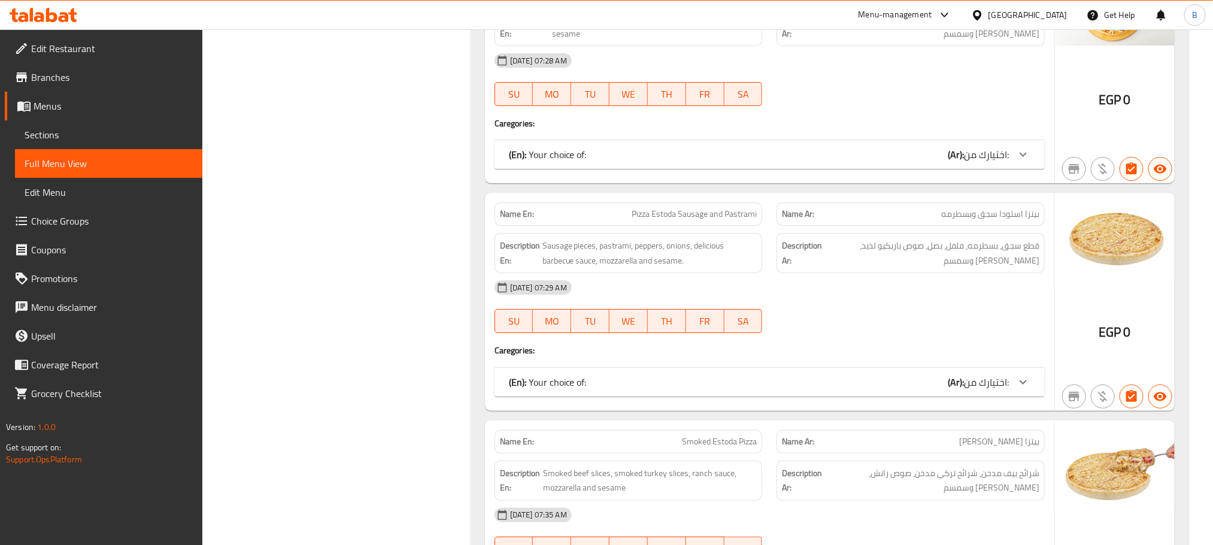
scroll to position [4758, 0]
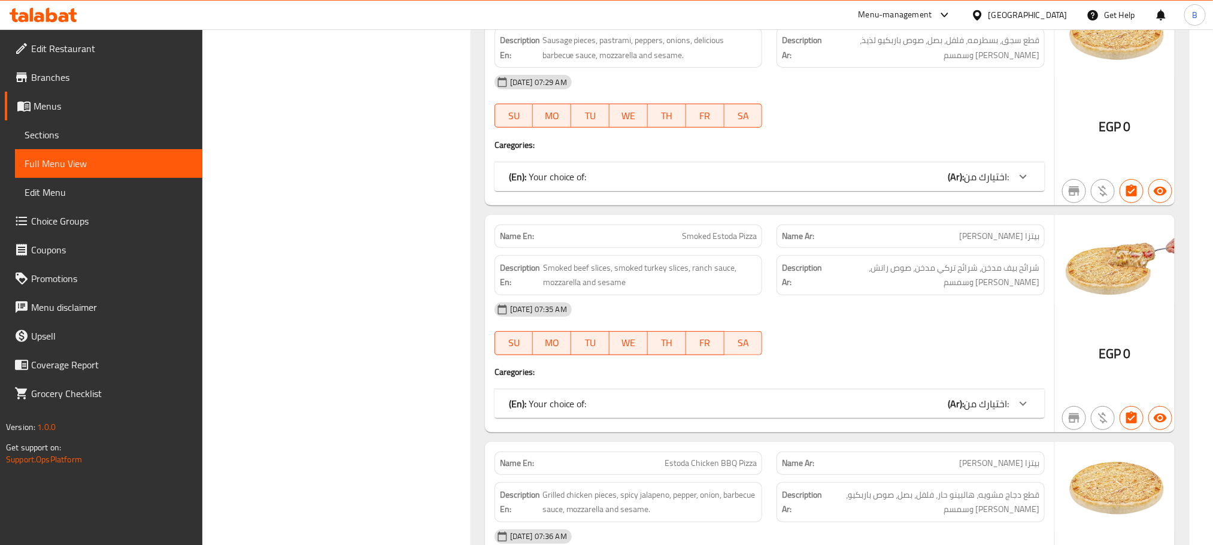
scroll to position [4938, 0]
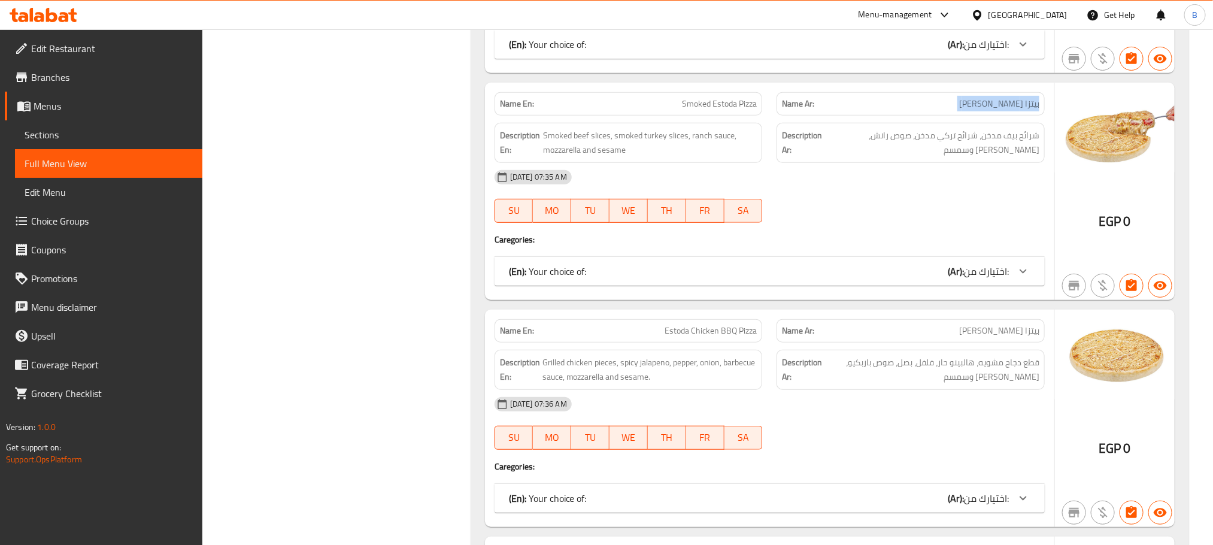
scroll to position [5117, 0]
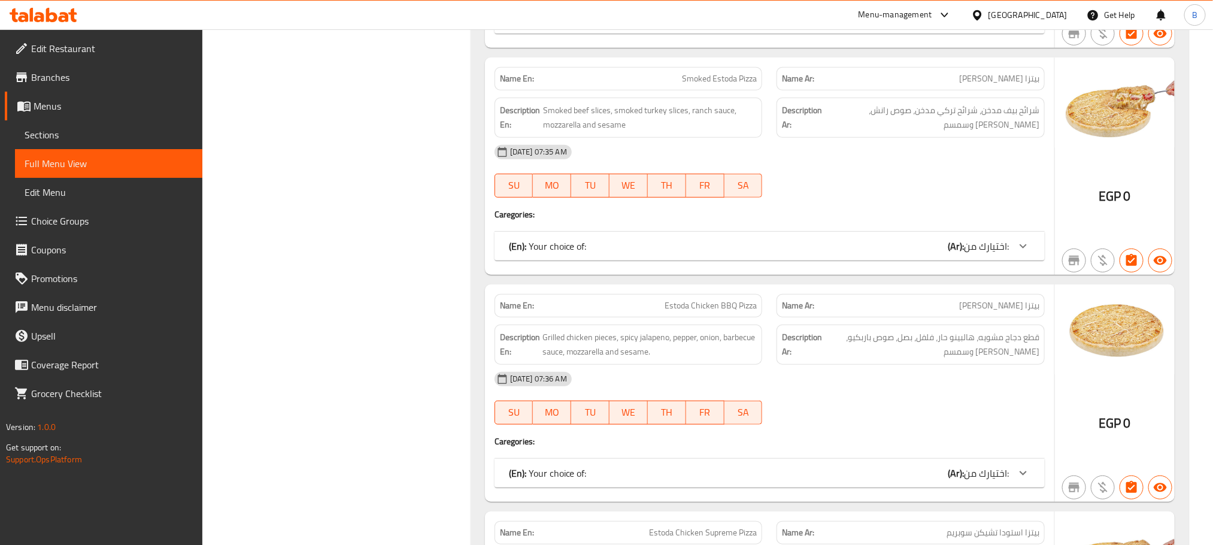
drag, startPoint x: 995, startPoint y: 366, endPoint x: 1013, endPoint y: 317, distance: 52.8
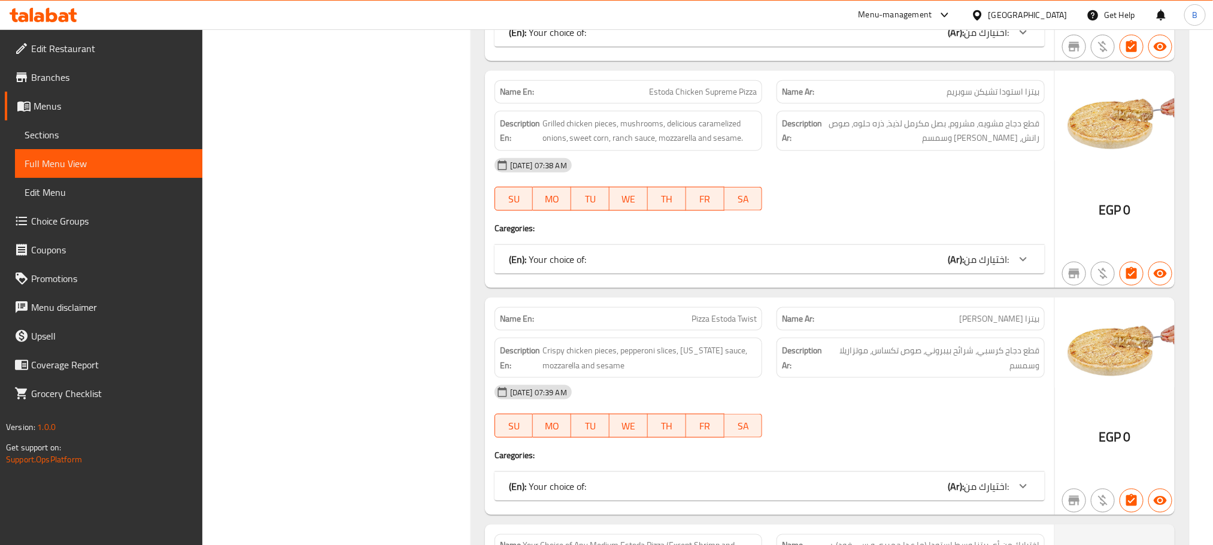
scroll to position [5566, 0]
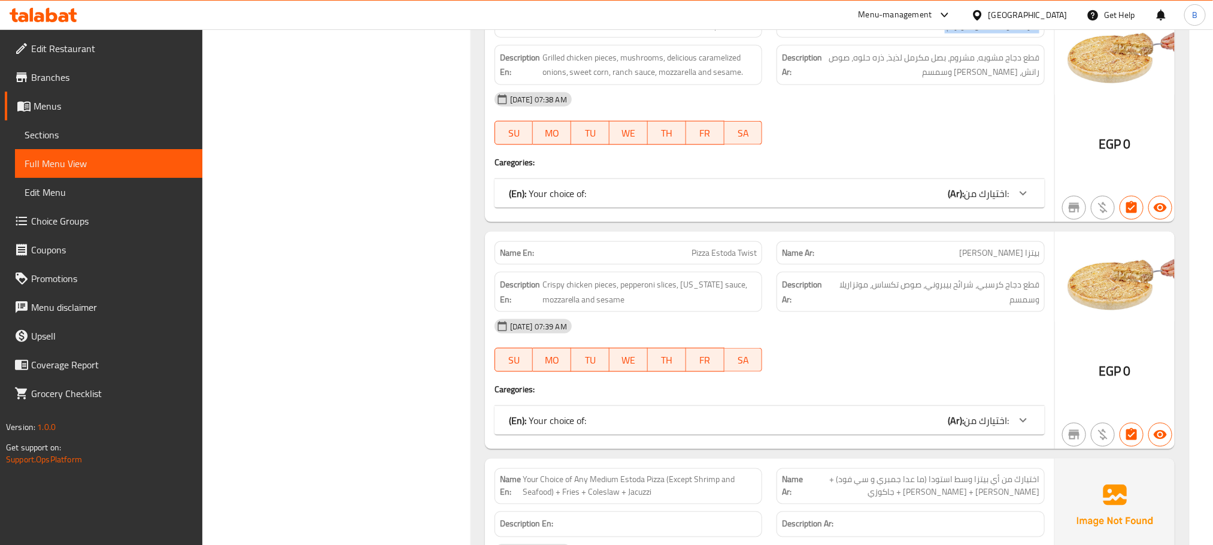
scroll to position [5656, 0]
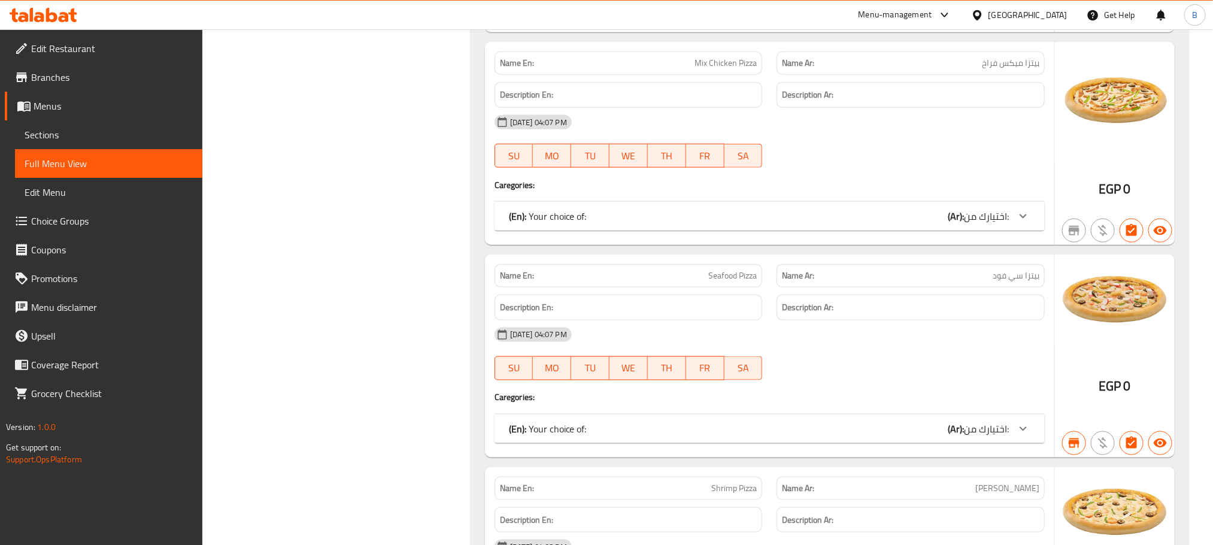
scroll to position [2873, 0]
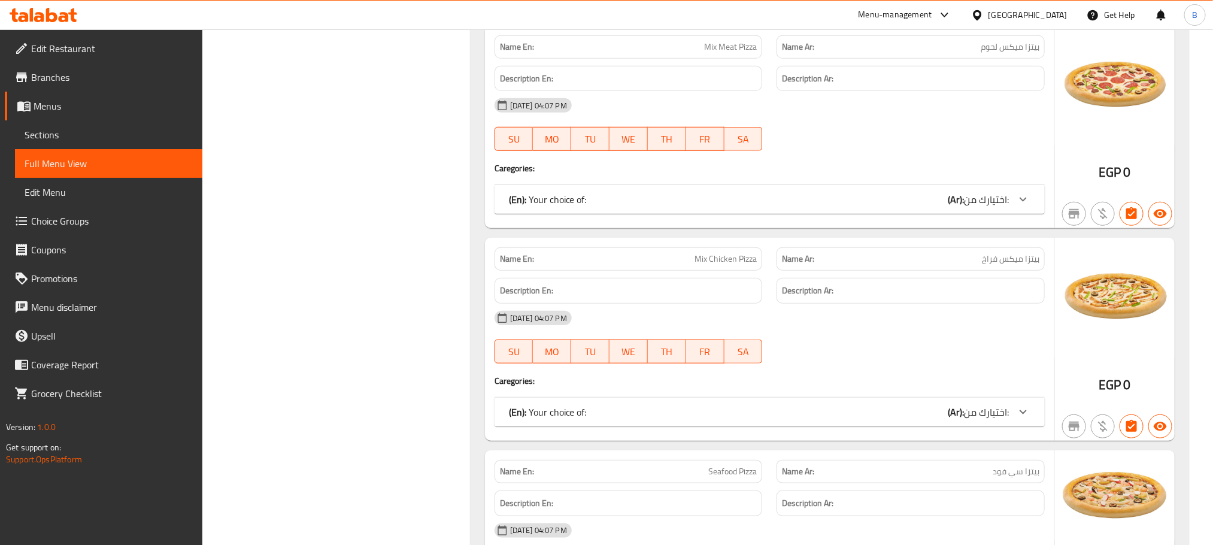
click at [124, 135] on span "Sections" at bounding box center [109, 134] width 168 height 14
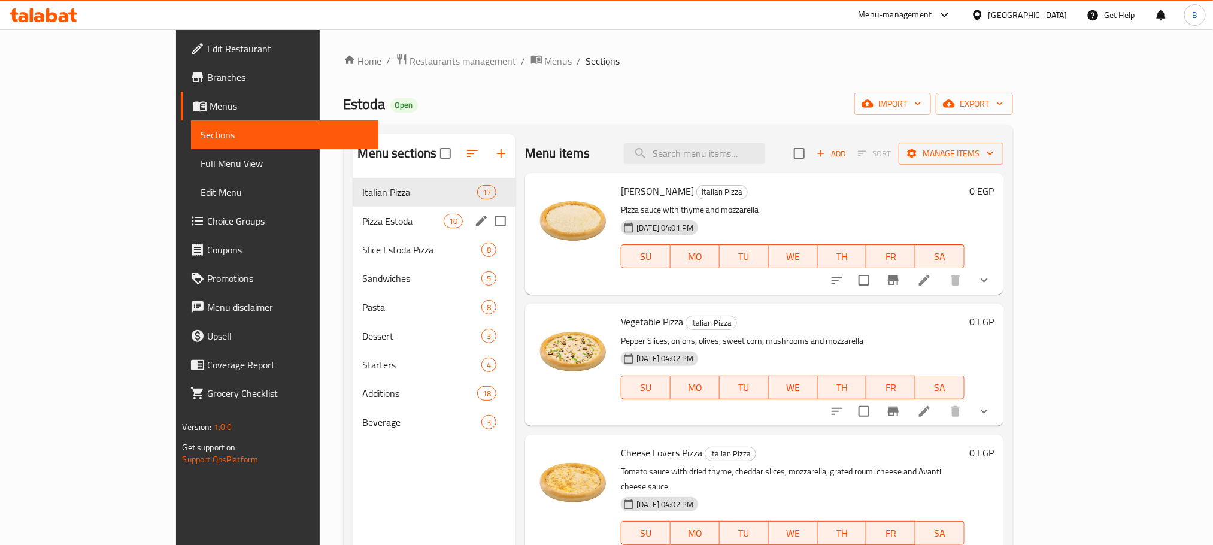
click at [372, 220] on span "Pizza Estoda" at bounding box center [403, 221] width 81 height 14
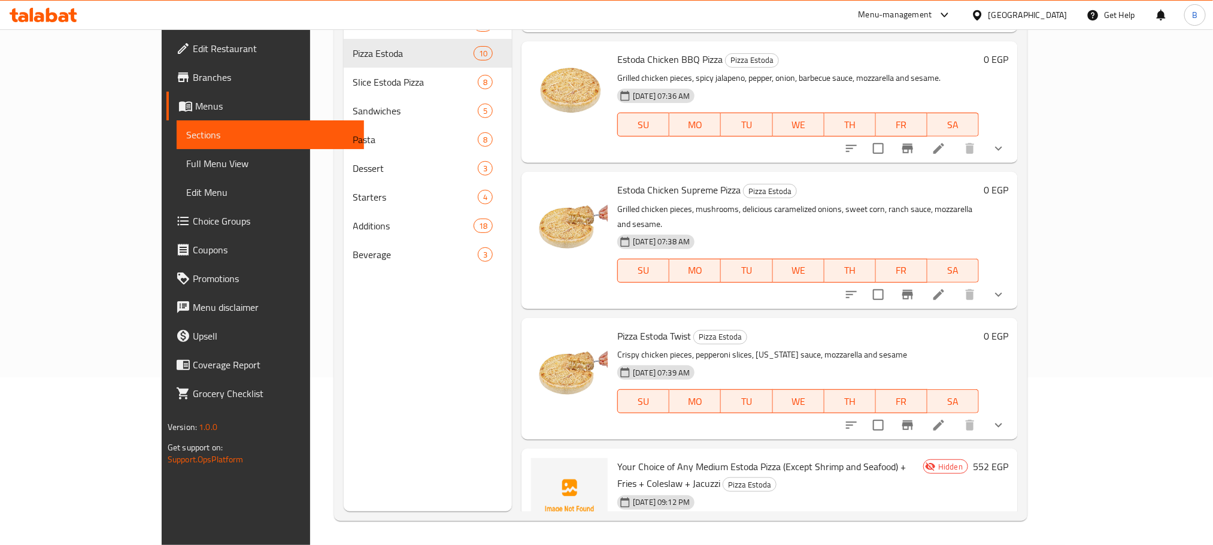
scroll to position [785, 0]
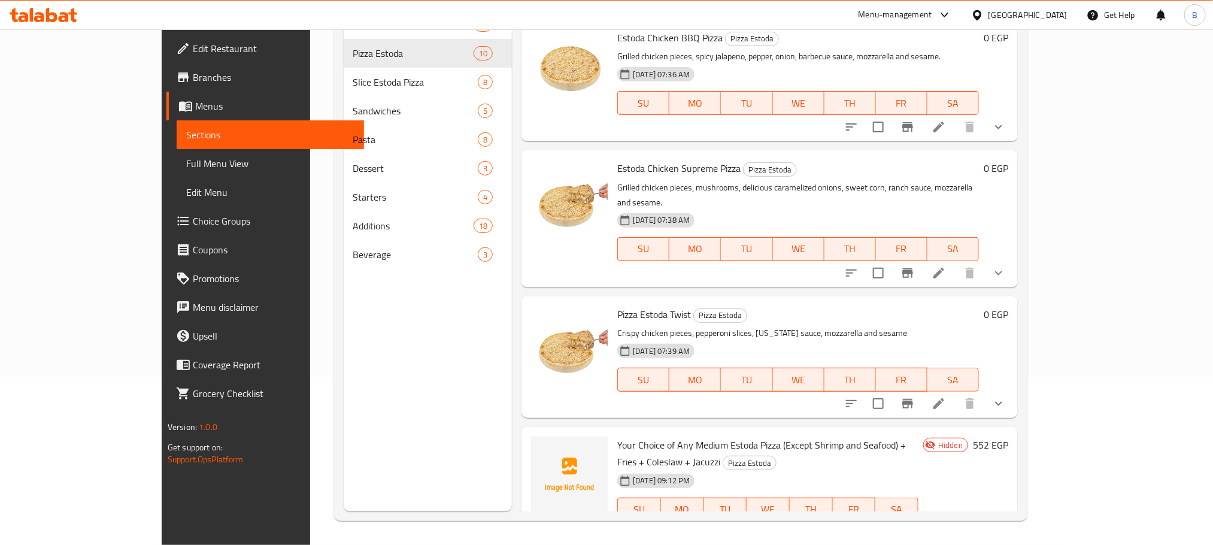
click at [984, 534] on li at bounding box center [967, 545] width 34 height 22
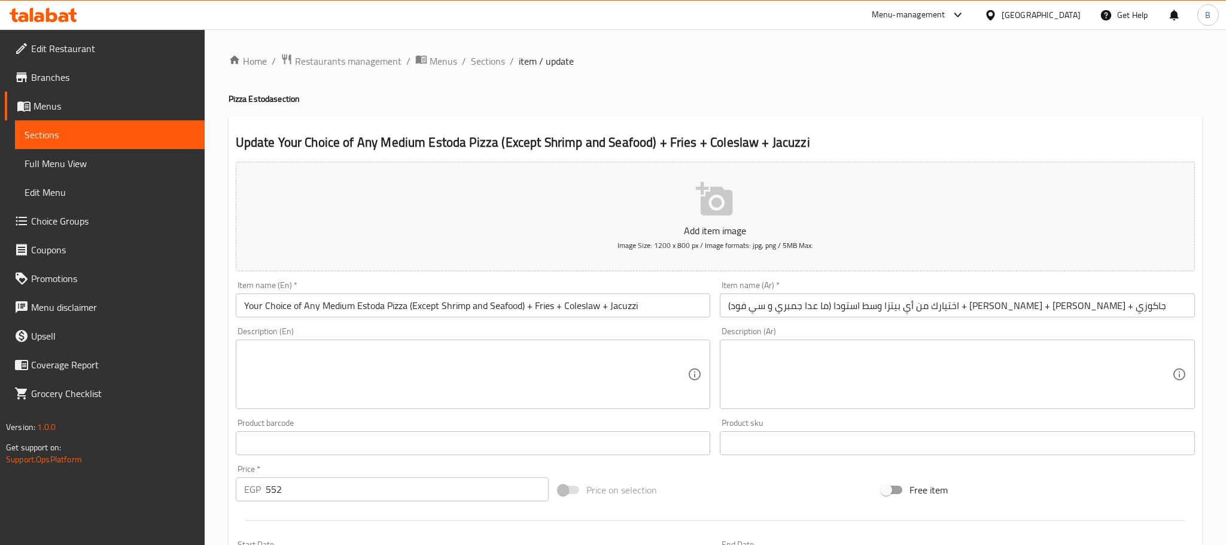
type input "اختيارك من [PERSON_NAME]:"
type input "1"
click at [324, 293] on div "Item name (En)   * Your Choice of Any Medium Estoda Pizza (Except Shrimp and Se…" at bounding box center [467, 299] width 469 height 37
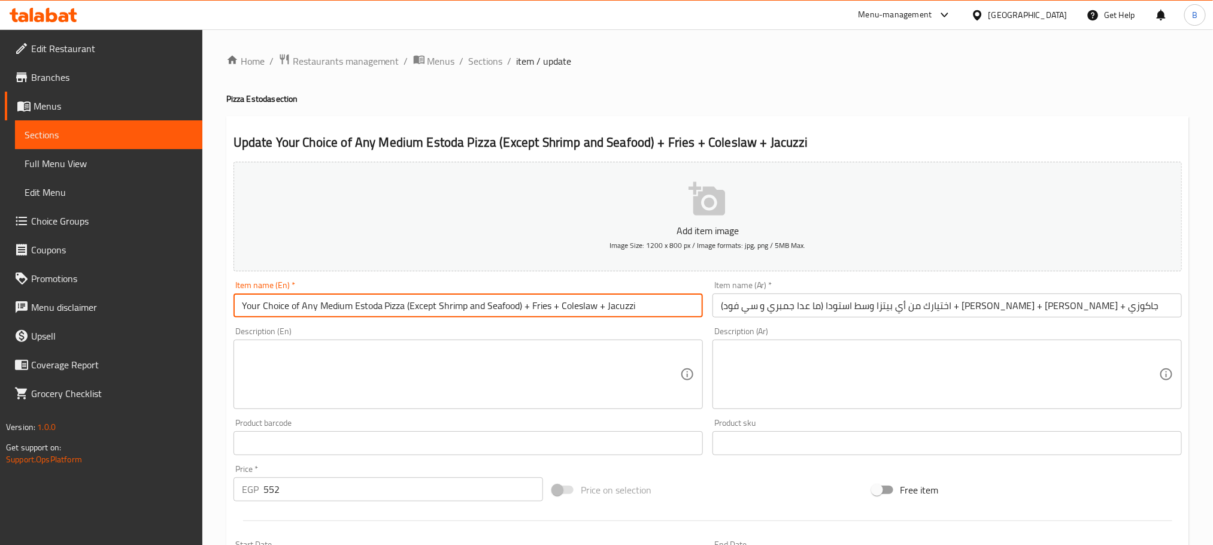
click at [293, 305] on input "Your Choice of Any Medium Estoda Pizza (Except Shrimp and Seafood) + Fries + Co…" at bounding box center [467, 305] width 469 height 24
click at [295, 309] on input "Your Choice of Any Medium Estoda Pizza (Except Shrimp and Seafood) + Fries + Co…" at bounding box center [467, 305] width 469 height 24
click at [372, 307] on input "Your Choice Any Medium Estoda Pizza (Except Shrimp and Seafood) + Fries + Coles…" at bounding box center [467, 305] width 469 height 24
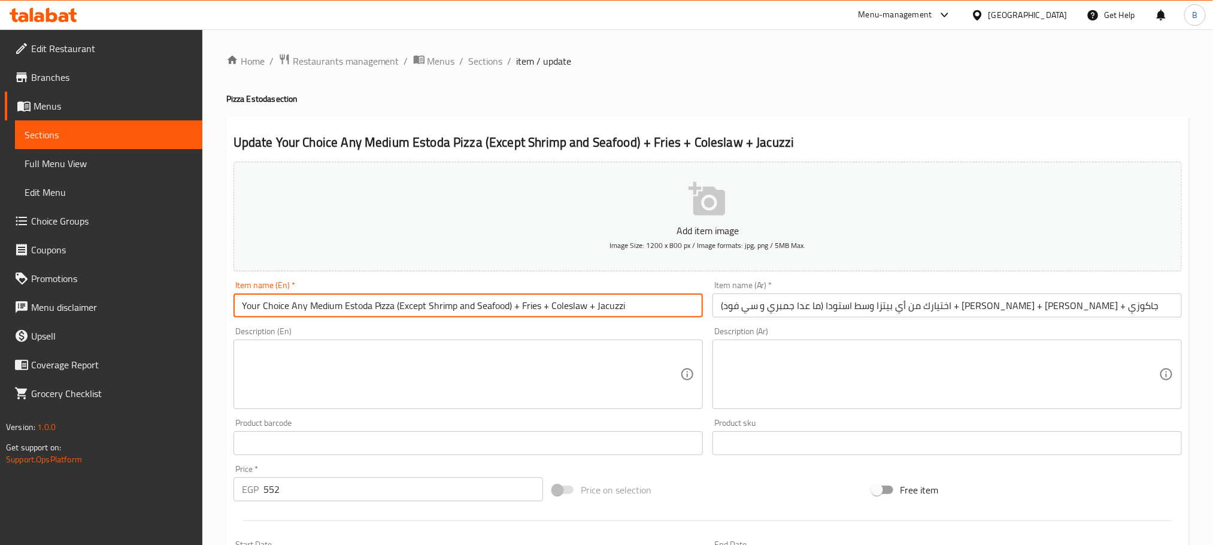
click at [397, 309] on input "Your Choice Any Medium Estoda Pizza (Except Shrimp and Seafood) + Fries + Coles…" at bounding box center [467, 305] width 469 height 24
paste input "of"
drag, startPoint x: 289, startPoint y: 308, endPoint x: 191, endPoint y: 320, distance: 98.9
click at [191, 320] on div "Edit Restaurant Branches Menus Sections Full Menu View Edit Menu Choice Groups …" at bounding box center [606, 447] width 1213 height 836
click at [357, 311] on input "Any Medium Estoda Pizza of (Except Shrimp and Seafood) + Fries + Coleslaw + Jac…" at bounding box center [467, 305] width 469 height 24
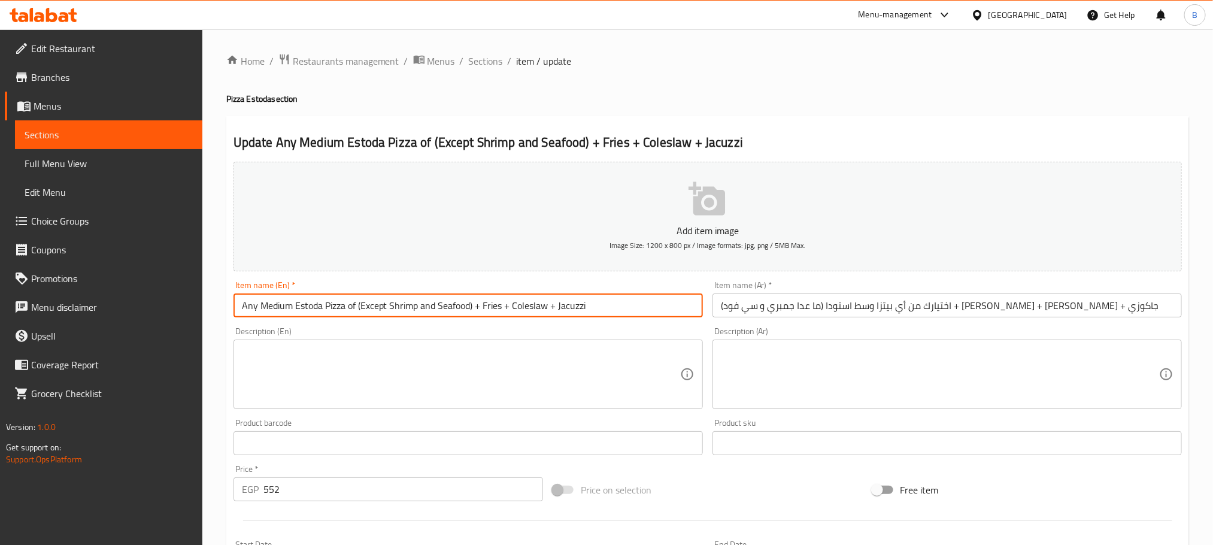
paste input "Your Choice"
type input "Any Medium Estoda Pizza of Your Choice (Except Shrimp and Seafood) + Fries + Co…"
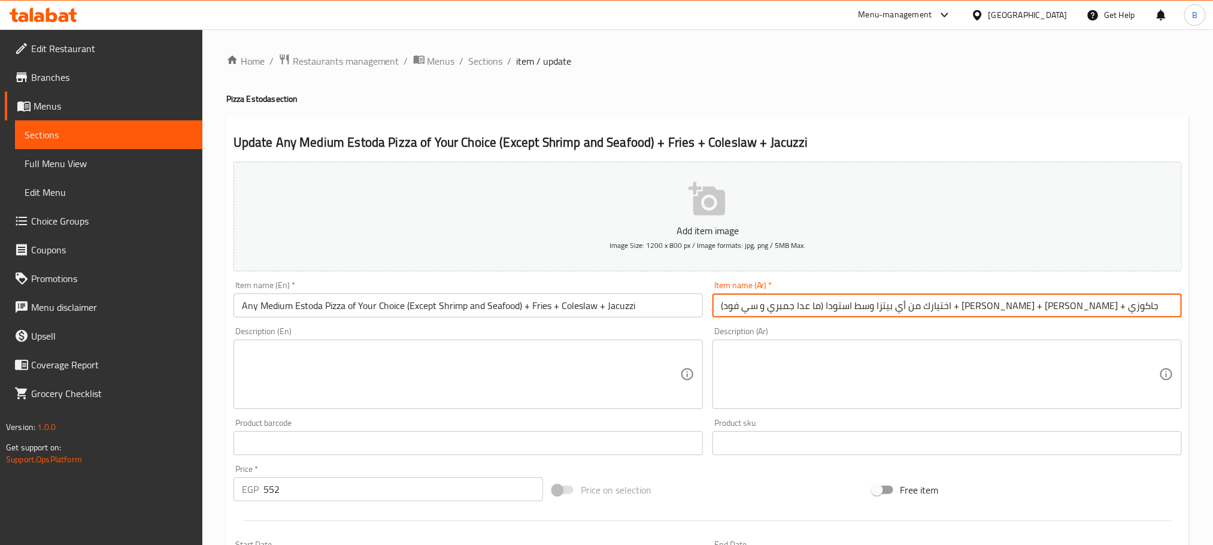
click at [1092, 306] on input "اختيارك من أي بيتزا وسط استودا (ما عدا جمبري و سي فود) + فرايز + كلوسلو + جاكوزي" at bounding box center [946, 305] width 469 height 24
click at [1022, 308] on input "اختيارك من أي بيتزا وسط استودا (ما عدا جمبري و سي فود) + فرايز + كلوسلو + جاكوزي" at bounding box center [946, 305] width 469 height 24
click at [932, 305] on input "اختيارك أي بيتزا وسط استودا (ما عدا جمبري و سي فود) + فرايز + كلوسلو + جاكوزي" at bounding box center [946, 305] width 469 height 24
paste input "من"
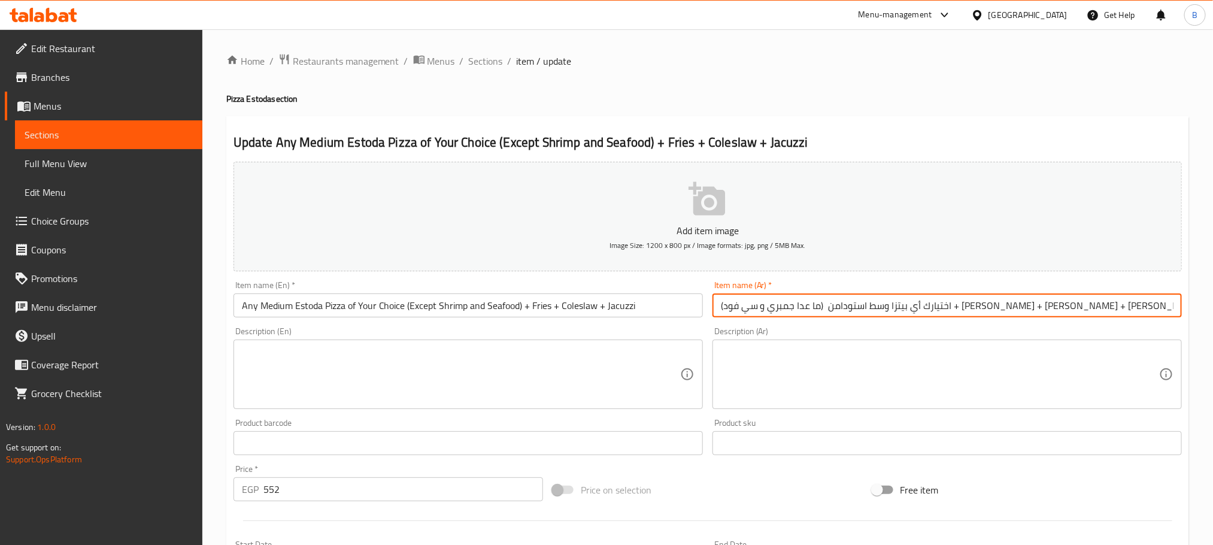
click at [1052, 308] on input "اختيارك أي بيتزا وسط استودامن (ما عدا جمبري و سي فود) + فرايز + كلوسلو + جاكوزي" at bounding box center [946, 305] width 469 height 24
click at [932, 307] on input "أي بيتزا وسط استودامن (ما عدا جمبري و سي فود) + فرايز + كلوسلو + جاكوزي" at bounding box center [946, 305] width 469 height 24
paste input "اختيارك"
click at [976, 309] on input "أي بيتزا وسط استودامن اختيارك (ما عدا جمبري و سي فود) + فرايز + كلوسلو + جاكوزي" at bounding box center [946, 305] width 469 height 24
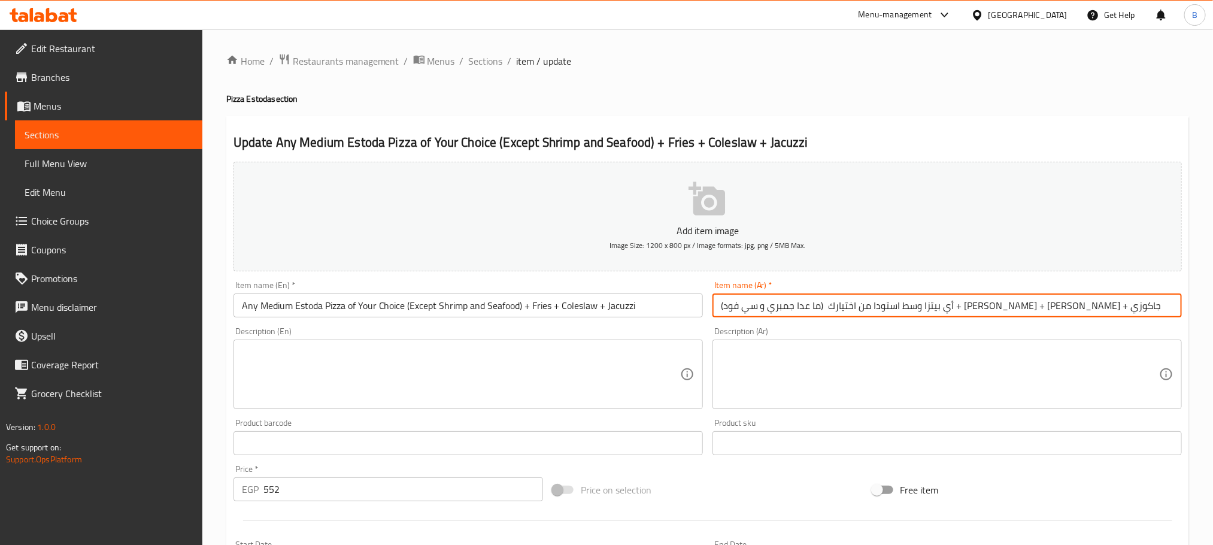
click at [931, 304] on input "أي بيتزا وسط استودا من اختيارك (ما عدا جمبري و سي فود) + فرايز + كلوسلو + جاكوزي" at bounding box center [946, 305] width 469 height 24
click at [988, 303] on input "أي بيتزا وسط استودا من اختيارك (ما عدا جمبري و سي فود) + فرايز + كلوسلو + جاكوزي" at bounding box center [946, 305] width 469 height 24
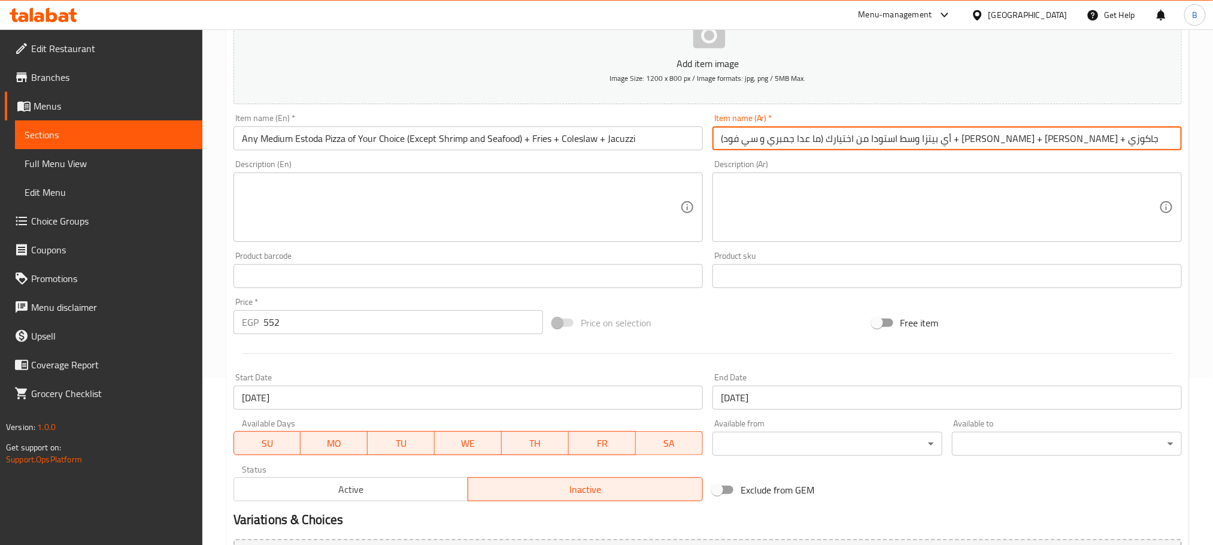
scroll to position [321, 0]
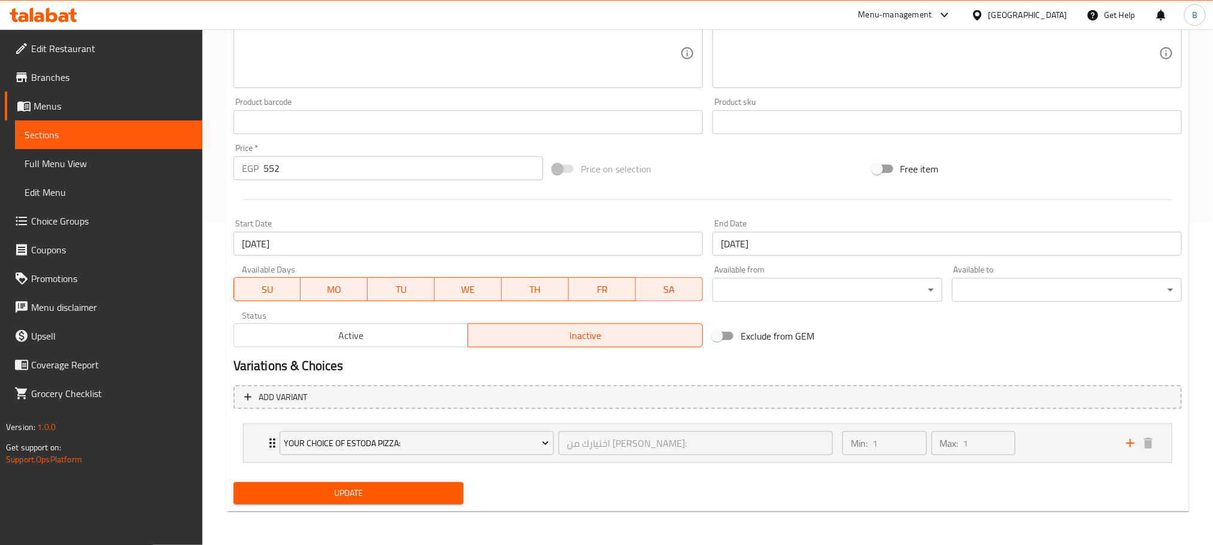
type input "أي بيتزا وسط استودا من اختيارك (ما عدا جمبري و سي فود) + فرايز + كلوسلو + جاكوزي"
click at [284, 485] on span "Update" at bounding box center [348, 492] width 211 height 15
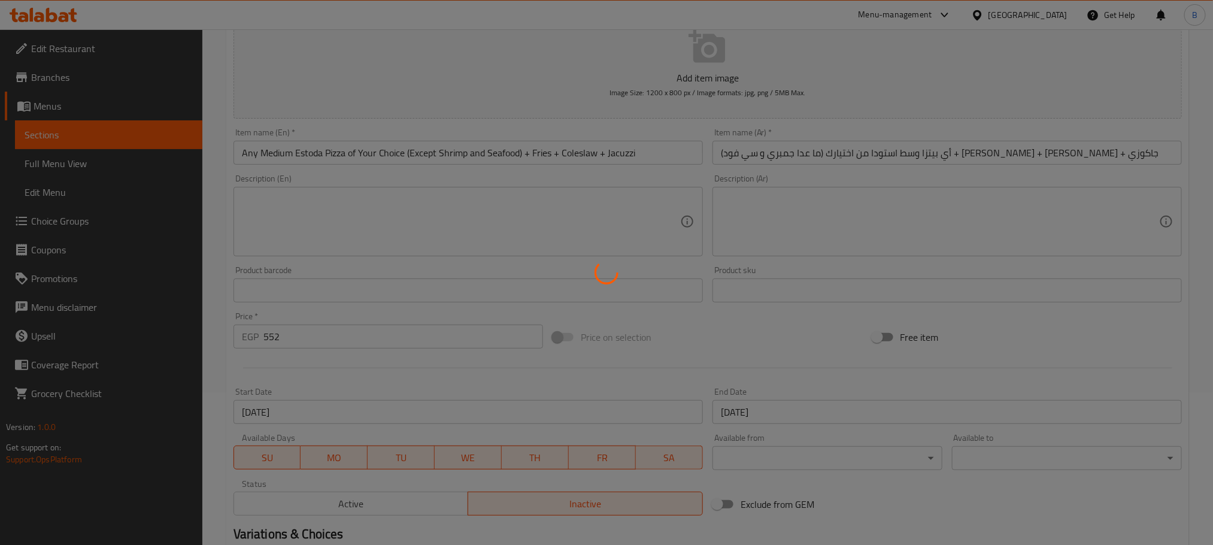
scroll to position [0, 0]
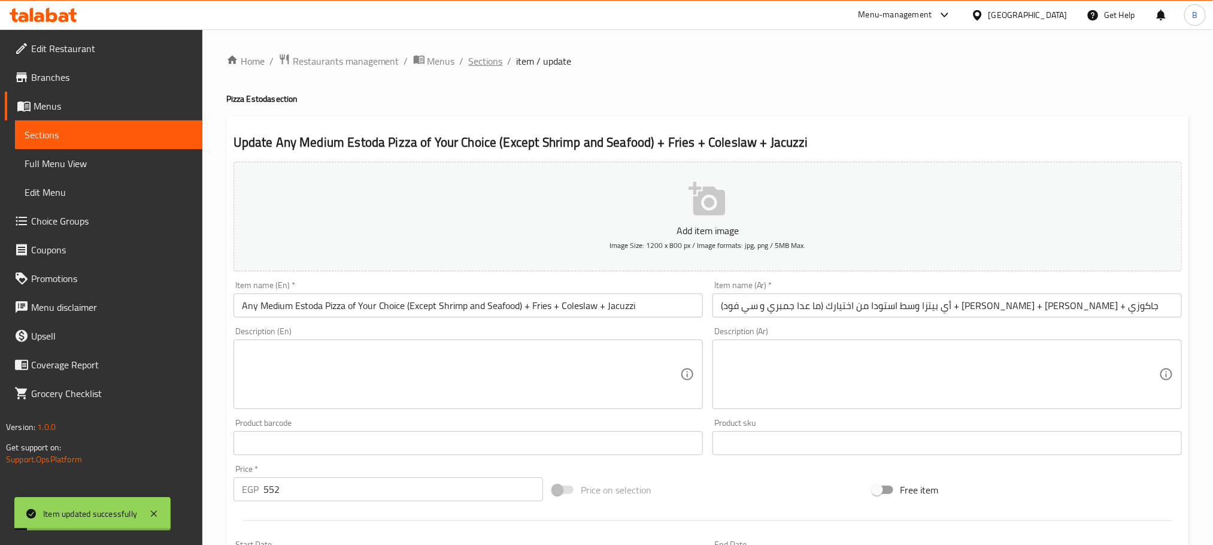
click at [474, 63] on span "Sections" at bounding box center [486, 61] width 34 height 14
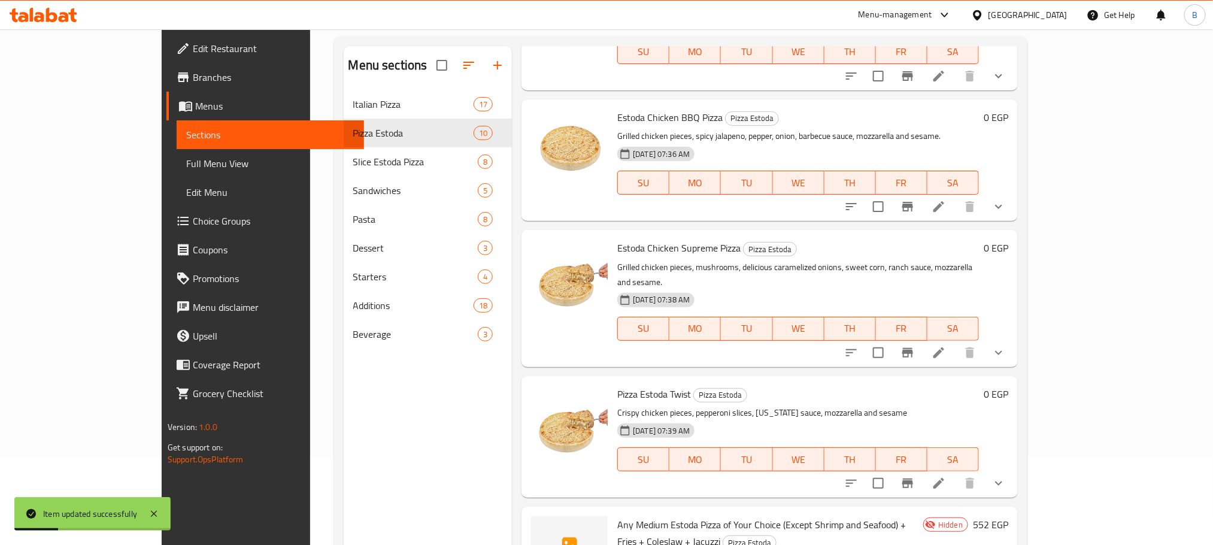
scroll to position [168, 0]
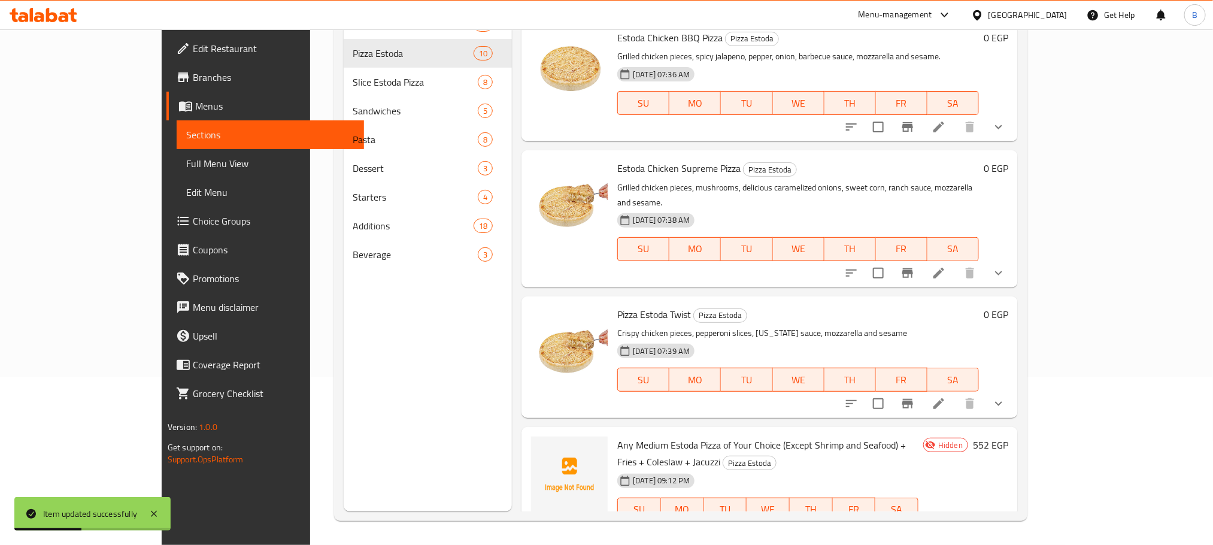
click at [906, 436] on span "Any Medium Estoda Pizza of Your Choice (Except Shrimp and Seafood) + Fries + Co…" at bounding box center [761, 453] width 288 height 35
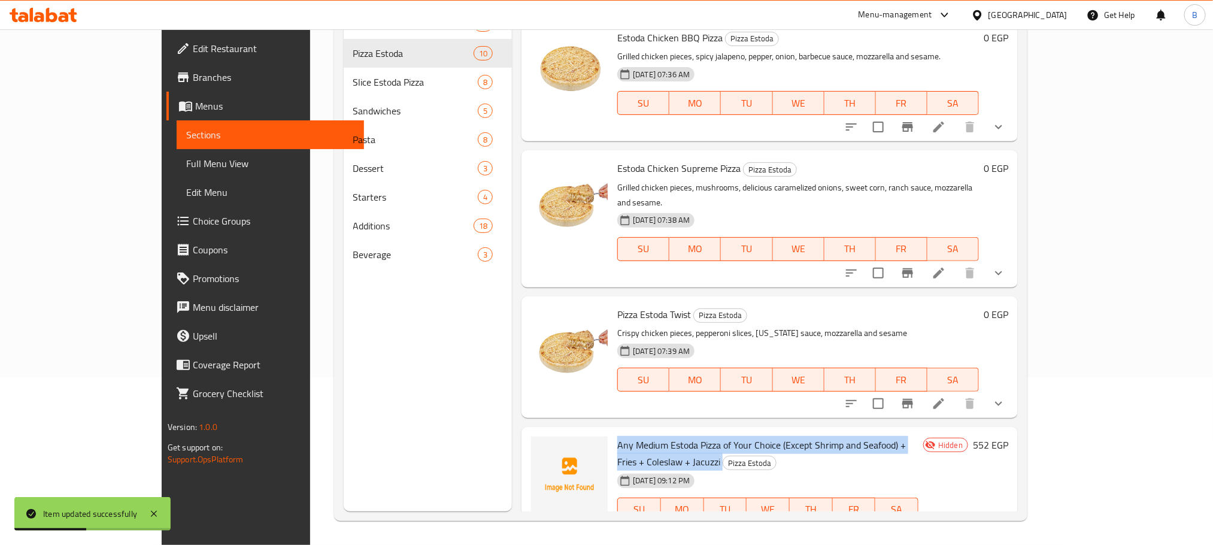
click at [906, 436] on span "Any Medium Estoda Pizza of Your Choice (Except Shrimp and Seafood) + Fries + Co…" at bounding box center [761, 453] width 288 height 35
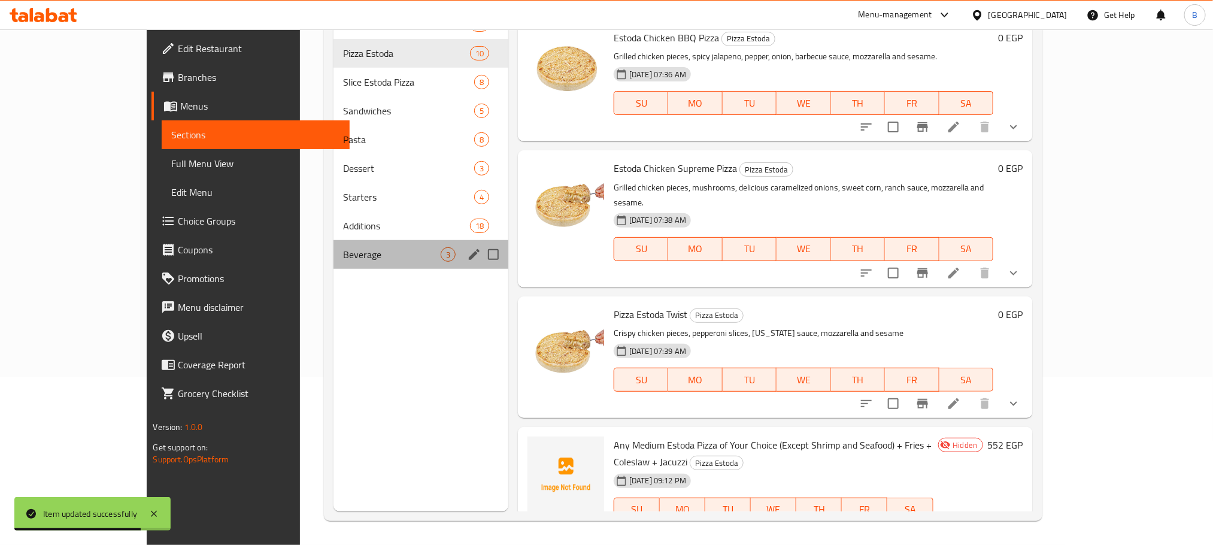
click at [333, 243] on div "Beverage 3" at bounding box center [420, 254] width 175 height 29
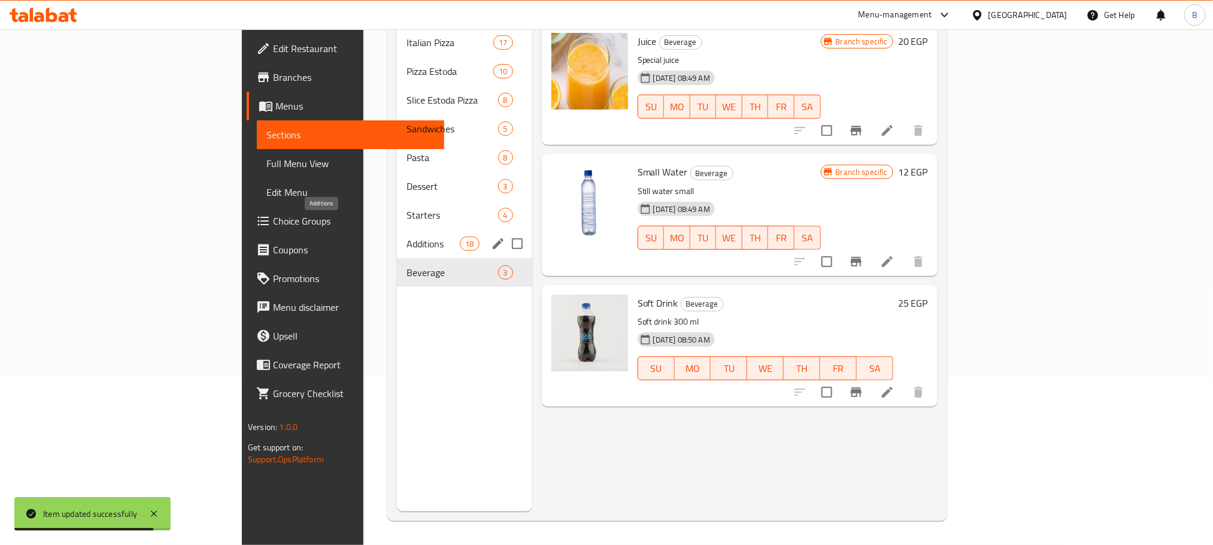
click at [406, 236] on span "Additions" at bounding box center [432, 243] width 53 height 14
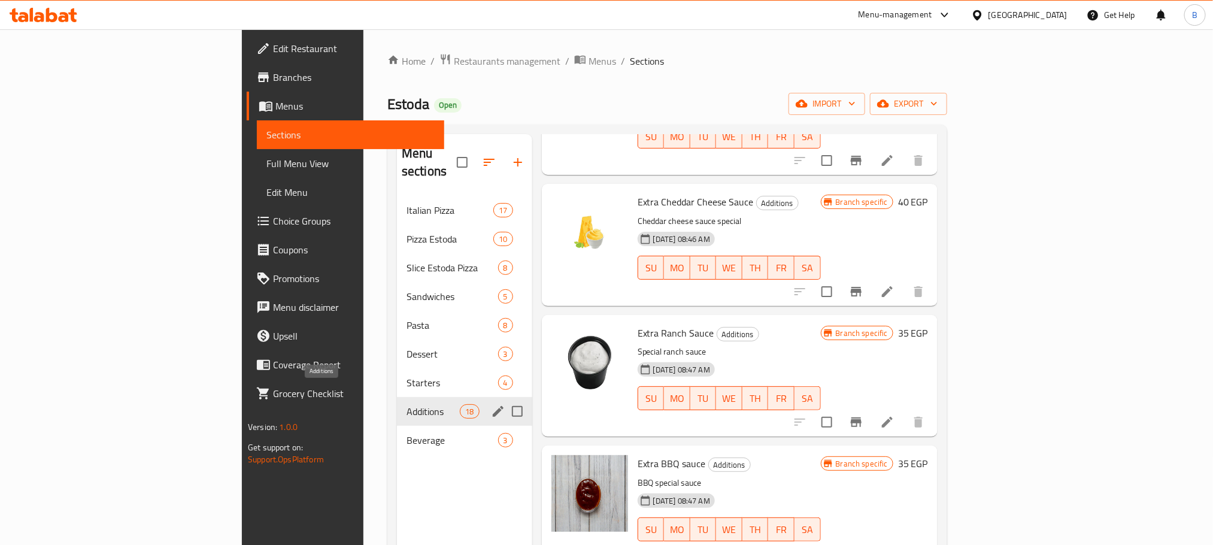
click at [406, 404] on span "Additions" at bounding box center [432, 411] width 53 height 14
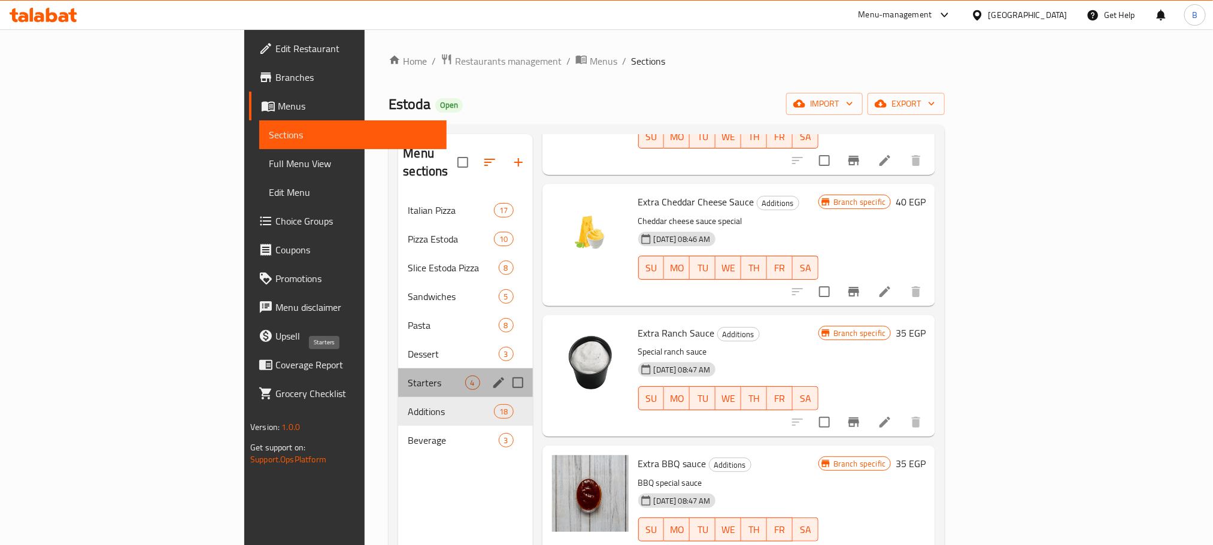
click at [408, 375] on span "Starters" at bounding box center [436, 382] width 57 height 14
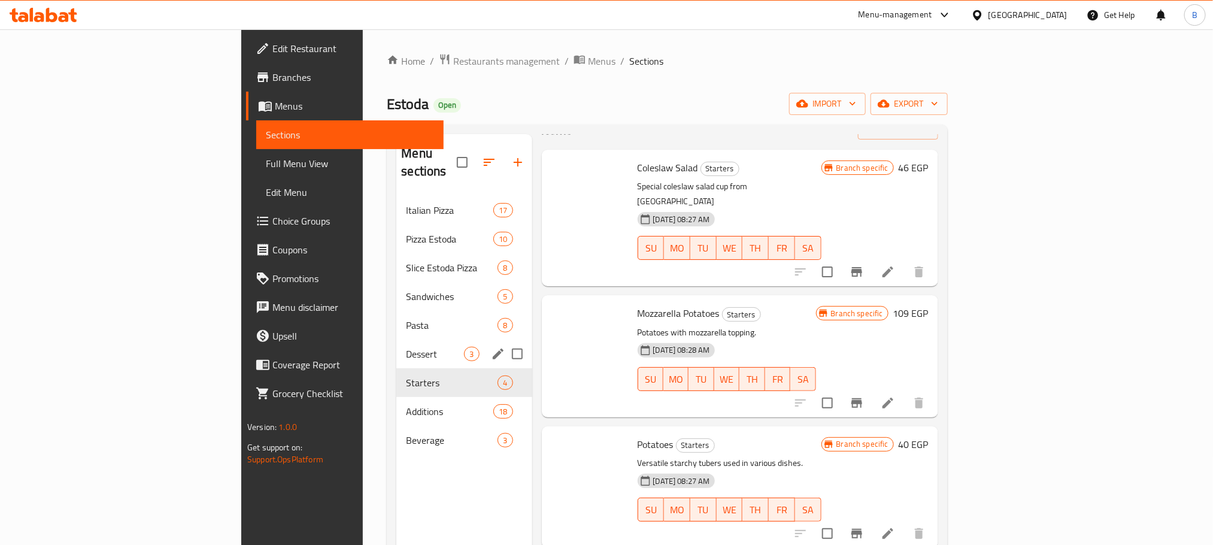
scroll to position [8, 0]
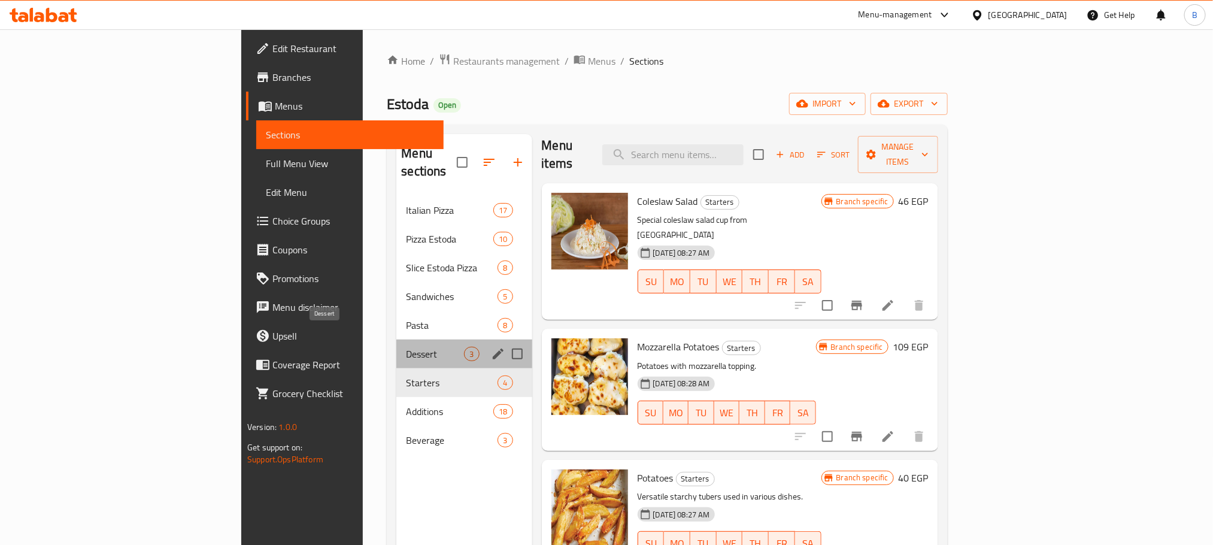
click at [406, 347] on span "Dessert" at bounding box center [435, 354] width 58 height 14
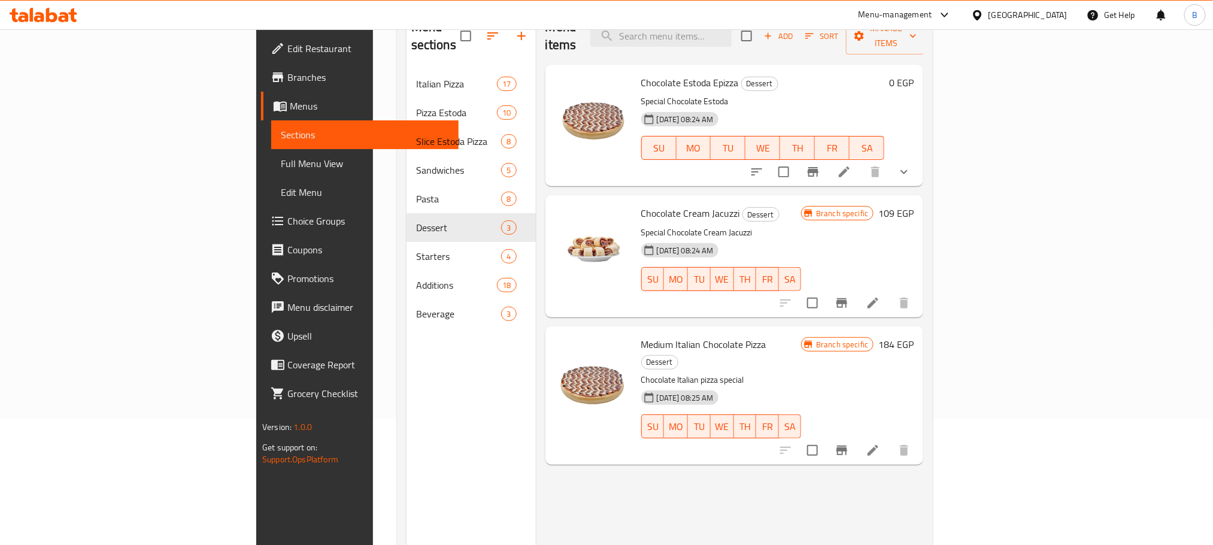
scroll to position [168, 0]
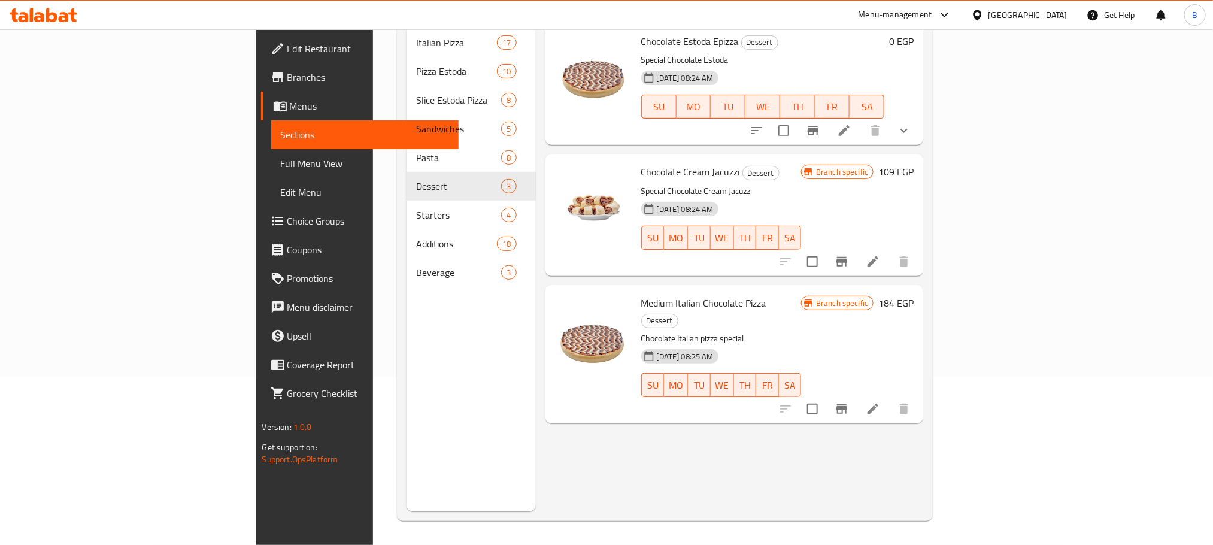
click at [889, 252] on li at bounding box center [873, 262] width 34 height 22
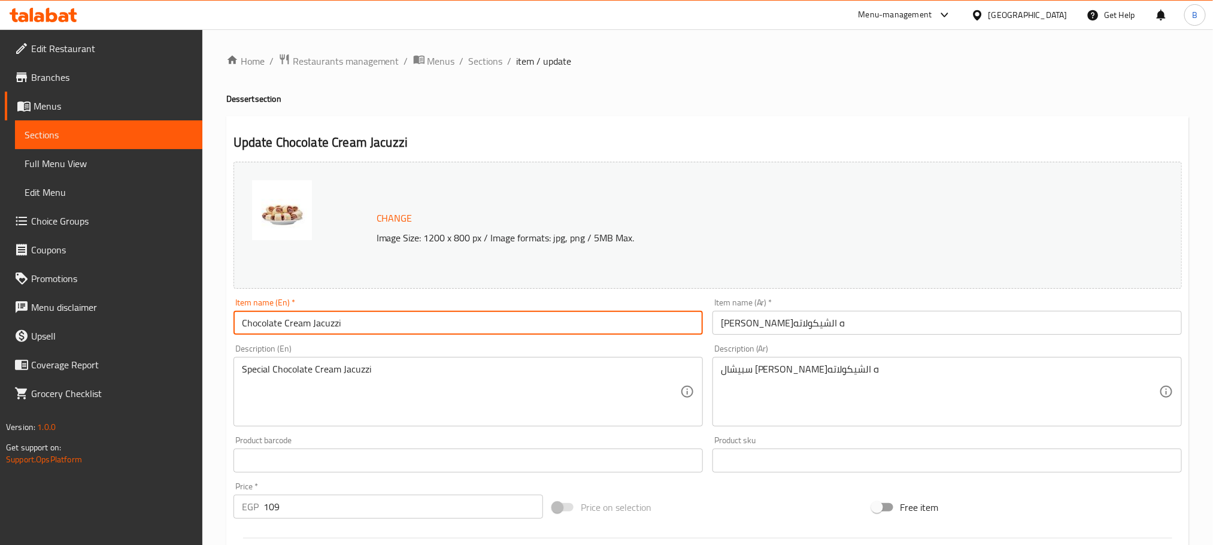
drag, startPoint x: 309, startPoint y: 322, endPoint x: 226, endPoint y: 322, distance: 83.2
click at [226, 322] on div "Update Chocolate Cream Jacuzzi Change Image Size: 1200 x 800 px / Image formats…" at bounding box center [707, 473] width 962 height 714
click at [470, 60] on span "Sections" at bounding box center [486, 61] width 34 height 14
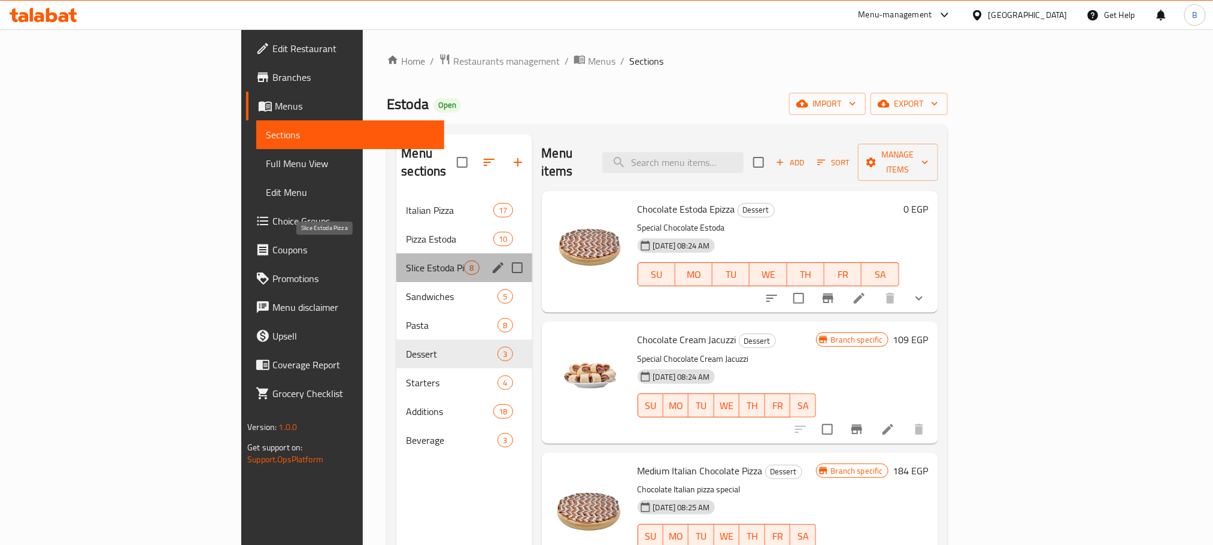
click at [406, 260] on span "Slice Estoda Pizza" at bounding box center [435, 267] width 58 height 14
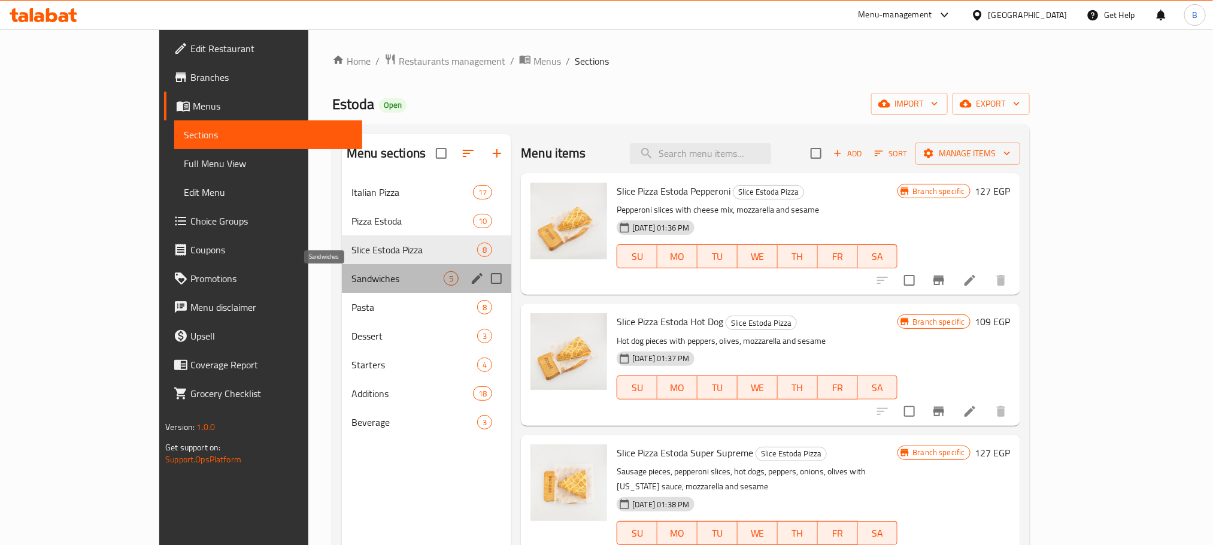
click at [351, 281] on span "Sandwiches" at bounding box center [397, 278] width 92 height 14
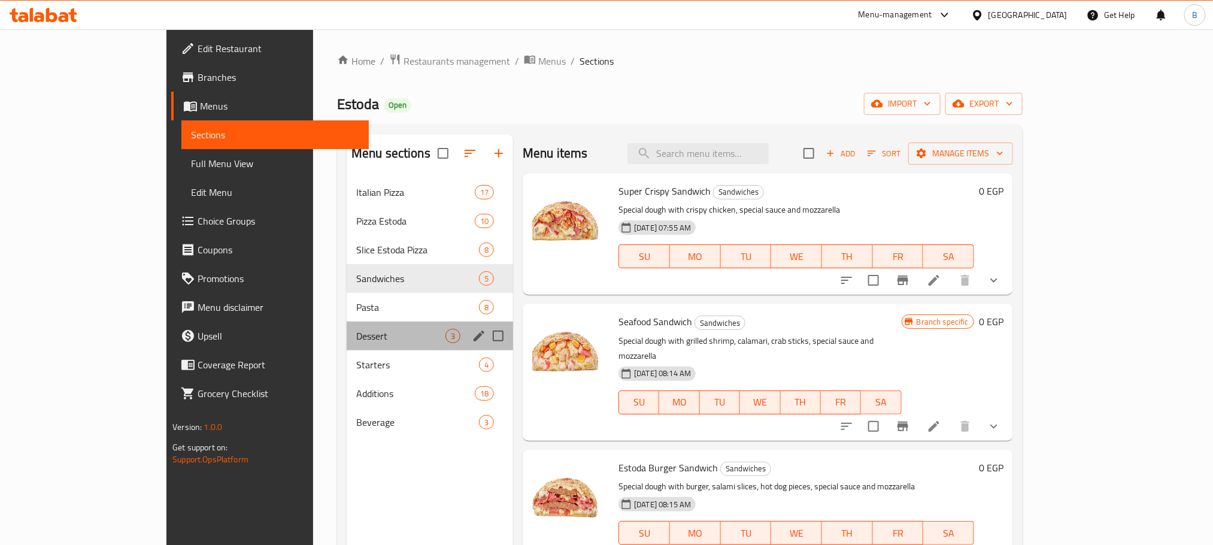
click at [347, 325] on div "Dessert 3" at bounding box center [430, 335] width 166 height 29
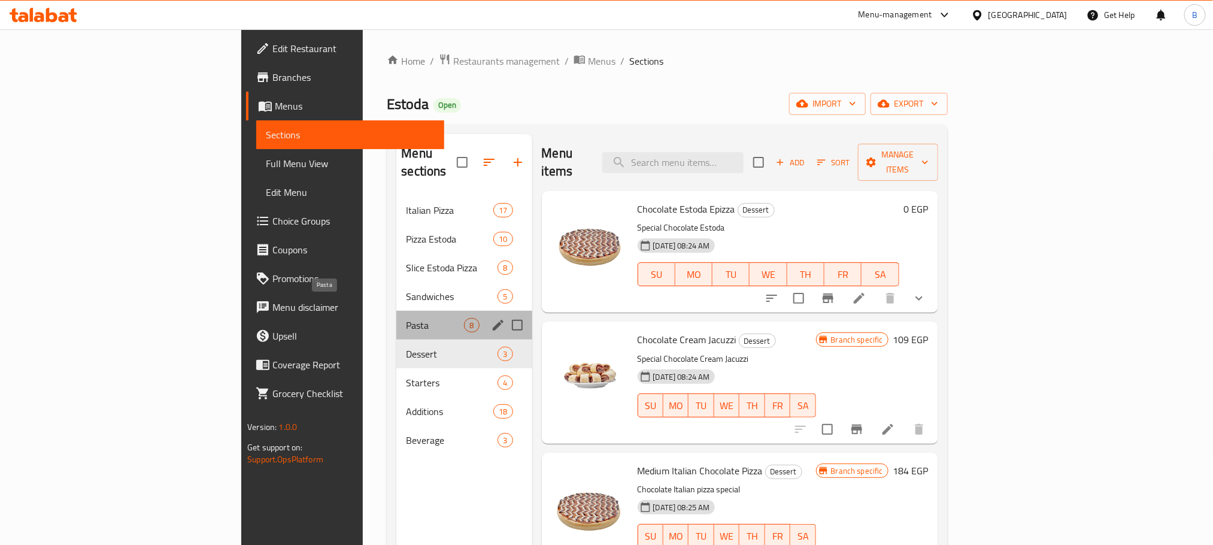
click at [406, 318] on span "Pasta" at bounding box center [435, 325] width 58 height 14
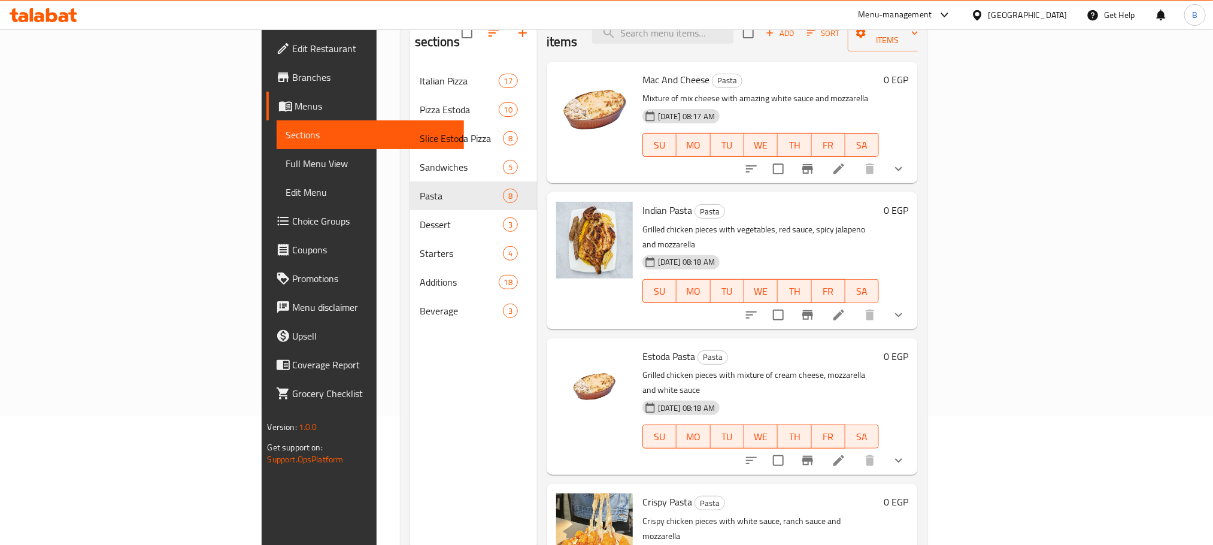
scroll to position [168, 0]
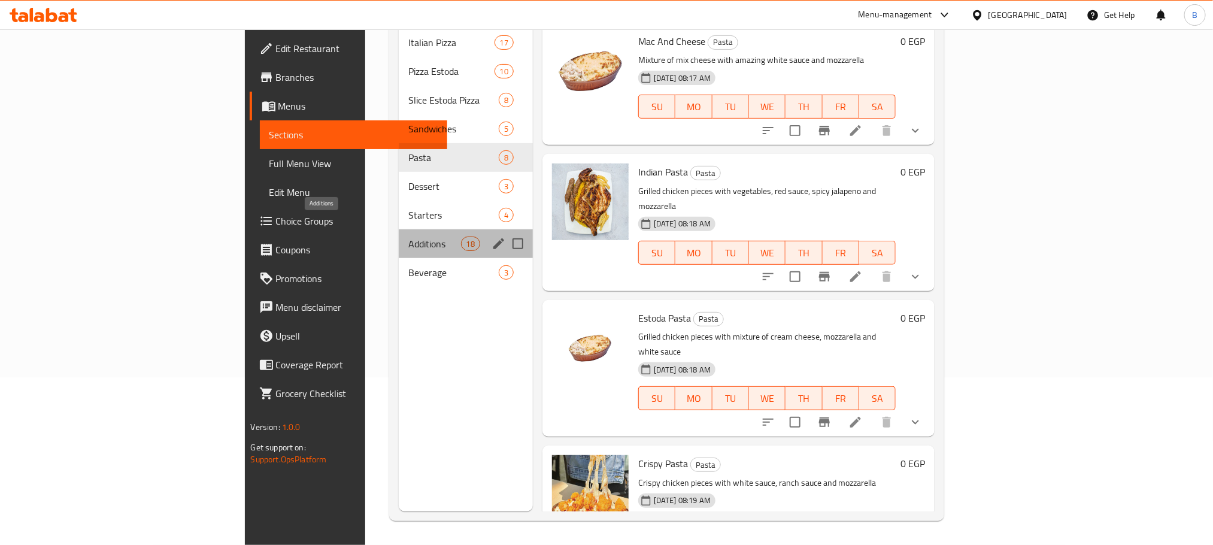
click at [408, 236] on span "Additions" at bounding box center [434, 243] width 53 height 14
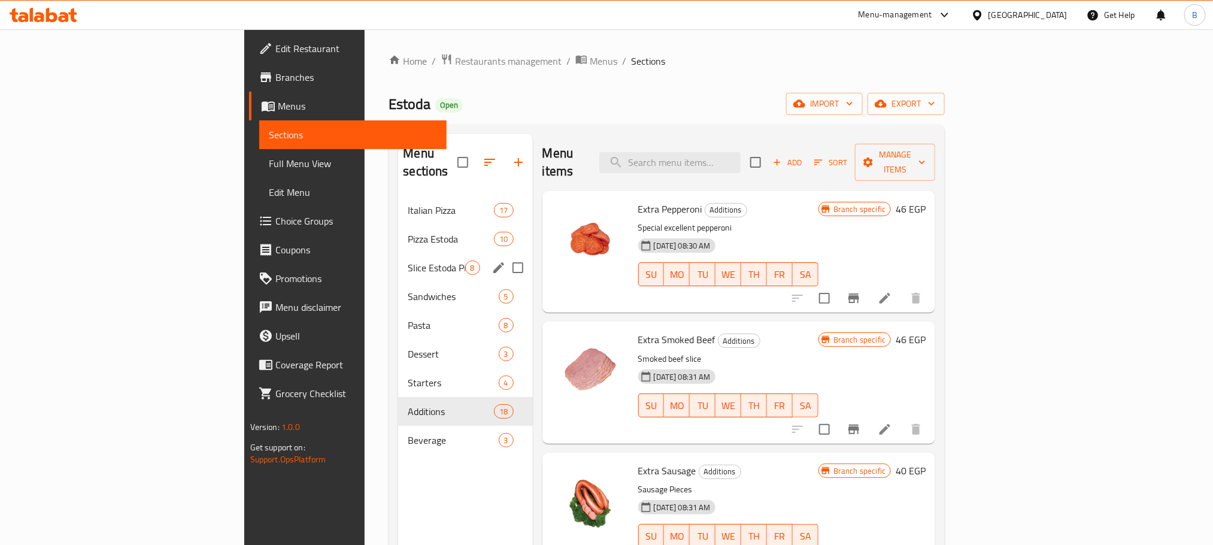
click at [408, 260] on span "Slice Estoda Pizza" at bounding box center [436, 267] width 57 height 14
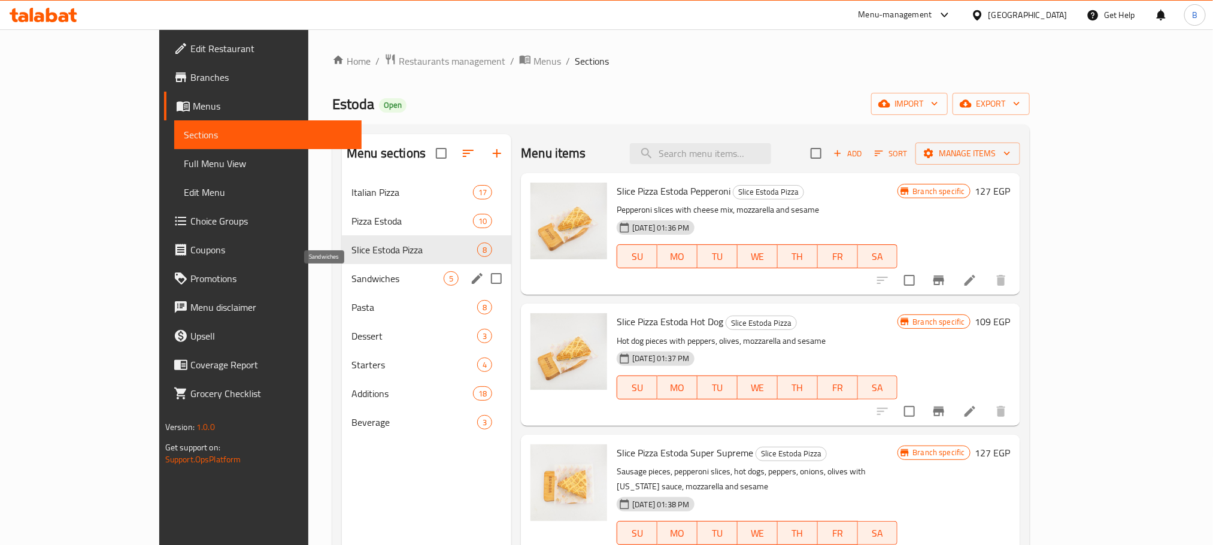
click at [351, 278] on span "Sandwiches" at bounding box center [397, 278] width 92 height 14
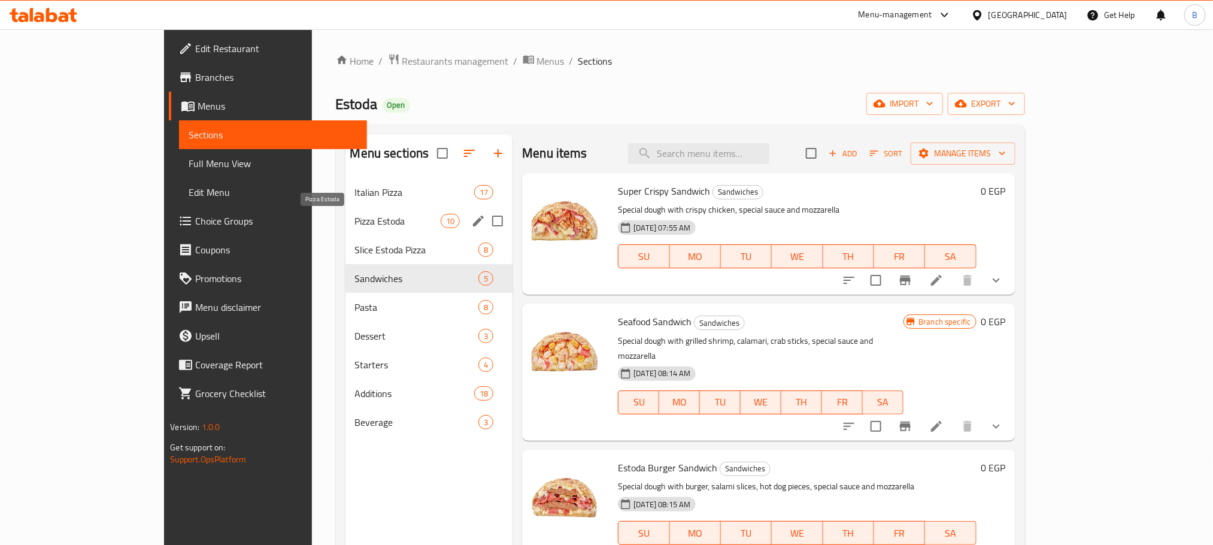
click at [355, 219] on span "Pizza Estoda" at bounding box center [398, 221] width 86 height 14
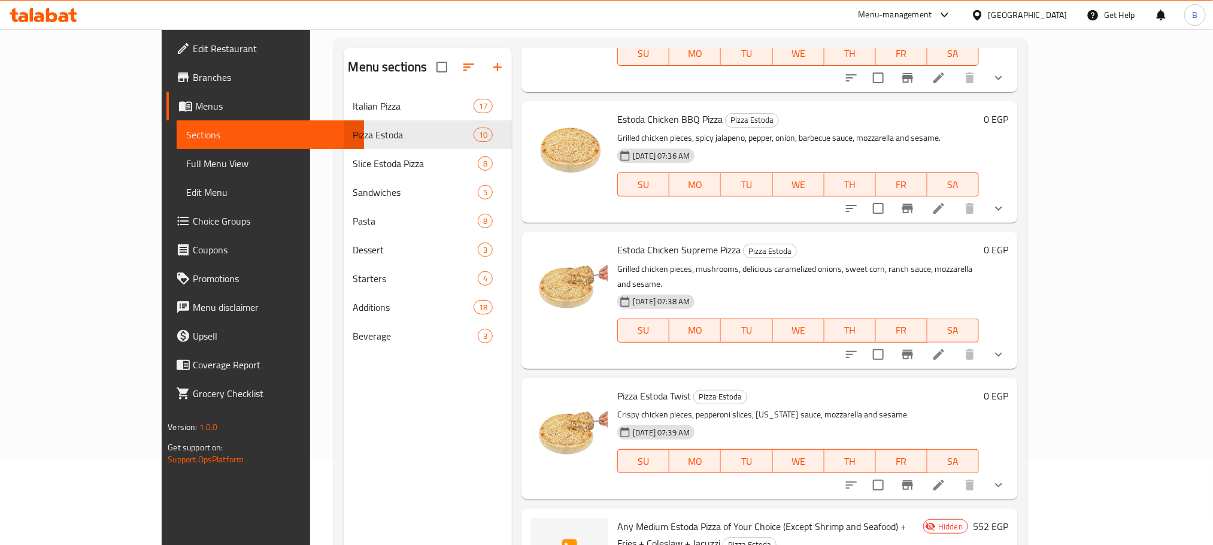
scroll to position [168, 0]
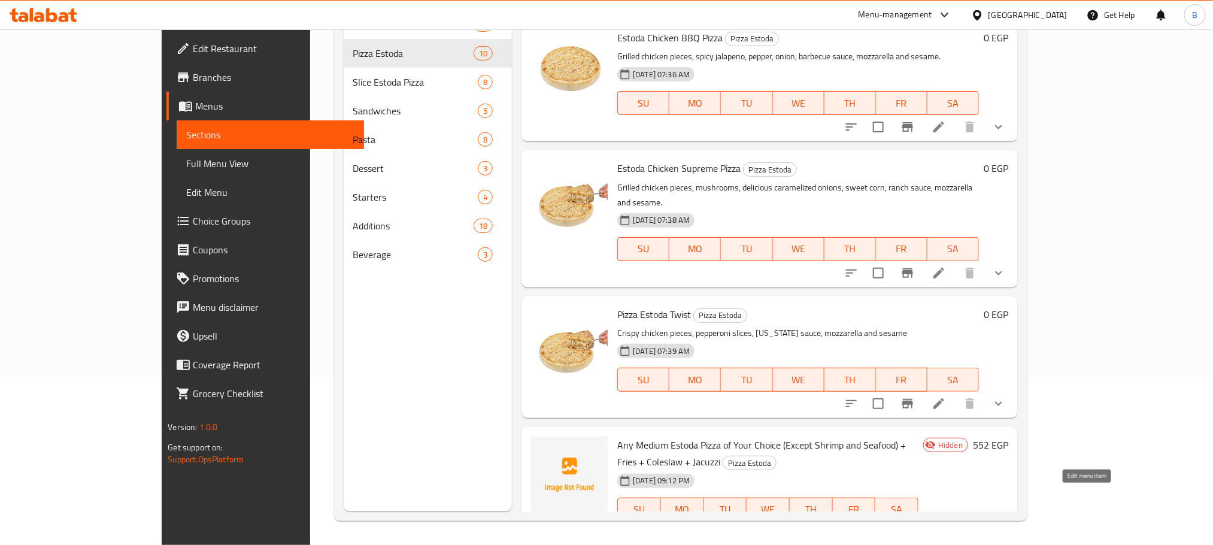
click at [946, 538] on icon at bounding box center [938, 545] width 14 height 14
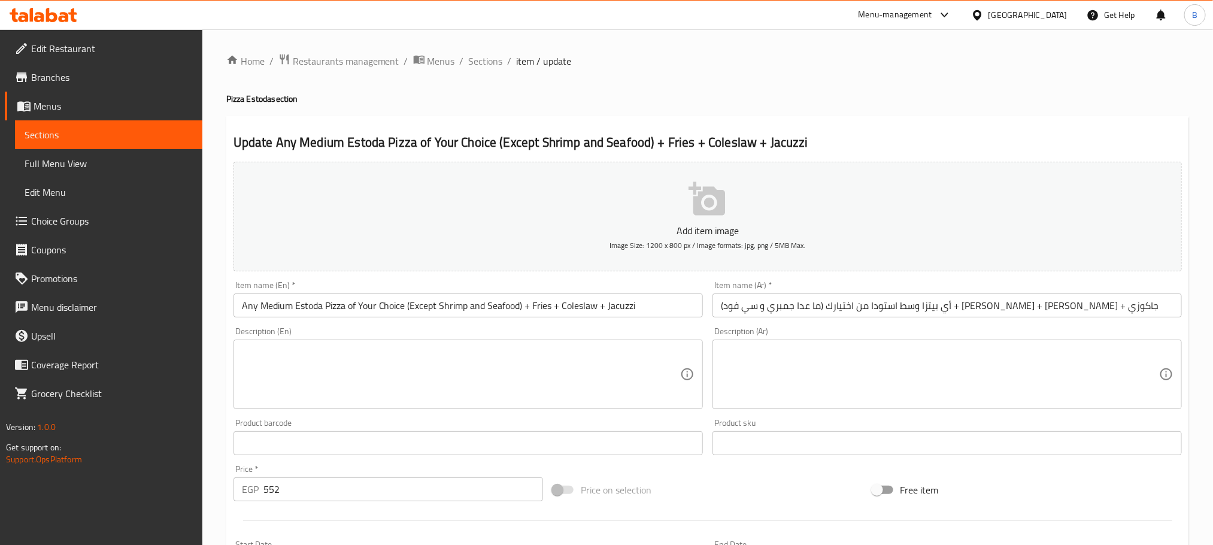
click at [618, 307] on input "Any Medium Estoda Pizza of Your Choice (Except Shrimp and Seafood) + Fries + Co…" at bounding box center [467, 305] width 469 height 24
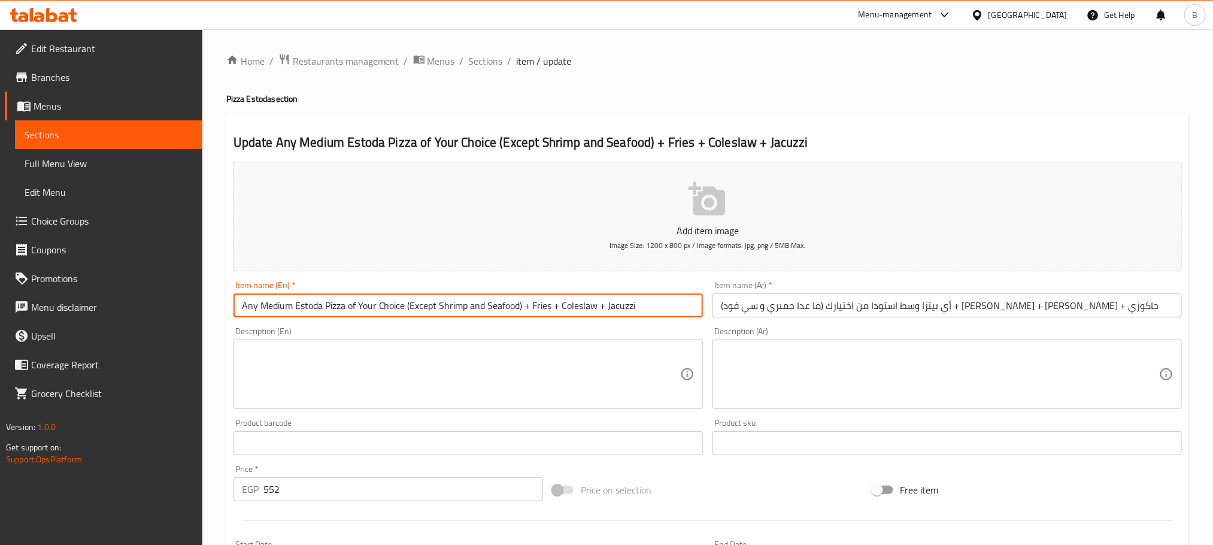
click at [618, 307] on input "Any Medium Estoda Pizza of Your Choice (Except Shrimp and Seafood) + Fries + Co…" at bounding box center [467, 305] width 469 height 24
paste input "Chocolate Cream"
click at [607, 305] on input "Any Medium Estoda Pizza of Your Choice (Except Shrimp and Seafood) + Fries + Co…" at bounding box center [467, 305] width 469 height 24
paste input "Chocolate Cream"
type input "Any Medium Estoda Pizza of Your Choice (Except Shrimp and Seafood) + Fries + Co…"
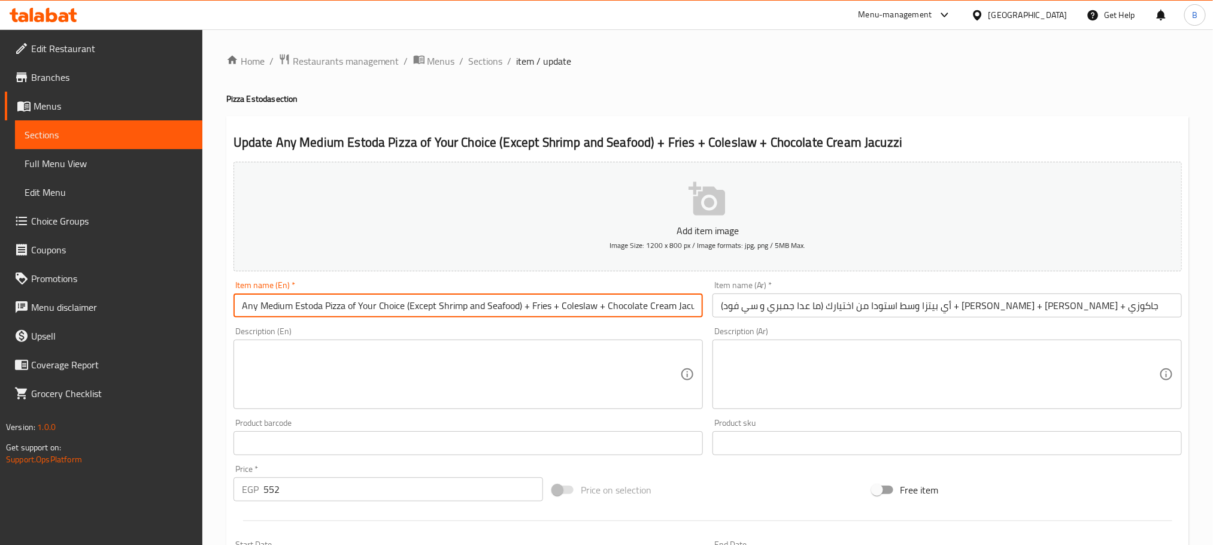
click at [725, 305] on input "أي بيتزا وسط استودا من اختيارك (ما عدا جمبري و سي فود) + فرايز + كلوسلو + جاكوزي" at bounding box center [946, 305] width 469 height 24
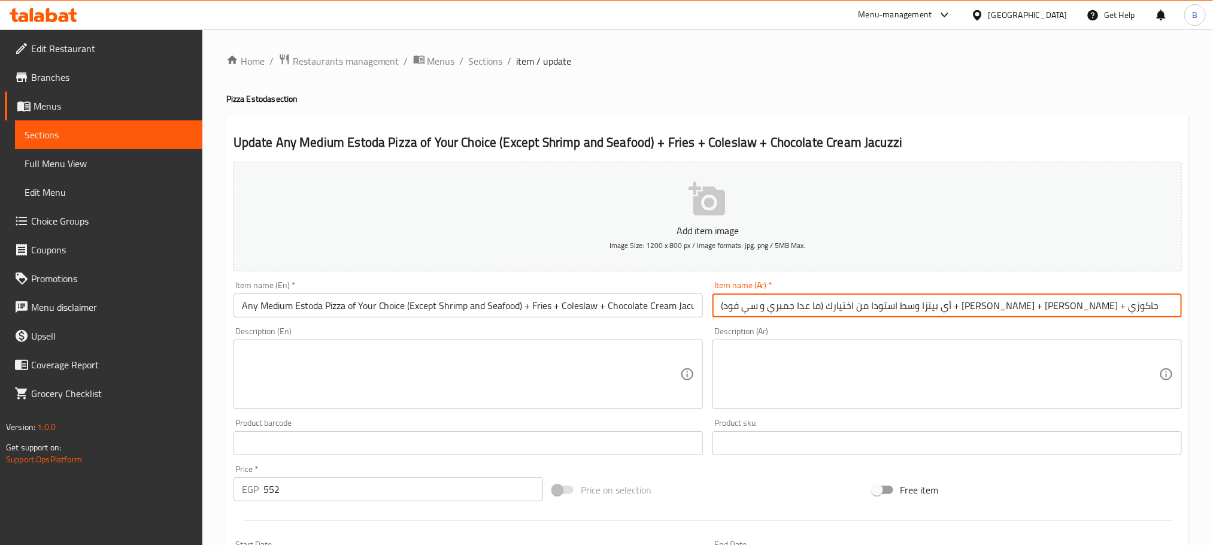
click at [725, 305] on input "أي بيتزا وسط استودا من اختيارك (ما عدا جمبري و سي فود) + فرايز + كلوسلو + جاكوزي" at bounding box center [946, 305] width 469 height 24
paste input "كريمه الشيكولاته"
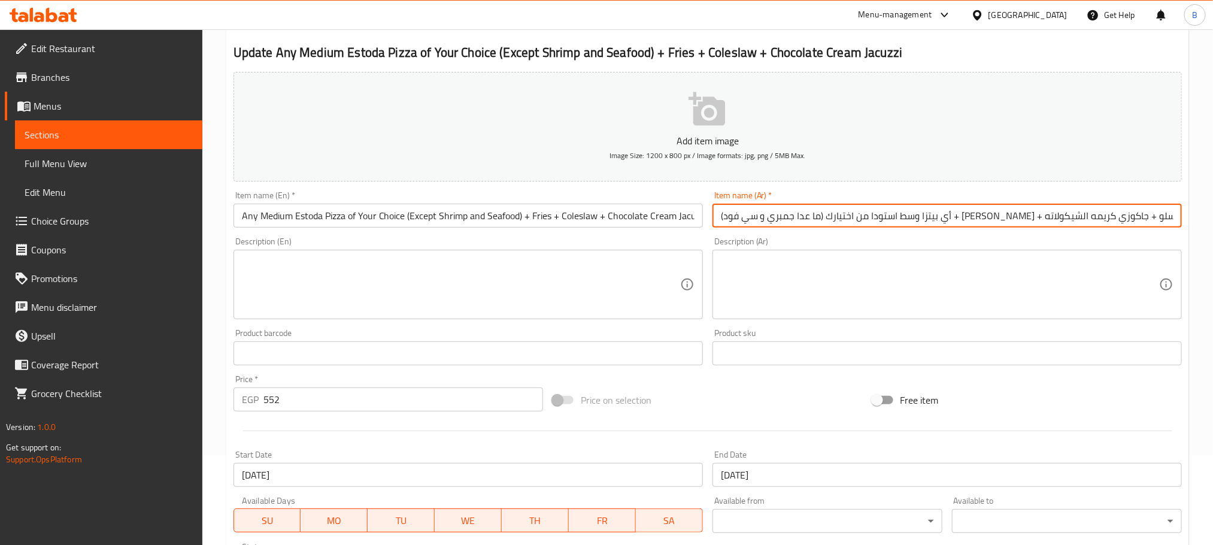
scroll to position [321, 0]
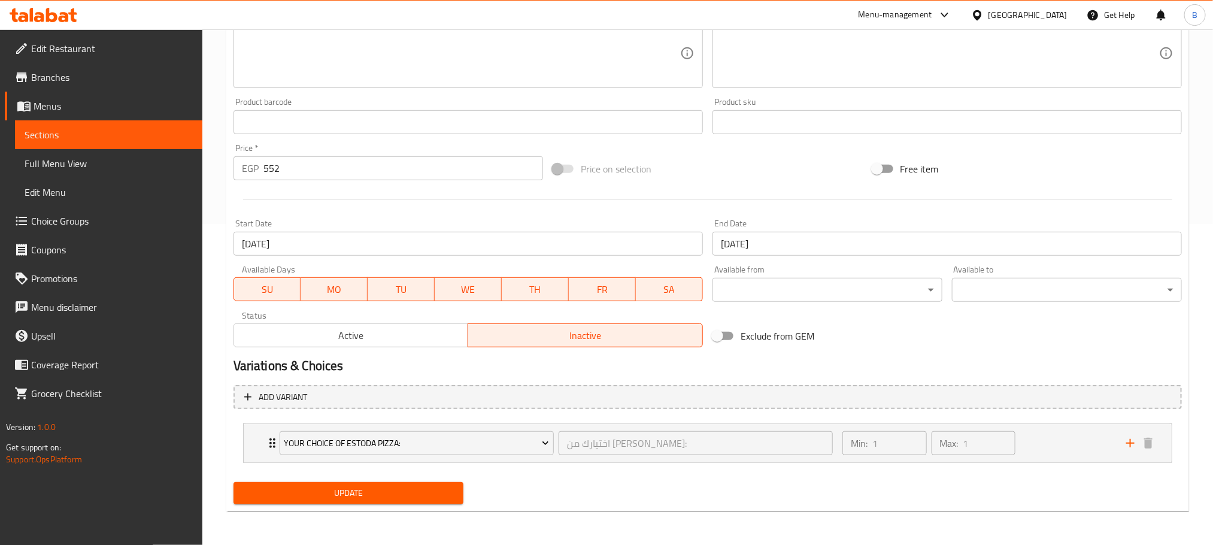
type input "أي بيتزا وسط استودا من اختيارك (ما عدا جمبري و سي فود) + فرايز + كلوسلو + [PERS…"
click at [435, 492] on span "Update" at bounding box center [348, 492] width 211 height 15
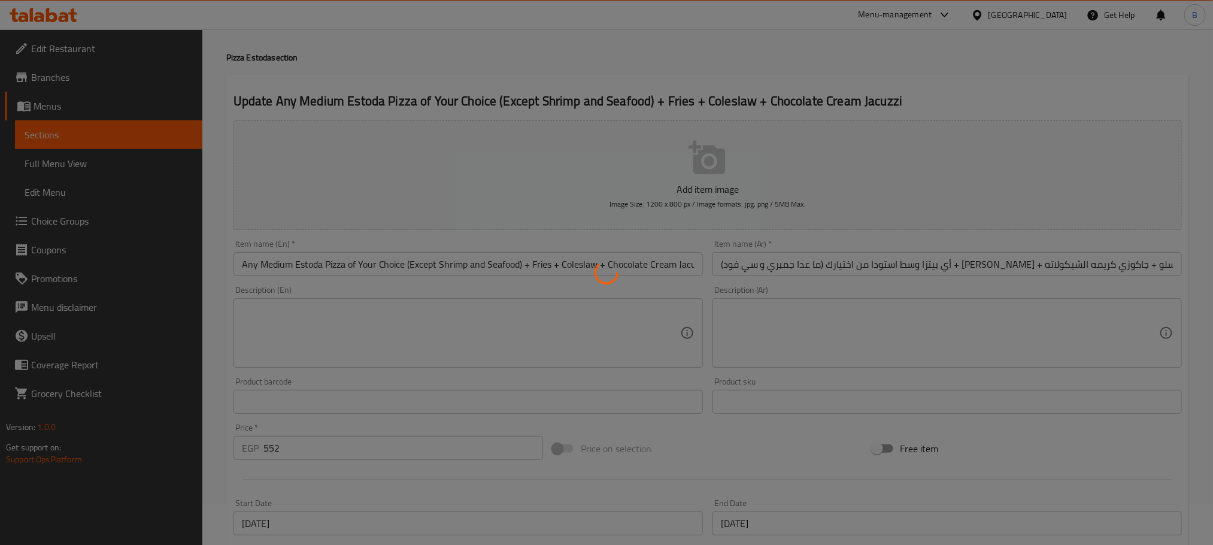
scroll to position [0, 0]
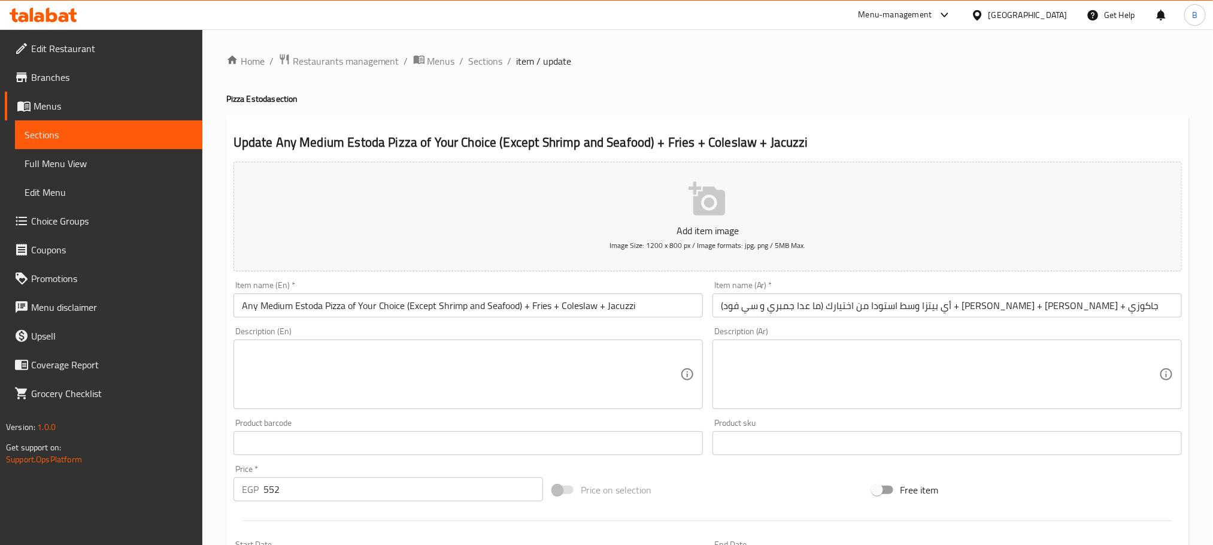
click at [111, 108] on span "Menus" at bounding box center [113, 106] width 159 height 14
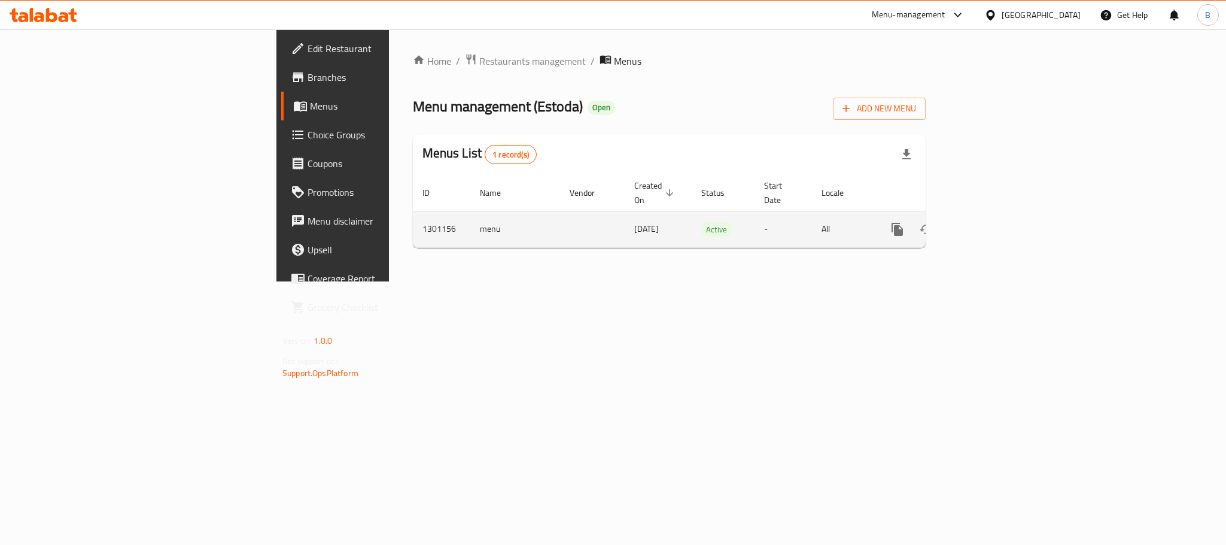
click at [991, 222] on icon "enhanced table" at bounding box center [984, 229] width 14 height 14
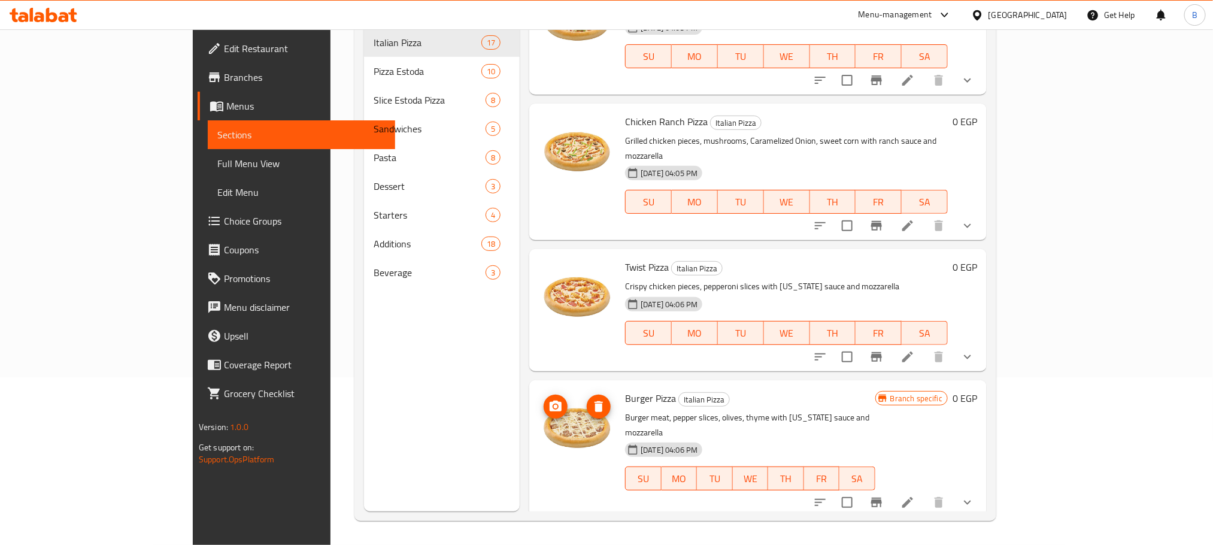
scroll to position [1167, 0]
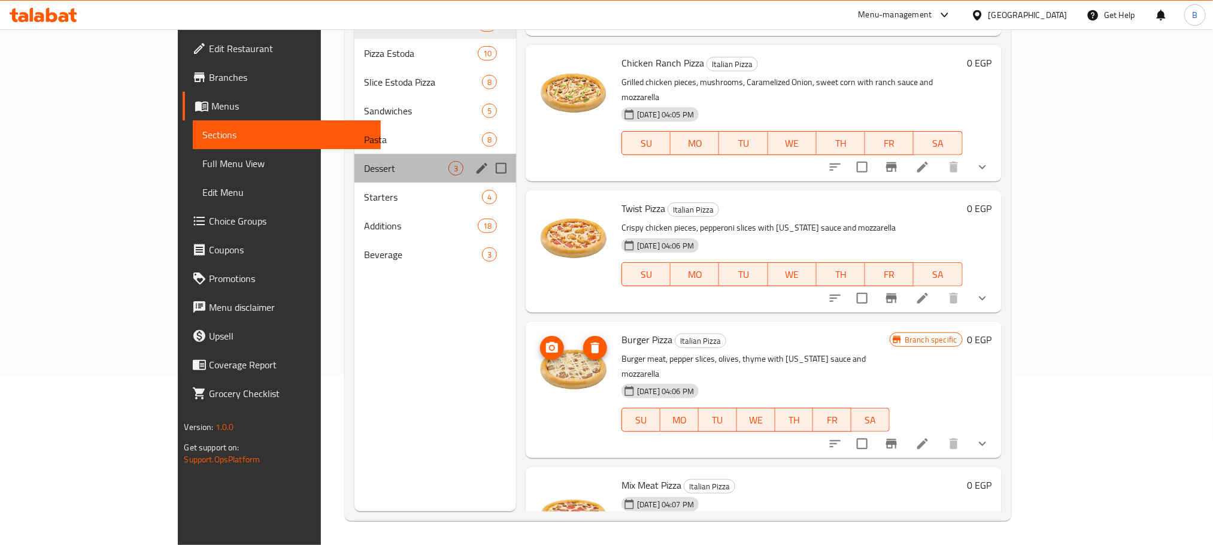
click at [354, 177] on div "Dessert 3" at bounding box center [435, 168] width 162 height 29
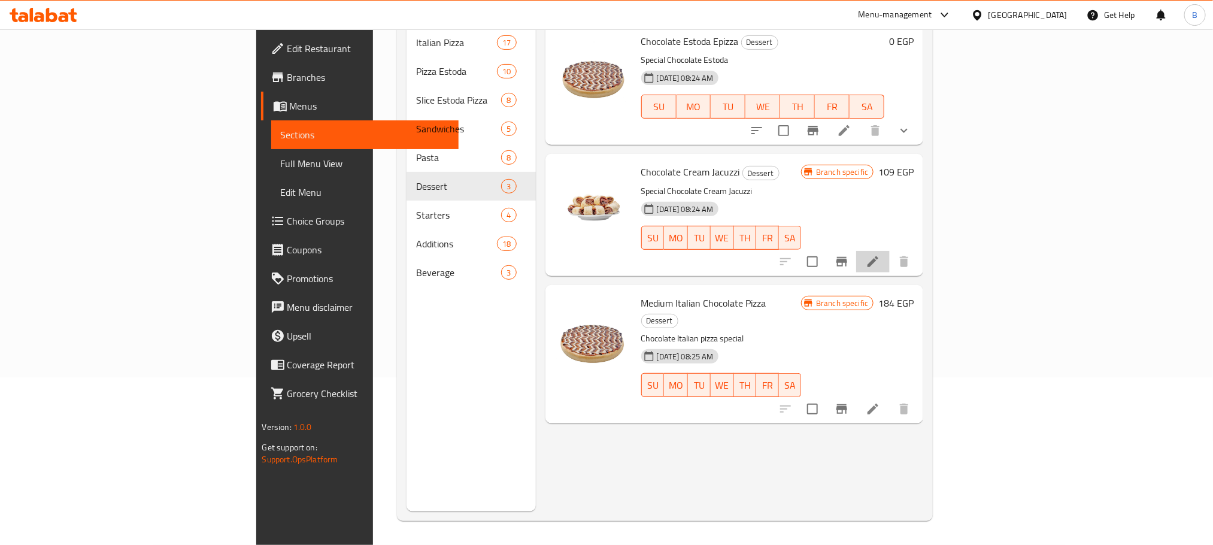
click at [880, 254] on icon at bounding box center [872, 261] width 14 height 14
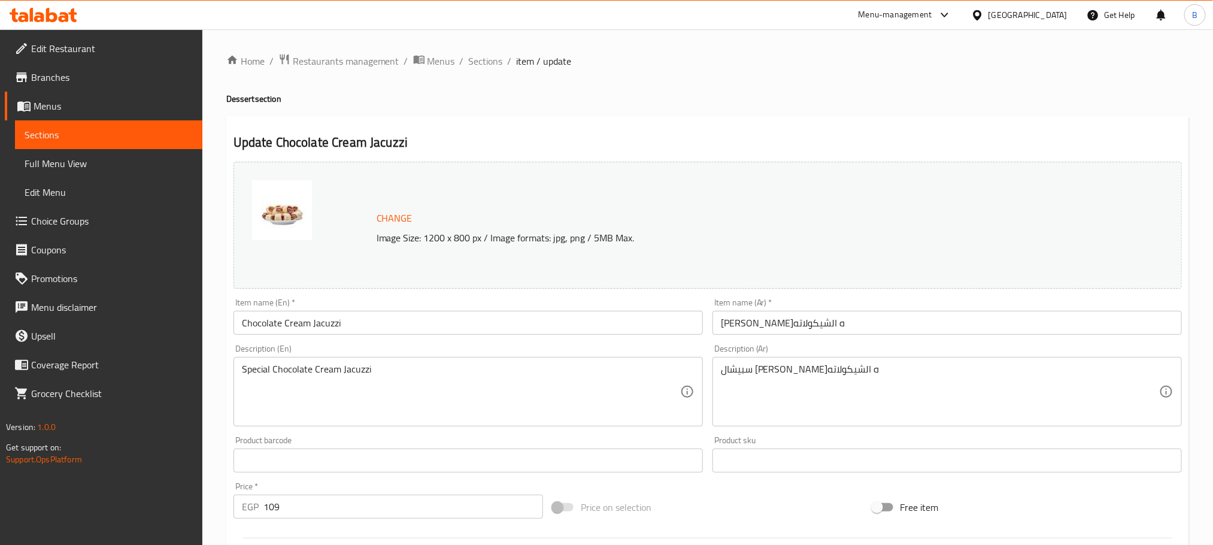
click at [828, 315] on input "[PERSON_NAME]ه الشيكولاته" at bounding box center [946, 323] width 469 height 24
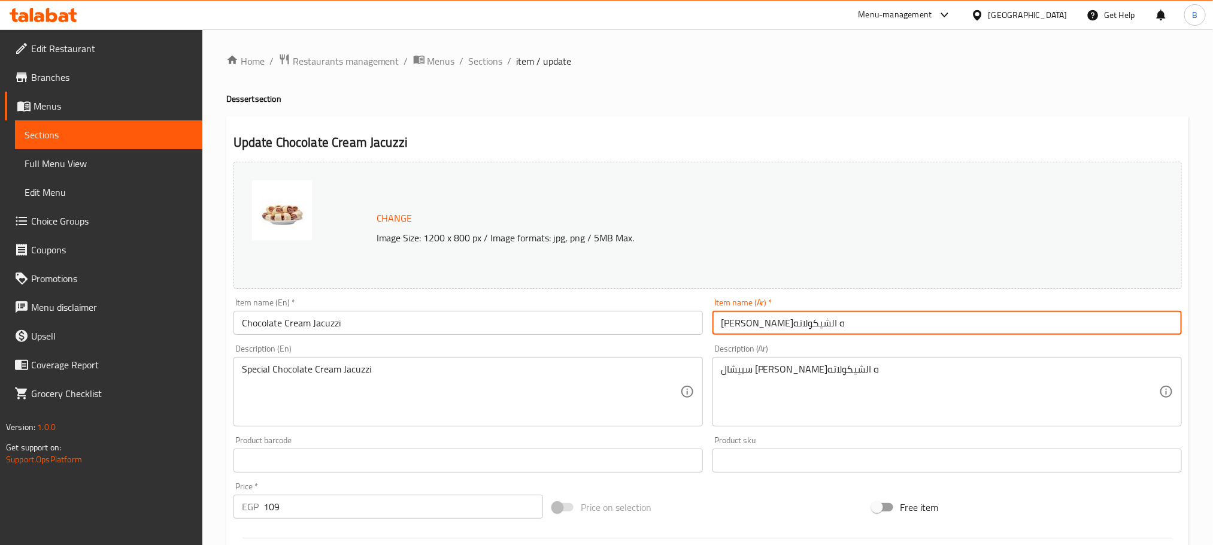
click at [828, 315] on input "[PERSON_NAME]ه الشيكولاته" at bounding box center [946, 323] width 469 height 24
click at [426, 372] on textarea "Special Chocolate Cream Jacuzzi" at bounding box center [461, 391] width 438 height 57
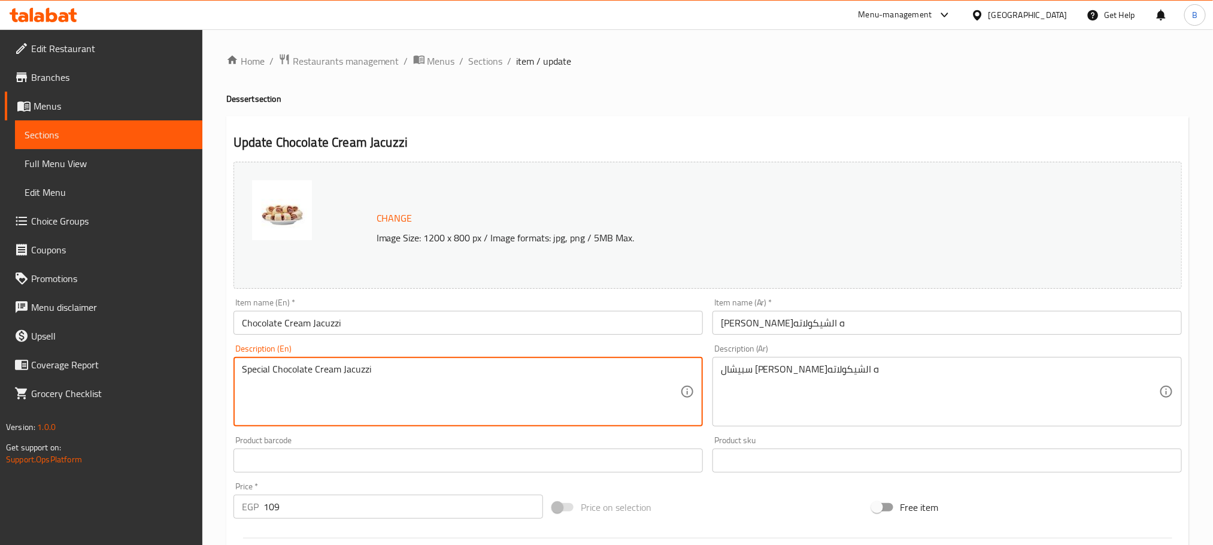
click at [426, 372] on textarea "Special Chocolate Cream Jacuzzi" at bounding box center [461, 391] width 438 height 57
click at [469, 65] on span "Sections" at bounding box center [486, 61] width 34 height 14
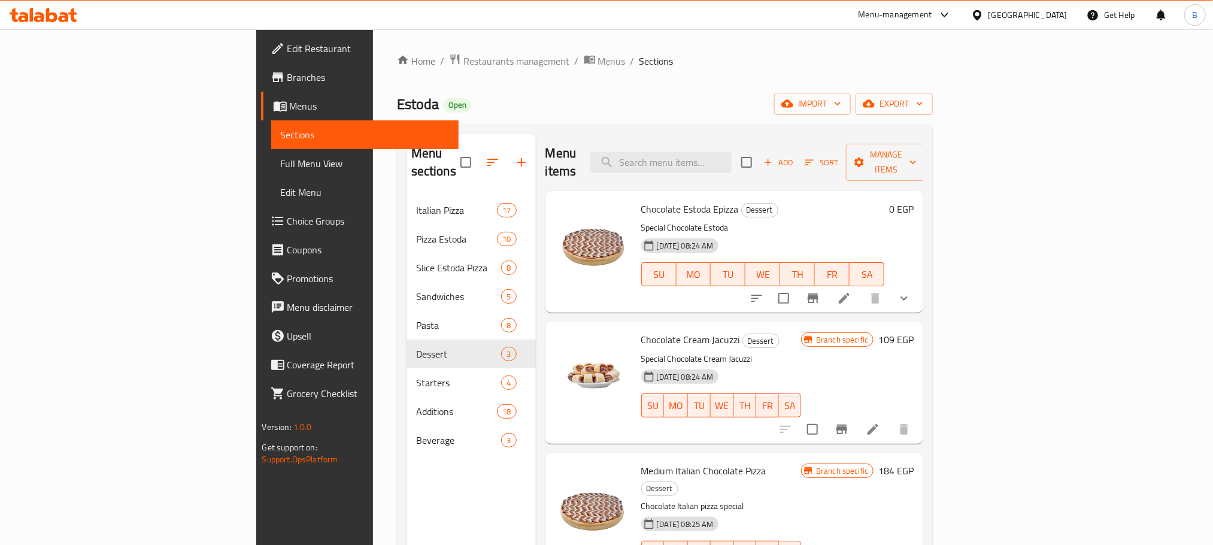
click at [641, 330] on span "Chocolate Cream Jacuzzi" at bounding box center [690, 339] width 99 height 18
copy h6 "Chocolate Cream Jacuzzi"
click at [641, 330] on span "Chocolate Cream Jacuzzi" at bounding box center [690, 339] width 99 height 18
click at [593, 108] on div "Estoda Open import export" at bounding box center [665, 104] width 536 height 22
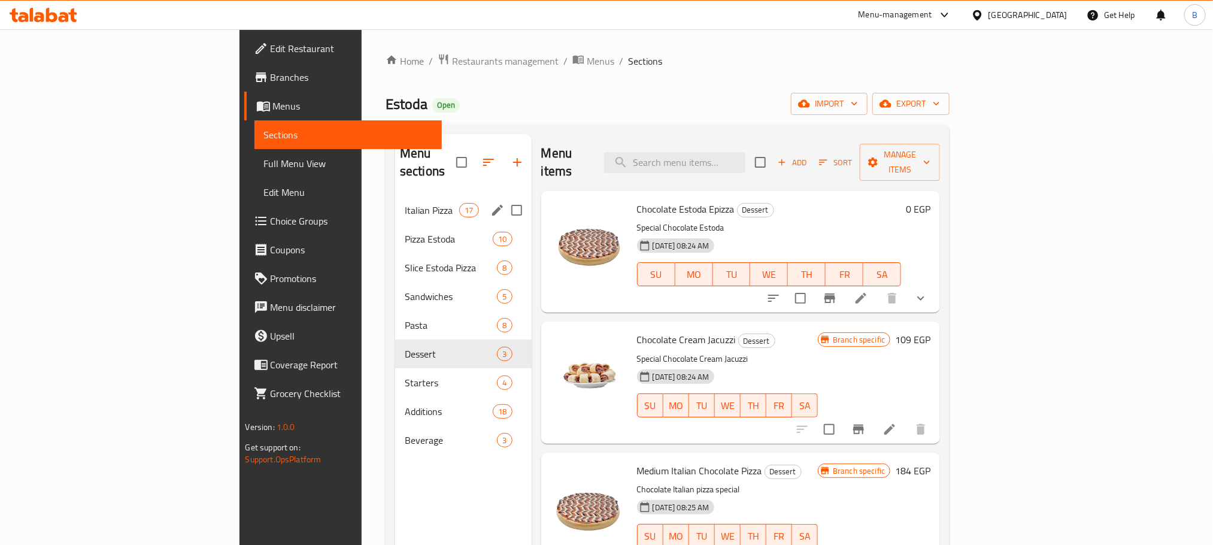
click at [395, 203] on div "Italian Pizza 17" at bounding box center [463, 210] width 136 height 29
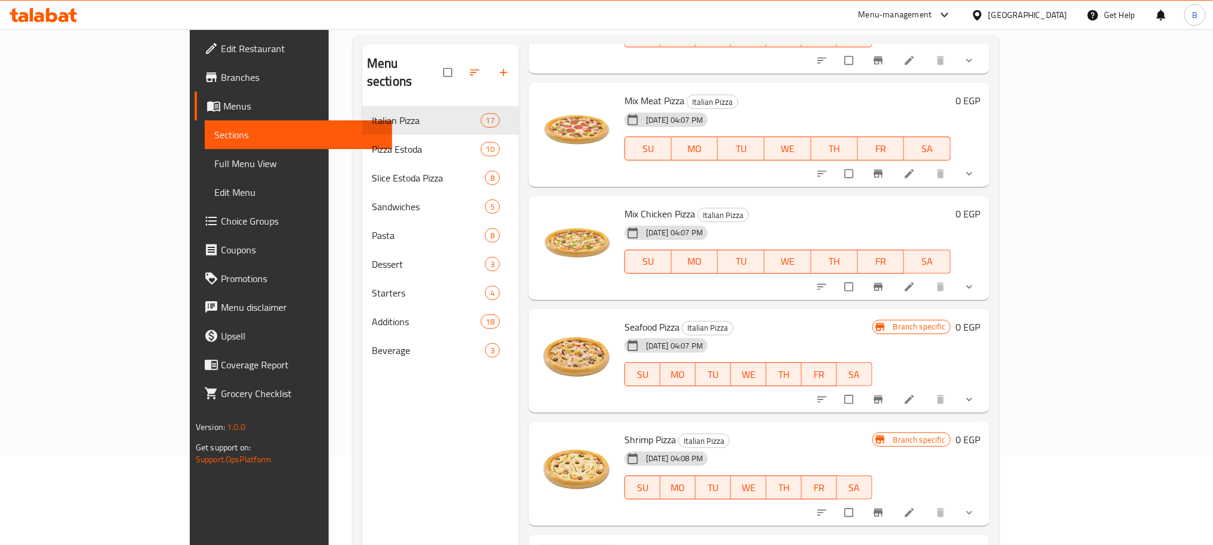
scroll to position [168, 0]
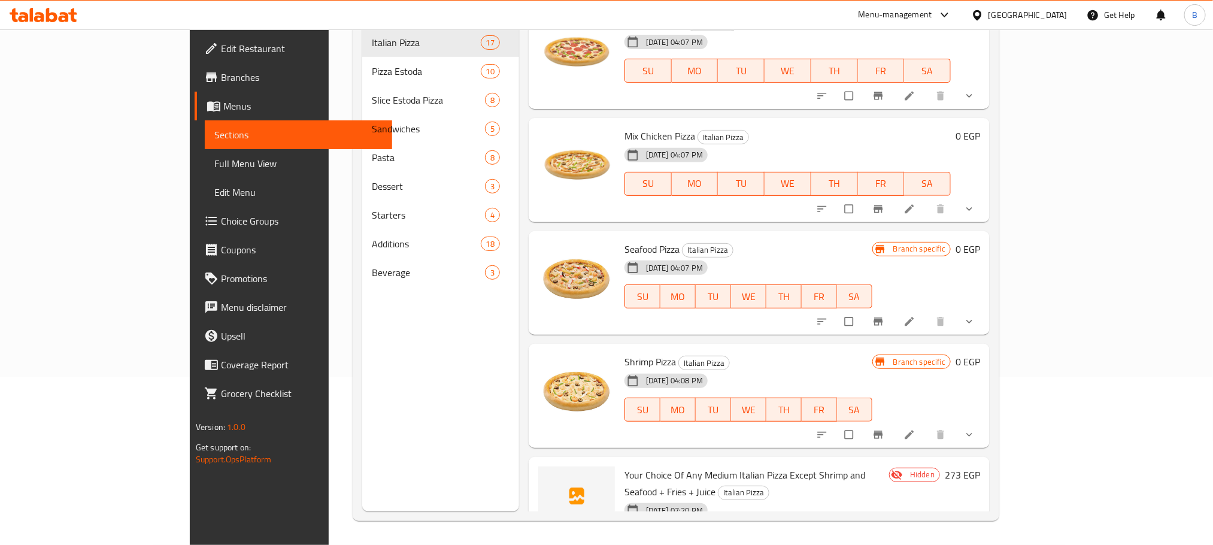
click at [818, 466] on span "Your Choice Of Any Medium Italian Pizza Except Shrimp and Seafood + Fries + Jui…" at bounding box center [744, 483] width 241 height 35
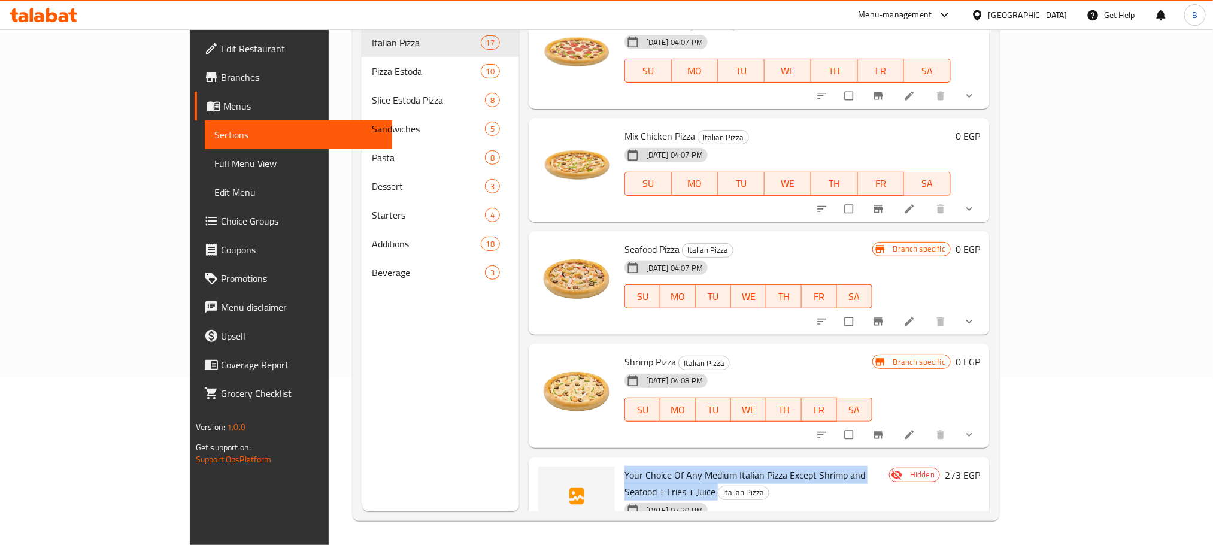
click at [818, 466] on span "Your Choice Of Any Medium Italian Pizza Except Shrimp and Seafood + Fries + Jui…" at bounding box center [744, 483] width 241 height 35
copy h6 "Your Choice Of Any Medium Italian Pizza Except Shrimp and Seafood + Fries + Jui…"
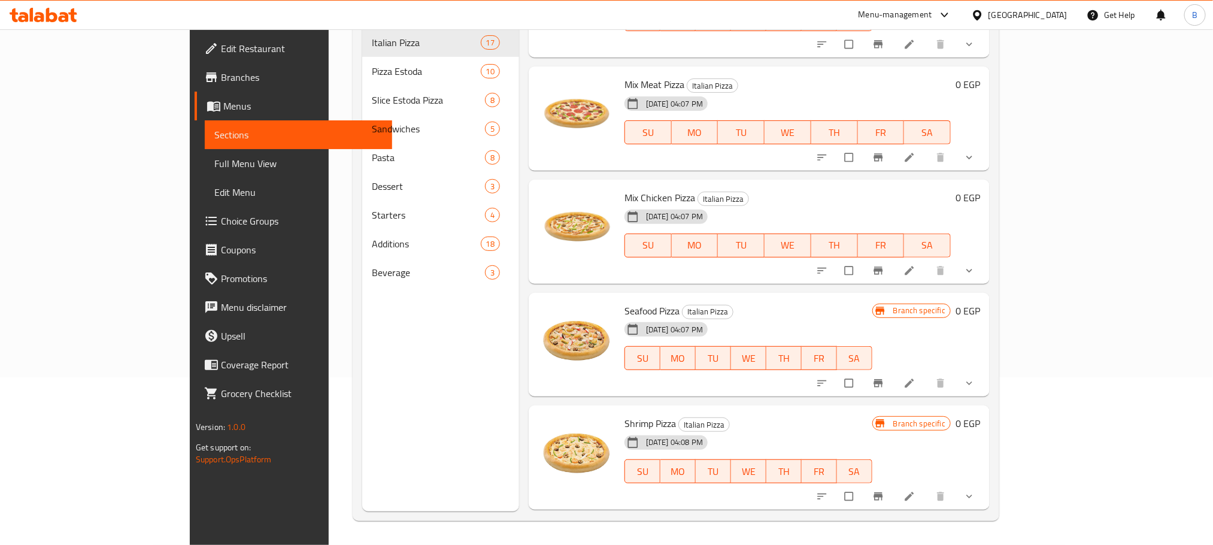
scroll to position [1629, 0]
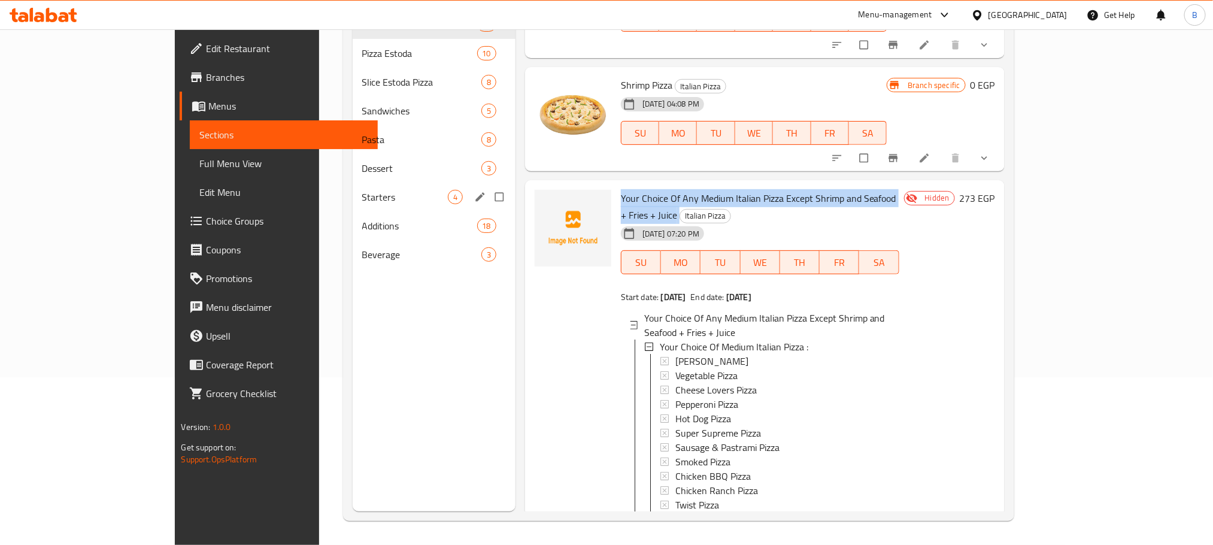
scroll to position [78, 0]
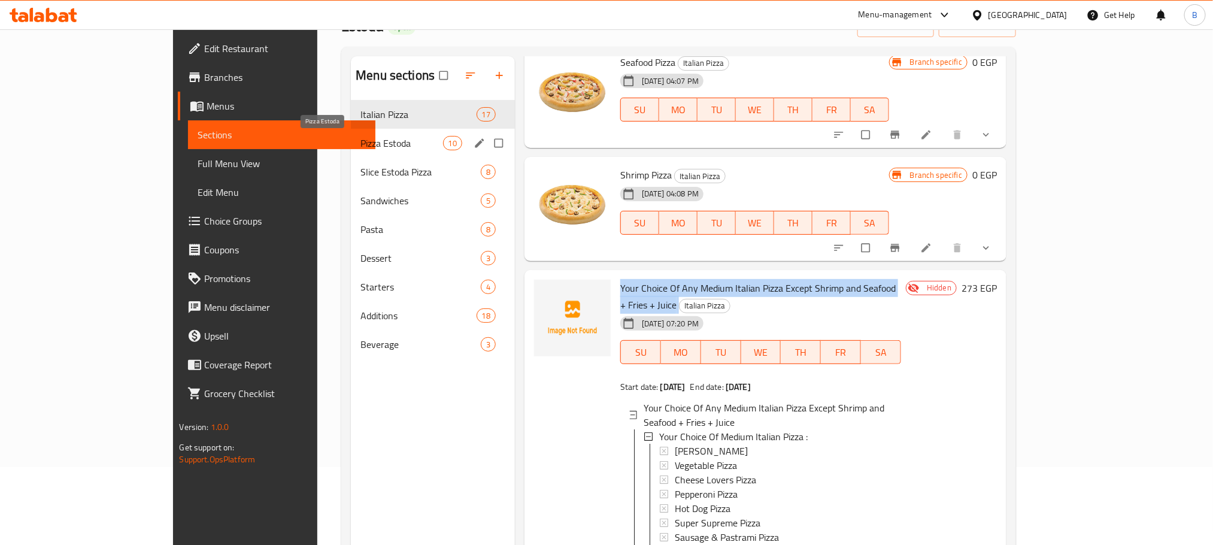
click at [360, 139] on span "Pizza Estoda" at bounding box center [401, 143] width 82 height 14
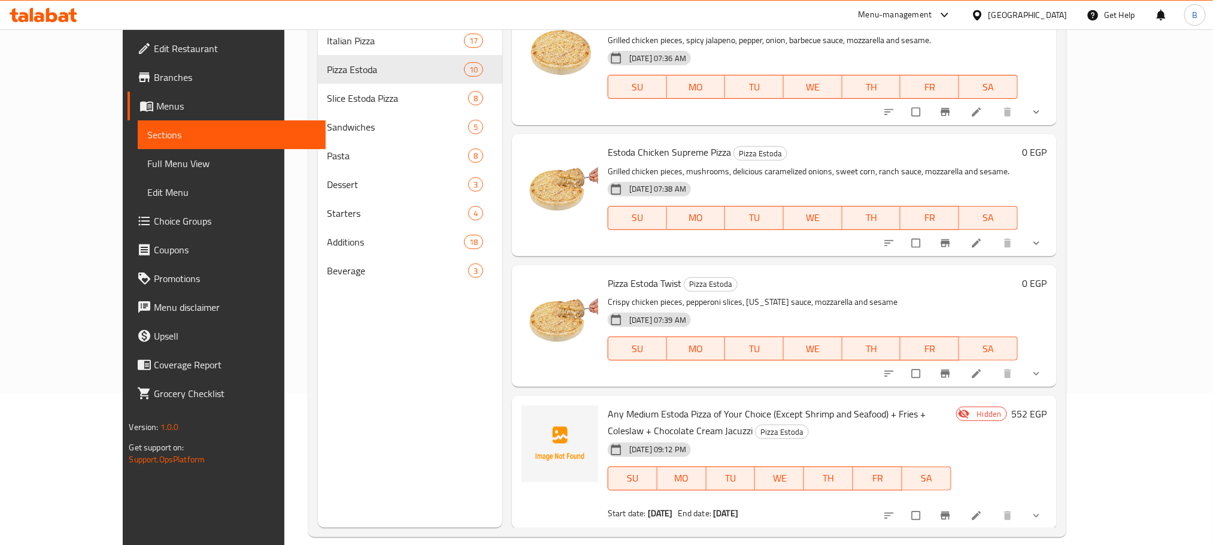
scroll to position [168, 0]
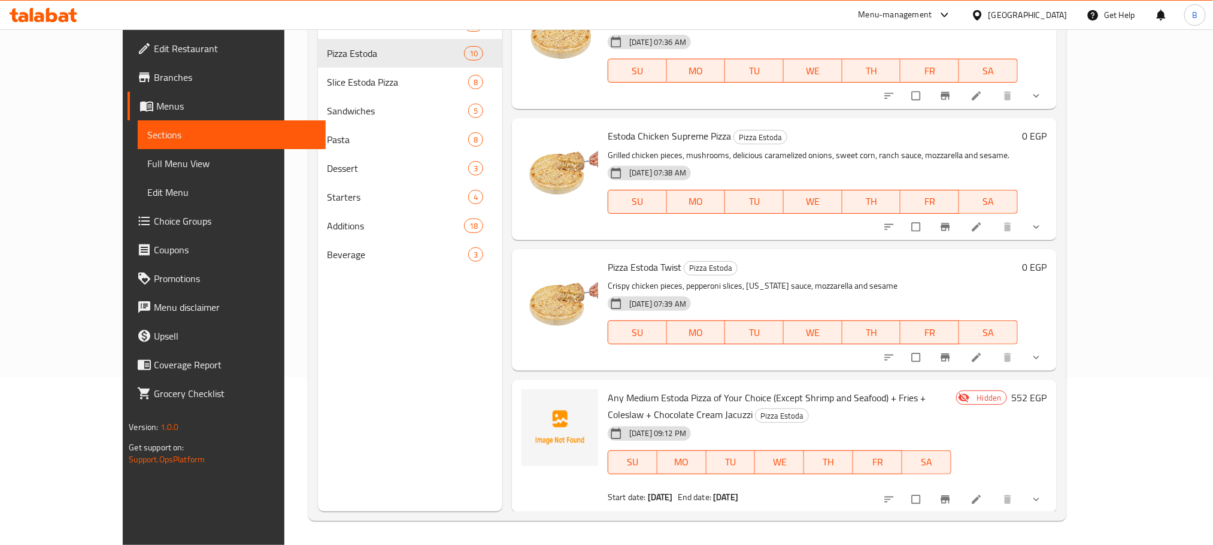
click at [1039, 497] on icon "show more" at bounding box center [1036, 499] width 6 height 4
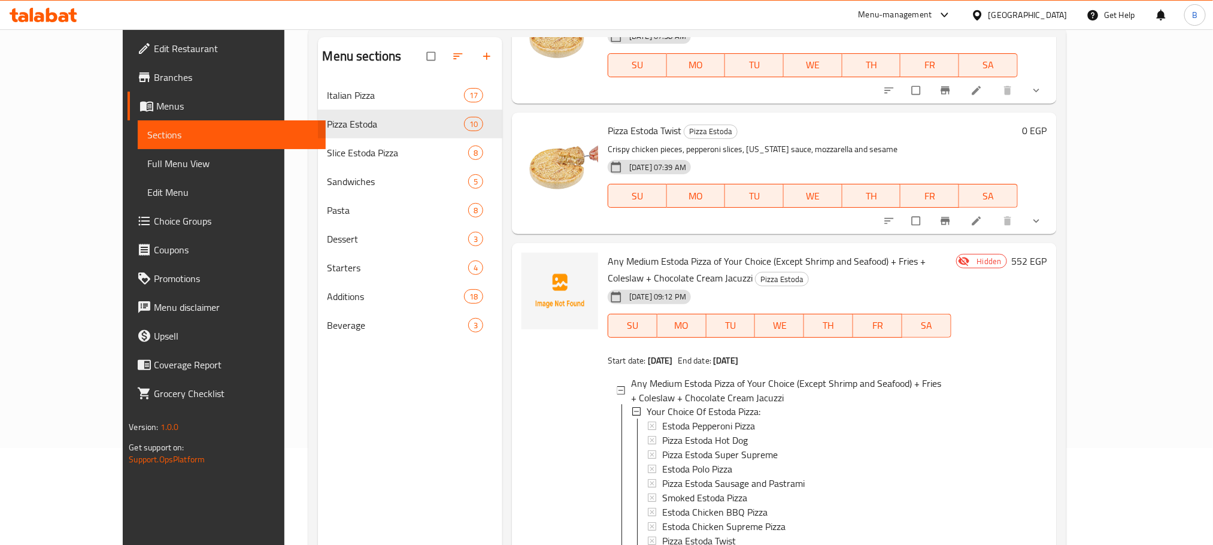
scroll to position [0, 0]
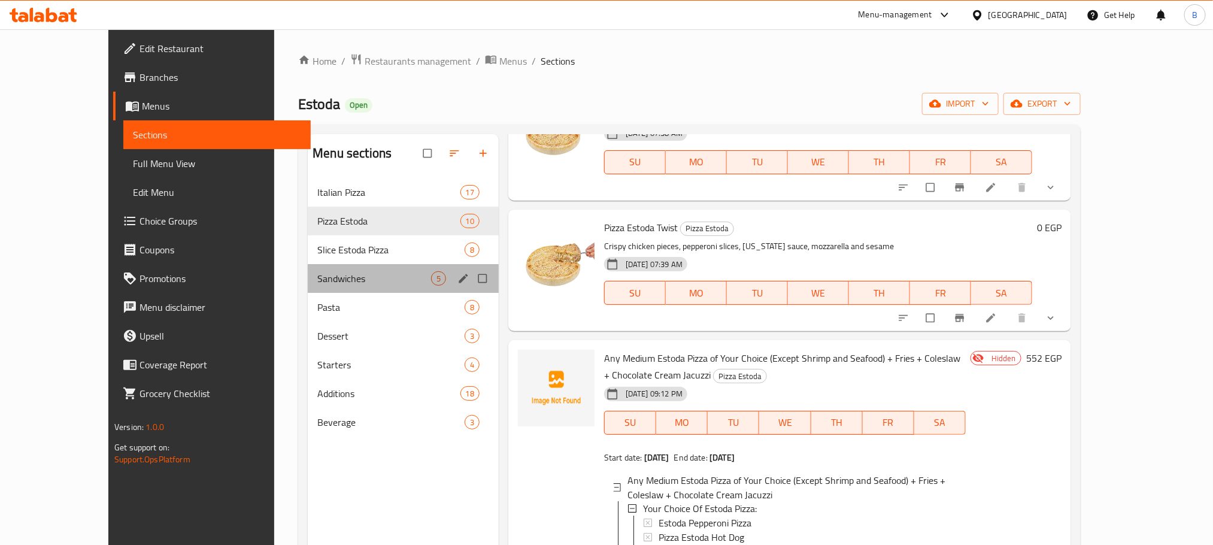
click at [345, 266] on div "Sandwiches 5" at bounding box center [403, 278] width 191 height 29
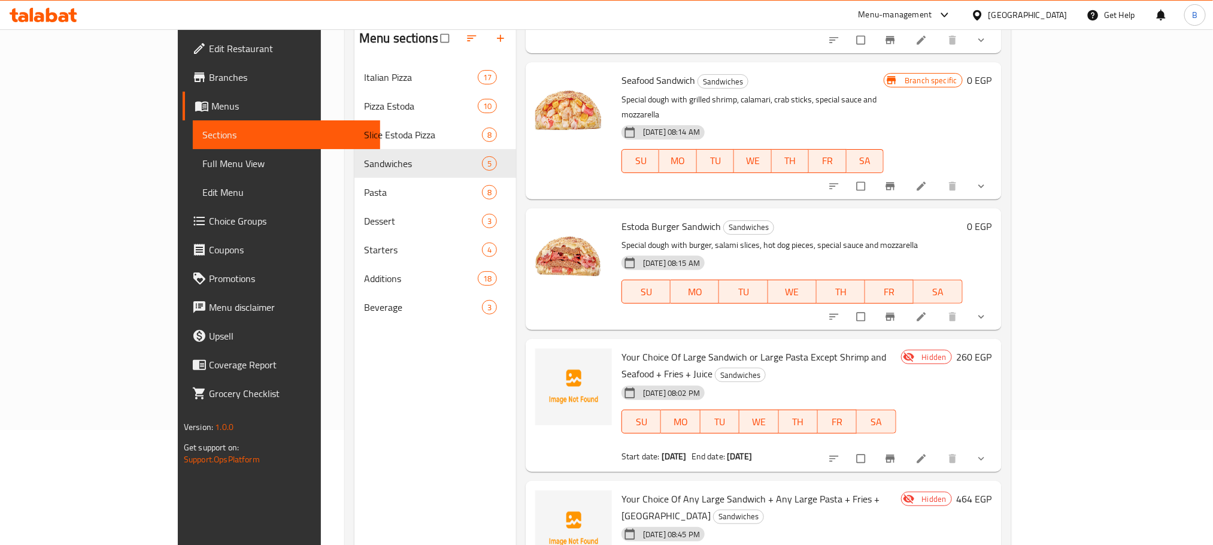
scroll to position [168, 0]
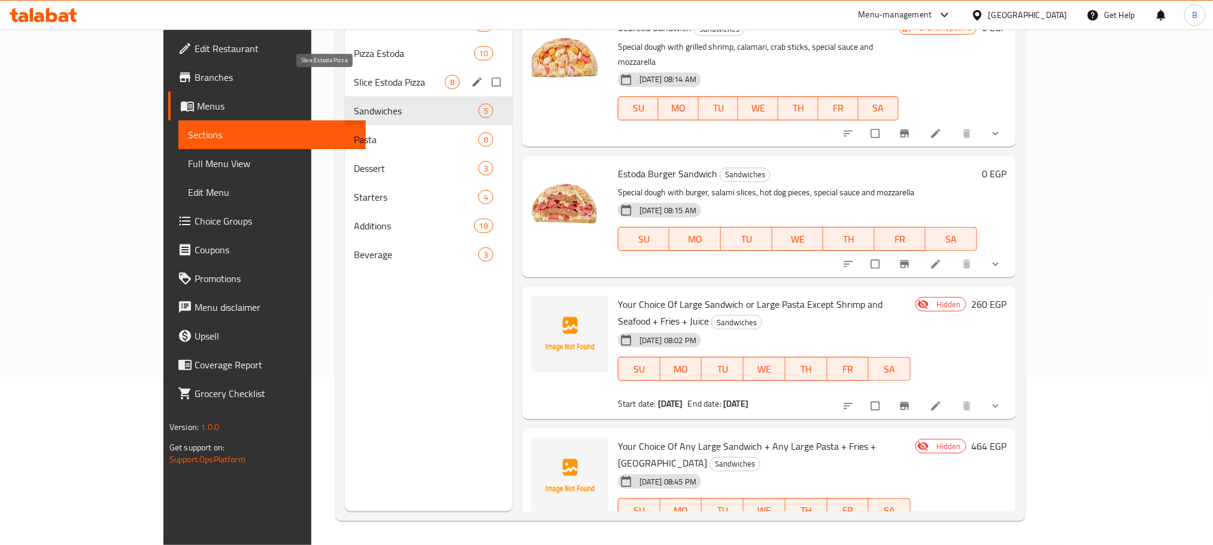
click at [354, 84] on span "Slice Estoda Pizza" at bounding box center [399, 82] width 90 height 14
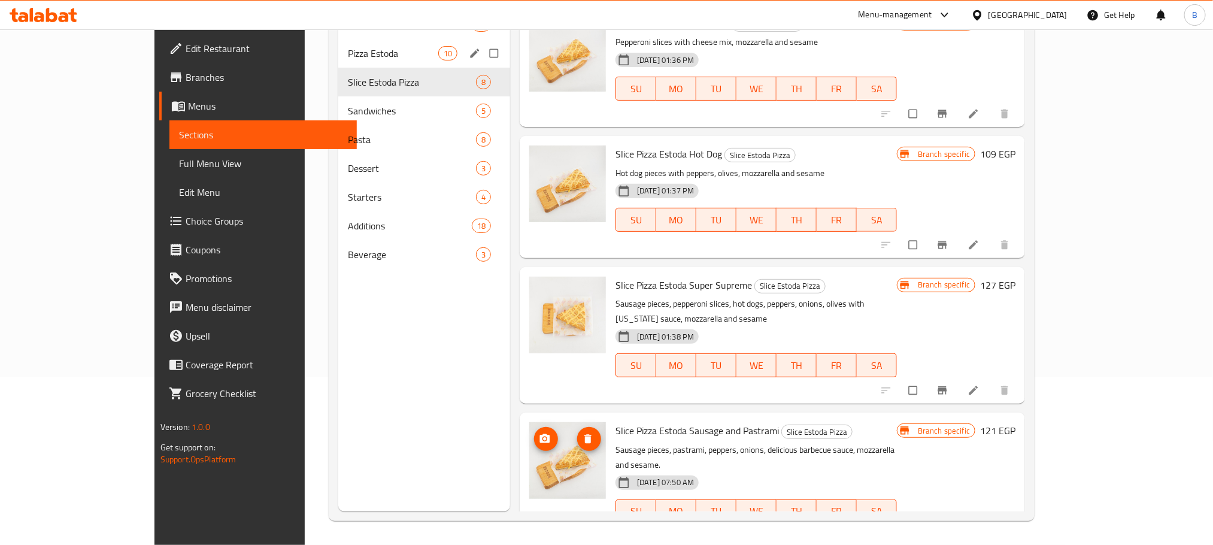
click at [348, 56] on span "Pizza Estoda" at bounding box center [393, 53] width 90 height 14
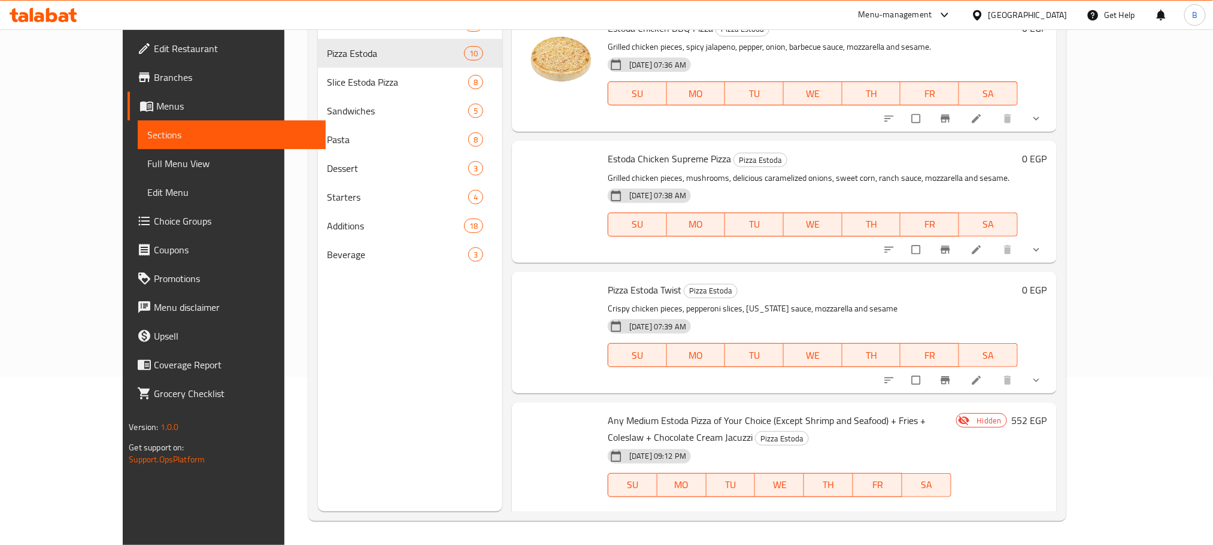
scroll to position [803, 0]
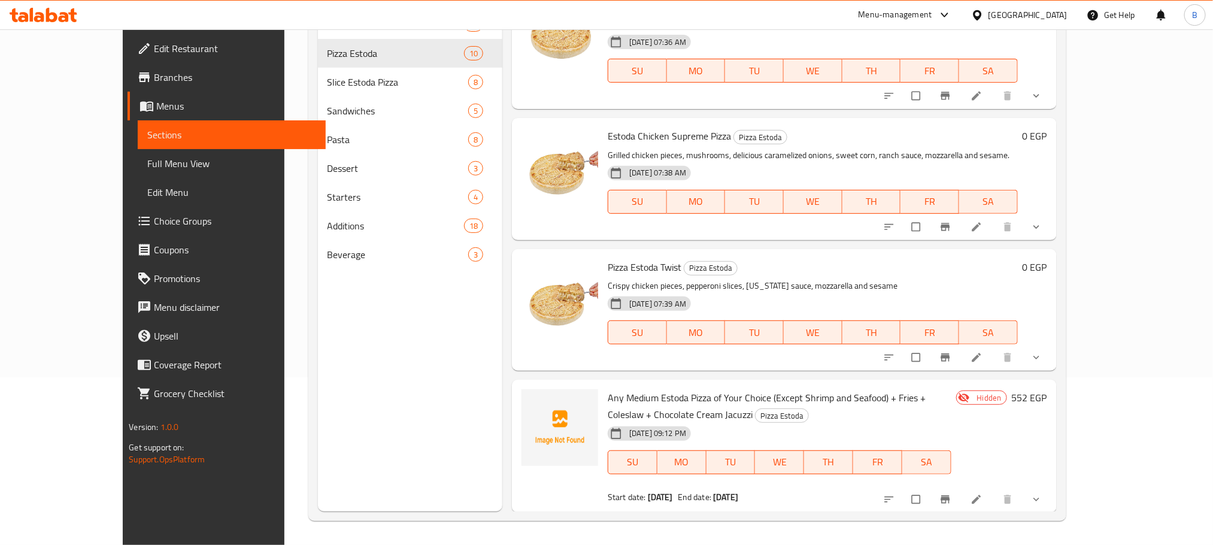
click at [625, 394] on span "Any Medium Estoda Pizza of Your Choice (Except Shrimp and Seafood) + Fries + Co…" at bounding box center [766, 405] width 318 height 35
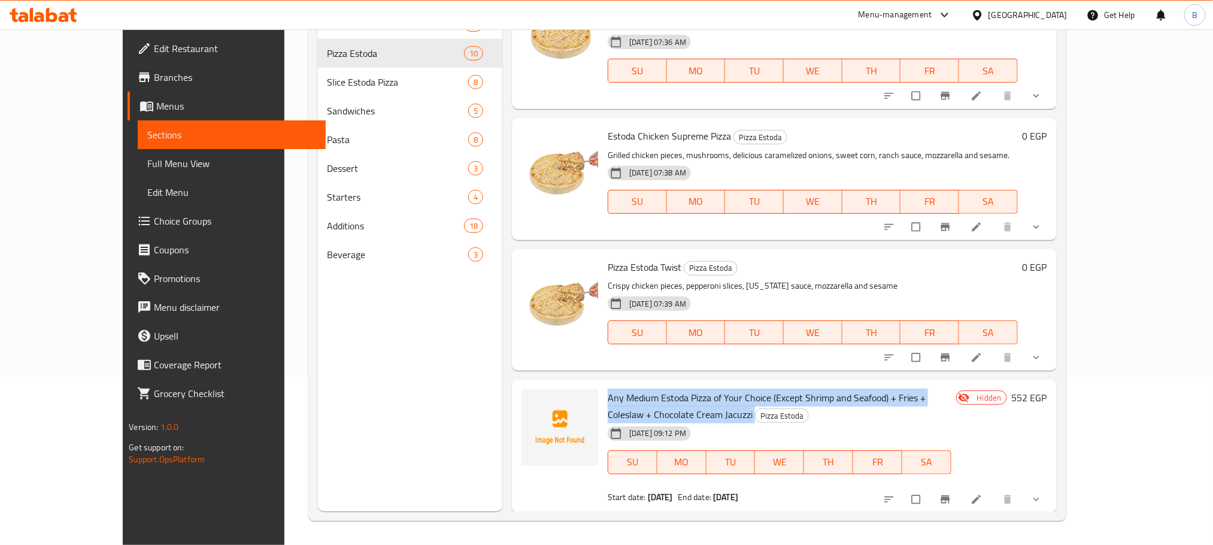
click at [625, 394] on span "Any Medium Estoda Pizza of Your Choice (Except Shrimp and Seafood) + Fries + Co…" at bounding box center [766, 405] width 318 height 35
copy h6 "Any Medium Estoda Pizza of Your Choice (Except Shrimp and Seafood) + Fries + Co…"
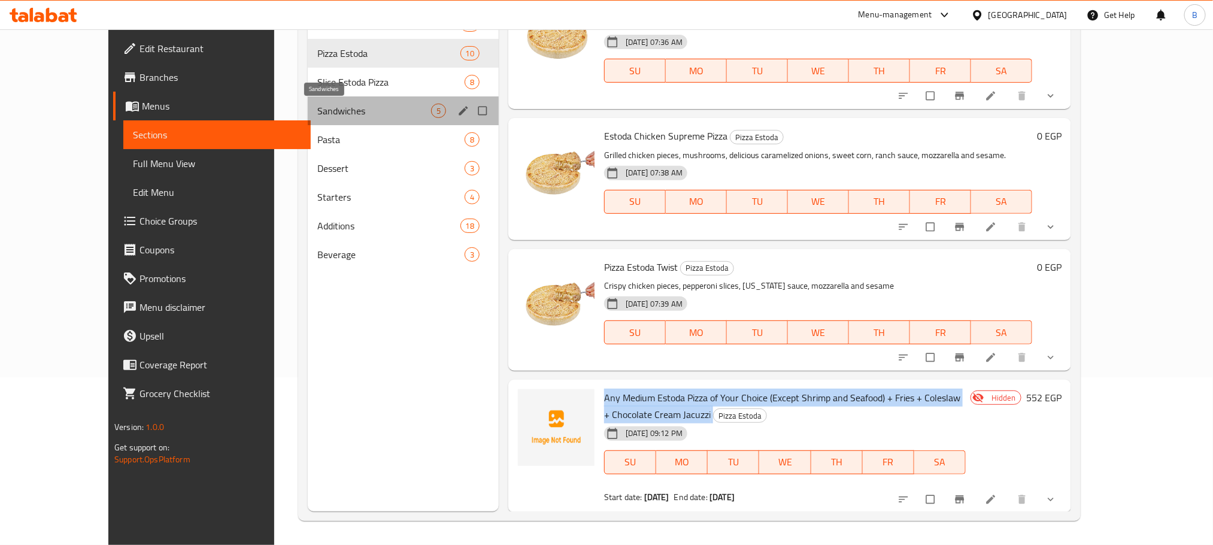
click at [317, 117] on span "Sandwiches" at bounding box center [374, 111] width 114 height 14
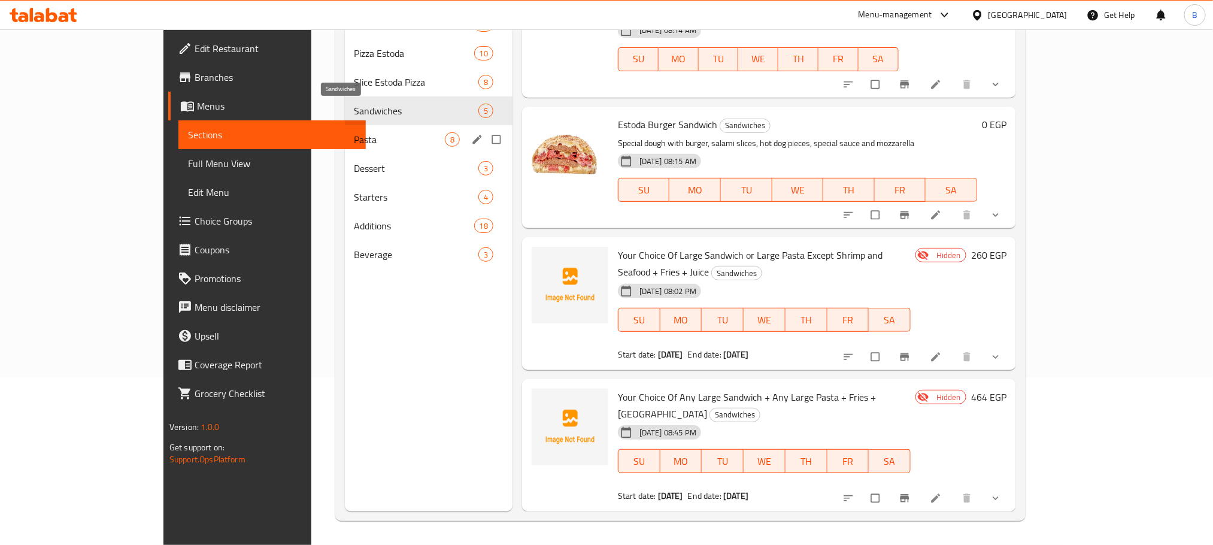
scroll to position [126, 0]
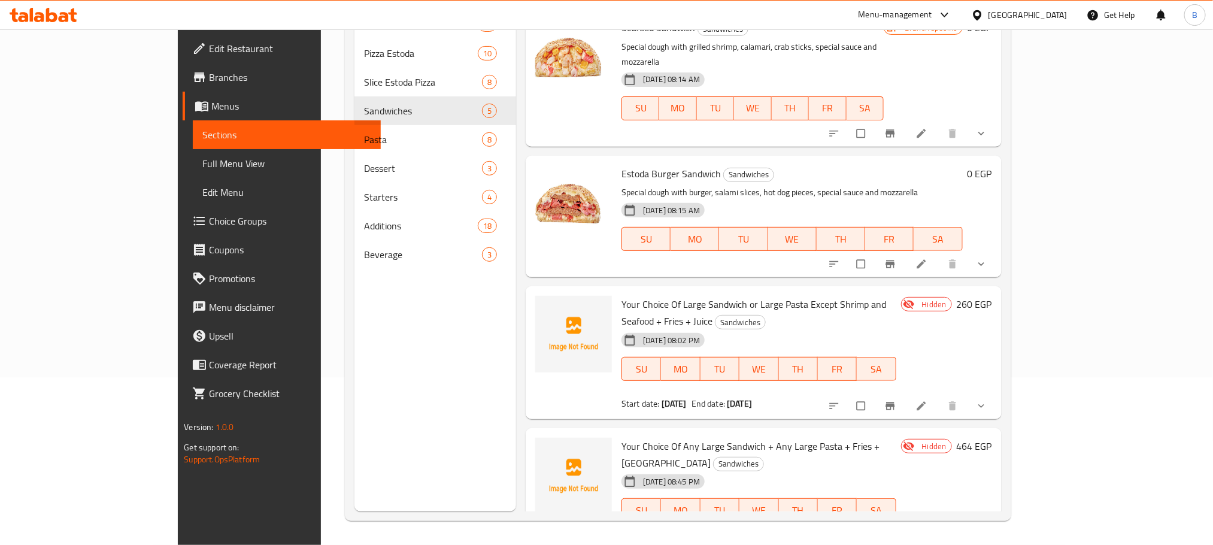
click at [722, 295] on span "Your Choice Of Large Sandwich or Large Pasta Except Shrimp and Seafood + Fries …" at bounding box center [753, 312] width 265 height 35
click at [721, 295] on span "Your Choice Of Large Sandwich or Large Pasta Except Shrimp and Seafood + Fries …" at bounding box center [753, 312] width 265 height 35
click at [987, 400] on icon "show more" at bounding box center [981, 406] width 12 height 12
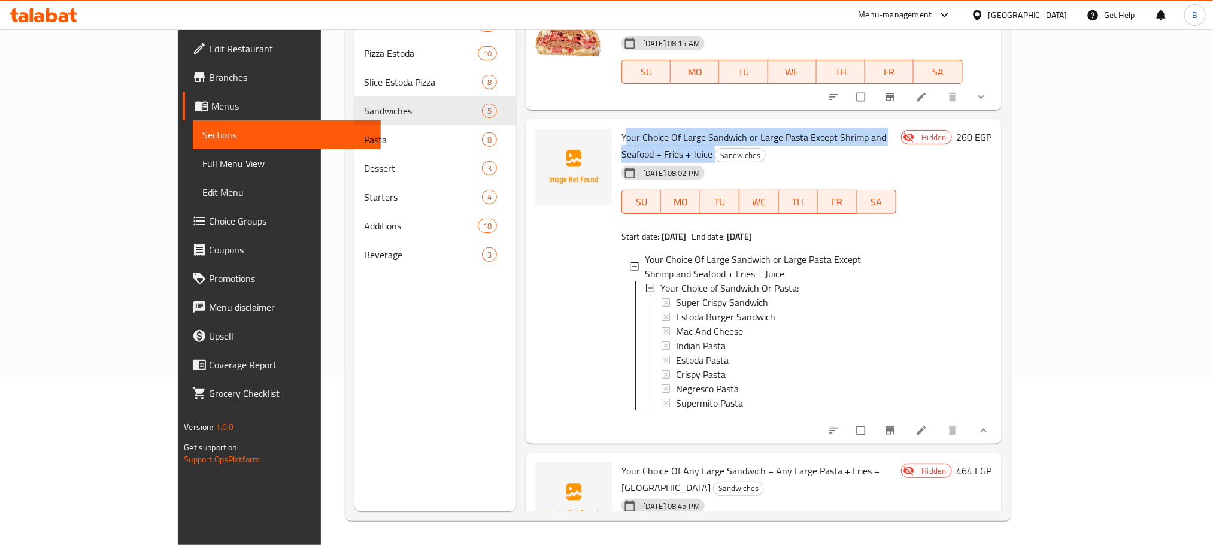
scroll to position [227, 0]
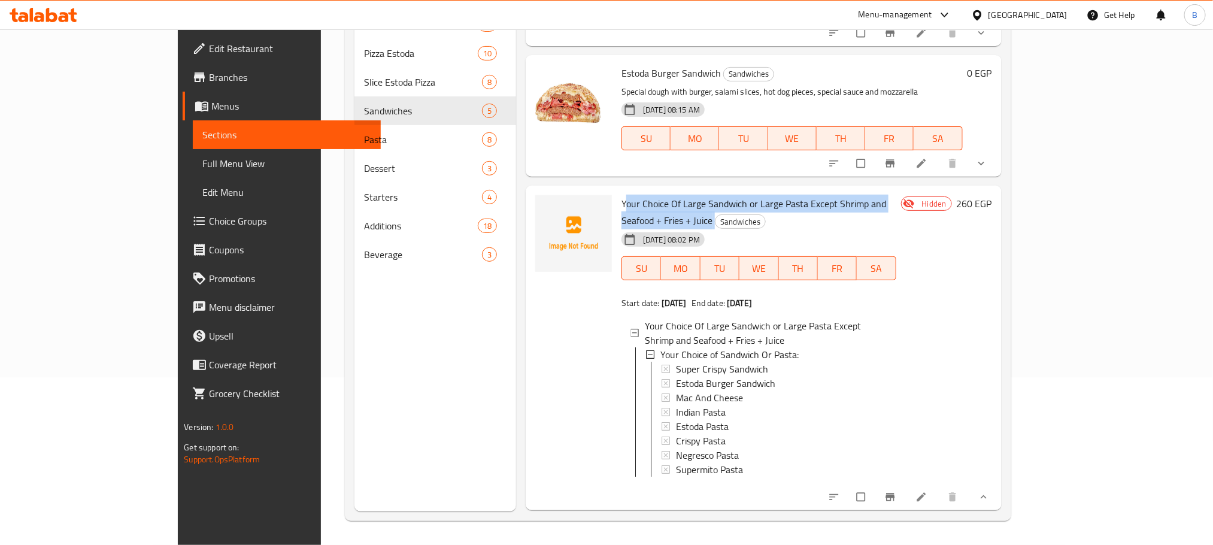
copy h6 "Your Choice Of Large Sandwich or Large Pasta Except Shrimp and Seafood + Fries …"
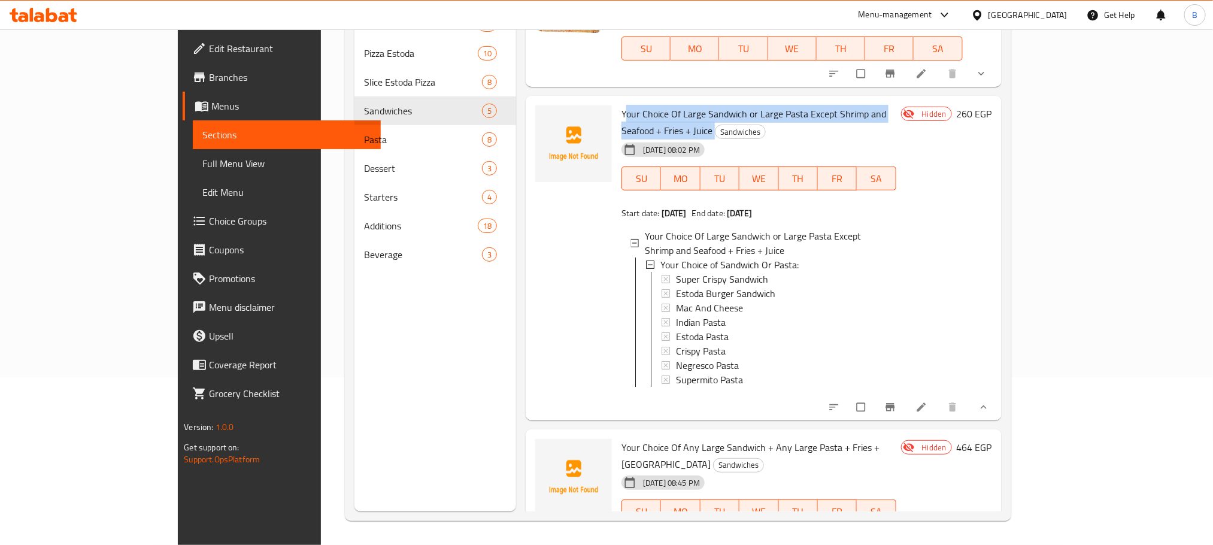
scroll to position [2, 0]
click at [656, 438] on span "Your Choice Of Any Large Sandwich + Any Large Pasta + Fries + [GEOGRAPHIC_DATA]" at bounding box center [750, 455] width 258 height 35
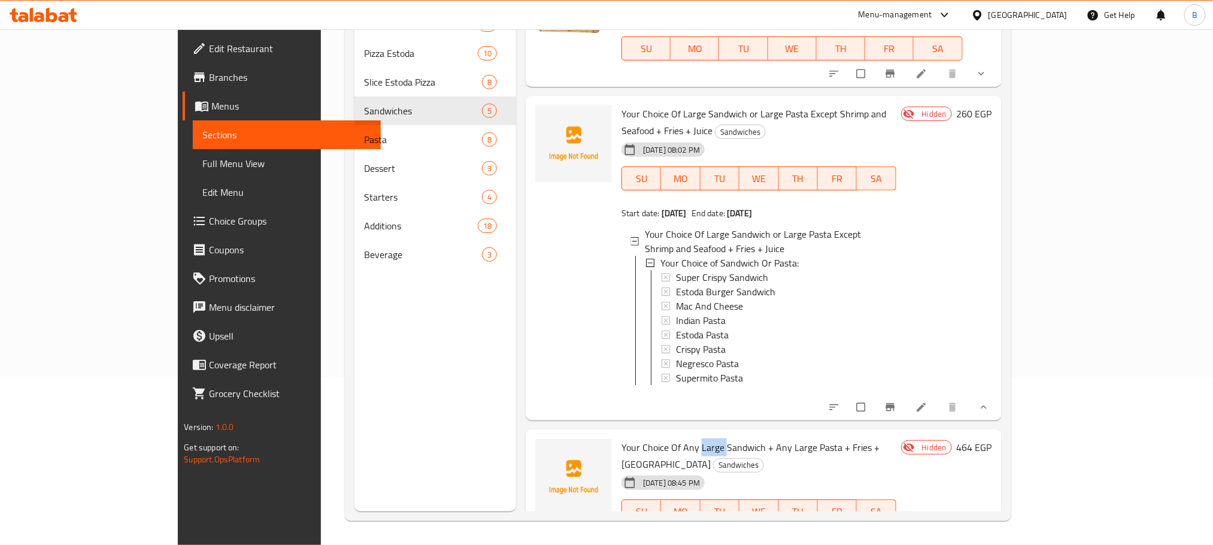
click at [656, 438] on span "Your Choice Of Any Large Sandwich + Any Large Pasta + Fries + [GEOGRAPHIC_DATA]" at bounding box center [750, 455] width 258 height 35
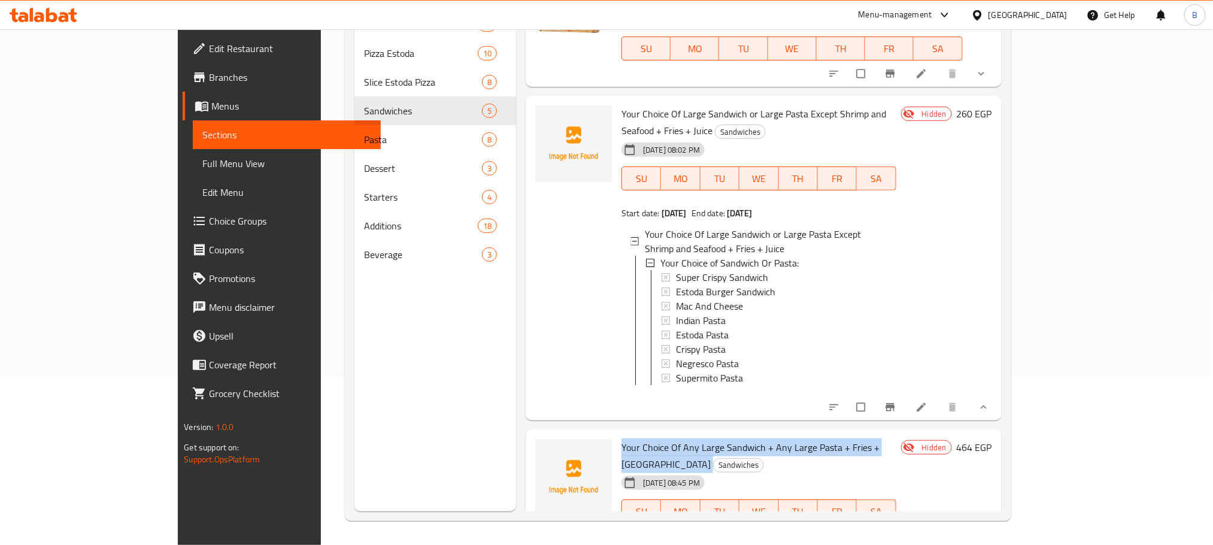
click at [656, 438] on span "Your Choice Of Any Large Sandwich + Any Large Pasta + Fries + [GEOGRAPHIC_DATA]" at bounding box center [750, 455] width 258 height 35
copy h6 "Your Choice Of Any Large Sandwich + Any Large Pasta + Fries + [GEOGRAPHIC_DATA]"
click at [987, 542] on icon "show more" at bounding box center [981, 548] width 12 height 12
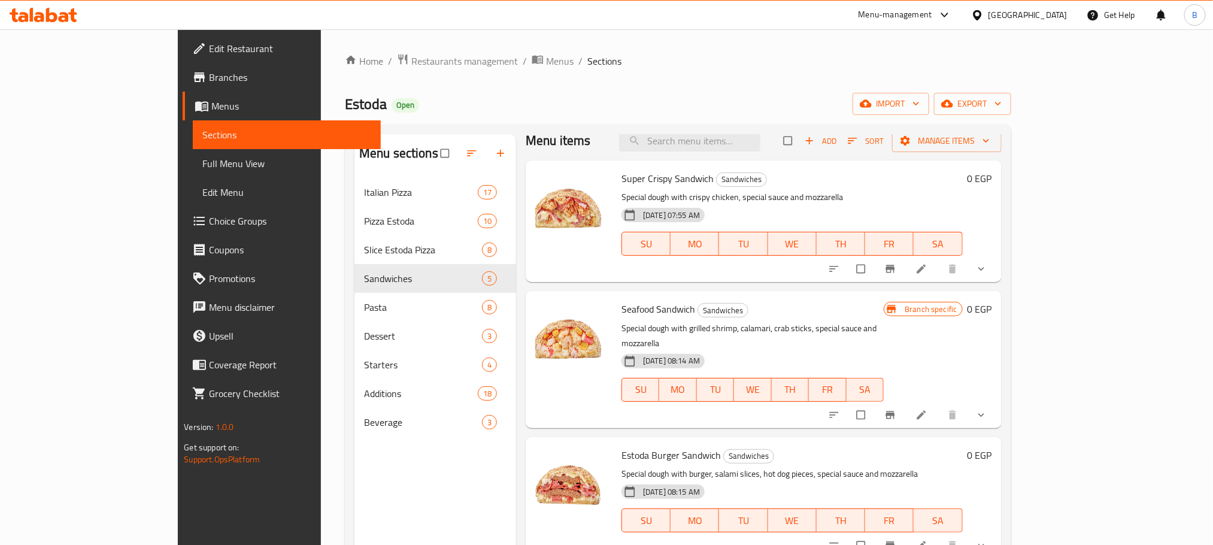
scroll to position [0, 0]
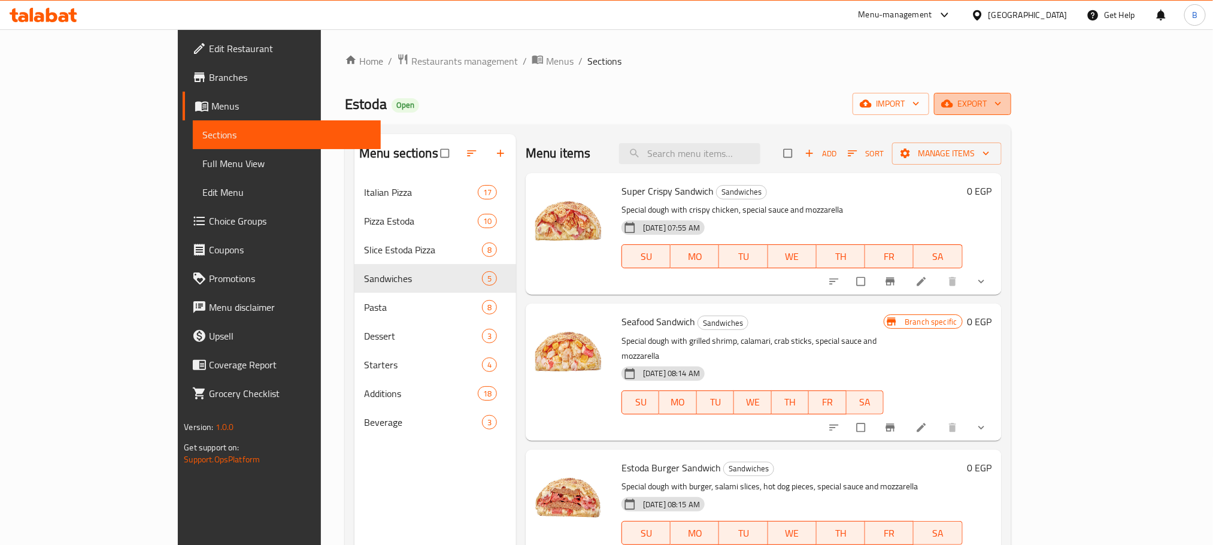
click at [1011, 111] on button "export" at bounding box center [972, 104] width 77 height 22
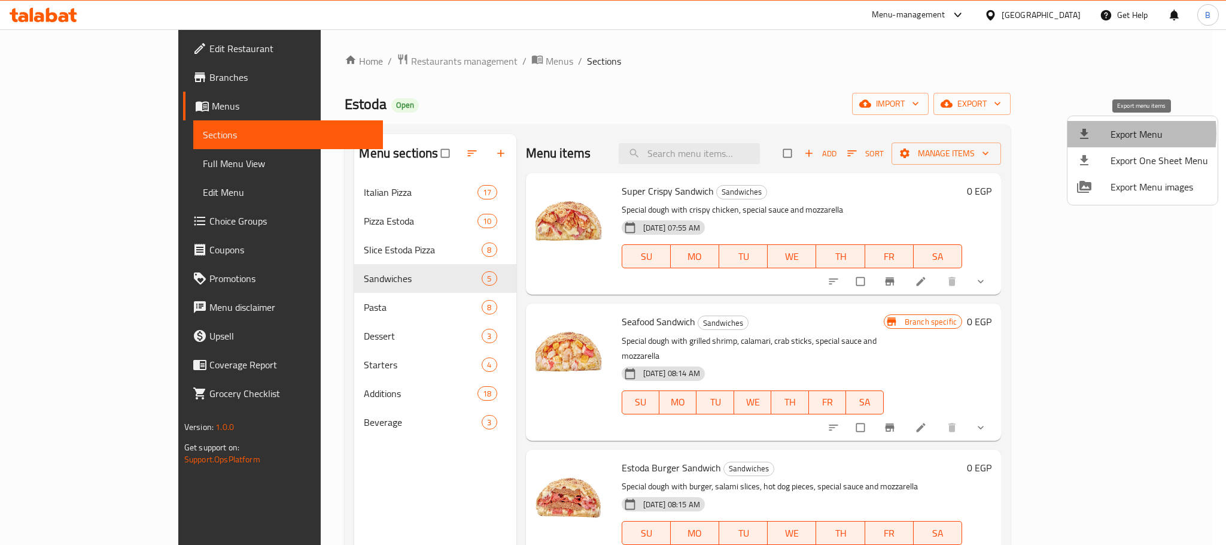
click at [1089, 133] on icon at bounding box center [1084, 134] width 14 height 14
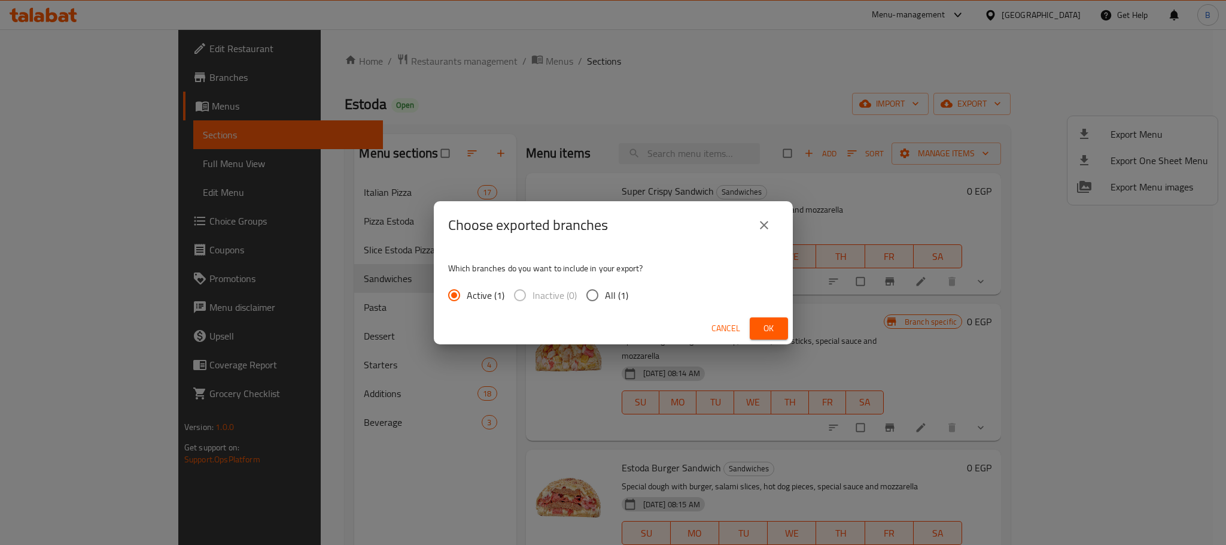
click at [602, 300] on input "All (1)" at bounding box center [592, 294] width 25 height 25
radio input "true"
click at [754, 329] on button "Ok" at bounding box center [769, 328] width 38 height 22
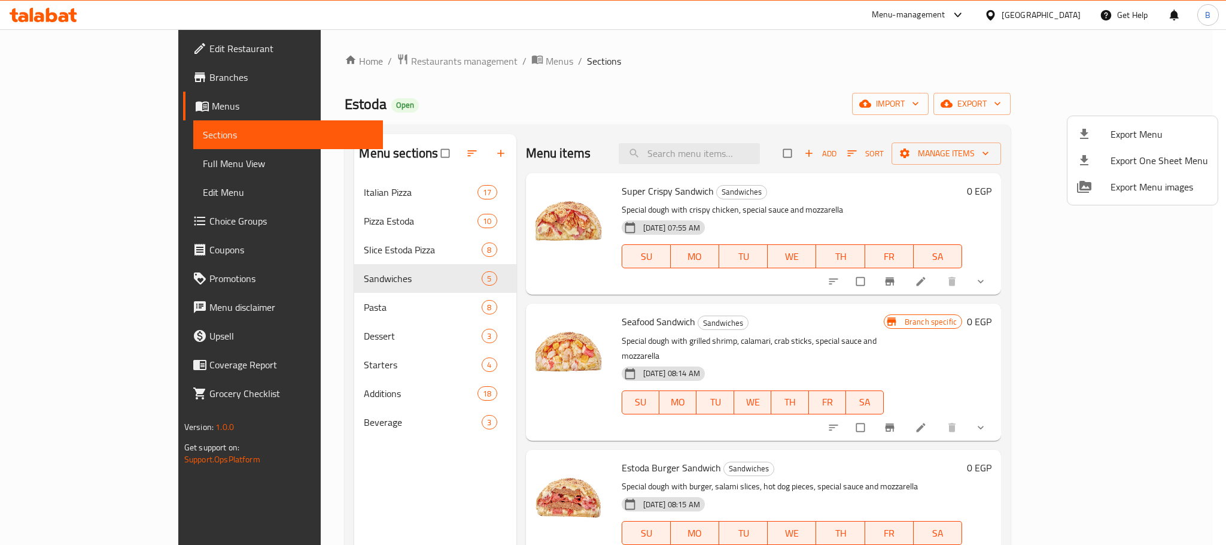
click at [271, 187] on div at bounding box center [613, 272] width 1226 height 545
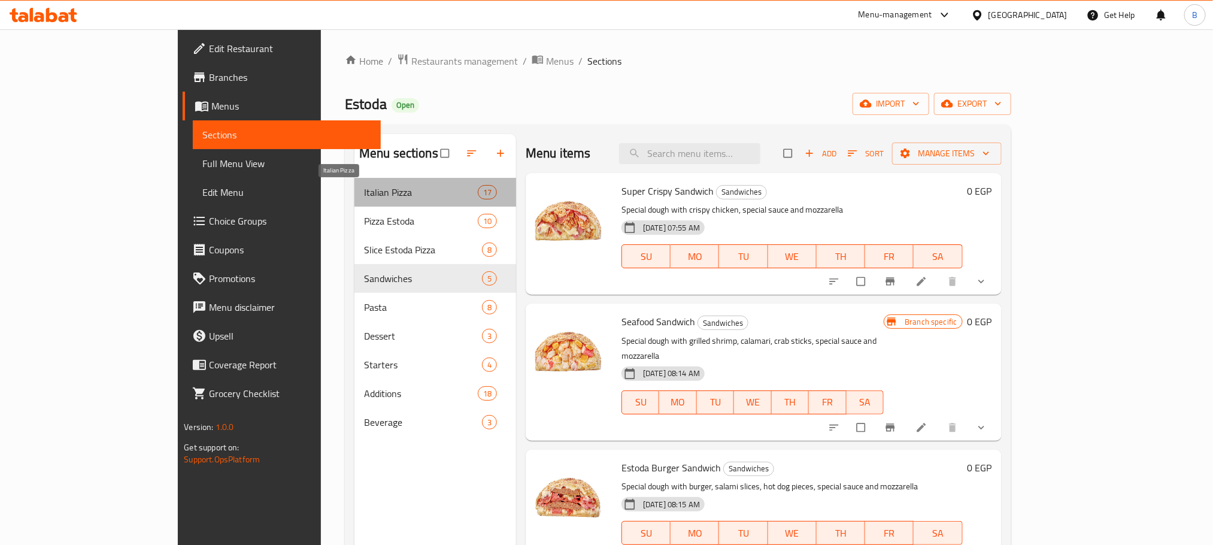
click at [364, 187] on span "Italian Pizza" at bounding box center [421, 192] width 114 height 14
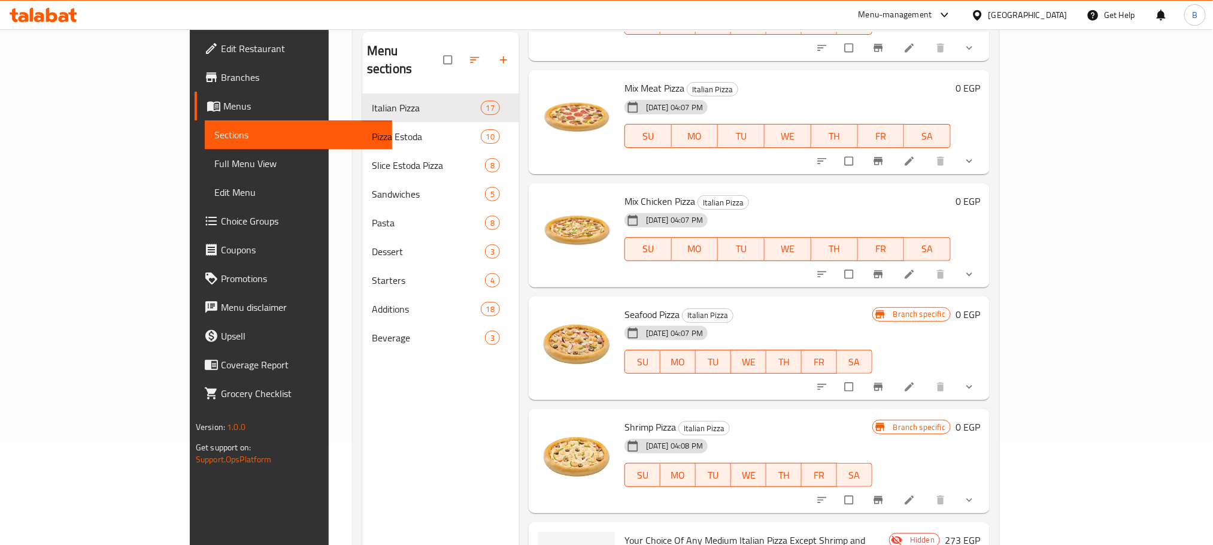
scroll to position [168, 0]
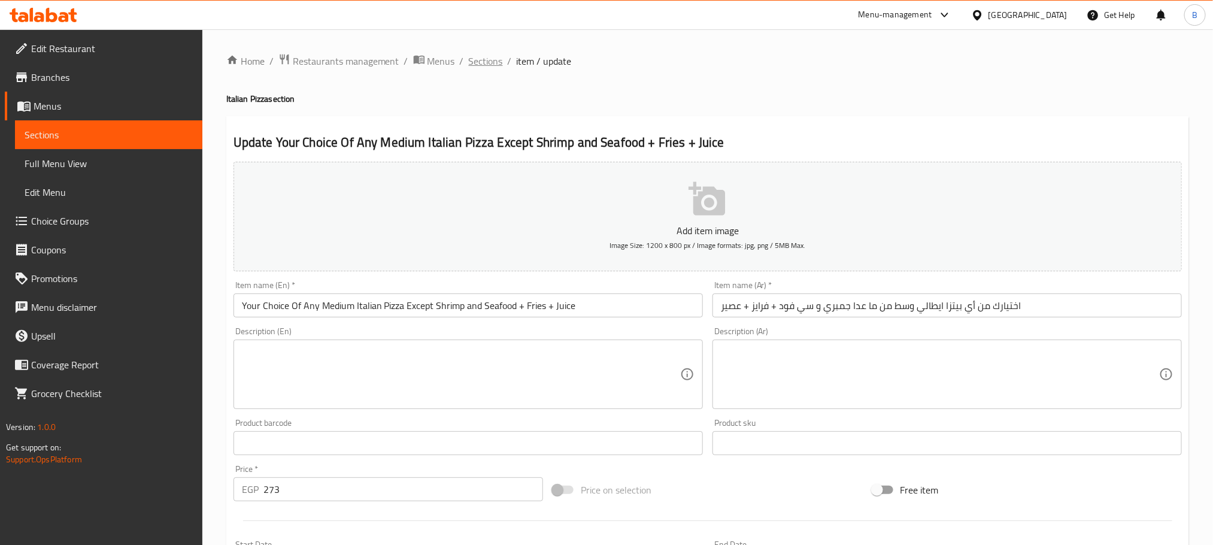
click at [469, 63] on span "Sections" at bounding box center [486, 61] width 34 height 14
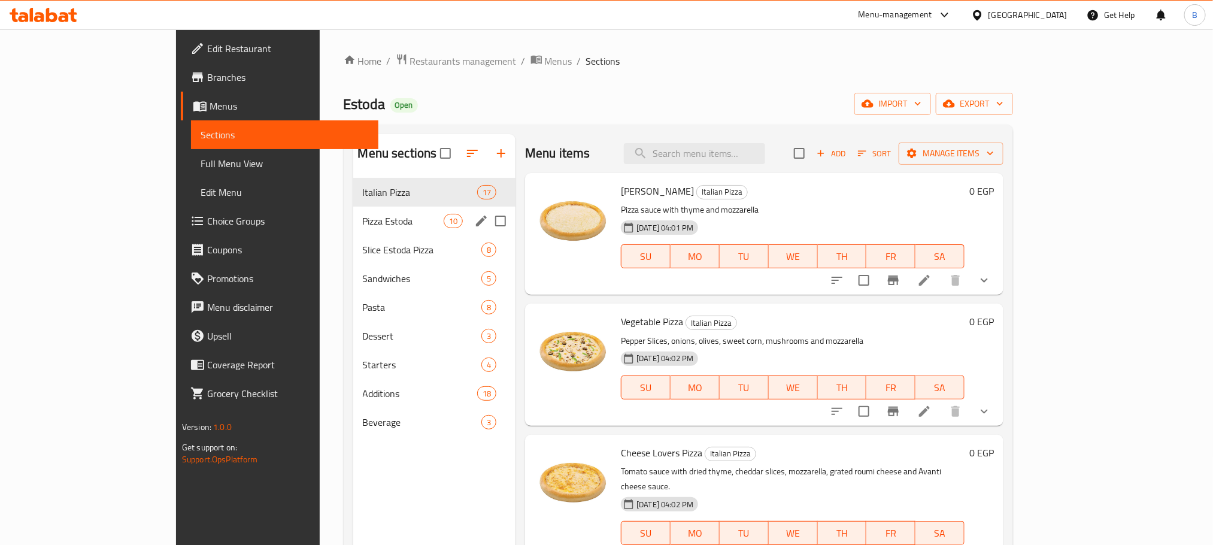
click at [363, 227] on span "Pizza Estoda" at bounding box center [403, 221] width 81 height 14
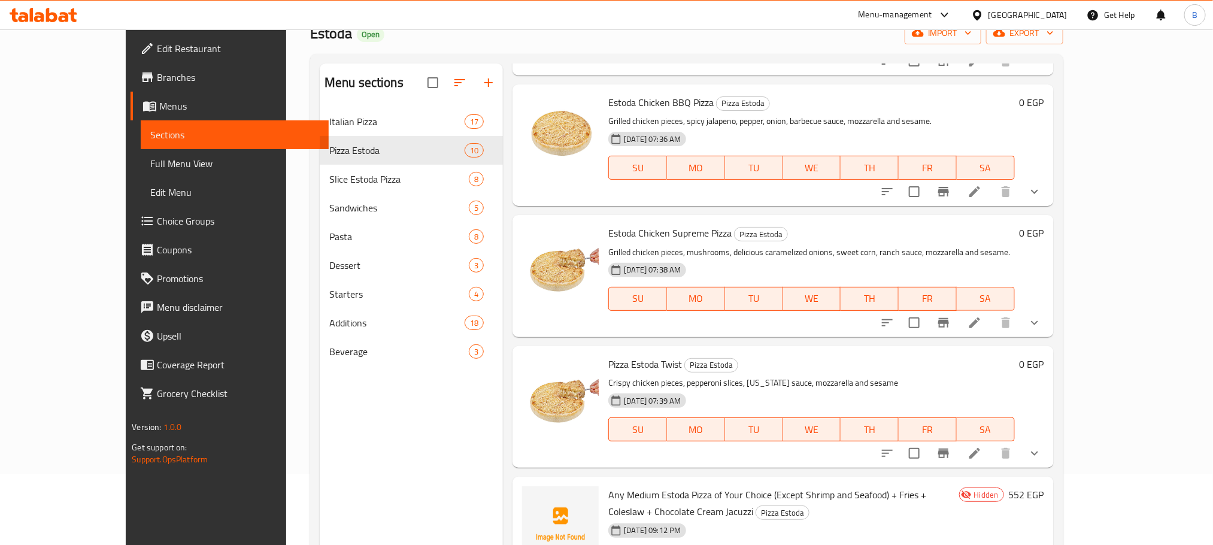
scroll to position [168, 0]
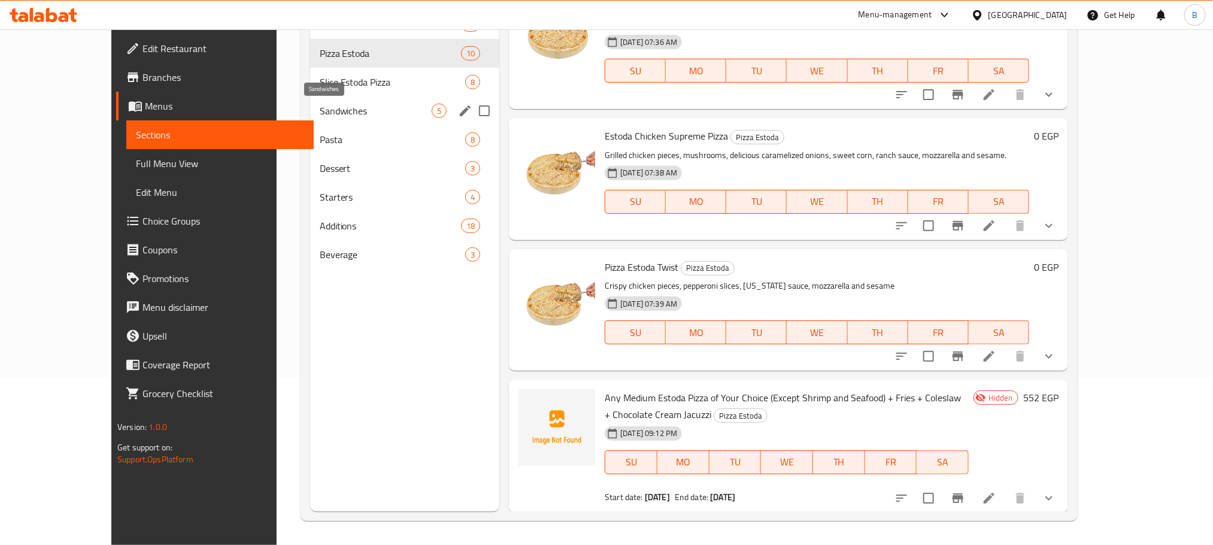
click at [320, 111] on span "Sandwiches" at bounding box center [376, 111] width 112 height 14
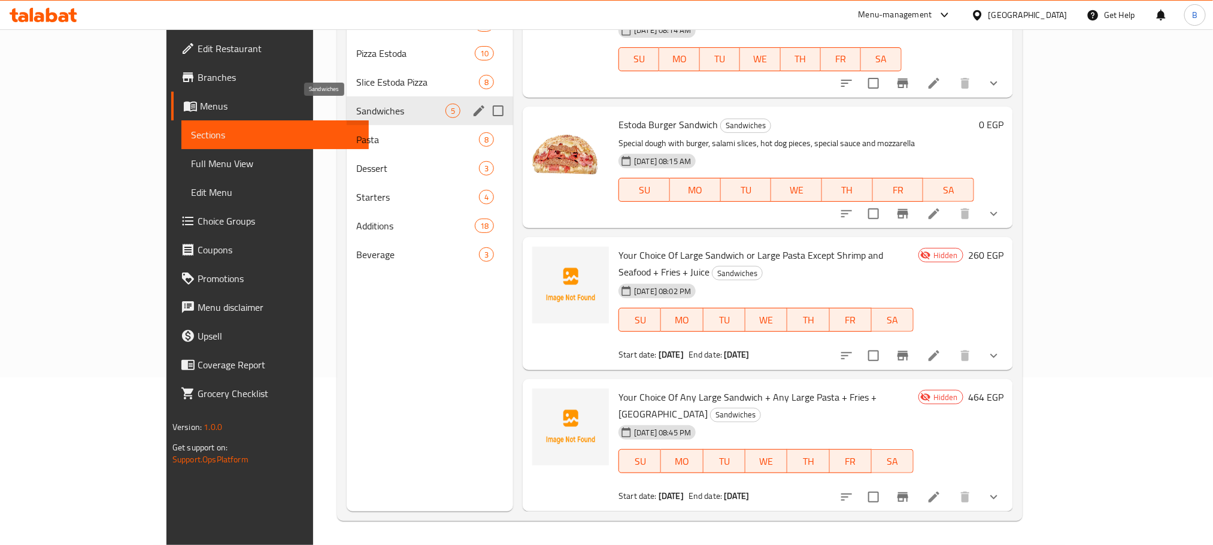
scroll to position [126, 0]
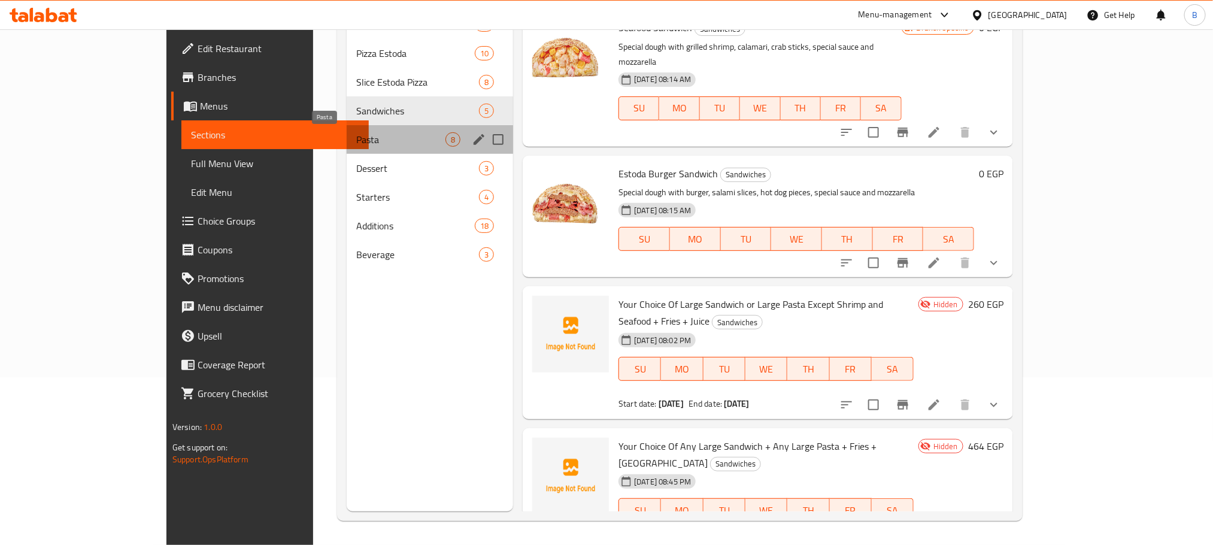
click at [356, 139] on span "Pasta" at bounding box center [400, 139] width 89 height 14
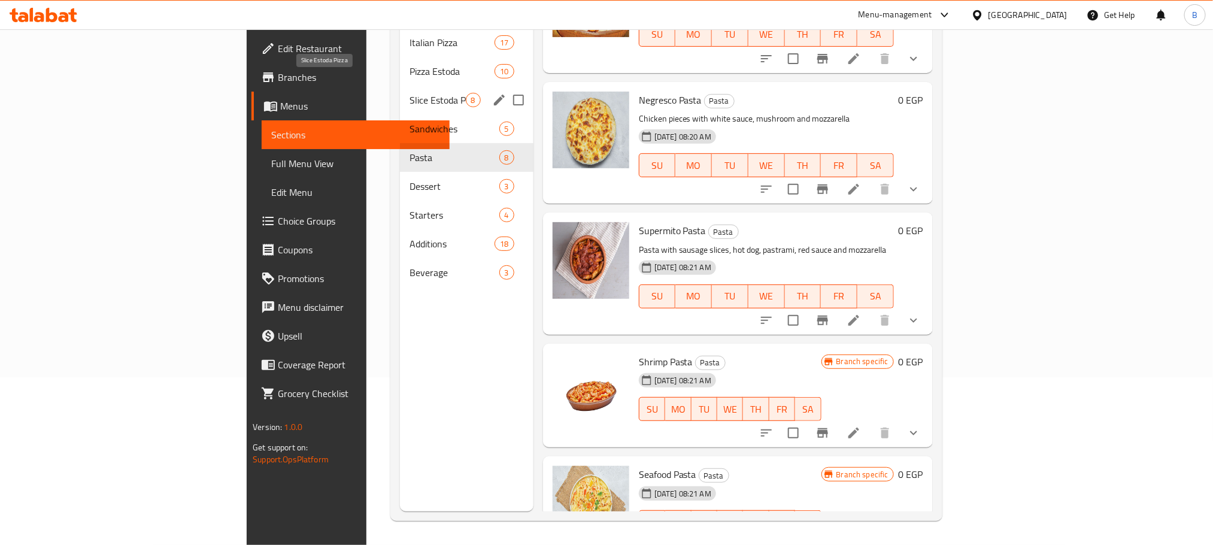
scroll to position [78, 0]
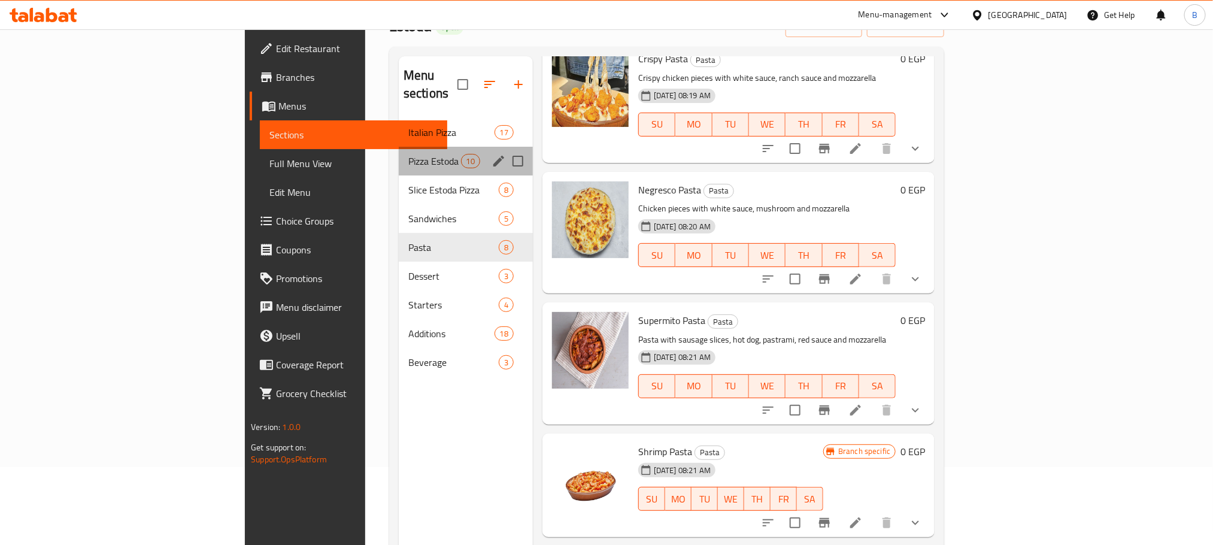
click at [399, 151] on div "Pizza Estoda 10" at bounding box center [466, 161] width 134 height 29
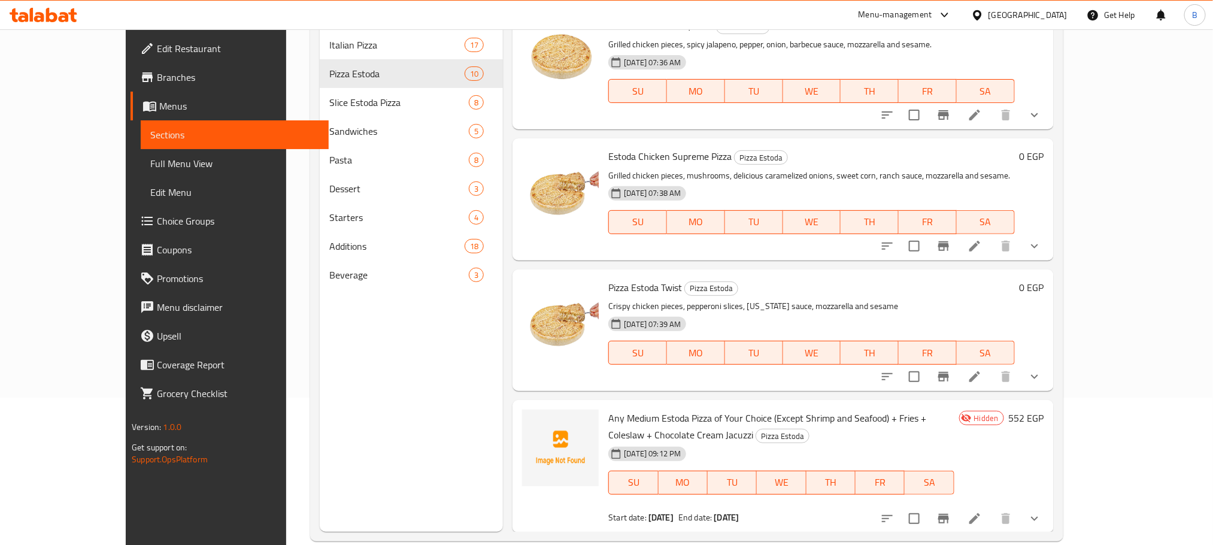
scroll to position [168, 0]
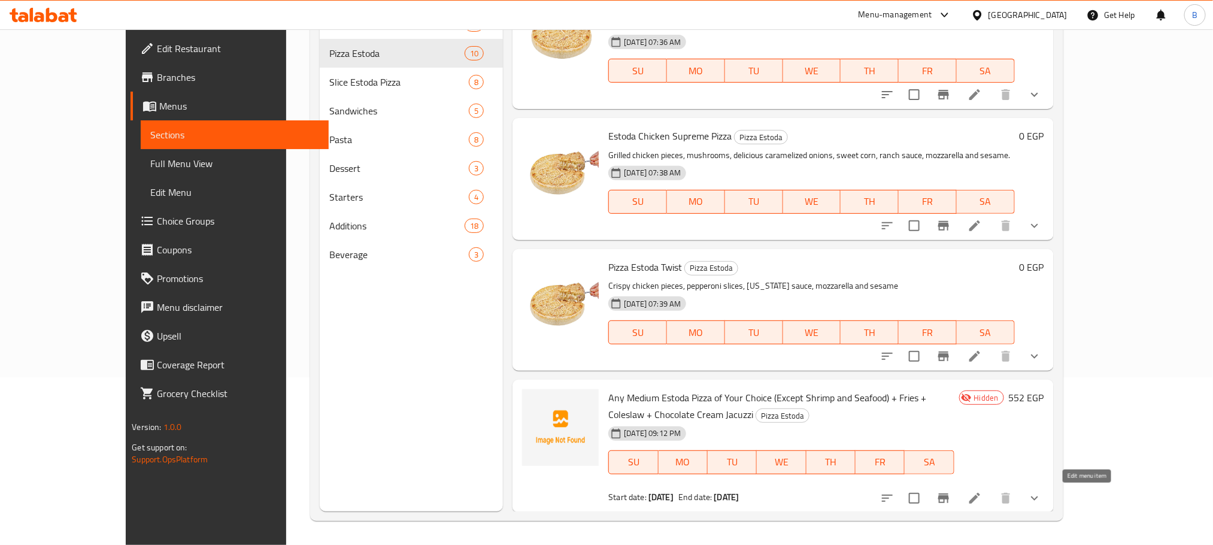
click at [982, 500] on icon at bounding box center [974, 498] width 14 height 14
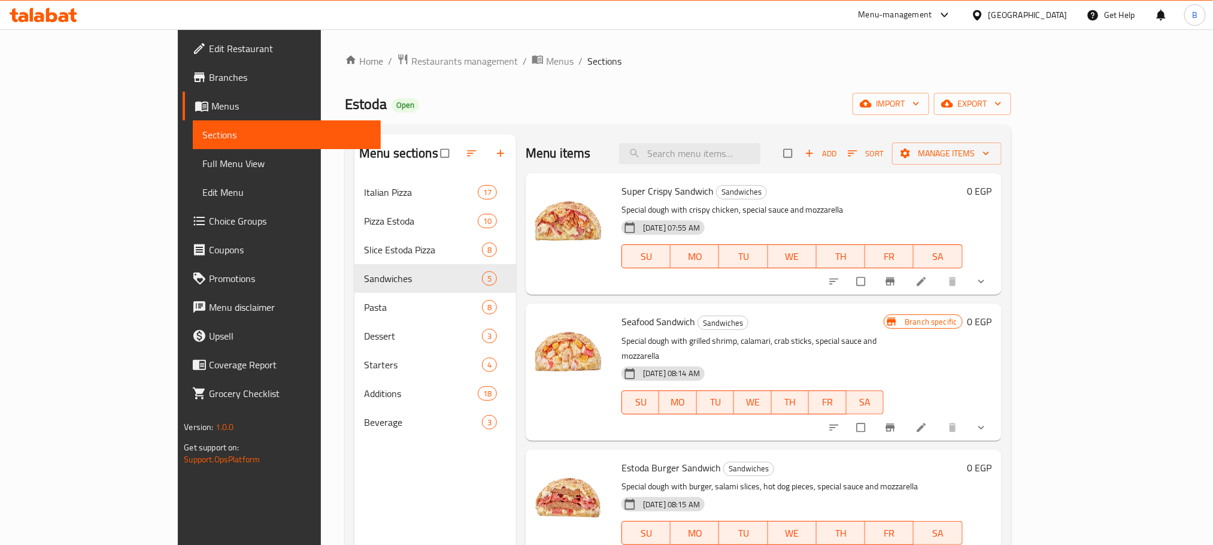
click at [952, 13] on div at bounding box center [944, 15] width 15 height 5
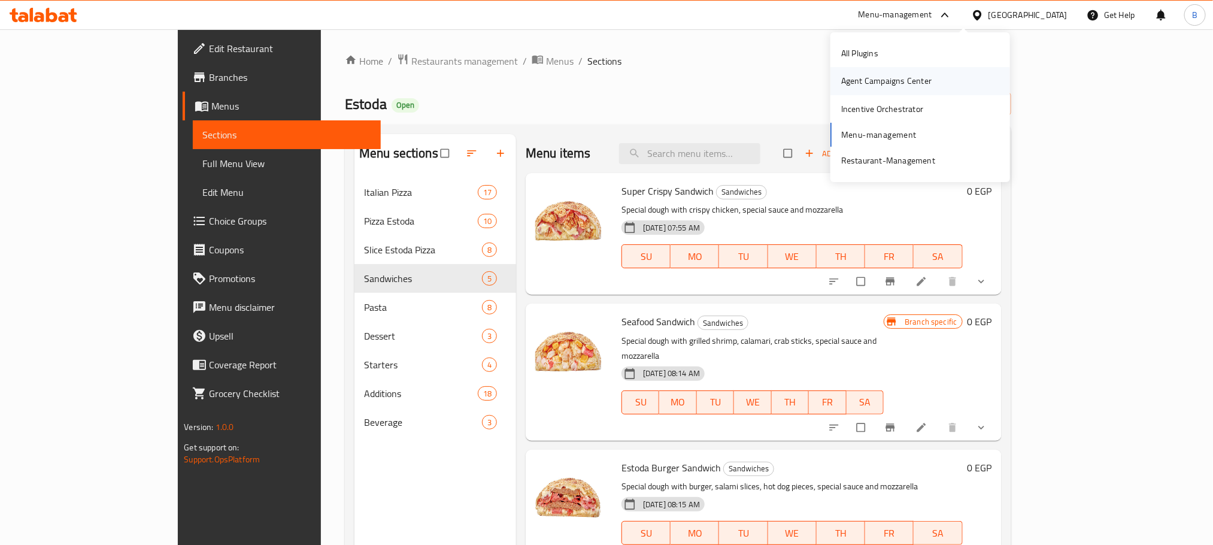
click at [923, 84] on div "Agent Campaigns Center" at bounding box center [886, 80] width 90 height 13
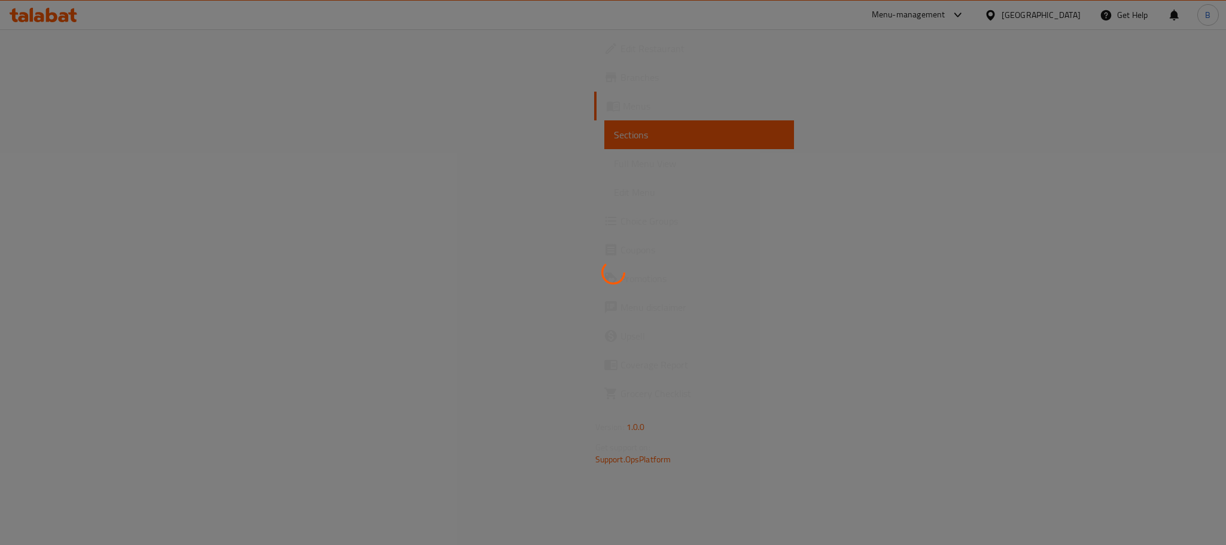
click at [31, 237] on div at bounding box center [613, 272] width 1226 height 545
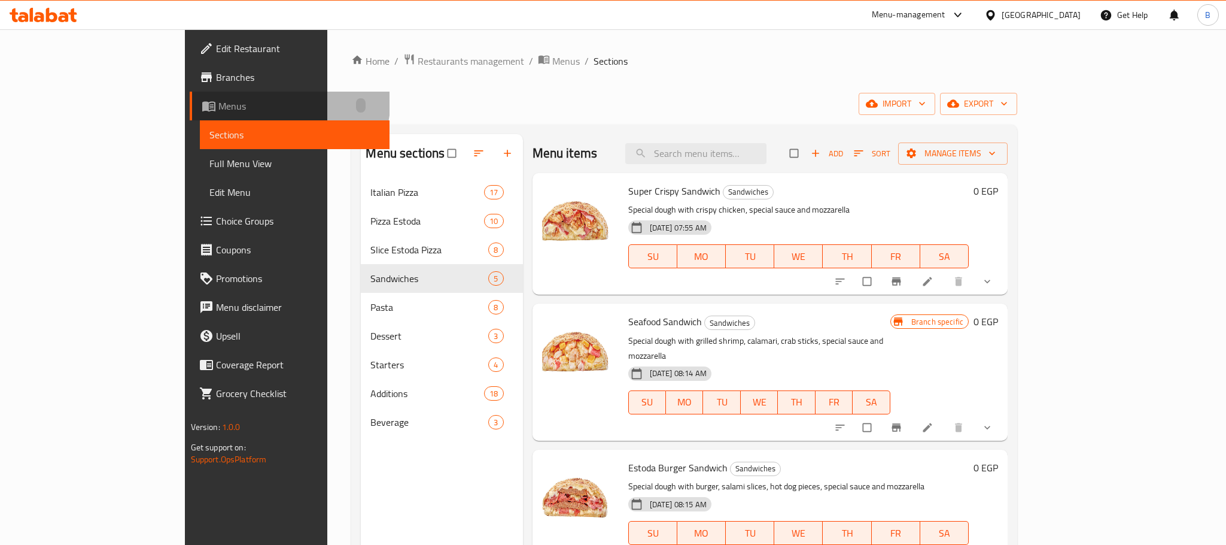
click at [190, 92] on link "Menus" at bounding box center [290, 106] width 200 height 29
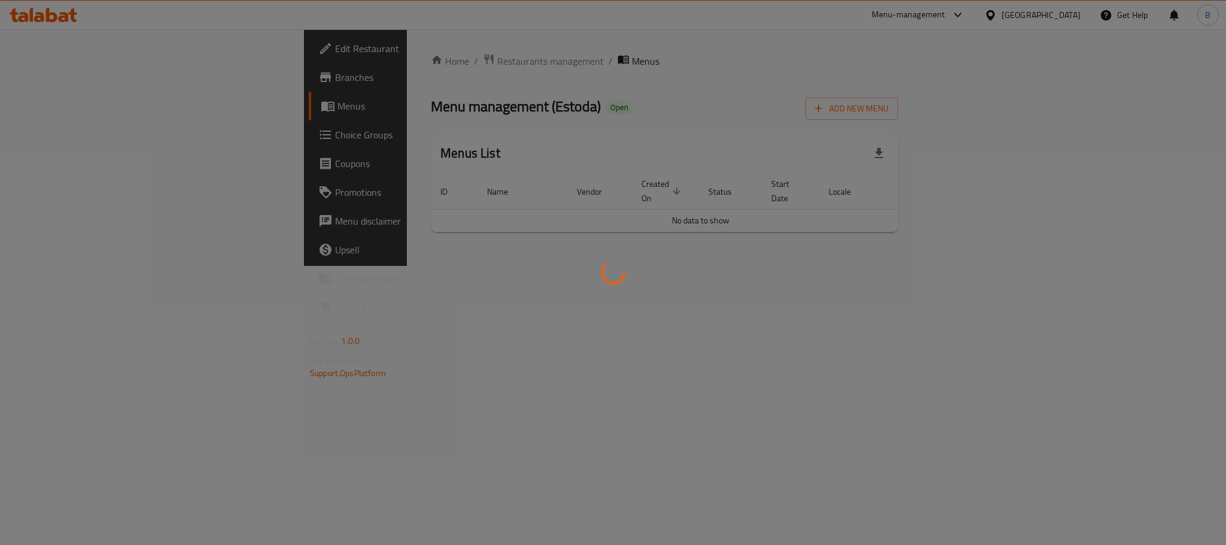
click at [50, 79] on div at bounding box center [613, 272] width 1226 height 545
click at [48, 78] on div at bounding box center [613, 272] width 1226 height 545
click at [40, 72] on div at bounding box center [613, 272] width 1226 height 545
click at [51, 83] on div at bounding box center [613, 272] width 1226 height 545
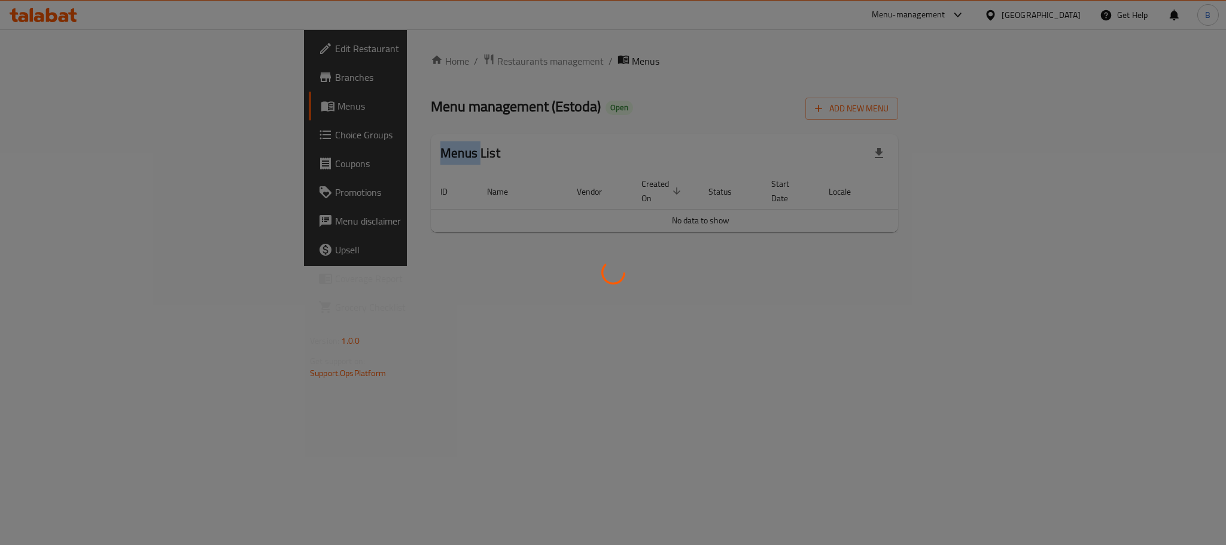
click at [51, 81] on div at bounding box center [613, 272] width 1226 height 545
click at [56, 80] on div at bounding box center [613, 272] width 1226 height 545
click at [89, 70] on div at bounding box center [613, 272] width 1226 height 545
click at [52, 81] on div at bounding box center [613, 272] width 1226 height 545
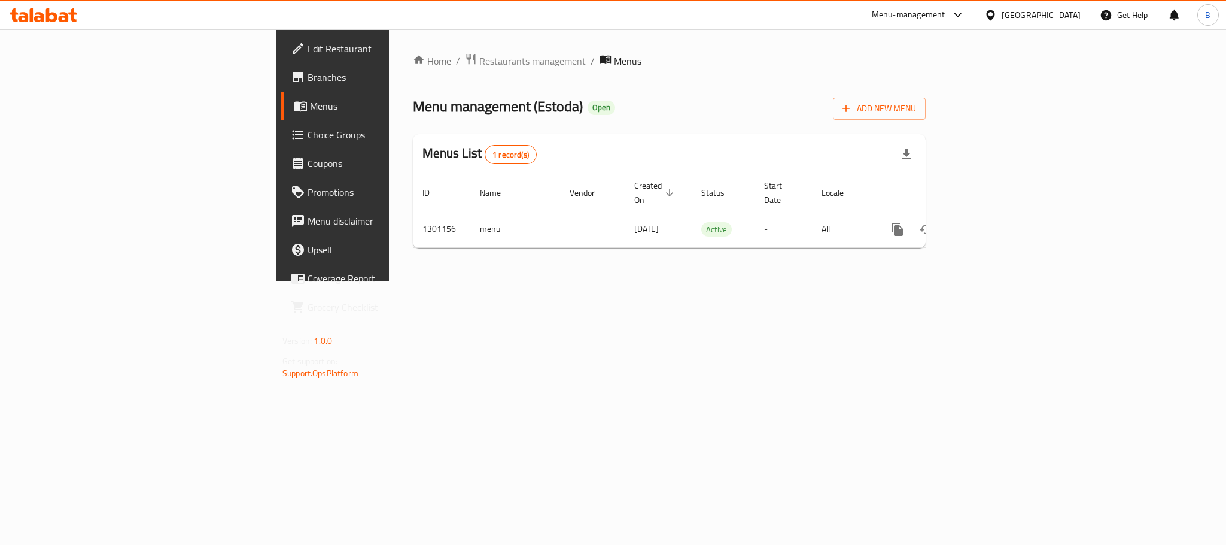
drag, startPoint x: 51, startPoint y: 81, endPoint x: 56, endPoint y: 69, distance: 13.1
click at [49, 81] on div at bounding box center [613, 272] width 1226 height 545
click at [308, 70] on span "Branches" at bounding box center [390, 77] width 164 height 14
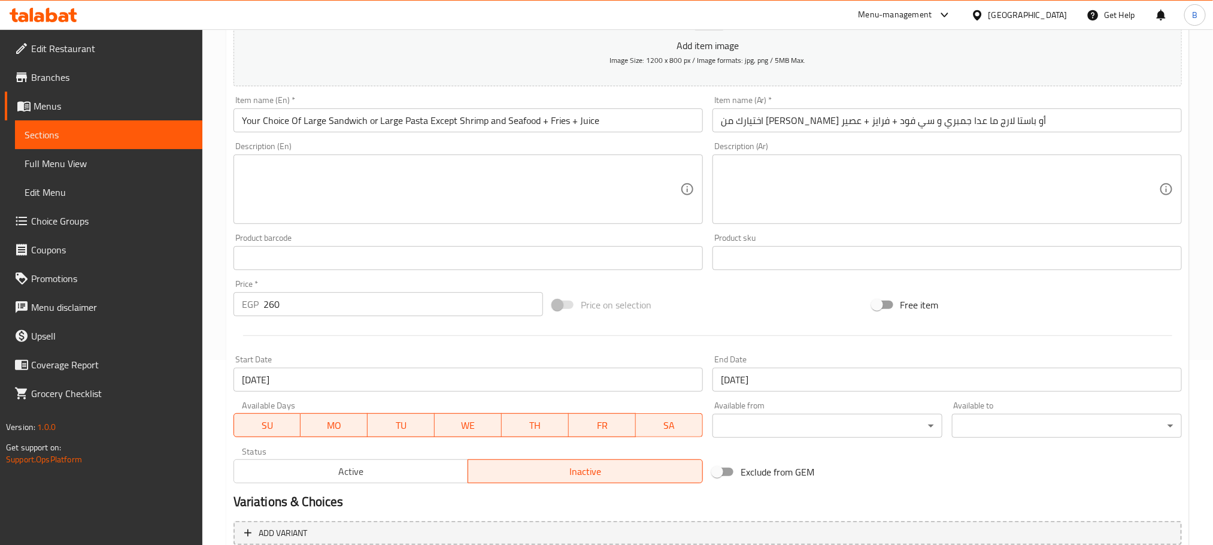
scroll to position [321, 0]
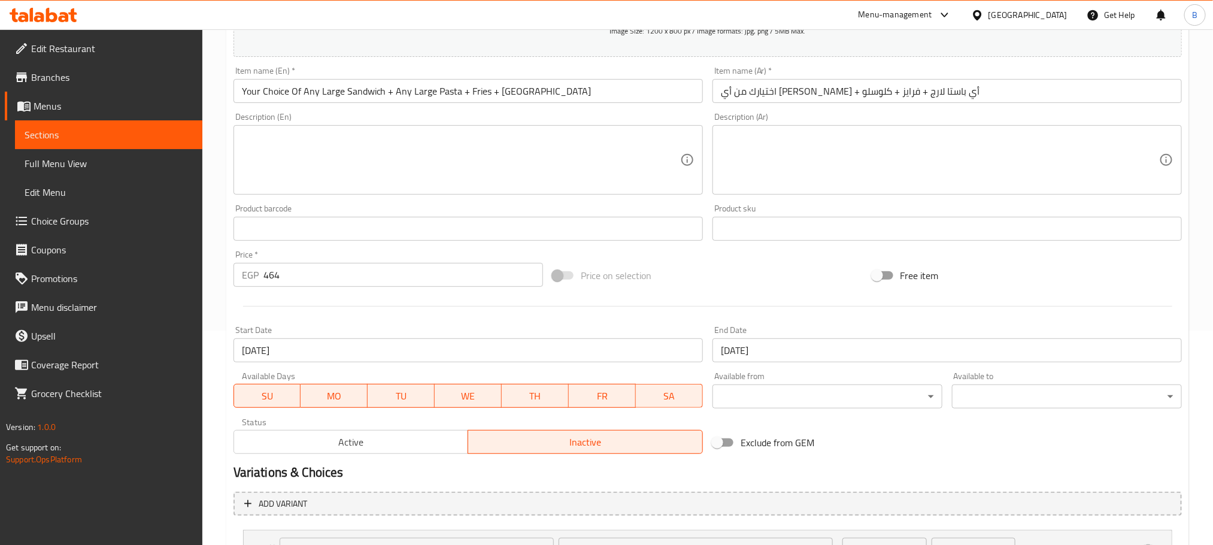
scroll to position [269, 0]
